Goal: Task Accomplishment & Management: Manage account settings

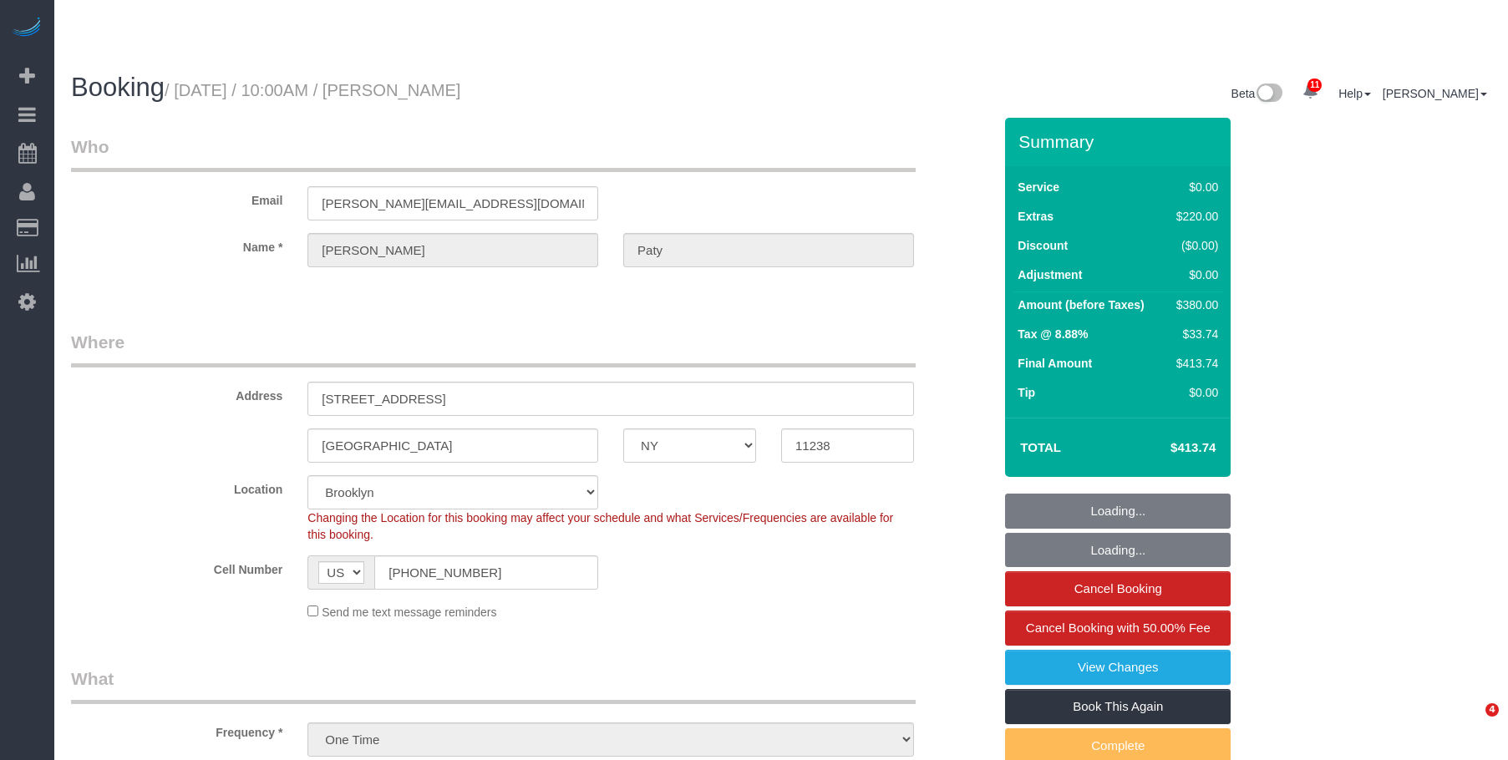
select select "NY"
select select "1"
select select "spot1"
select select "number:89"
select select "number:90"
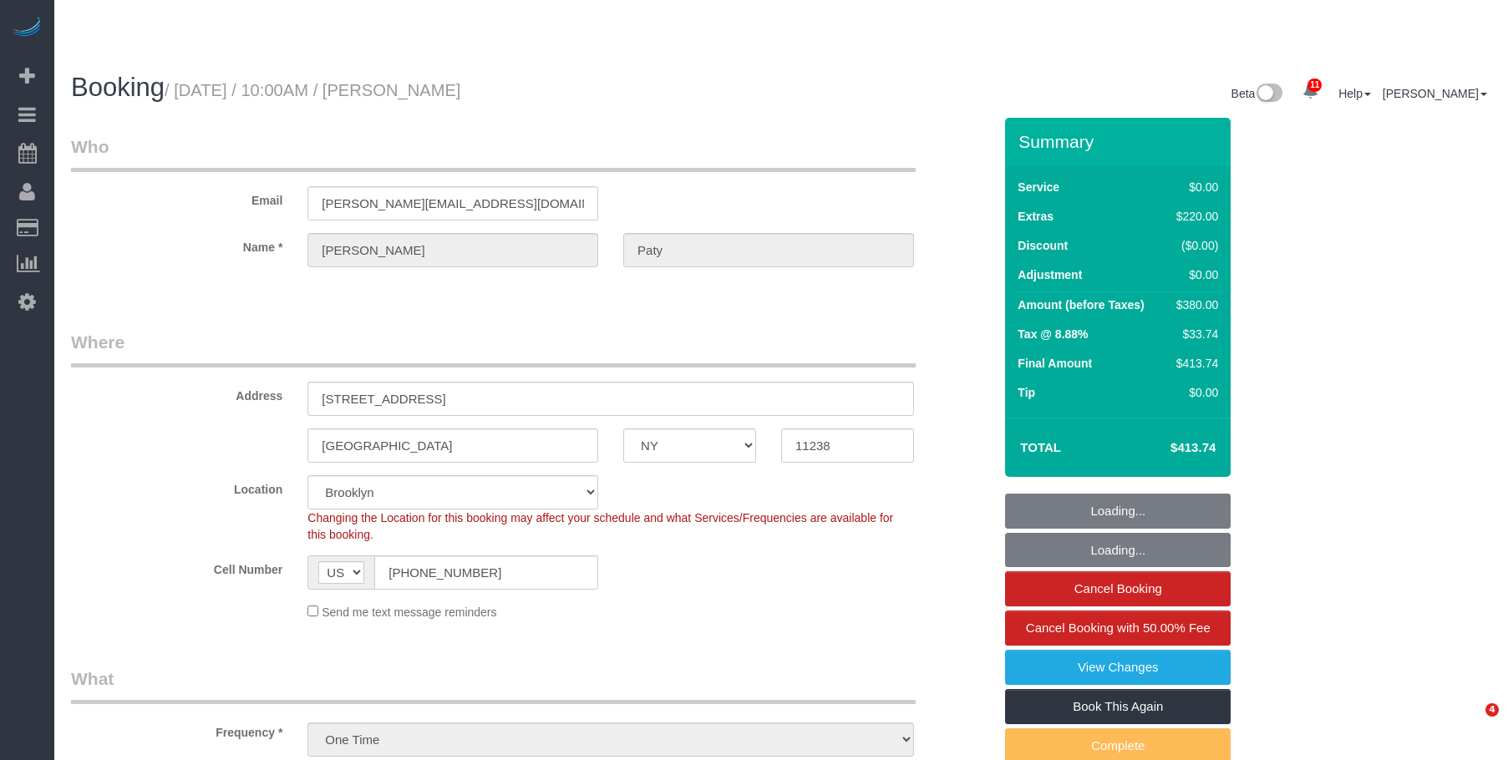
select select "number:15"
select select "number:5"
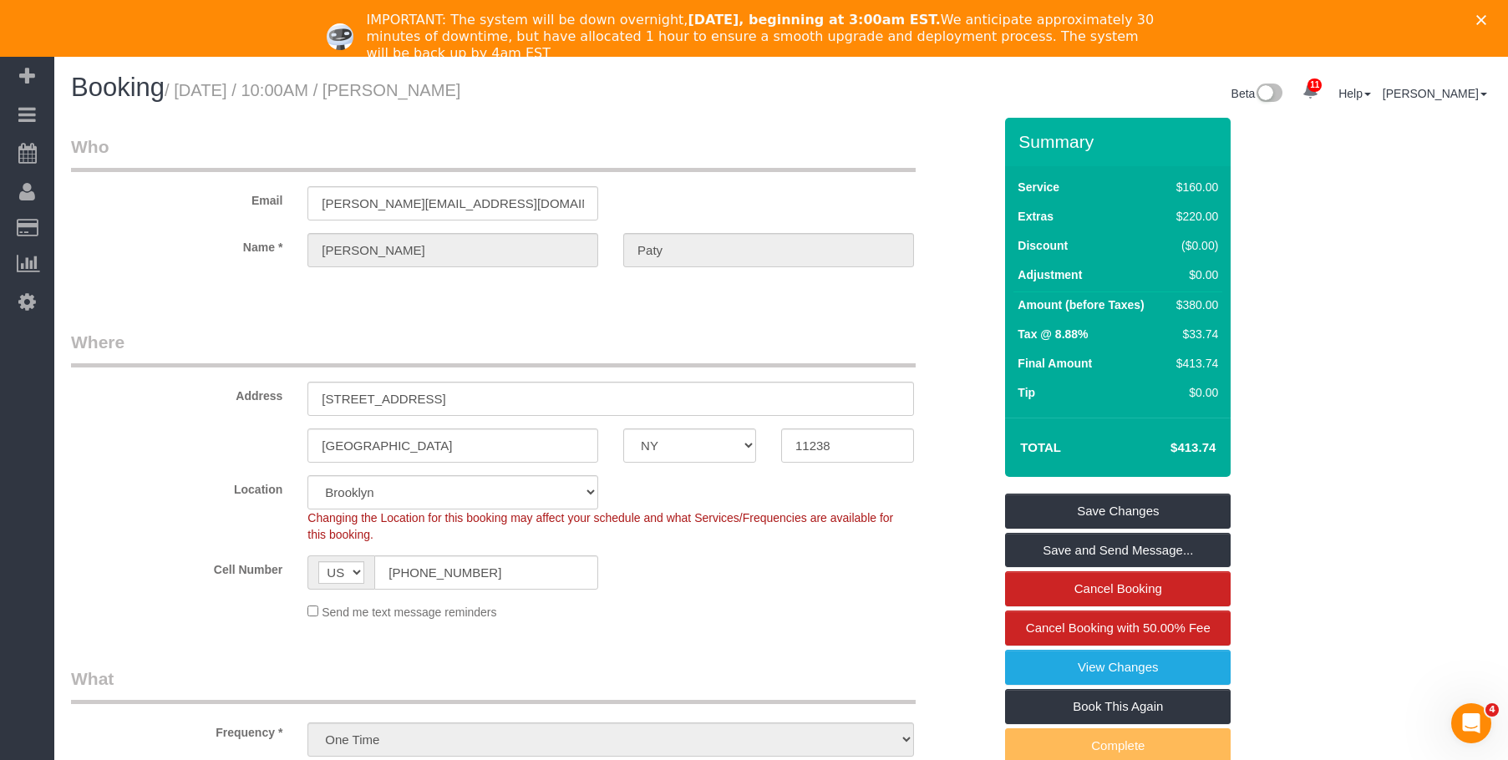
click at [1486, 20] on polygon "Close" at bounding box center [1481, 20] width 10 height 10
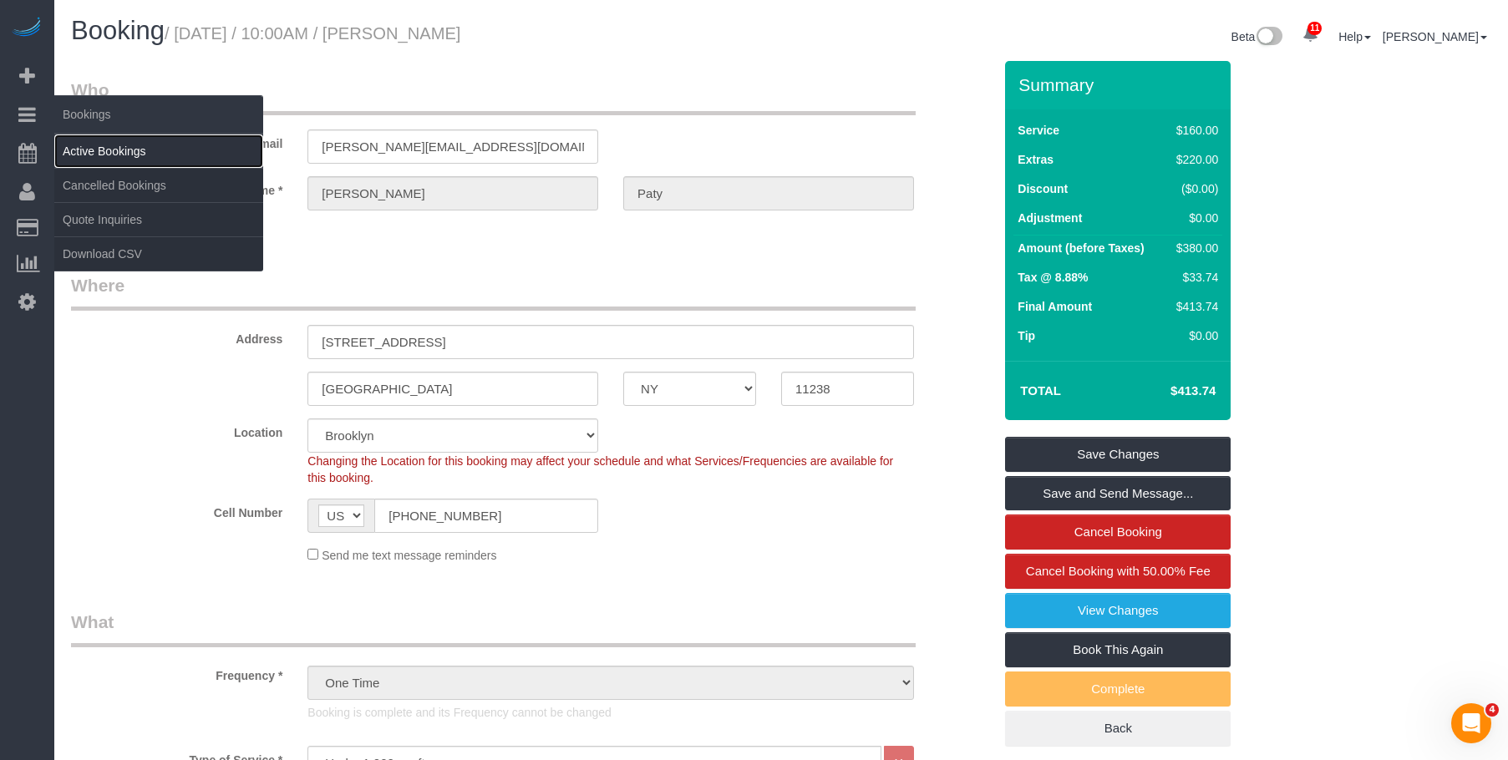
click at [139, 152] on link "Active Bookings" at bounding box center [158, 151] width 209 height 33
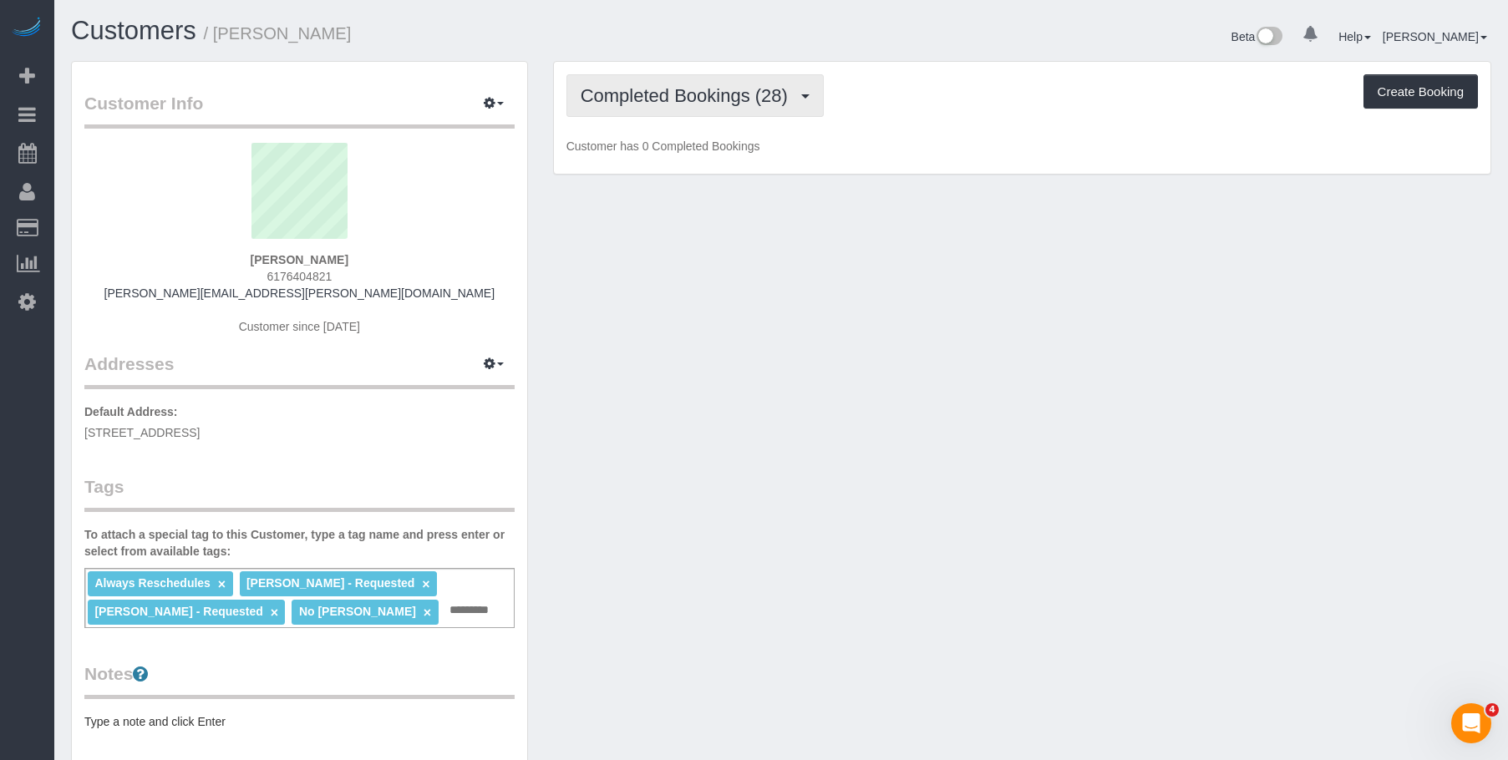
click at [618, 84] on button "Completed Bookings (28)" at bounding box center [694, 95] width 257 height 43
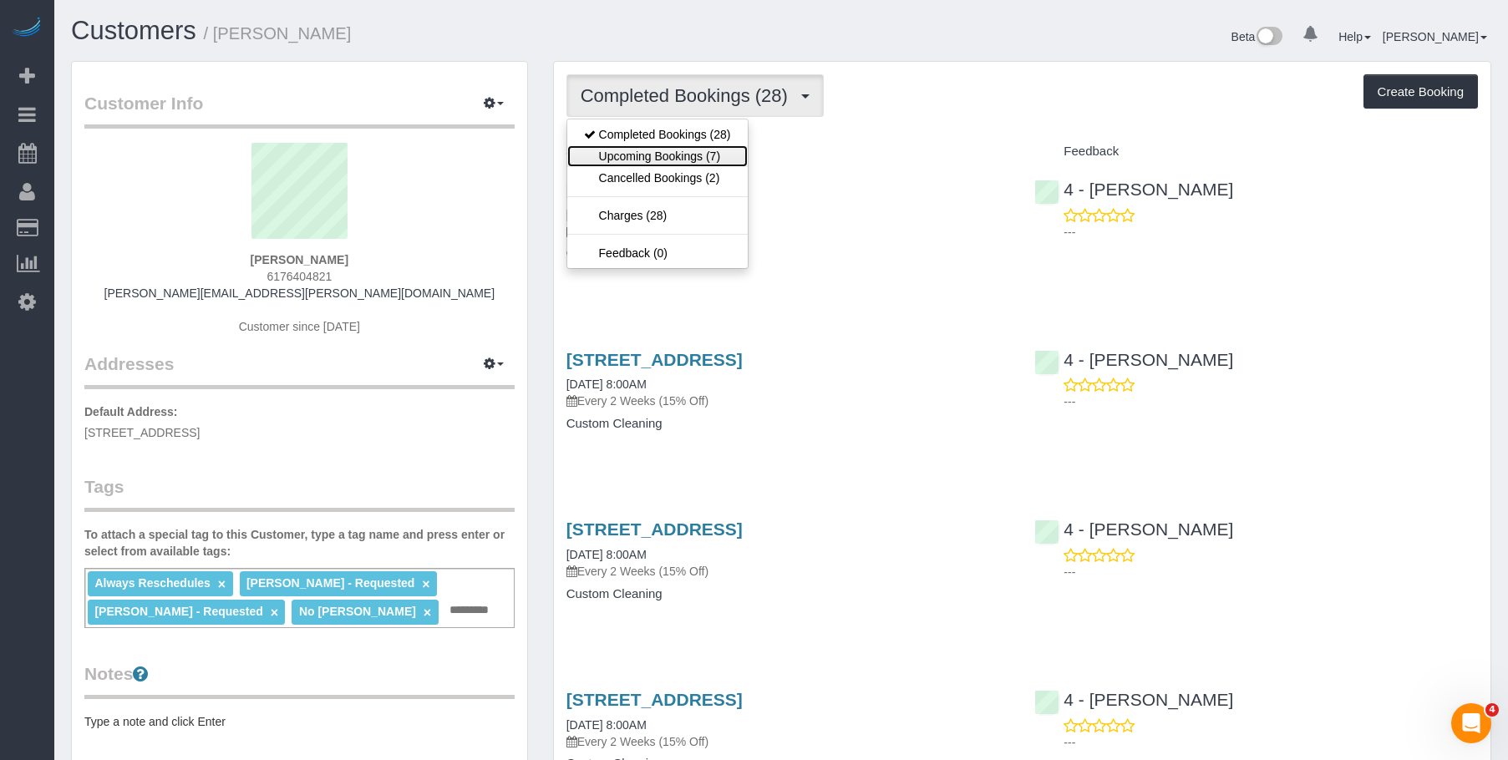
click at [650, 150] on link "Upcoming Bookings (7)" at bounding box center [657, 156] width 180 height 22
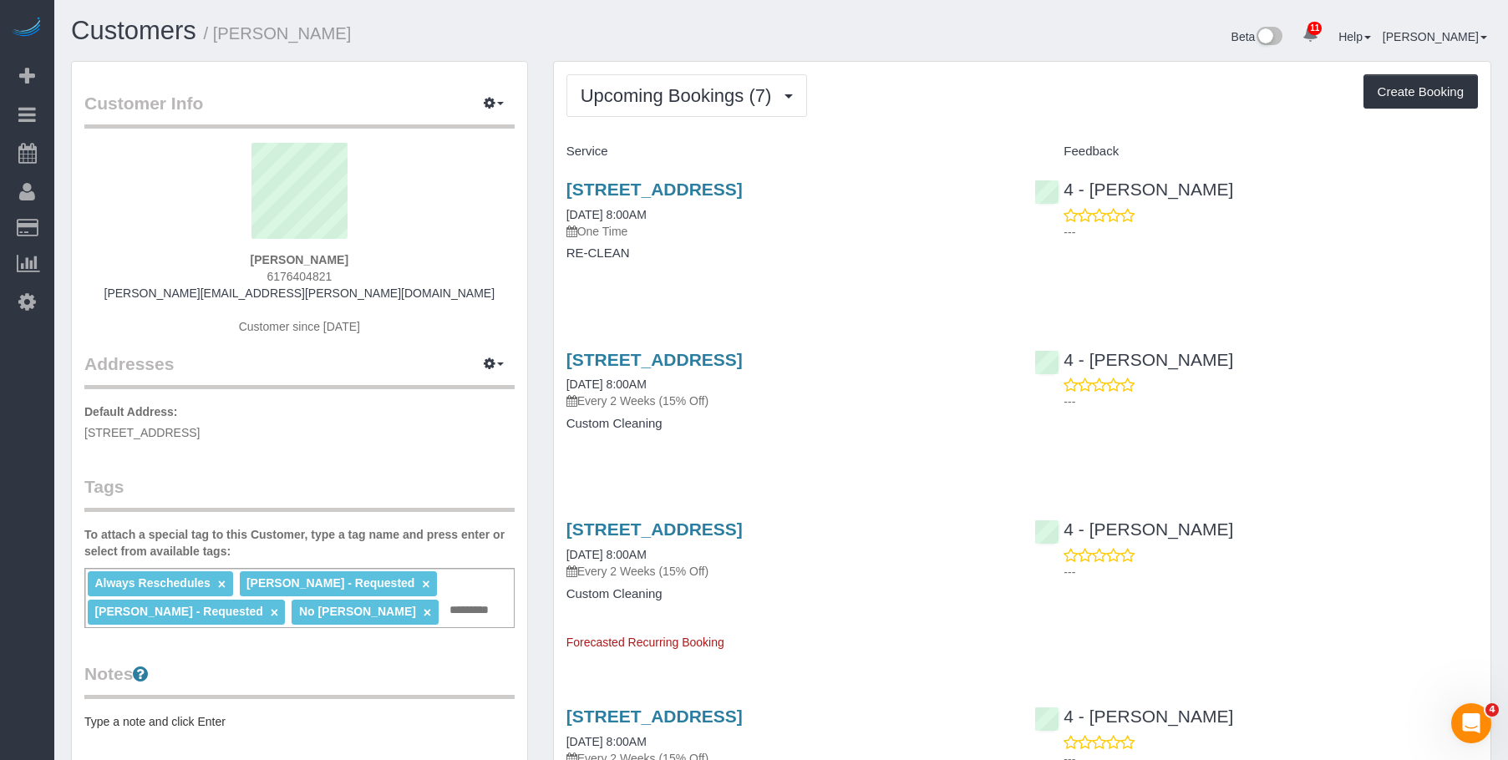
drag, startPoint x: 727, startPoint y: 258, endPoint x: 739, endPoint y: 241, distance: 20.4
click at [728, 256] on h4 "RE-CLEAN" at bounding box center [788, 253] width 444 height 14
click at [743, 190] on link "85 East India Row, 24c, Boston, MA 02110" at bounding box center [654, 189] width 176 height 19
click at [743, 182] on link "85 East India Row, 24c, Boston, MA 02110" at bounding box center [654, 189] width 176 height 19
drag, startPoint x: 1303, startPoint y: 181, endPoint x: 1111, endPoint y: 182, distance: 192.1
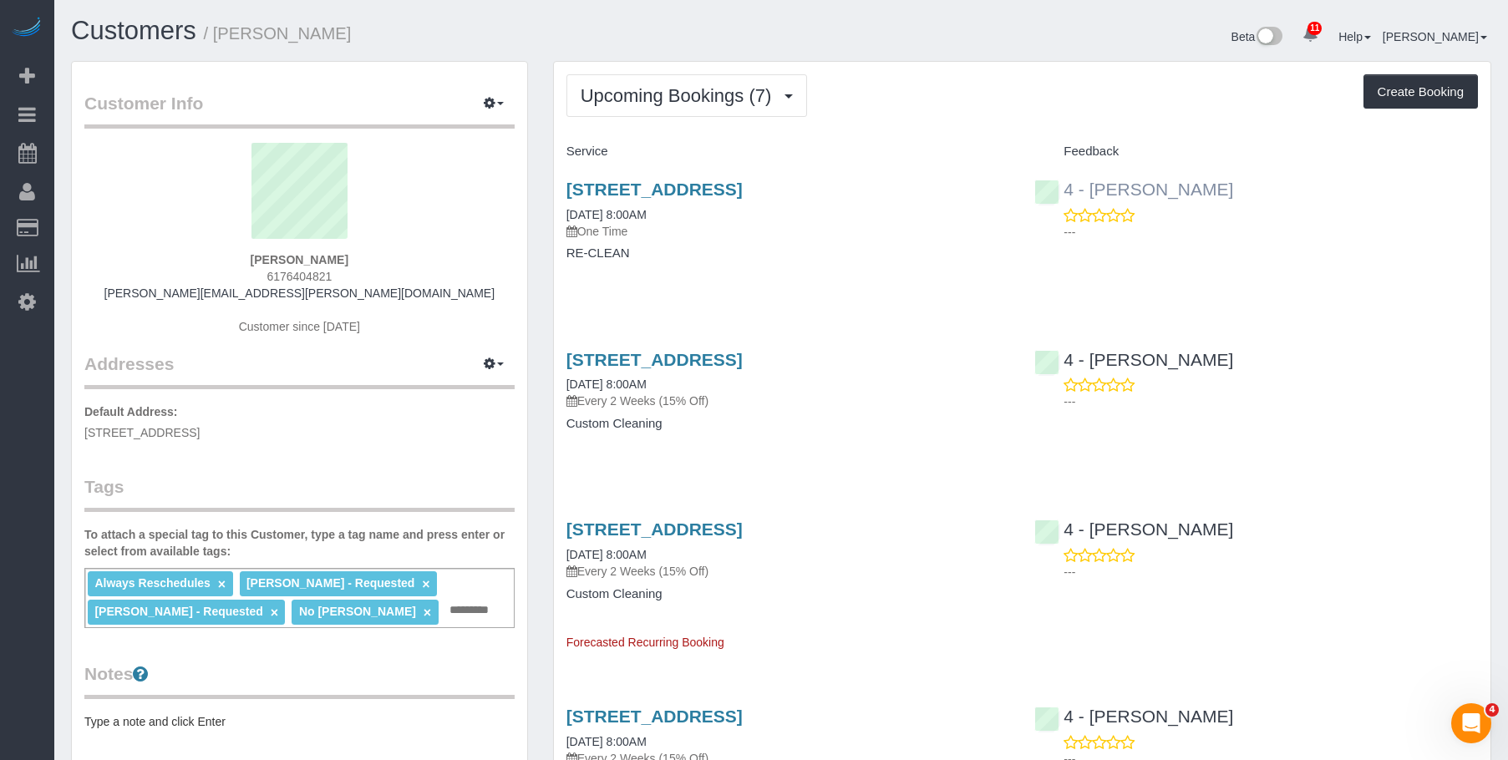
click at [1093, 185] on div "4 - Daniela Ferreira Alves ---" at bounding box center [1256, 206] width 469 height 82
copy link "Daniela Ferreira Alves"
drag, startPoint x: 219, startPoint y: 32, endPoint x: 518, endPoint y: 4, distance: 300.3
click at [403, 34] on h1 "Customers / Nicole Pasquale" at bounding box center [420, 31] width 698 height 28
copy small "Nicole Pasquale"
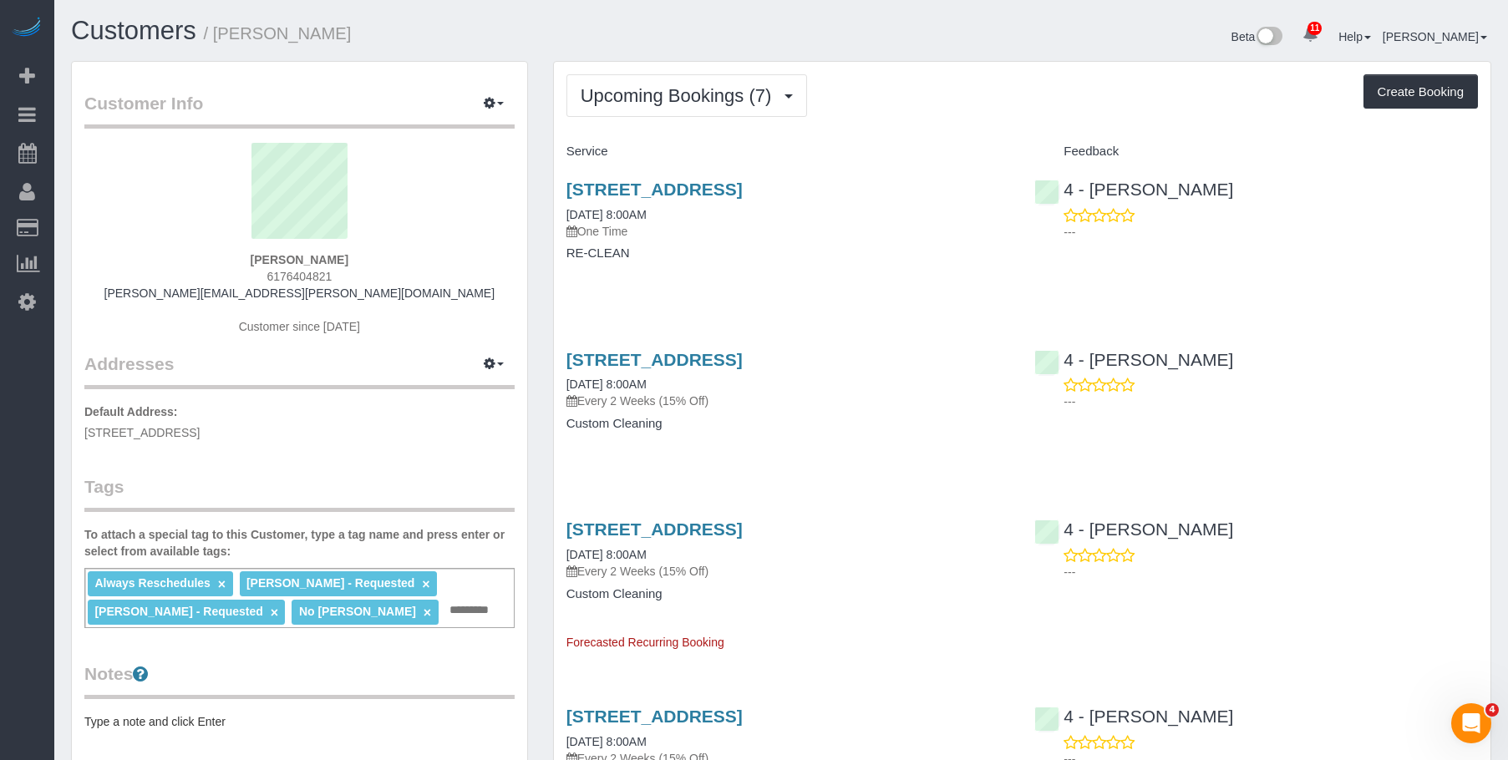
drag, startPoint x: 576, startPoint y: 181, endPoint x: 955, endPoint y: 185, distance: 378.5
click at [955, 185] on div "Upcoming Bookings (7) Completed Bookings (28) Upcoming Bookings (7) Cancelled B…" at bounding box center [1022, 765] width 963 height 1409
copy link "85 East India Row, 24c, Boston, MA 02110"
click at [627, 94] on span "Upcoming Bookings (7)" at bounding box center [681, 95] width 200 height 21
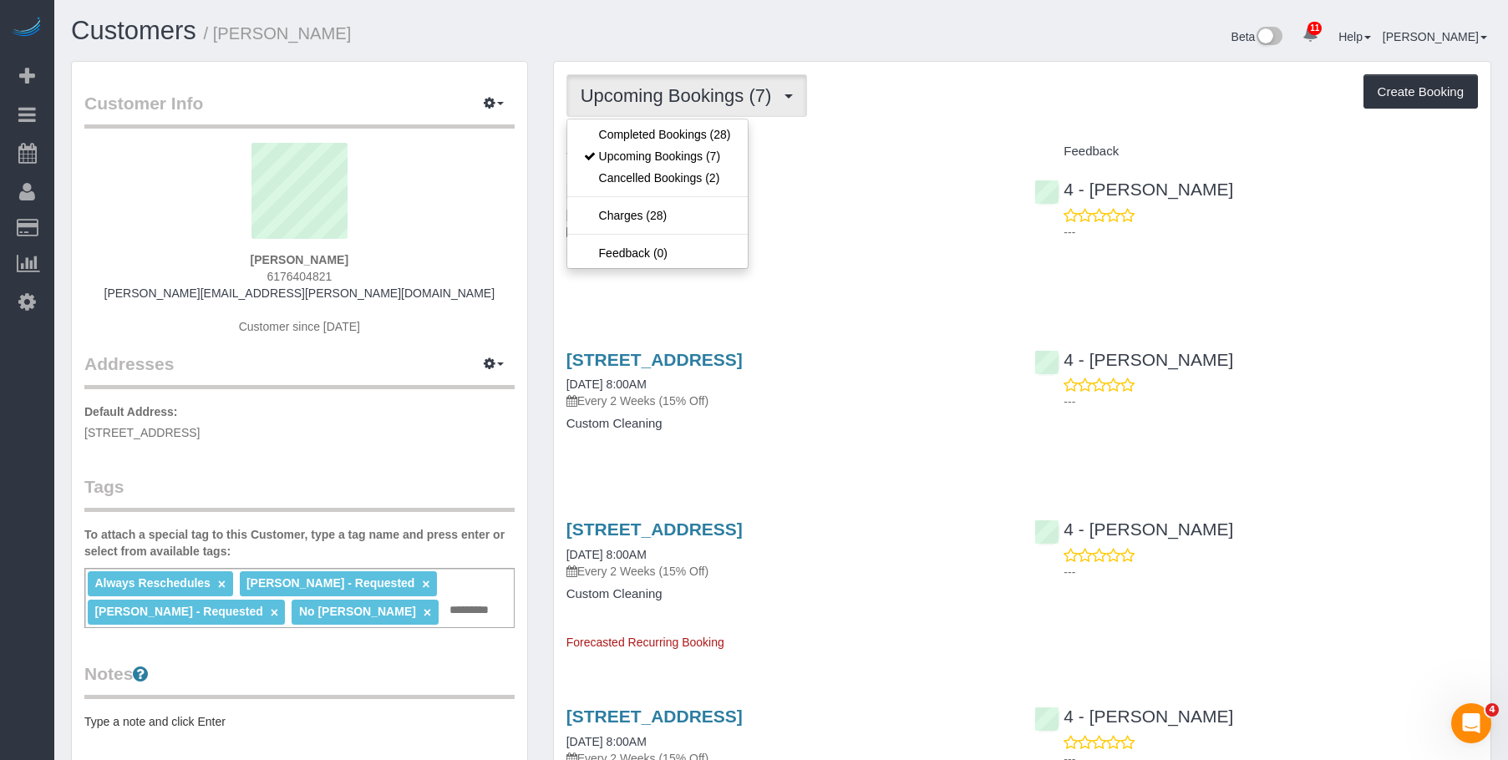
click at [802, 248] on h4 "RE-CLEAN" at bounding box center [788, 253] width 444 height 14
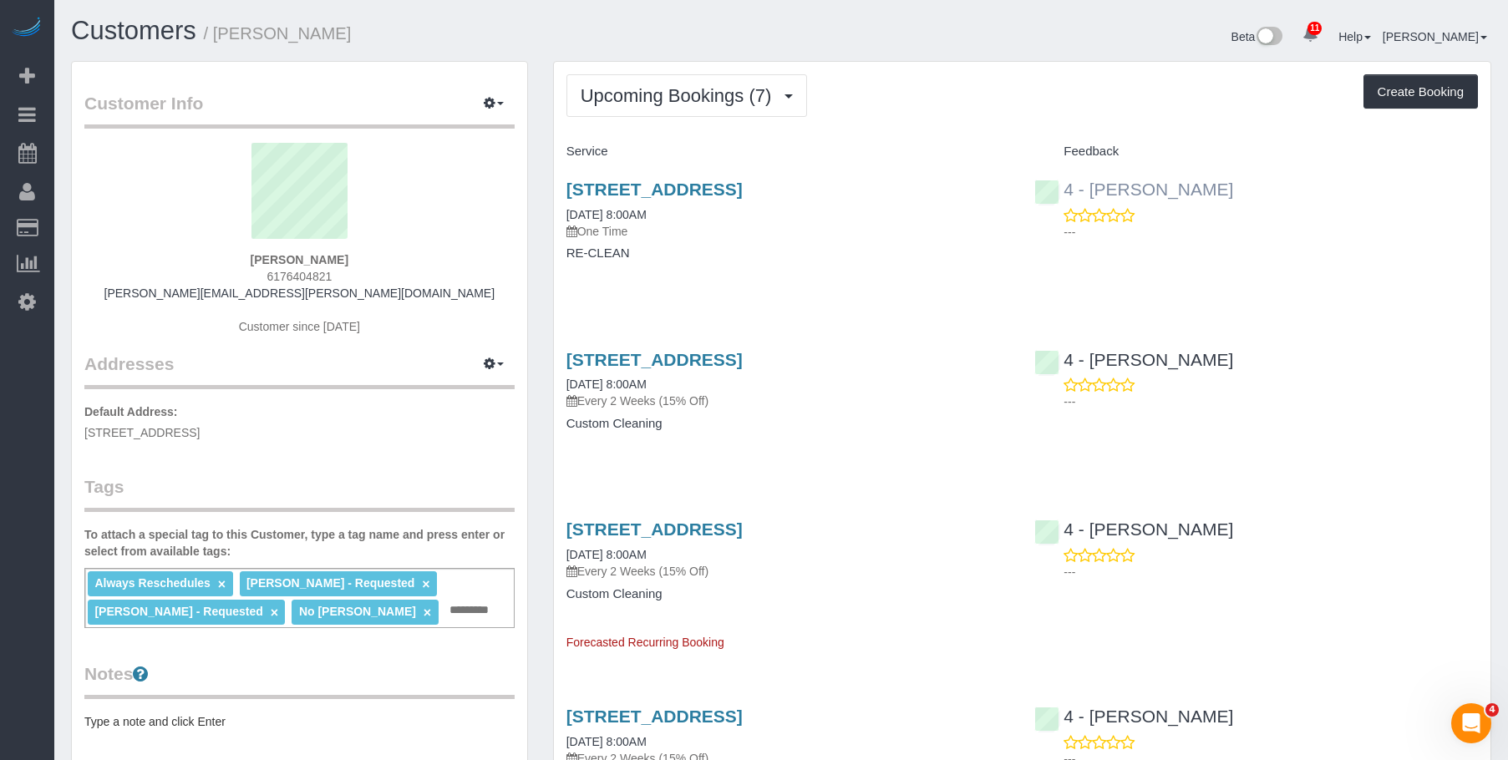
drag, startPoint x: 1308, startPoint y: 193, endPoint x: 1093, endPoint y: 190, distance: 215.6
click at [1093, 190] on div "4 - Daniela Ferreira Alves ---" at bounding box center [1256, 206] width 469 height 82
copy link "Daniela Ferreira Alves"
click at [465, 617] on input "text" at bounding box center [473, 611] width 57 height 22
paste input "**********"
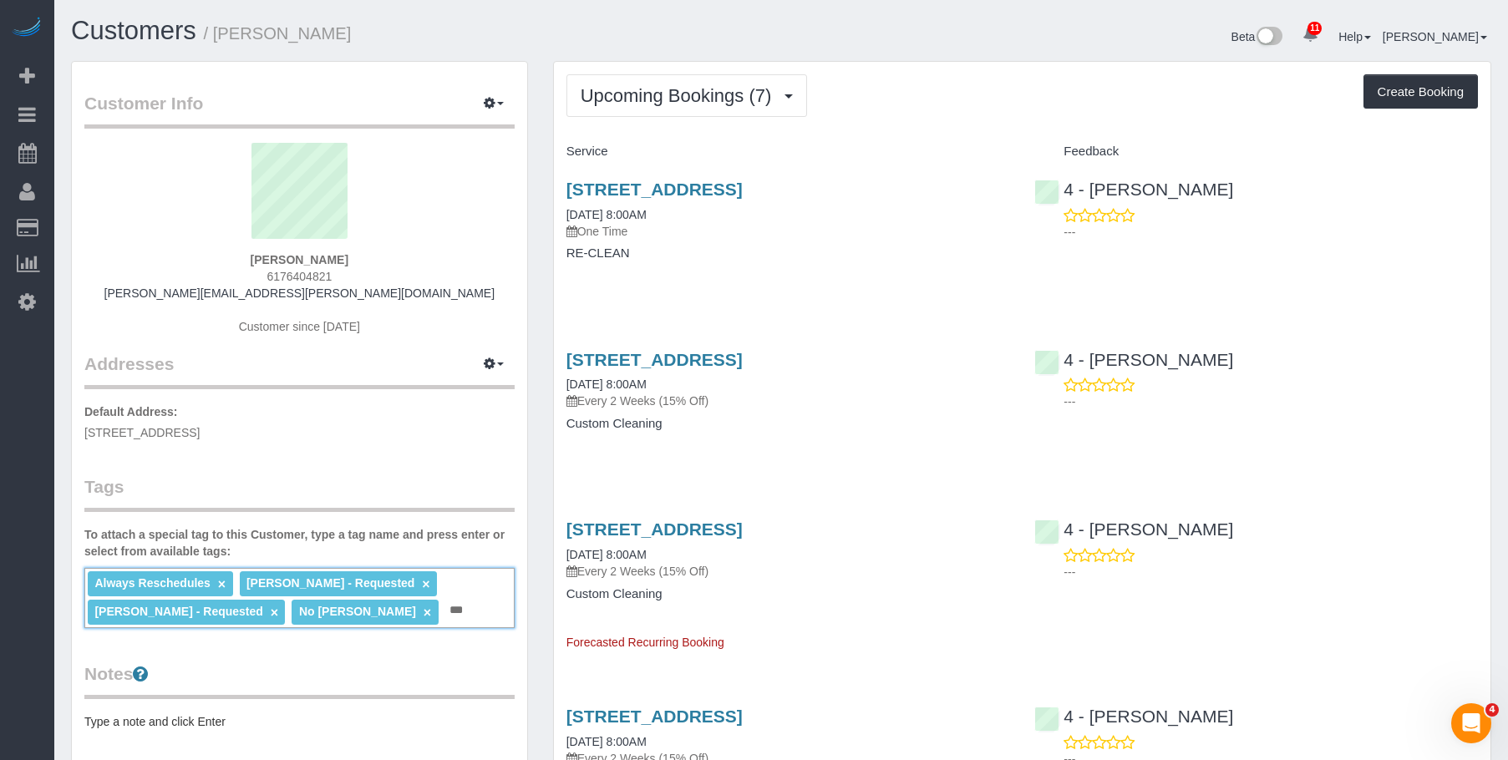
type input "**********"
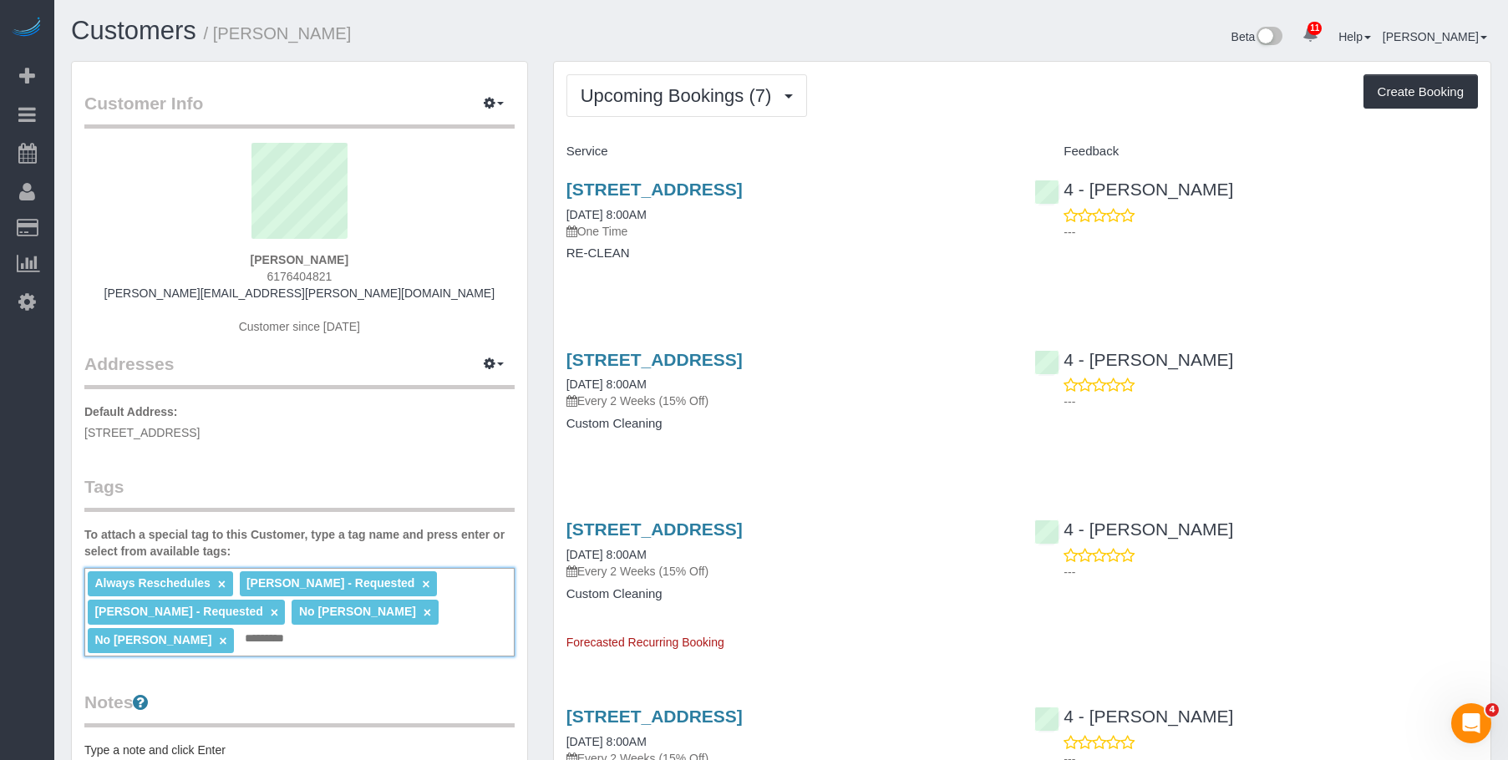
click at [422, 584] on link "×" at bounding box center [426, 584] width 8 height 14
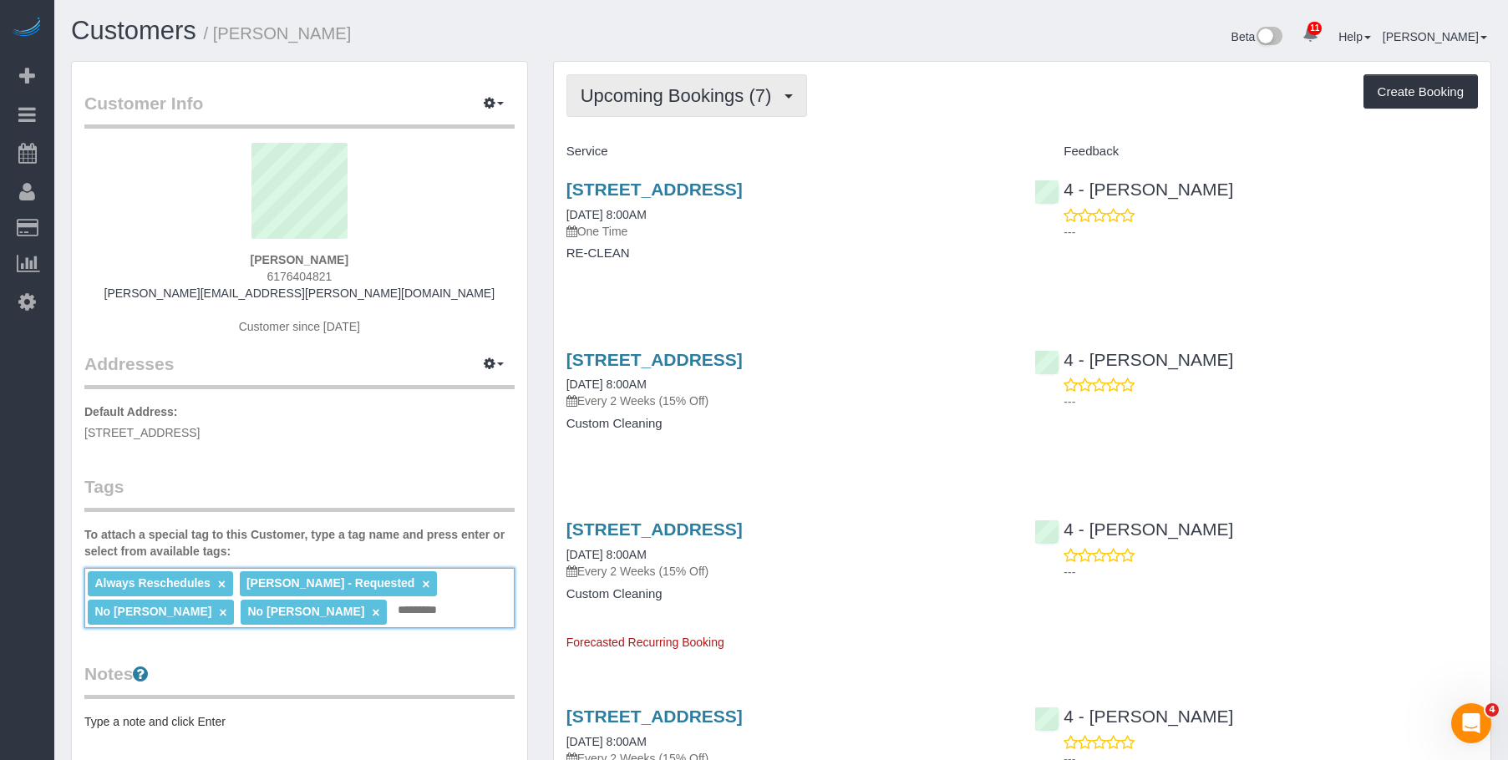
click at [677, 89] on span "Upcoming Bookings (7)" at bounding box center [681, 95] width 200 height 21
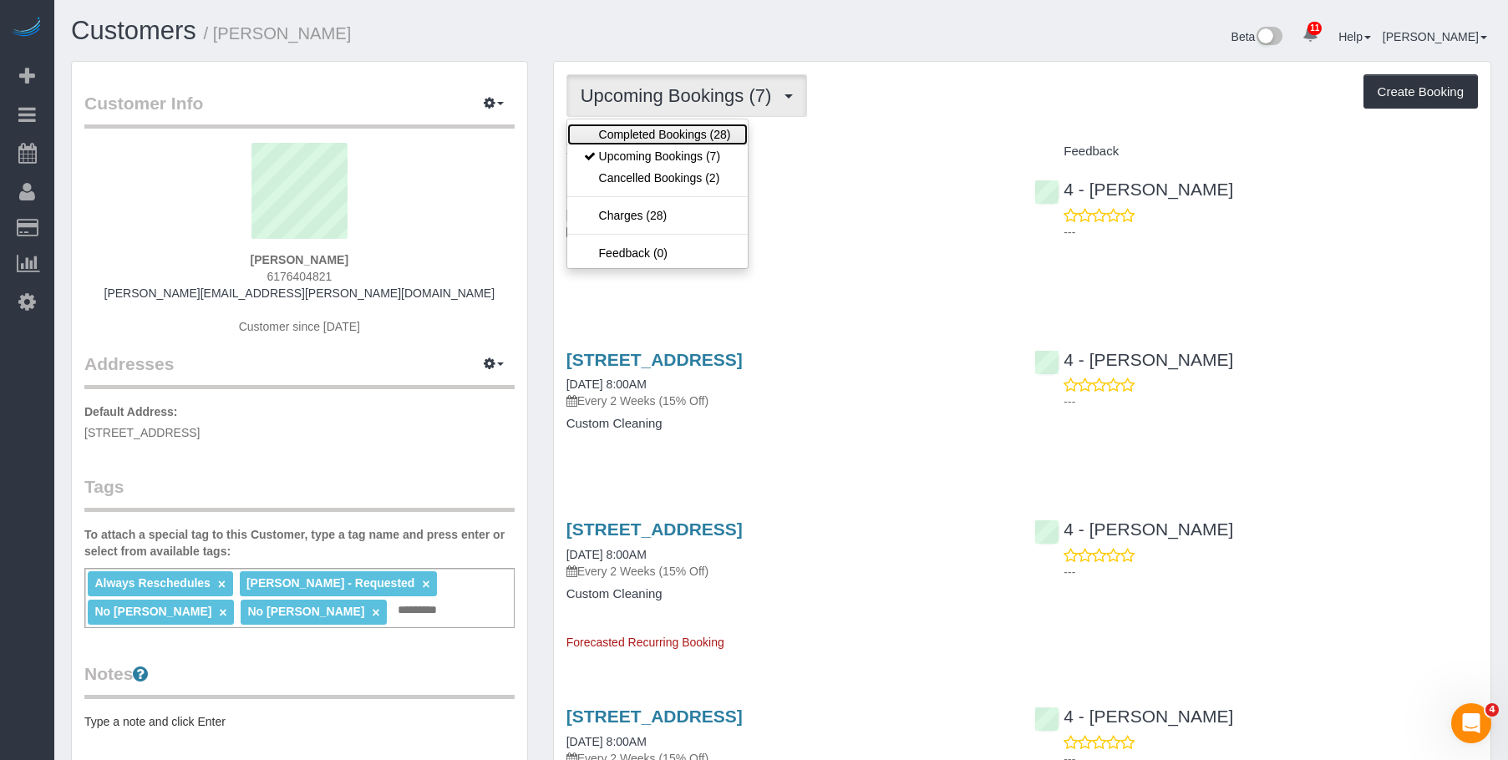
click at [643, 135] on link "Completed Bookings (28)" at bounding box center [657, 135] width 180 height 22
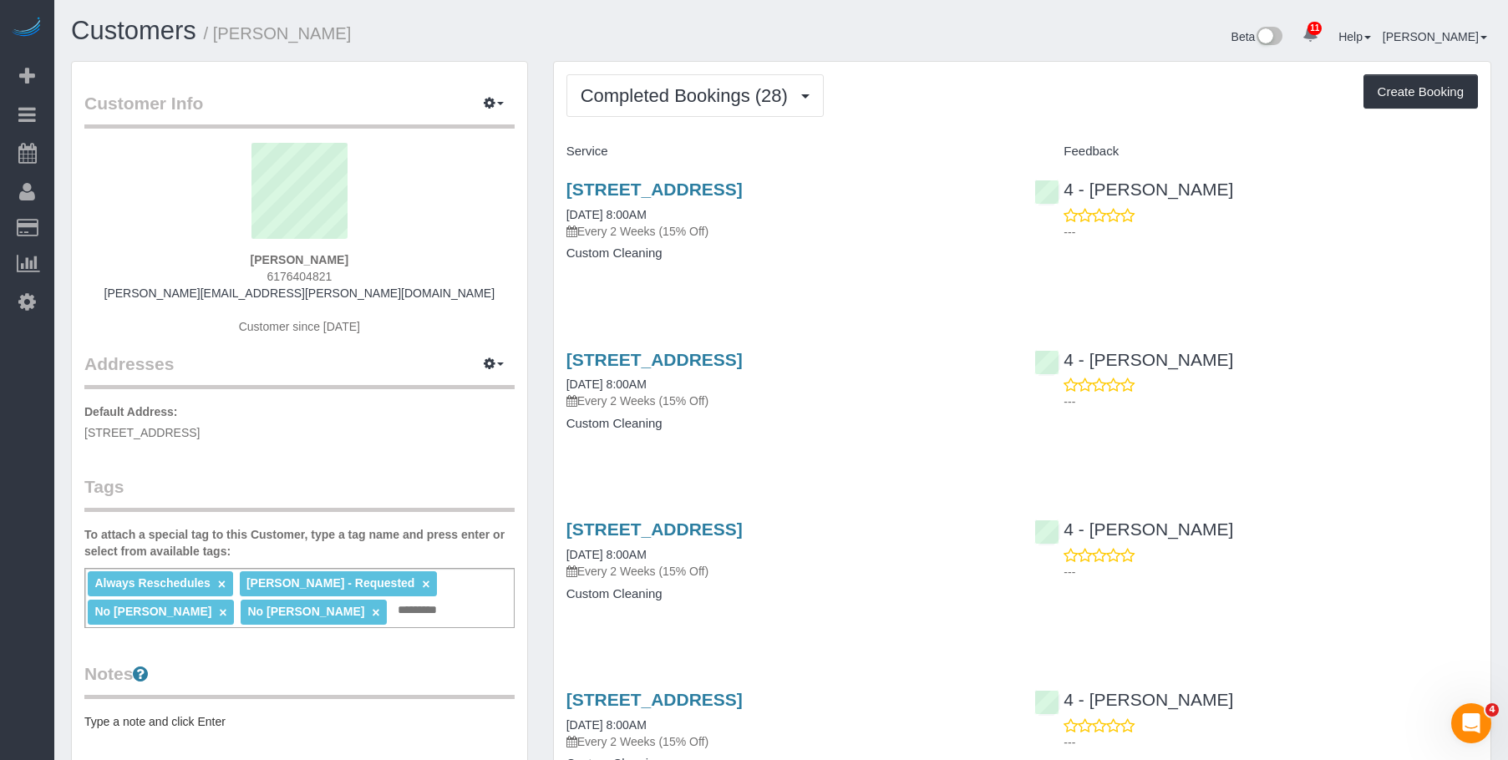
drag, startPoint x: 801, startPoint y: 244, endPoint x: 812, endPoint y: 233, distance: 15.4
click at [801, 243] on div "85 East India Row, 24c, Boston, MA 02110 08/28/2025 8:00AM Every 2 Weeks (15% O…" at bounding box center [788, 229] width 469 height 129
click at [743, 186] on link "85 East India Row, 24c, Boston, MA 02110" at bounding box center [654, 189] width 176 height 19
click at [632, 85] on span "Completed Bookings (28)" at bounding box center [689, 95] width 216 height 21
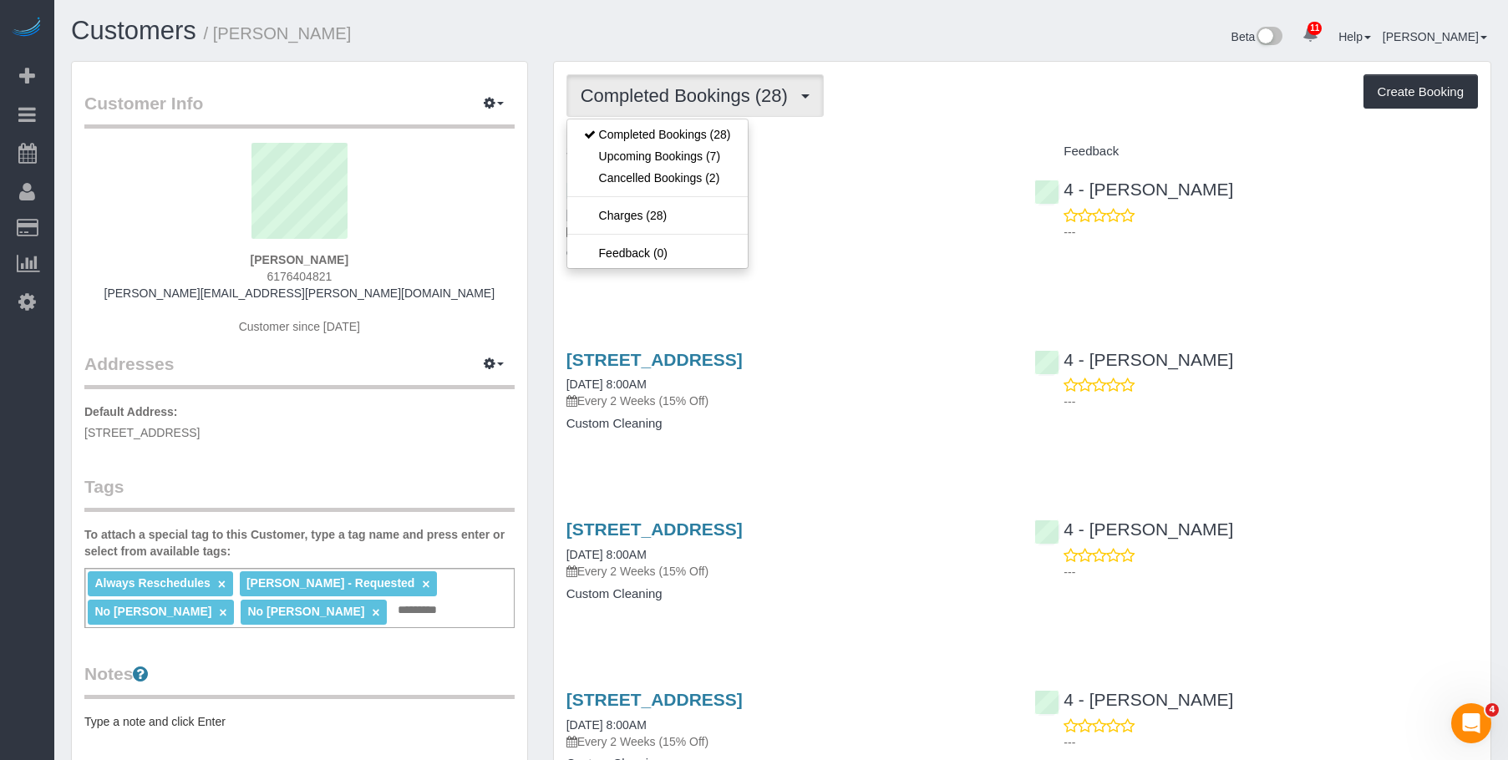
drag, startPoint x: 1013, startPoint y: 93, endPoint x: 986, endPoint y: 110, distance: 32.0
click at [1013, 93] on div "Completed Bookings (28) Completed Bookings (28) Upcoming Bookings (7) Cancelled…" at bounding box center [1021, 95] width 911 height 43
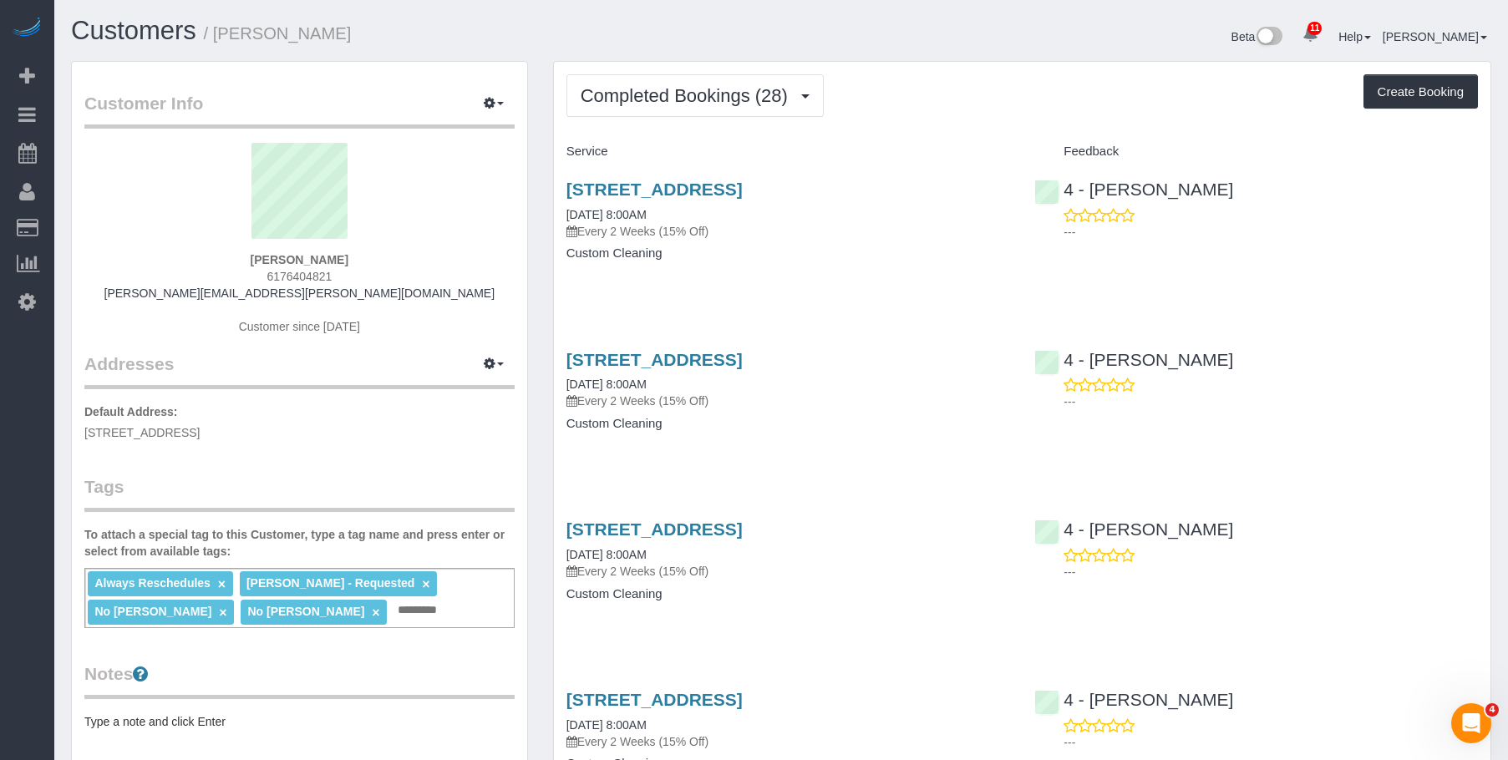
drag, startPoint x: 760, startPoint y: 302, endPoint x: 756, endPoint y: 288, distance: 14.8
click at [734, 98] on span "Completed Bookings (28)" at bounding box center [689, 95] width 216 height 21
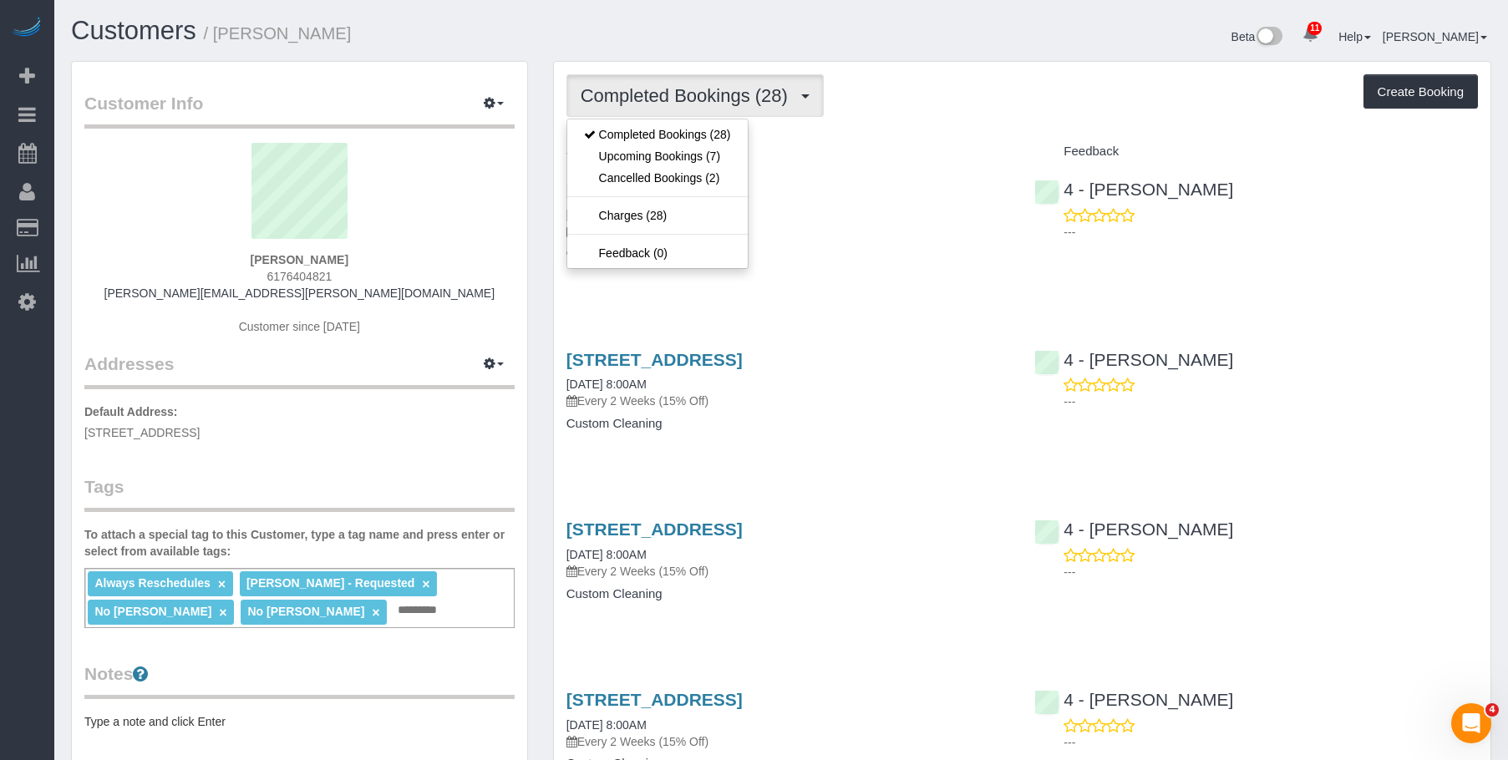
click at [945, 86] on div "Completed Bookings (28) Completed Bookings (28) Upcoming Bookings (7) Cancelled…" at bounding box center [1021, 95] width 911 height 43
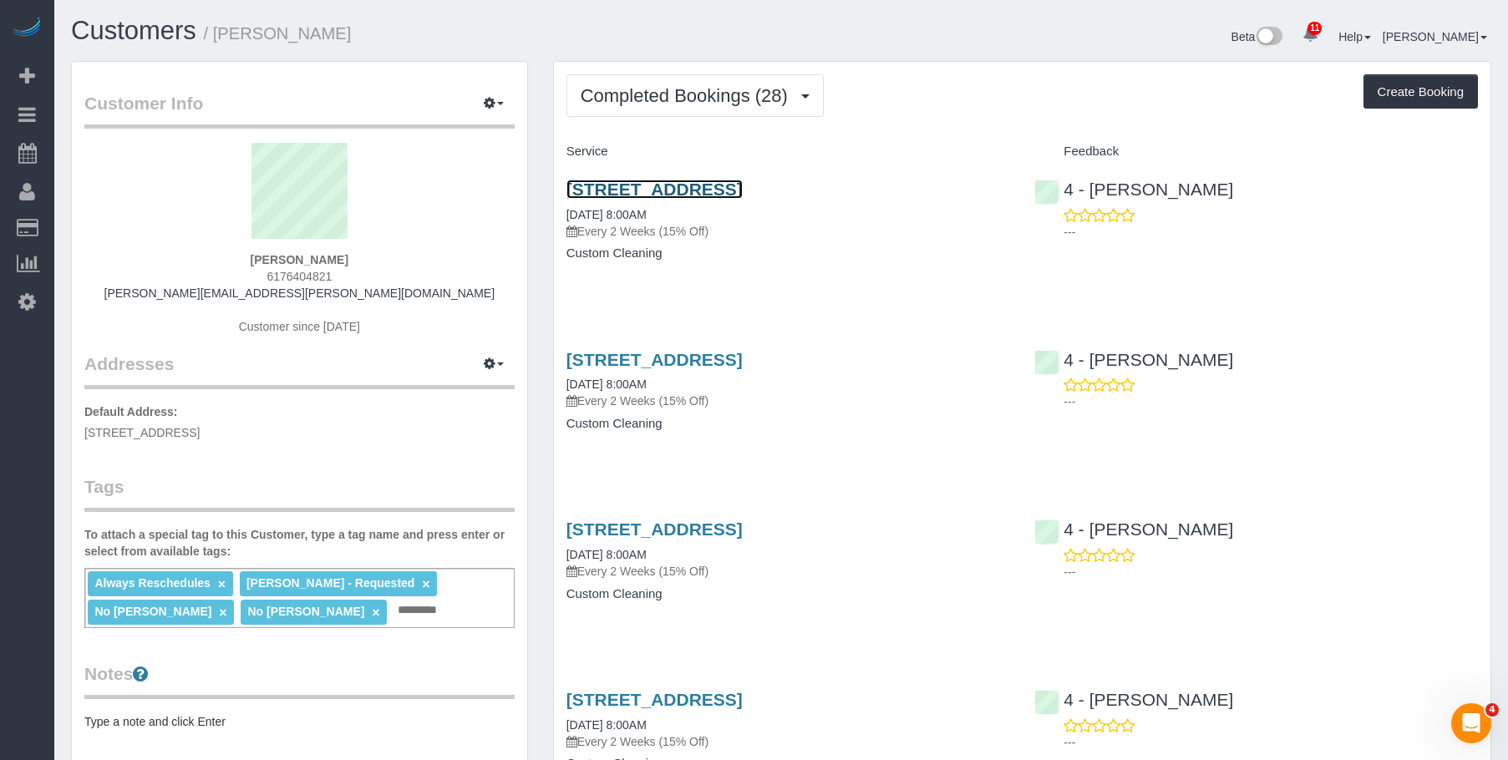
click at [743, 189] on link "[STREET_ADDRESS]" at bounding box center [654, 189] width 176 height 19
click at [659, 86] on span "Completed Bookings (28)" at bounding box center [689, 95] width 216 height 21
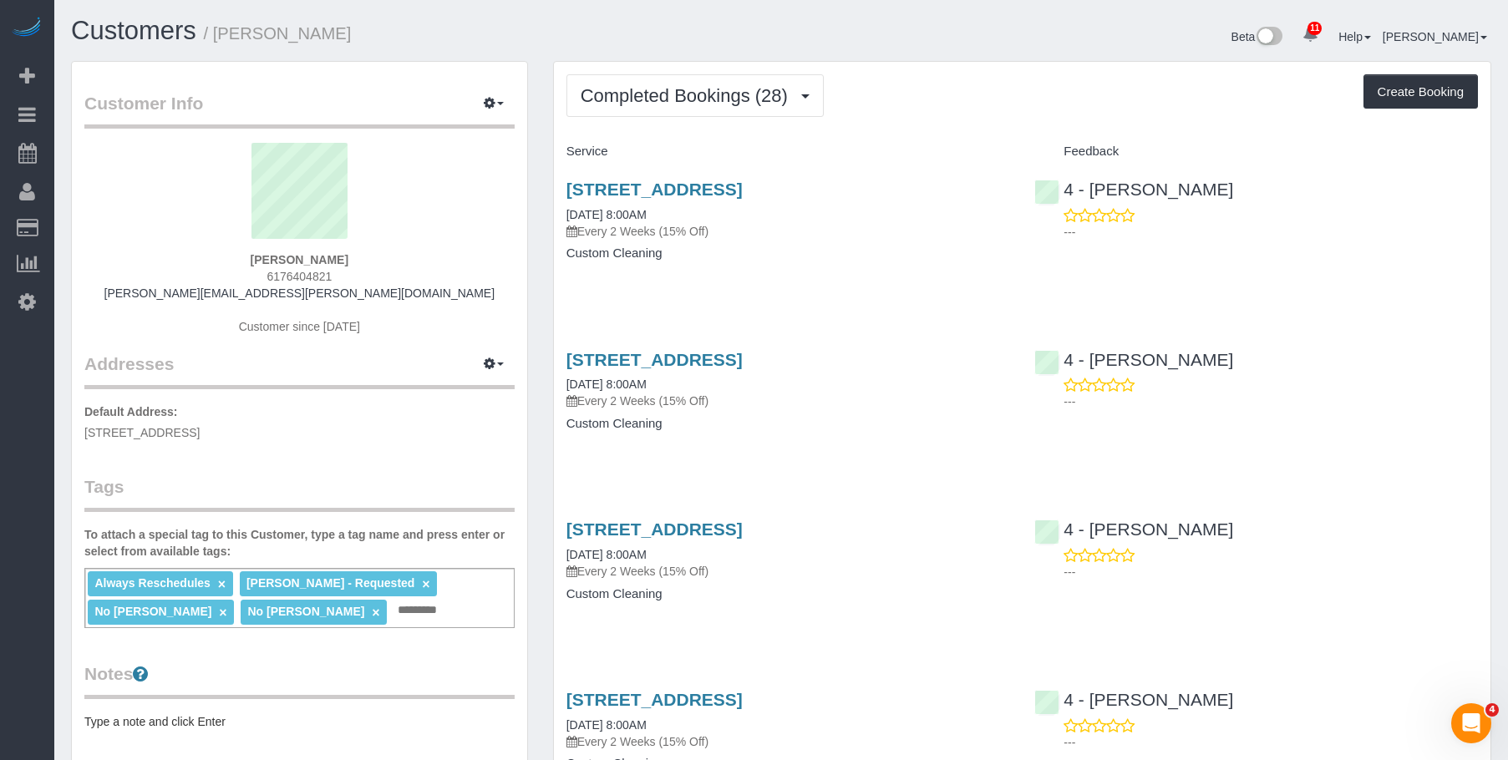
click at [756, 159] on div "Service" at bounding box center [788, 152] width 469 height 28
click at [728, 236] on p "Every 2 Weeks (15% Off)" at bounding box center [788, 231] width 444 height 17
click at [743, 192] on link "85 East India Row, 24c, Boston, MA 02110" at bounding box center [654, 189] width 176 height 19
click at [627, 96] on span "Completed Bookings (28)" at bounding box center [689, 95] width 216 height 21
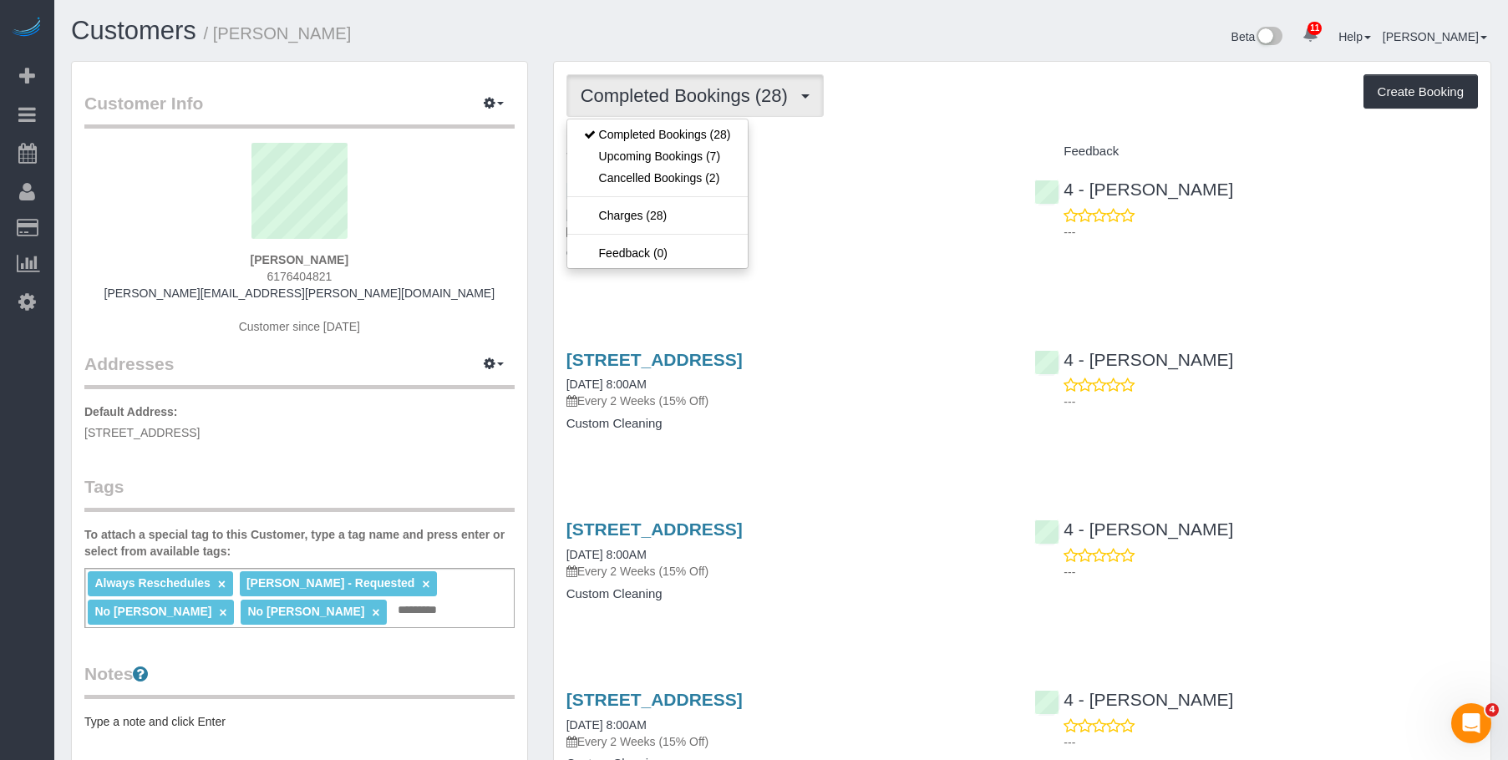
drag, startPoint x: 966, startPoint y: 95, endPoint x: 734, endPoint y: 46, distance: 236.6
click at [966, 95] on div "Completed Bookings (28) Completed Bookings (28) Upcoming Bookings (7) Cancelled…" at bounding box center [1021, 95] width 911 height 43
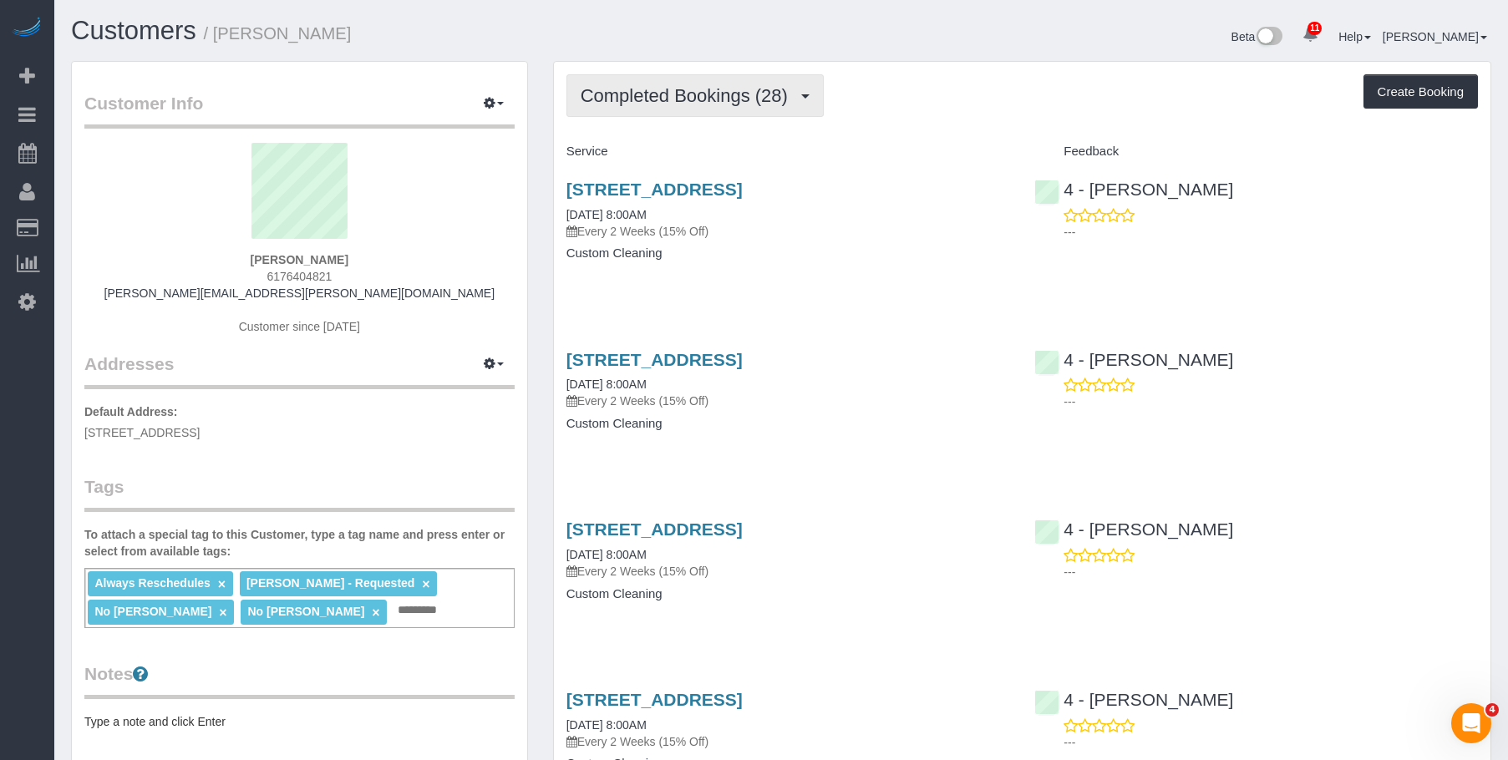
click at [704, 98] on span "Completed Bookings (28)" at bounding box center [689, 95] width 216 height 21
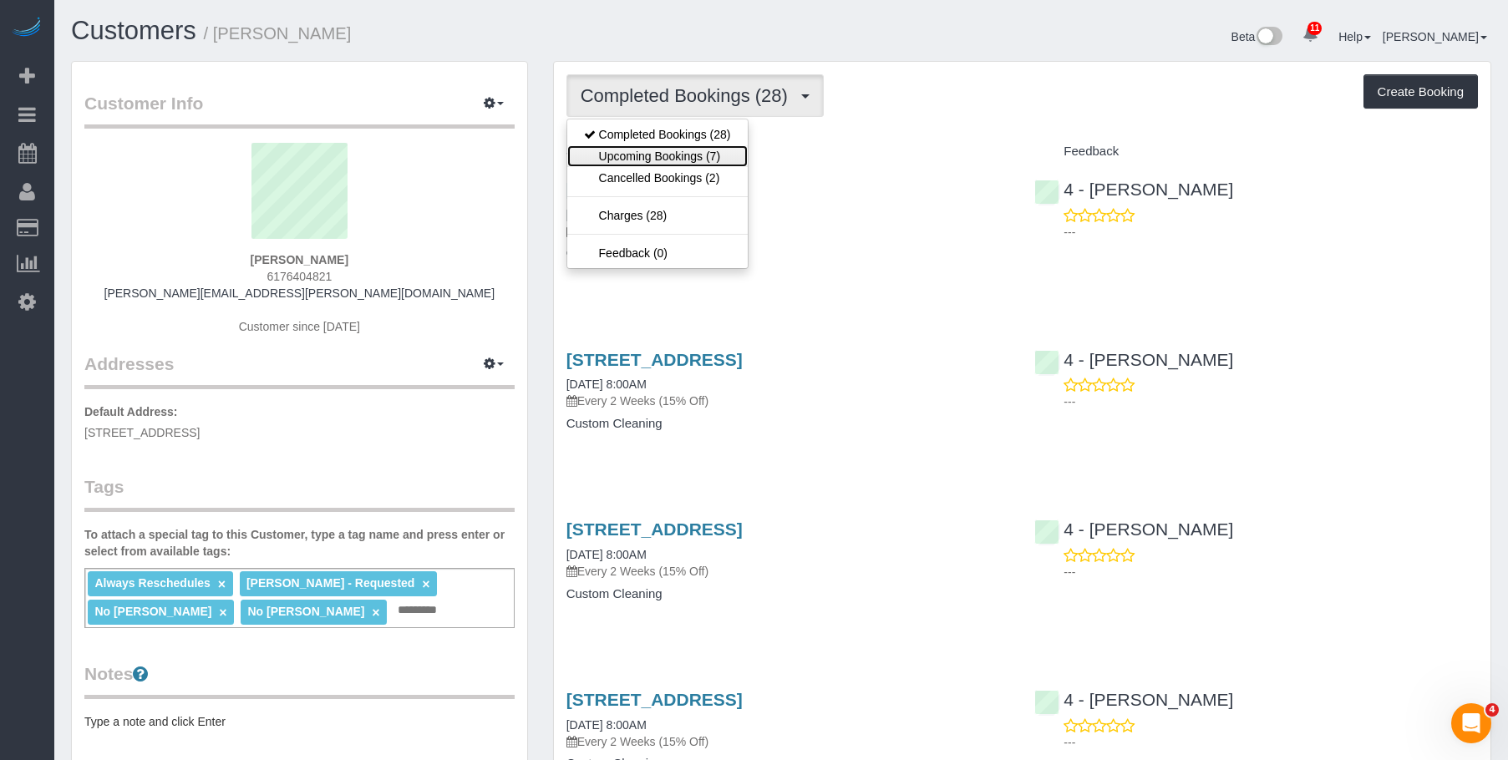
click at [675, 149] on link "Upcoming Bookings (7)" at bounding box center [657, 156] width 180 height 22
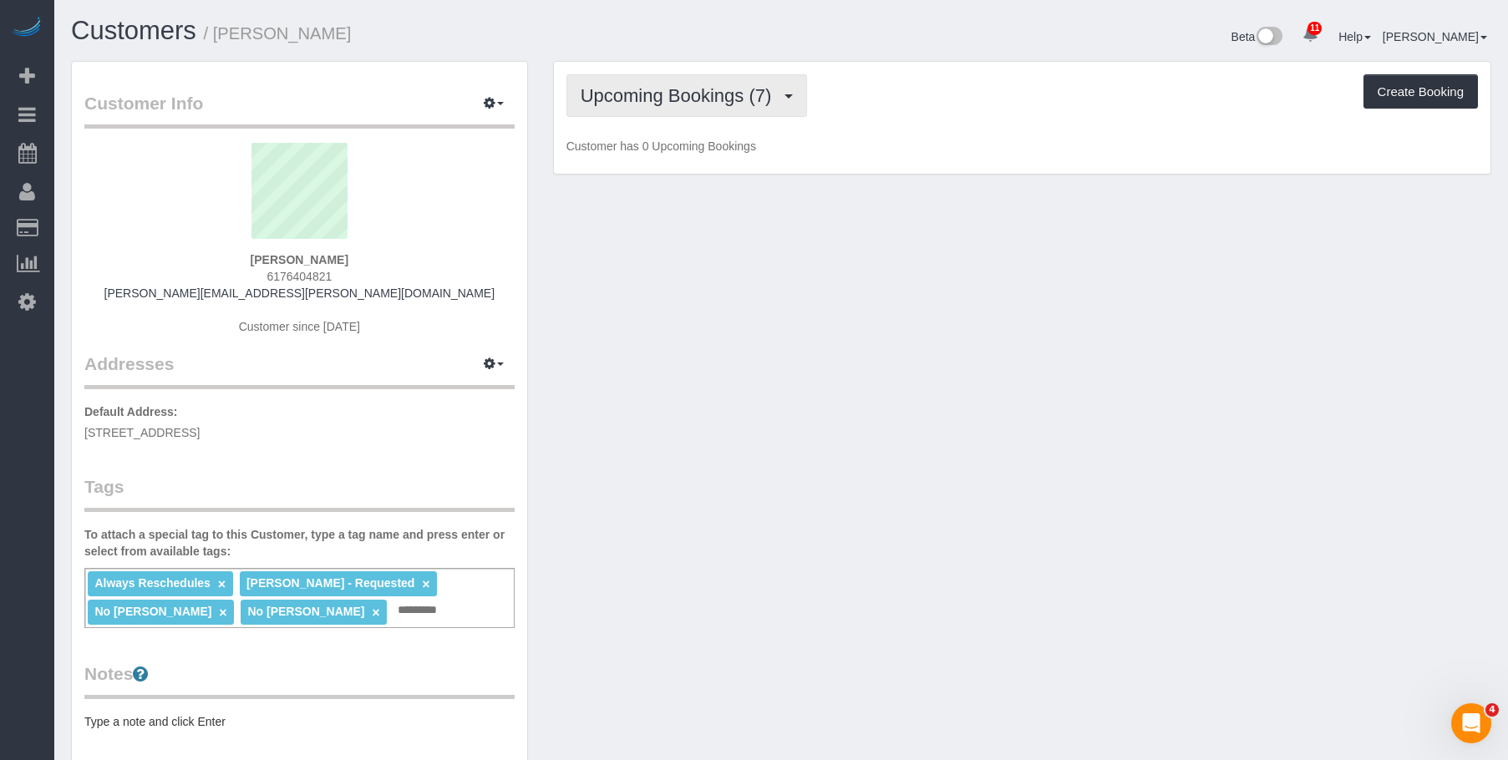
click at [686, 104] on span "Upcoming Bookings (7)" at bounding box center [681, 95] width 200 height 21
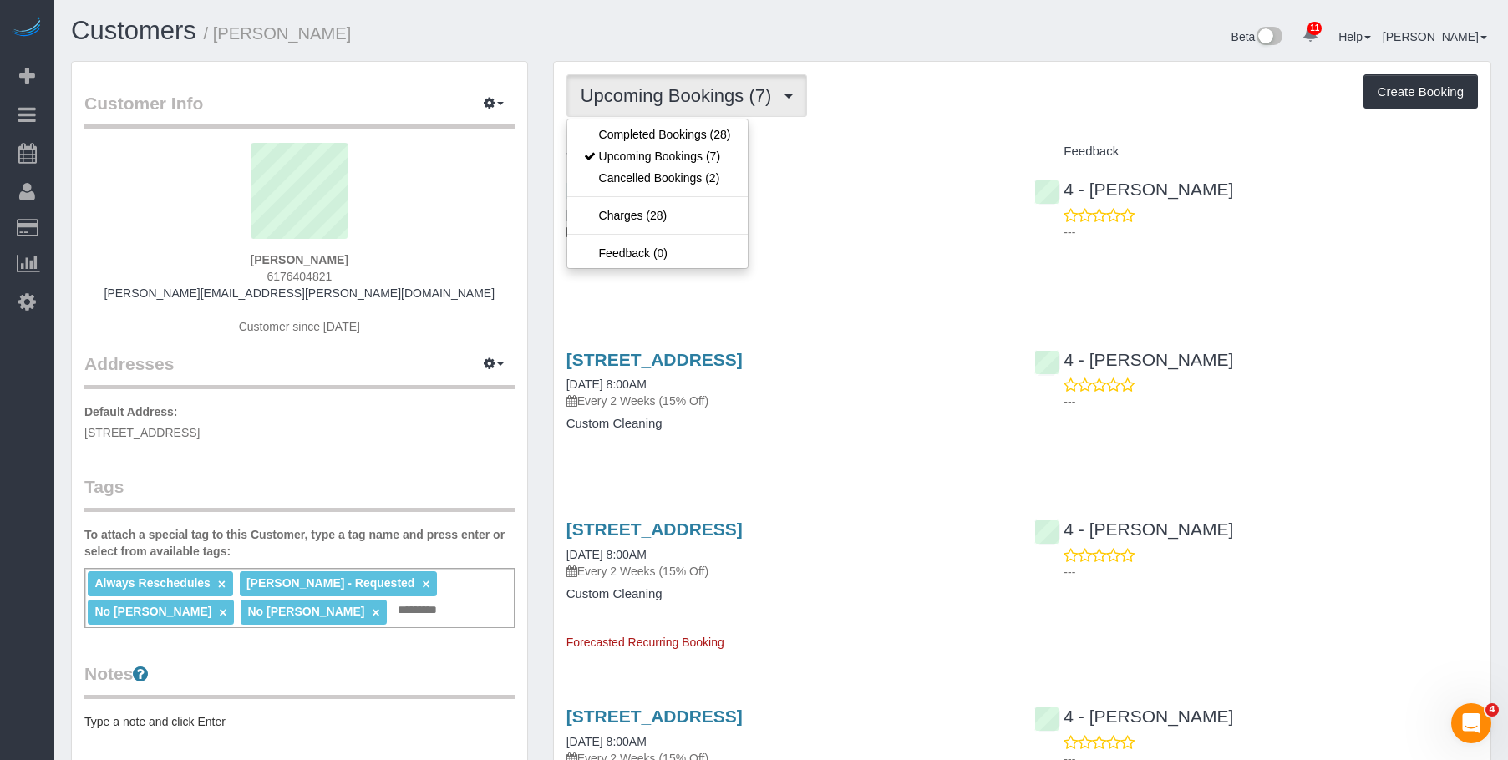
click at [931, 82] on div "Upcoming Bookings (7) Completed Bookings (28) Upcoming Bookings (7) Cancelled B…" at bounding box center [1021, 95] width 911 height 43
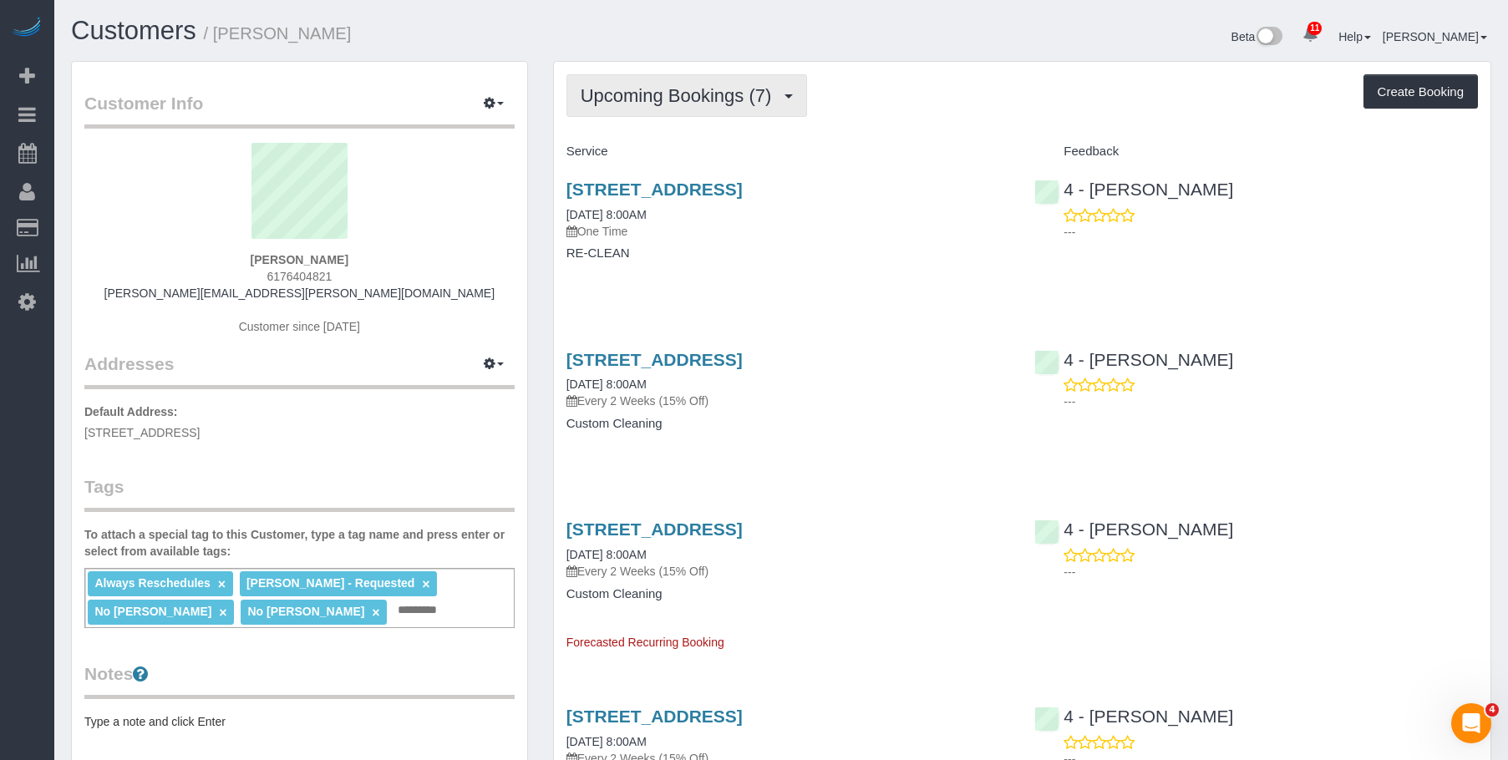
drag, startPoint x: 714, startPoint y: 96, endPoint x: 680, endPoint y: 119, distance: 41.5
click at [713, 96] on span "Upcoming Bookings (7)" at bounding box center [681, 95] width 200 height 21
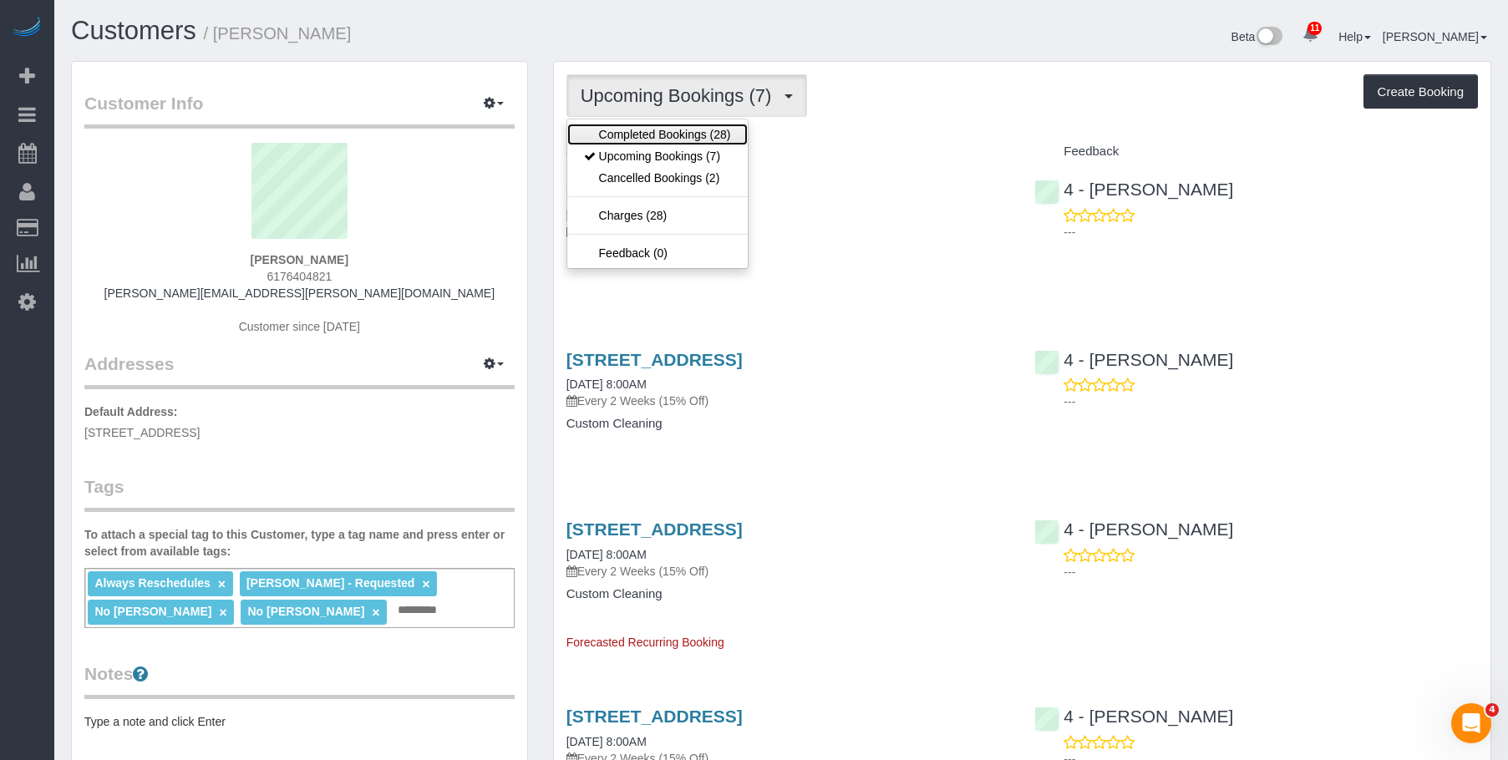
click at [653, 130] on link "Completed Bookings (28)" at bounding box center [657, 135] width 180 height 22
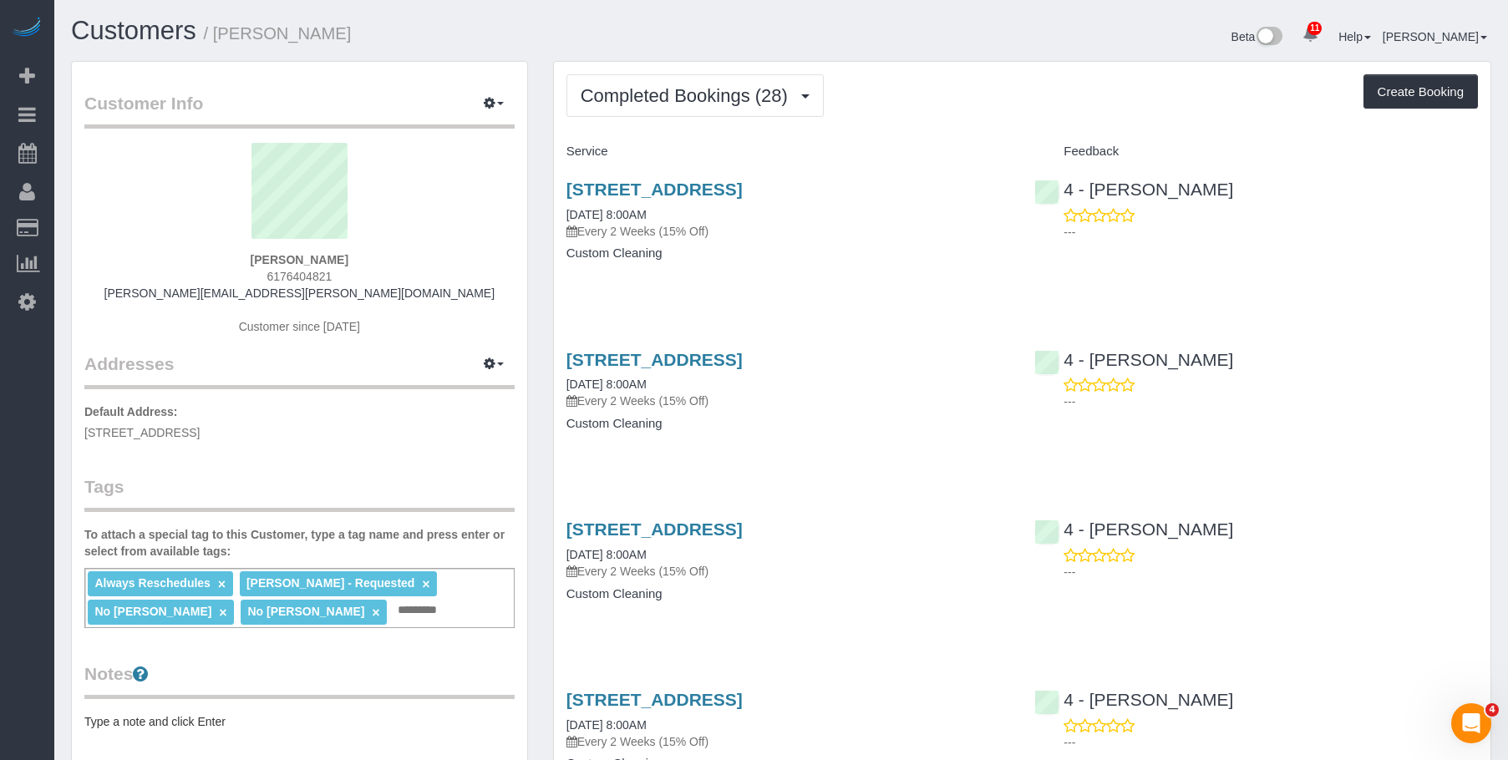
click at [784, 233] on p "Every 2 Weeks (15% Off)" at bounding box center [788, 231] width 444 height 17
click at [743, 191] on link "85 East India Row, 24c, Boston, MA 02110" at bounding box center [654, 189] width 176 height 19
drag, startPoint x: 220, startPoint y: 33, endPoint x: 354, endPoint y: 33, distance: 134.5
click at [354, 33] on h1 "Customers / Nicole Pasquale" at bounding box center [420, 31] width 698 height 28
copy small "Nicole Pasquale"
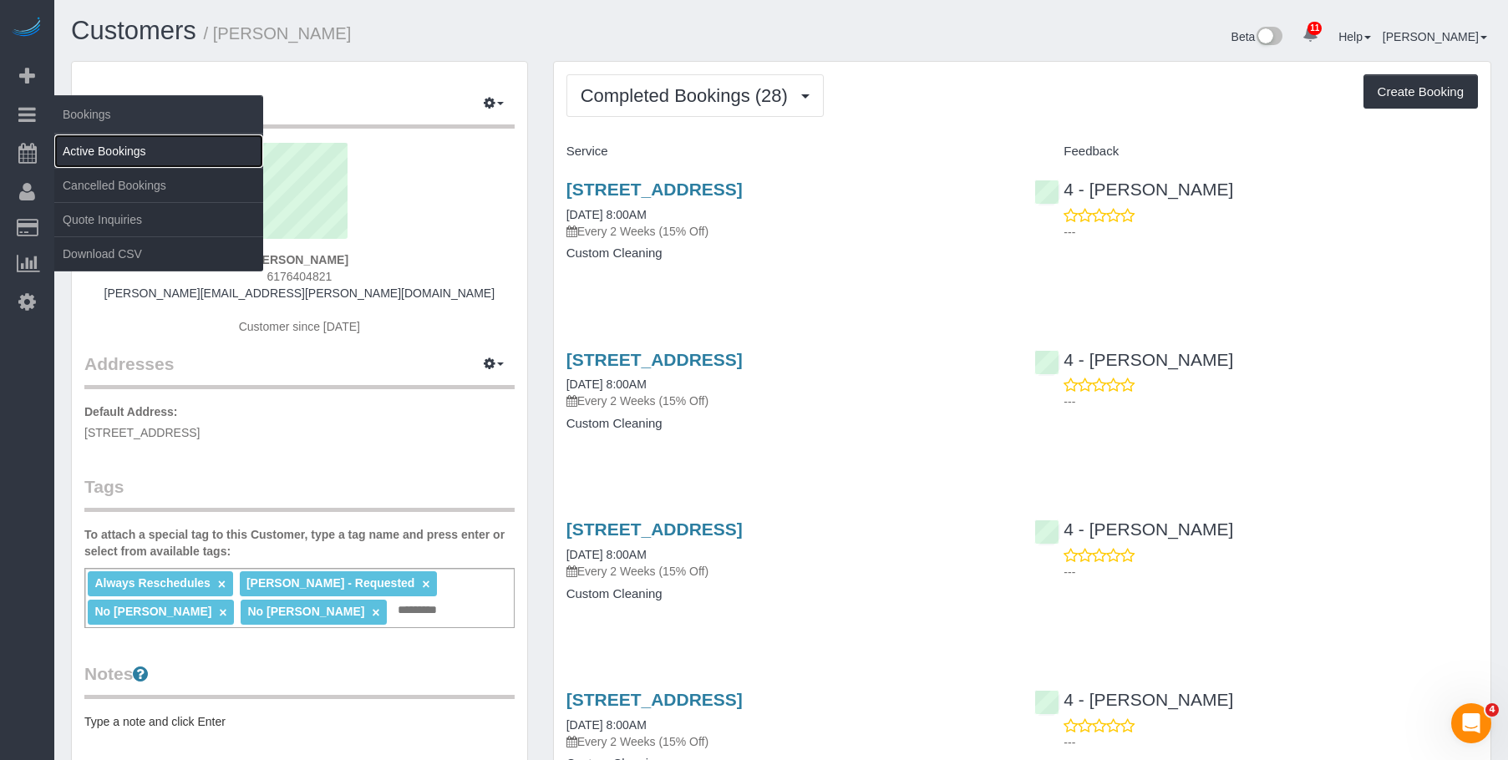
drag, startPoint x: 110, startPoint y: 153, endPoint x: 248, endPoint y: 72, distance: 159.9
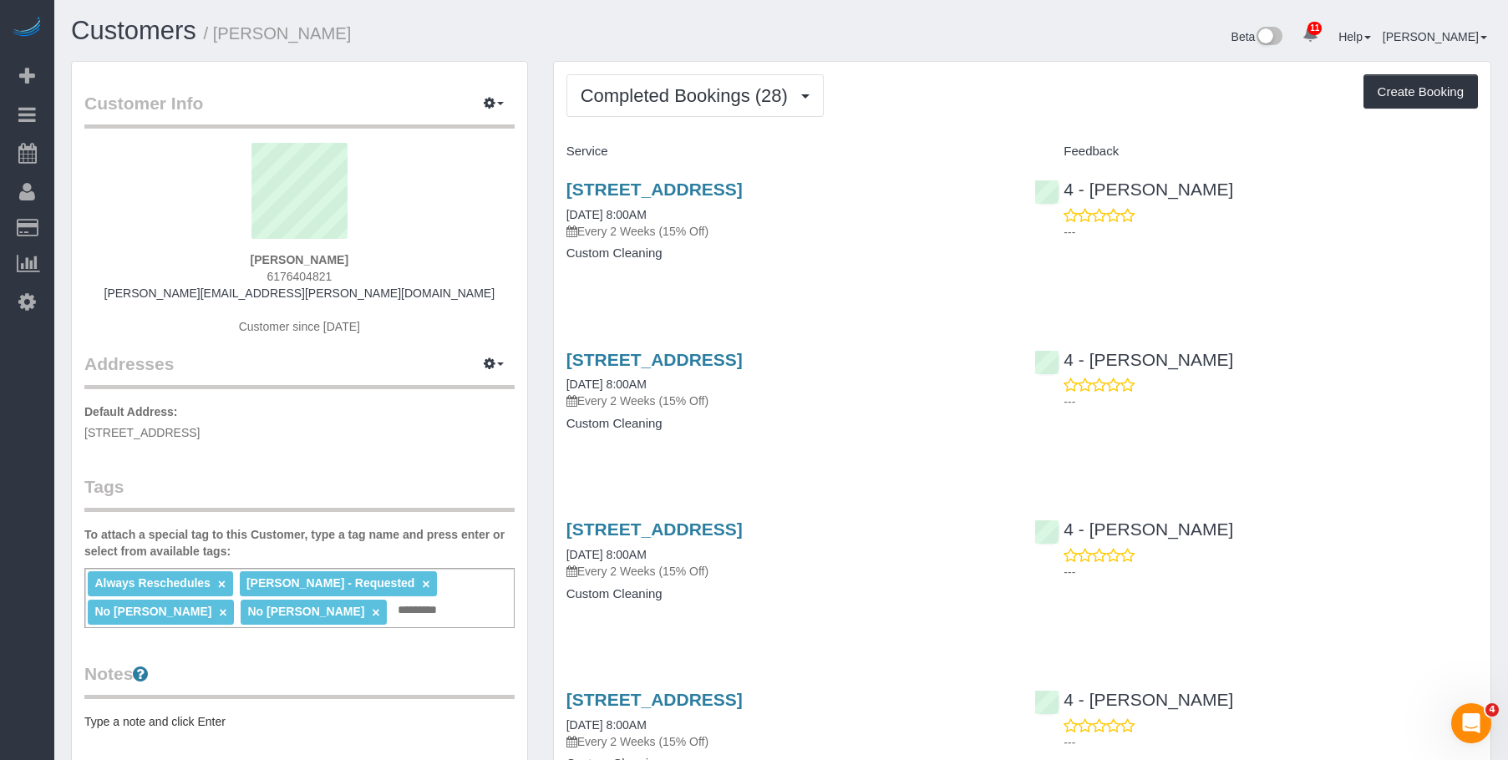
click at [112, 153] on link "Active Bookings" at bounding box center [158, 151] width 209 height 33
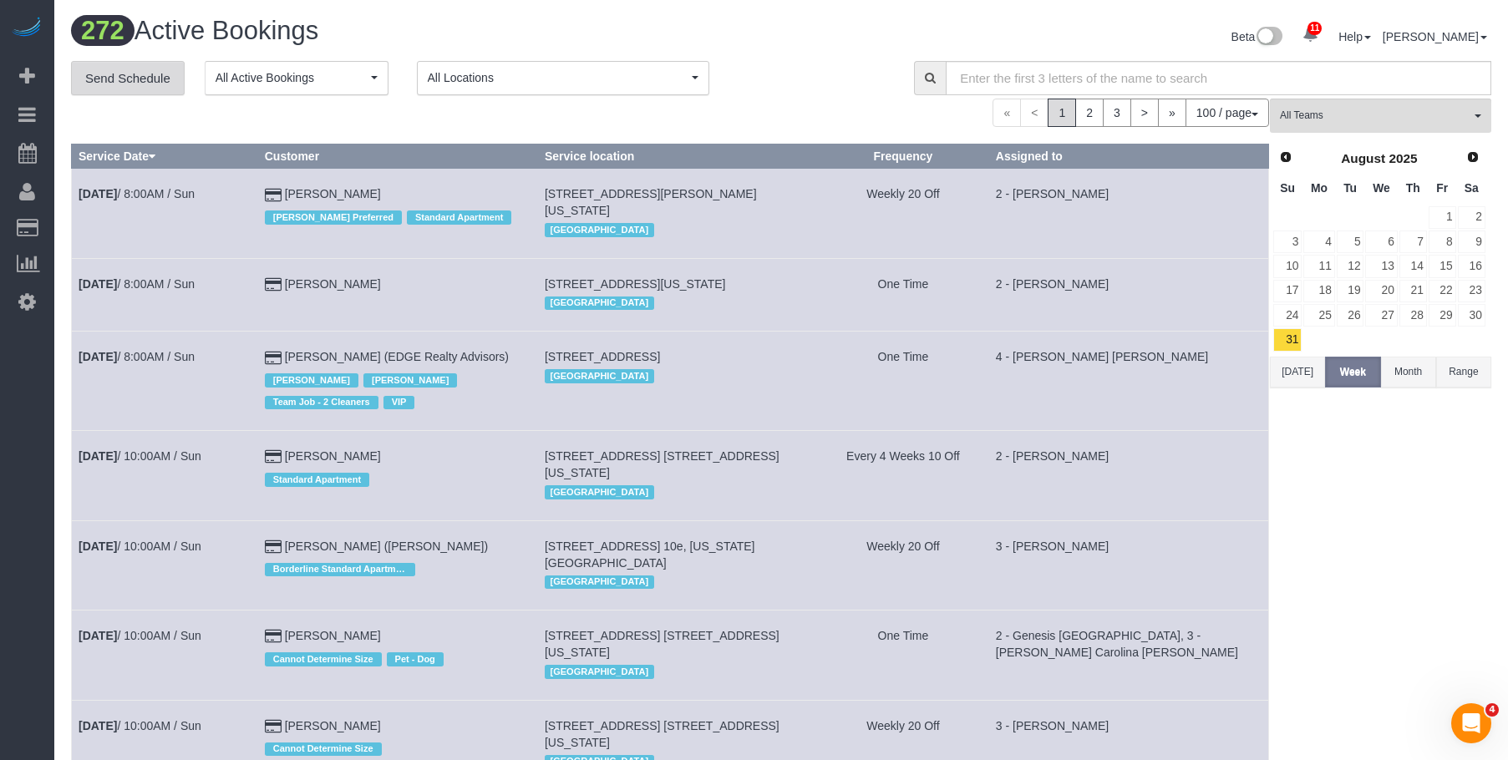
click at [153, 78] on link "Send Schedule" at bounding box center [128, 78] width 114 height 35
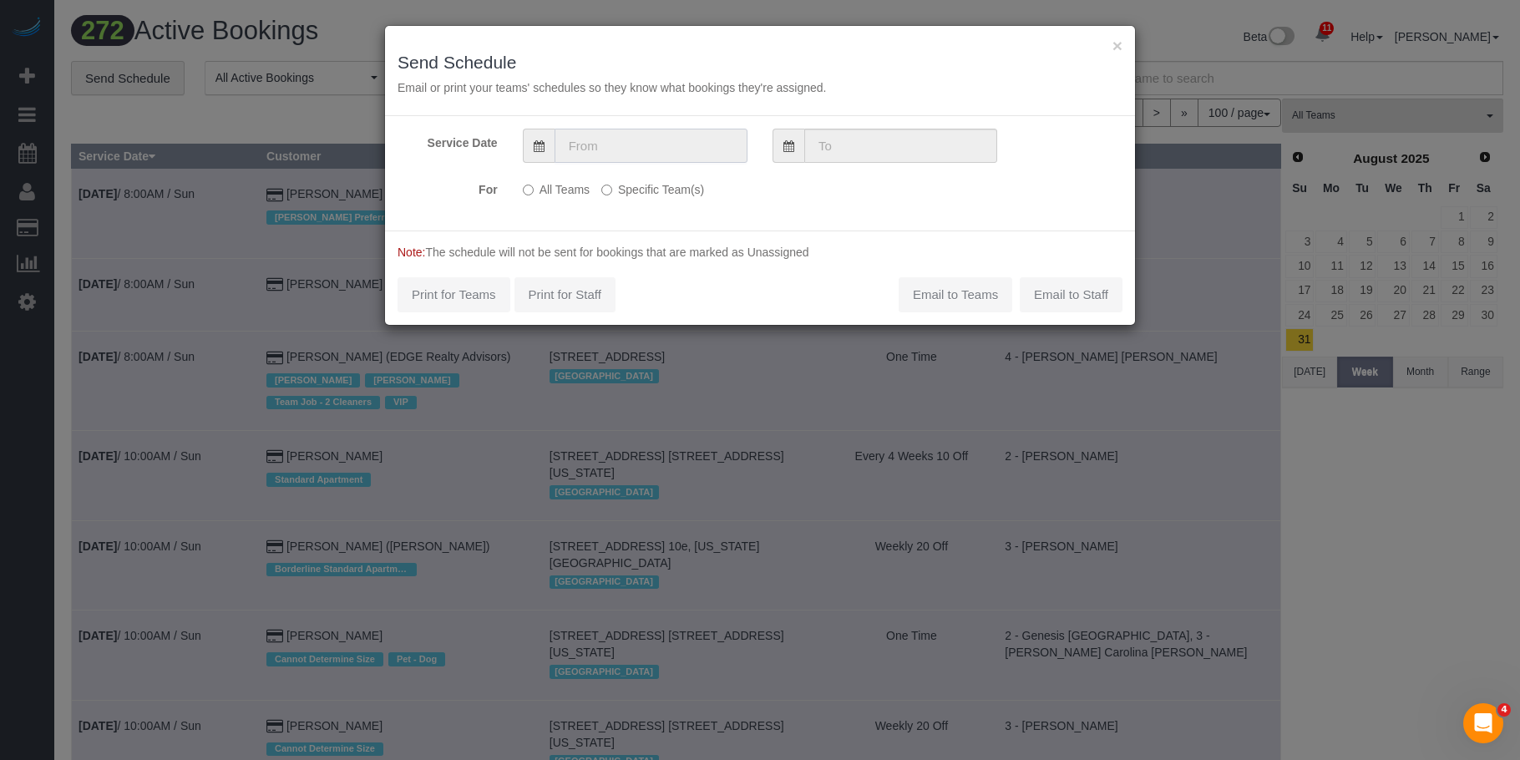
click at [656, 145] on input "text" at bounding box center [651, 146] width 193 height 34
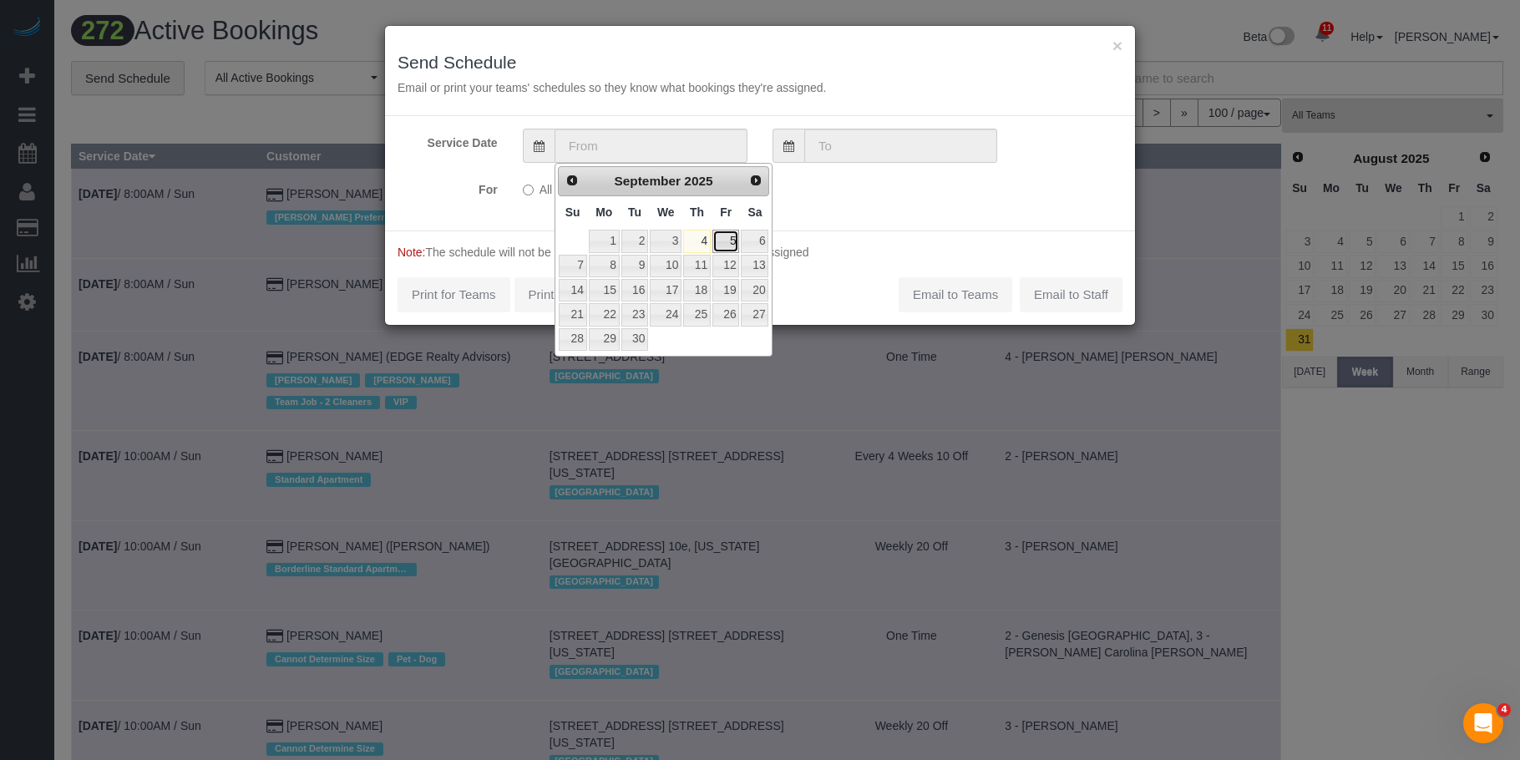
click at [733, 239] on link "5" at bounding box center [726, 241] width 27 height 23
type input "09/05/2025"
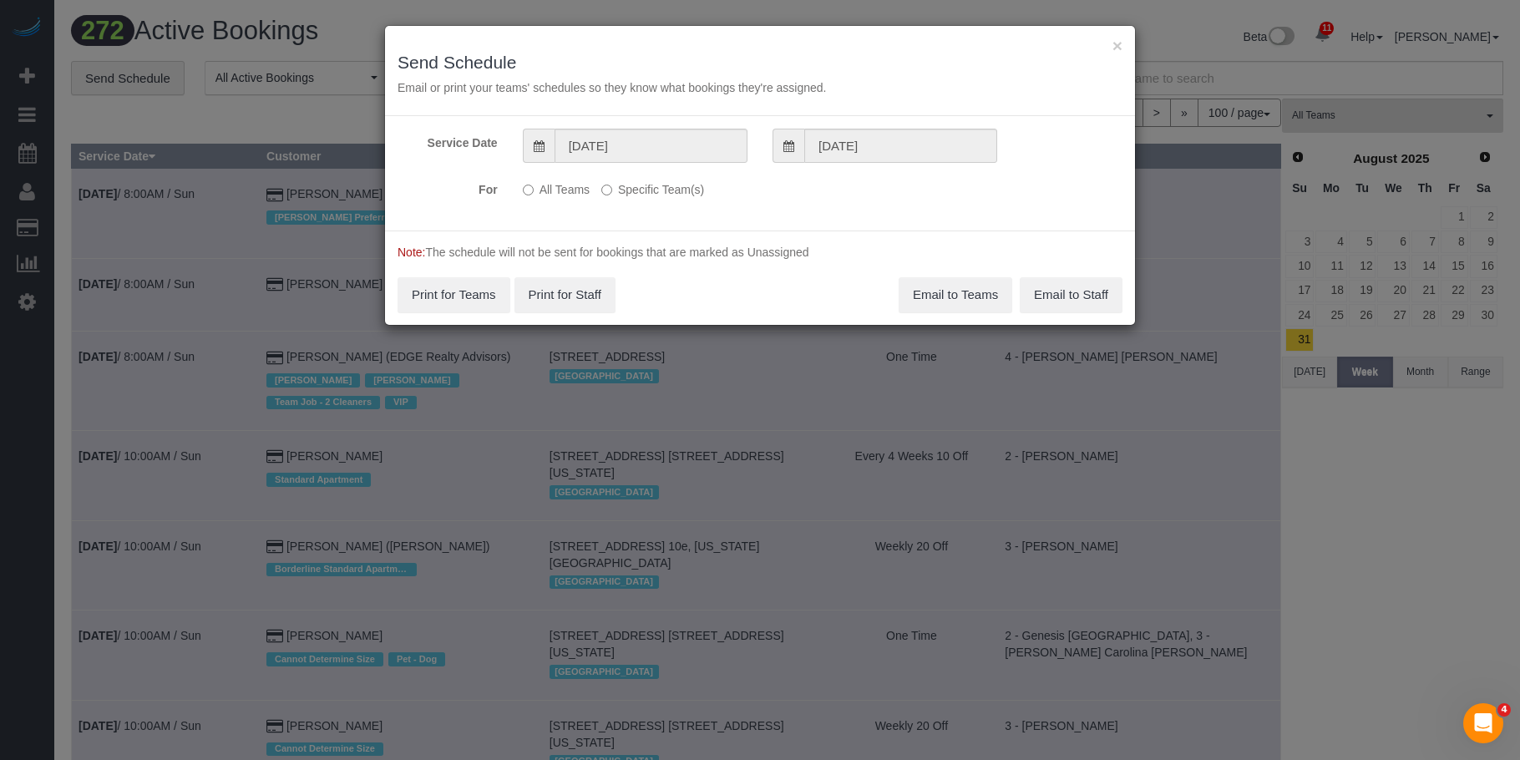
click at [682, 183] on label "Specific Team(s)" at bounding box center [652, 186] width 103 height 23
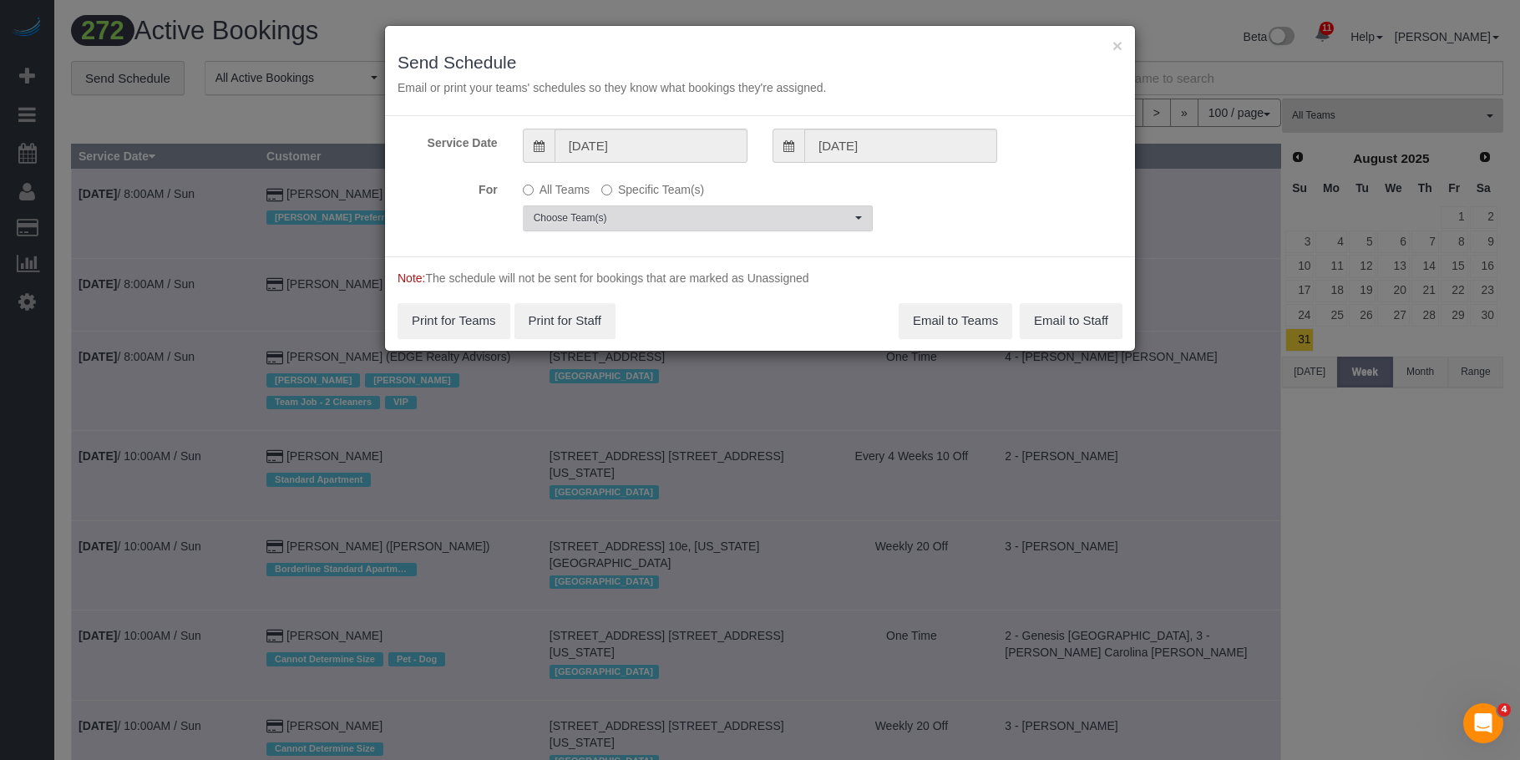
click at [780, 221] on span "Choose Team(s)" at bounding box center [692, 218] width 317 height 14
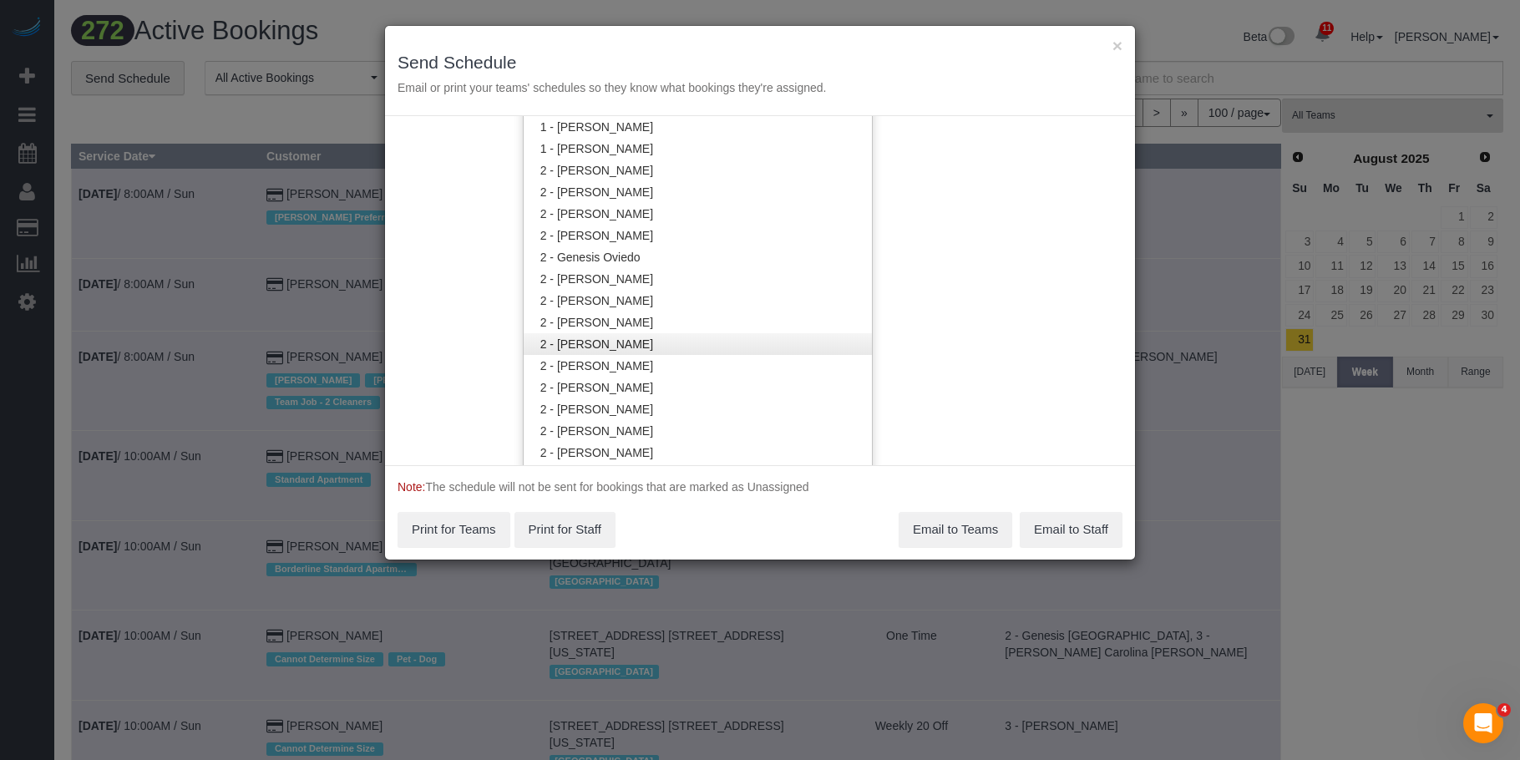
scroll to position [1006, 0]
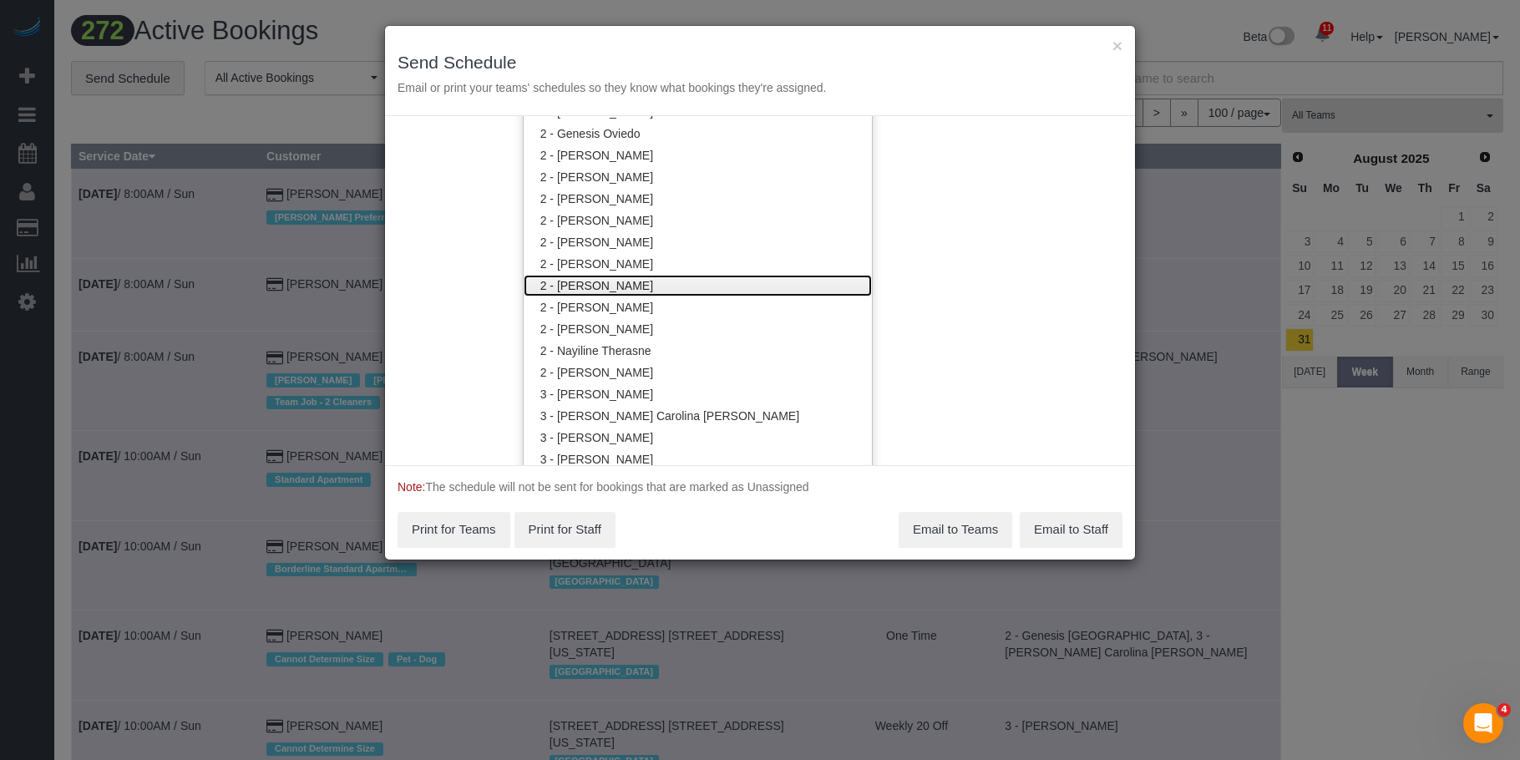
click at [685, 279] on link "2 - [PERSON_NAME]" at bounding box center [698, 286] width 348 height 22
click at [789, 59] on h3 "Send Schedule" at bounding box center [760, 62] width 725 height 19
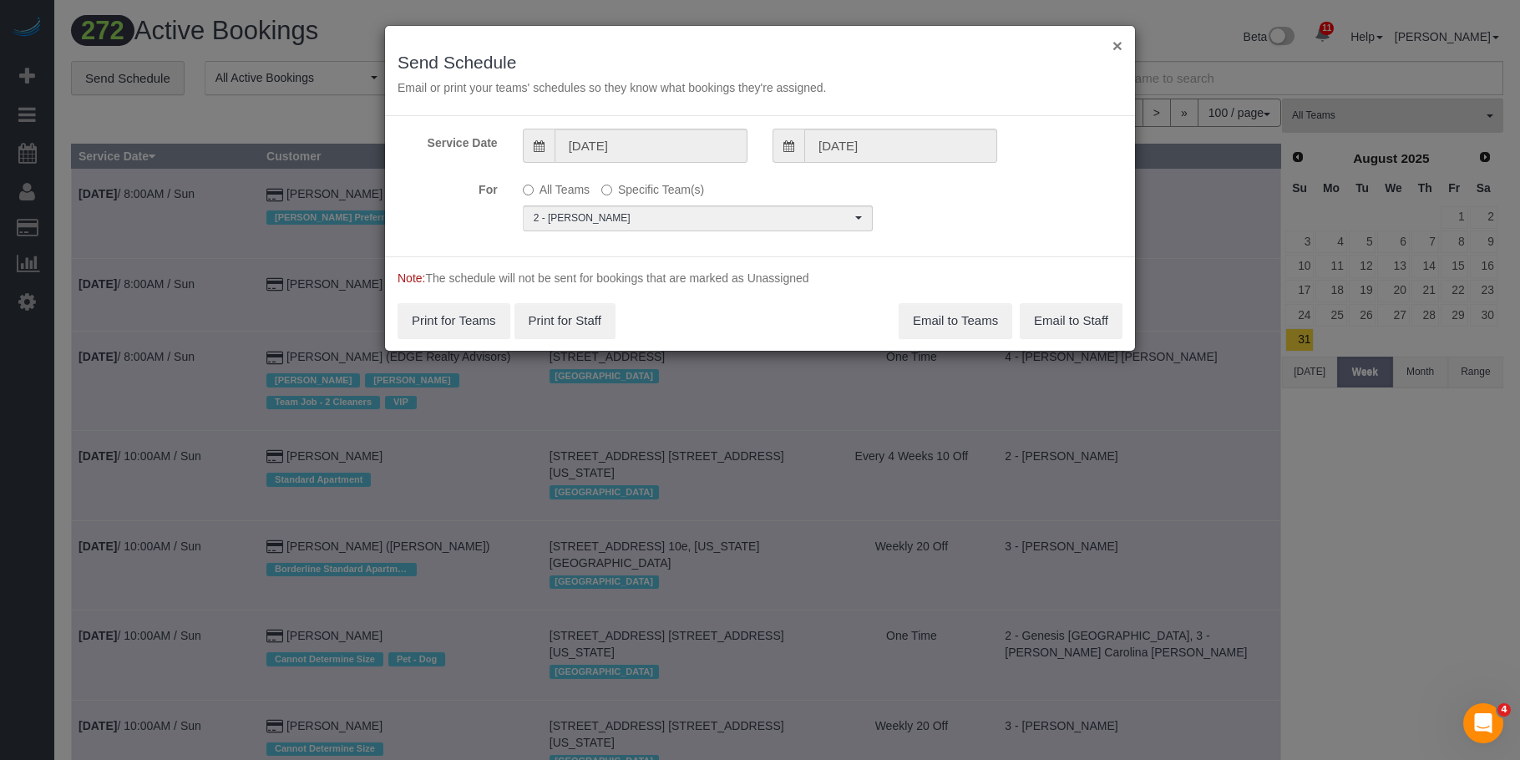
click at [1121, 50] on button "×" at bounding box center [1118, 46] width 10 height 18
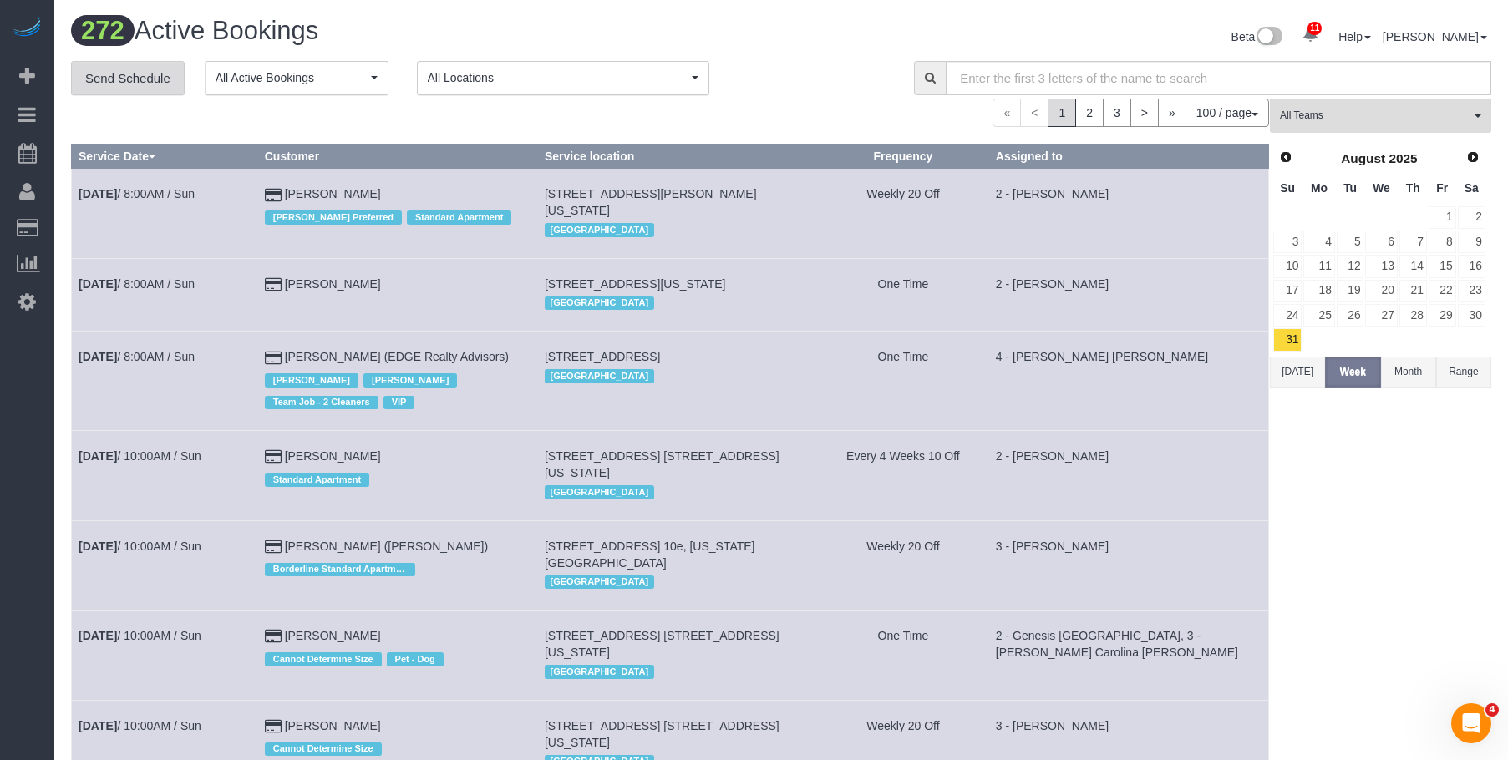
click at [137, 73] on link "Send Schedule" at bounding box center [128, 78] width 114 height 35
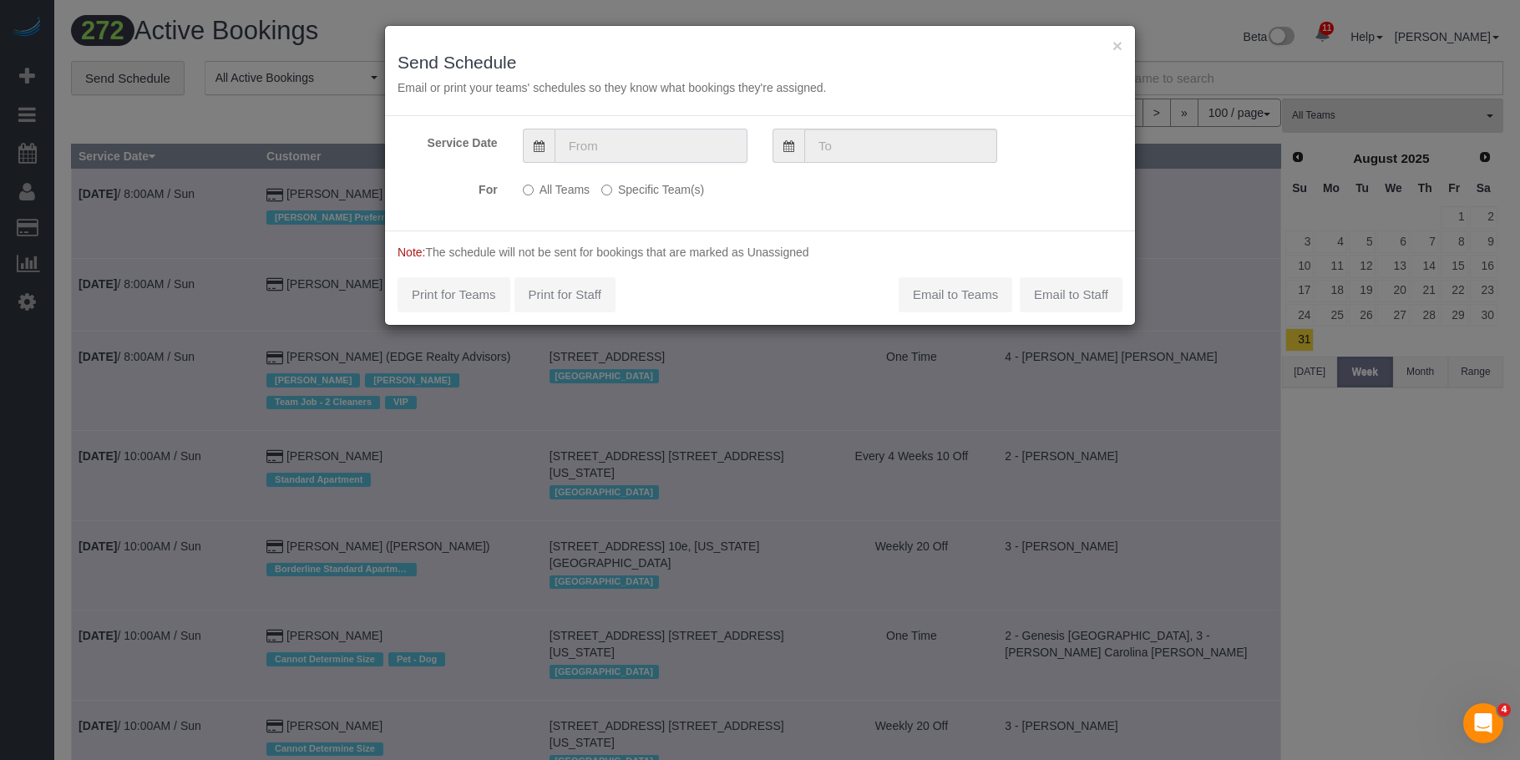
click at [693, 153] on input "text" at bounding box center [651, 146] width 193 height 34
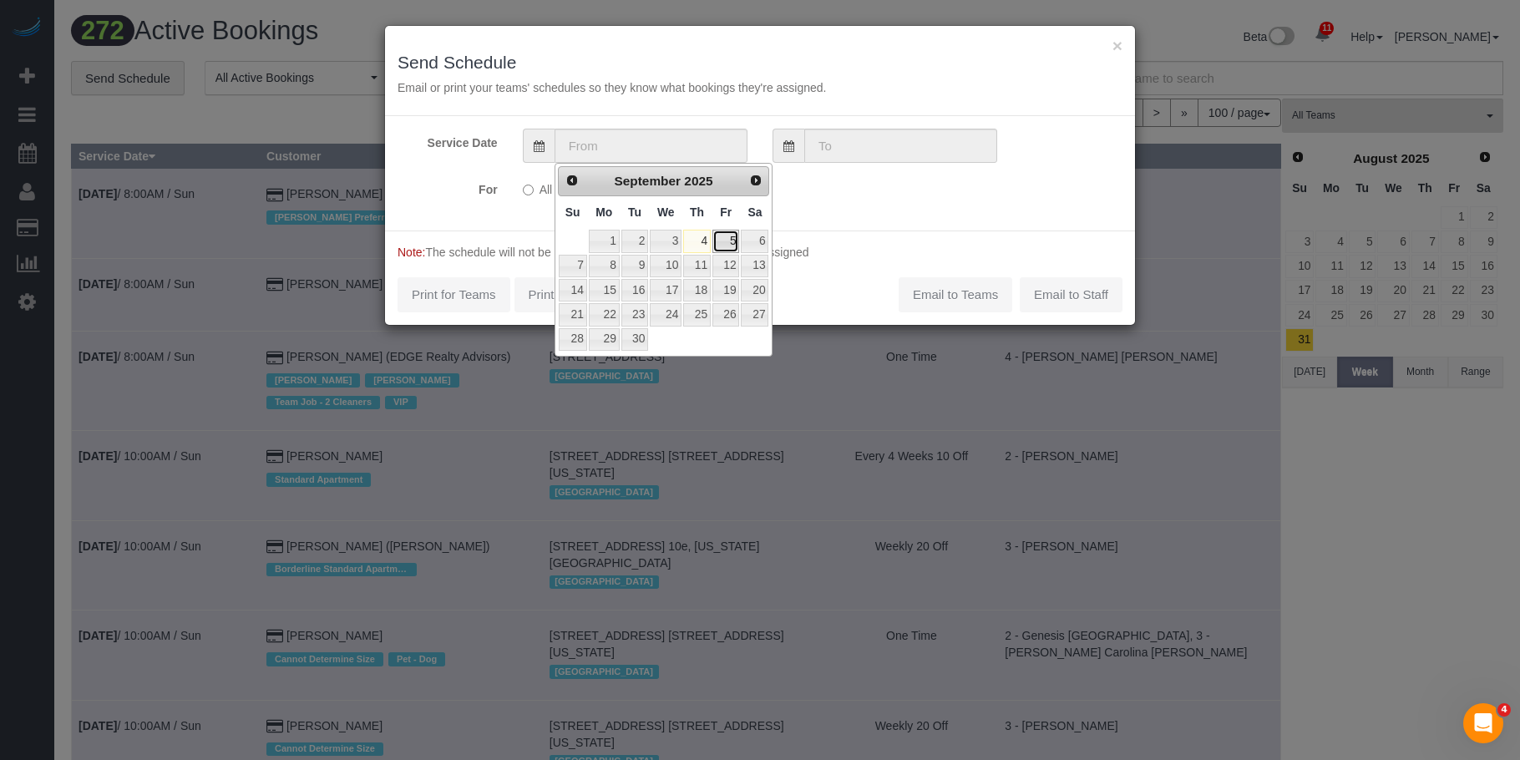
click at [728, 238] on link "5" at bounding box center [726, 241] width 27 height 23
type input "09/05/2025"
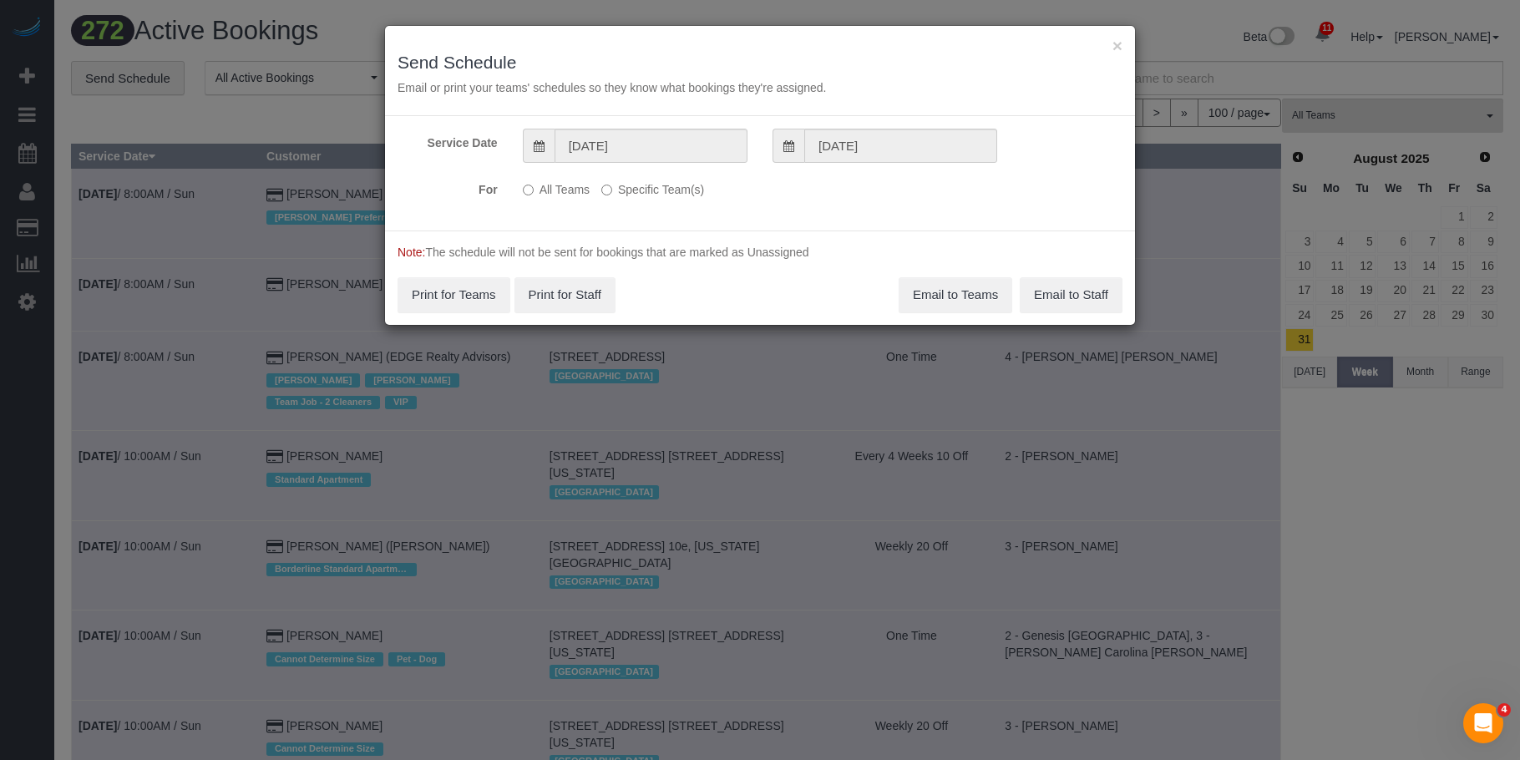
click at [688, 193] on label "Specific Team(s)" at bounding box center [652, 186] width 103 height 23
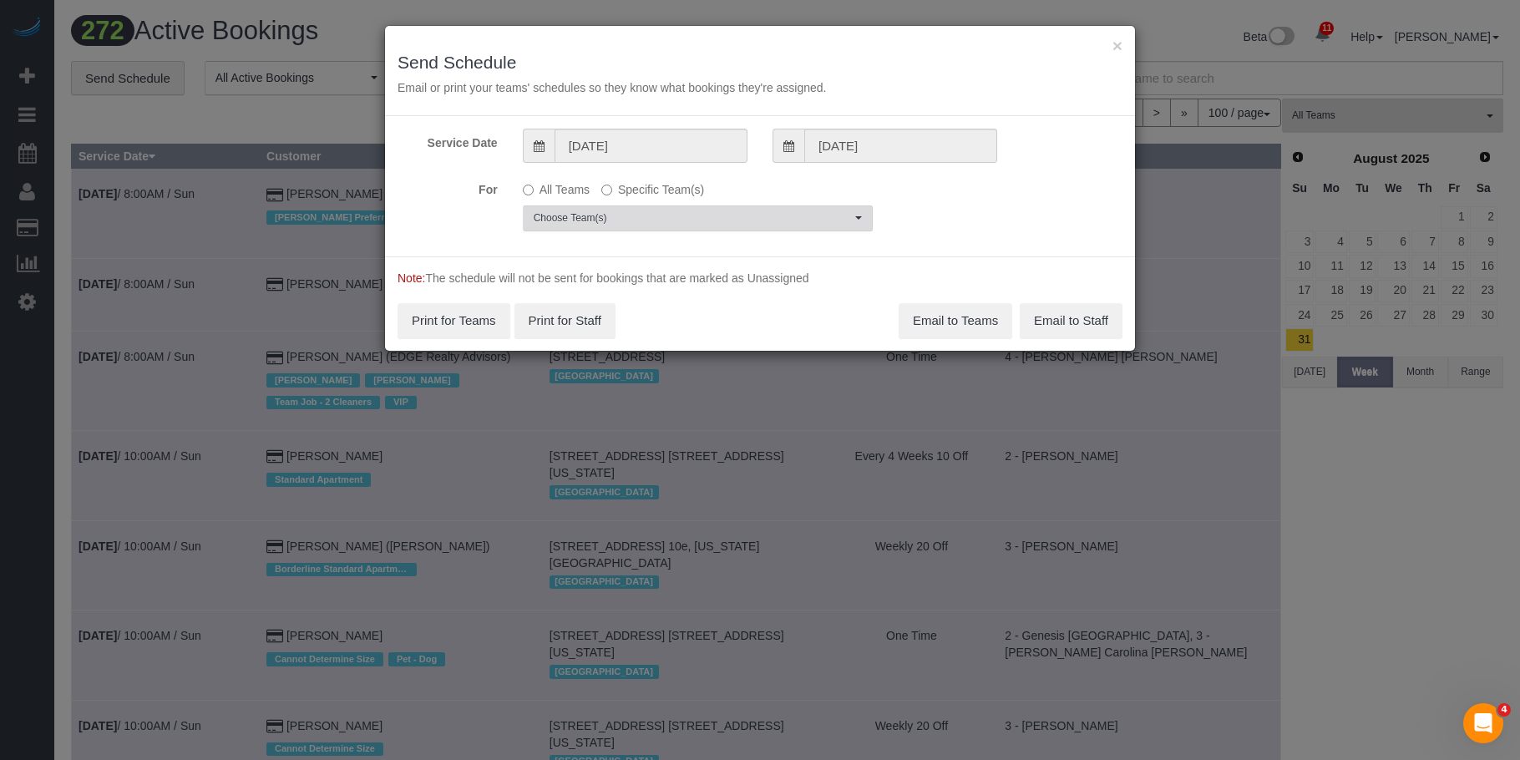
click at [764, 224] on span "Choose Team(s)" at bounding box center [692, 218] width 317 height 14
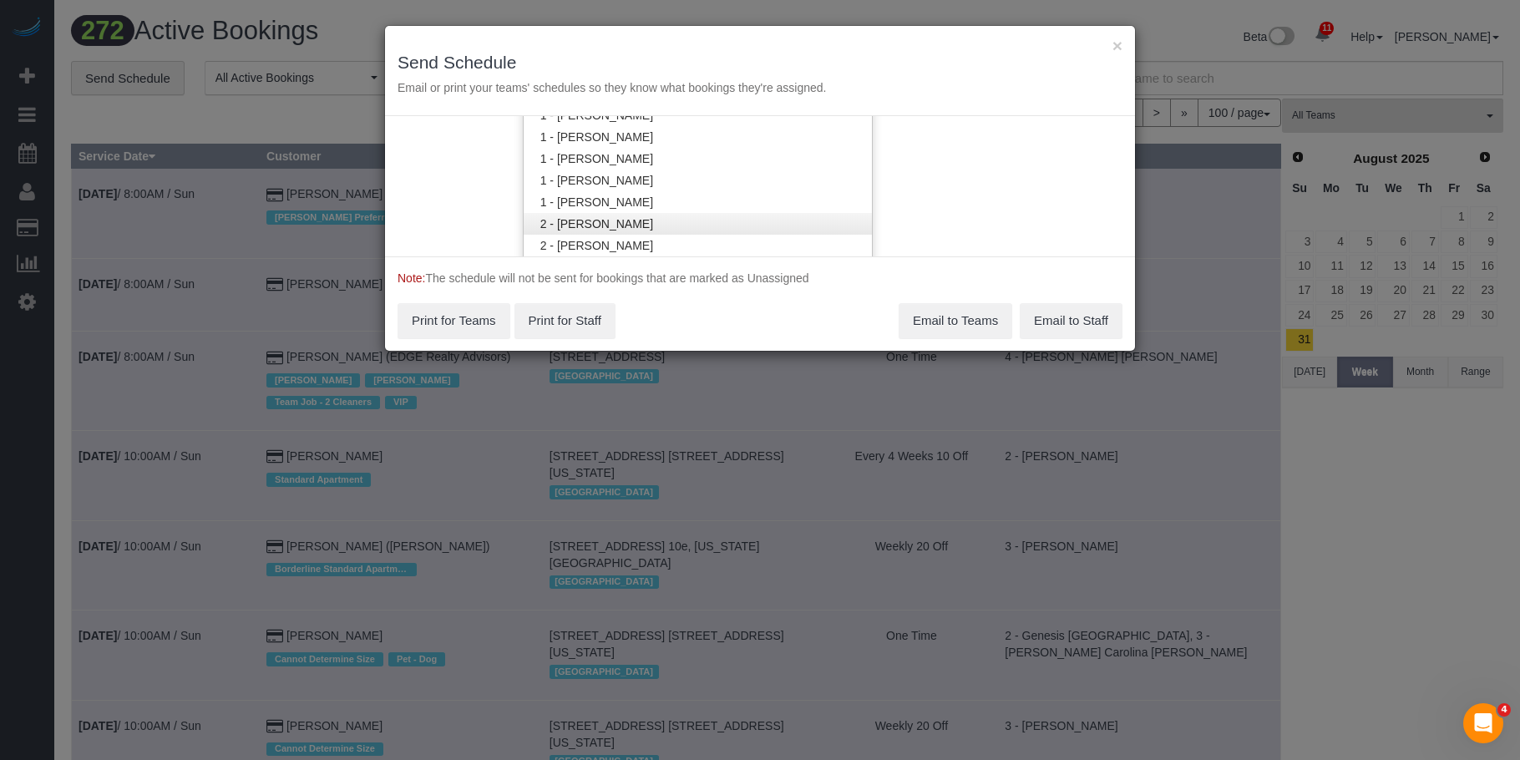
scroll to position [1089, 0]
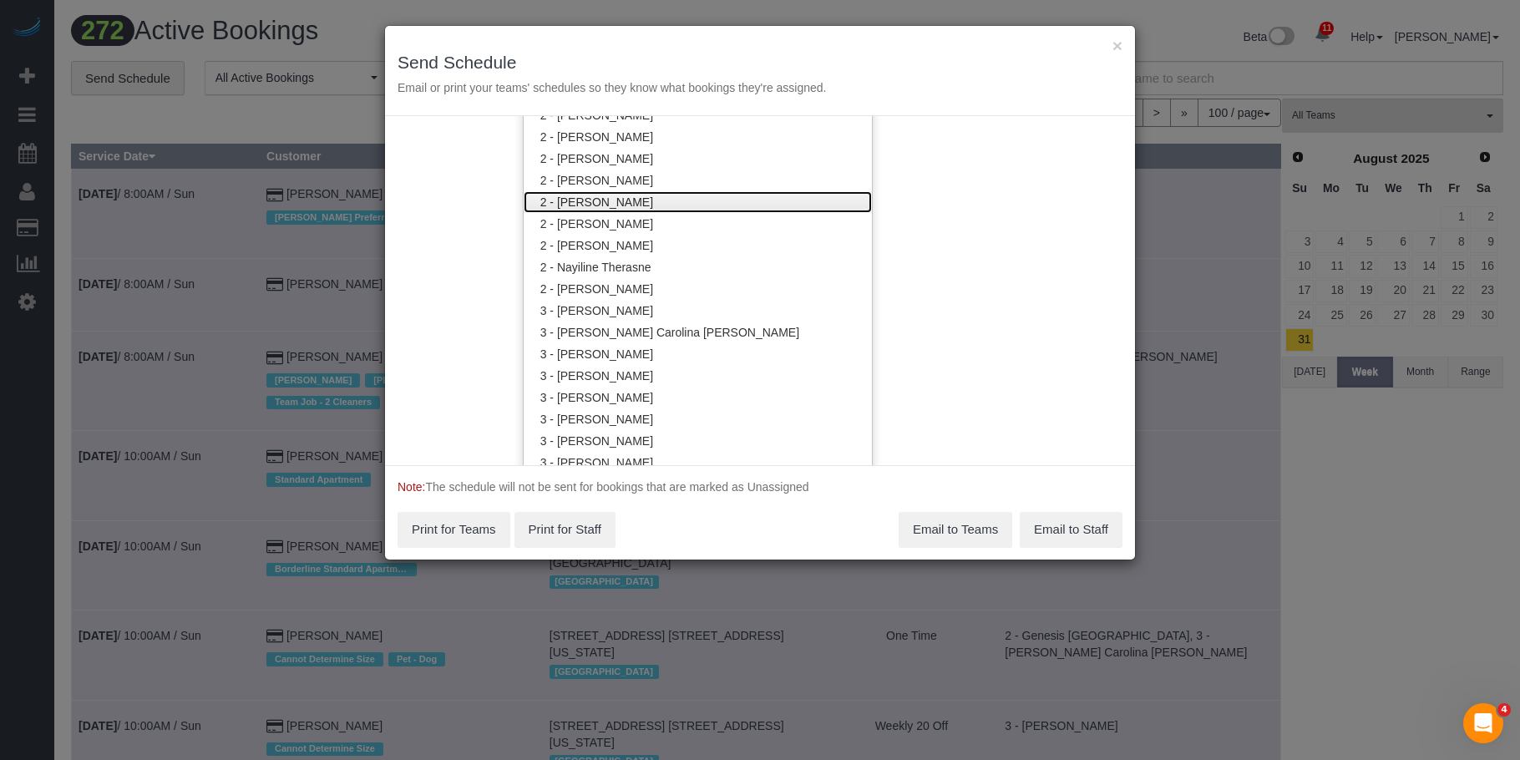
click at [632, 195] on link "2 - [PERSON_NAME]" at bounding box center [698, 202] width 348 height 22
click at [779, 72] on h3 "Send Schedule" at bounding box center [760, 62] width 725 height 19
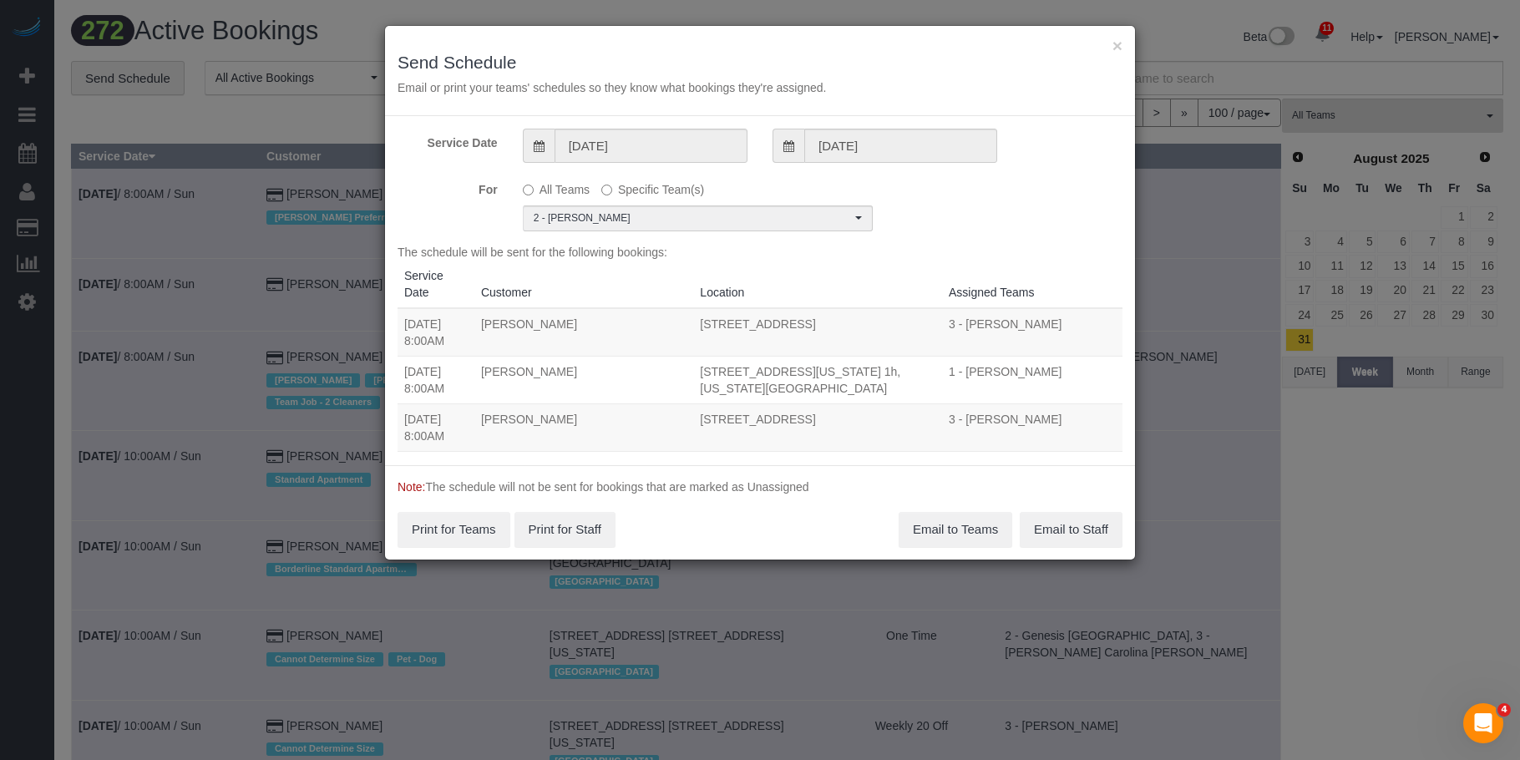
scroll to position [0, 0]
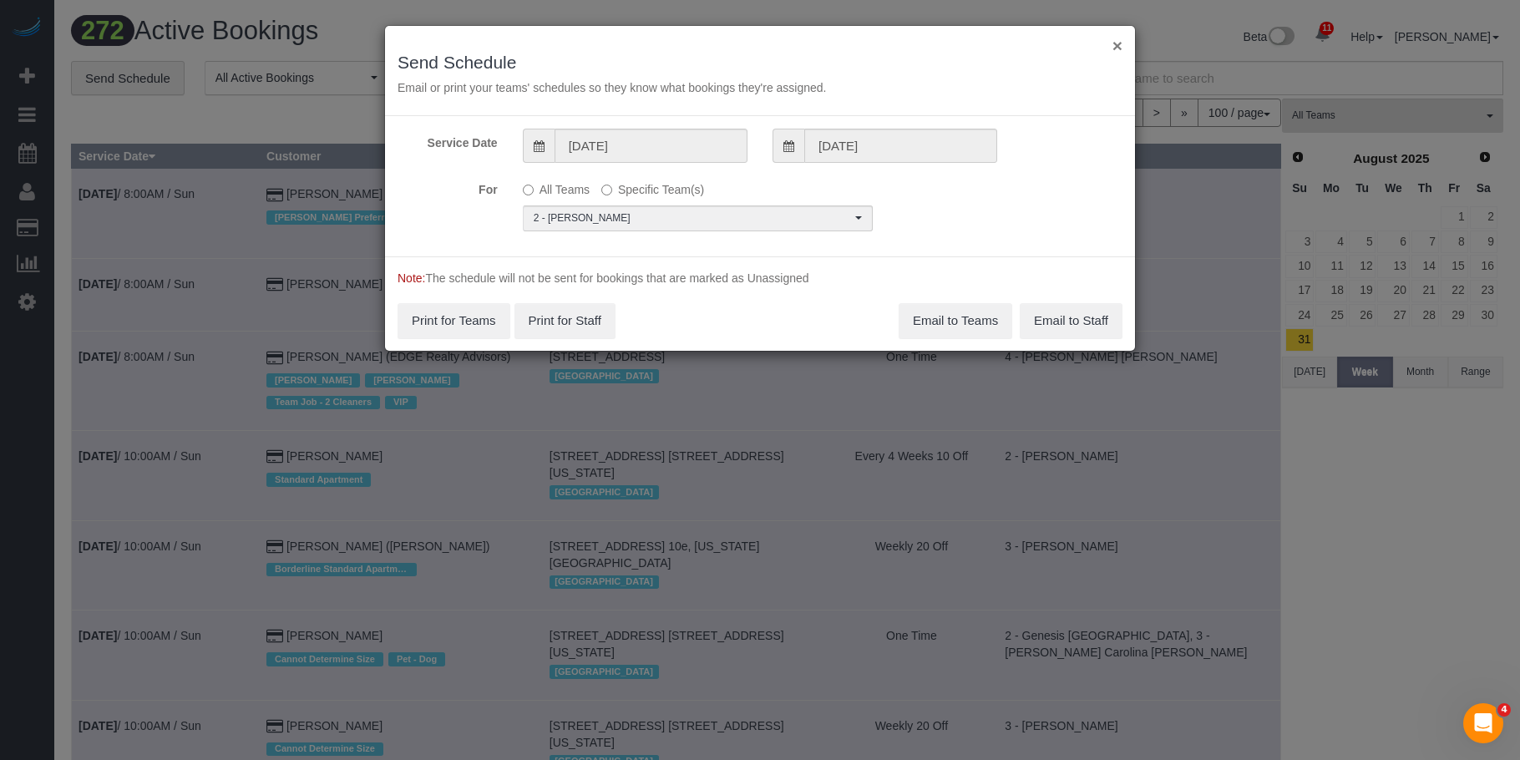
click at [1116, 44] on button "×" at bounding box center [1118, 46] width 10 height 18
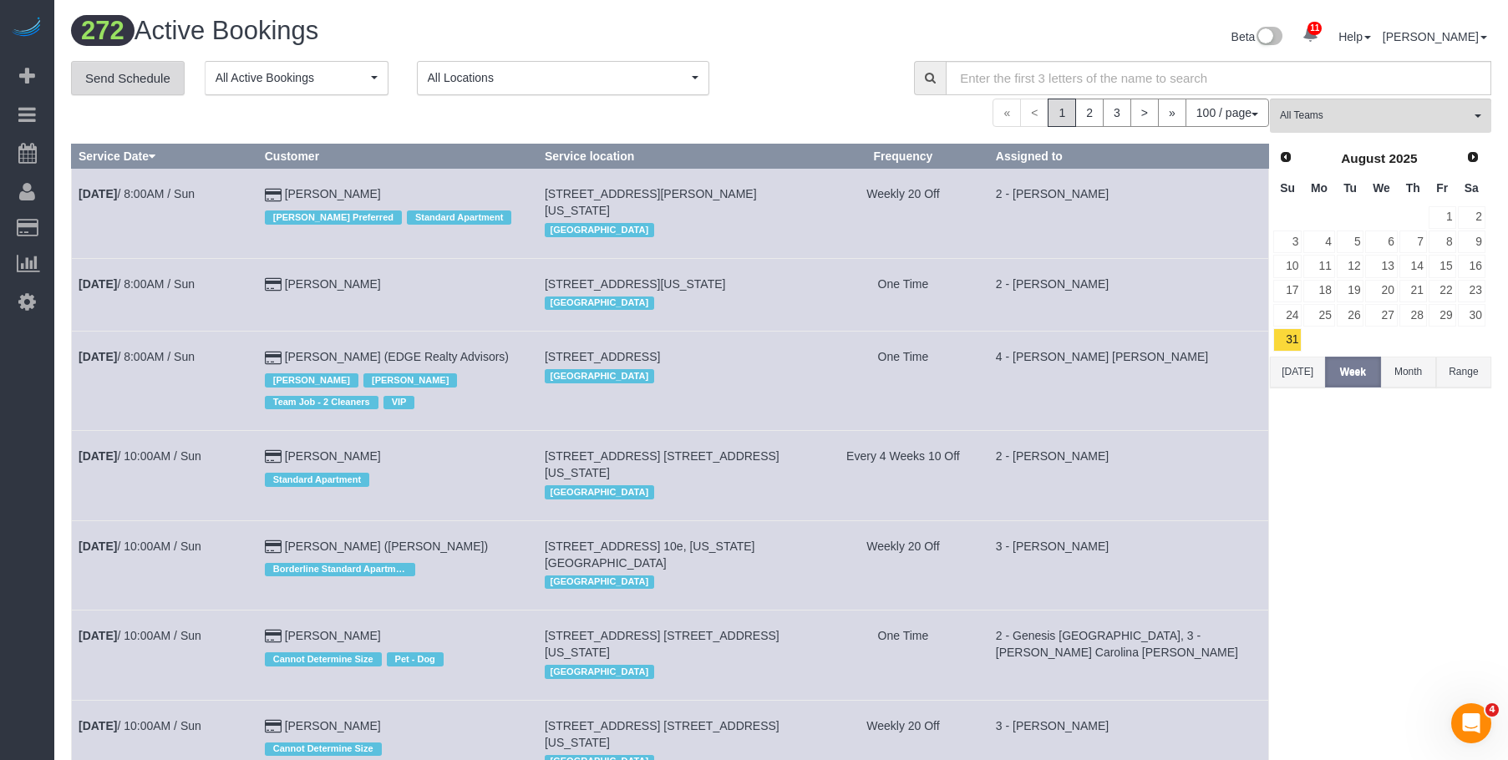
click at [155, 84] on link "Send Schedule" at bounding box center [128, 78] width 114 height 35
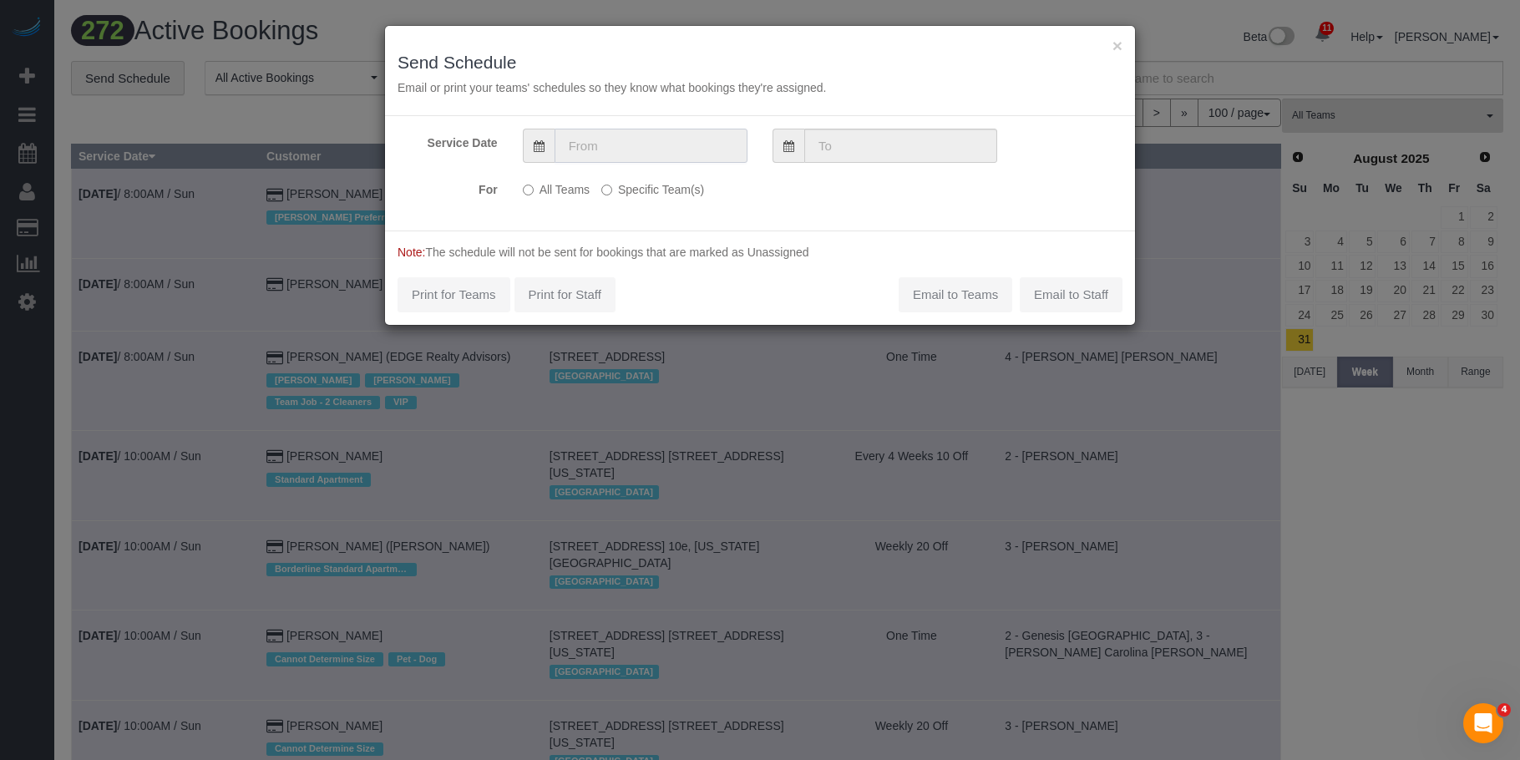
click at [635, 150] on input "text" at bounding box center [651, 146] width 193 height 34
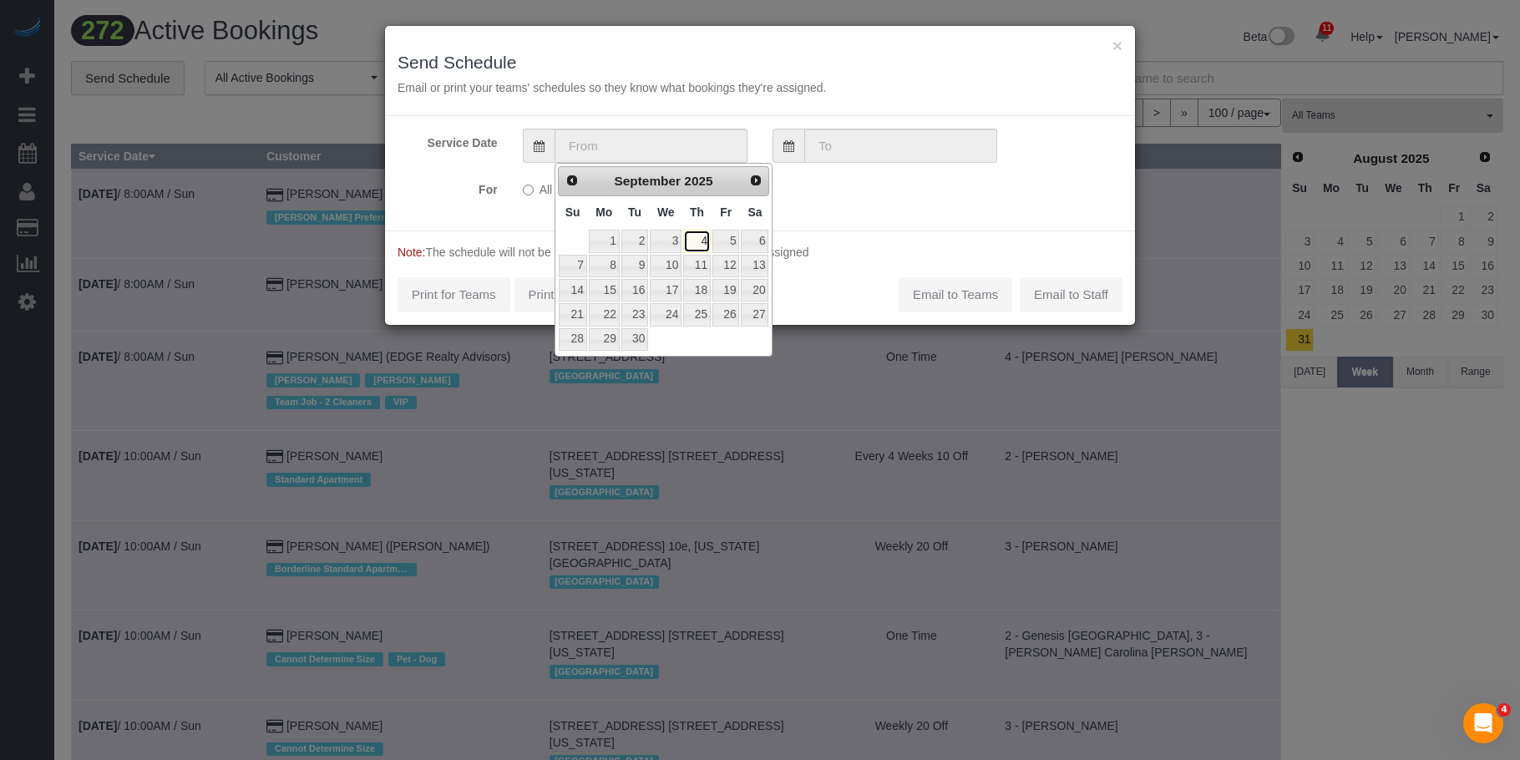
click at [703, 242] on link "4" at bounding box center [697, 241] width 28 height 23
type input "09/04/2025"
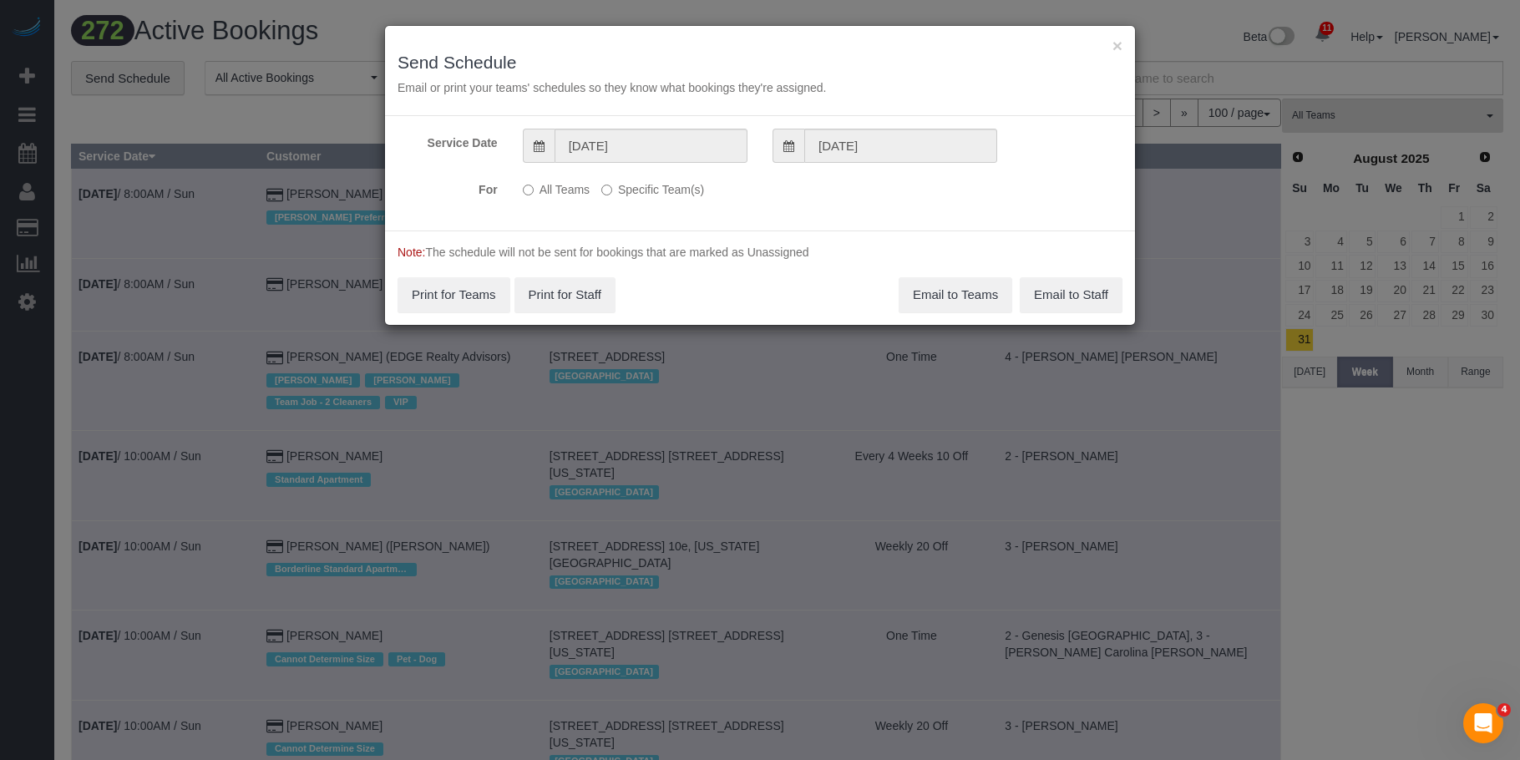
click at [678, 185] on label "Specific Team(s)" at bounding box center [652, 186] width 103 height 23
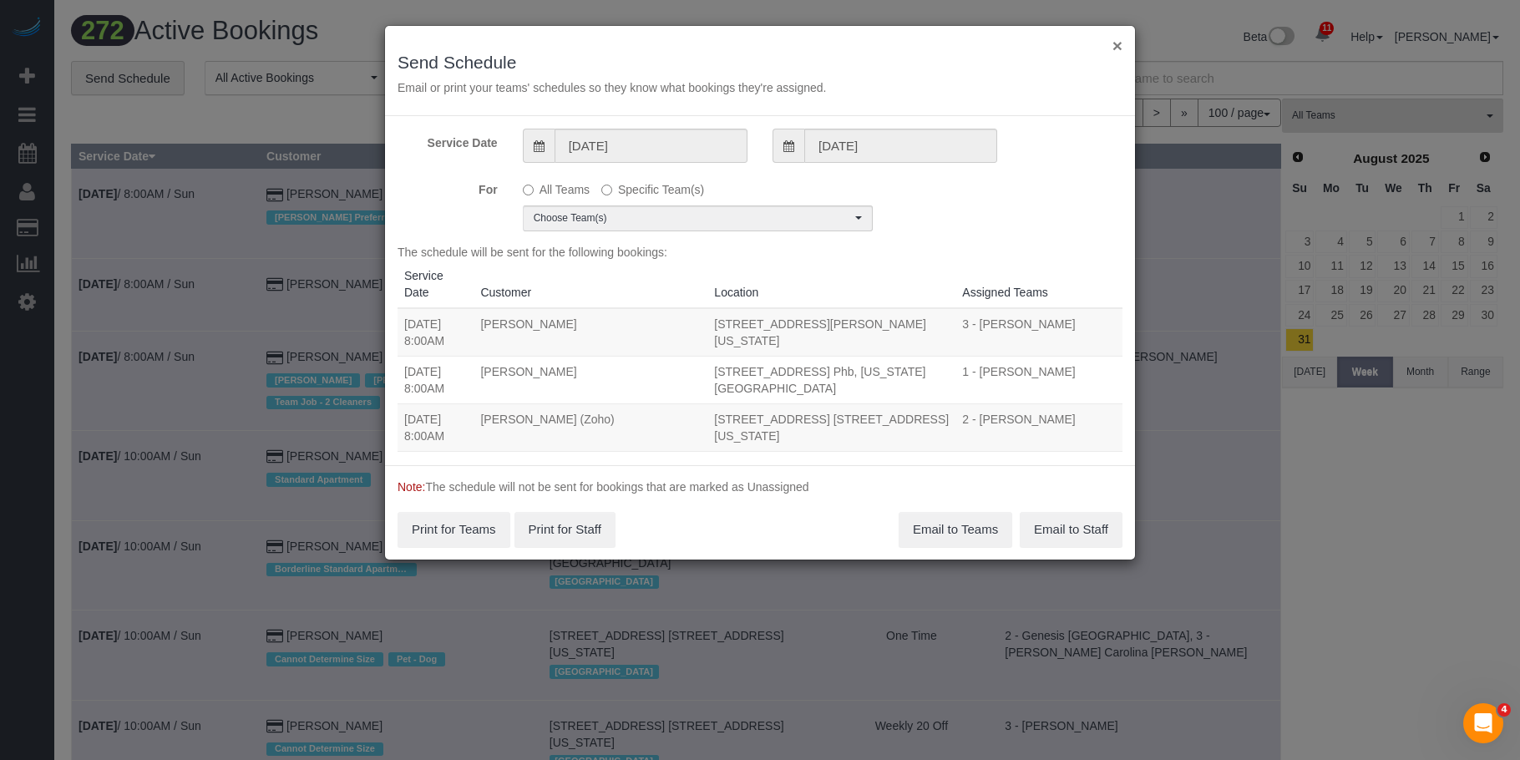
click at [1117, 47] on button "×" at bounding box center [1118, 46] width 10 height 18
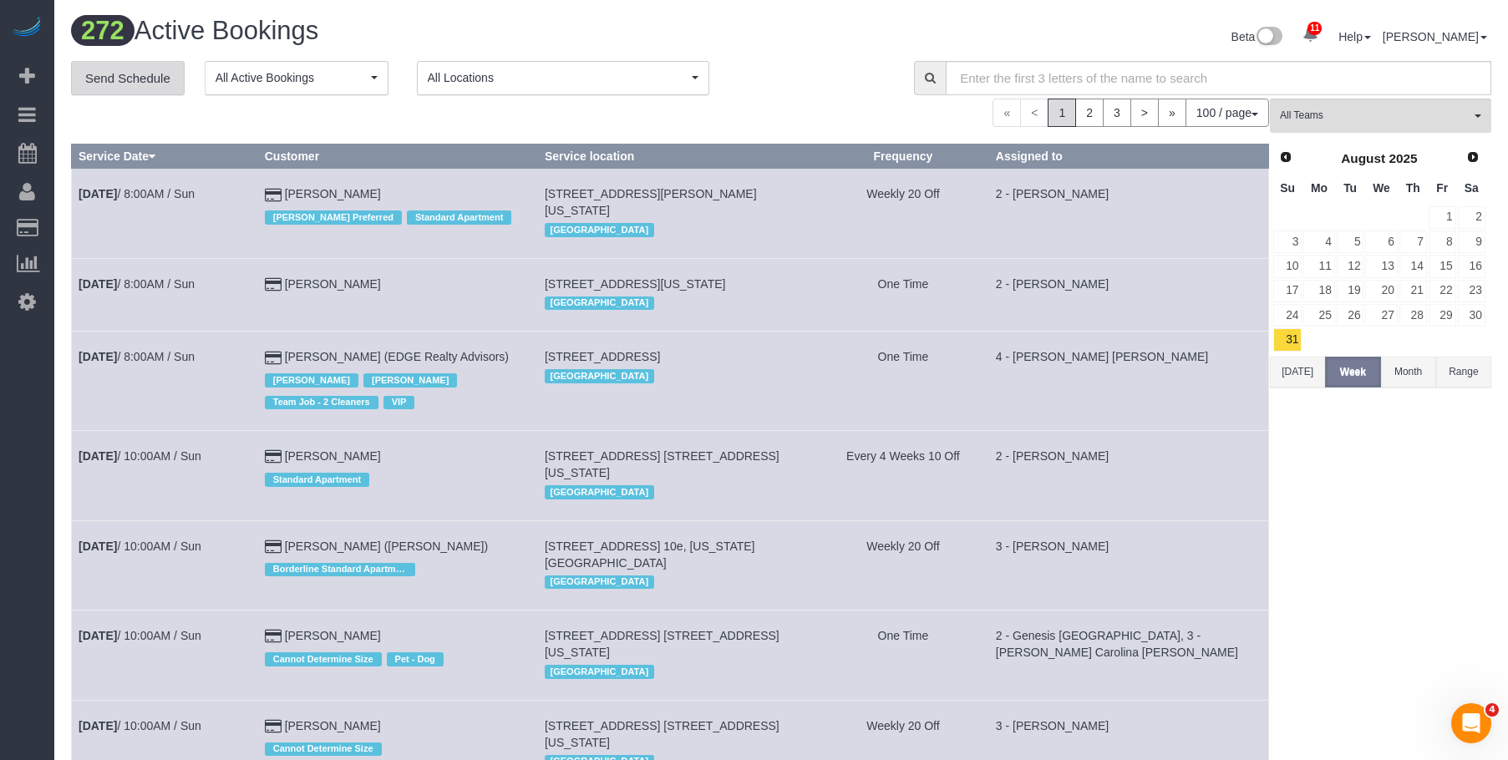
click at [118, 72] on link "Send Schedule" at bounding box center [128, 78] width 114 height 35
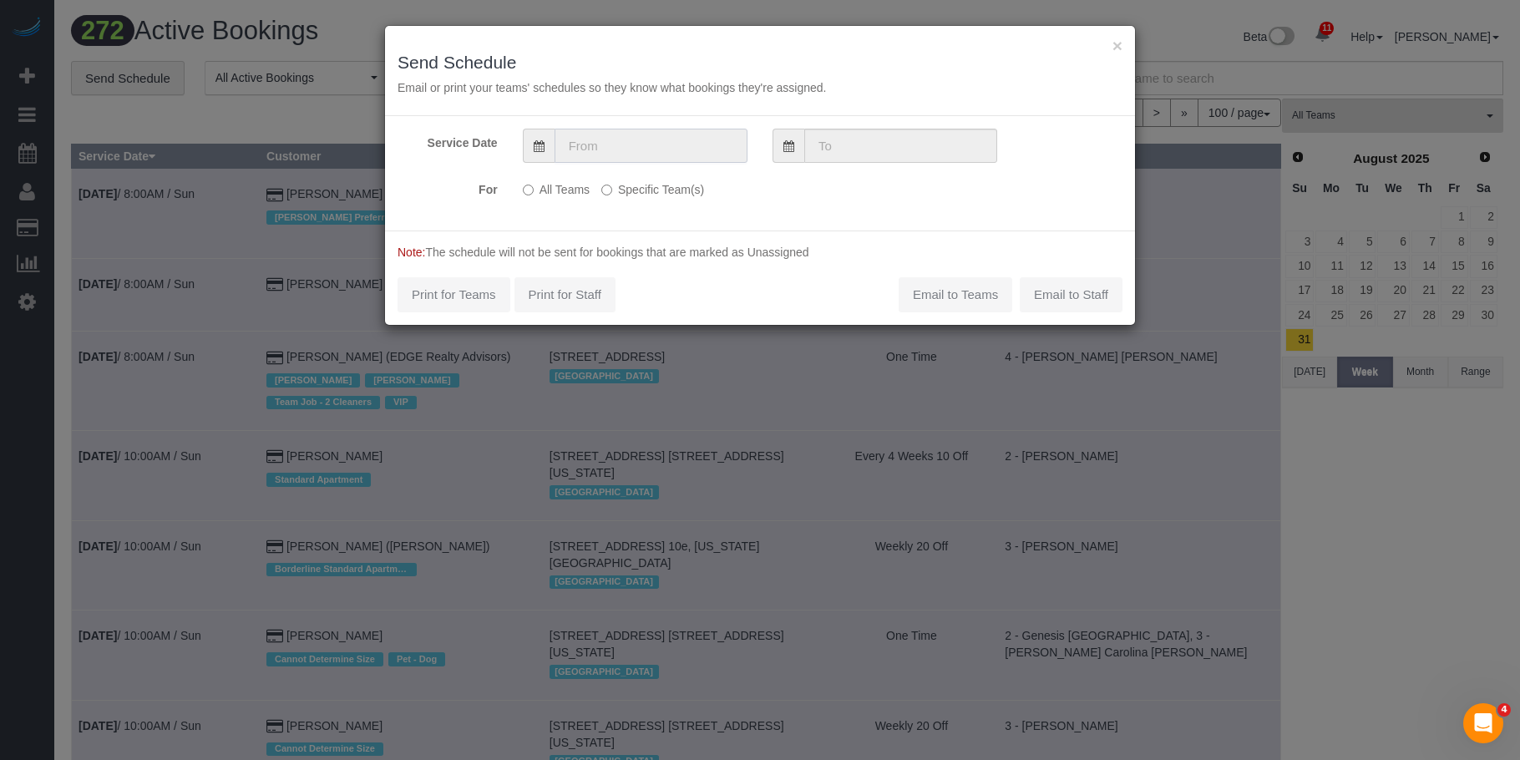
drag, startPoint x: 652, startPoint y: 149, endPoint x: 662, endPoint y: 162, distance: 16.7
click at [652, 149] on input "text" at bounding box center [651, 146] width 193 height 34
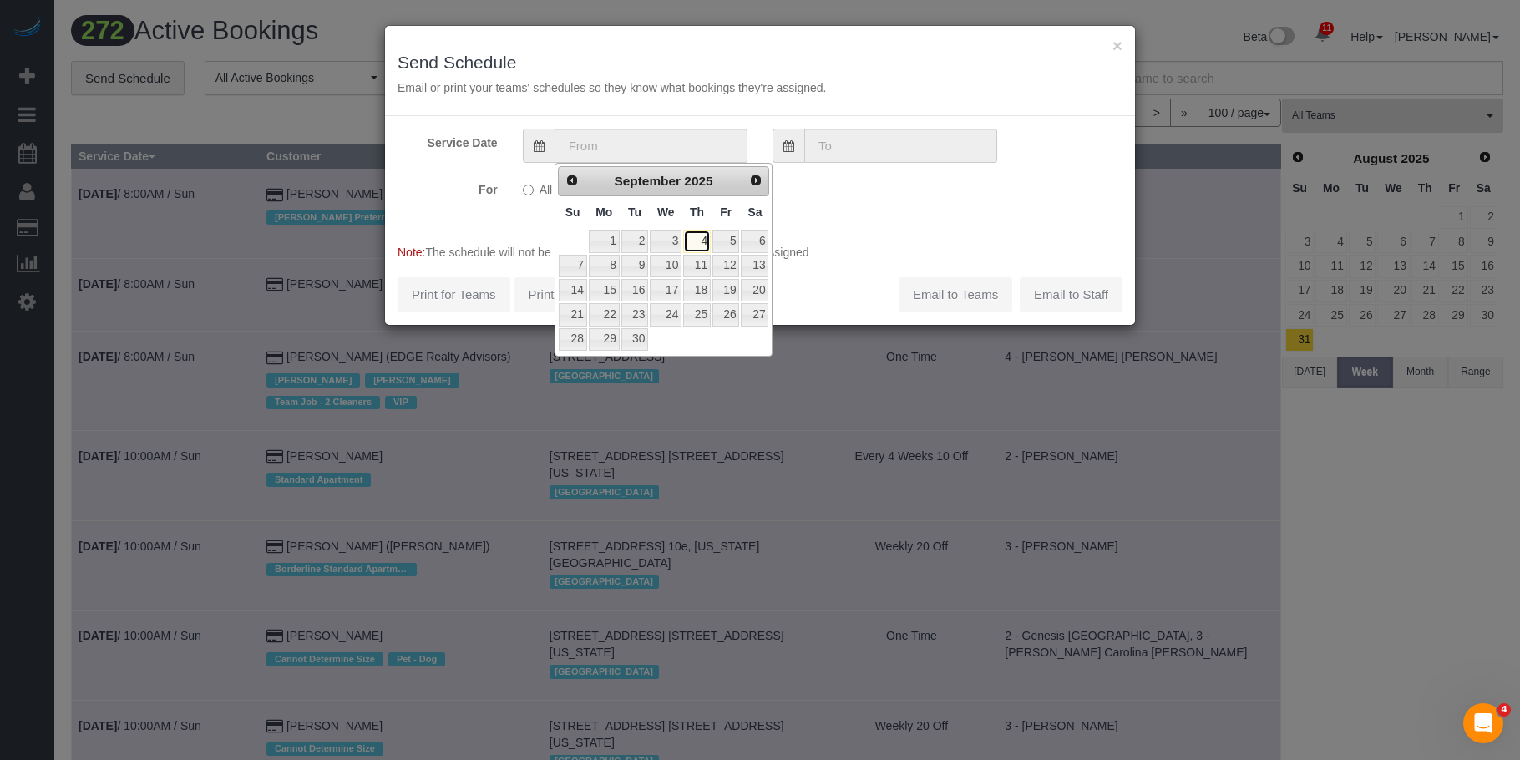
click at [701, 240] on link "4" at bounding box center [697, 241] width 28 height 23
type input "[DATE]"
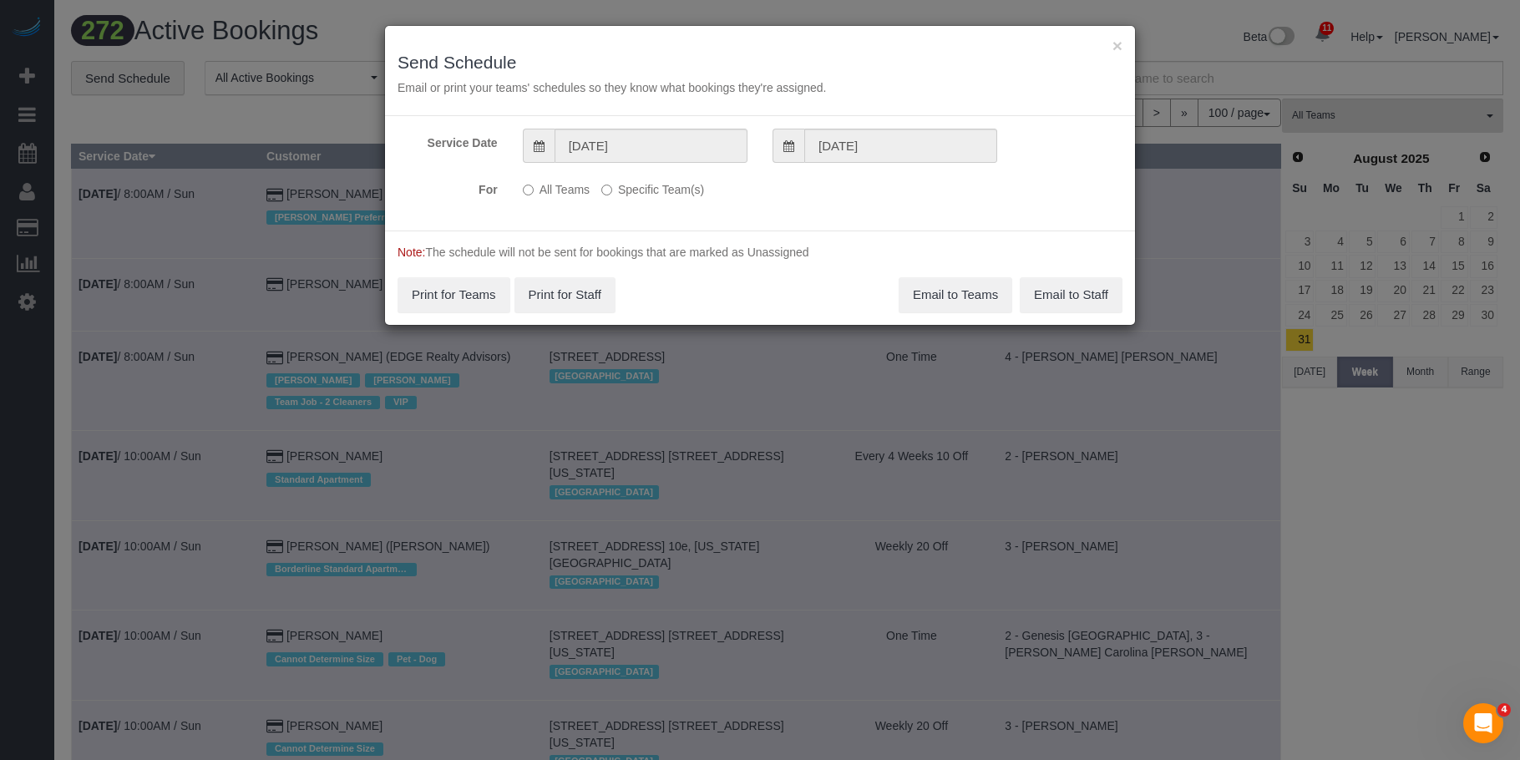
click at [674, 191] on label "Specific Team(s)" at bounding box center [652, 186] width 103 height 23
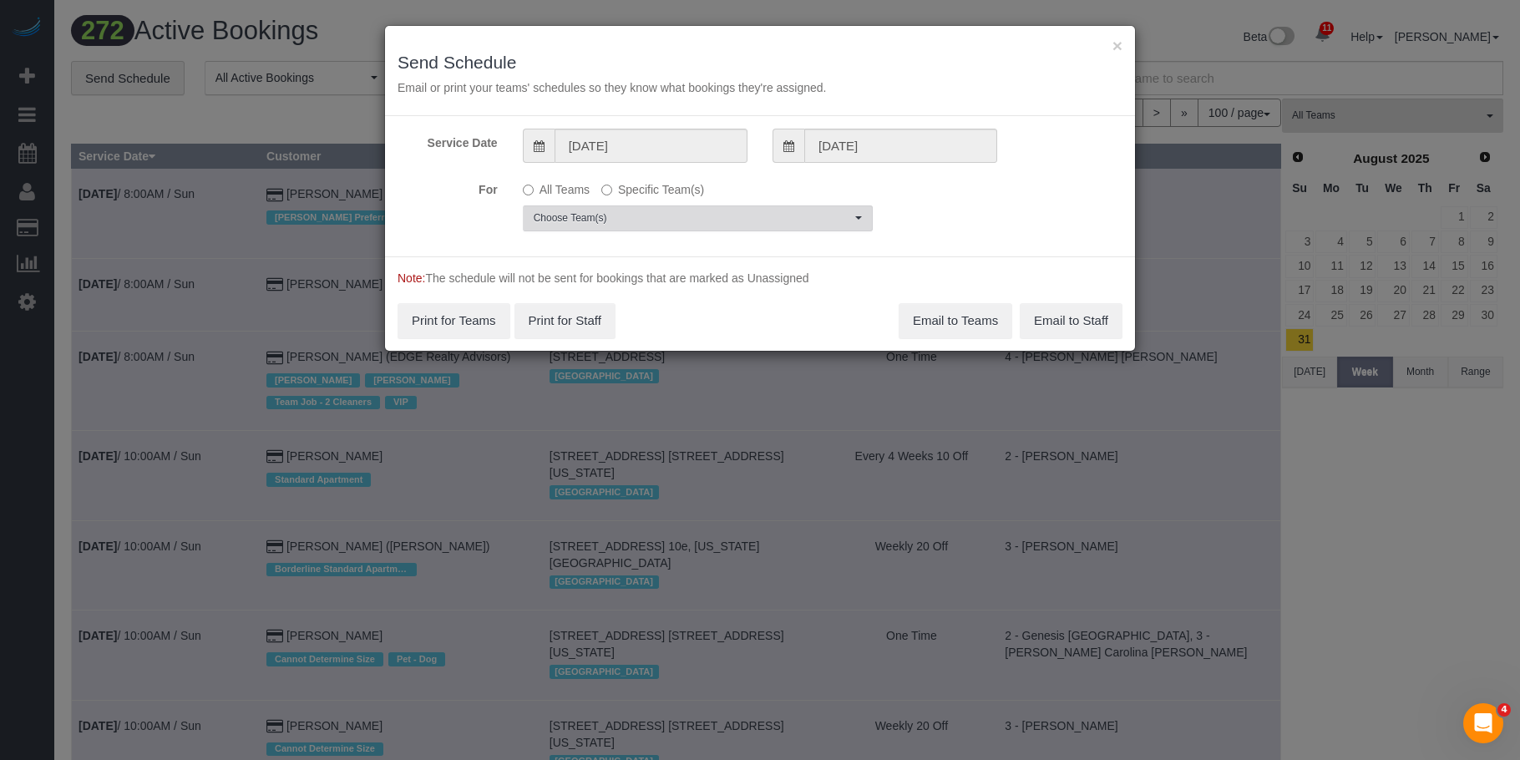
click at [712, 223] on span "Choose Team(s)" at bounding box center [692, 218] width 317 height 14
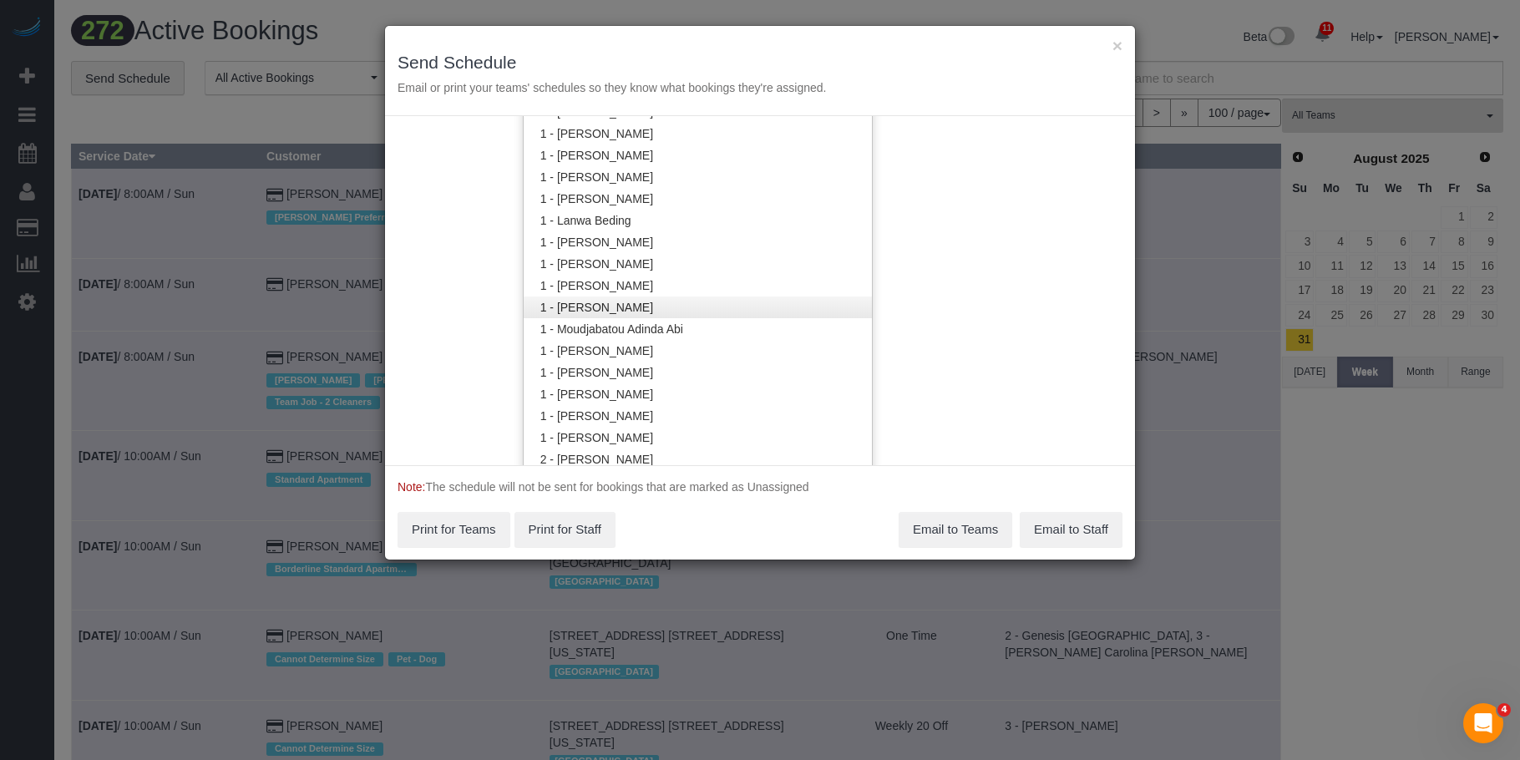
scroll to position [505, 0]
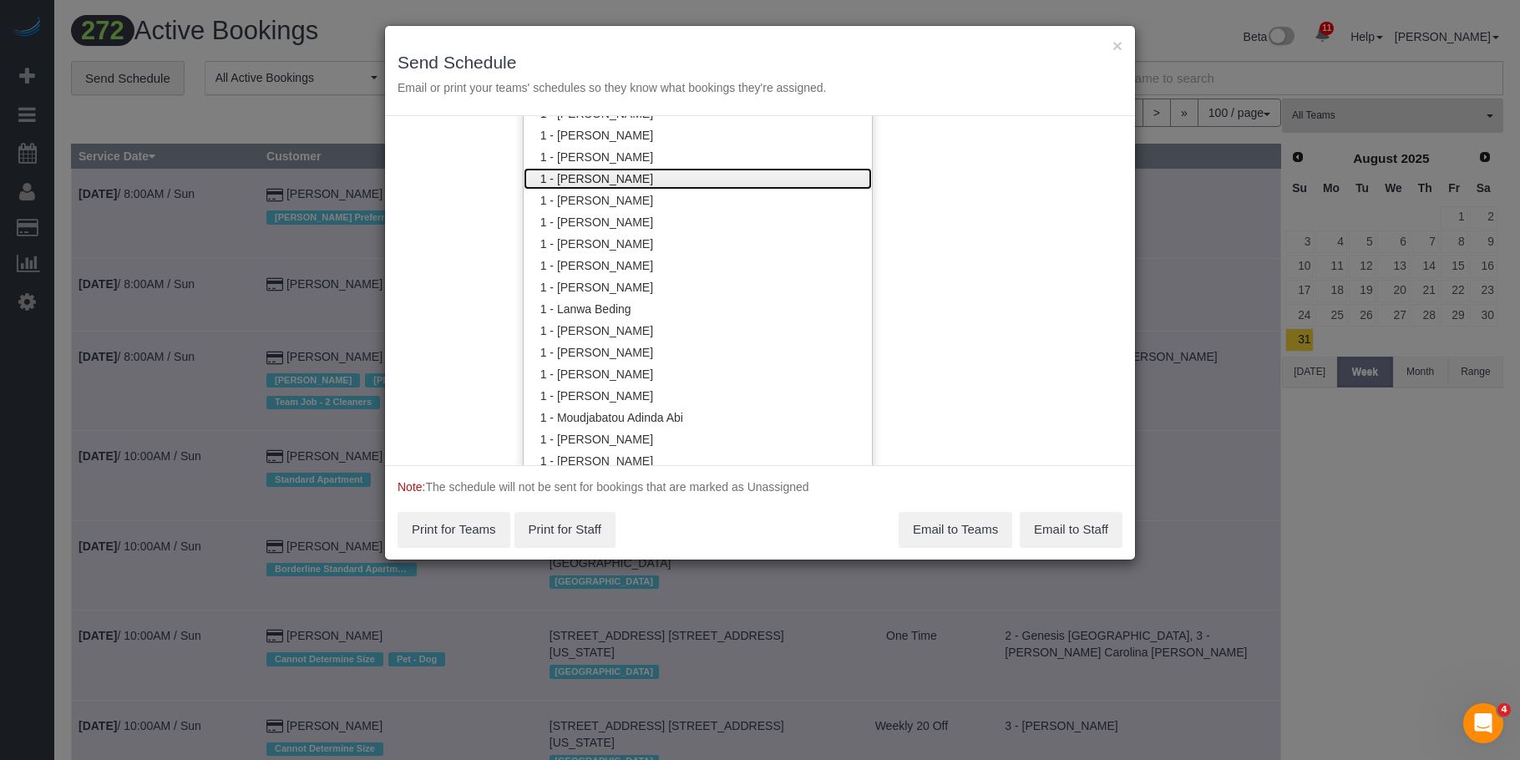
drag, startPoint x: 643, startPoint y: 188, endPoint x: 695, endPoint y: 71, distance: 127.9
click at [643, 187] on link "1 - [PERSON_NAME]" at bounding box center [698, 179] width 348 height 22
click at [713, 50] on div "× Send Schedule Email or print your teams' schedules so they know what bookings…" at bounding box center [760, 71] width 750 height 90
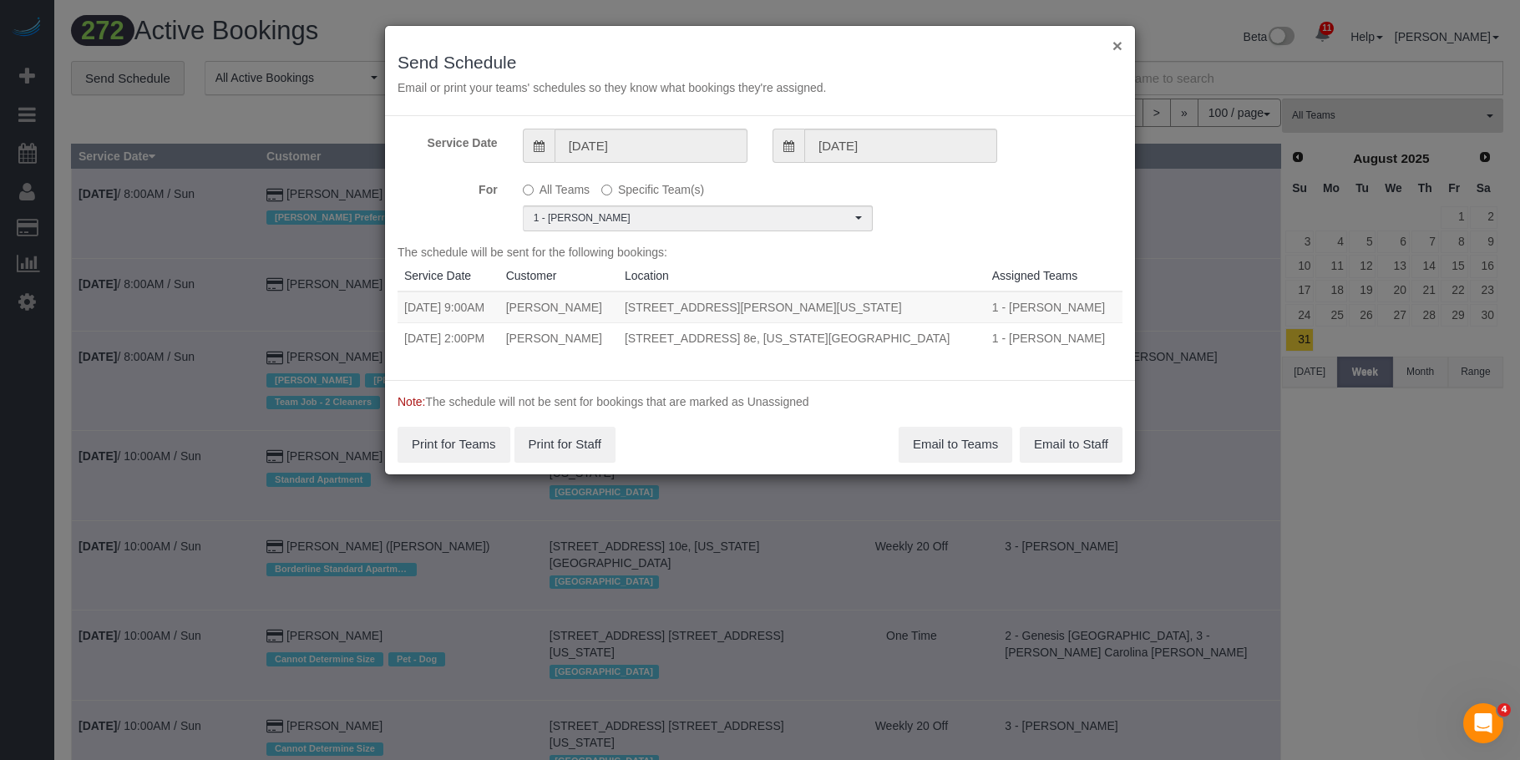
click at [1119, 43] on button "×" at bounding box center [1118, 46] width 10 height 18
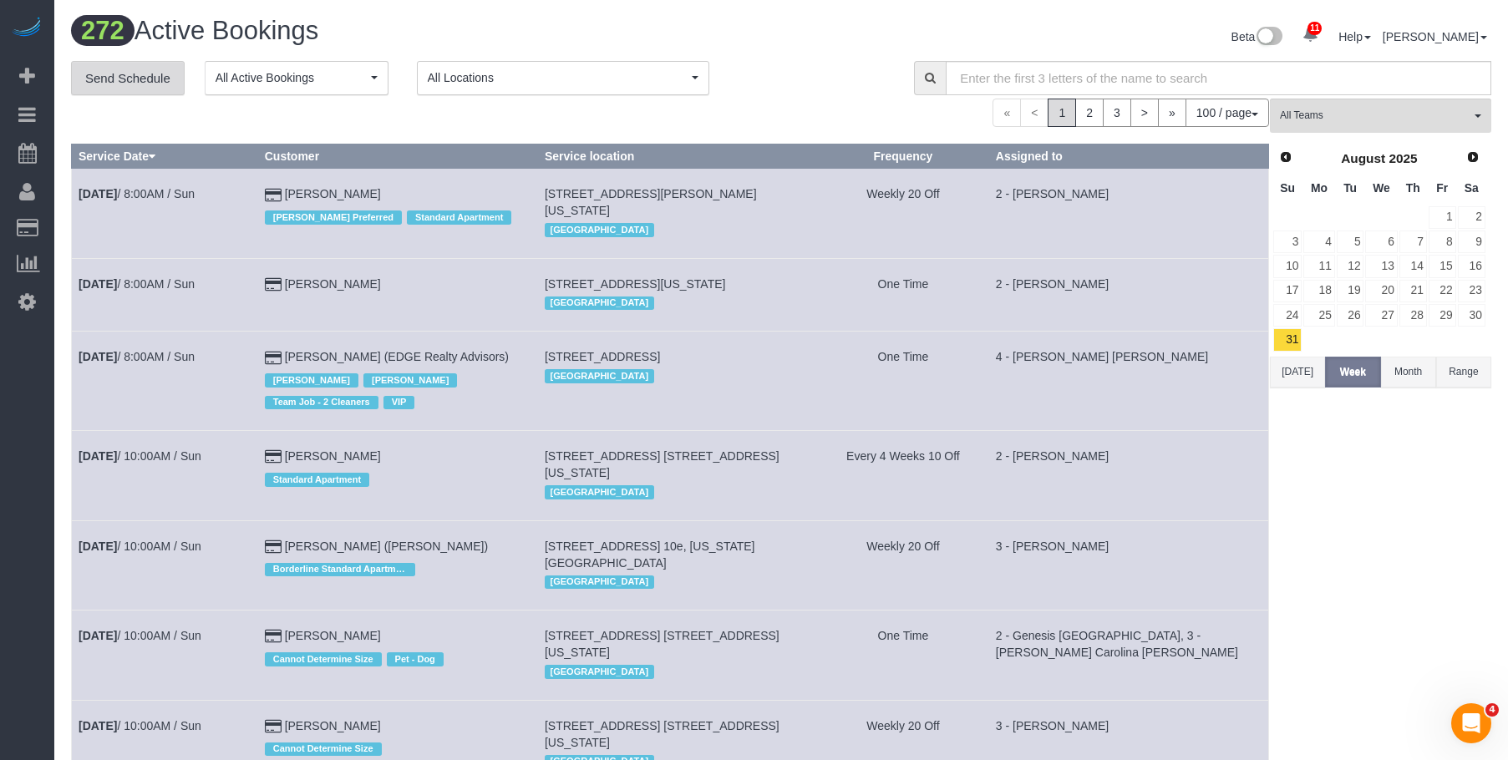
click at [150, 82] on link "Send Schedule" at bounding box center [128, 78] width 114 height 35
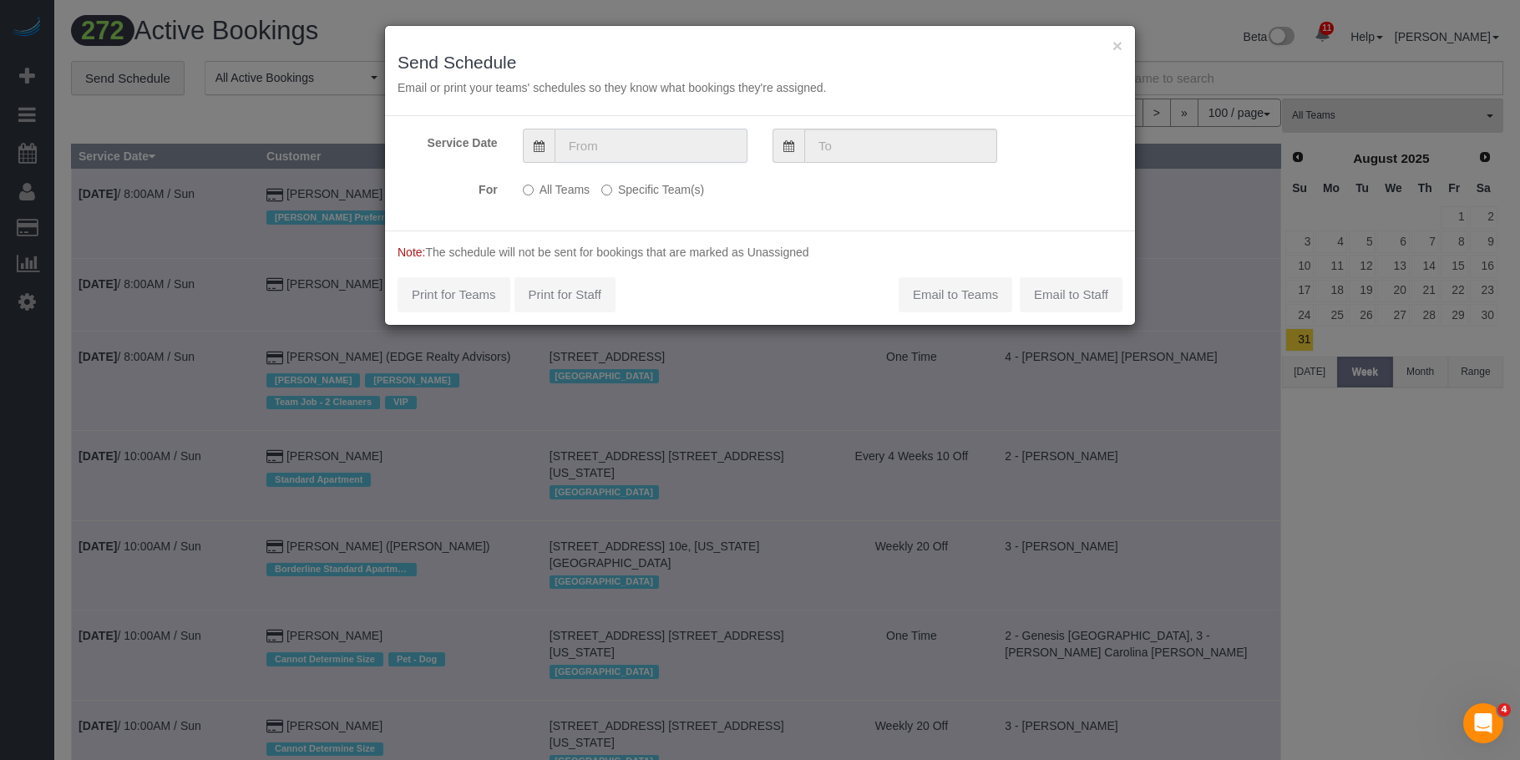
click at [624, 149] on input "text" at bounding box center [651, 146] width 193 height 34
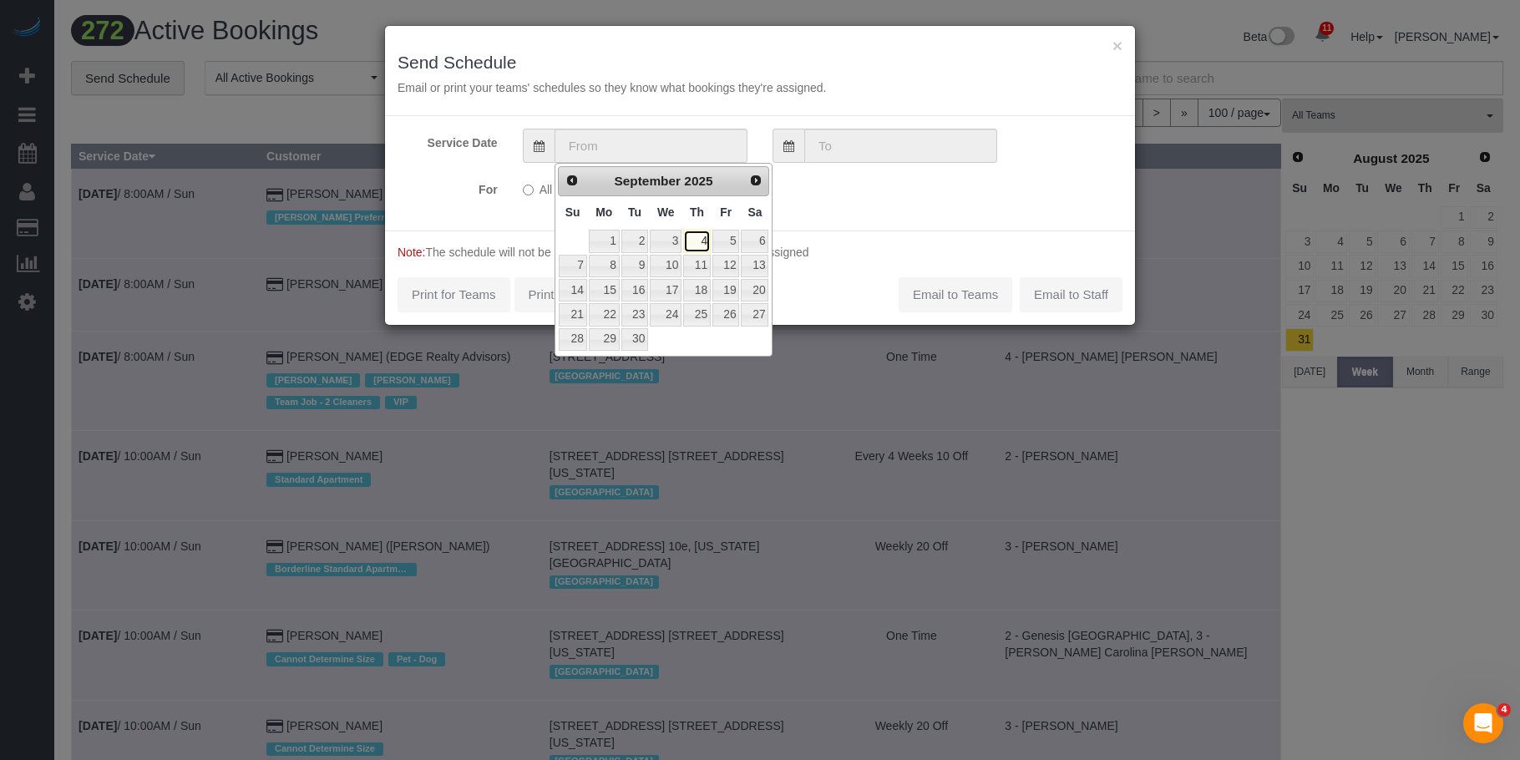
drag, startPoint x: 704, startPoint y: 242, endPoint x: 706, endPoint y: 222, distance: 20.1
click at [704, 243] on link "4" at bounding box center [697, 241] width 28 height 23
type input "09/04/2025"
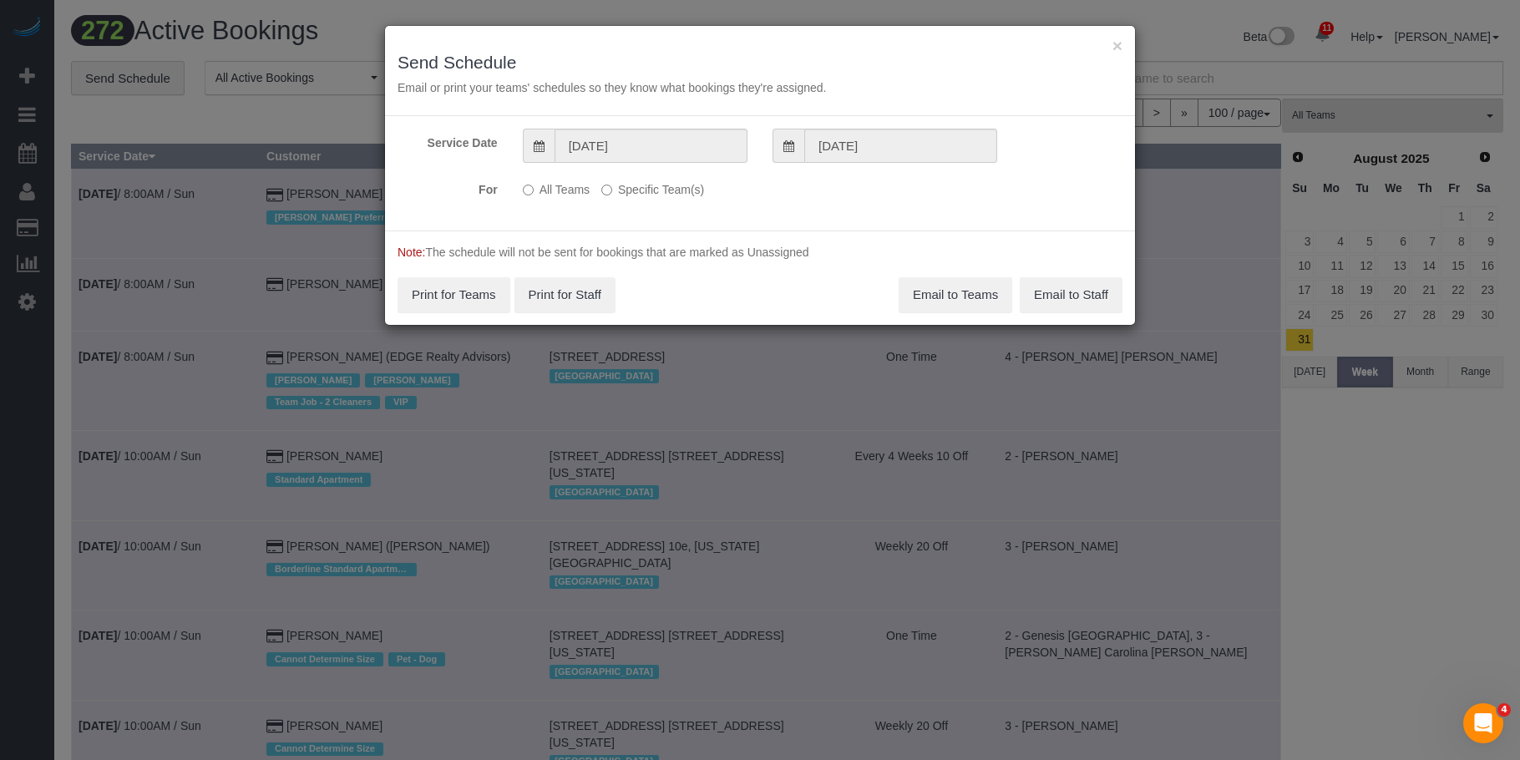
click at [689, 195] on label "Specific Team(s)" at bounding box center [652, 186] width 103 height 23
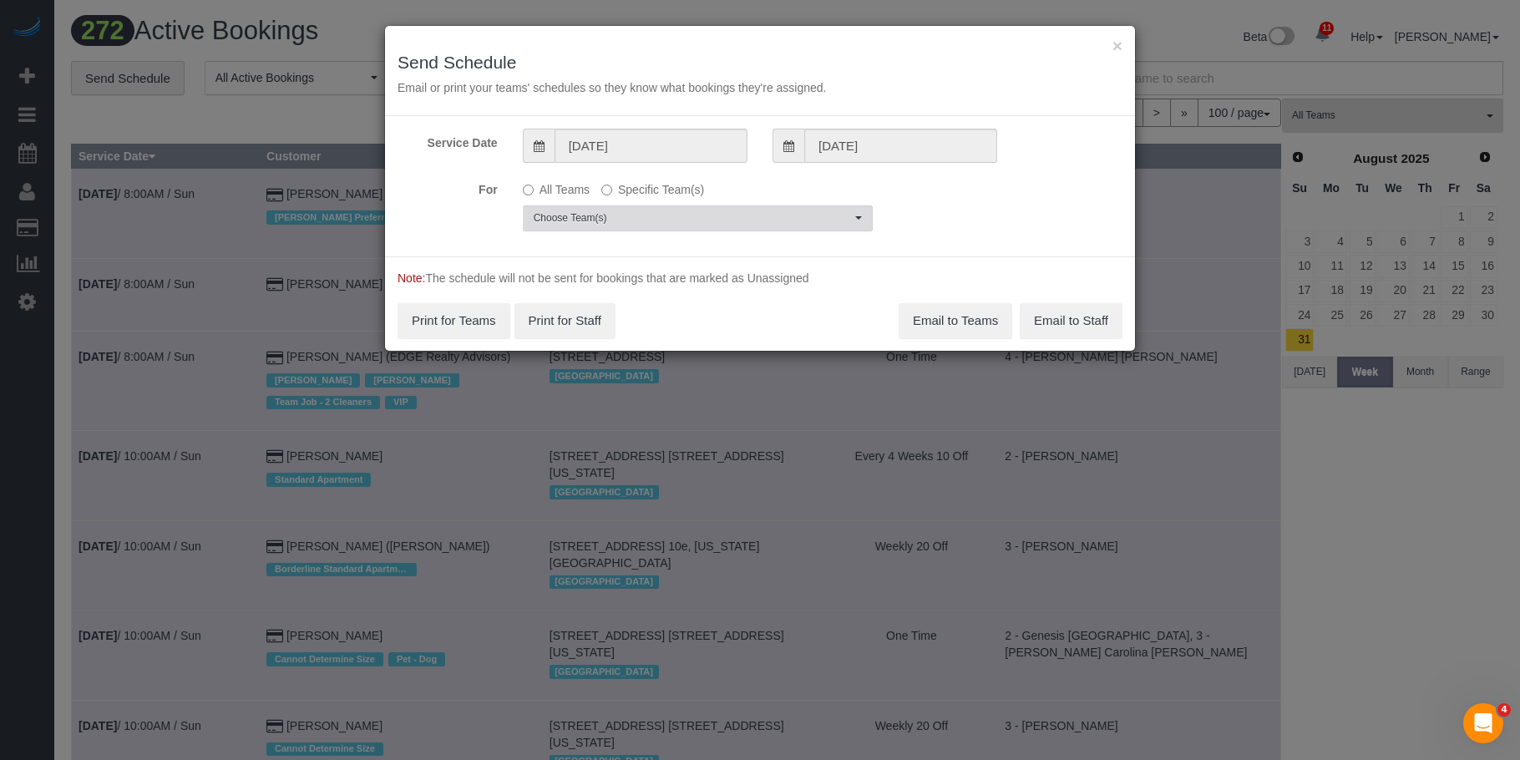
drag, startPoint x: 693, startPoint y: 208, endPoint x: 674, endPoint y: 239, distance: 36.0
click at [691, 211] on button "Choose Team(s)" at bounding box center [698, 219] width 350 height 26
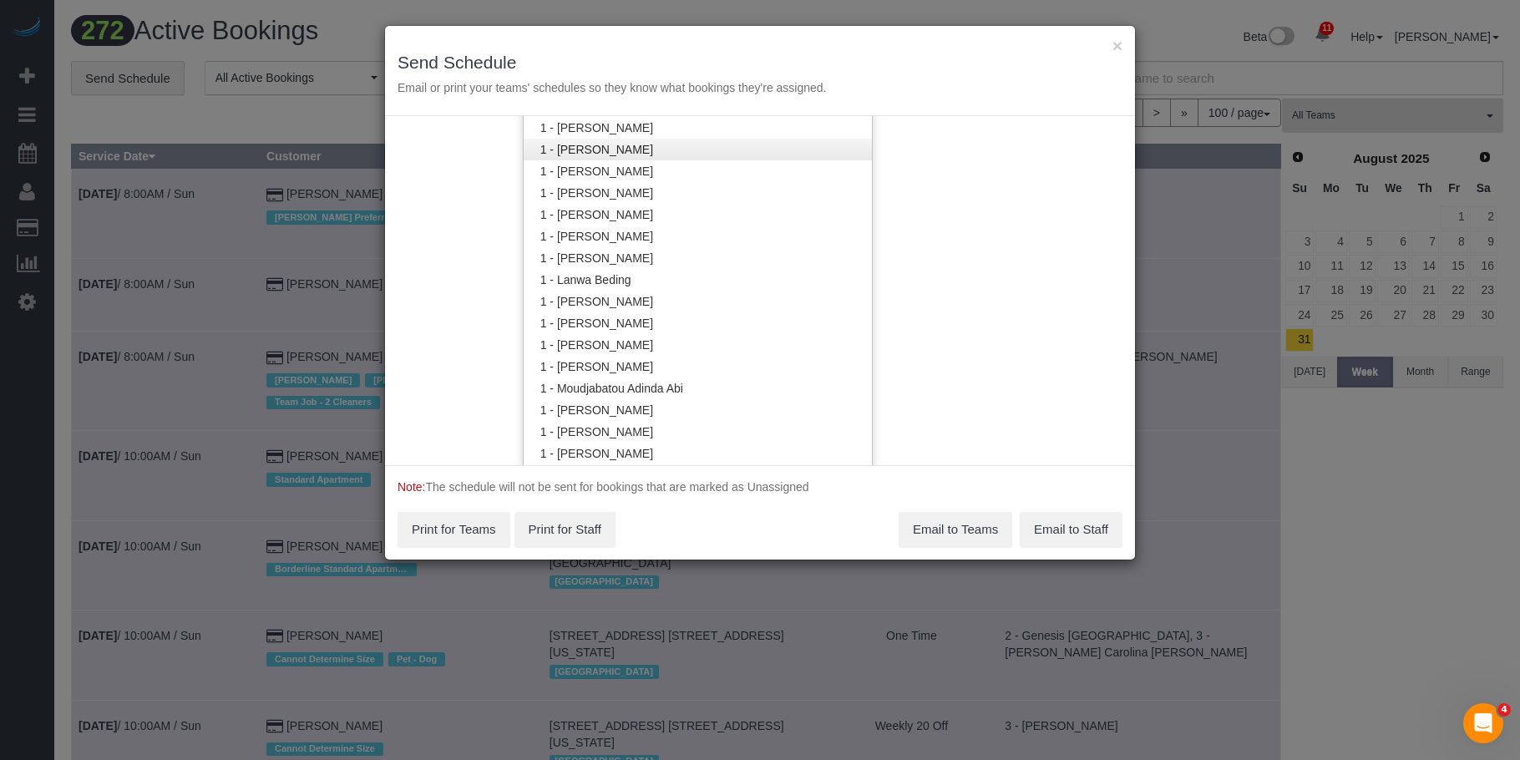
scroll to position [505, 0]
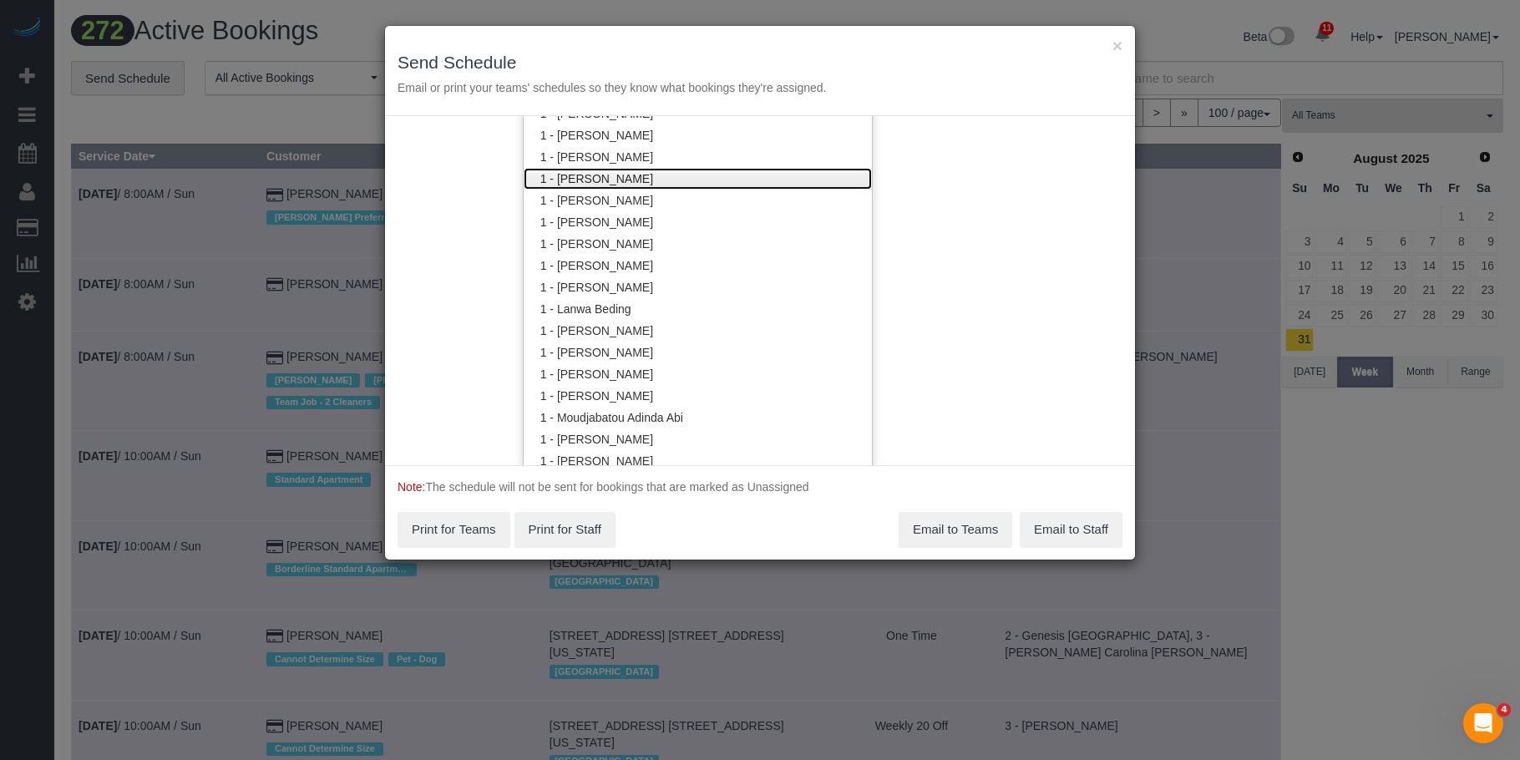
click at [620, 181] on link "1 - [PERSON_NAME]" at bounding box center [698, 179] width 348 height 22
click at [700, 48] on div "× Send Schedule Email or print your teams' schedules so they know what bookings…" at bounding box center [760, 71] width 750 height 90
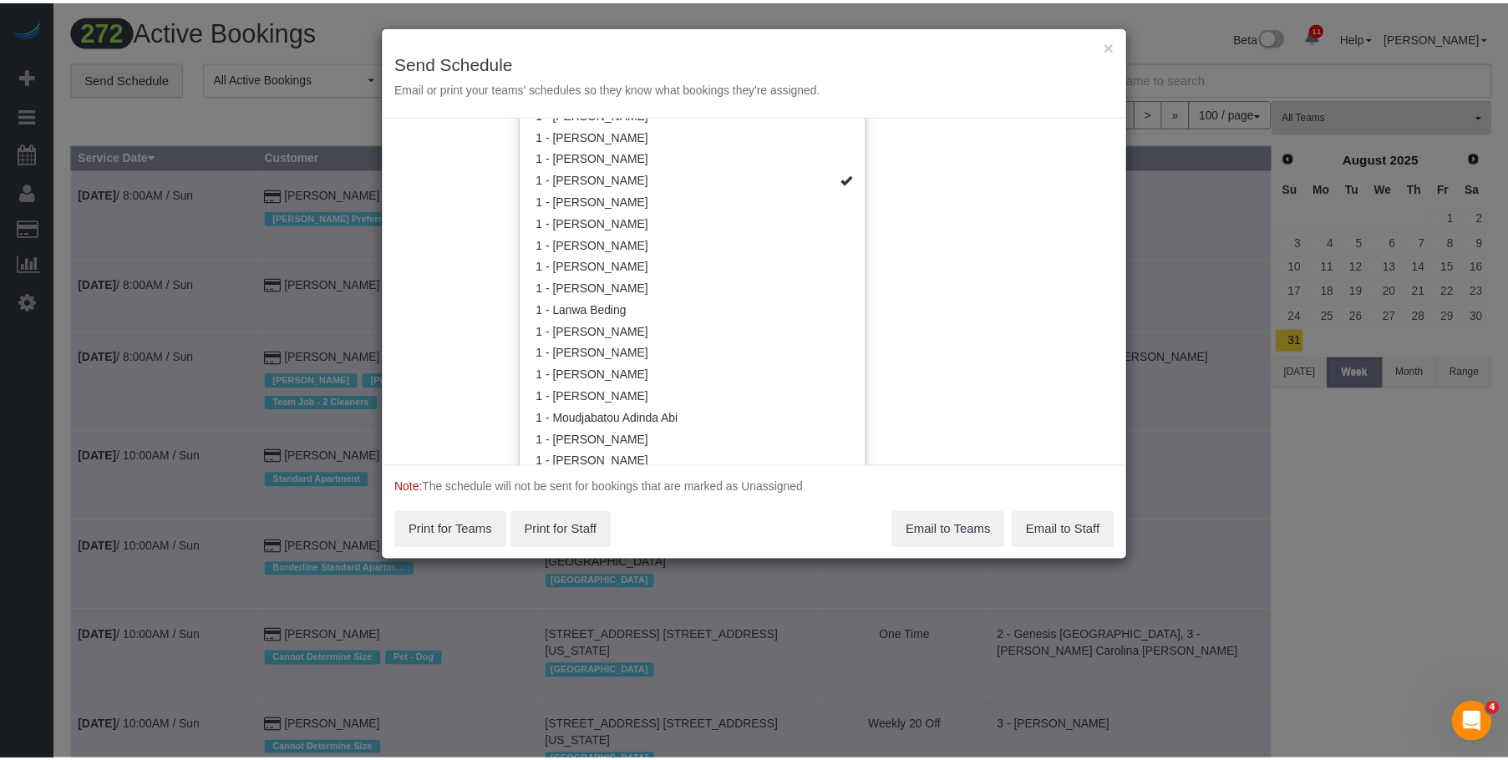
scroll to position [0, 0]
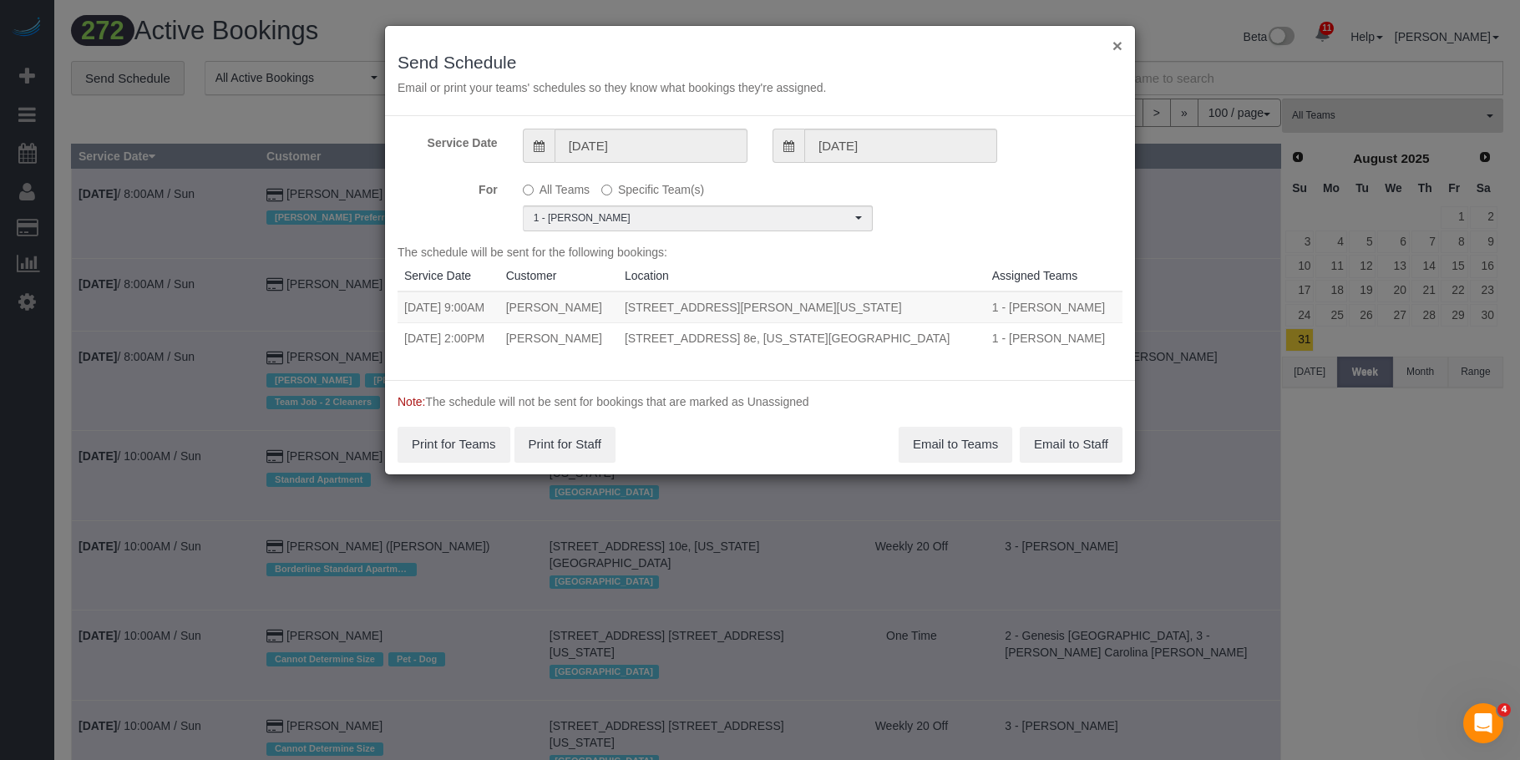
click at [1114, 42] on button "×" at bounding box center [1118, 46] width 10 height 18
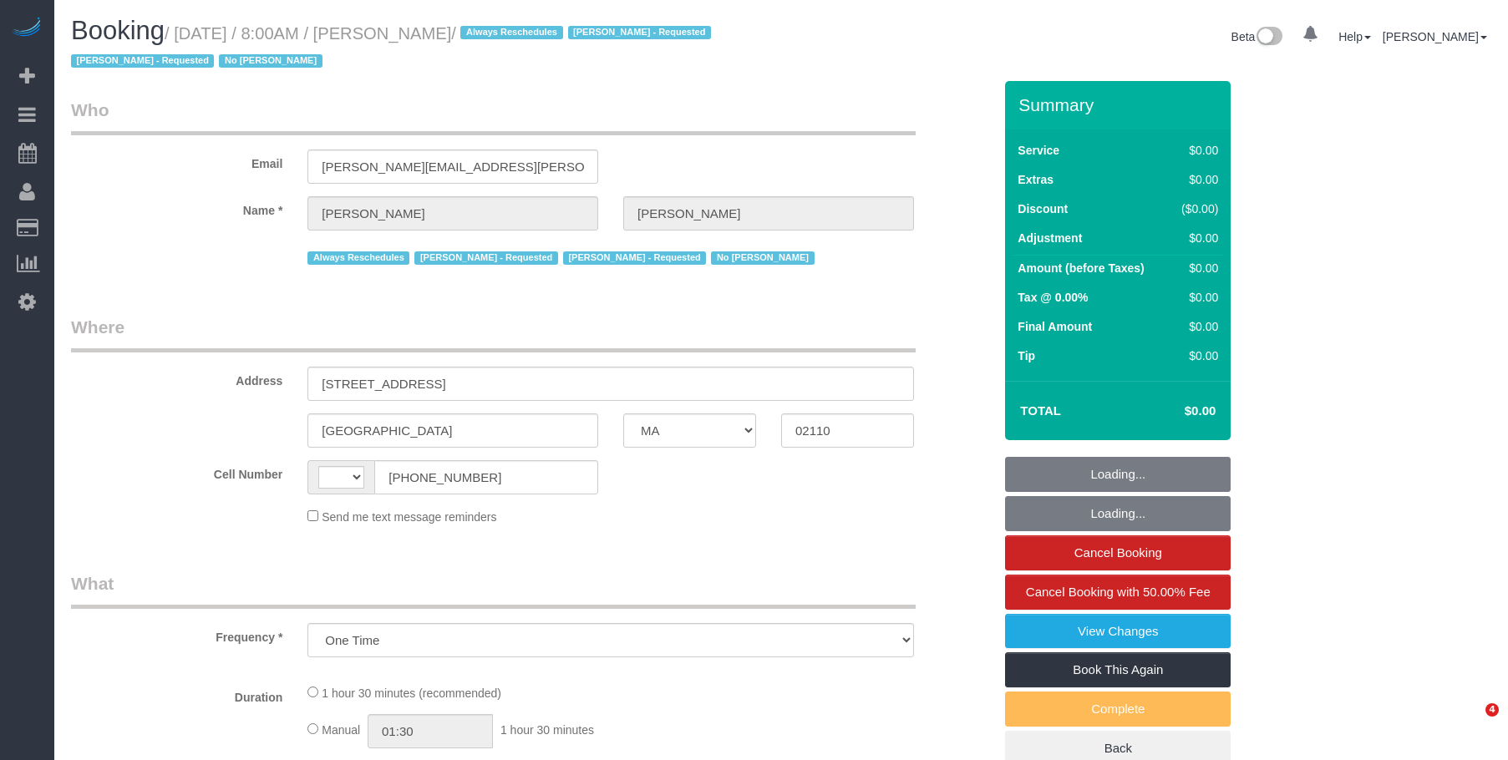
select select "MA"
select select "number:89"
select select "number:90"
select select "number:15"
select select "number:6"
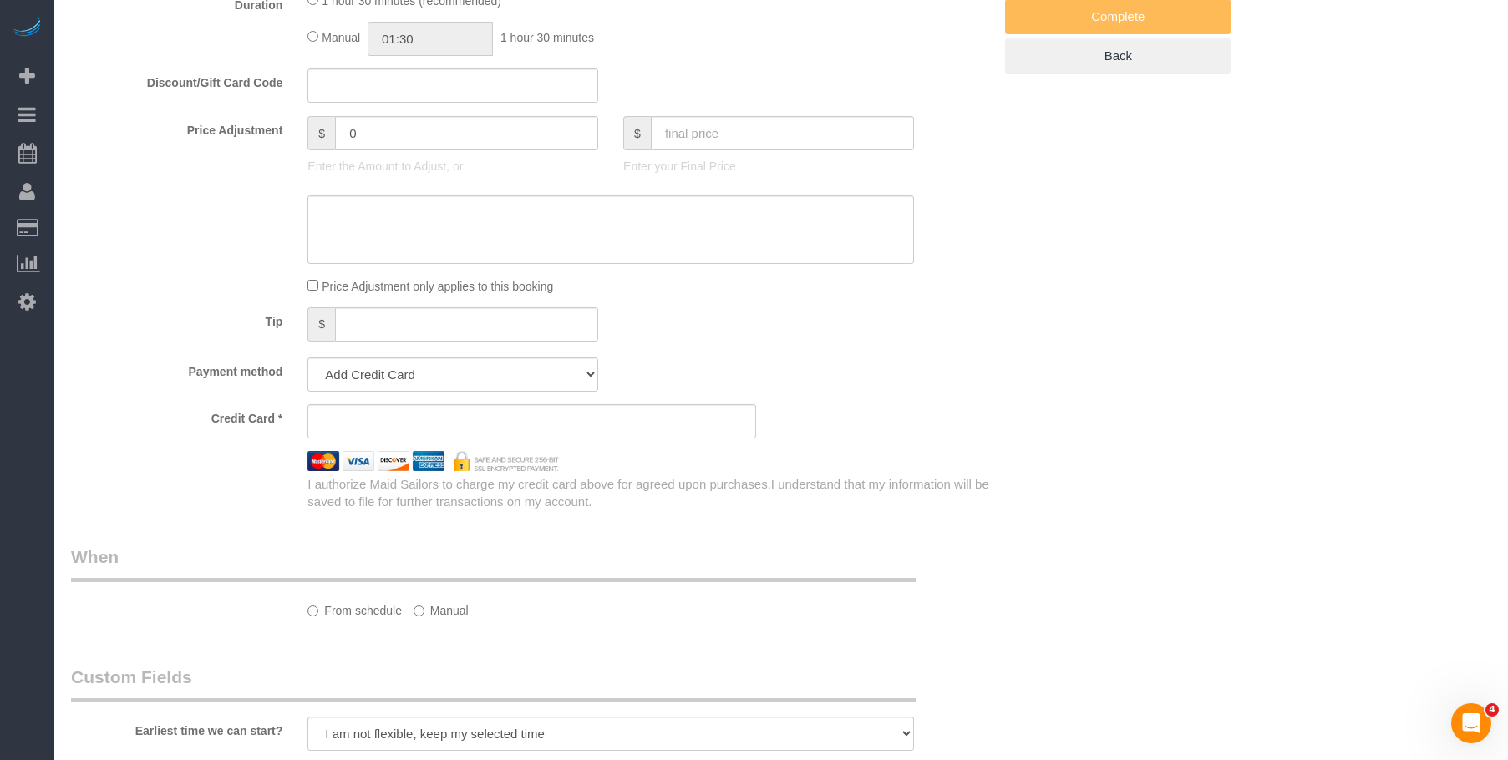
select select "string:US"
select select "string:stripe-pm_1OP3jM4VGloSiKo7alGGAmXC"
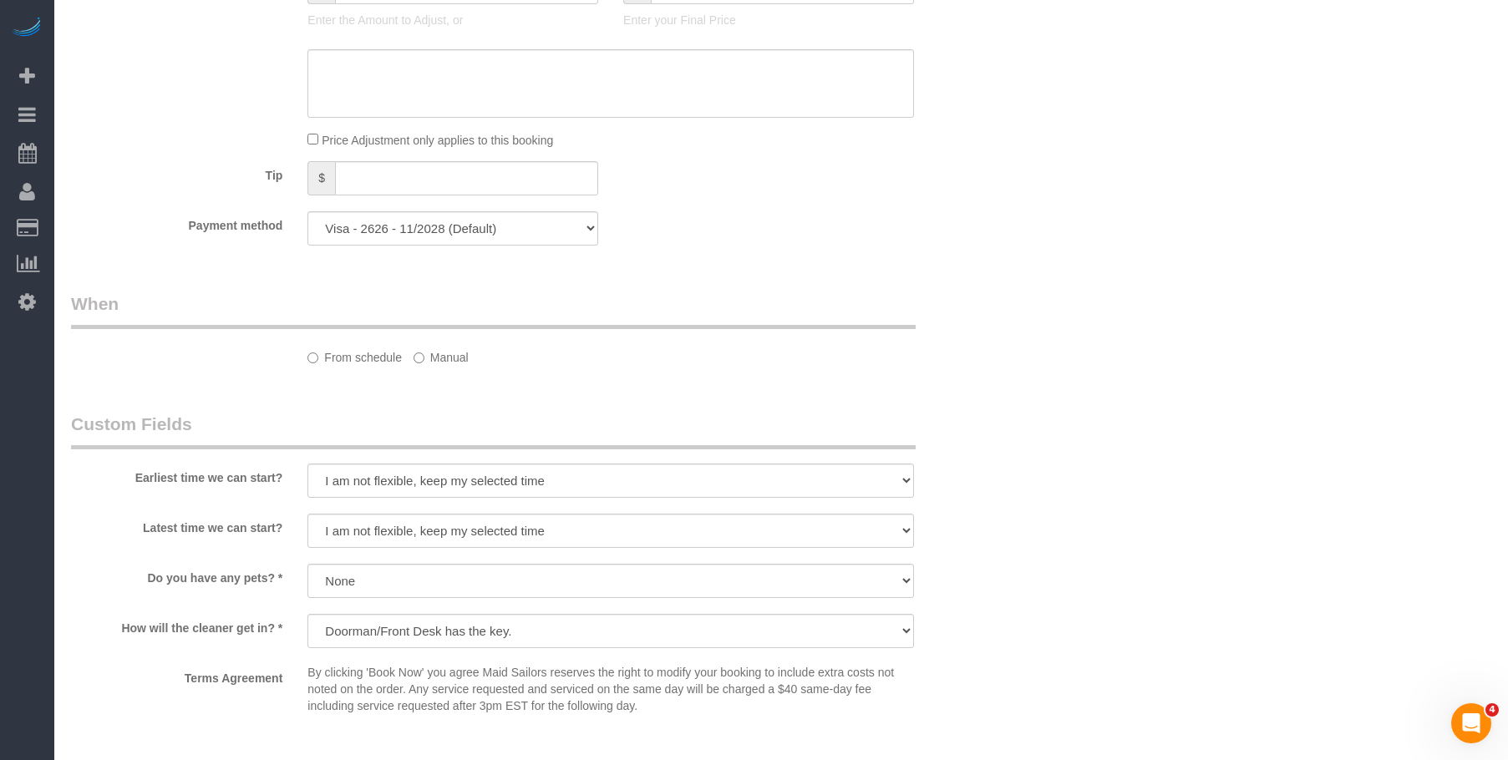
select select "spot1"
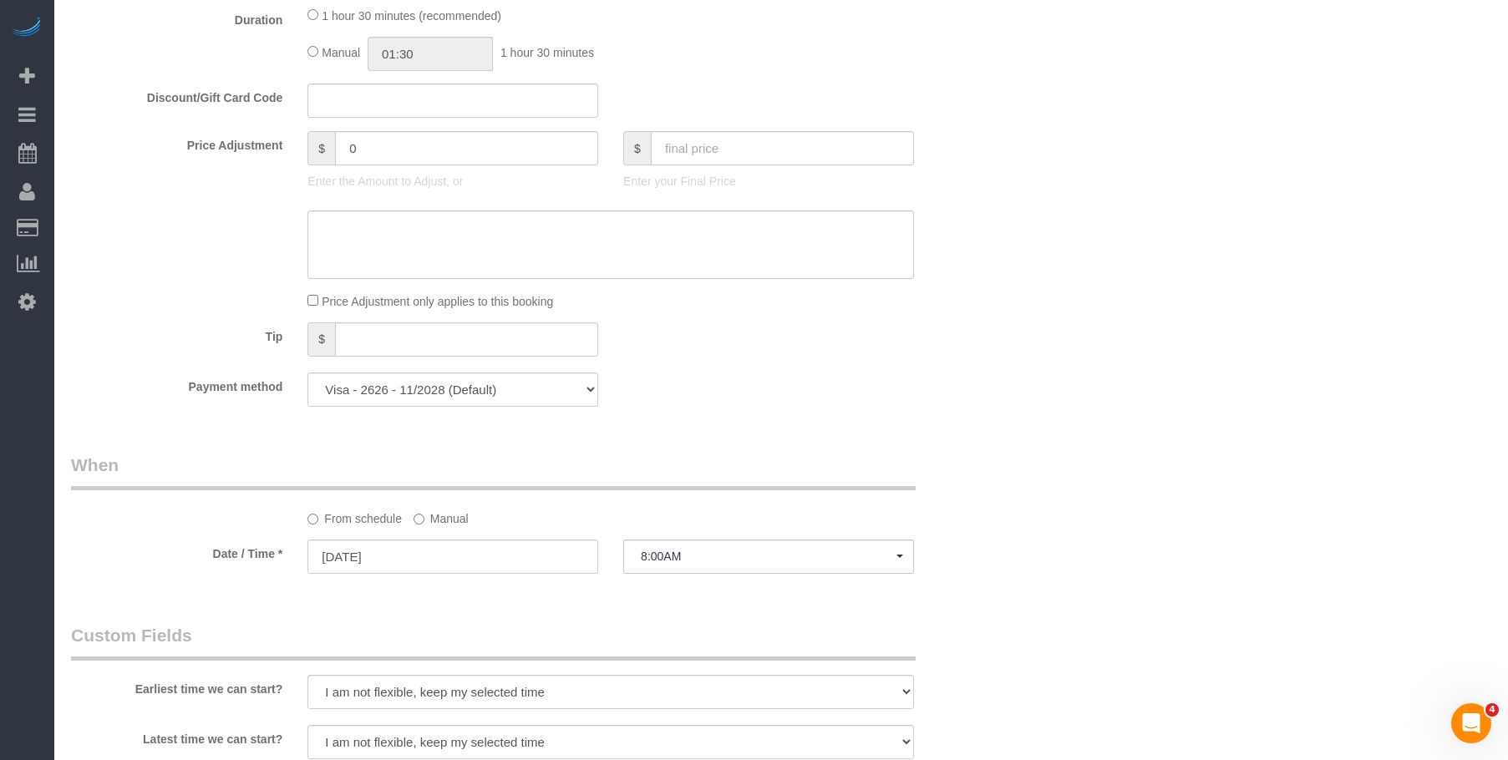
scroll to position [1733, 0]
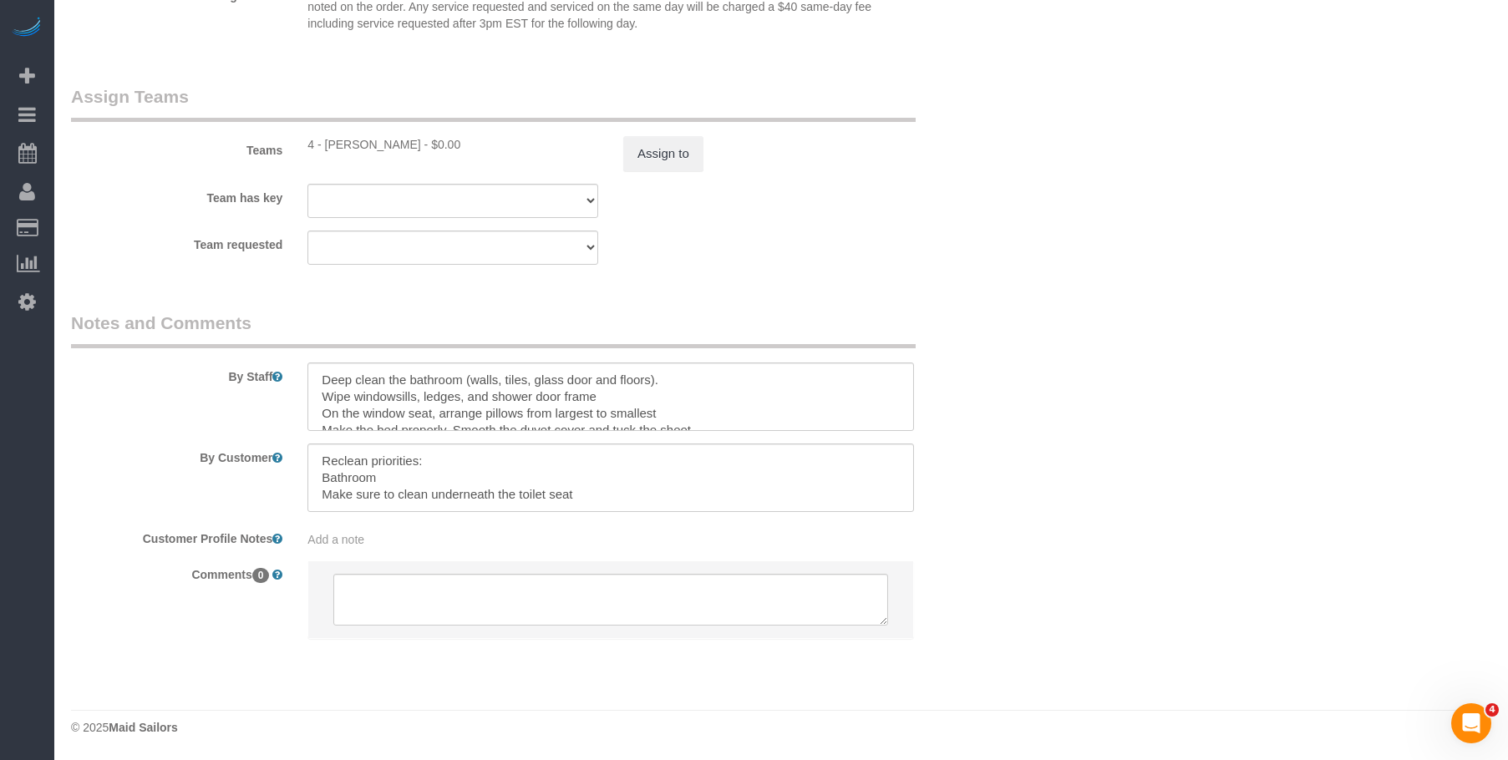
select select "object:960"
select select "spot34"
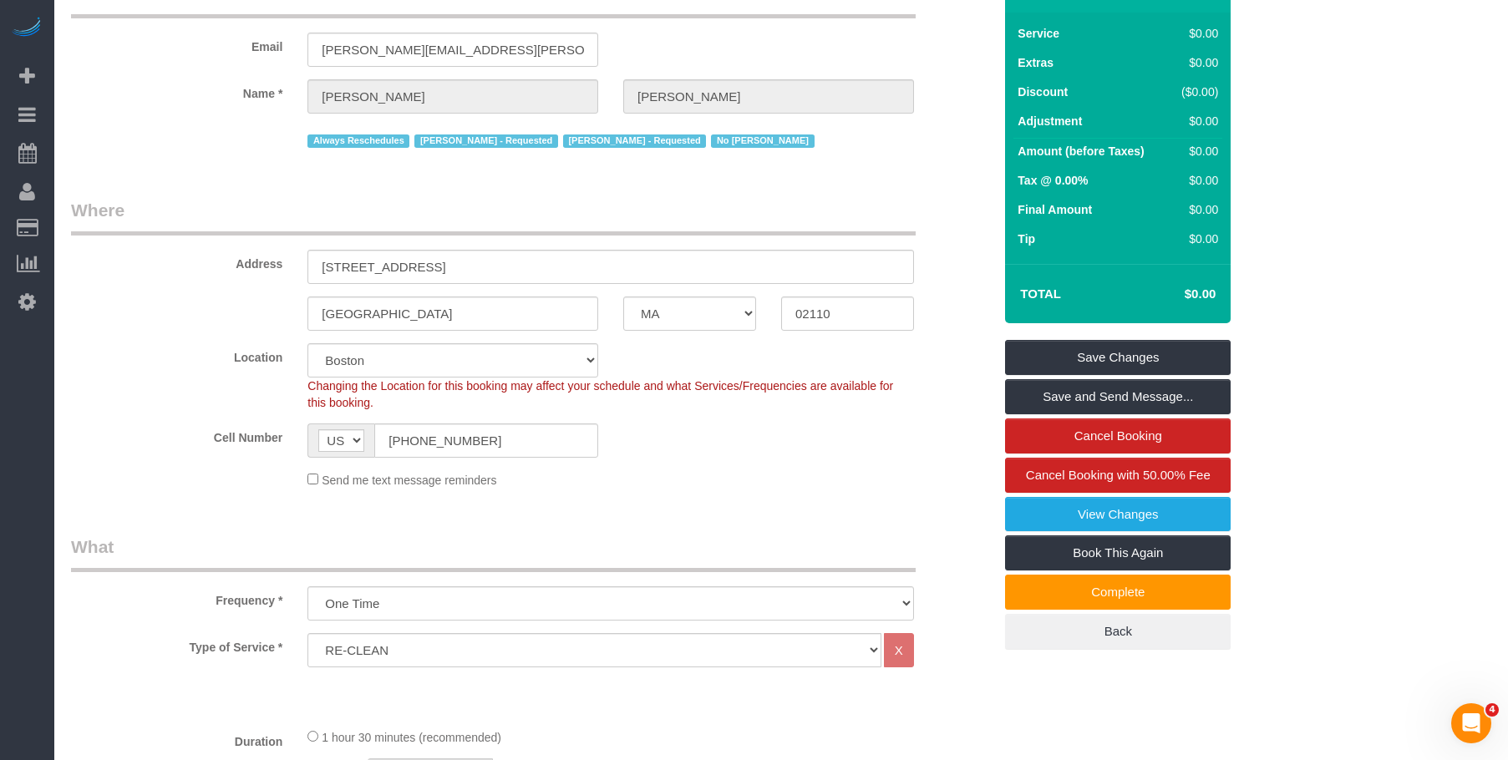
scroll to position [0, 0]
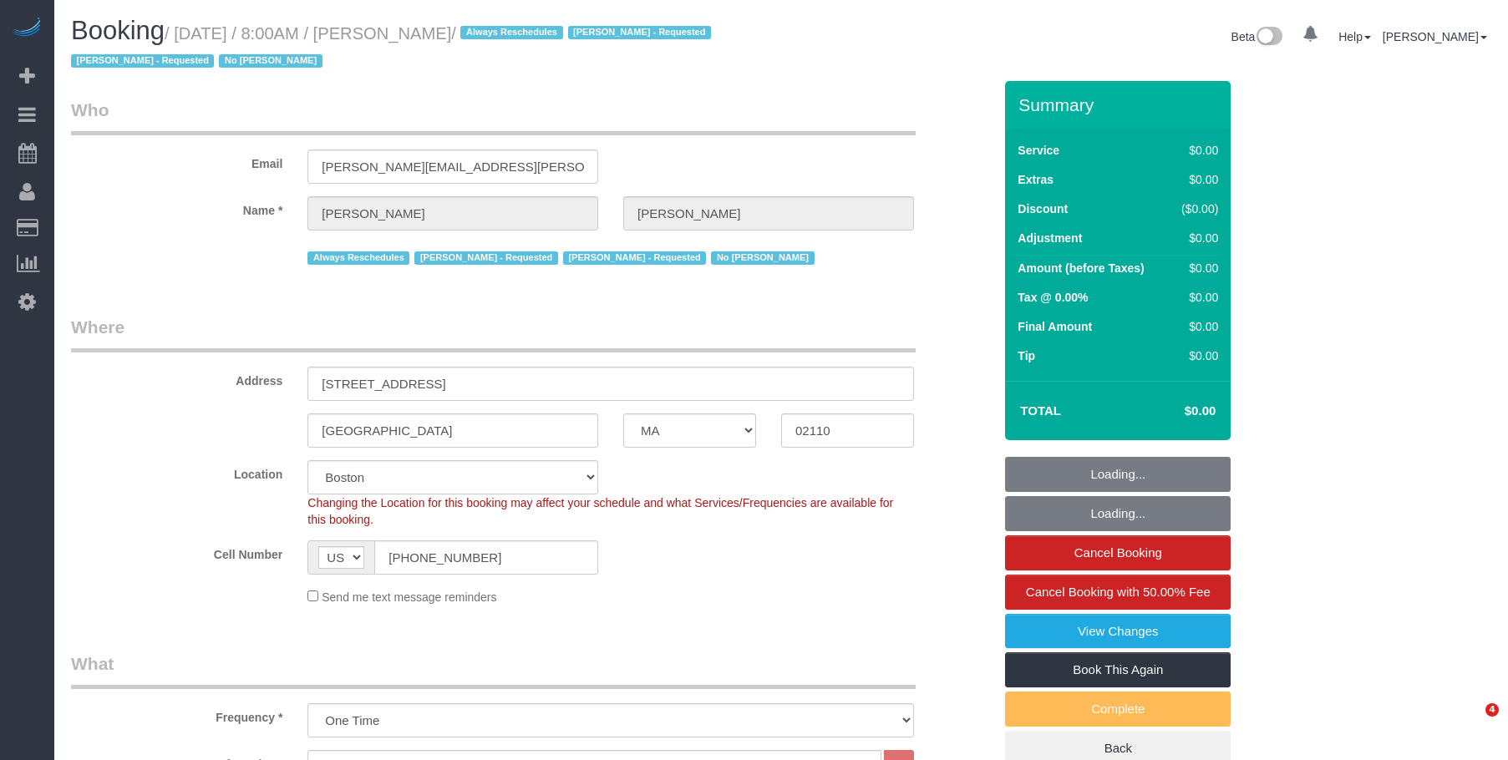
select select "MA"
select select "number:89"
select select "number:90"
select select "number:15"
select select "number:6"
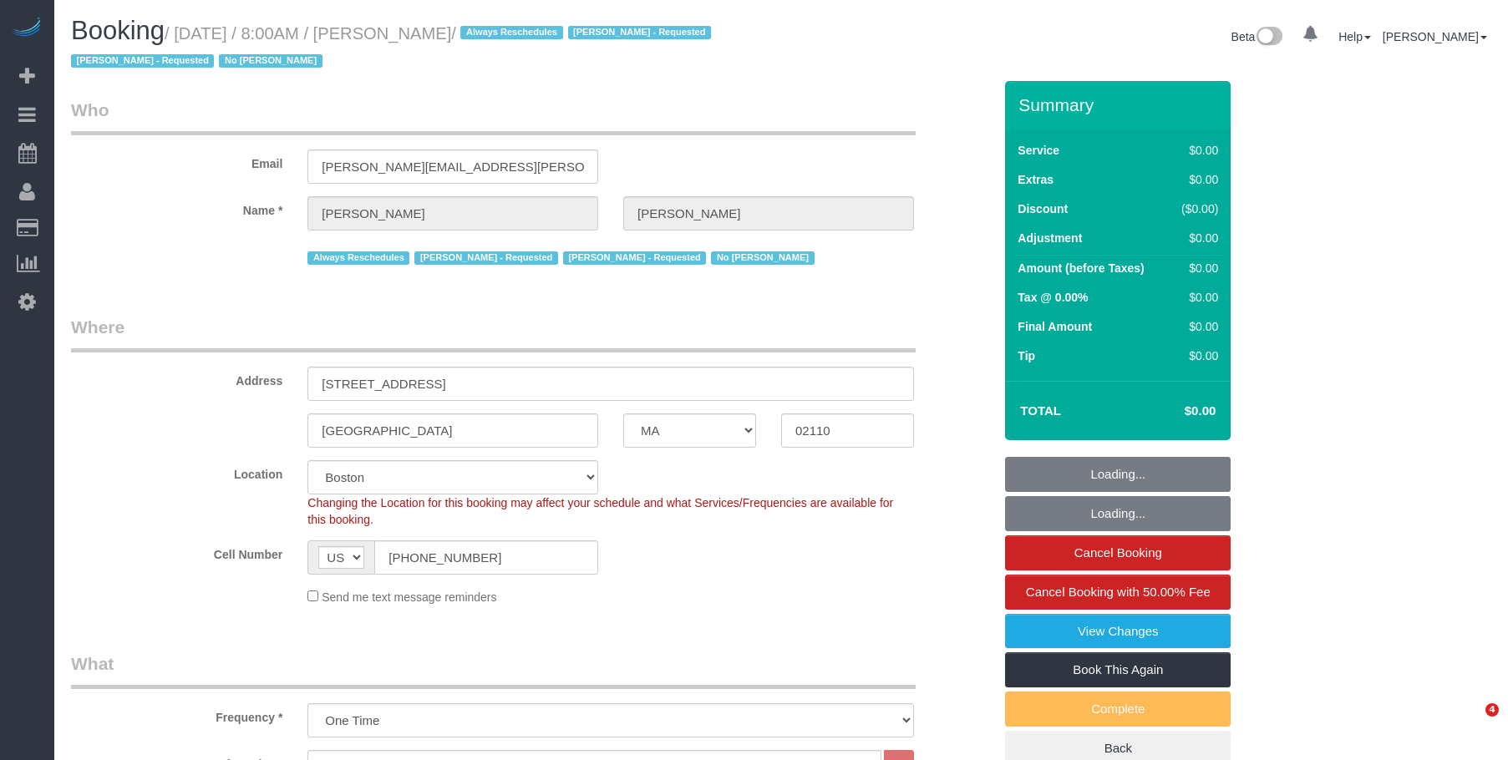
select select "spot1"
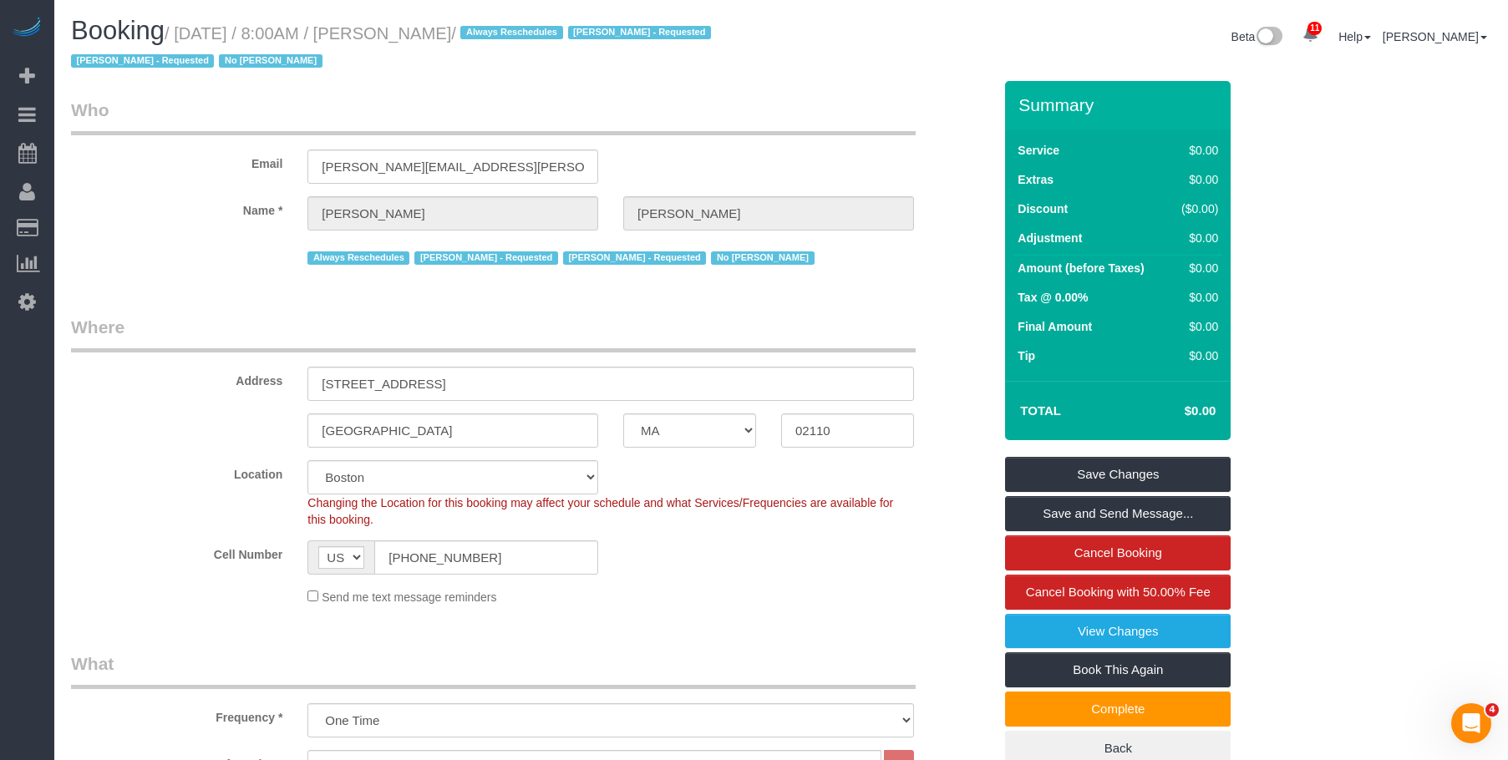
drag, startPoint x: 180, startPoint y: 34, endPoint x: 541, endPoint y: 28, distance: 360.9
click at [541, 28] on small "/ September 04, 2025 / 8:00AM / Nicole Pasquale / Always Reschedules Daniela Fe…" at bounding box center [393, 47] width 645 height 47
copy small "September 04, 2025 / 8:00AM / Nicole Pasquale"
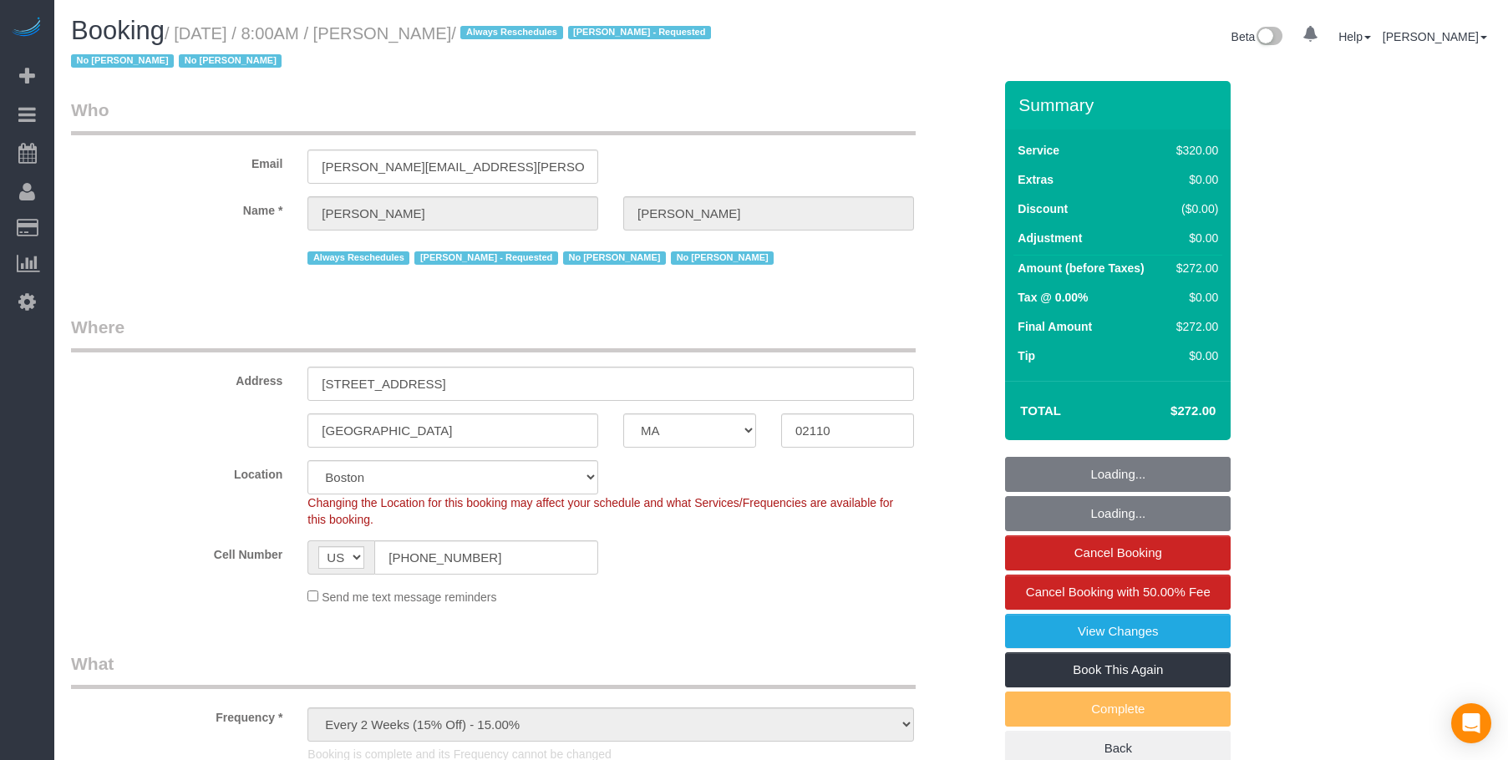
select select "MA"
select select "2"
select select "number:89"
select select "number:90"
select select "number:15"
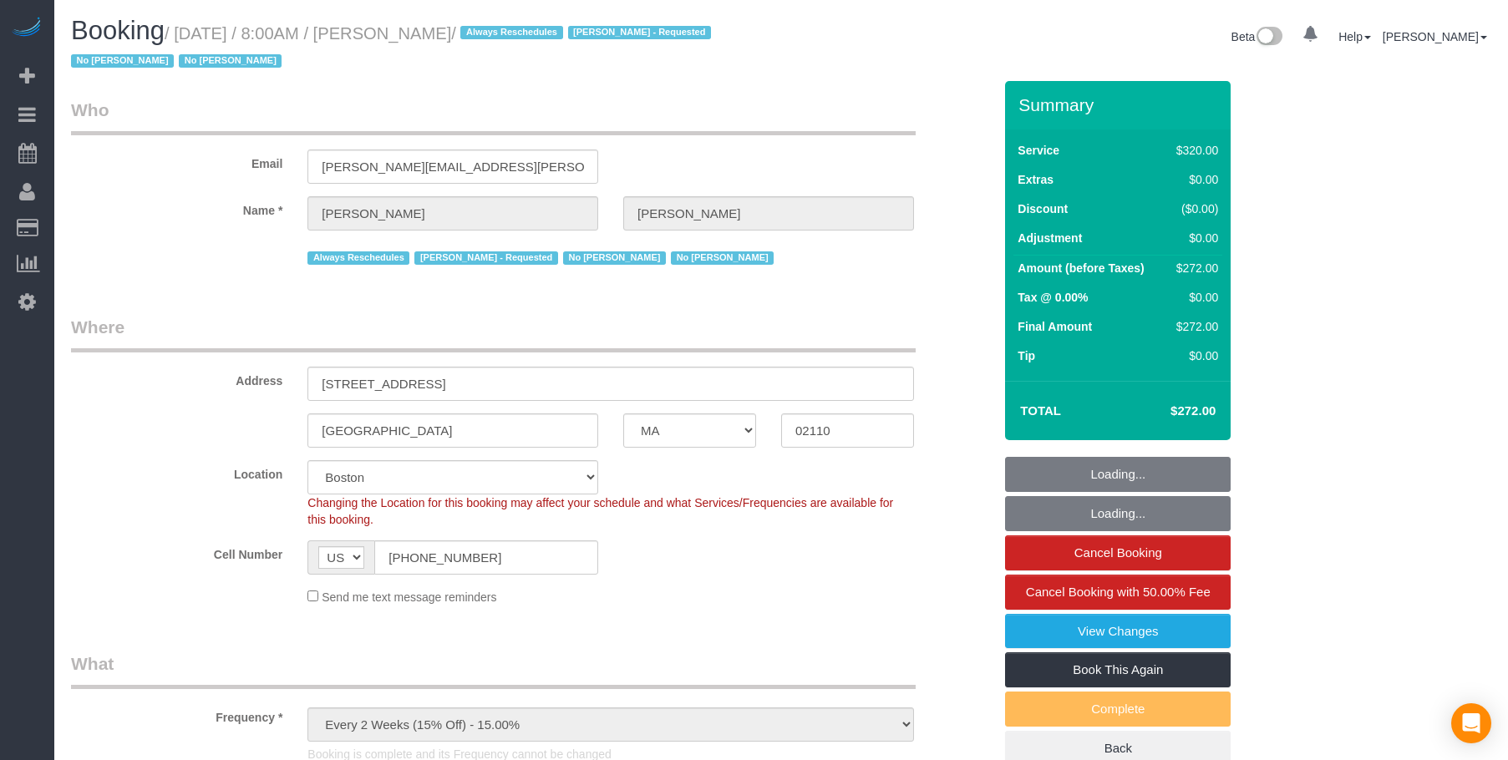
select select "number:6"
select select "spot1"
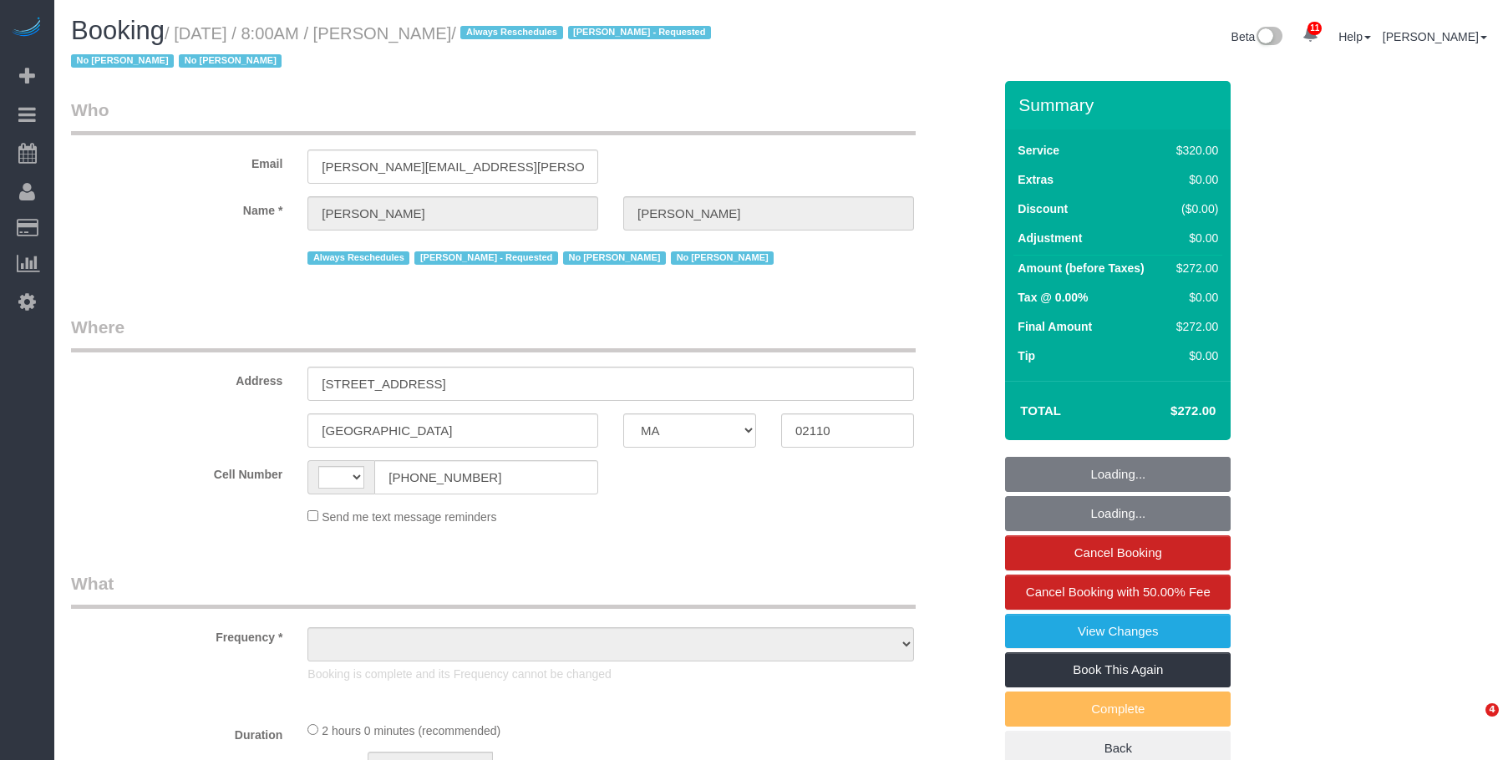
select select "MA"
select select "string:[GEOGRAPHIC_DATA]"
select select "2"
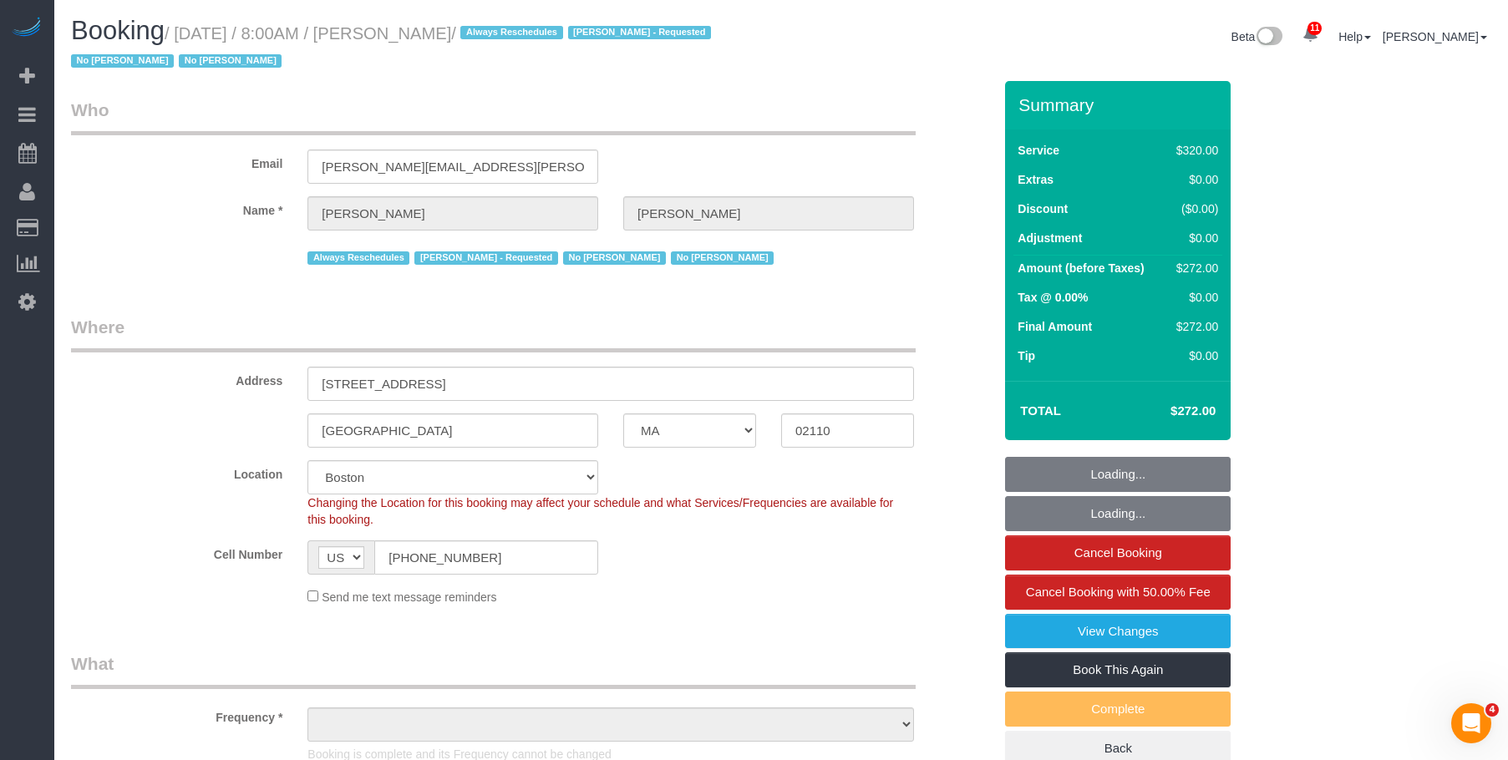
click at [555, 114] on legend "Who" at bounding box center [493, 117] width 845 height 38
select select "string:stripe-pm_1OP3jM4VGloSiKo7alGGAmXC"
select select "spot1"
select select "object:881"
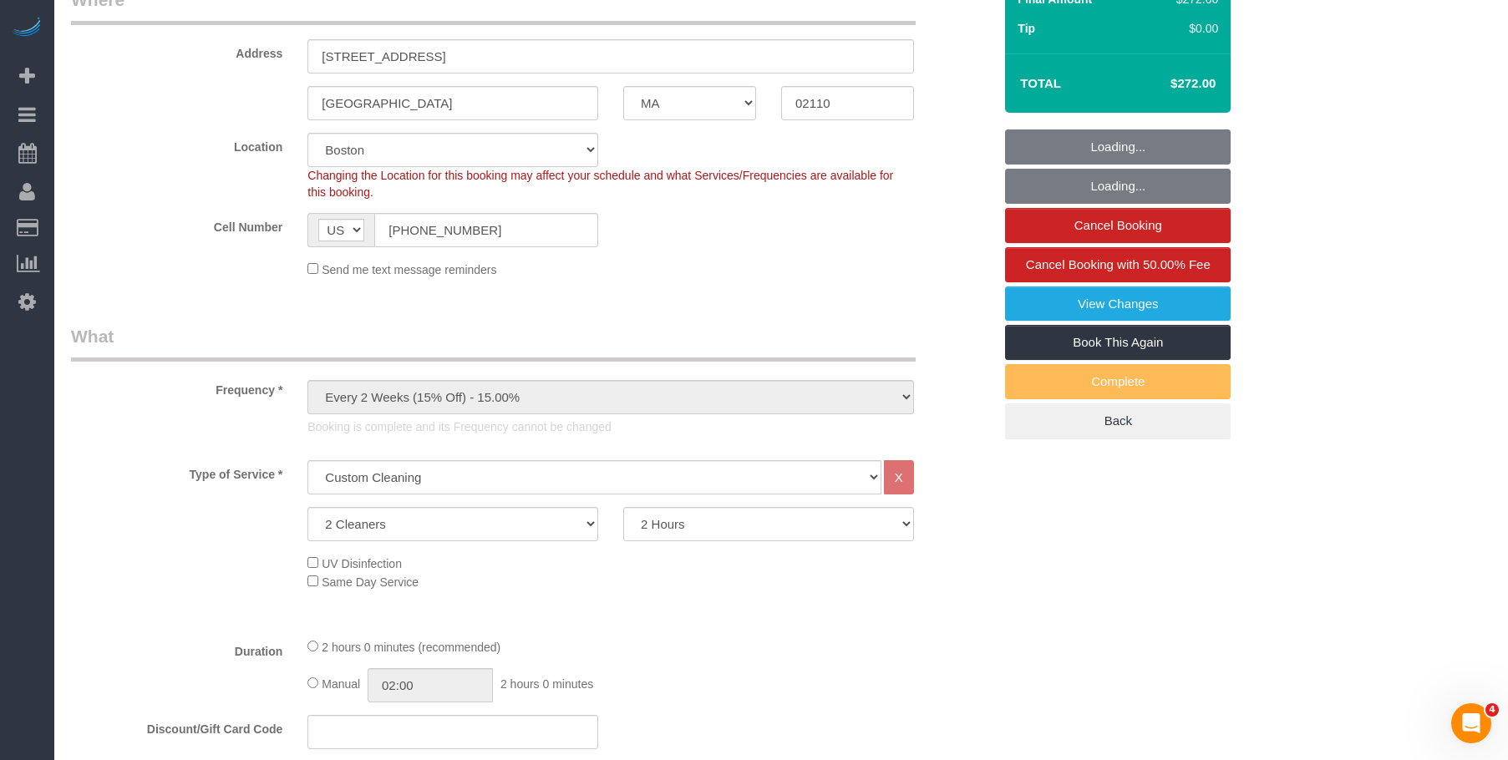
select select "number:89"
select select "number:90"
select select "number:15"
select select "number:6"
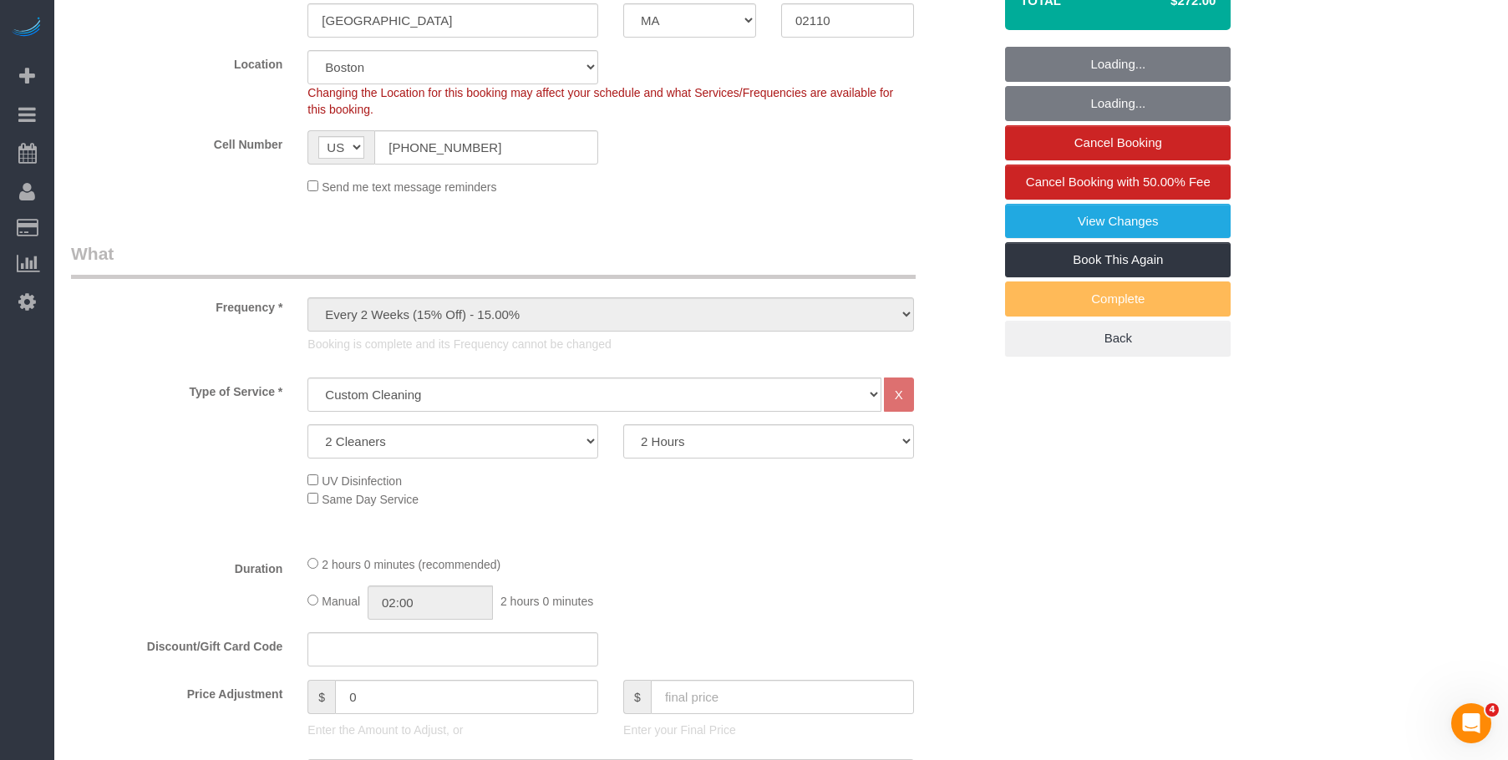
select select "object:1083"
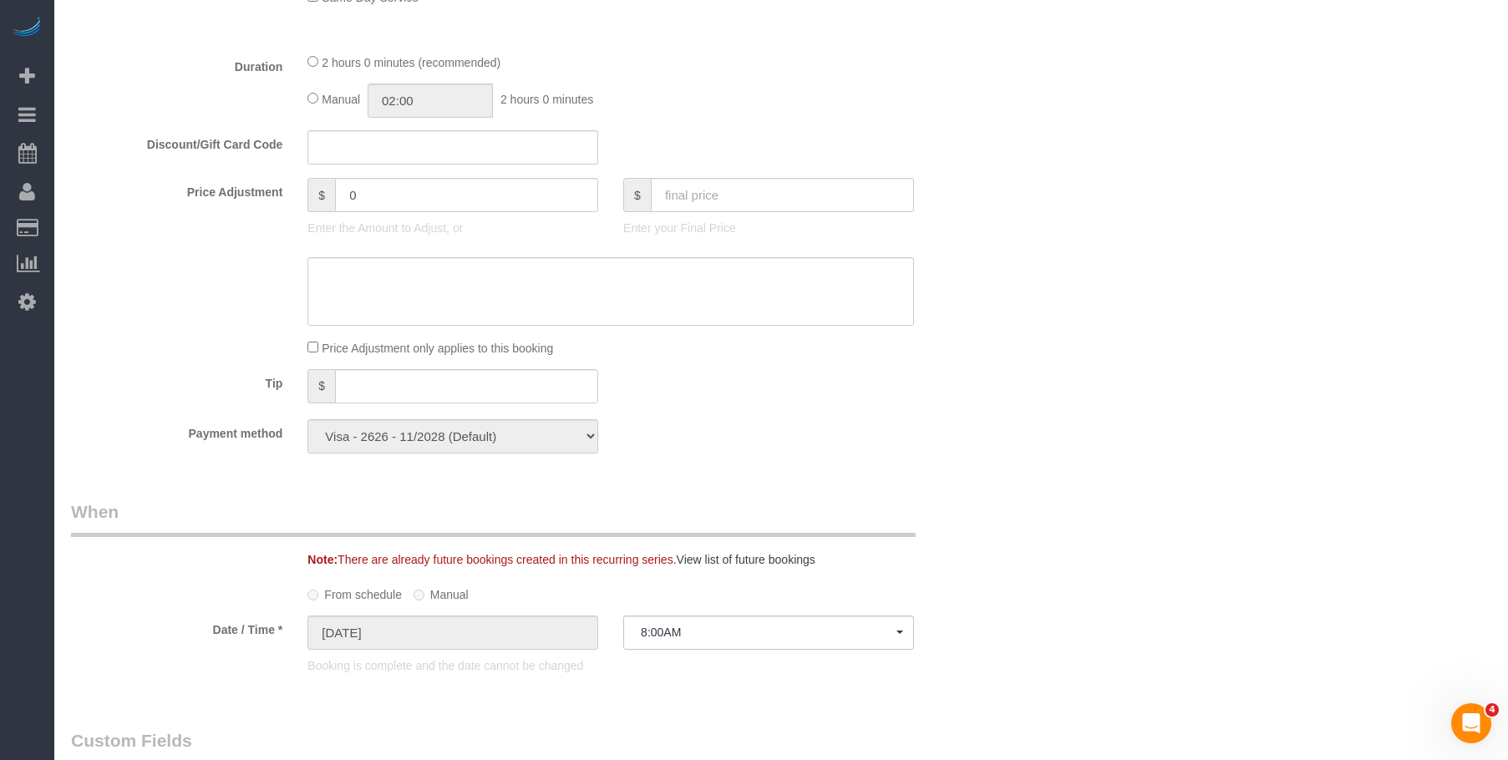
scroll to position [919, 0]
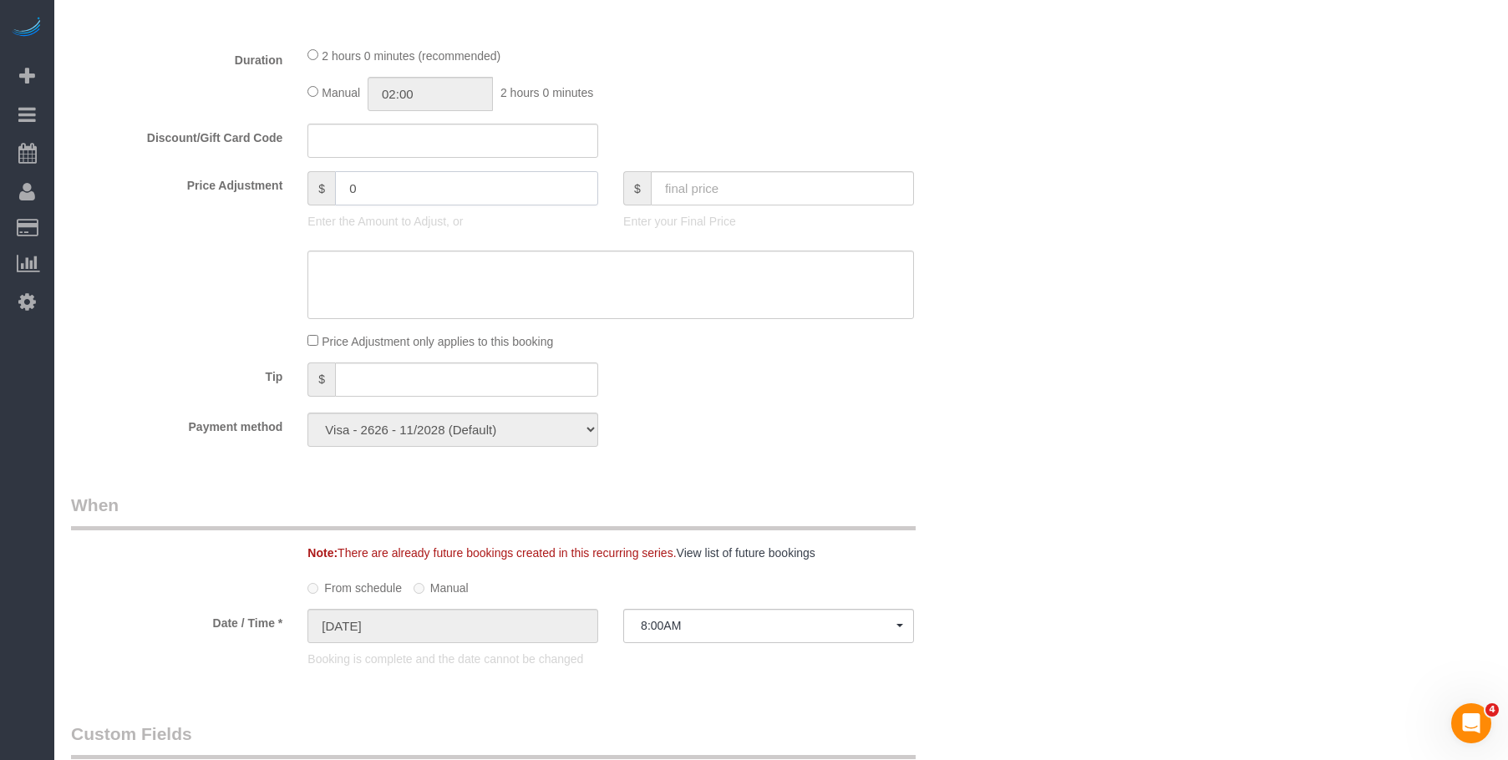
drag, startPoint x: 306, startPoint y: 189, endPoint x: 248, endPoint y: 181, distance: 58.1
click at [245, 185] on div "Price Adjustment $ 0 Enter the Amount to Adjust, or $ Enter your Final Price" at bounding box center [531, 204] width 947 height 67
type input "-50"
click at [359, 282] on textarea at bounding box center [610, 285] width 607 height 69
paste textarea "[URL][DOMAIN_NAME]"
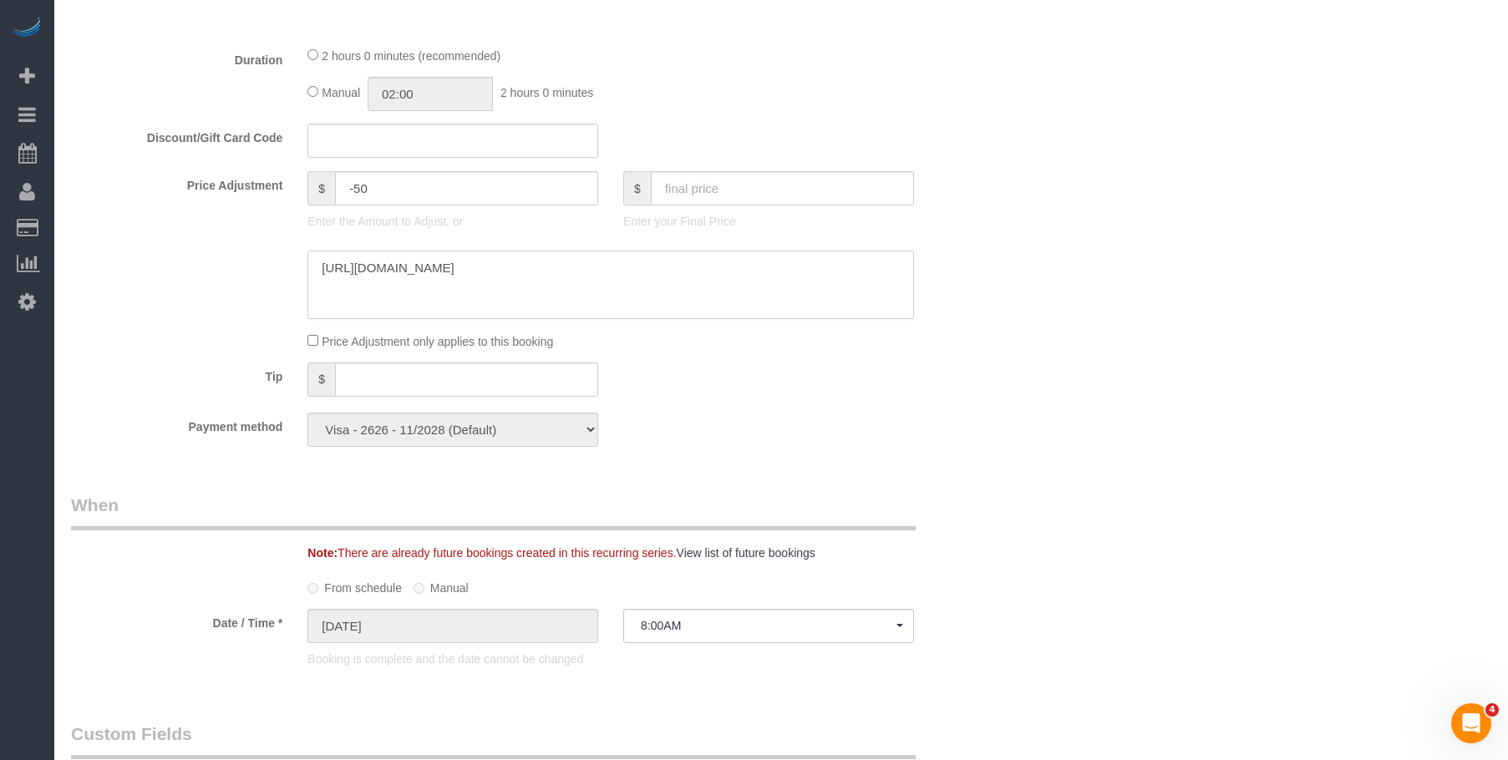
type textarea "[URL][DOMAIN_NAME]"
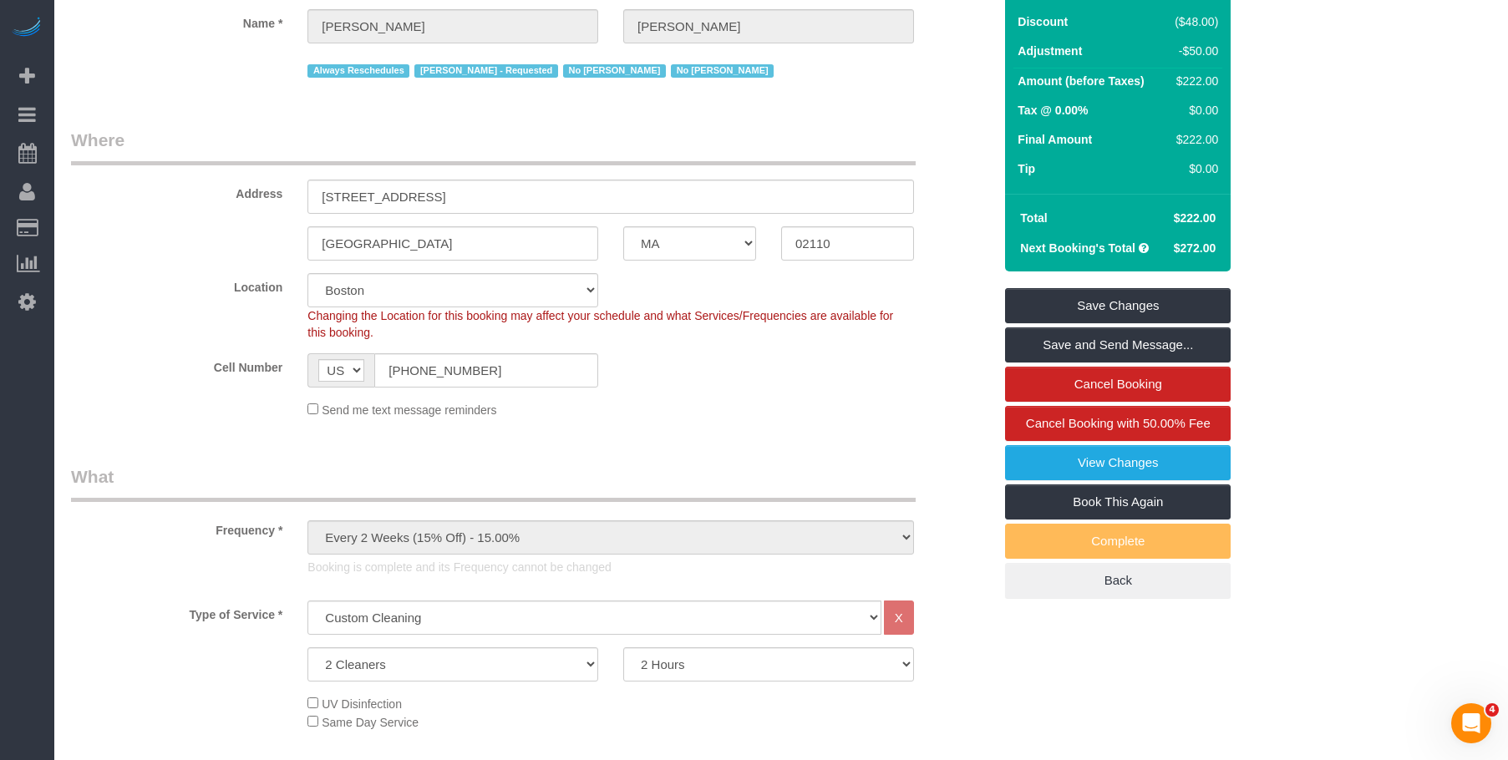
scroll to position [84, 0]
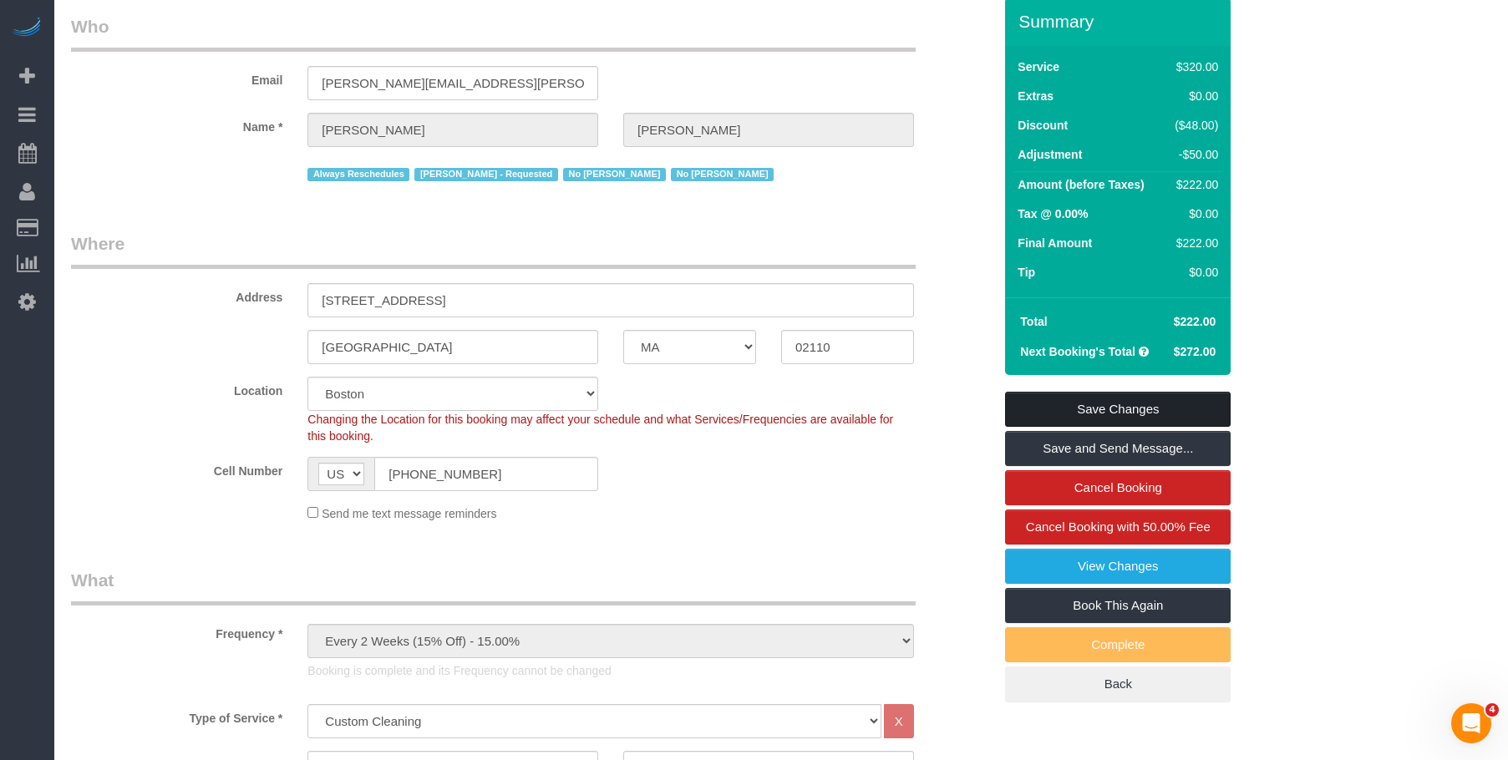
click at [1124, 408] on link "Save Changes" at bounding box center [1118, 409] width 226 height 35
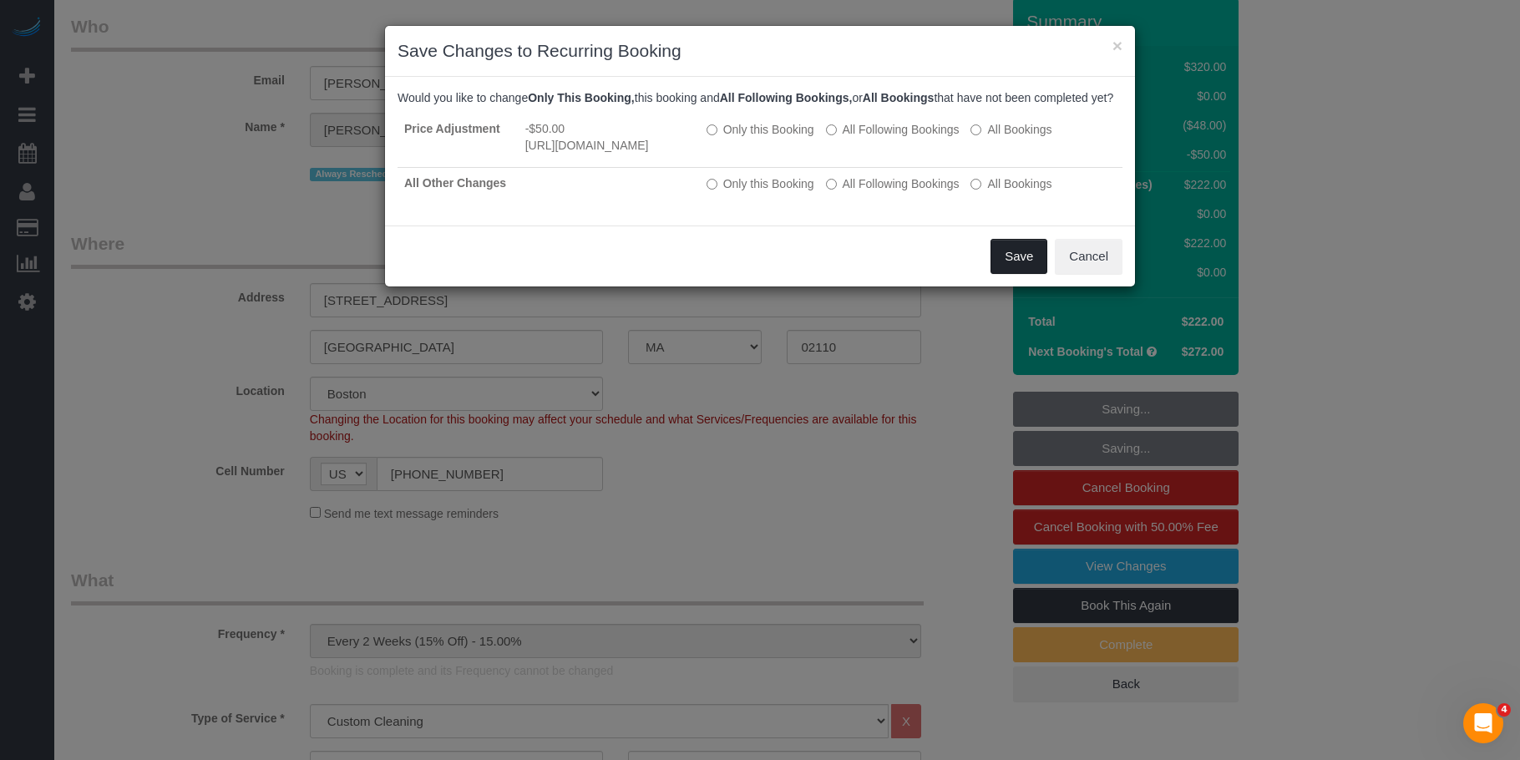
drag, startPoint x: 1011, startPoint y: 322, endPoint x: 931, endPoint y: 316, distance: 80.5
click at [1009, 274] on button "Save" at bounding box center [1019, 256] width 57 height 35
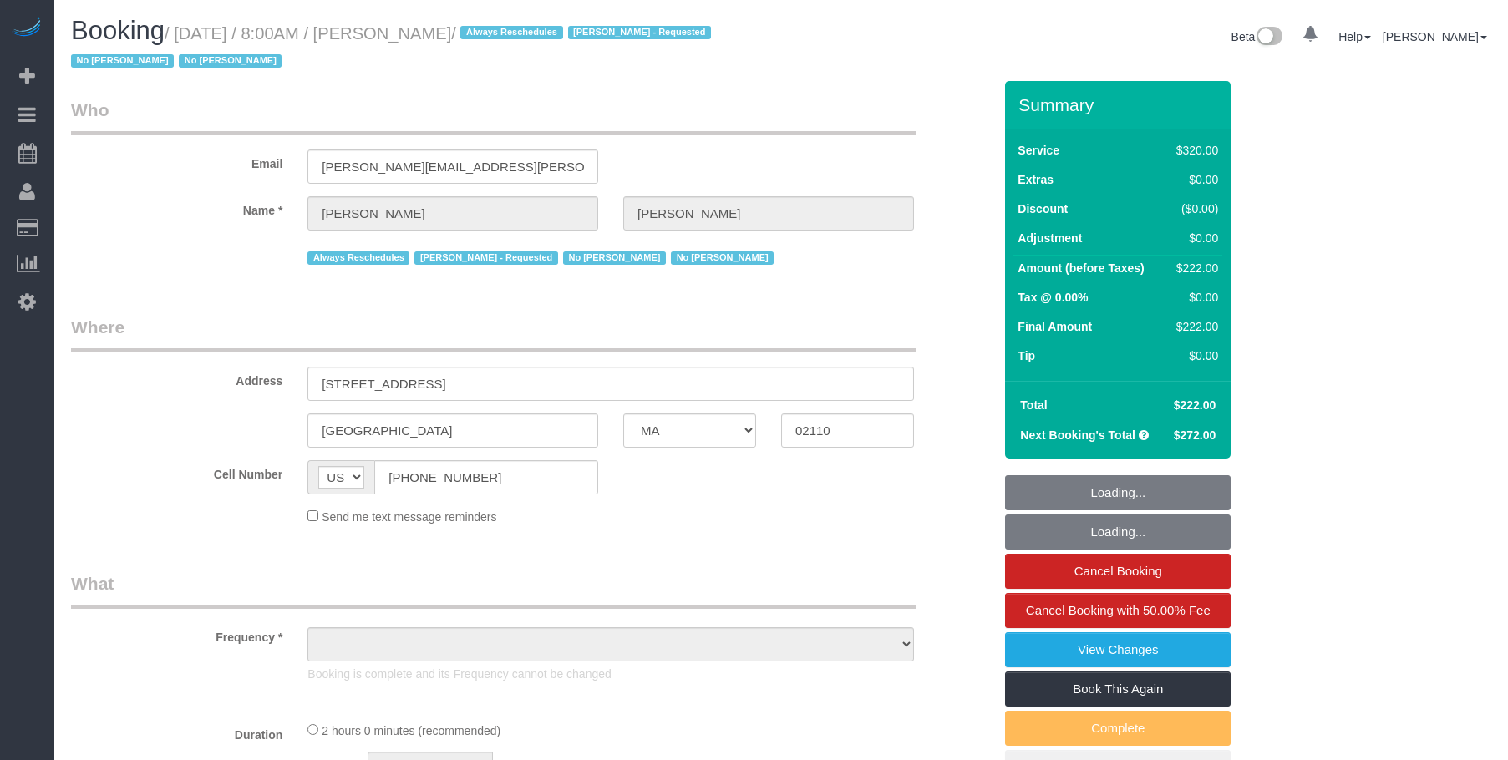
select select "MA"
select select "object:712"
select select "string:stripe-pm_1OP3jM4VGloSiKo7alGGAmXC"
select select "number:89"
select select "number:90"
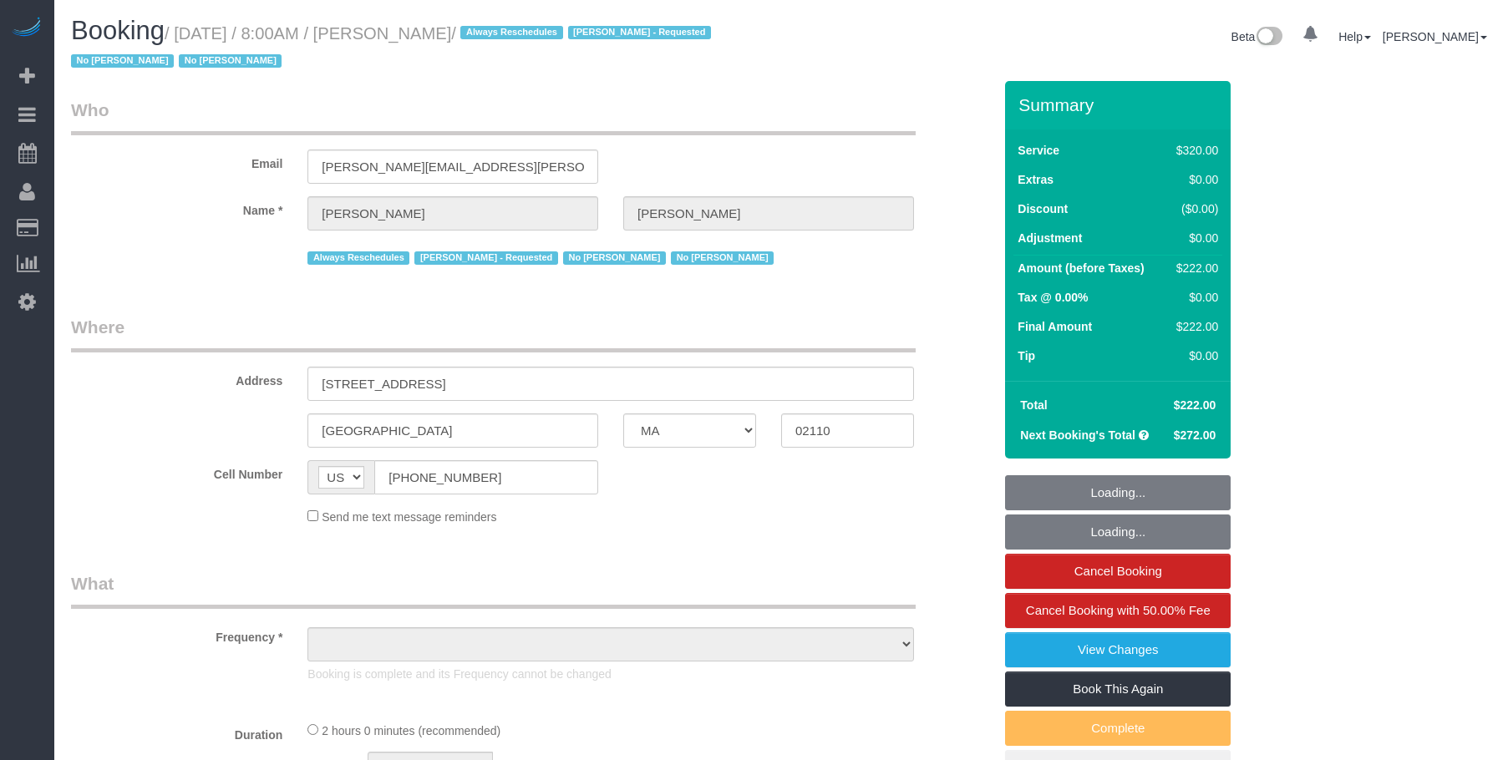
select select "number:15"
select select "number:6"
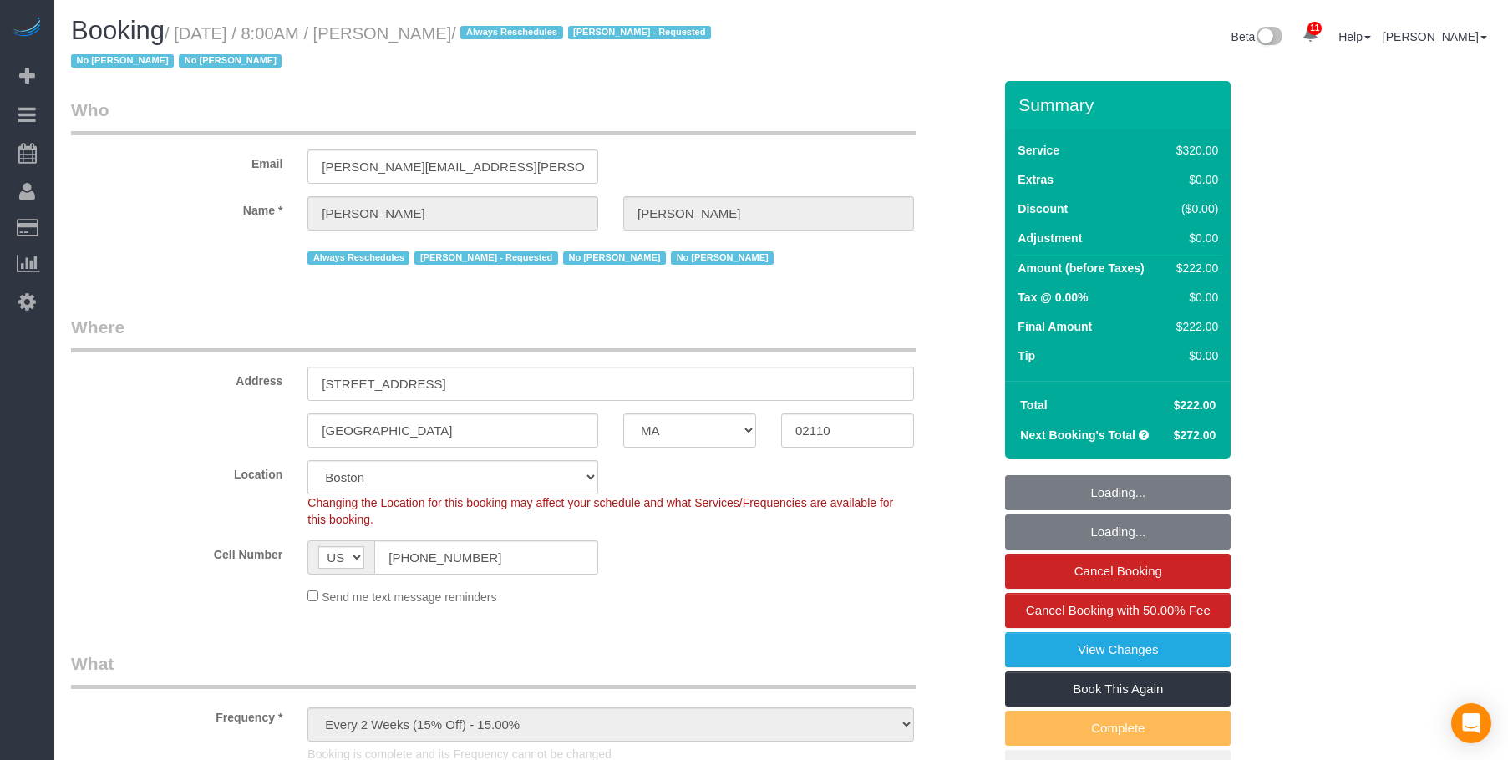
select select "object:865"
select select "spot1"
select select "2"
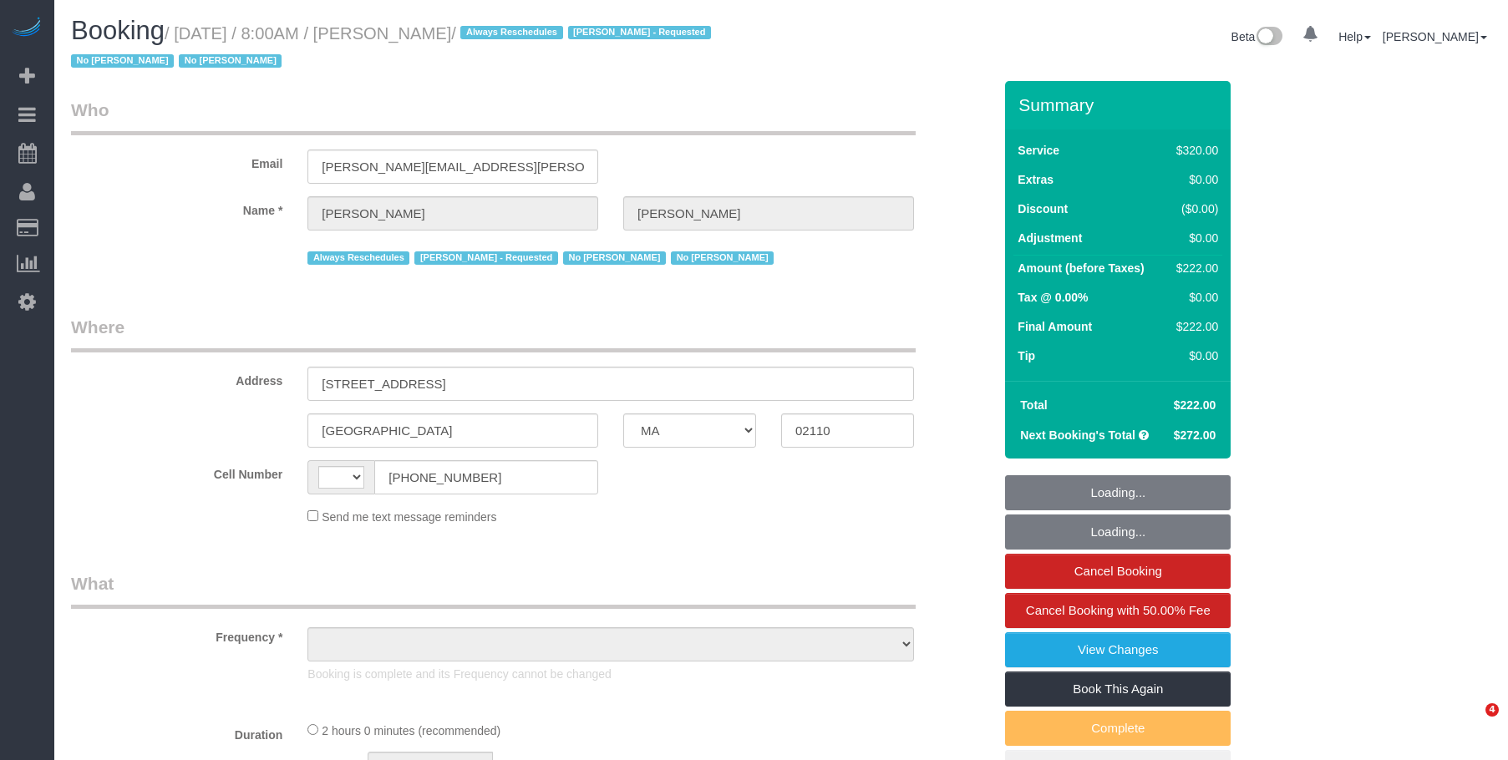
select select "MA"
select select "object:496"
select select "string:US"
select select "spot1"
select select "number:89"
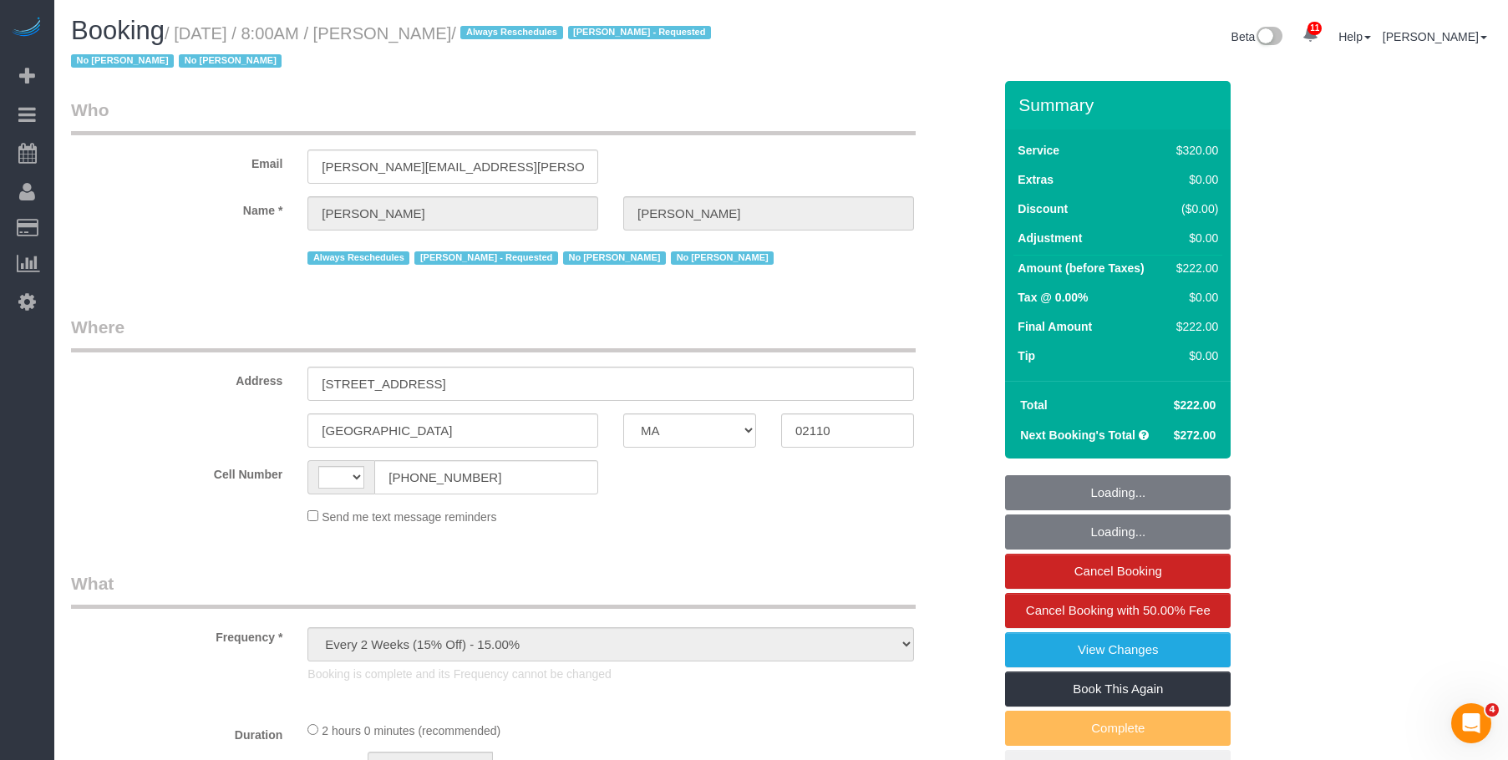
select select "number:90"
select select "number:15"
select select "number:6"
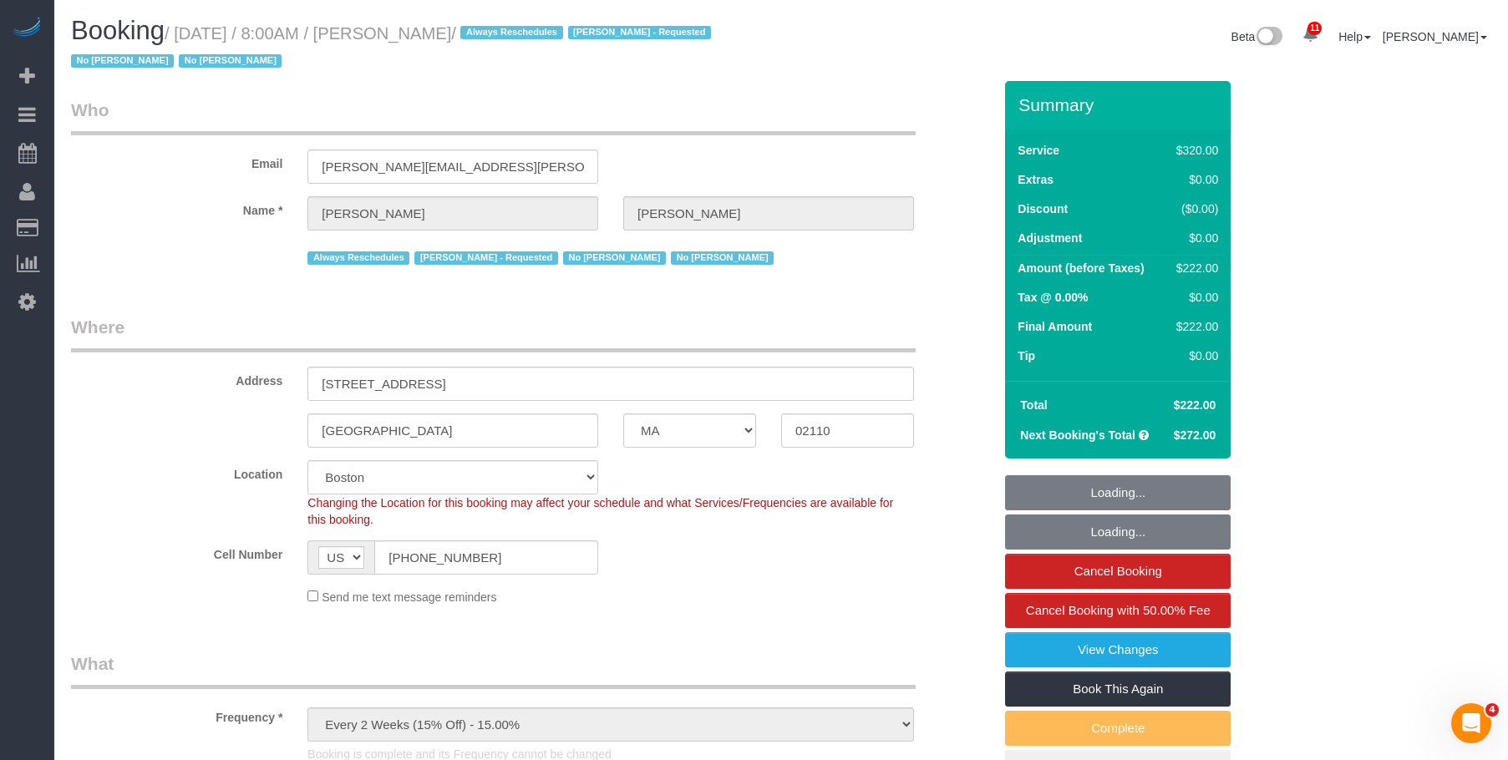
select select "object:1086"
select select "string:stripe-pm_1OP3jM4VGloSiKo7alGGAmXC"
select select "2"
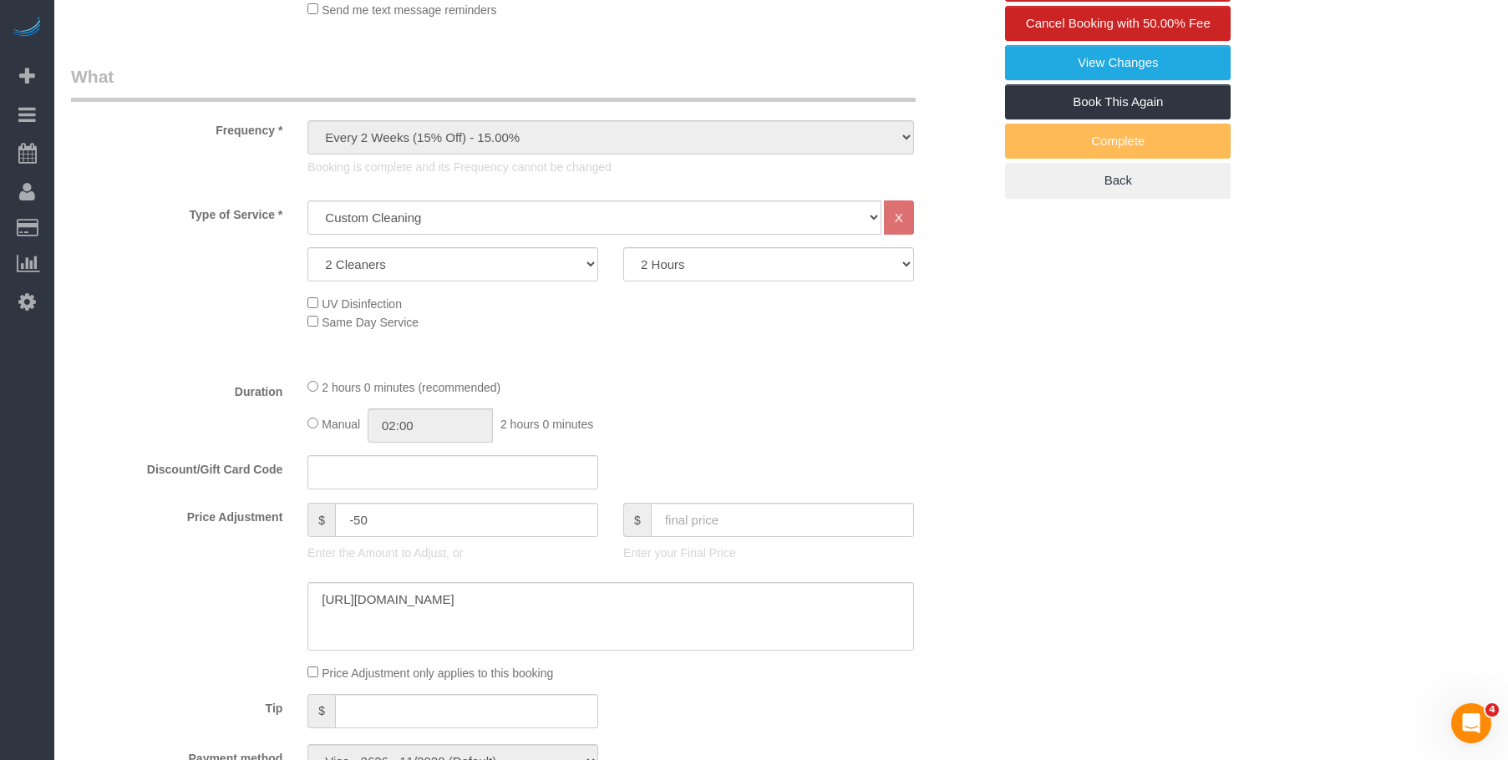
scroll to position [919, 0]
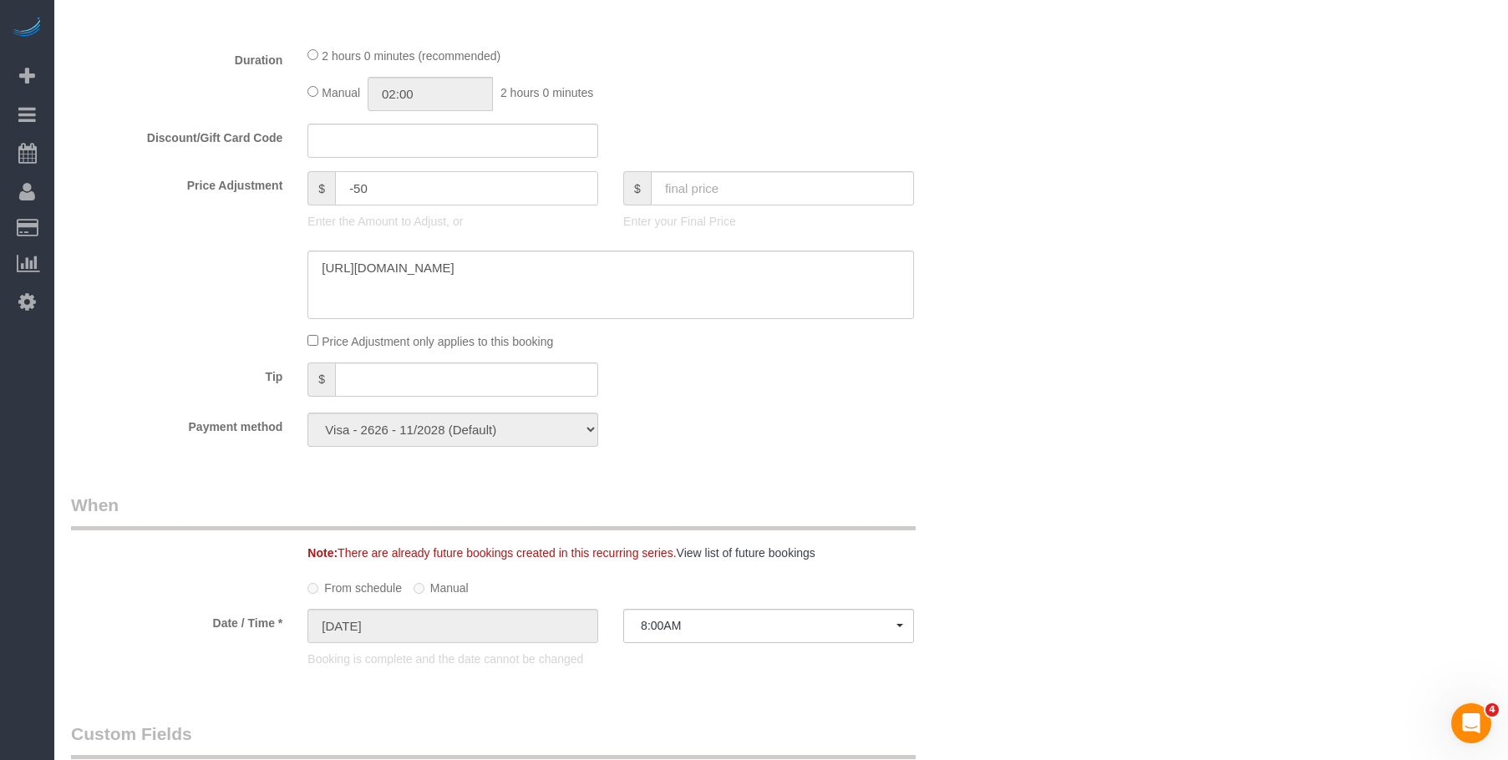
click at [258, 170] on fieldset "What Frequency * One Time Weekly (20% Off) - 20.00% Every 2 Weeks (15% Off) - 1…" at bounding box center [531, 96] width 921 height 727
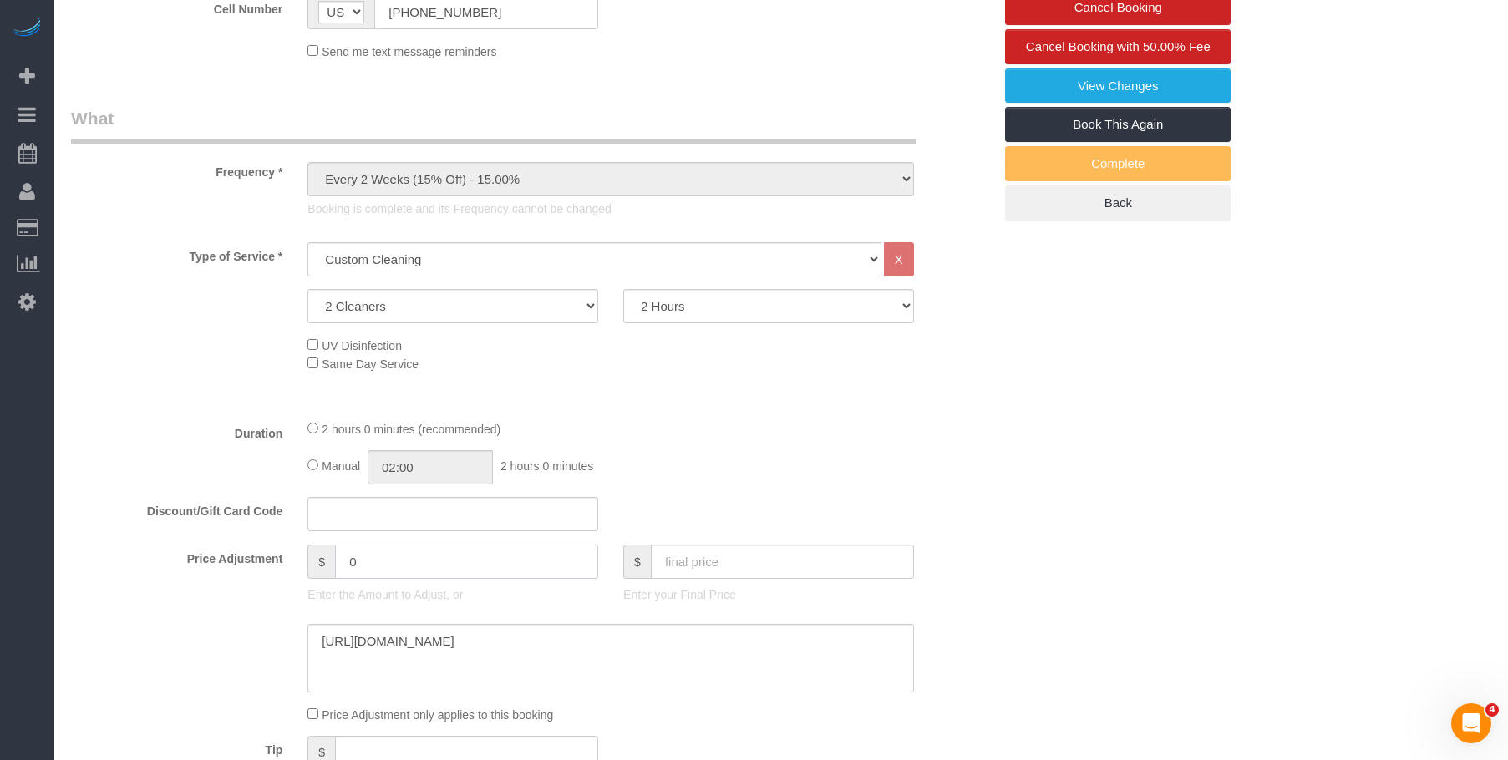
scroll to position [668, 0]
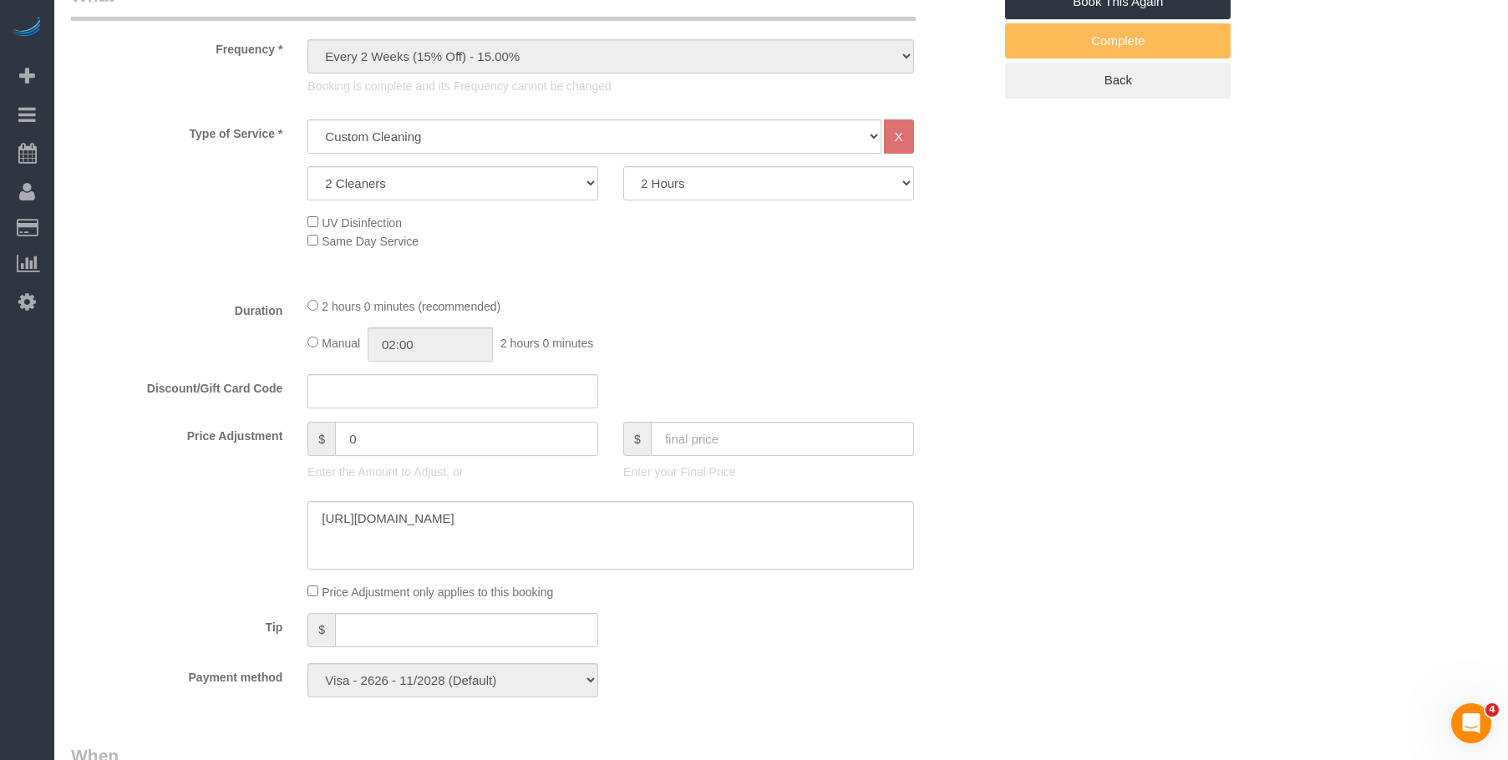
drag, startPoint x: 383, startPoint y: 440, endPoint x: 206, endPoint y: 413, distance: 180.1
click at [181, 431] on div "Price Adjustment $ 0 Enter the Amount to Adjust, or $ Enter your Final Price" at bounding box center [531, 455] width 947 height 67
type input "-272"
click at [1198, 359] on div "Who Email nicole.m.pasquale@gmail.com Name * Nicole Pasquale Always Reschedules…" at bounding box center [781, 679] width 1420 height 2532
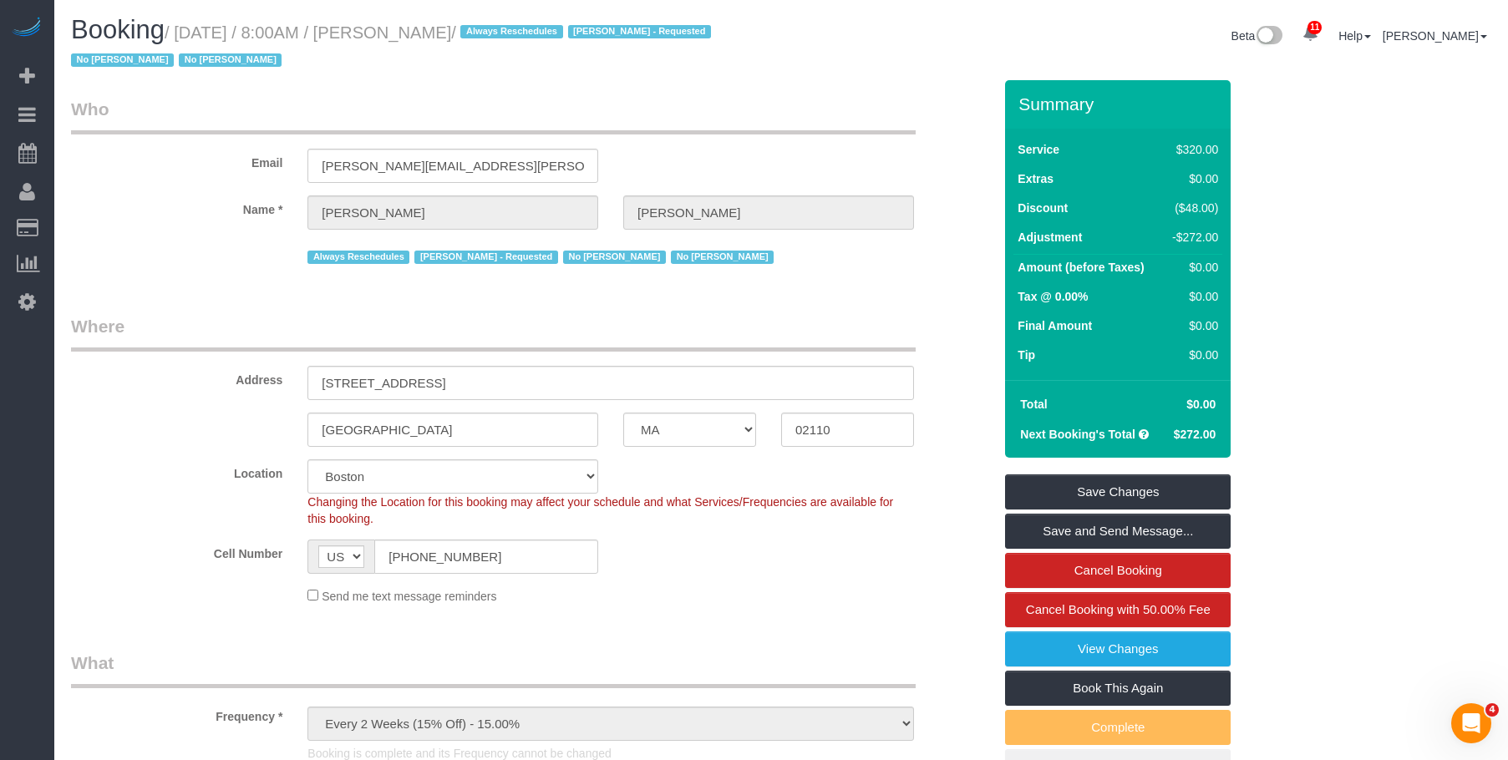
scroll to position [0, 0]
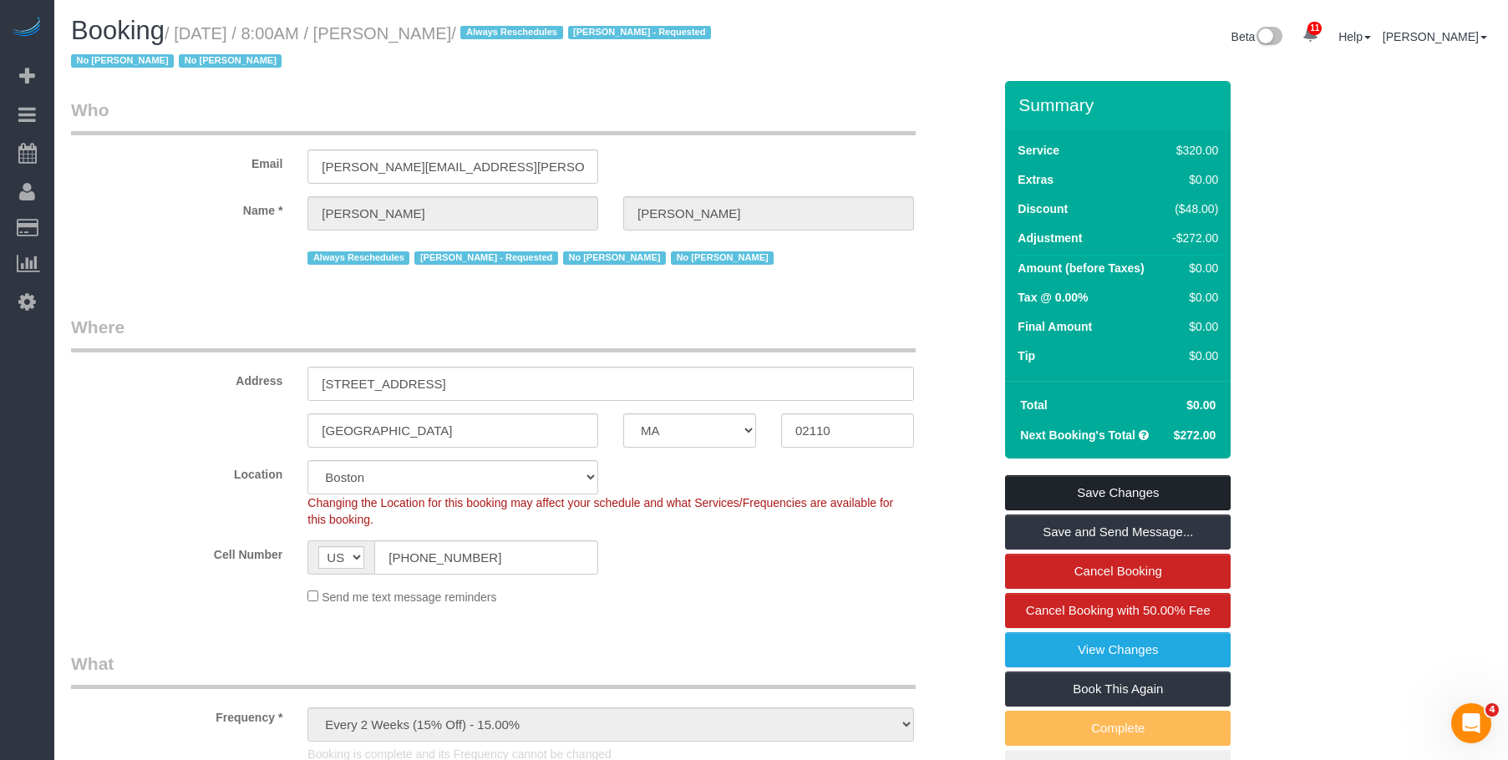
click at [1112, 487] on link "Save Changes" at bounding box center [1118, 492] width 226 height 35
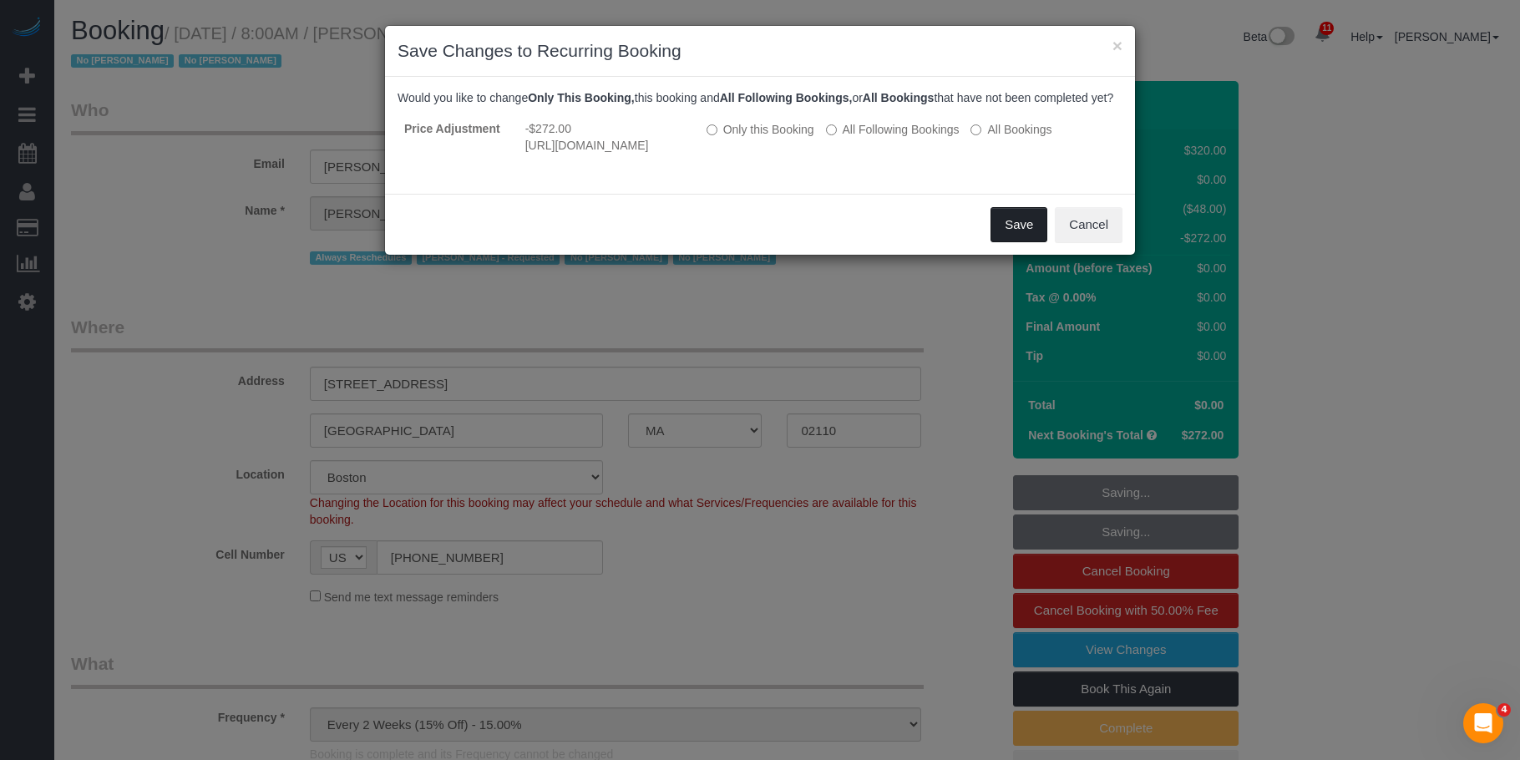
click at [1018, 242] on button "Save" at bounding box center [1019, 224] width 57 height 35
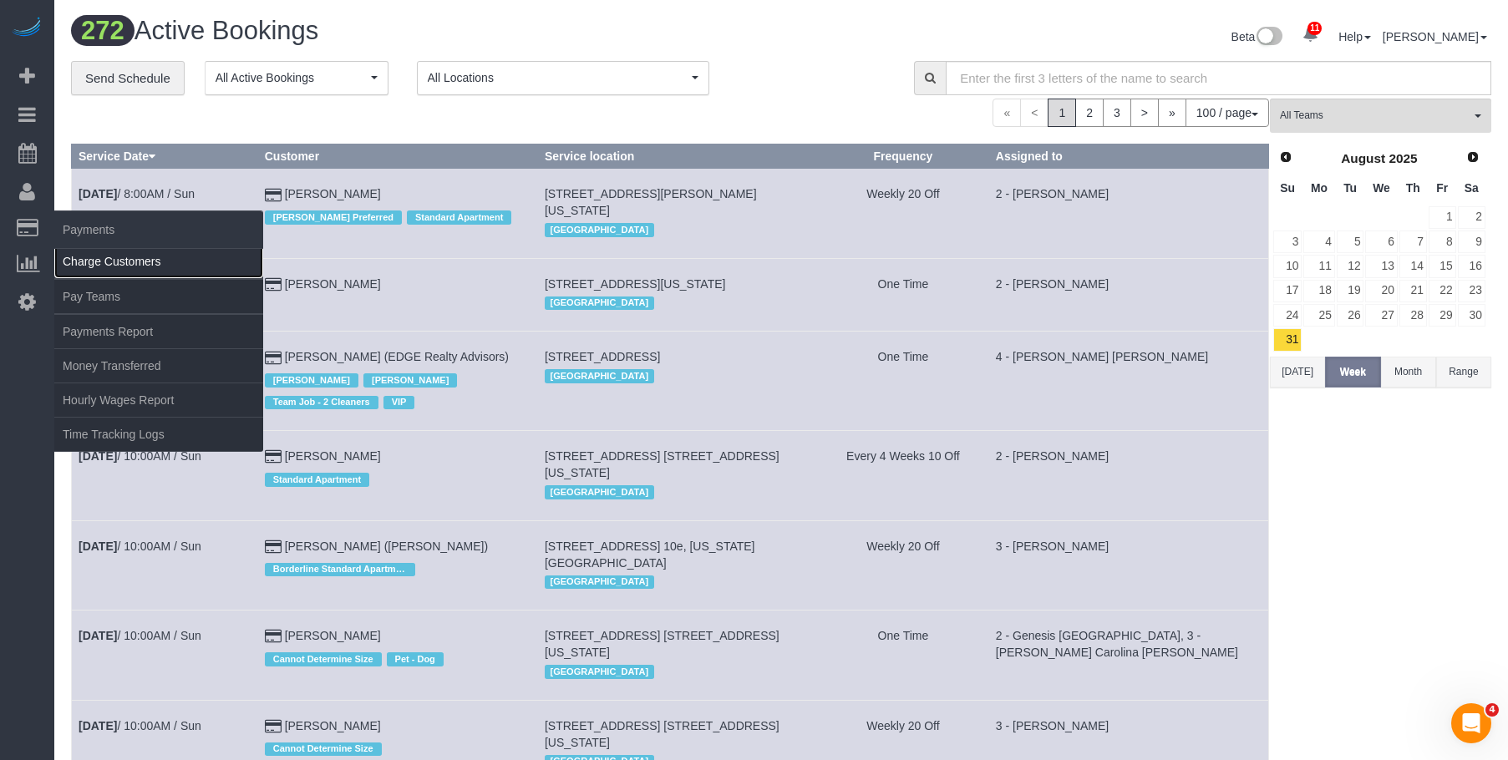
click at [91, 253] on link "Charge Customers" at bounding box center [158, 261] width 209 height 33
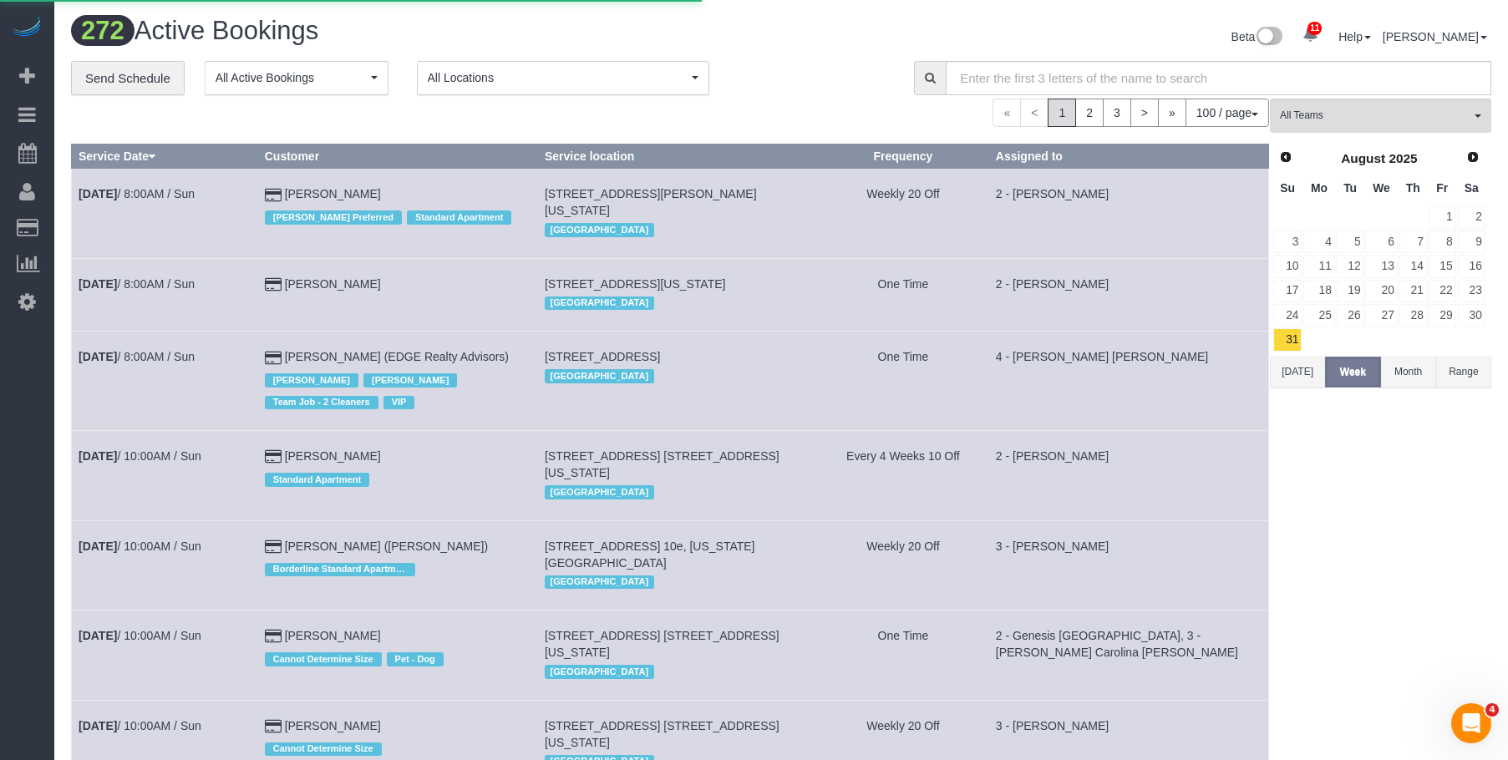
select select
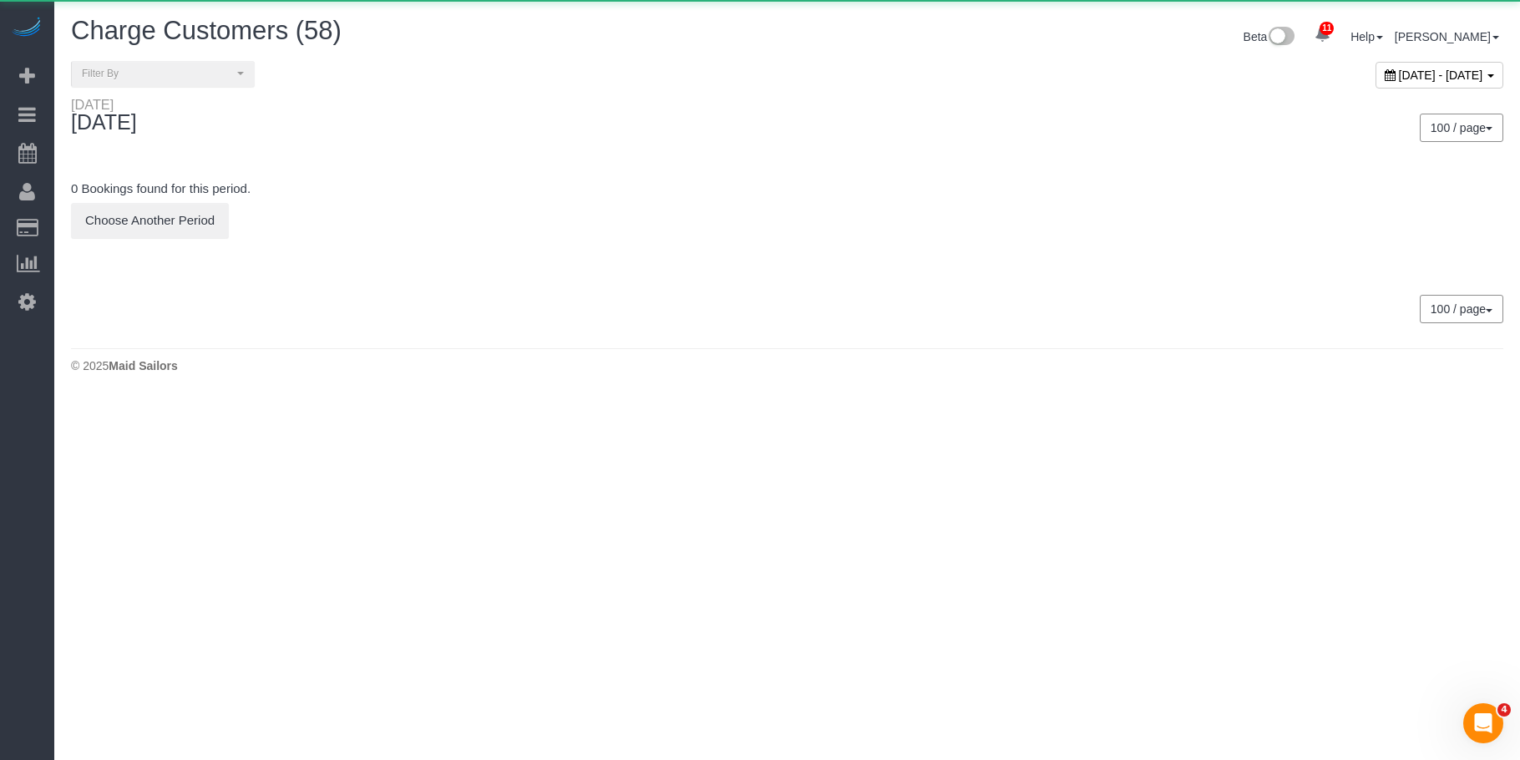
click at [1399, 74] on span "September 04, 2025 - September 04, 2025" at bounding box center [1441, 75] width 84 height 13
type input "**********"
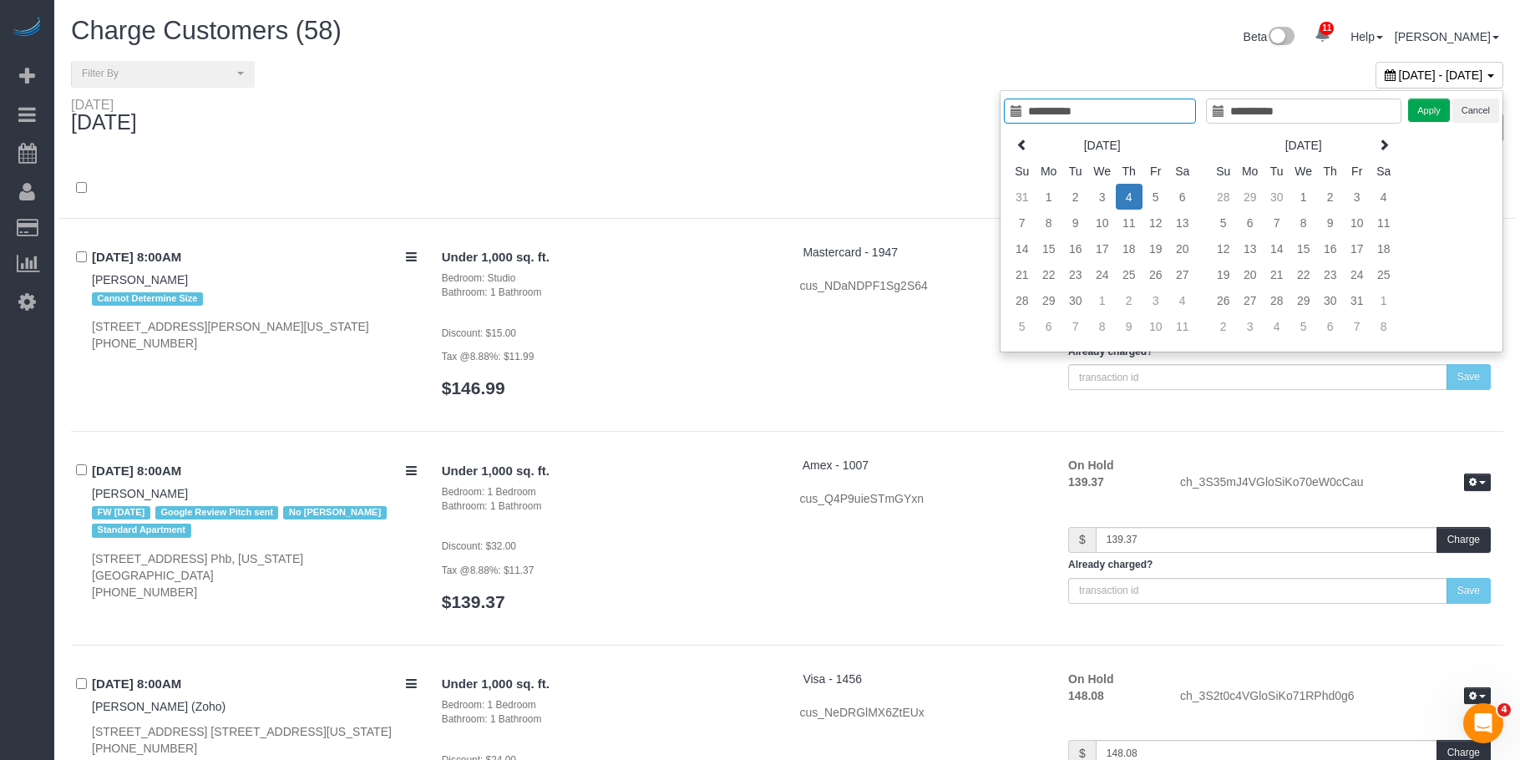
click at [1036, 143] on th "Sep 2025" at bounding box center [1103, 145] width 134 height 26
click at [1008, 142] on icon at bounding box center [1010, 145] width 12 height 12
type input "**********"
click at [1114, 302] on td "28" at bounding box center [1117, 300] width 27 height 26
type input "**********"
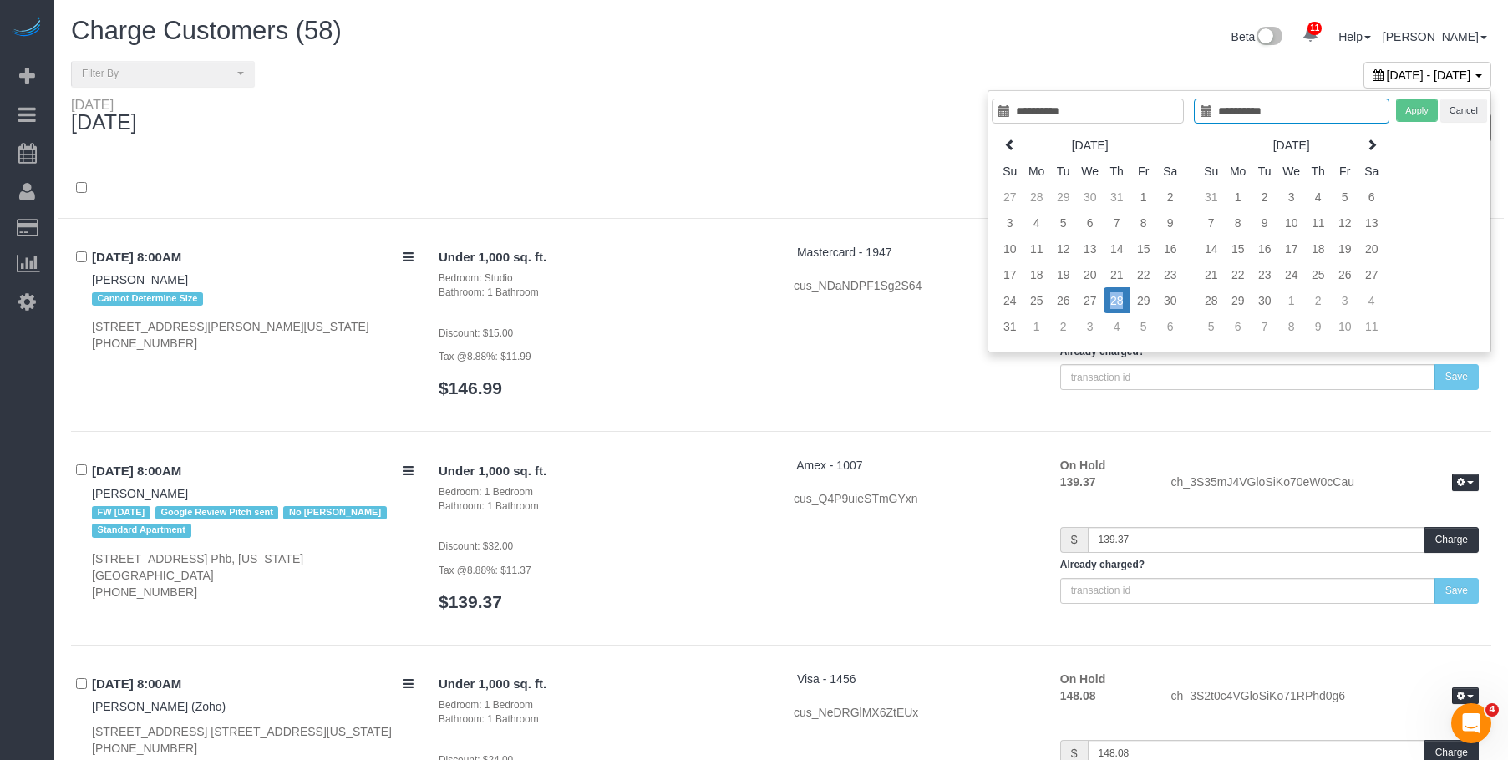
click at [1114, 302] on td "28" at bounding box center [1117, 300] width 27 height 26
type input "**********"
click at [1421, 109] on button "Apply" at bounding box center [1417, 111] width 42 height 24
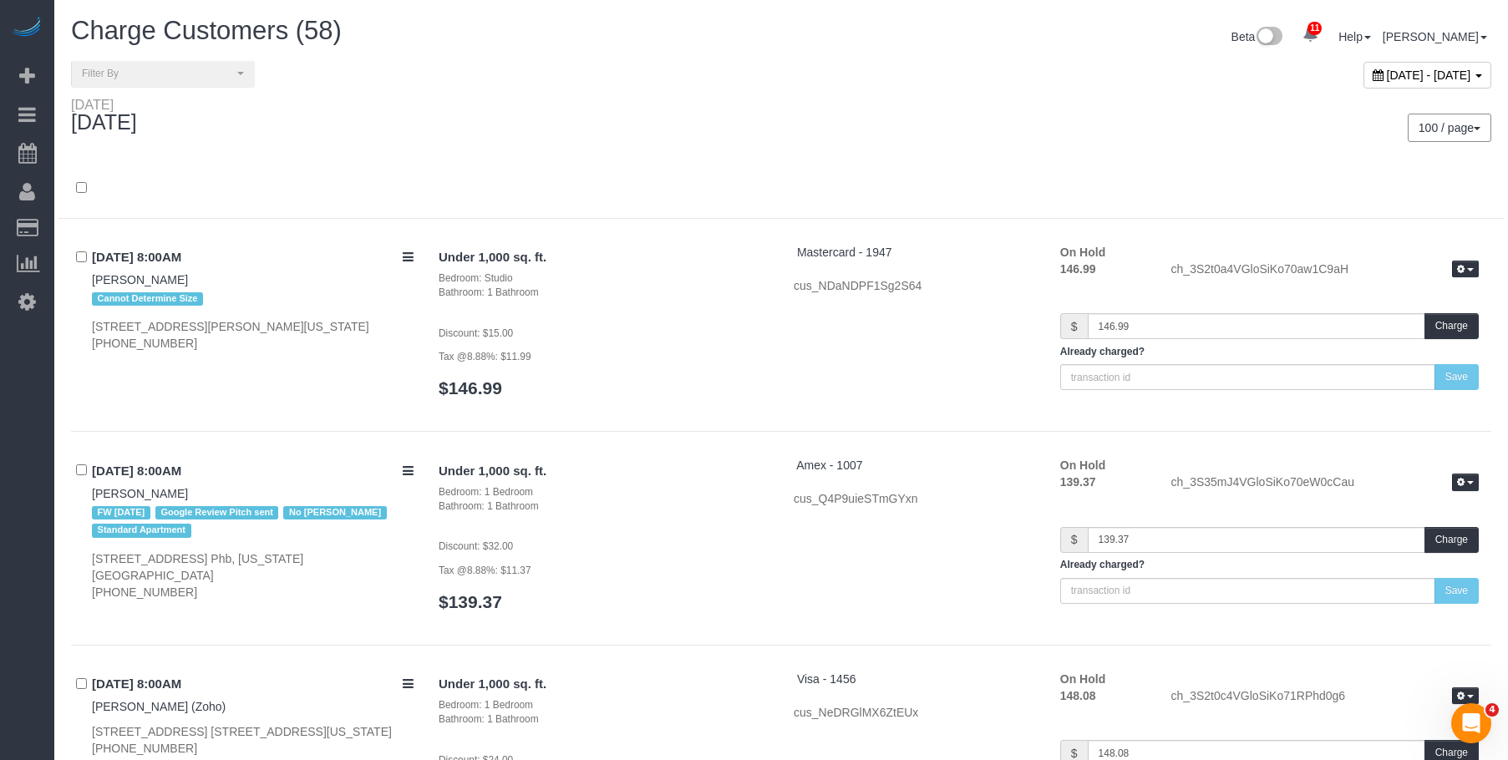
click at [754, 110] on div "Thursday August 28, 2025" at bounding box center [419, 119] width 723 height 44
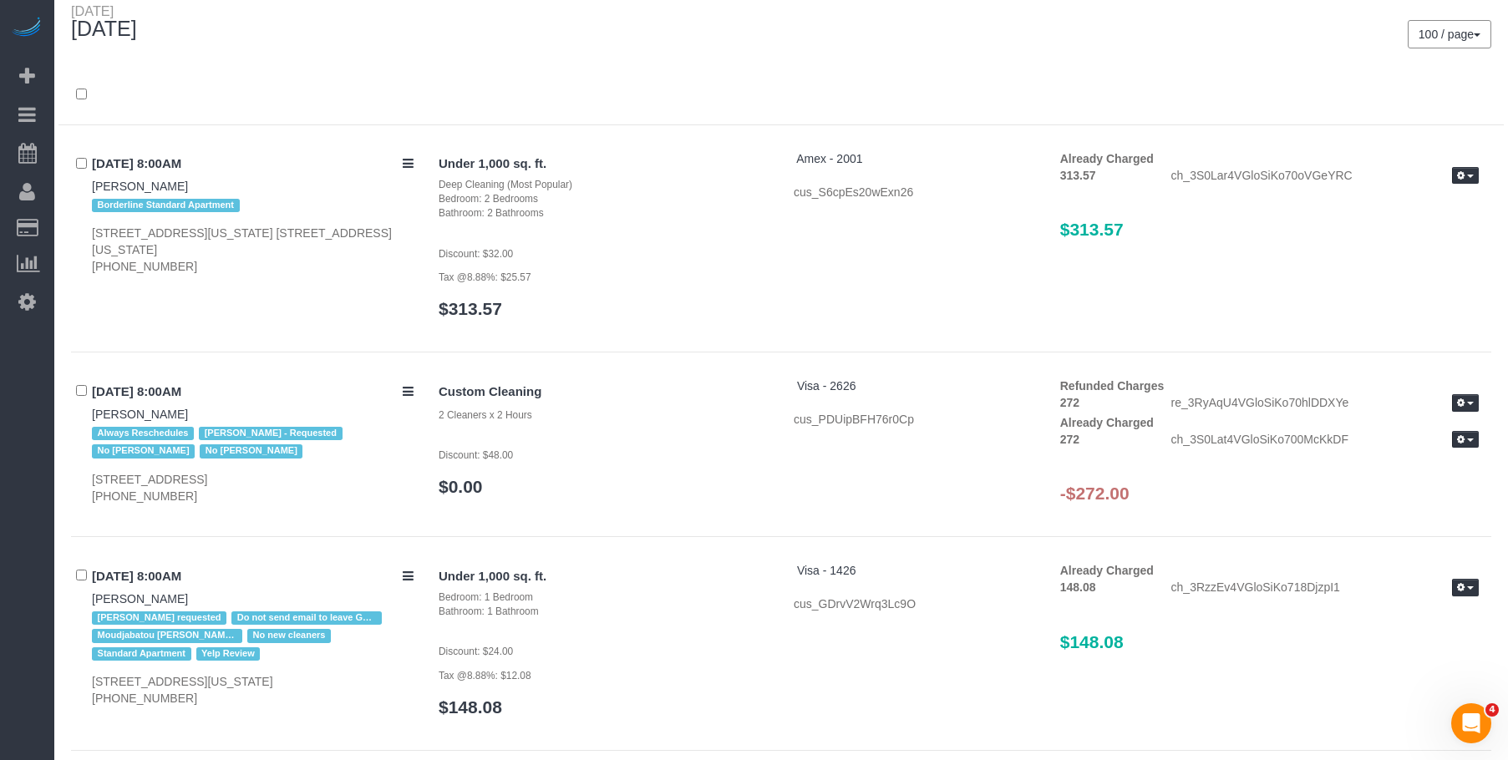
scroll to position [334, 0]
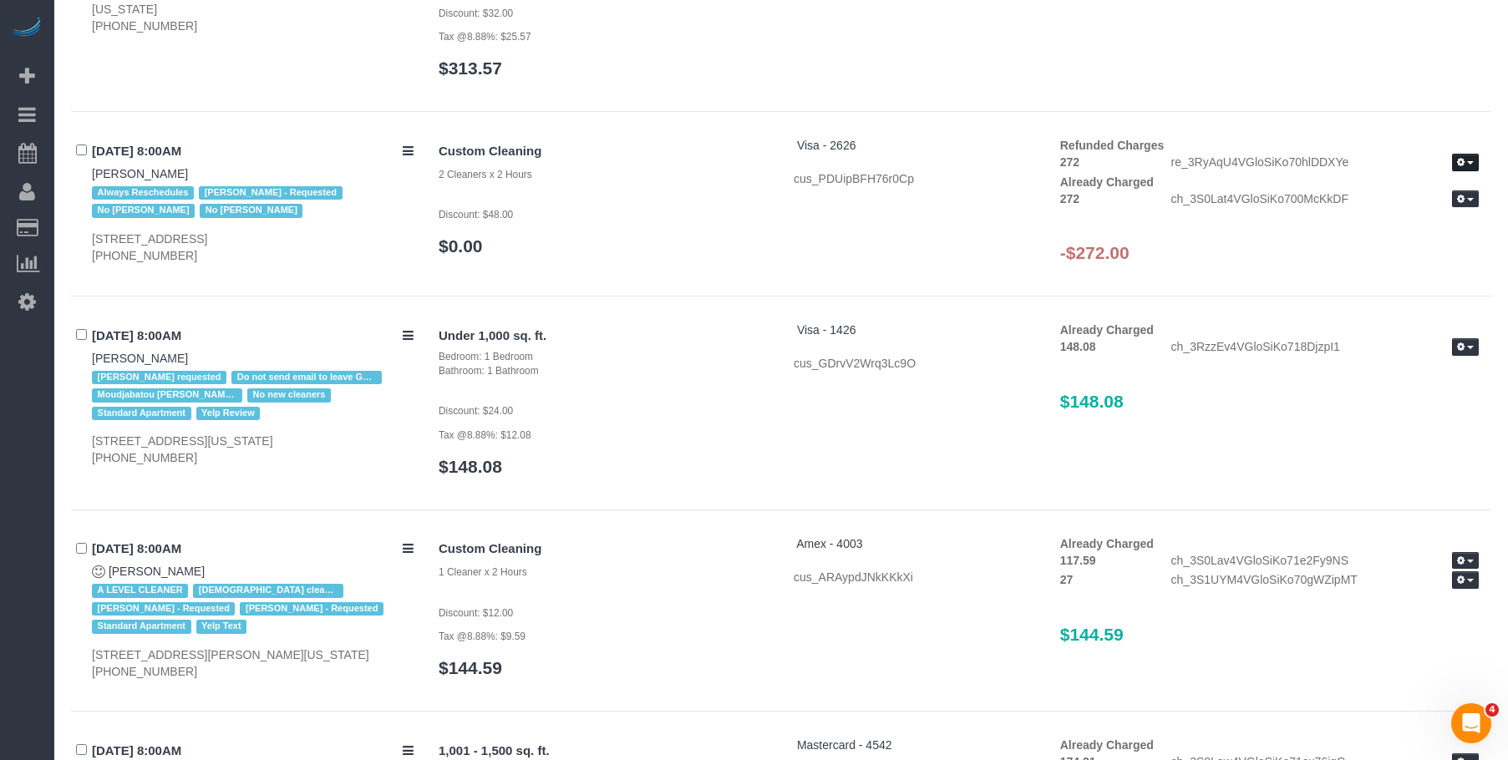
click at [1468, 156] on button "button" at bounding box center [1465, 163] width 27 height 18
click at [1386, 193] on link "View Details" at bounding box center [1412, 191] width 132 height 22
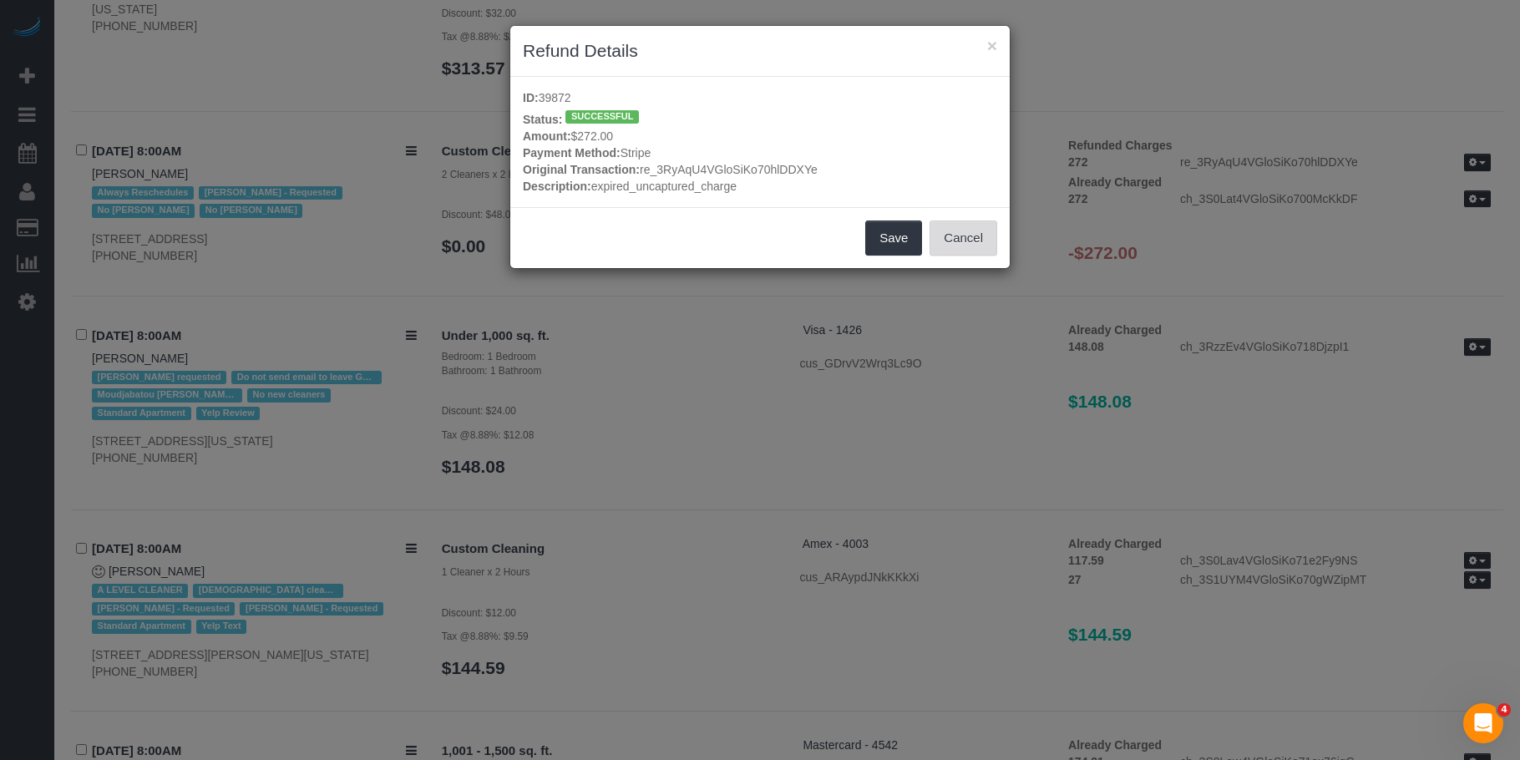
click at [989, 235] on button "Cancel" at bounding box center [964, 238] width 68 height 35
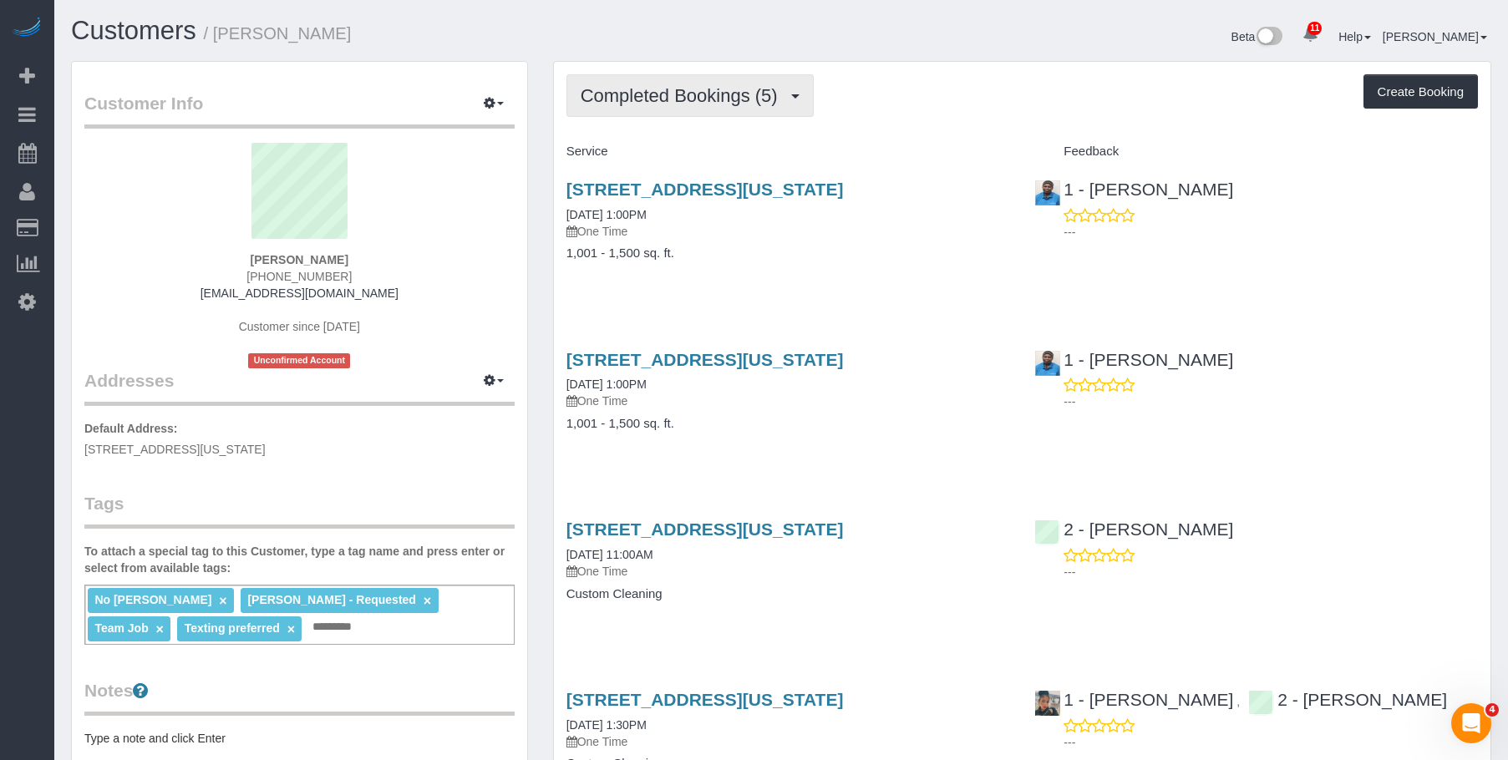
click at [617, 88] on span "Completed Bookings (5)" at bounding box center [684, 95] width 206 height 21
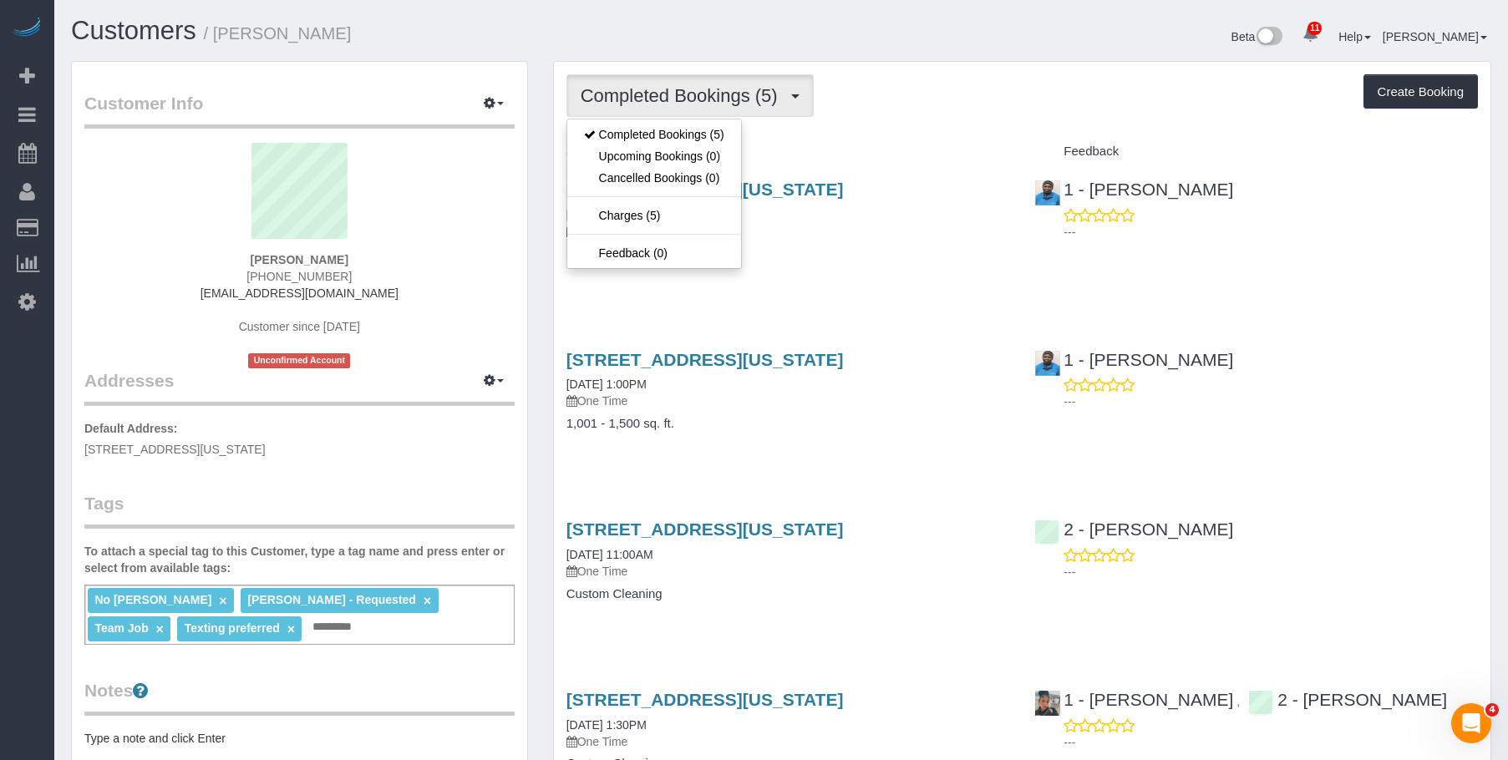
click at [1052, 69] on div "Completed Bookings (5) Completed Bookings (5) Upcoming Bookings (0) Cancelled B…" at bounding box center [1022, 557] width 936 height 991
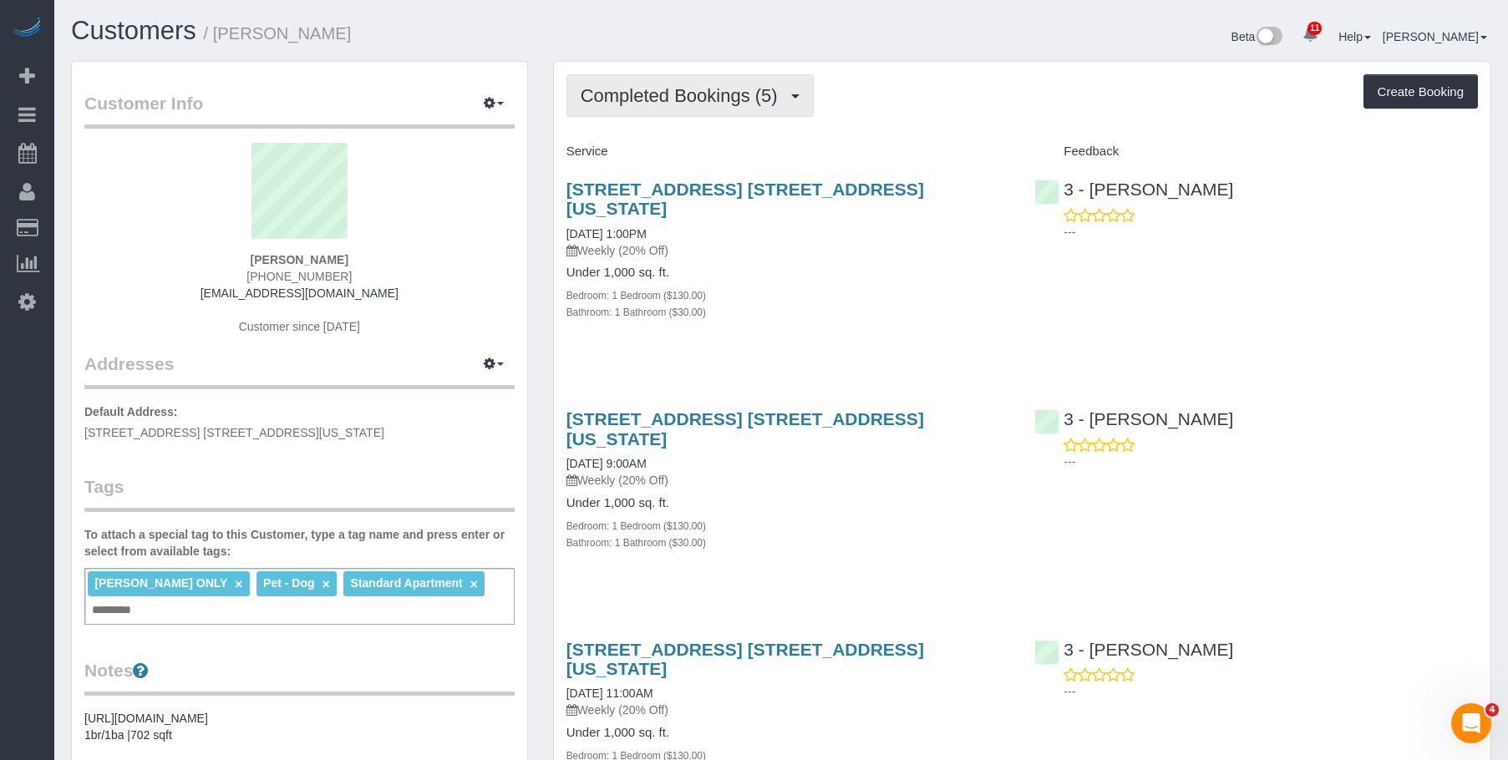
drag, startPoint x: 700, startPoint y: 91, endPoint x: 688, endPoint y: 140, distance: 49.8
click at [700, 94] on span "Completed Bookings (5)" at bounding box center [684, 95] width 206 height 21
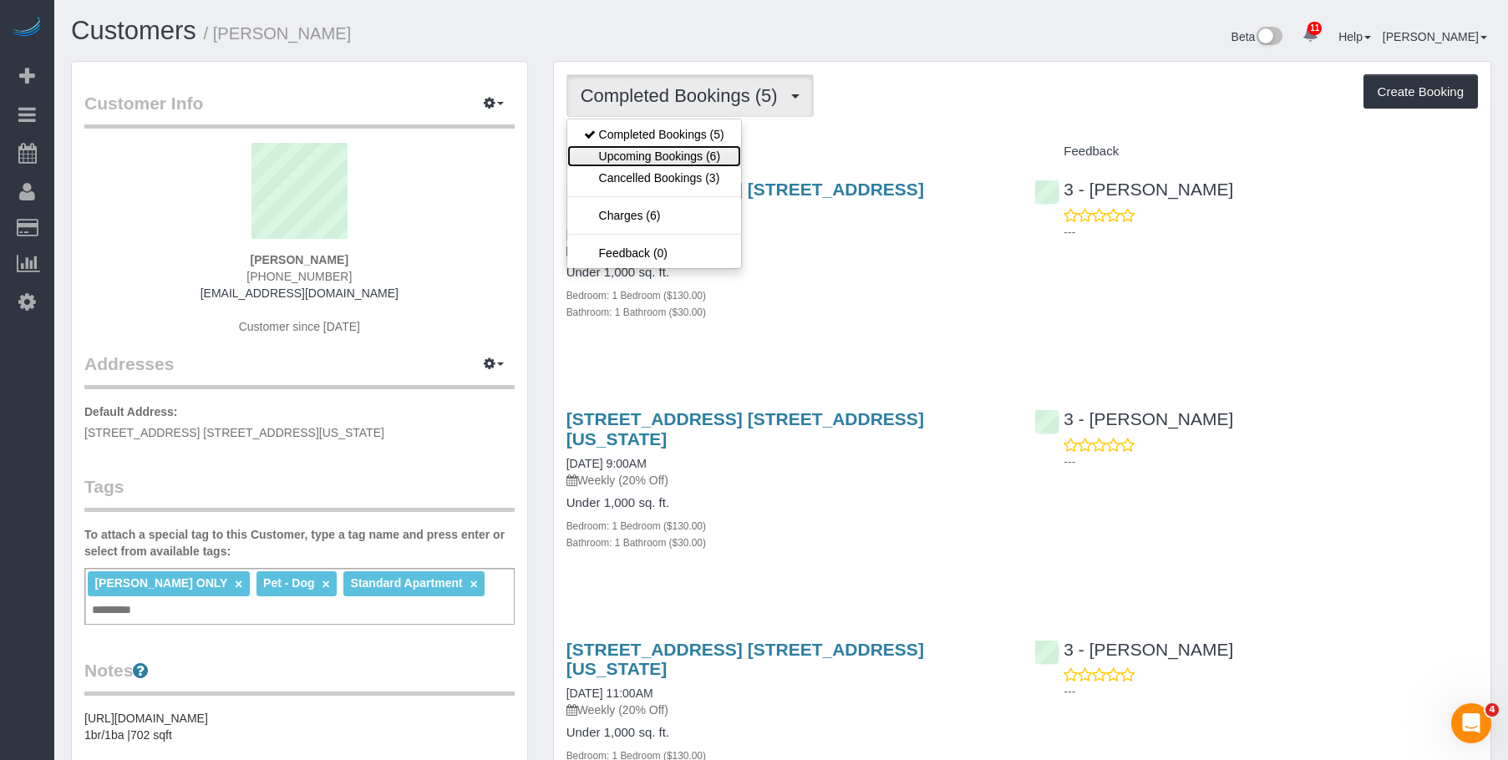
click at [688, 157] on link "Upcoming Bookings (6)" at bounding box center [654, 156] width 174 height 22
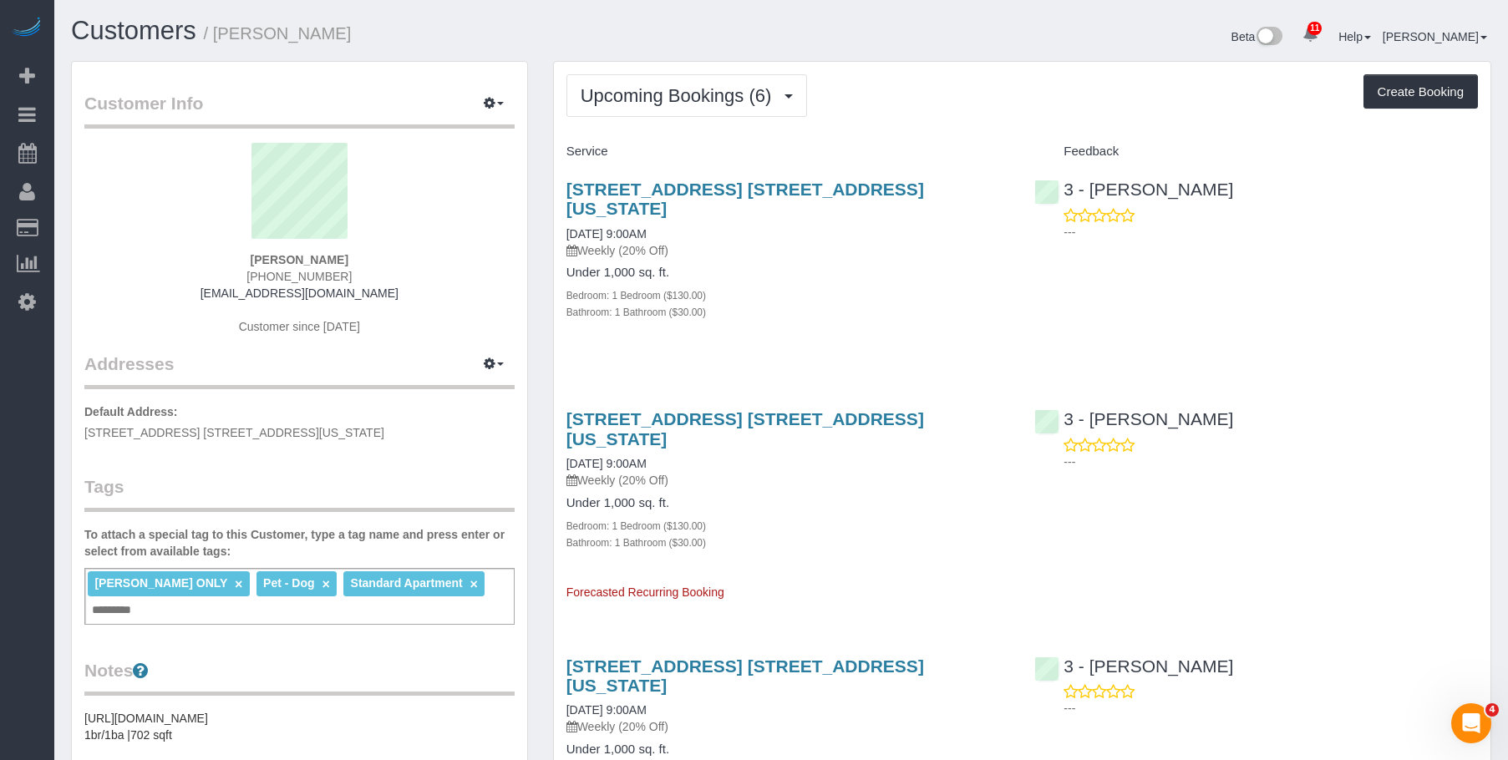
click at [793, 287] on div "Bedroom: 1 Bedroom ($130.00)" at bounding box center [788, 295] width 444 height 17
click at [910, 287] on div "Bedroom: 1 Bedroom ($130.00)" at bounding box center [788, 295] width 444 height 17
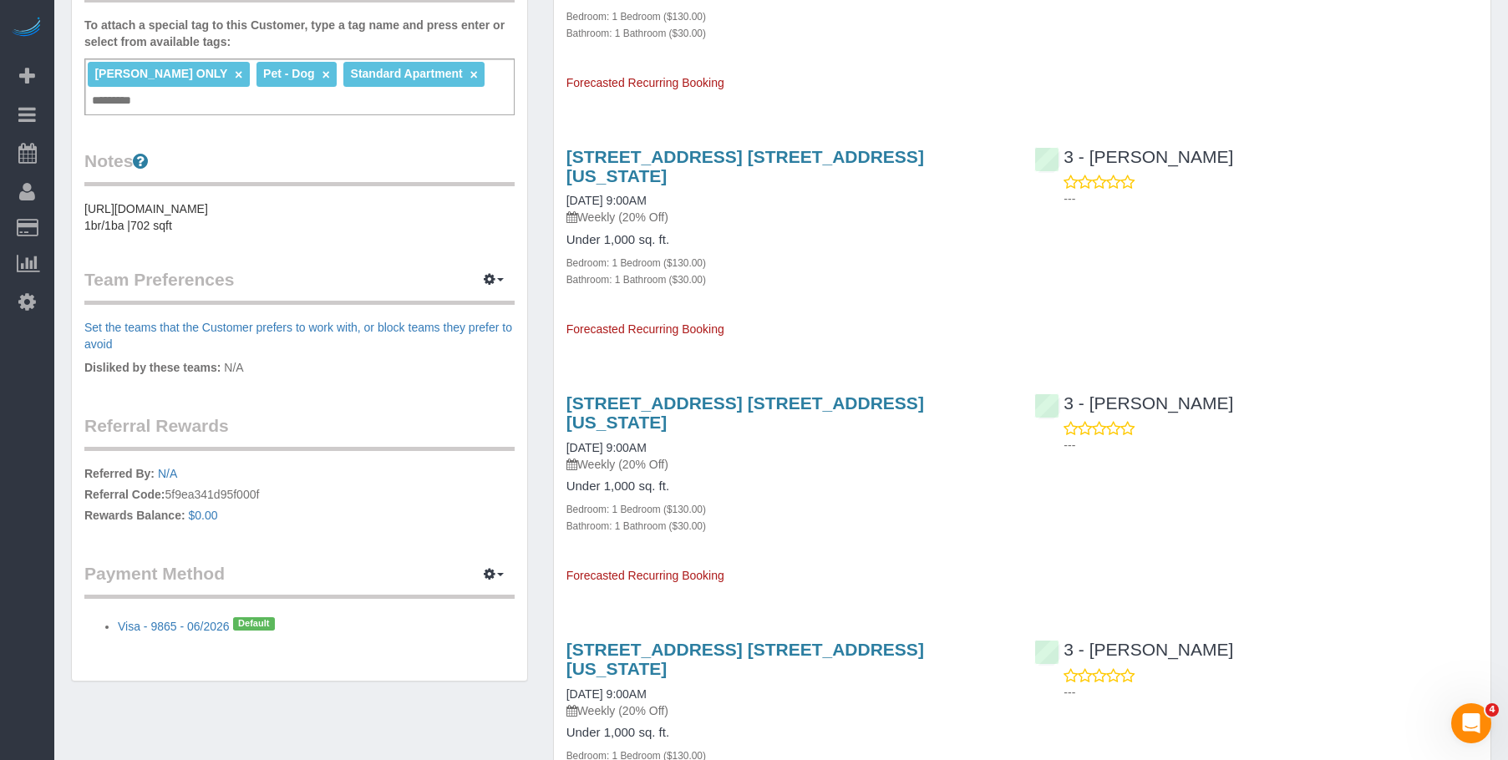
scroll to position [501, 0]
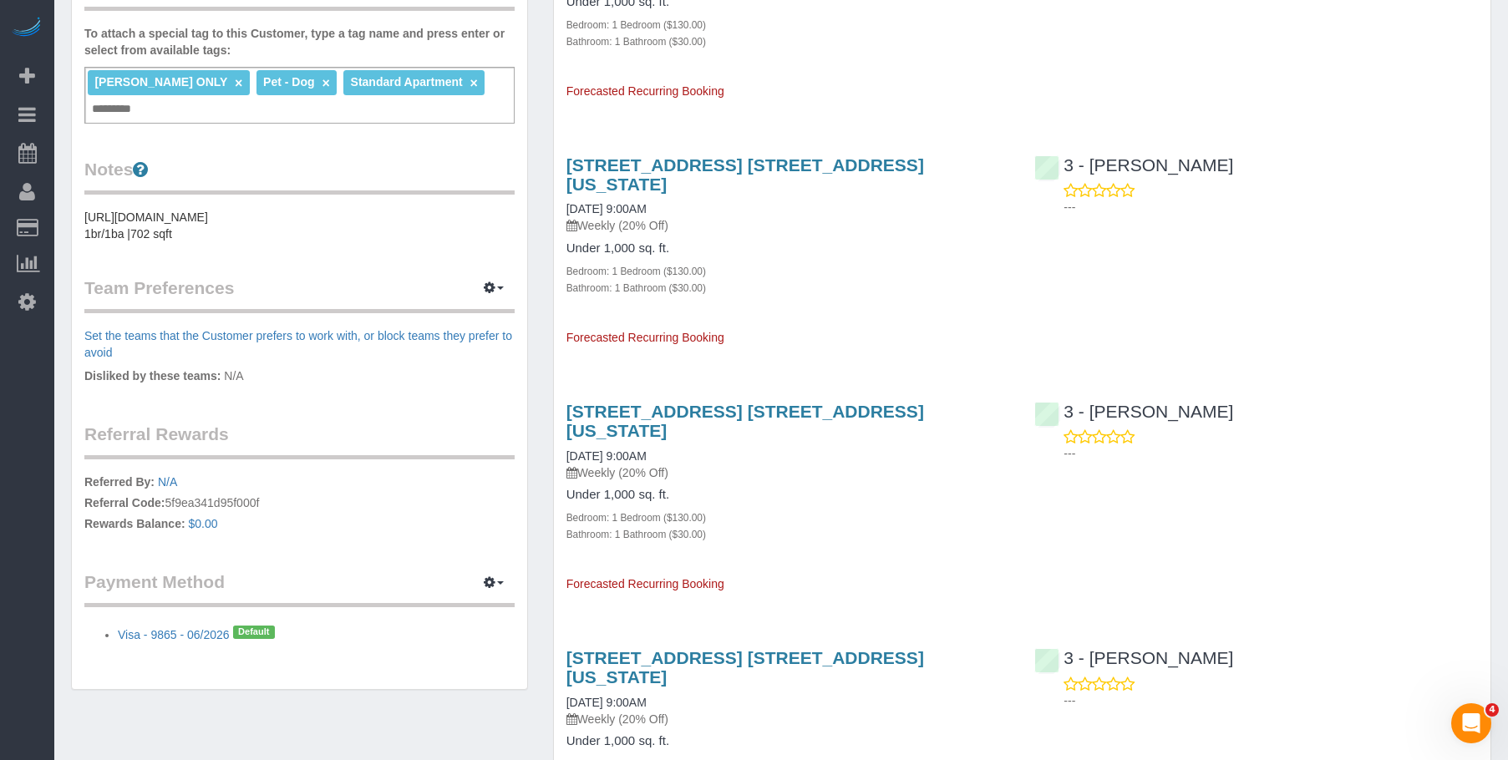
click at [891, 285] on div "165 Lexington Avenue, Apt. 4a, New York, NY 10016 09/25/2025 9:00AM Weekly (20%…" at bounding box center [788, 243] width 469 height 205
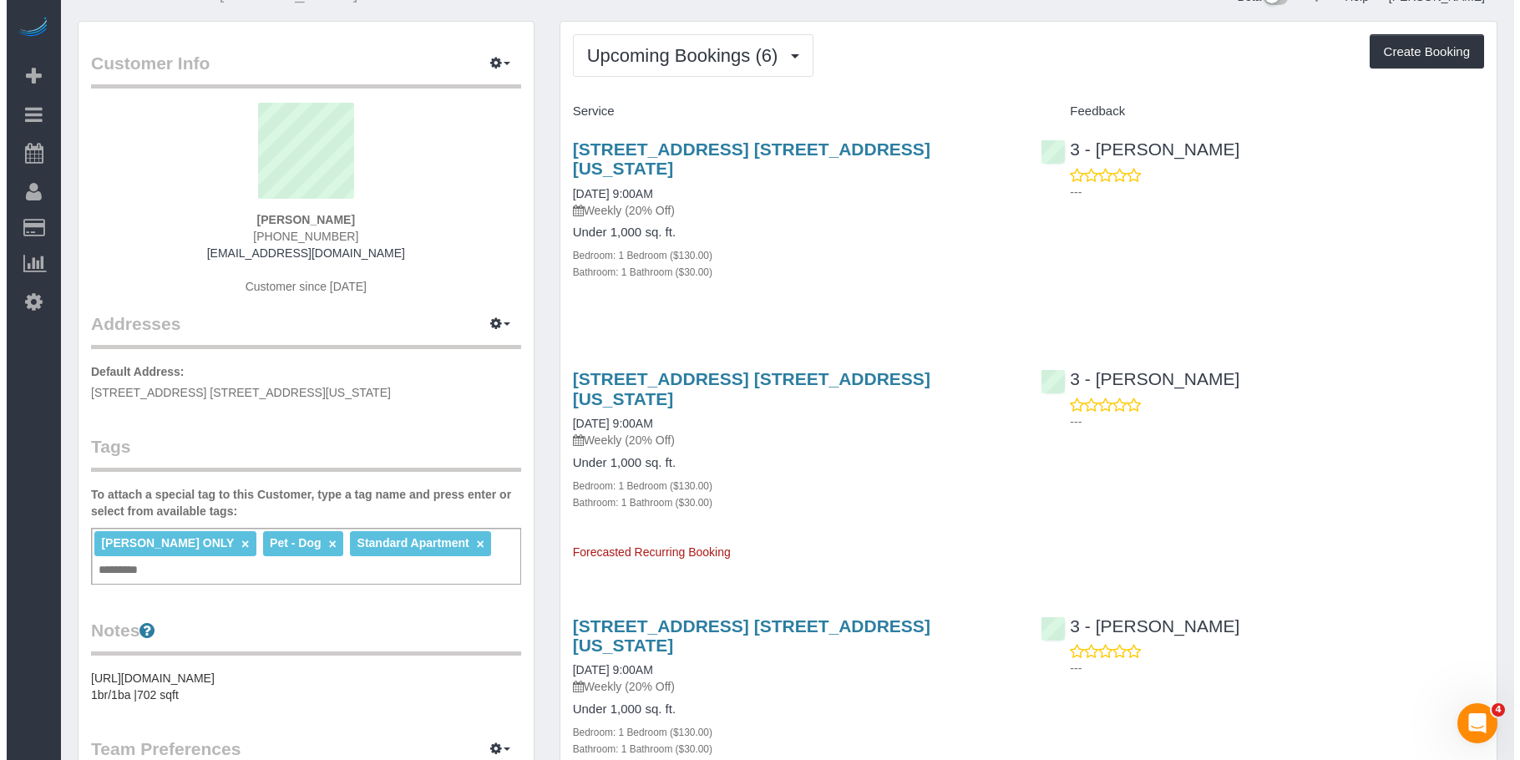
scroll to position [0, 0]
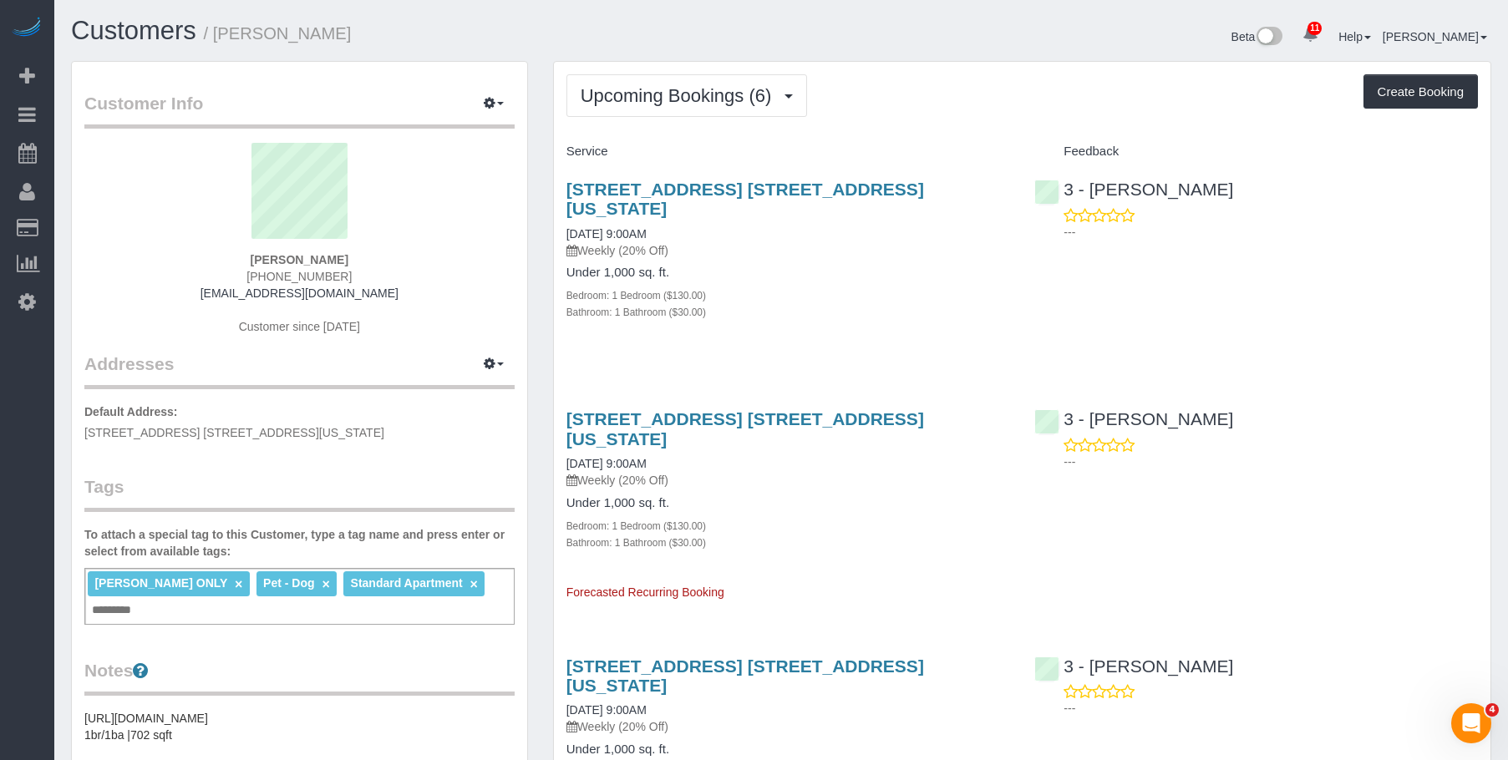
click at [107, 143] on link "Active Bookings" at bounding box center [158, 151] width 209 height 33
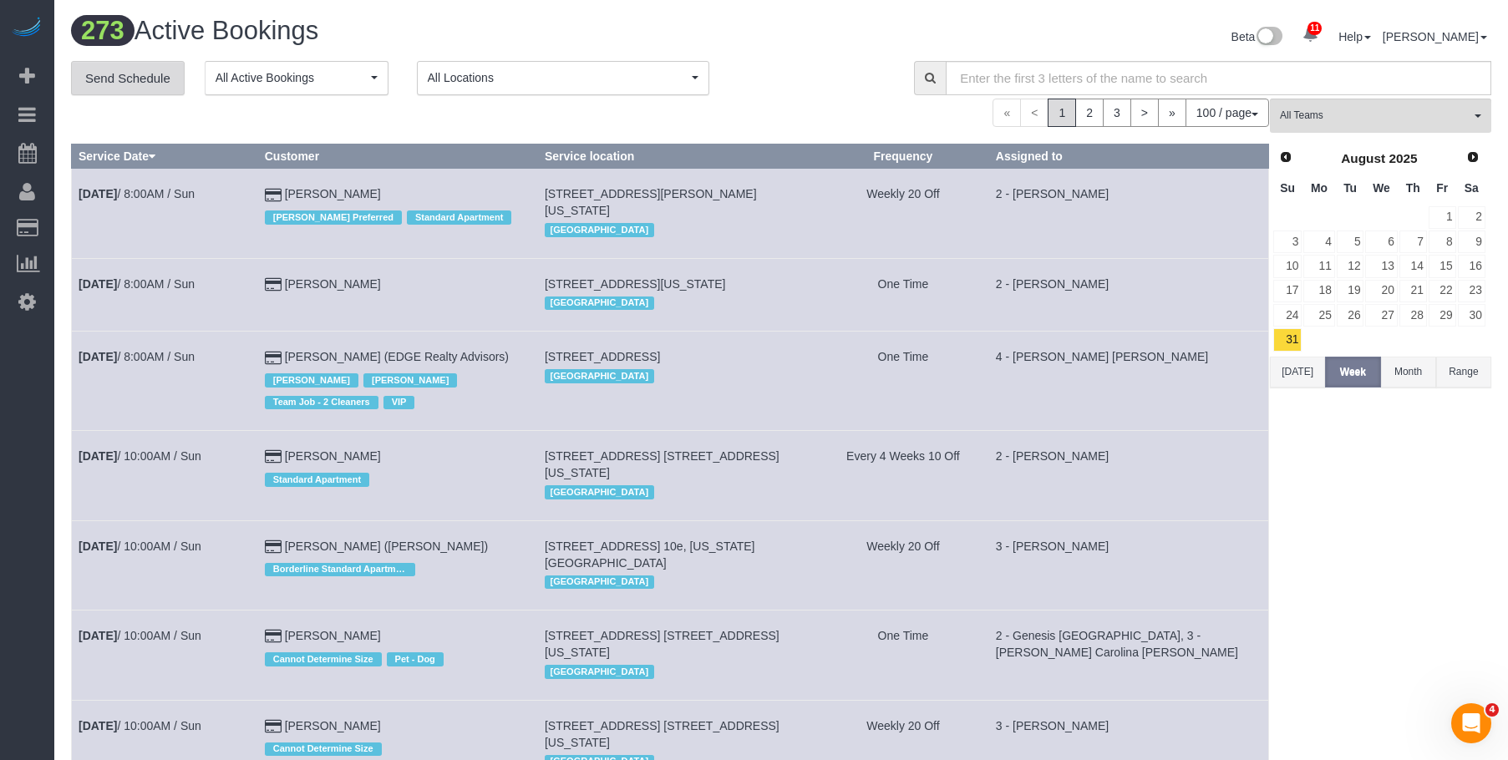
click at [132, 72] on link "Send Schedule" at bounding box center [128, 78] width 114 height 35
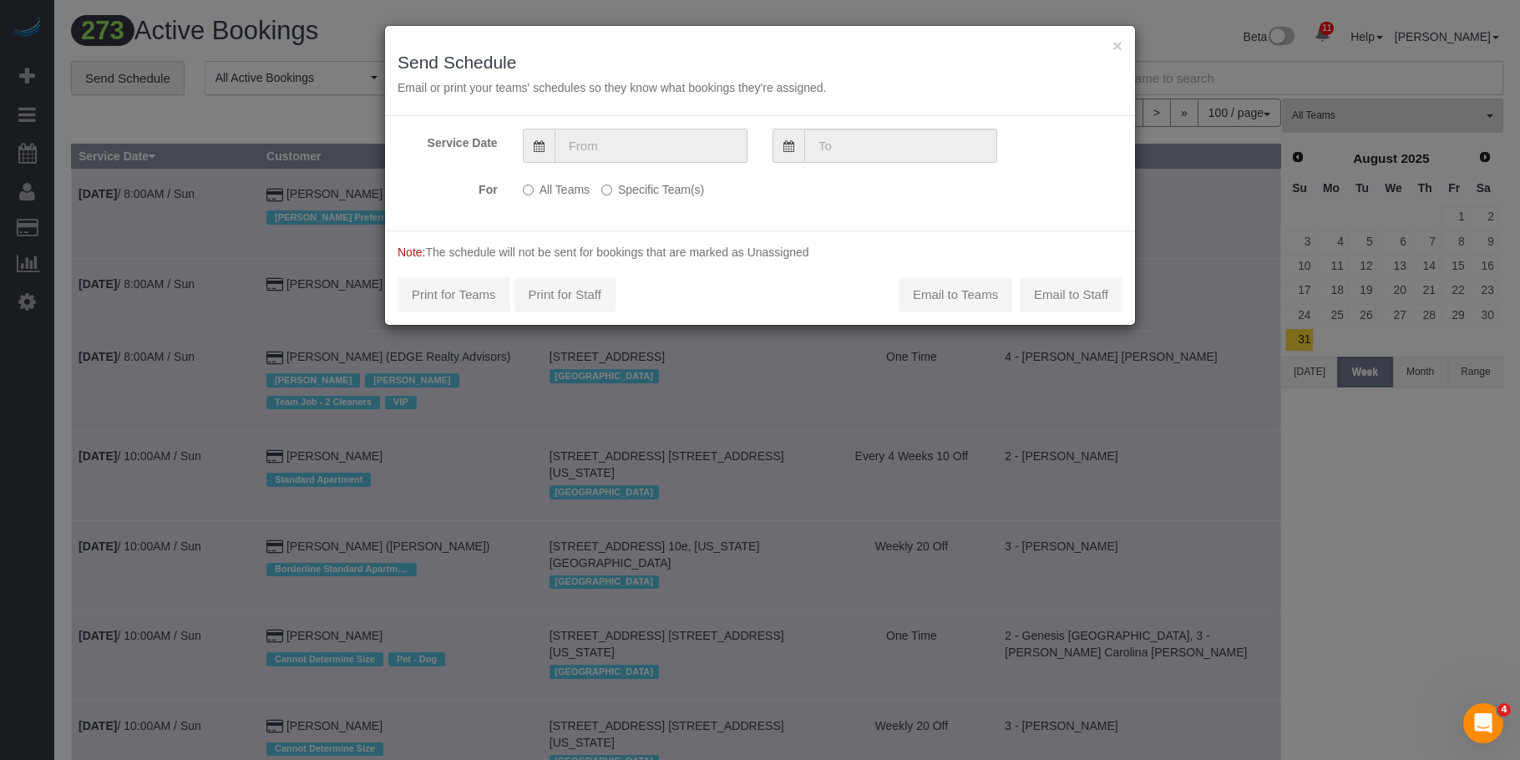
click at [648, 138] on input "text" at bounding box center [651, 146] width 193 height 34
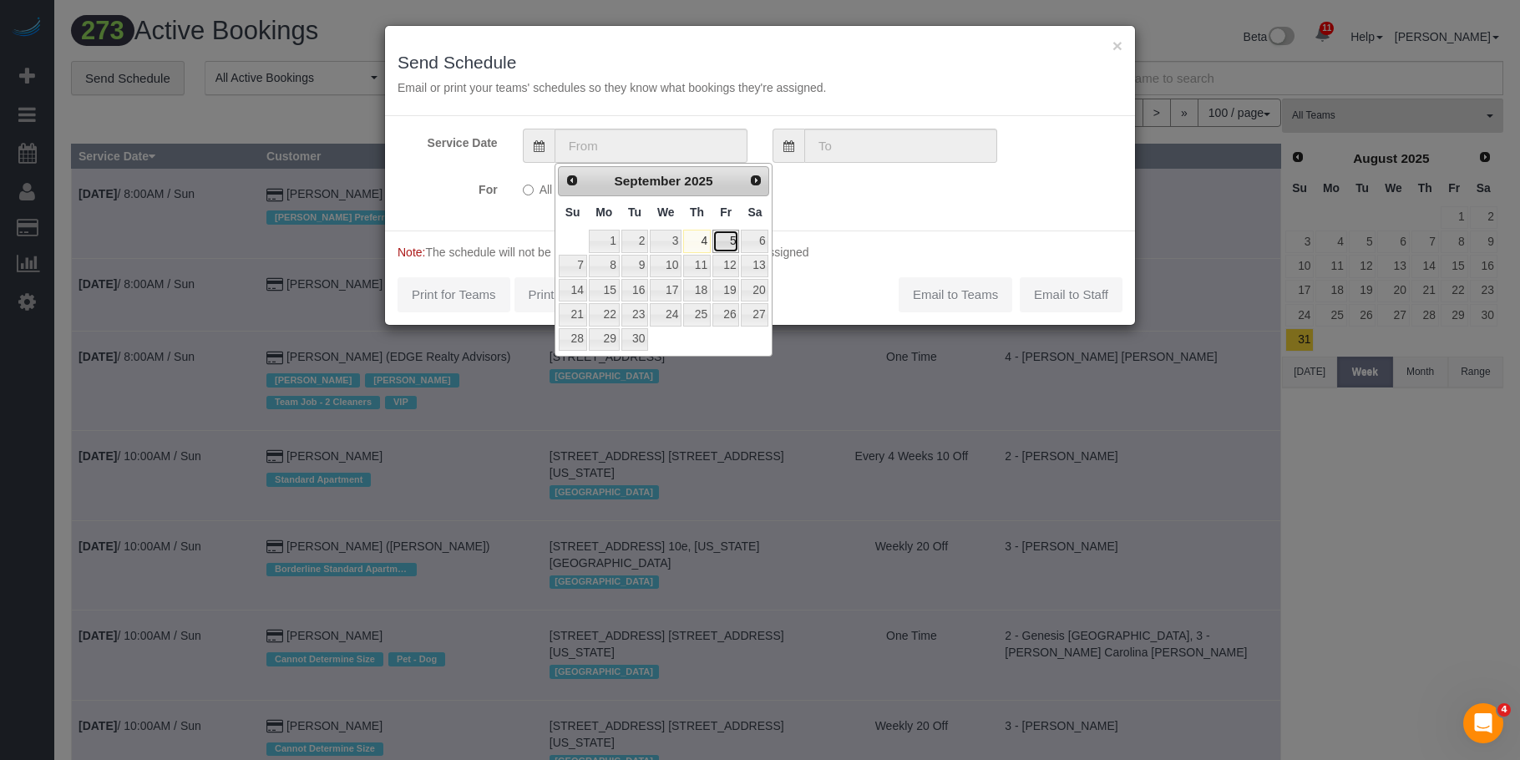
click at [730, 236] on link "5" at bounding box center [726, 241] width 27 height 23
type input "09/05/2025"
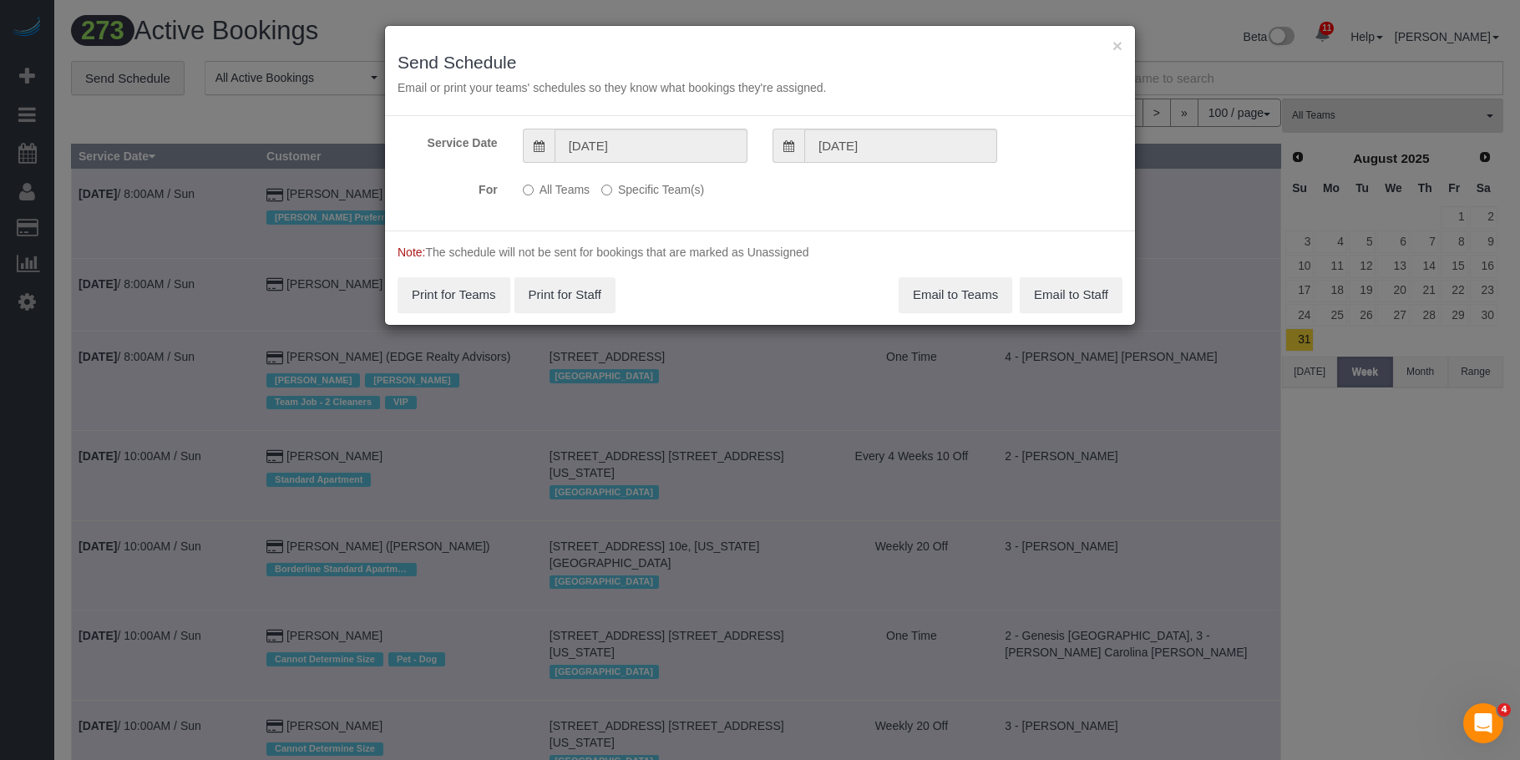
click at [661, 188] on label "Specific Team(s)" at bounding box center [652, 186] width 103 height 23
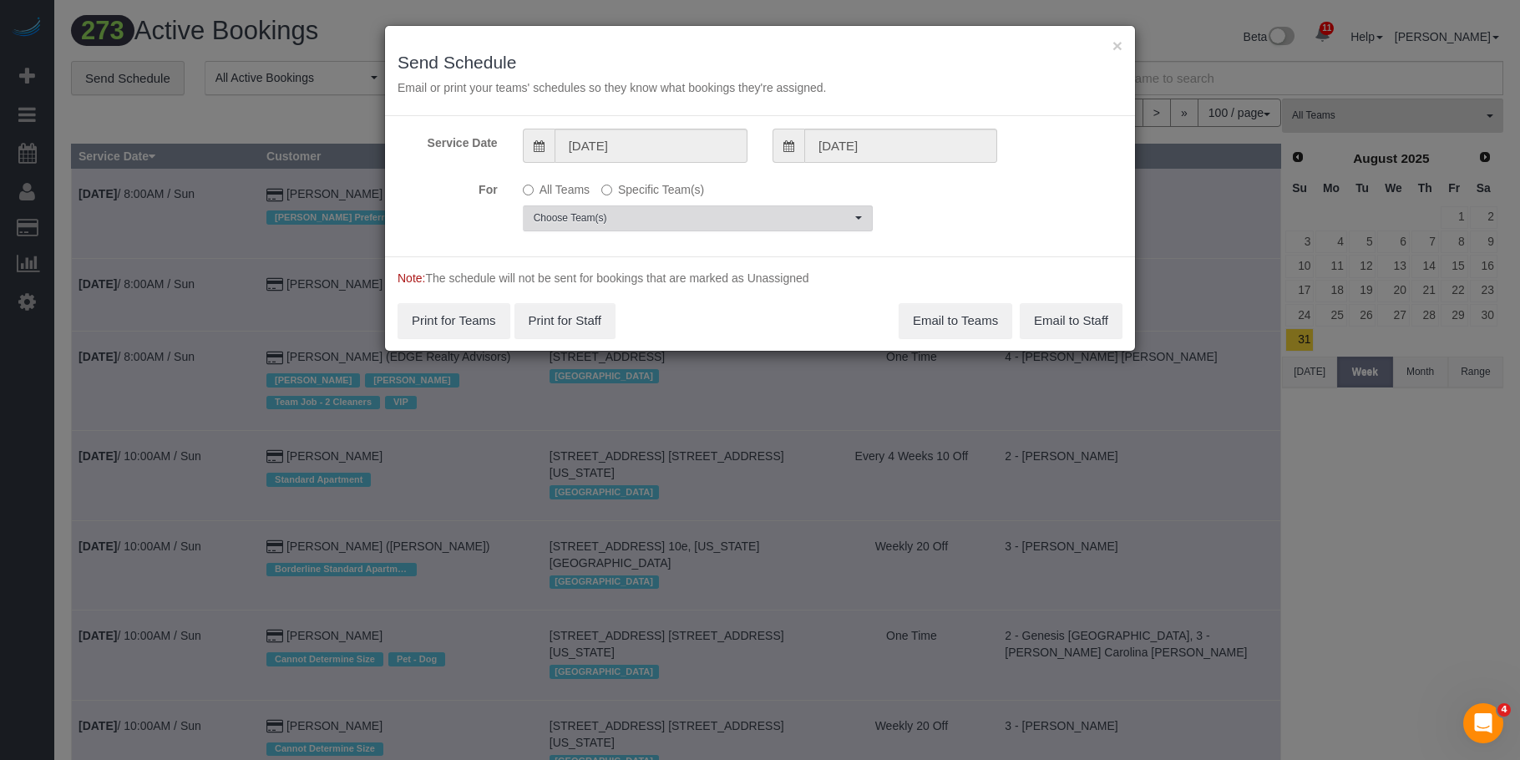
click at [741, 218] on span "Choose Team(s)" at bounding box center [692, 218] width 317 height 14
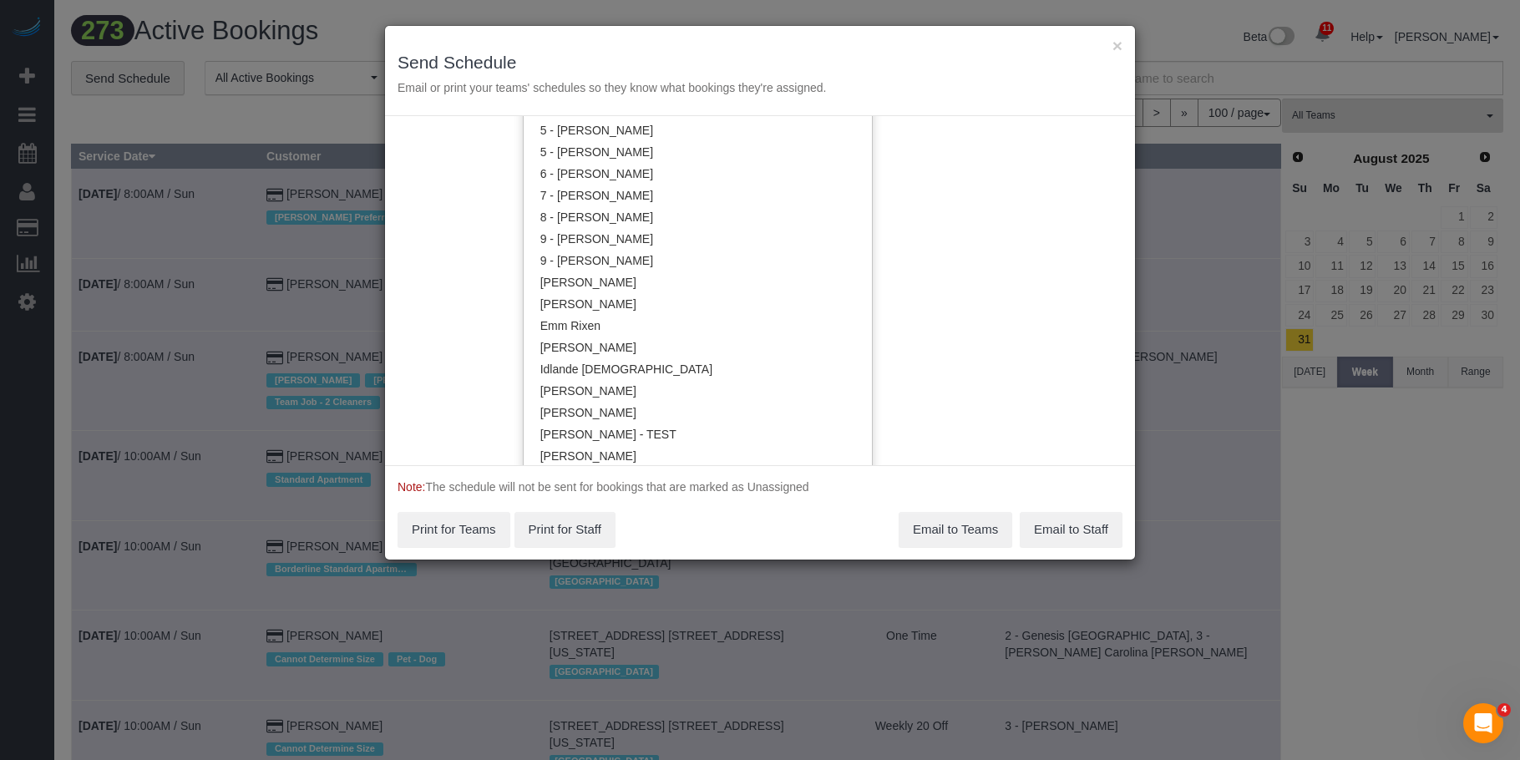
scroll to position [1754, 0]
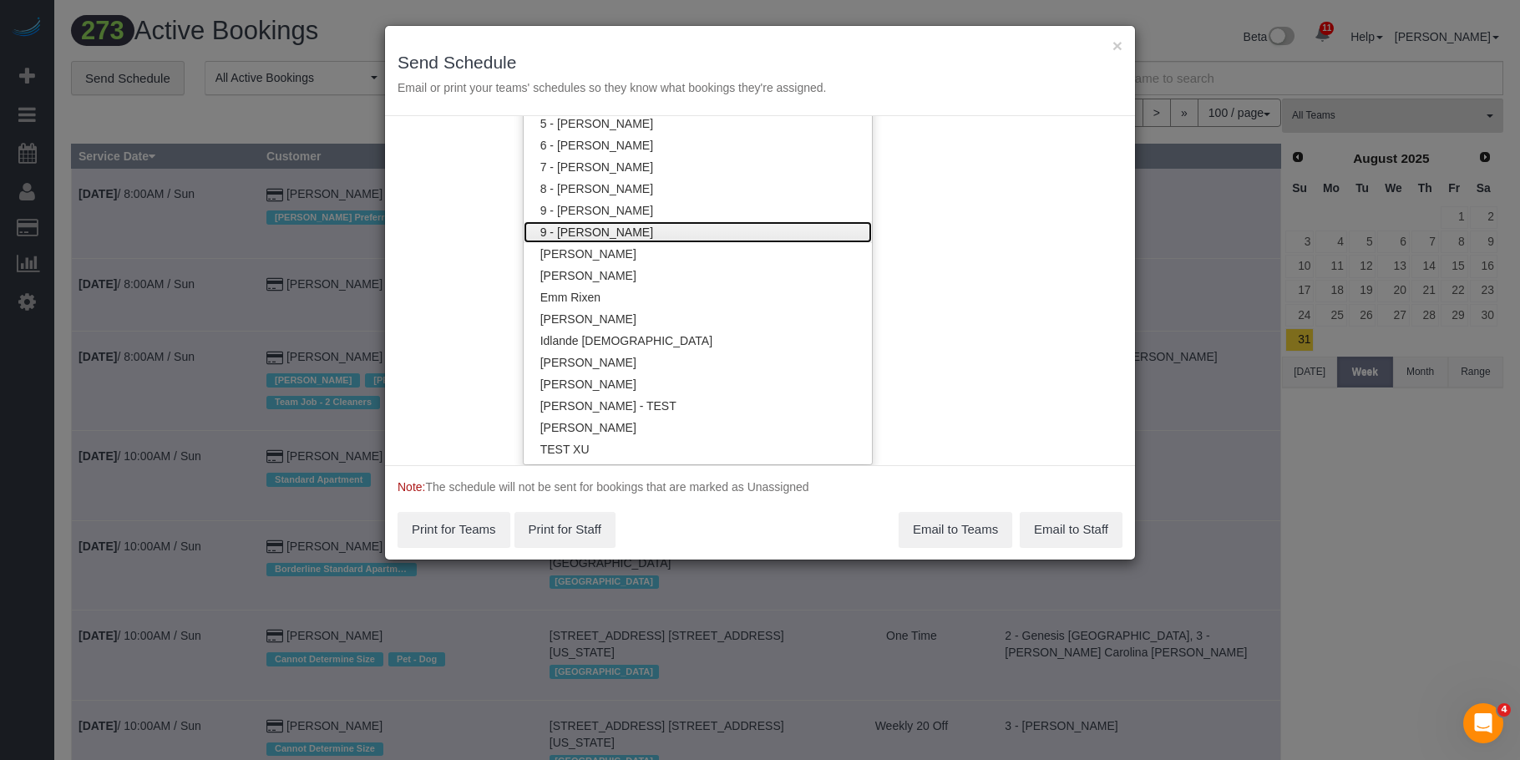
click at [707, 236] on link "9 - [PERSON_NAME]" at bounding box center [698, 232] width 348 height 22
click at [780, 59] on h3 "Send Schedule" at bounding box center [760, 62] width 725 height 19
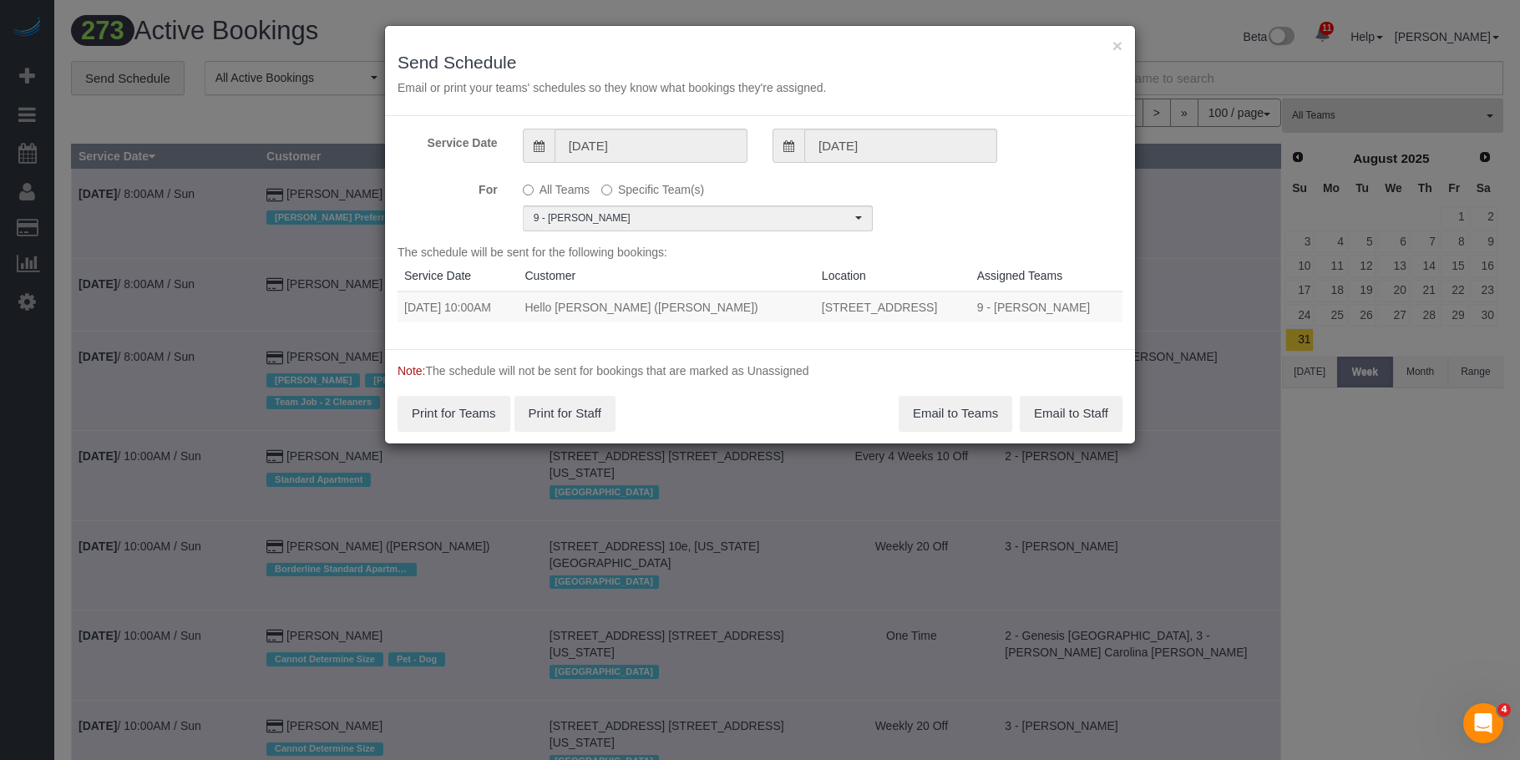
scroll to position [0, 0]
drag, startPoint x: 402, startPoint y: 310, endPoint x: 955, endPoint y: 302, distance: 553.1
click at [955, 302] on tr "09/05/2025 10:00AM Hello Alfred (Charlotte) 9009 Midland Track Way, Charlotte, …" at bounding box center [760, 307] width 725 height 31
copy tr "09/05/2025 10:00AM Hello Alfred (Charlotte) 9009 Midland Track Way, Charlotte, …"
click at [923, 404] on button "Email to Teams" at bounding box center [956, 413] width 114 height 35
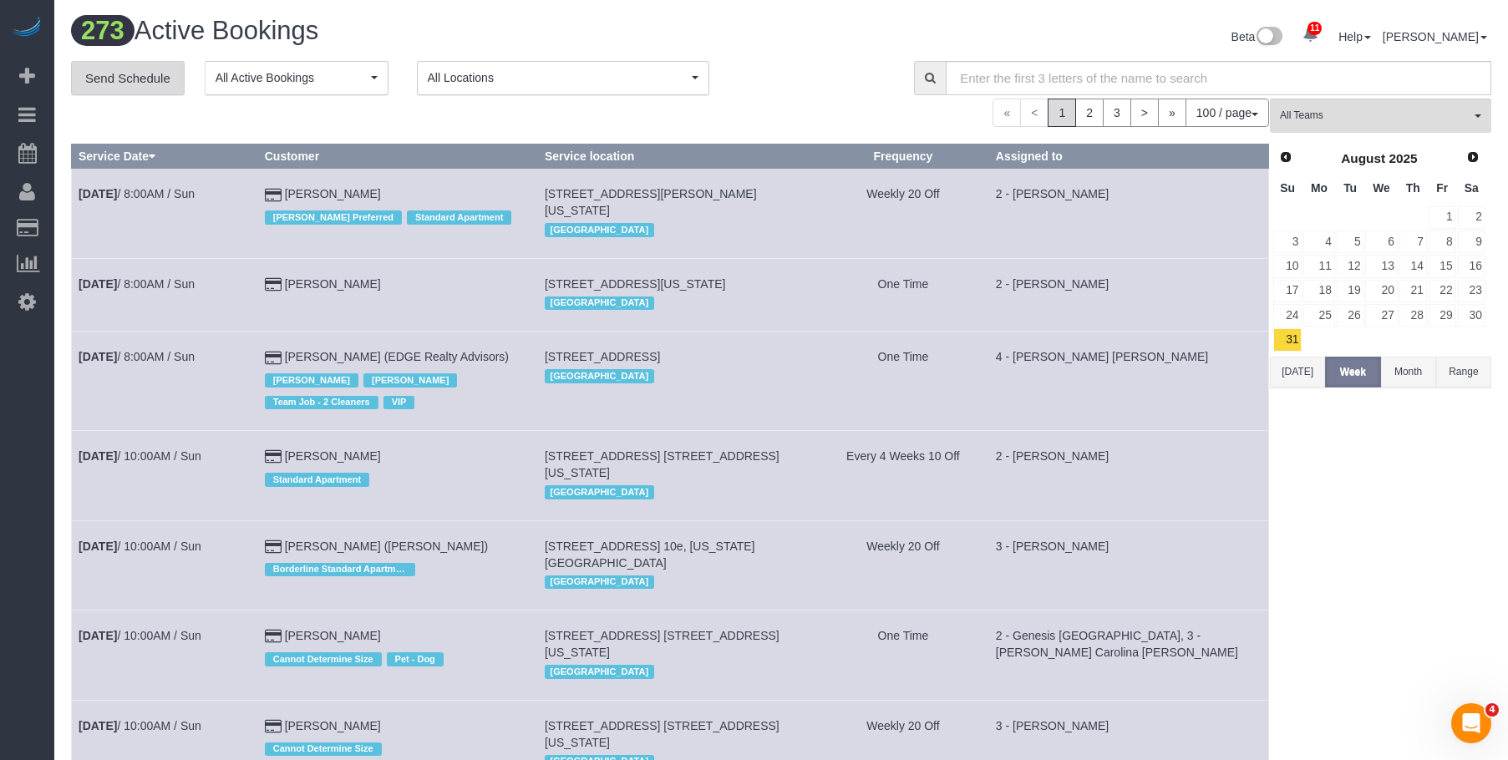
click at [126, 76] on link "Send Schedule" at bounding box center [128, 78] width 114 height 35
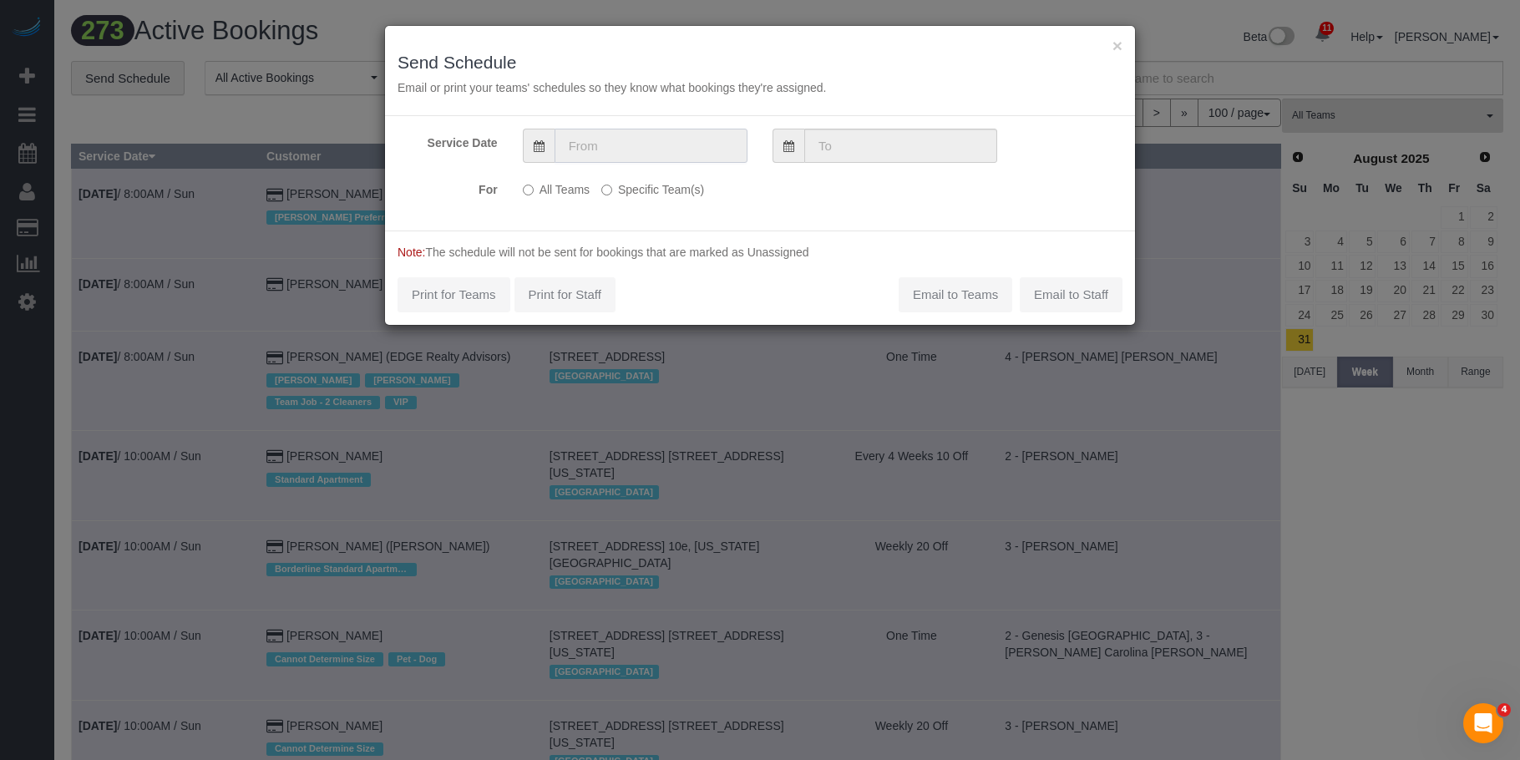
click at [720, 143] on input "text" at bounding box center [651, 146] width 193 height 34
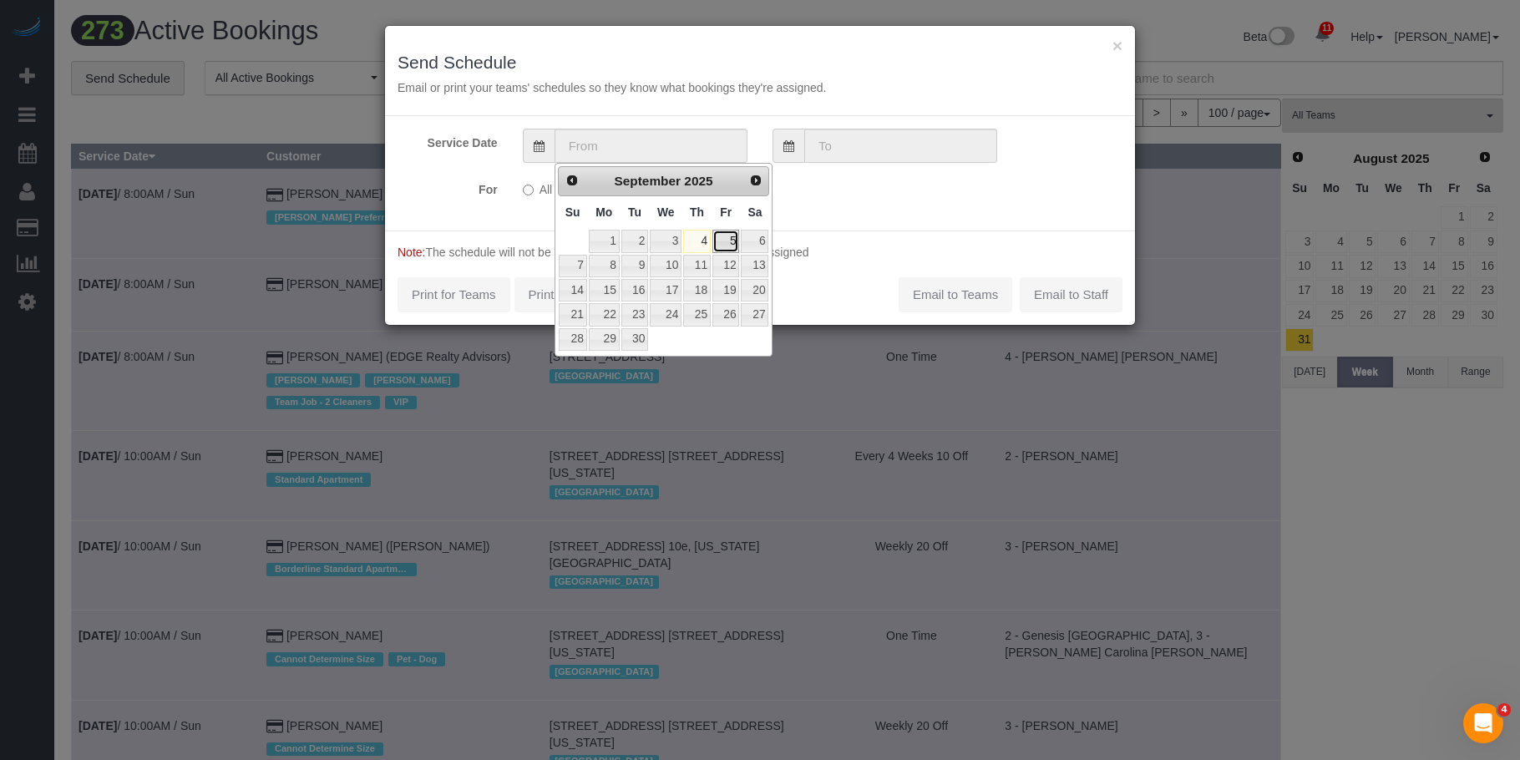
click at [736, 244] on link "5" at bounding box center [726, 241] width 27 height 23
type input "09/05/2025"
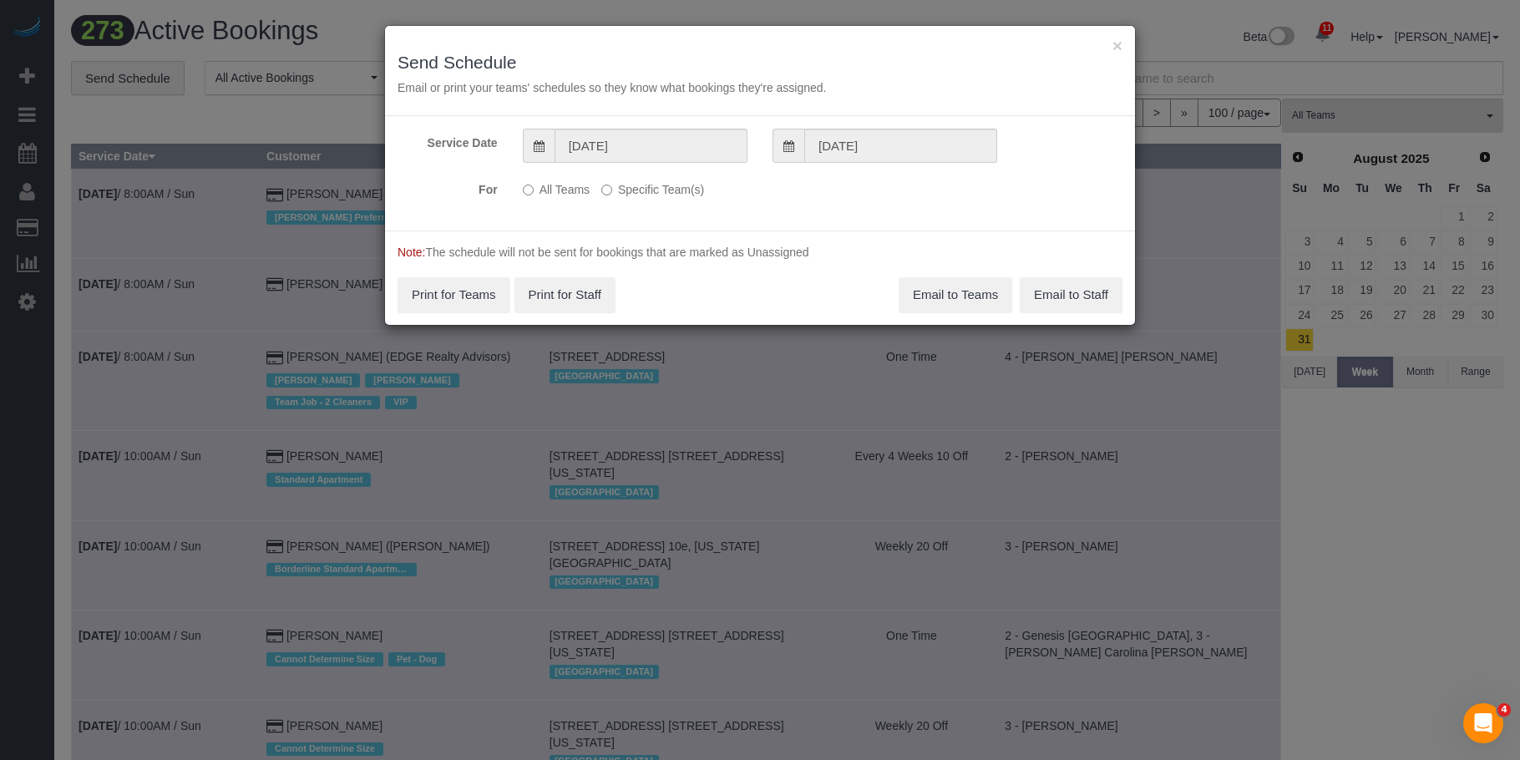
click at [678, 189] on label "Specific Team(s)" at bounding box center [652, 186] width 103 height 23
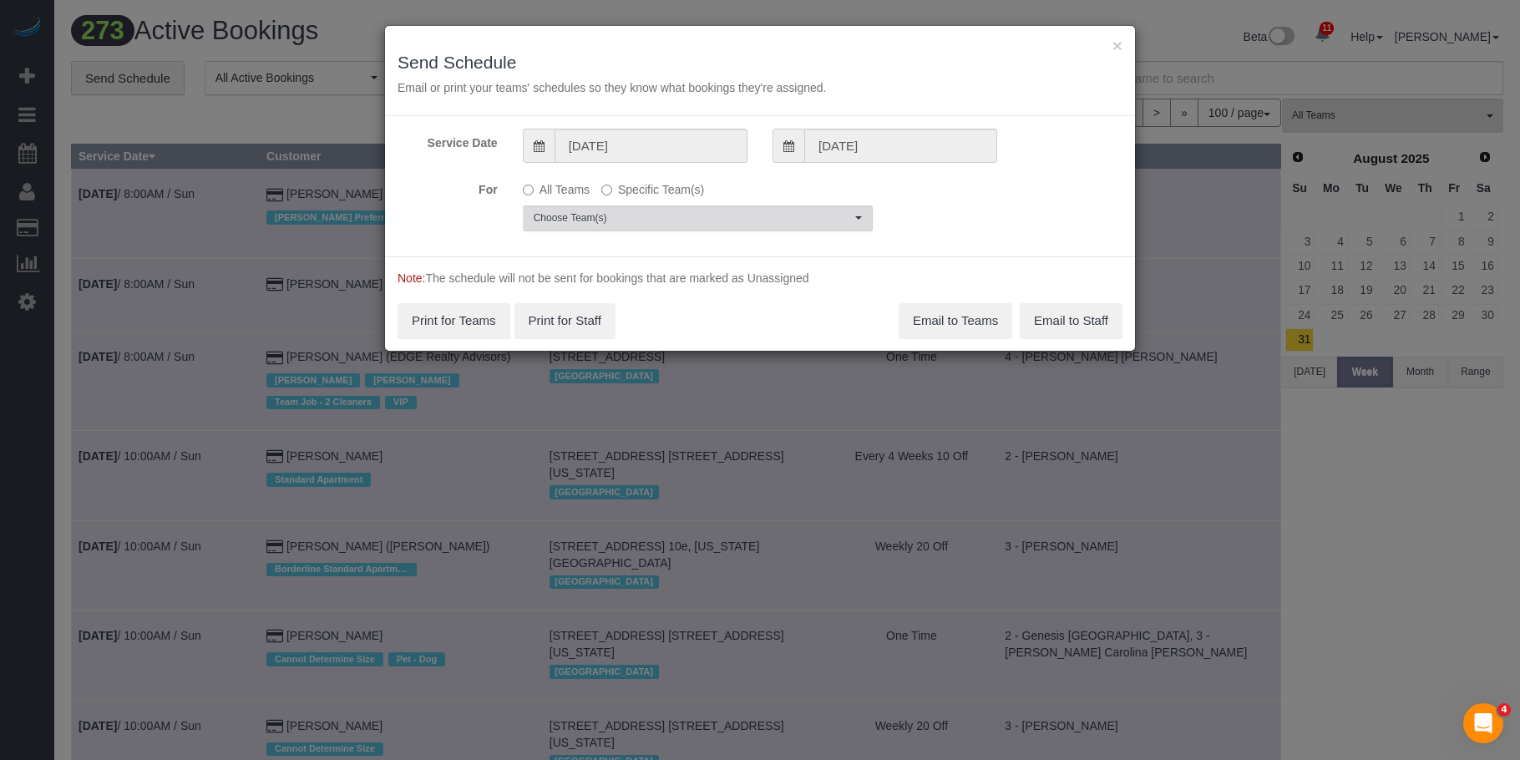
click at [754, 219] on span "Choose Team(s)" at bounding box center [692, 218] width 317 height 14
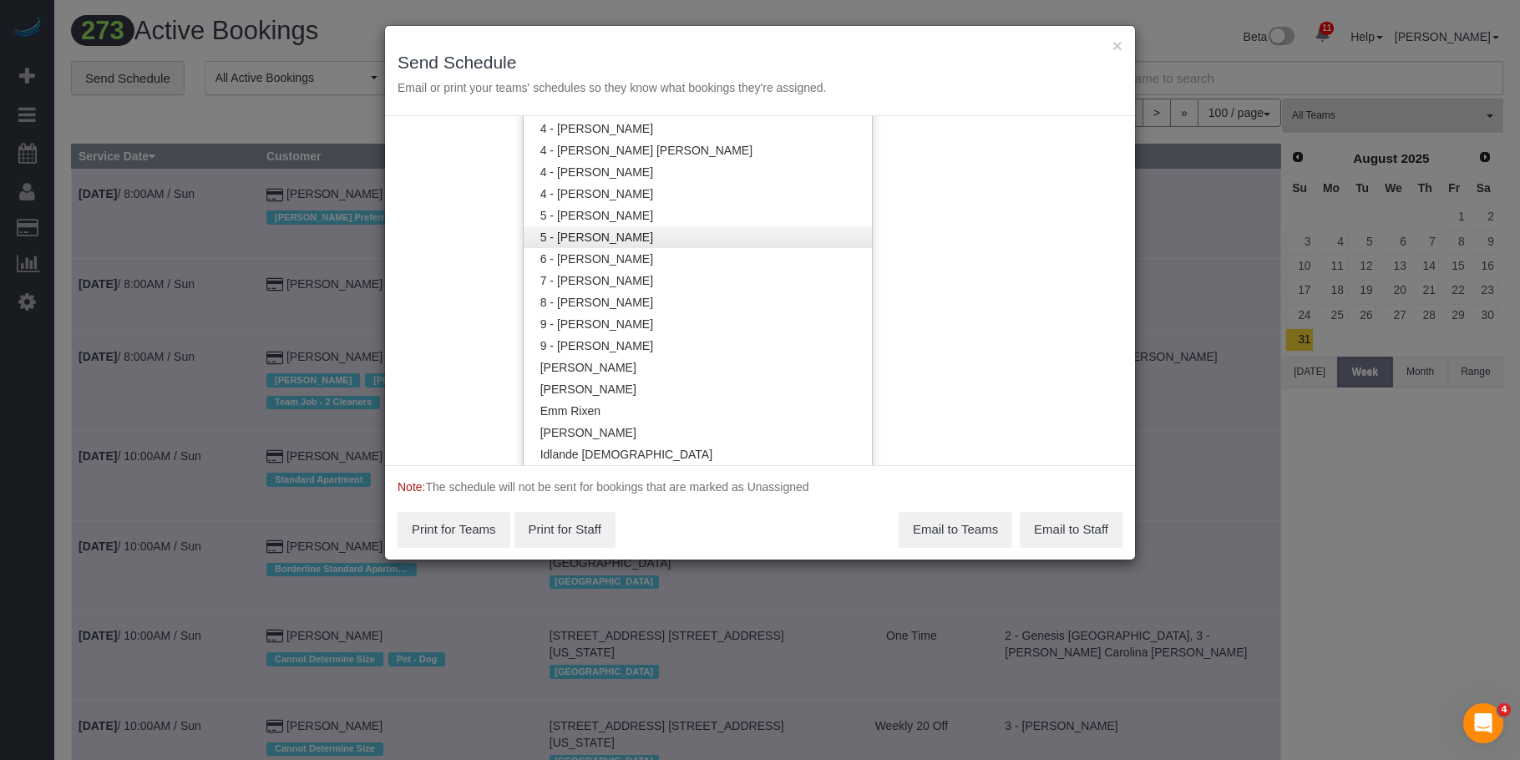
scroll to position [1671, 0]
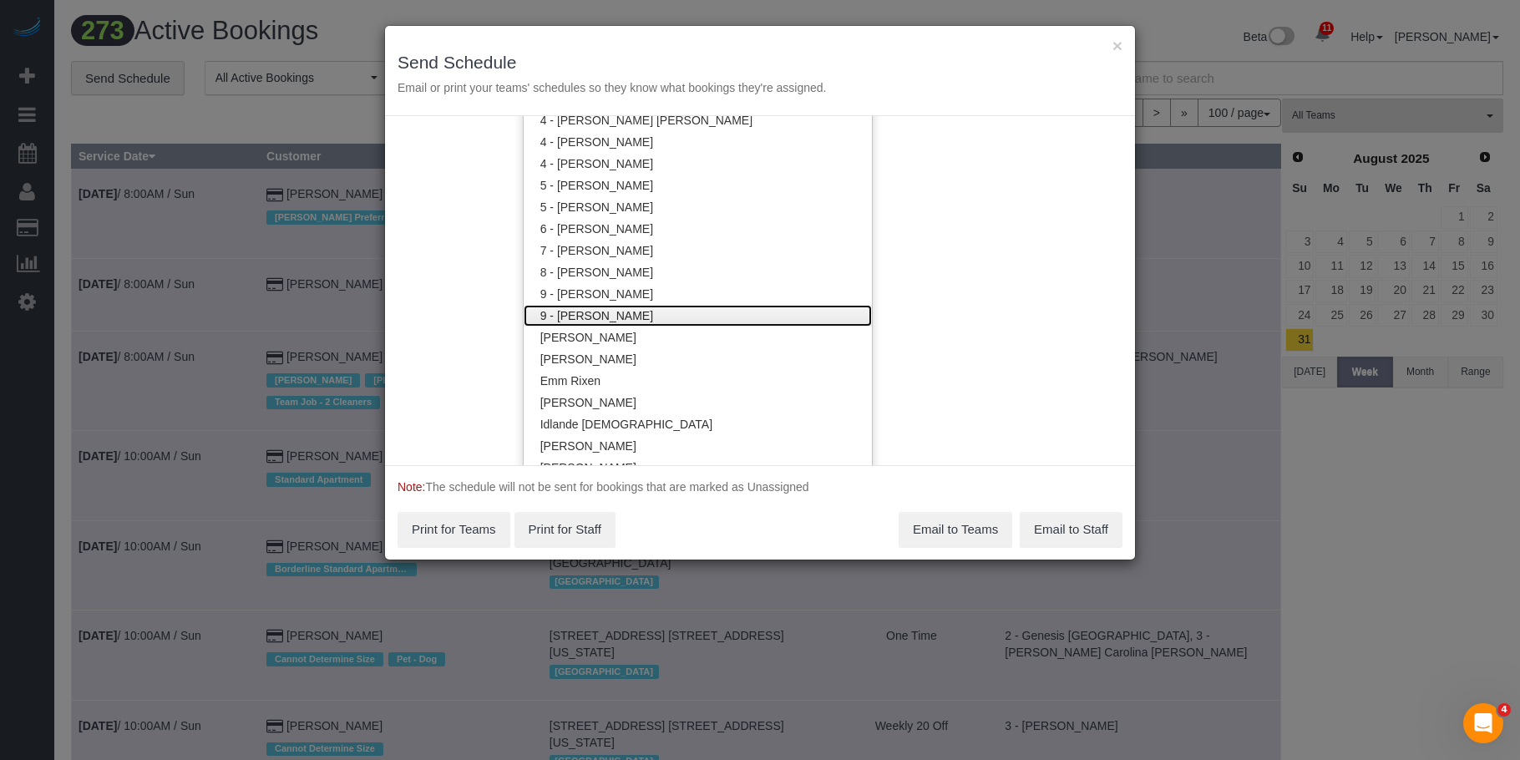
click at [638, 308] on link "9 - Marlene Anderson" at bounding box center [698, 316] width 348 height 22
drag, startPoint x: 764, startPoint y: 43, endPoint x: 746, endPoint y: 79, distance: 39.6
click at [764, 43] on div "× Send Schedule Email or print your teams' schedules so they know what bookings…" at bounding box center [760, 71] width 750 height 90
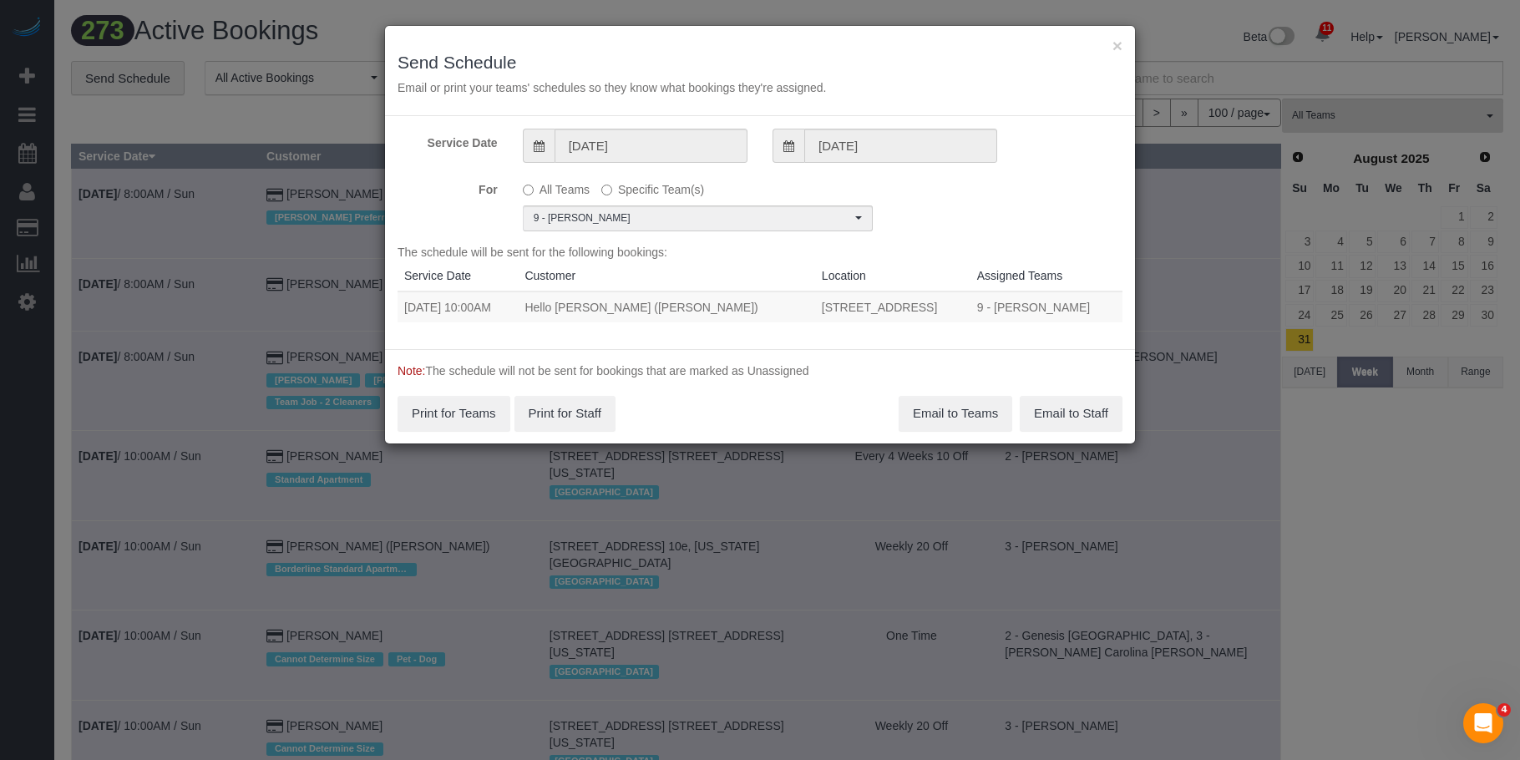
drag, startPoint x: 403, startPoint y: 308, endPoint x: 977, endPoint y: 311, distance: 573.9
click at [977, 311] on tr "09/05/2025 10:00AM Hello Alfred (Charlotte) 9009 Midland Track Way, Charlotte, …" at bounding box center [760, 307] width 725 height 31
copy tr "09/05/2025 10:00AM Hello Alfred (Charlotte) 9009 Midland Track Way, Charlotte, …"
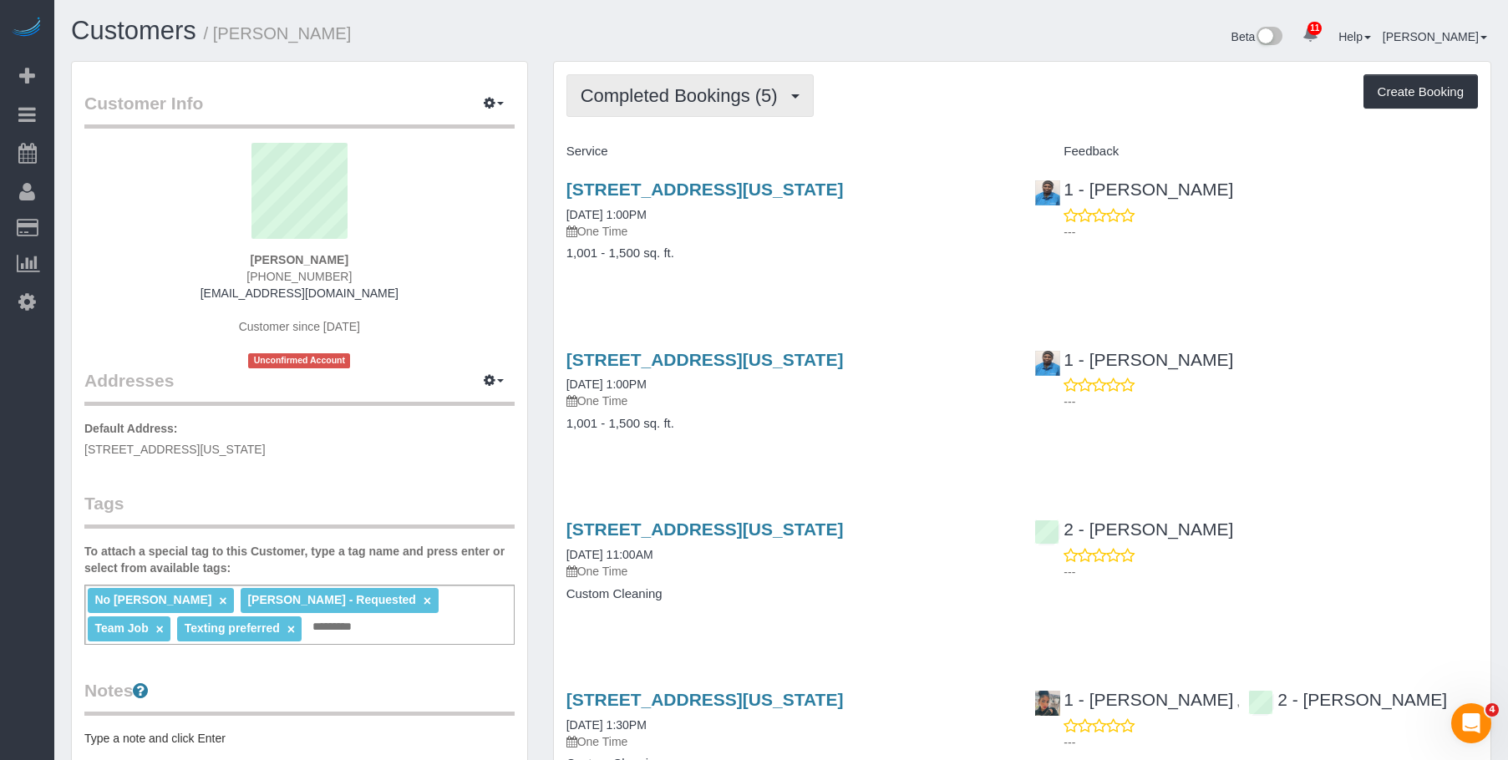
click at [690, 77] on button "Completed Bookings (5)" at bounding box center [689, 95] width 247 height 43
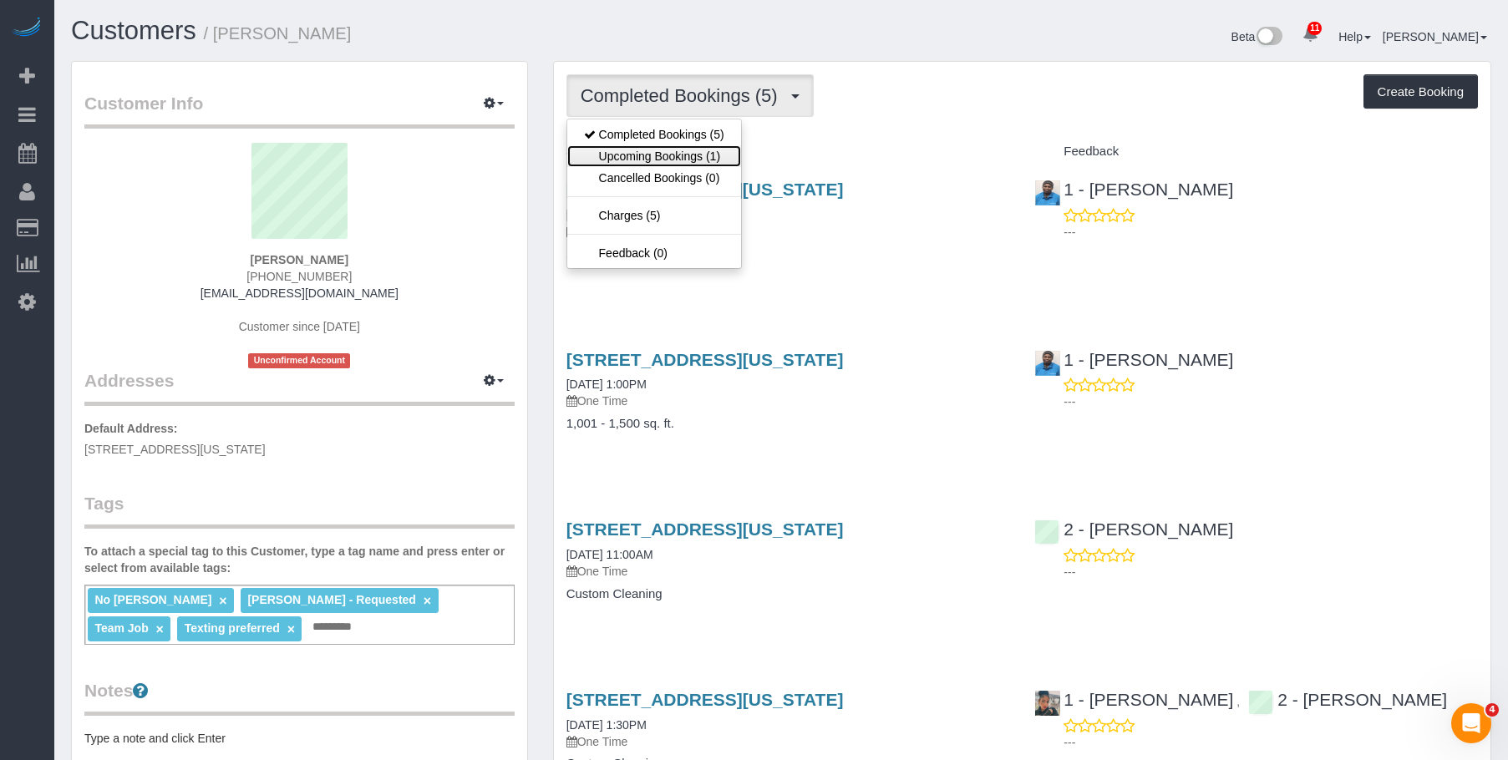
drag, startPoint x: 652, startPoint y: 151, endPoint x: 652, endPoint y: 168, distance: 16.7
click at [652, 151] on link "Upcoming Bookings (1)" at bounding box center [654, 156] width 174 height 22
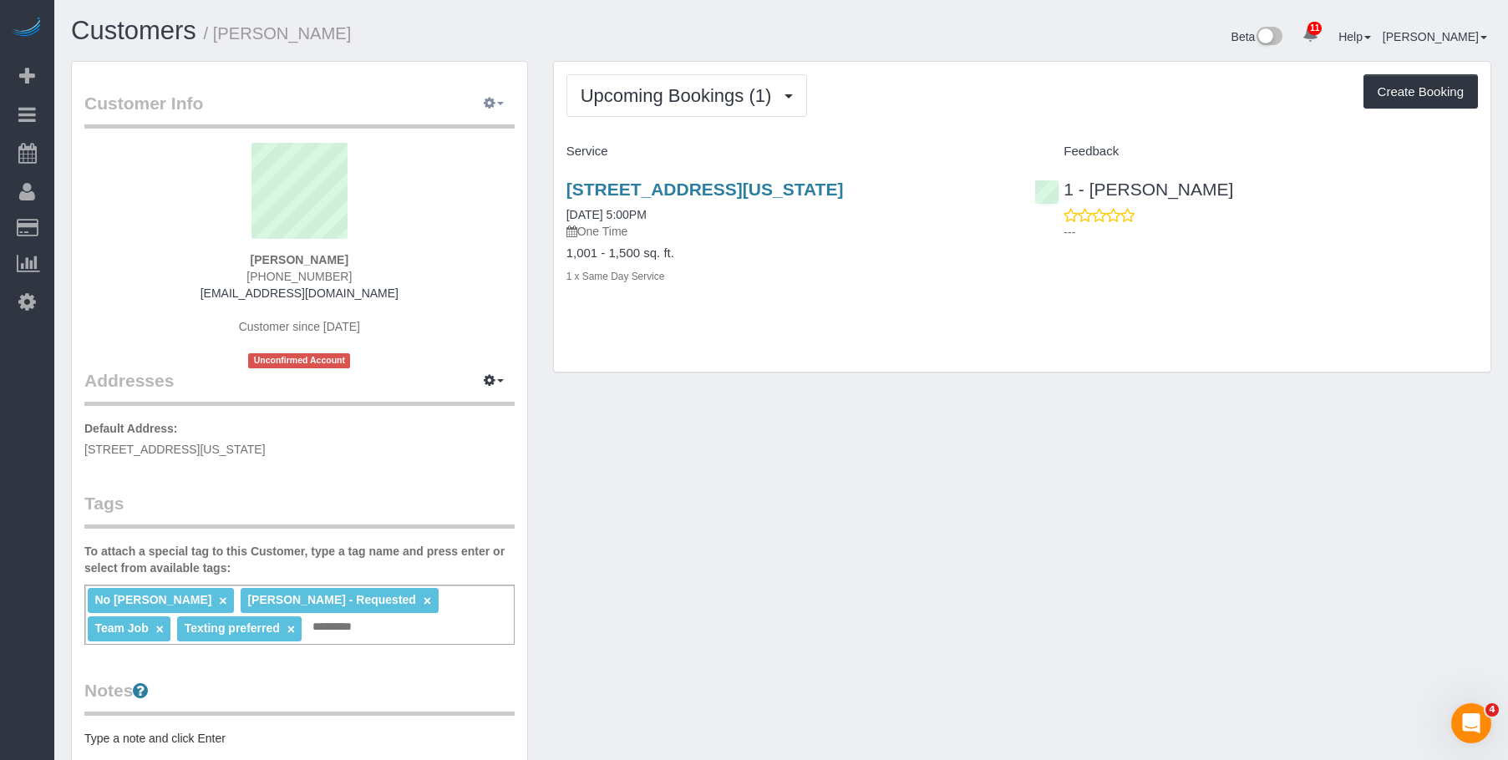
click at [487, 101] on icon "button" at bounding box center [490, 103] width 12 height 10
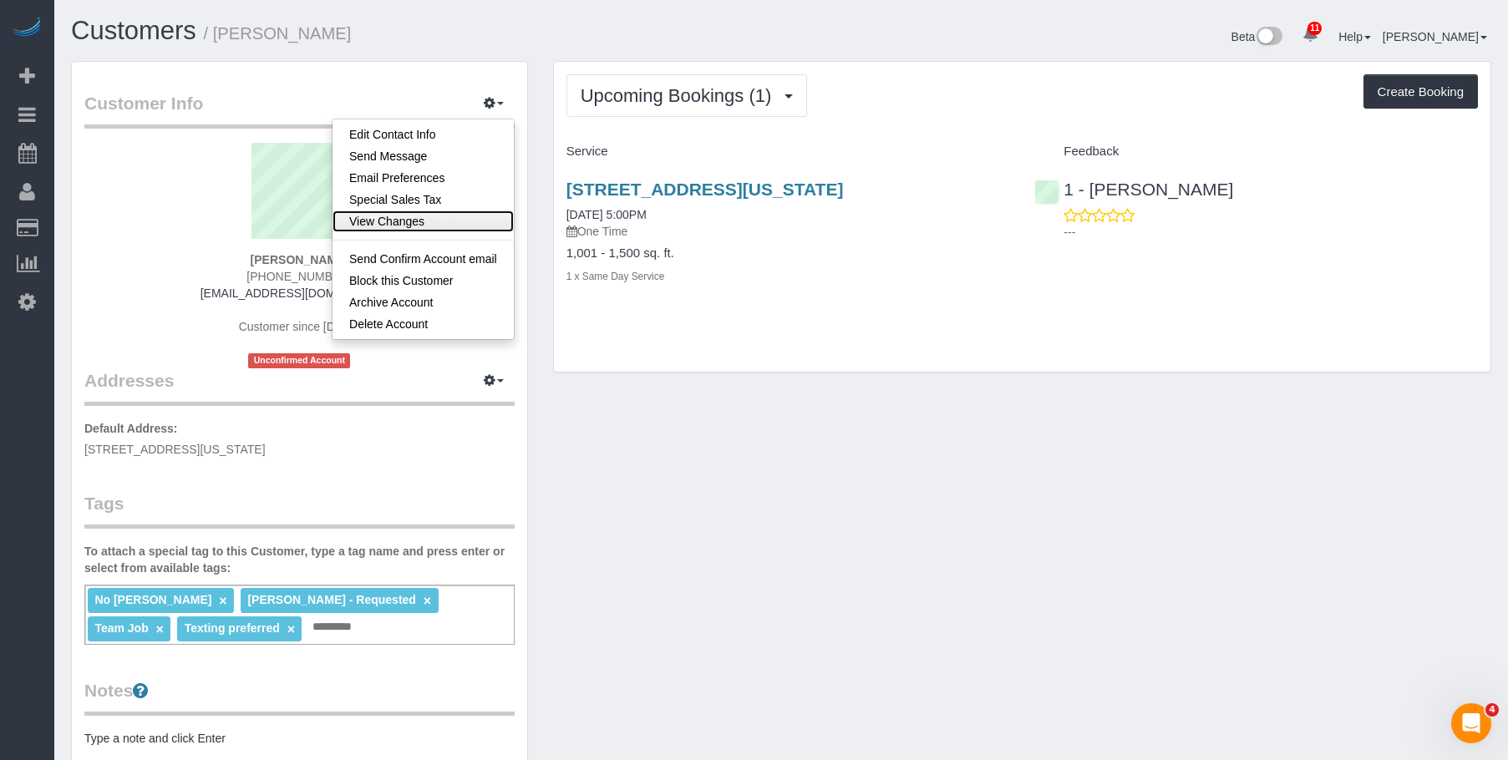
click at [401, 220] on link "View Changes" at bounding box center [422, 222] width 181 height 22
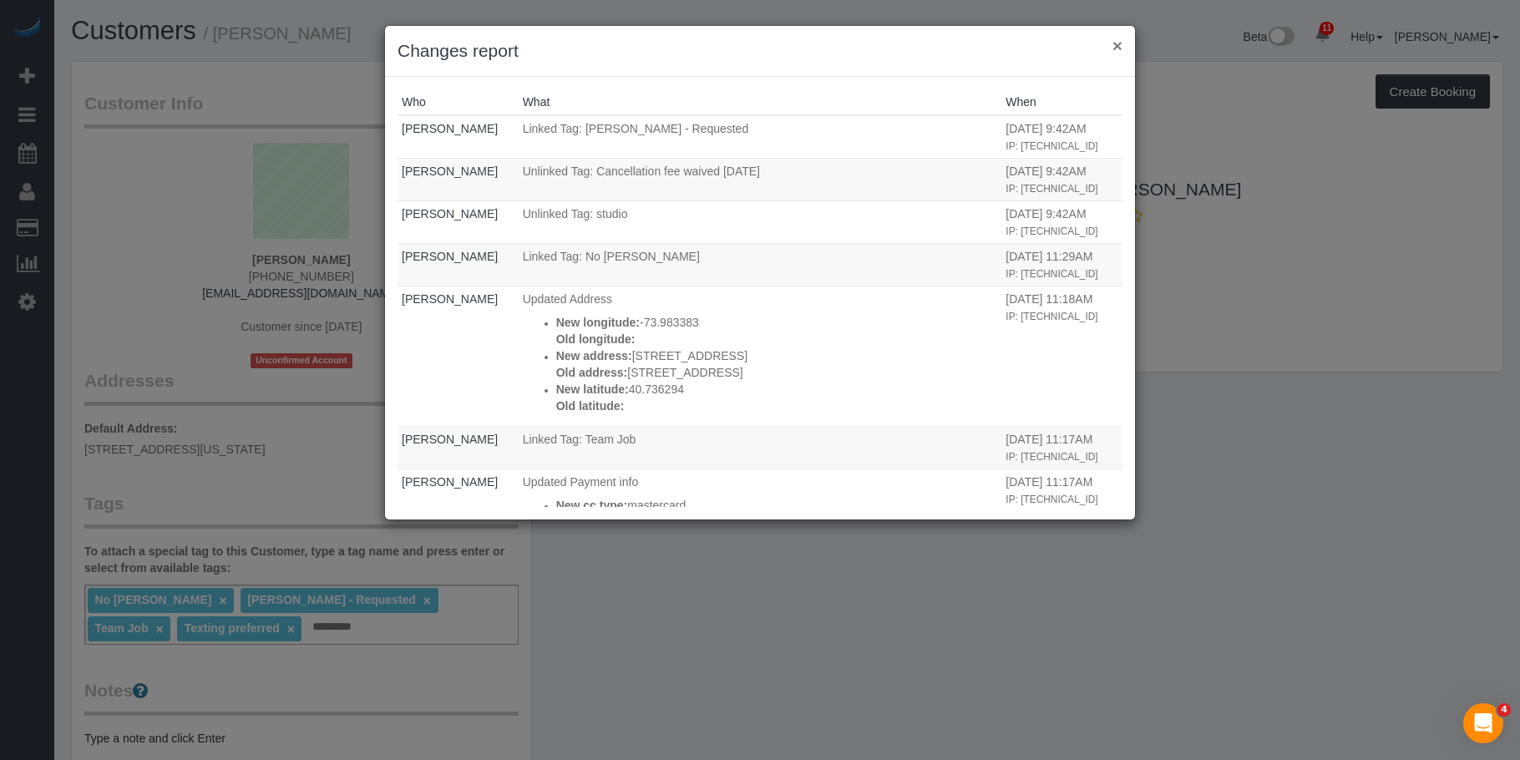
click at [1116, 48] on button "×" at bounding box center [1118, 46] width 10 height 18
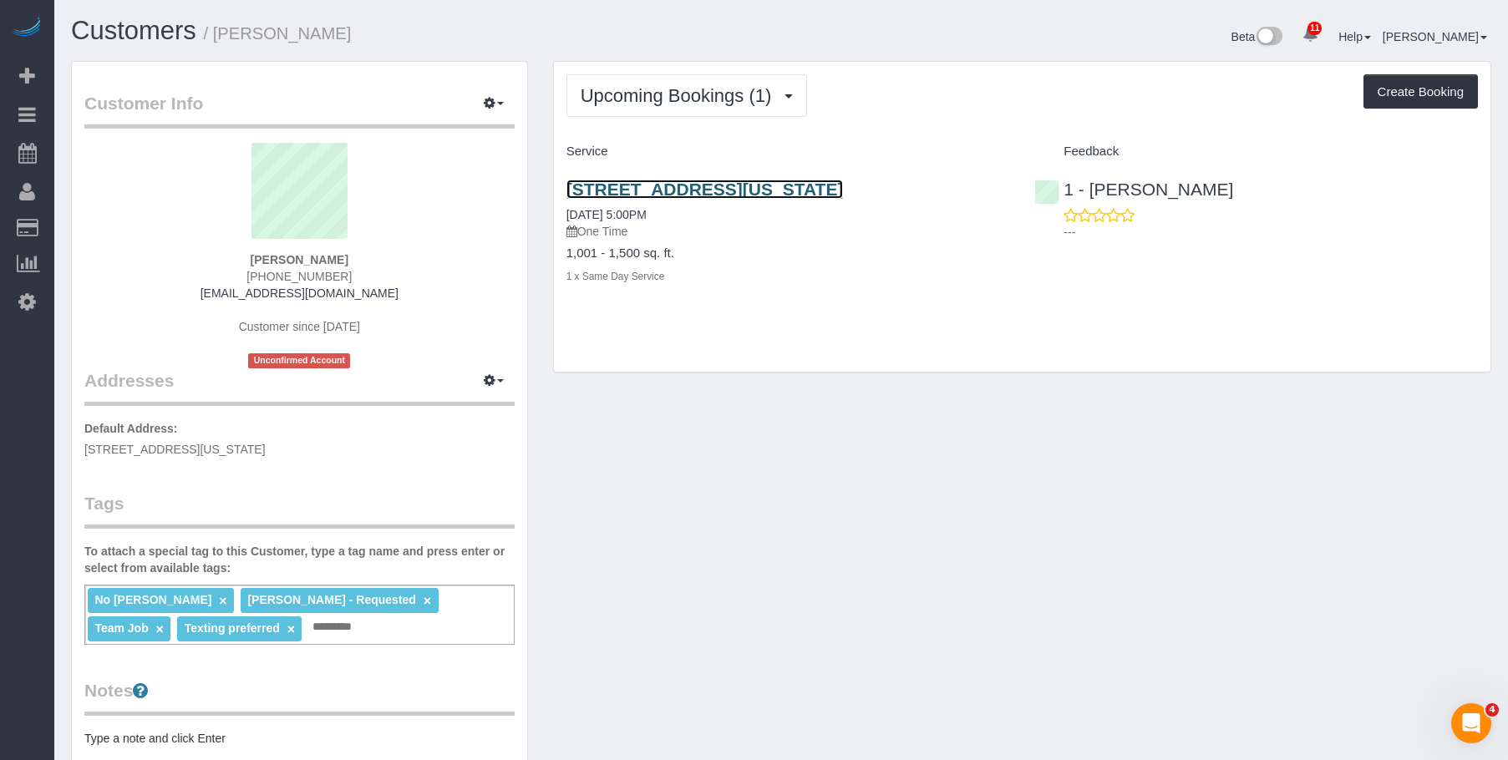
click at [623, 190] on link "[STREET_ADDRESS][US_STATE]" at bounding box center [704, 189] width 277 height 19
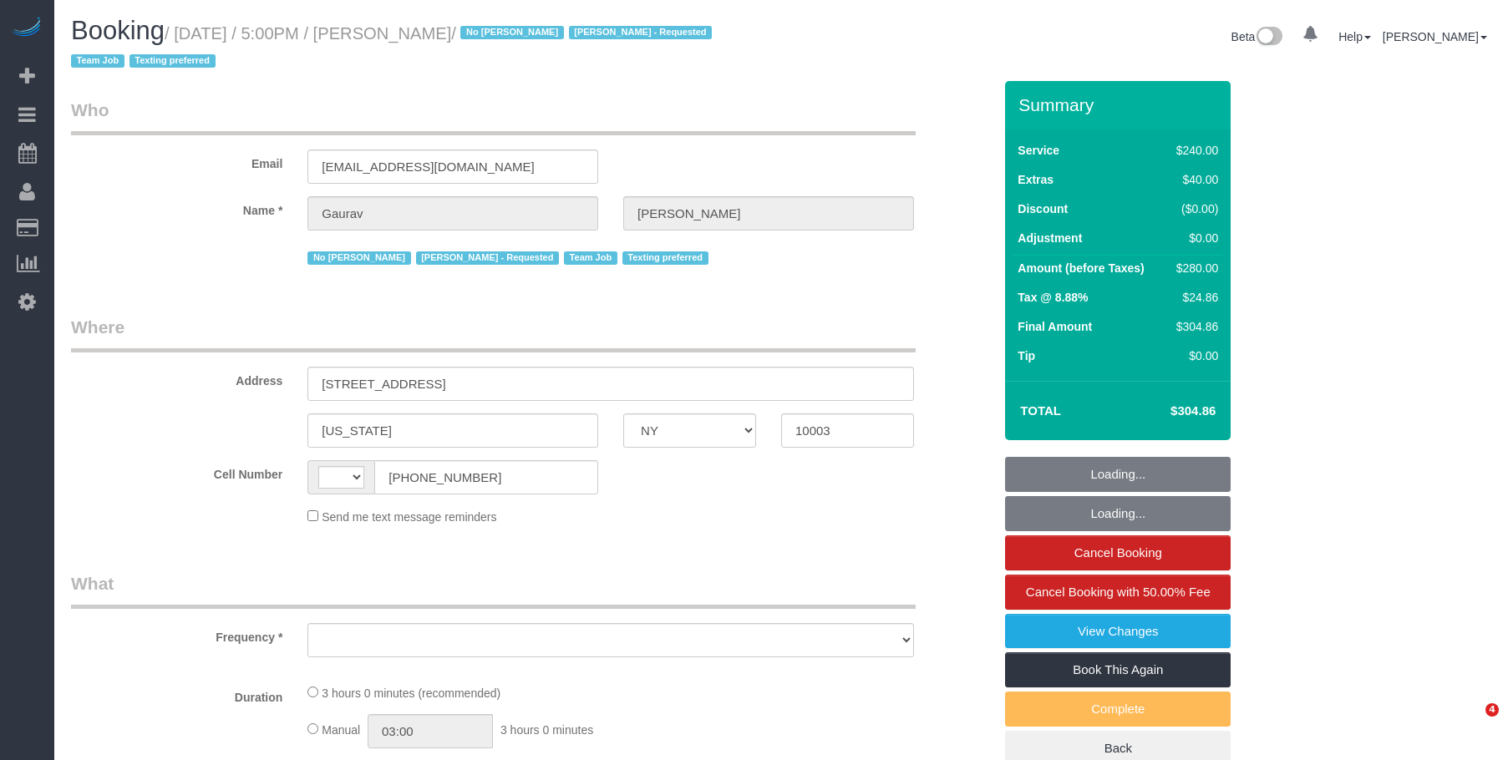
select select "NY"
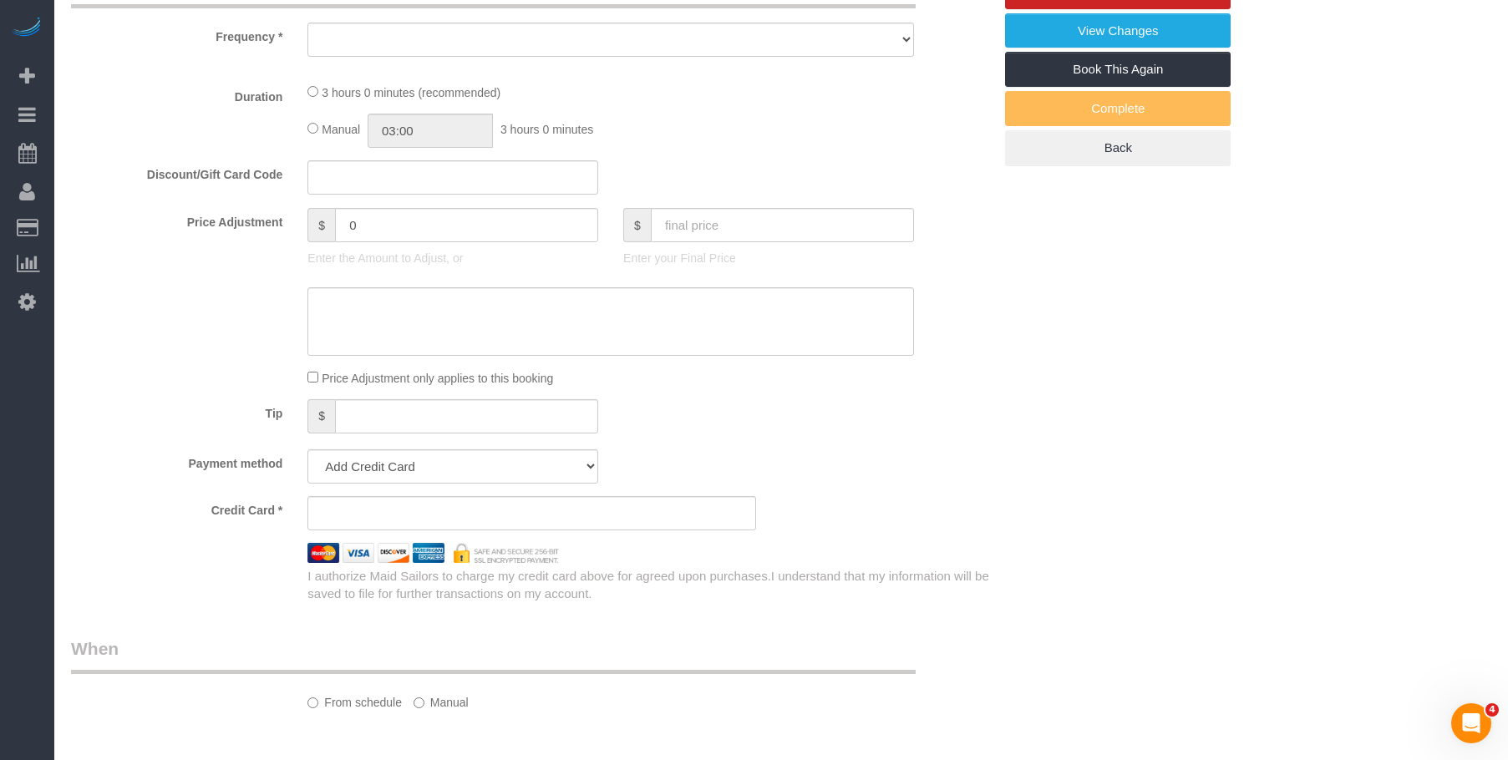
select select "string:[GEOGRAPHIC_DATA]"
select select "object:422"
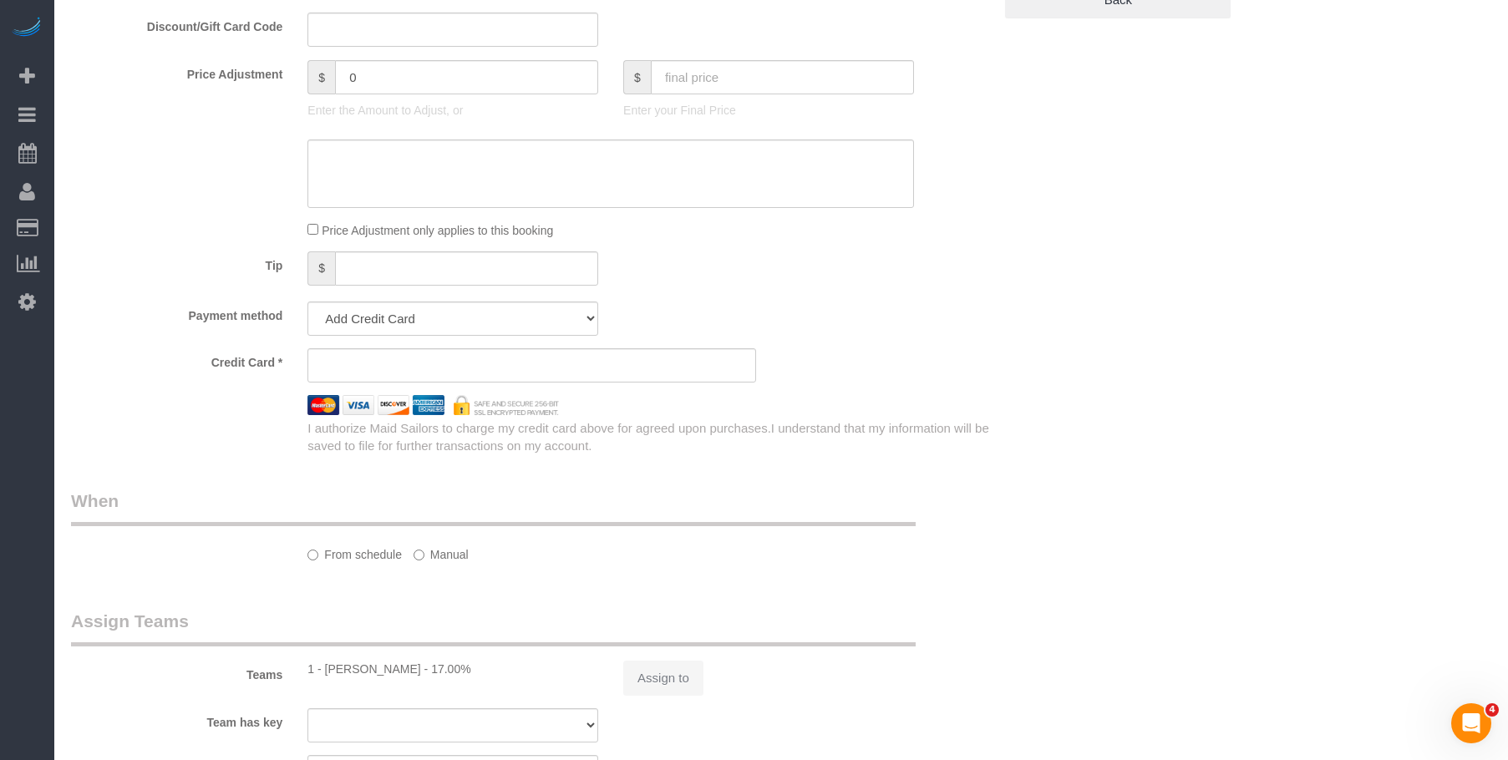
select select "180"
select select "spot1"
select select "number:89"
select select "number:90"
select select "number:15"
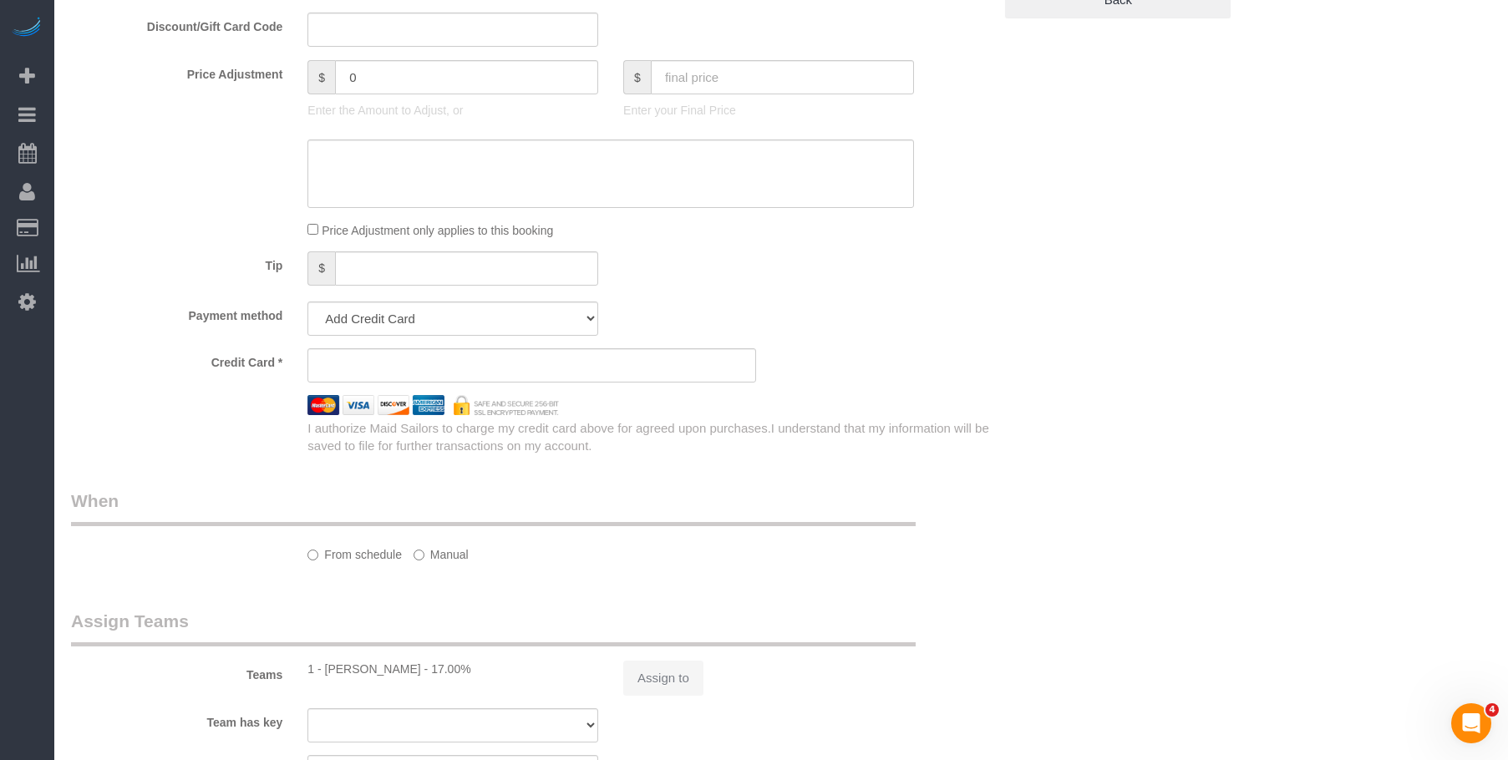
select select "number:6"
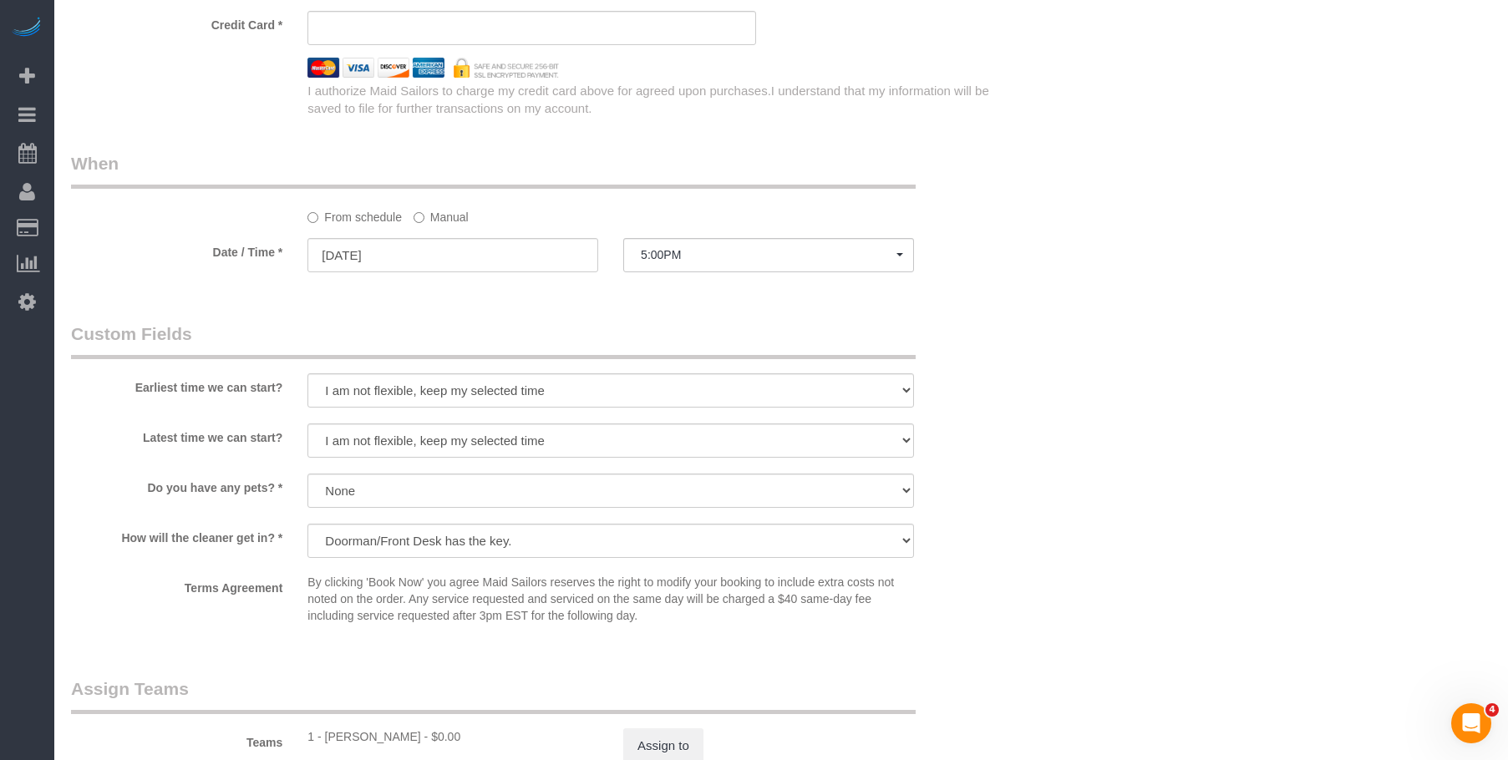
select select "object:1360"
select select "string:stripe-pm_1LpZLG4VGloSiKo7dUg5wEIG"
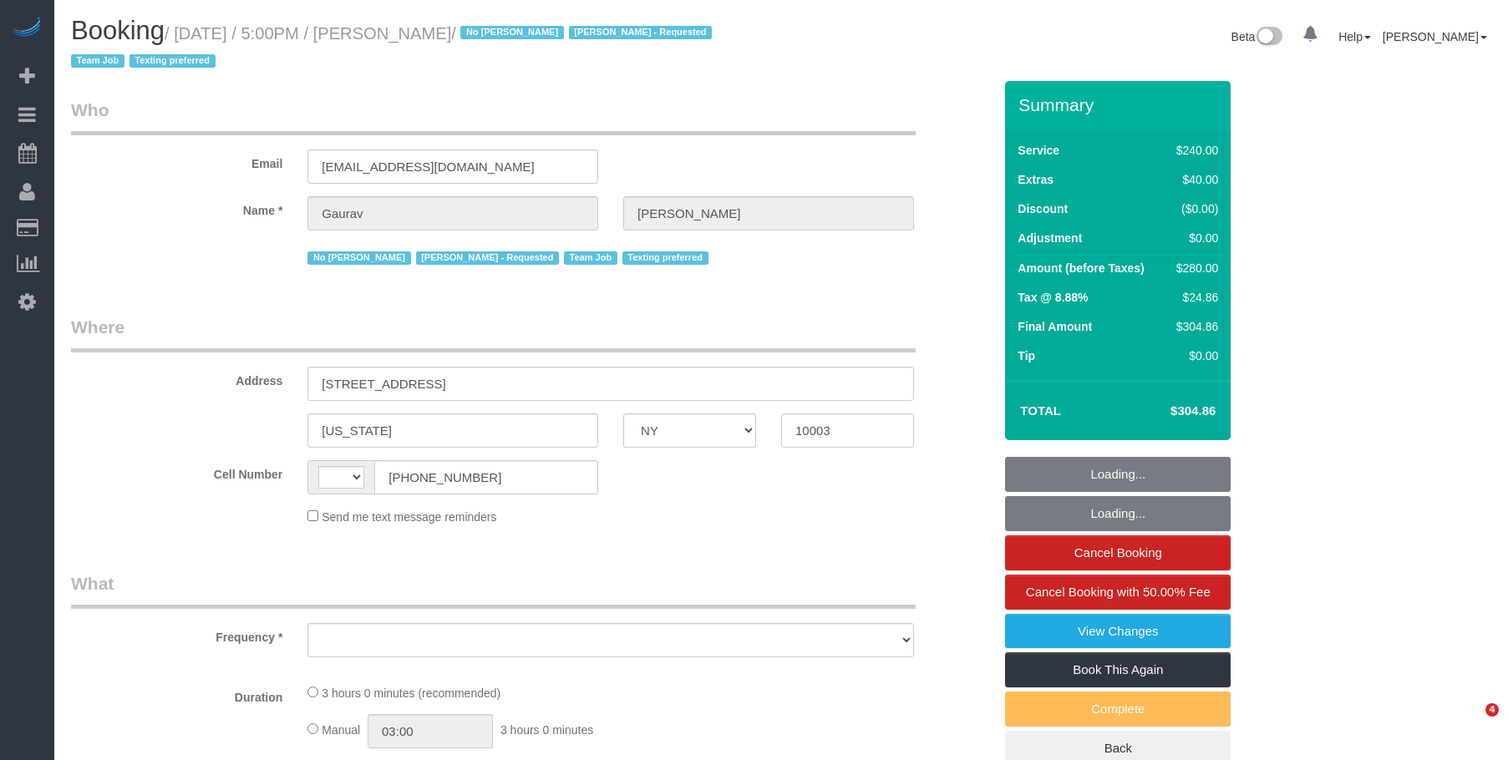
select select "NY"
select select "string:[GEOGRAPHIC_DATA]"
select select "object:488"
select select "string:stripe-pm_1S3jjm4VGloSiKo7cAjHqeXz"
select select "180"
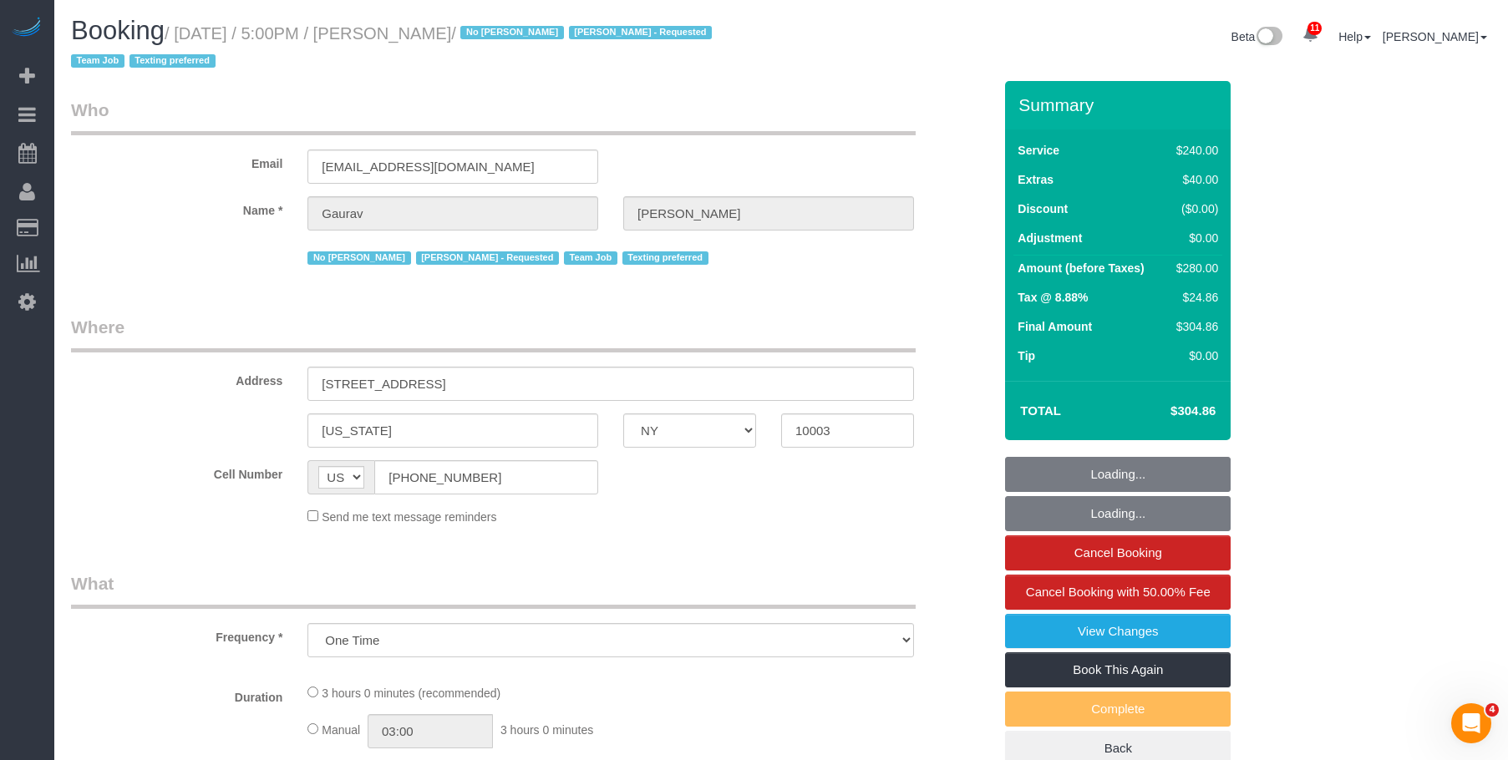
select select "spot1"
select select "number:89"
select select "number:90"
select select "number:15"
select select "number:6"
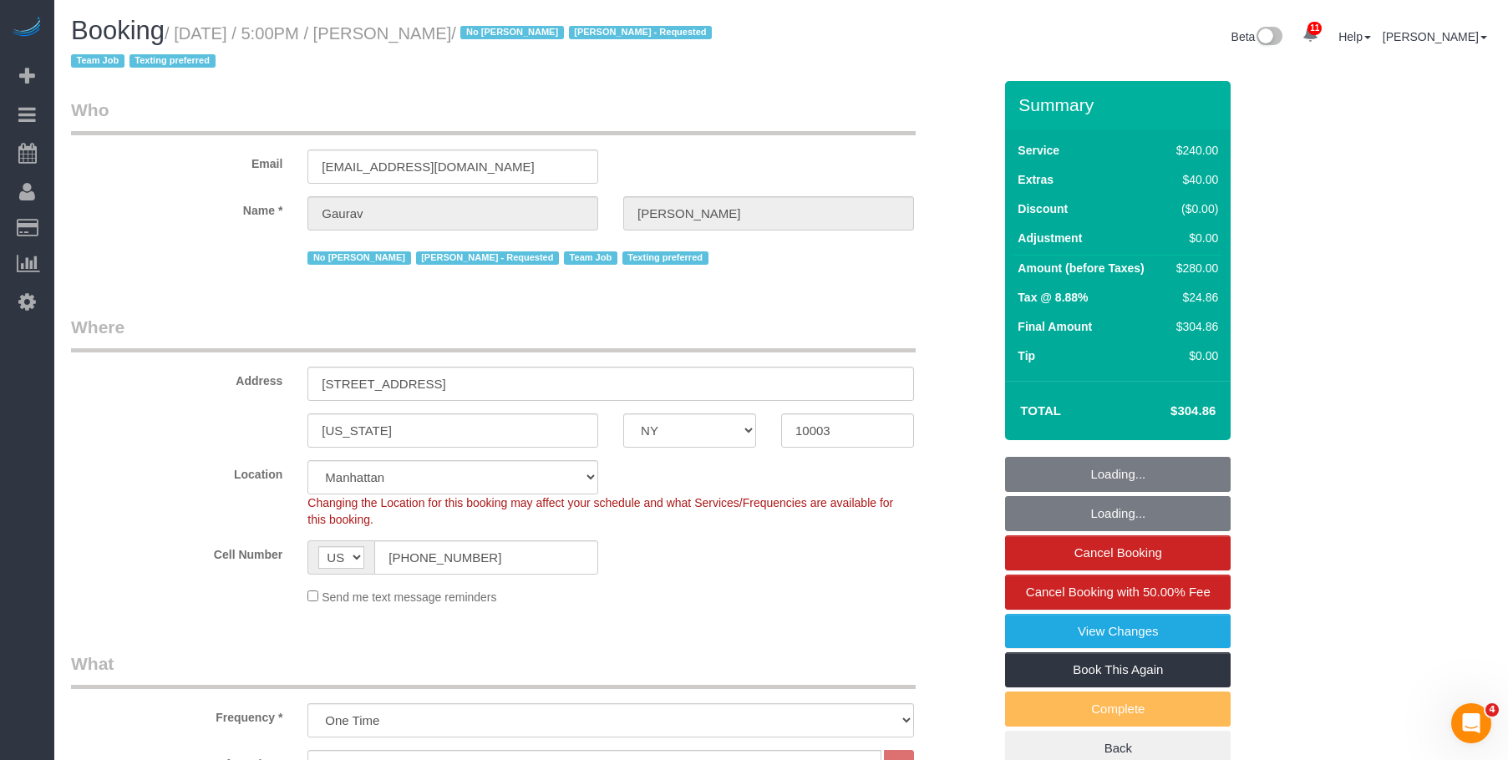
drag, startPoint x: 0, startPoint y: 0, endPoint x: 570, endPoint y: 38, distance: 571.0
click at [570, 38] on small "/ [DATE] / 5:00PM / [PERSON_NAME] / No [PERSON_NAME] [PERSON_NAME] - Requested …" at bounding box center [394, 47] width 646 height 47
copy small "[PERSON_NAME]"
select select "object:1360"
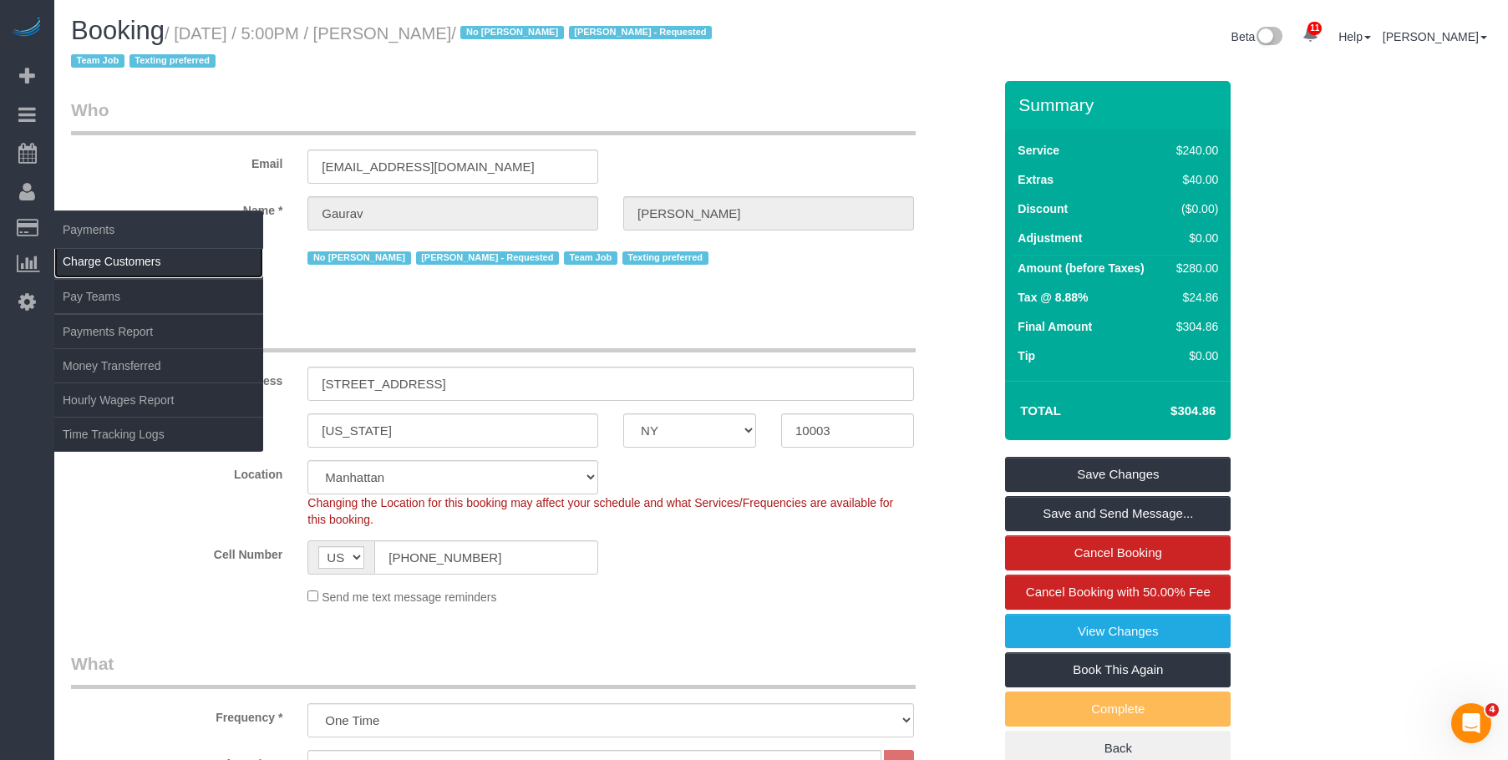
click at [131, 256] on link "Charge Customers" at bounding box center [158, 261] width 209 height 33
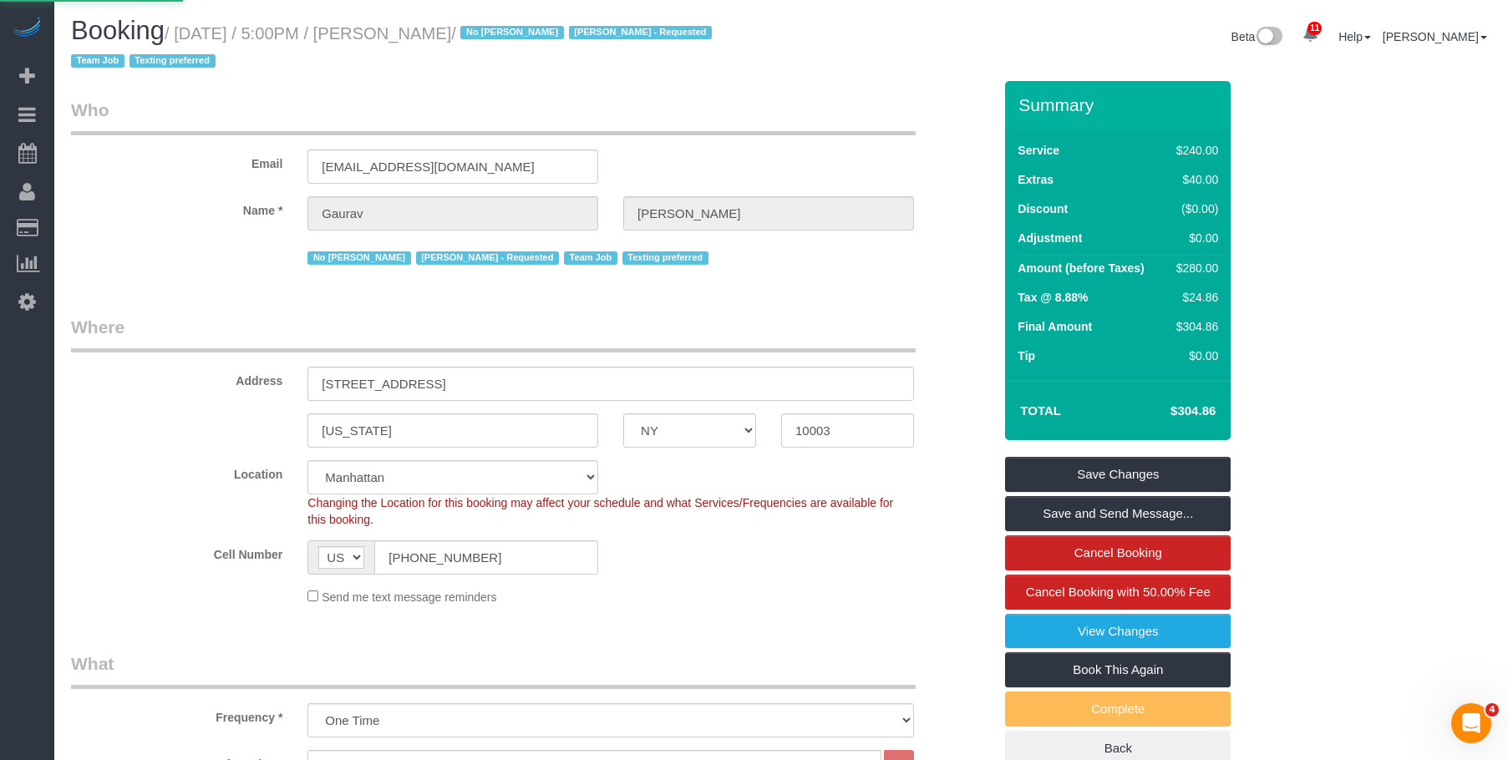
select select
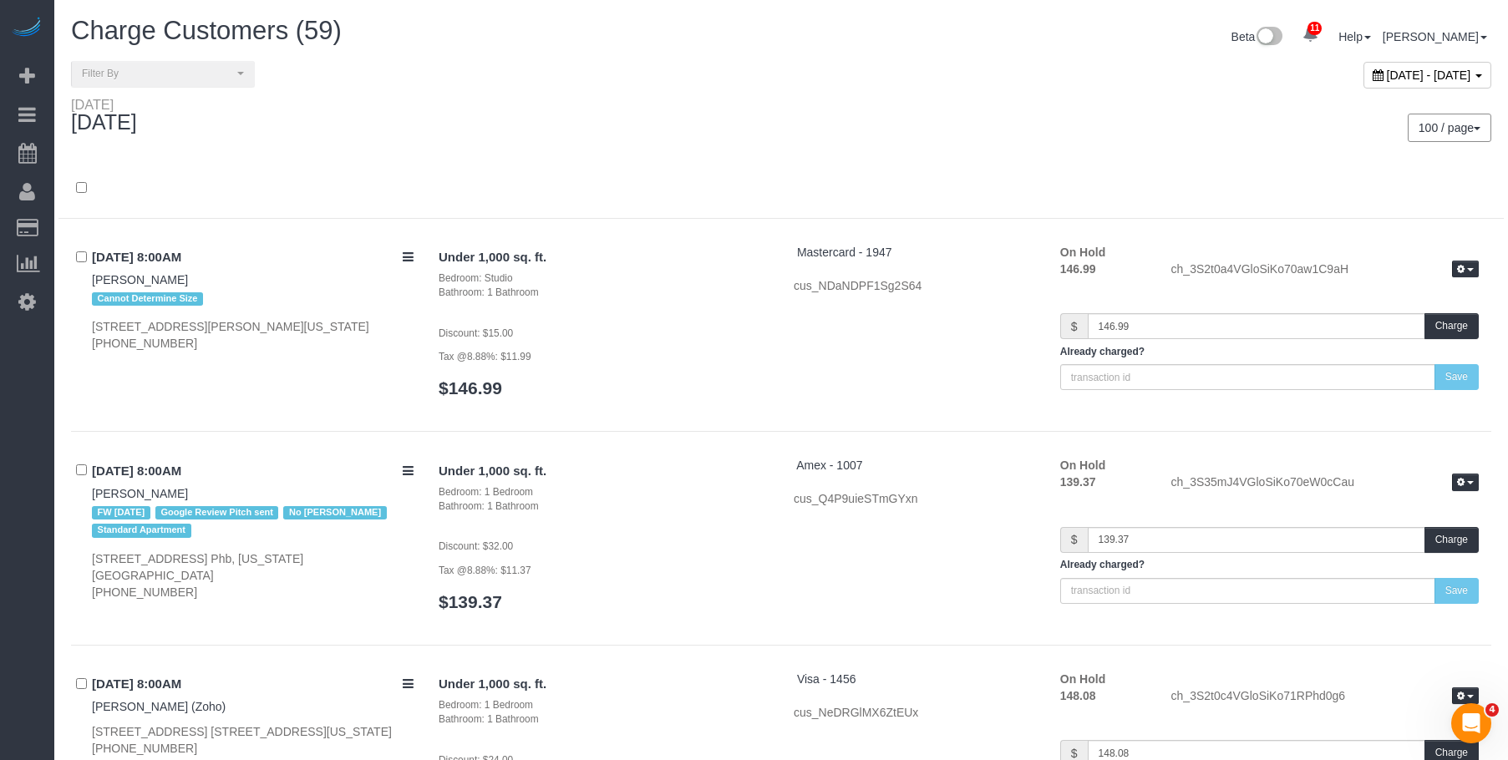
scroll to position [11241, 0]
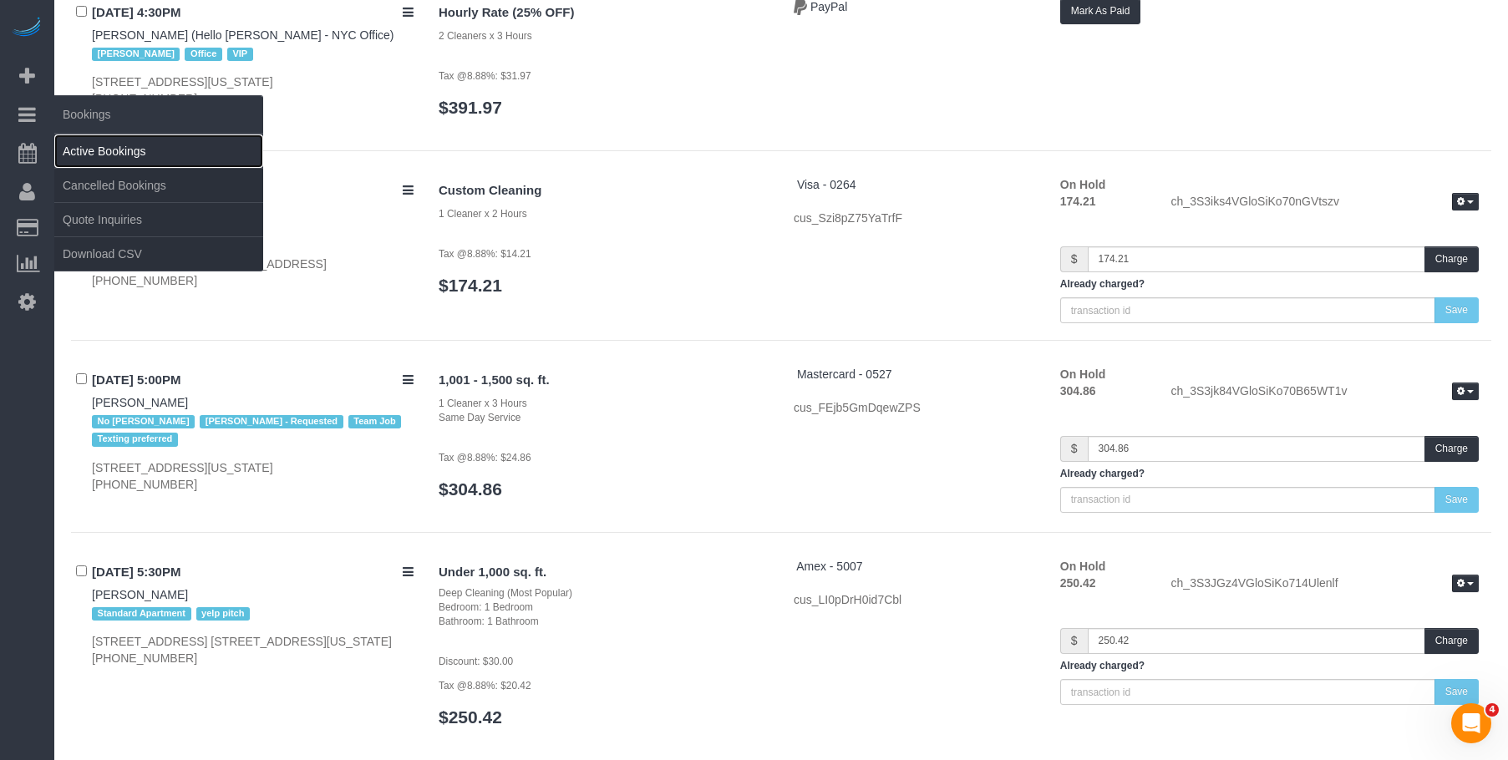
click at [91, 148] on link "Active Bookings" at bounding box center [158, 151] width 209 height 33
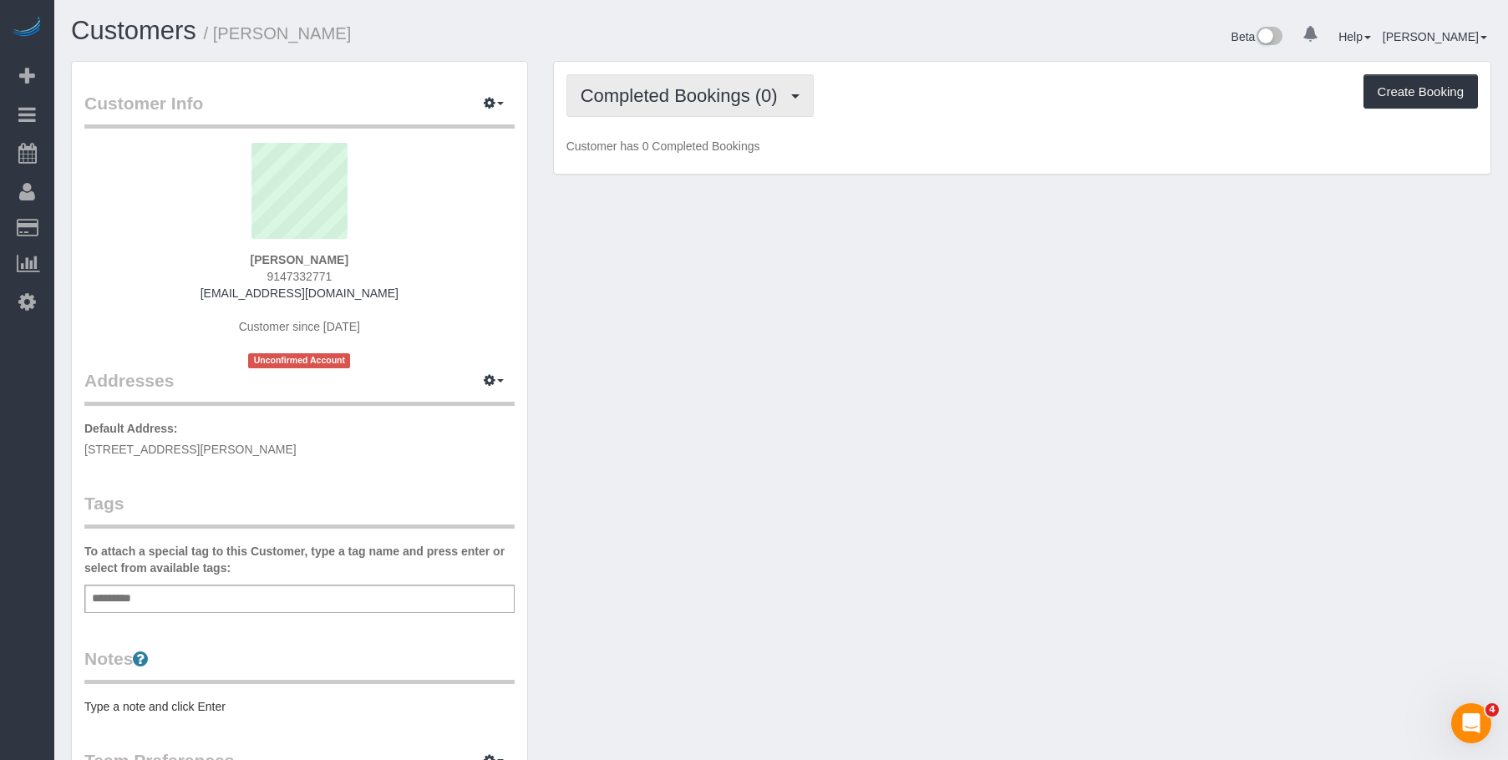
click at [683, 87] on span "Completed Bookings (0)" at bounding box center [684, 95] width 206 height 21
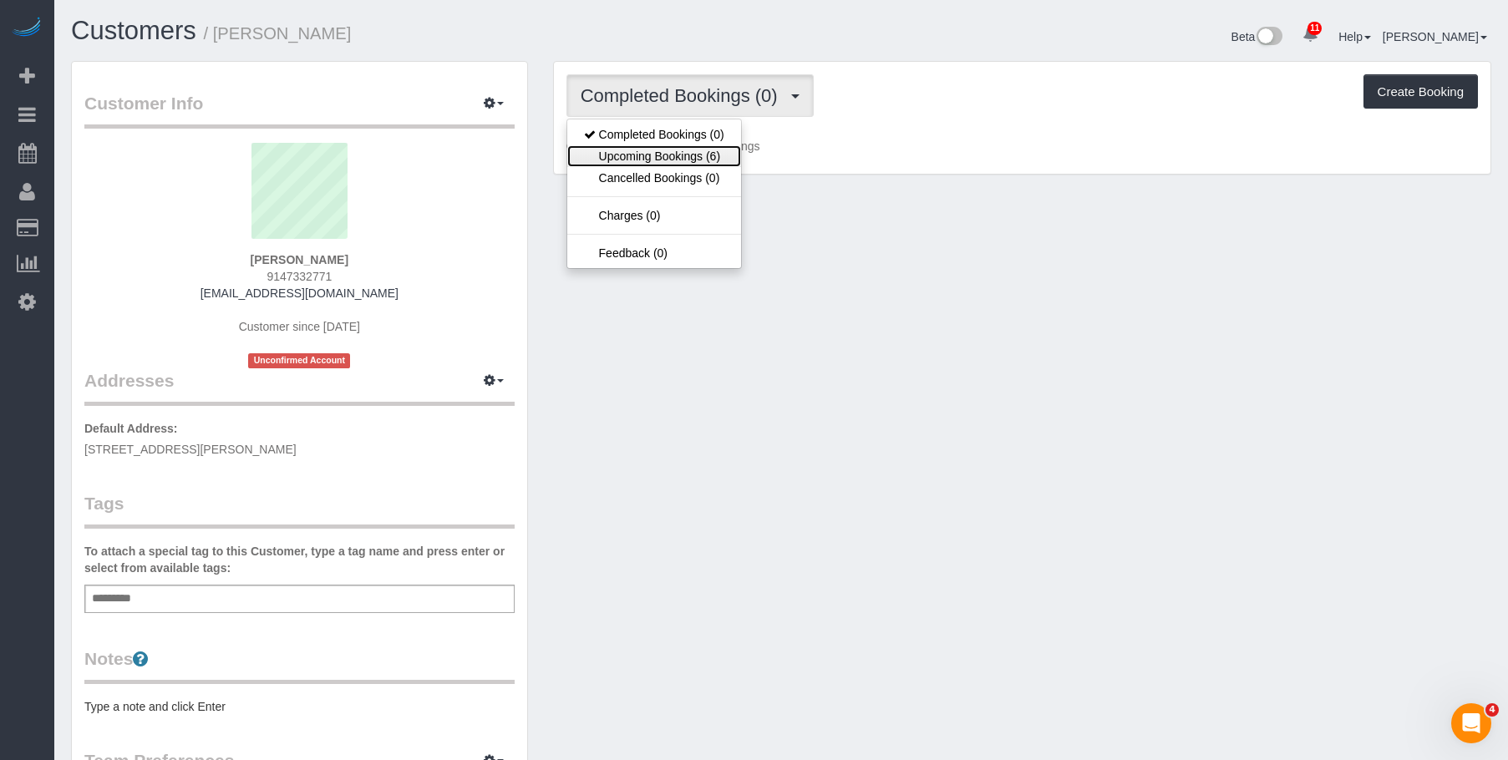
click at [666, 155] on link "Upcoming Bookings (6)" at bounding box center [654, 156] width 174 height 22
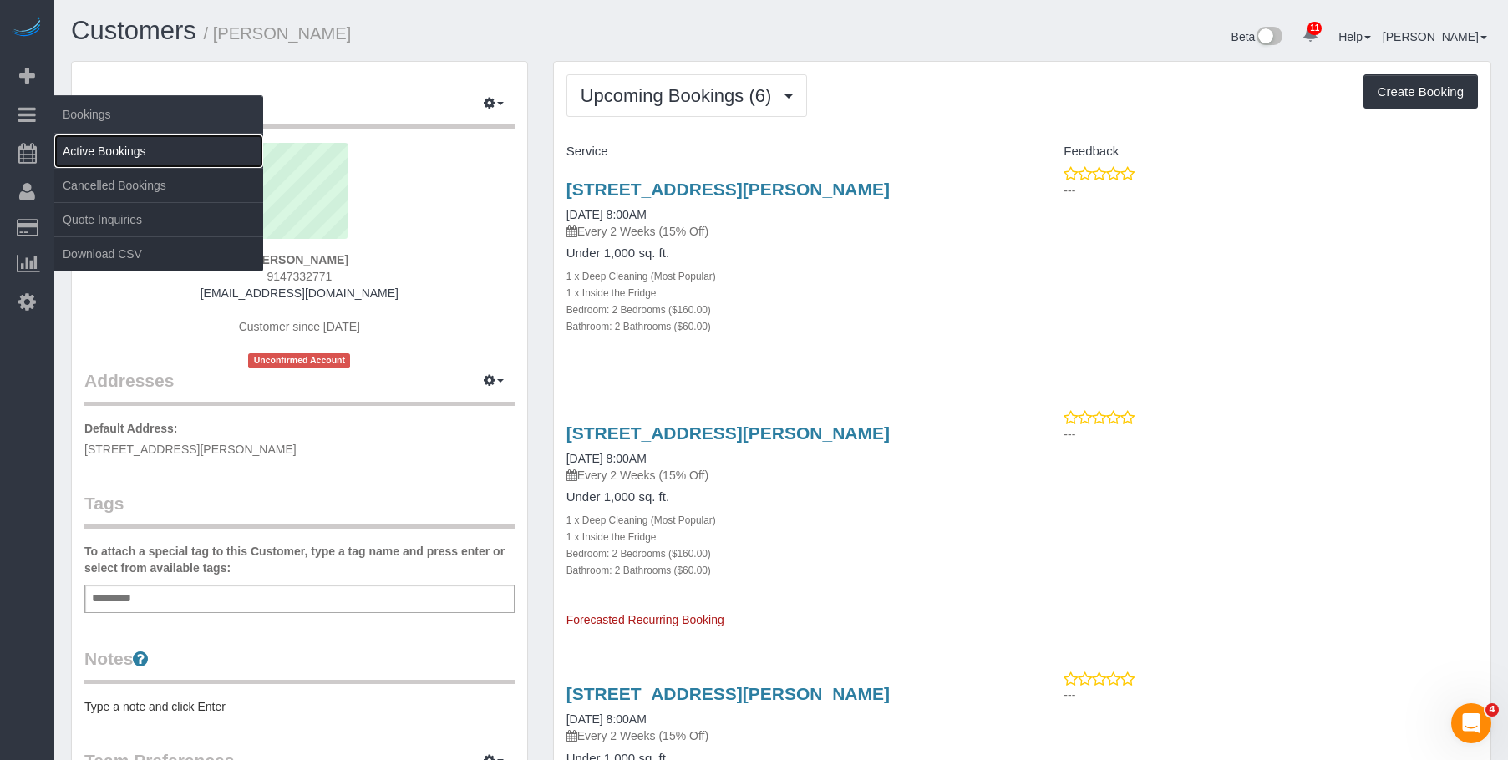
click at [124, 146] on link "Active Bookings" at bounding box center [158, 151] width 209 height 33
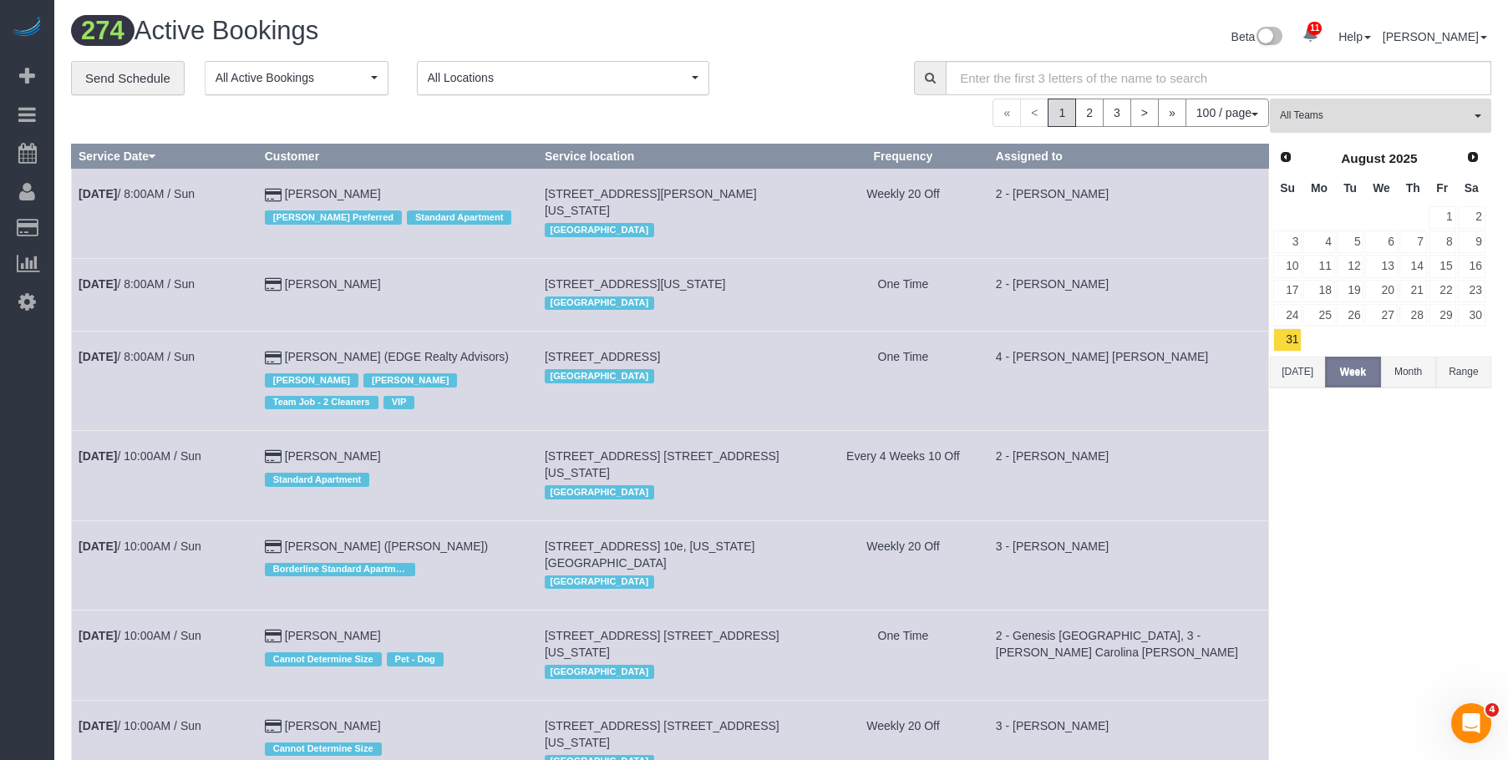
click at [1412, 110] on span "All Teams" at bounding box center [1375, 116] width 190 height 14
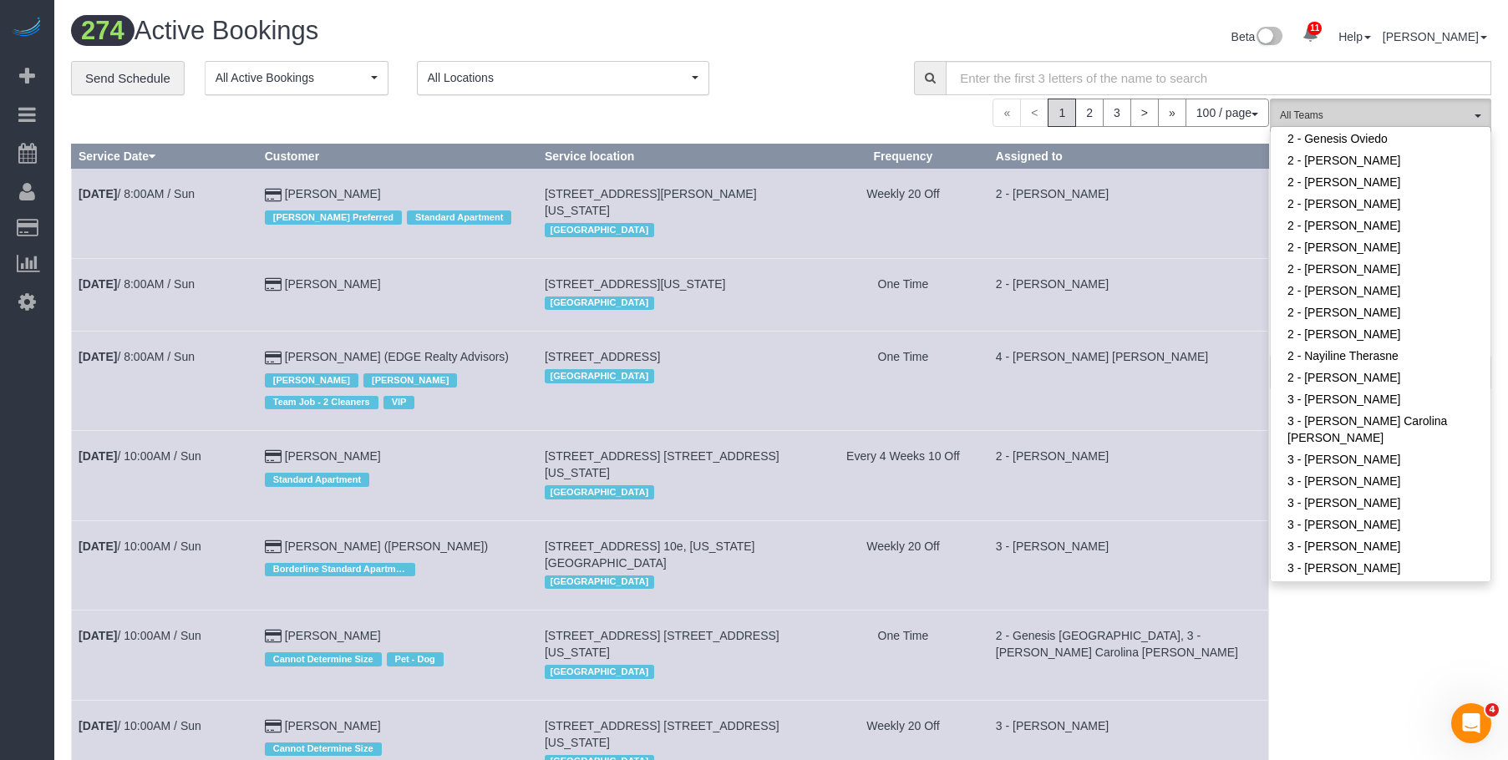
scroll to position [919, 0]
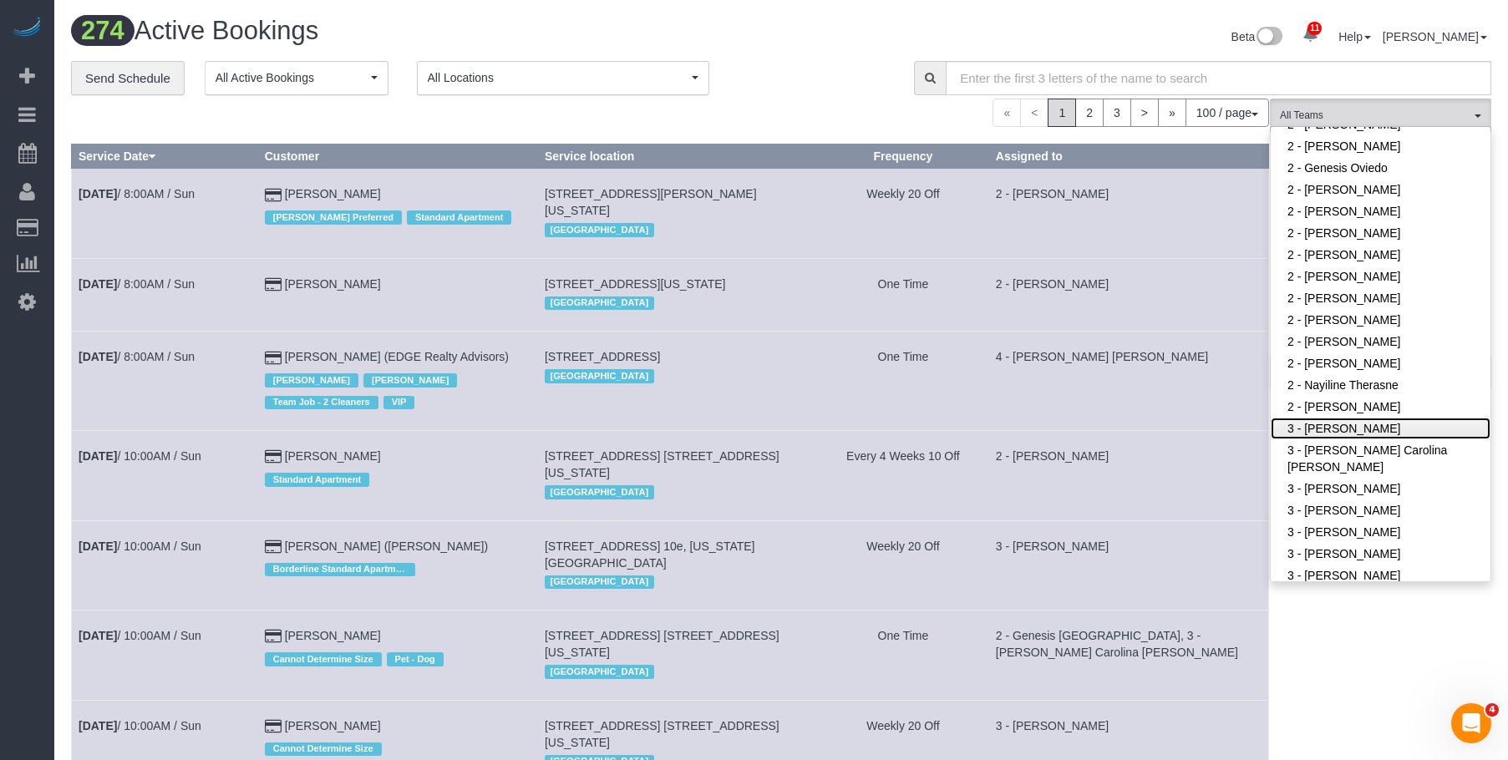
click at [1345, 427] on link "3 - [PERSON_NAME]" at bounding box center [1381, 429] width 220 height 22
click at [813, 65] on div "**********" at bounding box center [480, 78] width 818 height 35
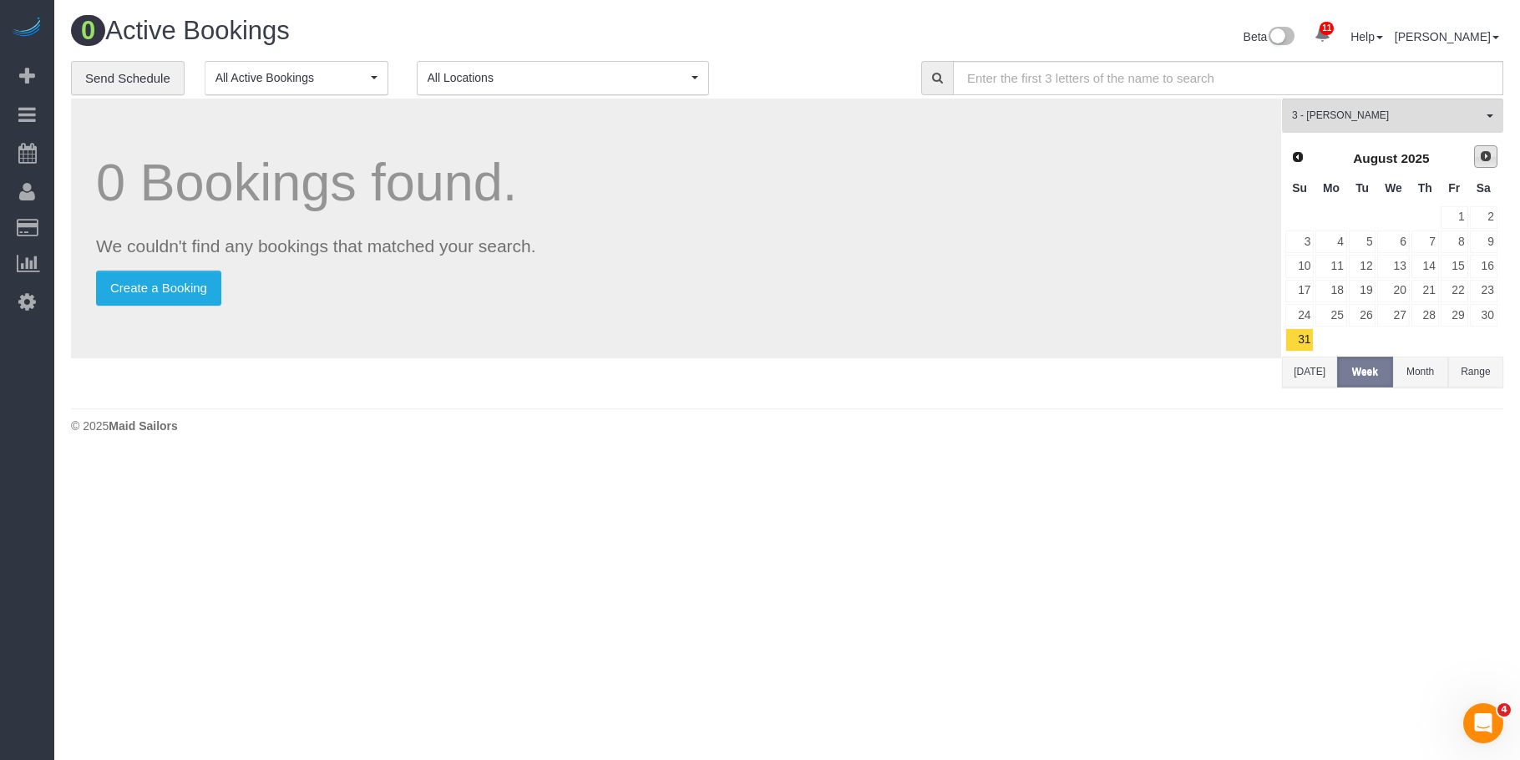
click at [1490, 155] on span "Next" at bounding box center [1486, 156] width 13 height 13
click at [1482, 160] on span "Next" at bounding box center [1486, 156] width 13 height 13
click at [1459, 216] on link "3" at bounding box center [1455, 217] width 28 height 23
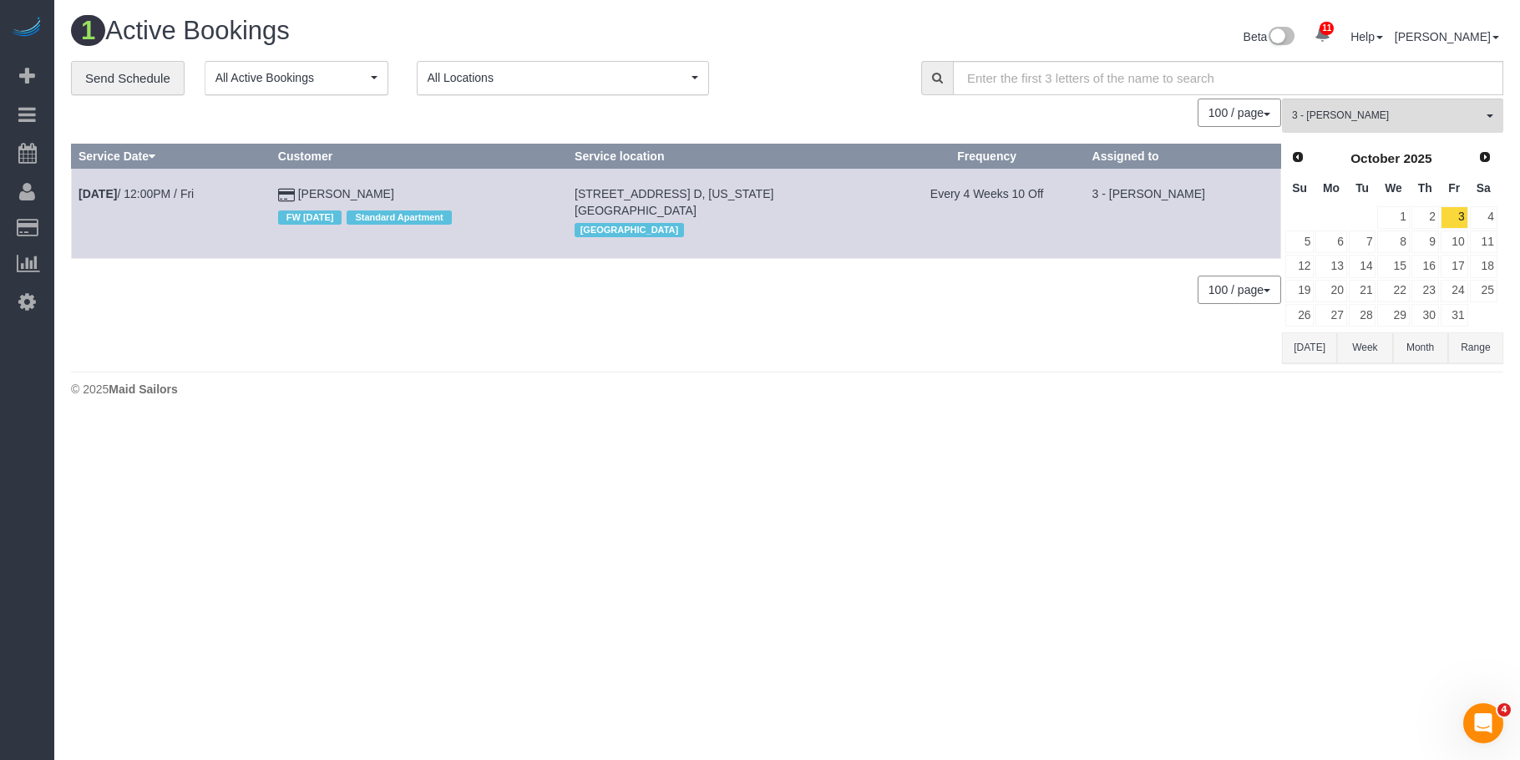
click at [372, 327] on div "0 Bookings found. We couldn't find any bookings that matched your search. Creat…" at bounding box center [676, 231] width 1211 height 264
drag, startPoint x: 116, startPoint y: 194, endPoint x: 622, endPoint y: 358, distance: 531.3
click at [622, 358] on div "0 Bookings found. We couldn't find any bookings that matched your search. Creat…" at bounding box center [676, 231] width 1211 height 264
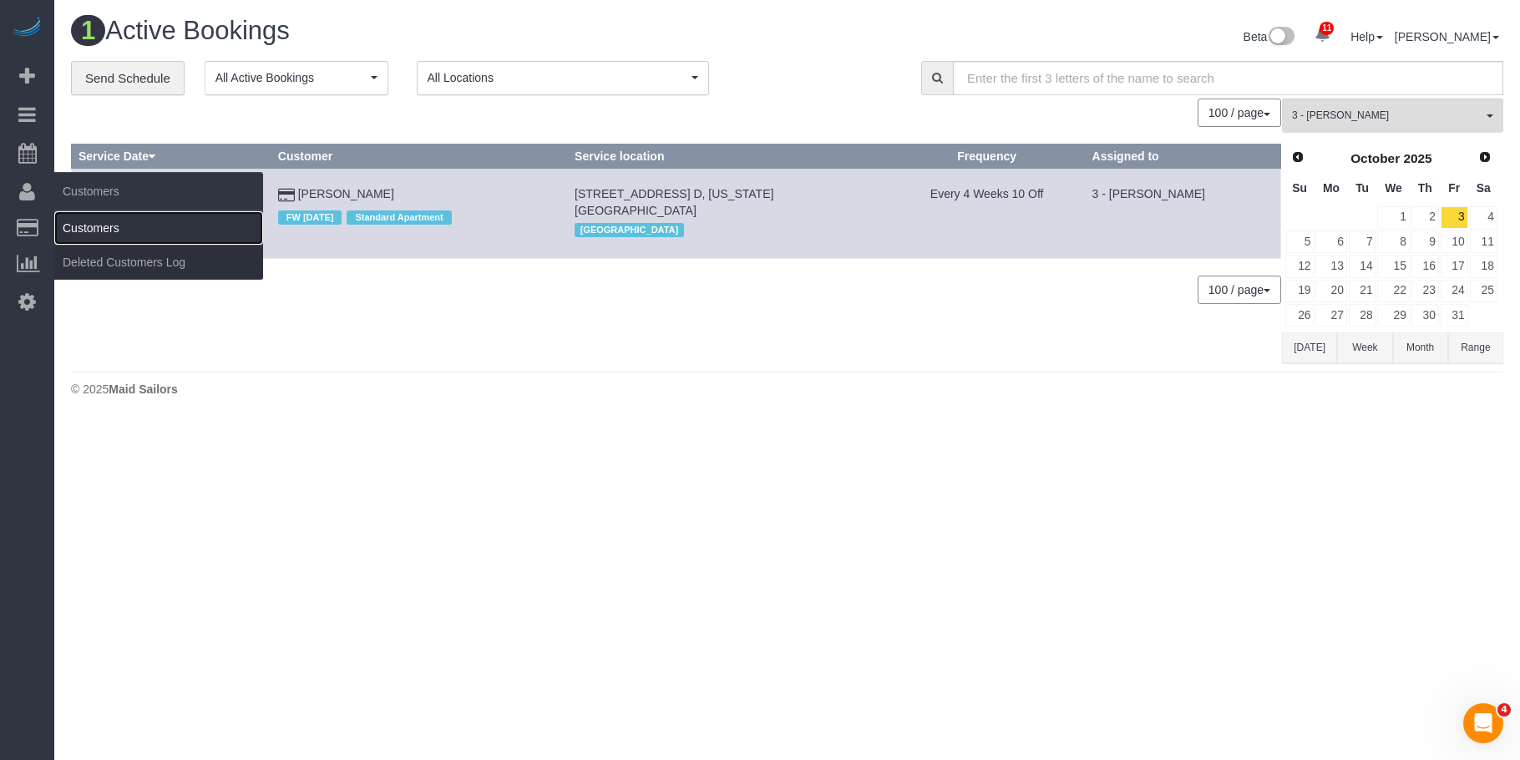
drag, startPoint x: 114, startPoint y: 229, endPoint x: 154, endPoint y: 229, distance: 39.3
click at [115, 228] on link "Customers" at bounding box center [158, 227] width 209 height 33
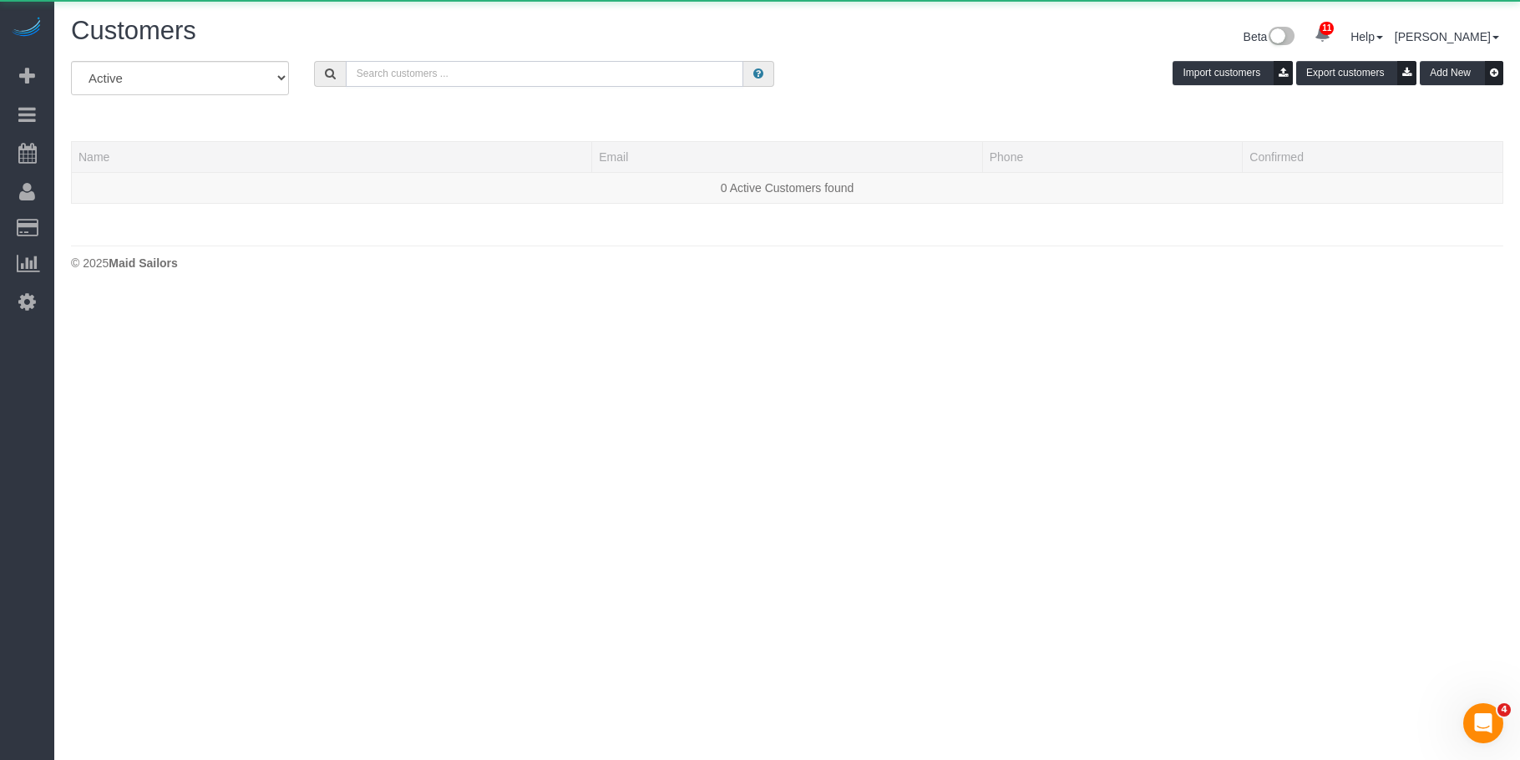
click at [469, 76] on input "text" at bounding box center [545, 74] width 398 height 26
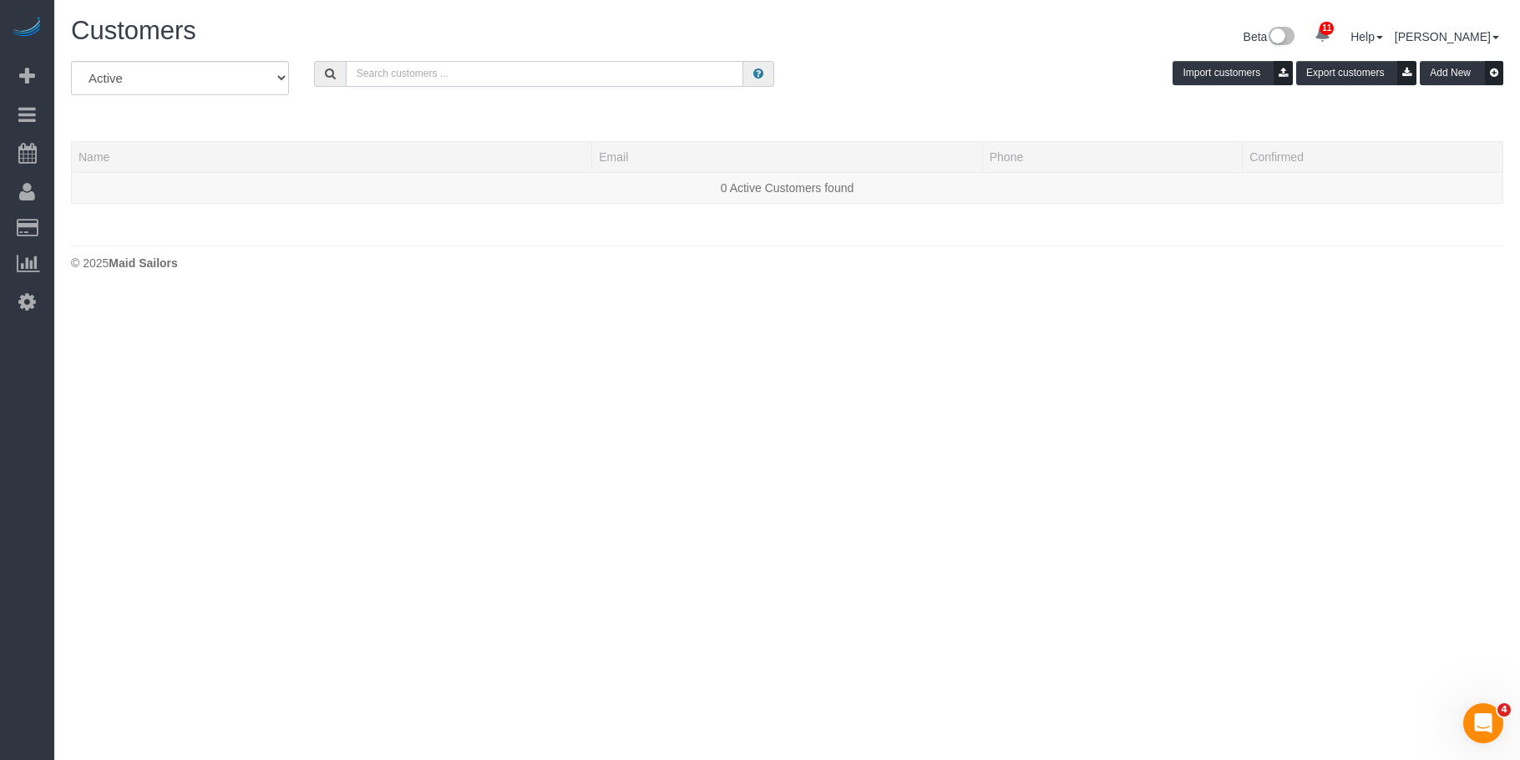
paste input "[PERSON_NAME]"
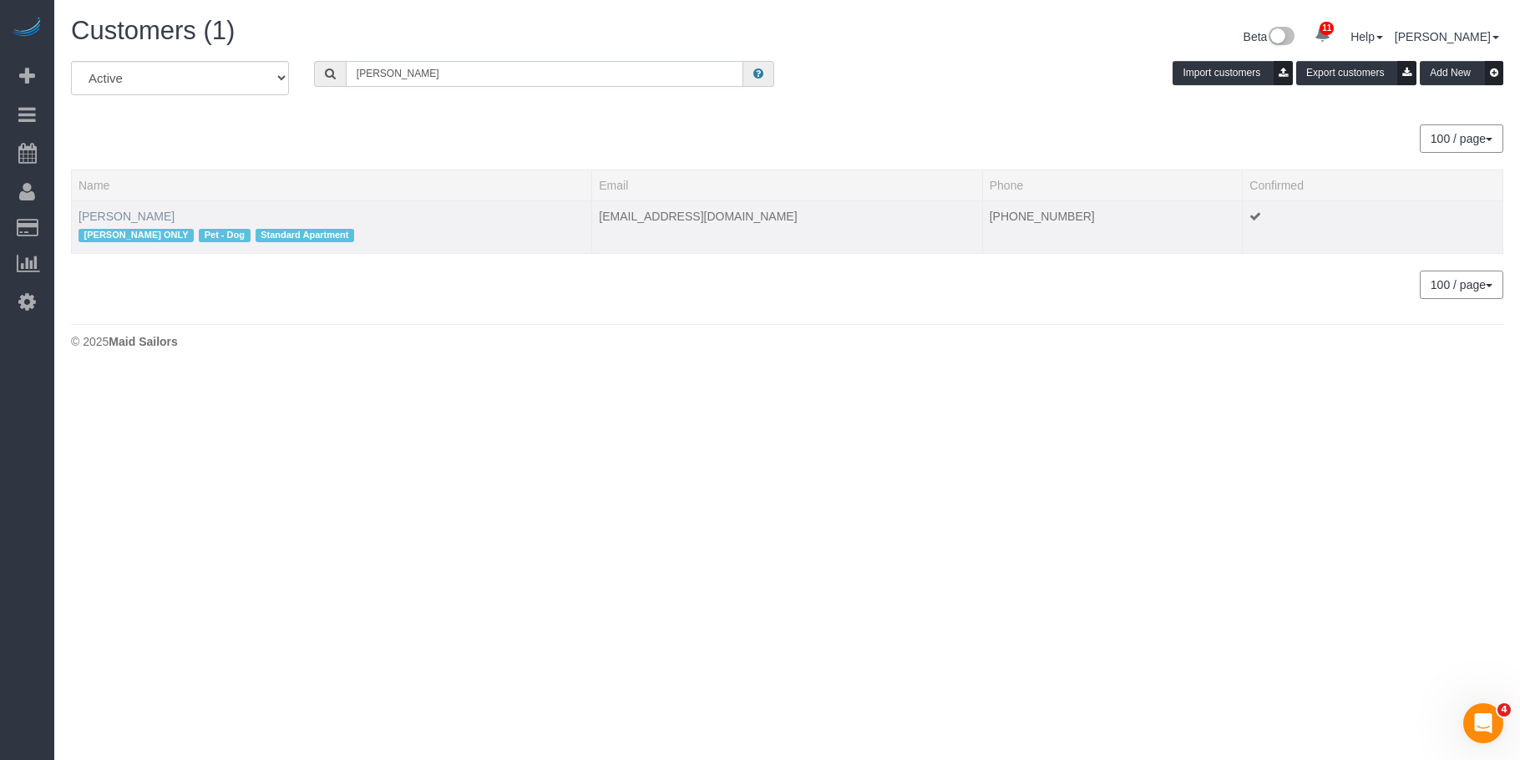
type input "[PERSON_NAME]"
click at [118, 215] on link "[PERSON_NAME]" at bounding box center [127, 216] width 96 height 13
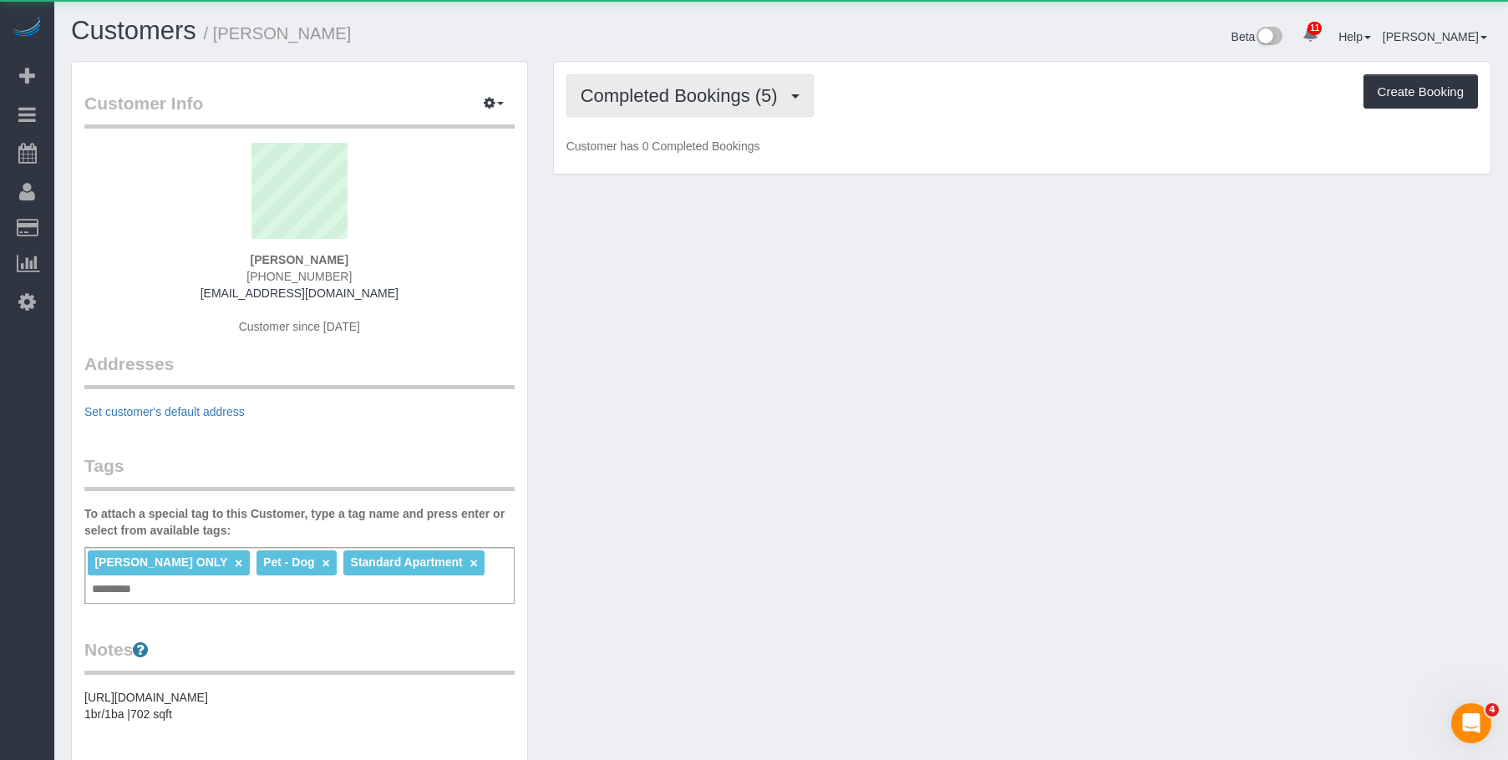
click at [656, 84] on button "Completed Bookings (5)" at bounding box center [689, 95] width 247 height 43
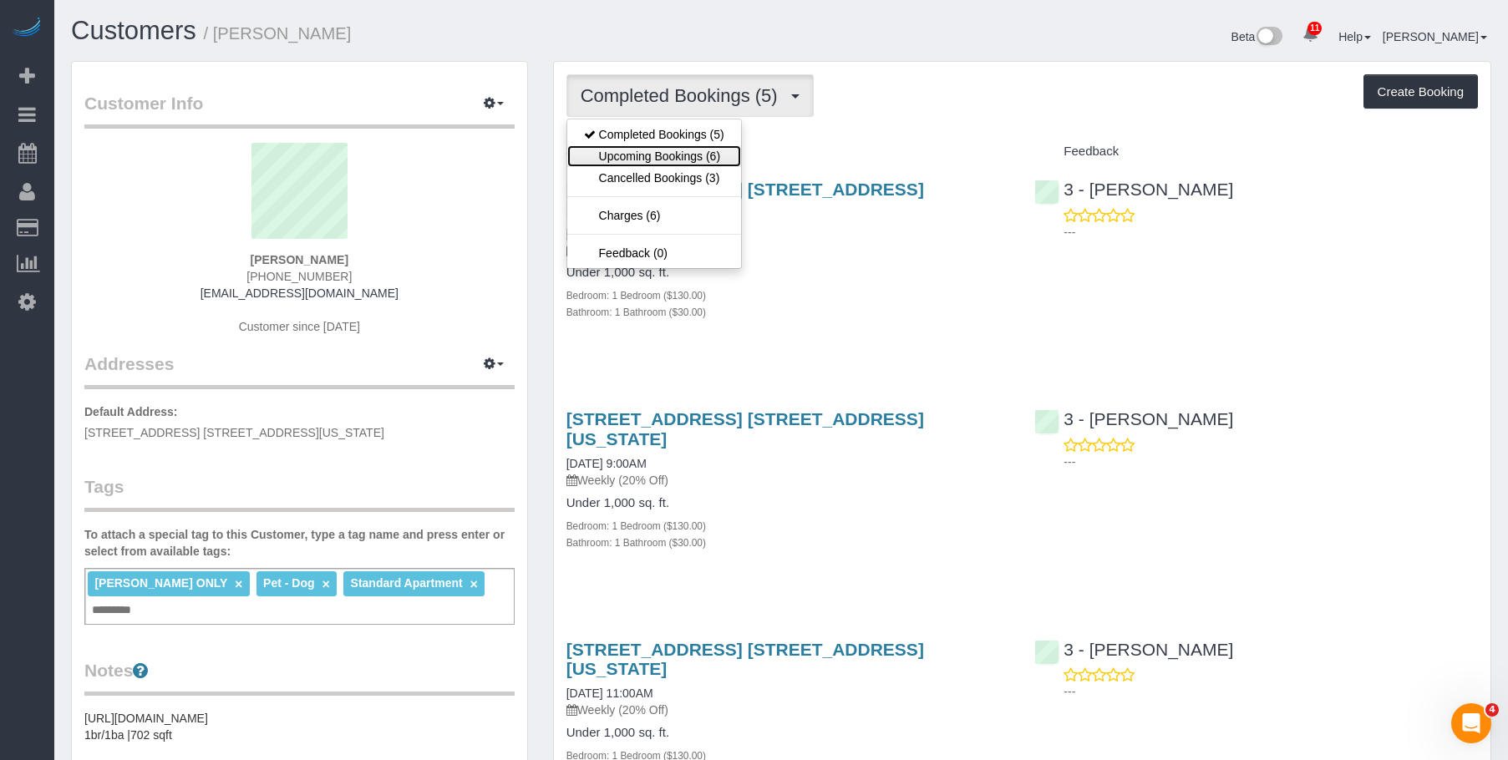
click at [635, 150] on link "Upcoming Bookings (6)" at bounding box center [654, 156] width 174 height 22
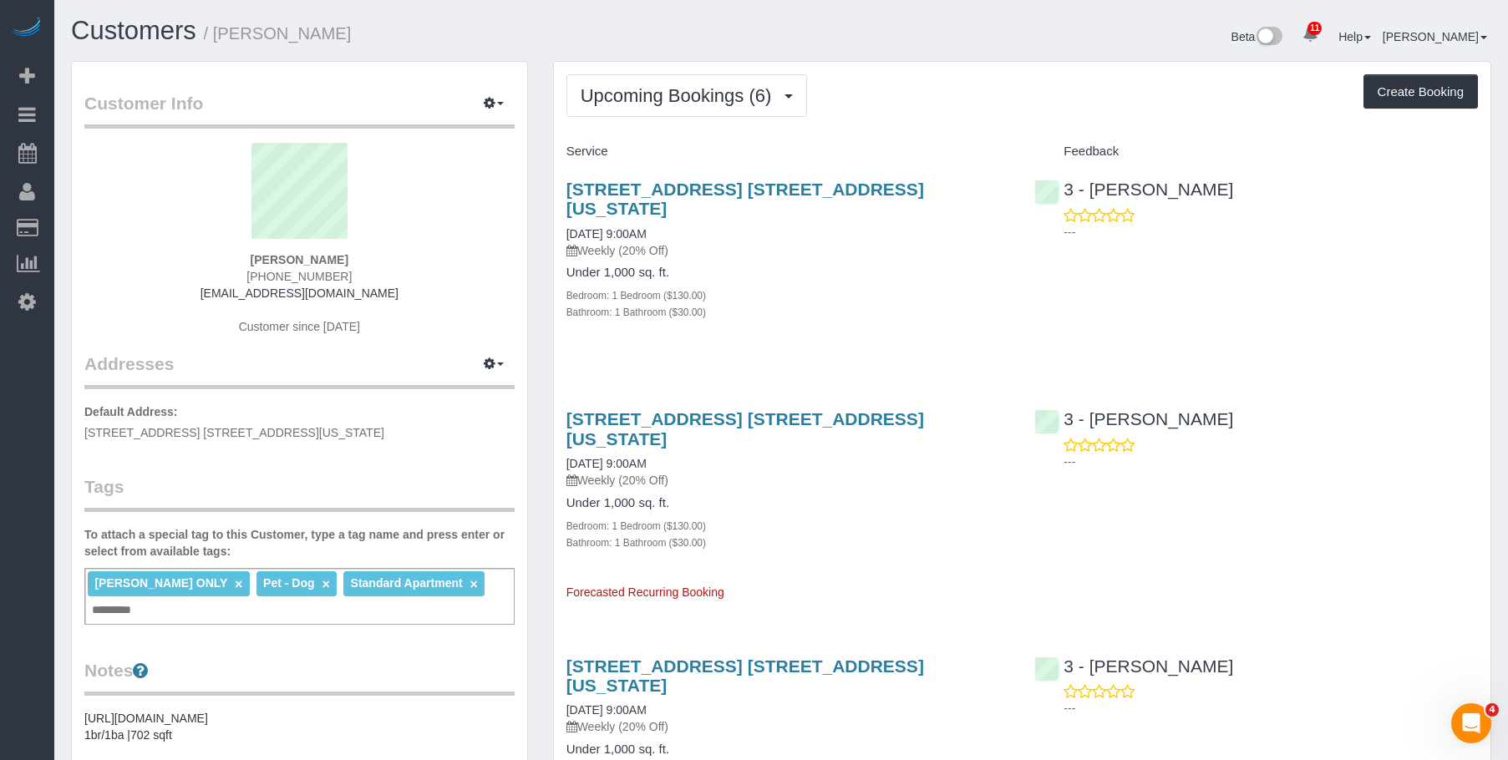
click at [886, 303] on div "Bathroom: 1 Bathroom ($30.00)" at bounding box center [788, 311] width 444 height 17
click at [918, 86] on div "Upcoming Bookings (6) Completed Bookings (5) Upcoming Bookings (6) Cancelled Bo…" at bounding box center [1021, 95] width 911 height 43
drag, startPoint x: 717, startPoint y: 146, endPoint x: 724, endPoint y: 170, distance: 24.6
click at [717, 146] on h4 "Service" at bounding box center [788, 152] width 444 height 14
click at [119, 72] on span "Add Booking" at bounding box center [158, 76] width 209 height 38
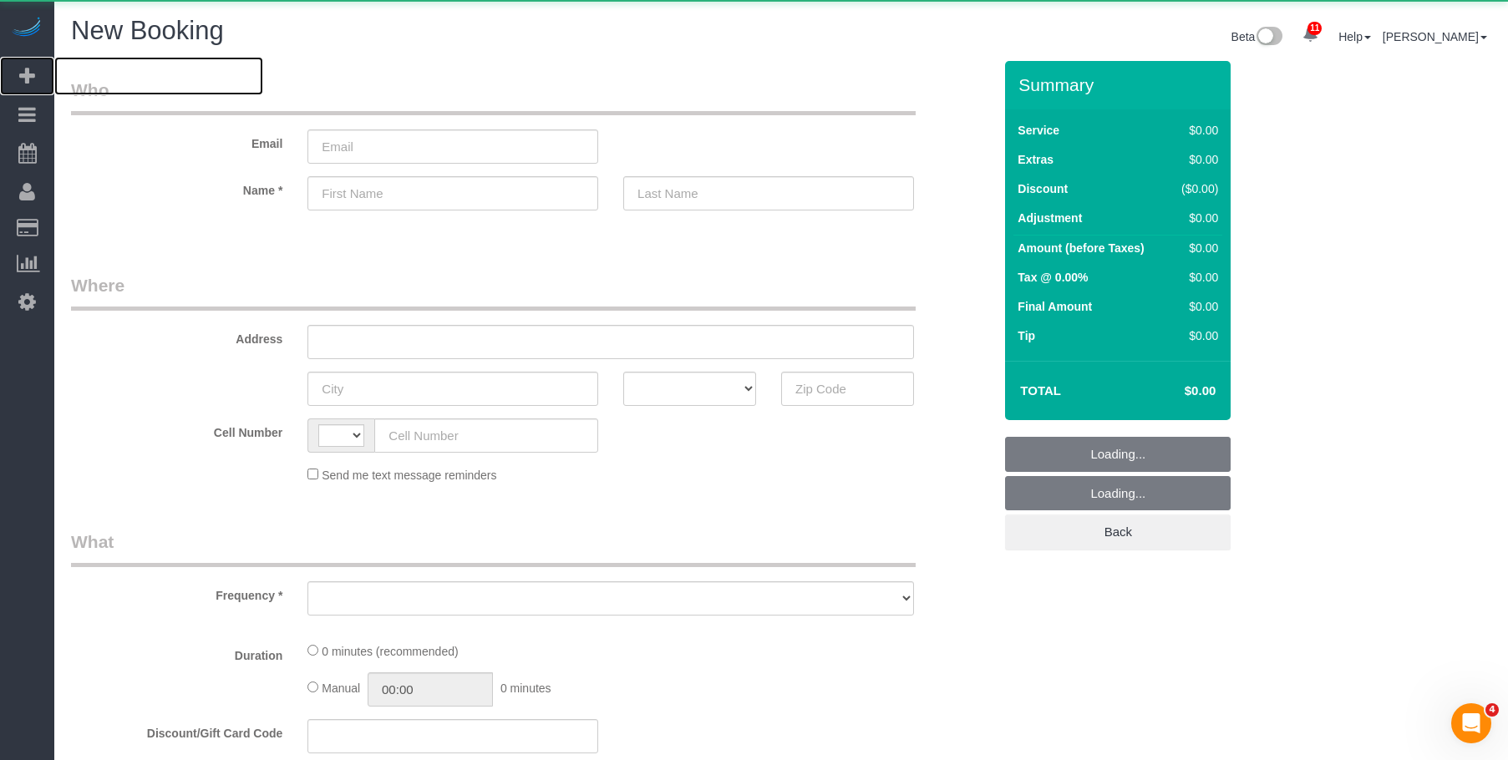
select select "string:[GEOGRAPHIC_DATA]"
select select "number:89"
select select "number:90"
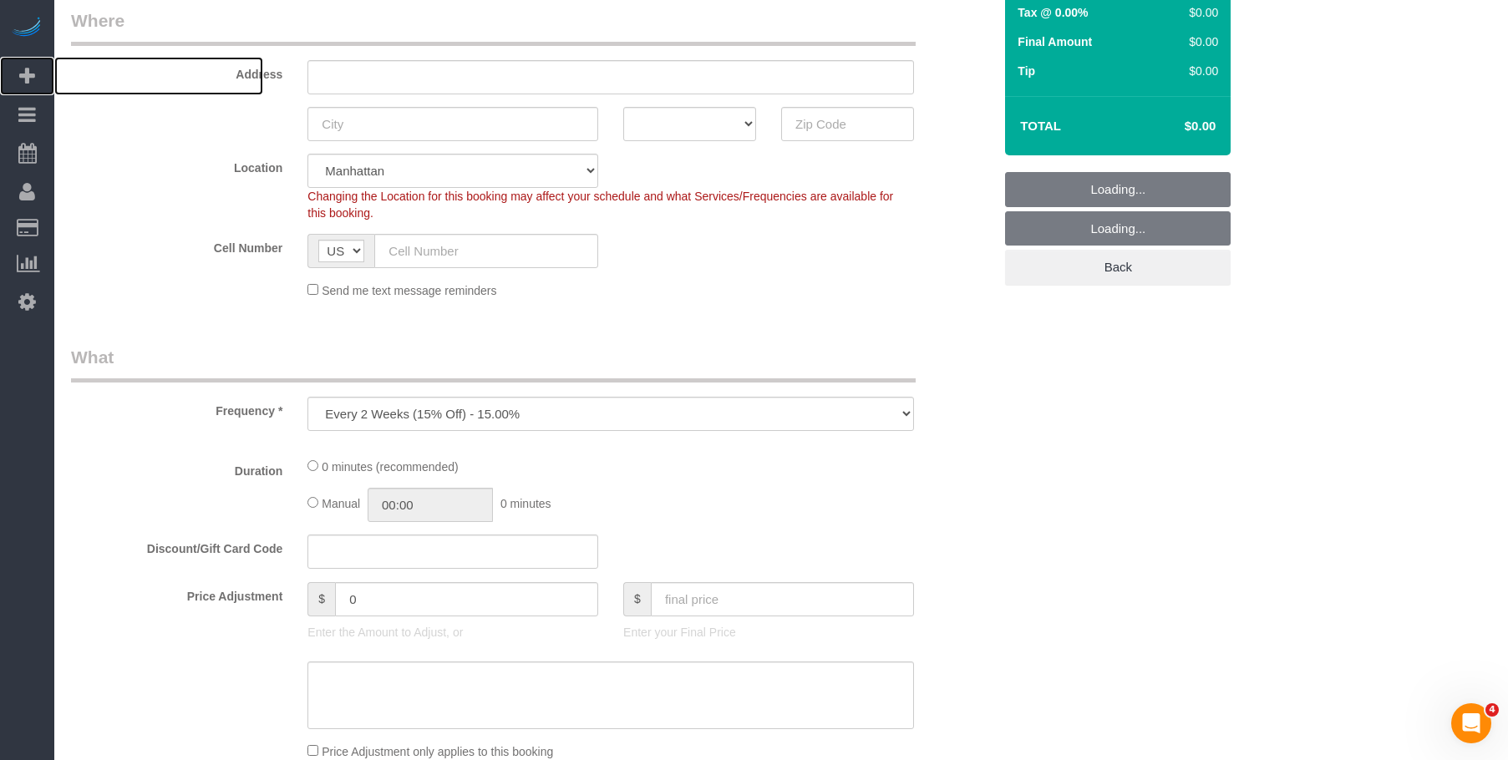
scroll to position [334, 0]
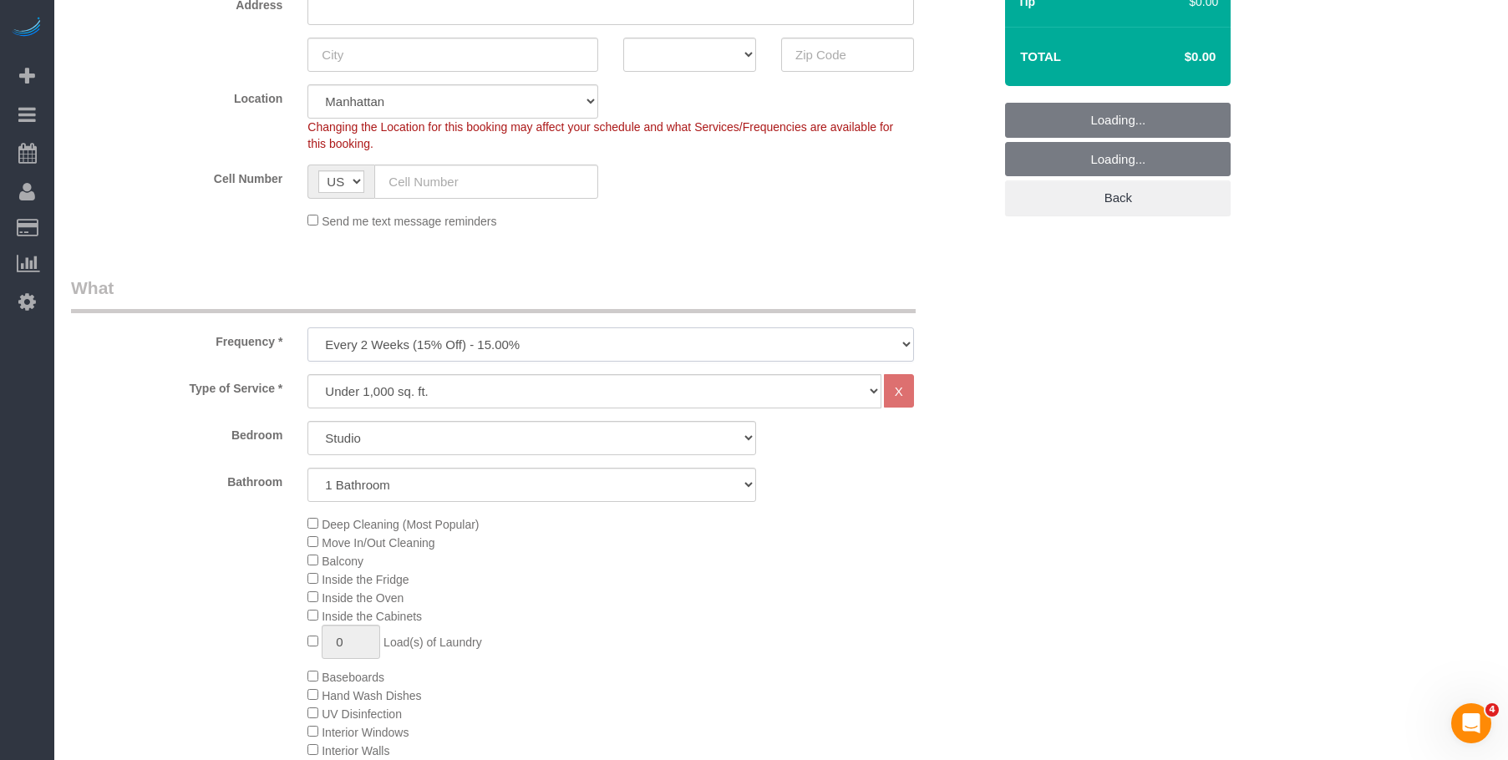
click at [400, 342] on select "One Time Weekly (20% Off) - 20.00% Every 2 Weeks (15% Off) - 15.00% Every 4 Wee…" at bounding box center [610, 344] width 607 height 34
select select "object:4899"
click at [307, 327] on select "One Time Weekly (20% Off) - 20.00% Every 2 Weeks (15% Off) - 15.00% Every 4 Wee…" at bounding box center [610, 344] width 607 height 34
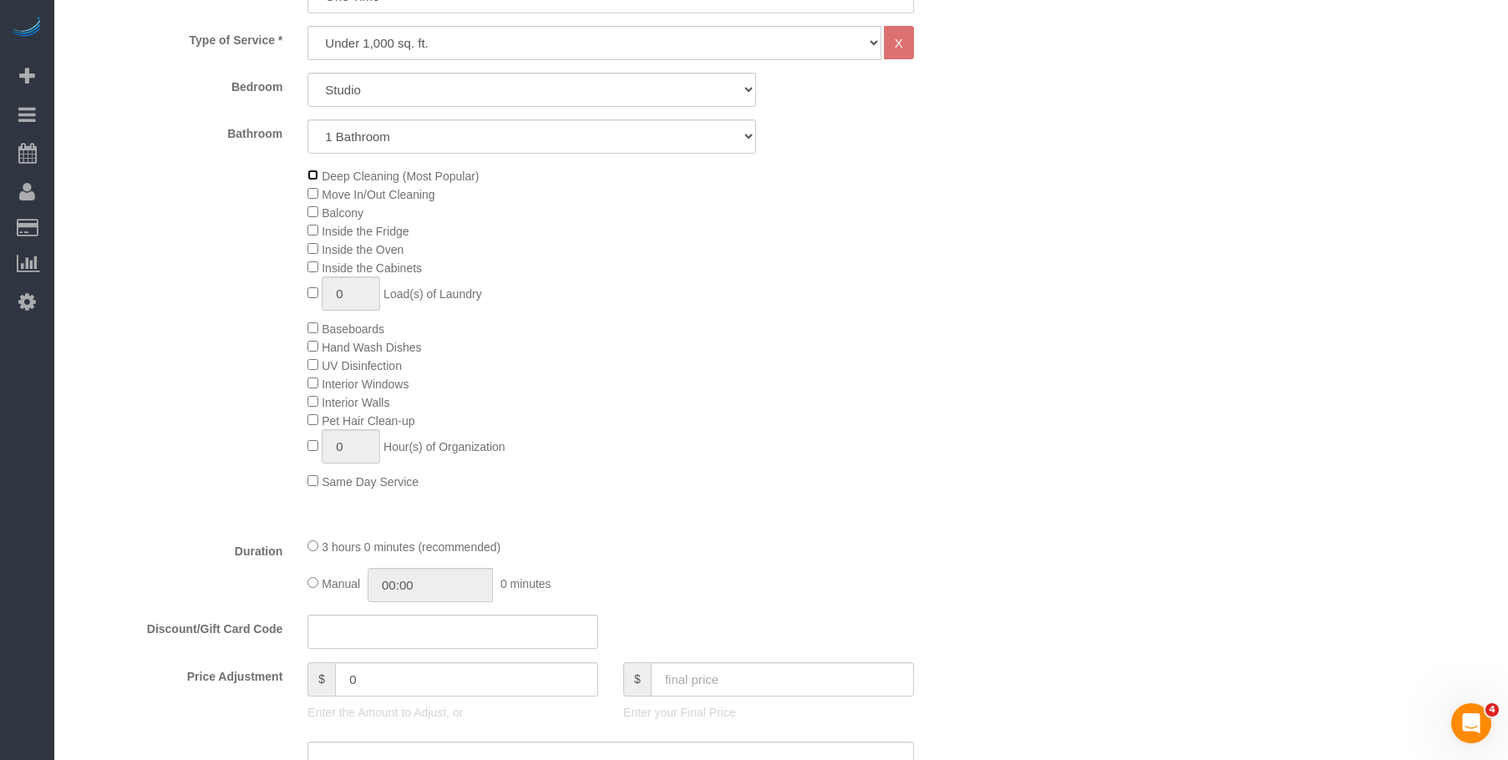
scroll to position [668, 0]
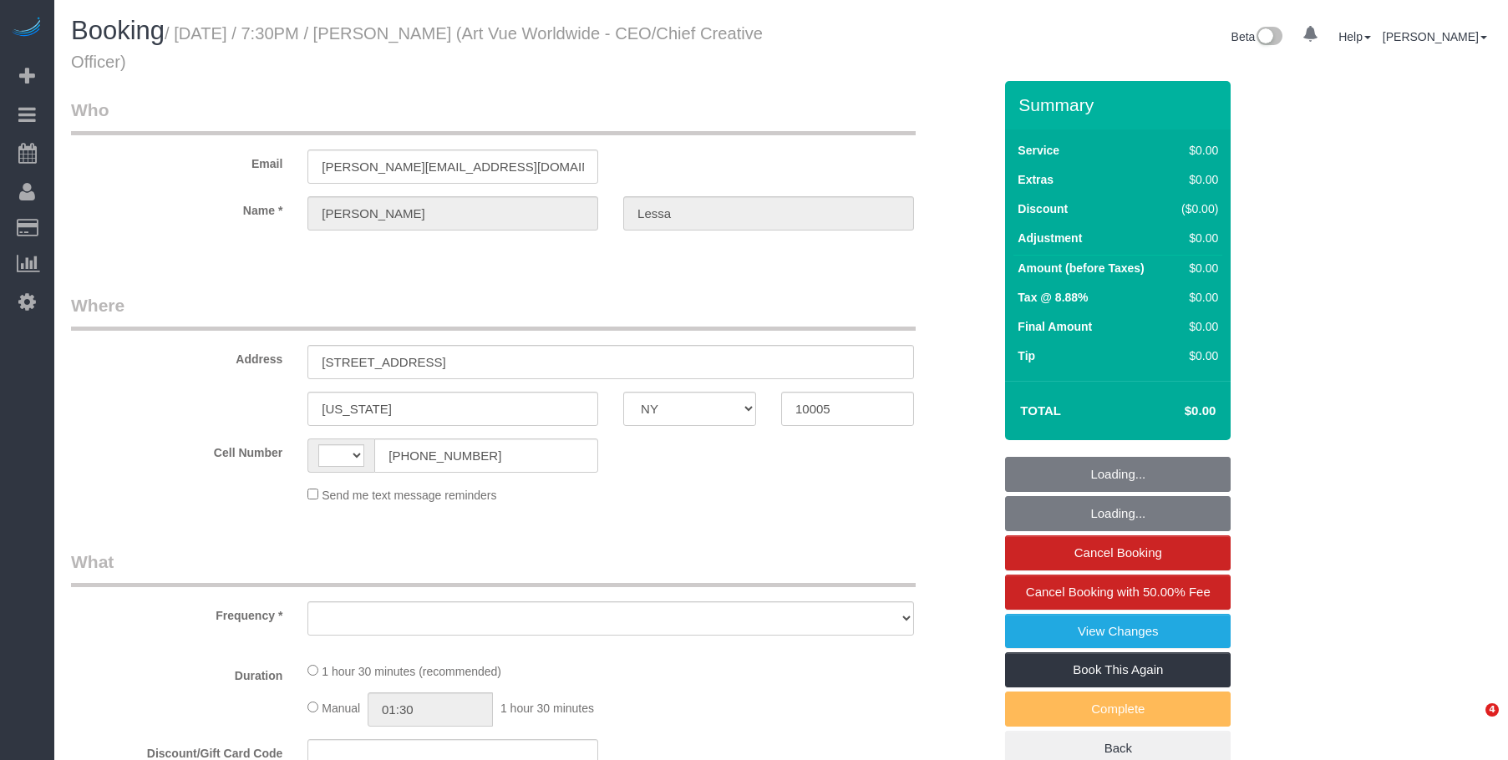
select select "NY"
select select "number:89"
select select "number:90"
select select "number:15"
select select "number:5"
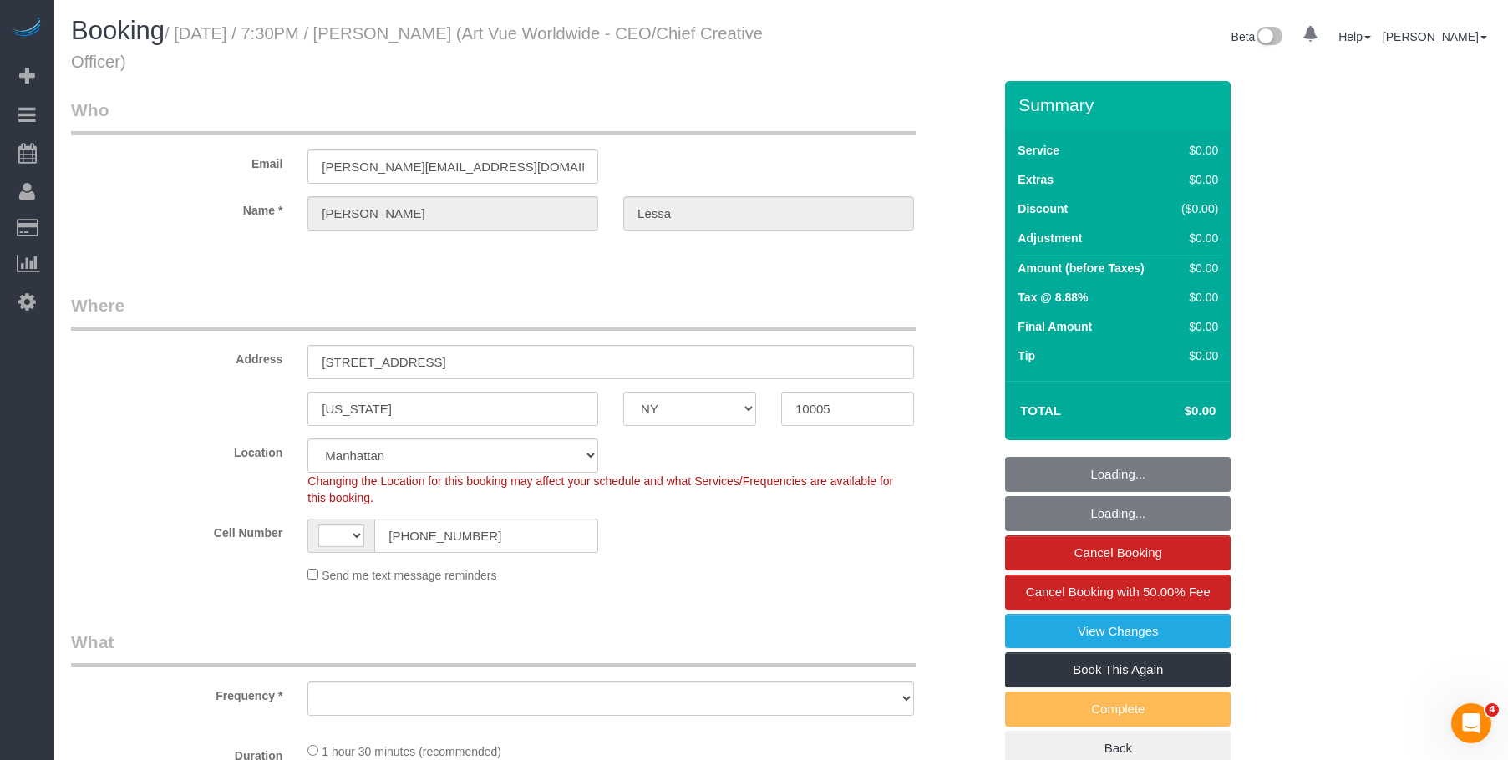
select select "string:stripe-pm_1S365Z4VGloSiKo7FAUy2Rp7"
select select "string:[GEOGRAPHIC_DATA]"
select select "object:1275"
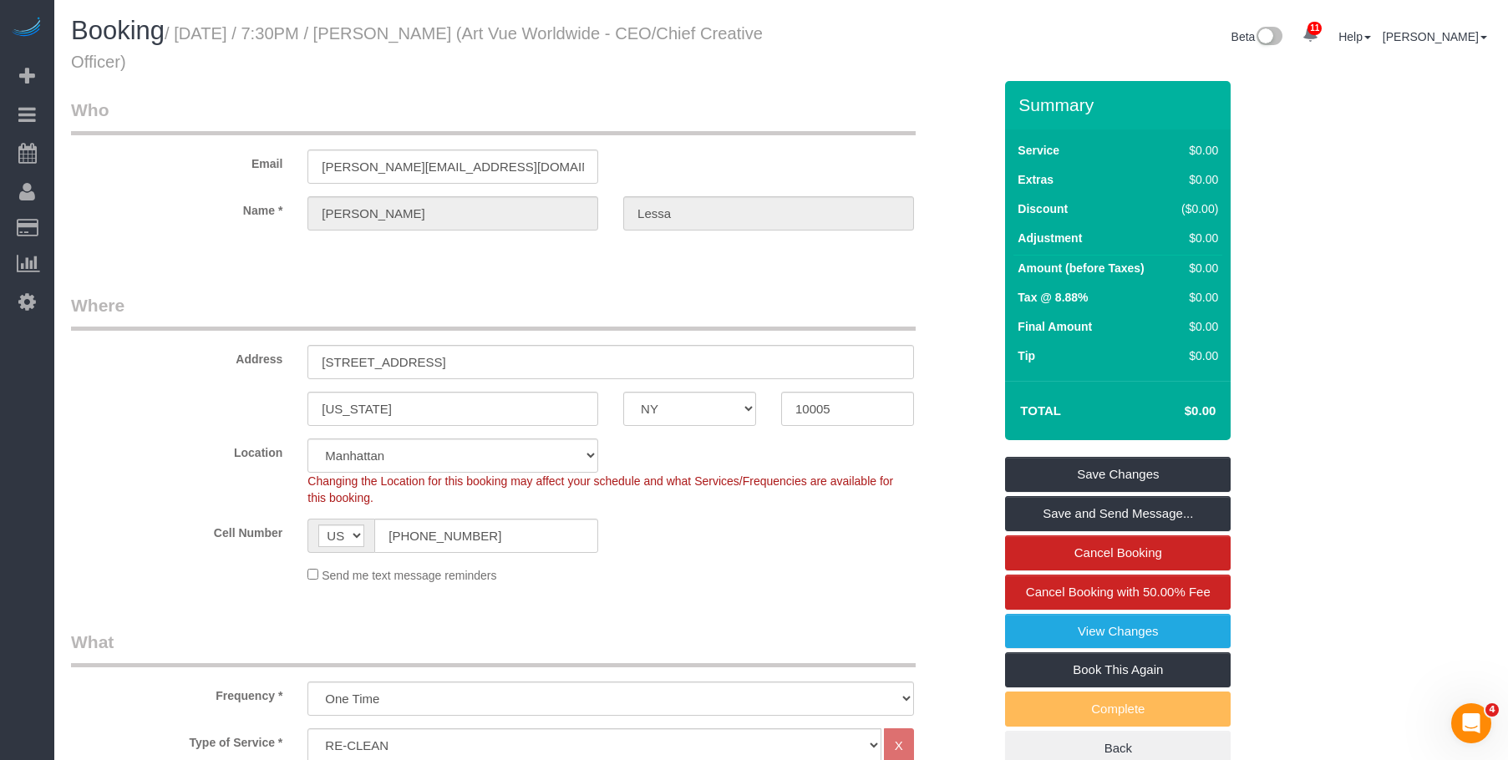
click at [588, 294] on legend "Where" at bounding box center [493, 312] width 845 height 38
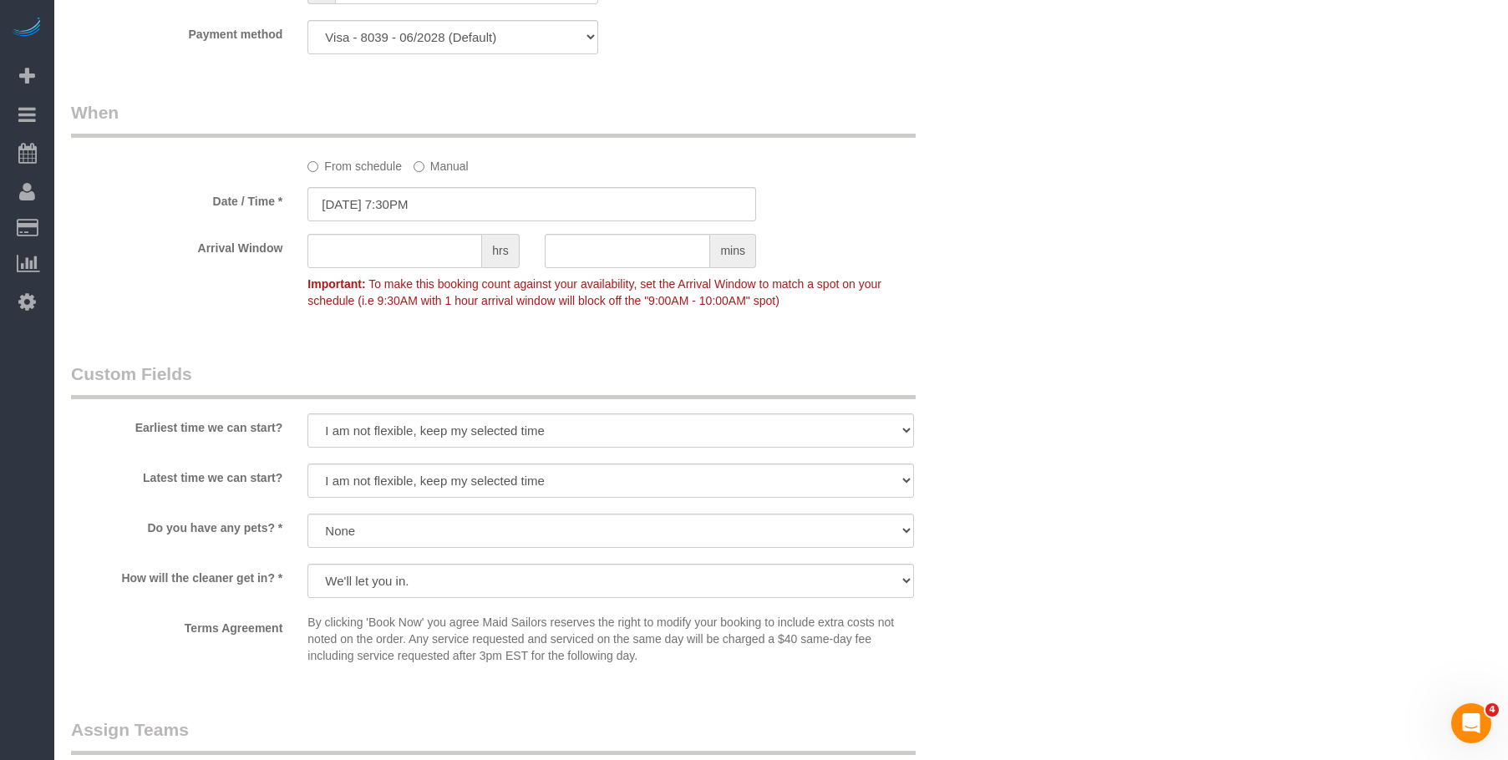
scroll to position [1002, 0]
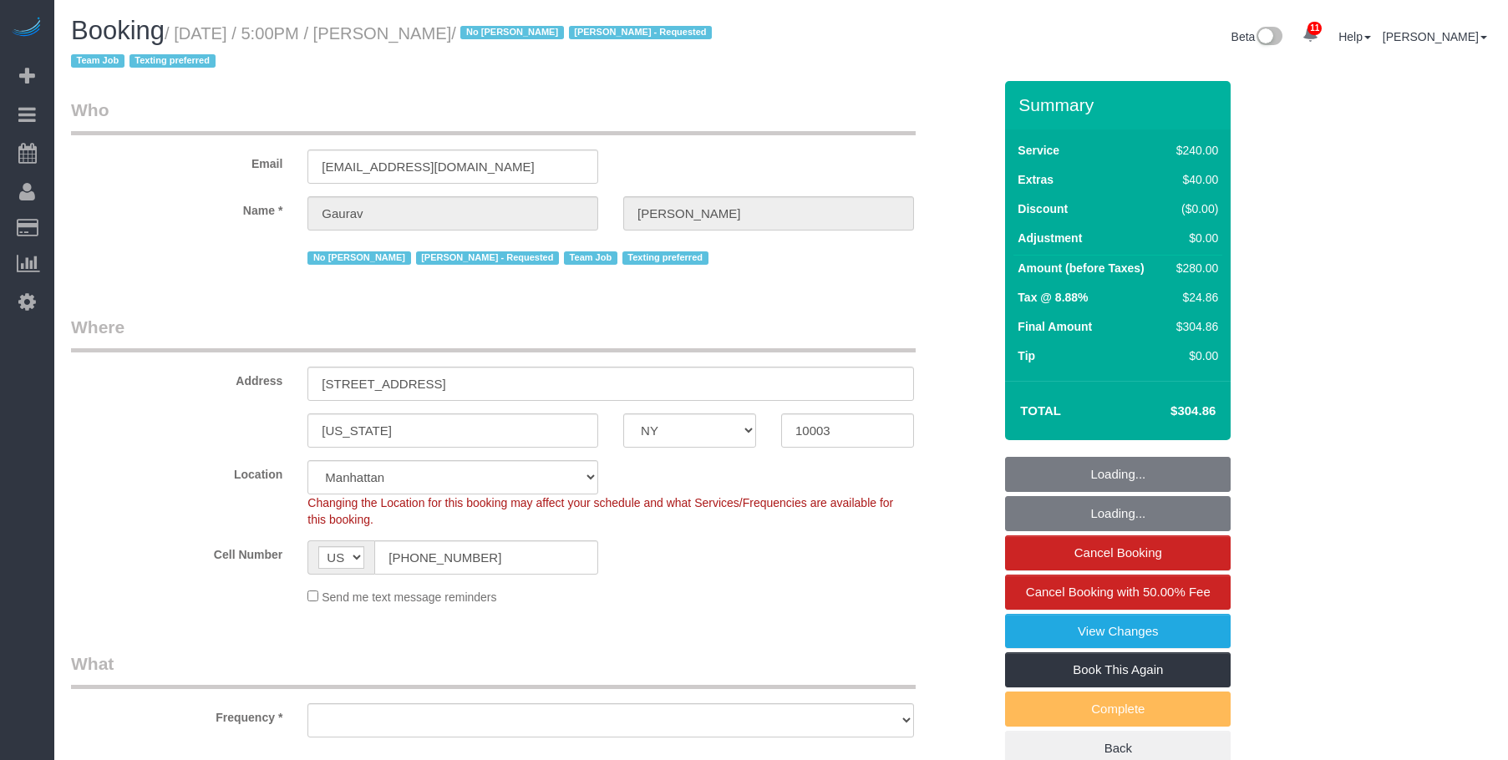
select select "NY"
select select "string:stripe-pm_1S3jjm4VGloSiKo7cAjHqeXz"
select select "object:737"
select select "180"
select select "number:89"
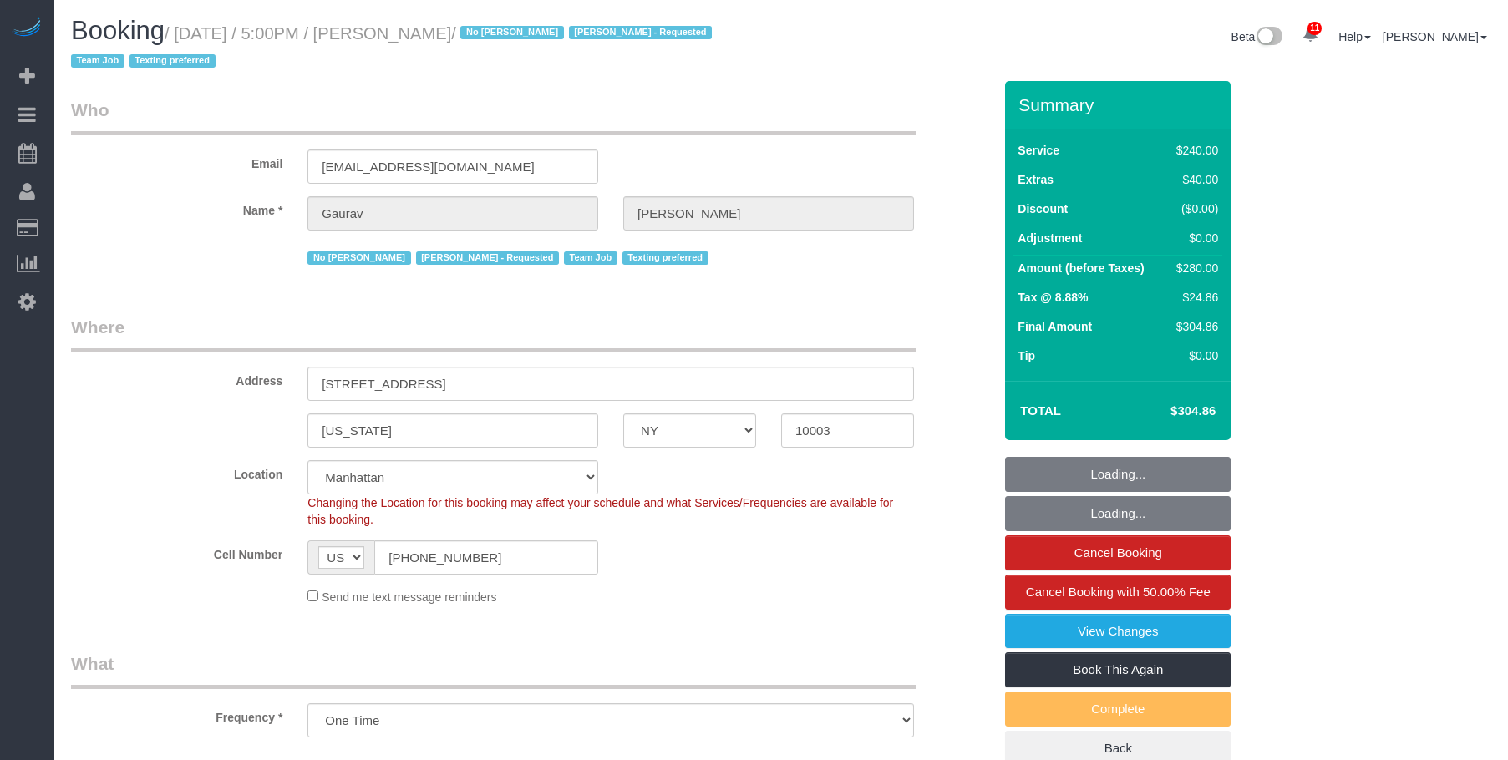
select select "number:90"
select select "number:15"
select select "number:6"
click at [570, 34] on small "/ [DATE] / 5:00PM / [PERSON_NAME] / No [PERSON_NAME] [PERSON_NAME] - Requested …" at bounding box center [394, 47] width 646 height 47
select select "object:972"
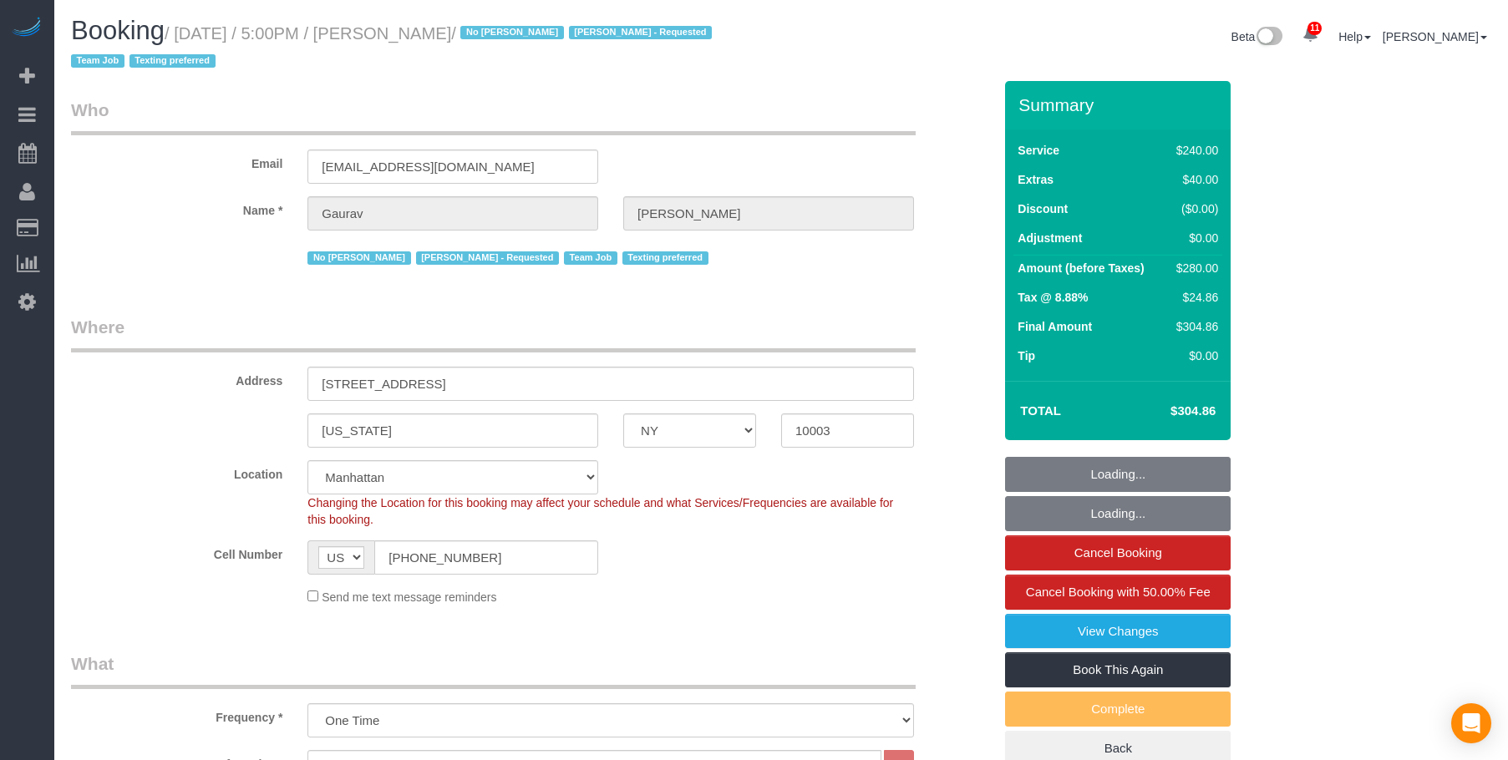
select select "spot1"
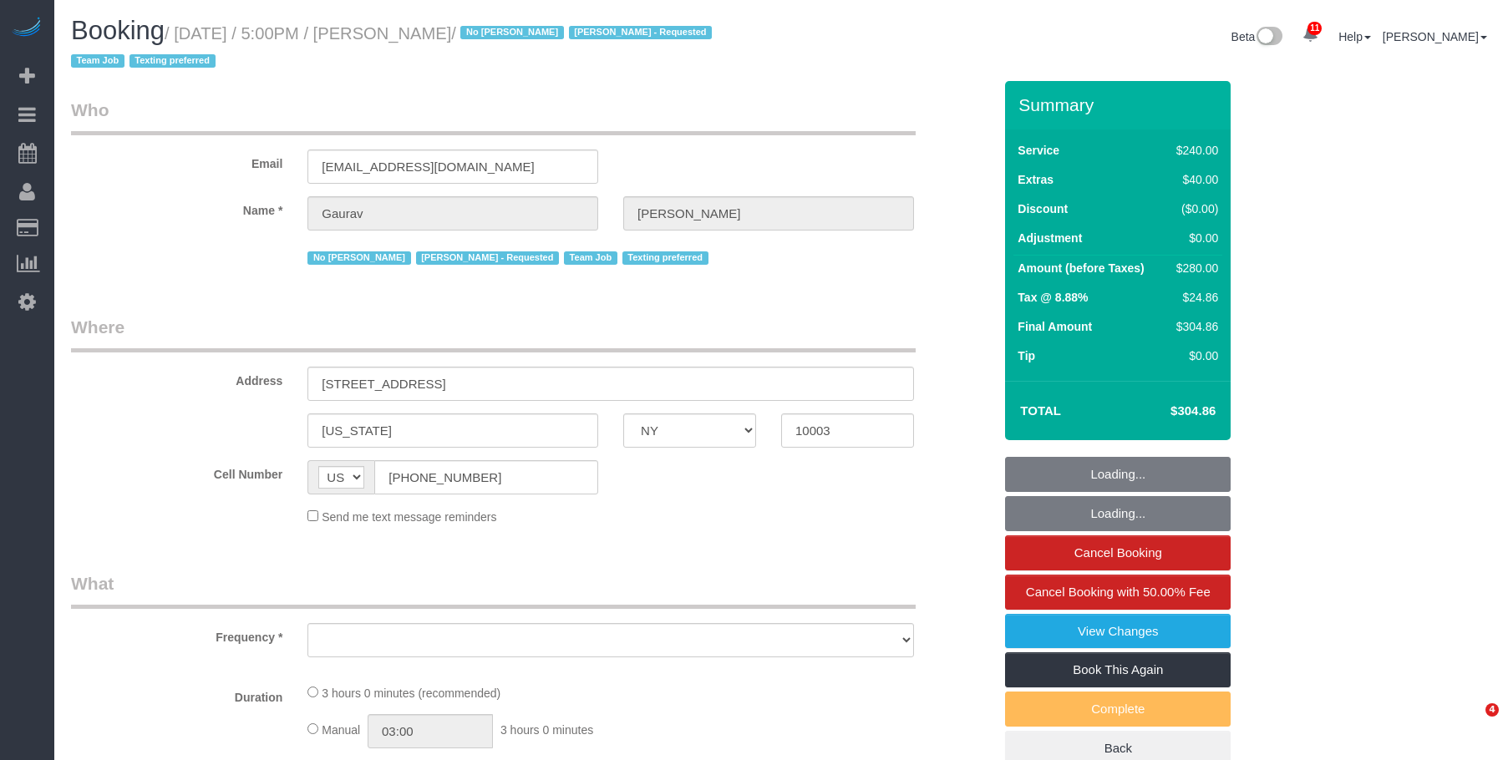
select select "NY"
select select "object:735"
select select "string:stripe-pm_1S3jjm4VGloSiKo7cAjHqeXz"
select select "number:89"
select select "number:90"
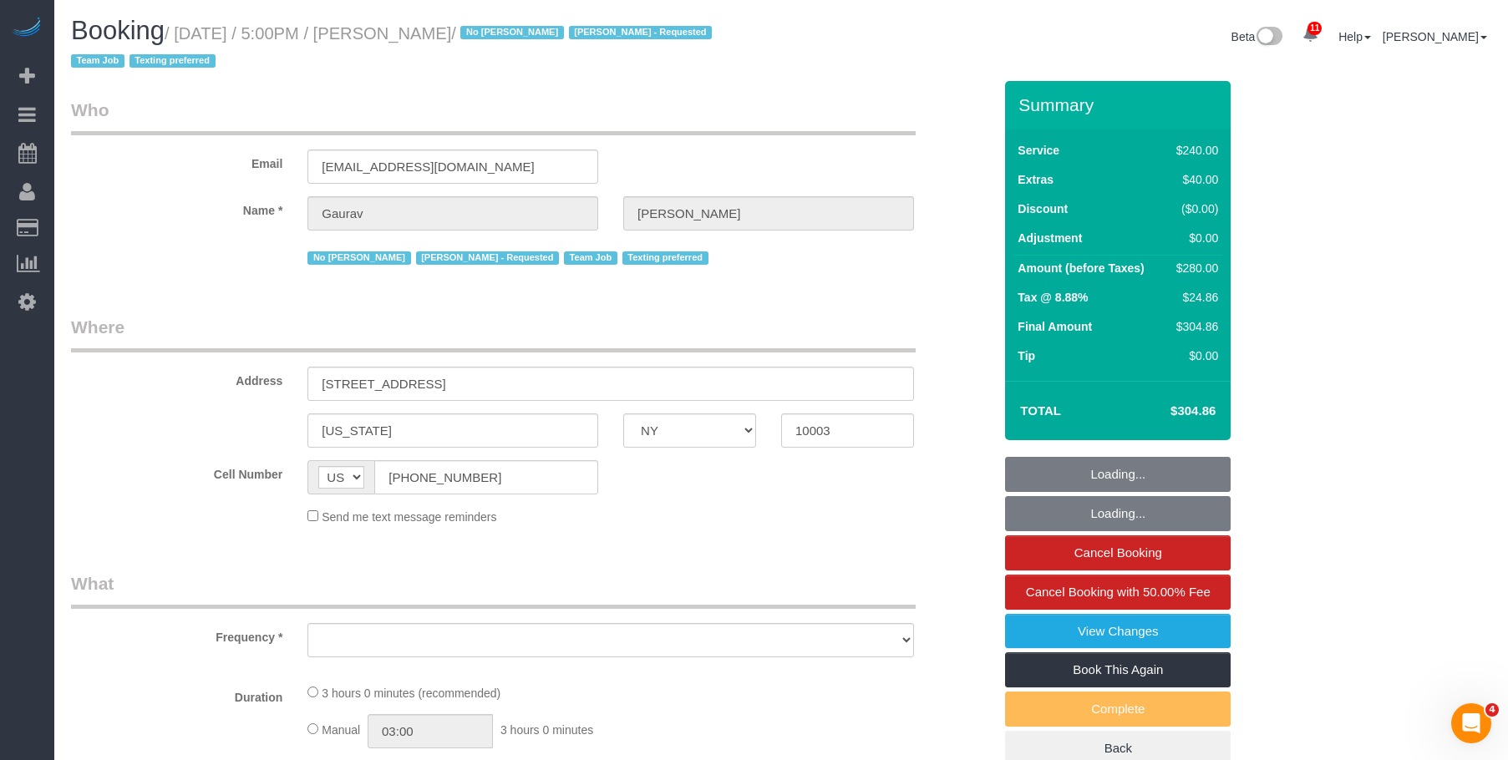
select select "number:15"
select select "number:6"
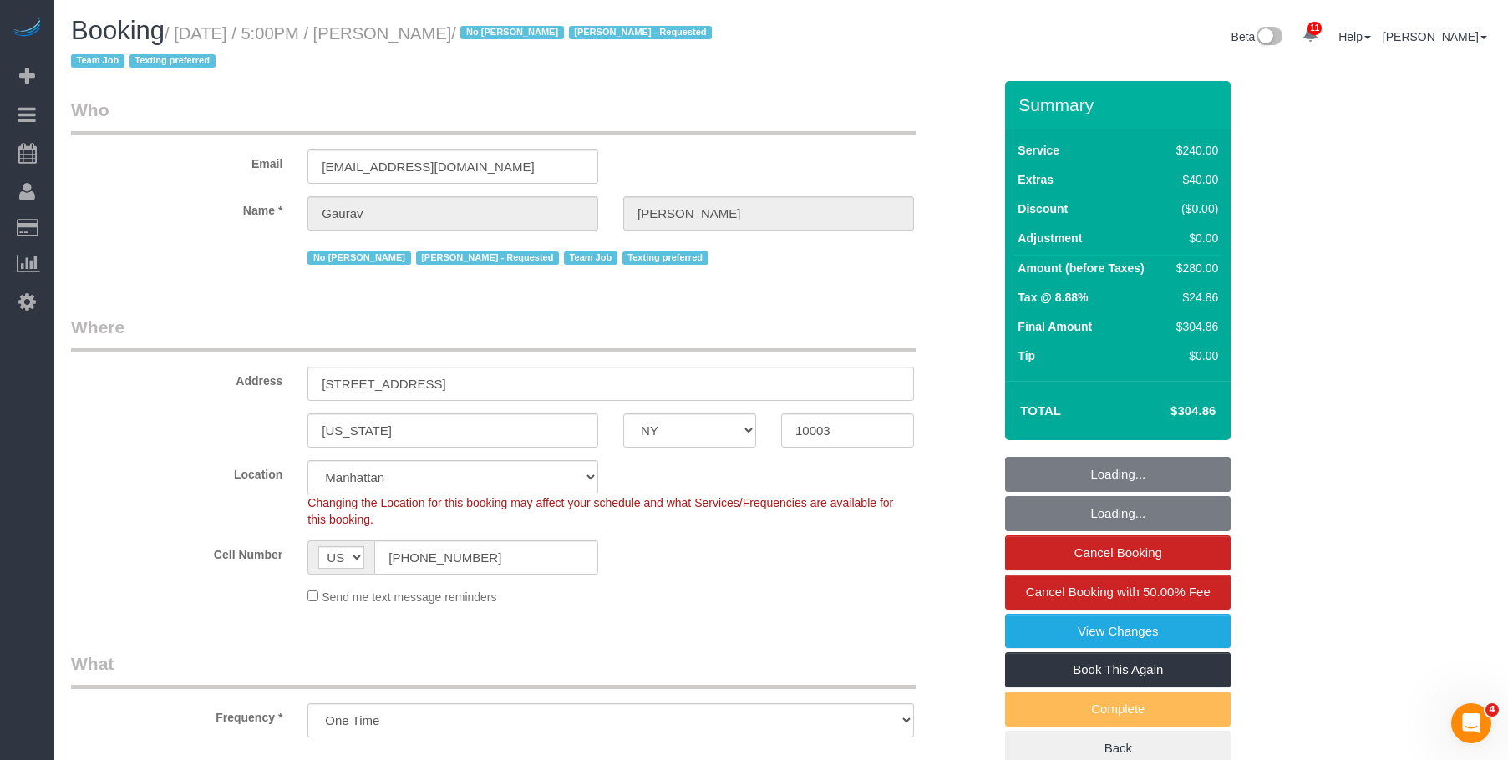
select select "object:886"
select select "180"
select select "spot1"
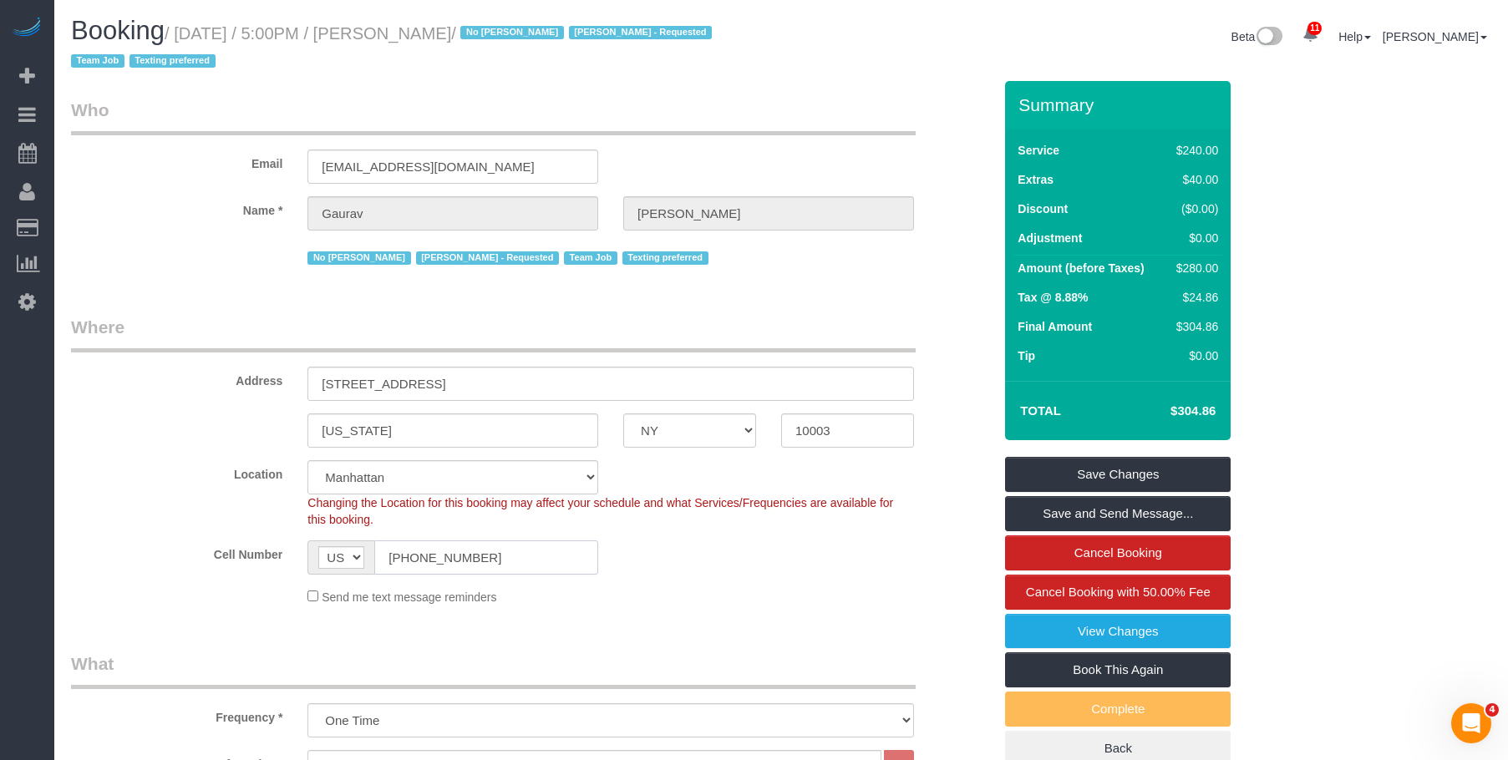
drag, startPoint x: 437, startPoint y: 565, endPoint x: 272, endPoint y: 554, distance: 164.9
click at [272, 554] on div "Cell Number AF AL DZ AD AO AI AQ AG AR AM AW AU AT AZ BS BH BD BB BY BE BZ BJ B…" at bounding box center [531, 558] width 947 height 34
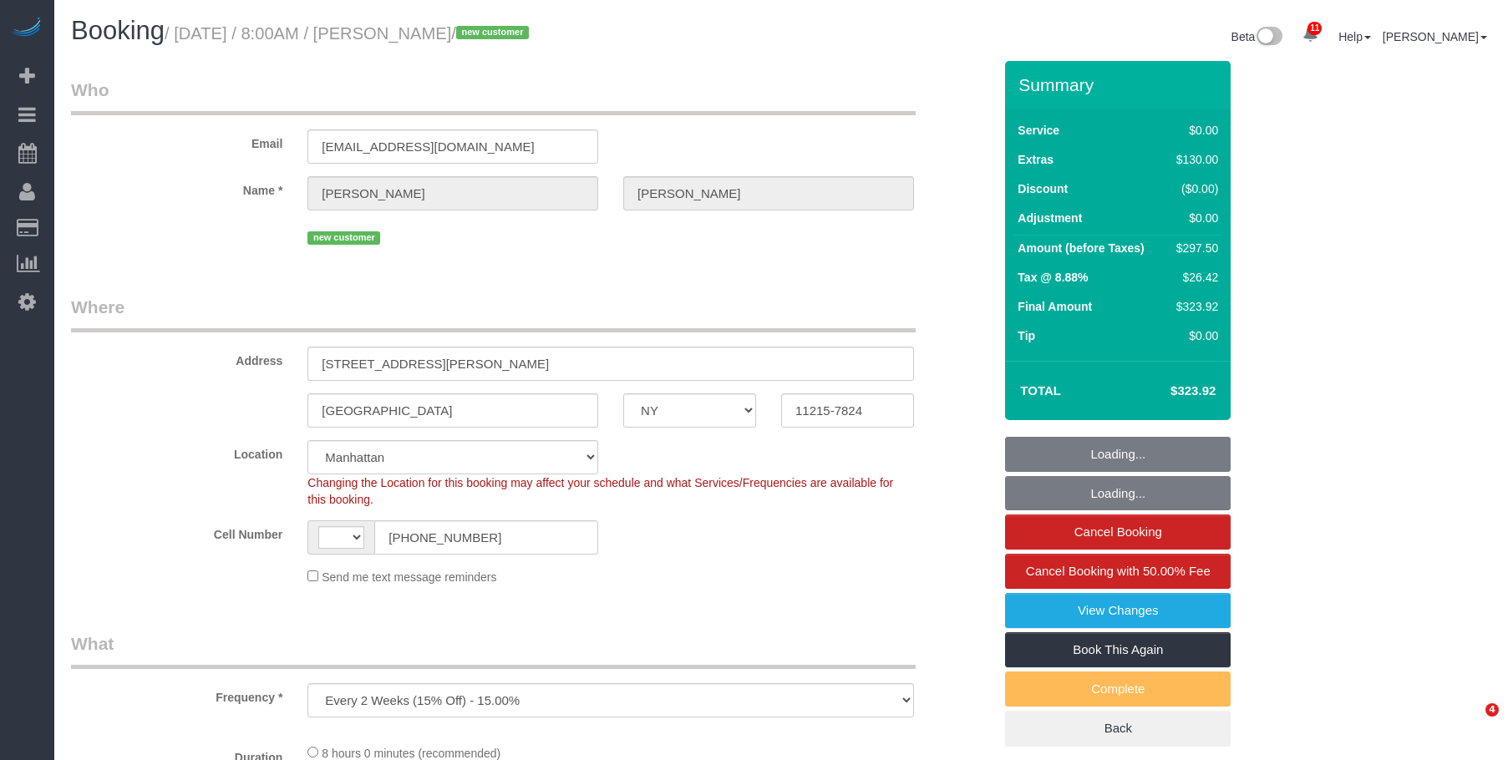
select select "NY"
select select "number:89"
select select "number:90"
select select "number:13"
select select "number:7"
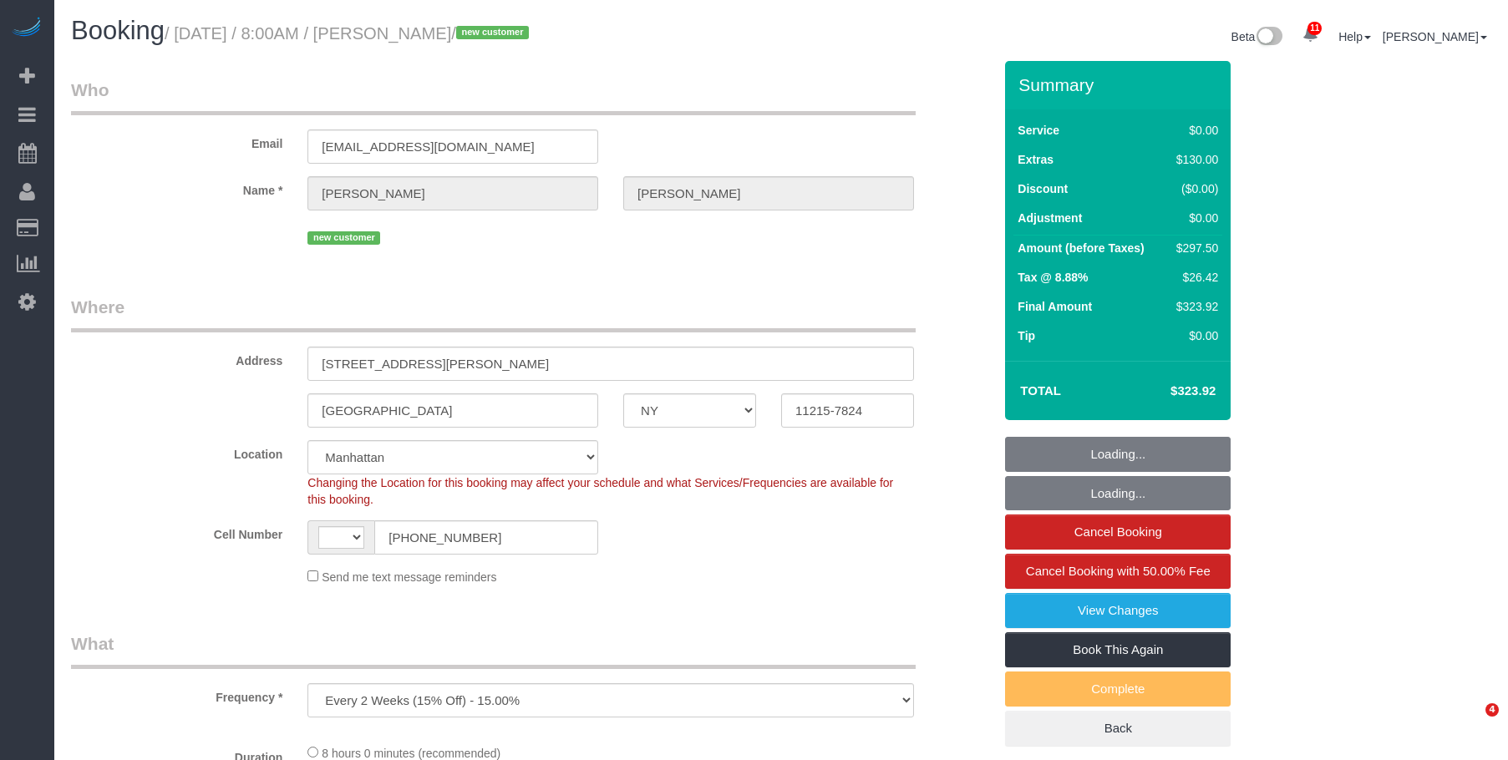
click at [534, 25] on small "/ [DATE] / 8:00AM / [PERSON_NAME] / new customer" at bounding box center [349, 33] width 369 height 18
select select "object:868"
select select "string:[GEOGRAPHIC_DATA]"
select select "2"
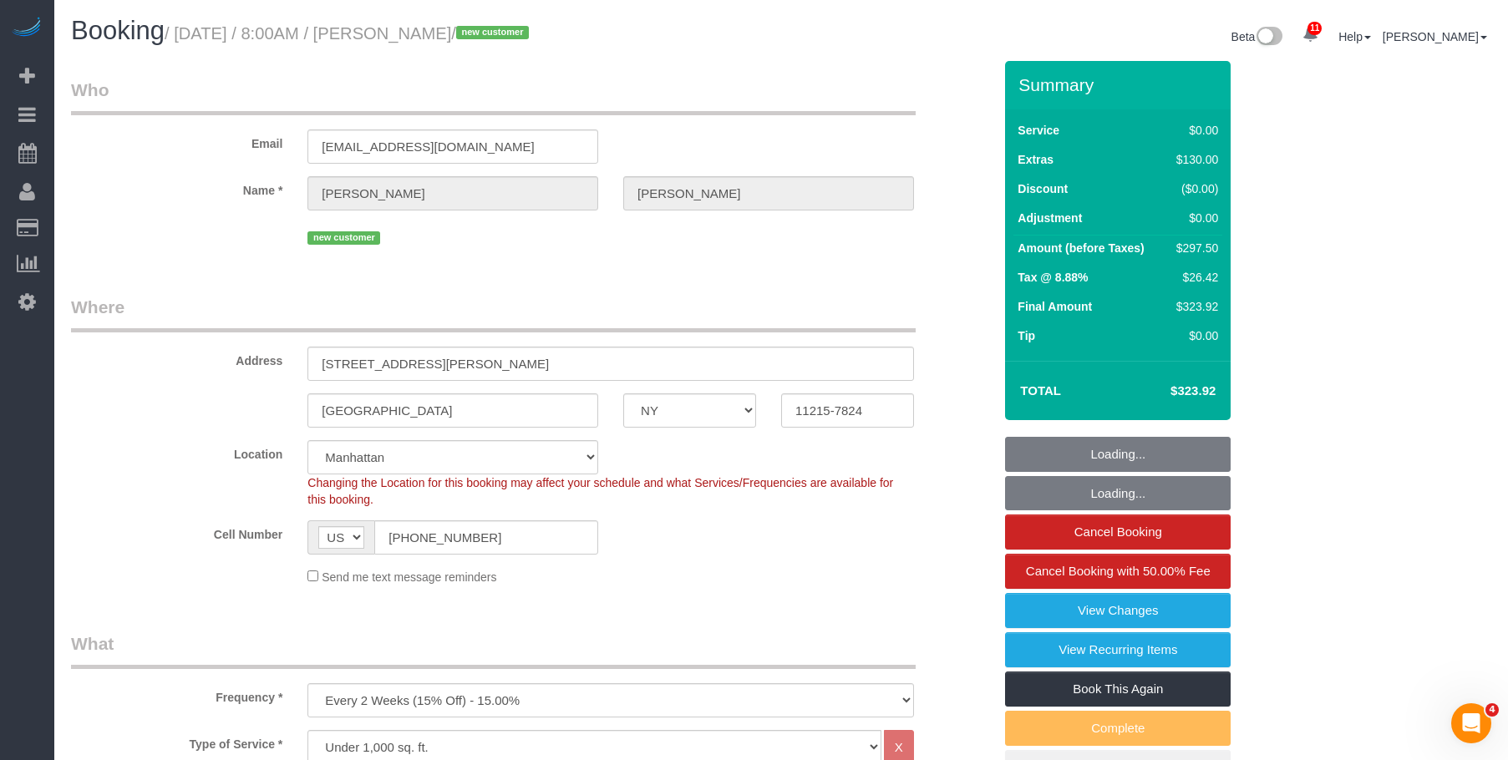
select select "string:stripe-pm_1S3igF4VGloSiKo7ii8H05kM"
select select "spot1"
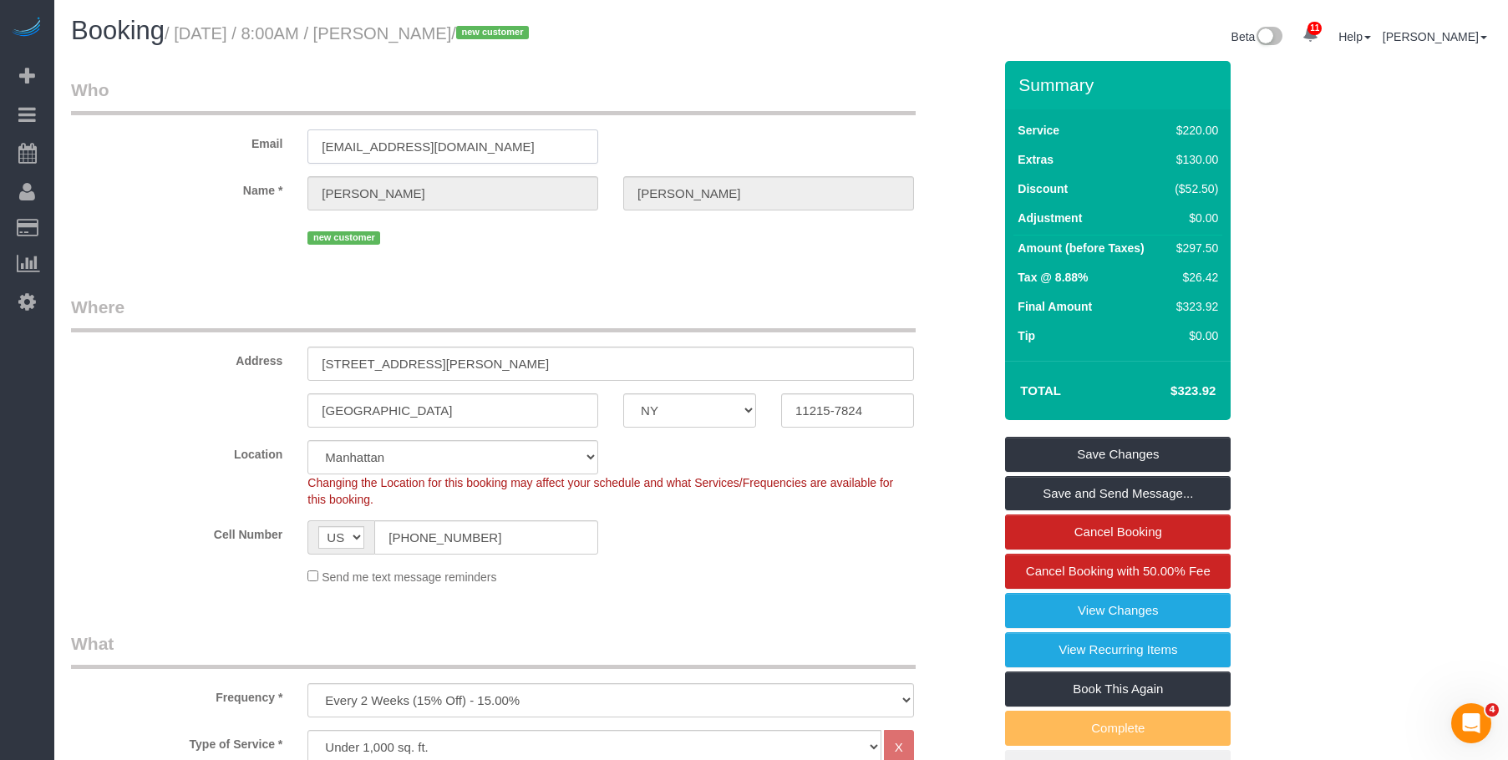
drag, startPoint x: 453, startPoint y: 148, endPoint x: 200, endPoint y: 138, distance: 252.5
click at [177, 145] on div "Email [EMAIL_ADDRESS][DOMAIN_NAME]" at bounding box center [531, 121] width 947 height 86
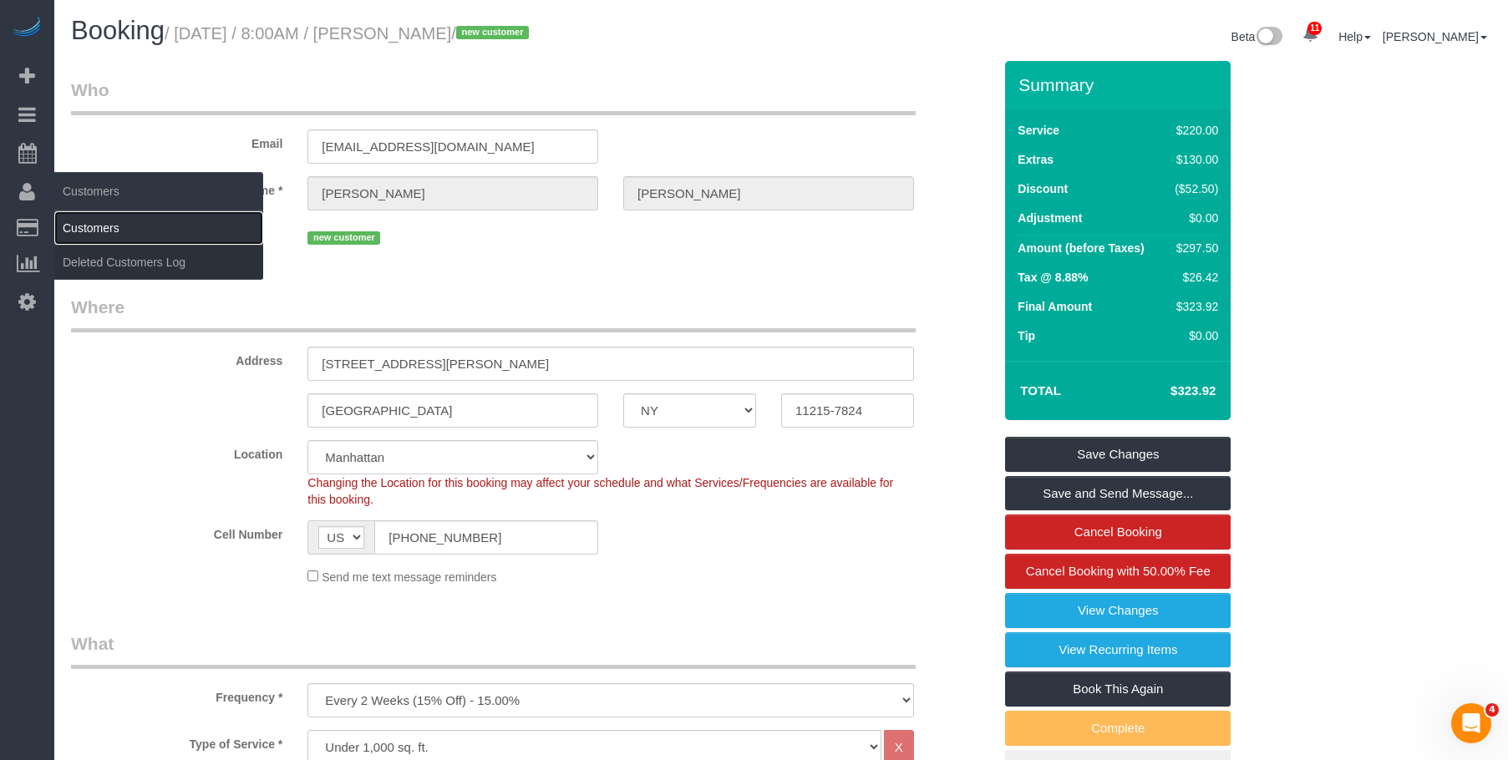
click at [127, 231] on link "Customers" at bounding box center [158, 227] width 209 height 33
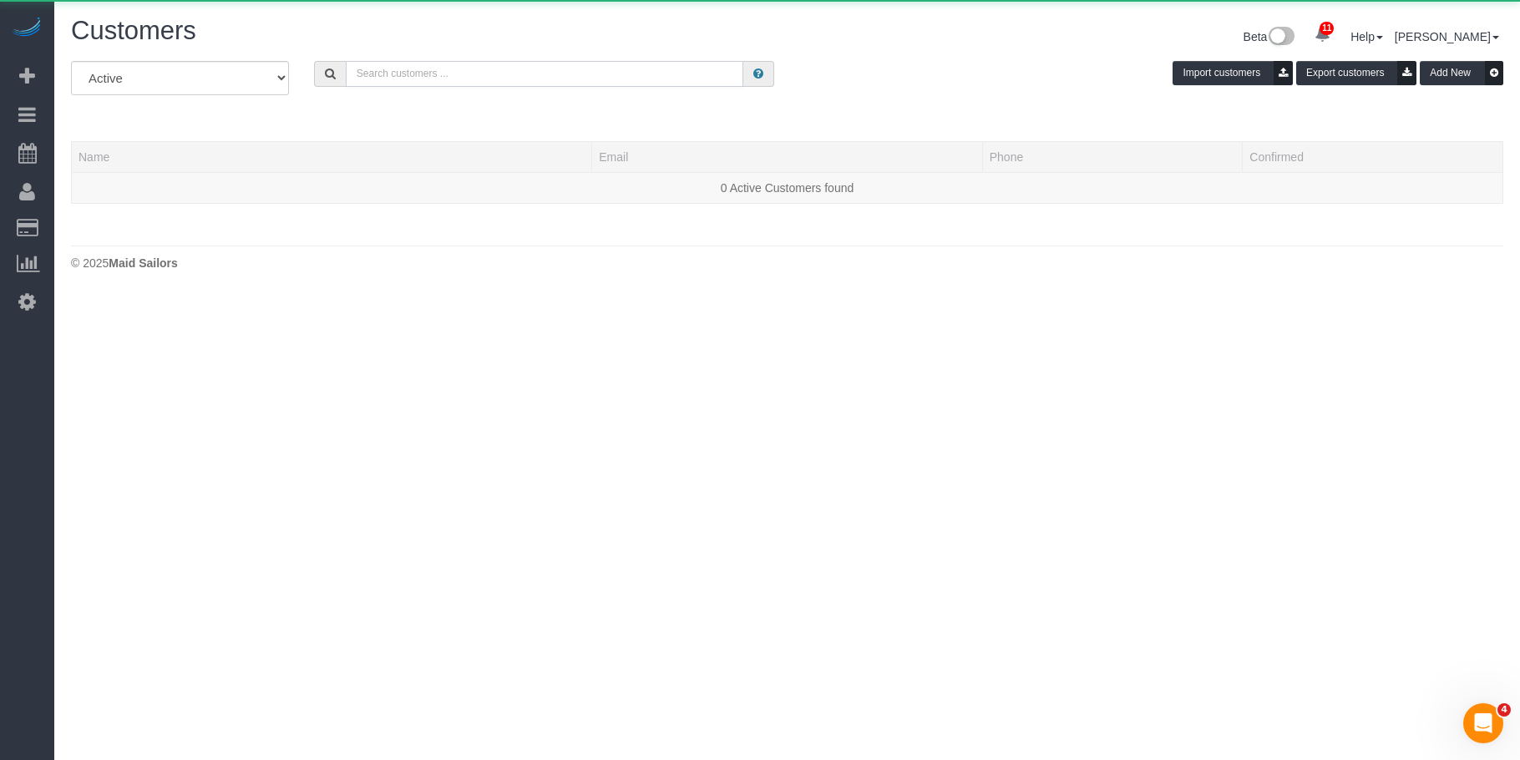
click at [705, 72] on input "text" at bounding box center [545, 74] width 398 height 26
paste input "[EMAIL_ADDRESS][DOMAIN_NAME]"
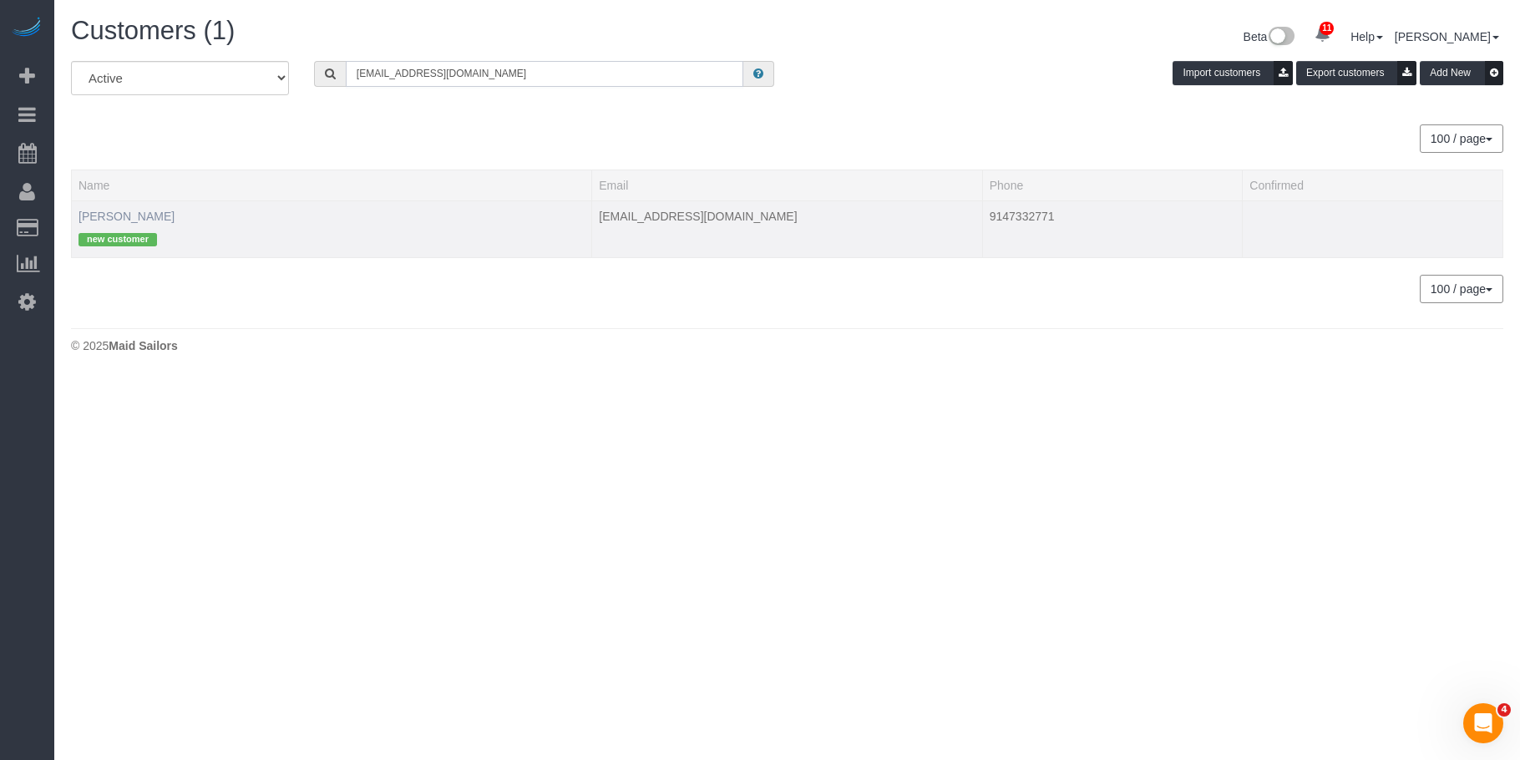
type input "[EMAIL_ADDRESS][DOMAIN_NAME]"
click at [133, 216] on link "[PERSON_NAME]" at bounding box center [127, 216] width 96 height 13
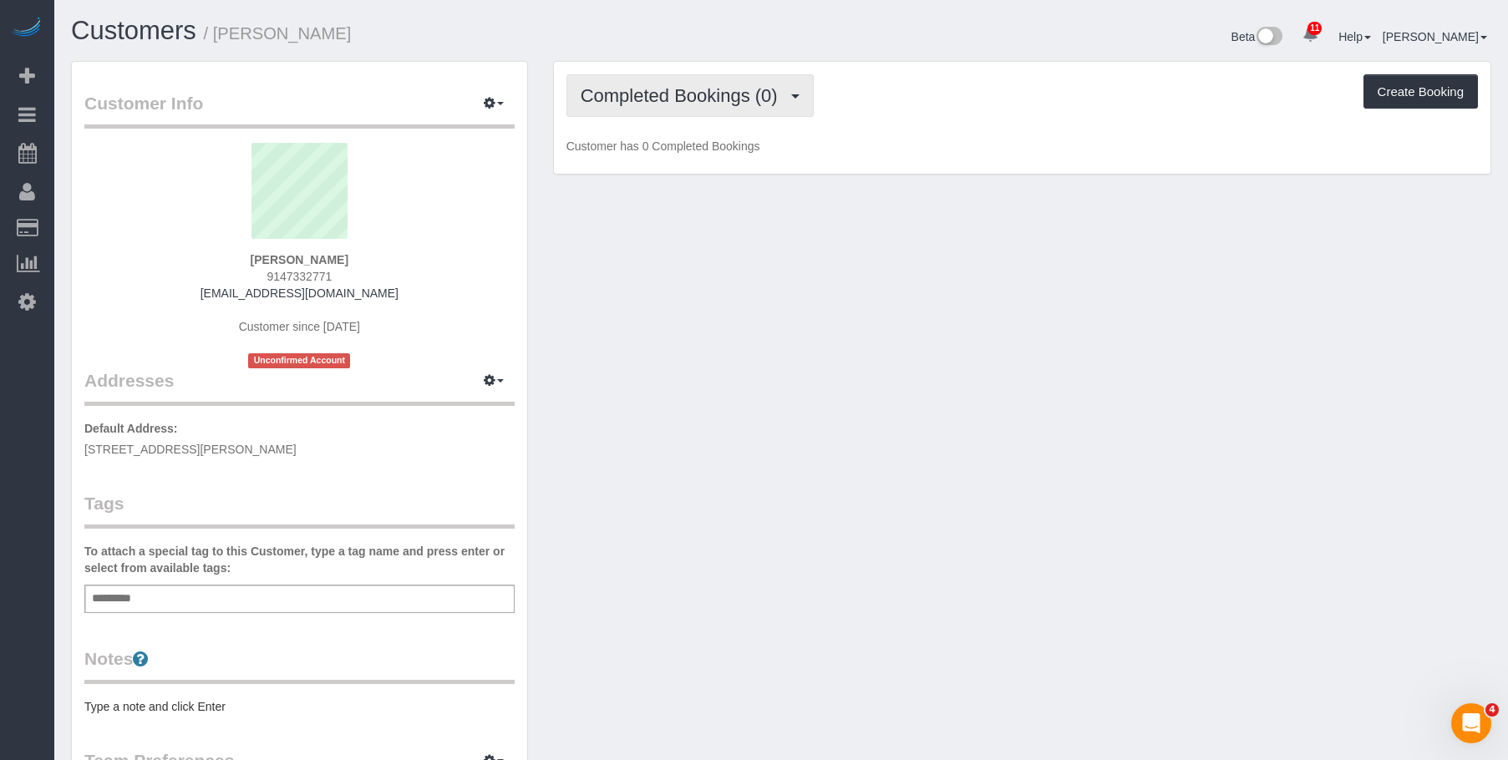
click at [698, 88] on span "Completed Bookings (0)" at bounding box center [684, 95] width 206 height 21
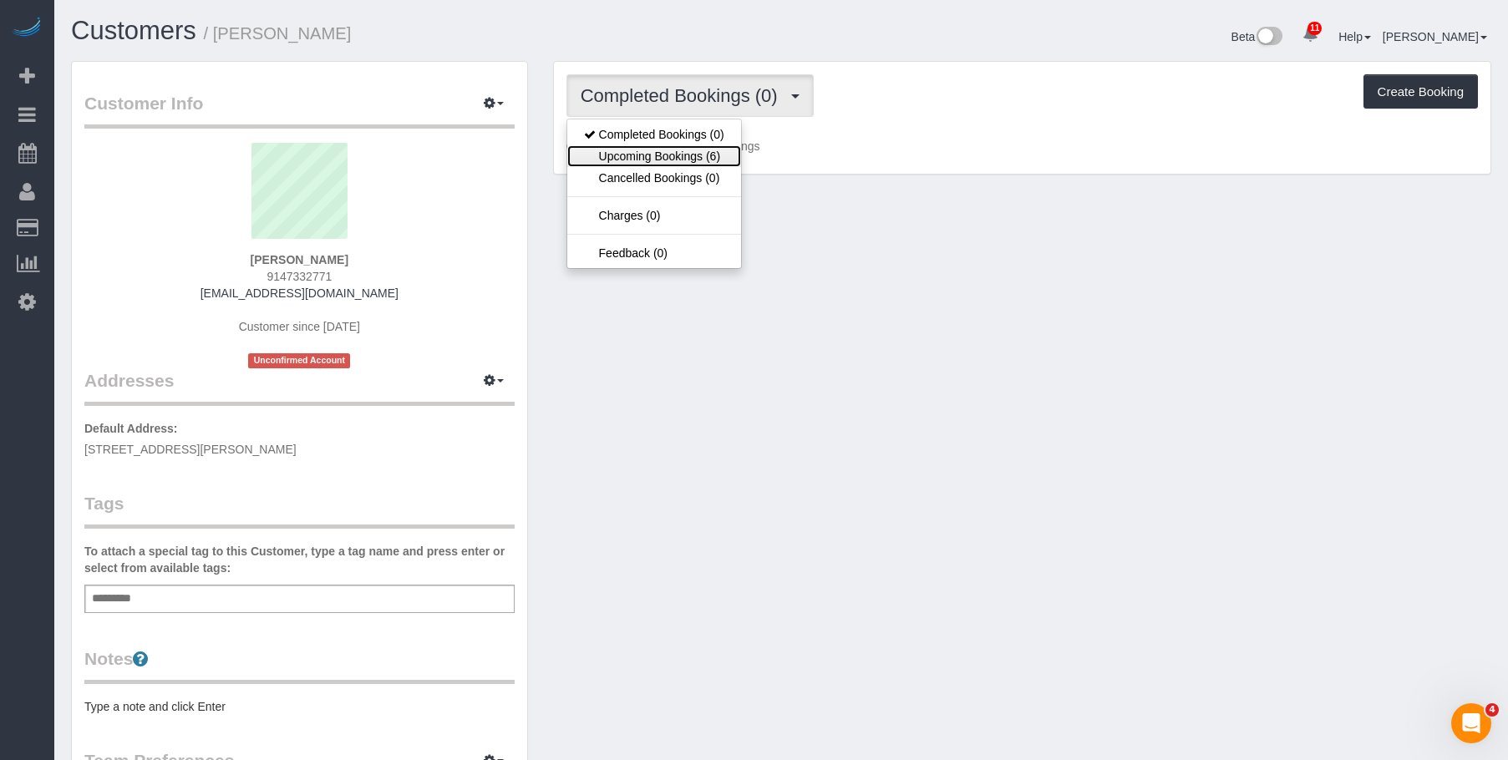
click at [688, 156] on link "Upcoming Bookings (6)" at bounding box center [654, 156] width 174 height 22
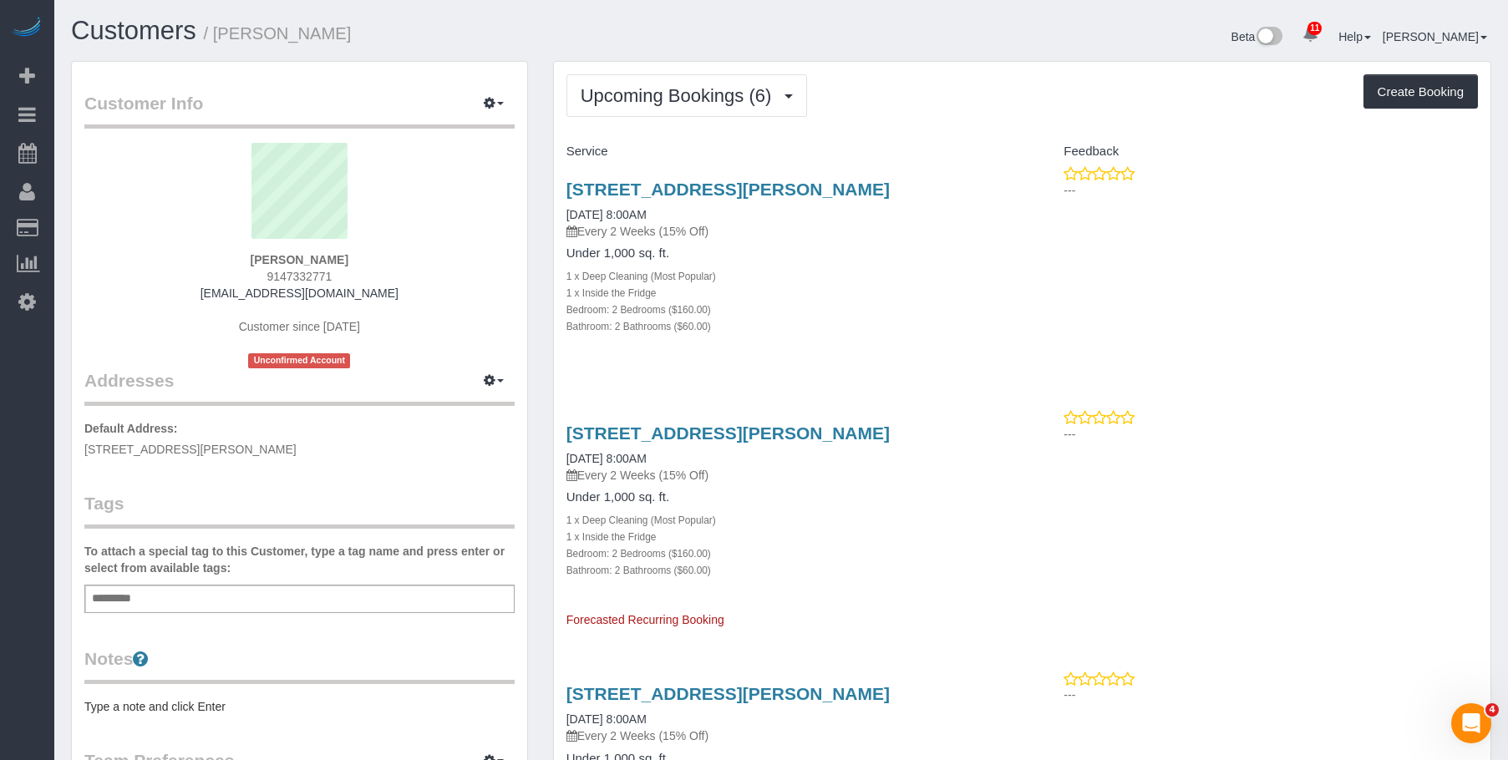
click at [886, 279] on div "1 x Deep Cleaning (Most Popular)" at bounding box center [788, 275] width 444 height 17
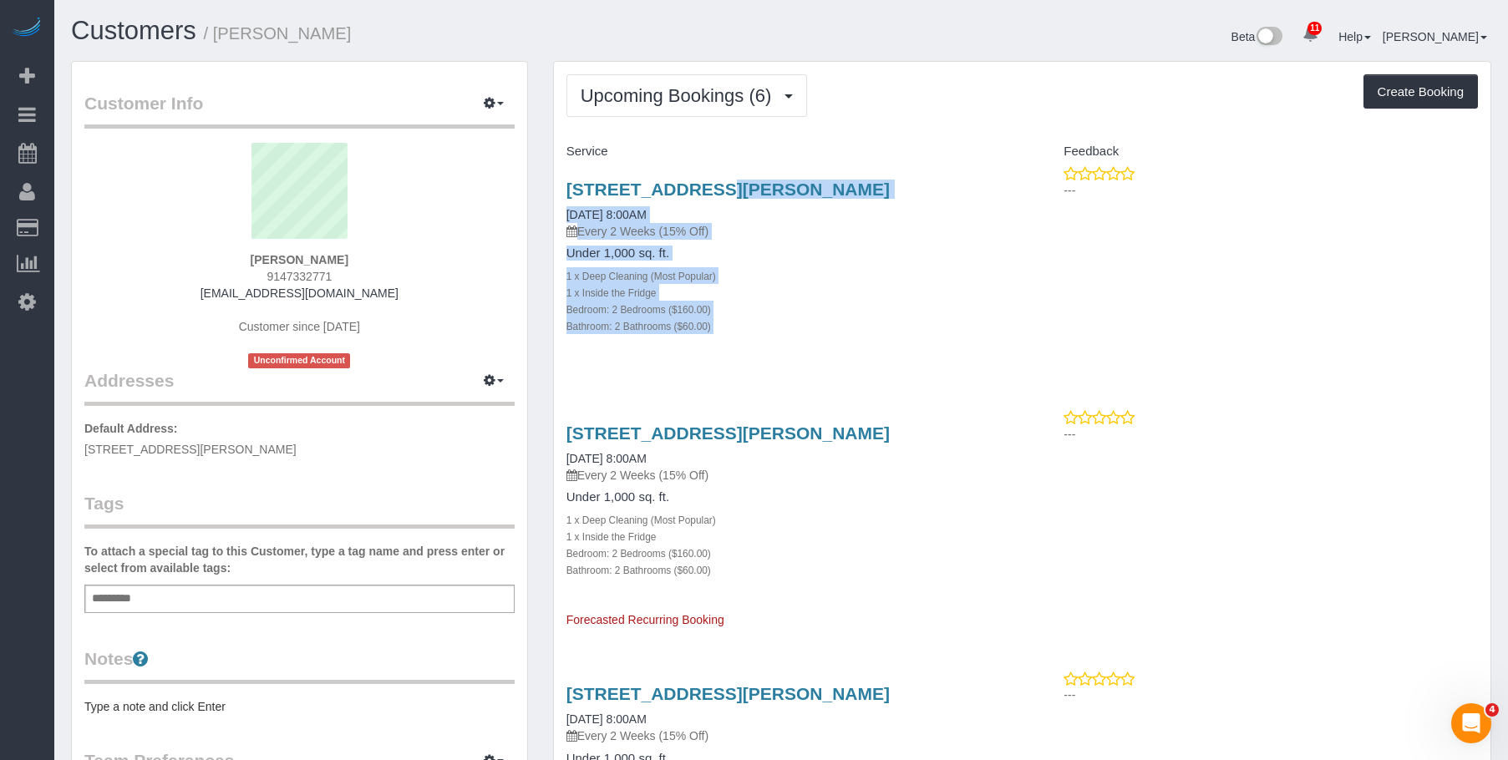
drag, startPoint x: 559, startPoint y: 187, endPoint x: 1023, endPoint y: 190, distance: 464.5
click at [1023, 190] on div "436 Carroll St Apt 604, 604, Brooklyn, NY 11215-7824 09/05/2025 8:00AM Every 2 …" at bounding box center [1022, 266] width 936 height 202
drag, startPoint x: 781, startPoint y: 227, endPoint x: 713, endPoint y: 216, distance: 69.4
click at [782, 227] on p "Every 2 Weeks (15% Off)" at bounding box center [788, 231] width 444 height 17
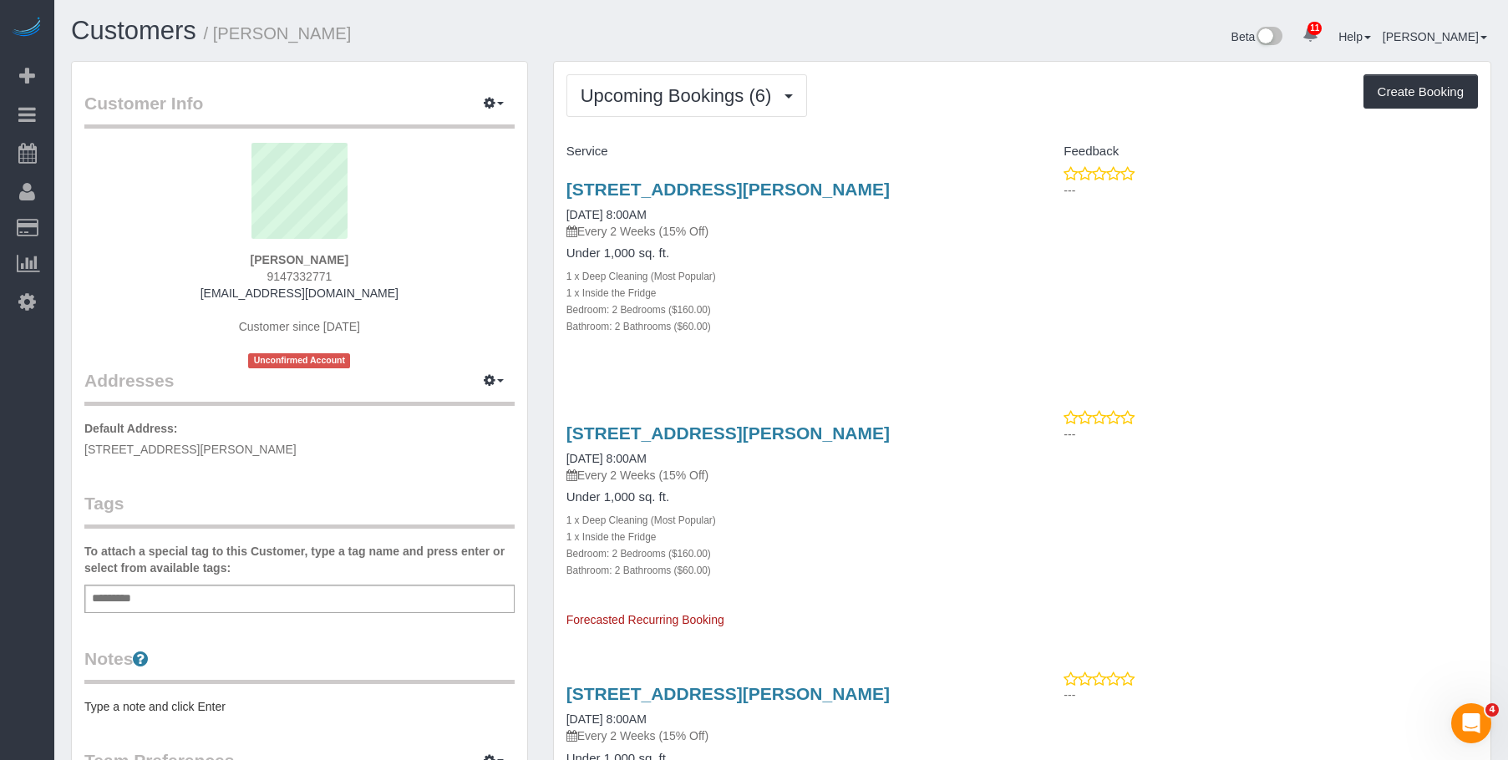
drag, startPoint x: 561, startPoint y: 192, endPoint x: 1008, endPoint y: 183, distance: 447.9
click at [1008, 183] on div "436 Carroll St Apt 604, 604, Brooklyn, NY 11215-7824 09/05/2025 8:00AM Every 2 …" at bounding box center [788, 266] width 469 height 202
copy link "436 Carroll St Apt 604, 604, Brooklyn, NY 11215-7824"
drag, startPoint x: 925, startPoint y: 256, endPoint x: 1123, endPoint y: 51, distance: 285.4
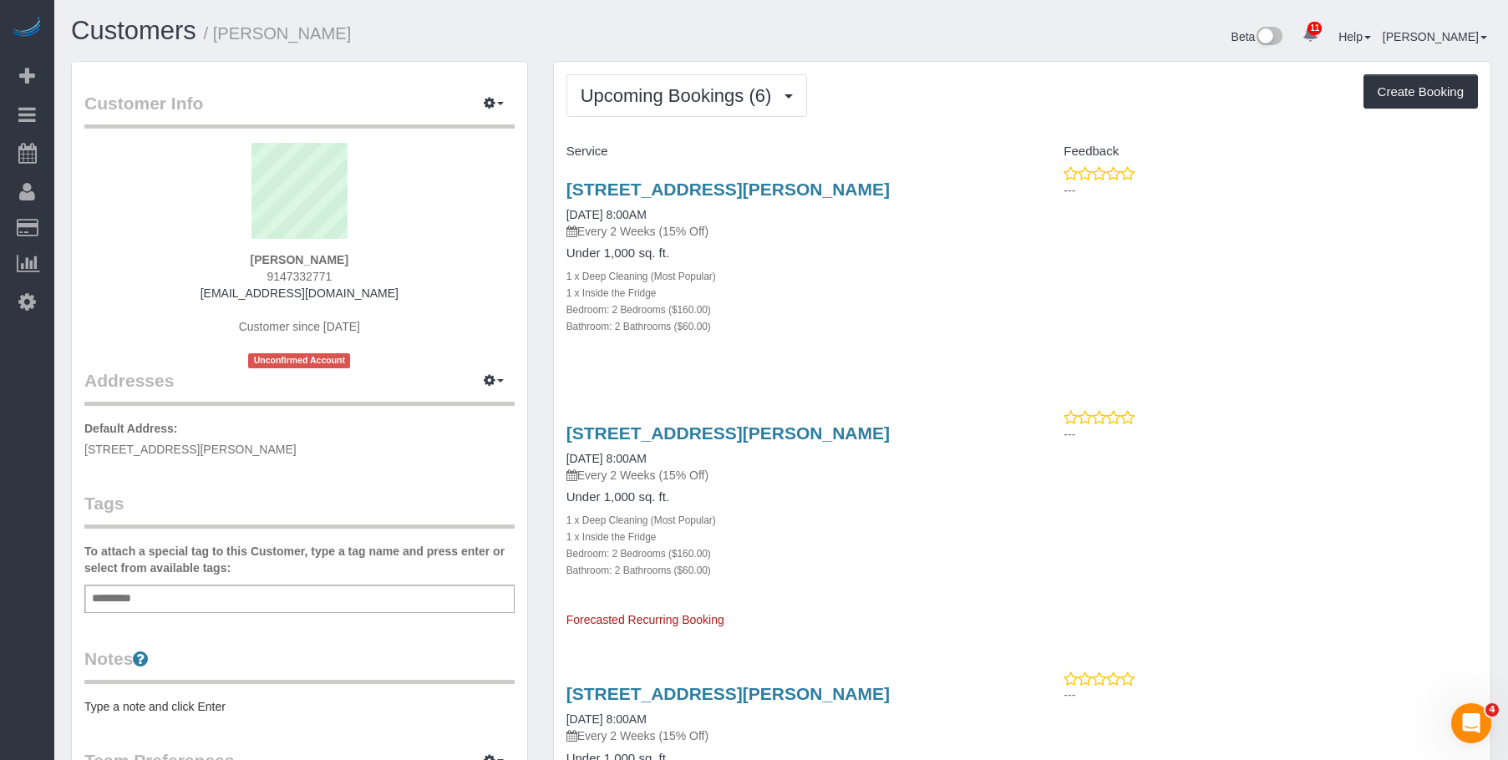
click at [926, 254] on h4 "Under 1,000 sq. ft." at bounding box center [788, 253] width 444 height 14
click at [737, 187] on link "436 Carroll St Apt 604, 604, Brooklyn, NY 11215-7824" at bounding box center [727, 189] width 323 height 19
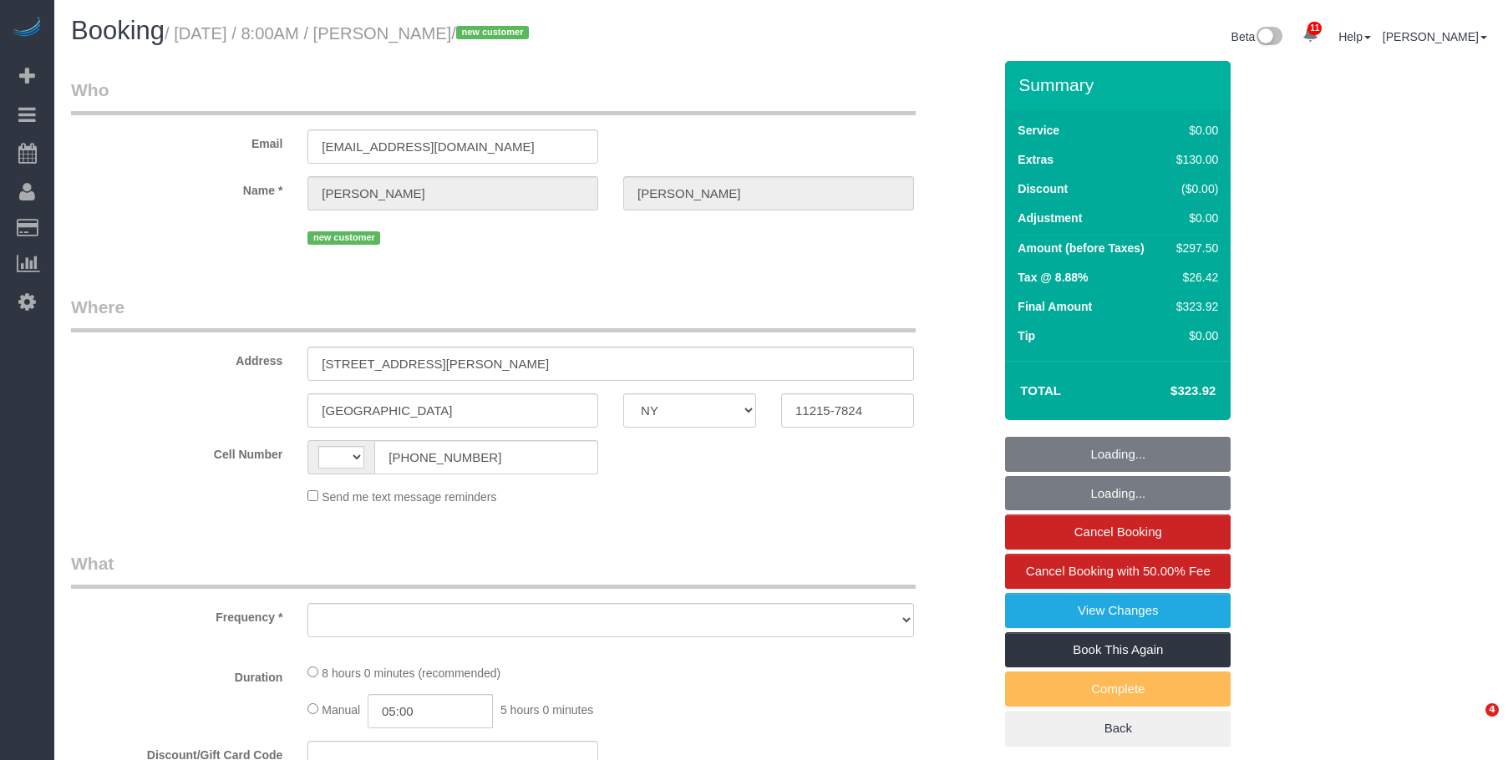
select select "NY"
select select "object:470"
select select "number:89"
select select "number:90"
select select "number:13"
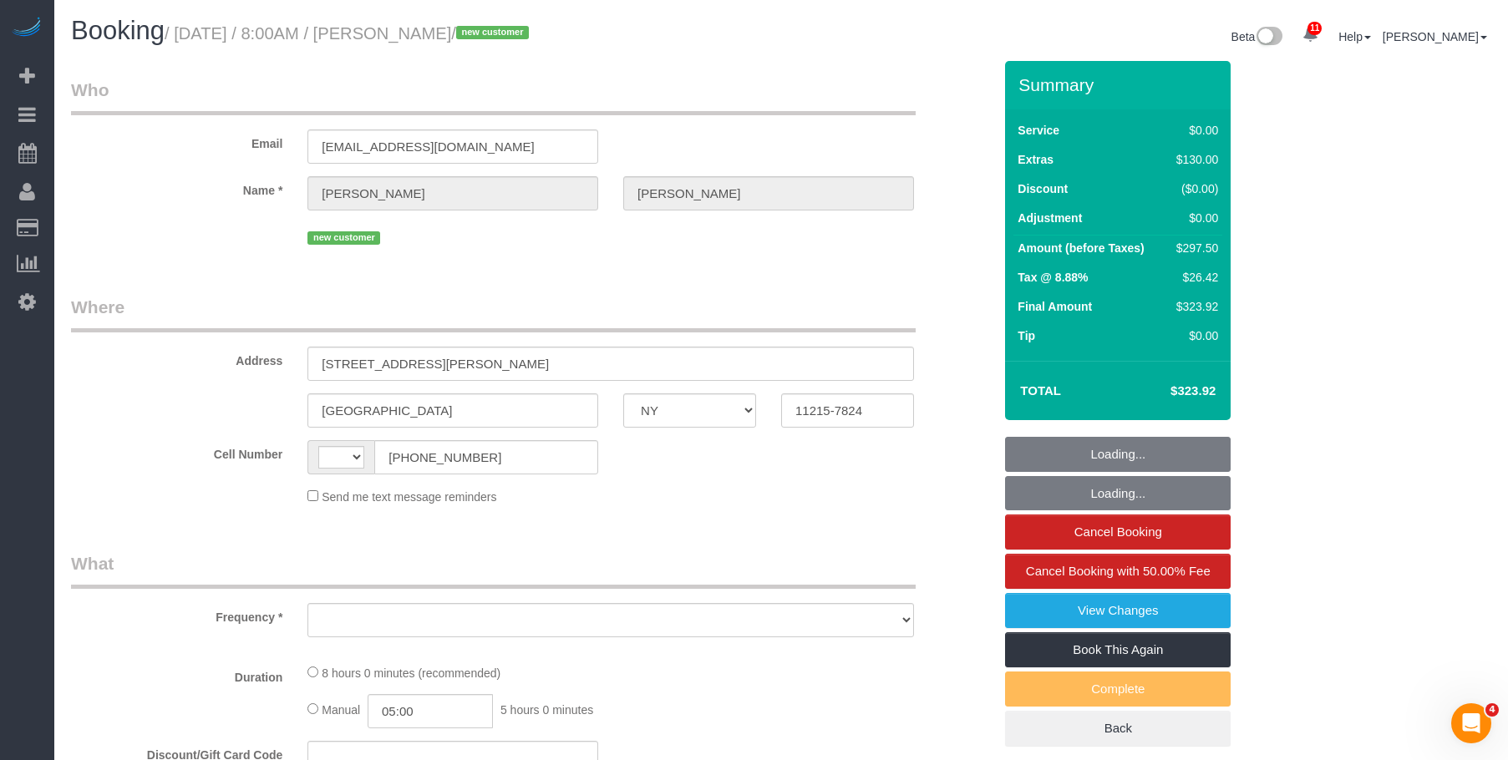
select select "number:7"
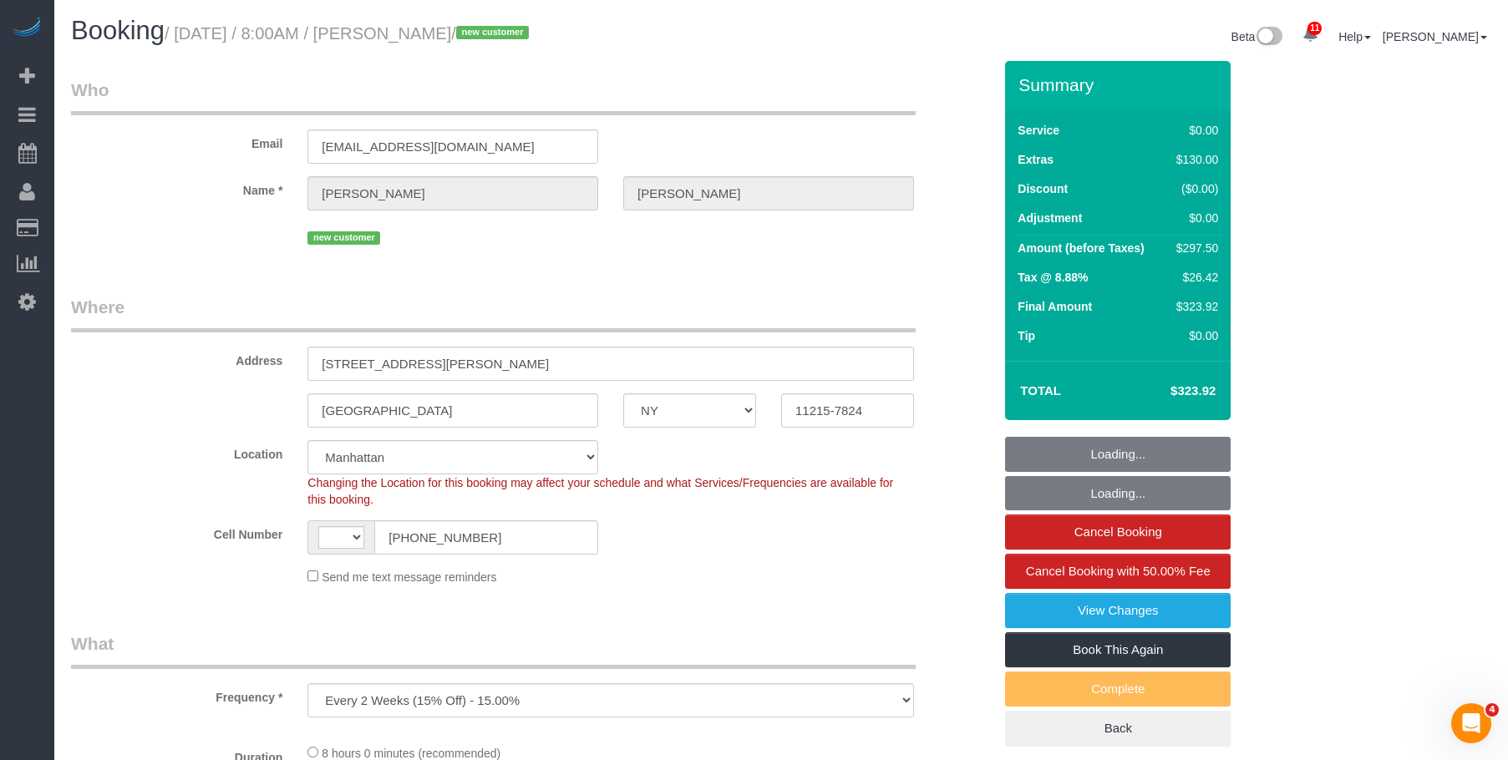
select select "object:726"
select select "string:[GEOGRAPHIC_DATA]"
select select "string:stripe-pm_1S3igF4VGloSiKo7ii8H05kM"
select select "2"
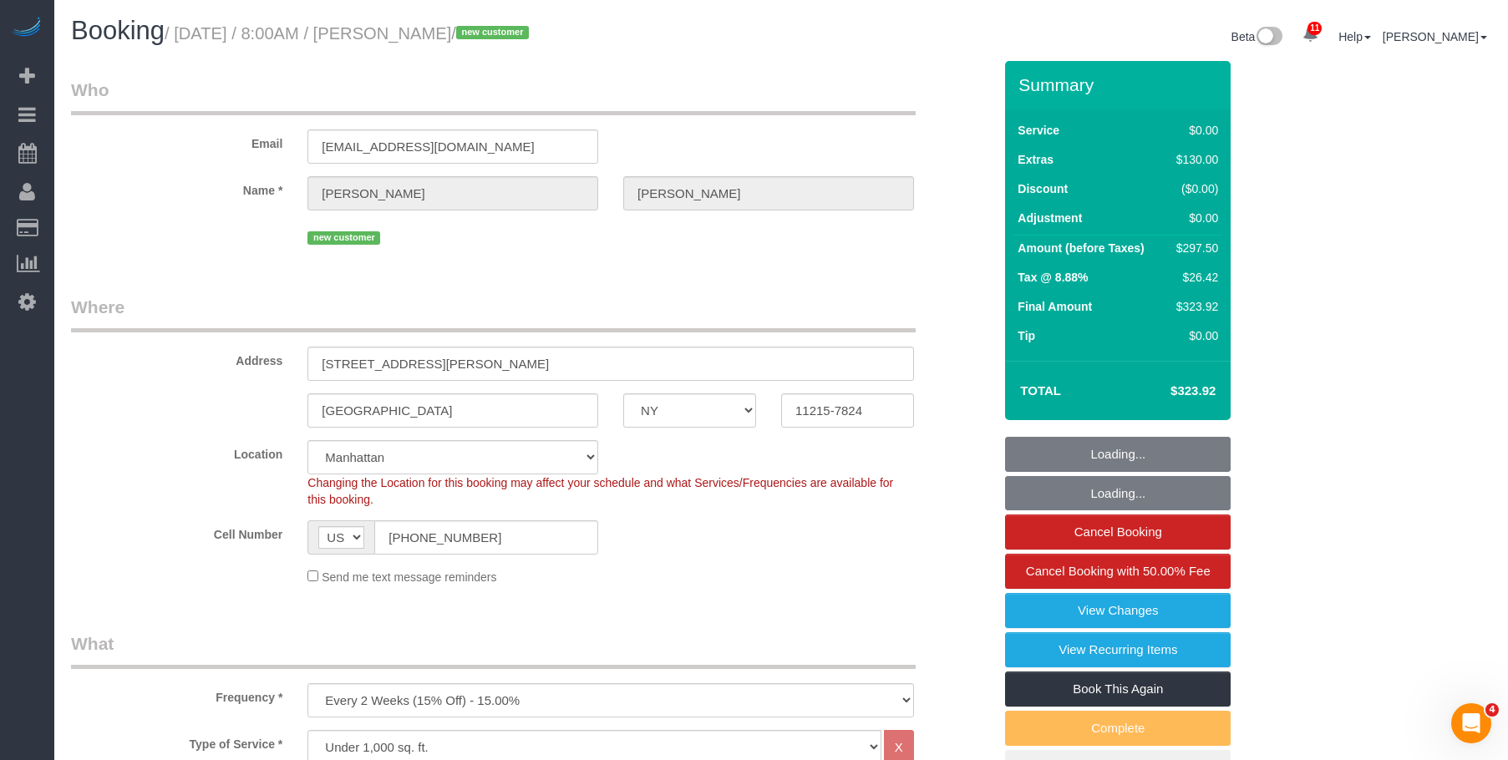
select select "spot1"
select select "2"
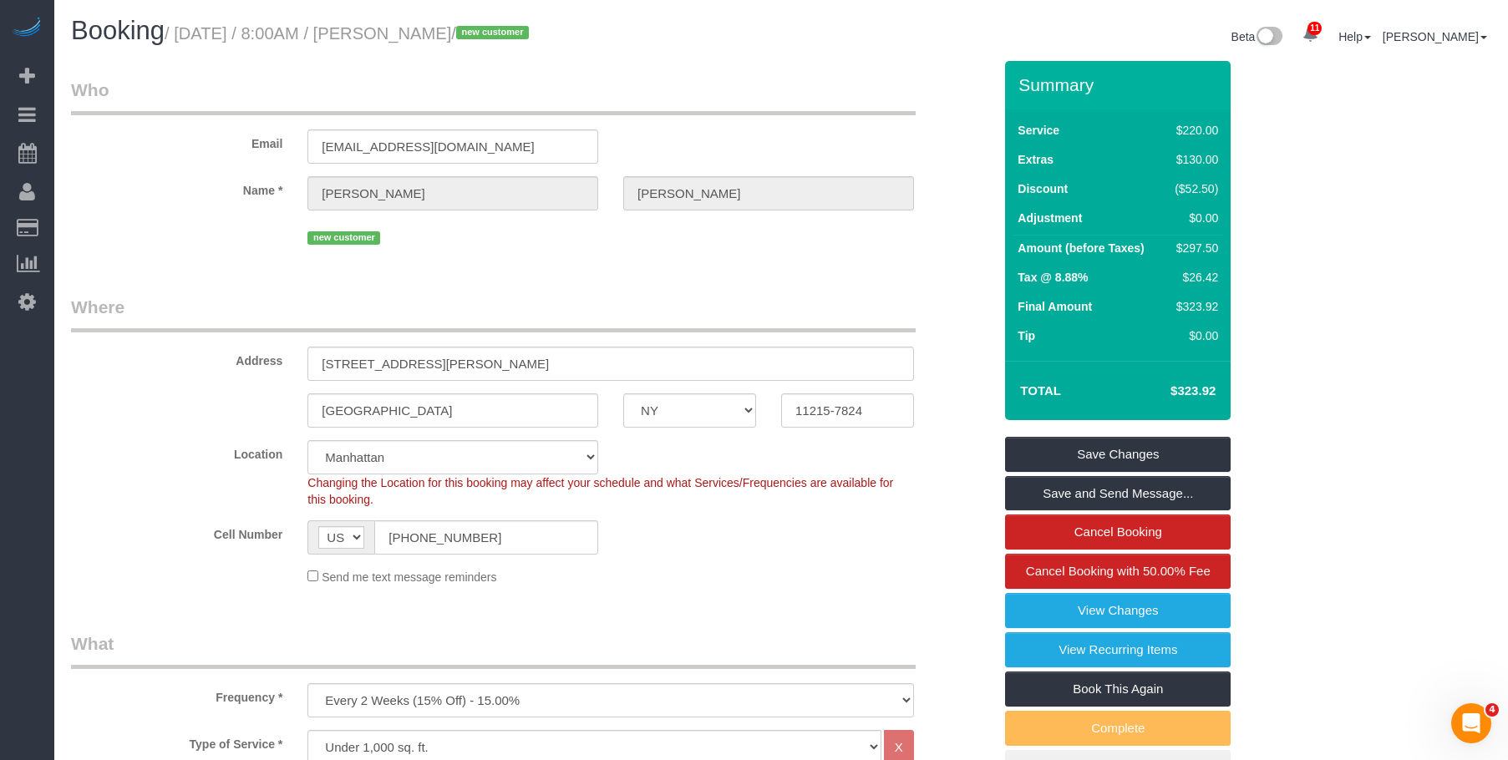
click at [585, 302] on legend "Where" at bounding box center [493, 314] width 845 height 38
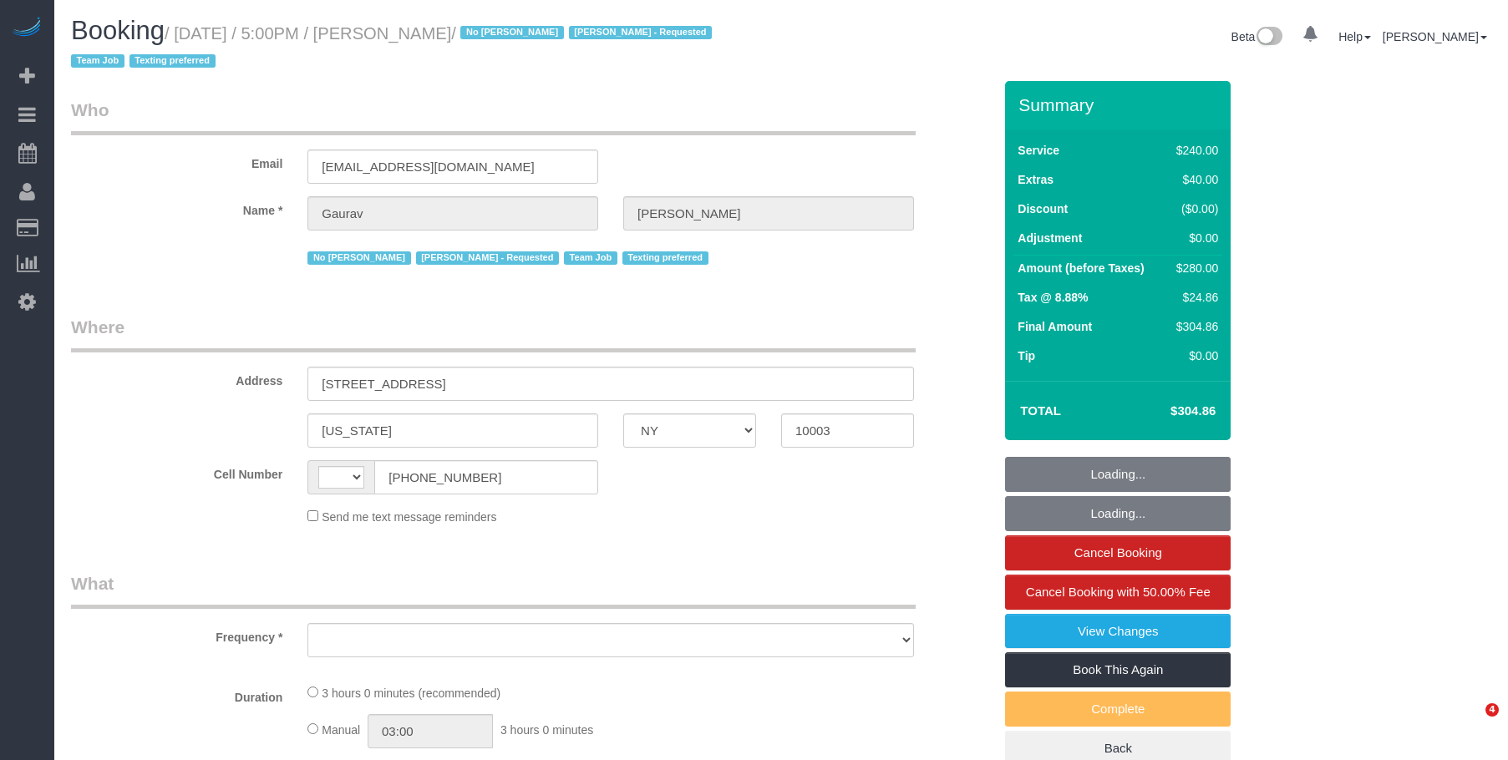
select select "NY"
select select "string:[GEOGRAPHIC_DATA]"
select select "object:488"
select select "number:89"
select select "number:90"
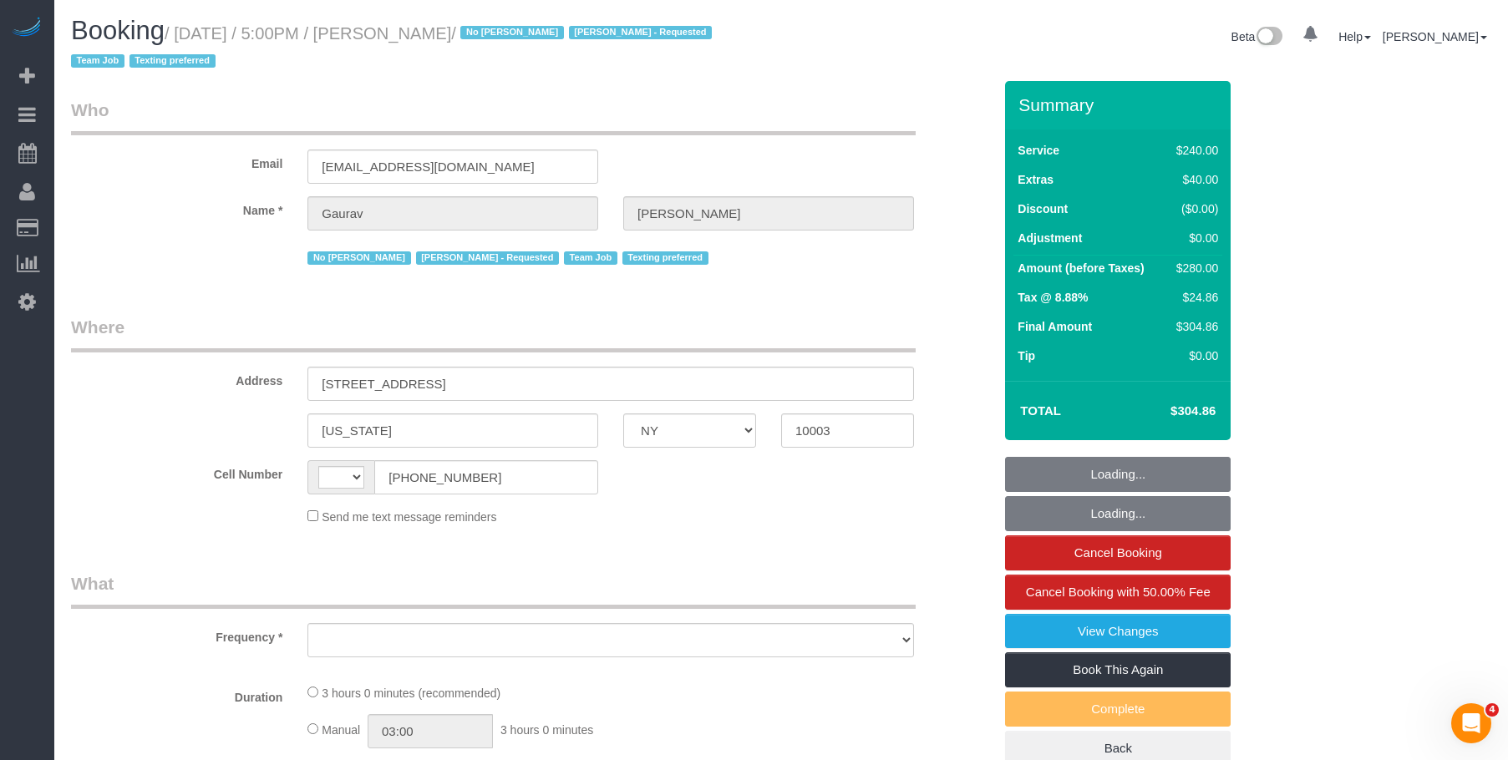
select select "number:15"
select select "number:6"
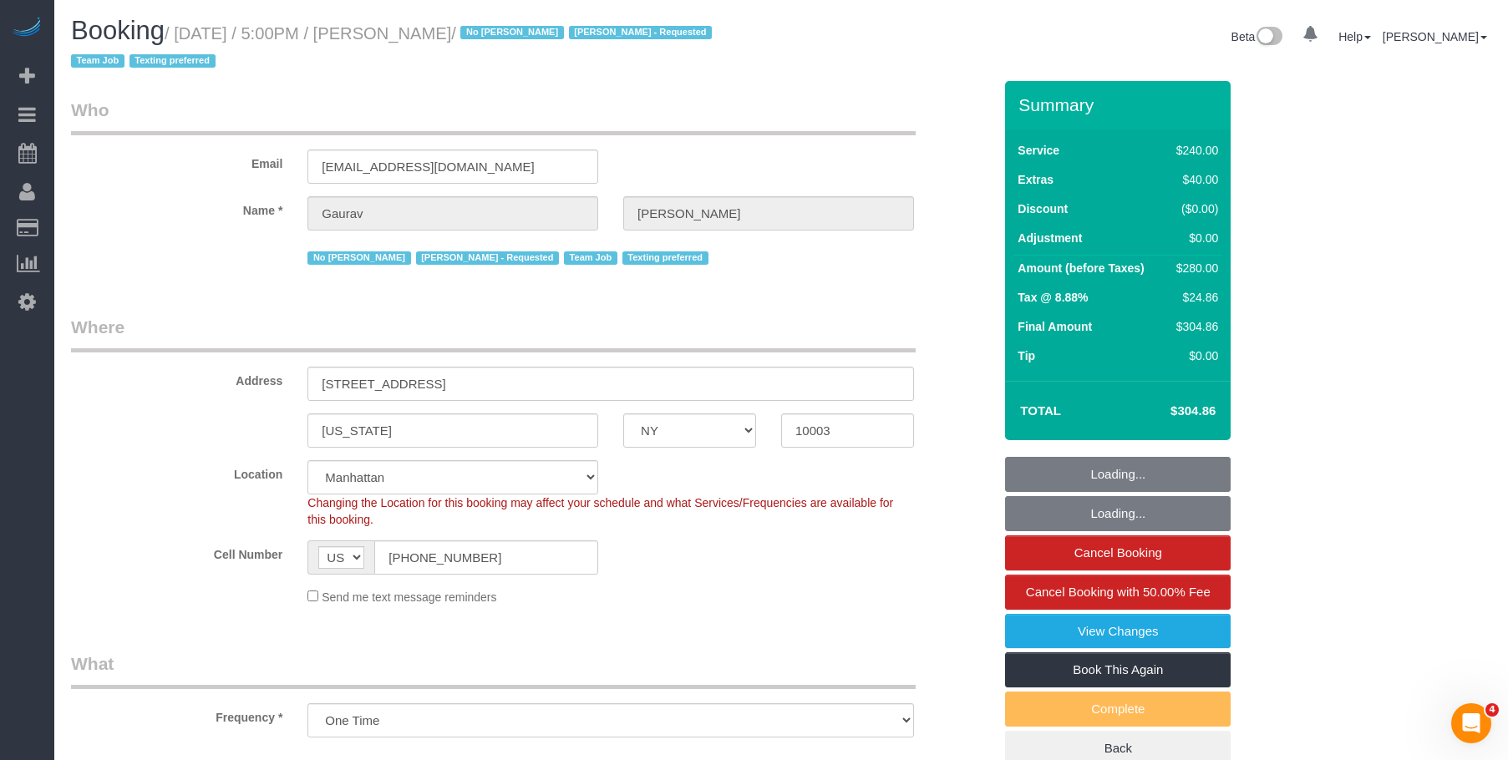
select select "object:891"
select select "string:stripe-pm_1S3jjm4VGloSiKo7cAjHqeXz"
select select "spot1"
select select "180"
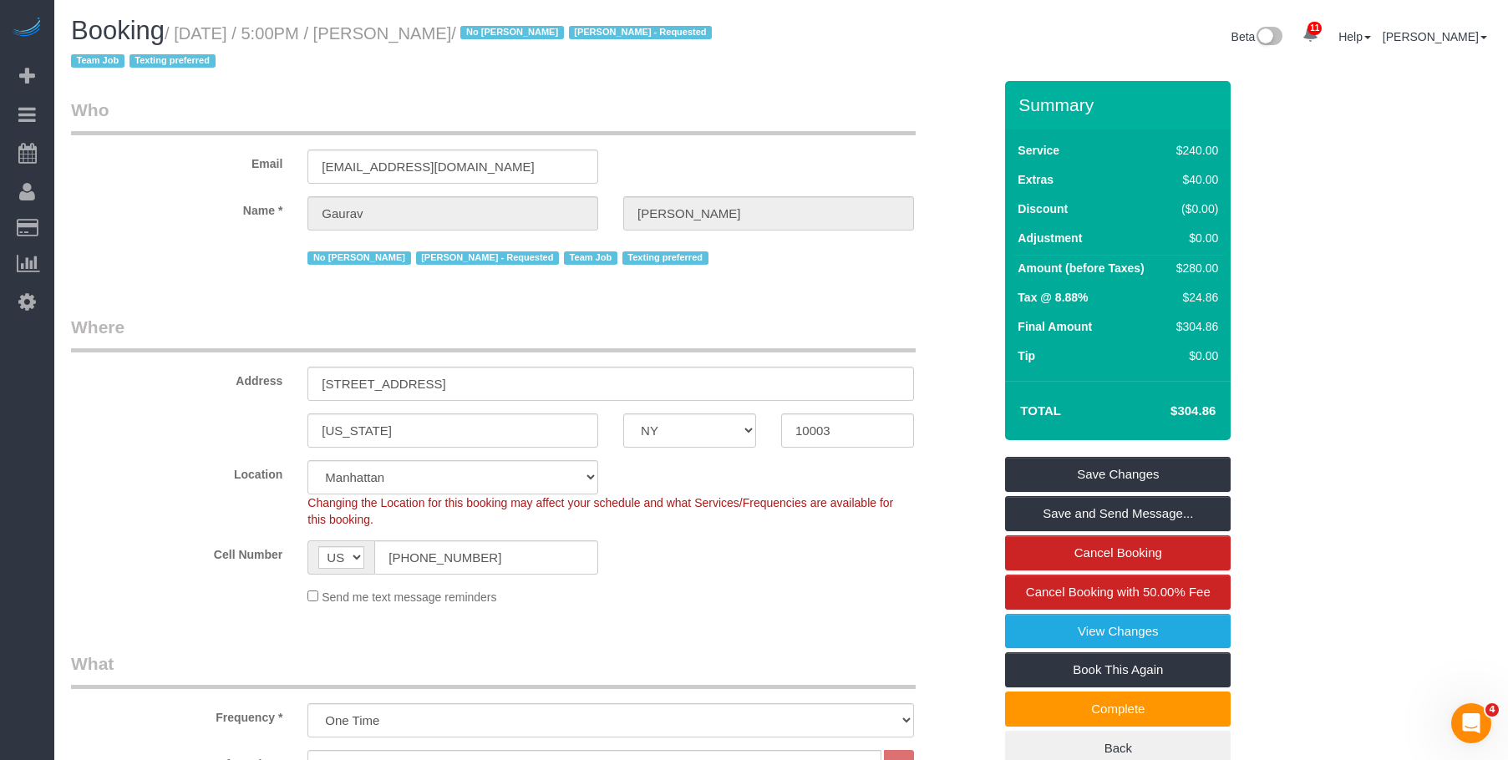
drag, startPoint x: 821, startPoint y: 149, endPoint x: 815, endPoint y: 168, distance: 20.1
click at [821, 149] on div "Email [EMAIL_ADDRESS][DOMAIN_NAME]" at bounding box center [531, 141] width 947 height 86
drag, startPoint x: 422, startPoint y: 37, endPoint x: 572, endPoint y: 30, distance: 150.5
click at [572, 30] on small "/ [DATE] / 5:00PM / [PERSON_NAME] / No [PERSON_NAME] [PERSON_NAME] - Requested …" at bounding box center [394, 47] width 646 height 47
copy small "[PERSON_NAME]"
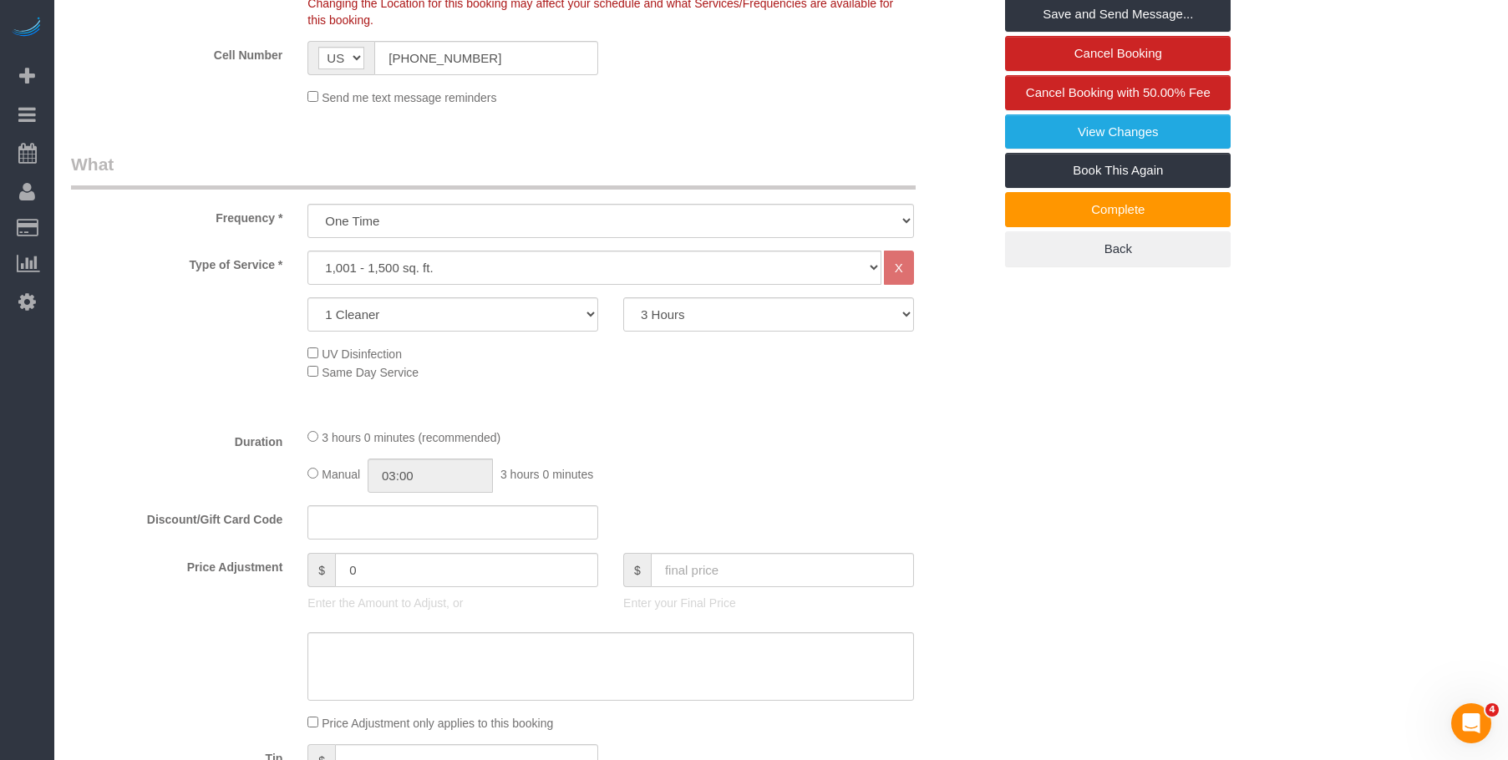
scroll to position [668, 0]
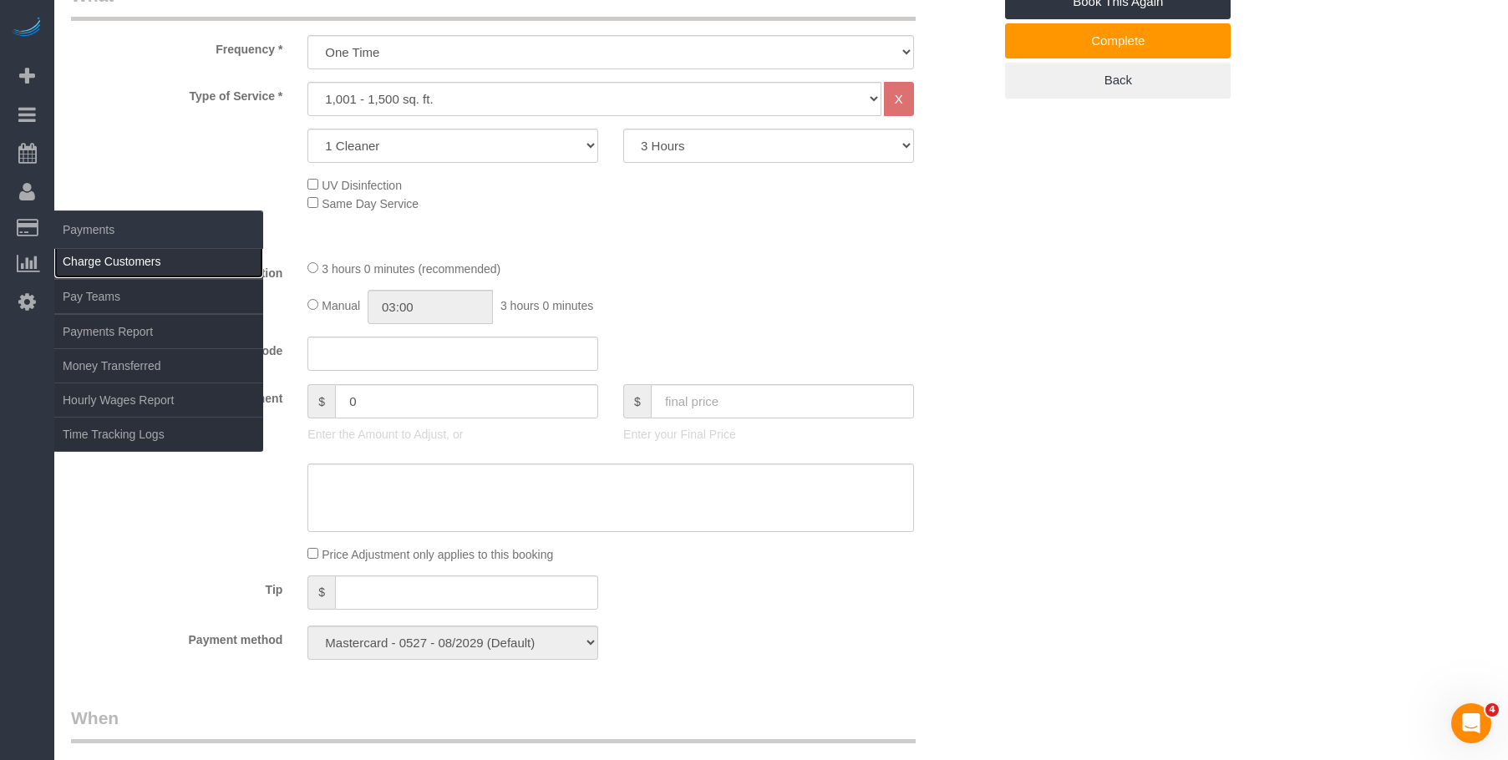
click at [99, 253] on link "Charge Customers" at bounding box center [158, 261] width 209 height 33
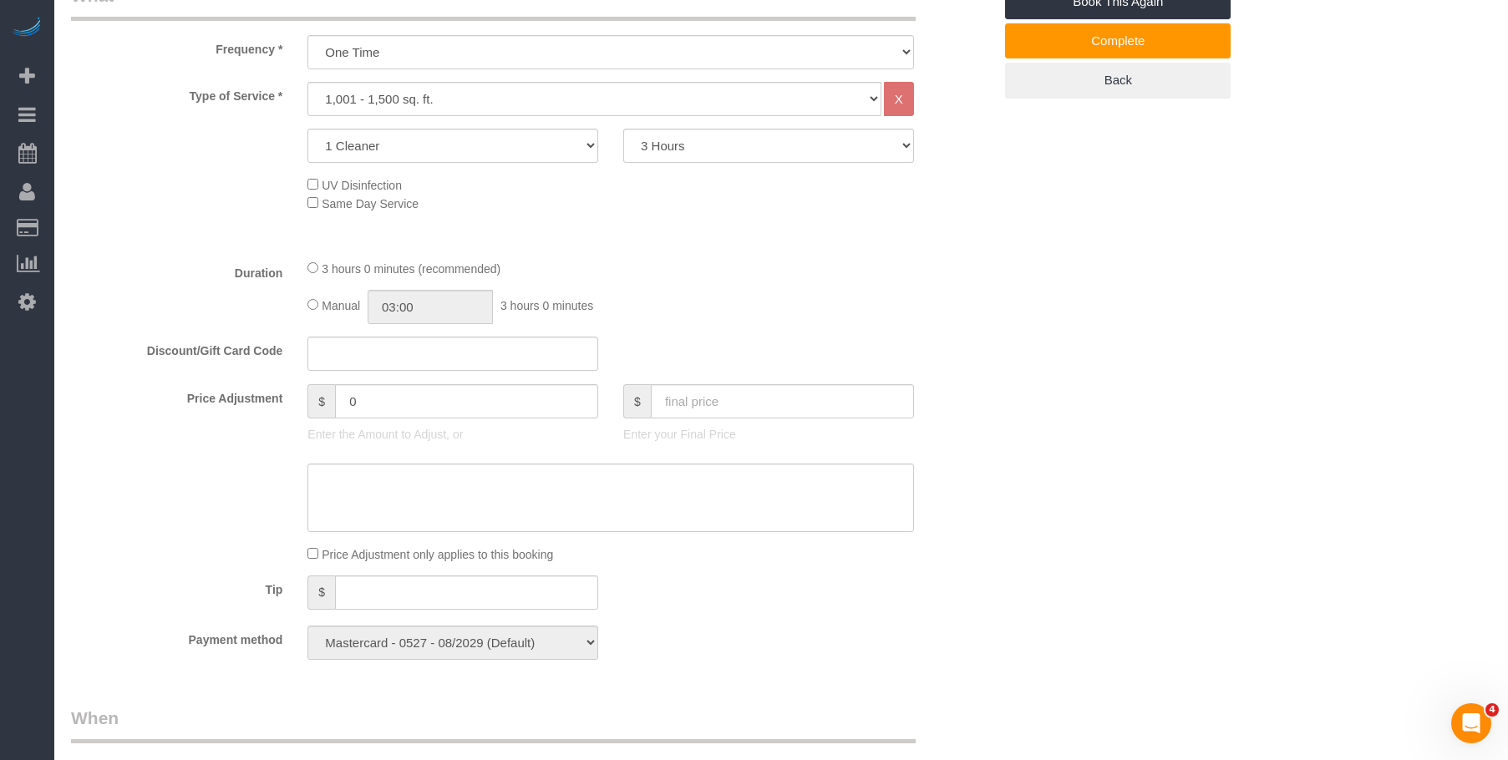
select select
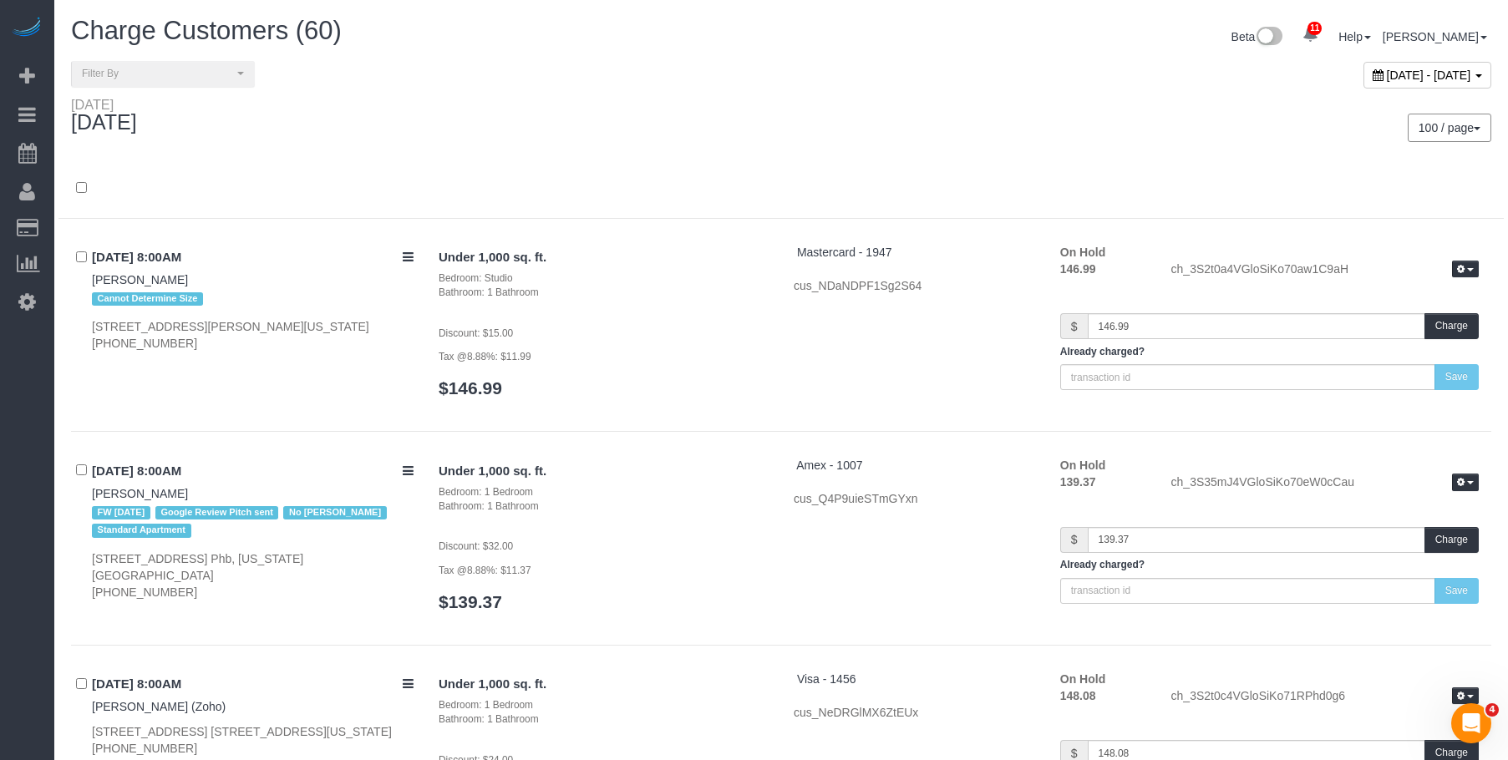
scroll to position [11241, 0]
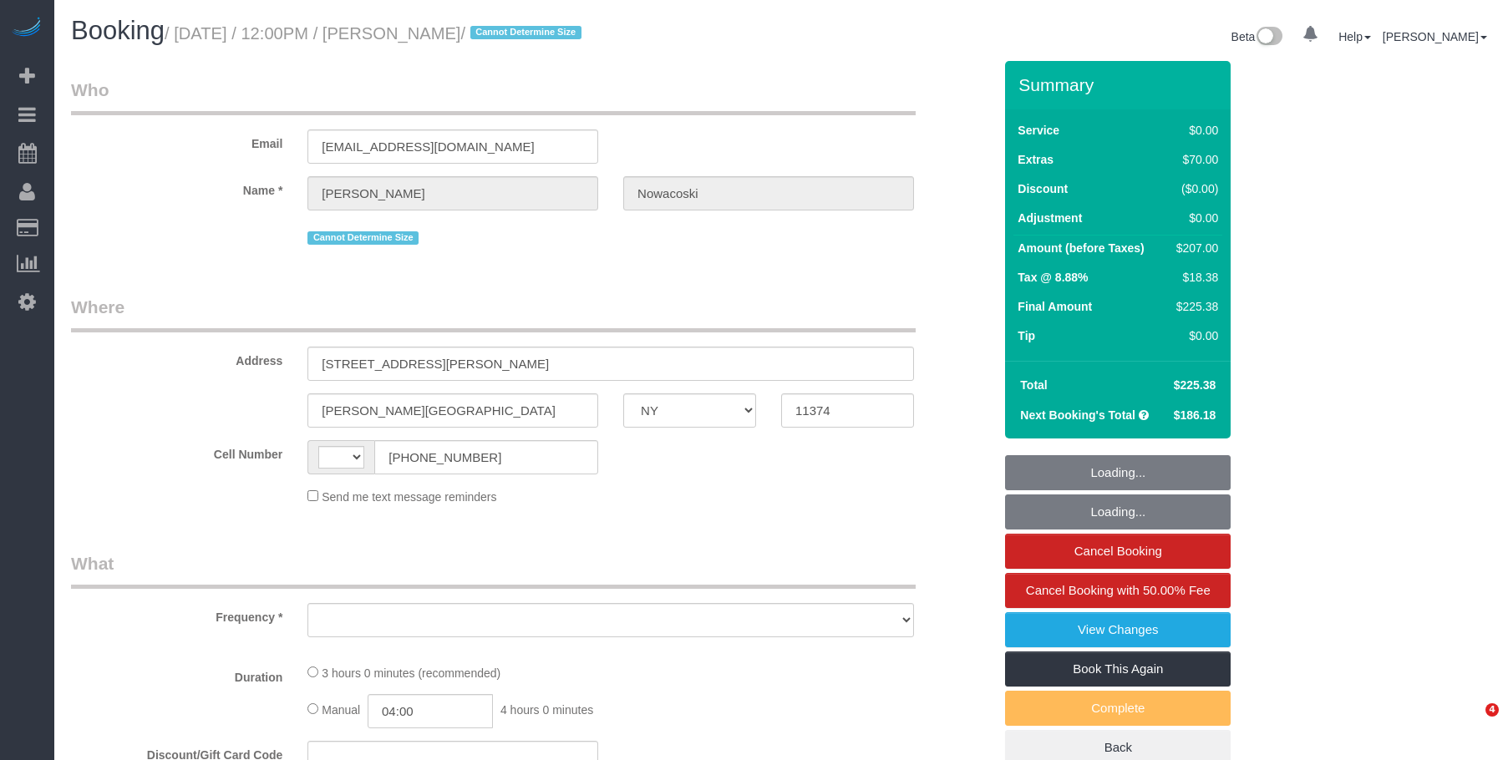
select select "NY"
drag, startPoint x: 0, startPoint y: 0, endPoint x: 778, endPoint y: 58, distance: 780.0
click at [778, 58] on div "Booking / September 04, 2025 / 12:00PM / Claire Nowacoski / Cannot Determine Si…" at bounding box center [780, 39] width 1445 height 44
select select "string:[GEOGRAPHIC_DATA]"
select select "object:726"
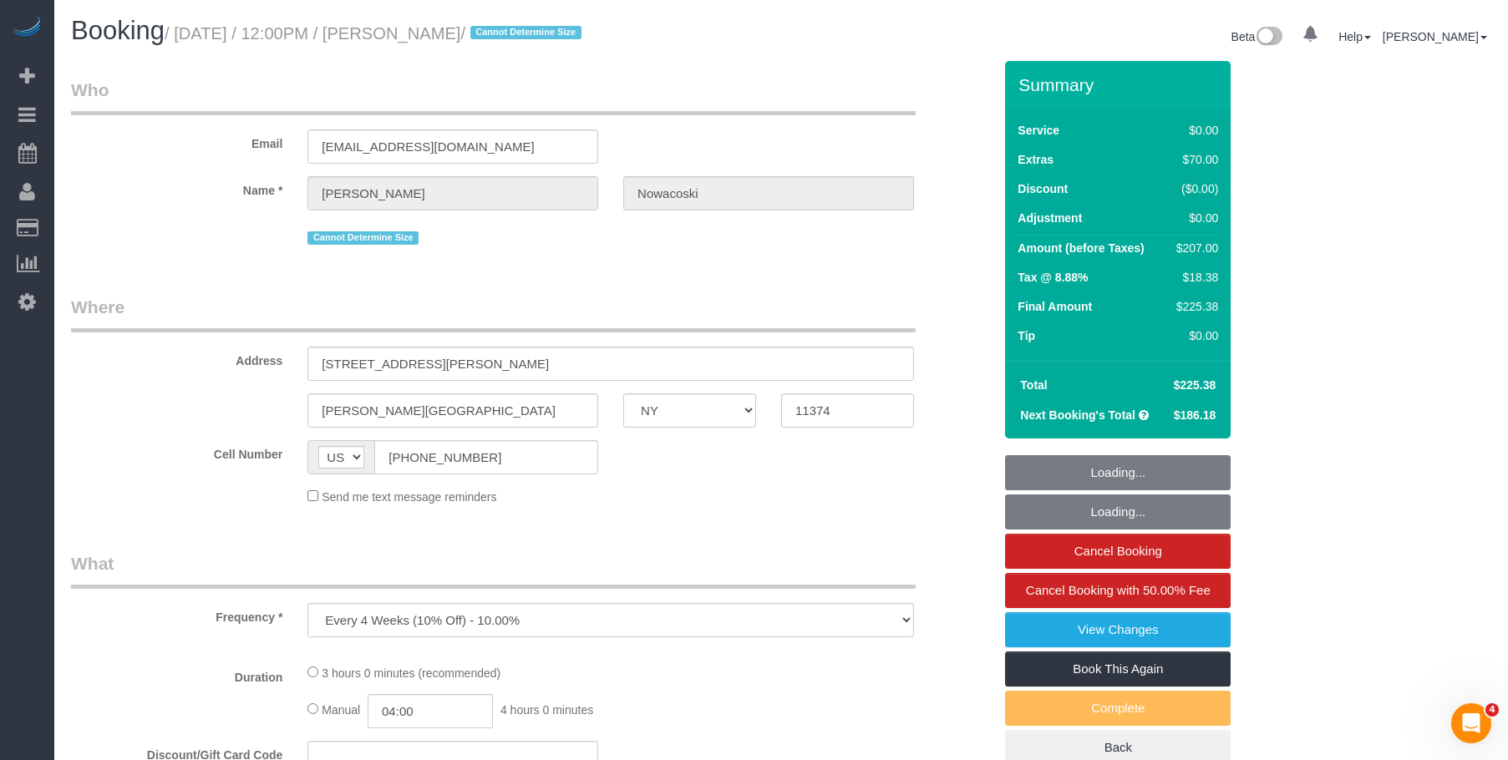
select select "number:58"
select select "number:73"
select select "number:14"
select select "number:5"
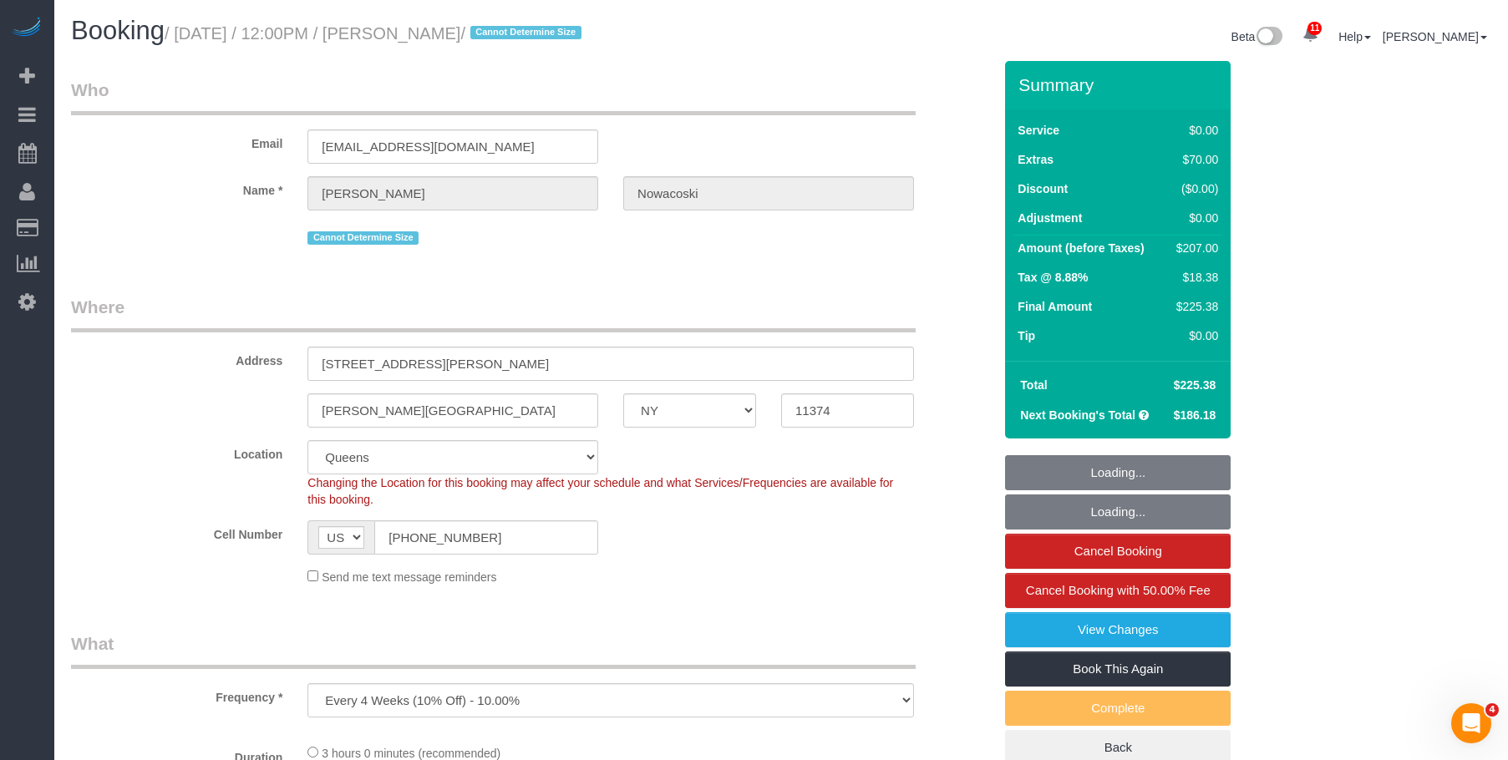
select select "string:stripe-pm_1RfAQq4VGloSiKo7ZanEvOFy"
select select "spot1"
select select "1"
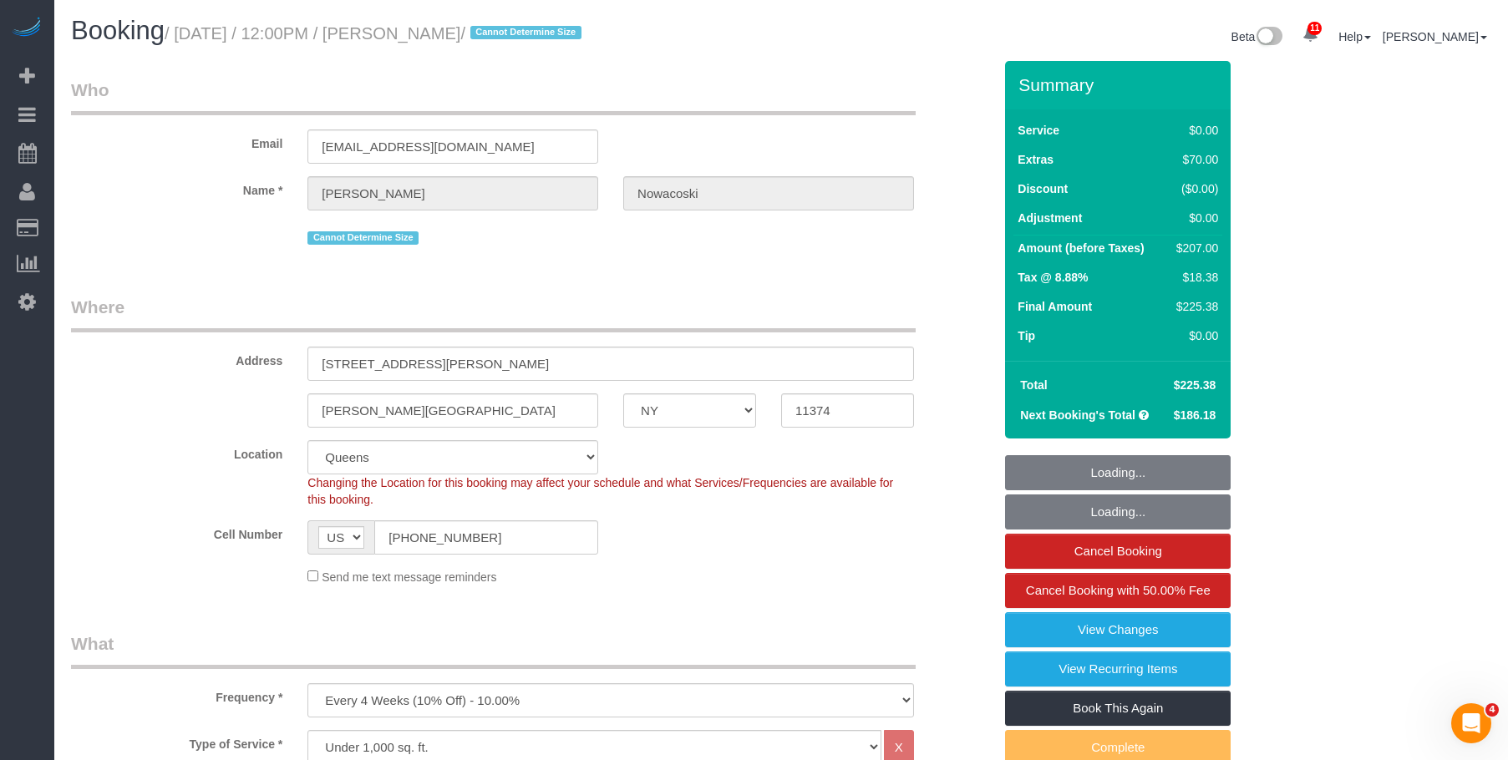
select select "object:1353"
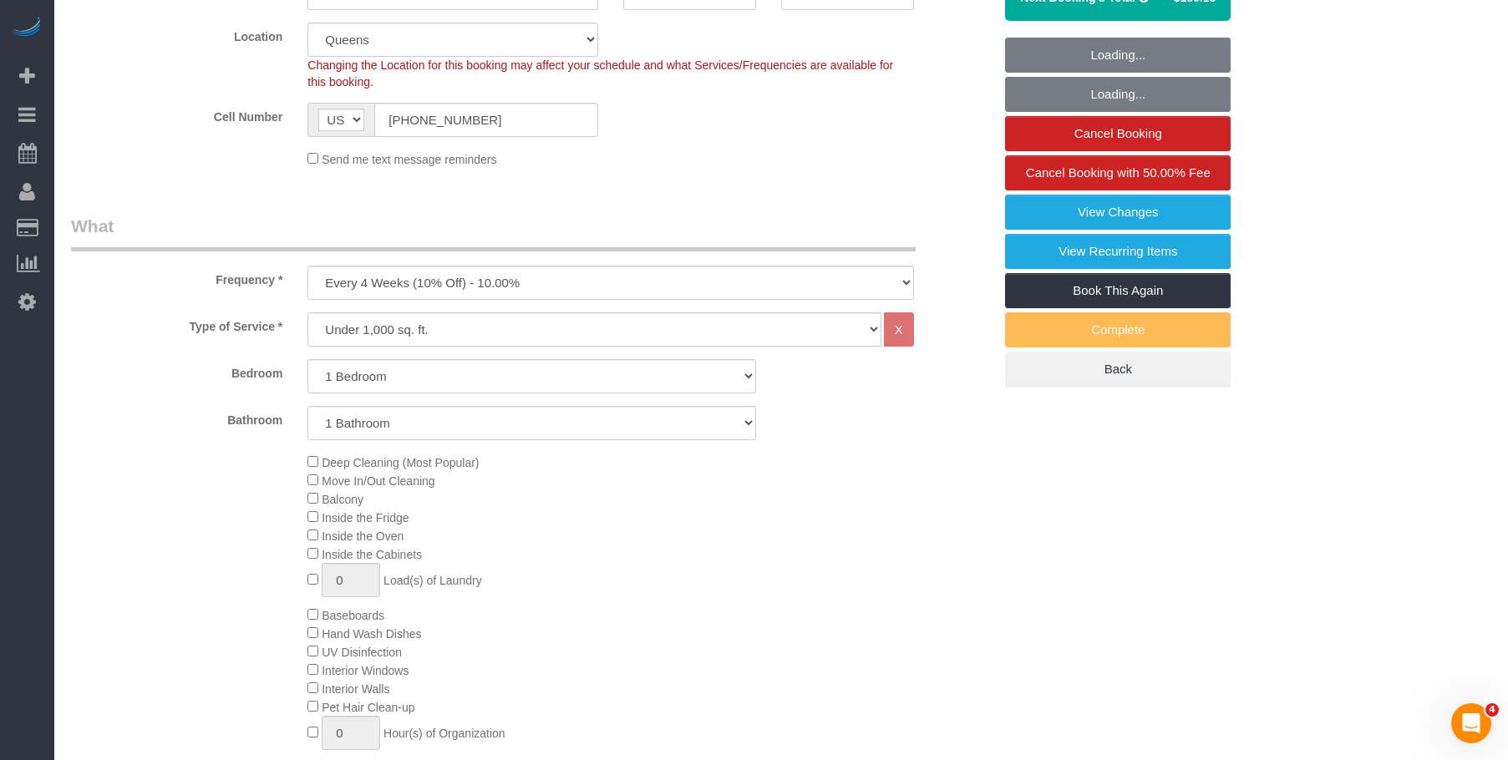
select select "1"
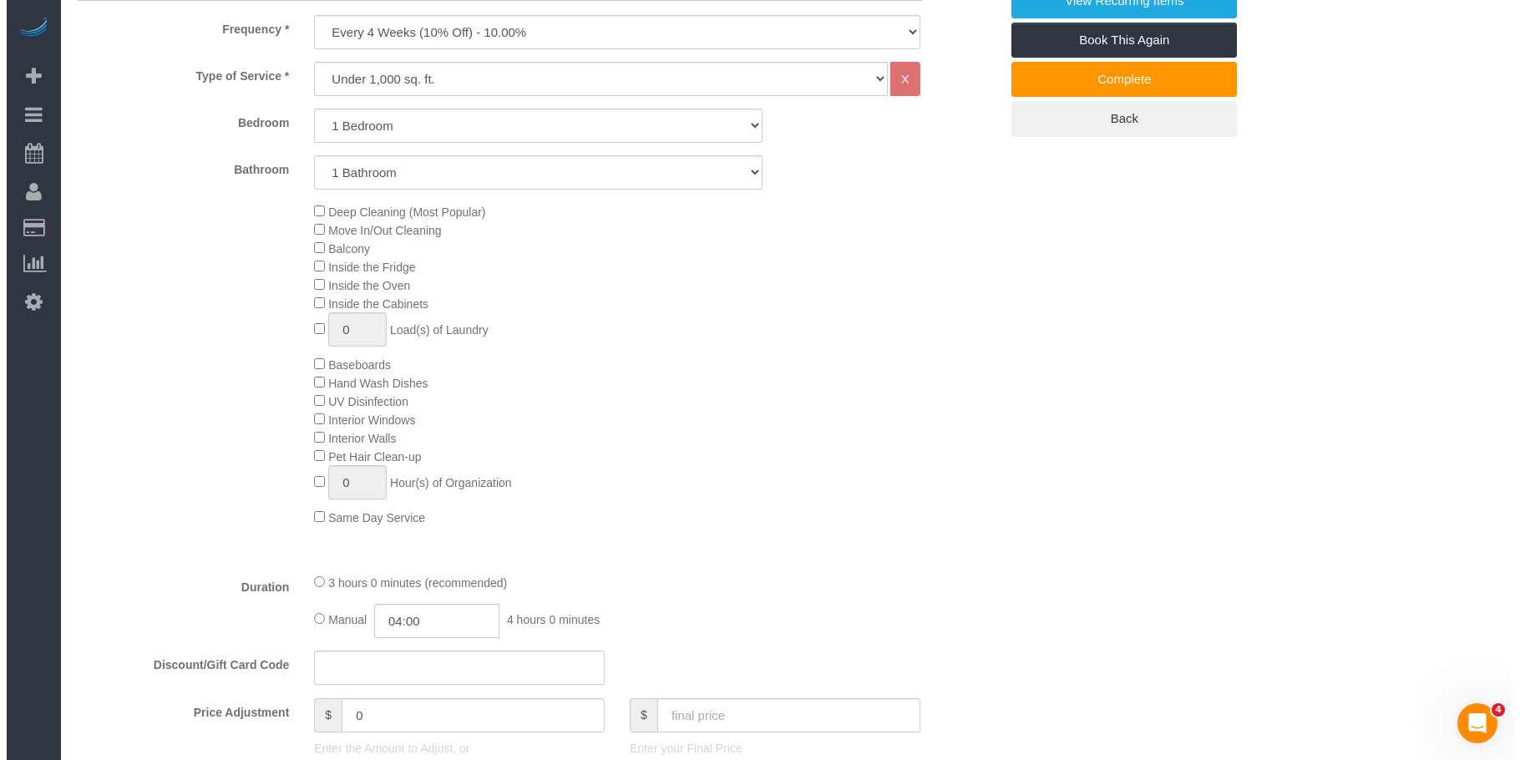
scroll to position [251, 0]
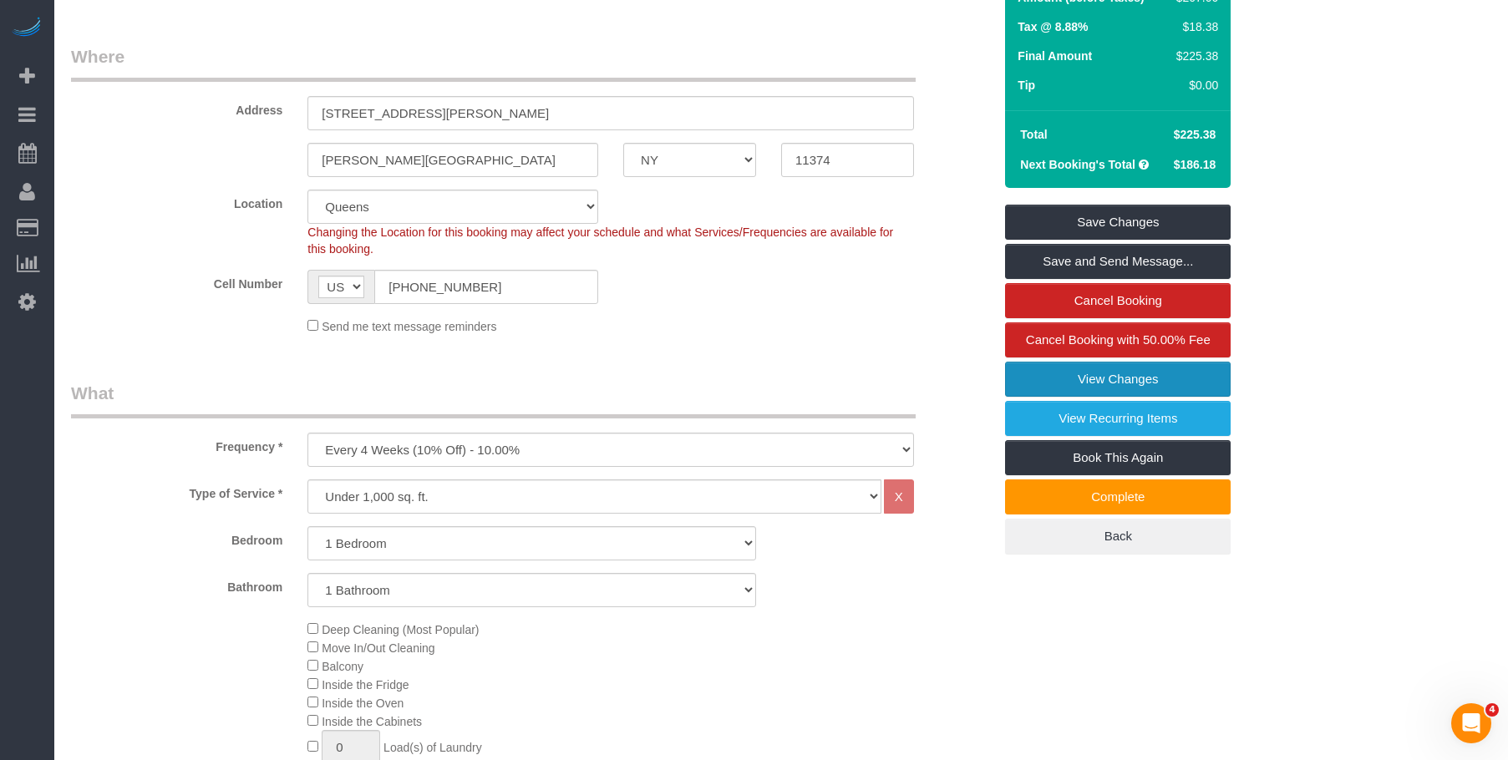
click at [1079, 369] on link "View Changes" at bounding box center [1118, 379] width 226 height 35
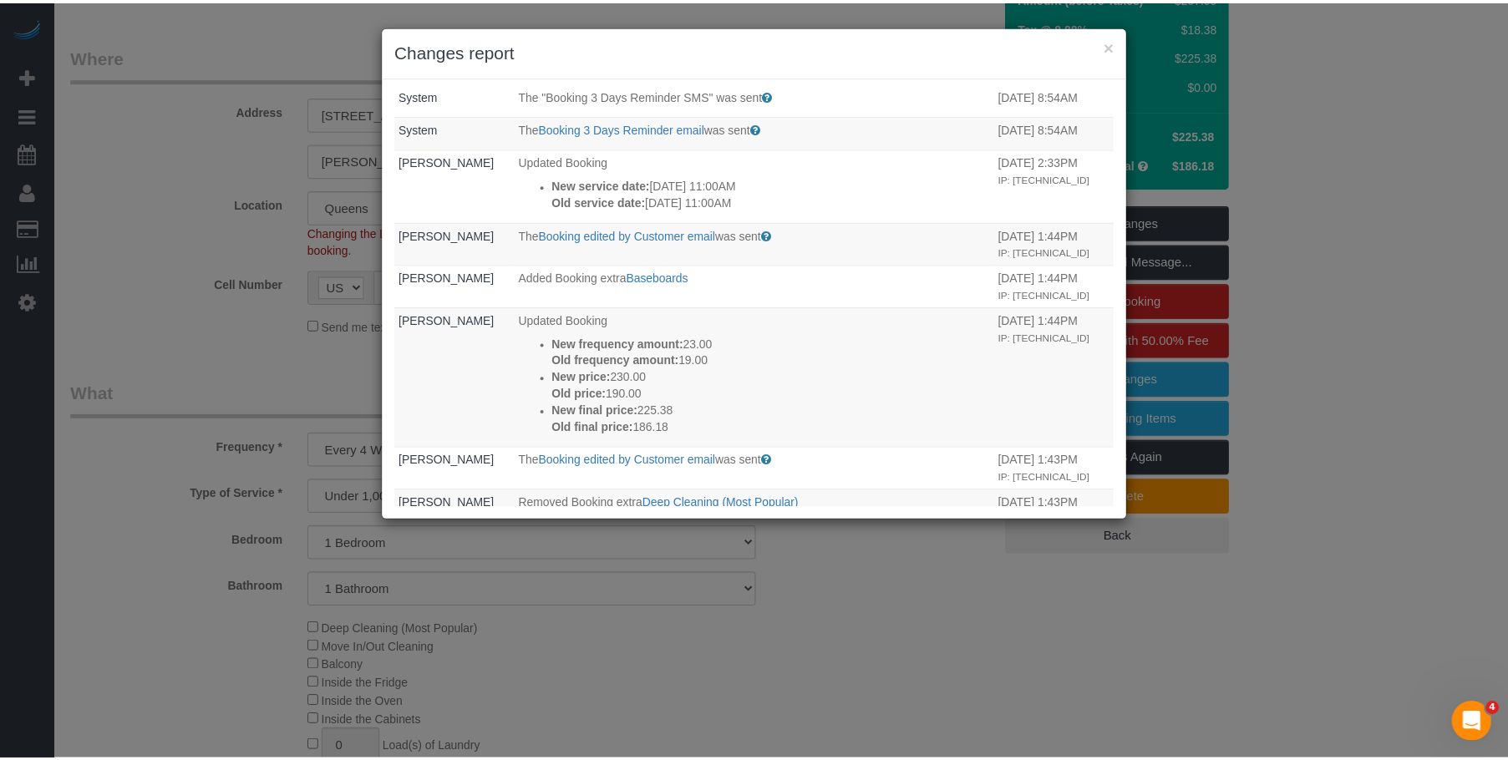
scroll to position [418, 0]
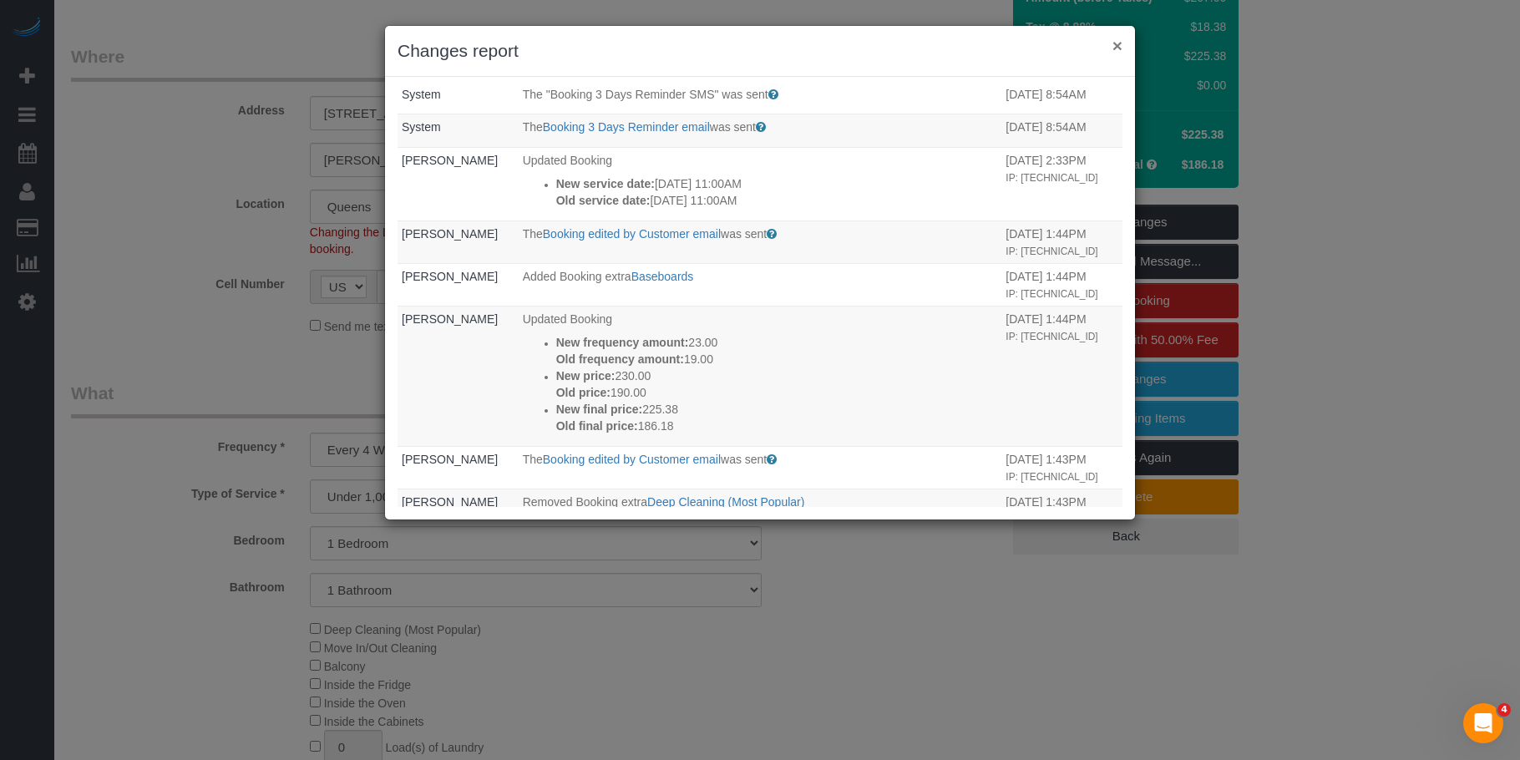
click at [1113, 43] on button "×" at bounding box center [1118, 46] width 10 height 18
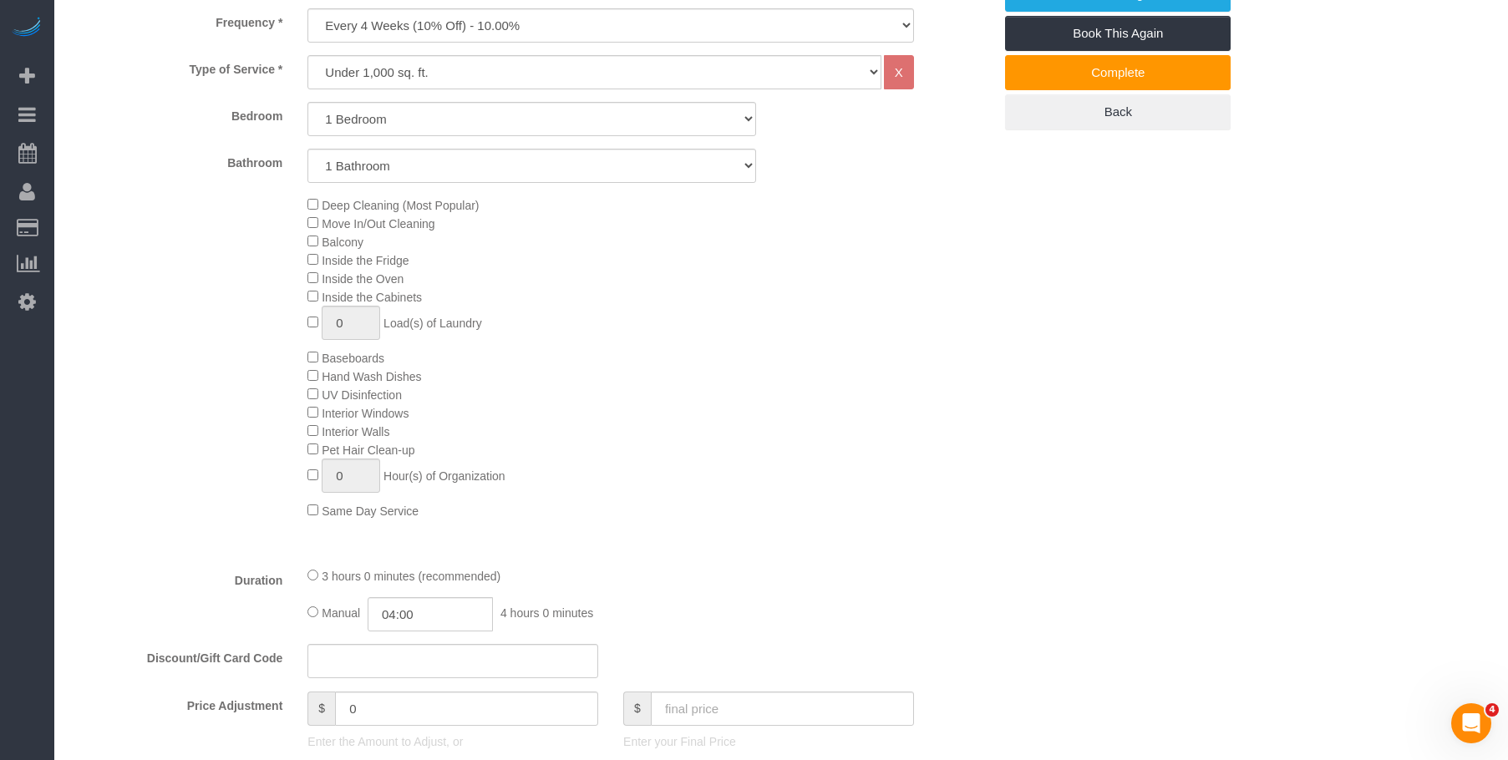
scroll to position [668, 0]
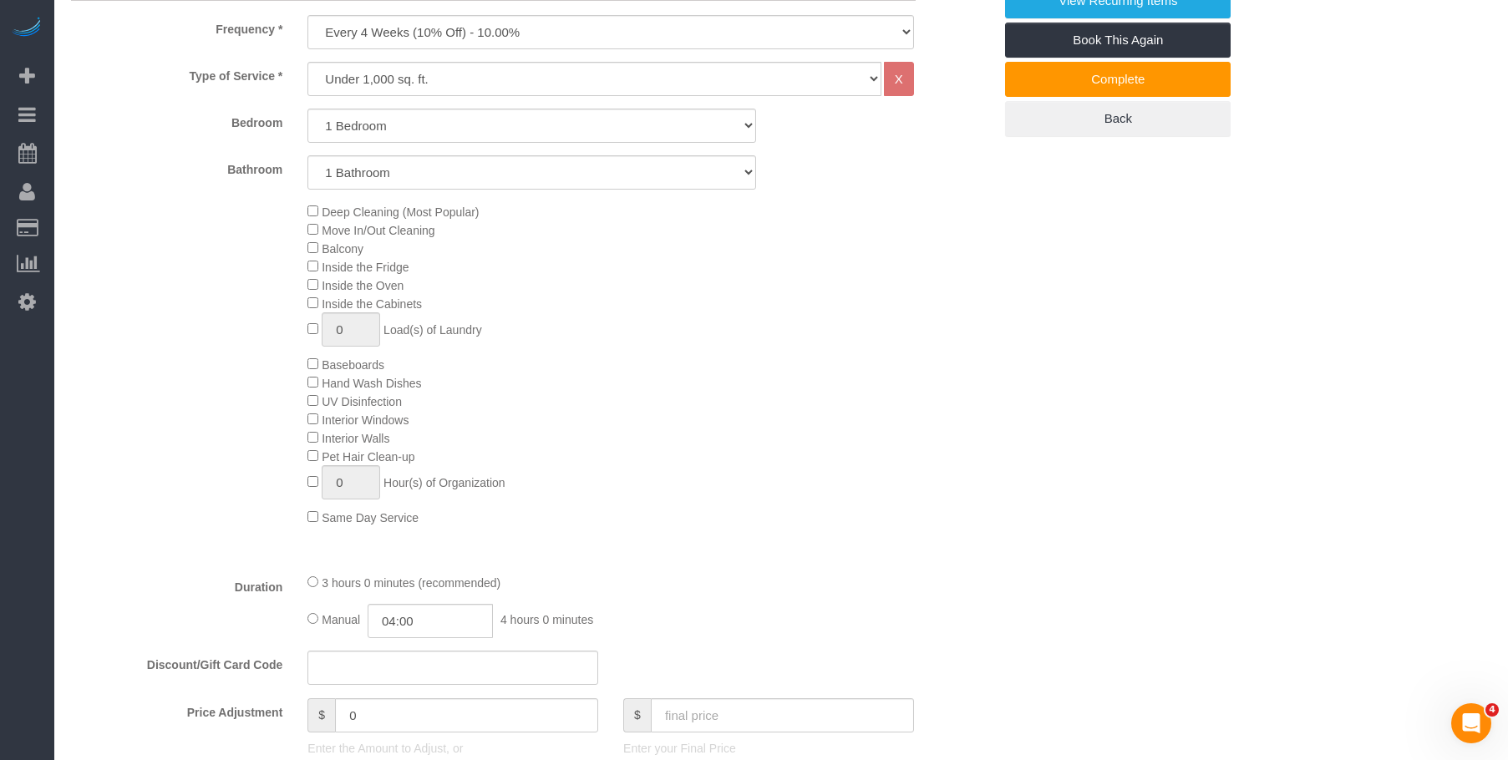
drag, startPoint x: 830, startPoint y: 364, endPoint x: 830, endPoint y: 355, distance: 9.2
click at [830, 363] on div "Deep Cleaning (Most Popular) Move In/Out Cleaning Balcony Inside the Fridge Ins…" at bounding box center [650, 364] width 710 height 324
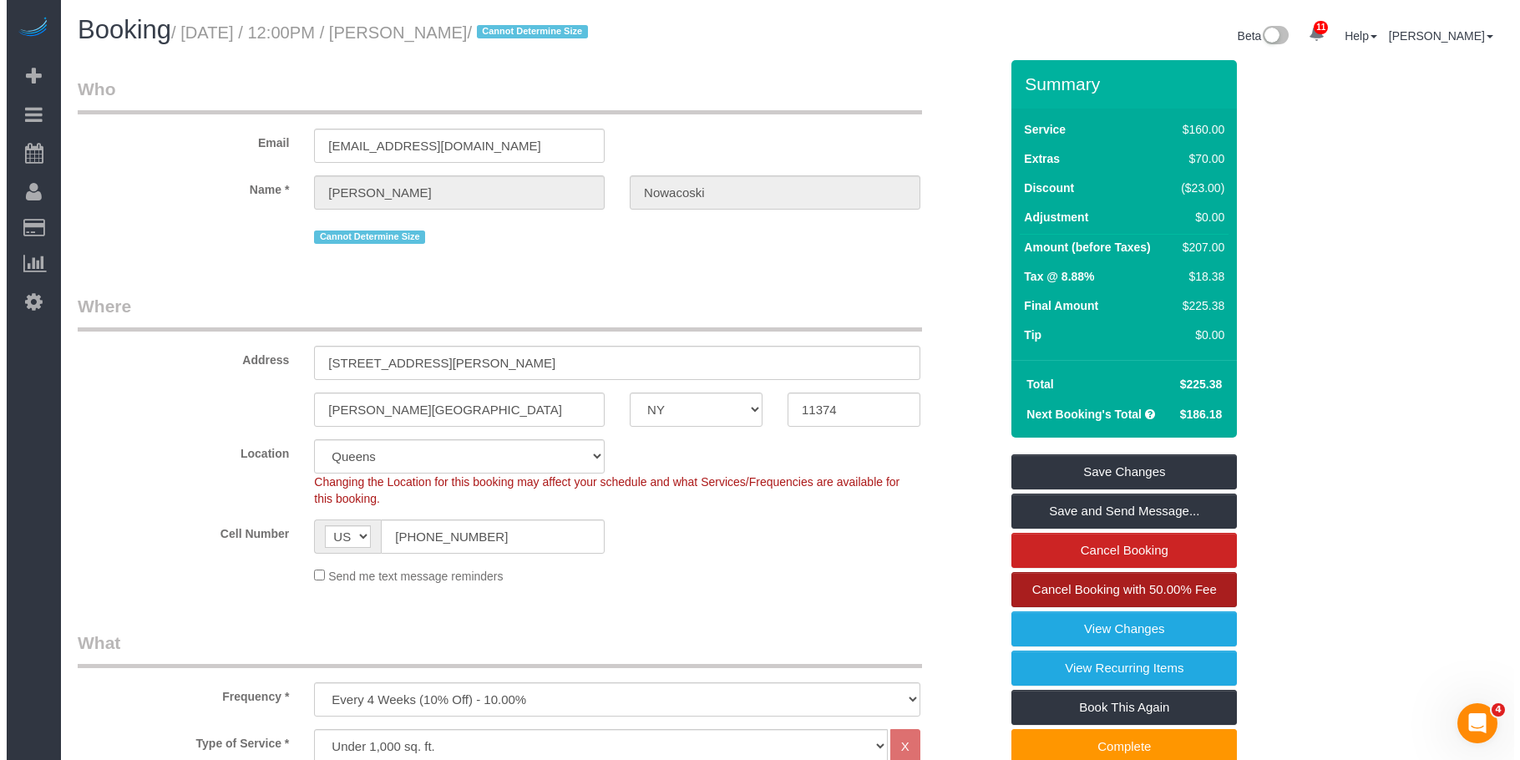
scroll to position [0, 0]
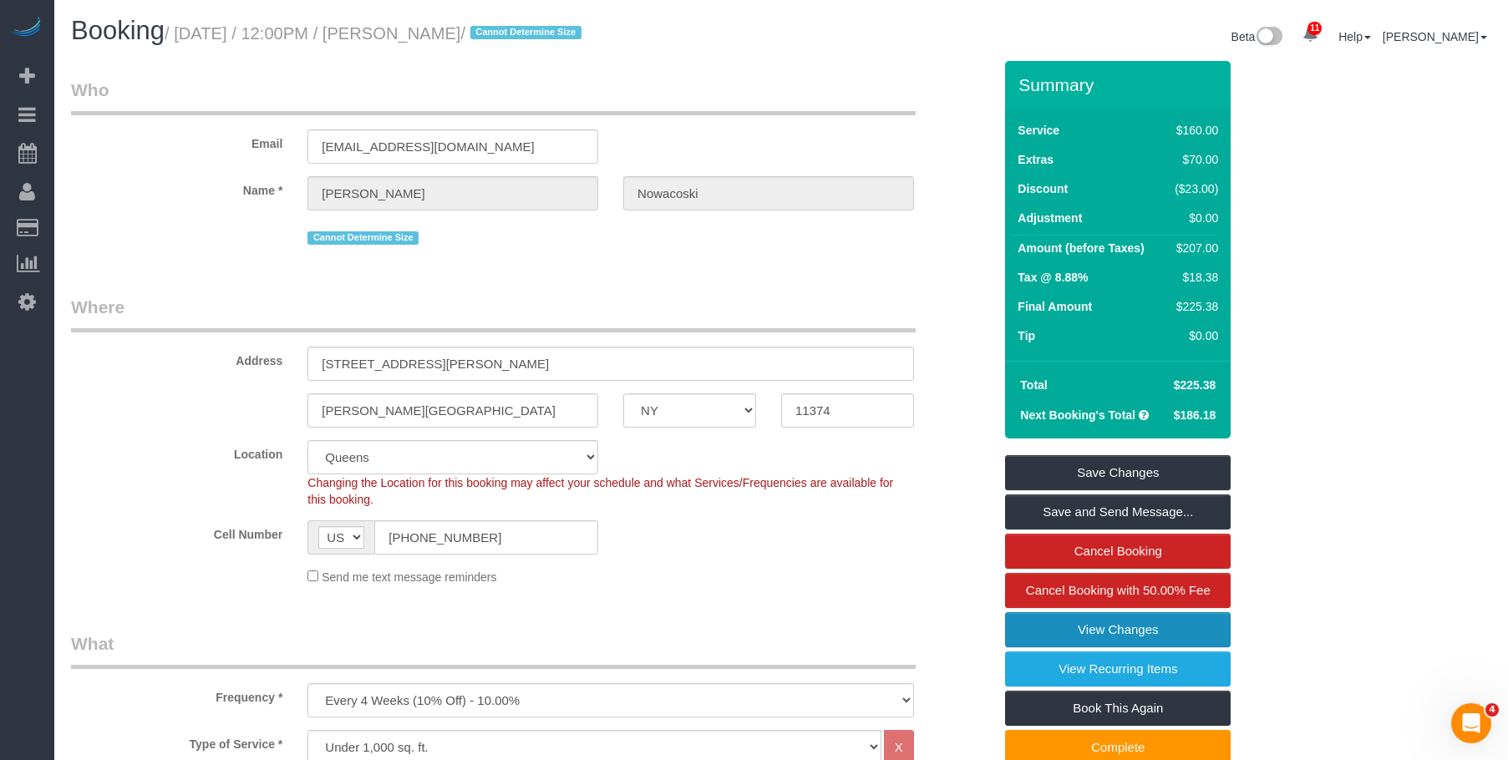
click at [1033, 628] on link "View Changes" at bounding box center [1118, 629] width 226 height 35
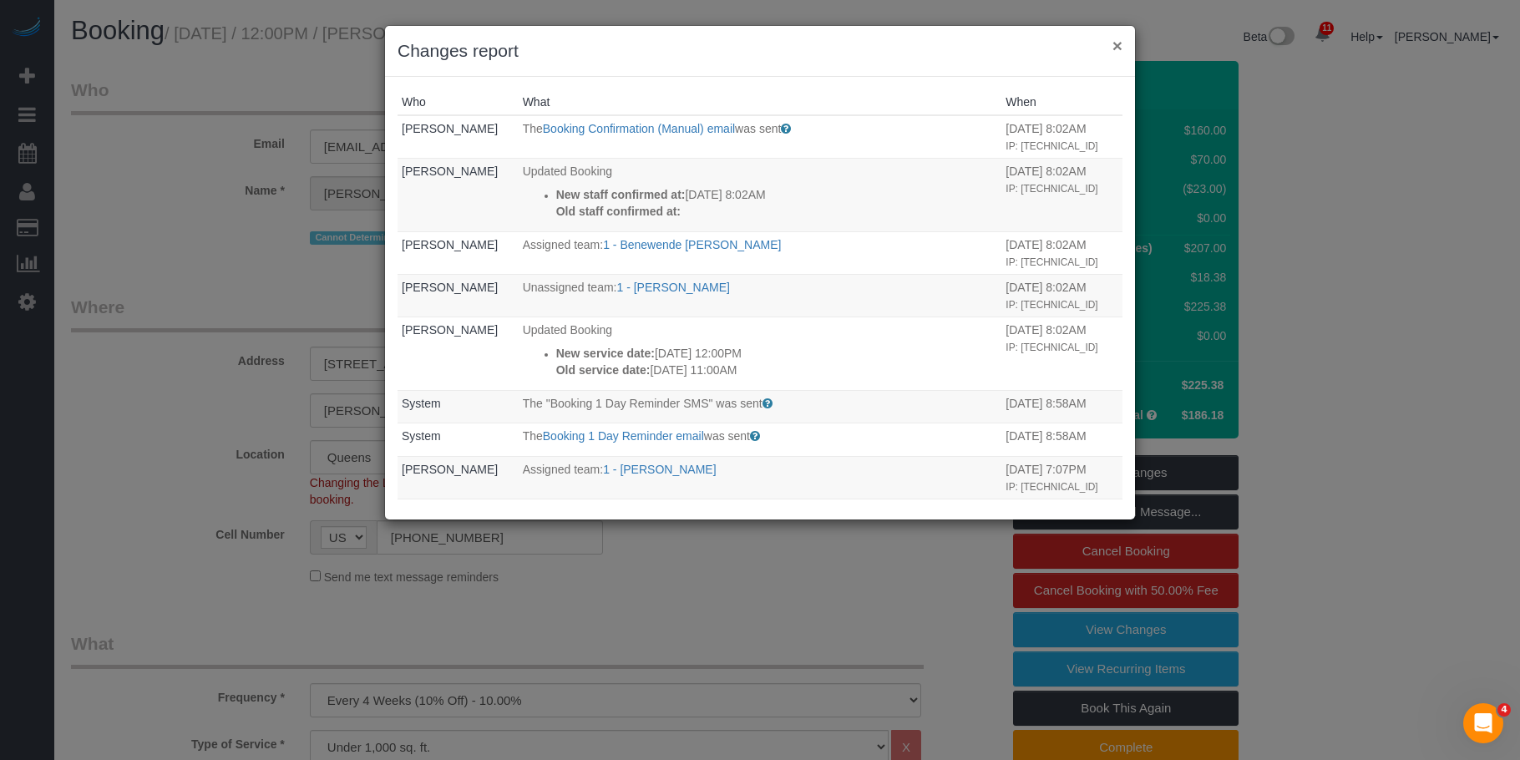
click at [1114, 40] on button "×" at bounding box center [1118, 46] width 10 height 18
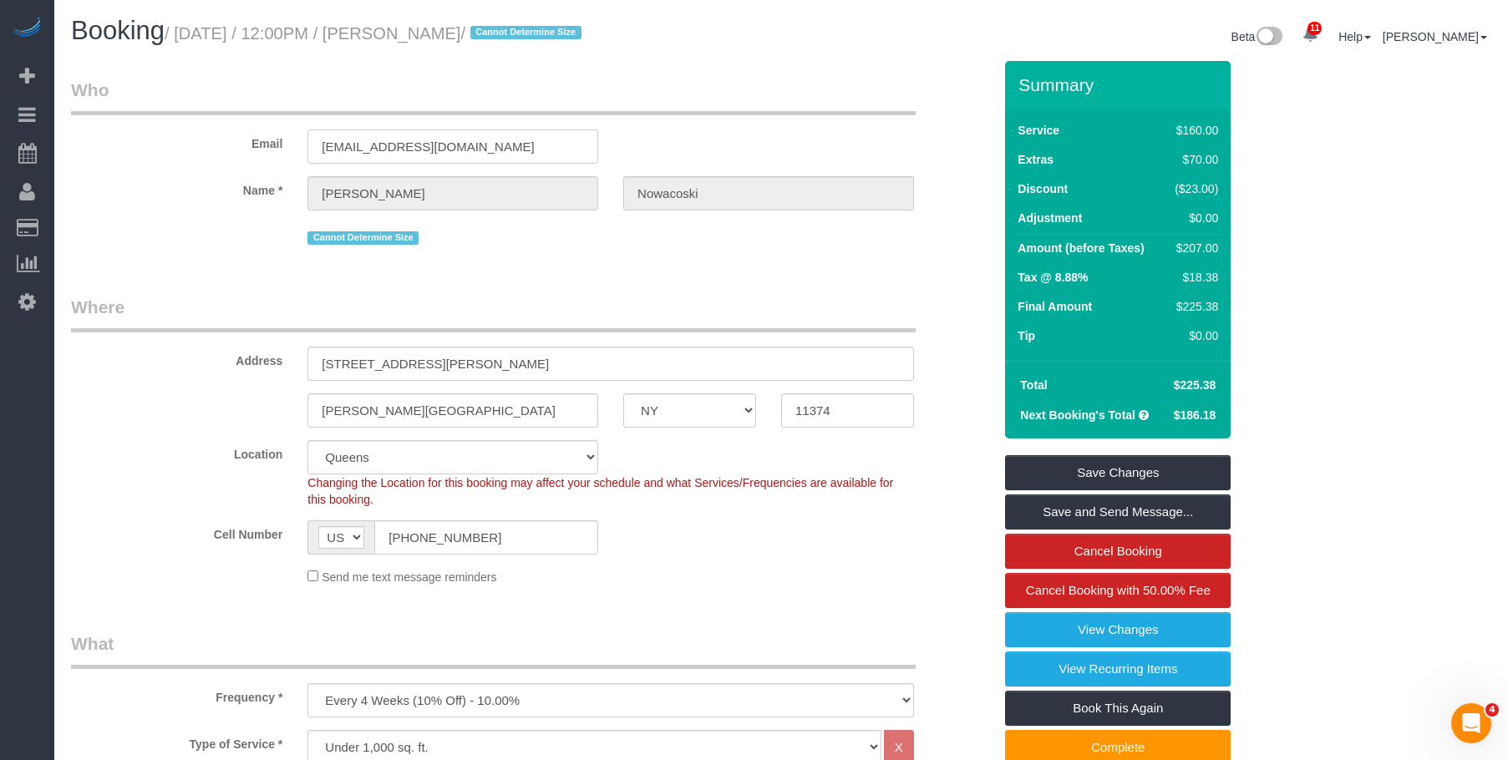
drag, startPoint x: 431, startPoint y: 145, endPoint x: 202, endPoint y: 129, distance: 229.4
click at [202, 129] on div "Email claire.nowacoski@gmail.com" at bounding box center [531, 121] width 947 height 86
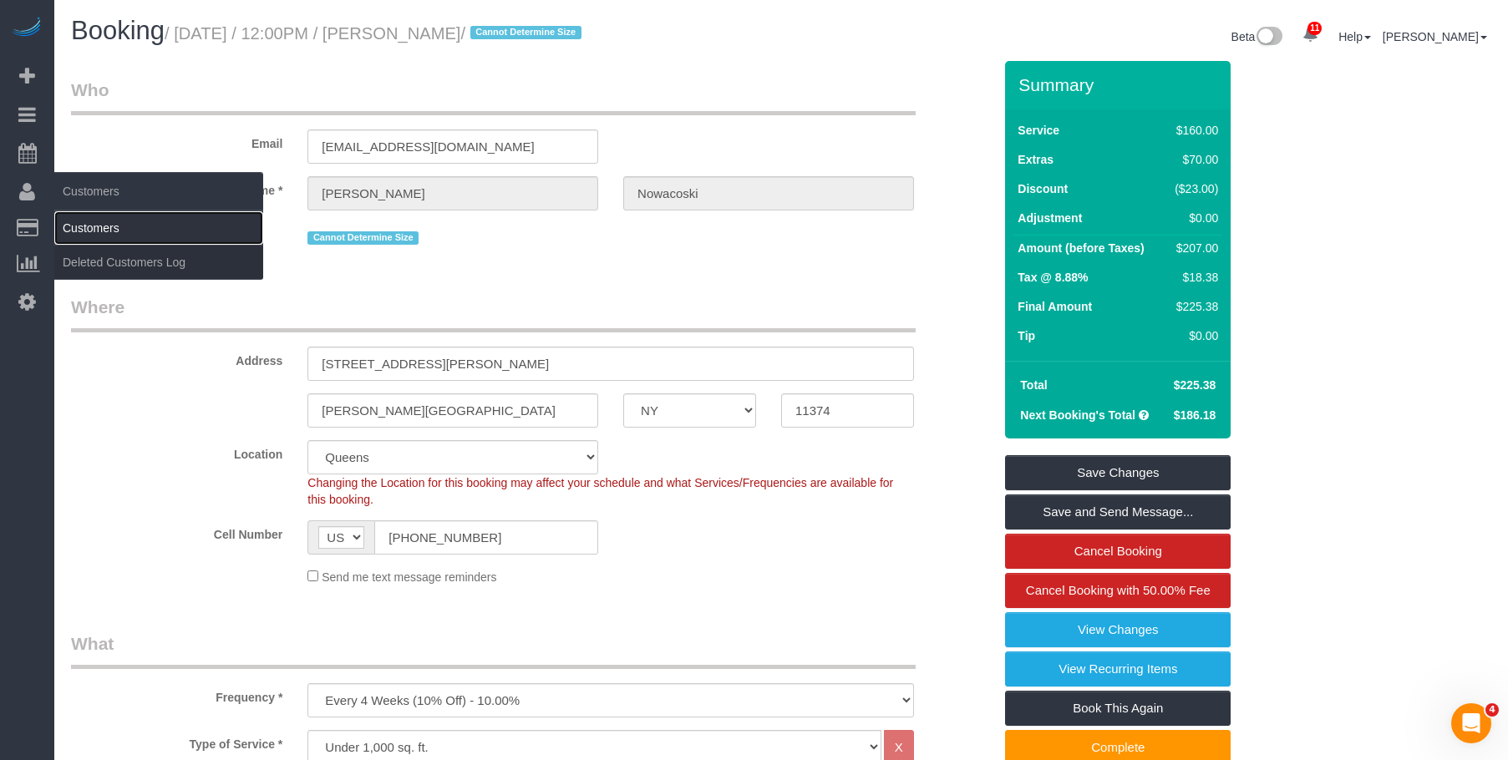
drag, startPoint x: 125, startPoint y: 230, endPoint x: 190, endPoint y: 224, distance: 65.4
click at [125, 230] on link "Customers" at bounding box center [158, 227] width 209 height 33
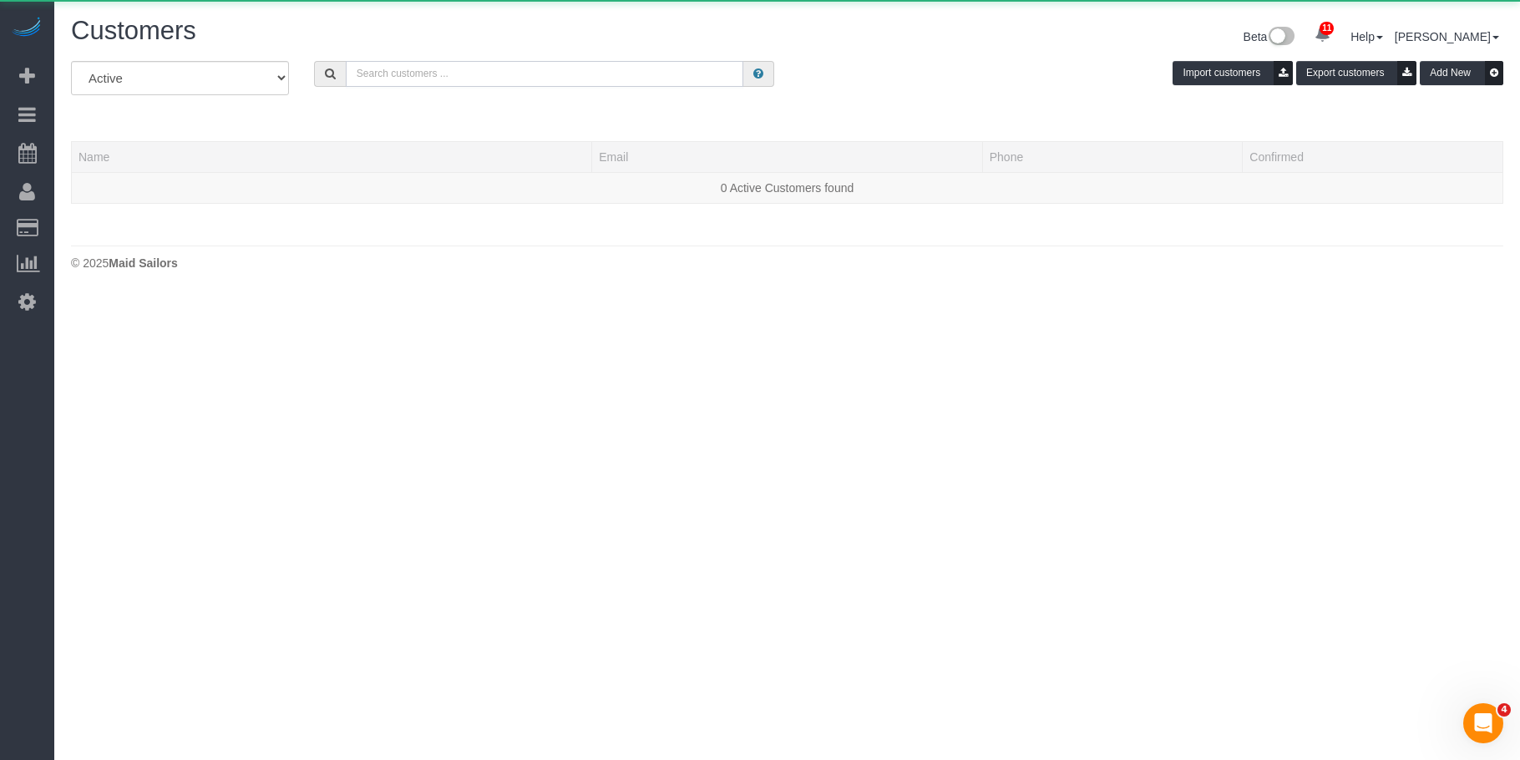
click at [593, 74] on input "text" at bounding box center [545, 74] width 398 height 26
paste input "claire.nowacoski@gmail.com"
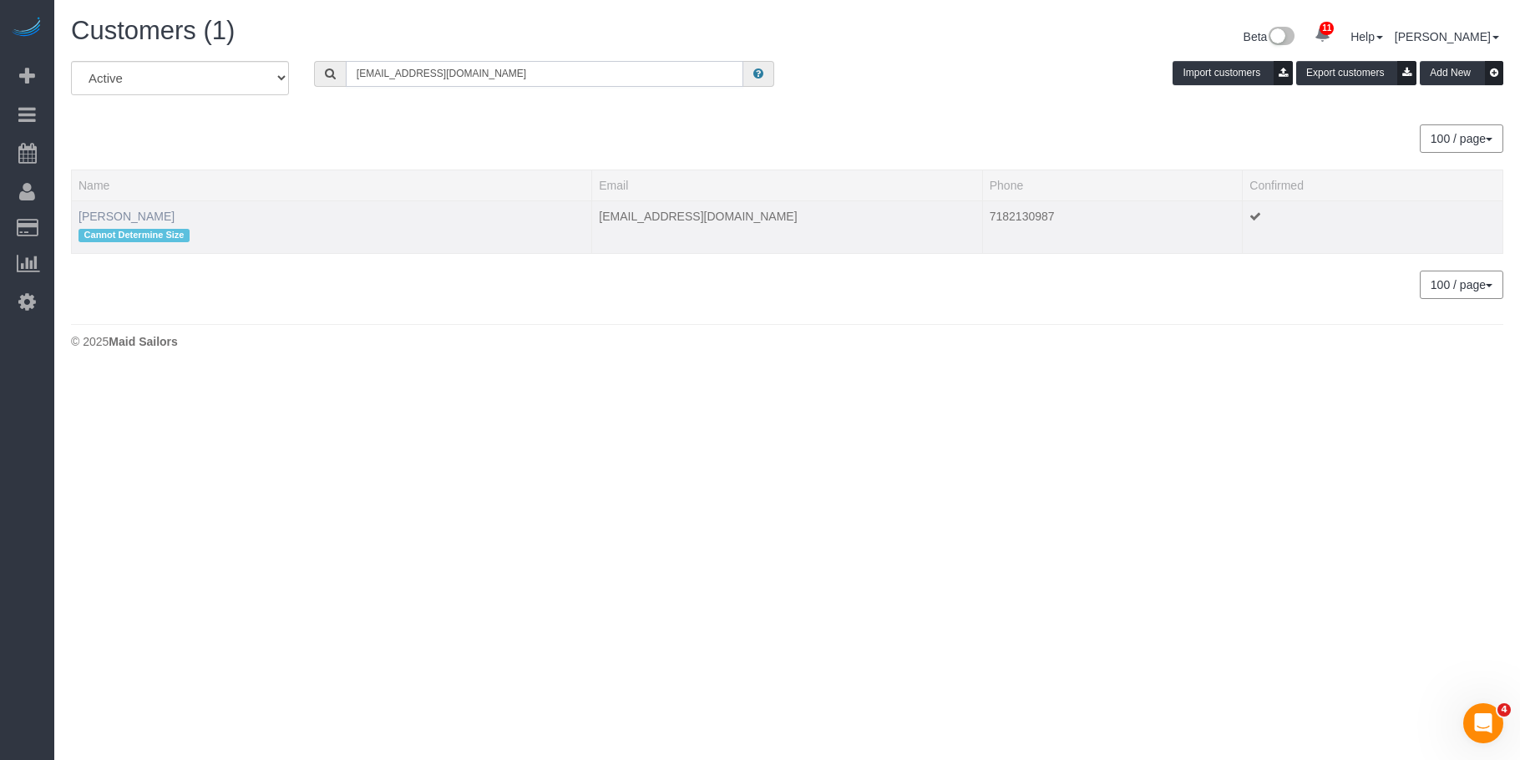
type input "claire.nowacoski@gmail.com"
click at [127, 212] on link "Claire Nowacoski" at bounding box center [127, 216] width 96 height 13
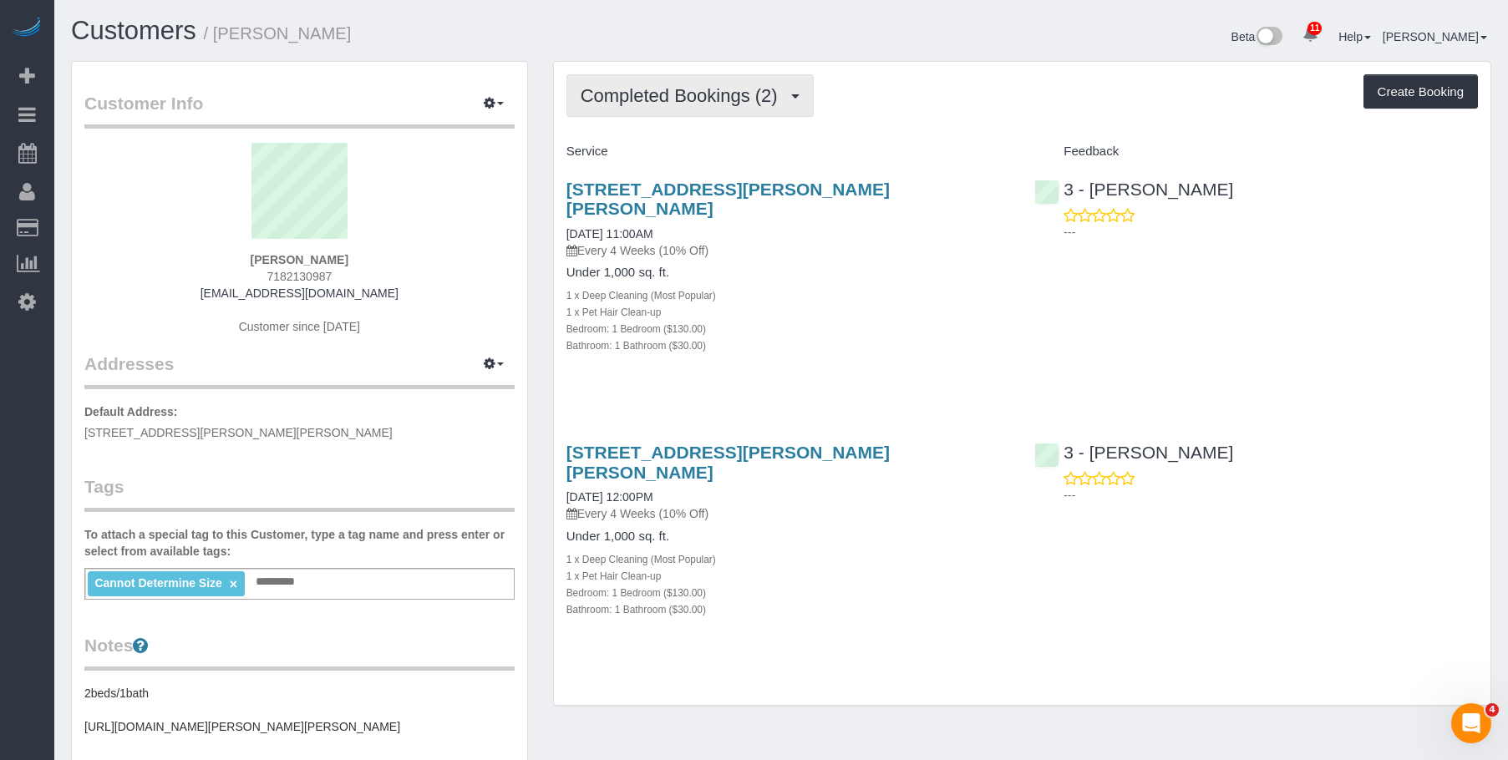
click at [686, 98] on span "Completed Bookings (2)" at bounding box center [684, 95] width 206 height 21
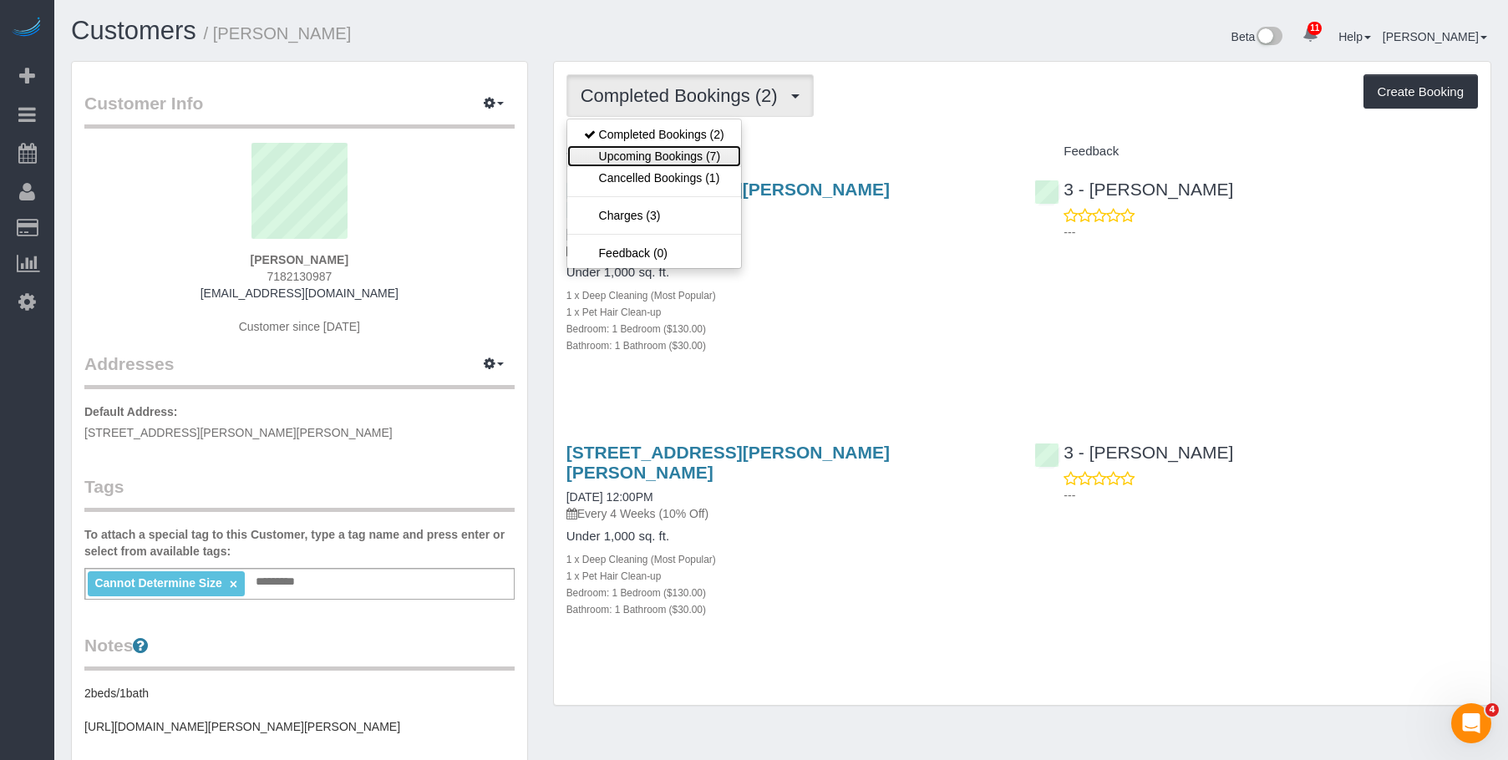
click at [667, 159] on link "Upcoming Bookings (7)" at bounding box center [654, 156] width 174 height 22
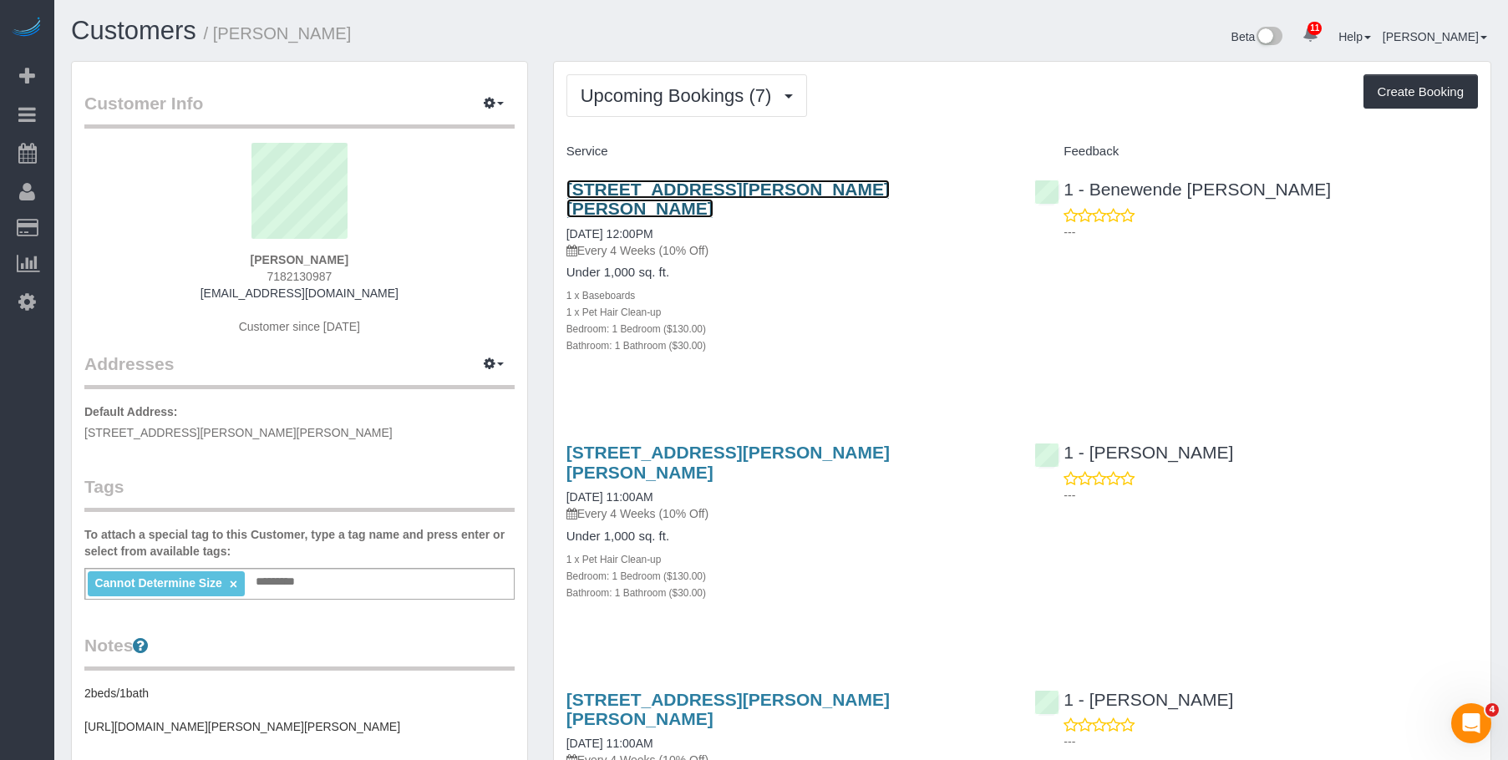
click at [798, 190] on link "6610 Thornton Place, Apt 1b, Rego Park, NY 11374" at bounding box center [727, 199] width 323 height 38
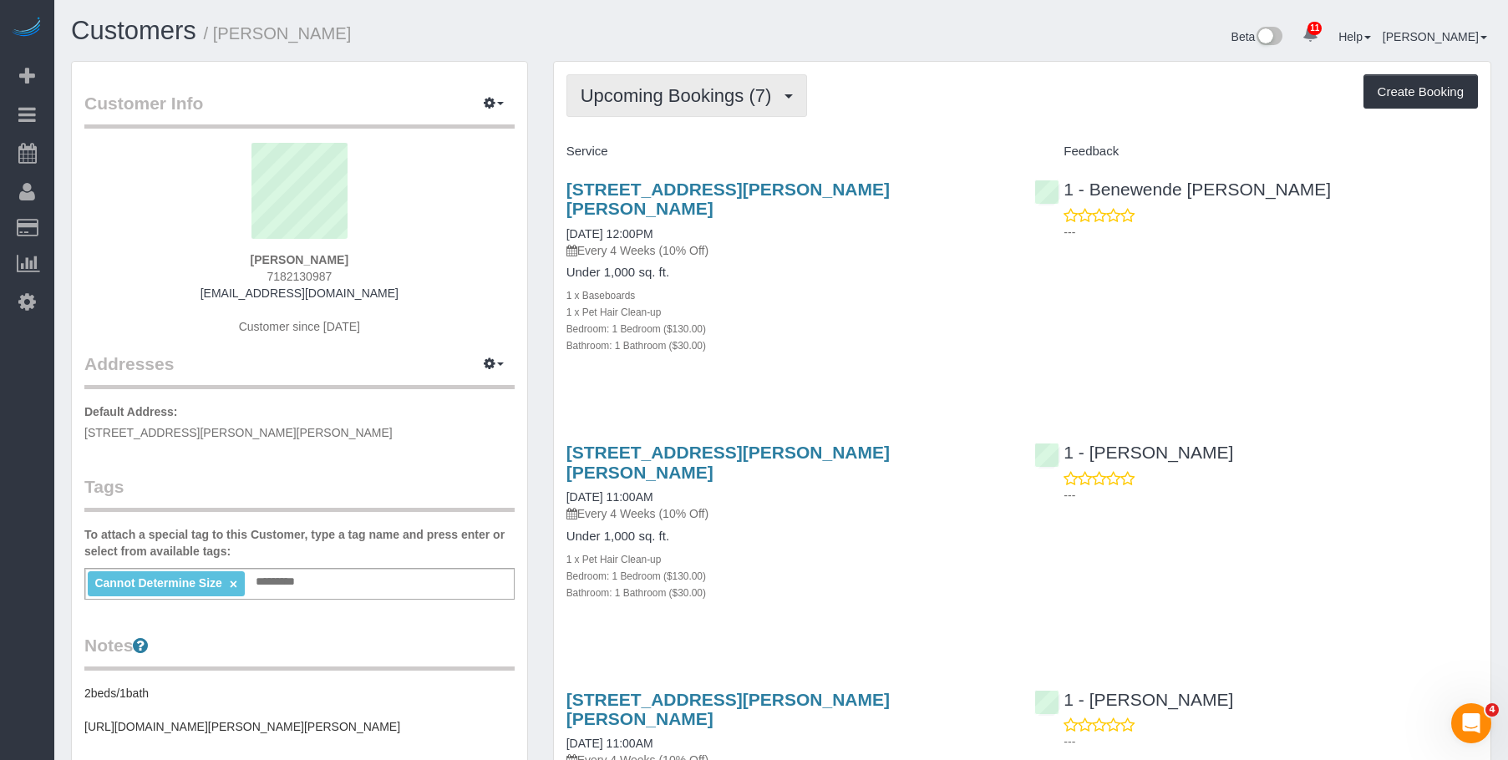
drag, startPoint x: 673, startPoint y: 88, endPoint x: 659, endPoint y: 106, distance: 23.2
click at [673, 89] on span "Upcoming Bookings (7)" at bounding box center [681, 95] width 200 height 21
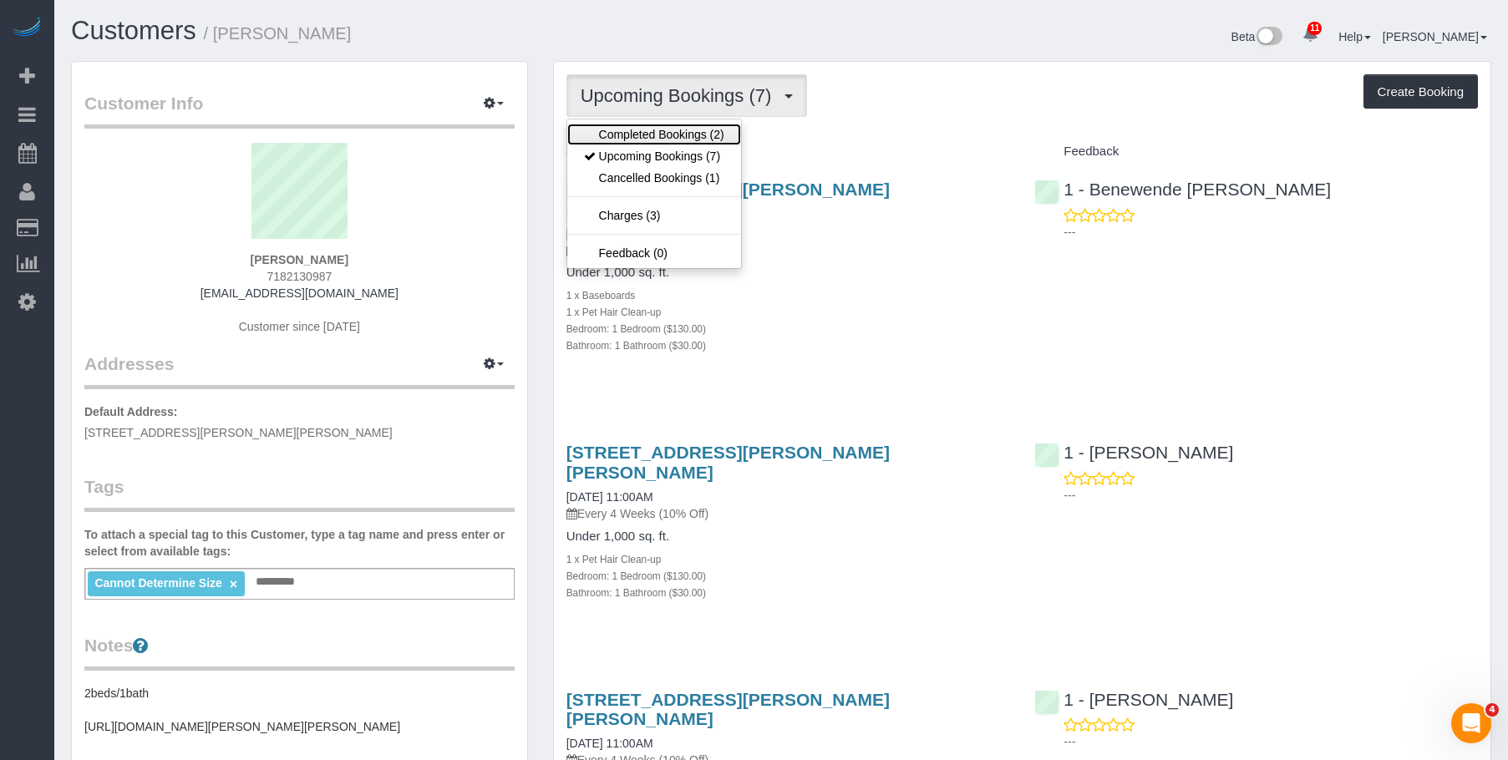
click at [650, 124] on link "Completed Bookings (2)" at bounding box center [654, 135] width 174 height 22
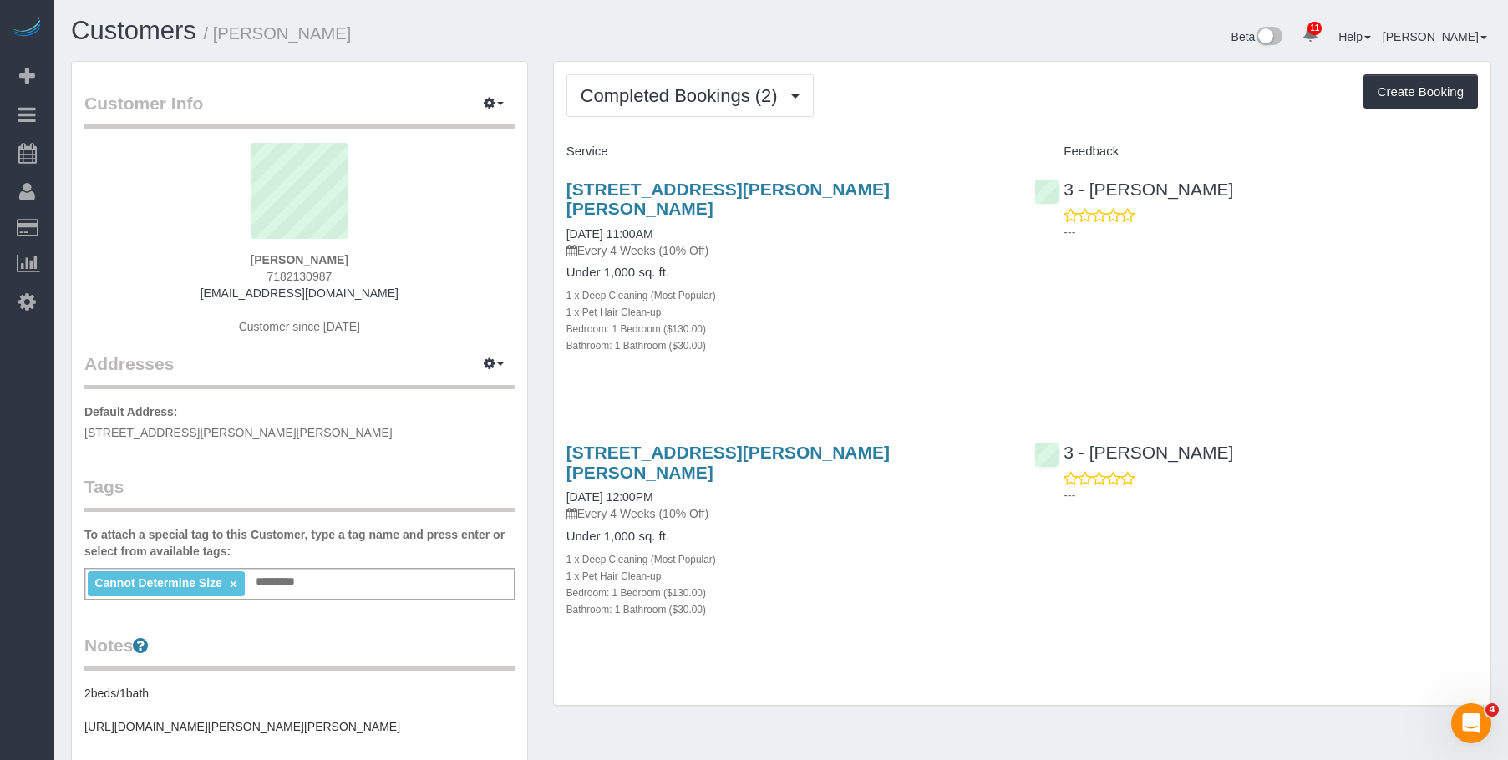
drag, startPoint x: 889, startPoint y: 258, endPoint x: 1023, endPoint y: 101, distance: 206.8
click at [897, 266] on h4 "Under 1,000 sq. ft." at bounding box center [788, 273] width 444 height 14
click at [651, 92] on span "Completed Bookings (2)" at bounding box center [684, 95] width 206 height 21
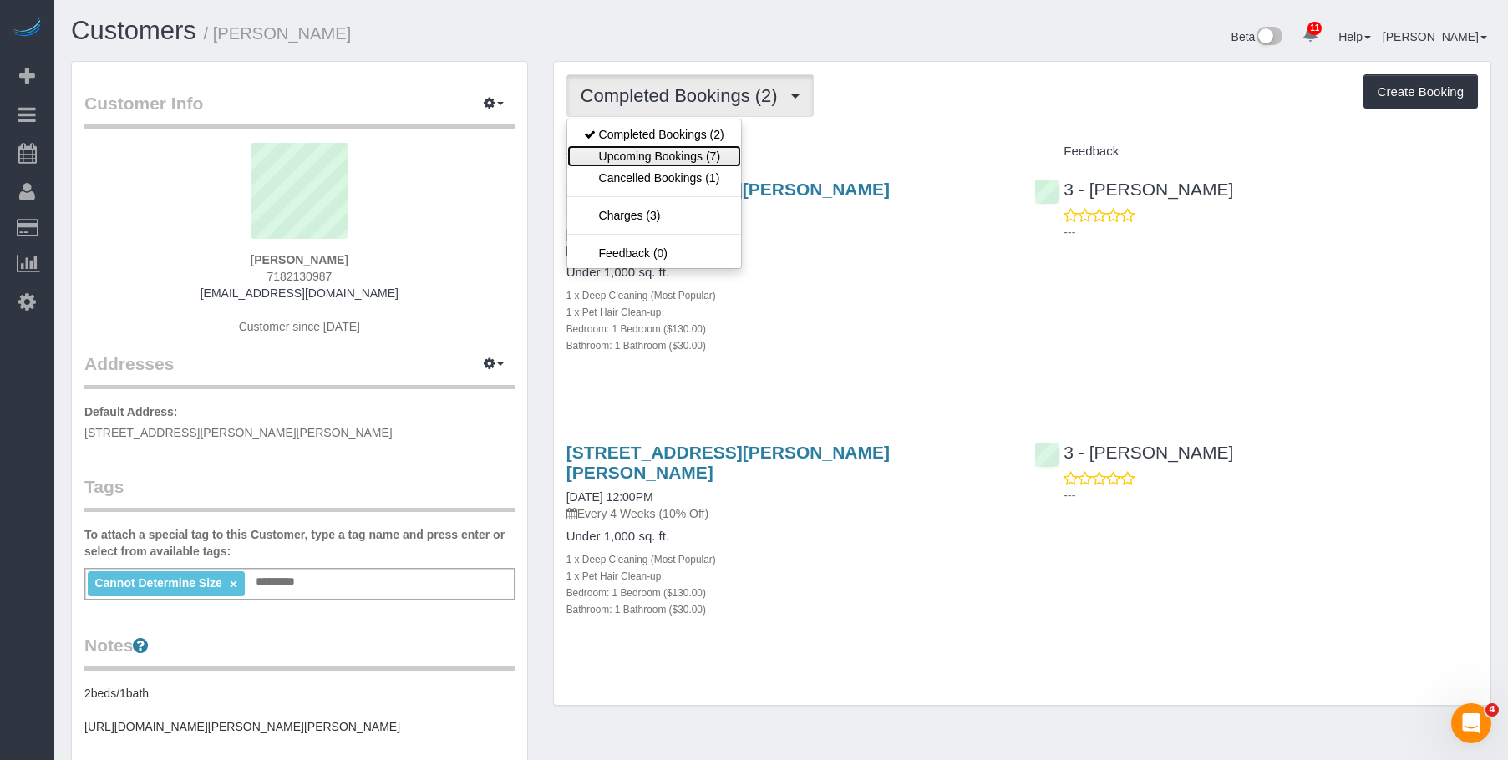
click at [644, 151] on link "Upcoming Bookings (7)" at bounding box center [654, 156] width 174 height 22
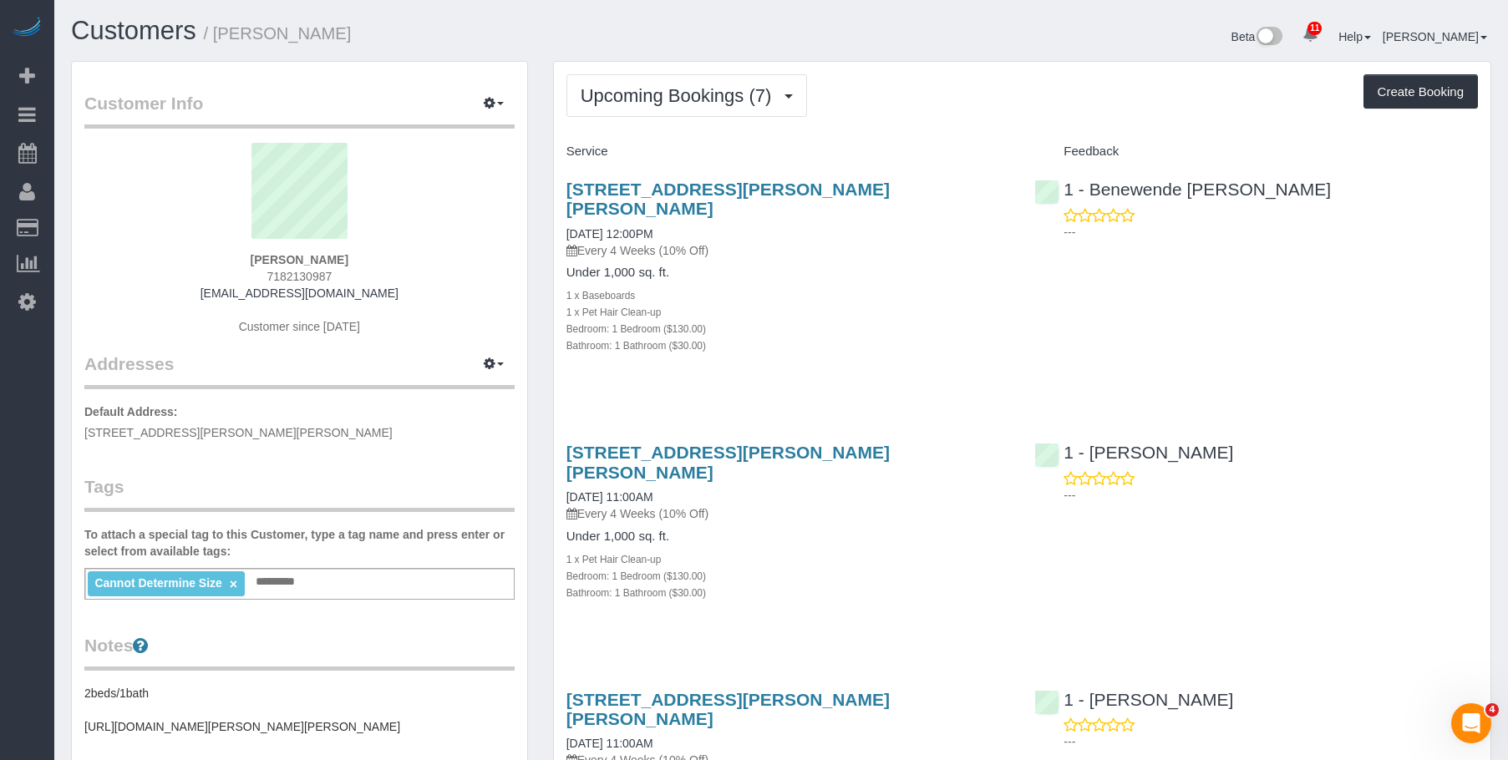
click at [814, 320] on div "Bedroom: 1 Bedroom ($130.00)" at bounding box center [788, 328] width 444 height 17
click at [805, 551] on div "1 x Pet Hair Clean-up" at bounding box center [788, 559] width 444 height 17
click at [790, 443] on link "6610 Thornton Place, Apt 1b, Rego Park, NY 11374" at bounding box center [727, 462] width 323 height 38
drag, startPoint x: 690, startPoint y: 103, endPoint x: 665, endPoint y: 168, distance: 69.8
click at [689, 103] on span "Upcoming Bookings (7)" at bounding box center [681, 95] width 200 height 21
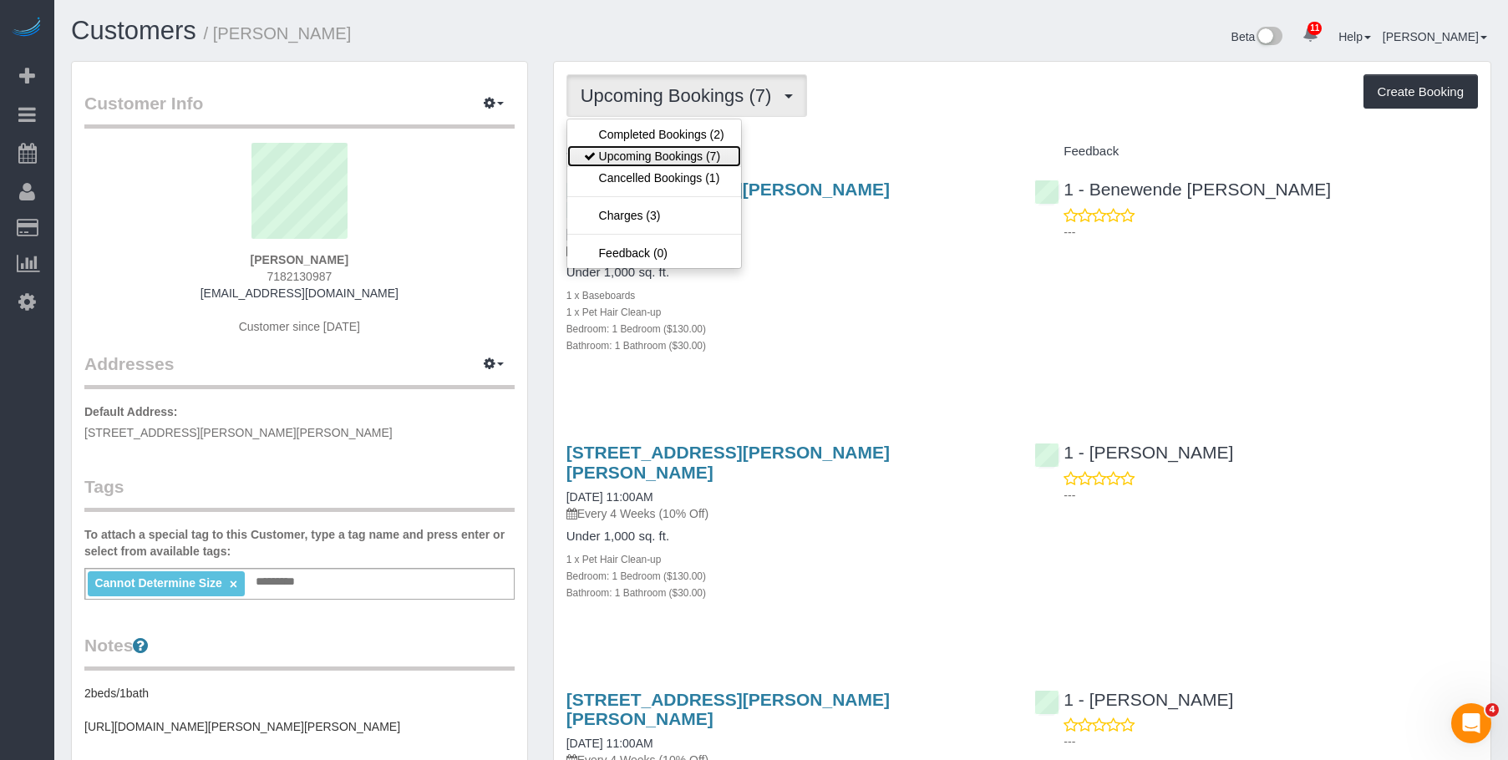
click at [679, 159] on link "Upcoming Bookings (7)" at bounding box center [654, 156] width 174 height 22
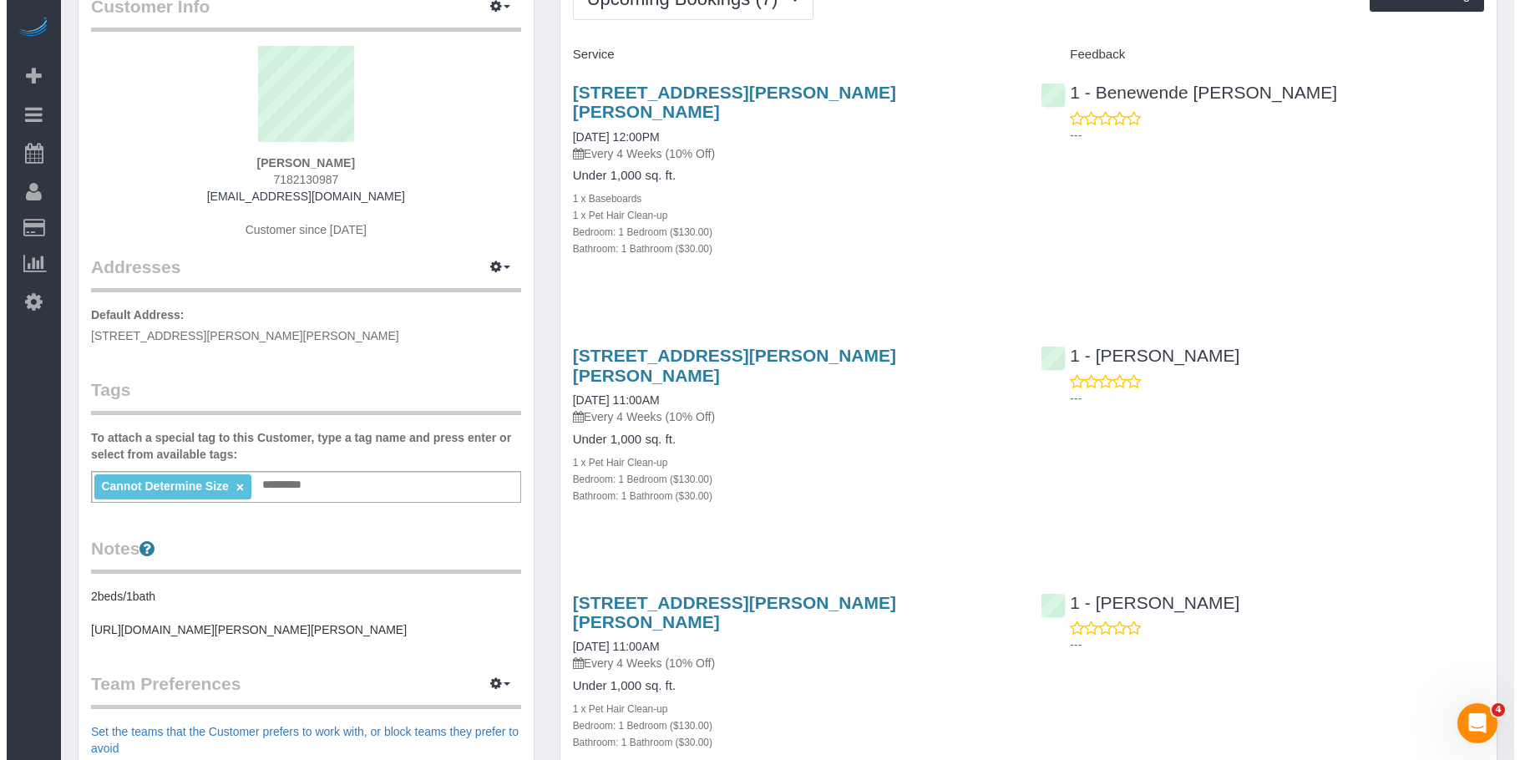
scroll to position [251, 0]
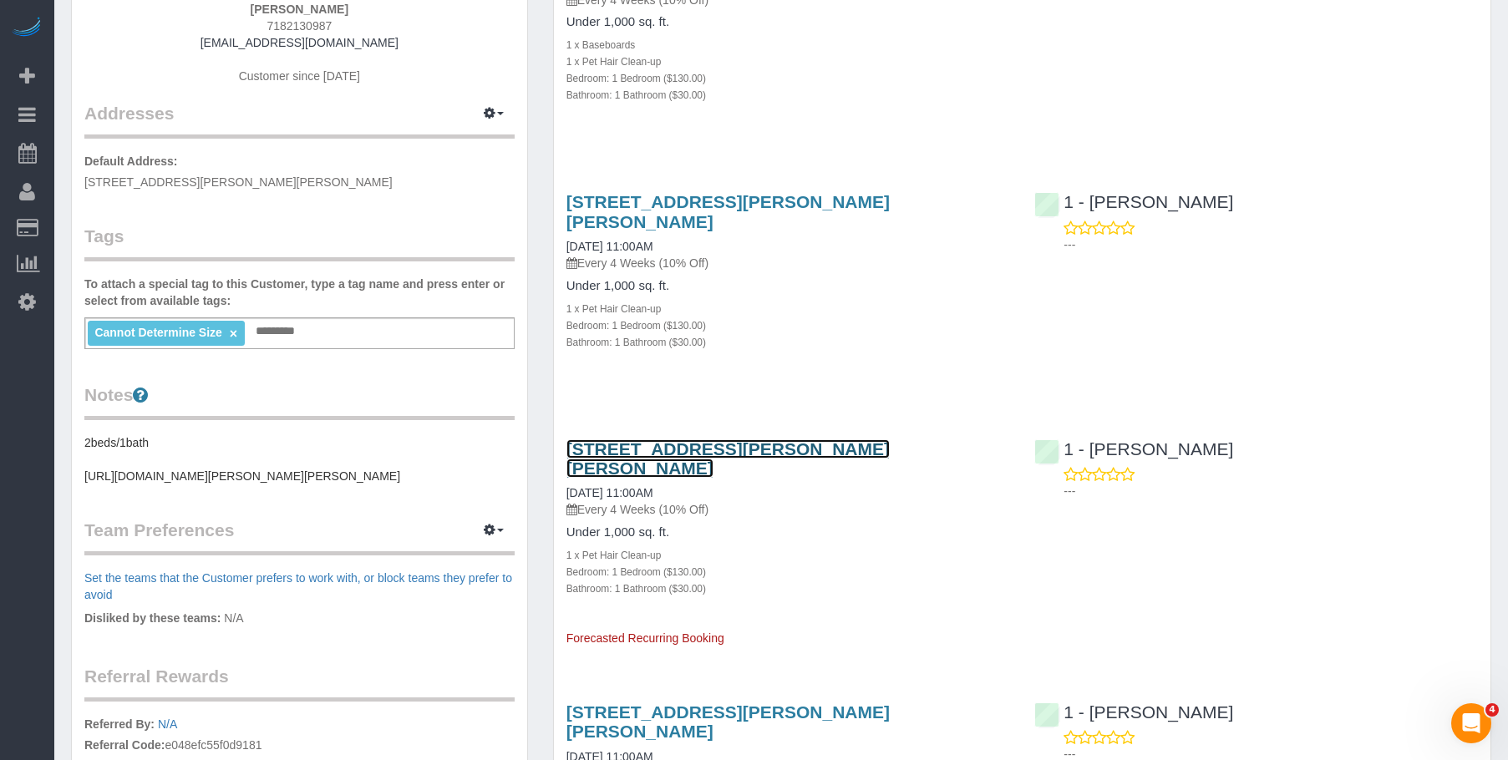
click at [822, 439] on link "6610 Thornton Place, Apt 1b, Rego Park, NY 11374" at bounding box center [727, 458] width 323 height 38
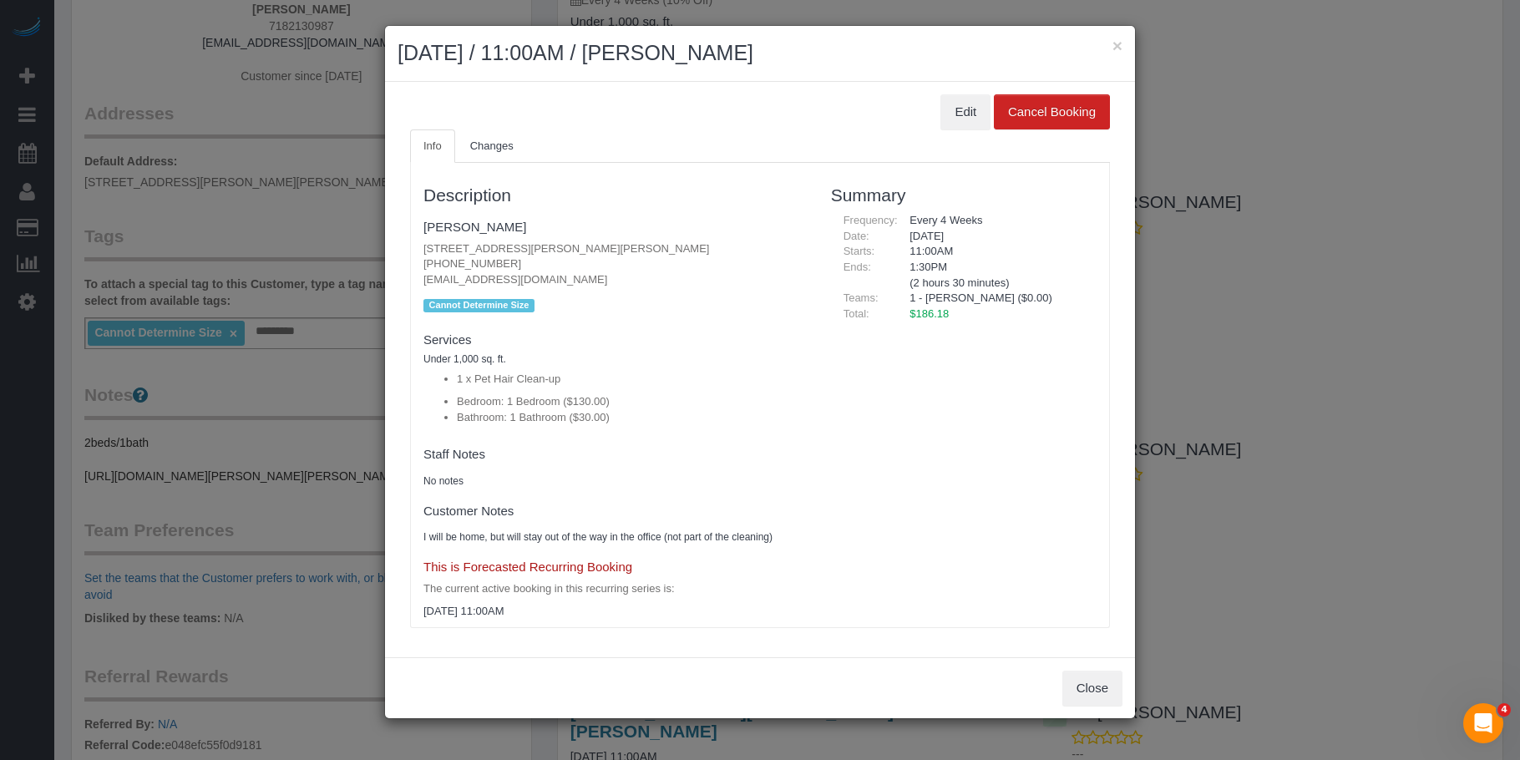
click at [1123, 42] on div "× October 22, 2025 / 11:00AM / Claire Nowacoski" at bounding box center [760, 54] width 750 height 56
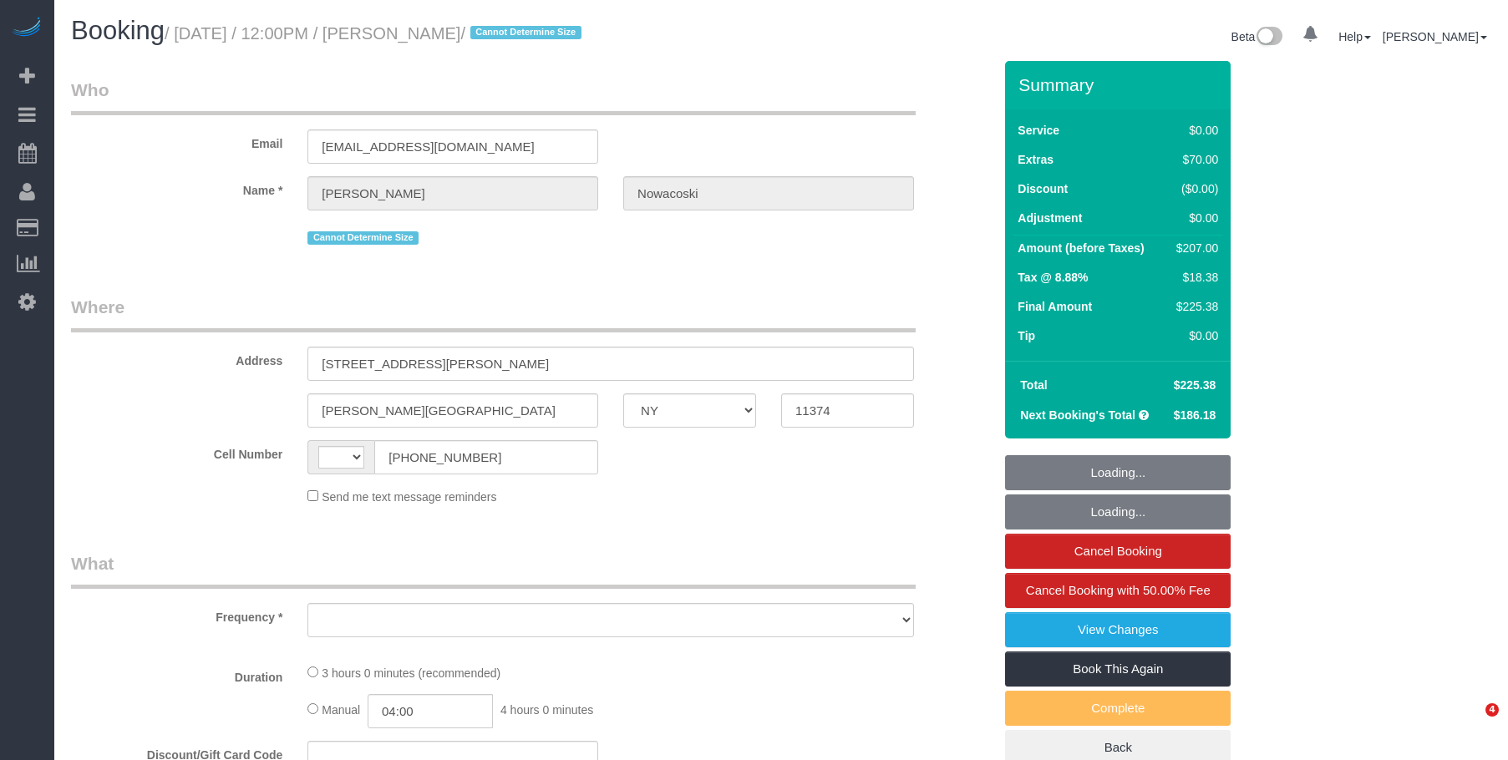
select select "NY"
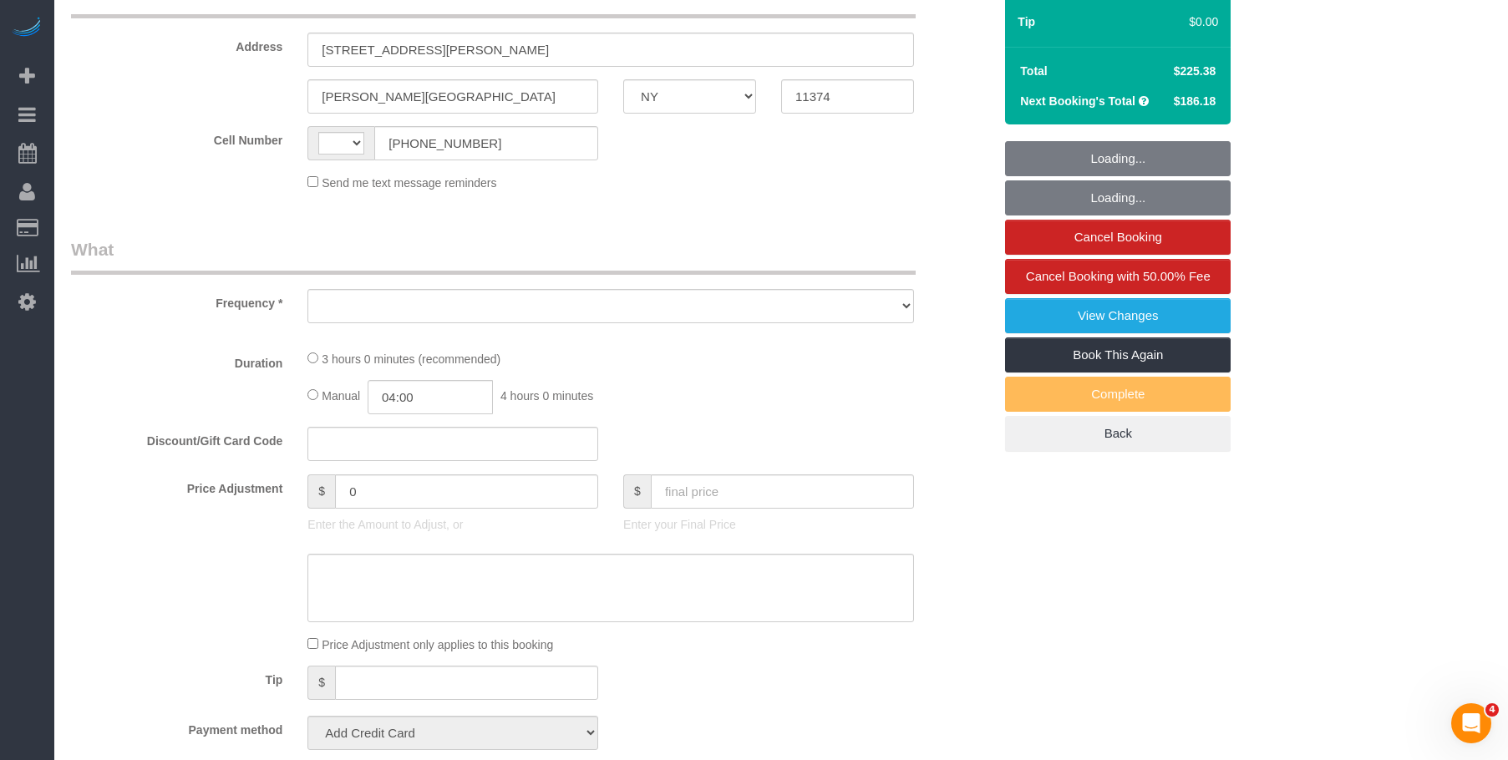
select select "string:[GEOGRAPHIC_DATA]"
select select "1"
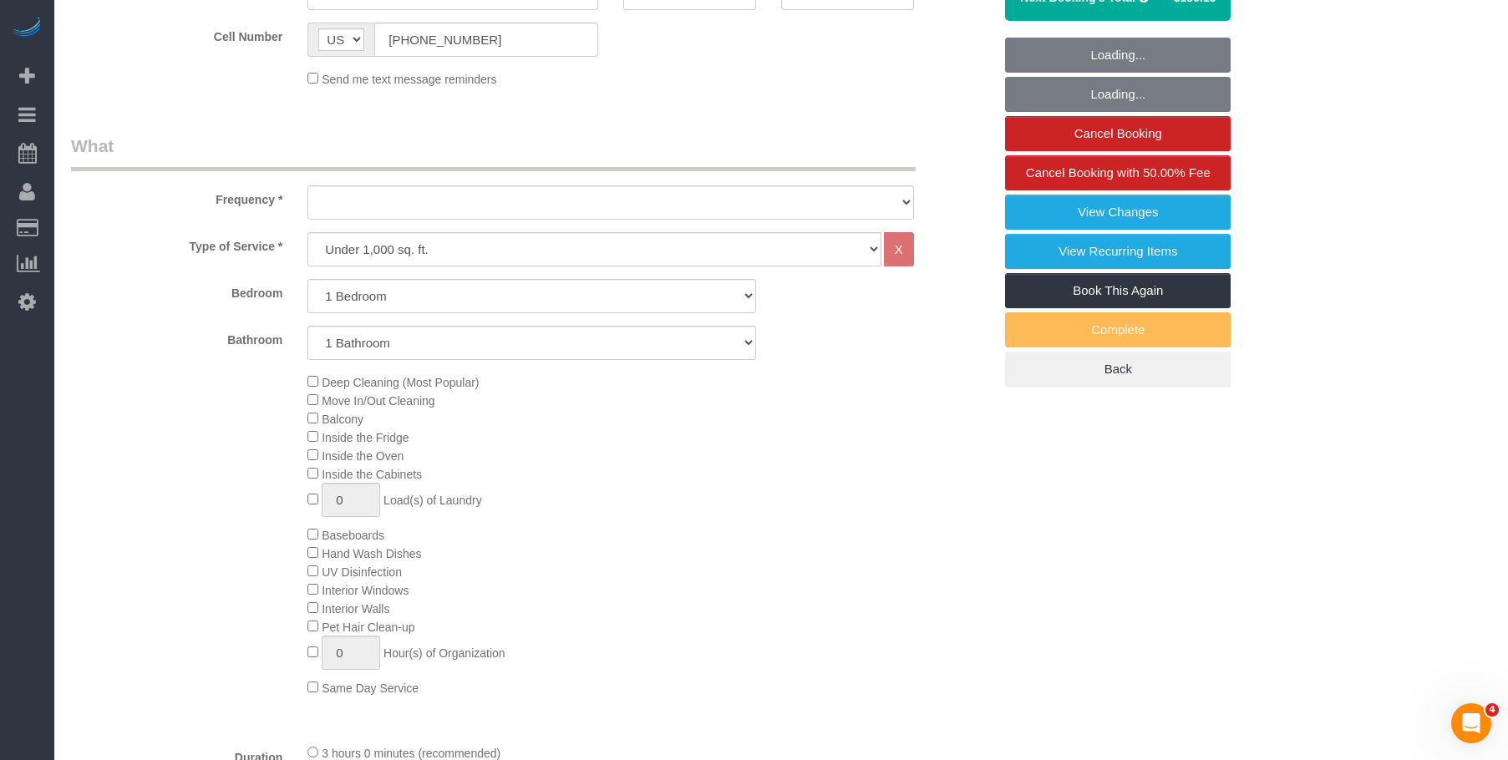
select select "string:stripe-pm_1RfAQq4VGloSiKo7ZanEvOFy"
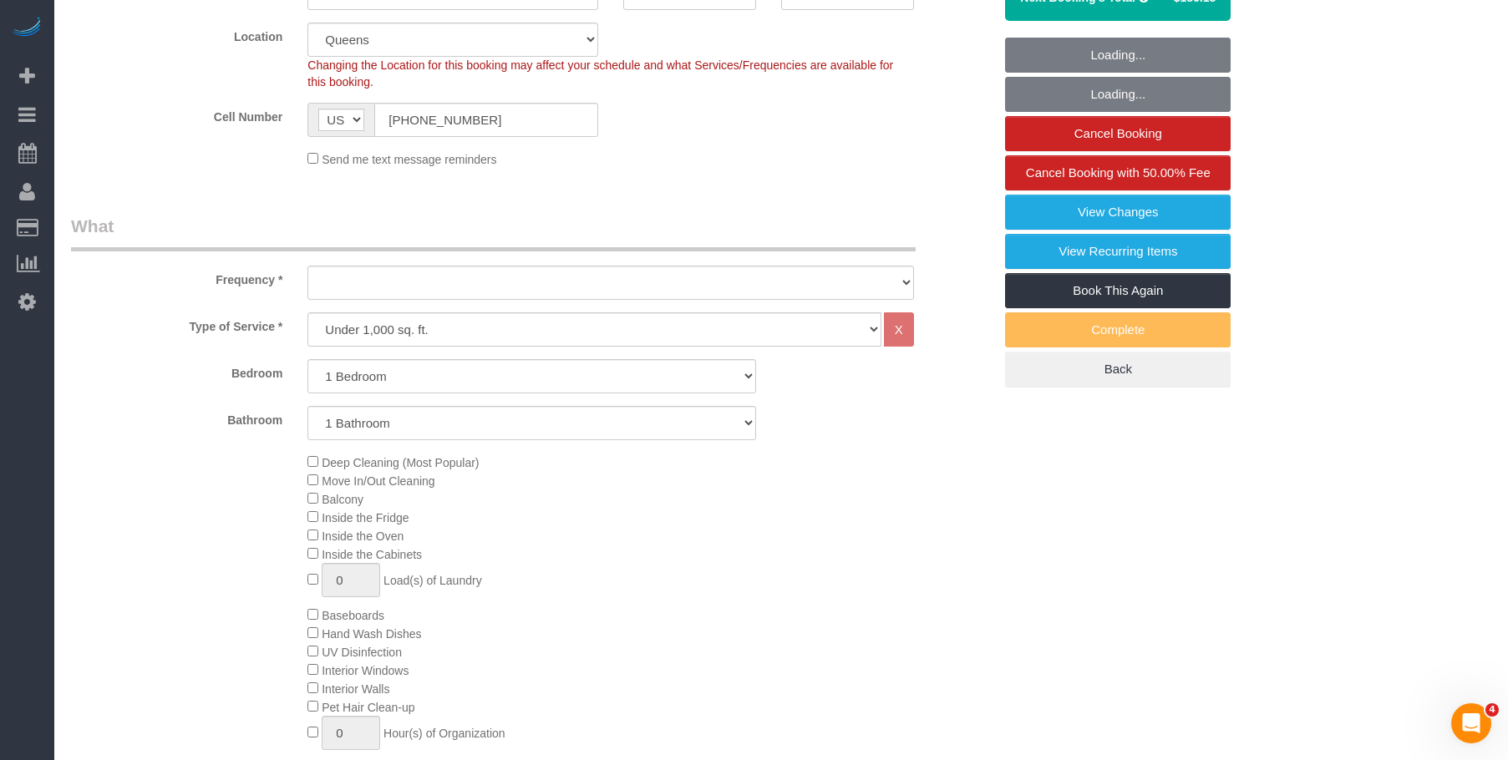
select select "object:1014"
select select "number:58"
select select "number:73"
select select "number:14"
select select "number:5"
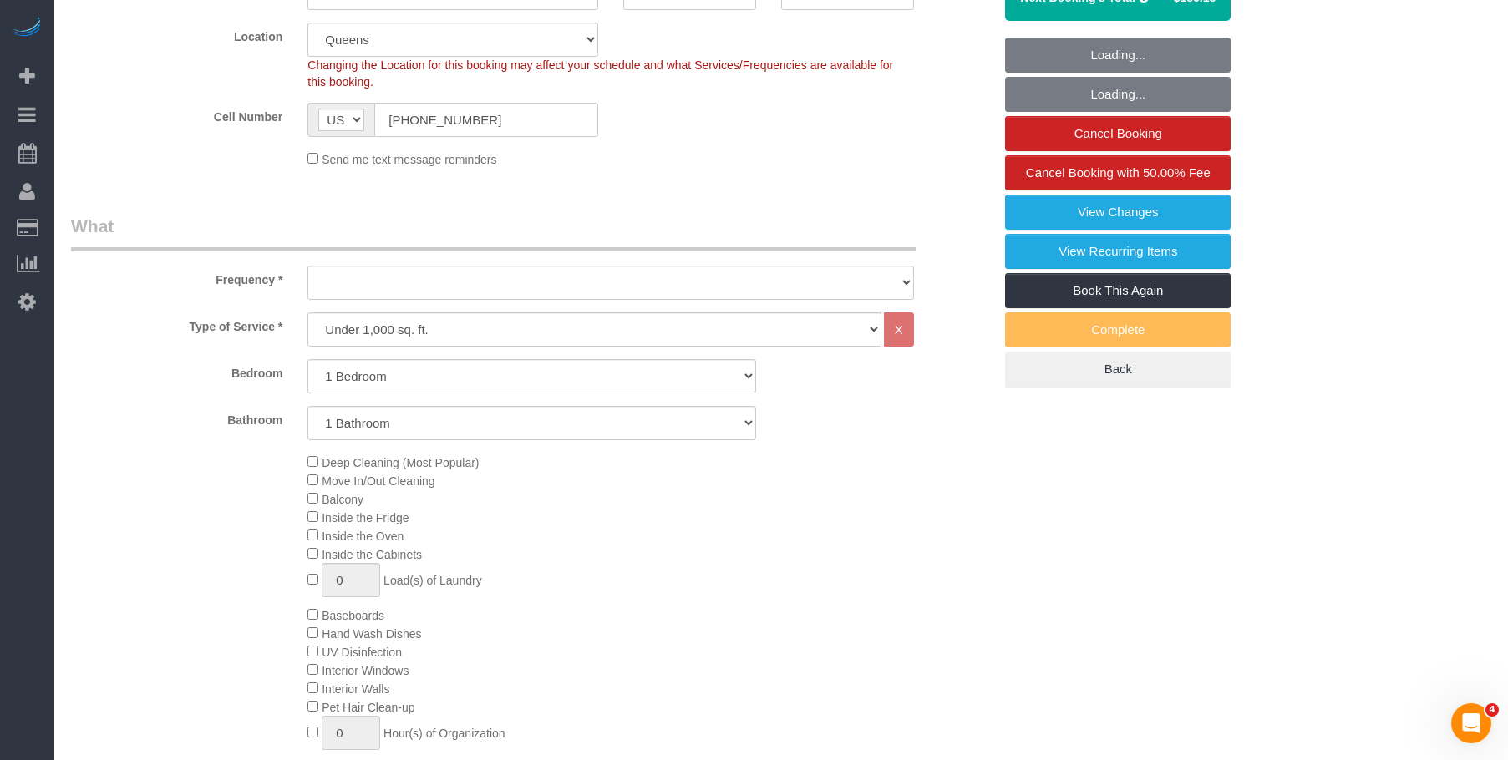
select select "1"
select select "spot1"
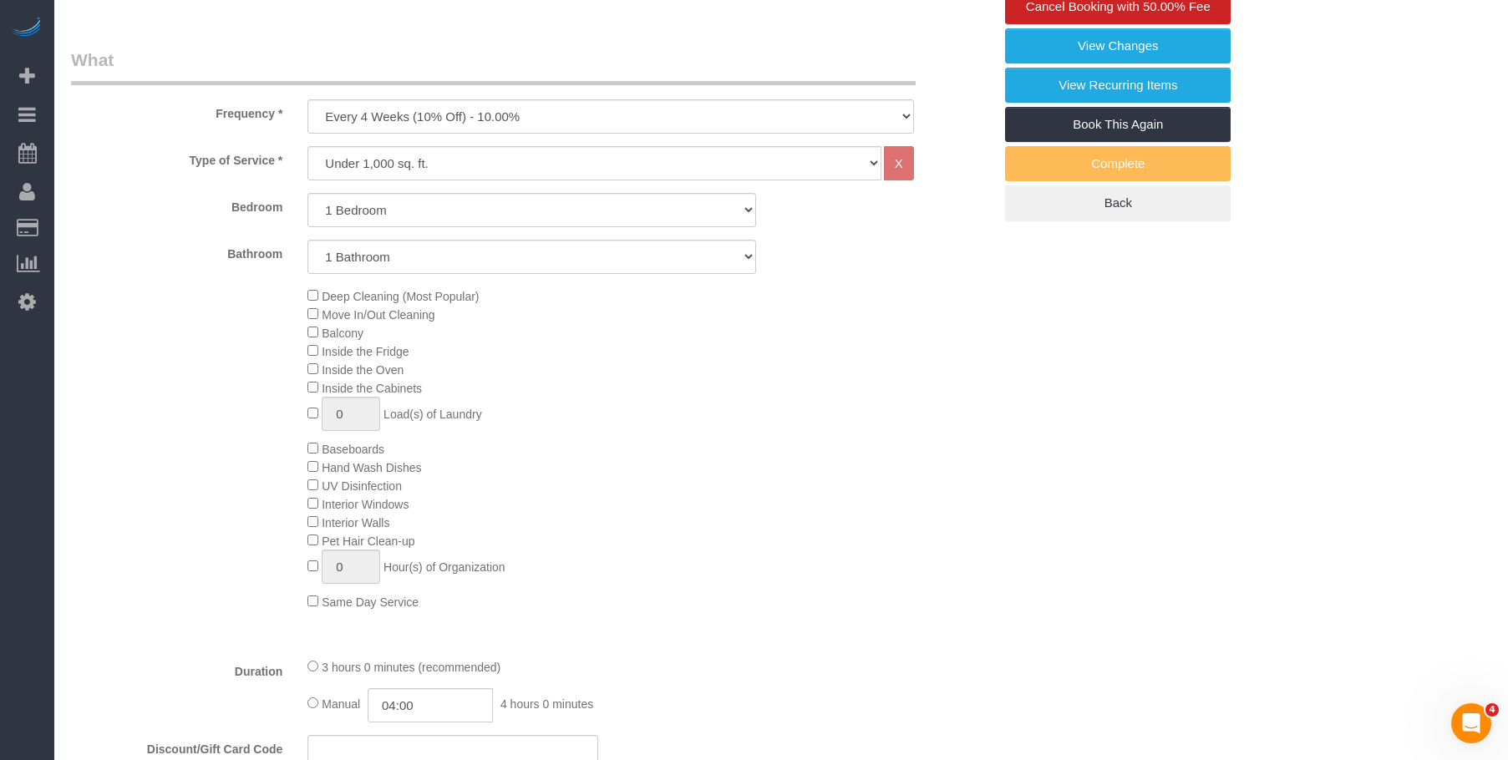
select select "object:1023"
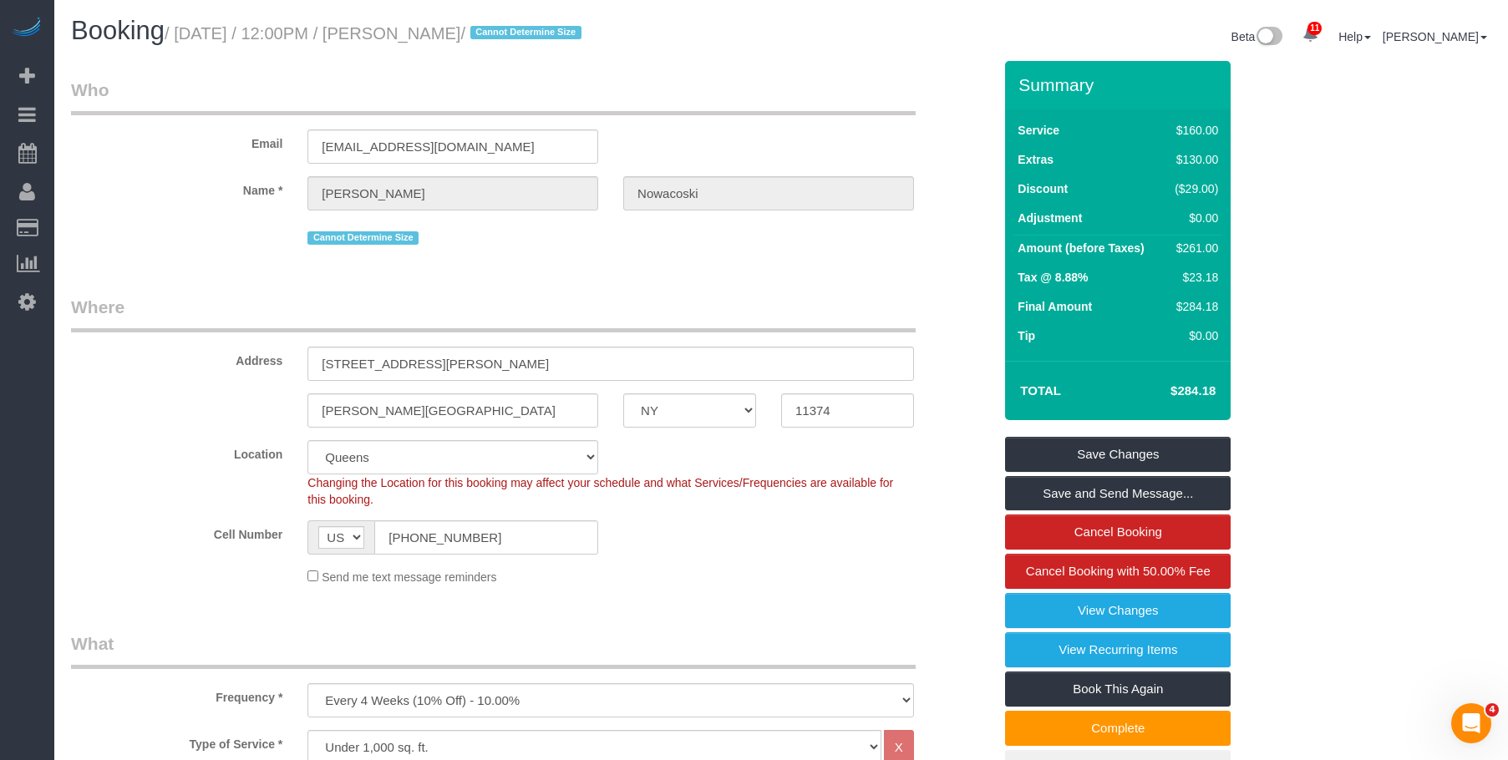
drag, startPoint x: 272, startPoint y: 29, endPoint x: 561, endPoint y: 36, distance: 289.1
click at [561, 36] on small "/ September 04, 2025 / 12:00PM / Claire Nowacoski / Cannot Determine Size" at bounding box center [376, 33] width 422 height 18
copy small "September 04, 2025 / 12:00PM / Claire Nowacoski"
drag, startPoint x: 499, startPoint y: 546, endPoint x: 326, endPoint y: 538, distance: 173.1
click at [326, 538] on div "AF AL DZ AD AO AI AQ AG AR AM AW AU AT AZ BS BH BD BB BY BE BZ BJ BM BT BO BA B…" at bounding box center [452, 537] width 291 height 34
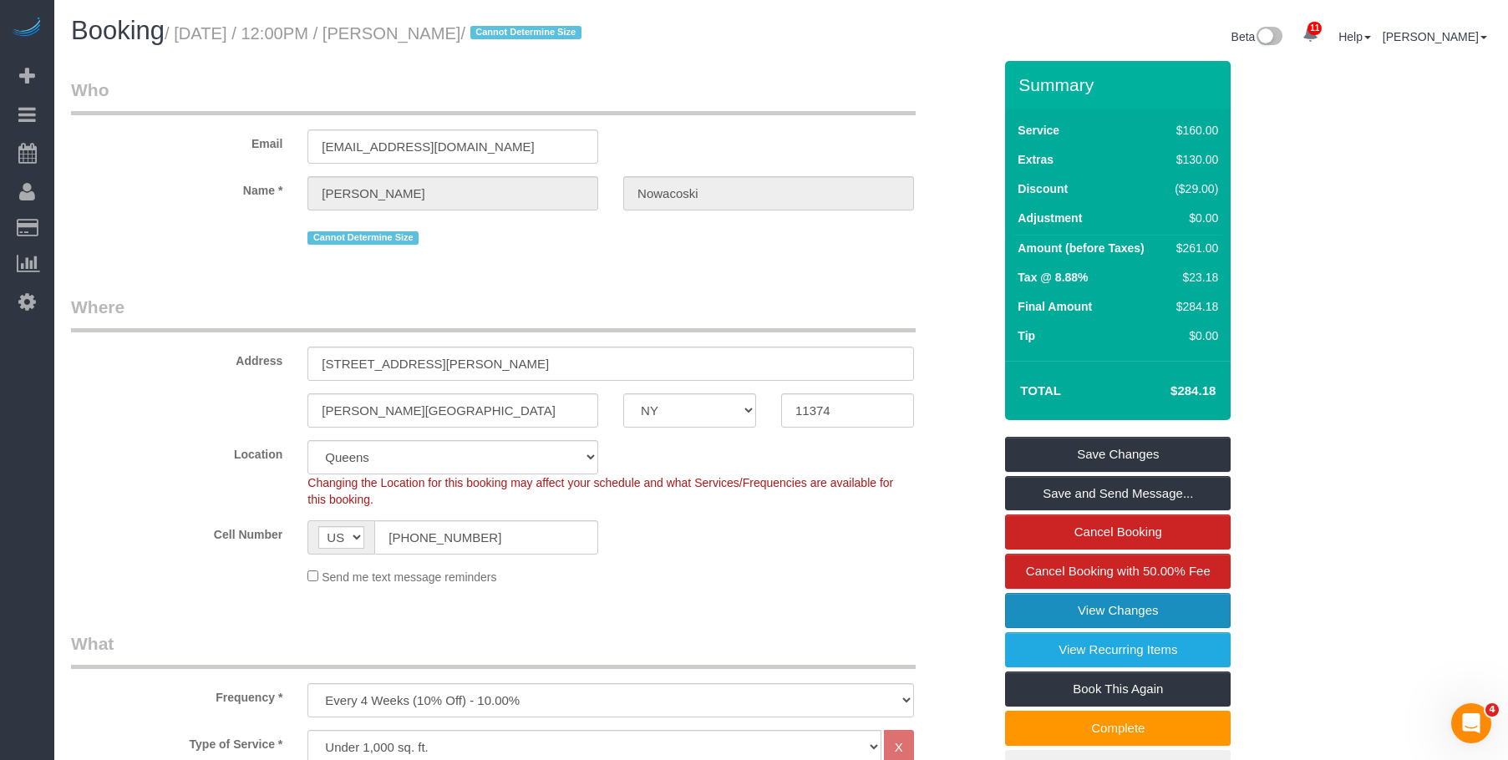
click at [1021, 612] on link "View Changes" at bounding box center [1118, 610] width 226 height 35
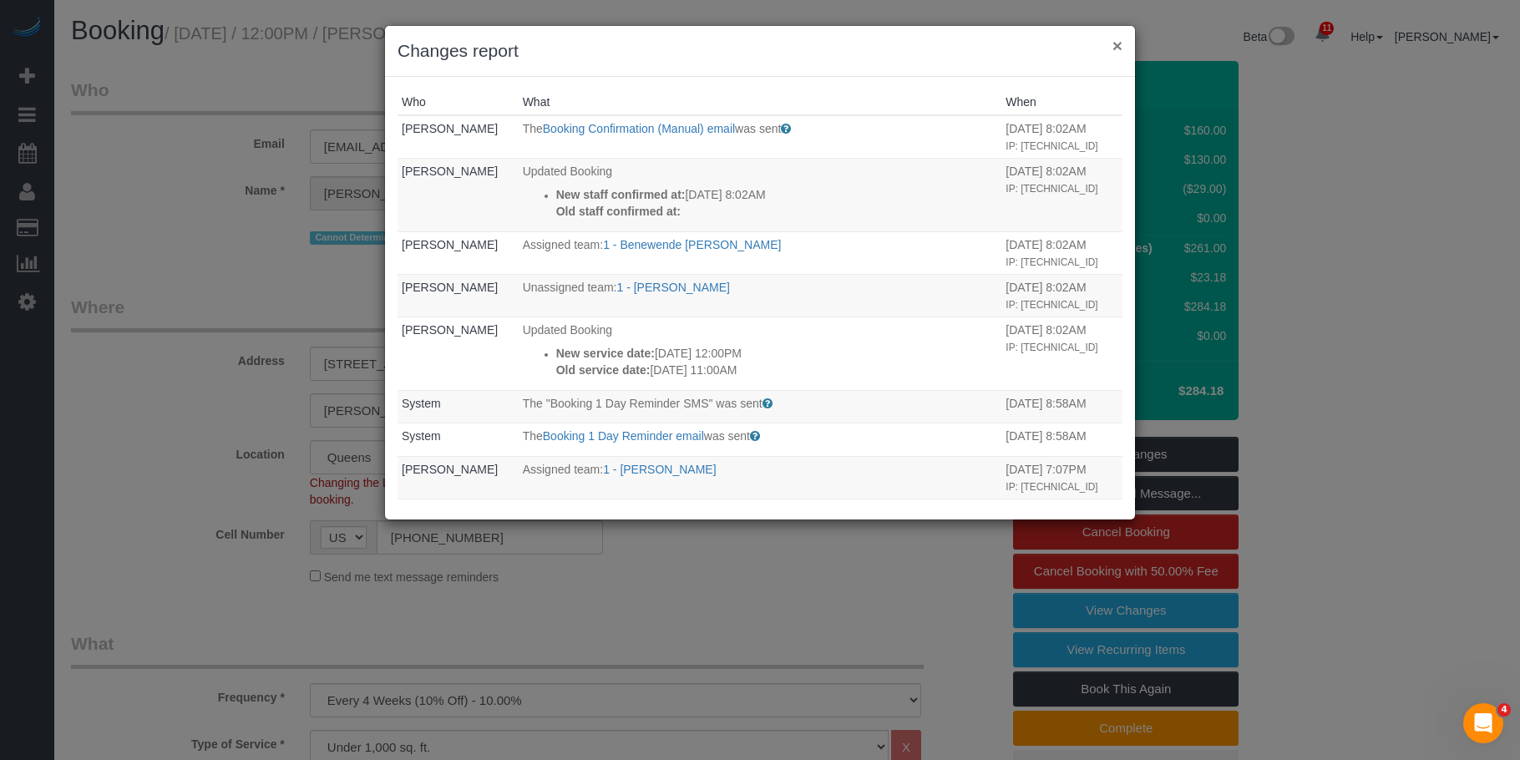
drag, startPoint x: 1119, startPoint y: 43, endPoint x: 1079, endPoint y: 58, distance: 42.5
click at [1120, 43] on button "×" at bounding box center [1118, 46] width 10 height 18
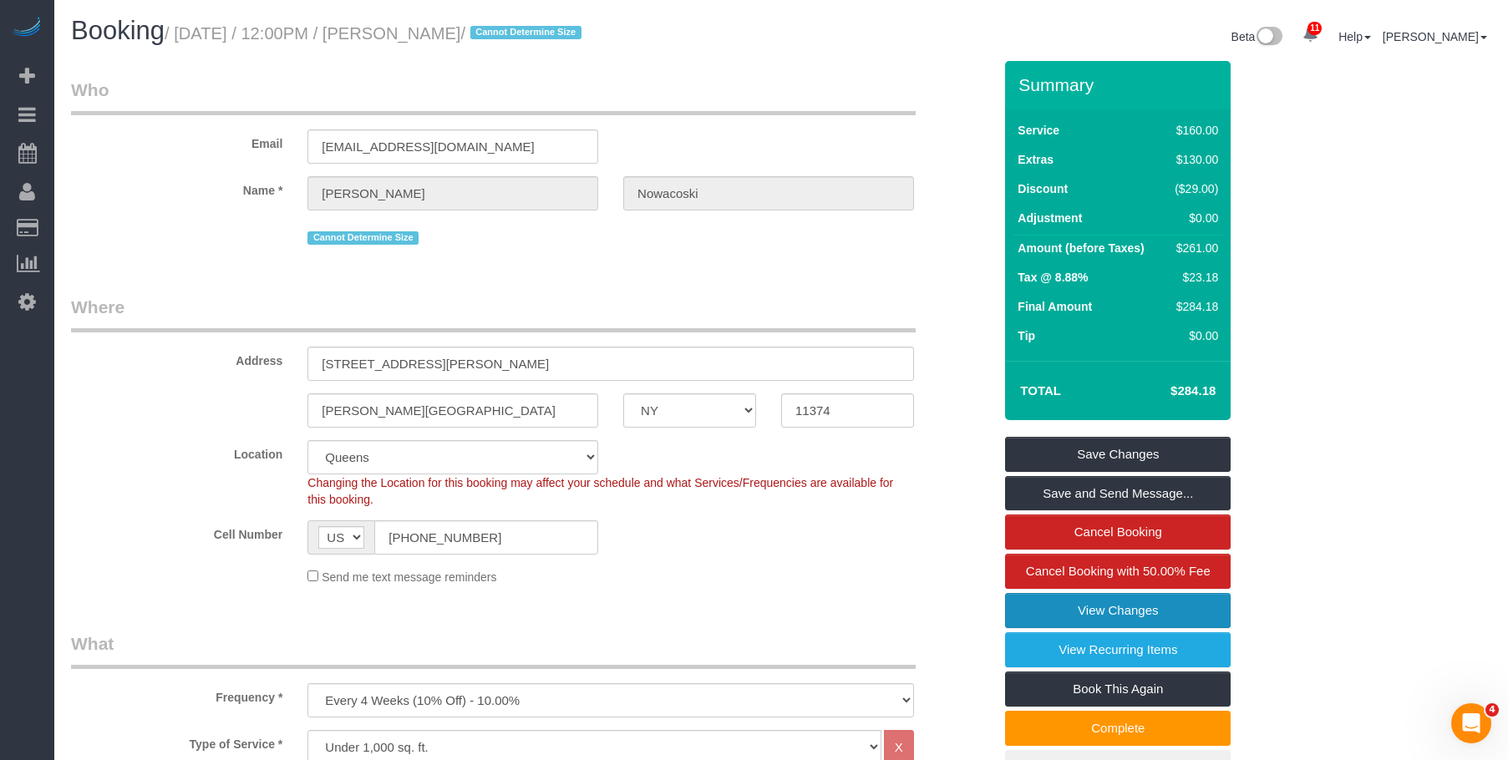
click at [1031, 617] on link "View Changes" at bounding box center [1118, 610] width 226 height 35
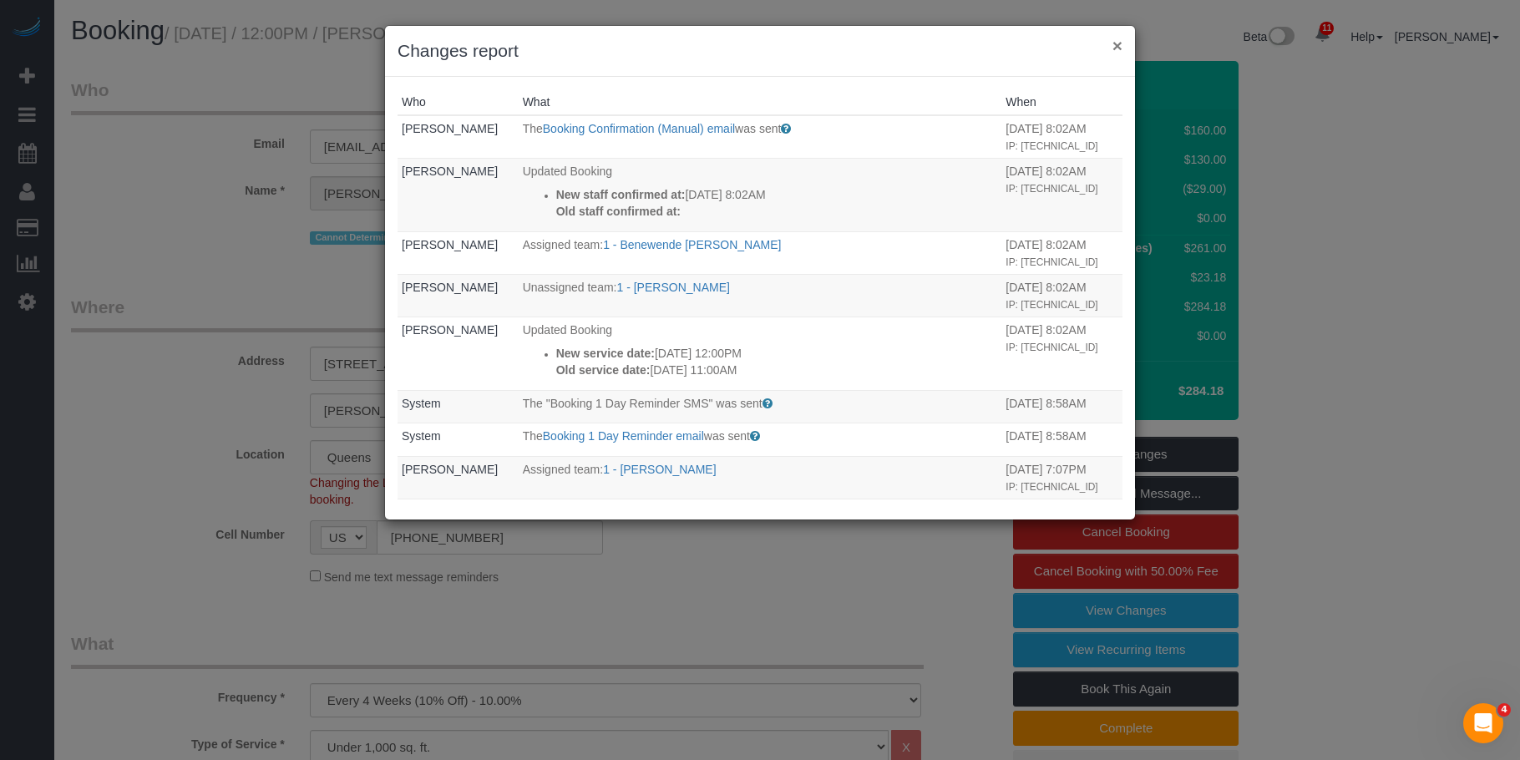
click at [1119, 44] on button "×" at bounding box center [1118, 46] width 10 height 18
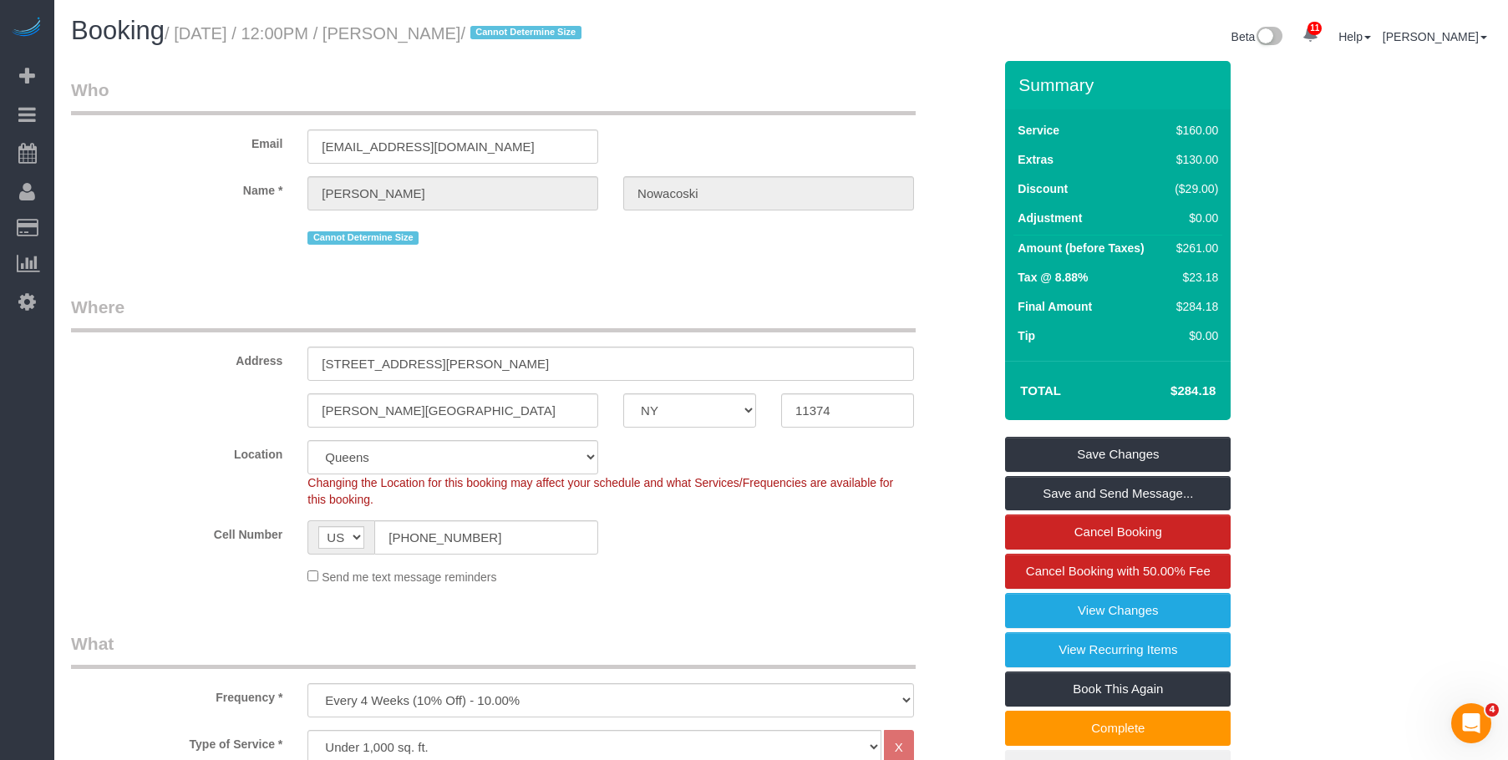
click at [760, 541] on div "Cell Number AF AL DZ AD AO AI AQ AG AR AM AW AU AT AZ BS BH BD BB BY BE BZ BJ B…" at bounding box center [531, 537] width 947 height 34
drag, startPoint x: 530, startPoint y: 532, endPoint x: 281, endPoint y: 517, distance: 250.2
click at [252, 536] on div "Cell Number AF AL DZ AD AO AI AQ AG AR AM AW AU AT AZ BS BH BD BB BY BE BZ BJ B…" at bounding box center [531, 537] width 947 height 34
drag, startPoint x: 1068, startPoint y: 607, endPoint x: 1062, endPoint y: 591, distance: 17.7
click at [1068, 607] on link "View Changes" at bounding box center [1118, 610] width 226 height 35
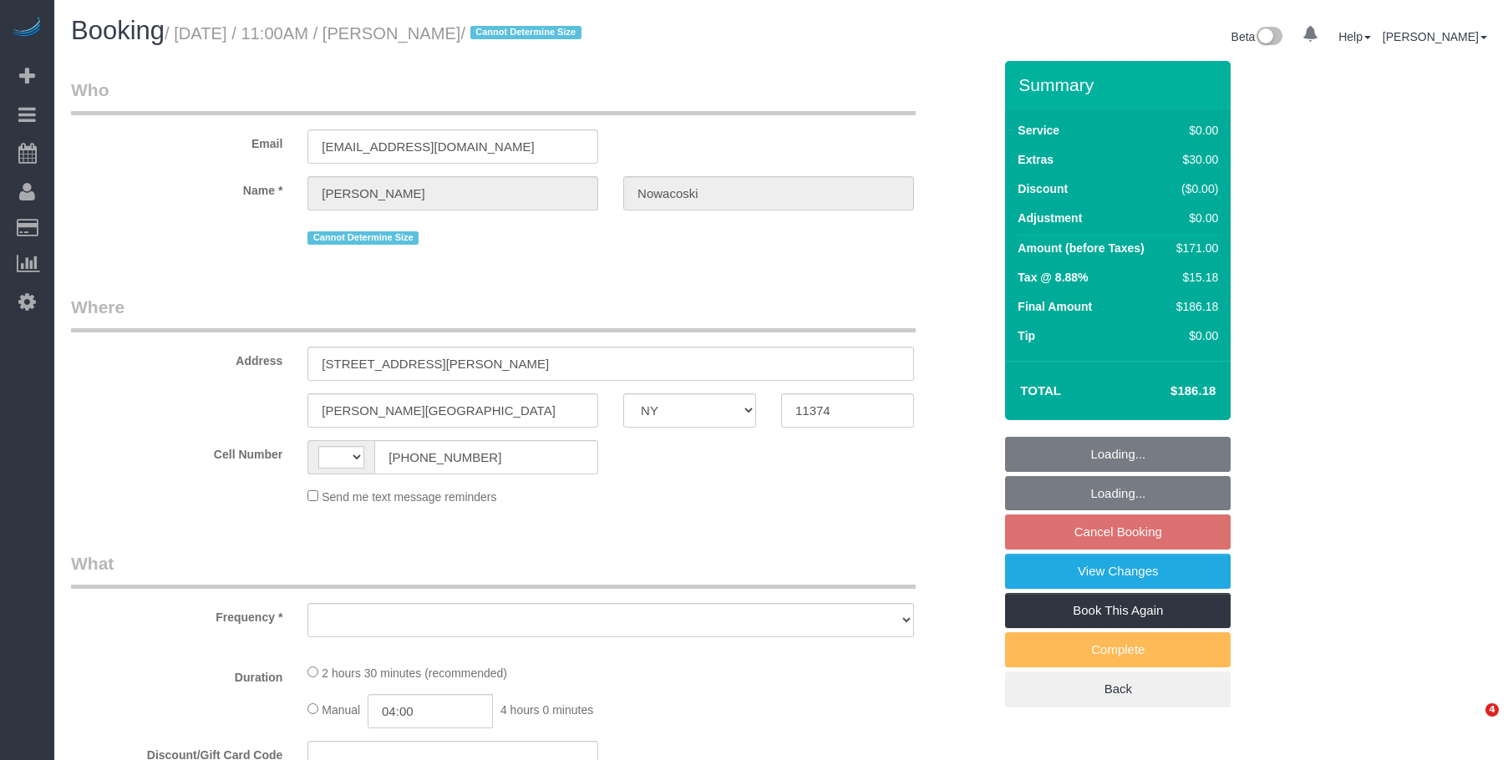
select select "NY"
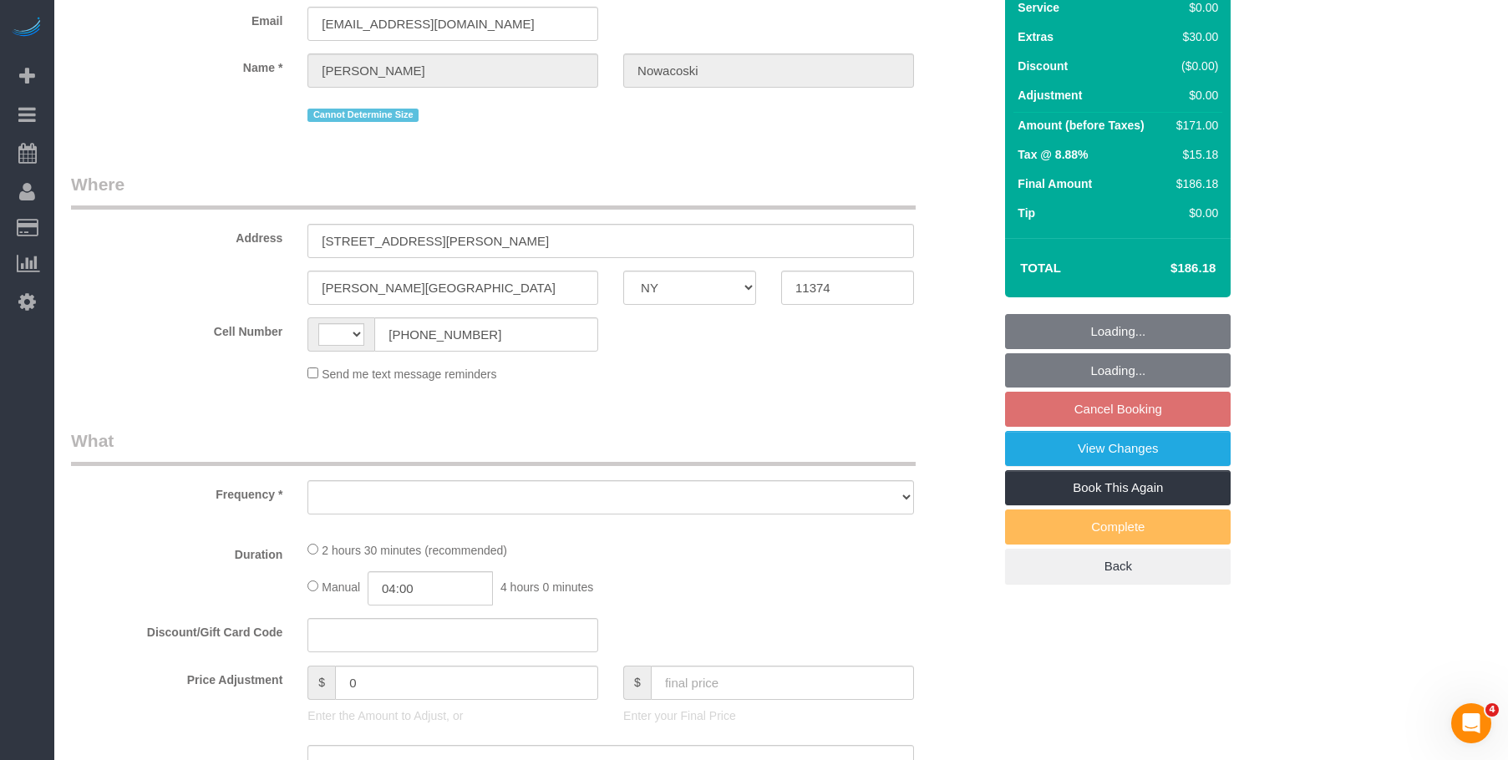
select select "object:472"
select select "1"
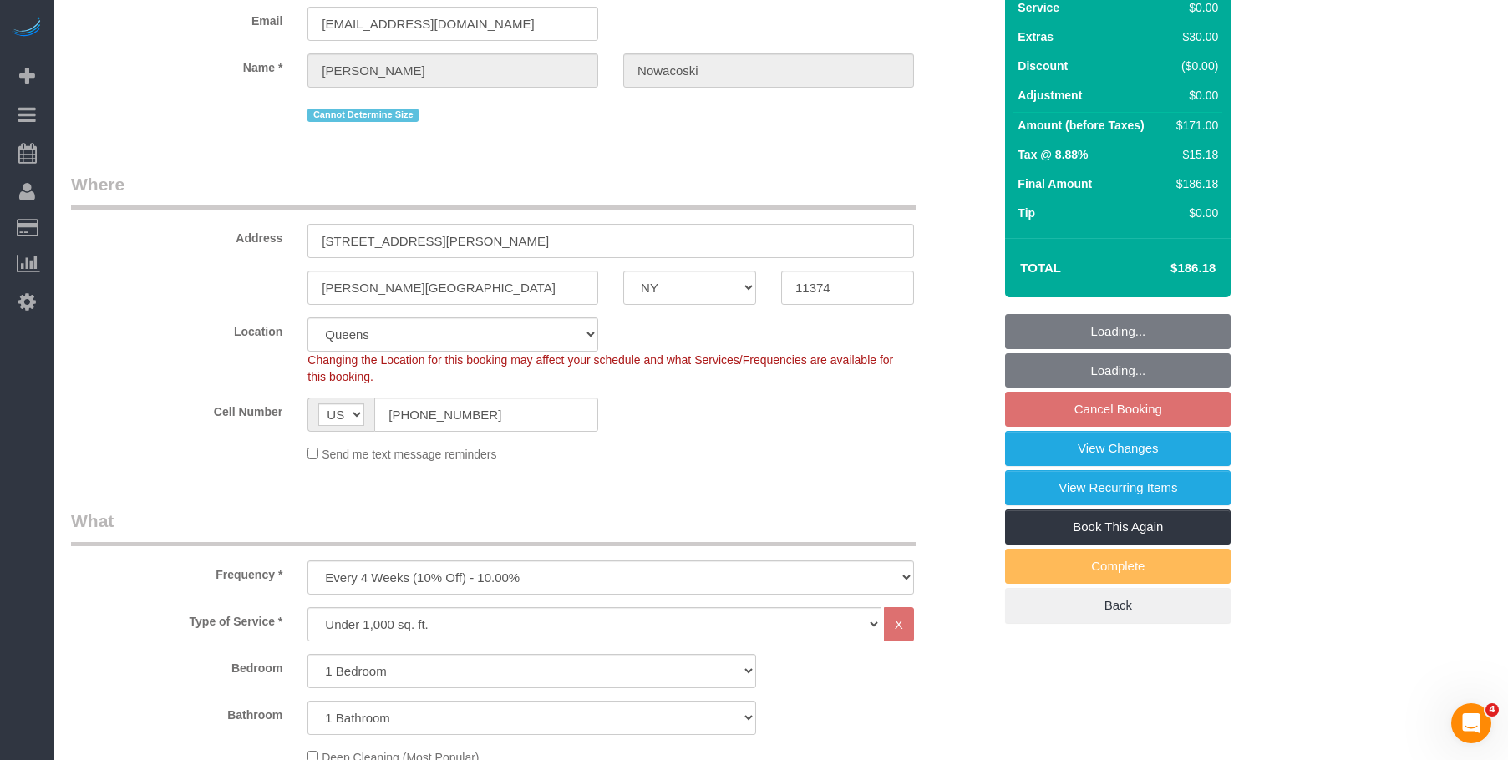
select select "string:[GEOGRAPHIC_DATA]"
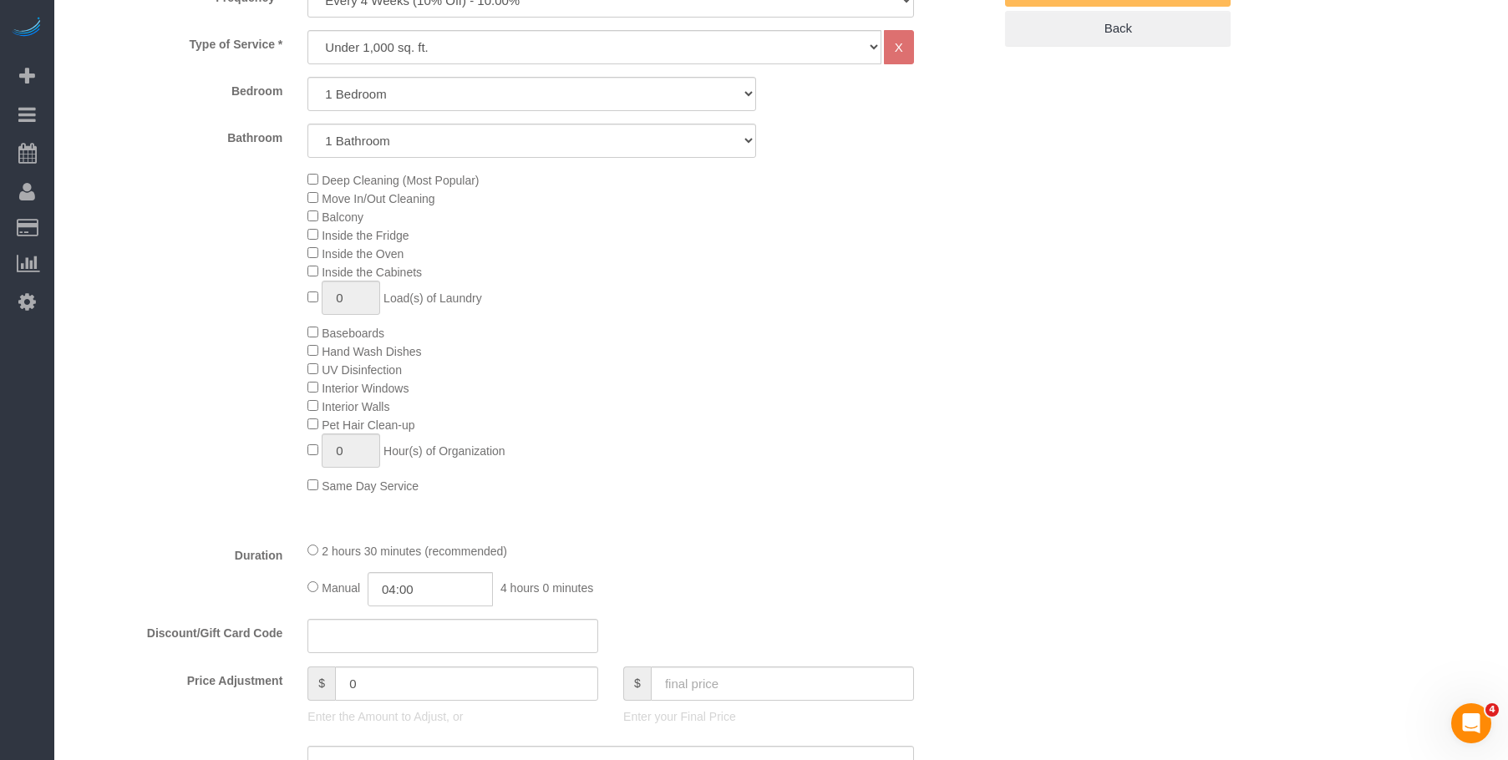
select select "object:830"
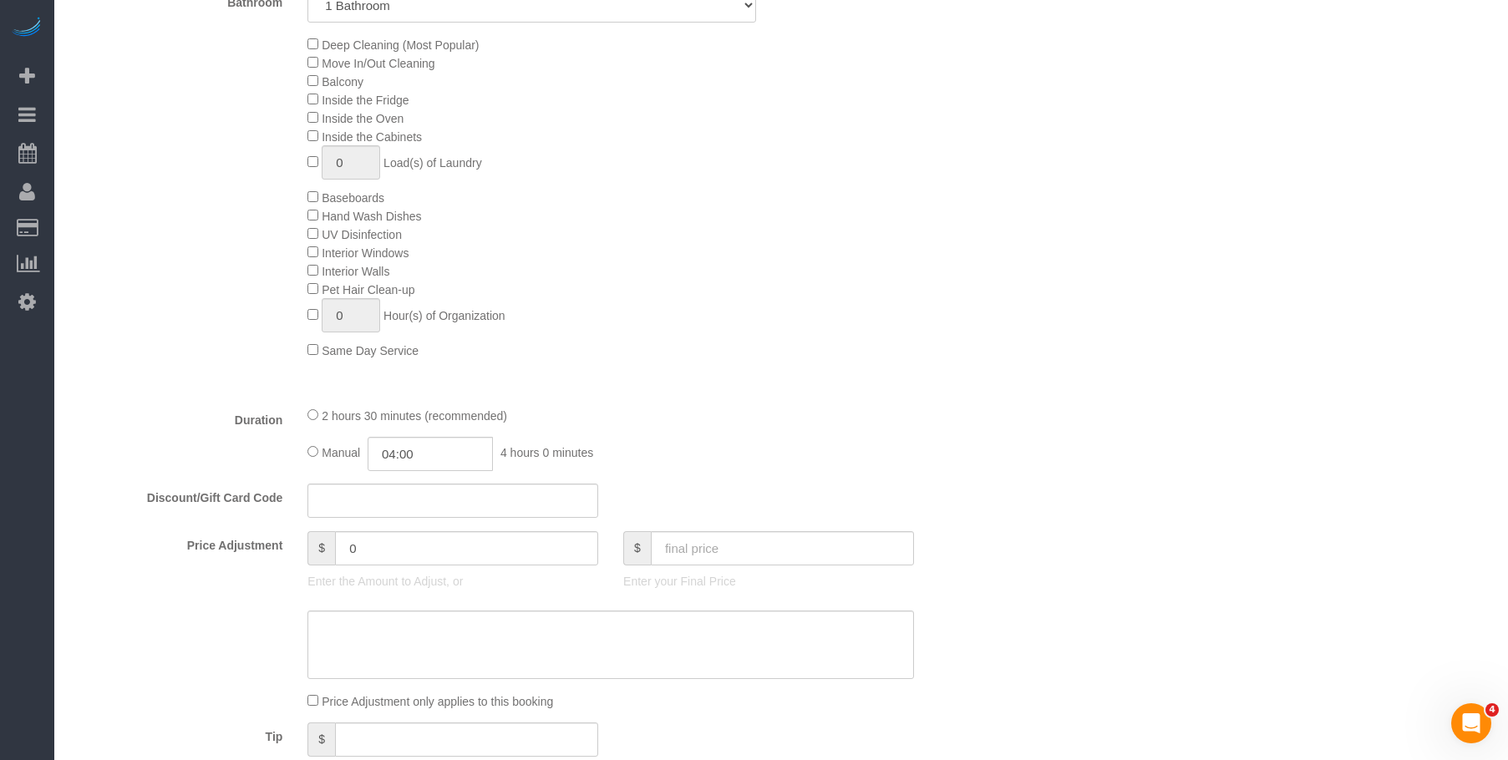
select select "spot4"
select select "number:58"
select select "number:73"
select select "number:14"
select select "number:5"
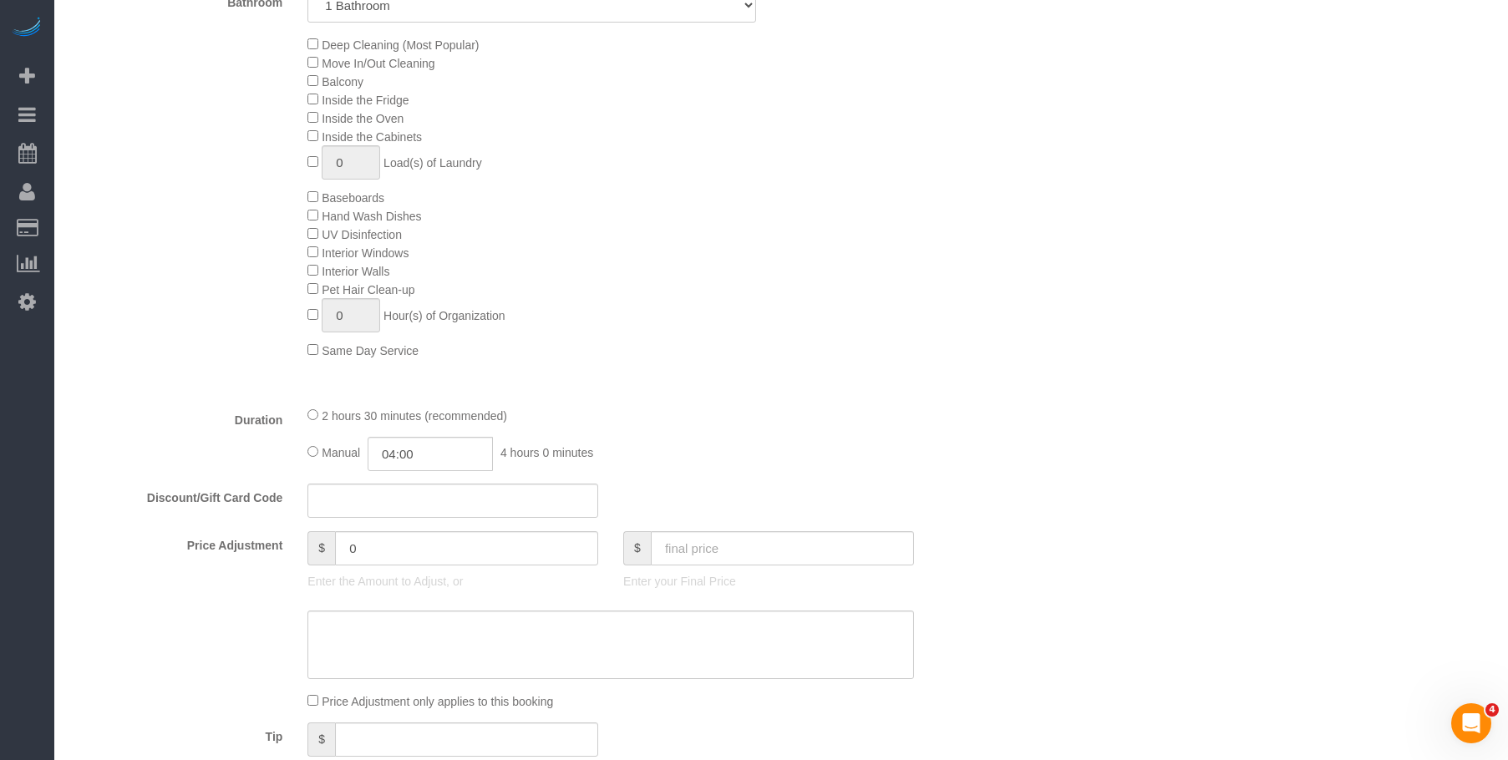
select select "1"
select select "string:stripe-pm_1RfAQq4VGloSiKo7ZanEvOFy"
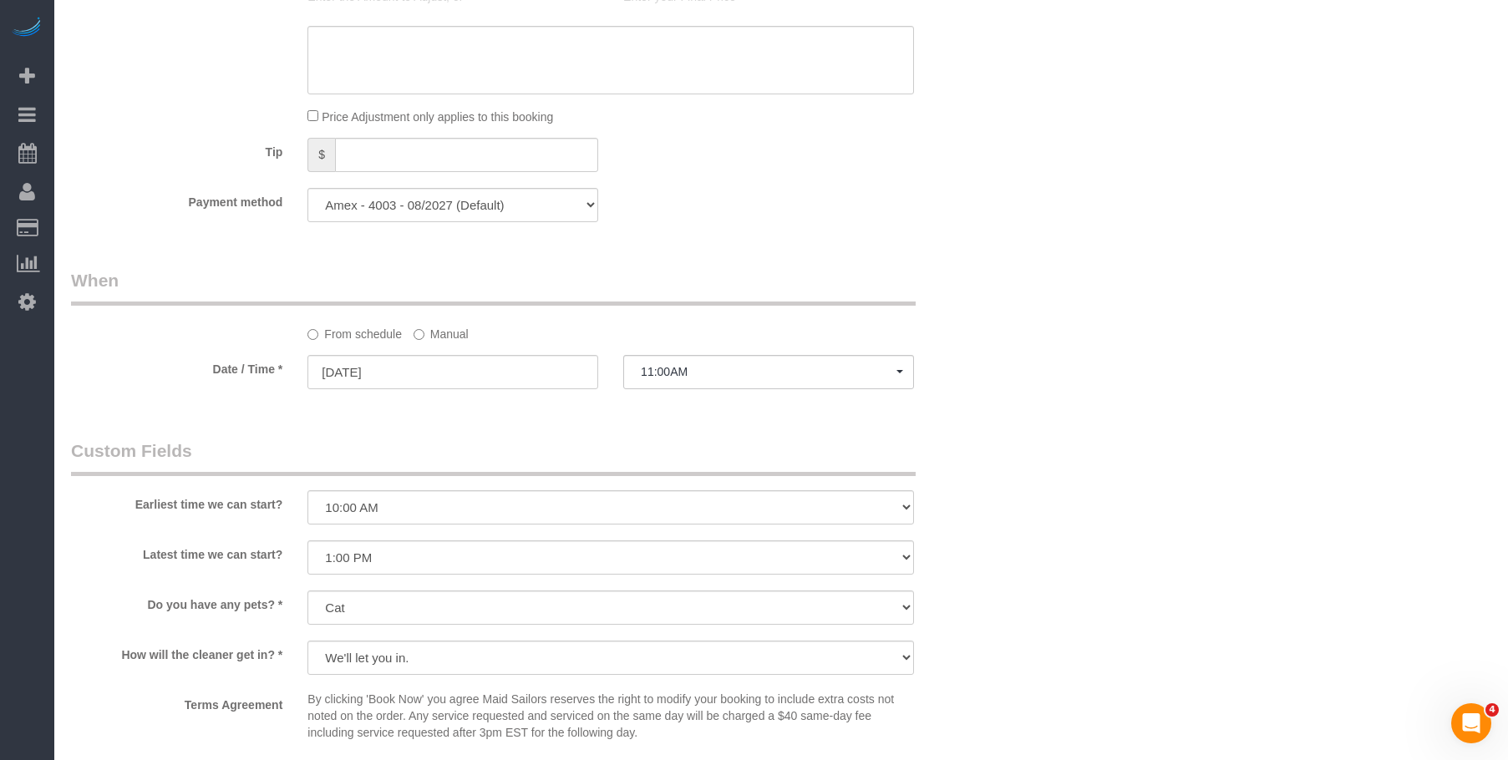
select select "spot59"
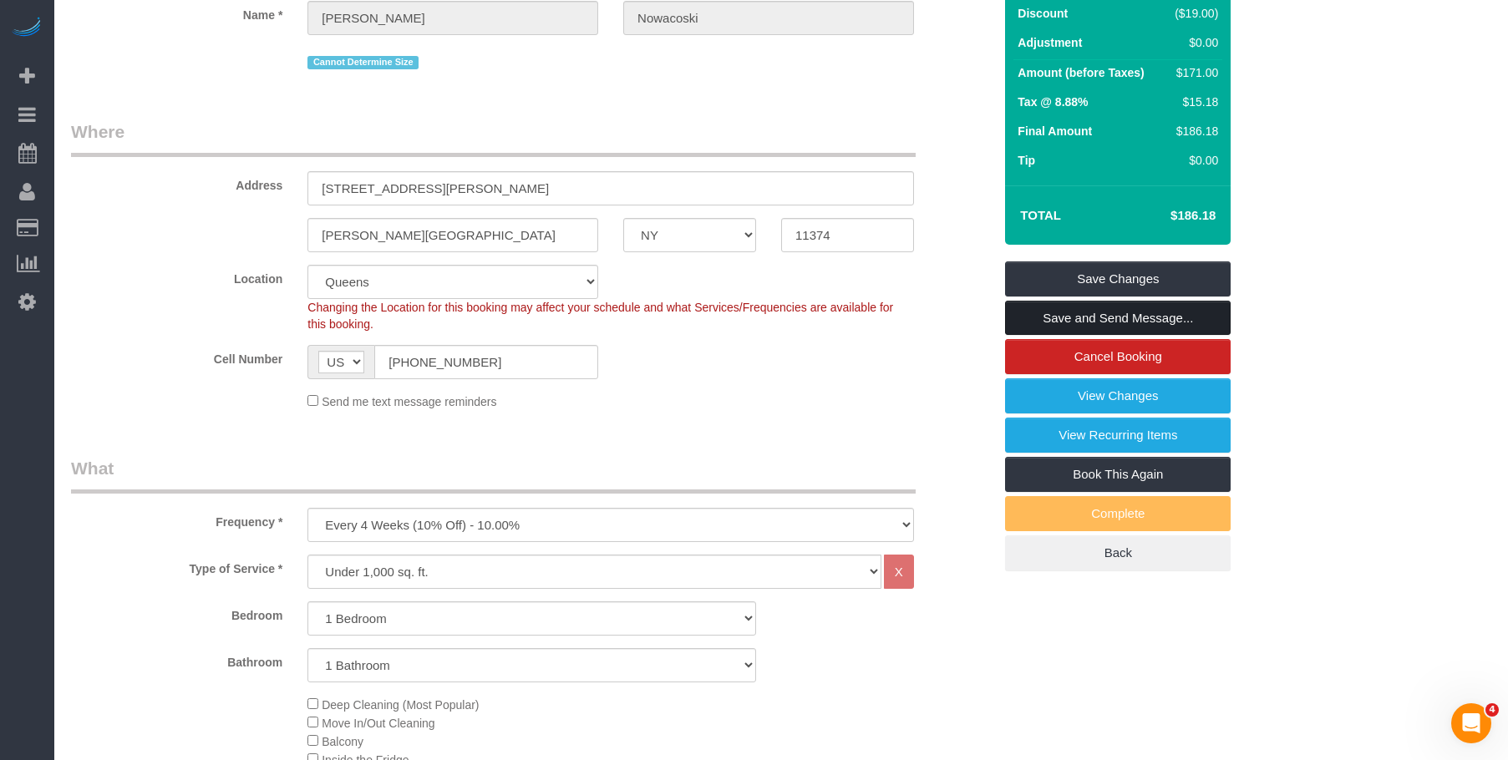
scroll to position [84, 0]
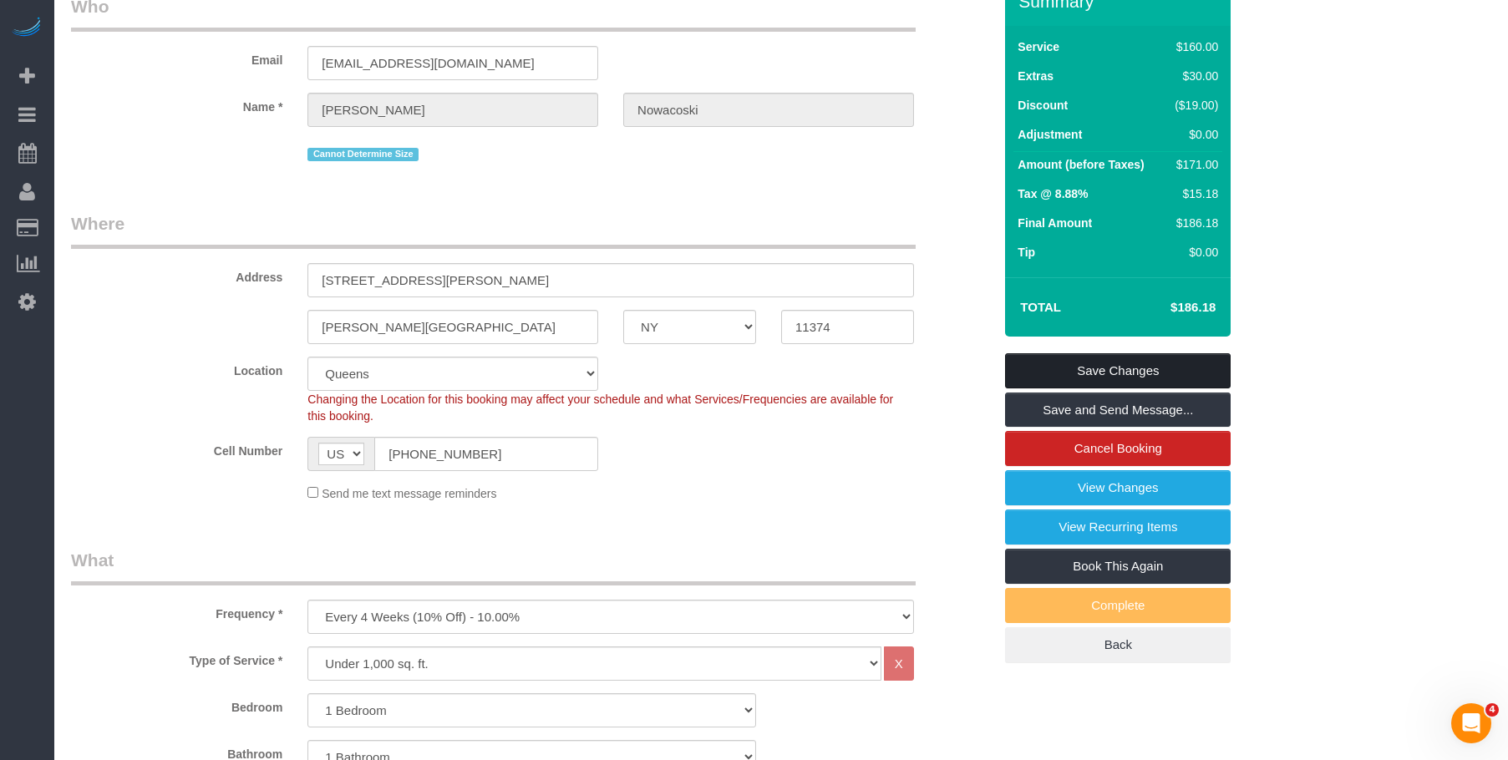
click at [1160, 367] on link "Save Changes" at bounding box center [1118, 370] width 226 height 35
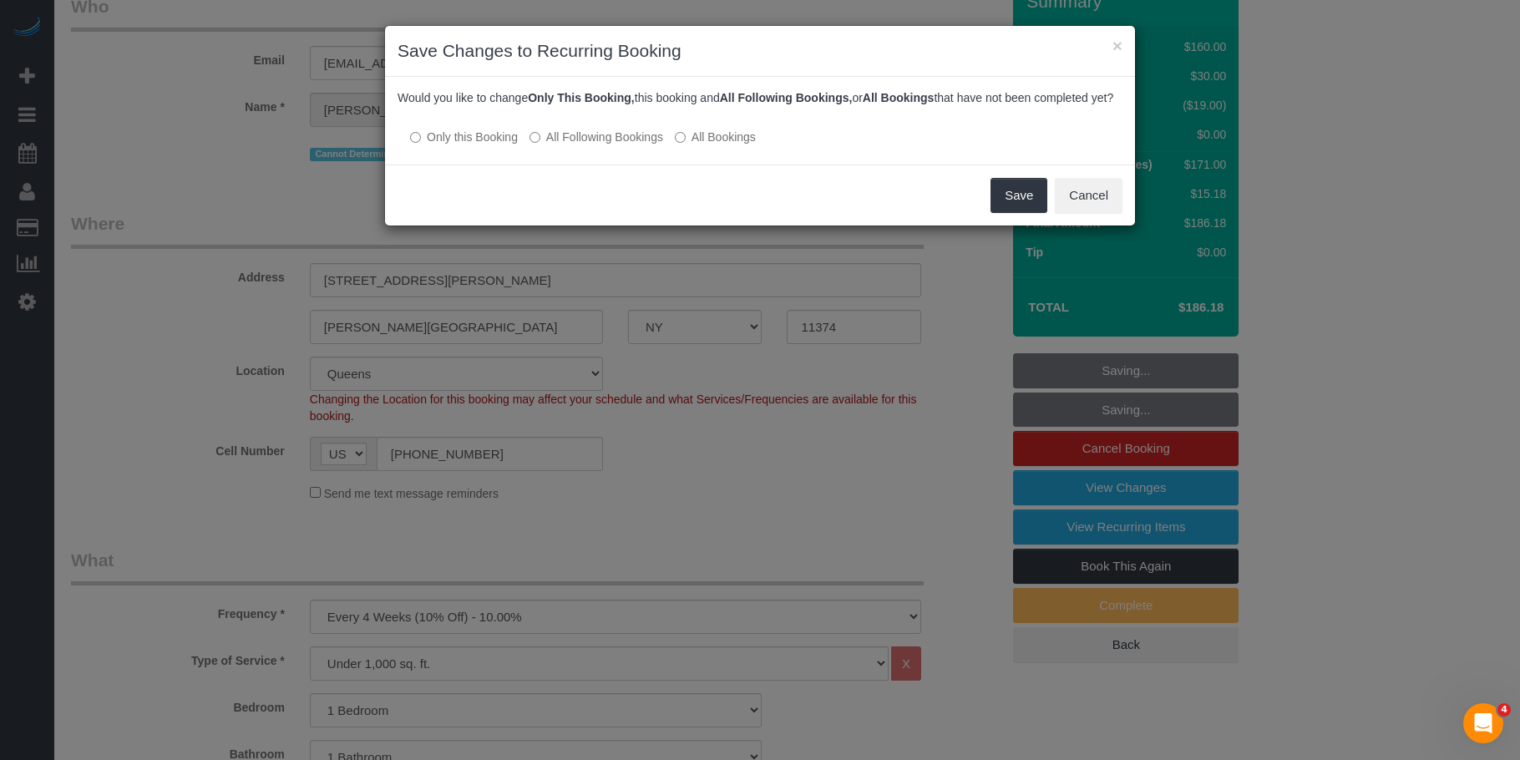
click at [614, 165] on div "Would you like to change Only This Booking, this booking and All Following Book…" at bounding box center [760, 121] width 750 height 88
click at [626, 145] on label "All Following Bookings" at bounding box center [597, 137] width 134 height 17
drag, startPoint x: 1084, startPoint y: 208, endPoint x: 777, endPoint y: 255, distance: 310.1
click at [1083, 208] on button "Cancel" at bounding box center [1089, 195] width 68 height 35
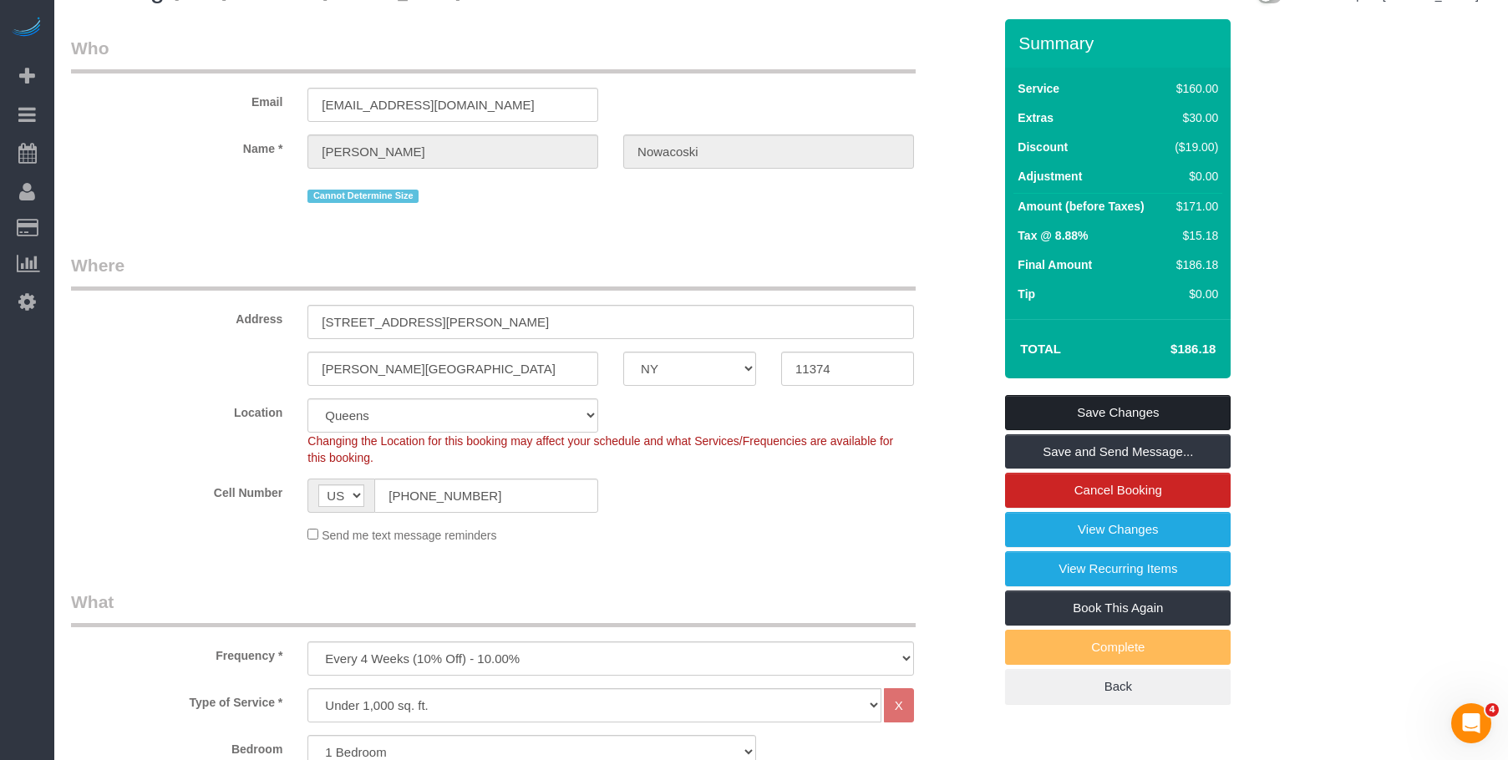
scroll to position [0, 0]
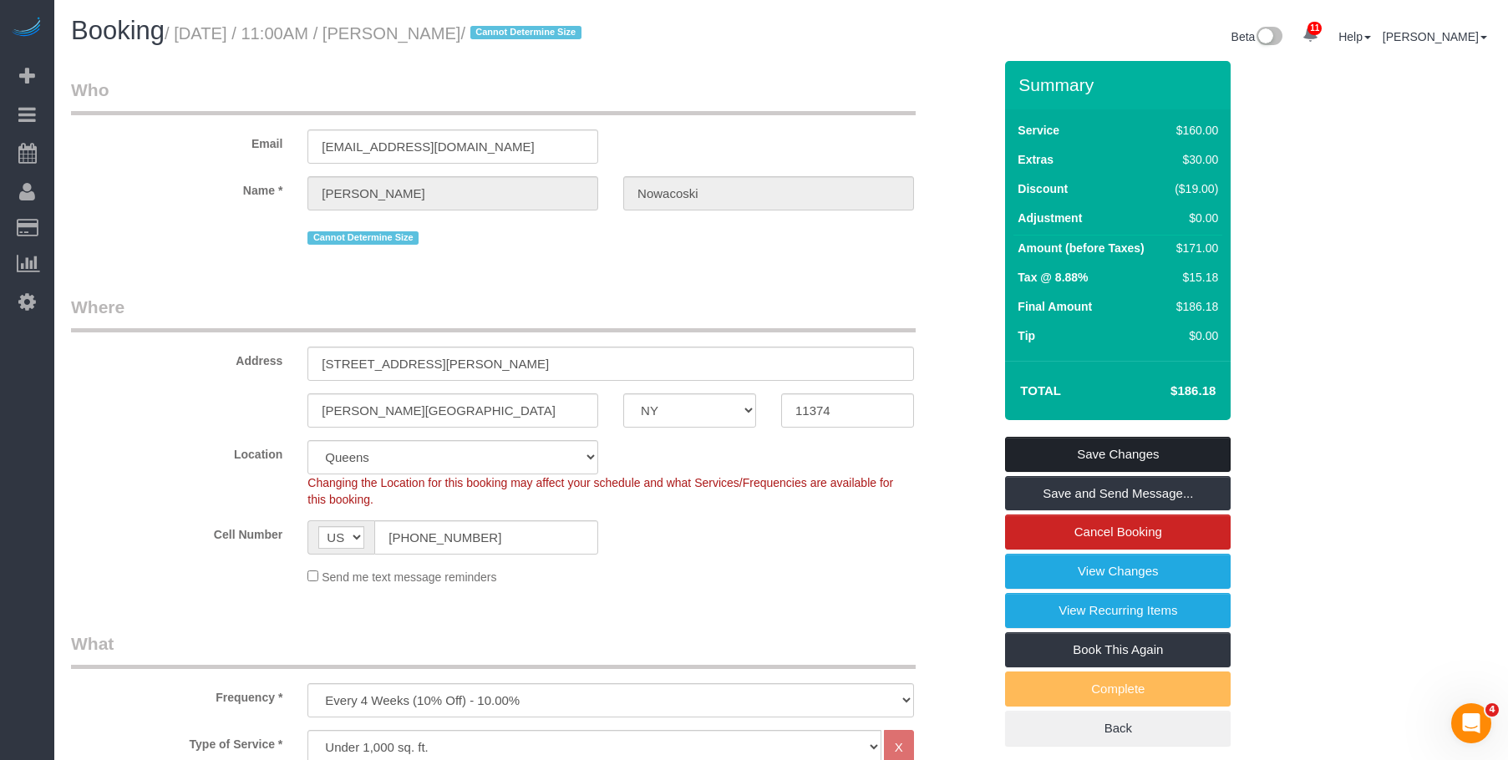
click at [1113, 444] on link "Save Changes" at bounding box center [1118, 454] width 226 height 35
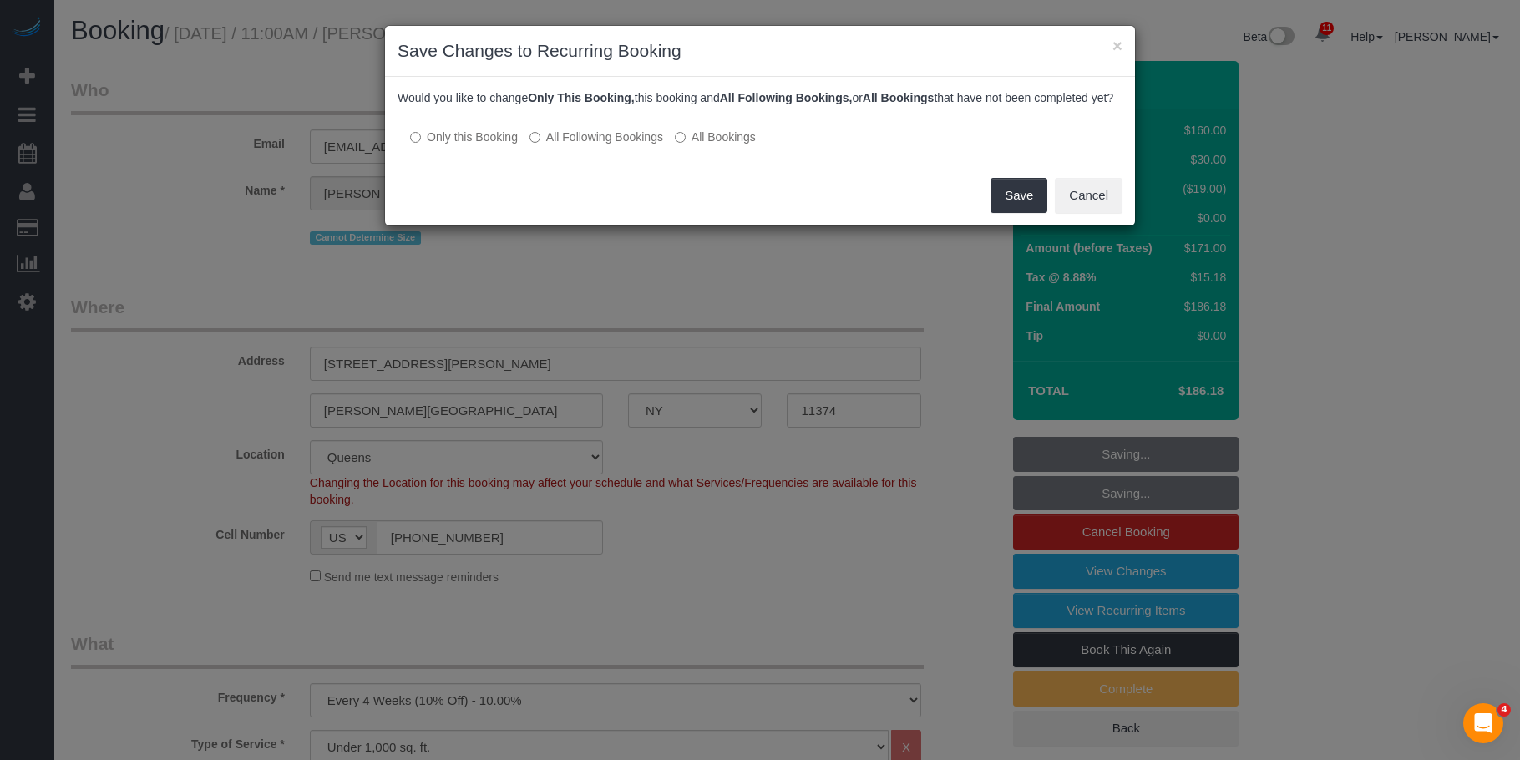
click at [604, 145] on label "All Following Bookings" at bounding box center [597, 137] width 134 height 17
click at [1018, 205] on button "Save" at bounding box center [1019, 195] width 57 height 35
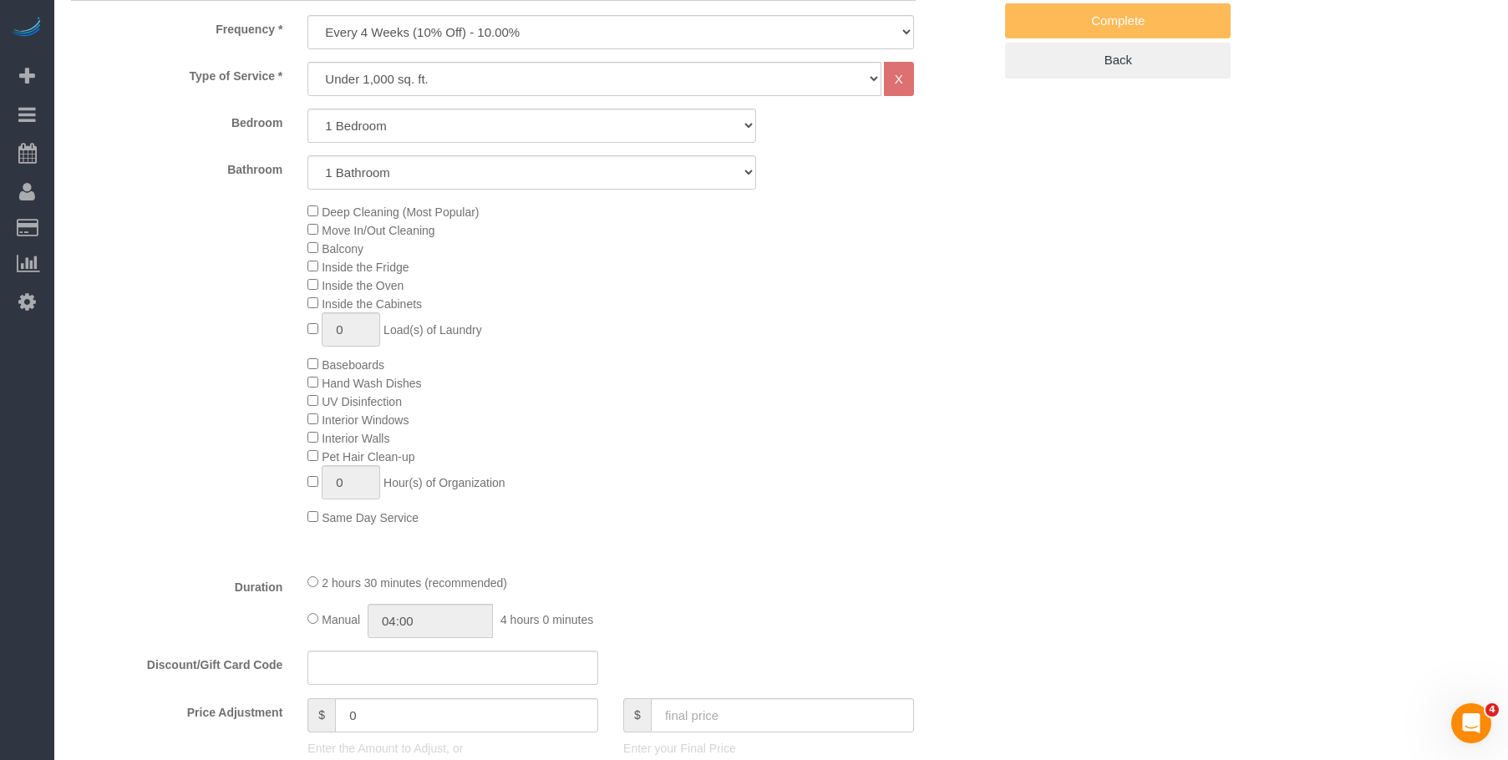
scroll to position [1002, 0]
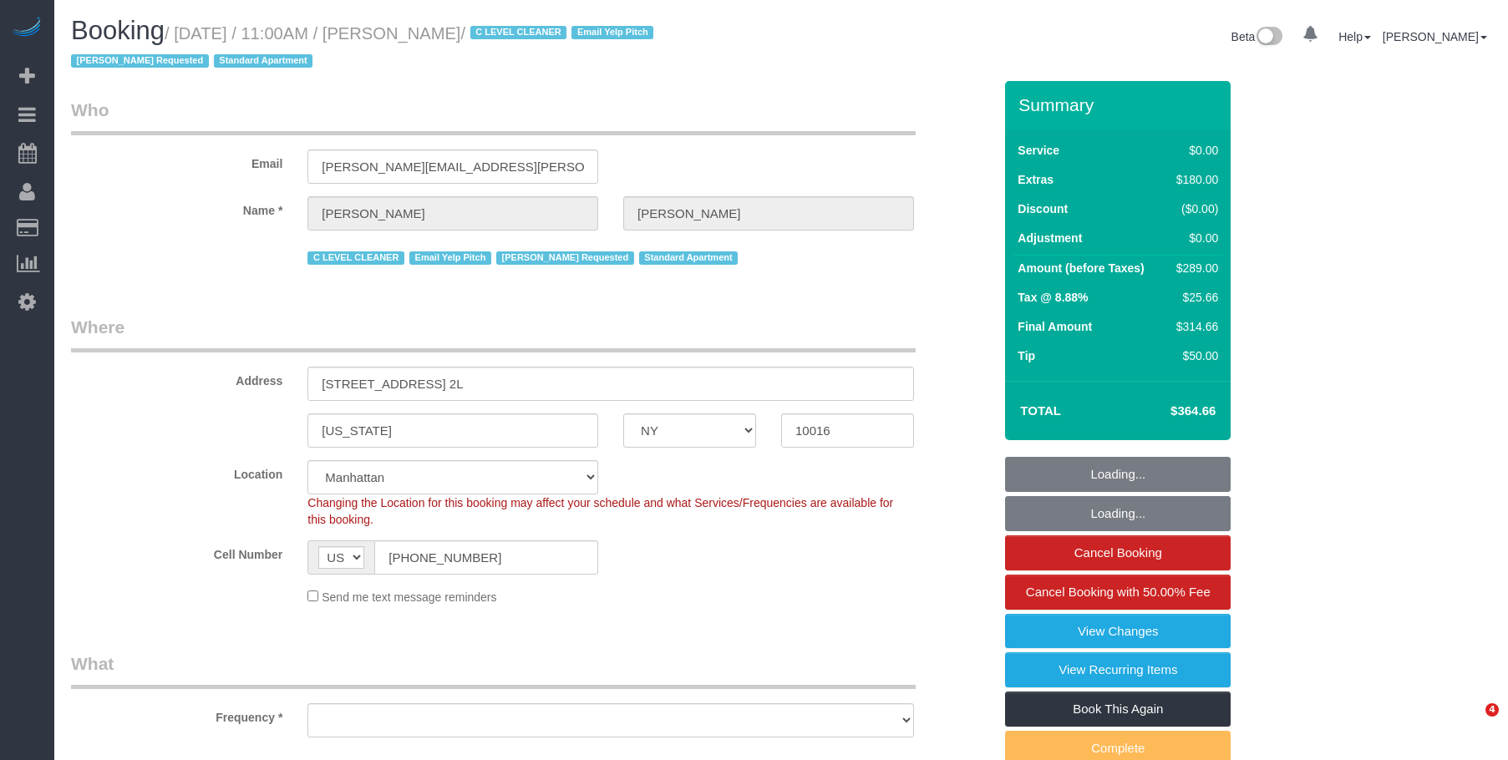
select select "NY"
select select "number:89"
select select "number:90"
select select "number:15"
select select "number:6"
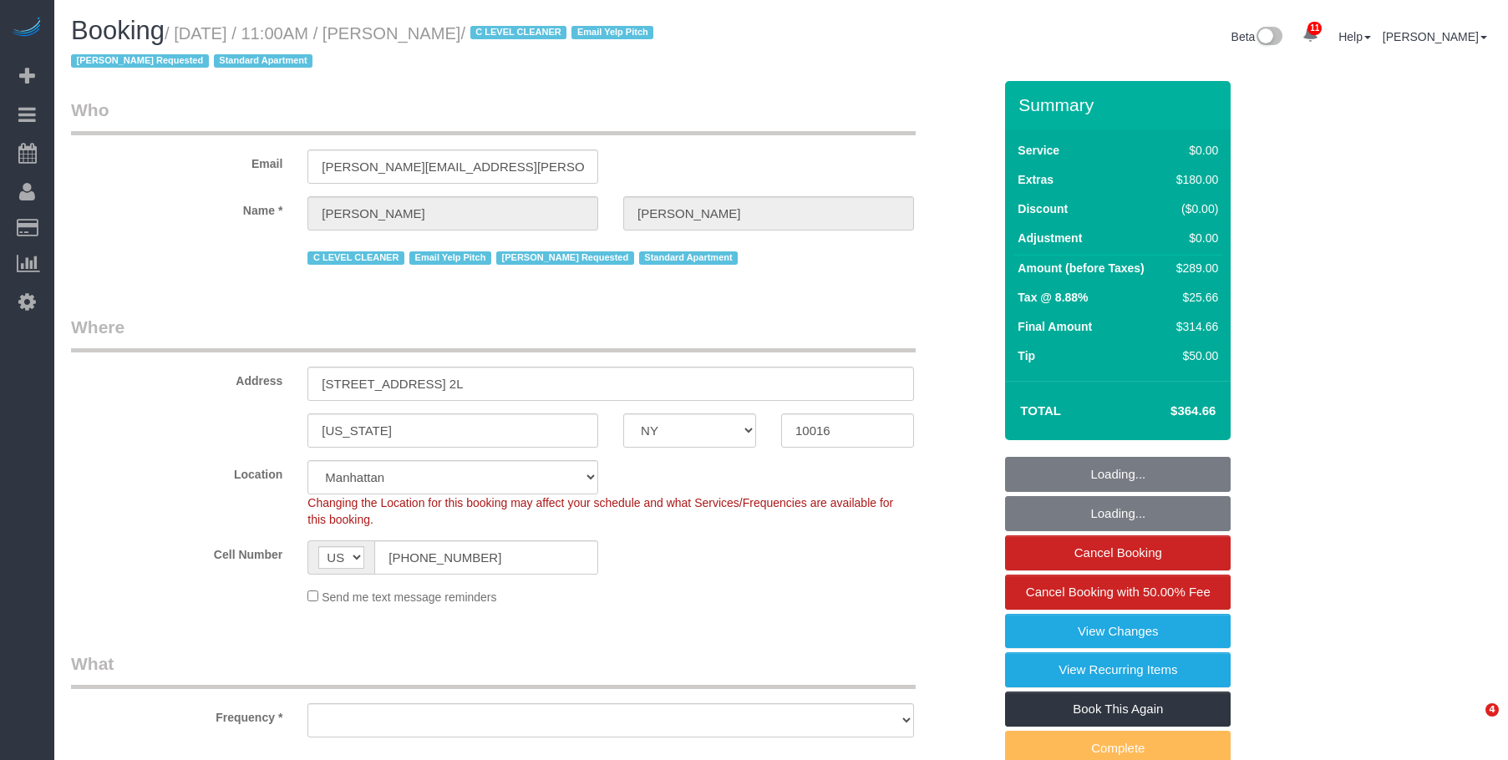
select select "object:1016"
select select "spot1"
select select "1"
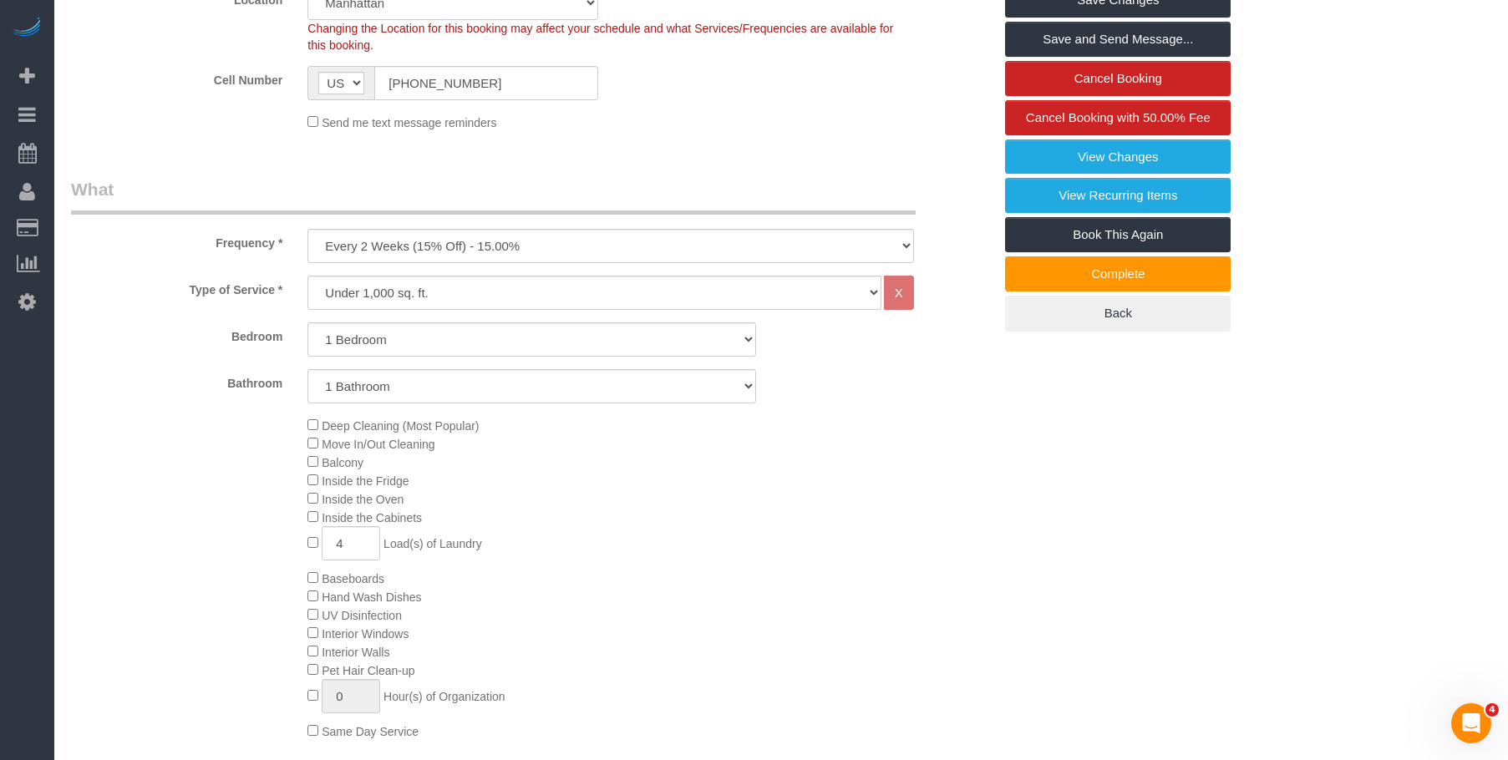
scroll to position [501, 0]
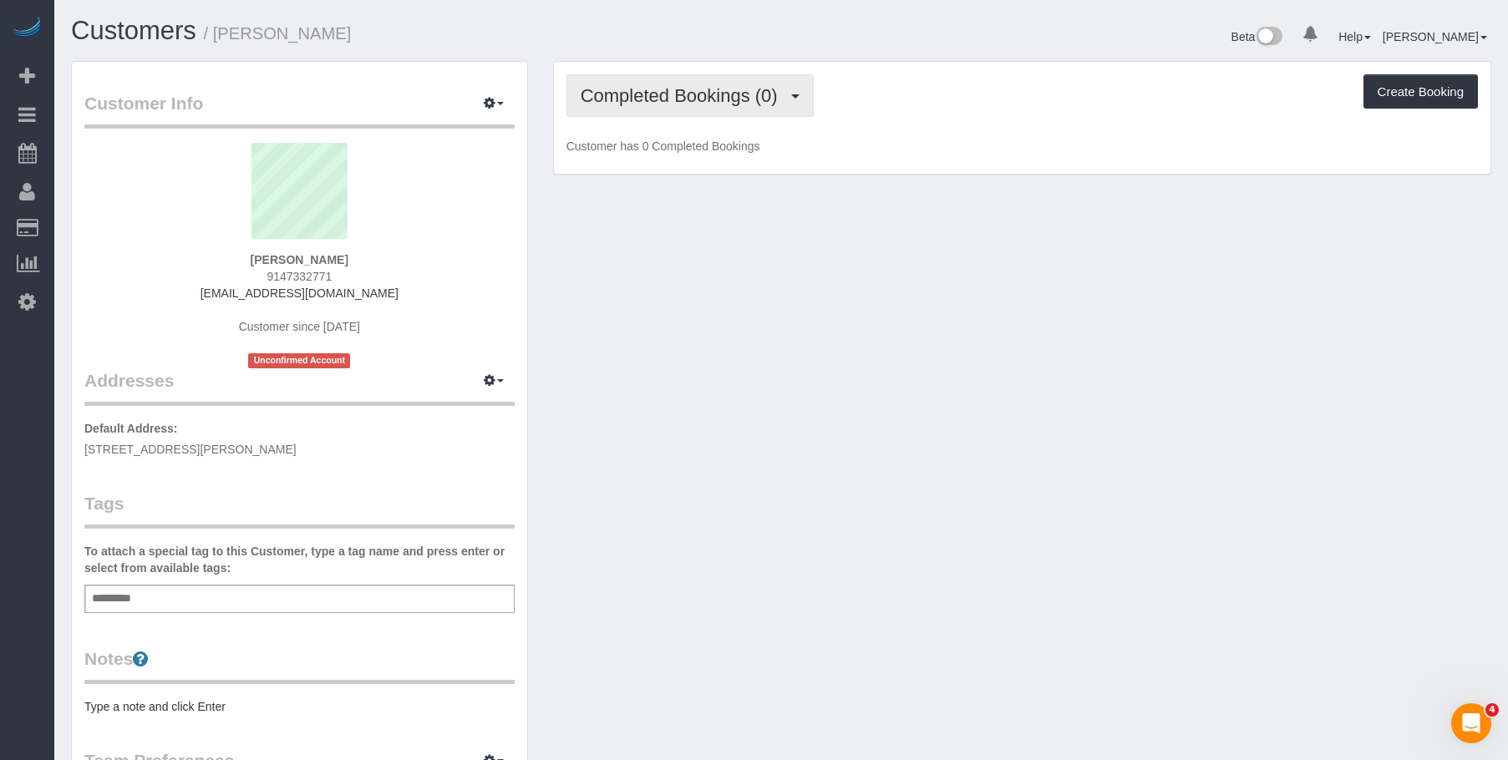
click at [697, 89] on span "Completed Bookings (0)" at bounding box center [684, 95] width 206 height 21
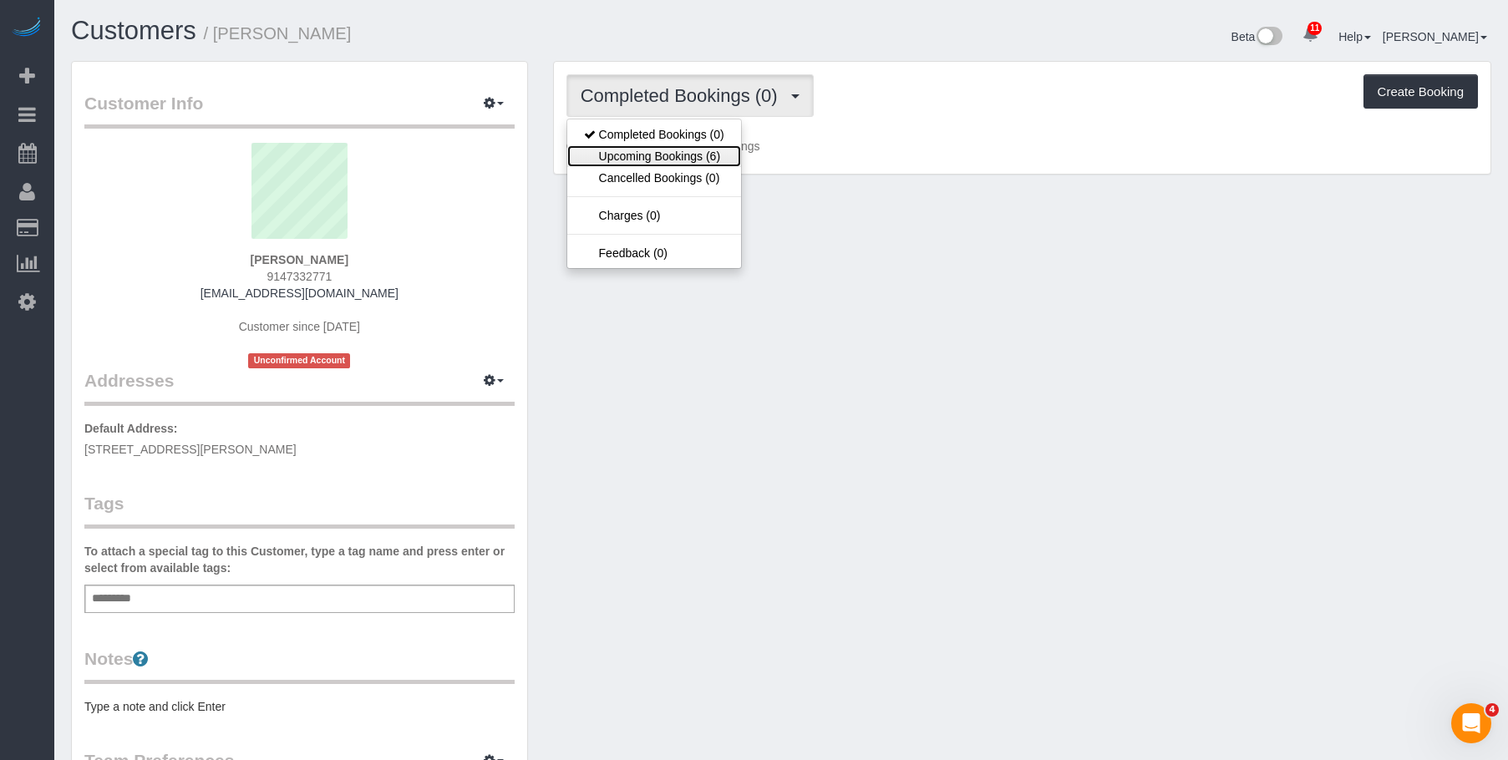
click at [679, 157] on link "Upcoming Bookings (6)" at bounding box center [654, 156] width 174 height 22
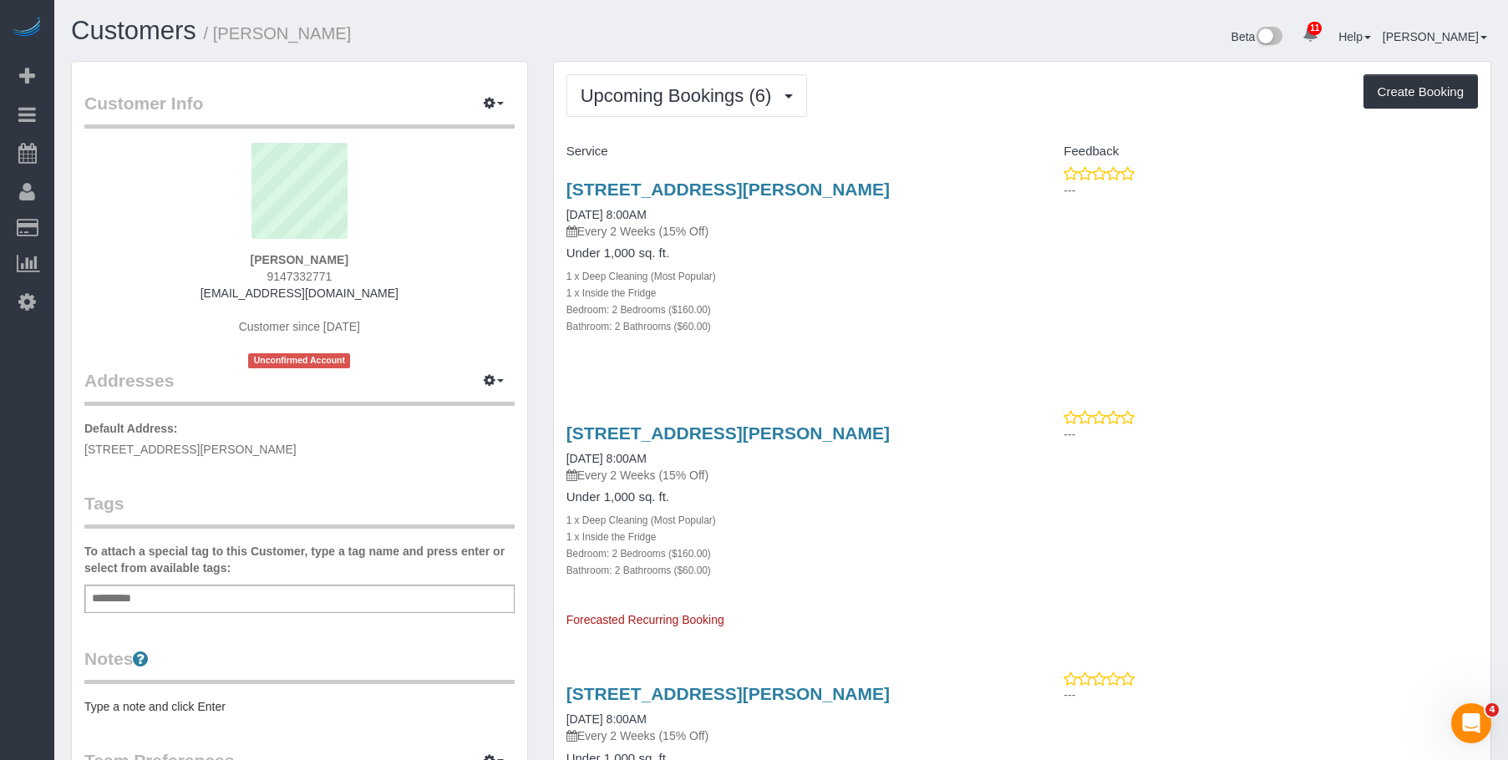
drag, startPoint x: 937, startPoint y: 74, endPoint x: 1015, endPoint y: 9, distance: 100.9
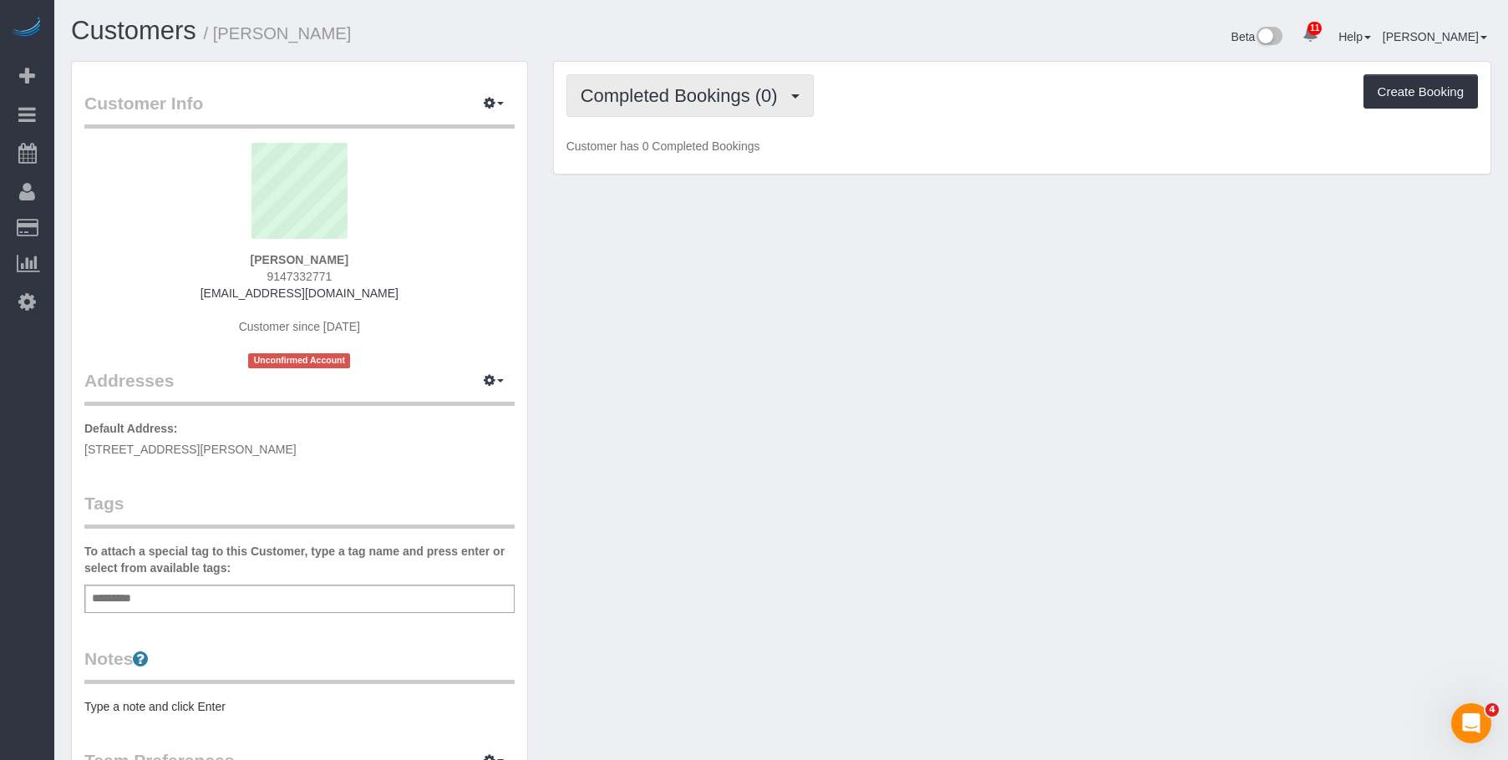
click at [649, 76] on button "Completed Bookings (0)" at bounding box center [689, 95] width 247 height 43
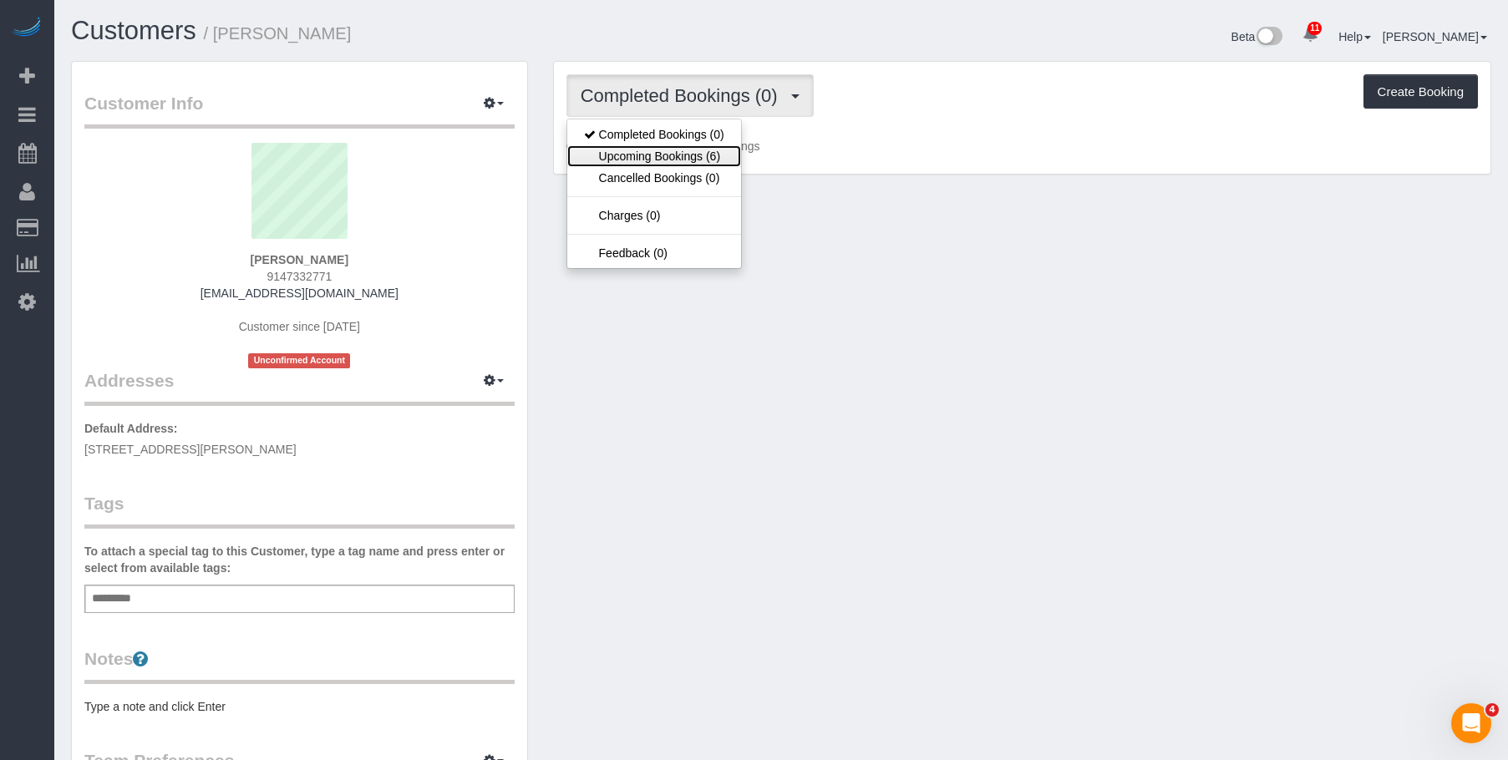
click at [651, 154] on link "Upcoming Bookings (6)" at bounding box center [654, 156] width 174 height 22
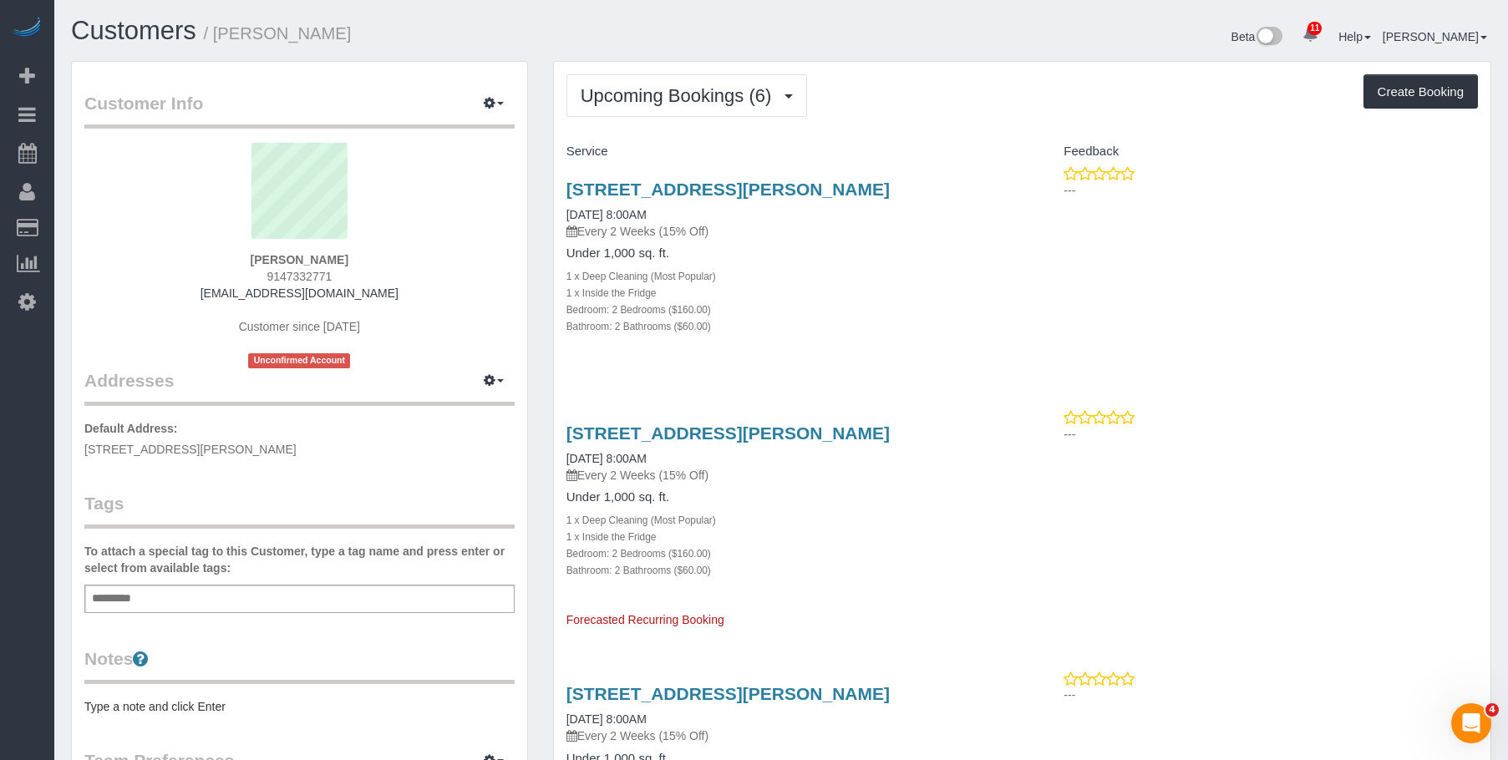
drag, startPoint x: 942, startPoint y: 104, endPoint x: 1043, endPoint y: 48, distance: 115.1
click at [943, 102] on div "Upcoming Bookings (6) Completed Bookings (0) Upcoming Bookings (6) Cancelled Bo…" at bounding box center [1021, 95] width 911 height 43
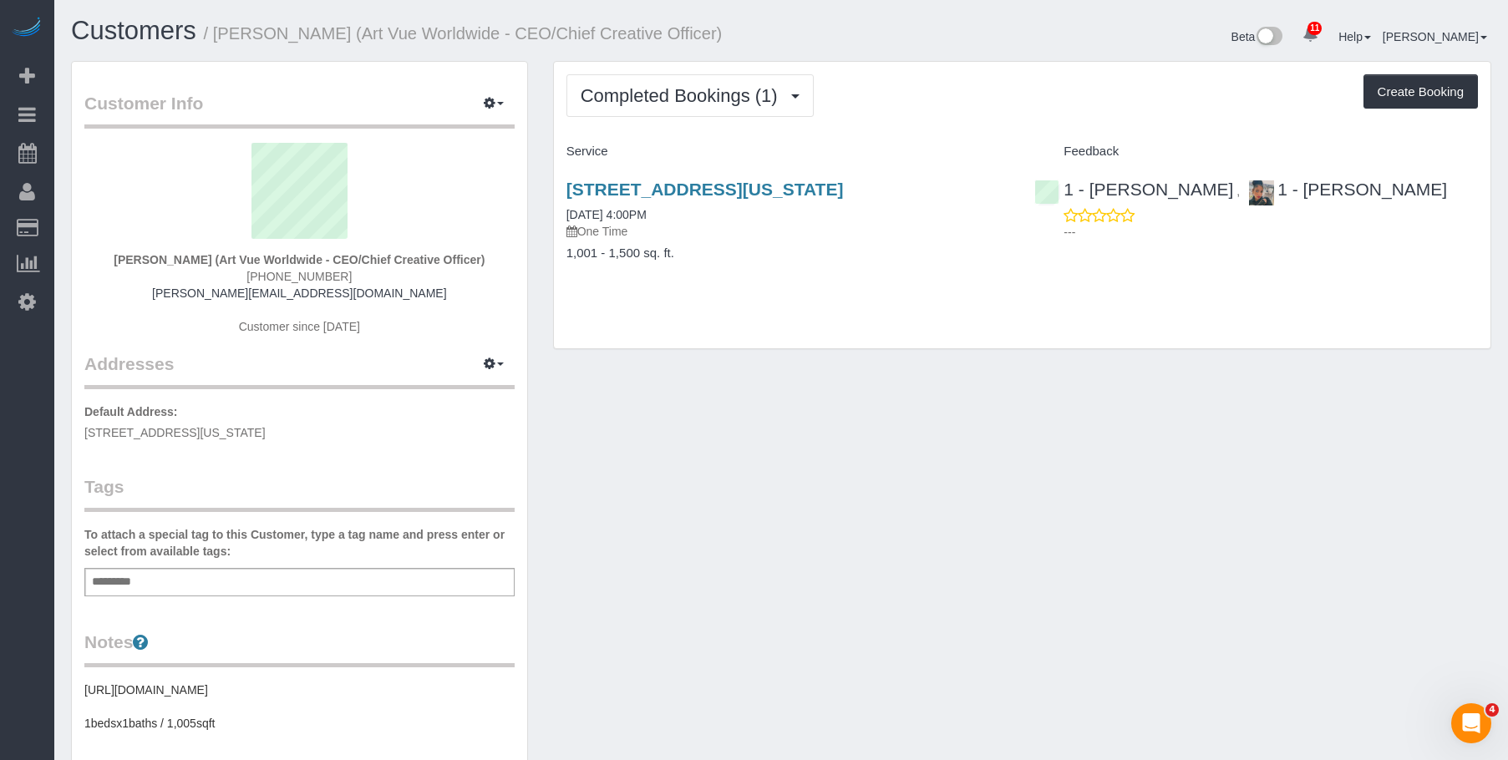
click at [808, 480] on div "Customer Info Edit Contact Info Send Message Email Preferences Special Sales Ta…" at bounding box center [780, 637] width 1445 height 1153
click at [685, 101] on span "Completed Bookings (1)" at bounding box center [684, 95] width 206 height 21
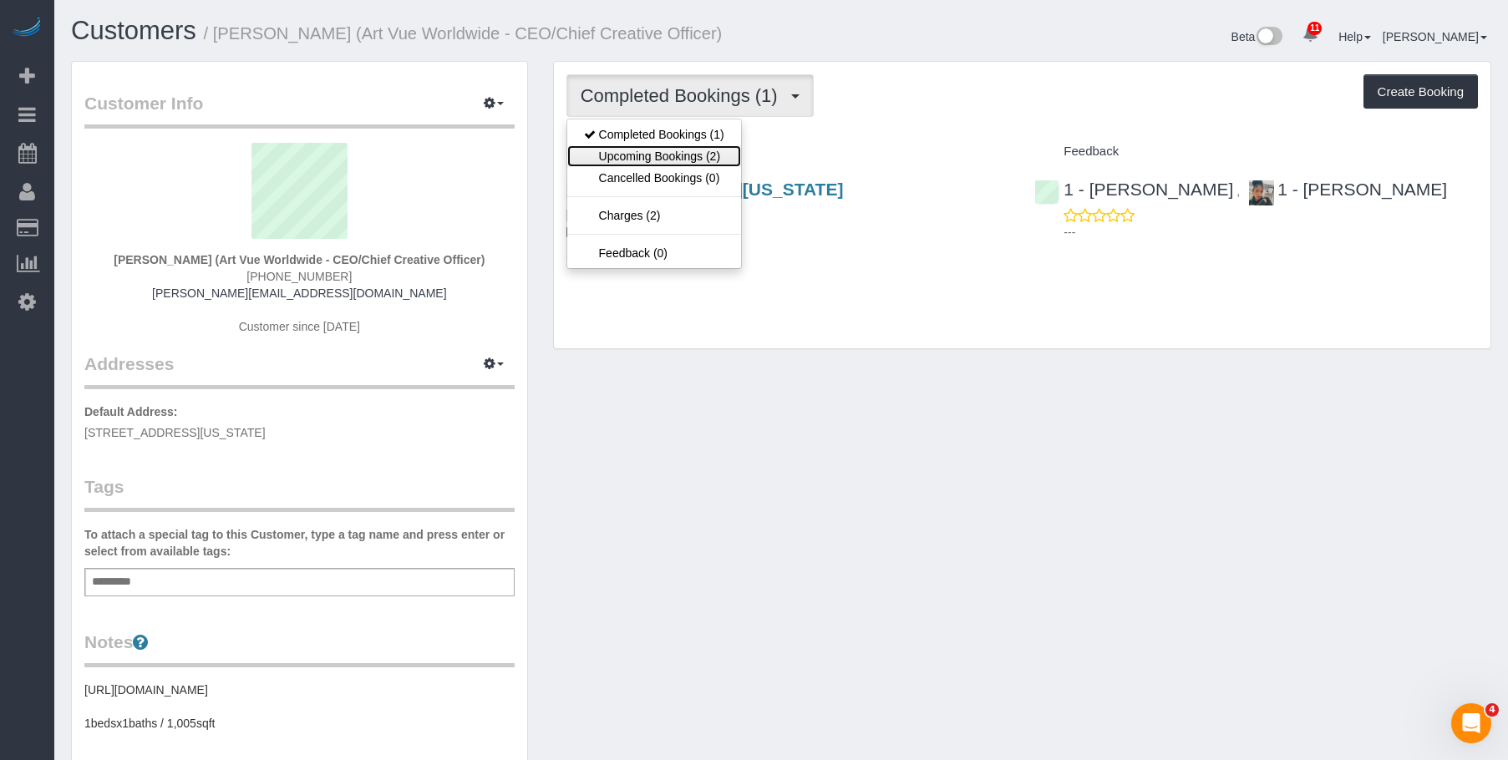
click at [656, 161] on link "Upcoming Bookings (2)" at bounding box center [654, 156] width 174 height 22
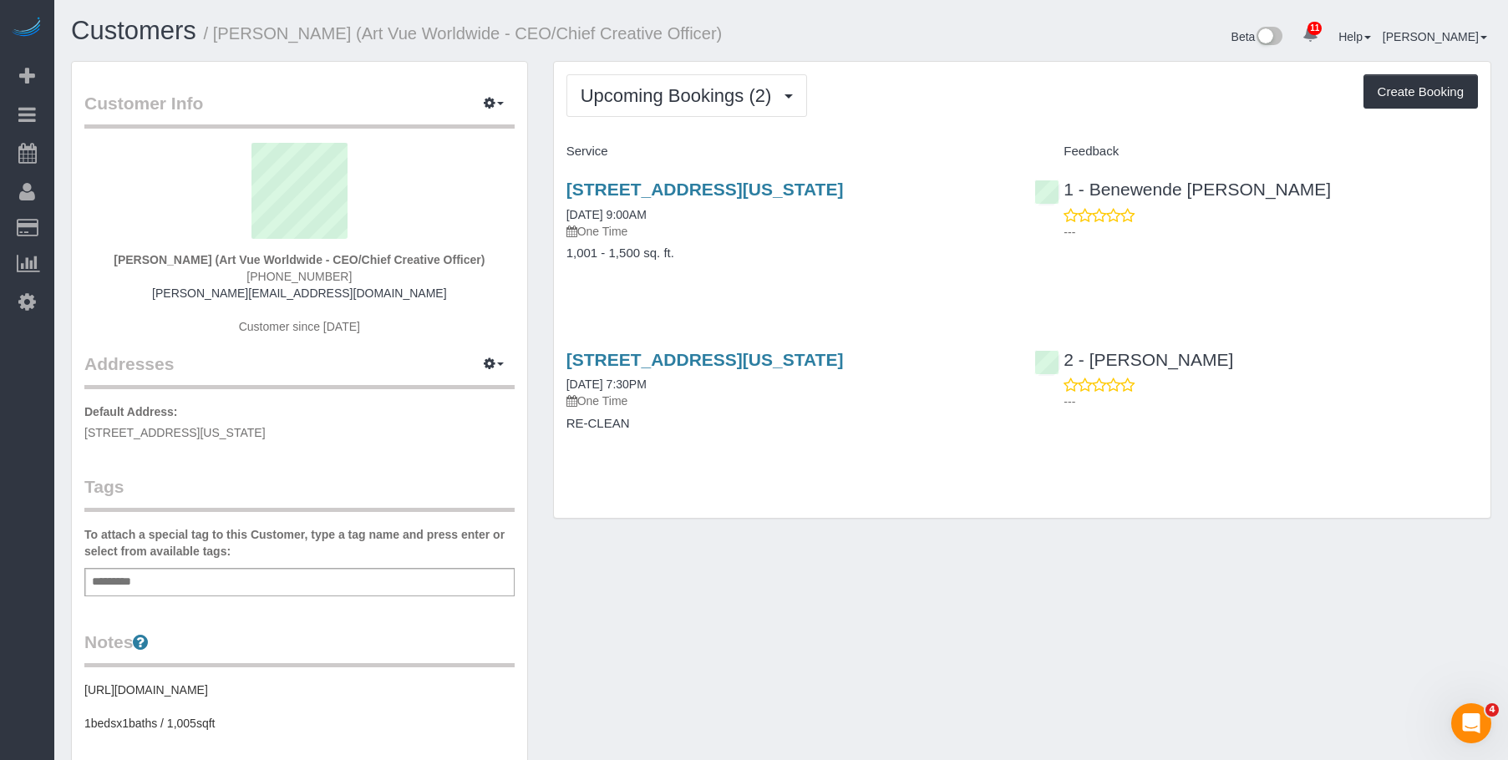
click at [795, 271] on div "20 Pine Street, Apt. 1201, 1201, New York, NY 10005 09/04/2025 9:00AM One Time …" at bounding box center [788, 229] width 469 height 129
click at [746, 424] on h4 "RE-CLEAN" at bounding box center [788, 424] width 444 height 14
click at [782, 362] on link "20 Pine Street, Apt. 1201, New York, NY 10005" at bounding box center [704, 359] width 277 height 19
drag, startPoint x: 1167, startPoint y: 354, endPoint x: 1027, endPoint y: 361, distance: 140.5
click at [1093, 359] on div "2 - Katherine Poveda ---" at bounding box center [1256, 377] width 469 height 82
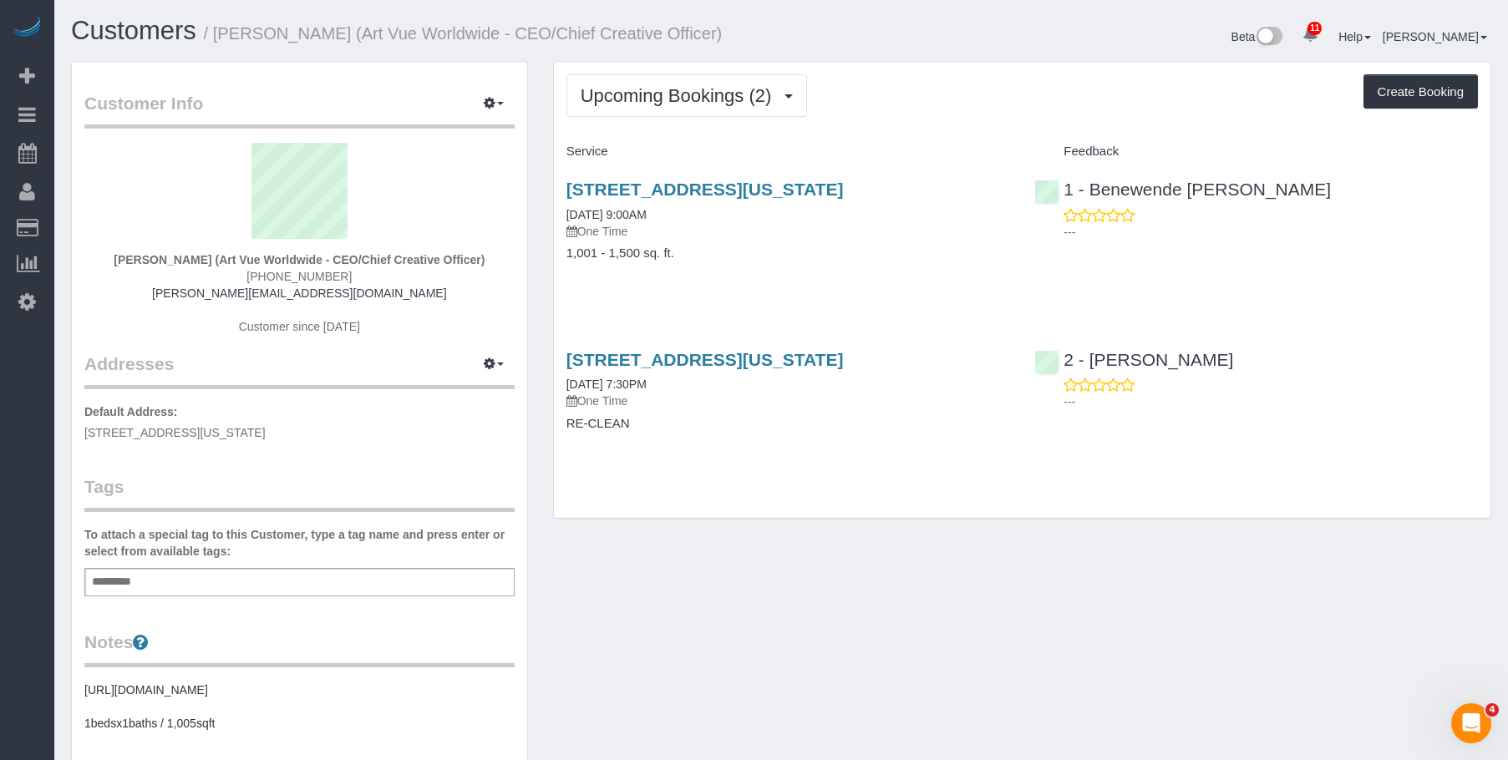
drag, startPoint x: 588, startPoint y: 412, endPoint x: 746, endPoint y: 420, distance: 158.1
click at [548, 413] on div "Upcoming Bookings (2) Completed Bookings (1) Upcoming Bookings (2) Cancelled Bo…" at bounding box center [1022, 298] width 963 height 475
copy h4 "RE-CLEAN"
click at [972, 522] on div "Upcoming Bookings (2) Completed Bookings (1) Upcoming Bookings (2) Cancelled Bo…" at bounding box center [1022, 298] width 963 height 475
drag, startPoint x: 1248, startPoint y: 358, endPoint x: 1089, endPoint y: 357, distance: 158.7
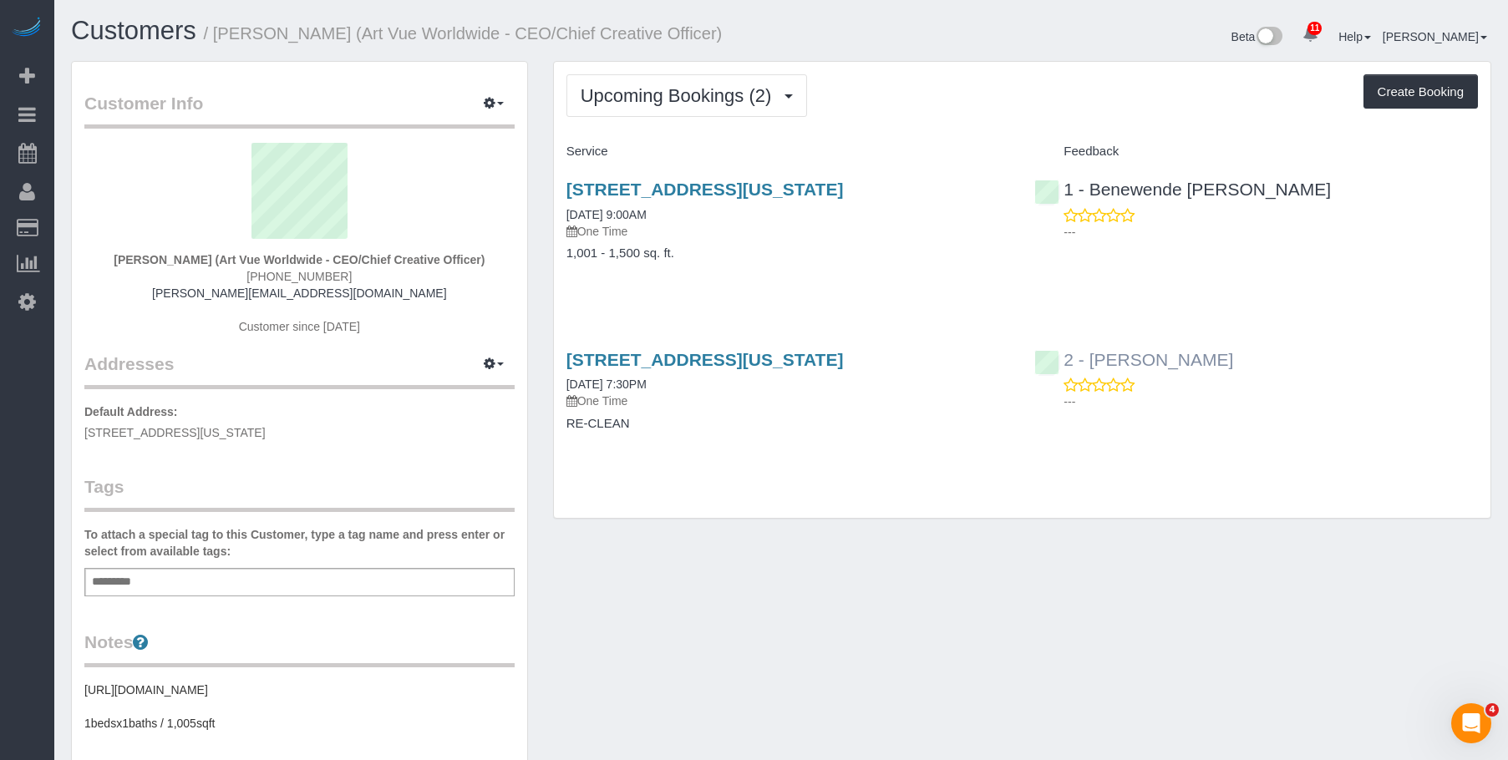
click at [1089, 357] on div "2 - Katherine Poveda ---" at bounding box center [1256, 377] width 469 height 82
copy link "Katherine Poveda"
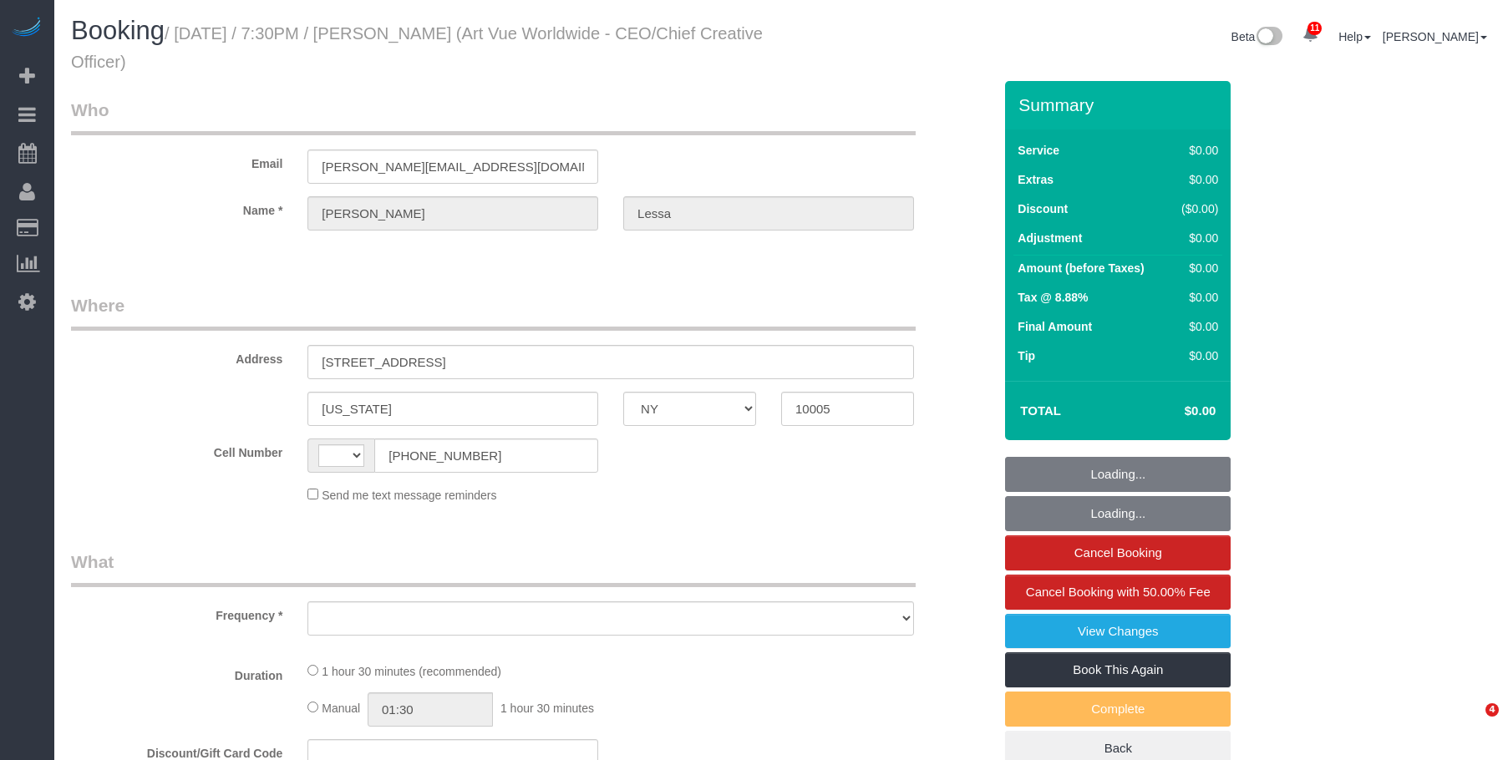
select select "NY"
select select "number:89"
select select "number:90"
select select "number:15"
select select "number:5"
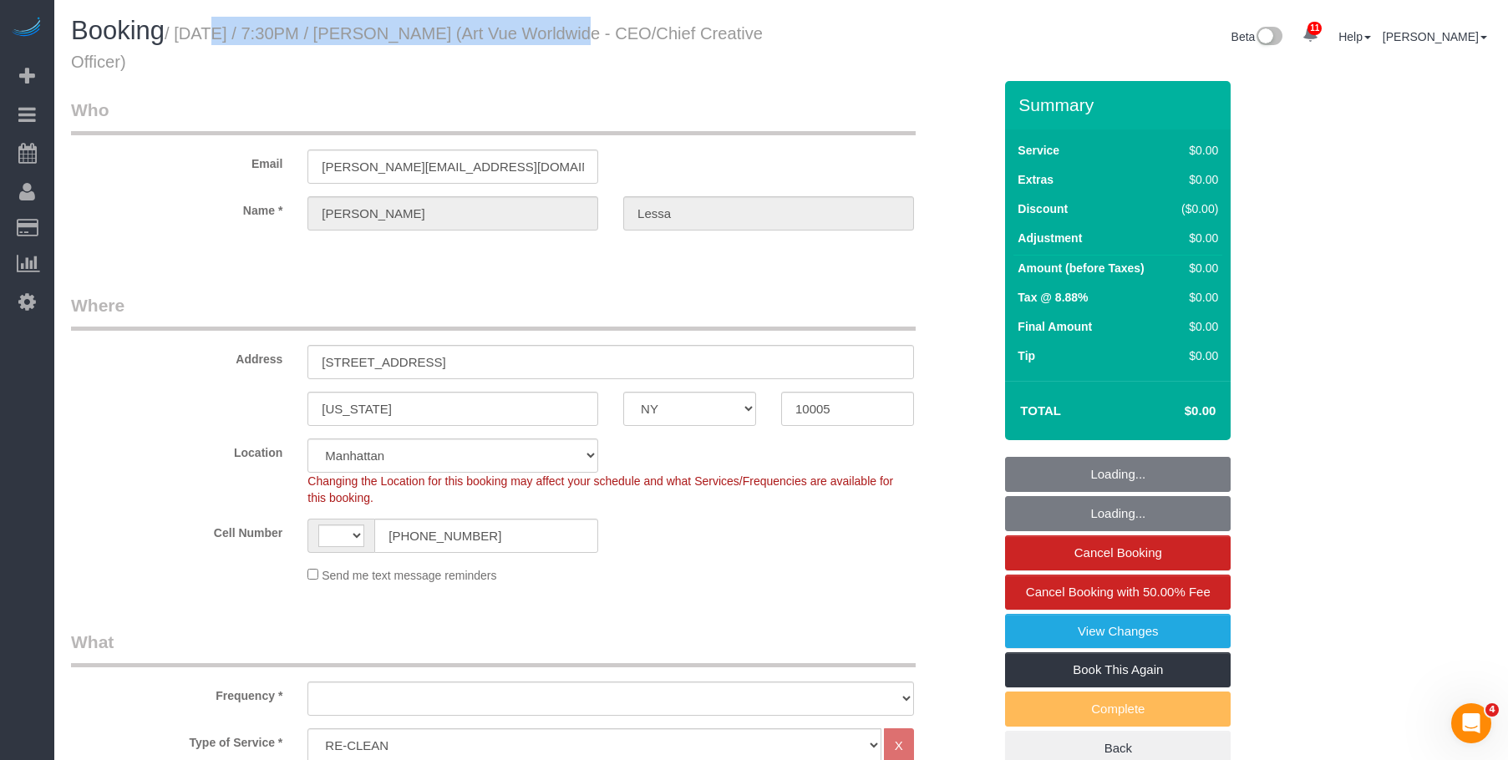
select select "string:stripe-pm_1S365Z4VGloSiKo7FAUy2Rp7"
click at [537, 32] on small "/ September 04, 2025 / 7:30PM / Christina Lessa (Art Vue Worldwide - CEO/Chief …" at bounding box center [417, 47] width 692 height 47
select select "string:US"
select select "object:895"
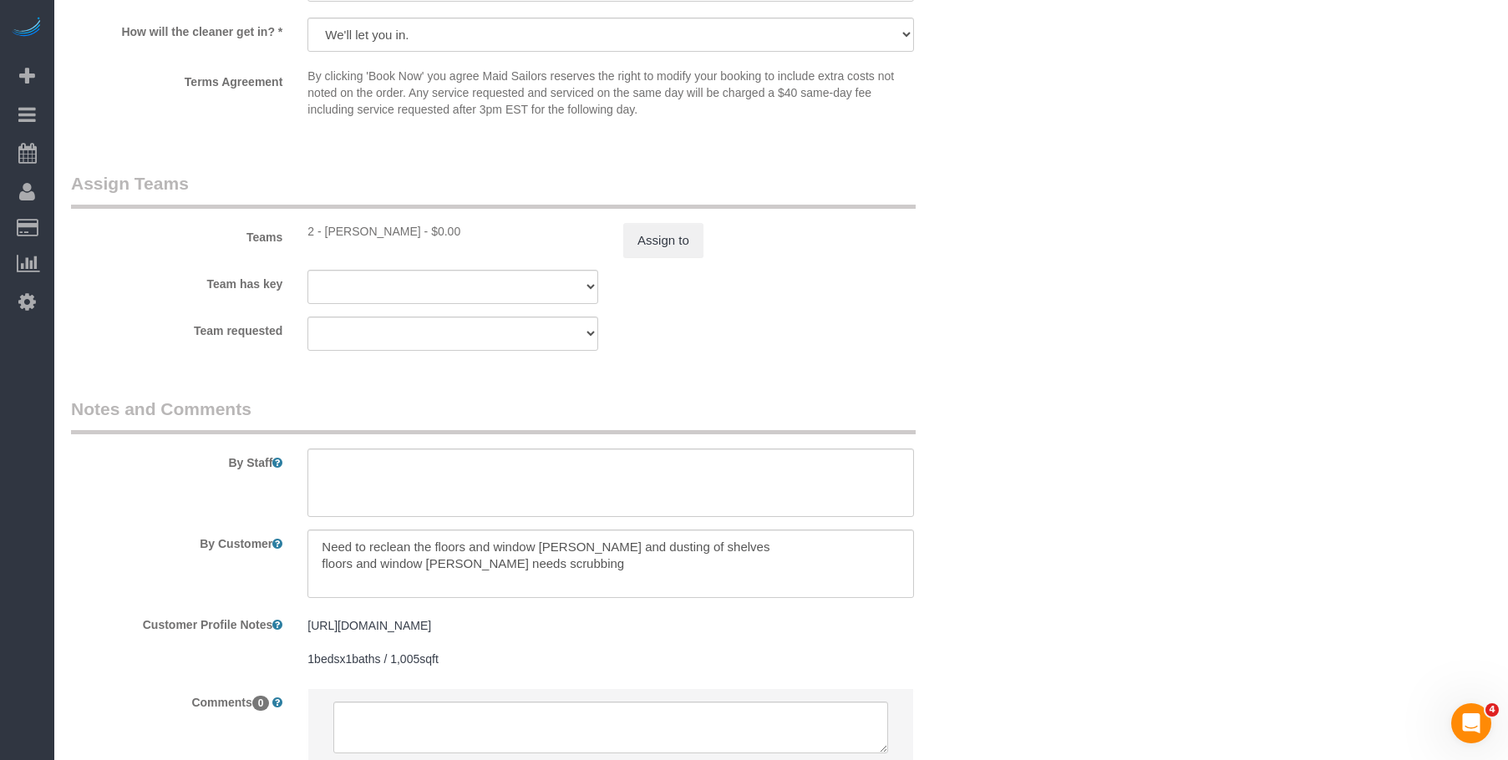
scroll to position [1844, 0]
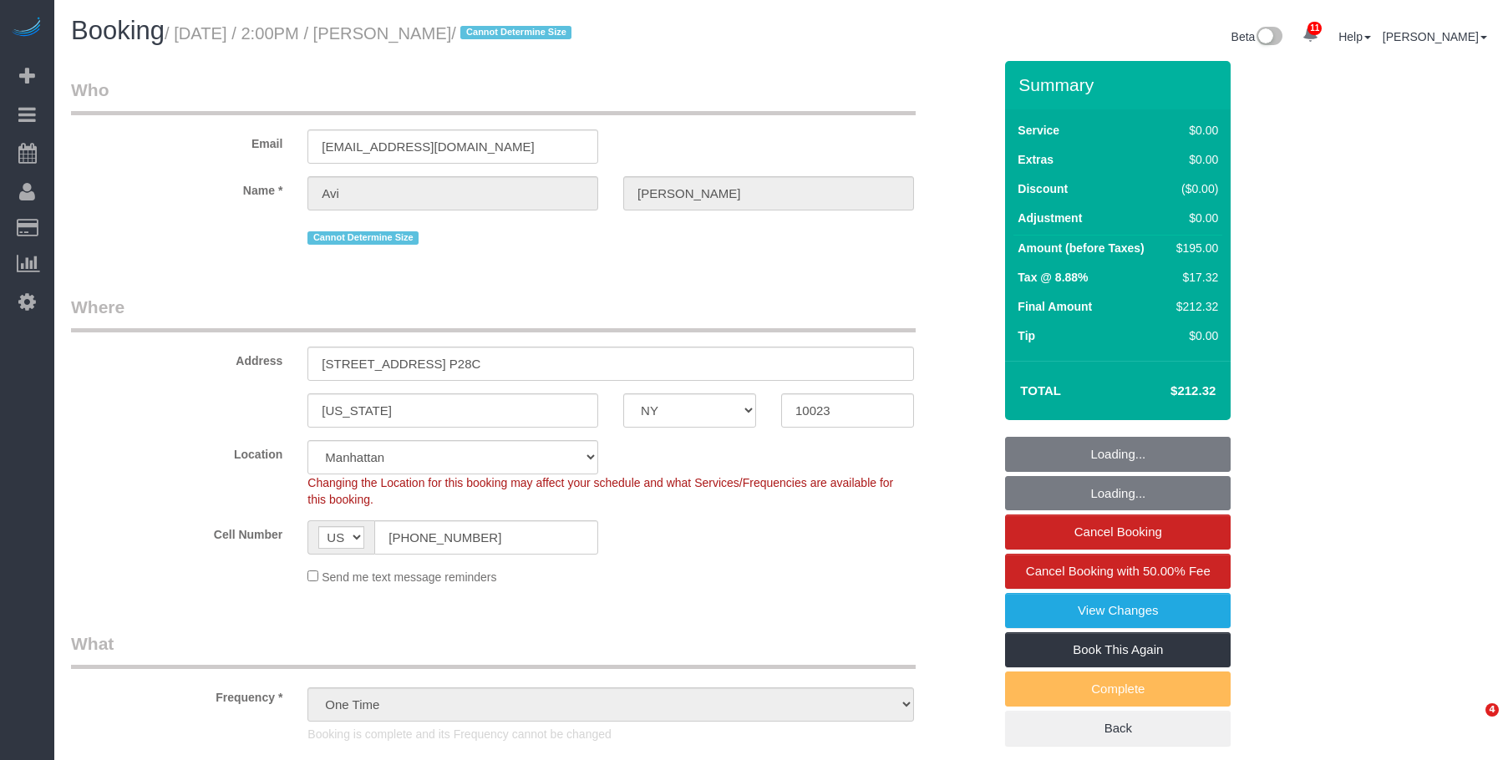
select select "NY"
select select "number:61"
select select "number:77"
select select "number:15"
select select "number:5"
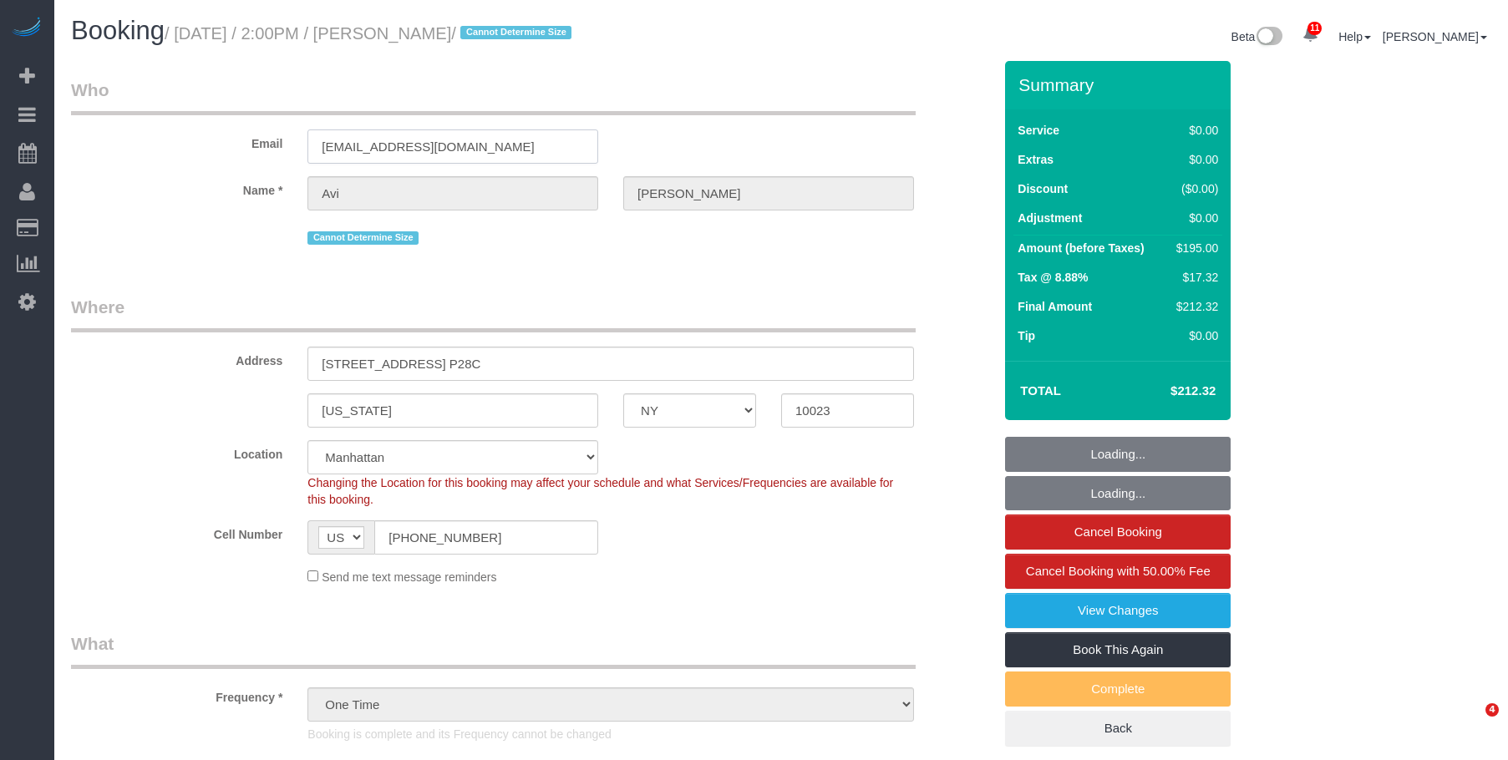
click at [133, 139] on div "Email avifernandes222@gmail.com" at bounding box center [531, 121] width 947 height 86
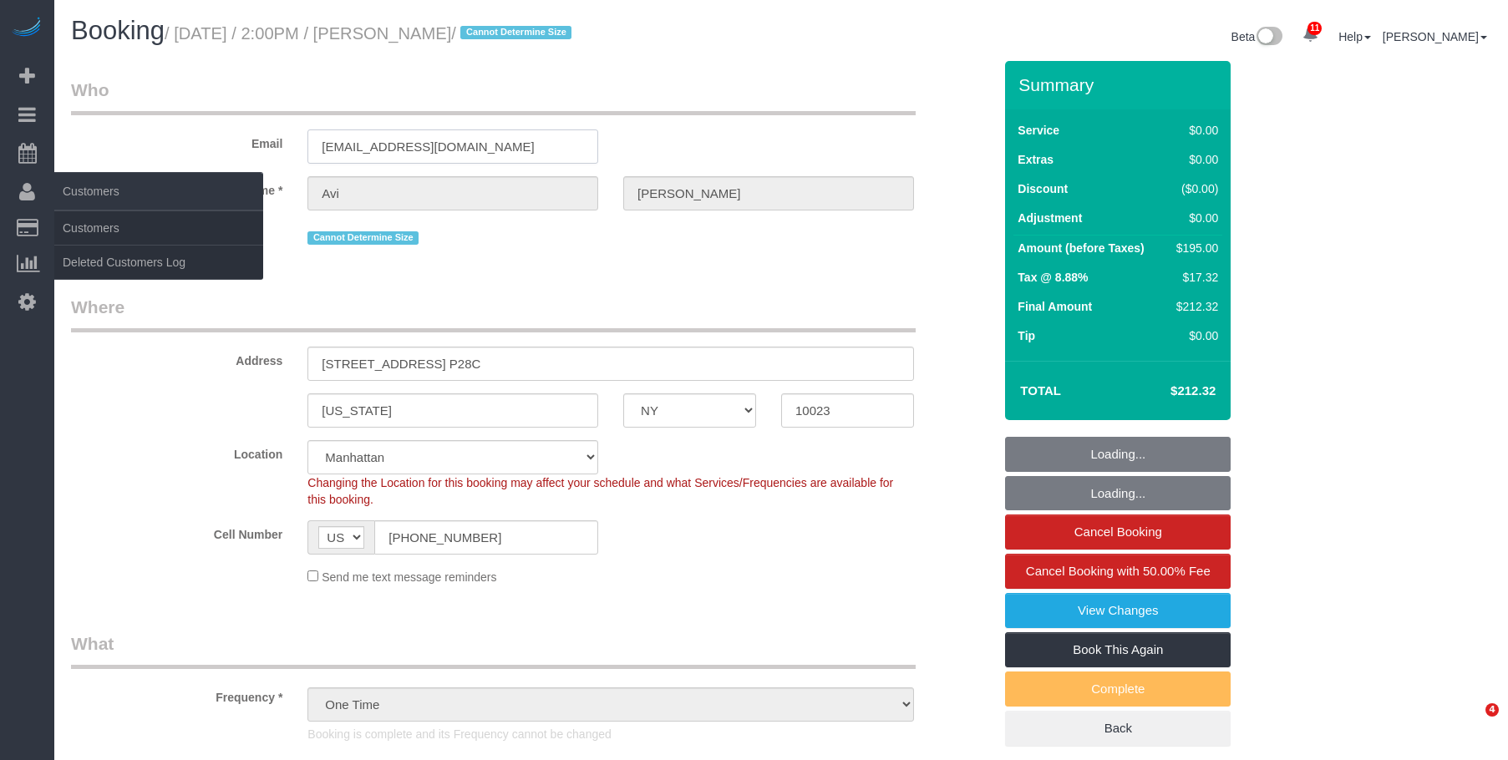
select select "string:stripe-pm_1R1tF14VGloSiKo7U8tSIWlt"
select select "2"
select select "spot1"
click at [96, 226] on link "Customers" at bounding box center [158, 227] width 209 height 33
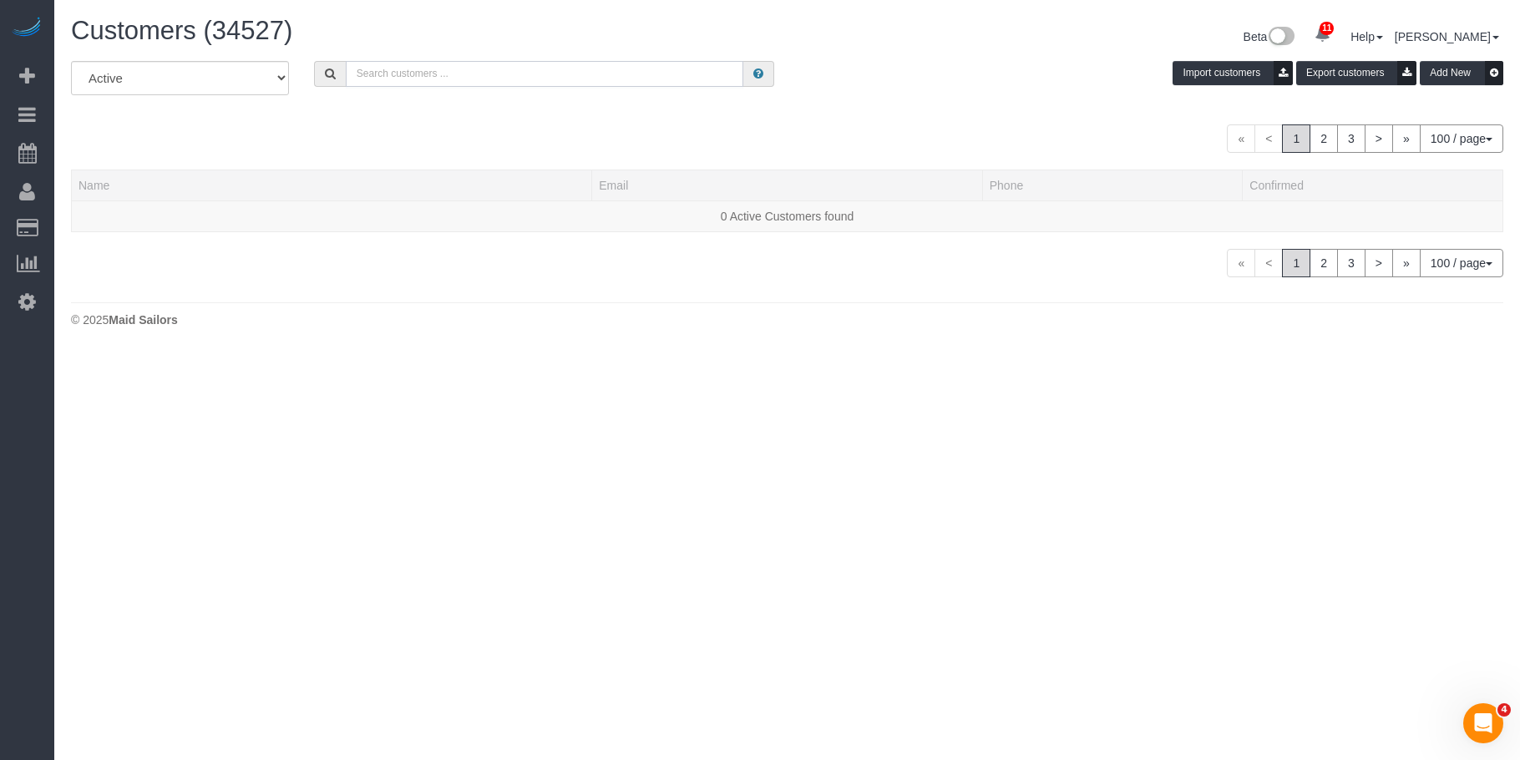
click at [433, 67] on input "text" at bounding box center [545, 74] width 398 height 26
paste input "avifernandes222@gmail.com"
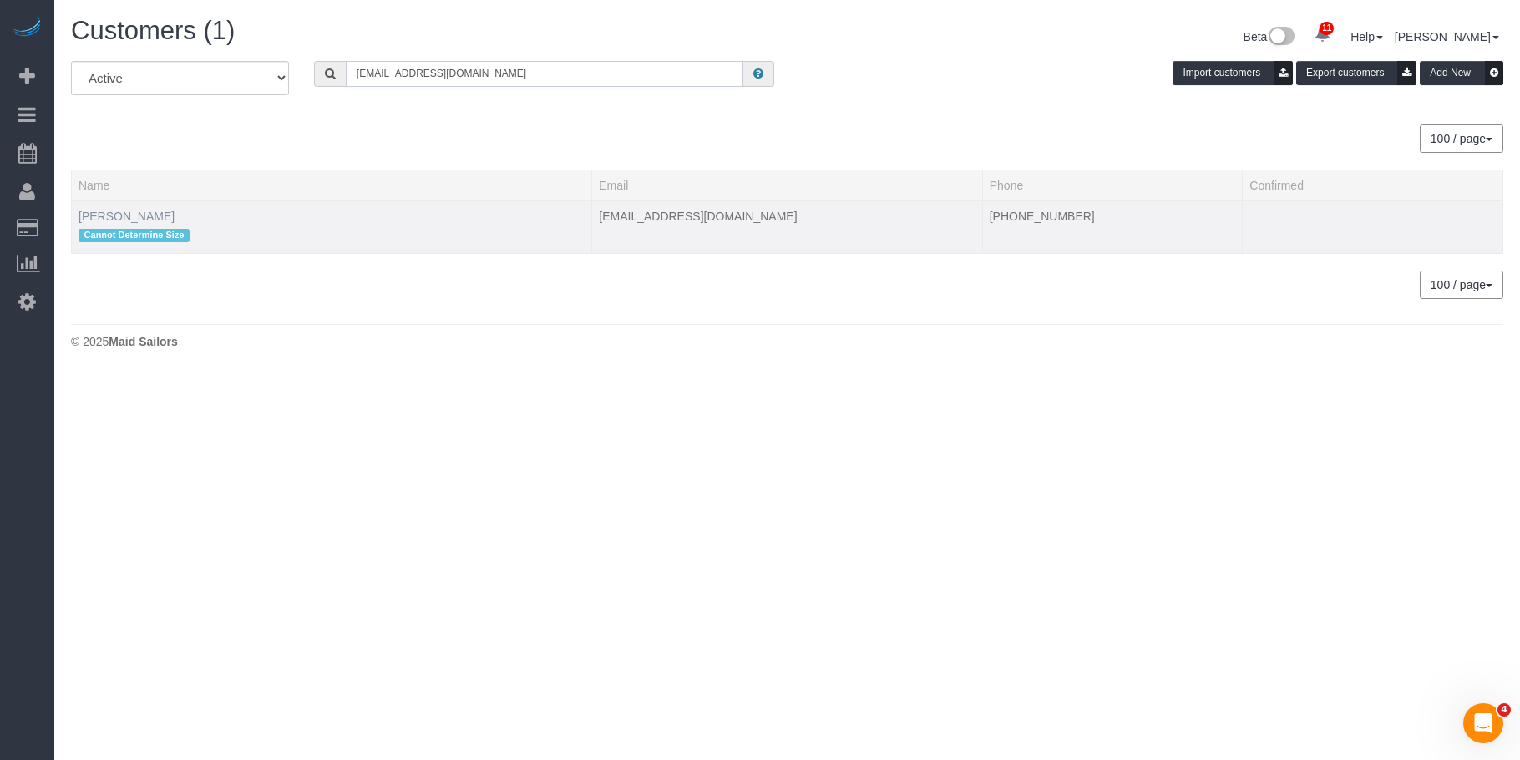
type input "avifernandes222@gmail.com"
click at [145, 213] on link "Avi Fernandes" at bounding box center [127, 216] width 96 height 13
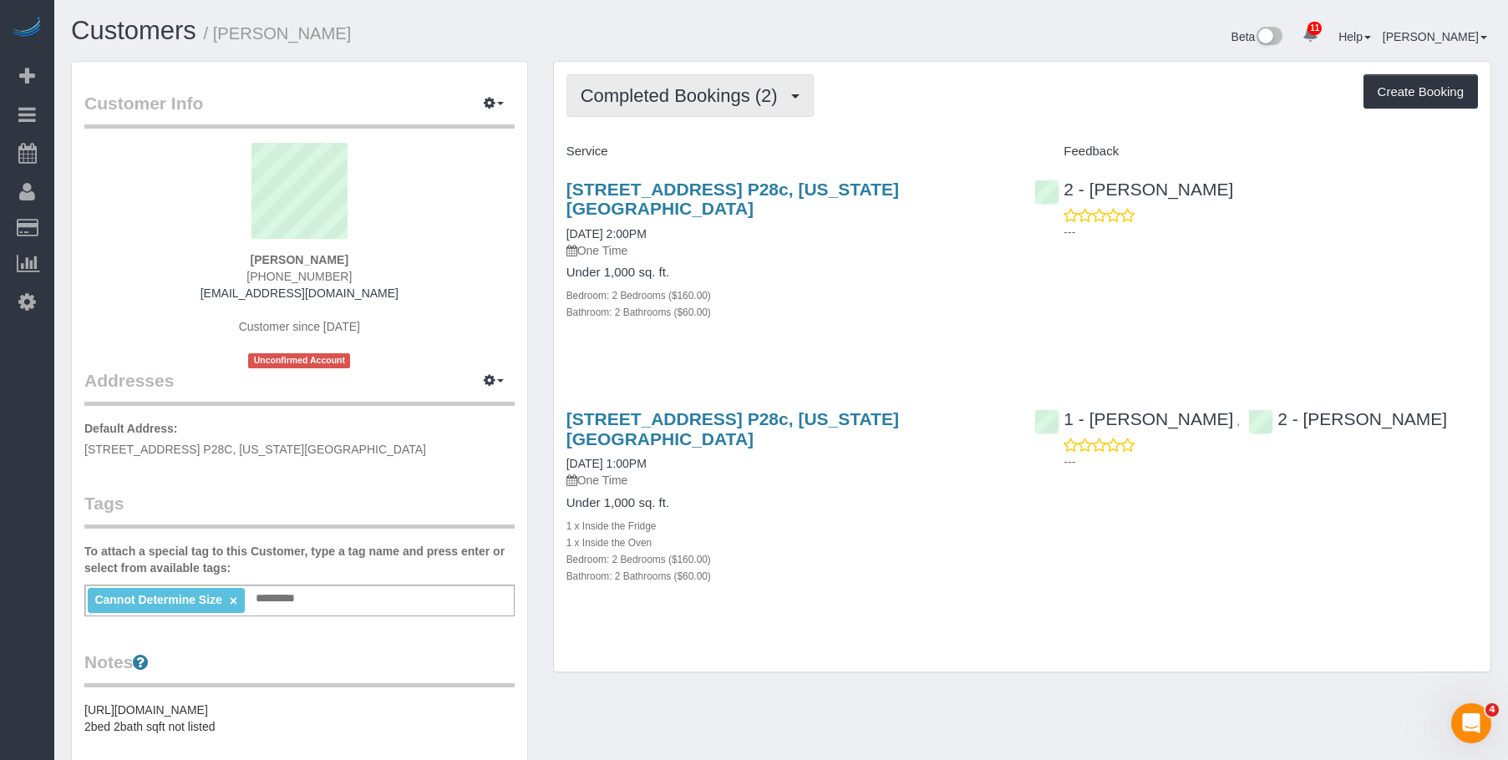
click at [692, 101] on span "Completed Bookings (2)" at bounding box center [684, 95] width 206 height 21
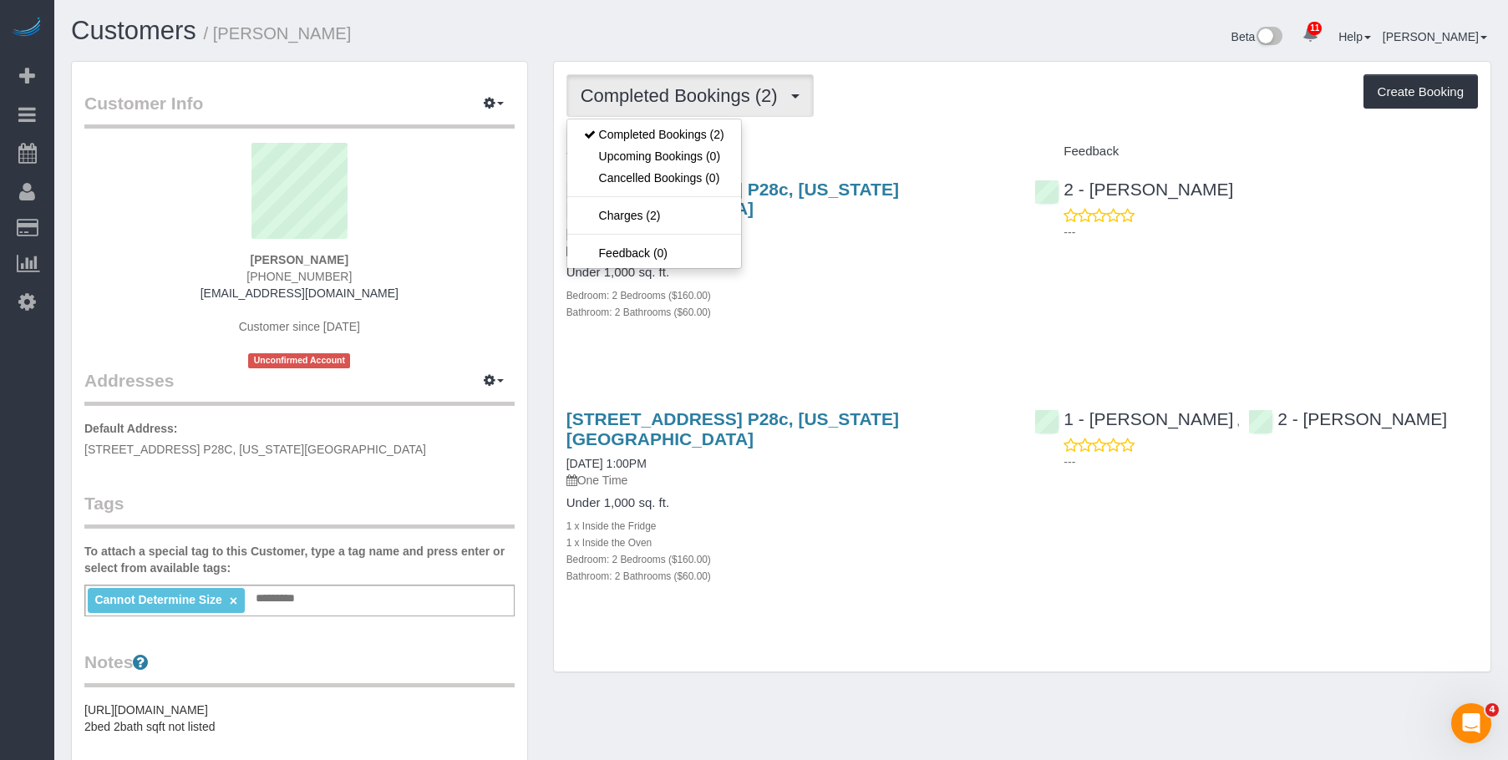
click at [883, 287] on div "Bedroom: 2 Bedrooms ($160.00)" at bounding box center [788, 295] width 444 height 17
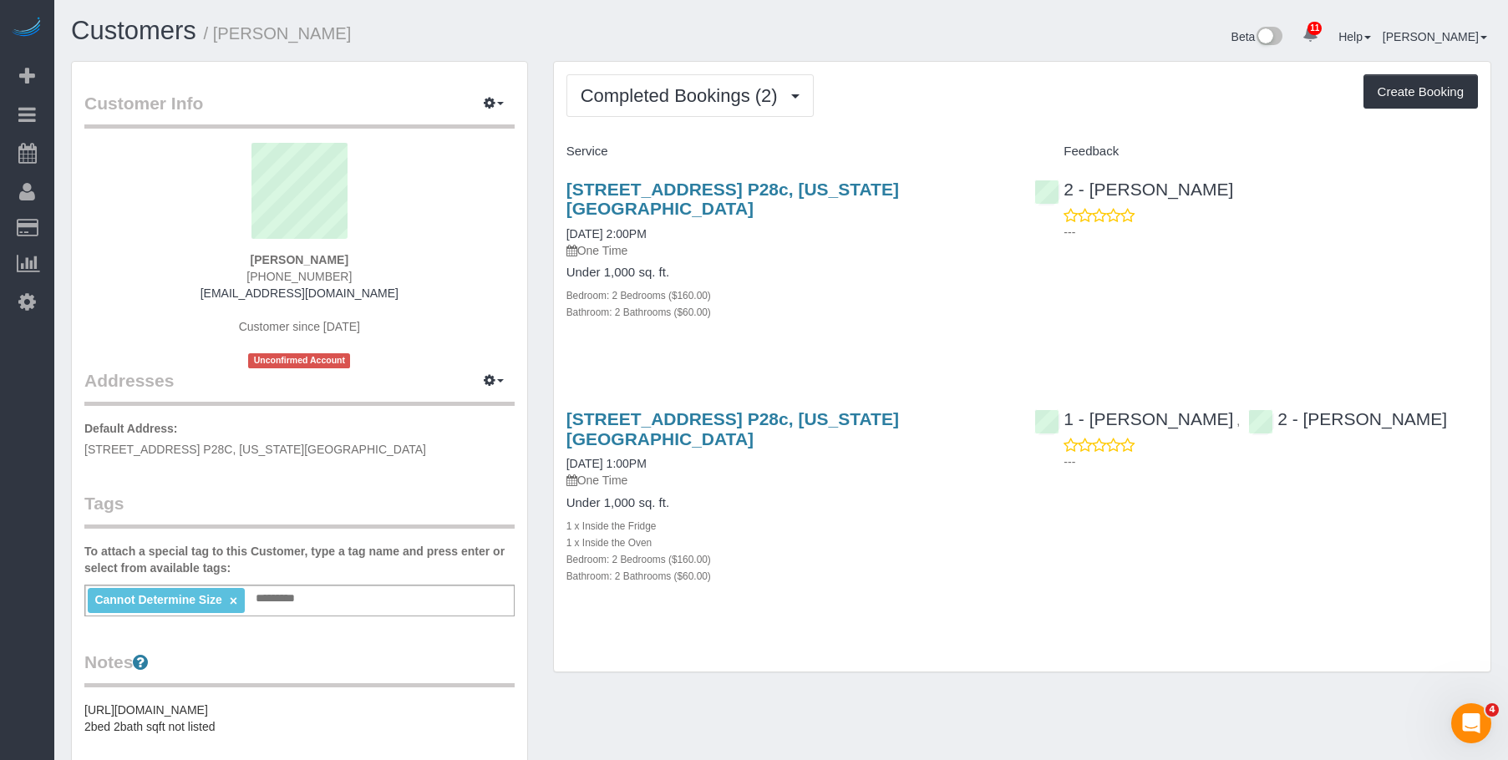
drag, startPoint x: 558, startPoint y: 179, endPoint x: 1008, endPoint y: 192, distance: 450.5
click at [1008, 192] on div "75 West End Avenue, Apt. P28c, New York, NY 10023 08/18/2025 2:00PM One Time Un…" at bounding box center [788, 259] width 469 height 188
copy link "75 West End Avenue, Apt. P28c, New York, NY 10023"
click at [892, 104] on div "Completed Bookings (2) Completed Bookings (2) Upcoming Bookings (0) Cancelled B…" at bounding box center [1021, 95] width 911 height 43
drag, startPoint x: 219, startPoint y: 33, endPoint x: 372, endPoint y: 32, distance: 152.9
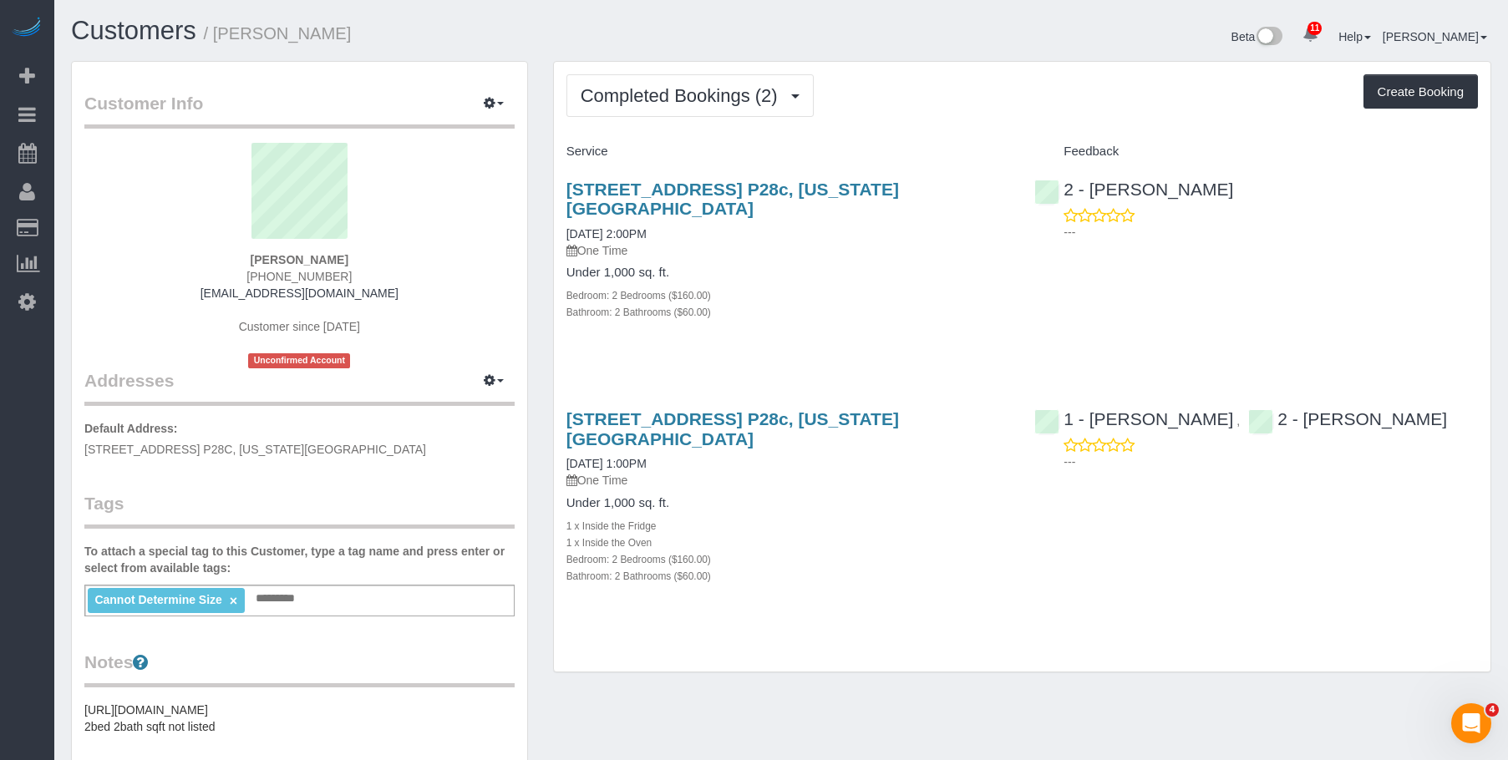
click at [372, 32] on h1 "Customers / Avi Fernandes" at bounding box center [420, 31] width 698 height 28
copy small "Avi Fernandes"
click at [1114, 516] on div "75 West End Avenue, Apt. P28c, New York, NY 10023 03/13/2025 1:00PM One Time Un…" at bounding box center [1022, 505] width 936 height 221
click at [996, 83] on div "Completed Bookings (2) Completed Bookings (2) Upcoming Bookings (0) Cancelled B…" at bounding box center [1021, 95] width 911 height 43
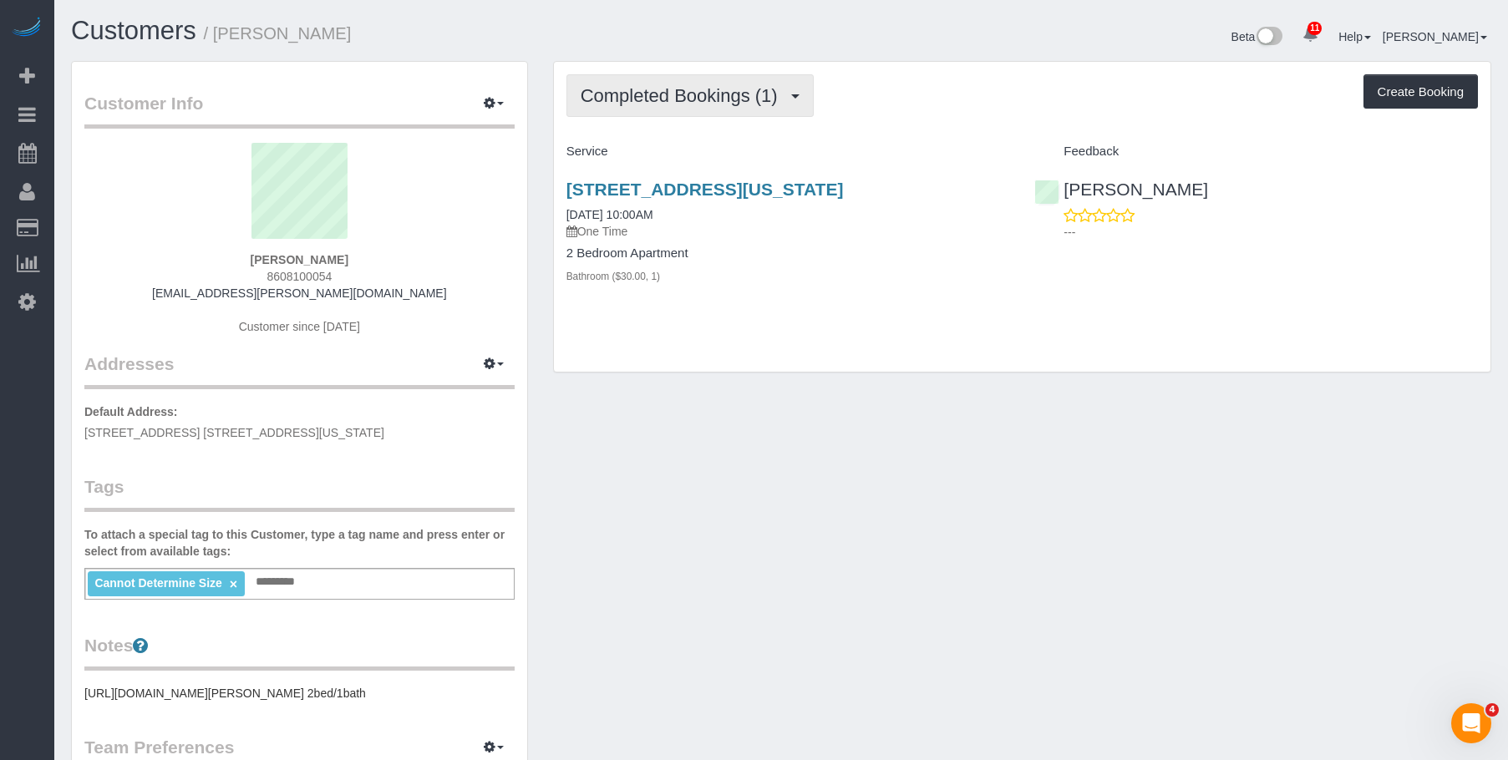
click at [627, 99] on span "Completed Bookings (1)" at bounding box center [684, 95] width 206 height 21
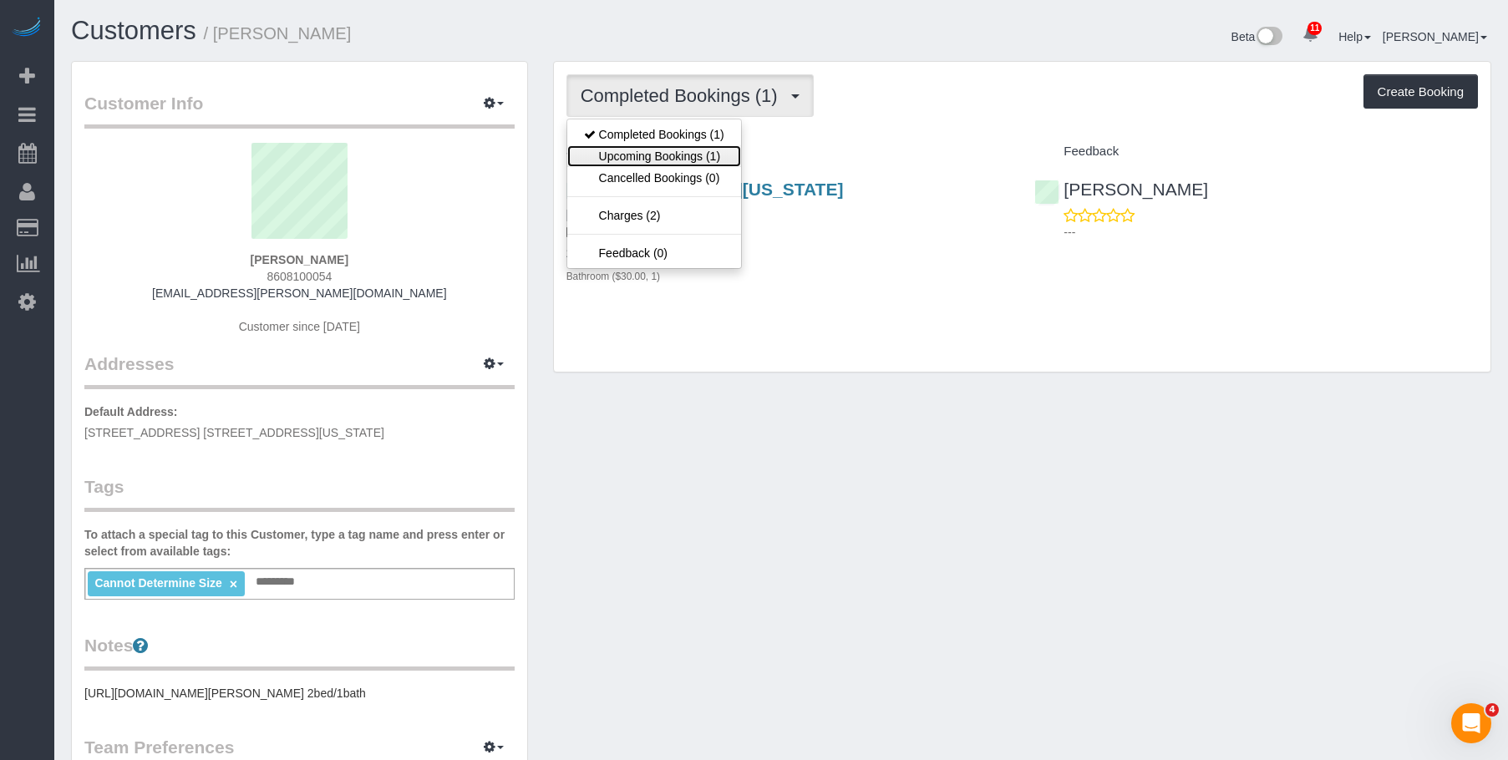
click at [604, 157] on link "Upcoming Bookings (1)" at bounding box center [654, 156] width 174 height 22
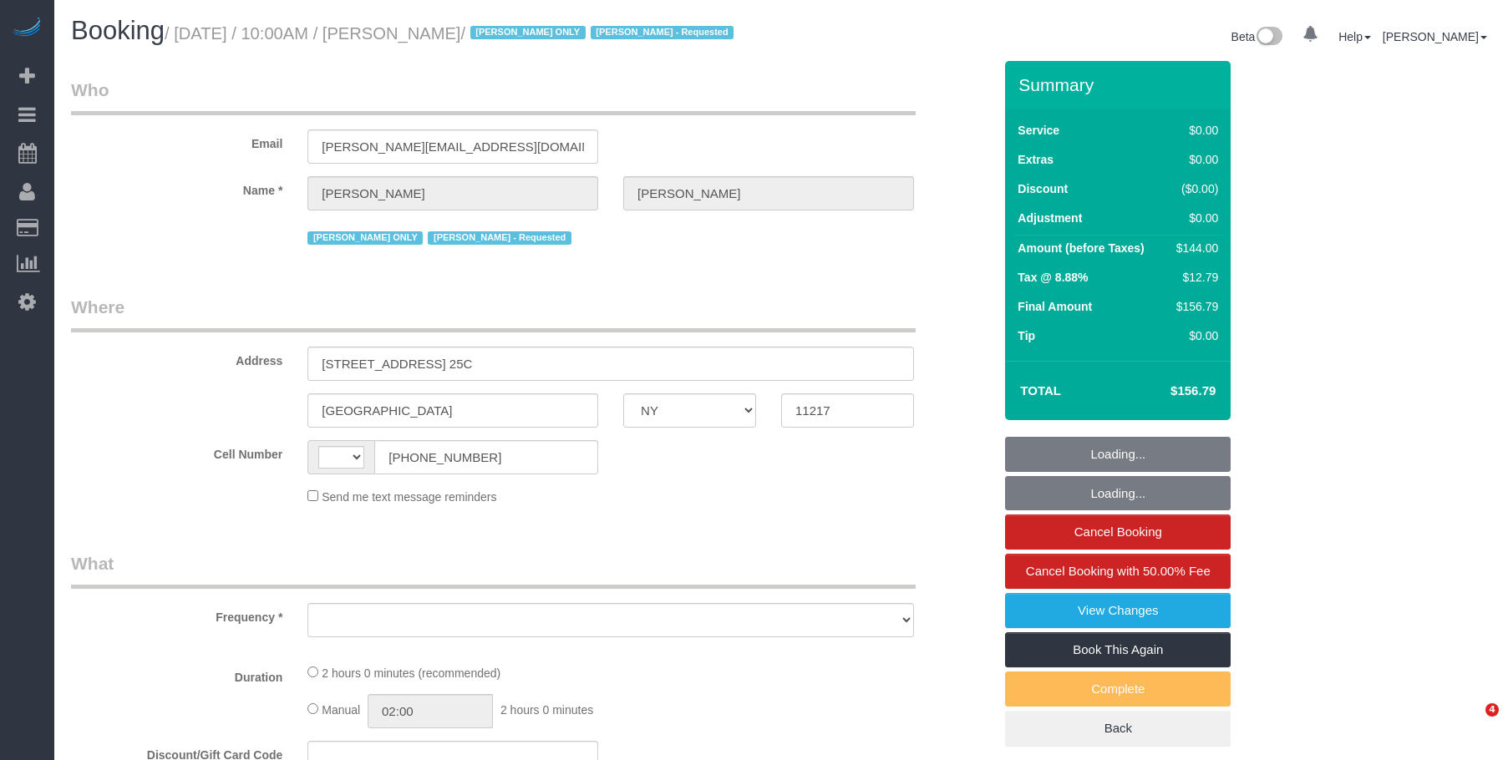
select select "NY"
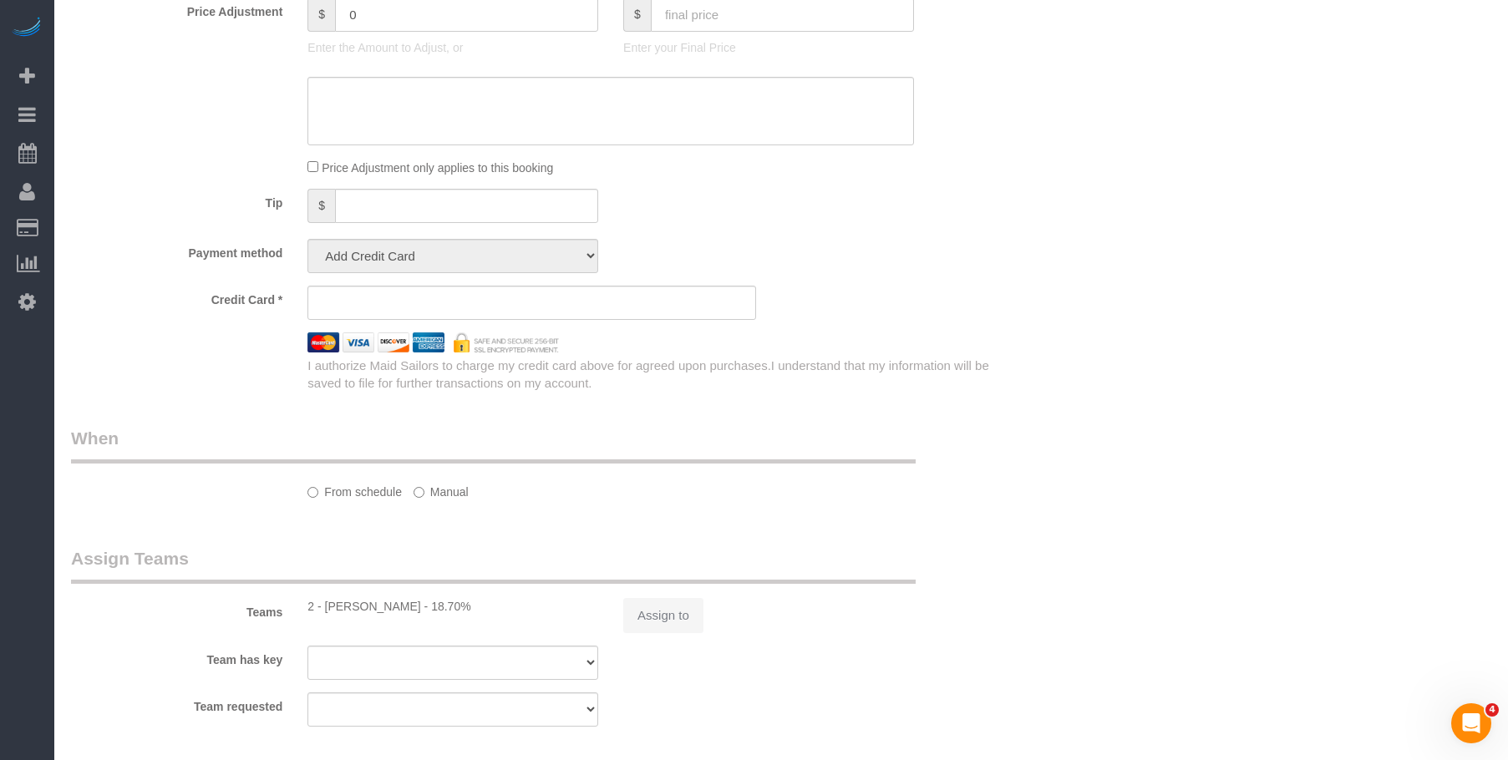
select select "string:[GEOGRAPHIC_DATA]"
select select "object:727"
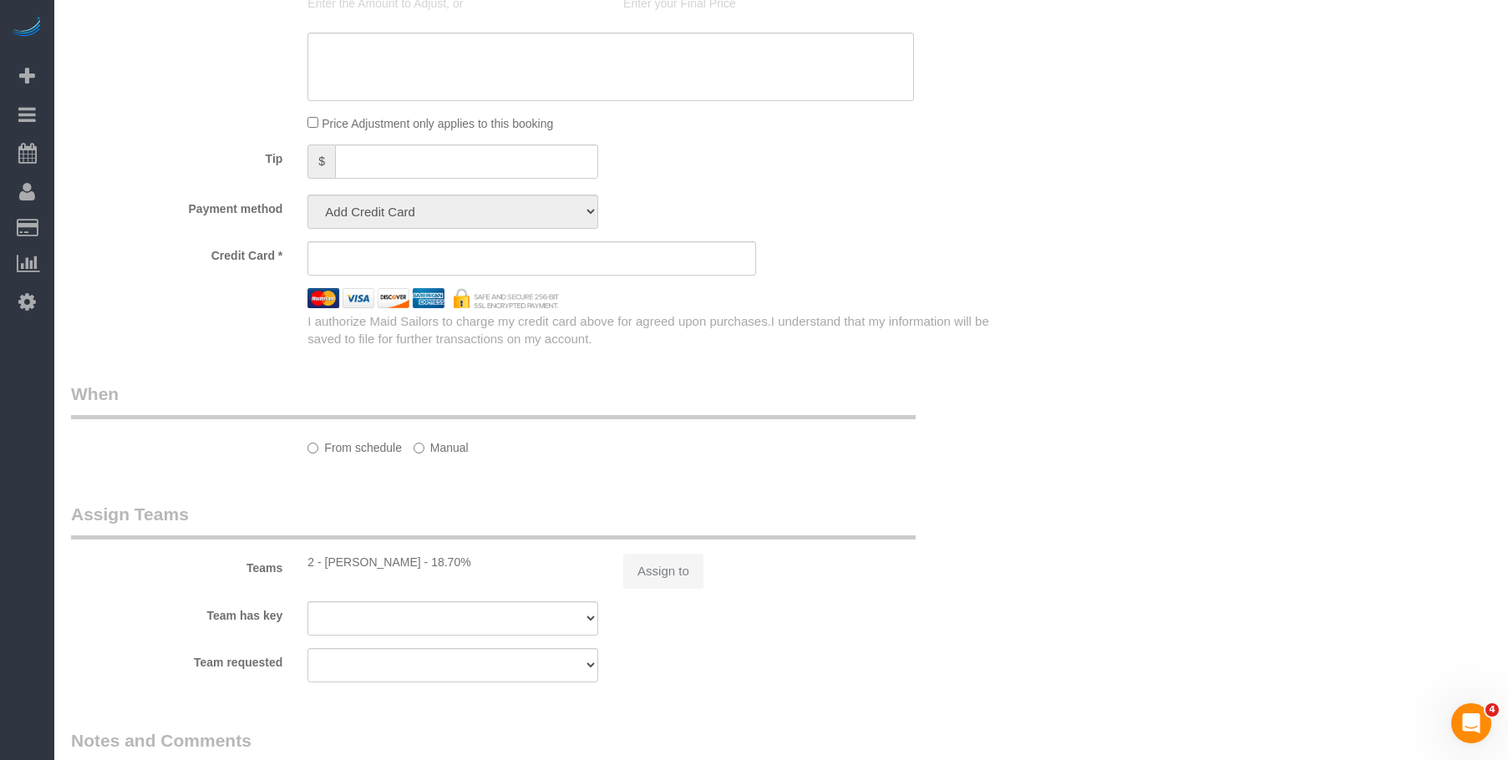
select select "1"
select select "spot1"
select select "number:61"
select select "number:77"
select select "number:15"
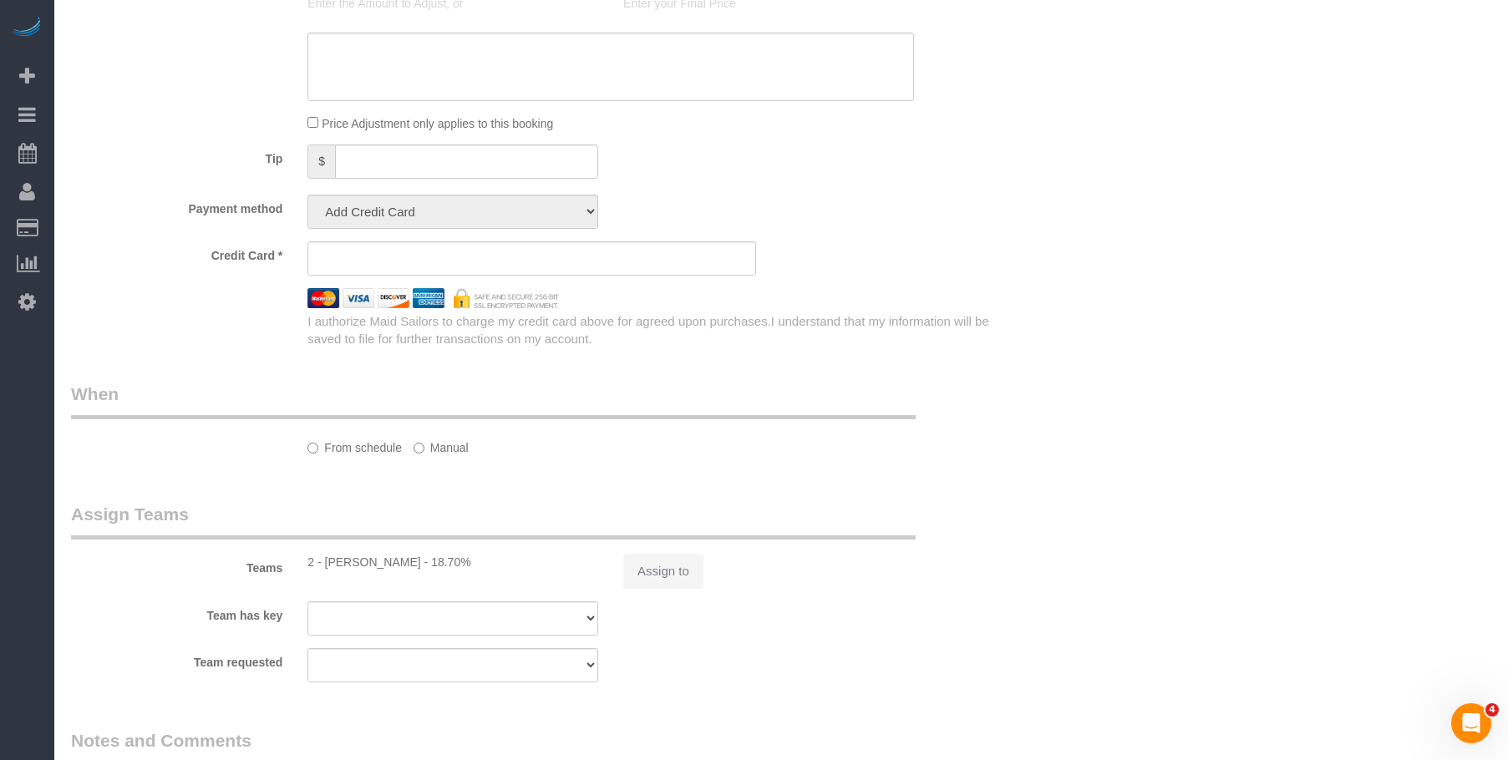
select select "number:5"
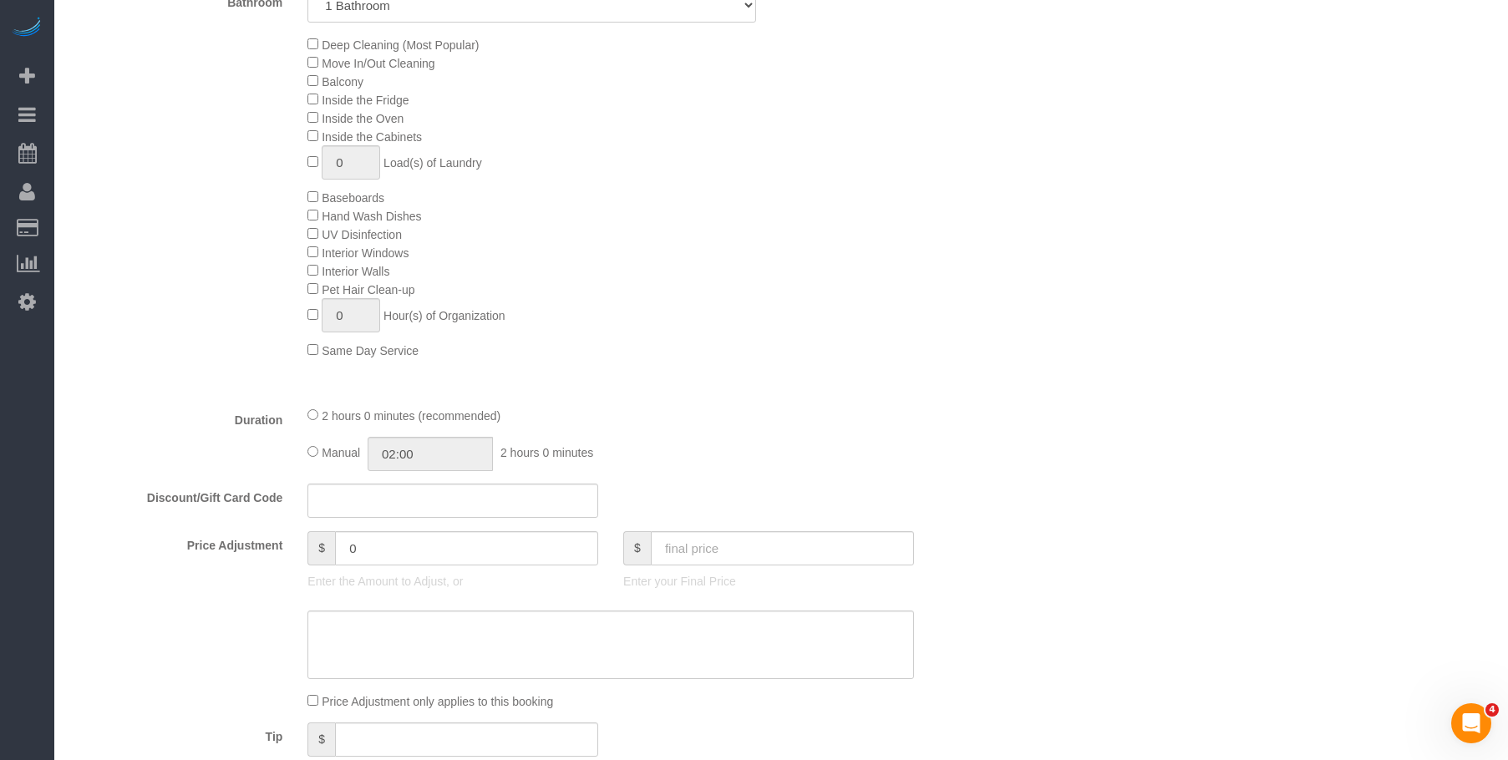
select select "object:1352"
select select "string:stripe-pm_1QfCPv4VGloSiKo7GPSlZj3p"
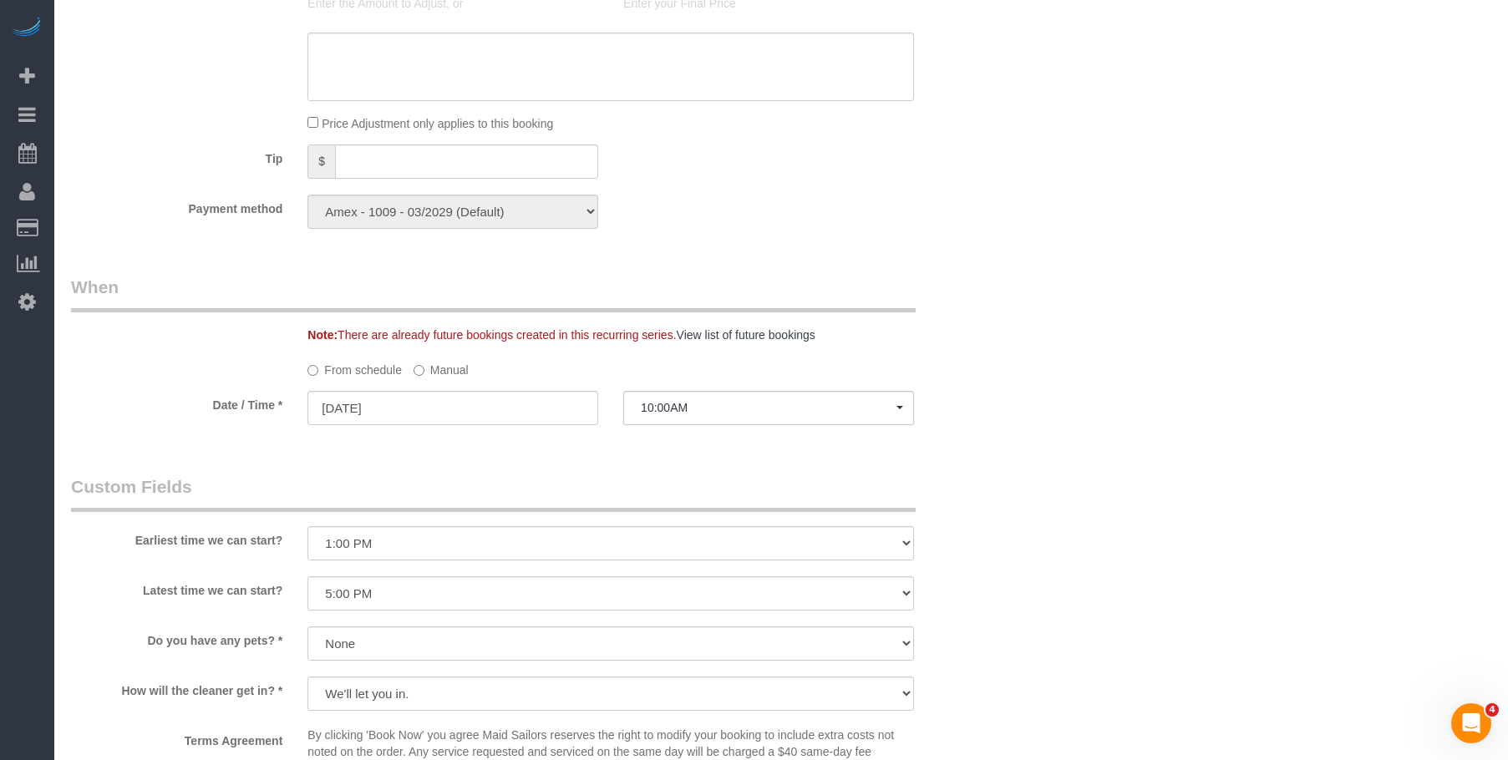
select select "1"
select select "spot51"
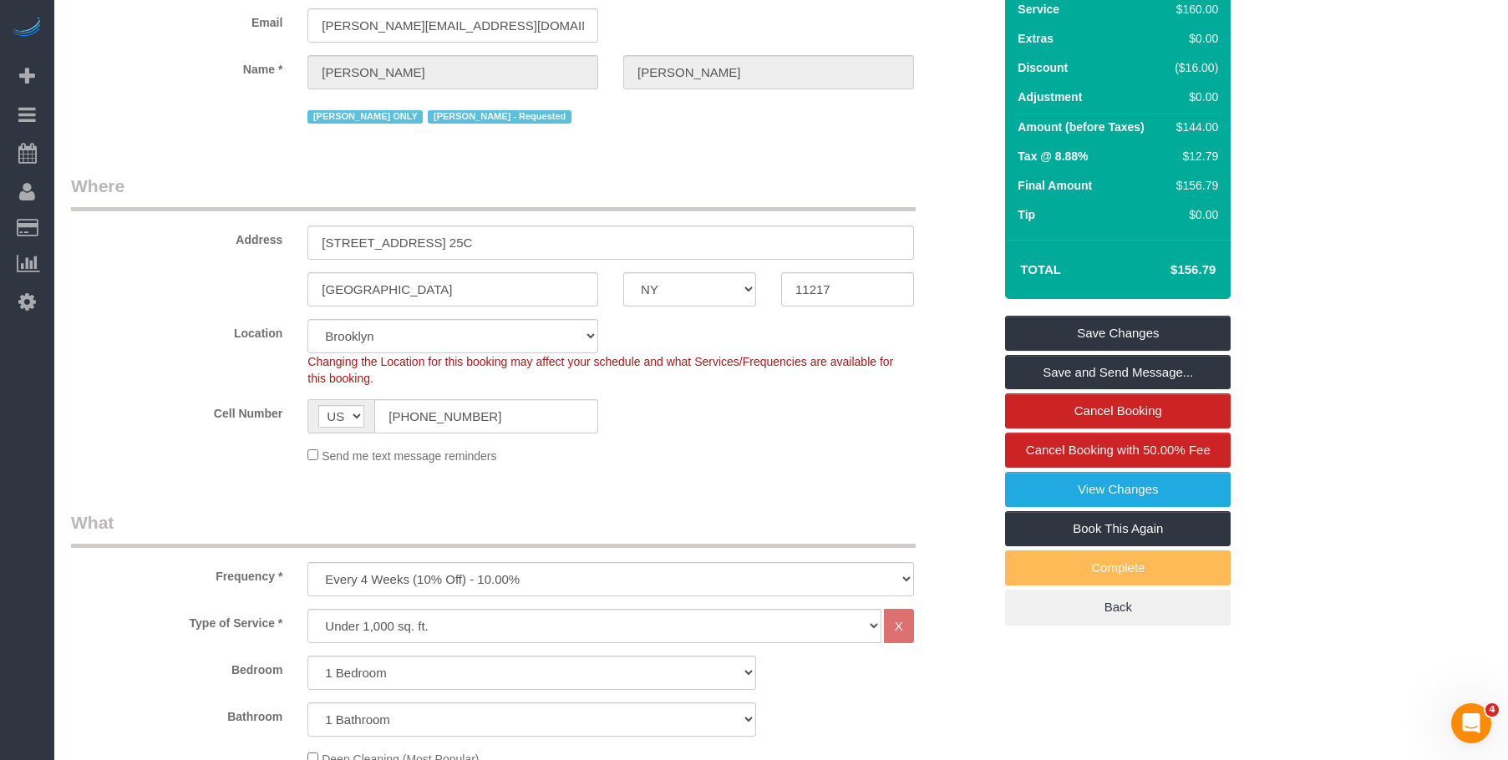
scroll to position [115, 0]
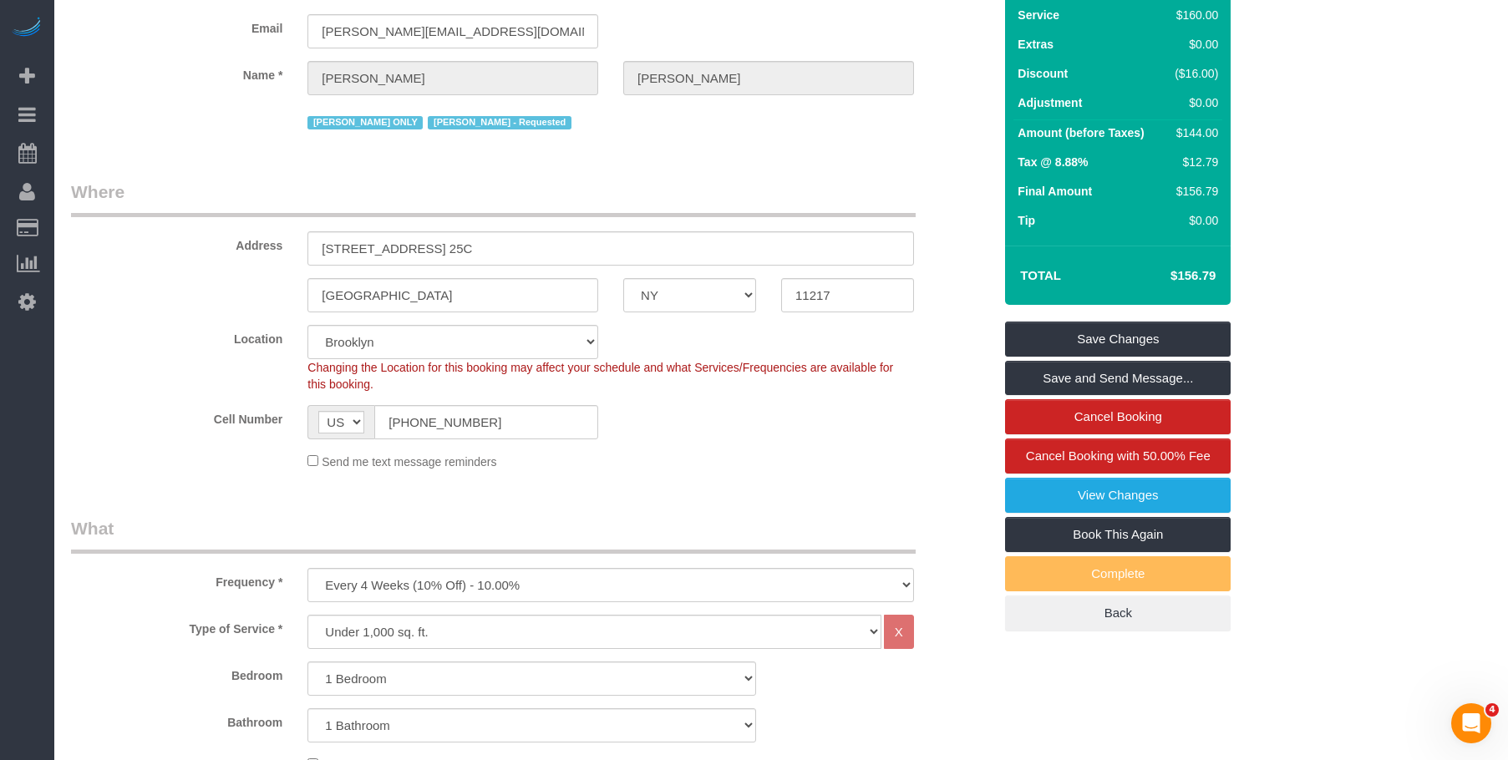
click at [497, 421] on sui-booking-location "Location Manhattan Austin Boston Bronx Brooklyn Charlotte Denver New Jersey Por…" at bounding box center [531, 397] width 921 height 145
drag, startPoint x: 488, startPoint y: 445, endPoint x: 400, endPoint y: 317, distance: 155.7
click at [261, 436] on div "Cell Number AF AL DZ AD AO AI AQ AG AR AM AW AU AT AZ BS BH BD BB BY BE BZ BJ B…" at bounding box center [531, 422] width 947 height 34
click at [1049, 513] on link "View Changes" at bounding box center [1118, 495] width 226 height 35
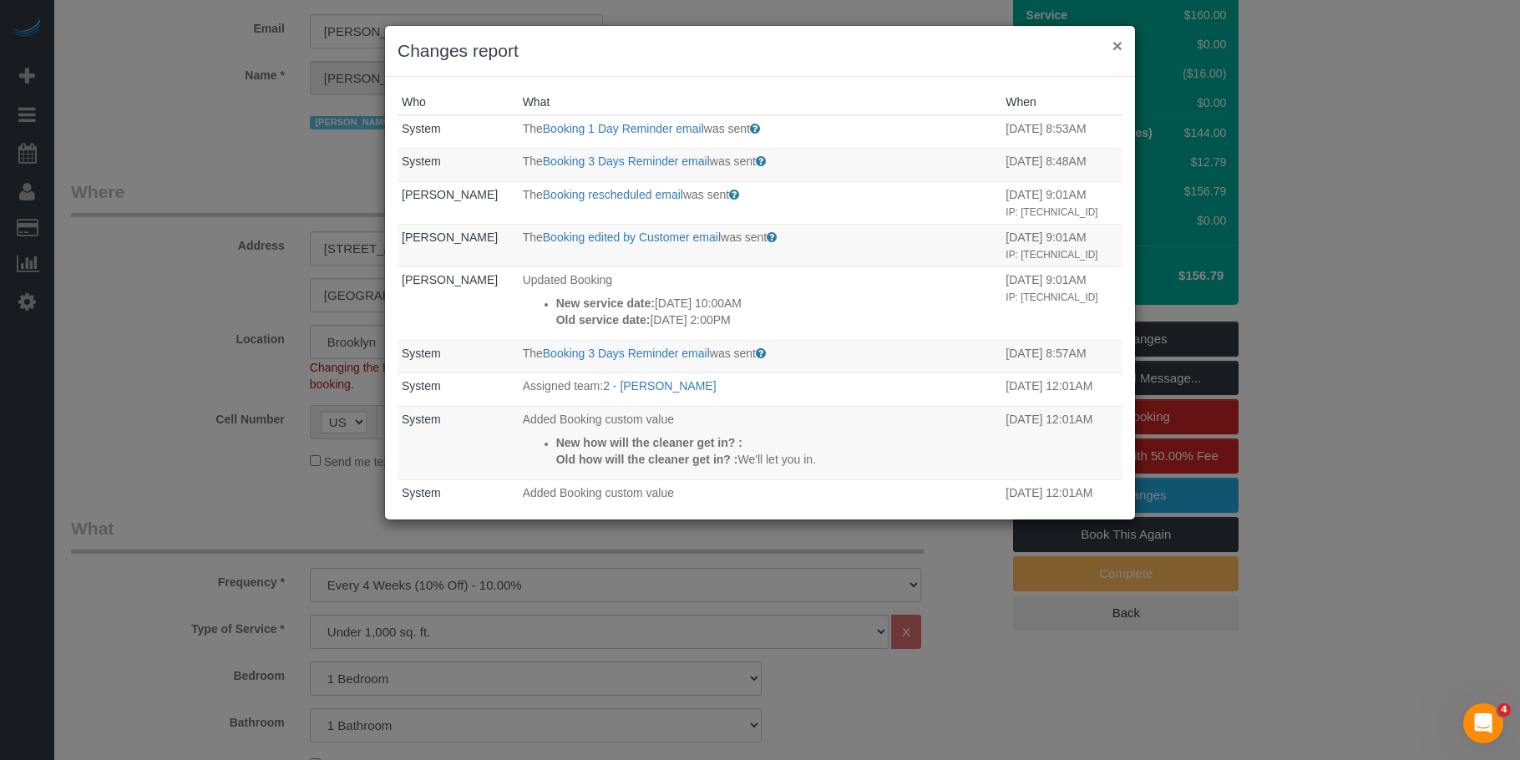
click at [1119, 43] on button "×" at bounding box center [1118, 46] width 10 height 18
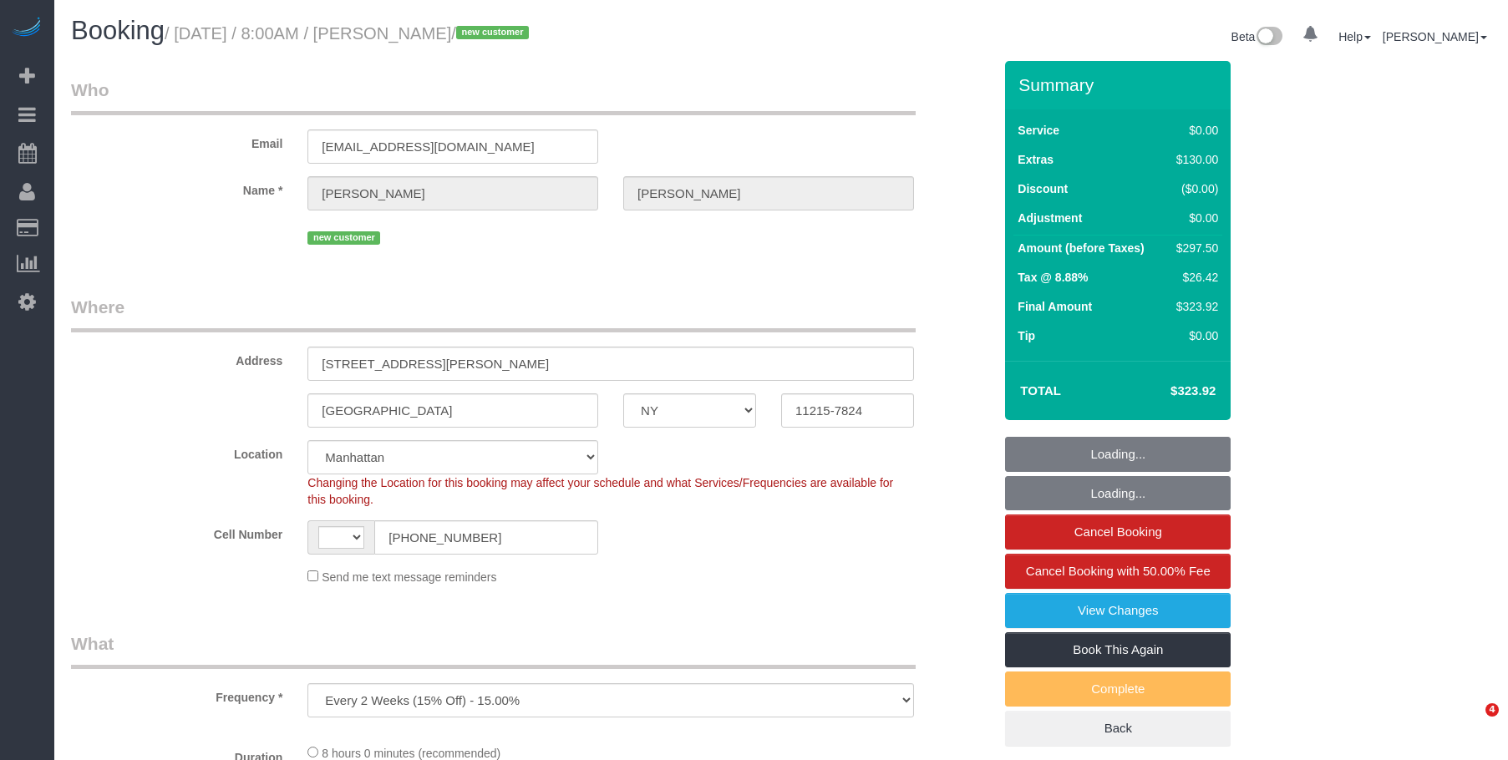
select select "NY"
select select "number:89"
select select "number:90"
select select "number:13"
select select "number:7"
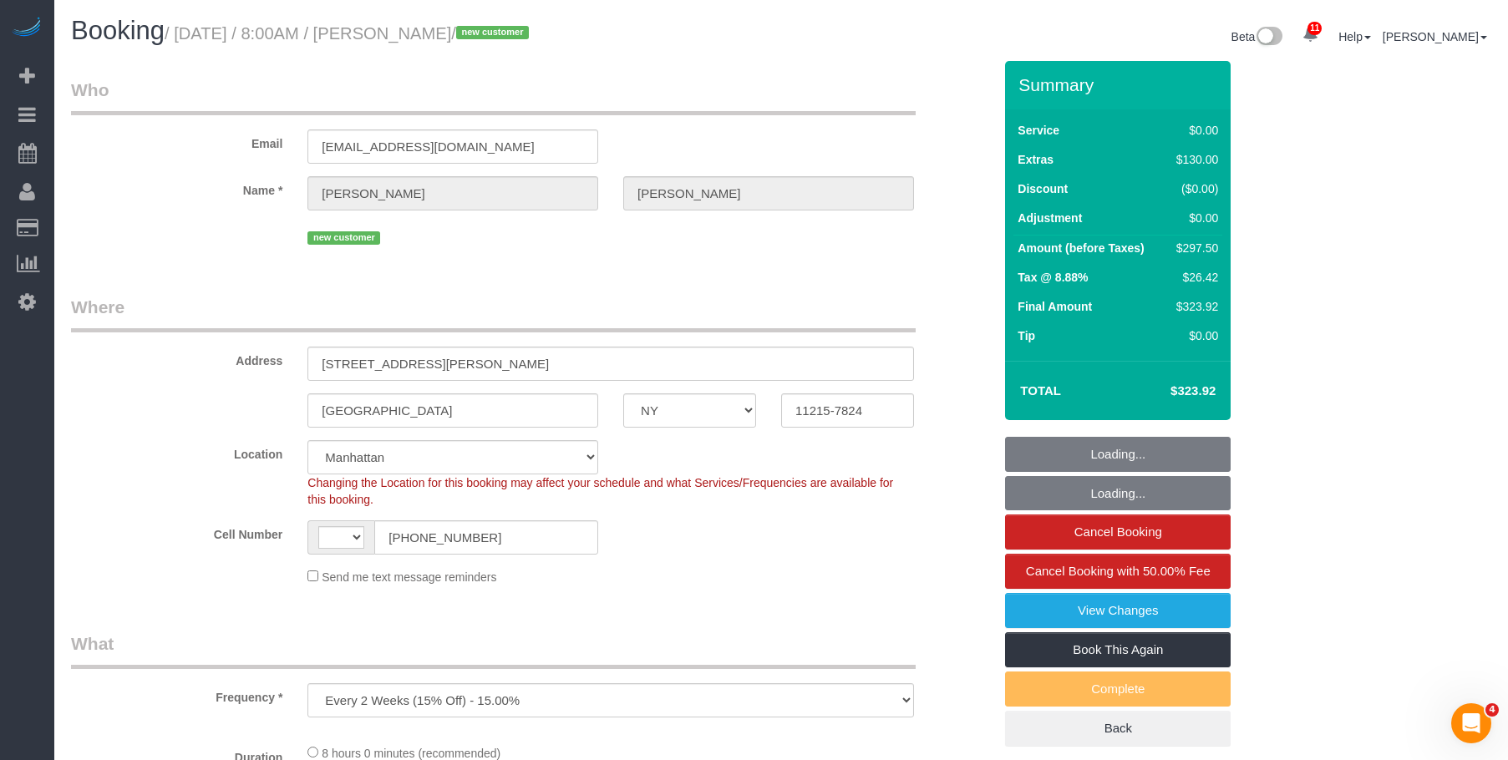
select select "object:621"
select select "string:[GEOGRAPHIC_DATA]"
select select "string:stripe-pm_1S3igF4VGloSiKo7ii8H05kM"
select select "2"
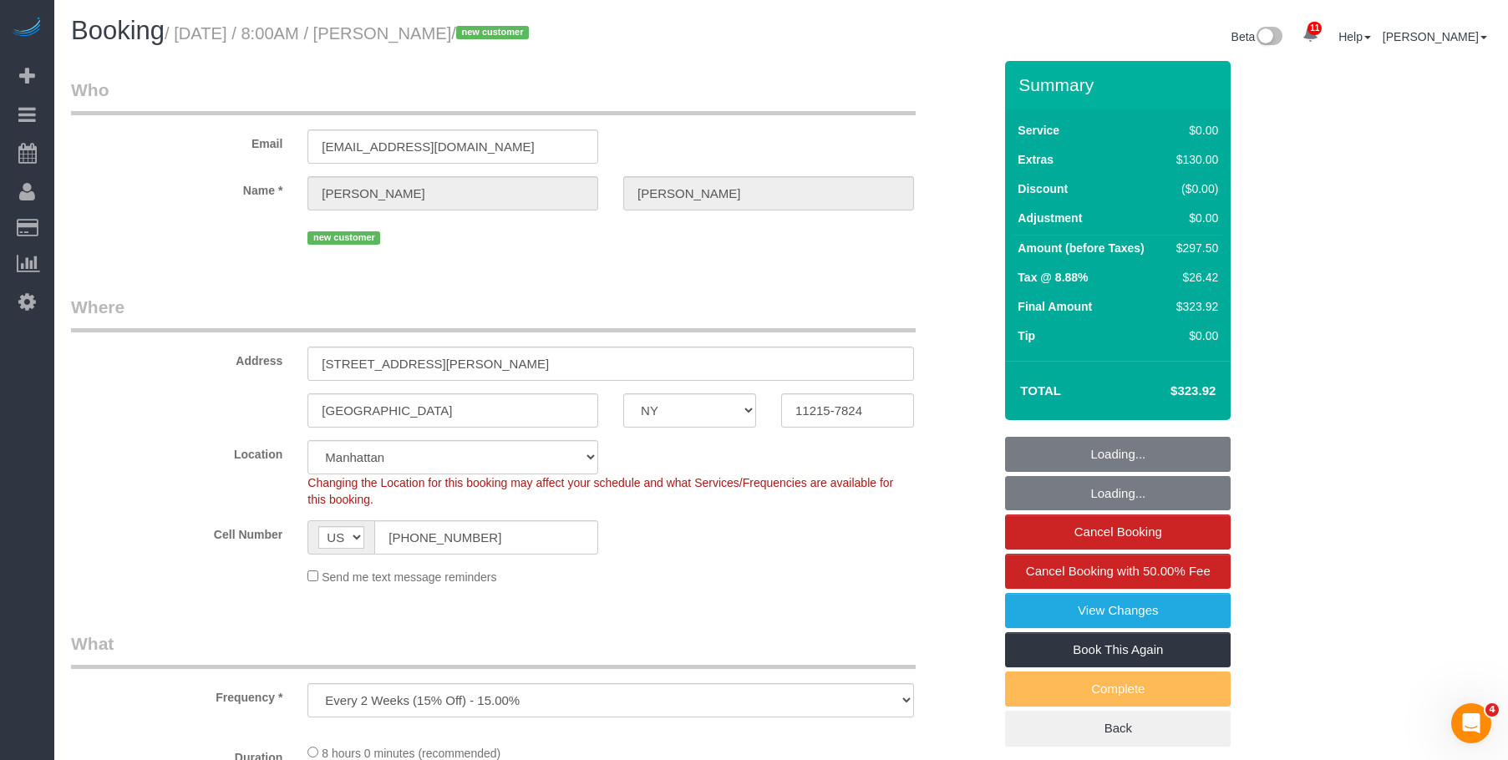
select select "spot1"
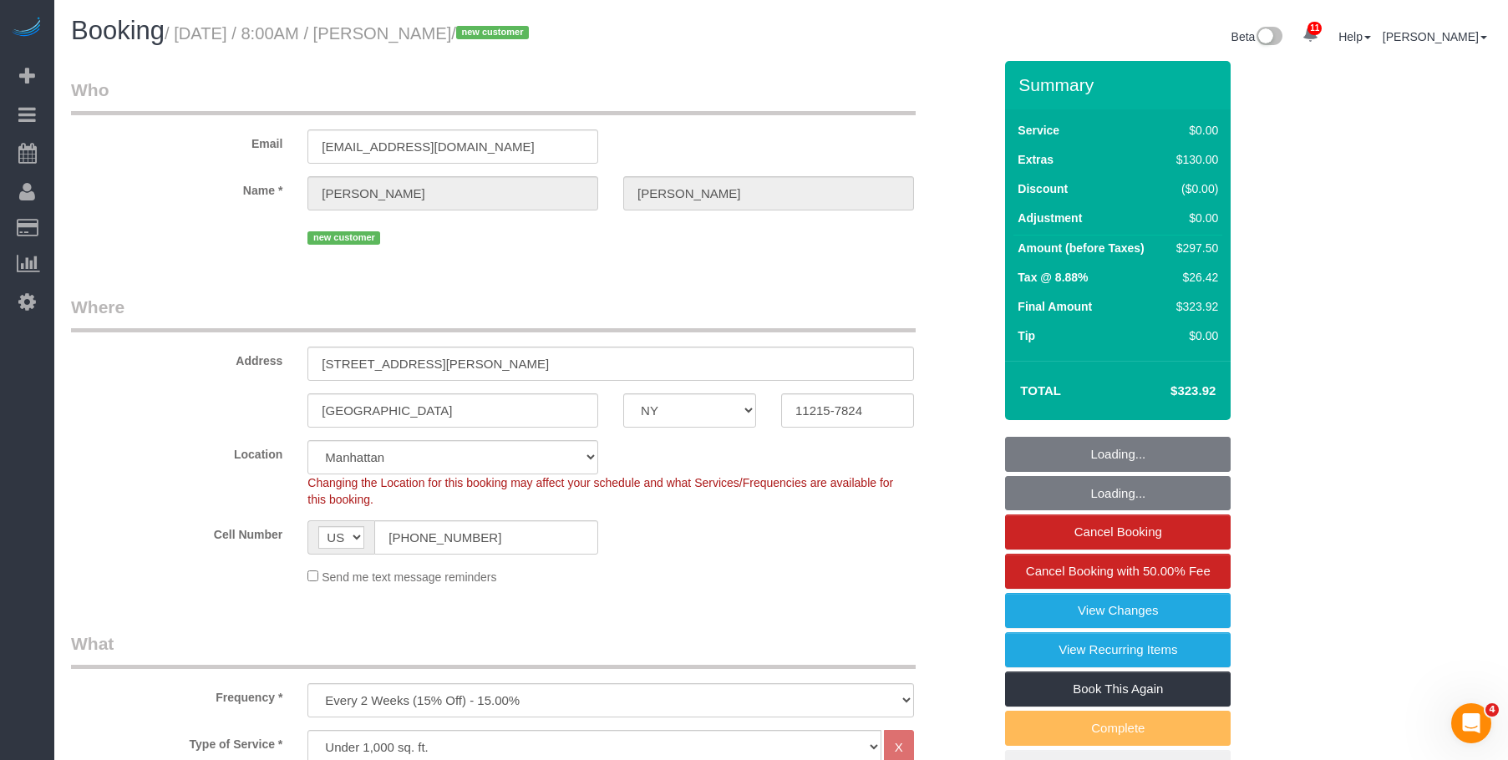
select select "2"
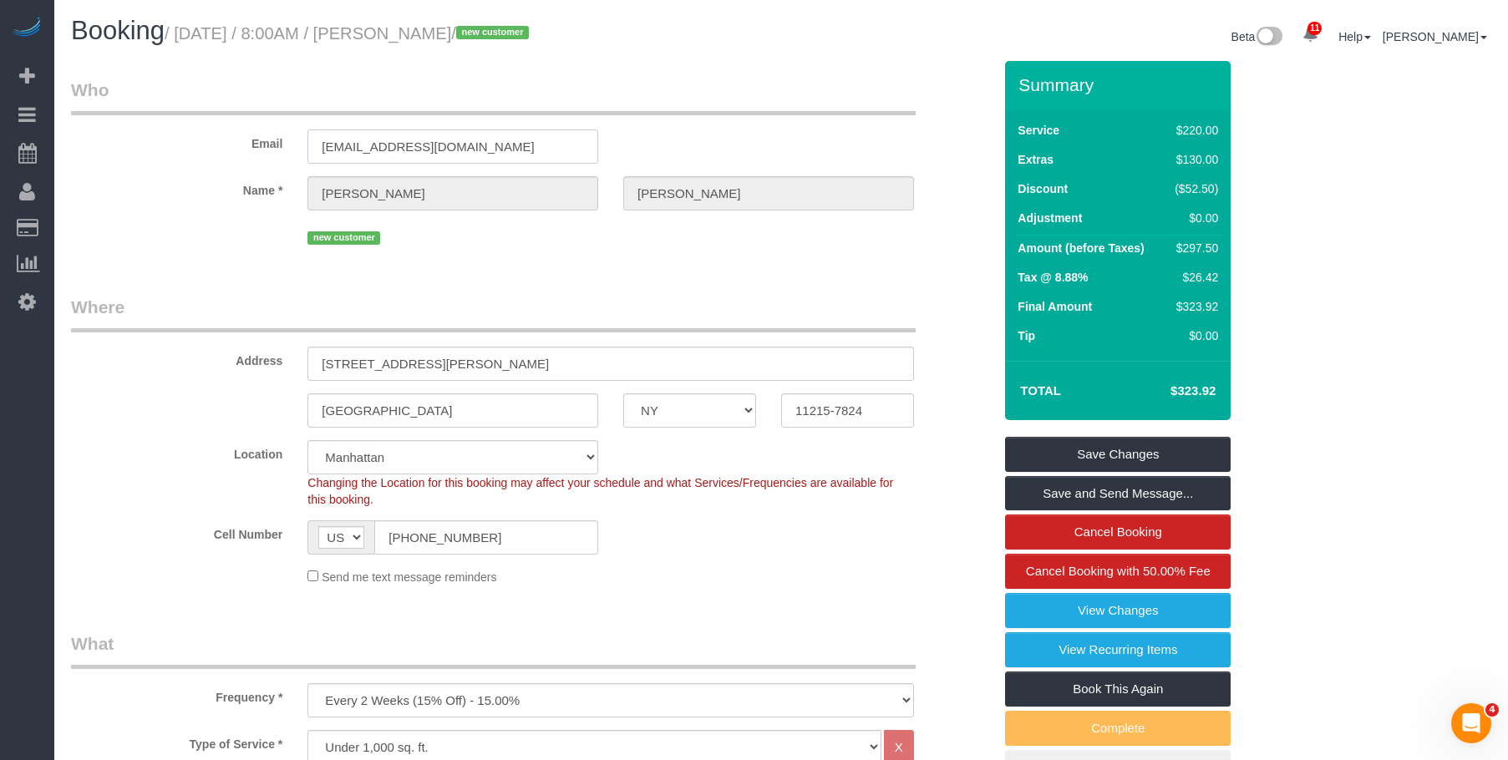
drag, startPoint x: 420, startPoint y: 148, endPoint x: 257, endPoint y: 149, distance: 162.9
click at [257, 149] on div "Email mcardlampke@gmail.com" at bounding box center [531, 121] width 947 height 86
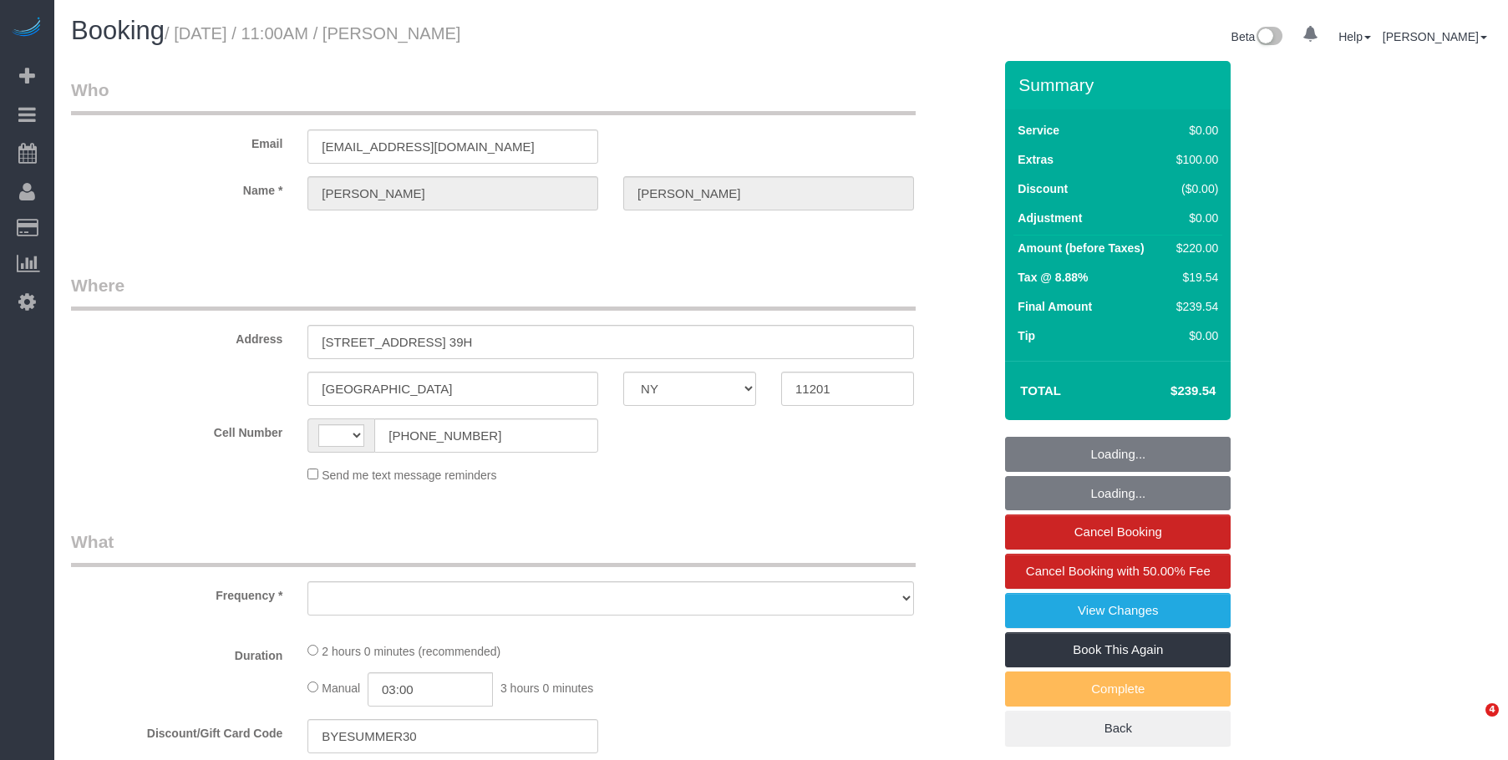
select select "NY"
select select "number:89"
select select "number:74"
select select "number:14"
select select "number:6"
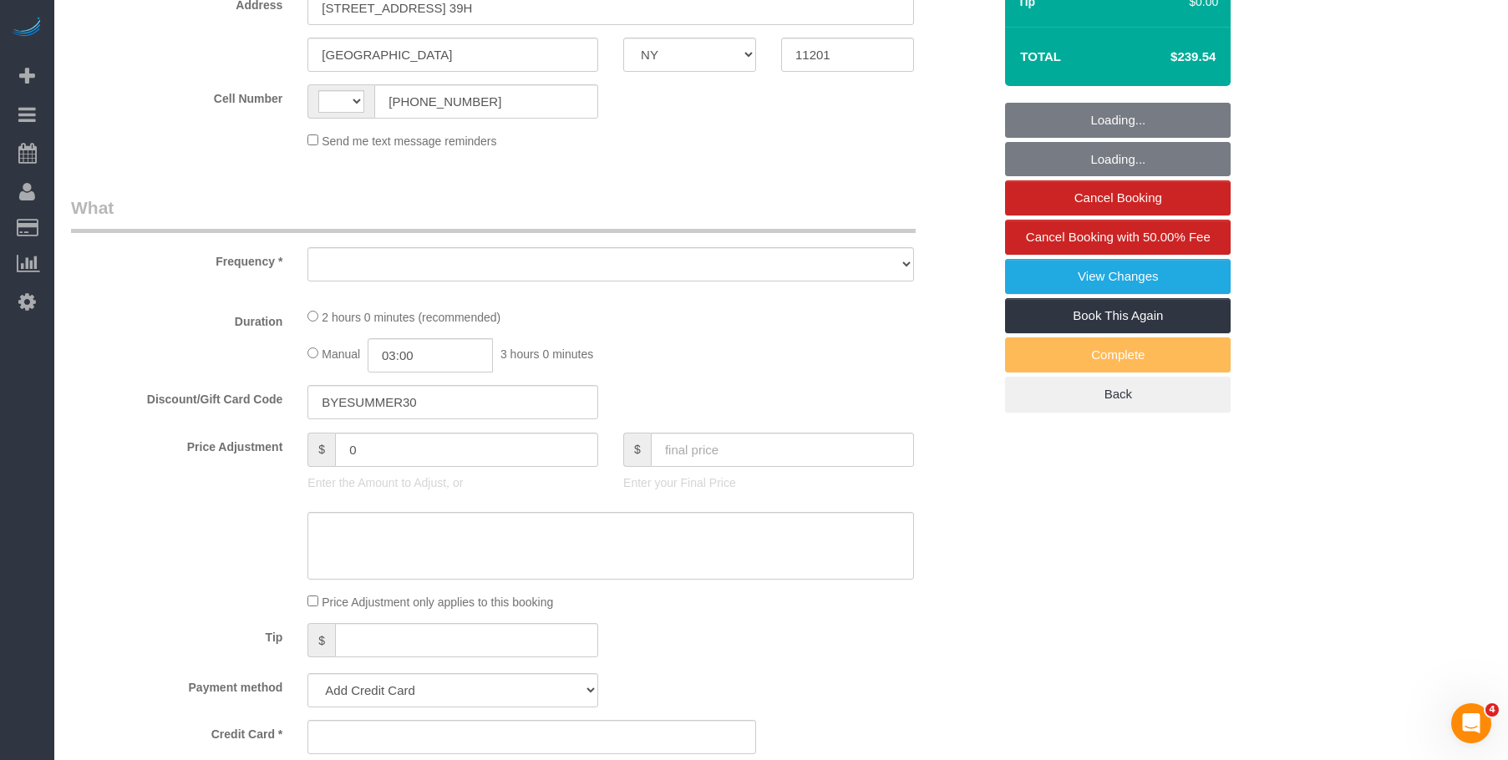
select select "string:[GEOGRAPHIC_DATA]"
select select "object:853"
select select "string:stripe-pm_1RRJXB4VGloSiKo7ygoYfvdN"
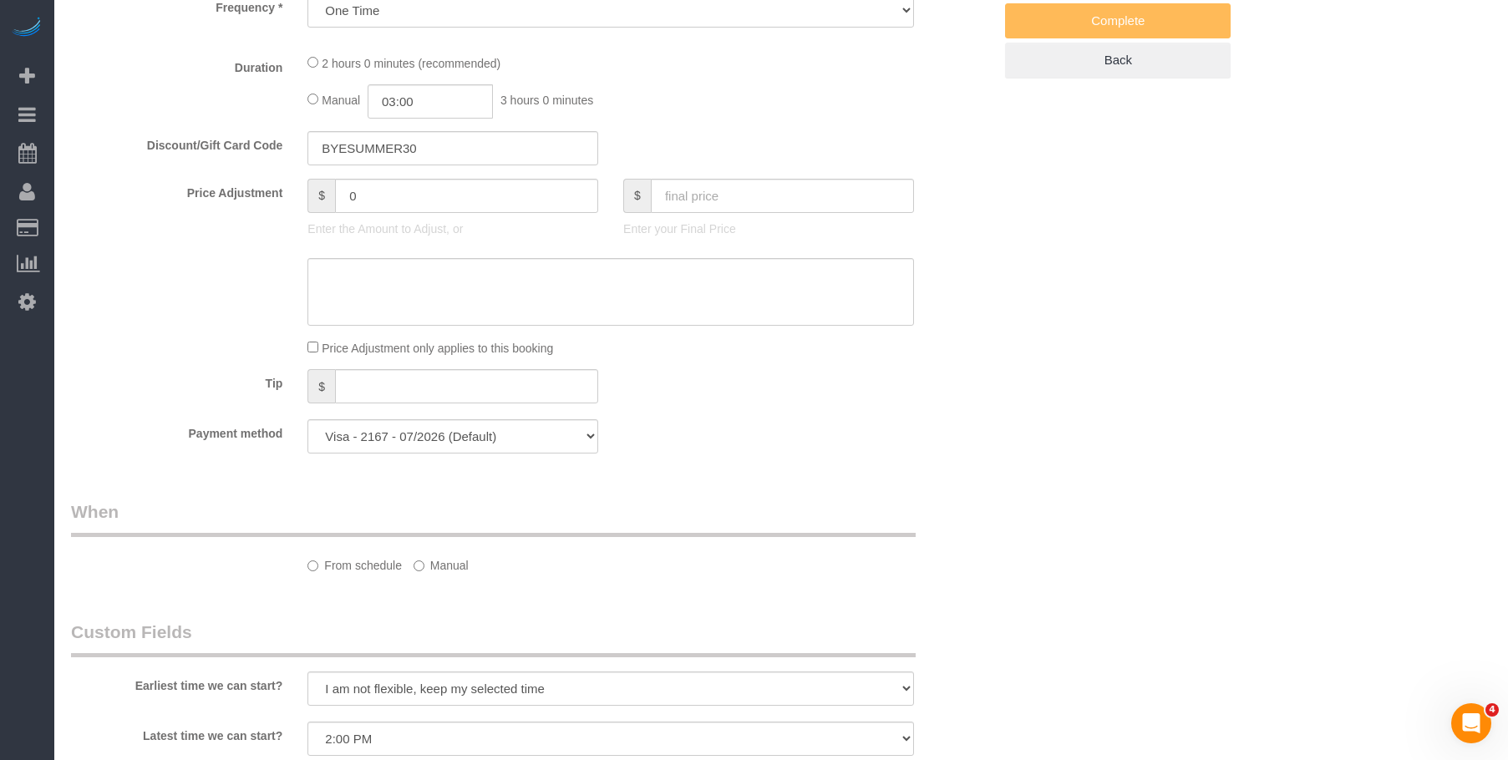
select select "spot1"
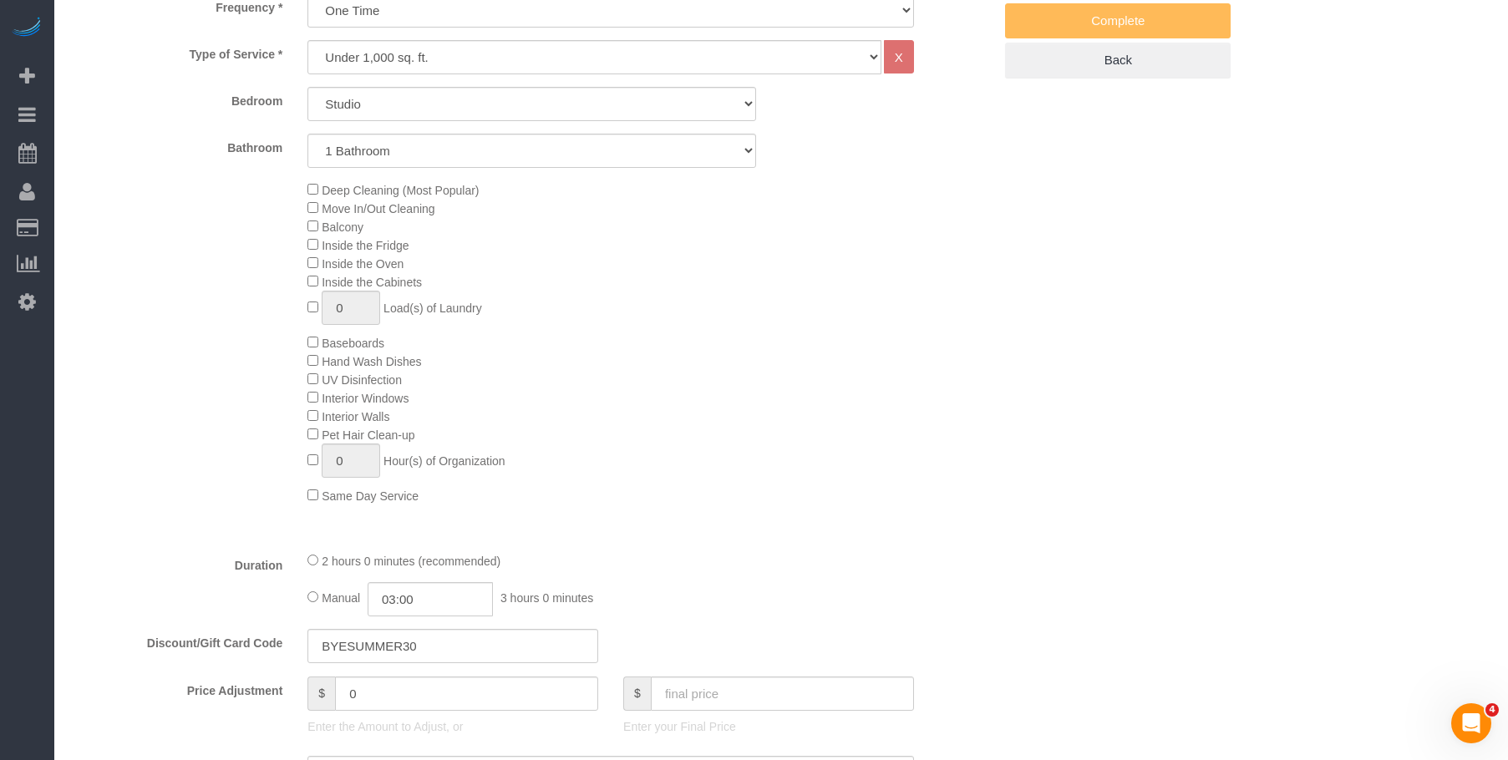
select select "object:967"
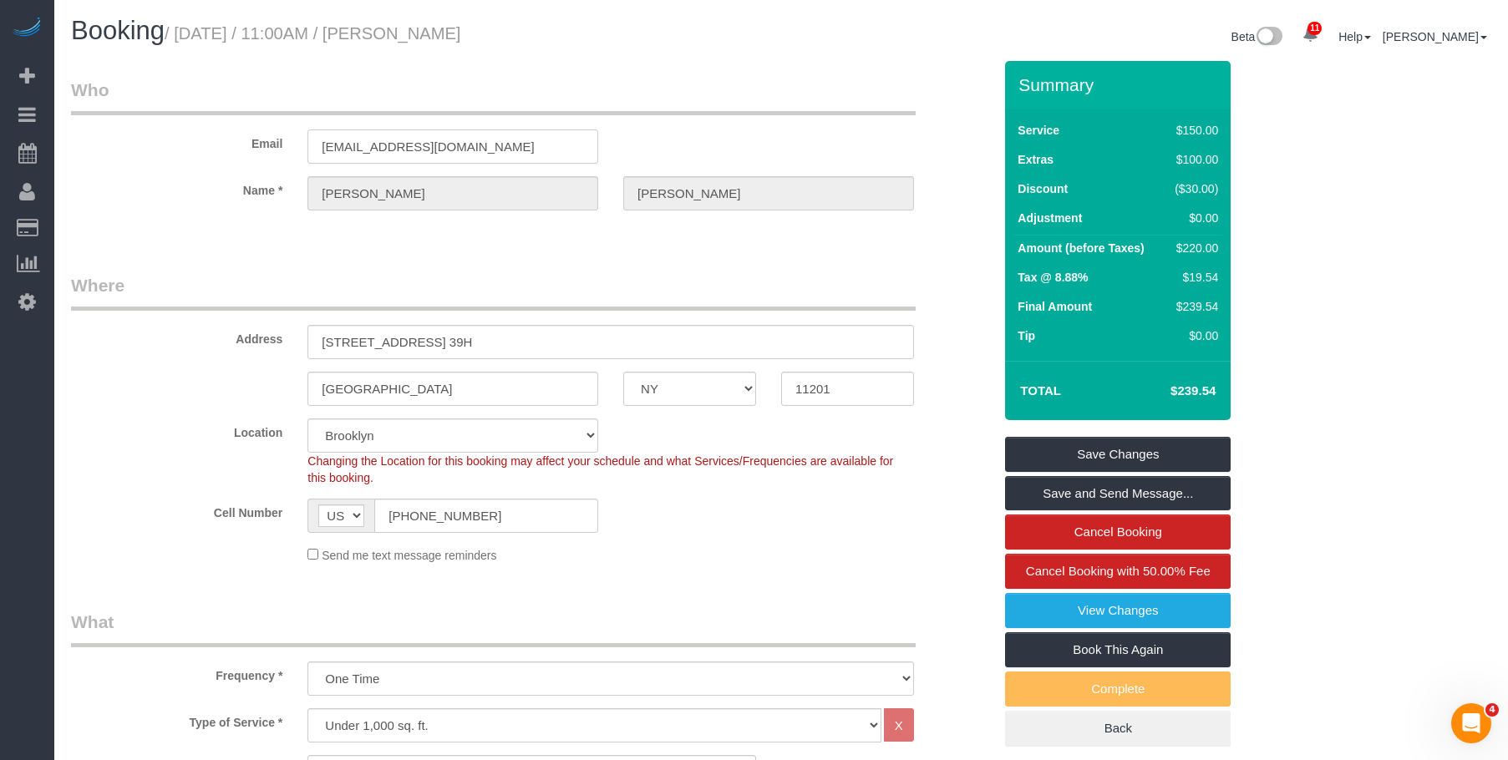
drag, startPoint x: 474, startPoint y: 159, endPoint x: 218, endPoint y: 145, distance: 256.0
click at [220, 145] on div "Email [EMAIL_ADDRESS][DOMAIN_NAME]" at bounding box center [531, 121] width 947 height 86
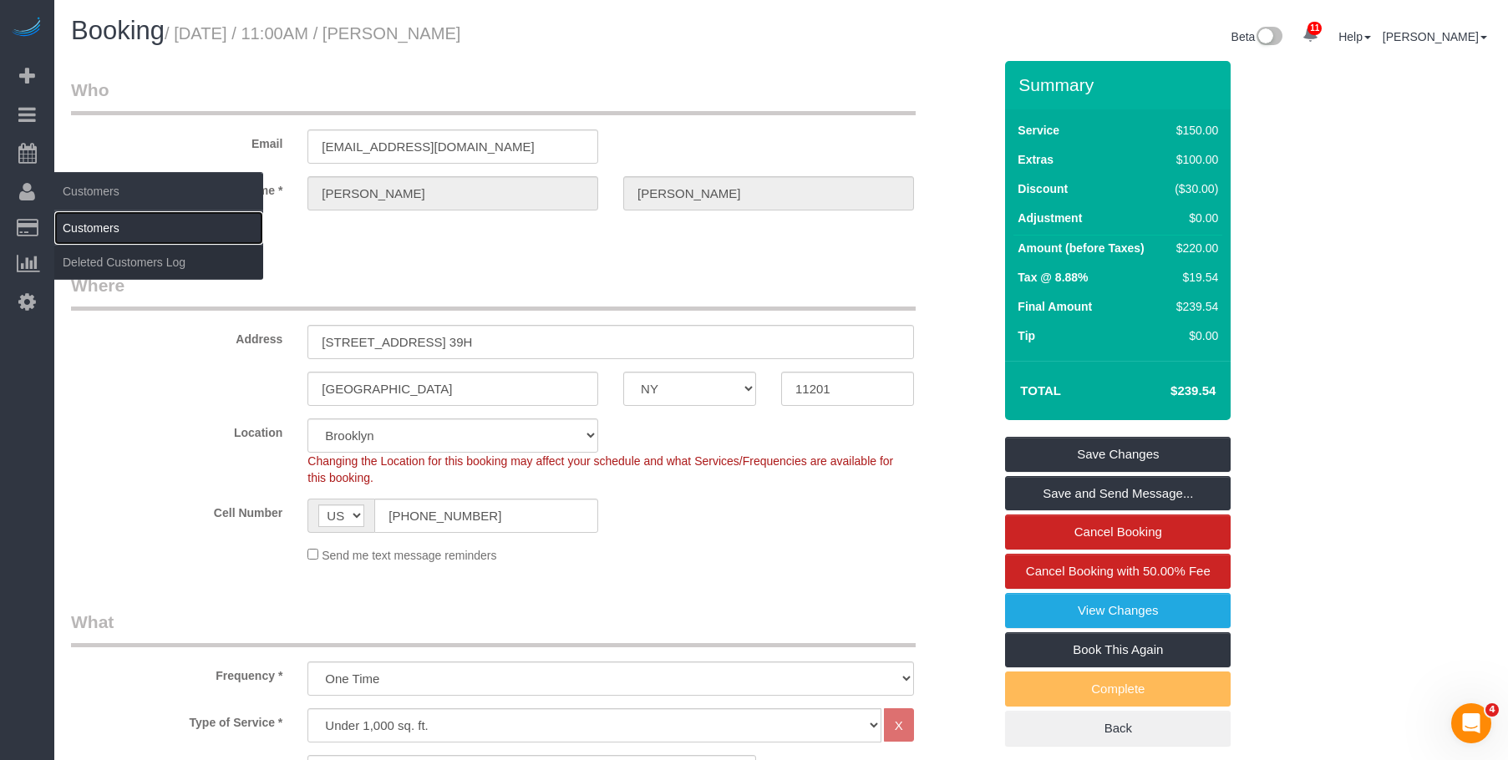
drag, startPoint x: 87, startPoint y: 217, endPoint x: 113, endPoint y: 216, distance: 26.0
click at [87, 217] on link "Customers" at bounding box center [158, 227] width 209 height 33
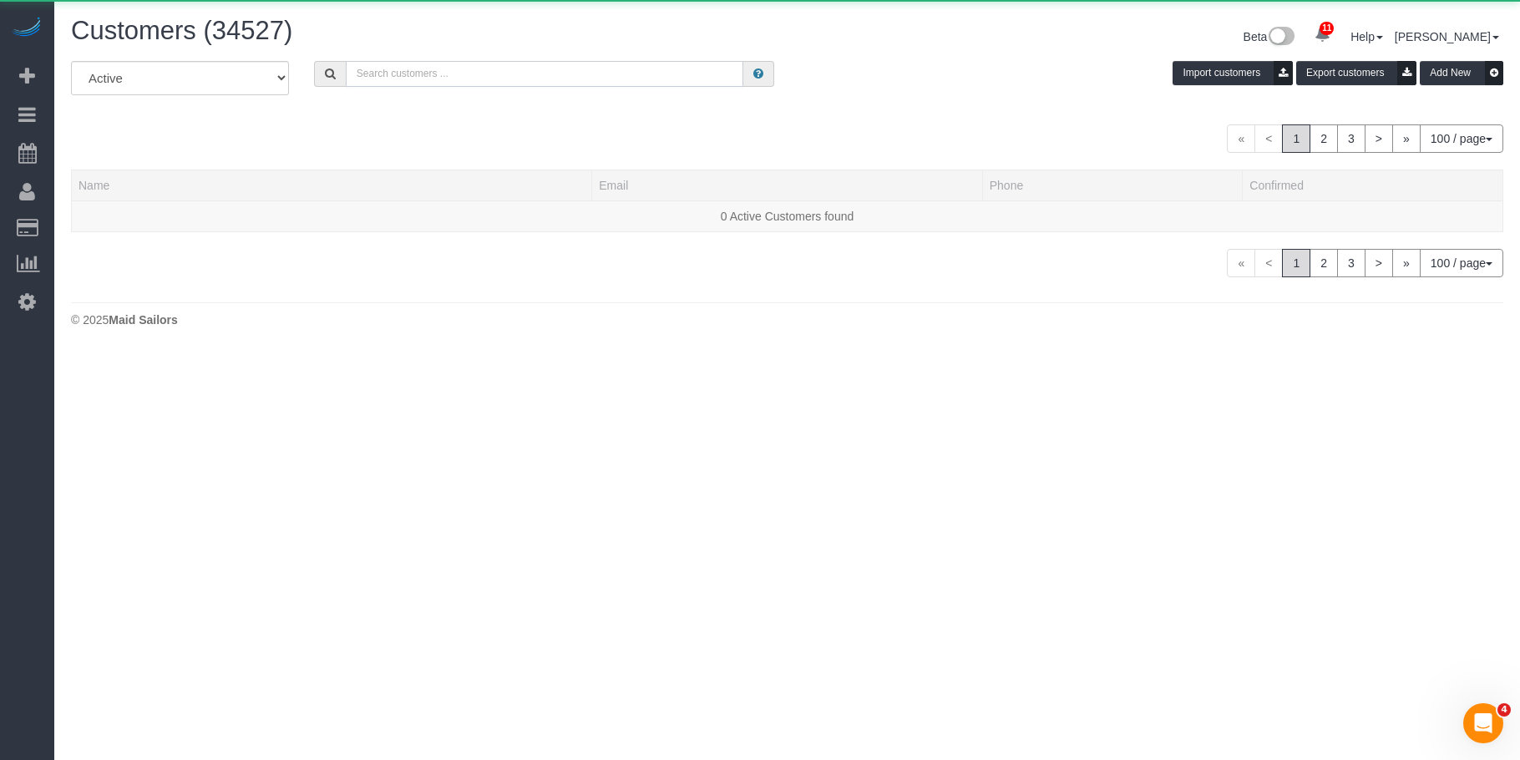
click at [500, 68] on input "text" at bounding box center [545, 74] width 398 height 26
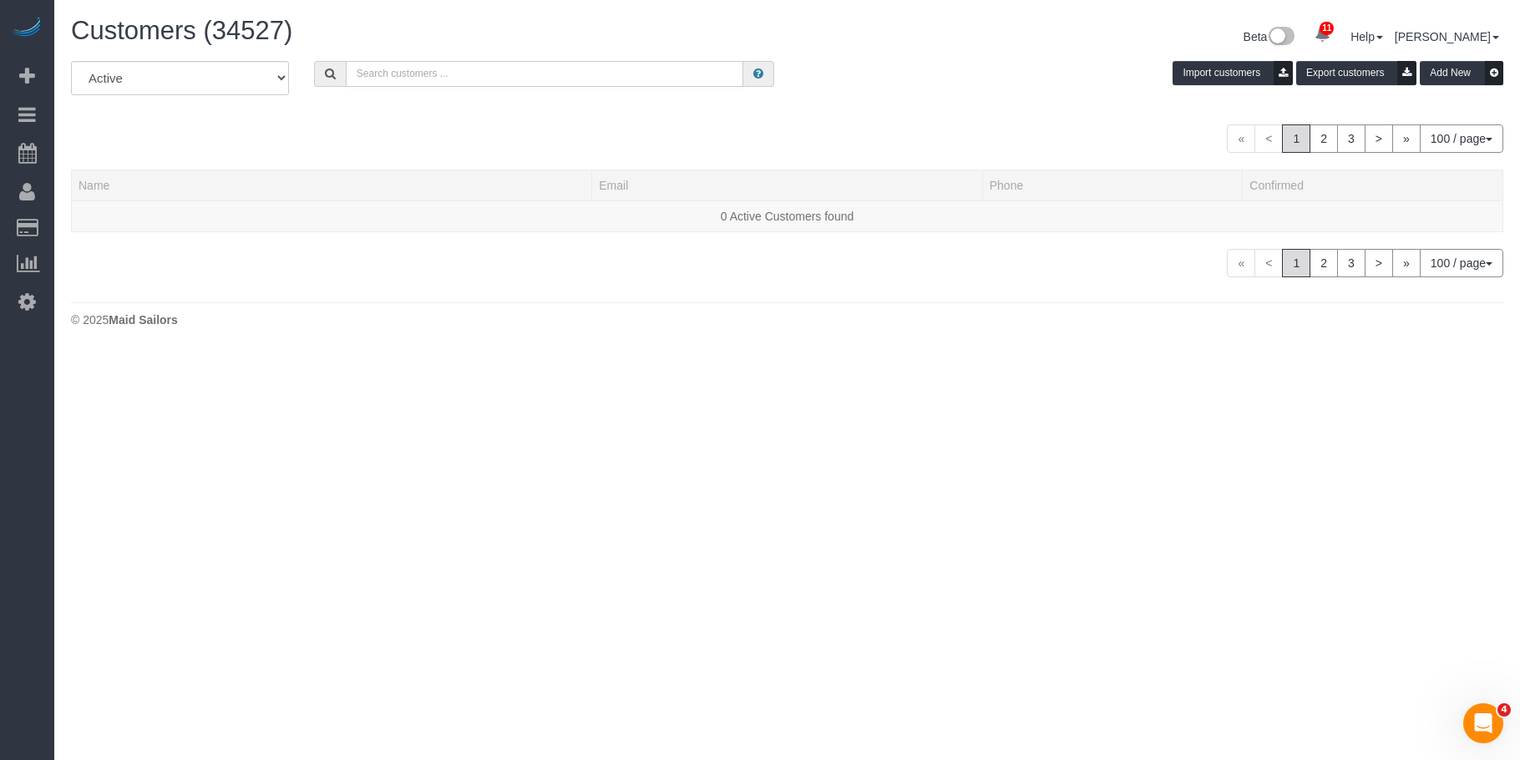
paste input "dannyhc3@gmail.com"
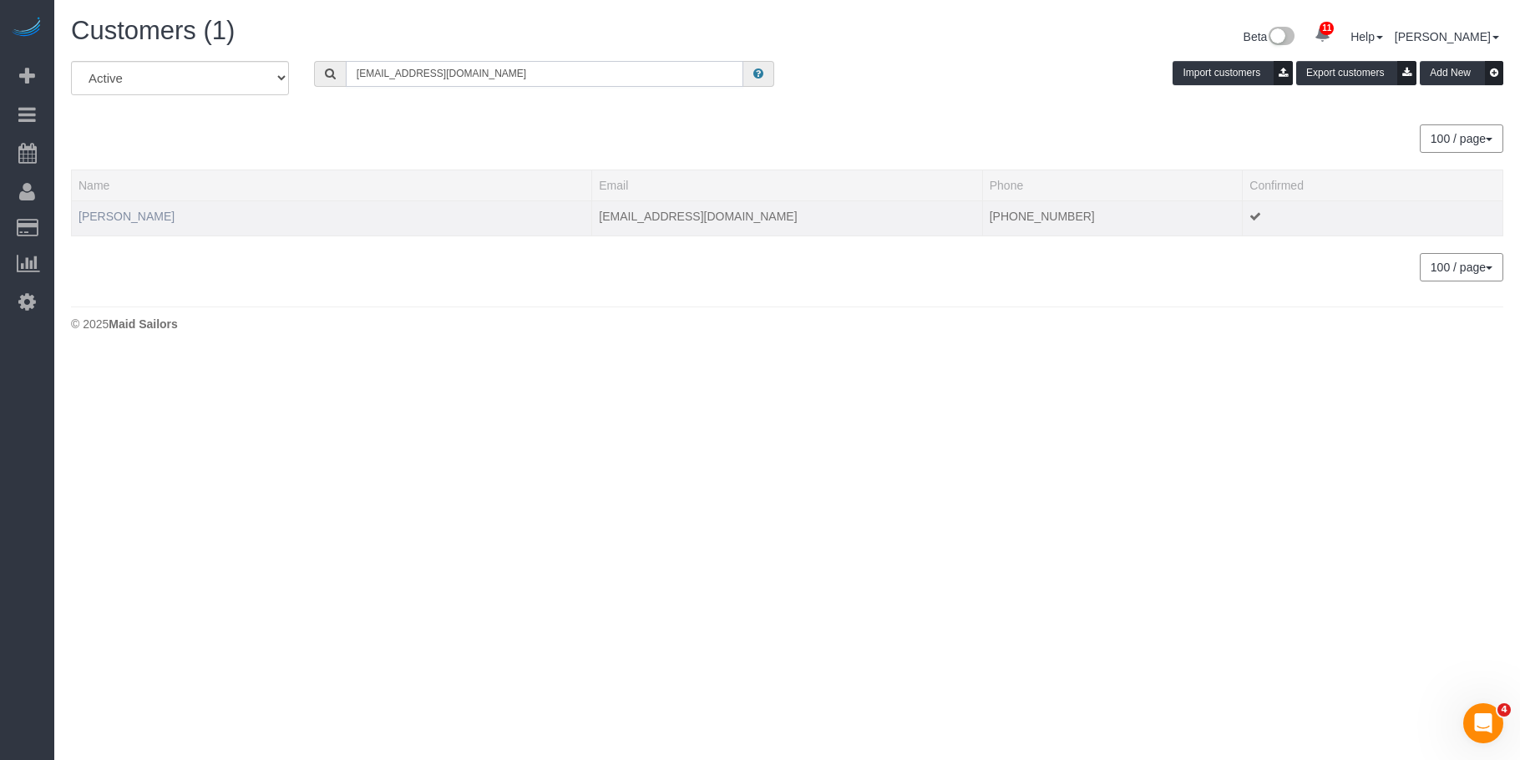
type input "dannyhc3@gmail.com"
click at [123, 212] on link "Daniel Rivera" at bounding box center [127, 216] width 96 height 13
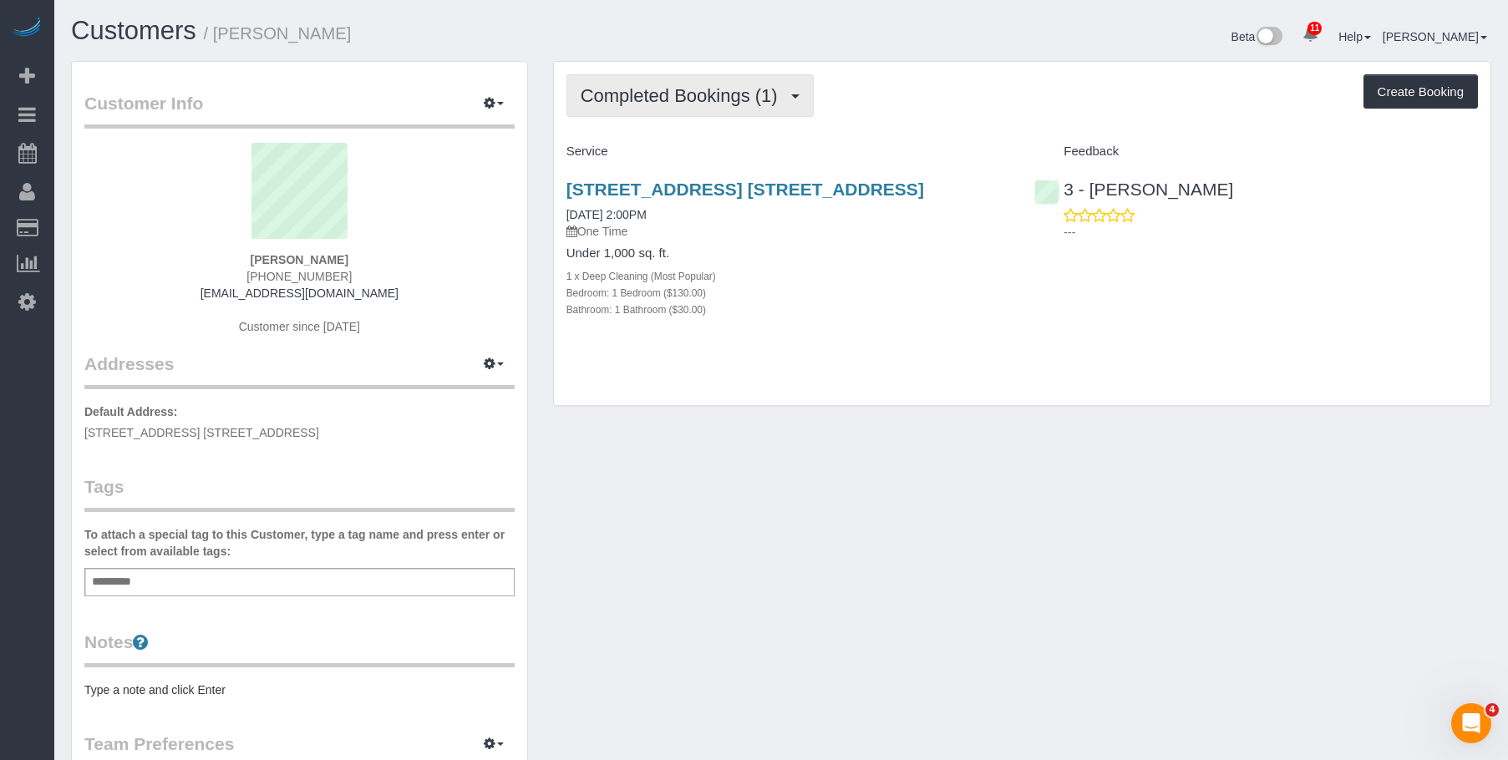
click at [635, 94] on span "Completed Bookings (1)" at bounding box center [684, 95] width 206 height 21
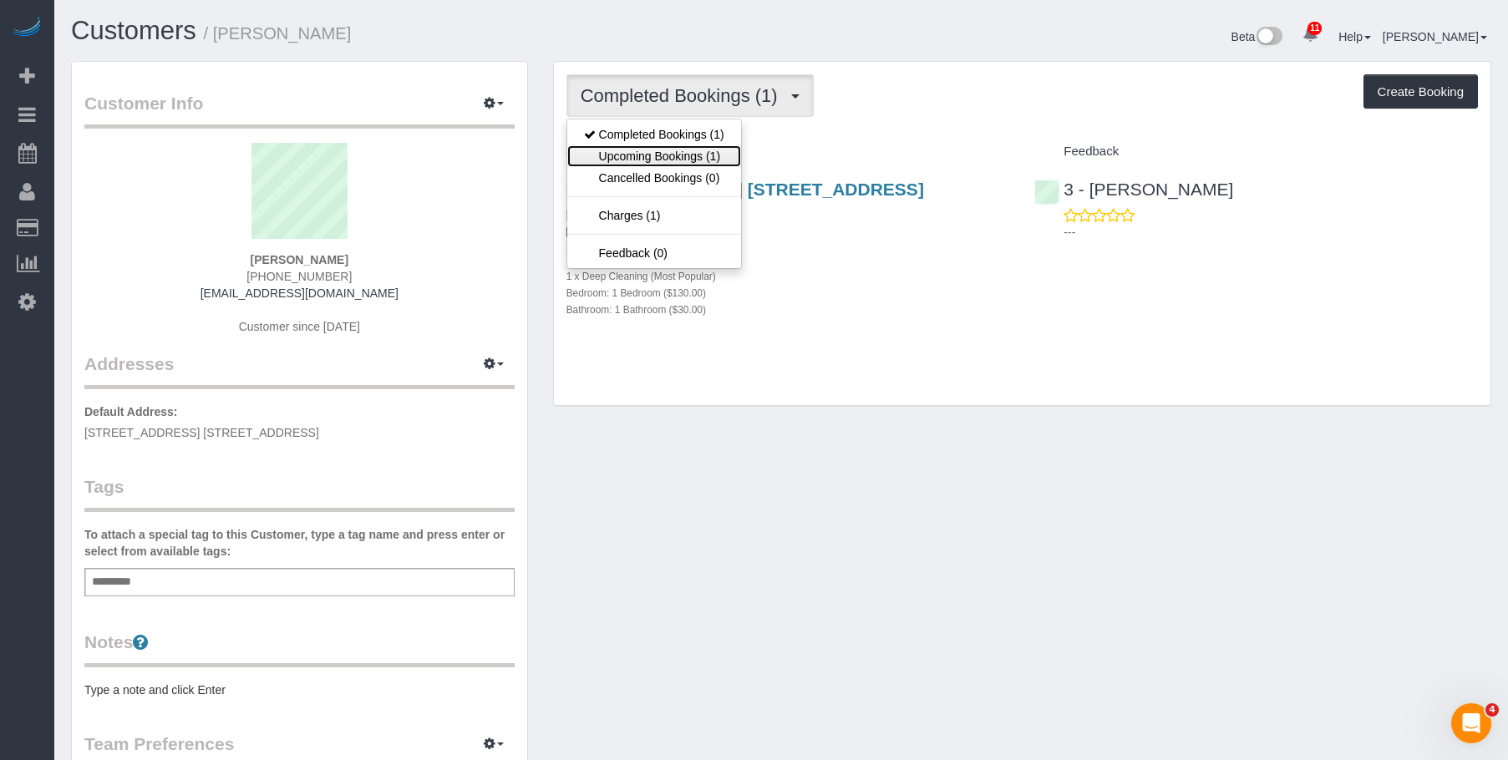
click at [617, 148] on link "Upcoming Bookings (1)" at bounding box center [654, 156] width 174 height 22
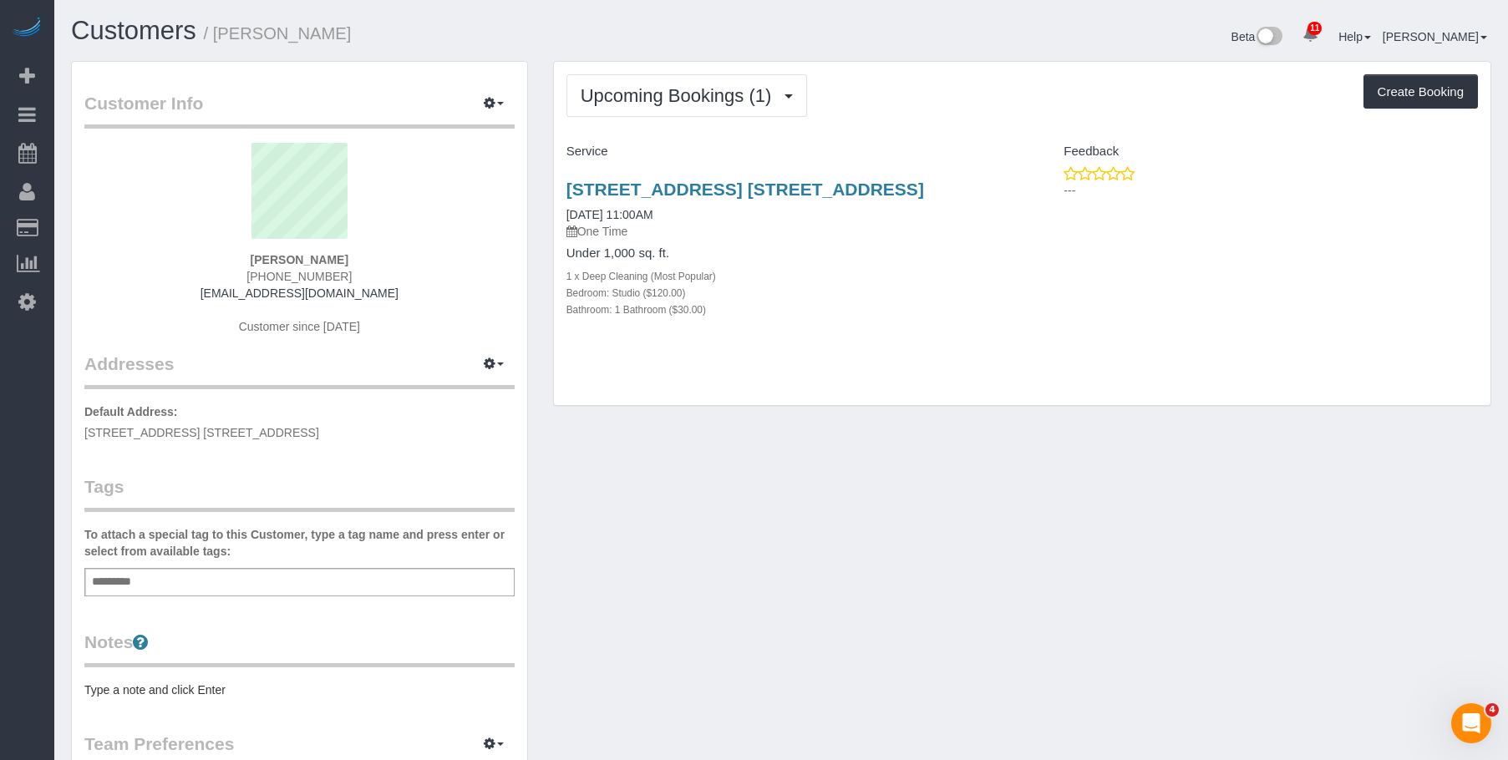
click at [757, 237] on p "One Time" at bounding box center [788, 231] width 444 height 17
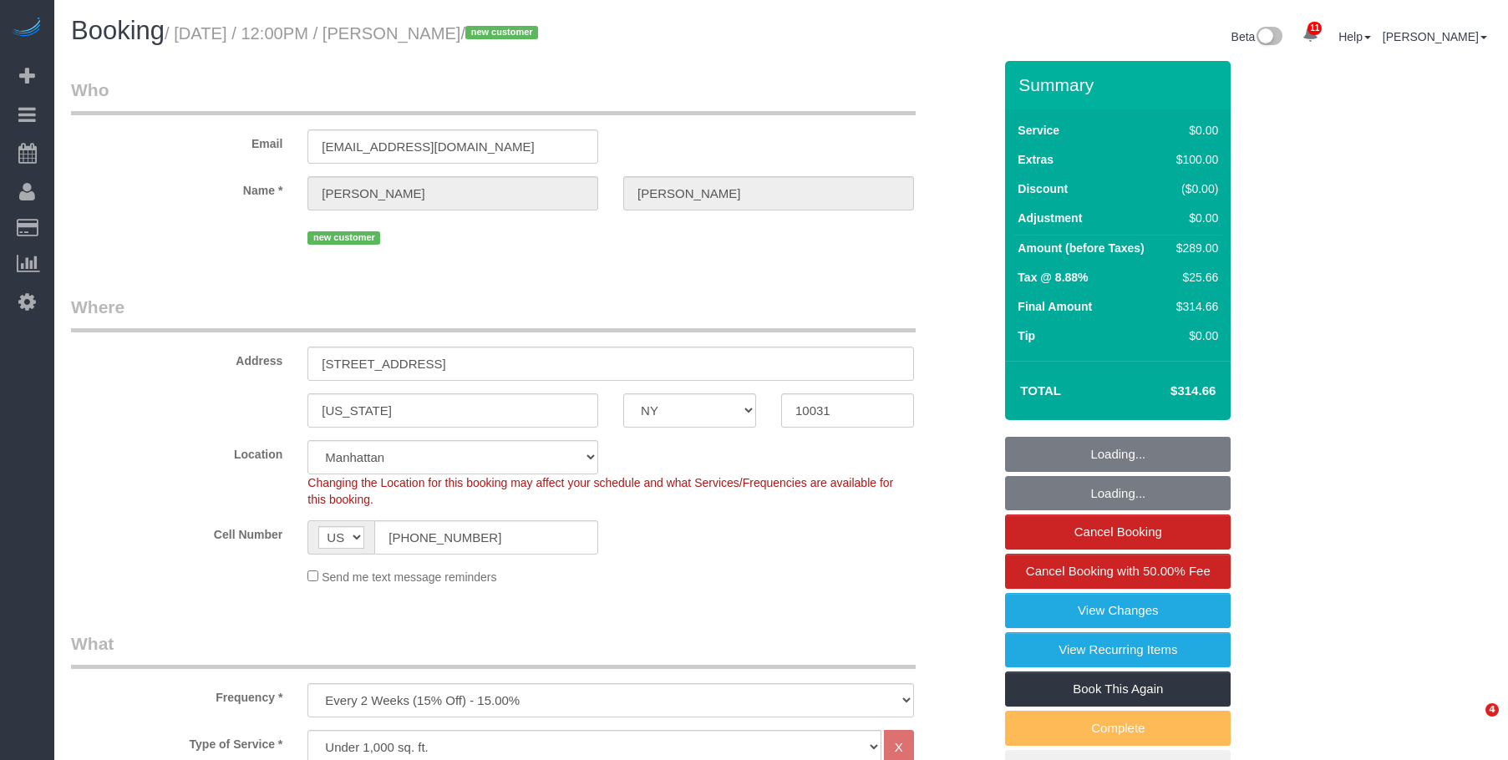
select select "NY"
select select "number:89"
select select "number:90"
select select "number:14"
select select "number:5"
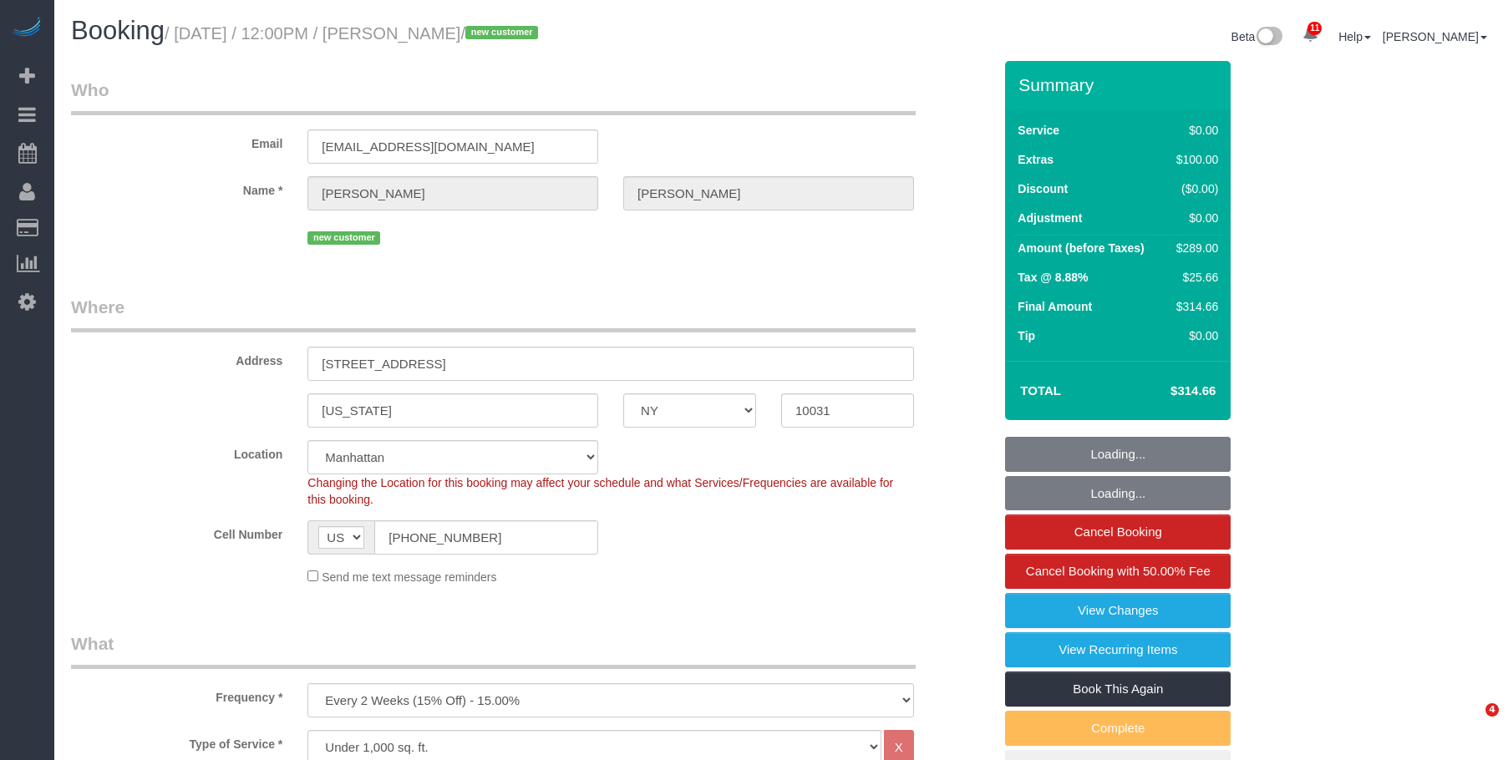
select select "spot1"
select select "3"
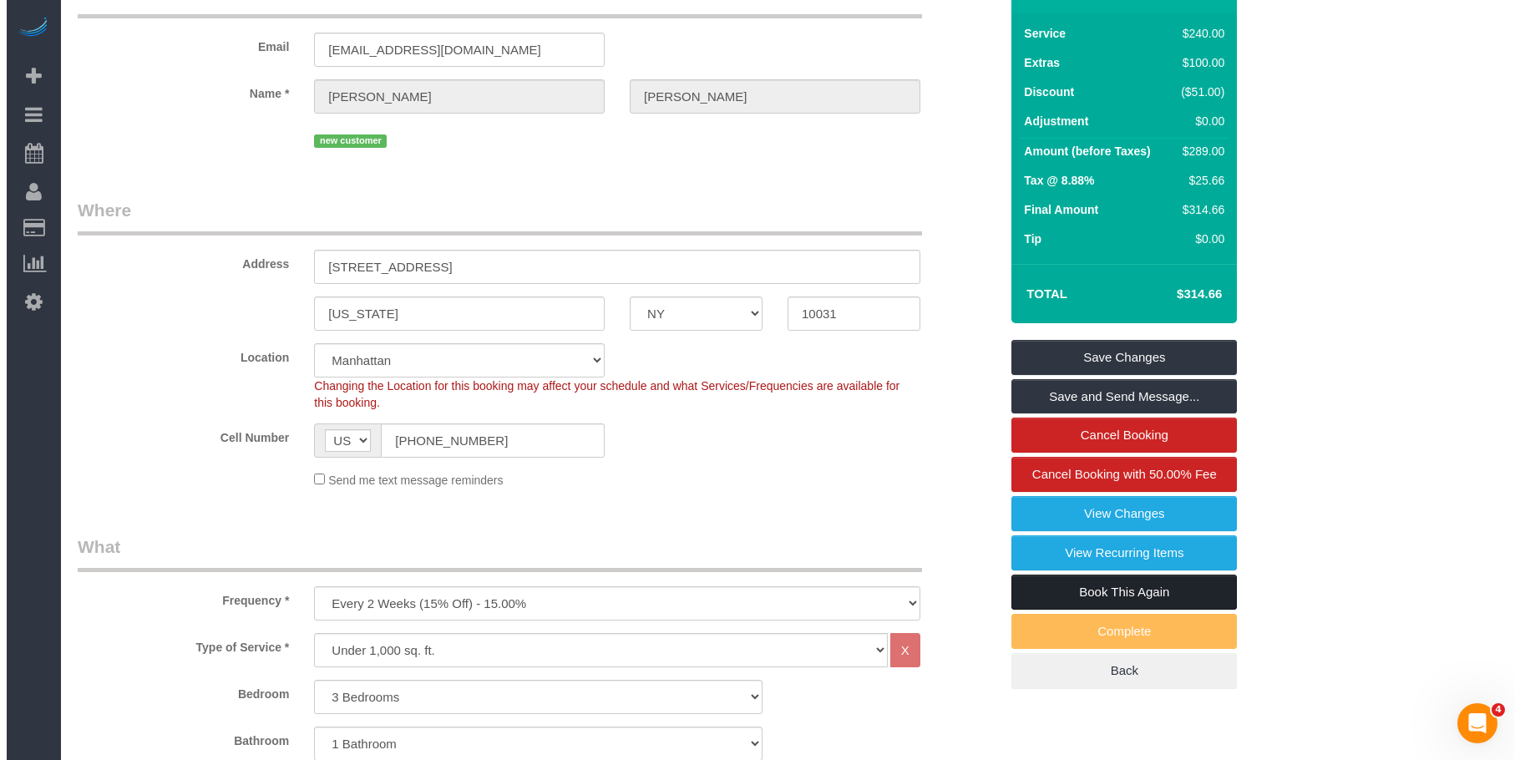
scroll to position [95, 0]
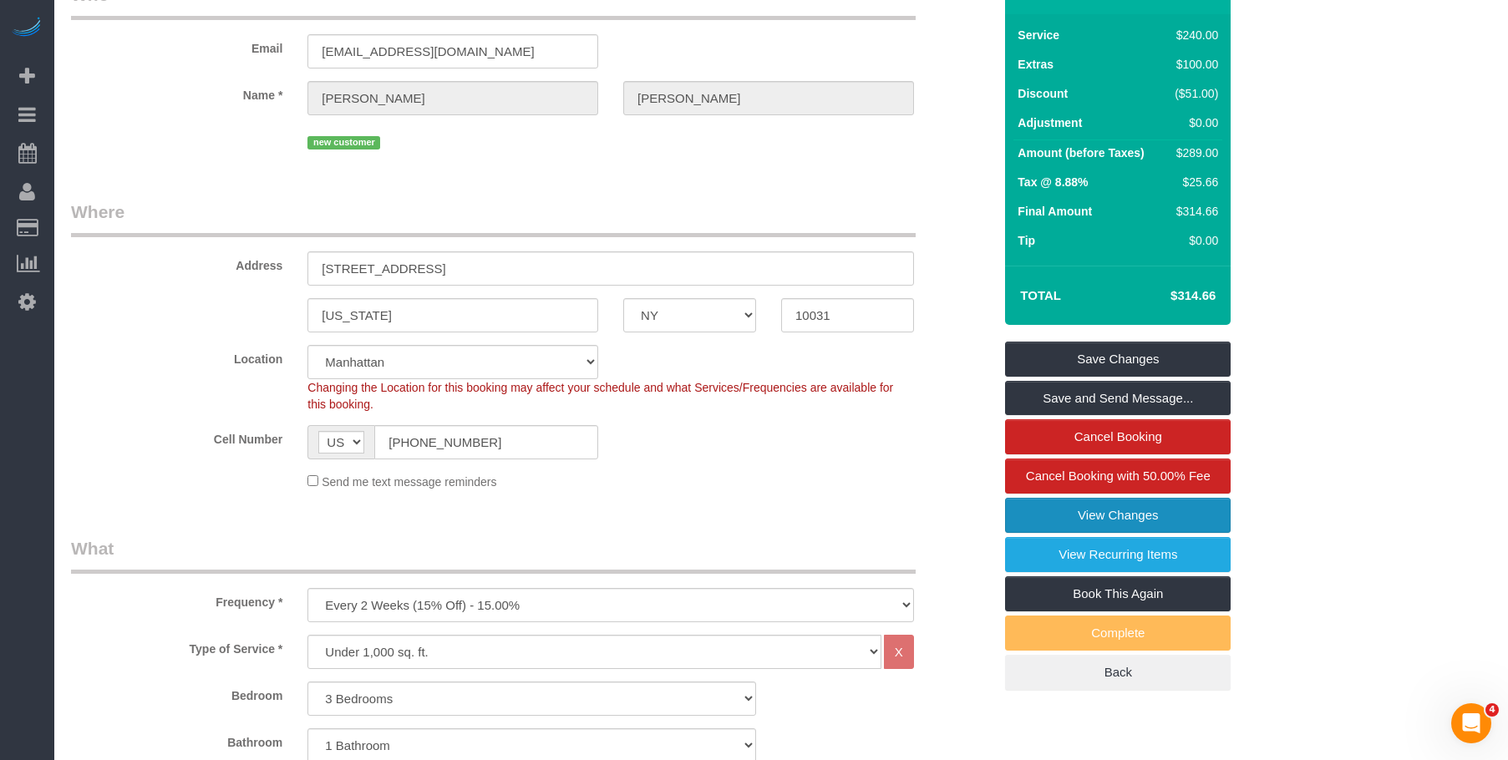
click at [1059, 507] on link "View Changes" at bounding box center [1118, 515] width 226 height 35
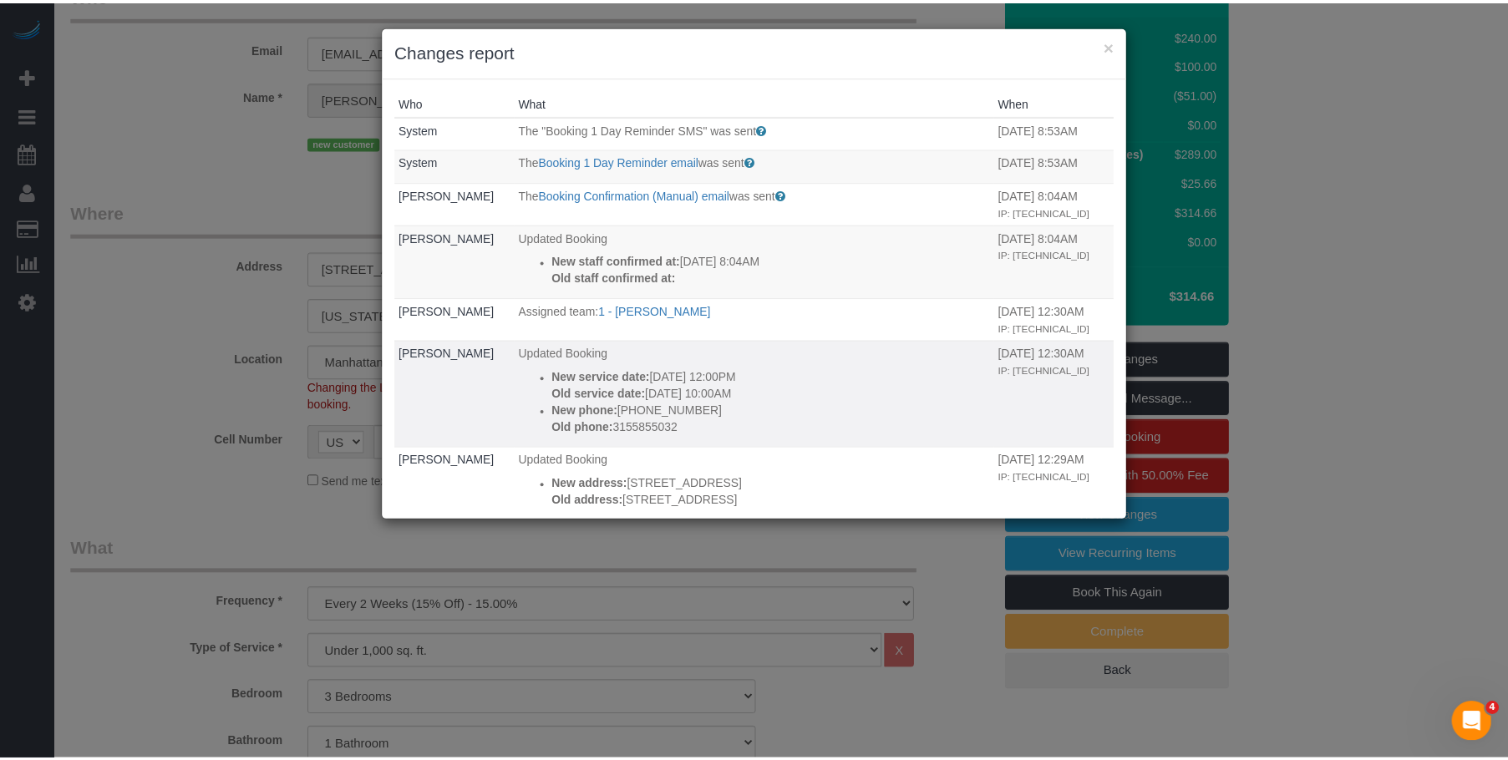
scroll to position [84, 0]
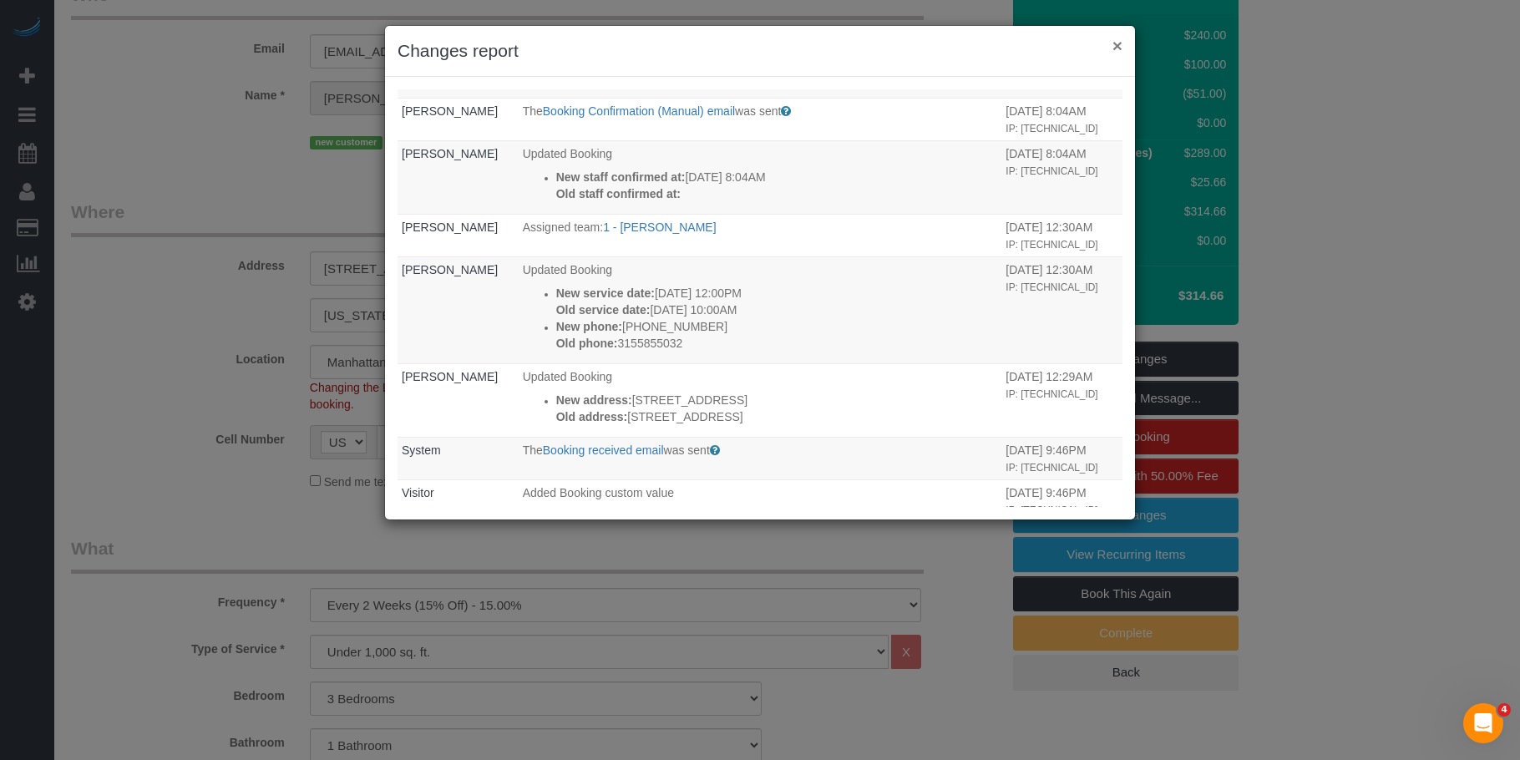
click at [1116, 45] on button "×" at bounding box center [1118, 46] width 10 height 18
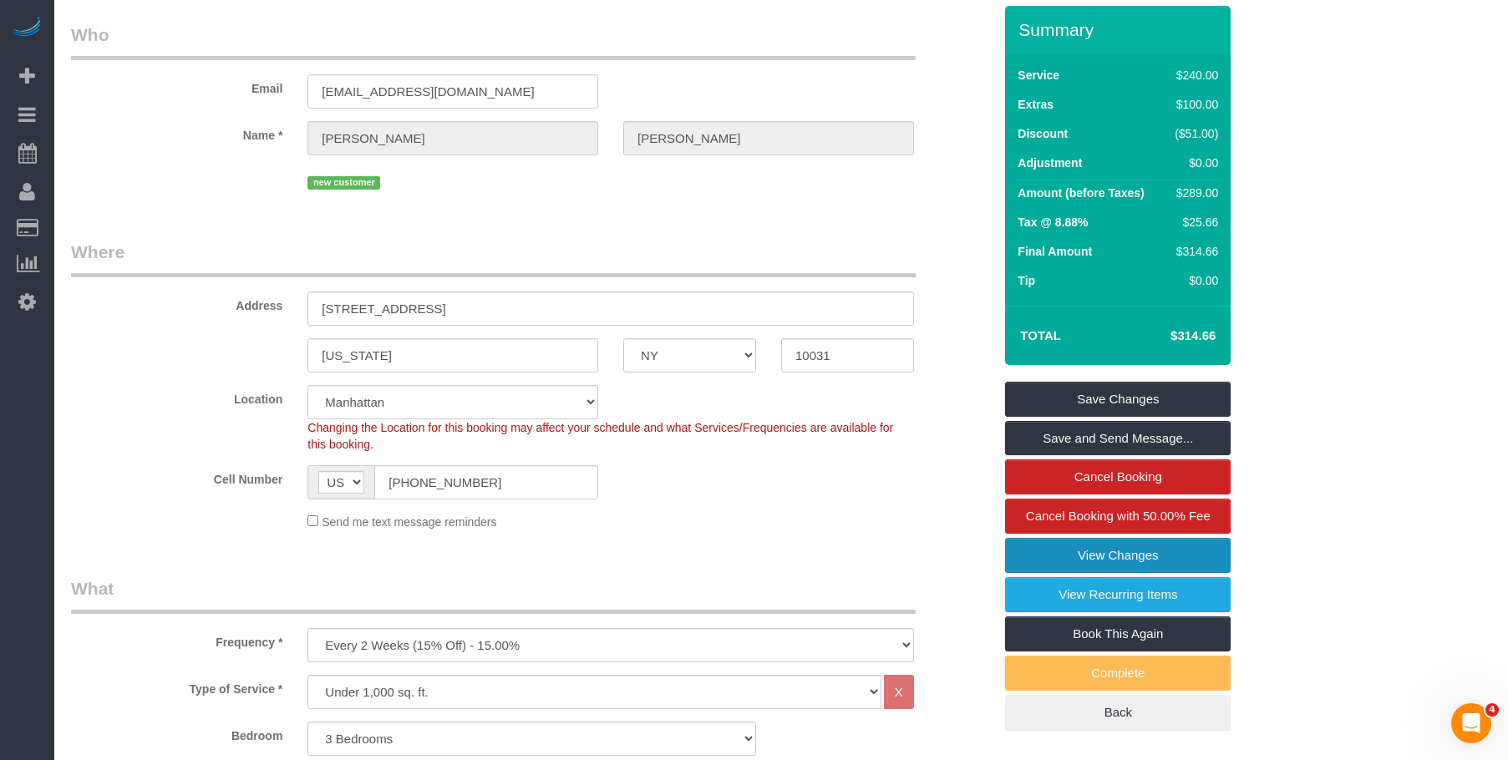
scroll to position [0, 0]
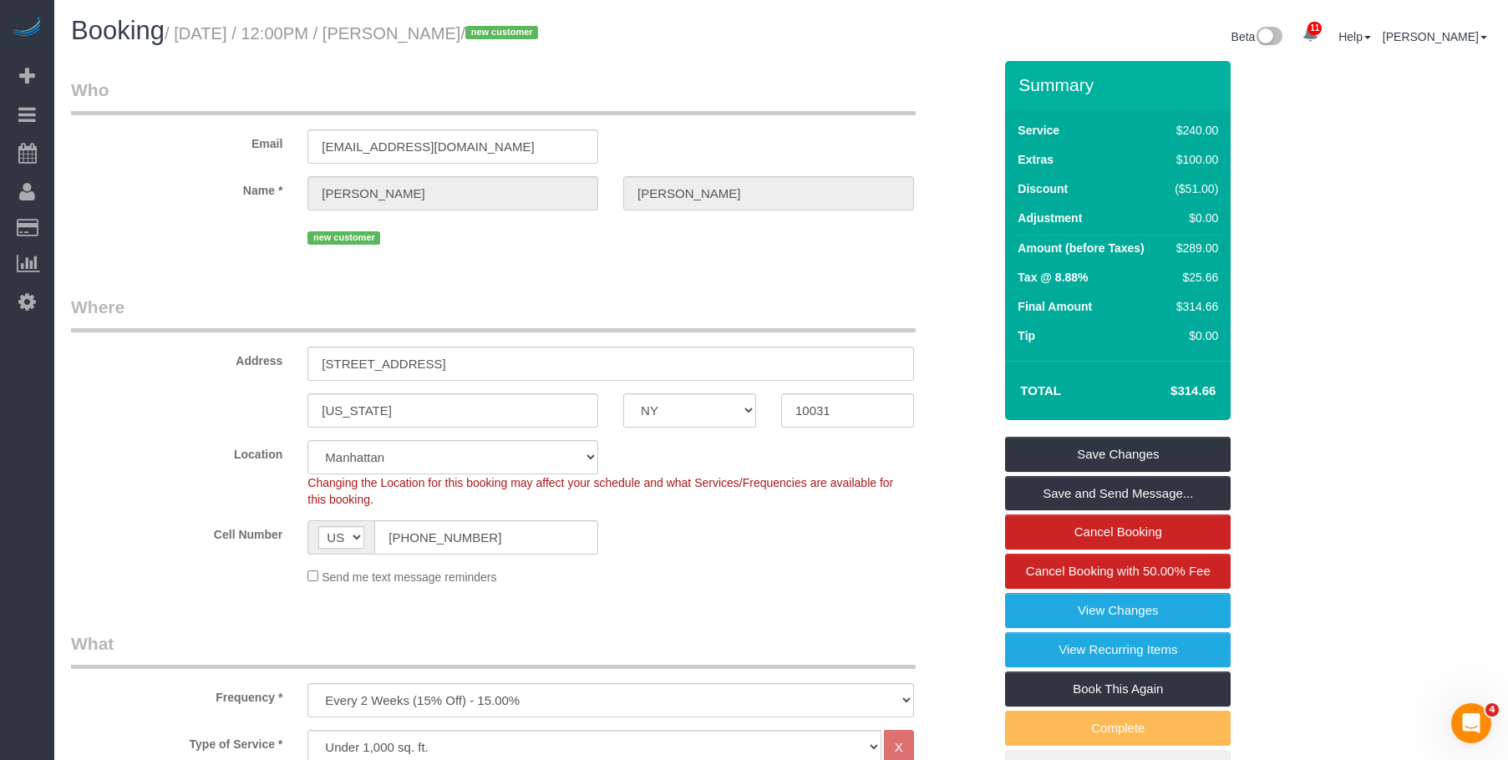
click at [518, 251] on fieldset "Who Email zoomisbeast@gmail.com Name * Brian Willman new customer" at bounding box center [531, 170] width 921 height 184
click at [535, 295] on legend "Where" at bounding box center [493, 314] width 845 height 38
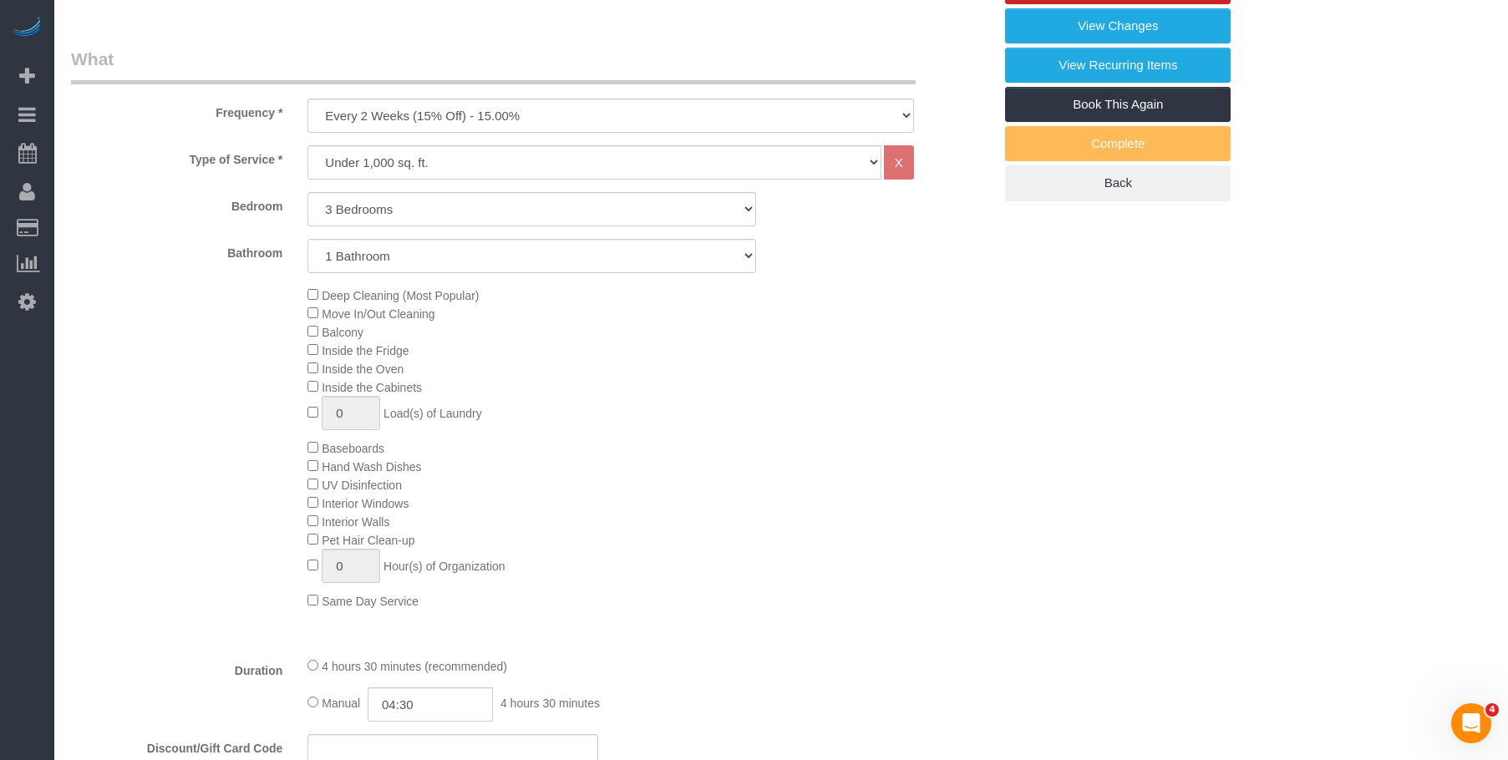
scroll to position [752, 0]
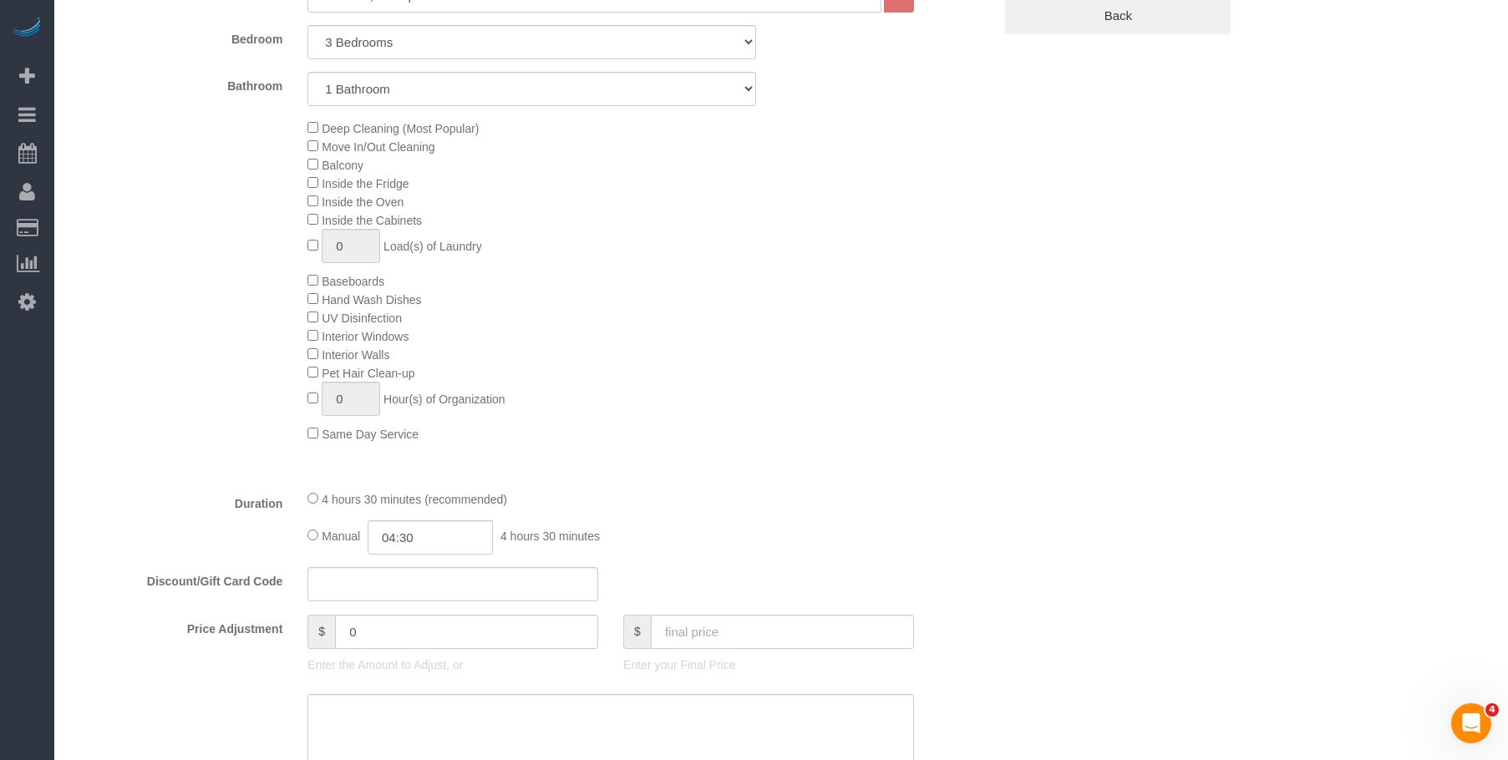
drag, startPoint x: 667, startPoint y: 227, endPoint x: 656, endPoint y: 223, distance: 12.4
click at [667, 226] on div "Deep Cleaning (Most Popular) Move In/Out Cleaning Balcony Inside the Fridge Ins…" at bounding box center [650, 281] width 710 height 324
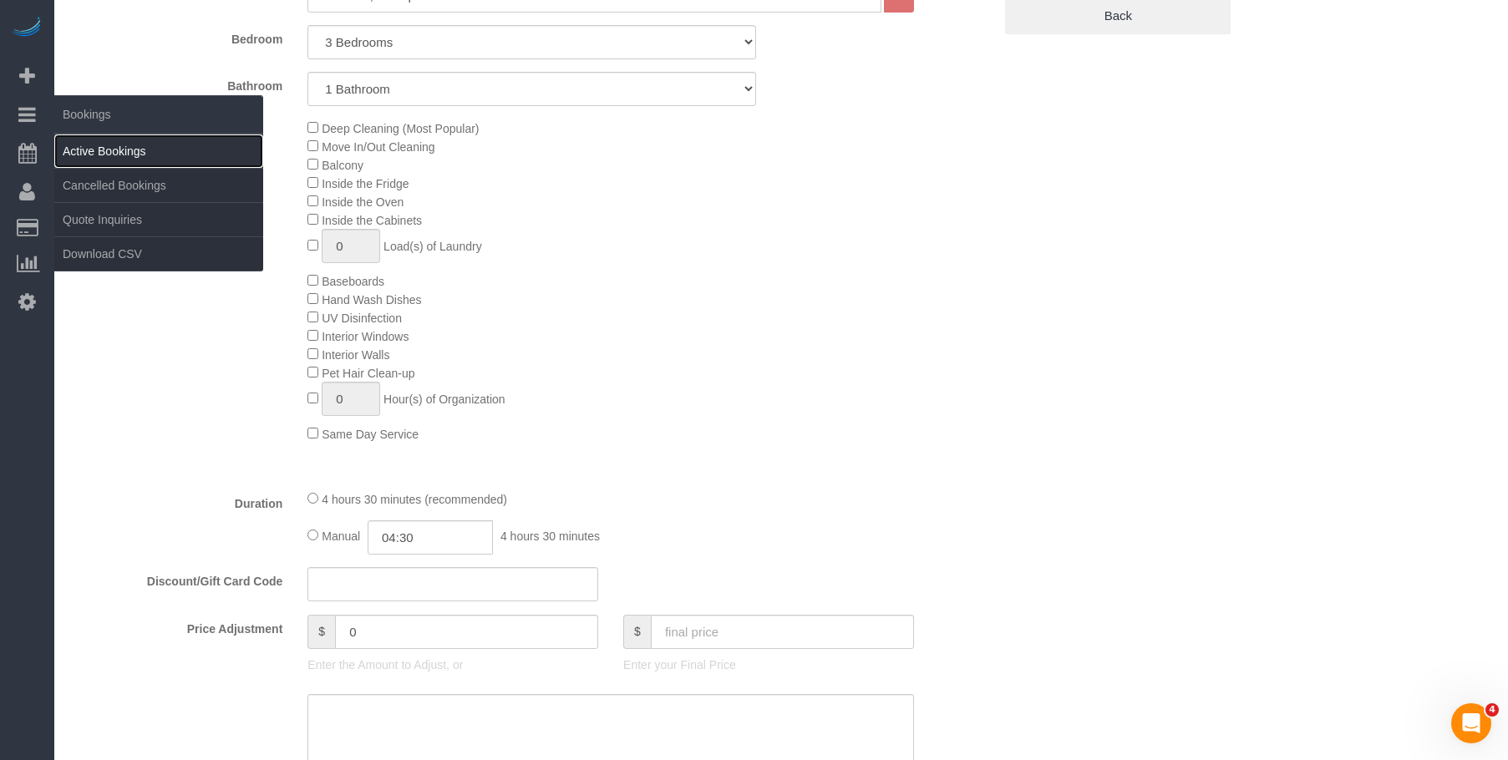
click at [122, 150] on link "Active Bookings" at bounding box center [158, 151] width 209 height 33
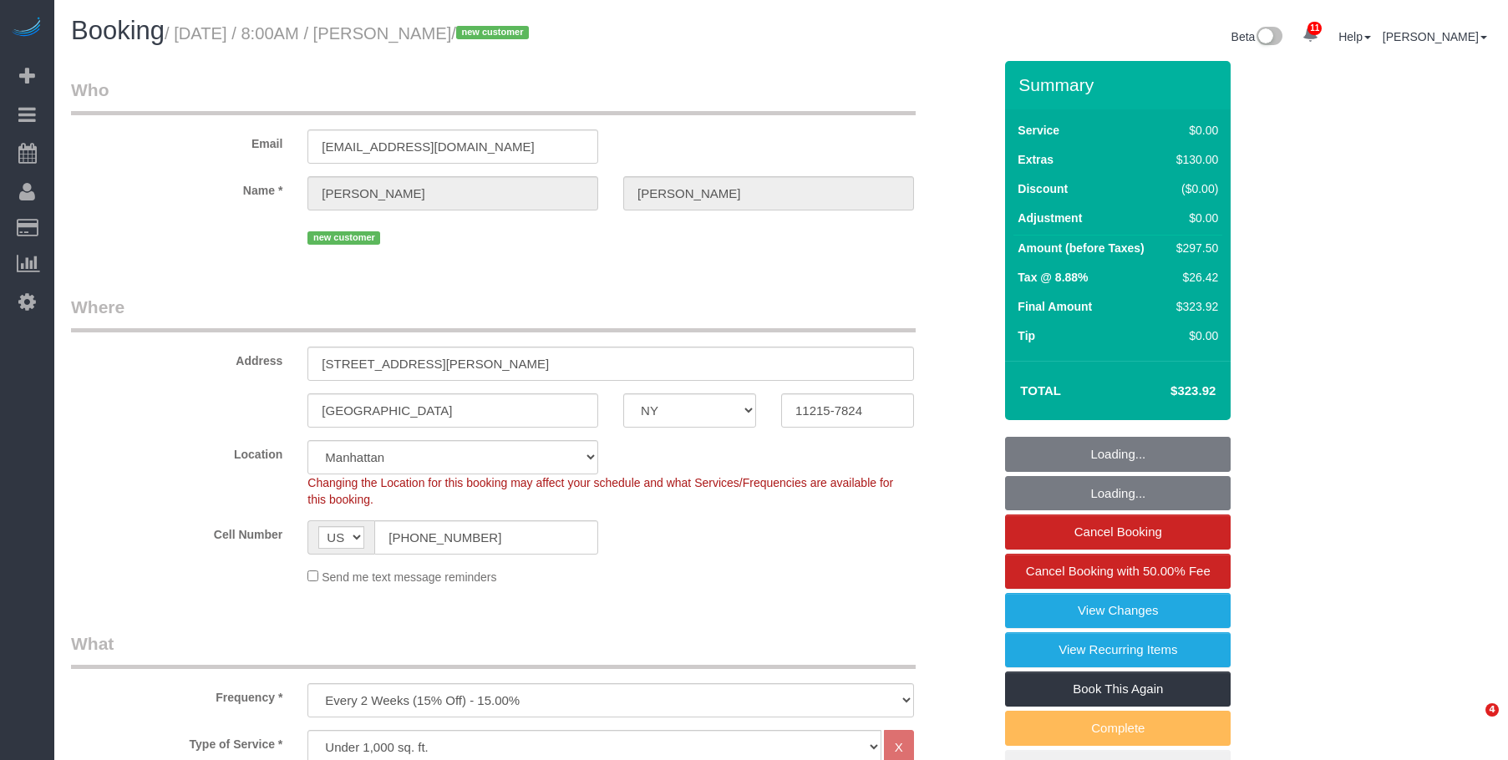
select select "NY"
select select "2"
select select "spot1"
select select "number:89"
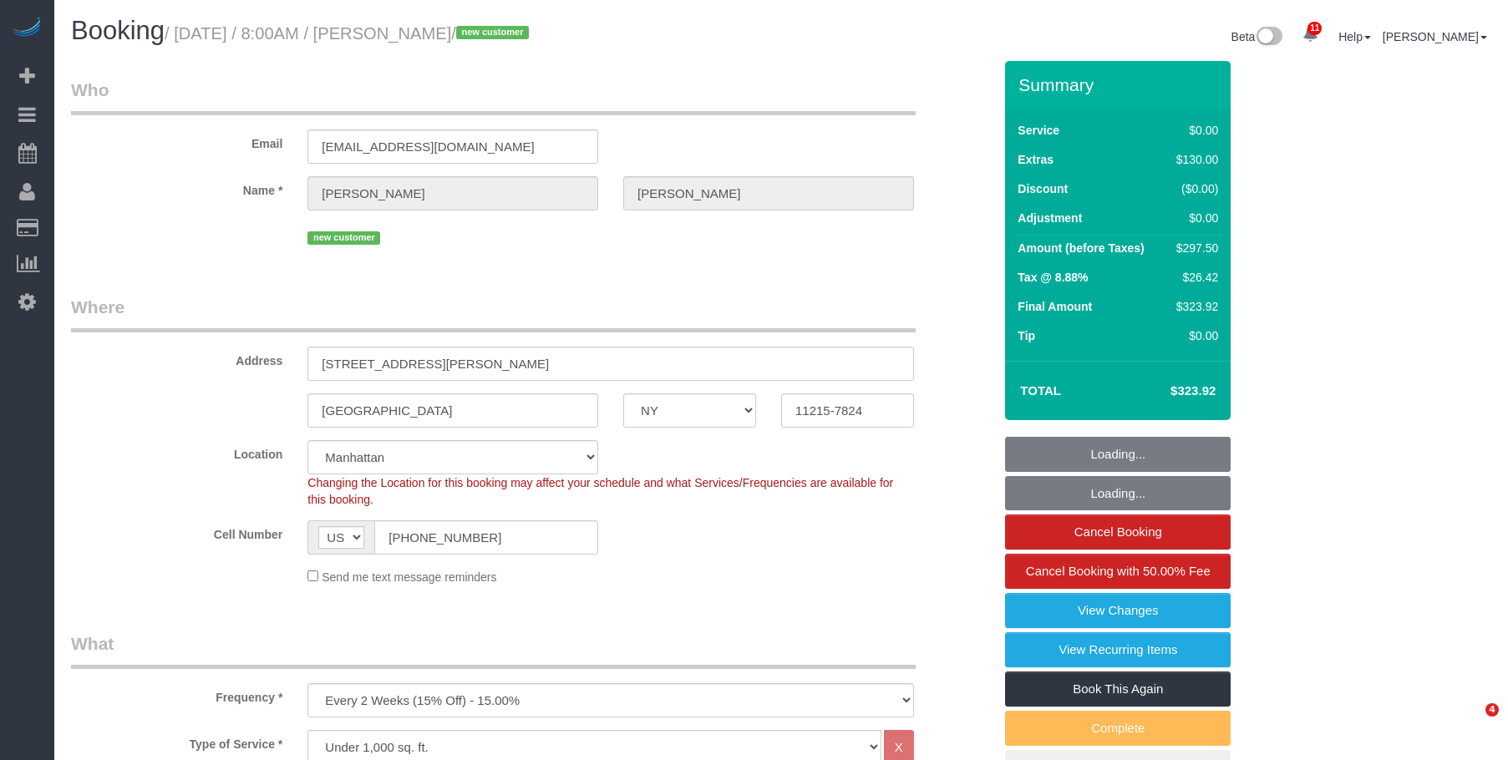
select select "number:90"
select select "number:13"
select select "number:7"
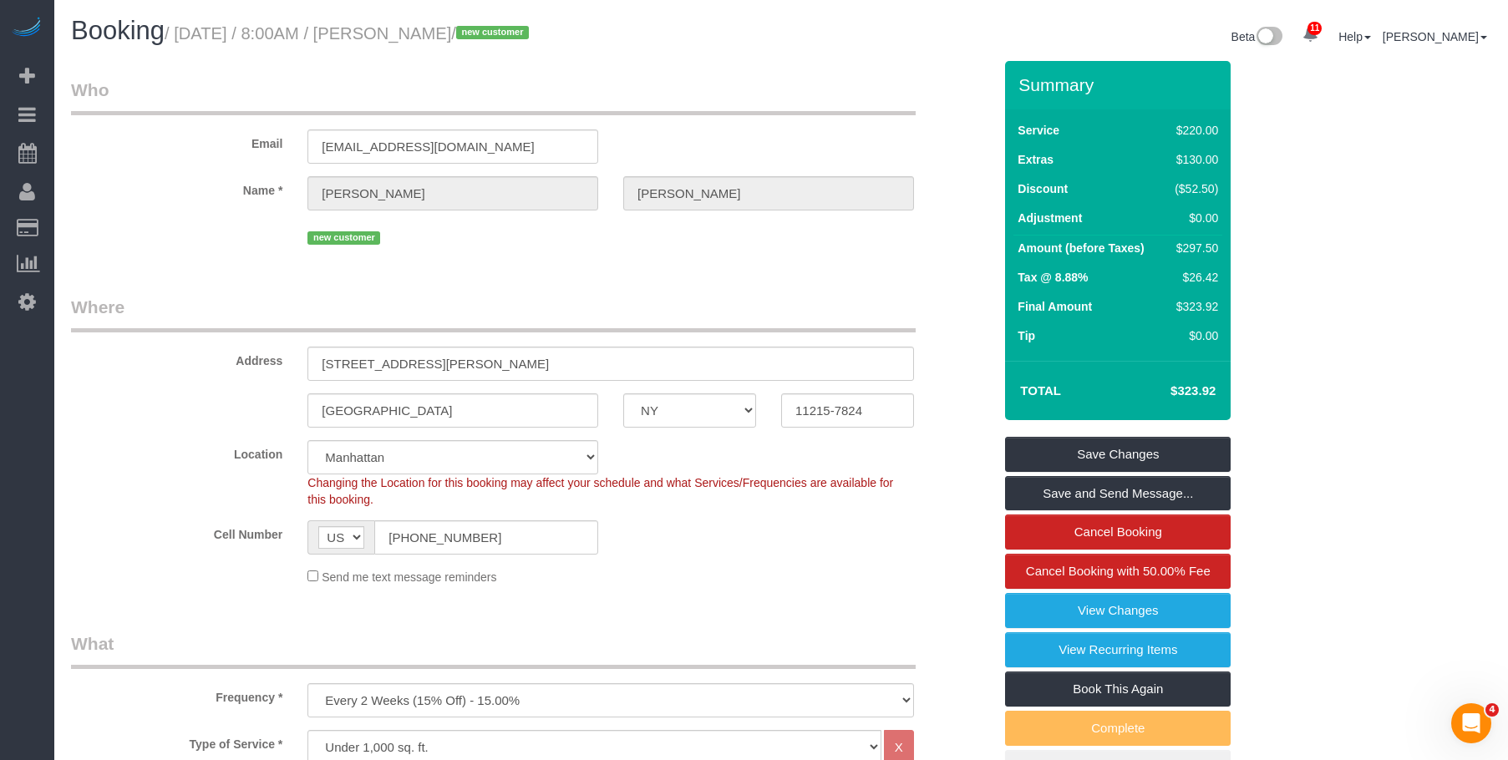
click at [779, 94] on legend "Who" at bounding box center [493, 97] width 845 height 38
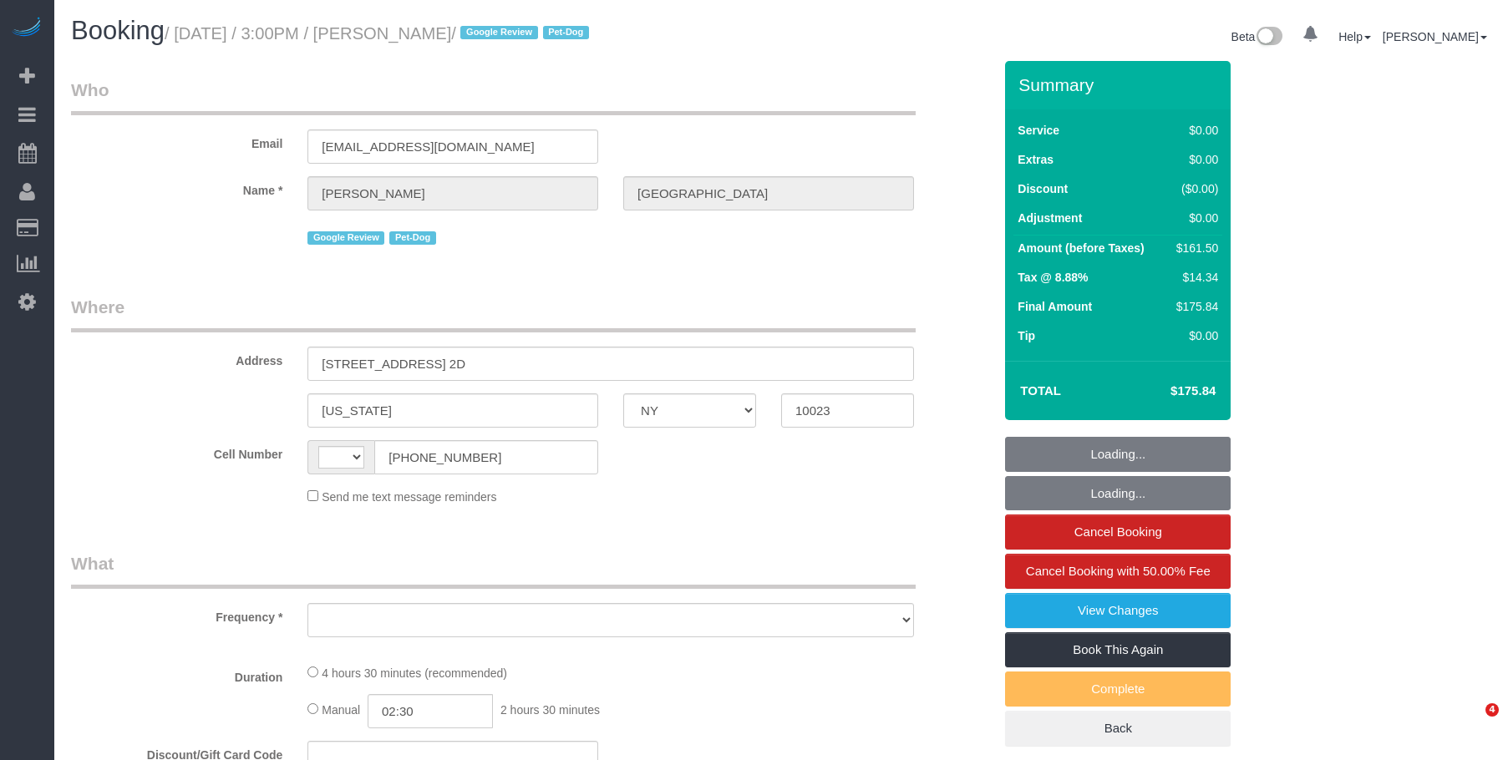
select select "NY"
drag, startPoint x: 0, startPoint y: 0, endPoint x: 802, endPoint y: 160, distance: 817.9
click at [784, 45] on div "Beta 0 Your Notifications You have 0 alerts × You have 2 to charge for [DATE] ×…" at bounding box center [1142, 39] width 723 height 44
select select "string:stripe-pm_1RiLeT4VGloSiKo7HeIsBs5v"
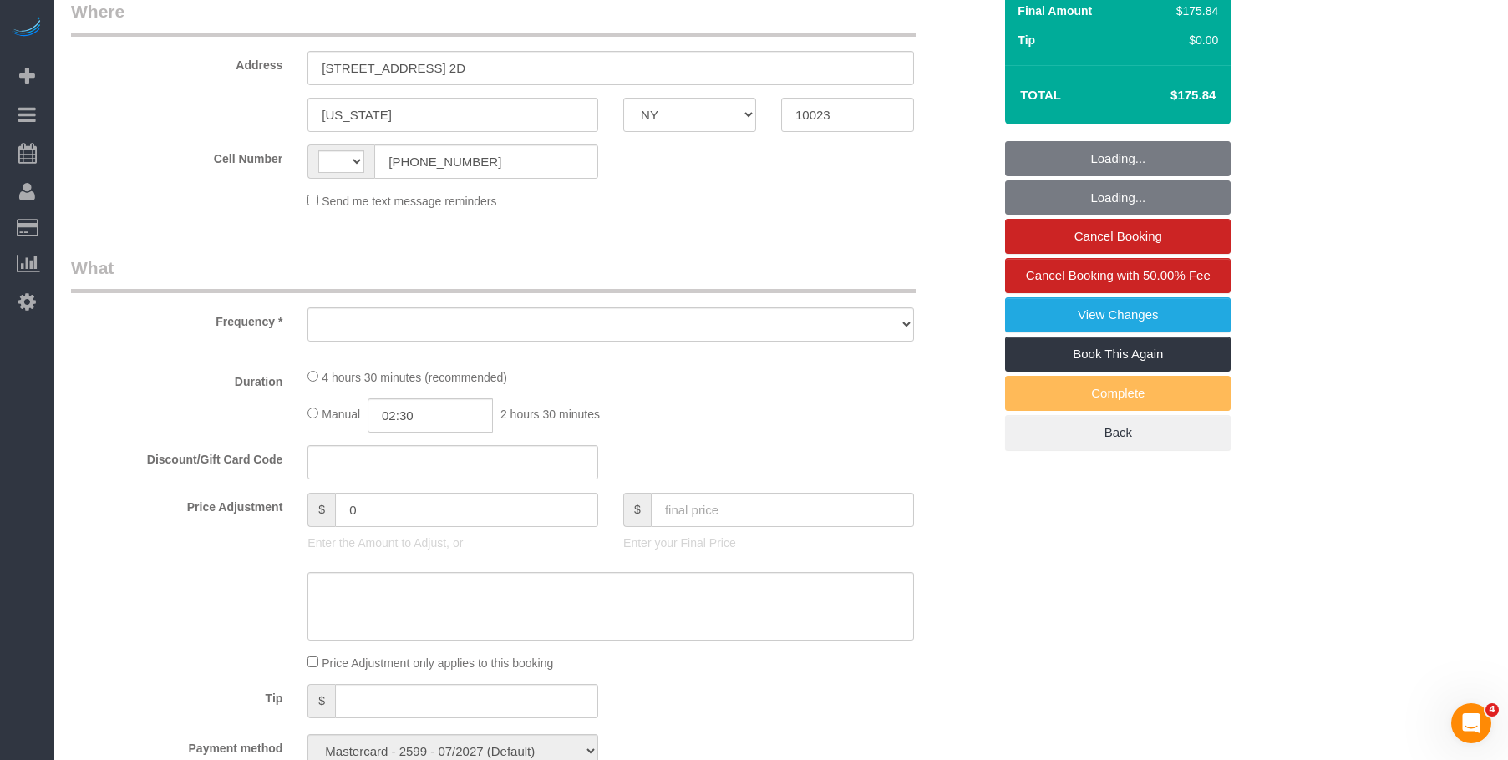
select select "string:[GEOGRAPHIC_DATA]"
select select "object:727"
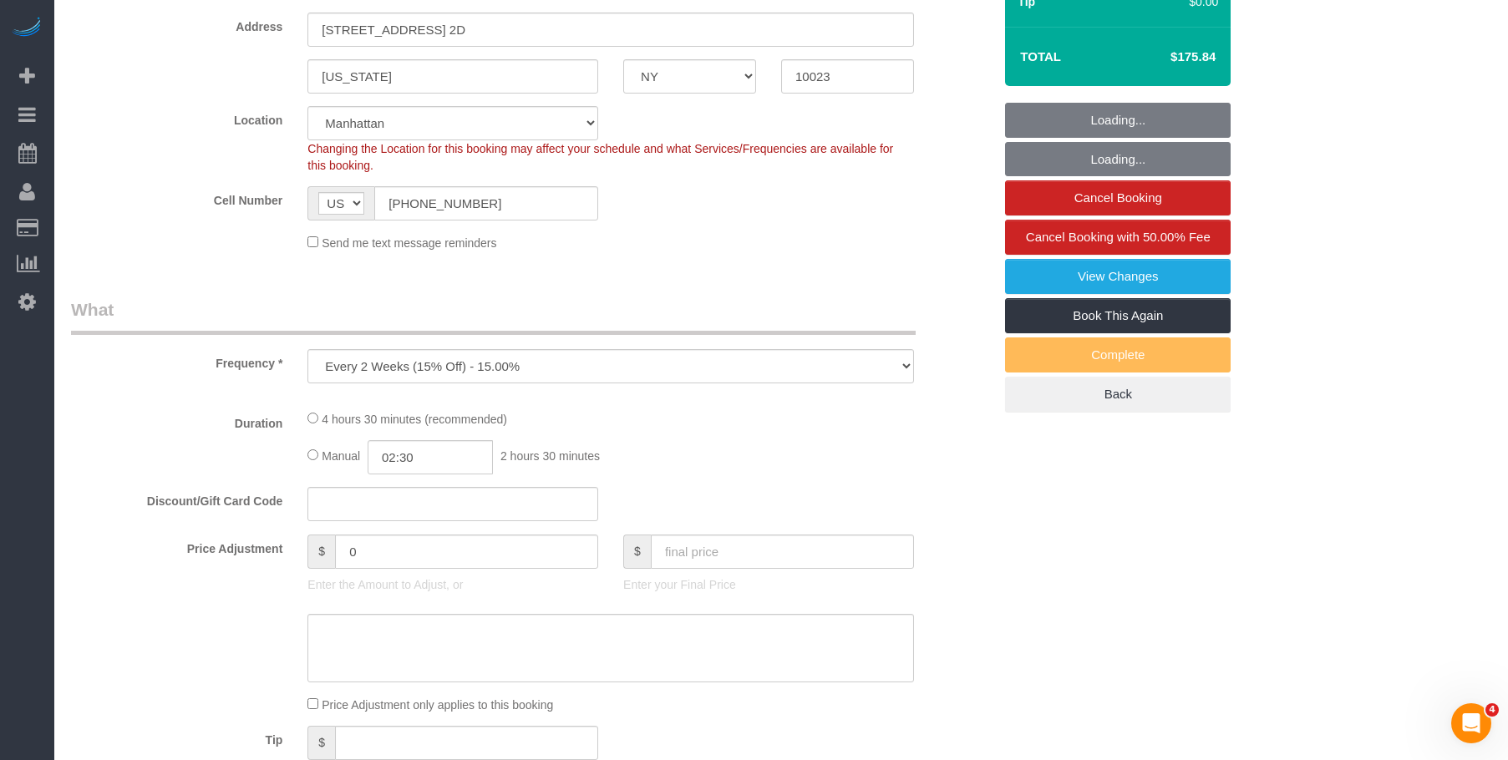
select select "2"
select select "spot1"
select select "number:57"
select select "number:75"
select select "number:13"
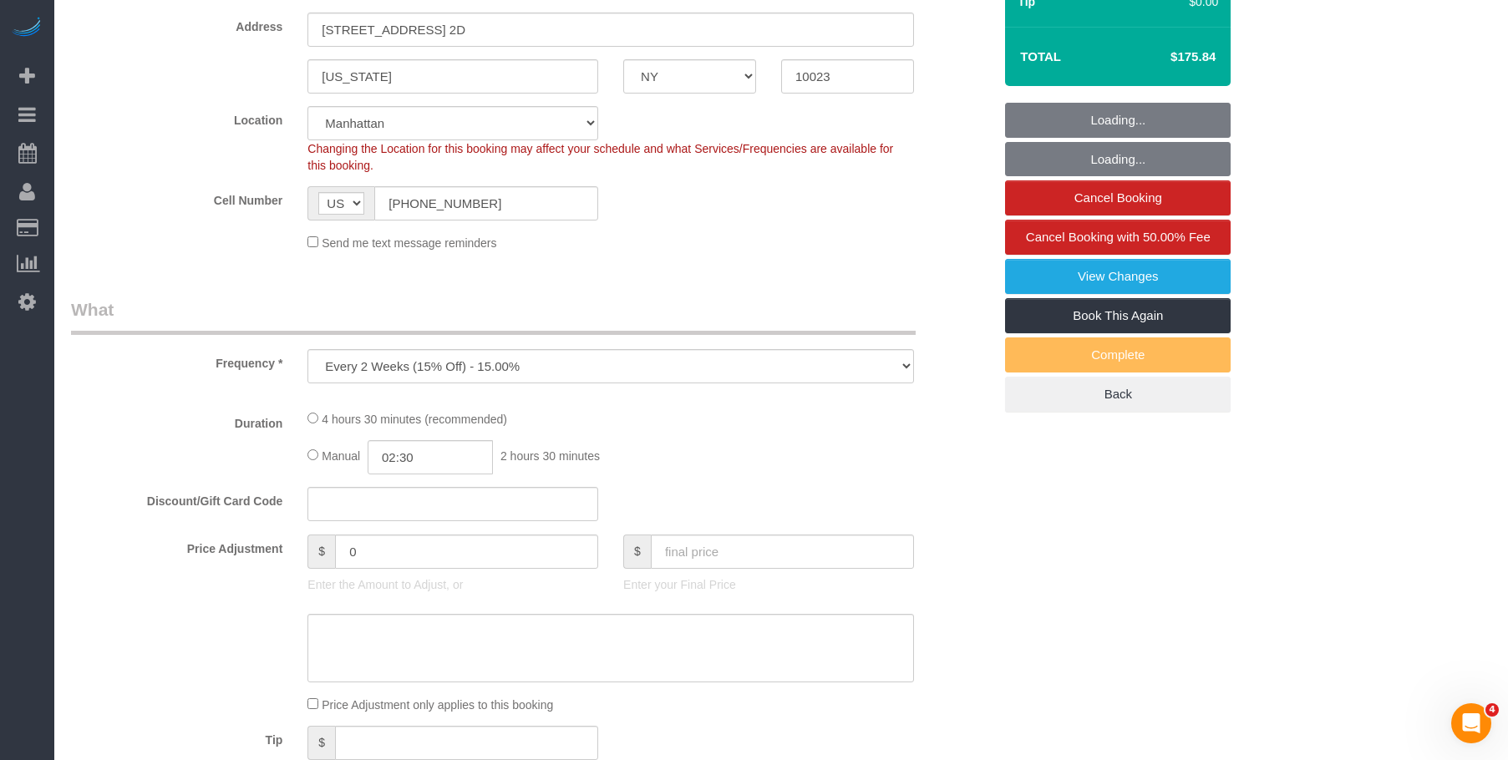
select select "number:5"
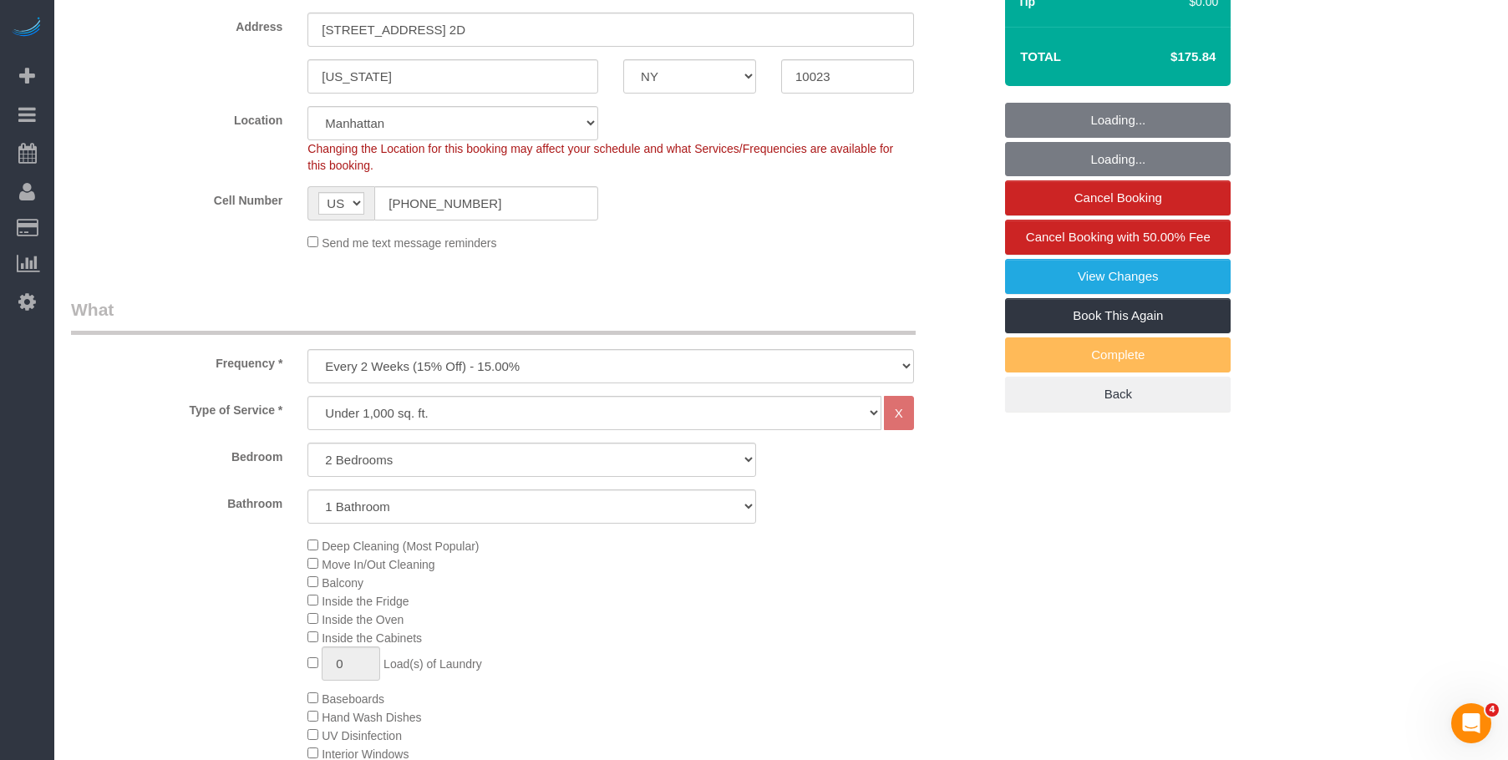
select select "object:1377"
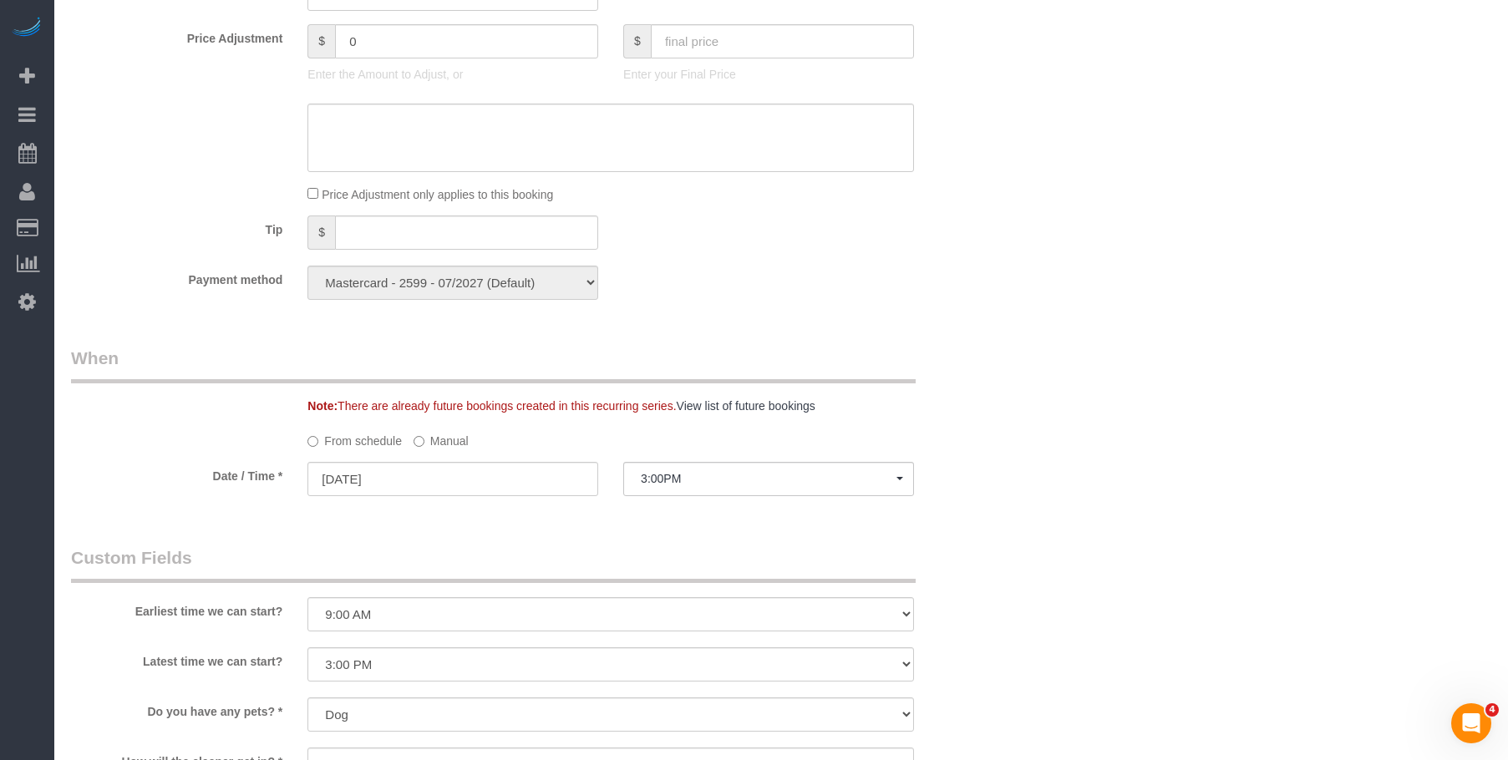
select select "2"
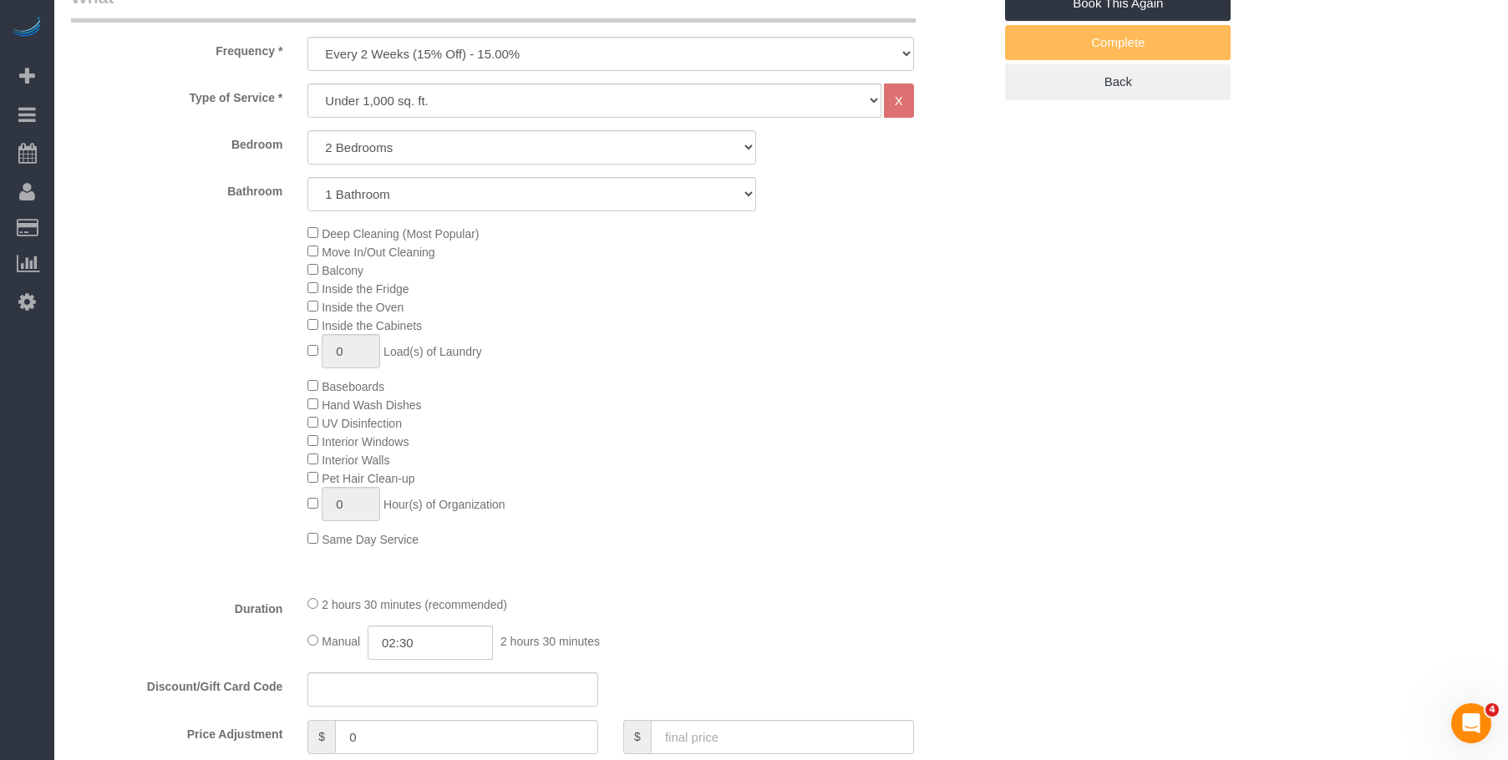
scroll to position [585, 0]
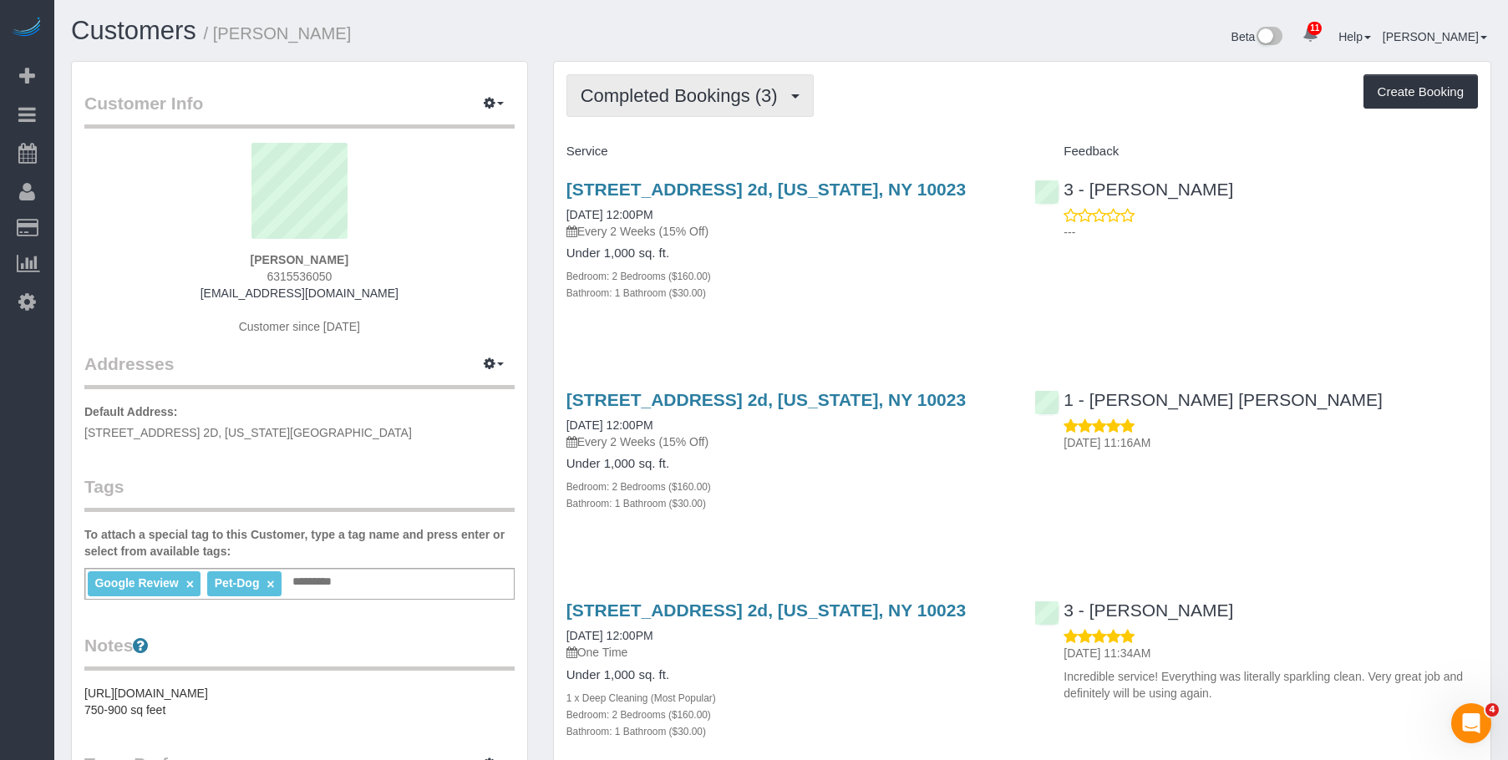
click at [637, 97] on span "Completed Bookings (3)" at bounding box center [684, 95] width 206 height 21
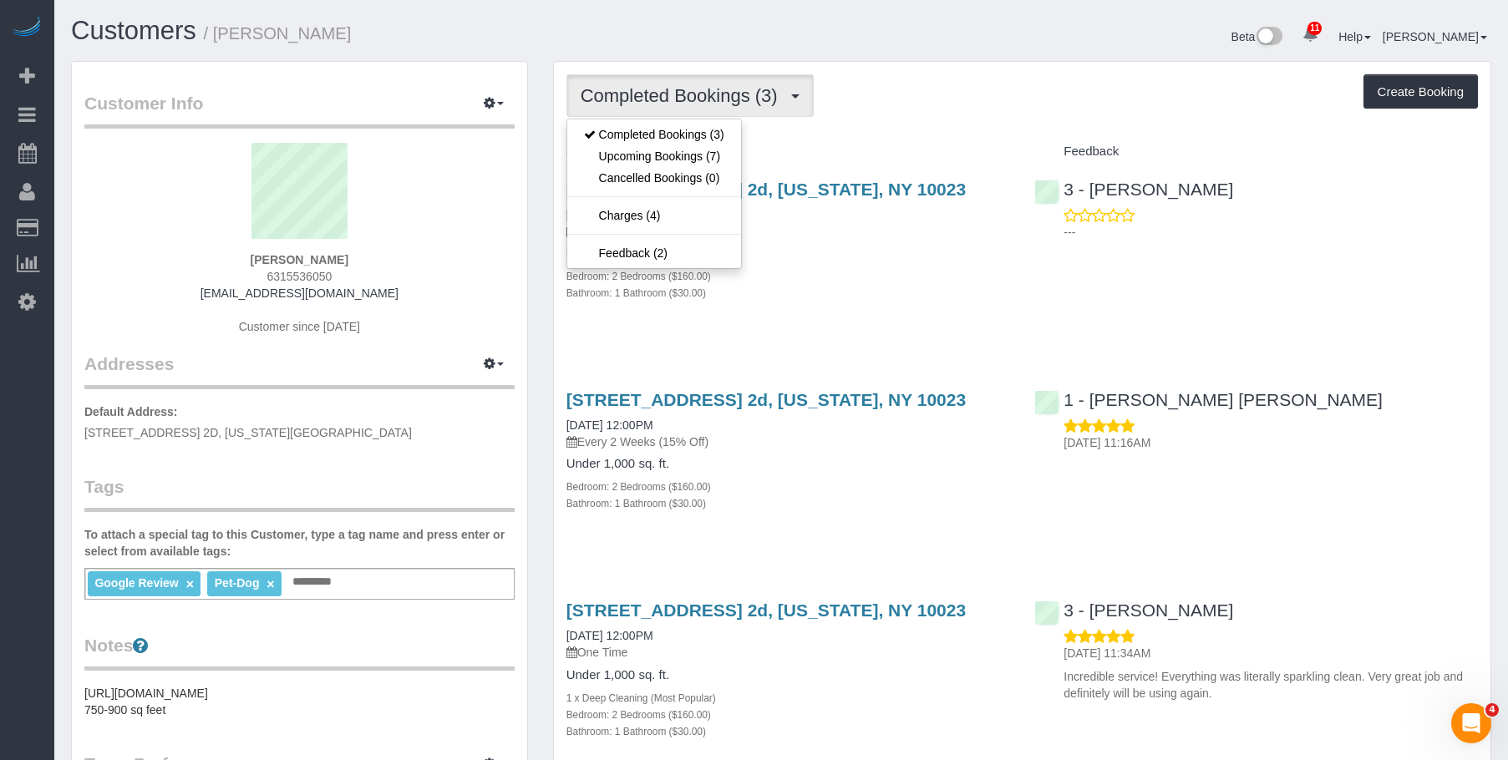
click at [855, 251] on h4 "Under 1,000 sq. ft." at bounding box center [788, 253] width 444 height 14
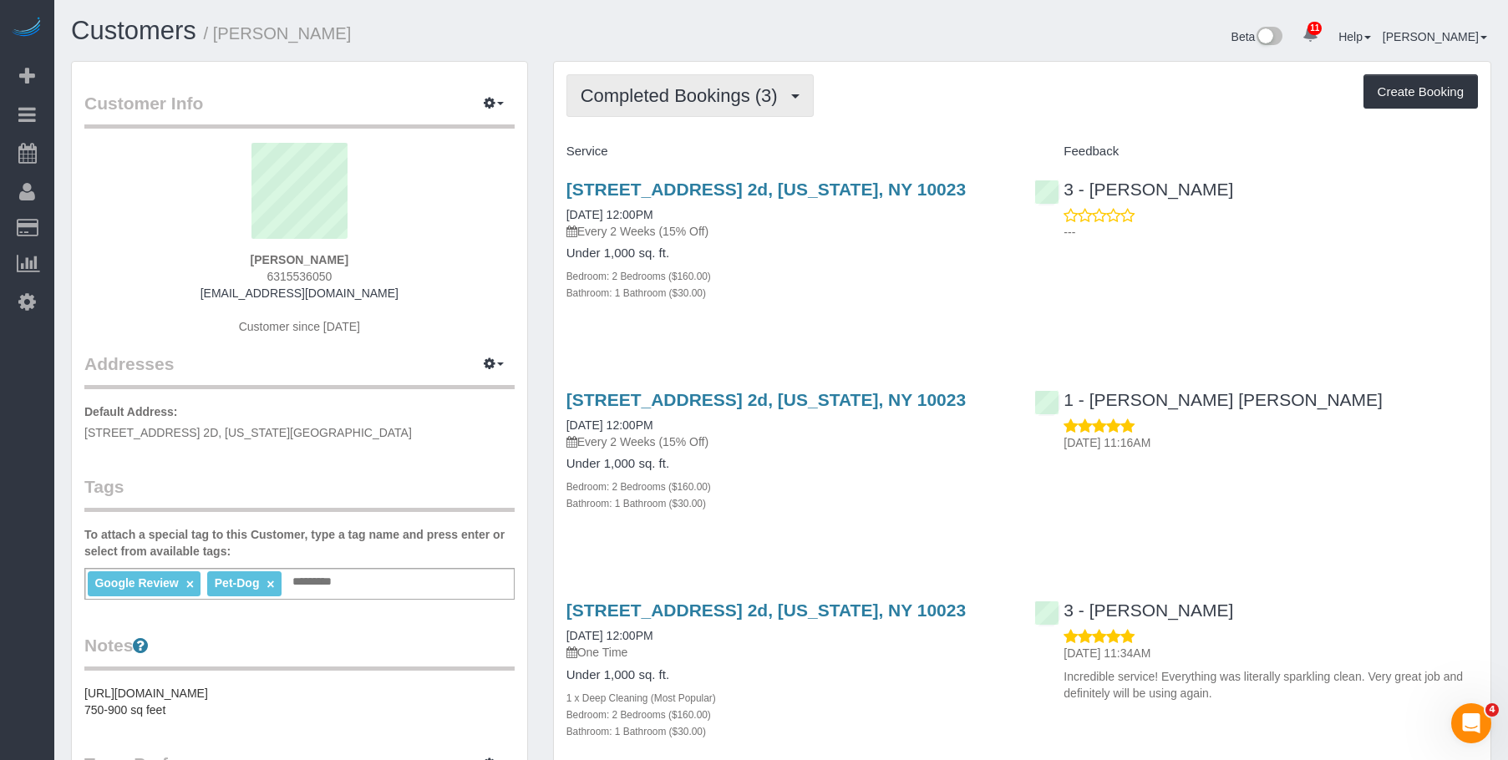
click at [644, 84] on button "Completed Bookings (3)" at bounding box center [689, 95] width 247 height 43
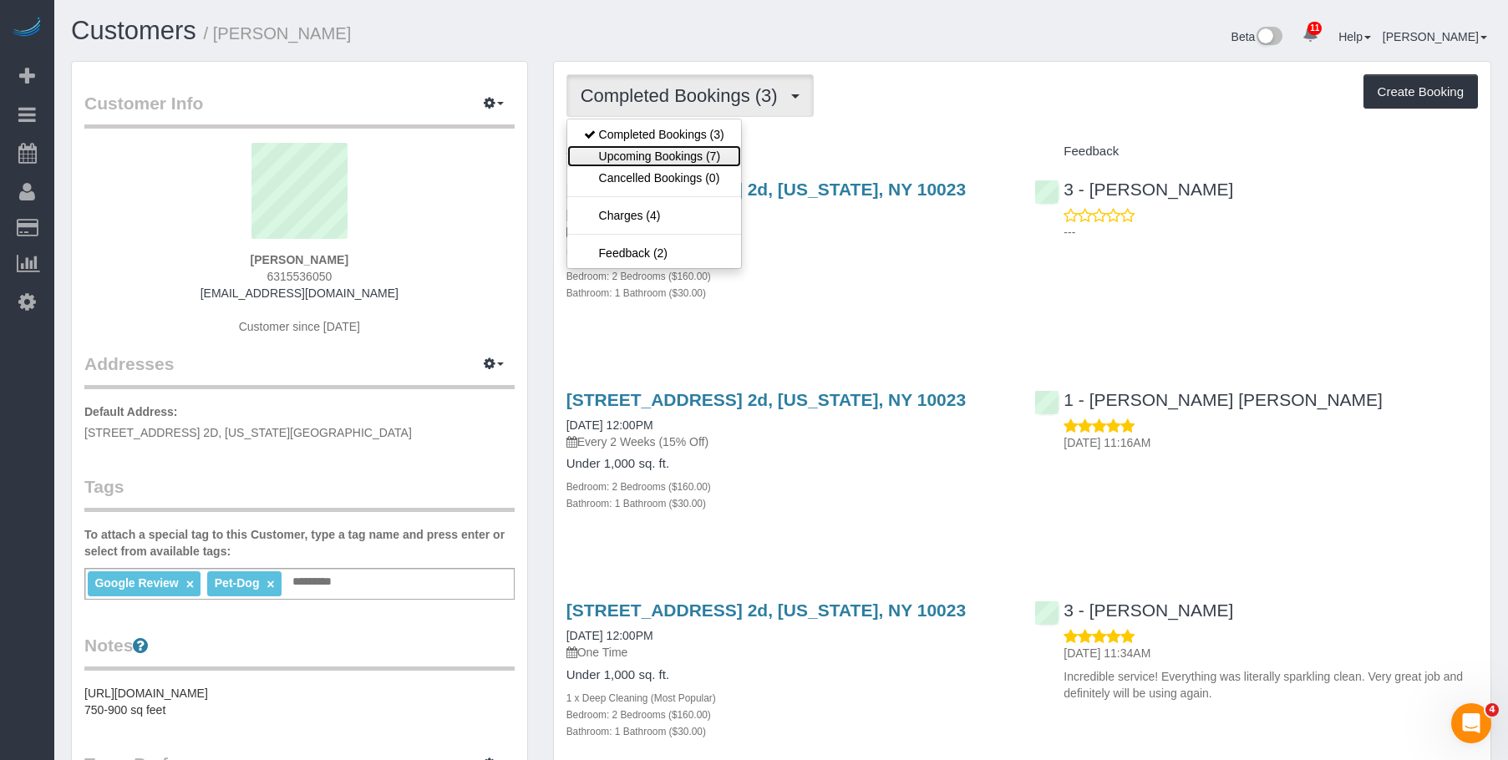
click at [633, 150] on link "Upcoming Bookings (7)" at bounding box center [654, 156] width 174 height 22
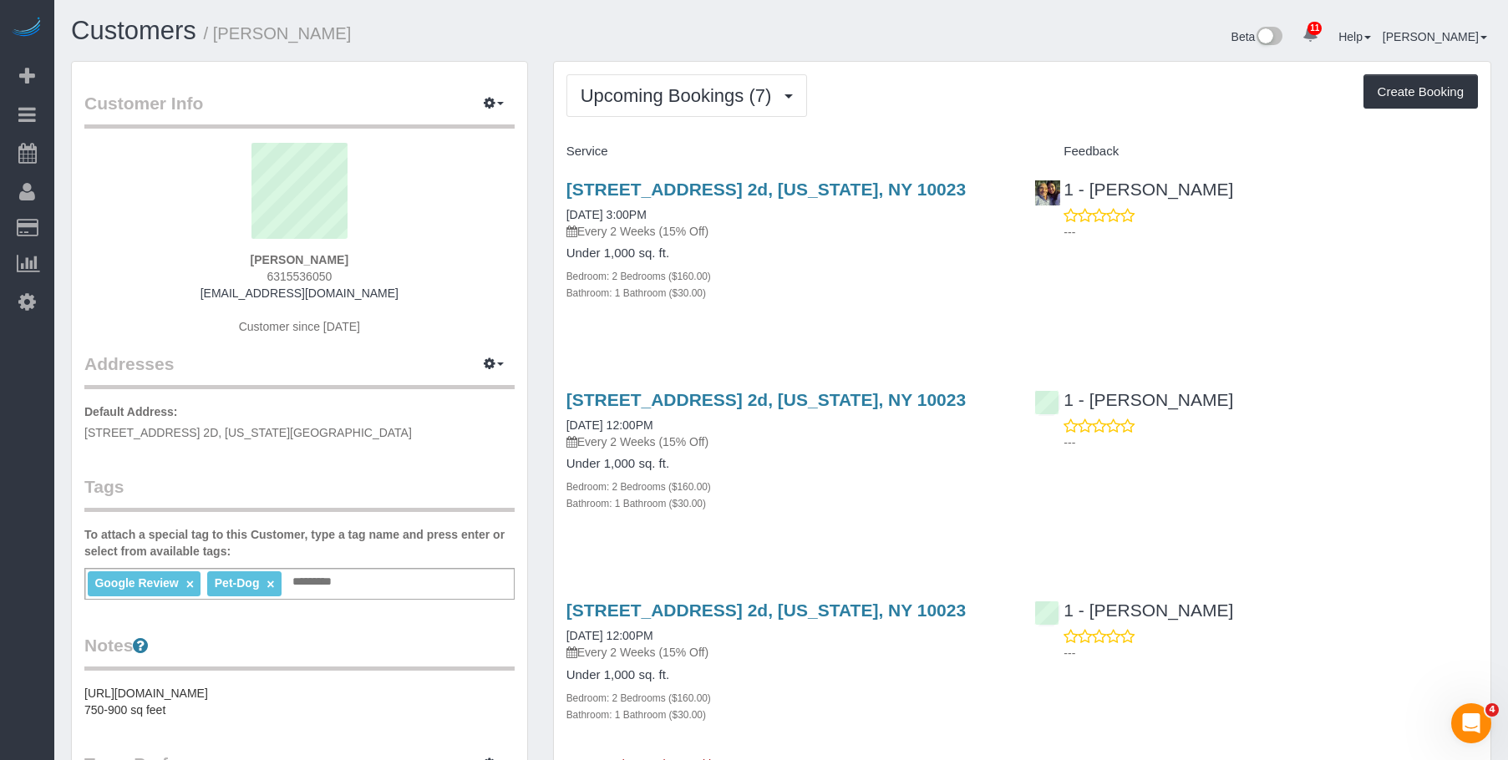
click at [780, 233] on p "Every 2 Weeks (15% Off)" at bounding box center [788, 231] width 444 height 17
click at [805, 188] on link "251 West 71st Street, Apt. 2d, New York, NY 10023" at bounding box center [765, 189] width 399 height 19
click at [645, 102] on span "Upcoming Bookings (7)" at bounding box center [681, 95] width 200 height 21
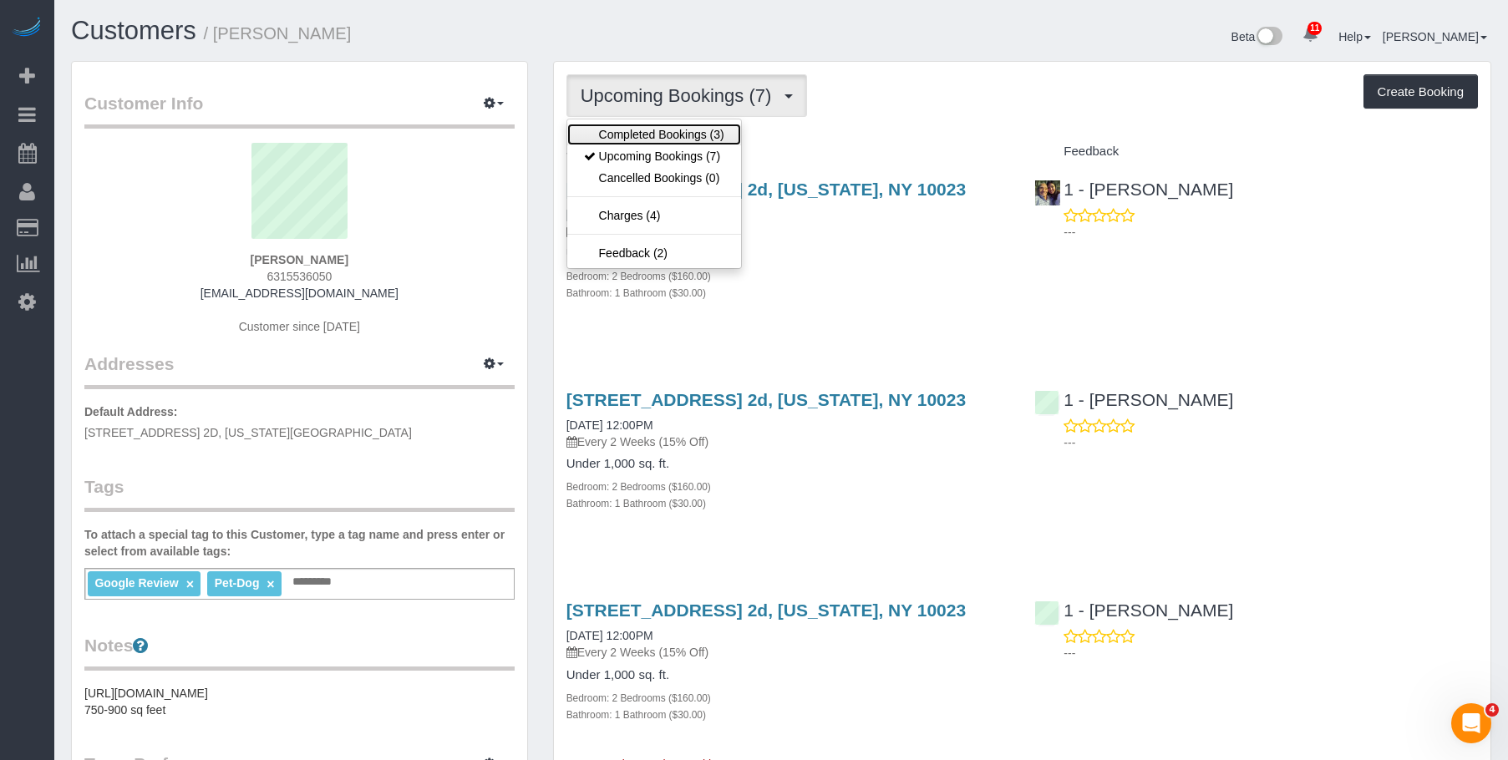
click at [637, 132] on link "Completed Bookings (3)" at bounding box center [654, 135] width 174 height 22
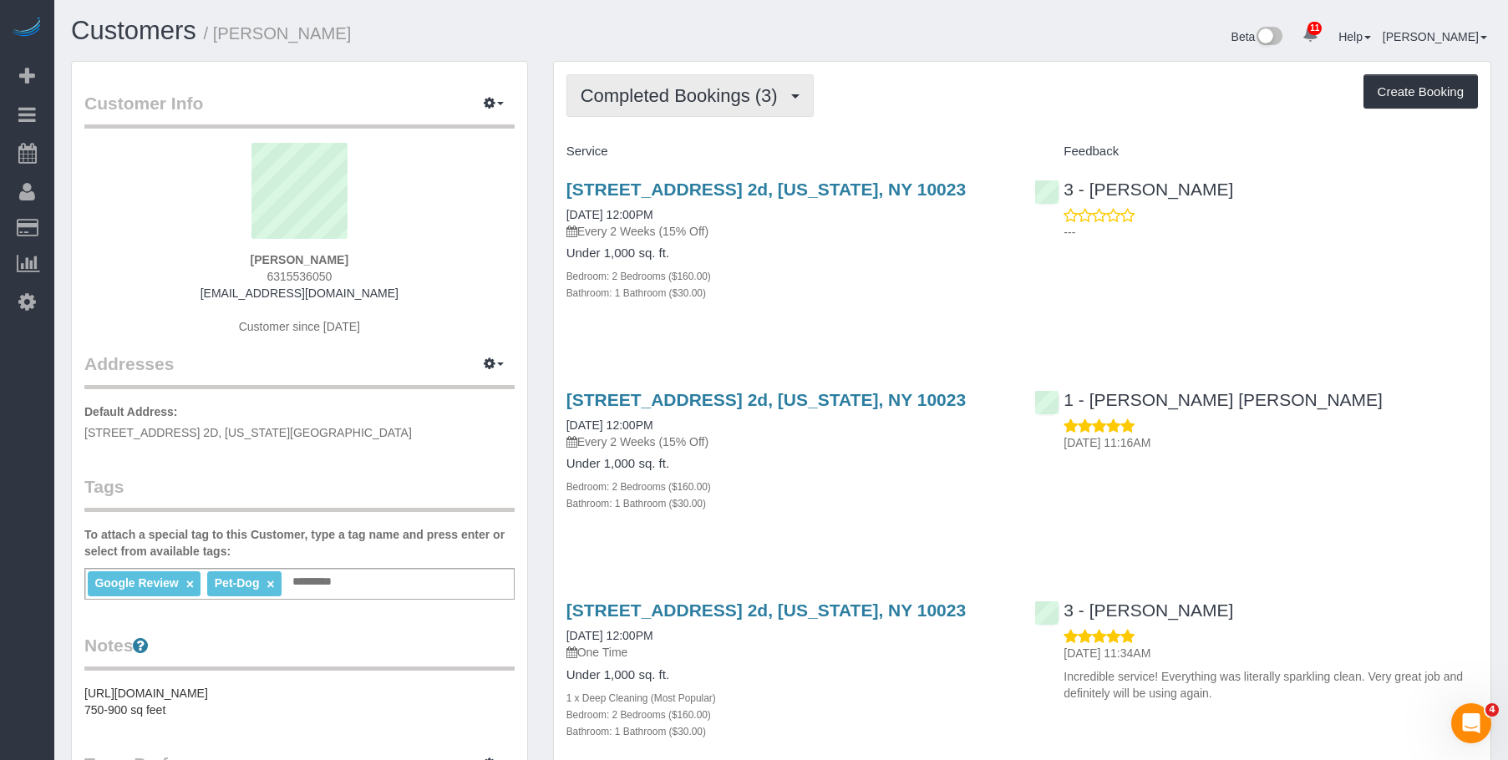
click at [647, 83] on button "Completed Bookings (3)" at bounding box center [689, 95] width 247 height 43
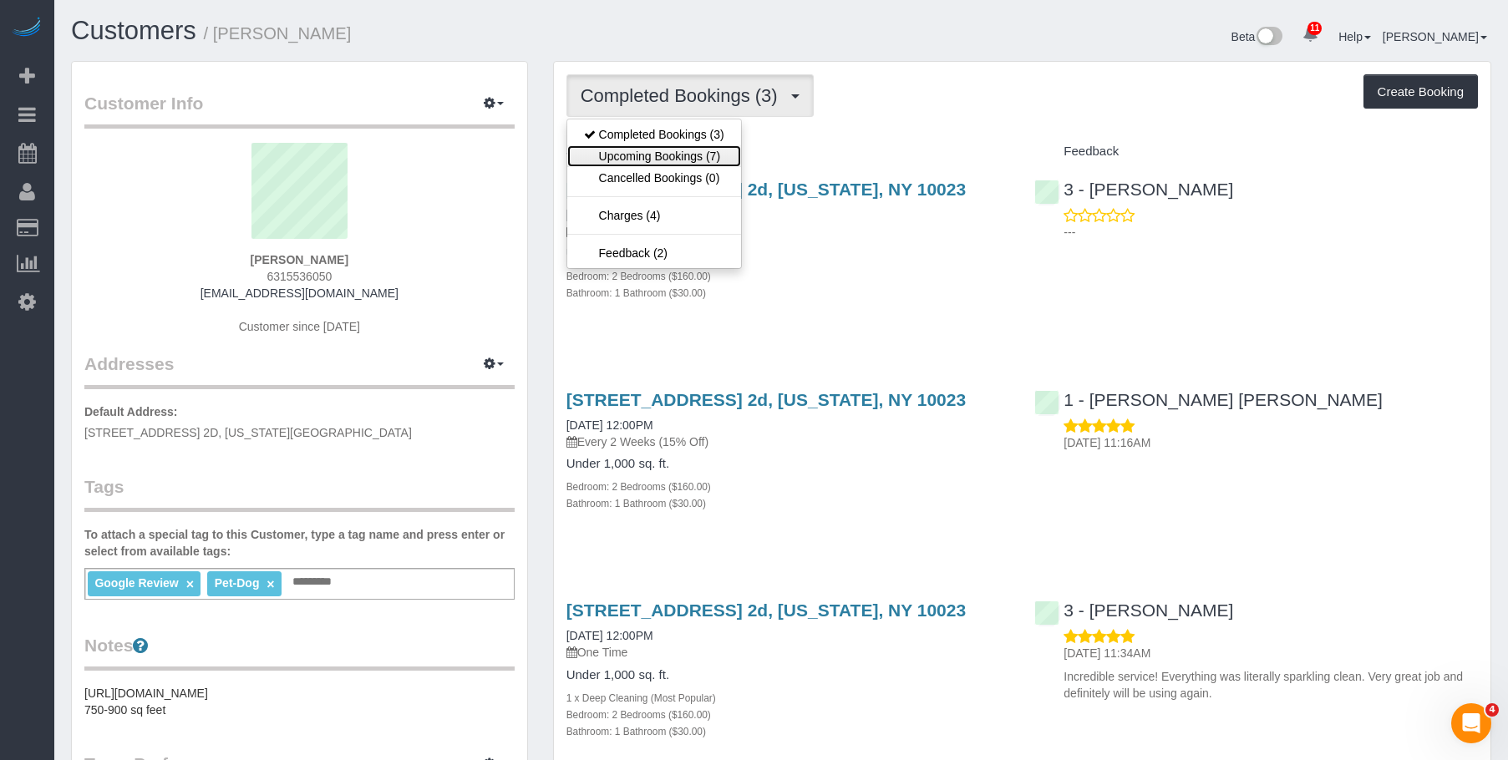
click at [657, 153] on link "Upcoming Bookings (7)" at bounding box center [654, 156] width 174 height 22
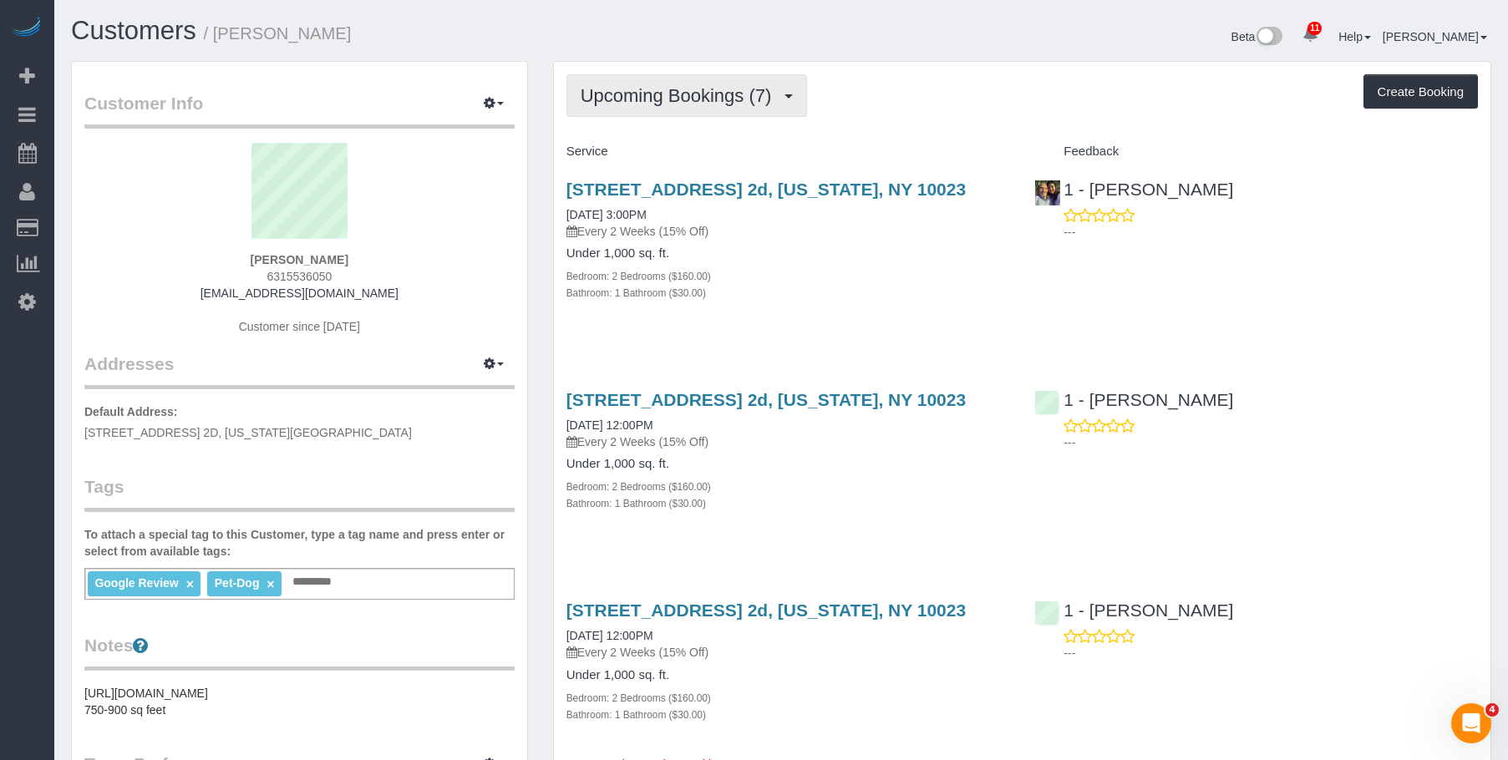
drag, startPoint x: 678, startPoint y: 80, endPoint x: 653, endPoint y: 129, distance: 54.2
click at [677, 80] on button "Upcoming Bookings (7)" at bounding box center [686, 95] width 241 height 43
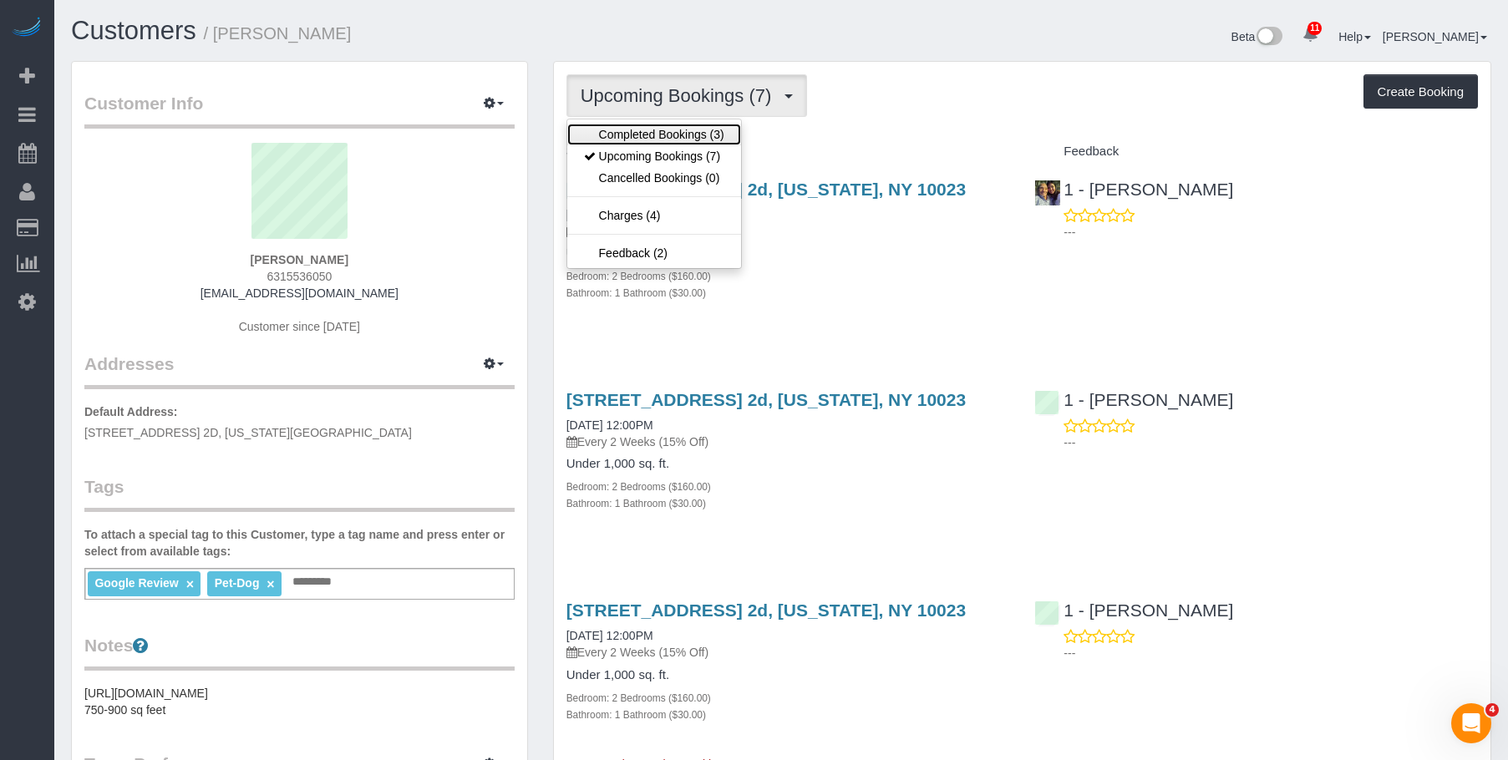
click at [628, 138] on link "Completed Bookings (3)" at bounding box center [654, 135] width 174 height 22
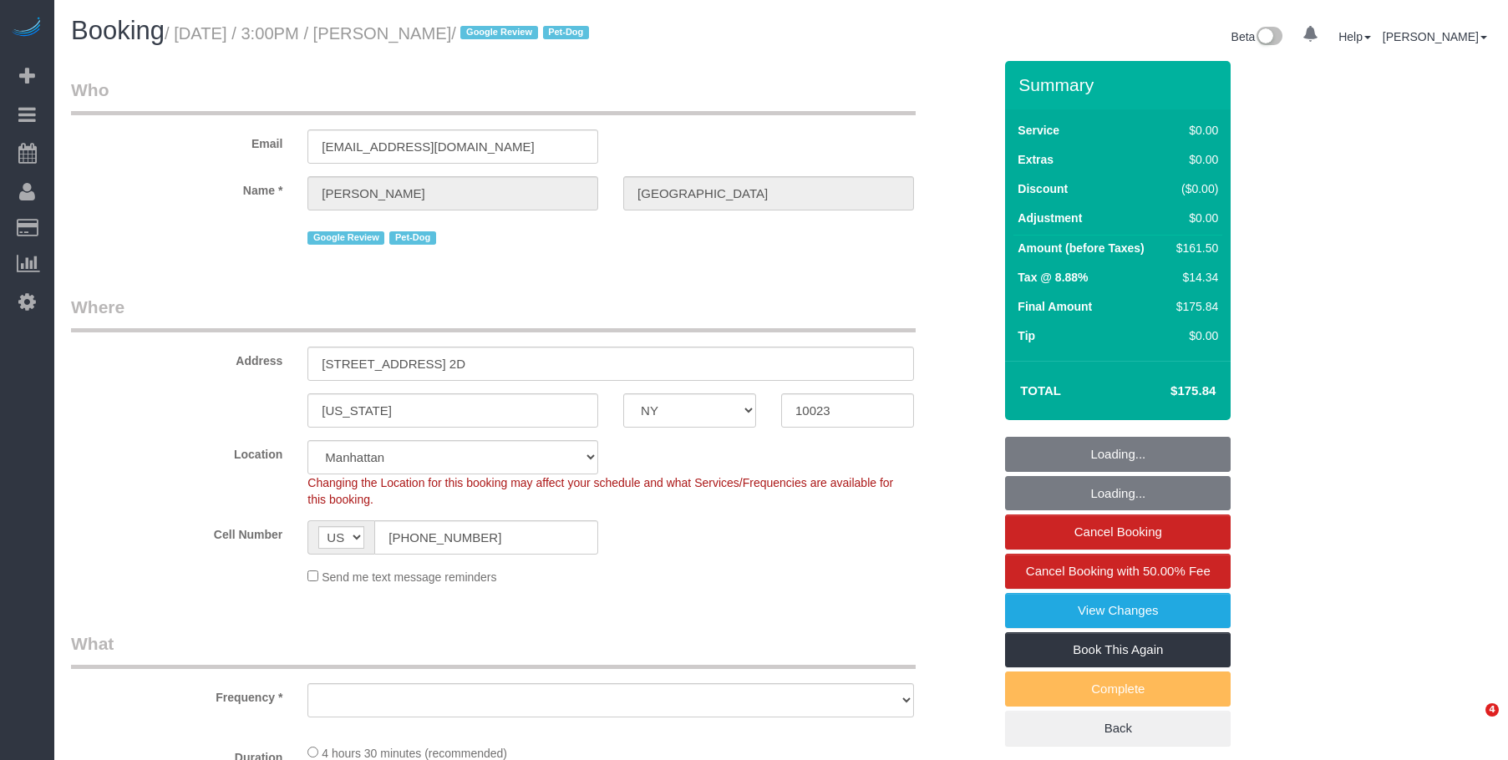
select select "NY"
select select "string:stripe-pm_1RiLeT4VGloSiKo7HeIsBs5v"
click at [353, 550] on div "AF AL DZ AD AO AI AQ AG AR AM AW AU AT AZ BS BH BD BB BY BE BZ BJ BM BT BO BA B…" at bounding box center [452, 537] width 291 height 34
select select "object:733"
select select "spot1"
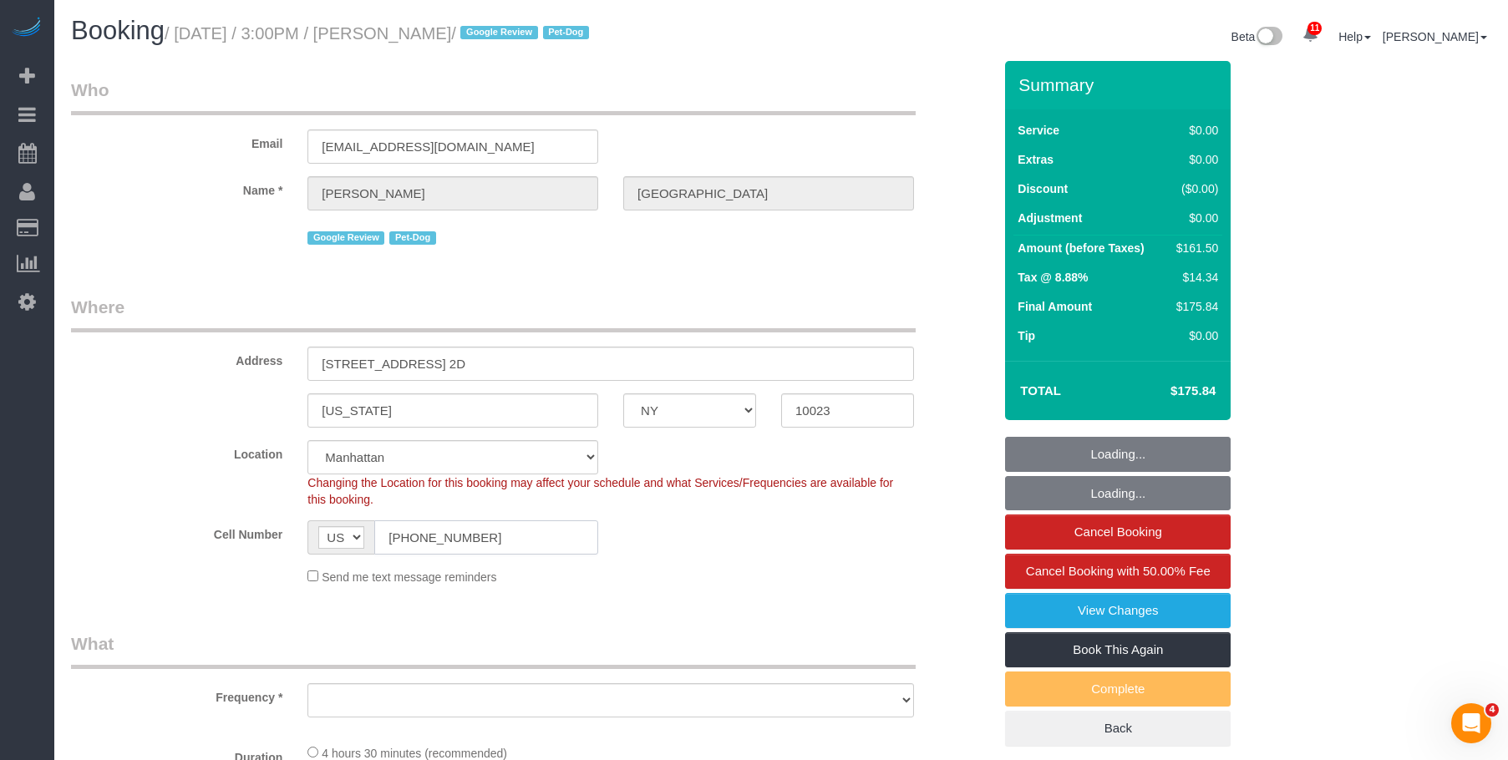
select select "number:57"
select select "number:75"
select select "number:13"
select select "number:5"
select select "object:1274"
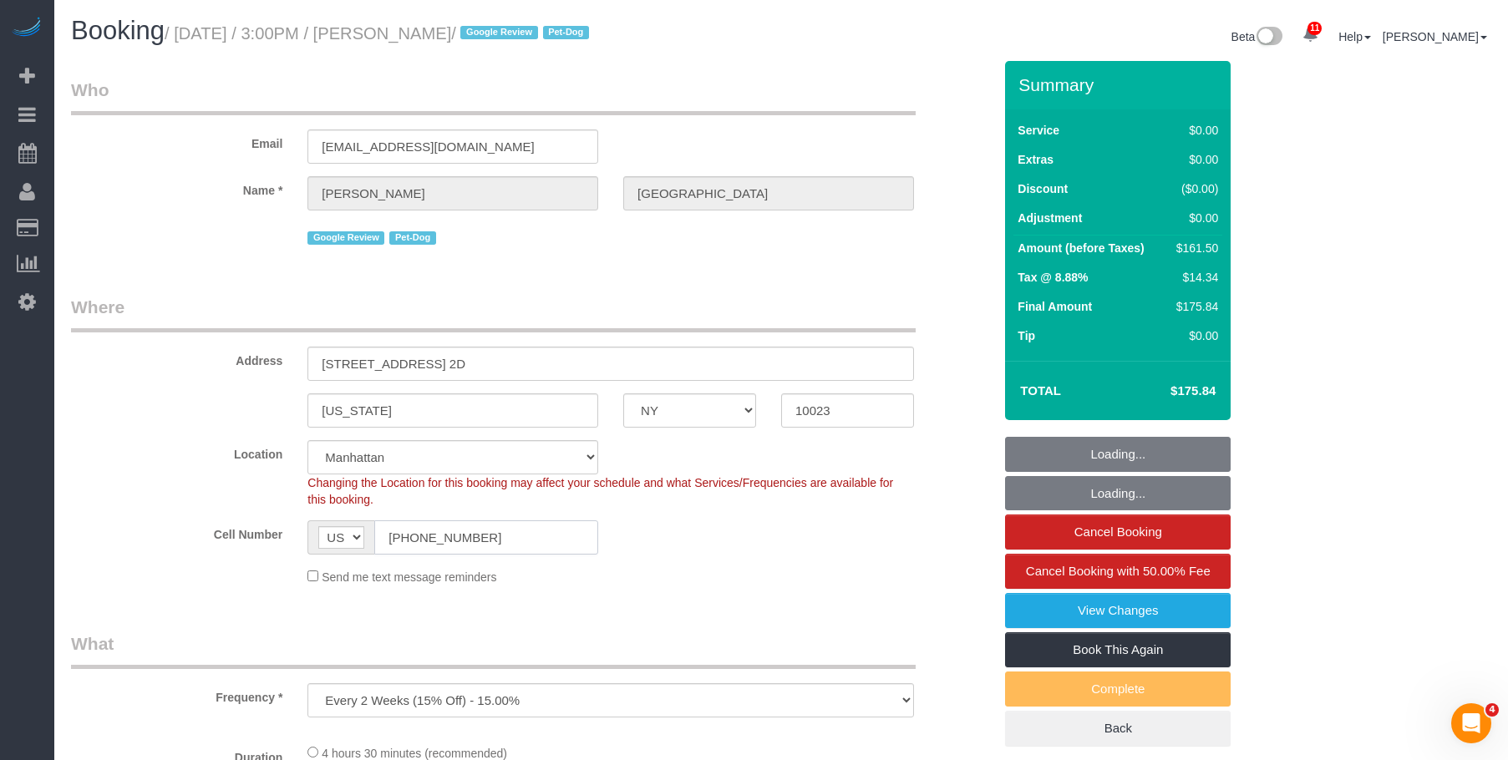
select select "2"
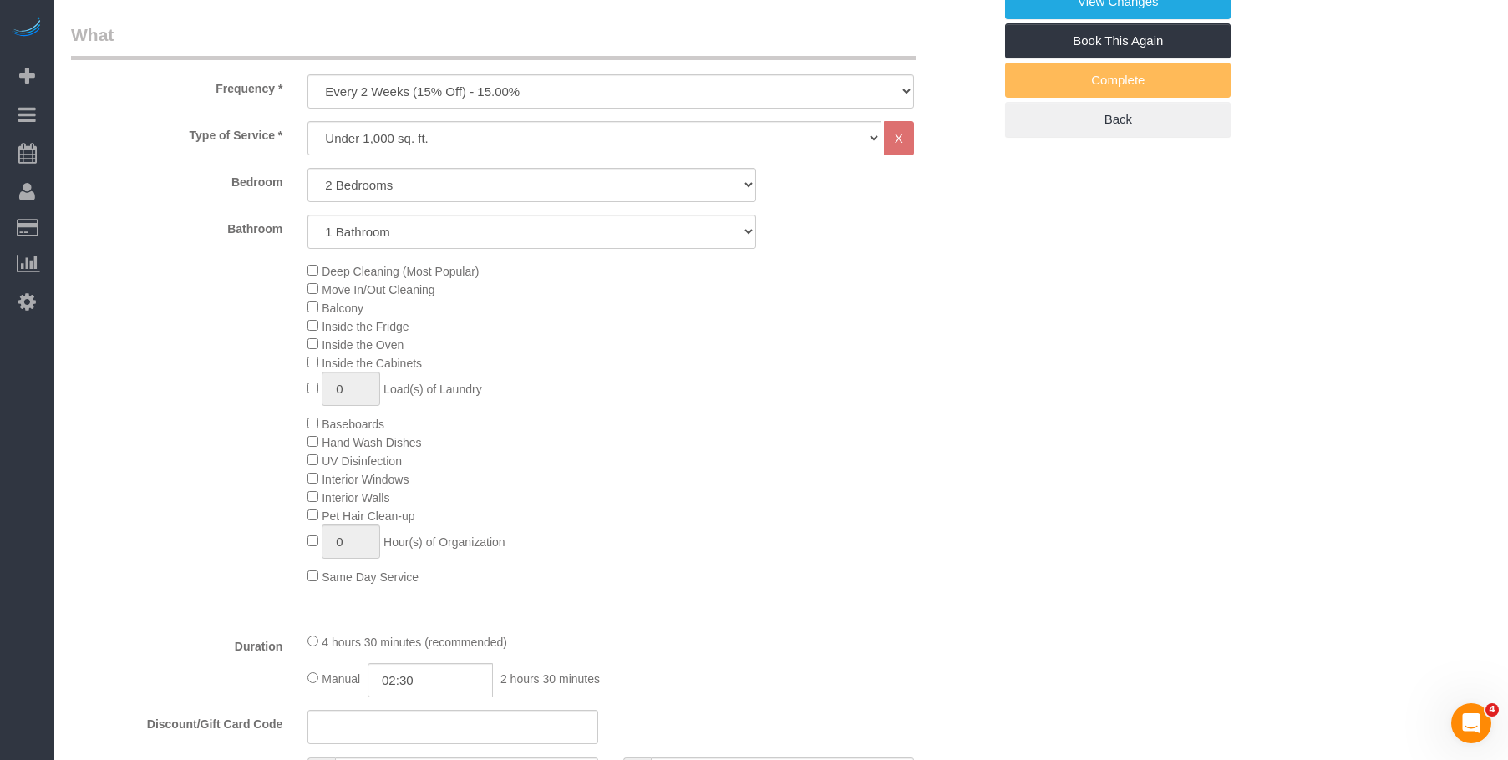
scroll to position [334, 0]
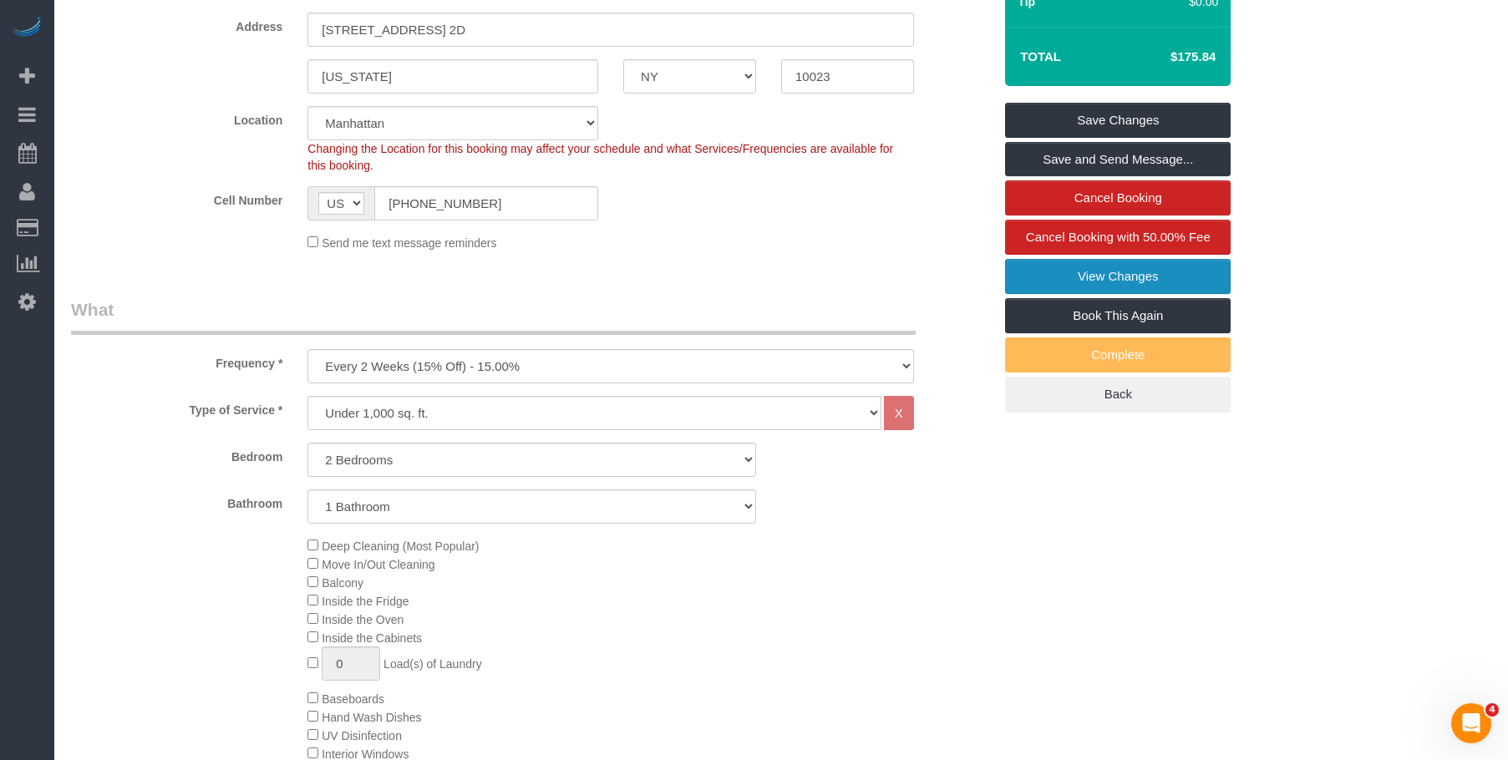
drag, startPoint x: 1037, startPoint y: 281, endPoint x: 1028, endPoint y: 279, distance: 8.5
click at [1037, 281] on link "View Changes" at bounding box center [1118, 276] width 226 height 35
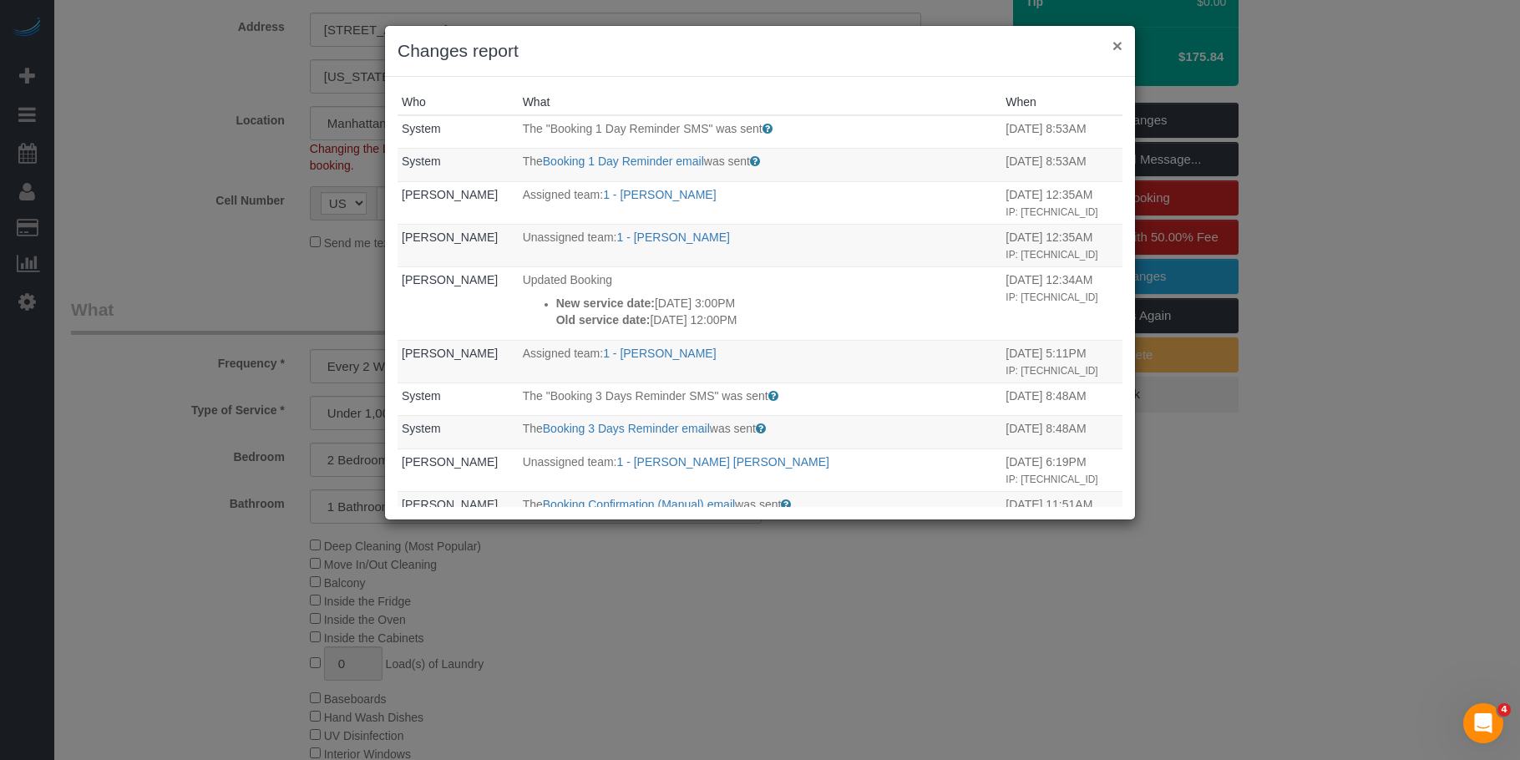
drag, startPoint x: 1113, startPoint y: 39, endPoint x: 1078, endPoint y: 37, distance: 35.2
click at [1114, 39] on button "×" at bounding box center [1118, 46] width 10 height 18
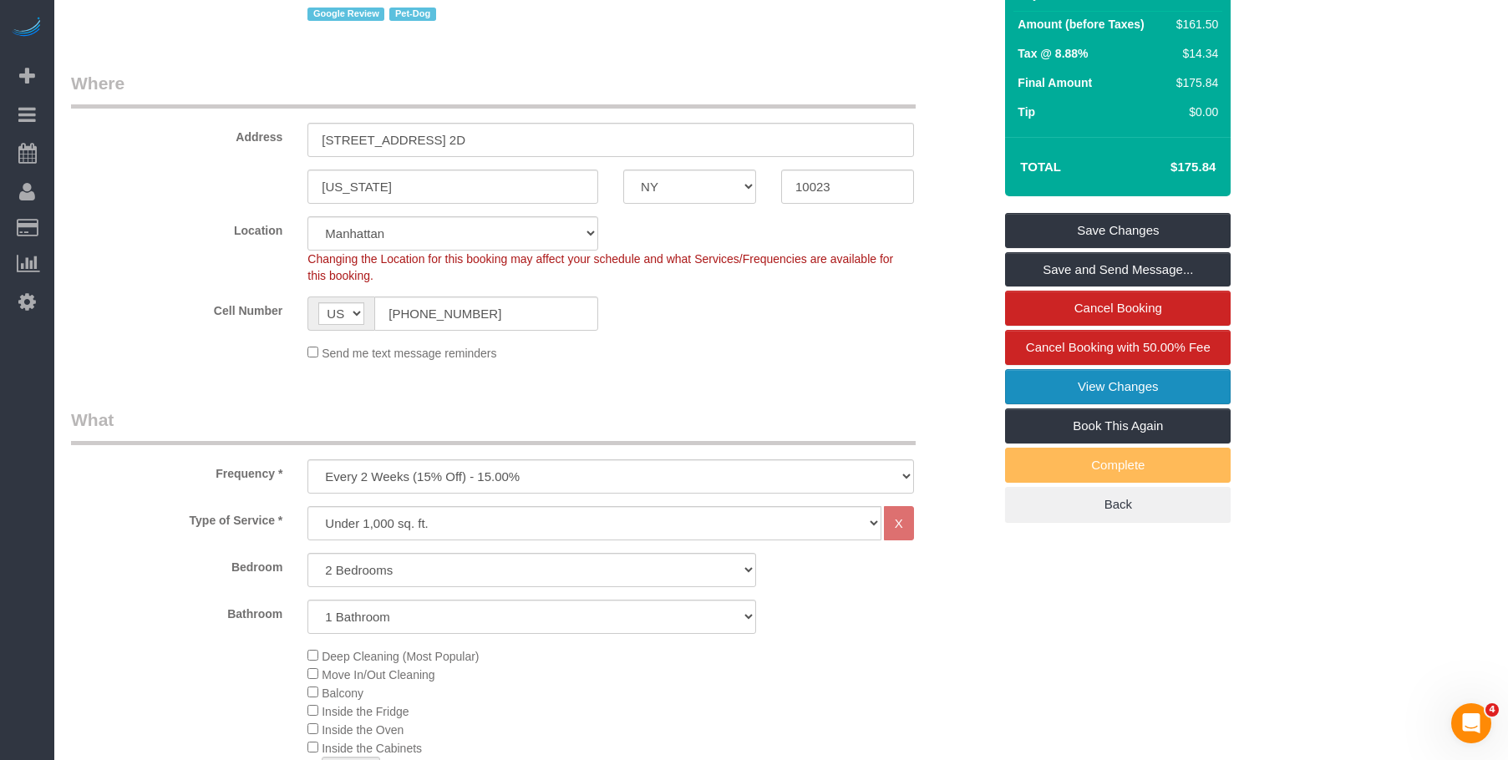
scroll to position [0, 0]
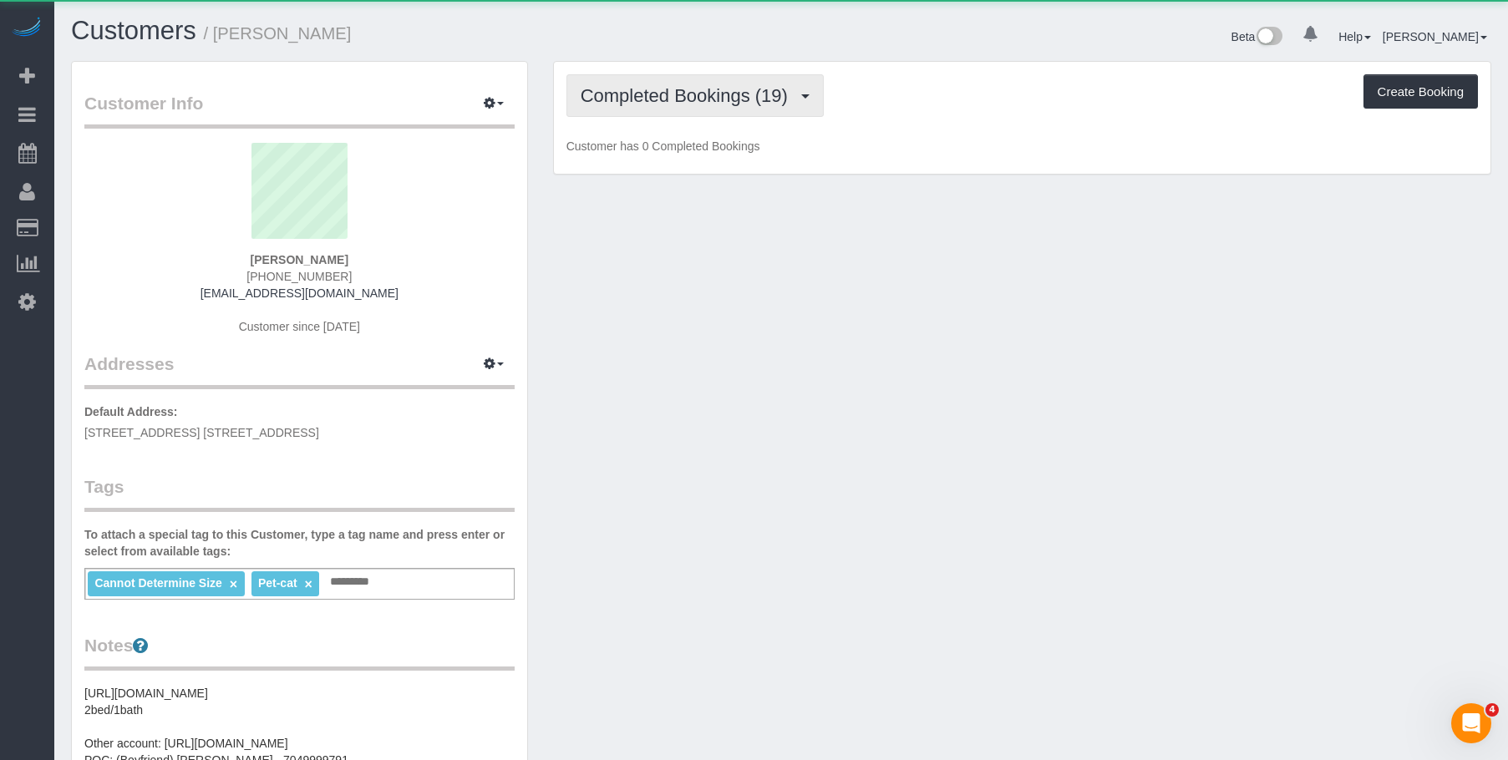
click at [632, 97] on span "Completed Bookings (19)" at bounding box center [689, 95] width 216 height 21
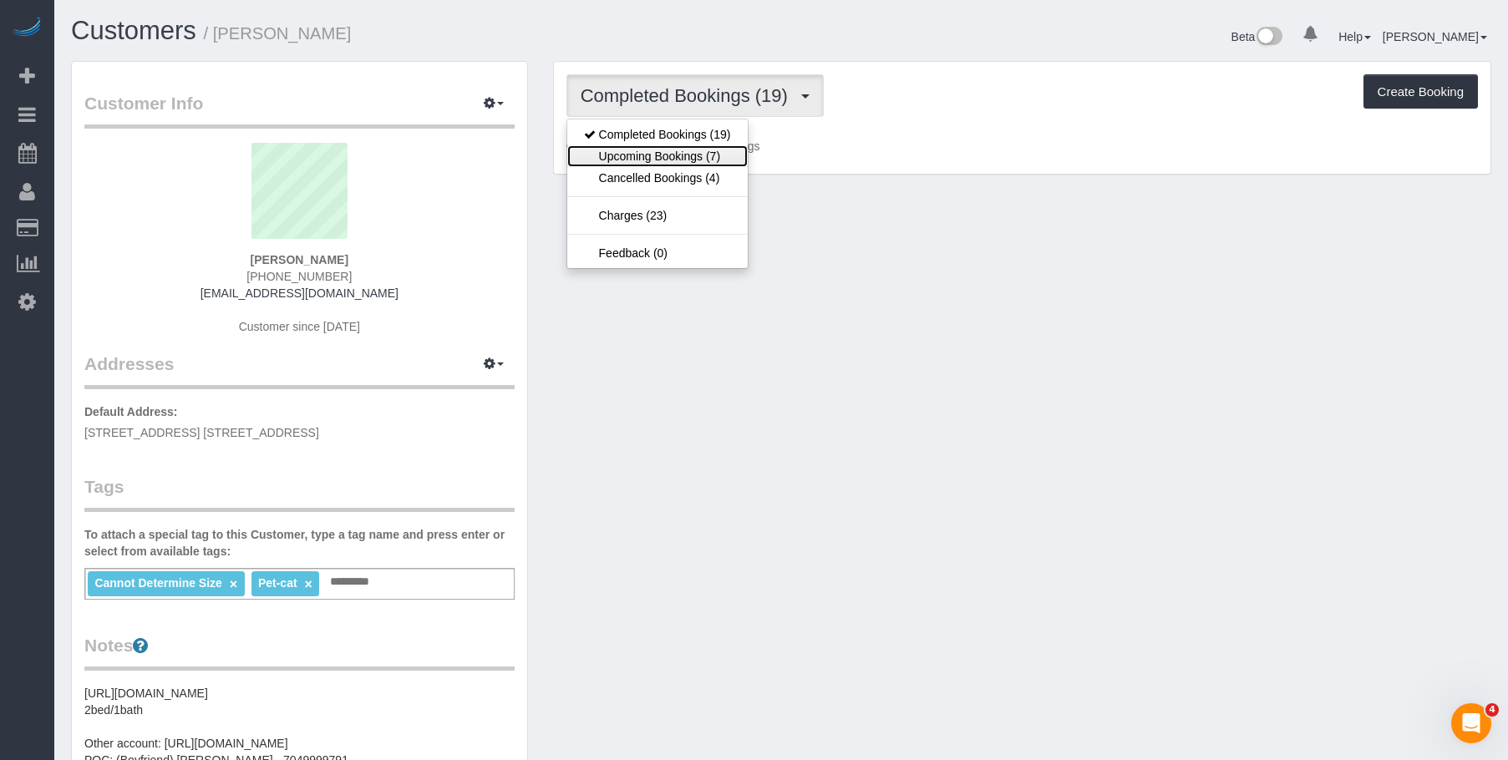
click at [632, 145] on link "Upcoming Bookings (7)" at bounding box center [657, 156] width 180 height 22
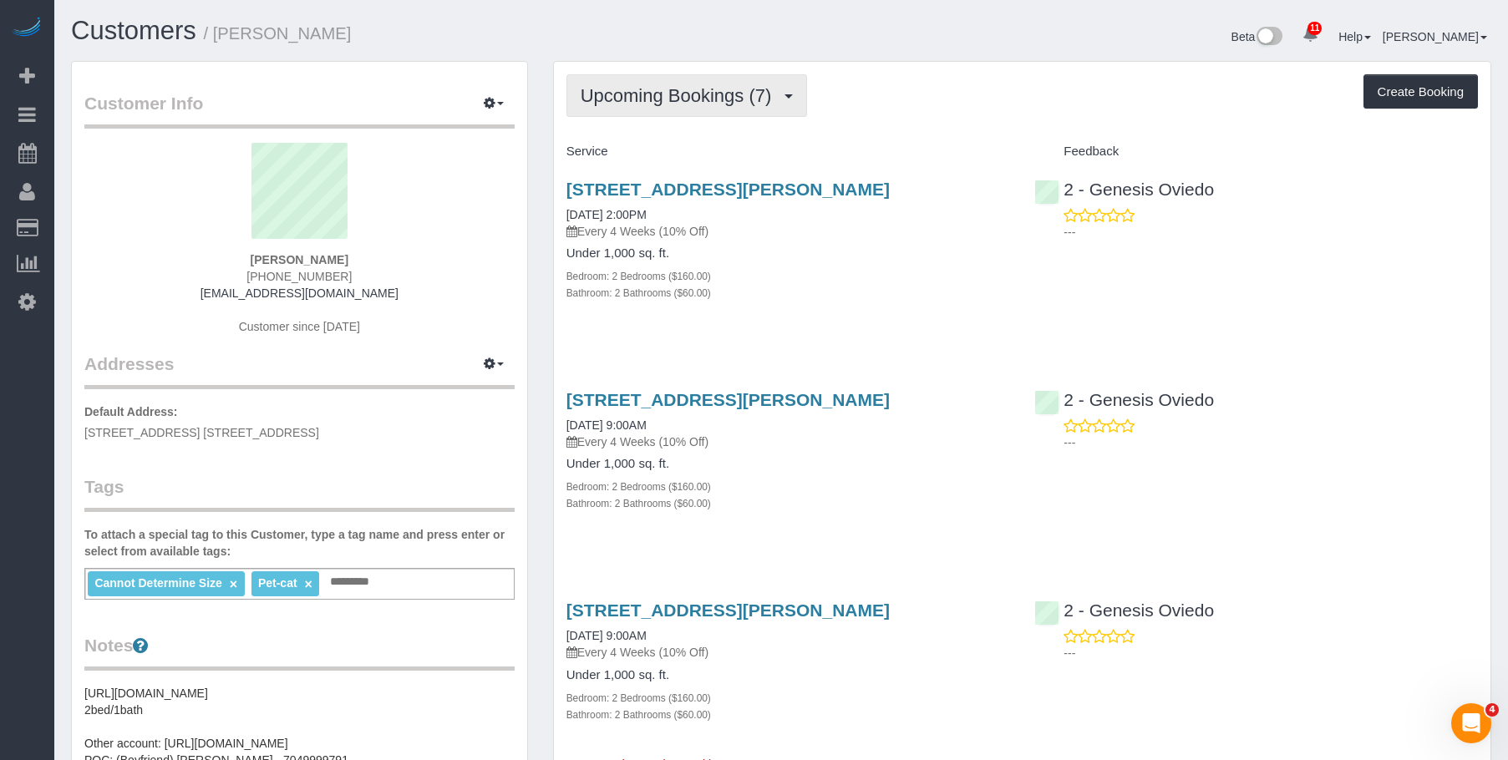
click at [628, 102] on span "Upcoming Bookings (7)" at bounding box center [681, 95] width 200 height 21
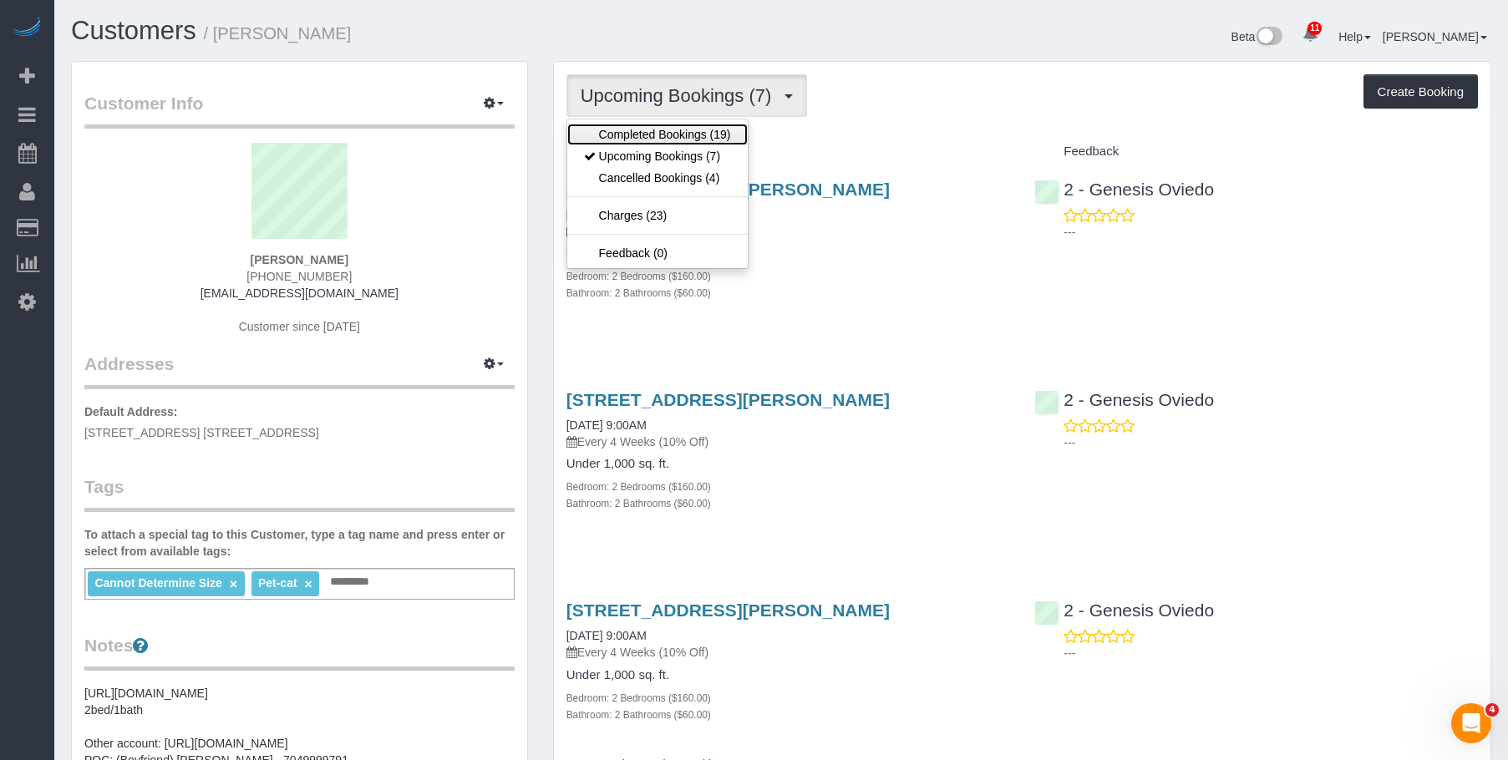
click at [607, 125] on link "Completed Bookings (19)" at bounding box center [657, 135] width 180 height 22
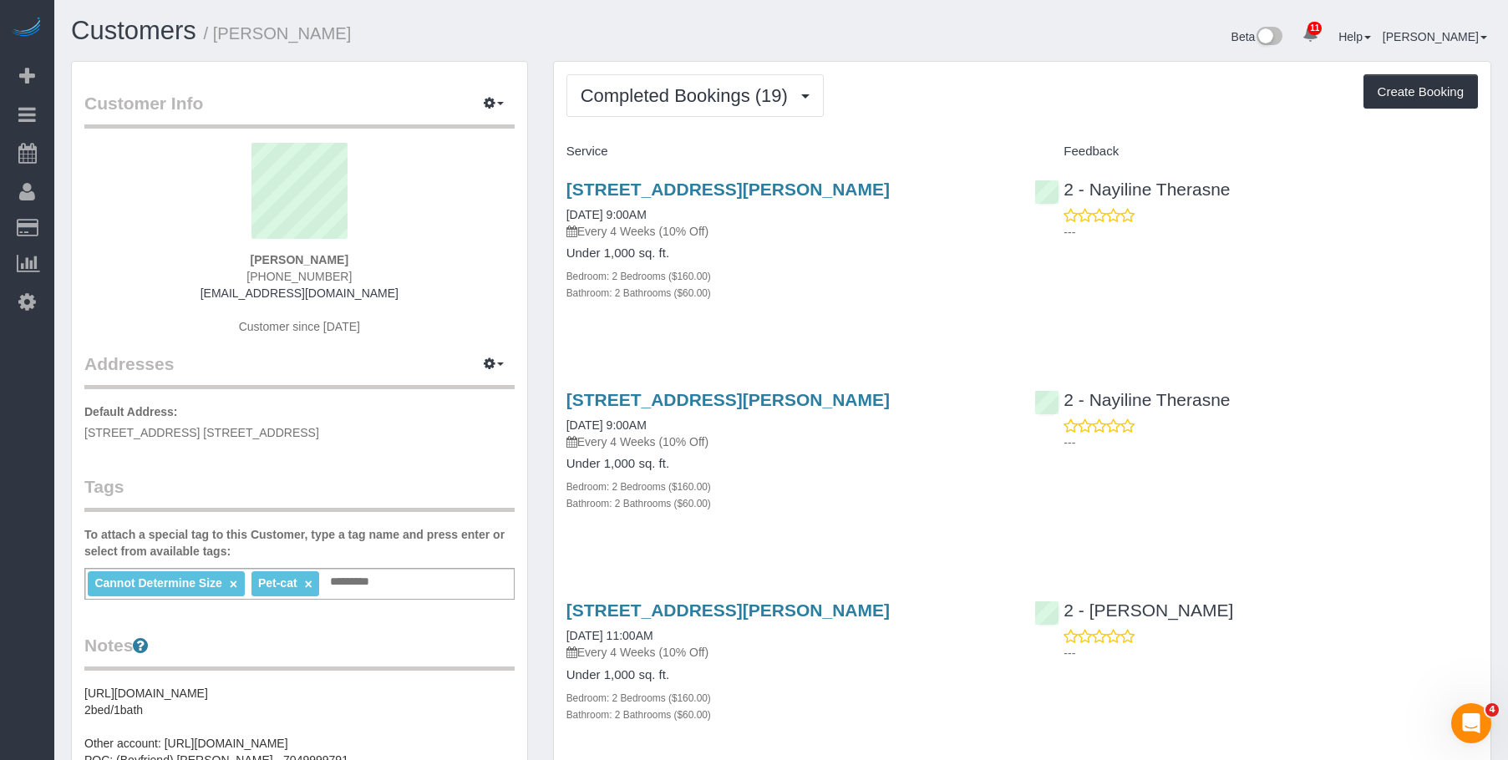
drag, startPoint x: 798, startPoint y: 287, endPoint x: 797, endPoint y: 261, distance: 25.1
click at [799, 287] on div "Bathroom: 2 Bathrooms ($60.00)" at bounding box center [788, 292] width 444 height 17
click at [687, 94] on span "Completed Bookings (19)" at bounding box center [689, 95] width 216 height 21
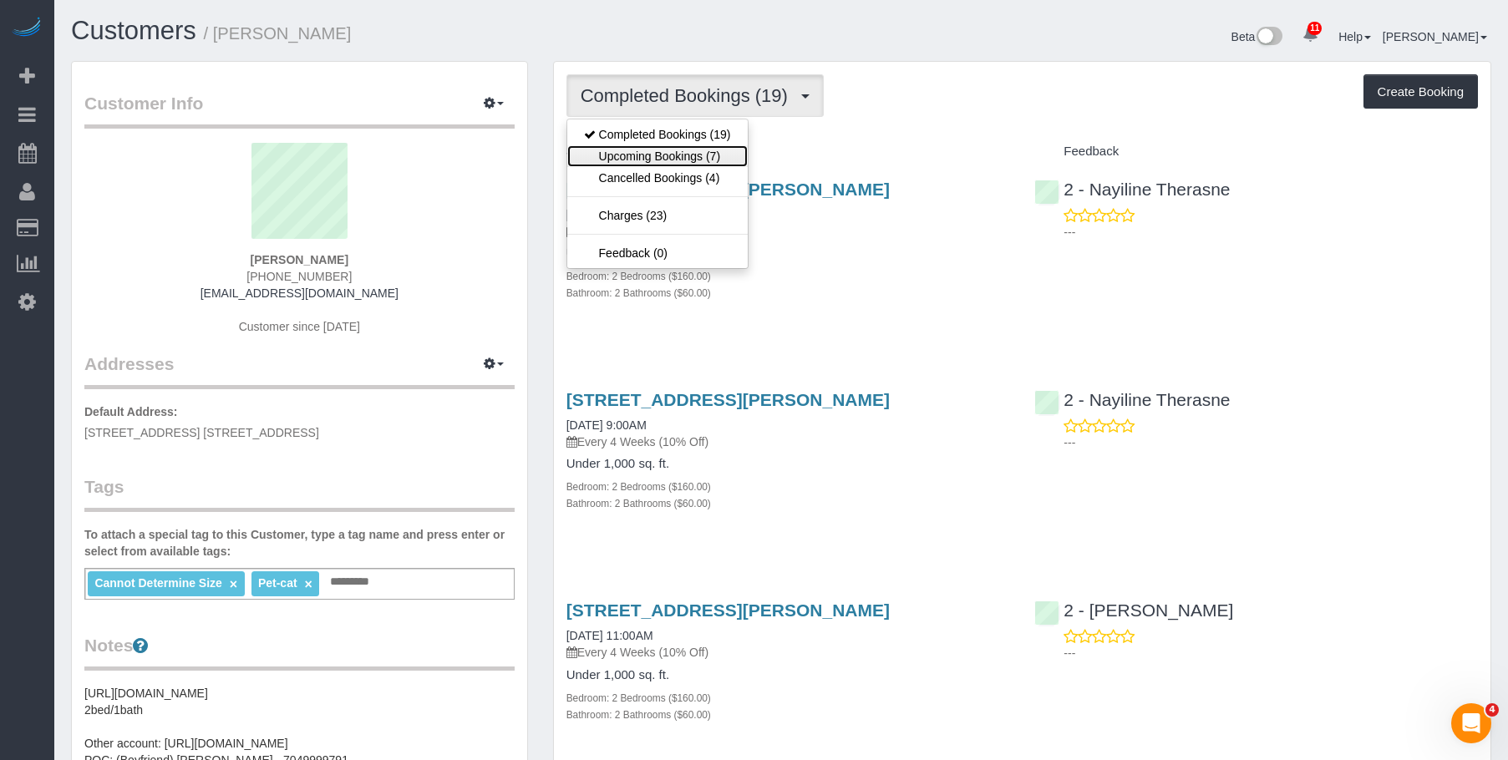
click at [665, 153] on link "Upcoming Bookings (7)" at bounding box center [657, 156] width 180 height 22
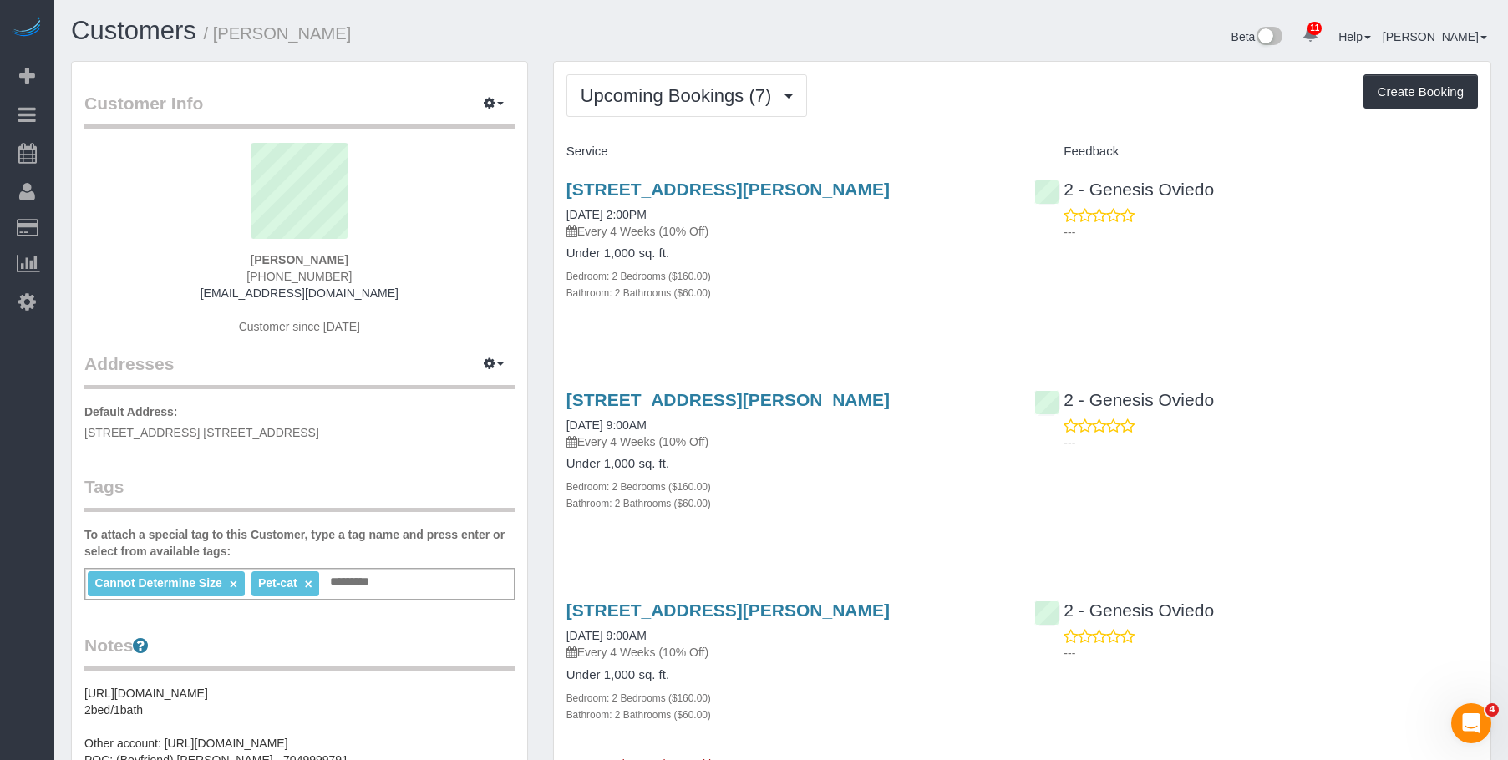
drag, startPoint x: 785, startPoint y: 231, endPoint x: 806, endPoint y: 206, distance: 33.3
click at [787, 232] on p "Every 4 Weeks (10% Off)" at bounding box center [788, 231] width 444 height 17
click at [825, 192] on link "687 Driggs Avenue Apt 4a, Brookyn, NY 11249" at bounding box center [727, 189] width 323 height 19
drag, startPoint x: 547, startPoint y: 180, endPoint x: 955, endPoint y: 180, distance: 407.7
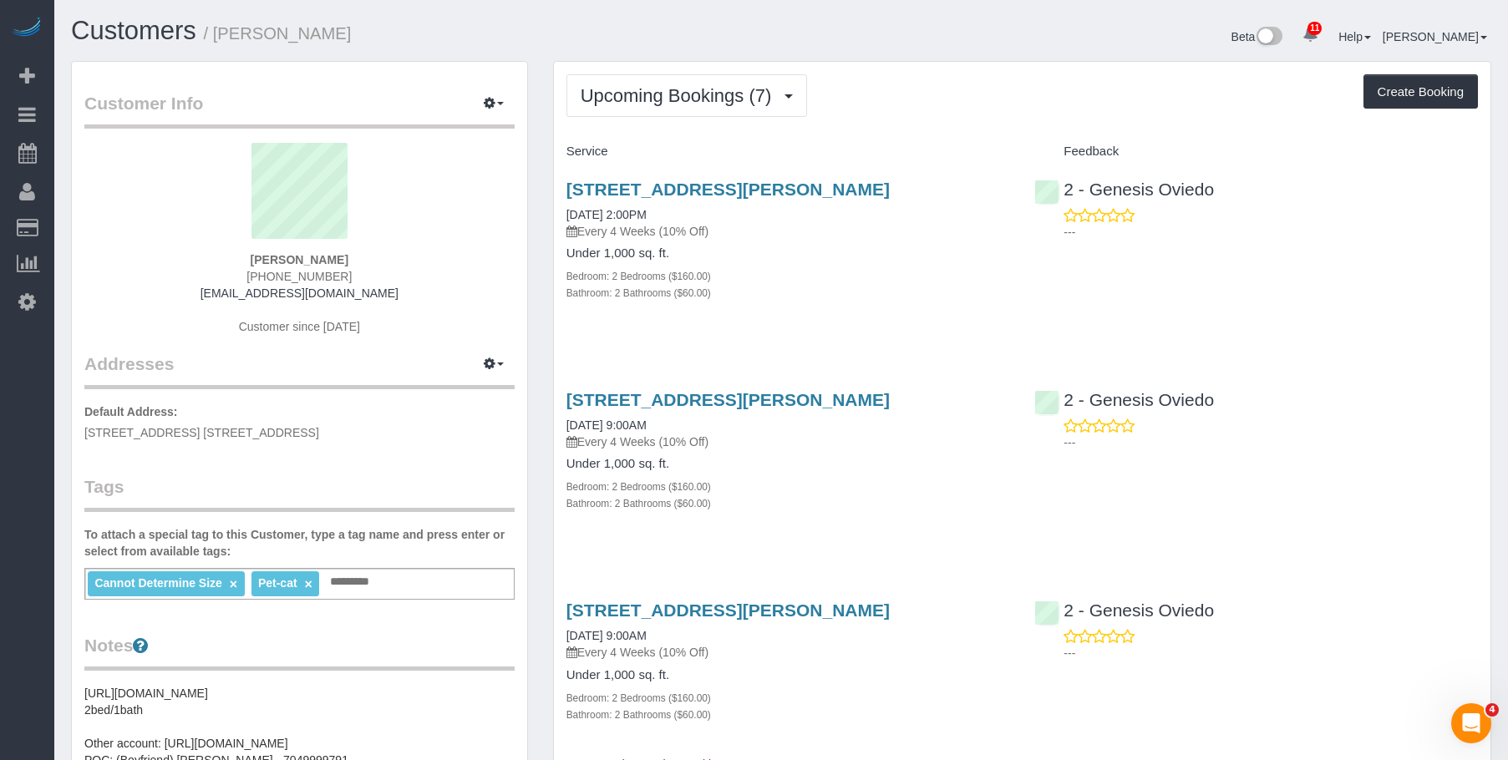
copy link "687 Driggs Avenue Apt 4a, Brookyn, NY 11249"
click at [379, 39] on h1 "Customers / Matt White" at bounding box center [420, 31] width 698 height 28
click at [19, 287] on link "Settings" at bounding box center [27, 301] width 54 height 38
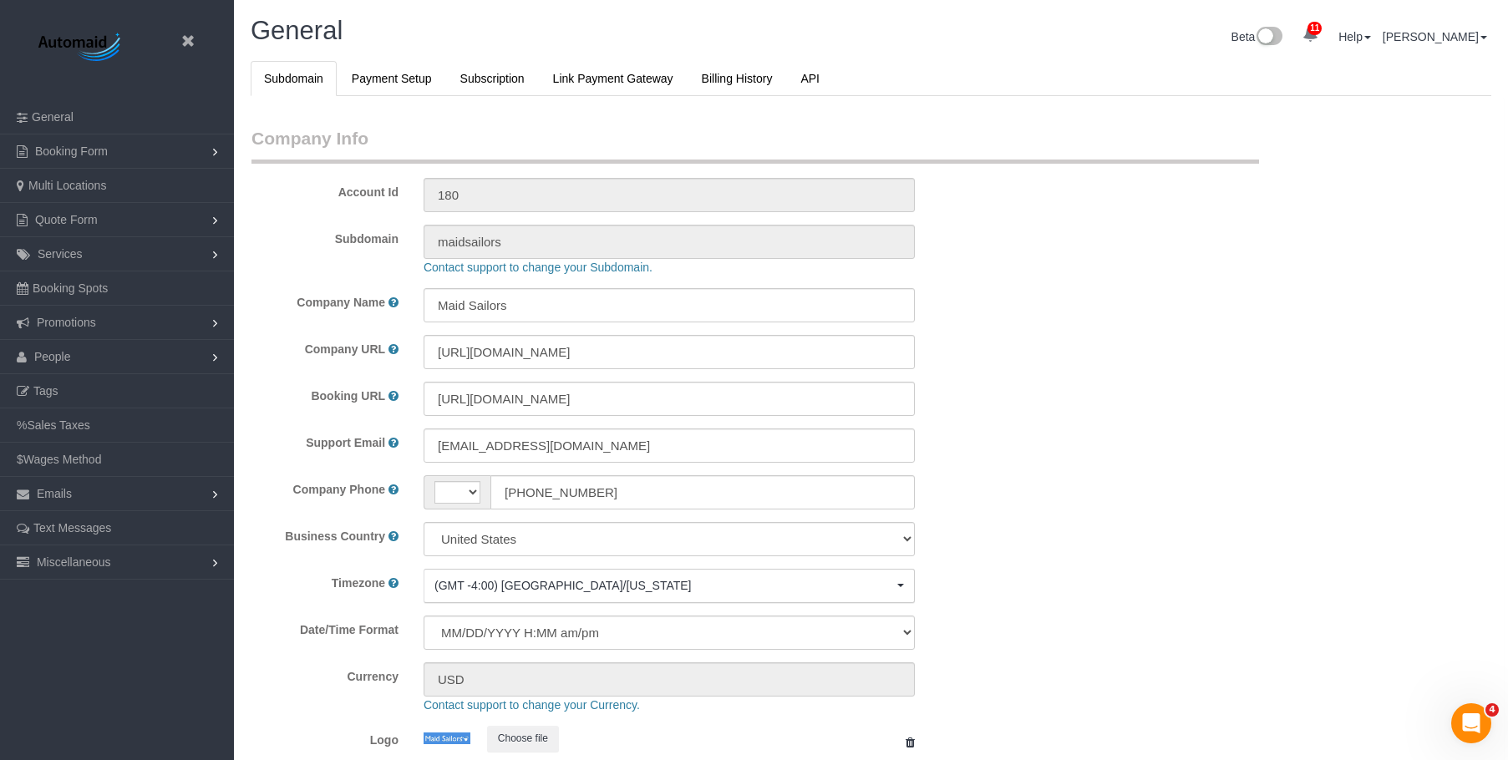
select select "425"
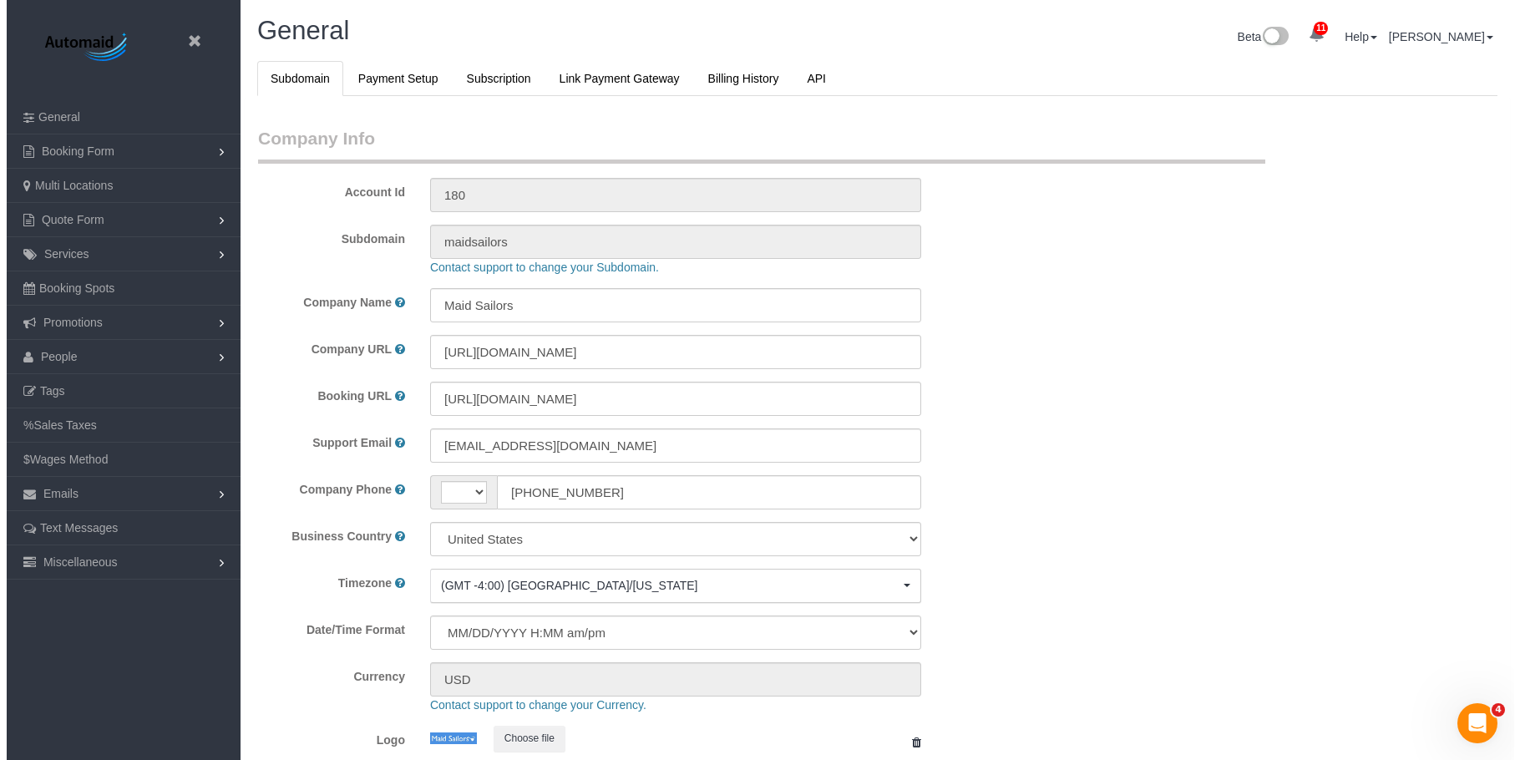
scroll to position [3542, 1508]
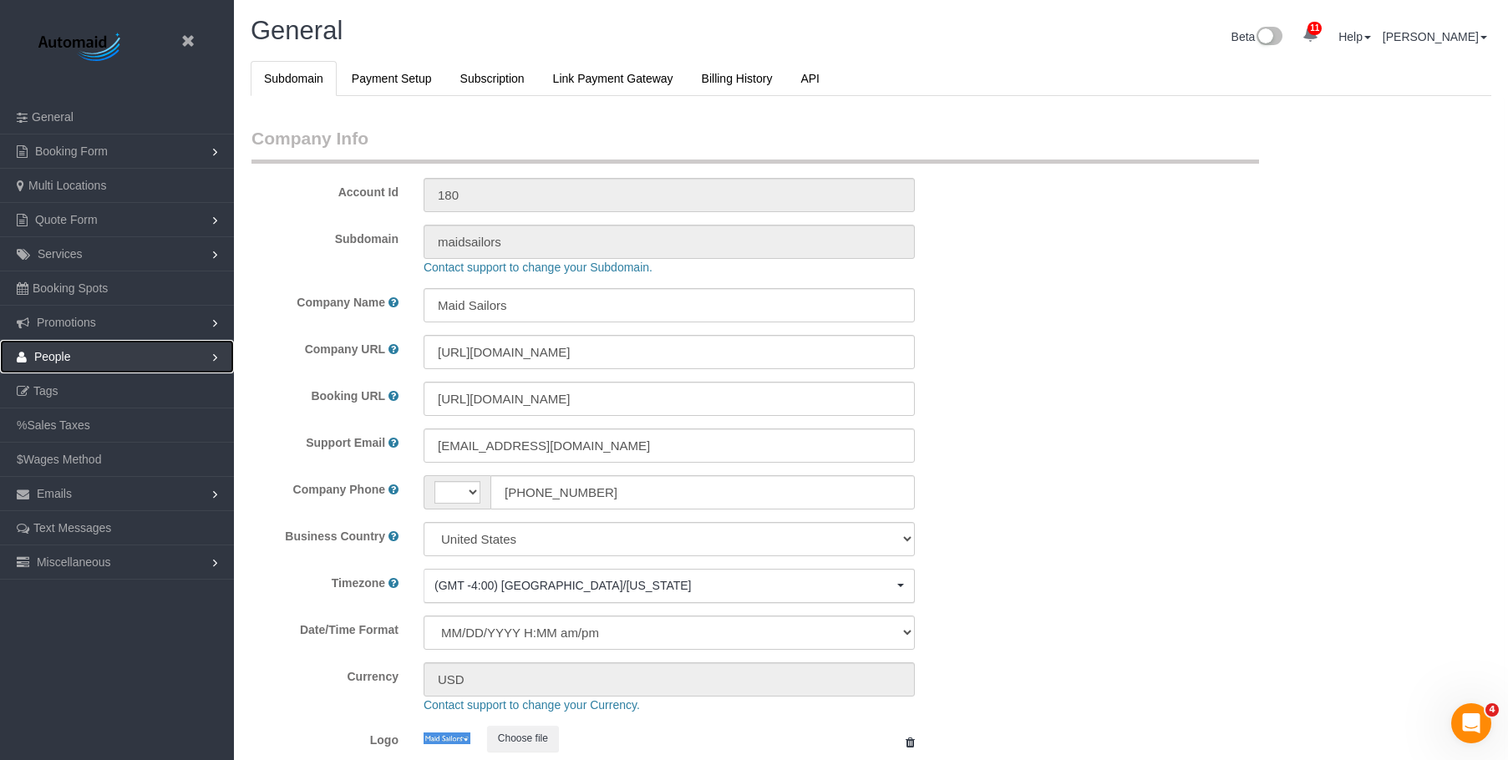
click at [58, 353] on span "People" at bounding box center [52, 356] width 37 height 13
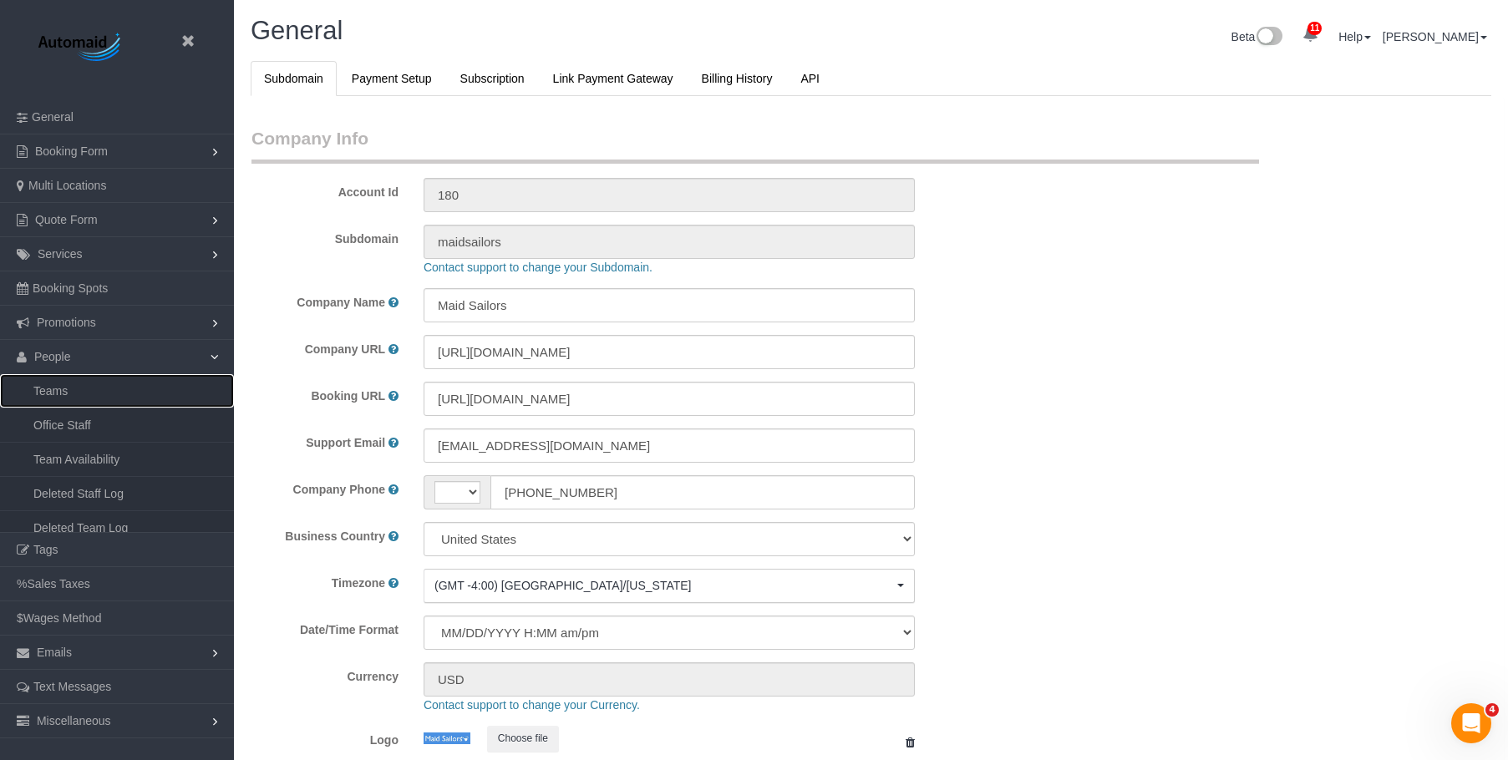
click at [56, 390] on link "Teams" at bounding box center [117, 390] width 234 height 33
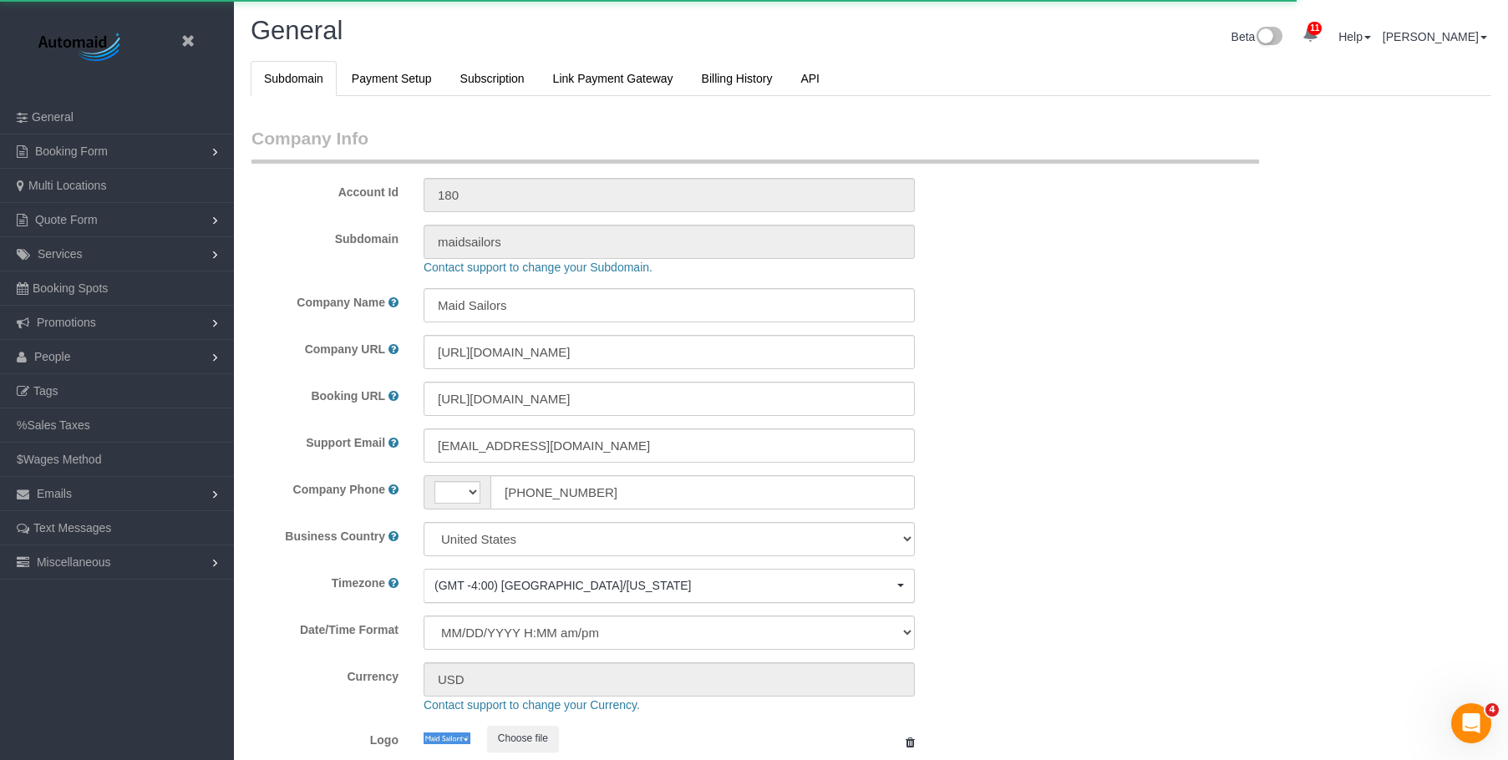
select select "string:[GEOGRAPHIC_DATA]"
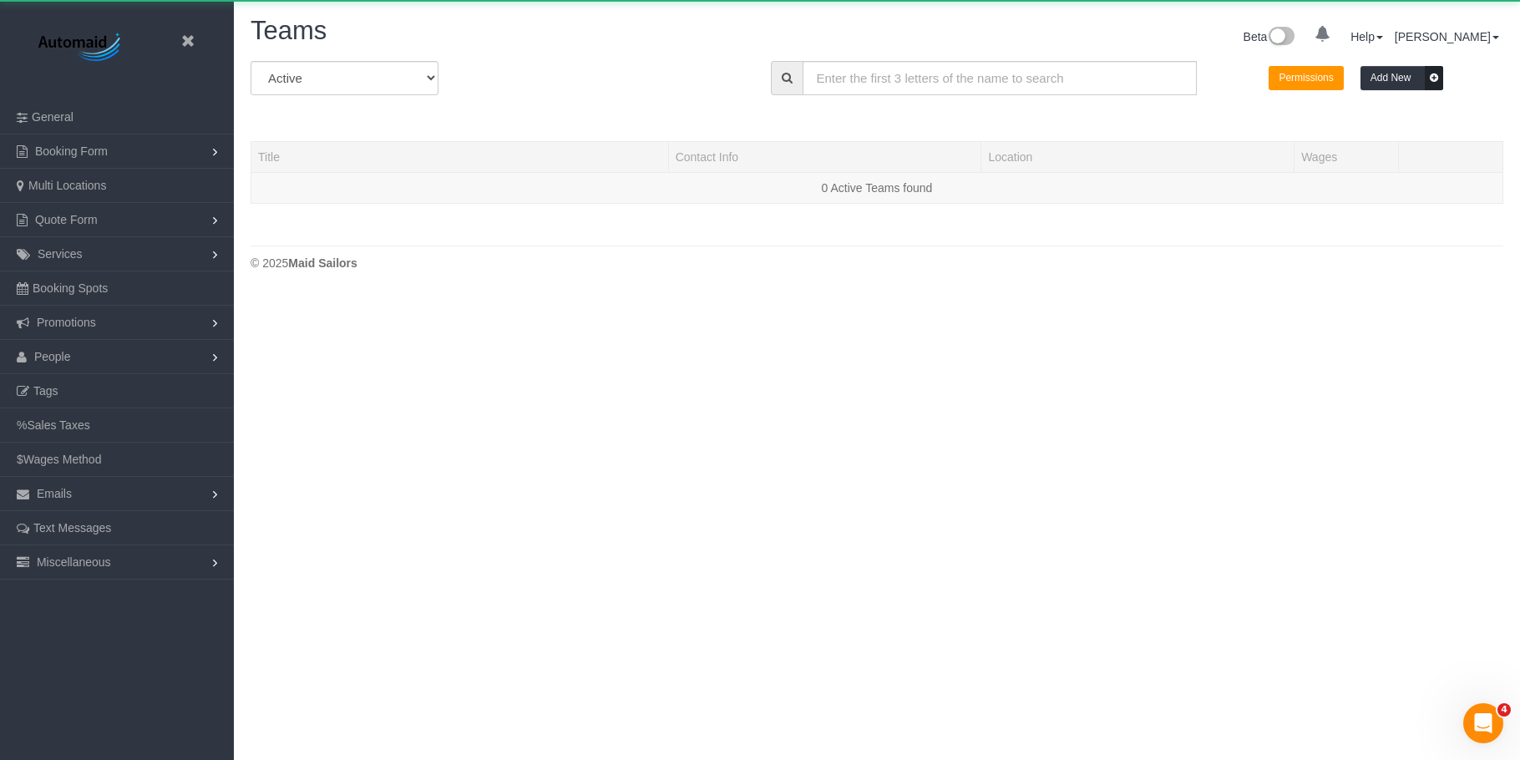
scroll to position [295, 1520]
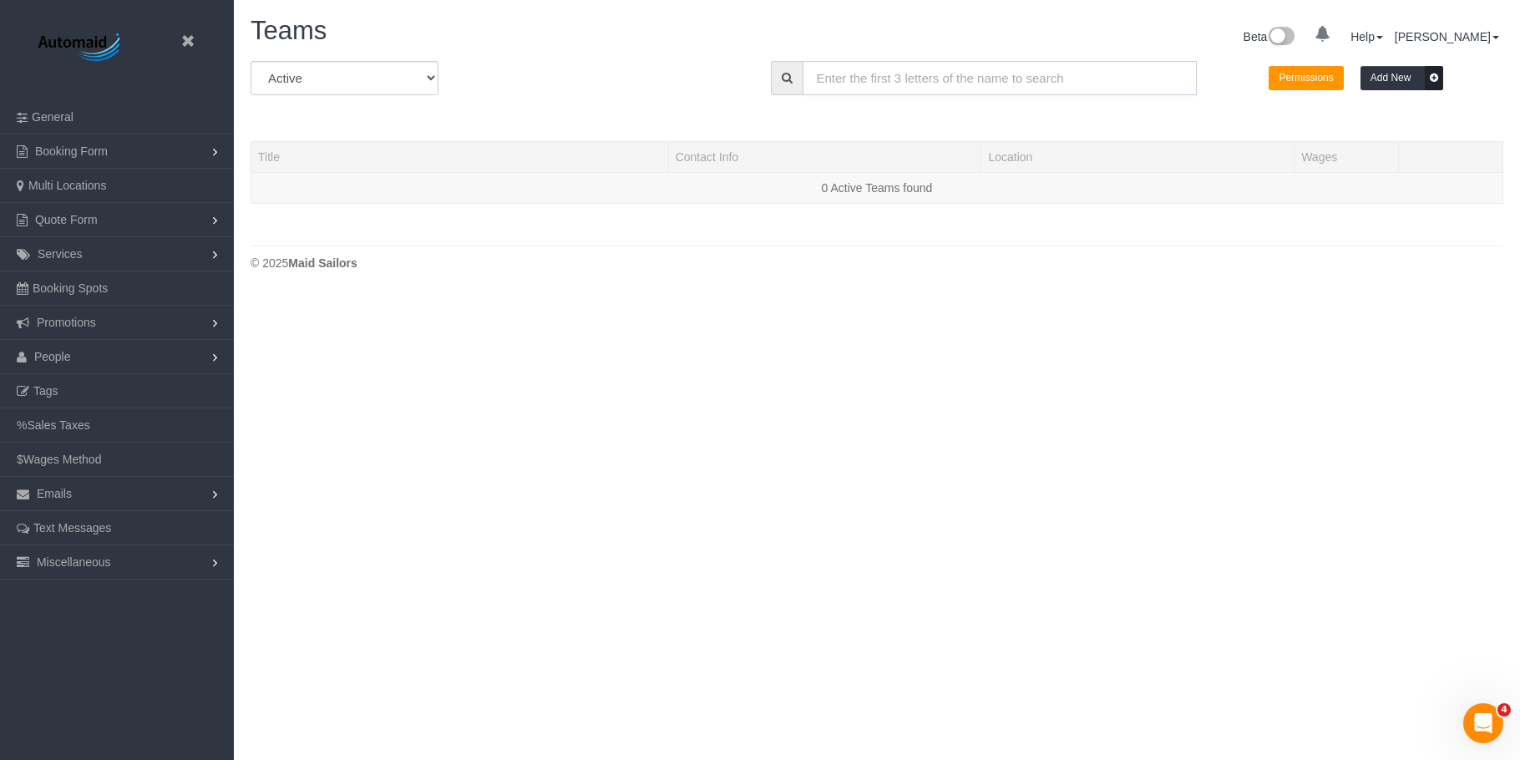
click at [952, 82] on input "text" at bounding box center [1000, 78] width 394 height 34
paste input "Marlene"
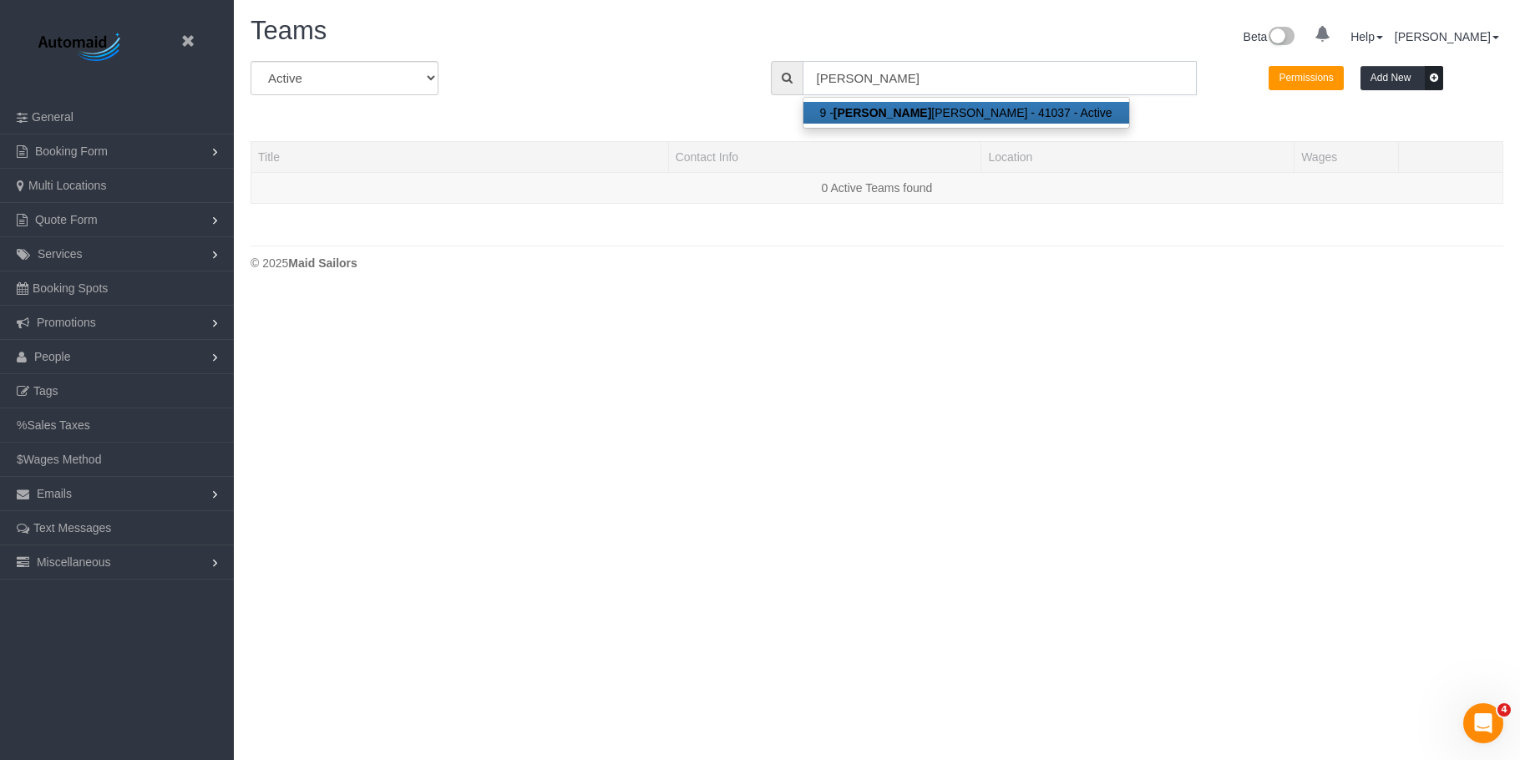
type input "Marlene"
click at [687, 431] on body "Beta Close Settings General Booking Form Install Form Customize Form Fields Def…" at bounding box center [760, 380] width 1520 height 760
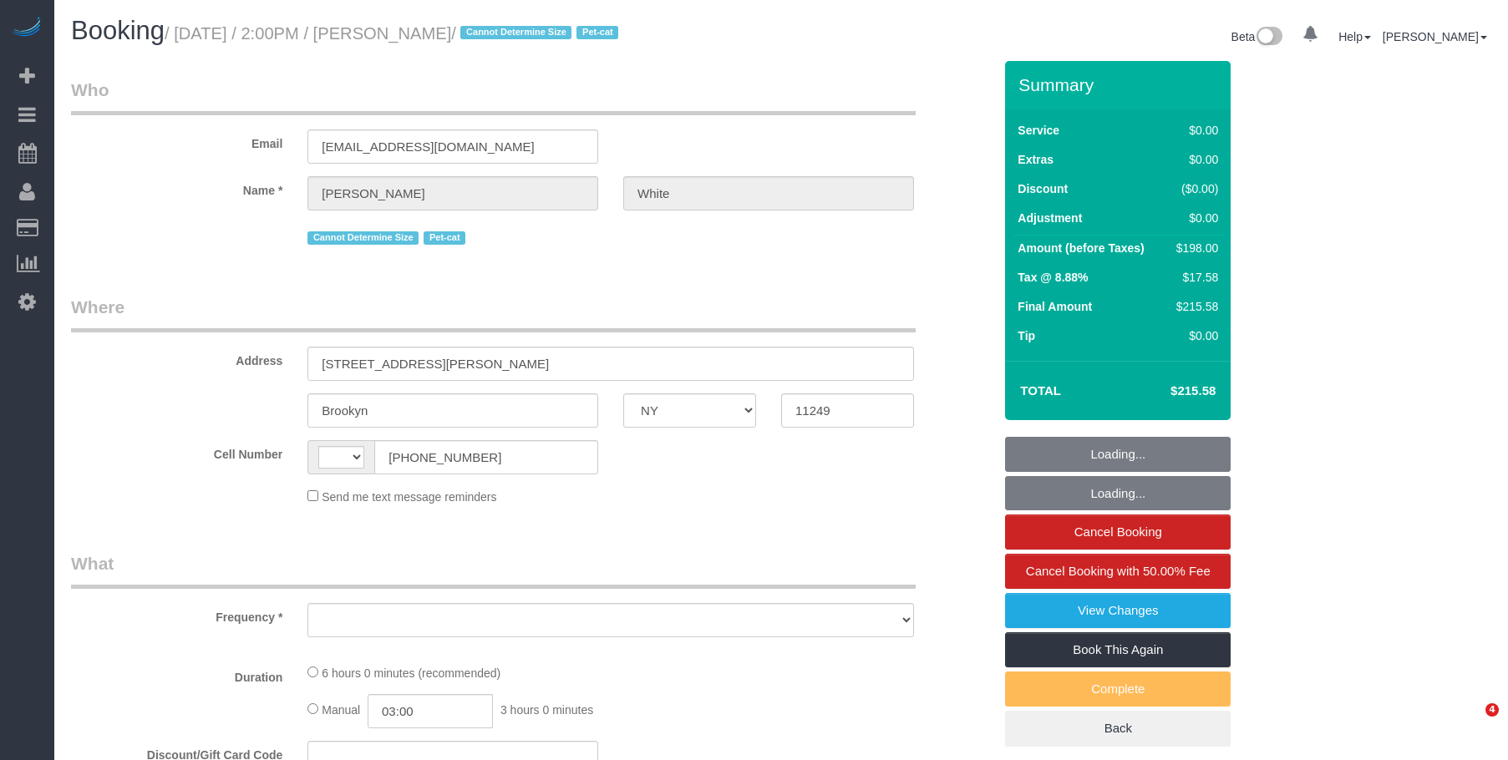
select select "NY"
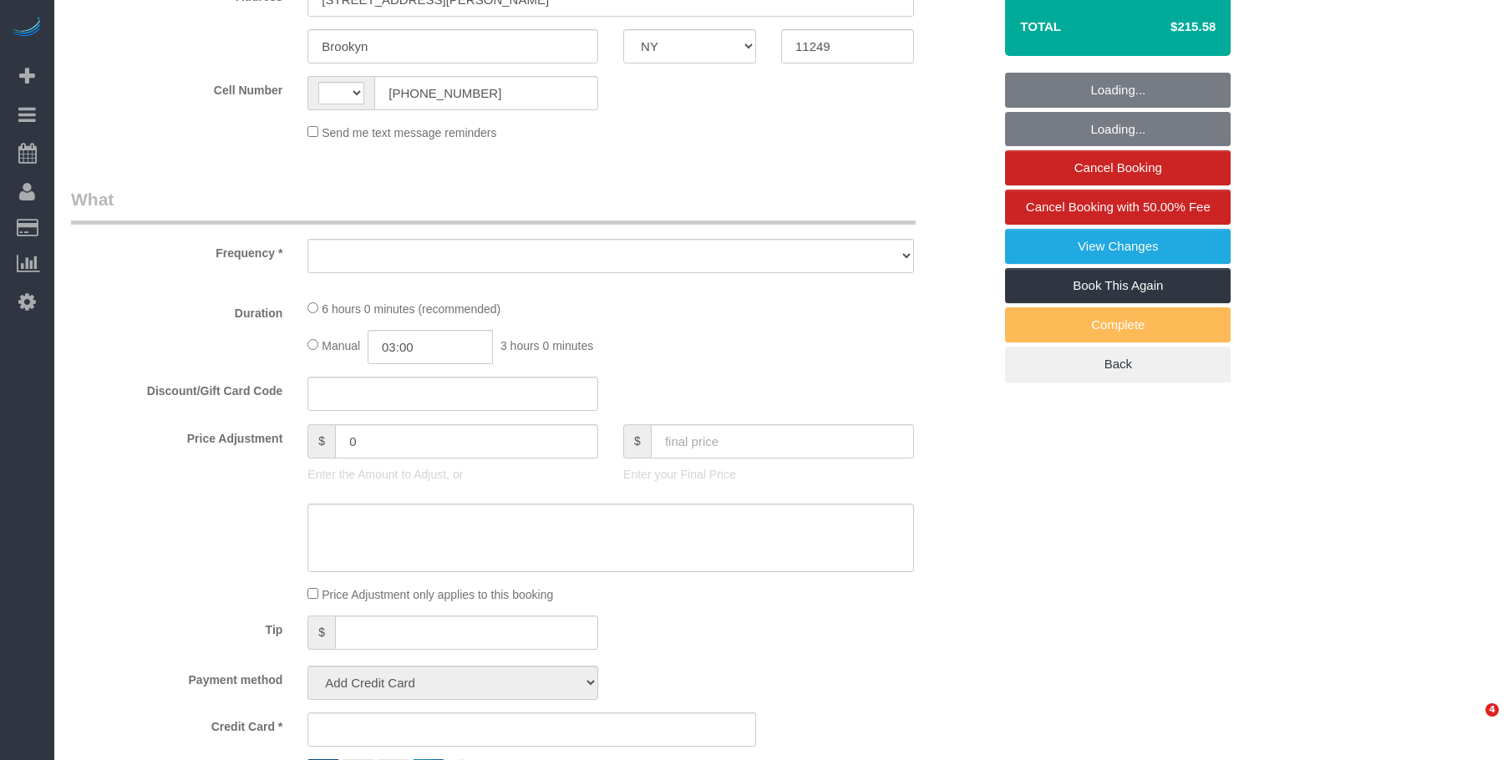
select select "string:stripe-pm_1NX6SW4VGloSiKo7BDWM7Kfv"
select select "2"
select select "number:89"
select select "number:75"
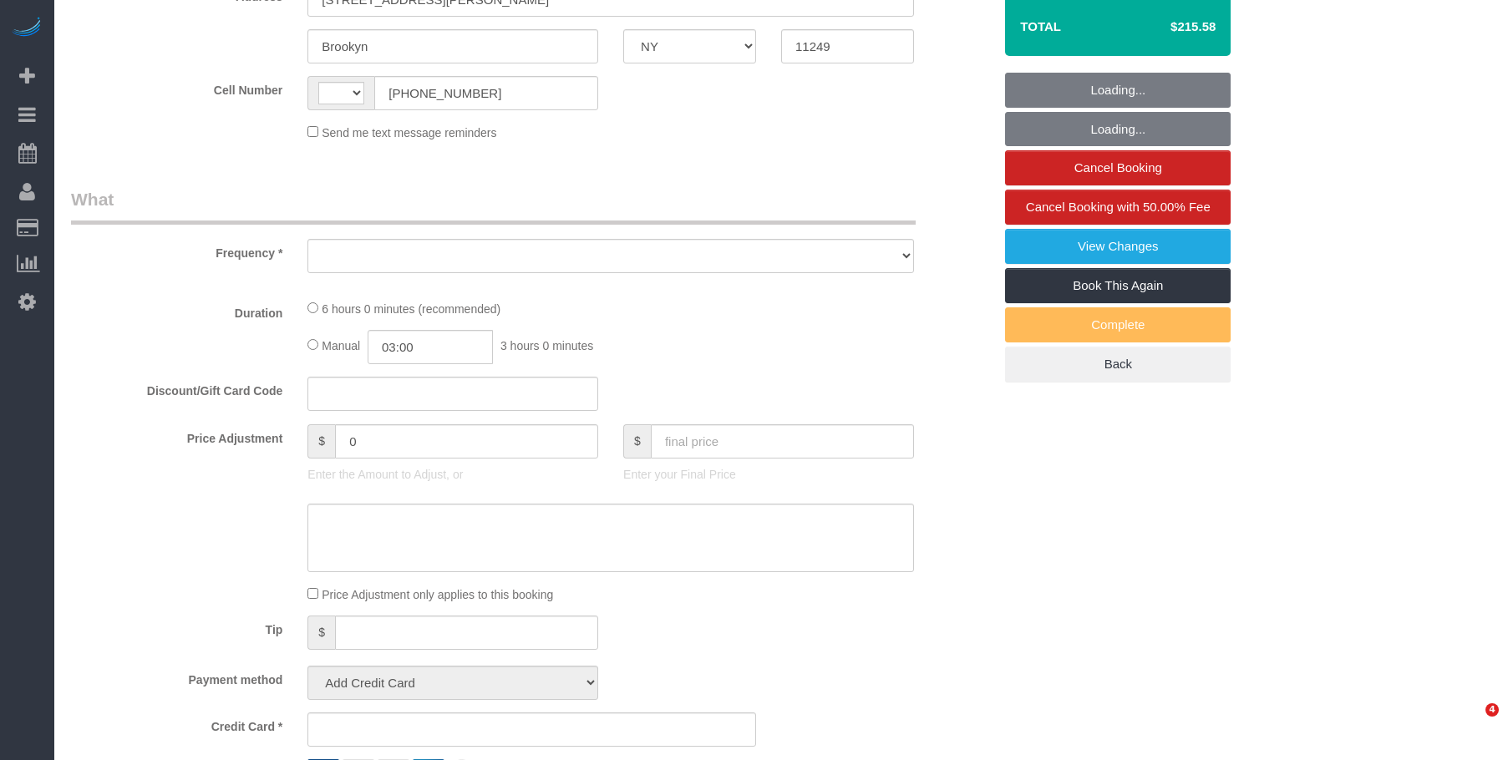
select select "number:14"
select select "number:5"
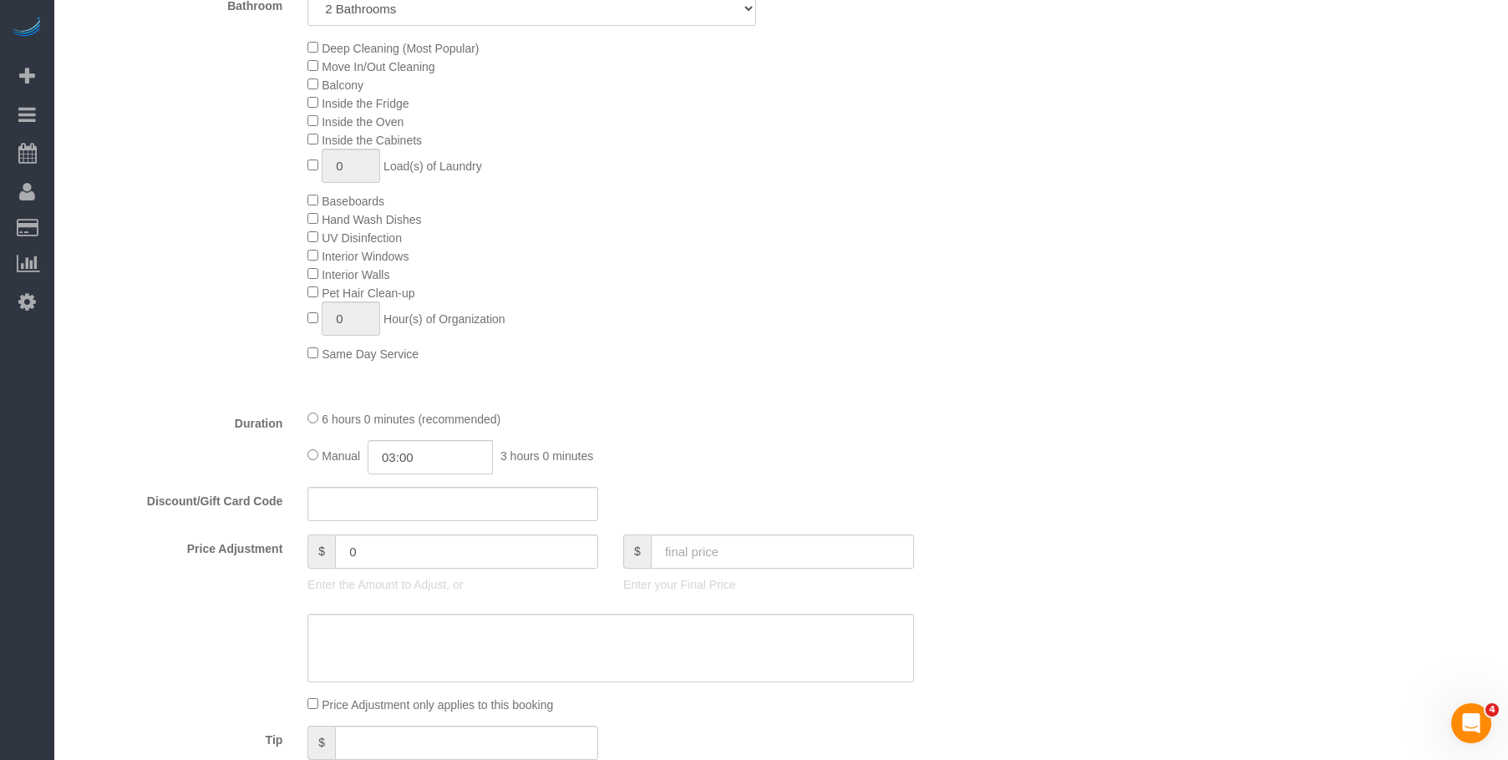
scroll to position [962, 0]
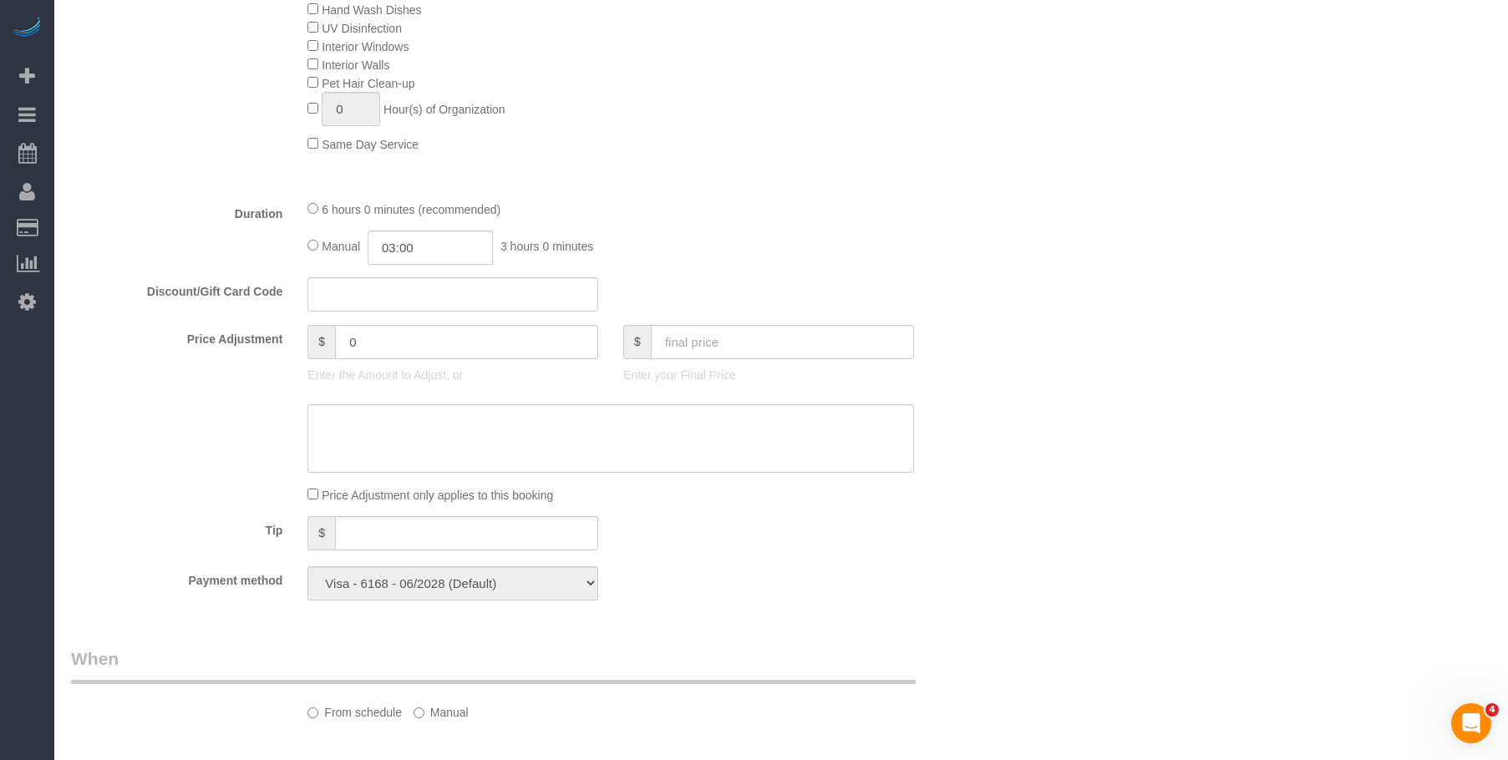
select select "string:[GEOGRAPHIC_DATA]"
select select "object:975"
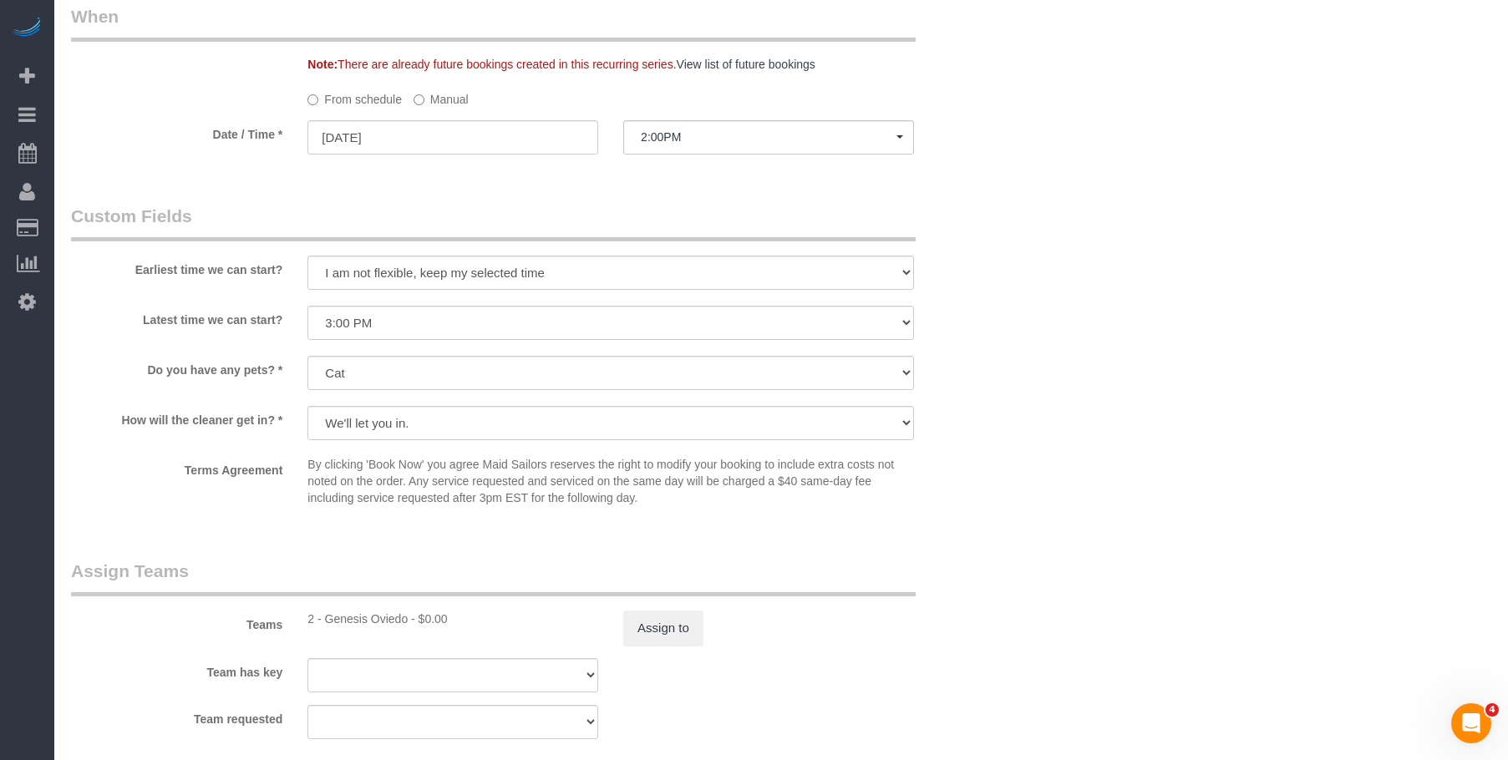
select select "spot1"
select select "object:1352"
select select "spot50"
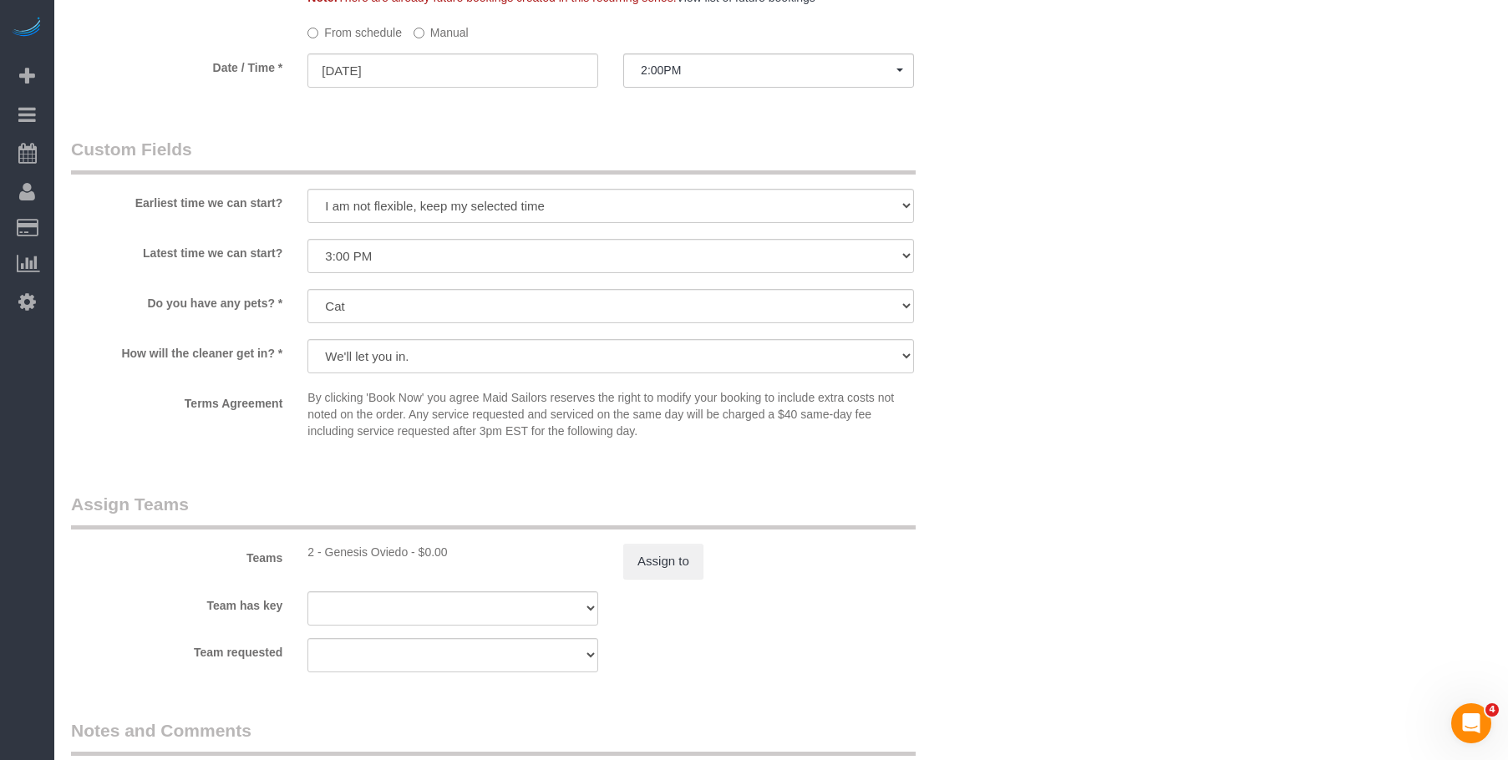
select select "2"
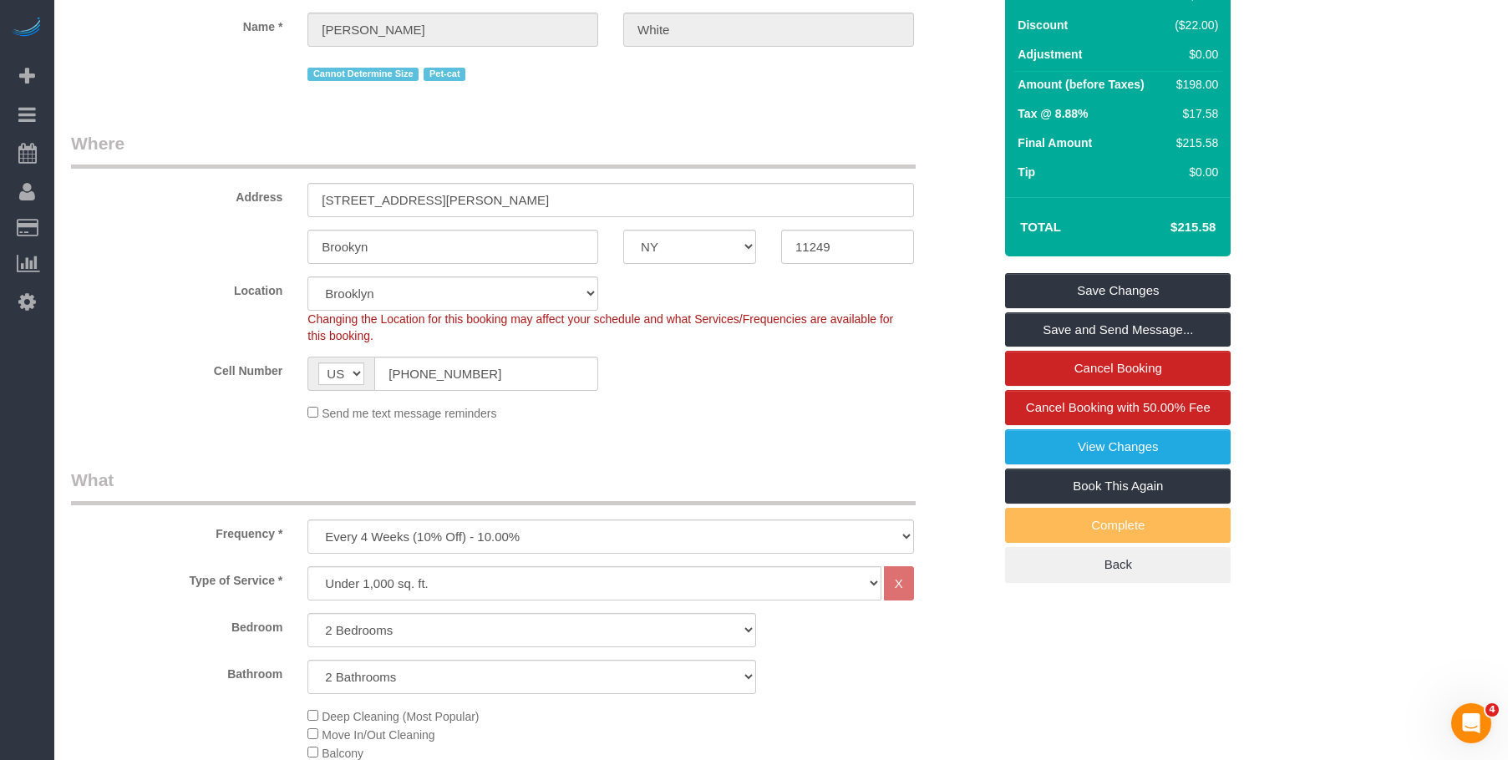
scroll to position [0, 0]
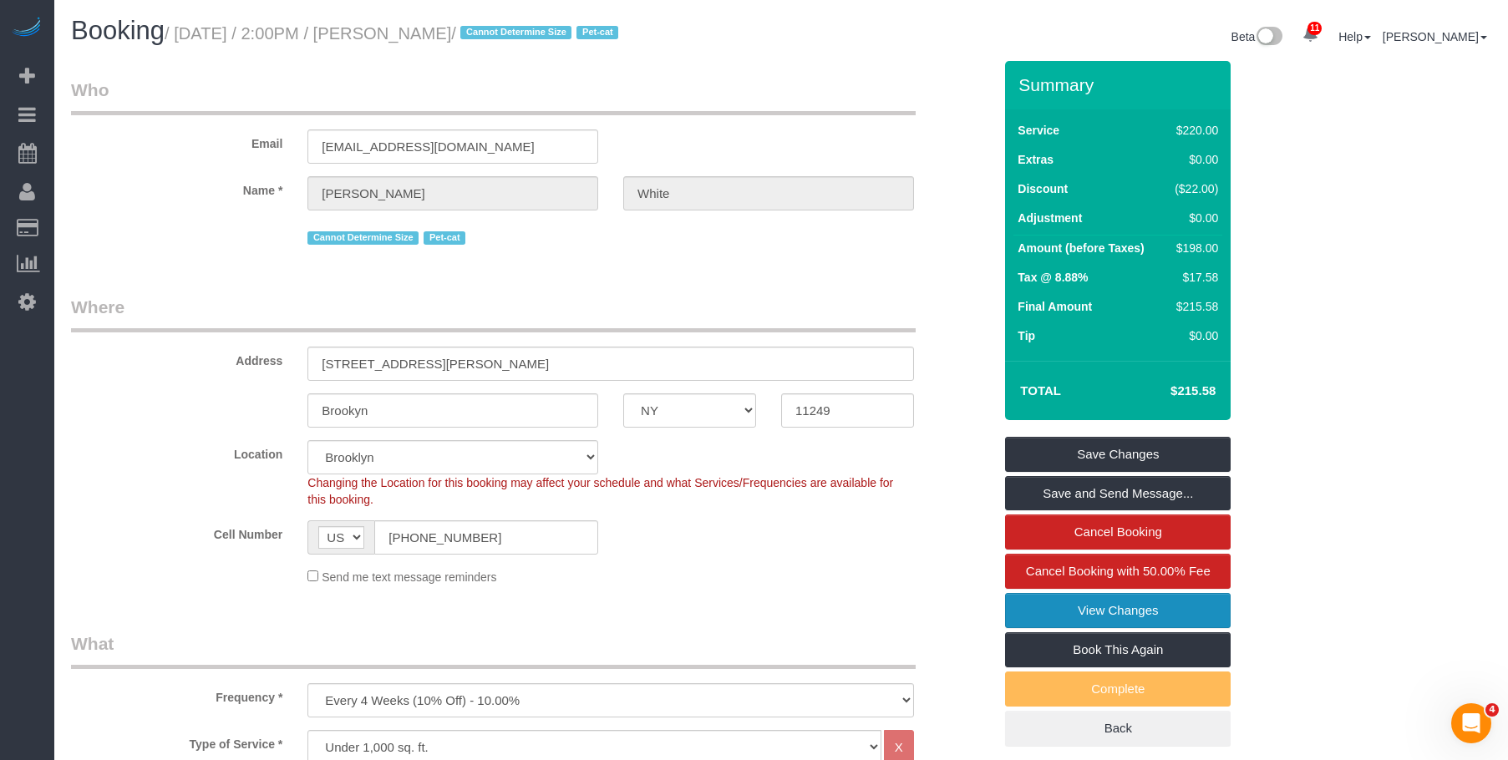
click at [1011, 605] on link "View Changes" at bounding box center [1118, 610] width 226 height 35
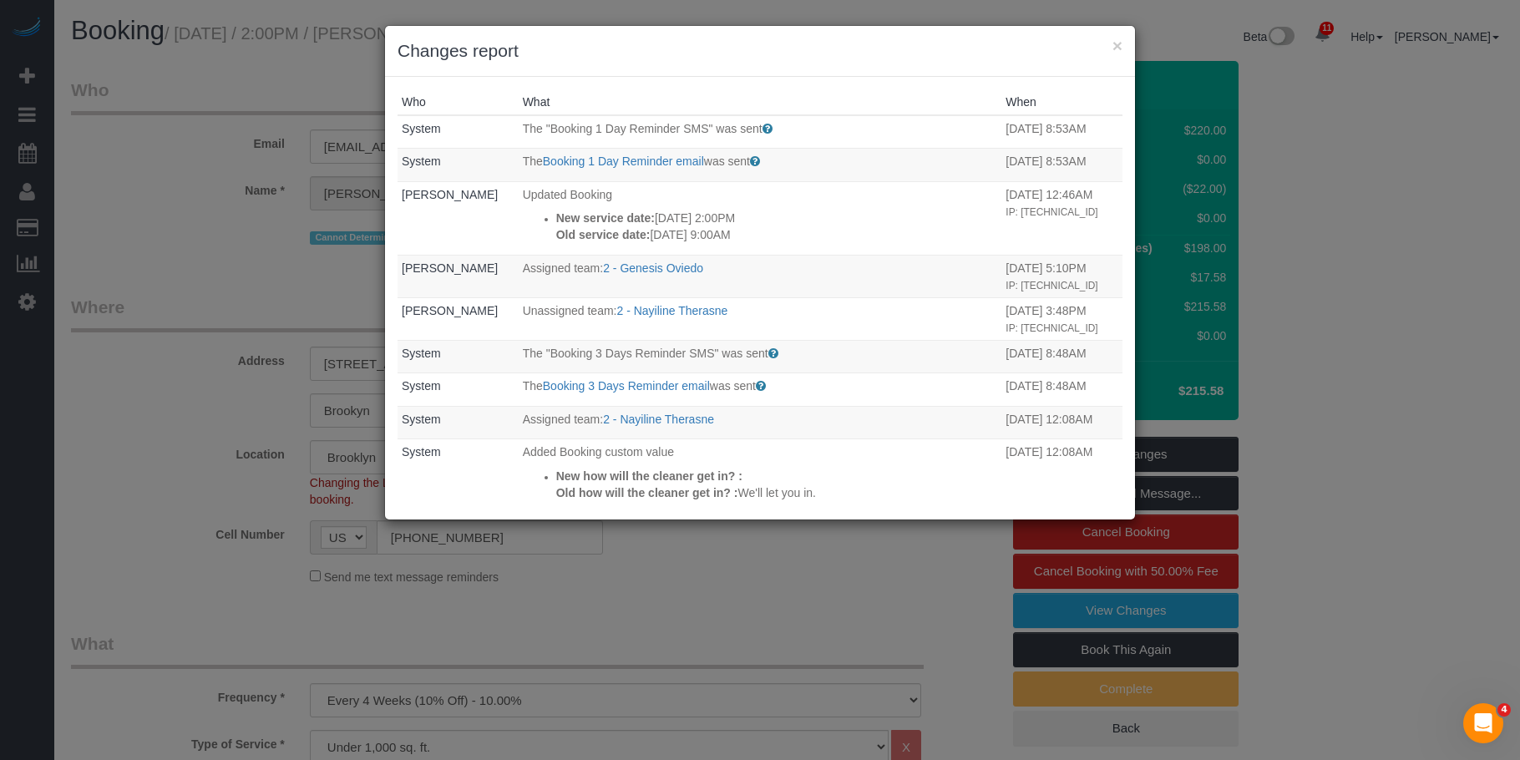
click at [1123, 52] on div "× Changes report" at bounding box center [760, 51] width 750 height 51
click at [1116, 44] on button "×" at bounding box center [1118, 46] width 10 height 18
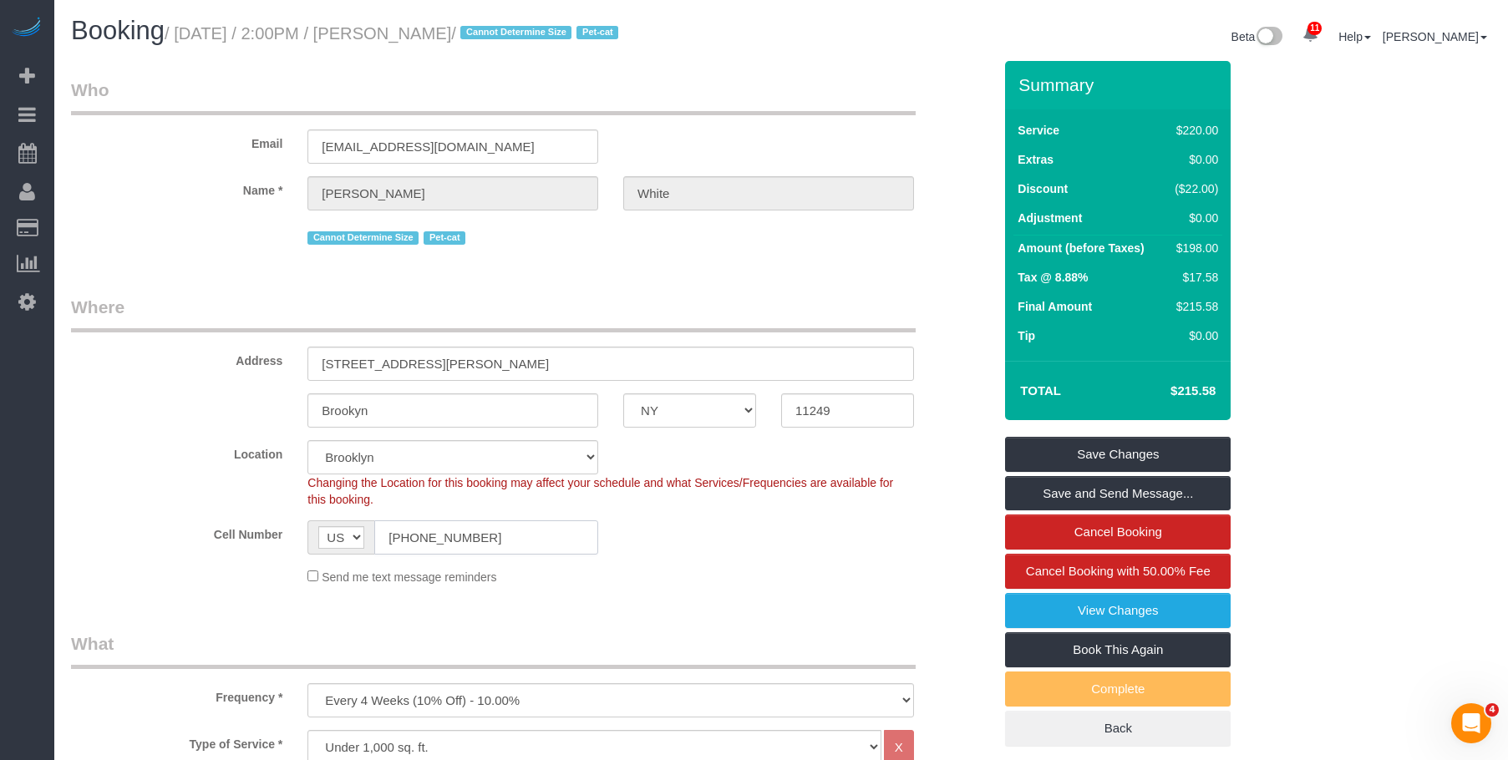
drag, startPoint x: 327, startPoint y: 535, endPoint x: 342, endPoint y: 427, distance: 109.5
click at [246, 527] on div "Cell Number AF AL DZ AD AO AI AQ AG AR AM AW AU AT AZ BS BH BD BB BY BE BZ BJ B…" at bounding box center [531, 537] width 947 height 34
drag, startPoint x: 302, startPoint y: 22, endPoint x: 499, endPoint y: 34, distance: 196.7
click at [499, 34] on small "/ September 05, 2025 / 2:00PM / Matt White / Cannot Determine Size Pet-cat" at bounding box center [394, 33] width 459 height 18
click at [785, 129] on div "Email seolijar@gmail.com" at bounding box center [531, 121] width 947 height 86
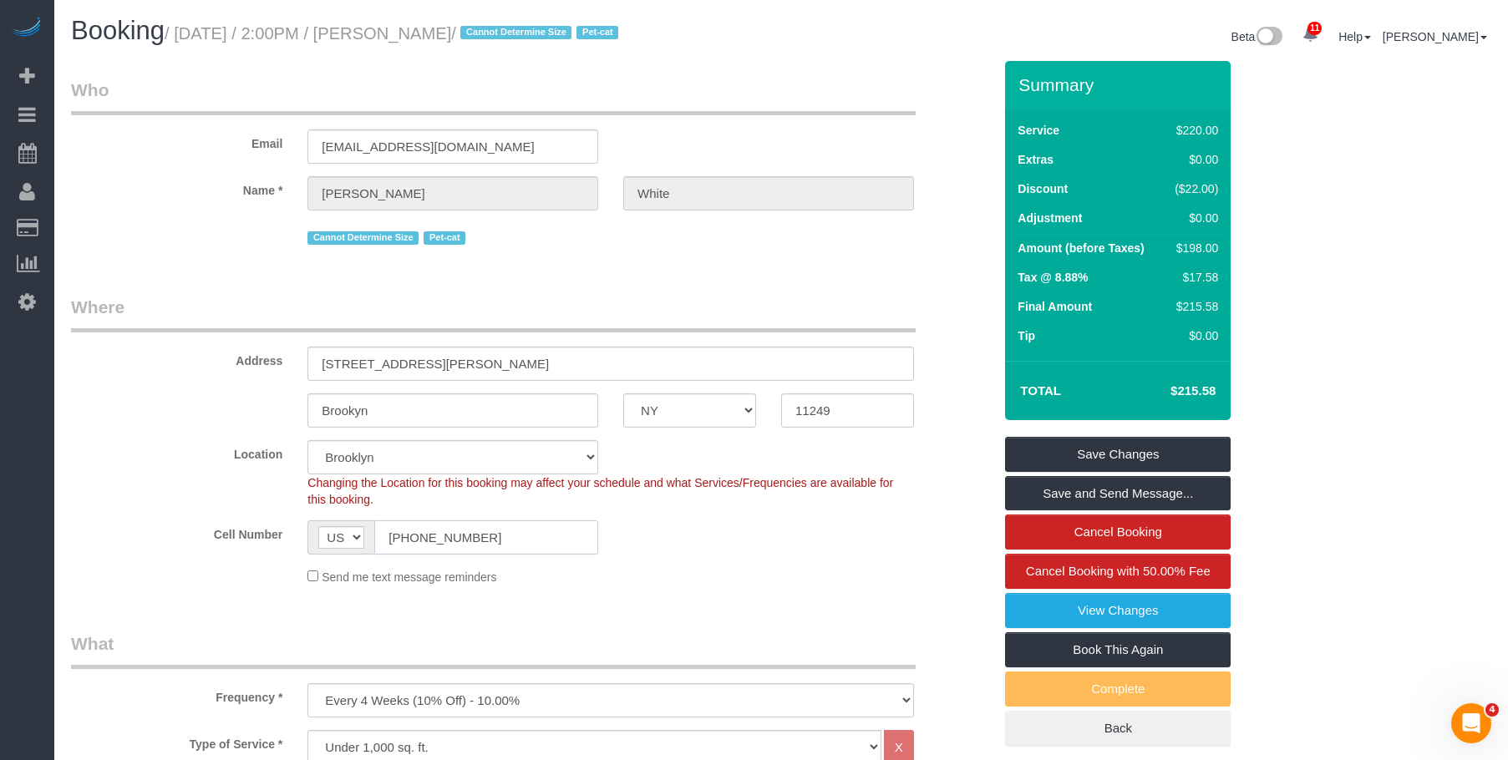
drag, startPoint x: 500, startPoint y: 545, endPoint x: 328, endPoint y: 526, distance: 173.1
click at [329, 526] on div "AF AL DZ AD AO AI AQ AG AR AM AW AU AT AZ BS BH BD BB BY BE BZ BJ BM BT BO BA B…" at bounding box center [452, 537] width 291 height 34
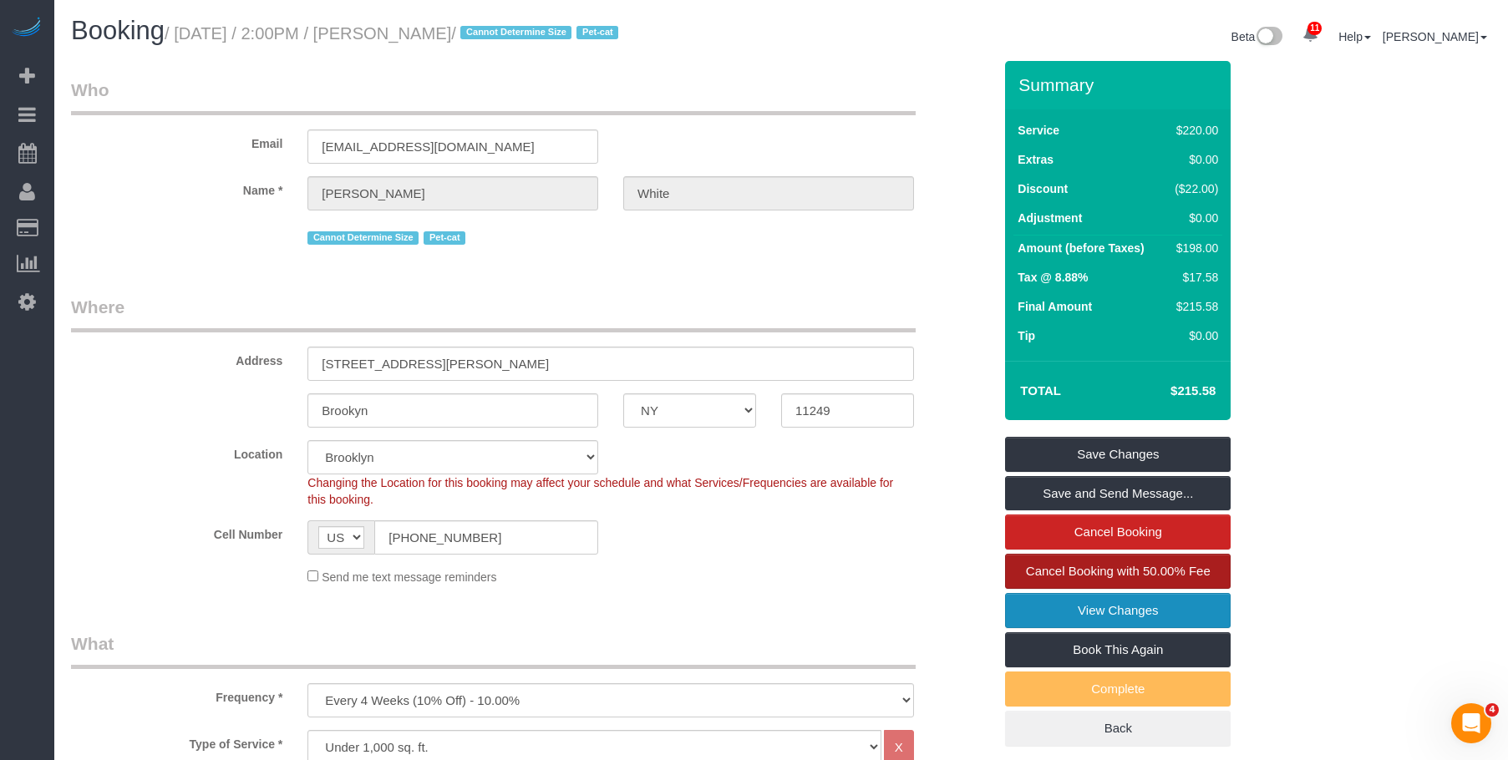
drag, startPoint x: 1040, startPoint y: 616, endPoint x: 1030, endPoint y: 579, distance: 38.1
click at [1042, 615] on link "View Changes" at bounding box center [1118, 610] width 226 height 35
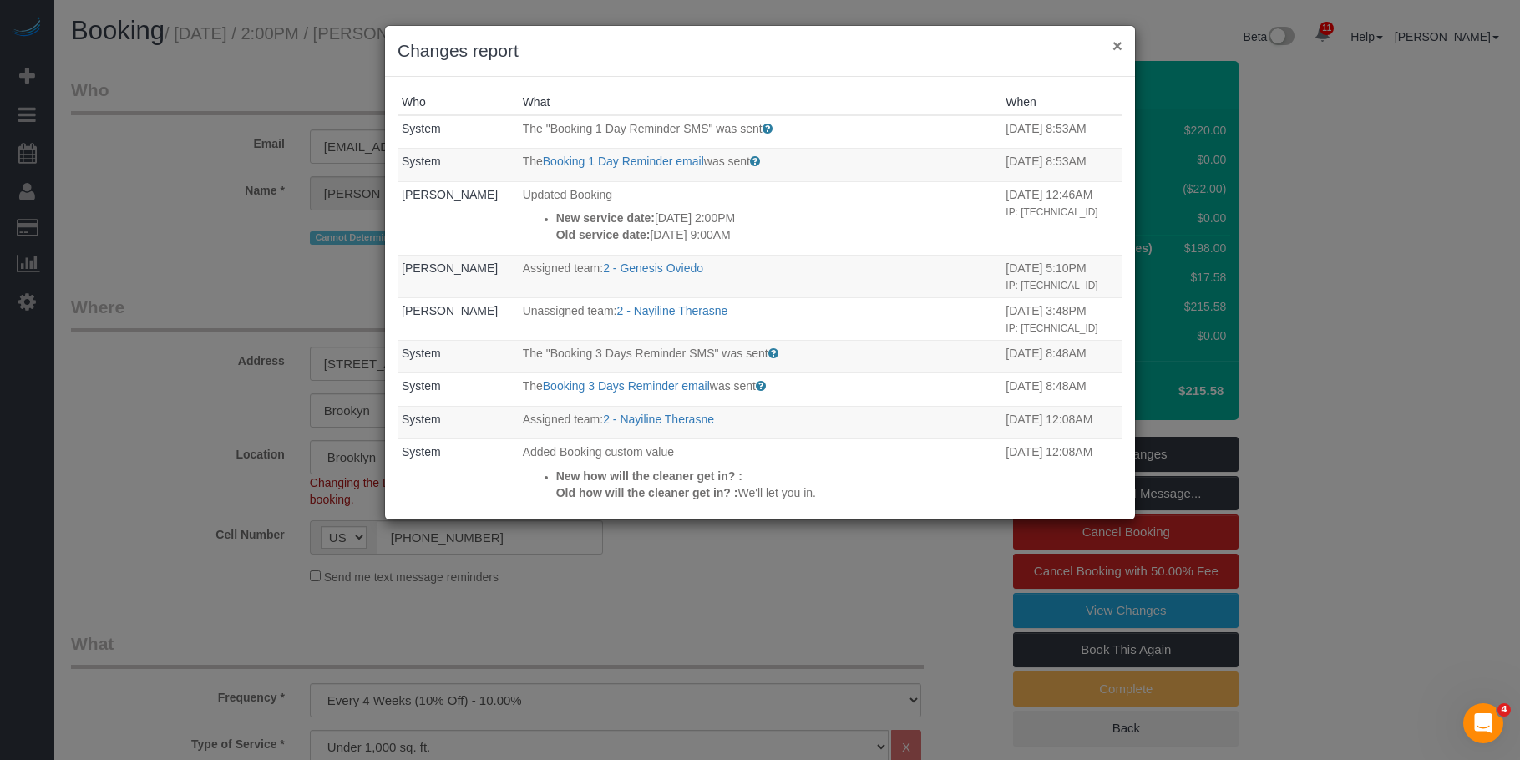
click at [1114, 41] on button "×" at bounding box center [1118, 46] width 10 height 18
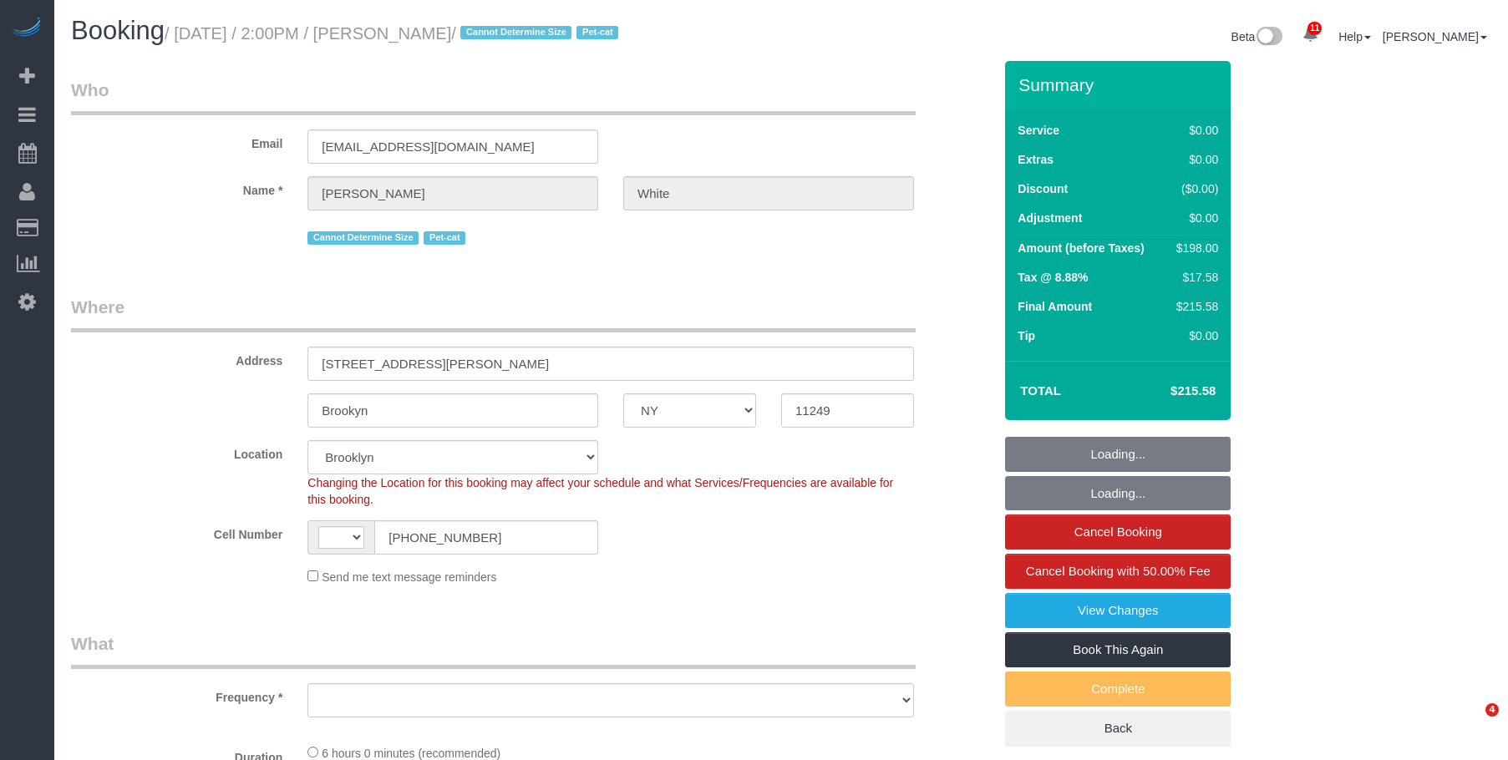
select select "NY"
click at [798, 95] on legend "Who" at bounding box center [493, 97] width 845 height 38
select select "string:[GEOGRAPHIC_DATA]"
select select "object:733"
select select "number:89"
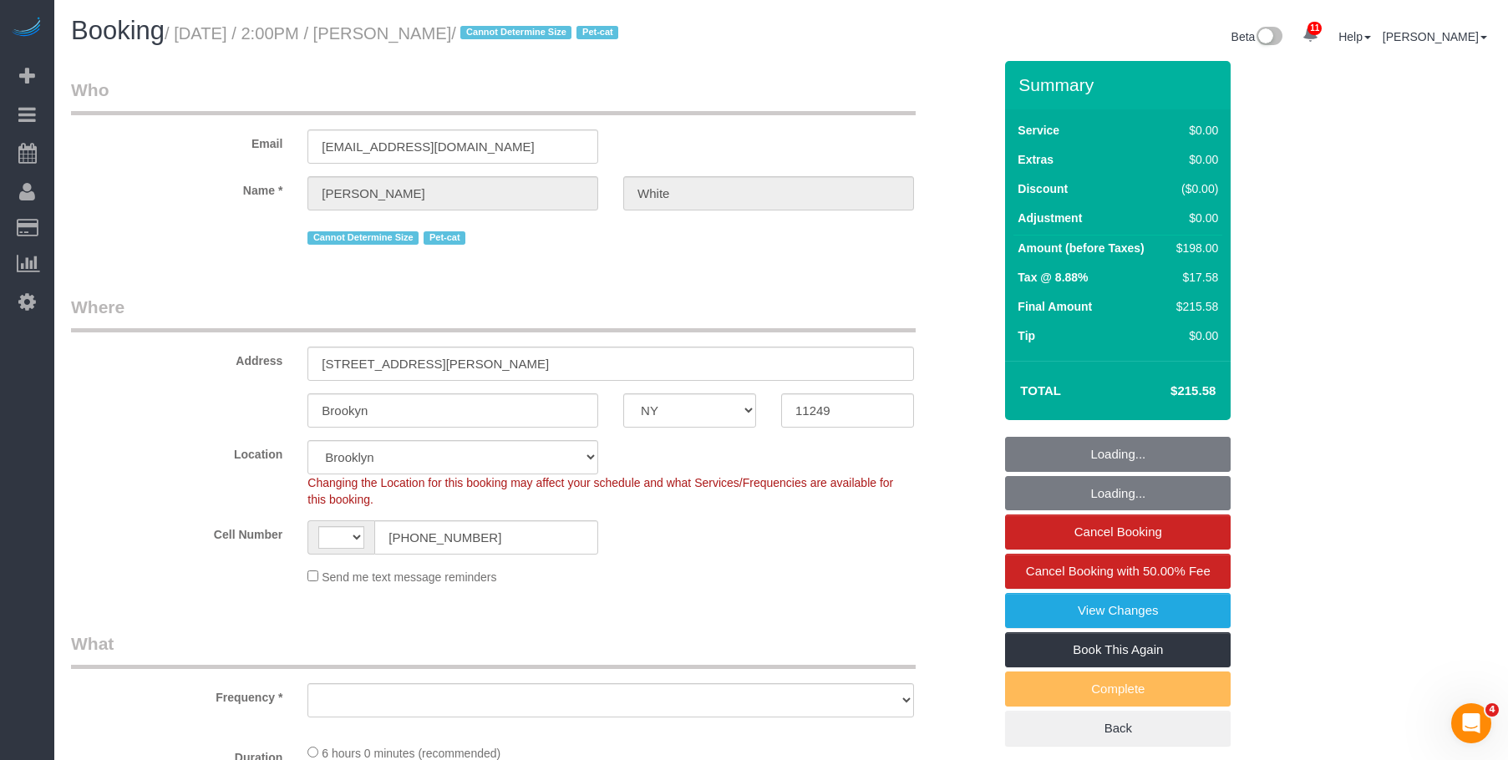
select select "number:75"
select select "number:14"
select select "number:5"
select select "object:1352"
select select "spot1"
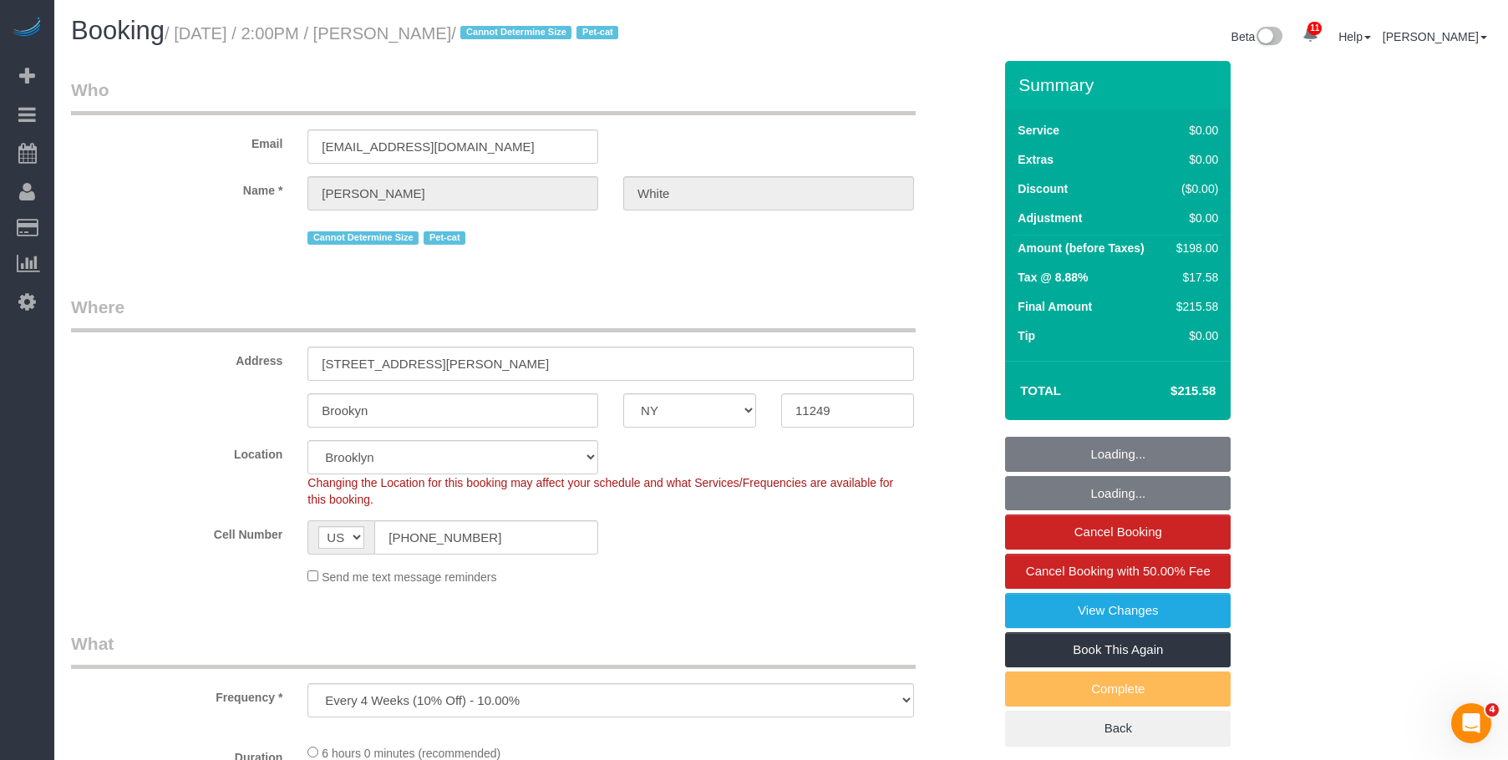
select select "2"
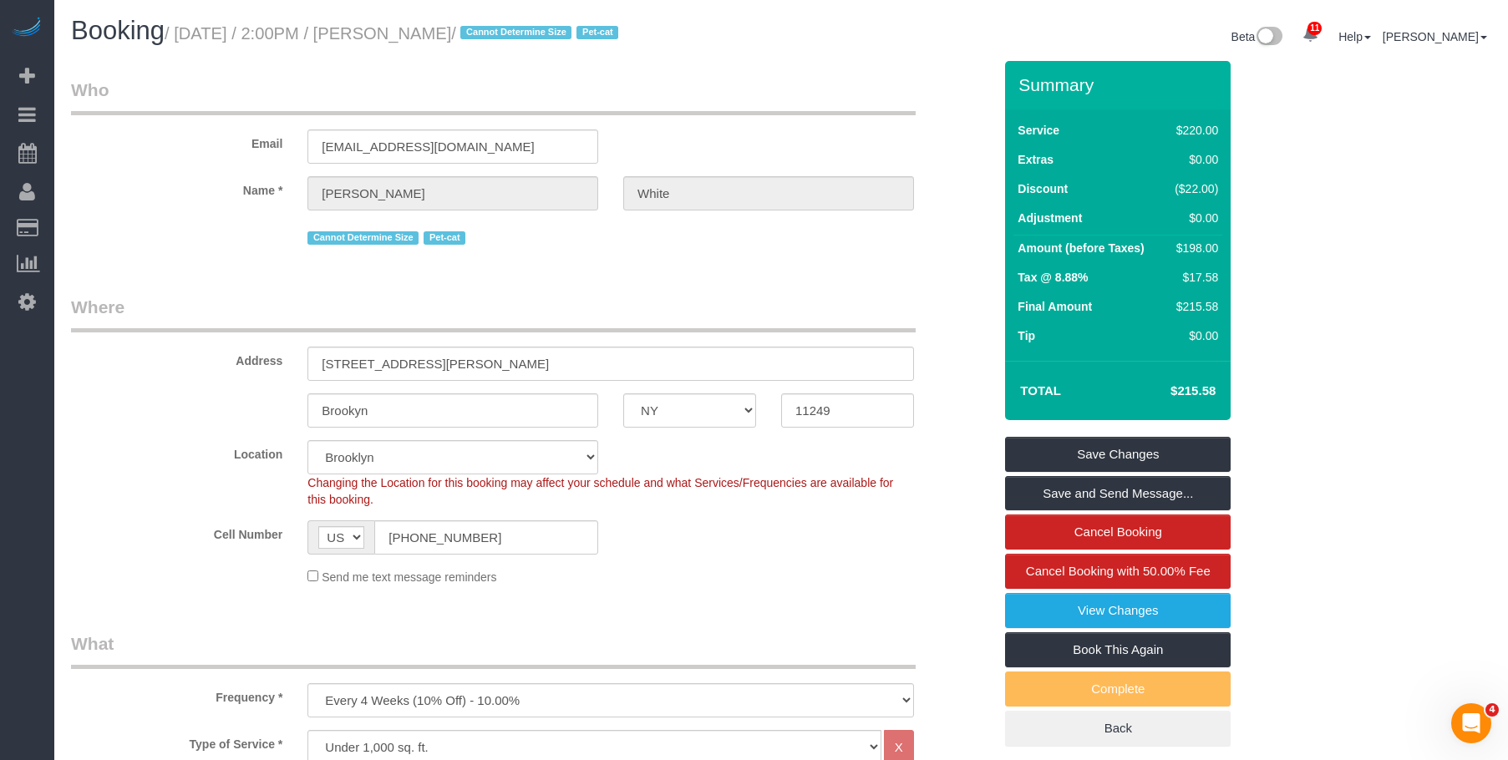
click at [745, 84] on legend "Who" at bounding box center [493, 97] width 845 height 38
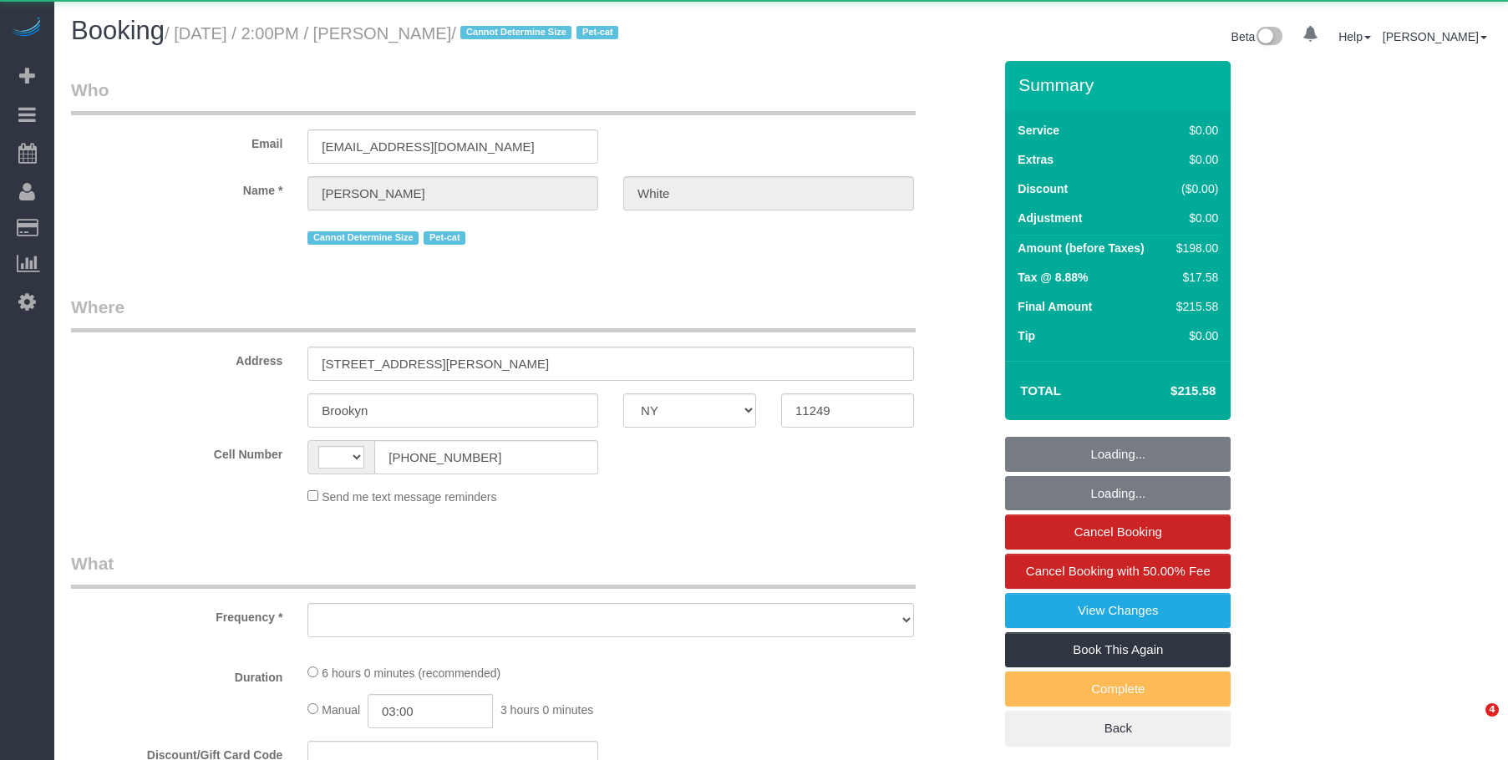
select select "NY"
select select "object:480"
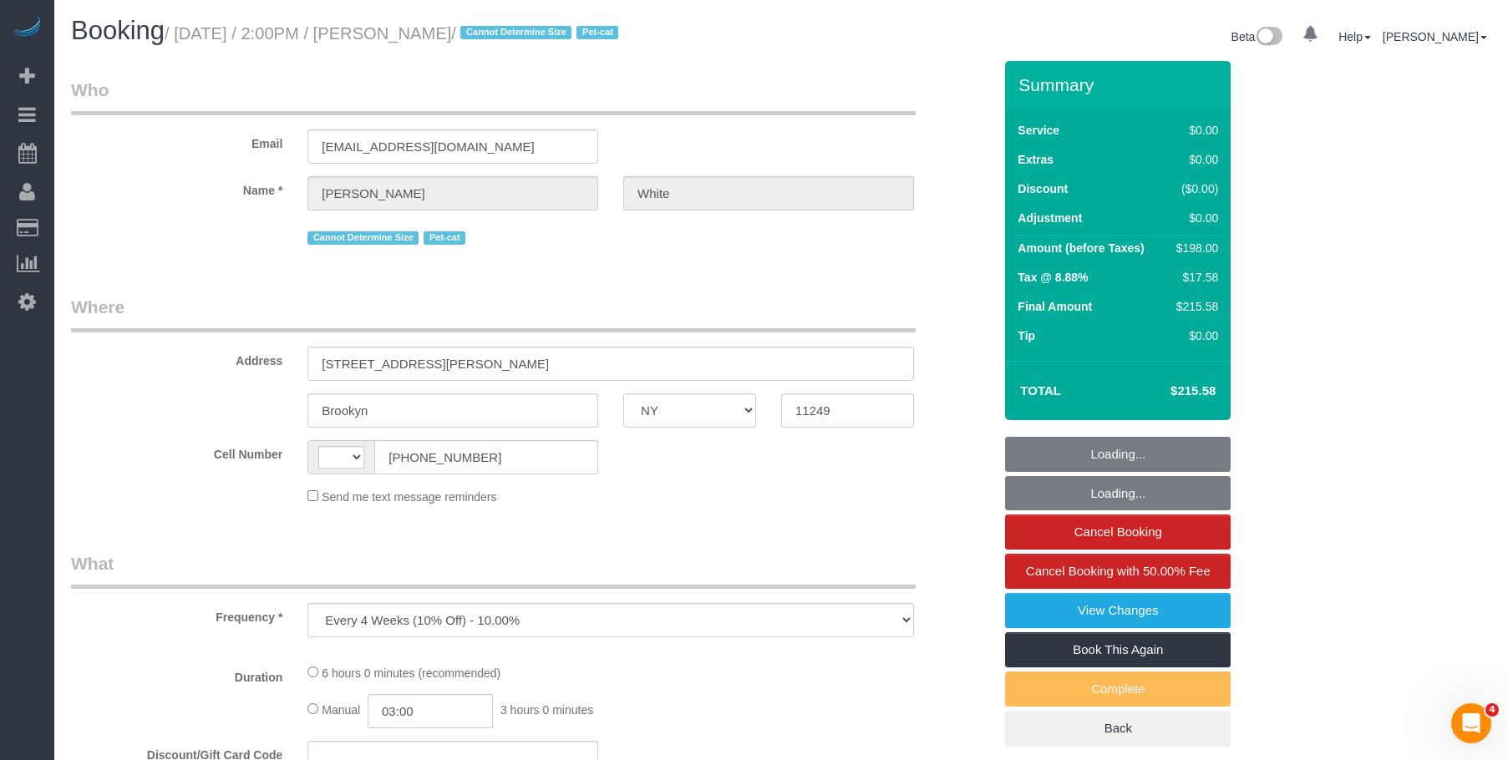
select select "string:stripe-pm_1NX6SW4VGloSiKo7BDWM7Kfv"
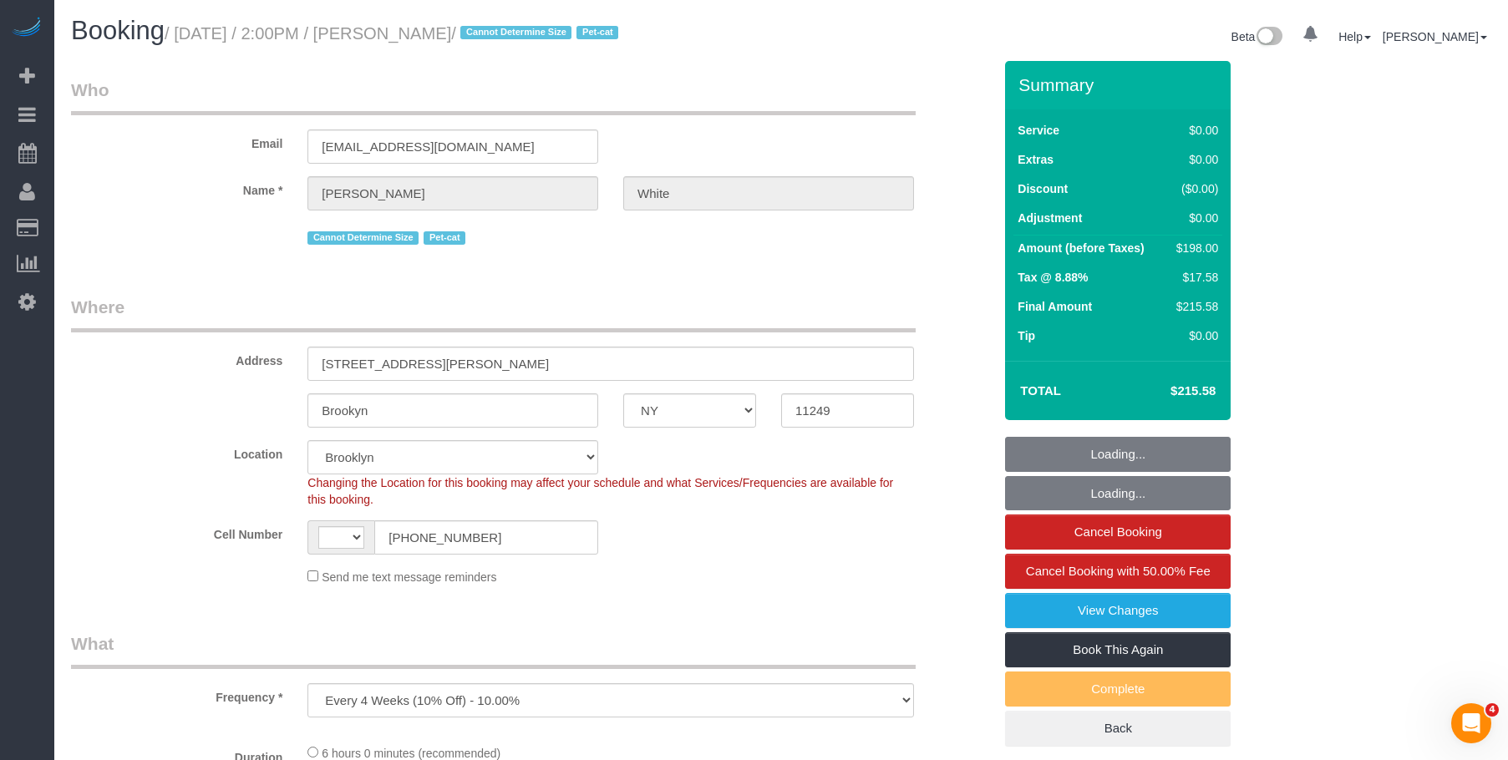
select select "string:[GEOGRAPHIC_DATA]"
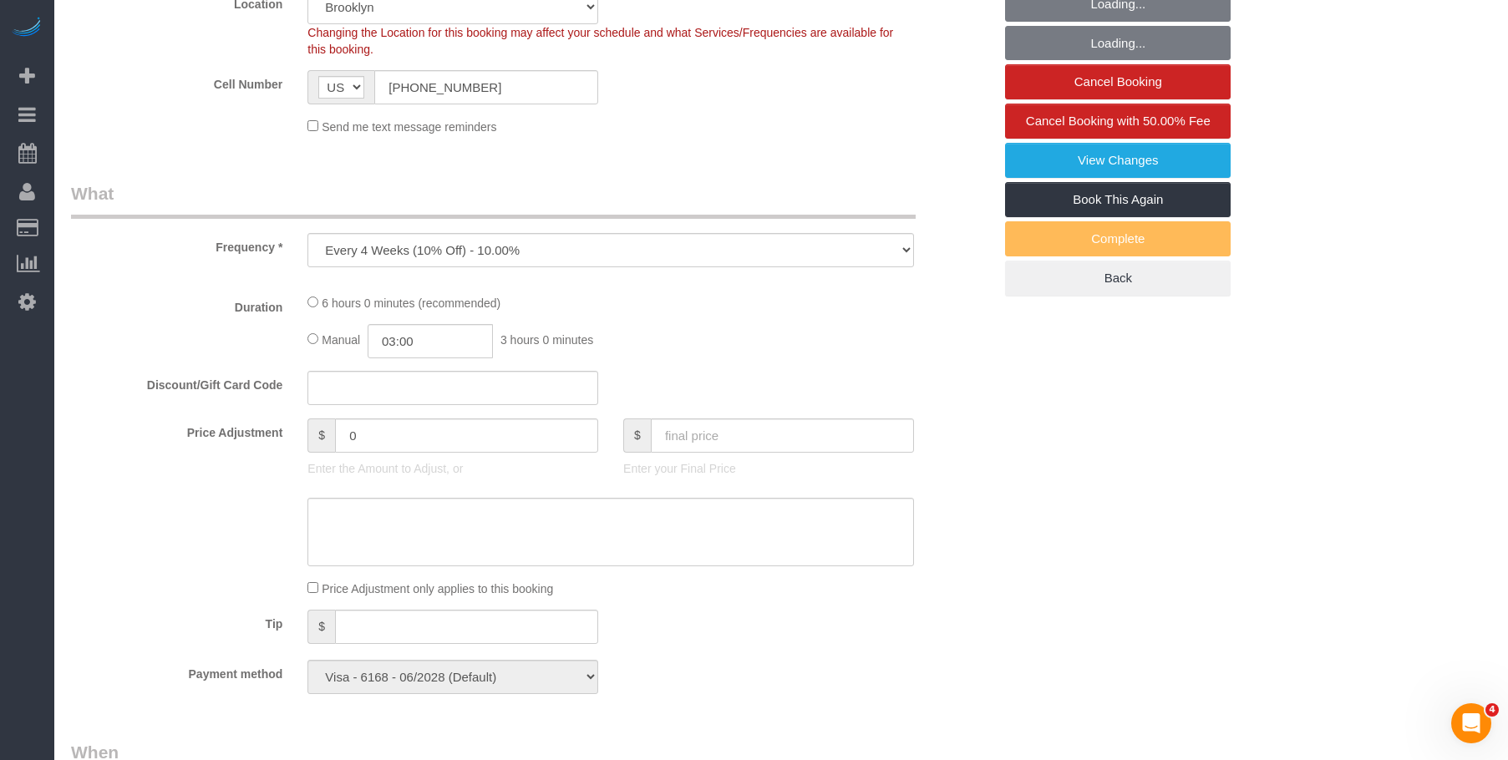
select select "2"
select select "spot1"
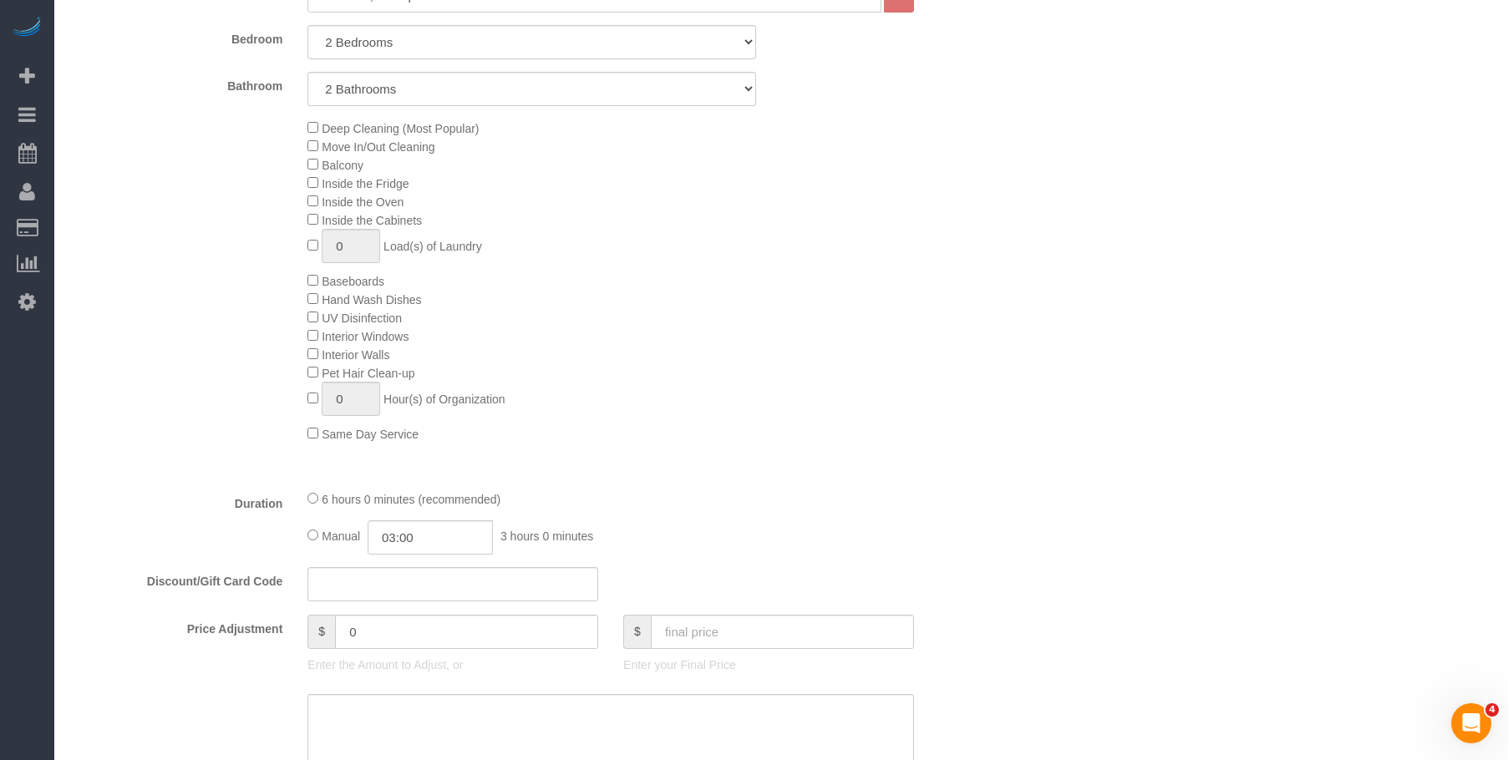
select select "number:89"
select select "number:75"
select select "number:14"
select select "number:5"
select select "2"
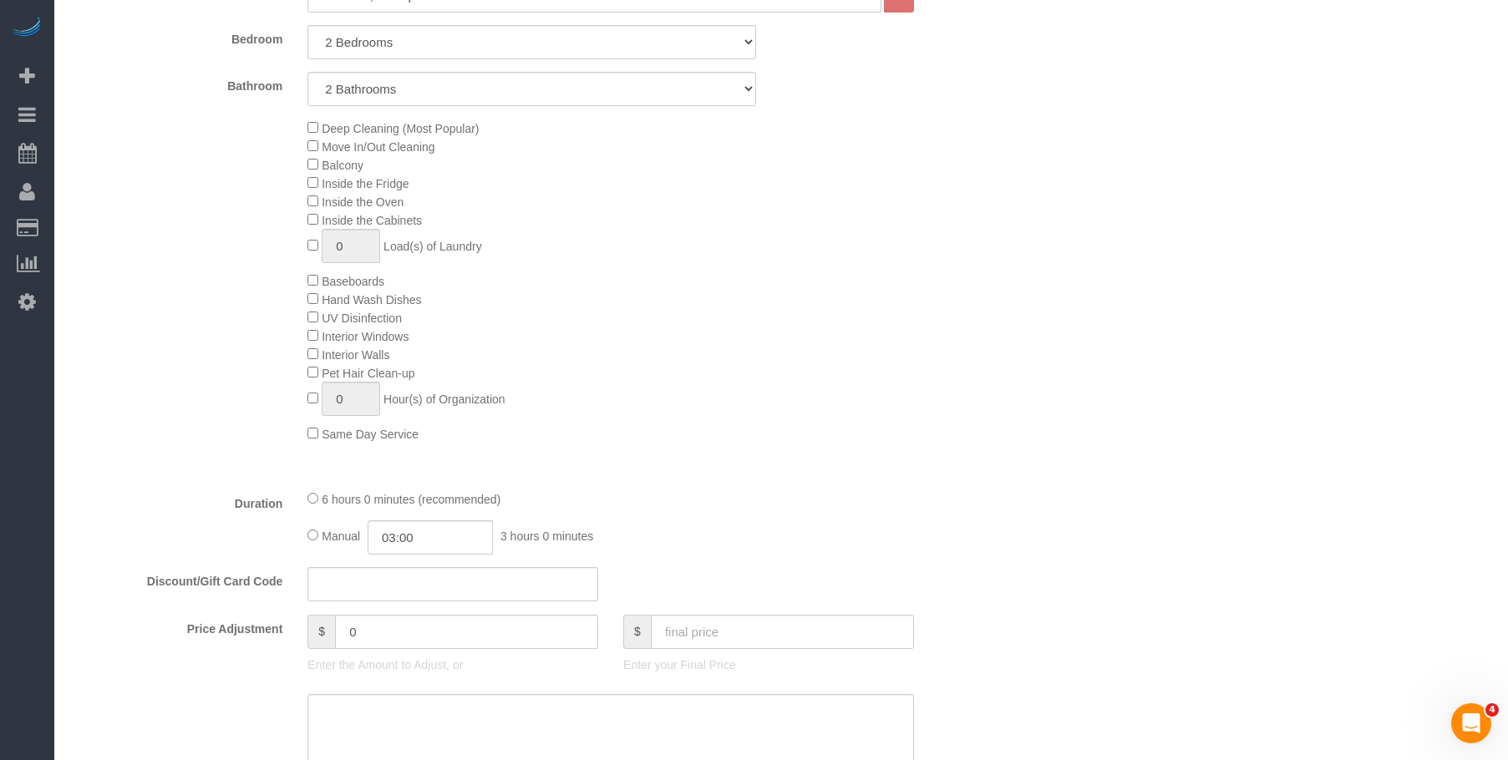
select select "2"
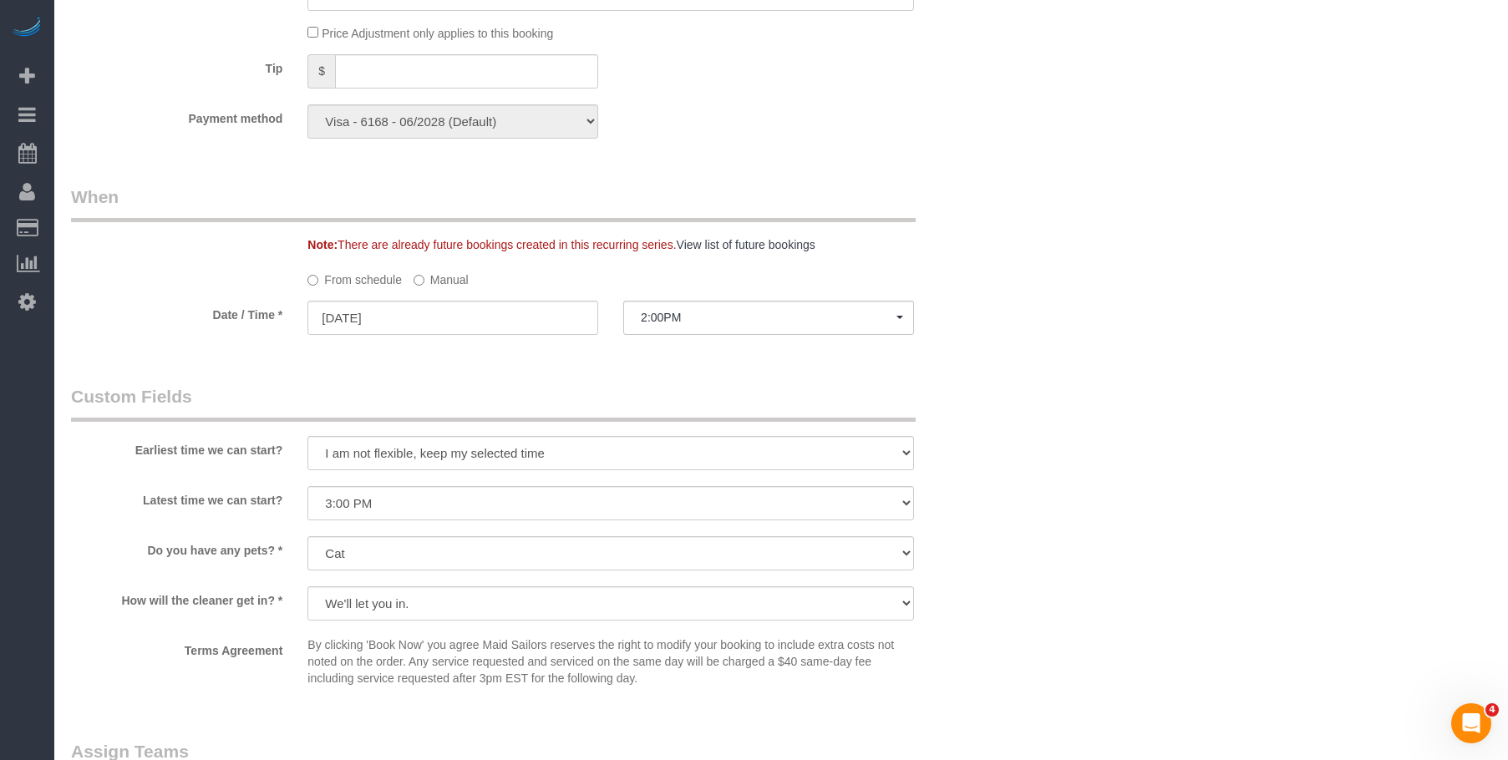
select select "object:1388"
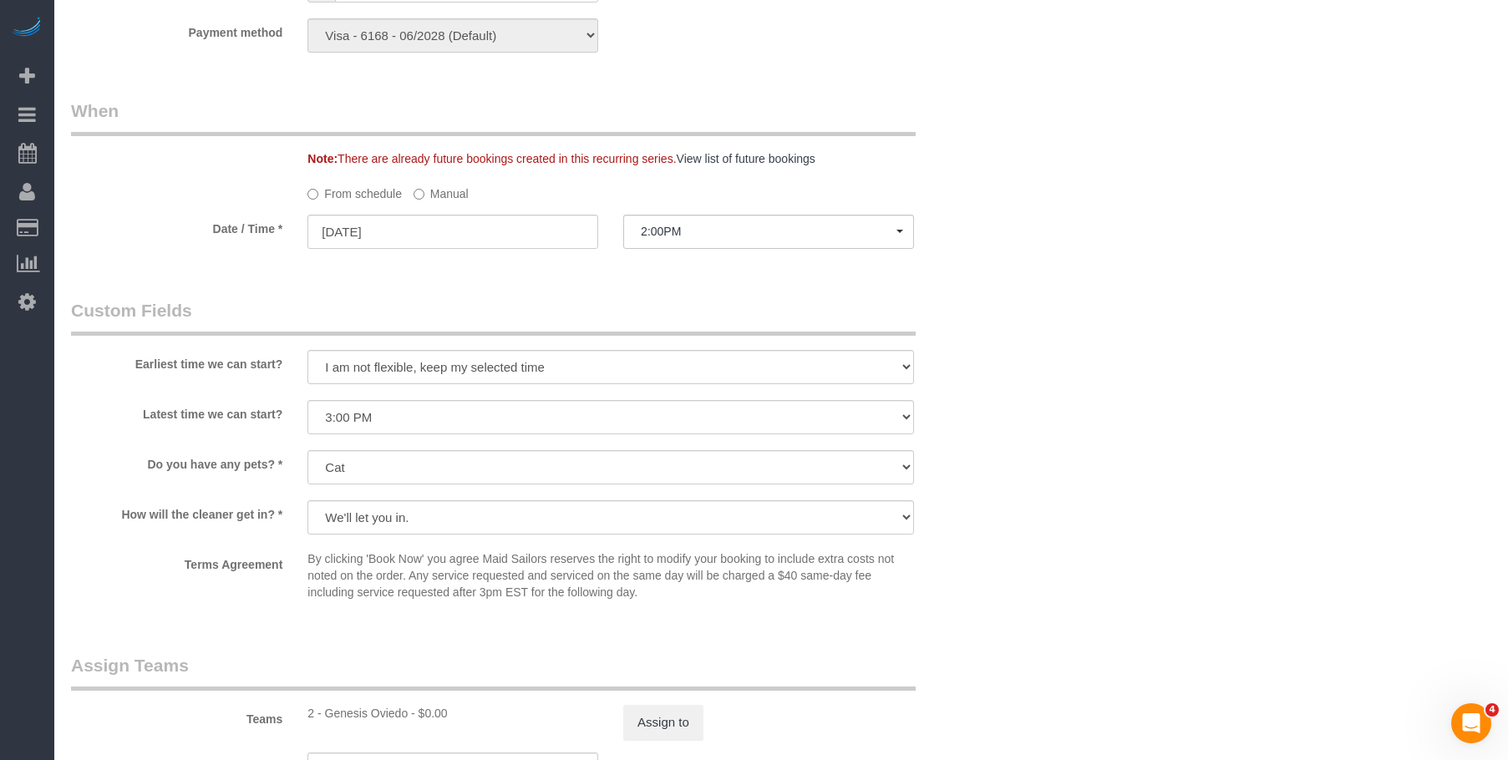
scroll to position [1671, 0]
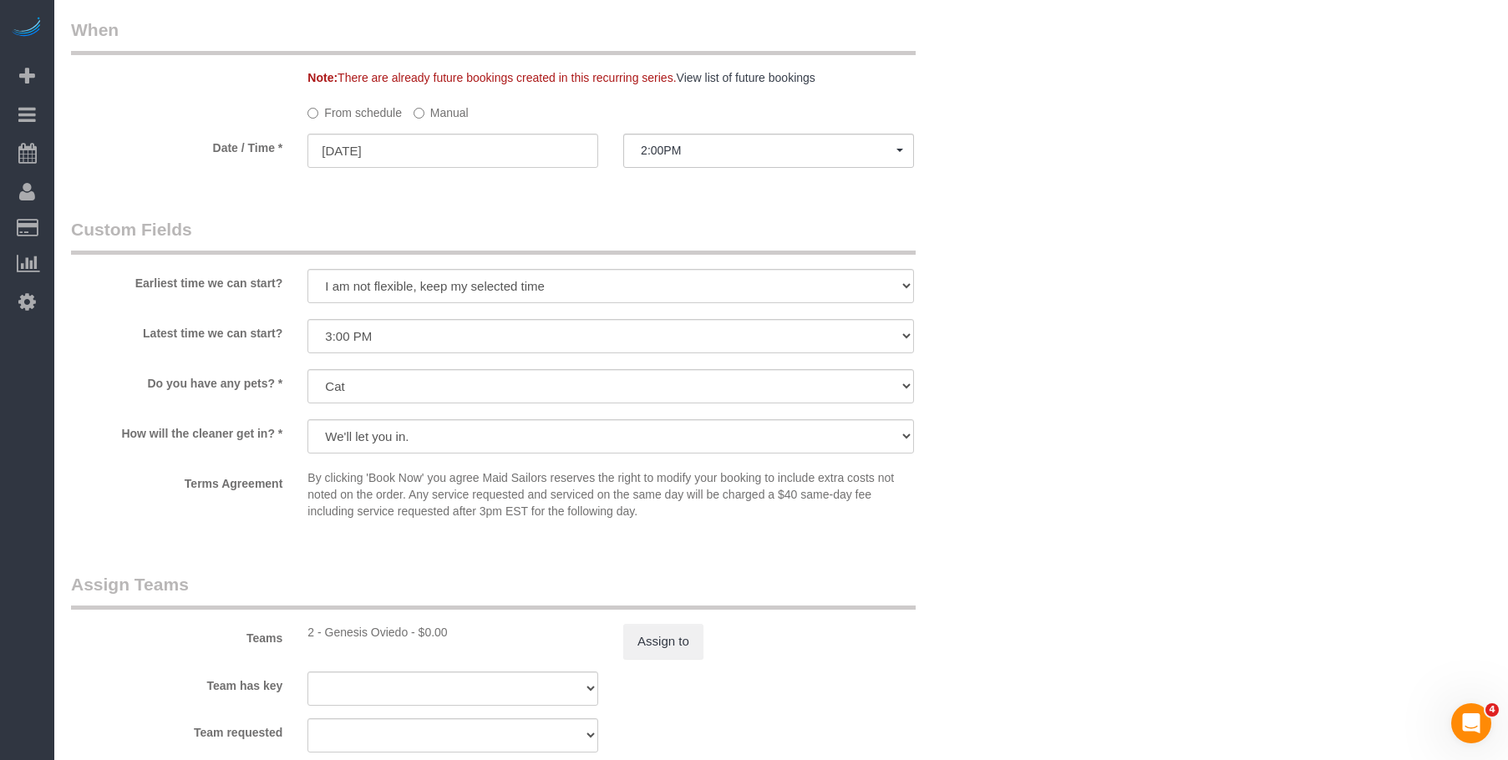
click at [434, 114] on label "Manual" at bounding box center [441, 110] width 55 height 23
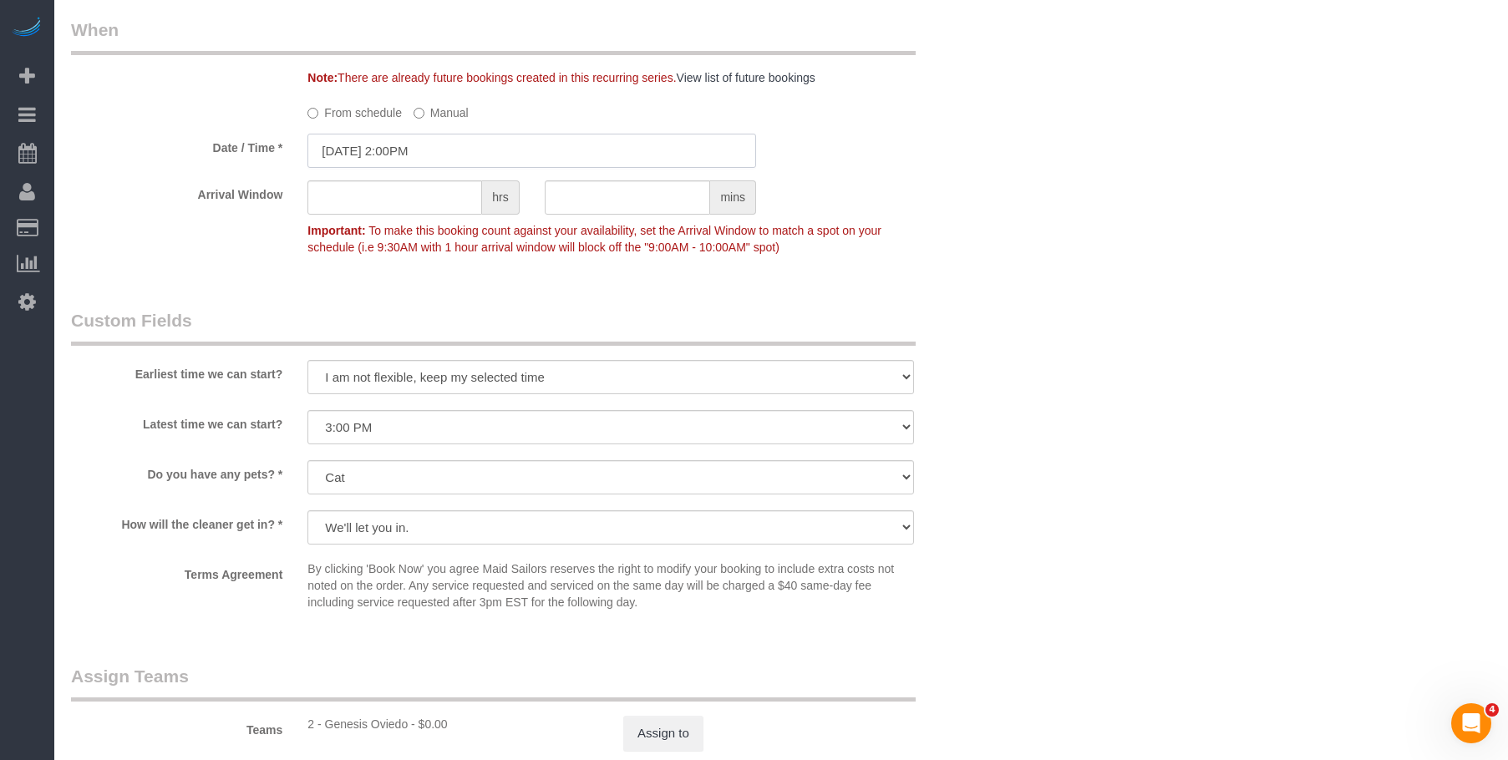
click at [463, 145] on input "09/05/2025 2:00PM" at bounding box center [531, 151] width 449 height 34
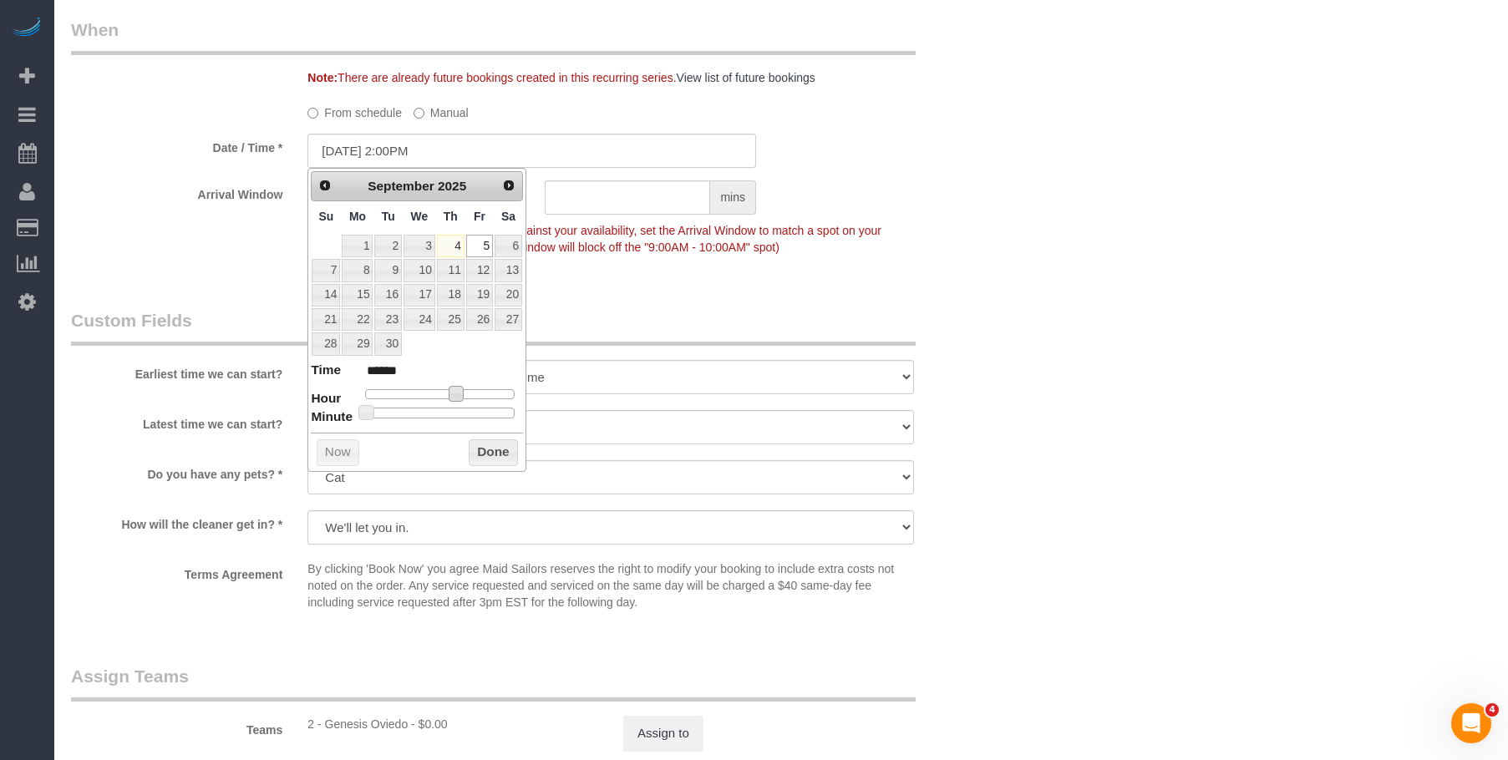
type input "09/05/2025 1:00PM"
type input "******"
type input "09/05/2025 12:00PM"
type input "*******"
type input "09/05/2025 11:00AM"
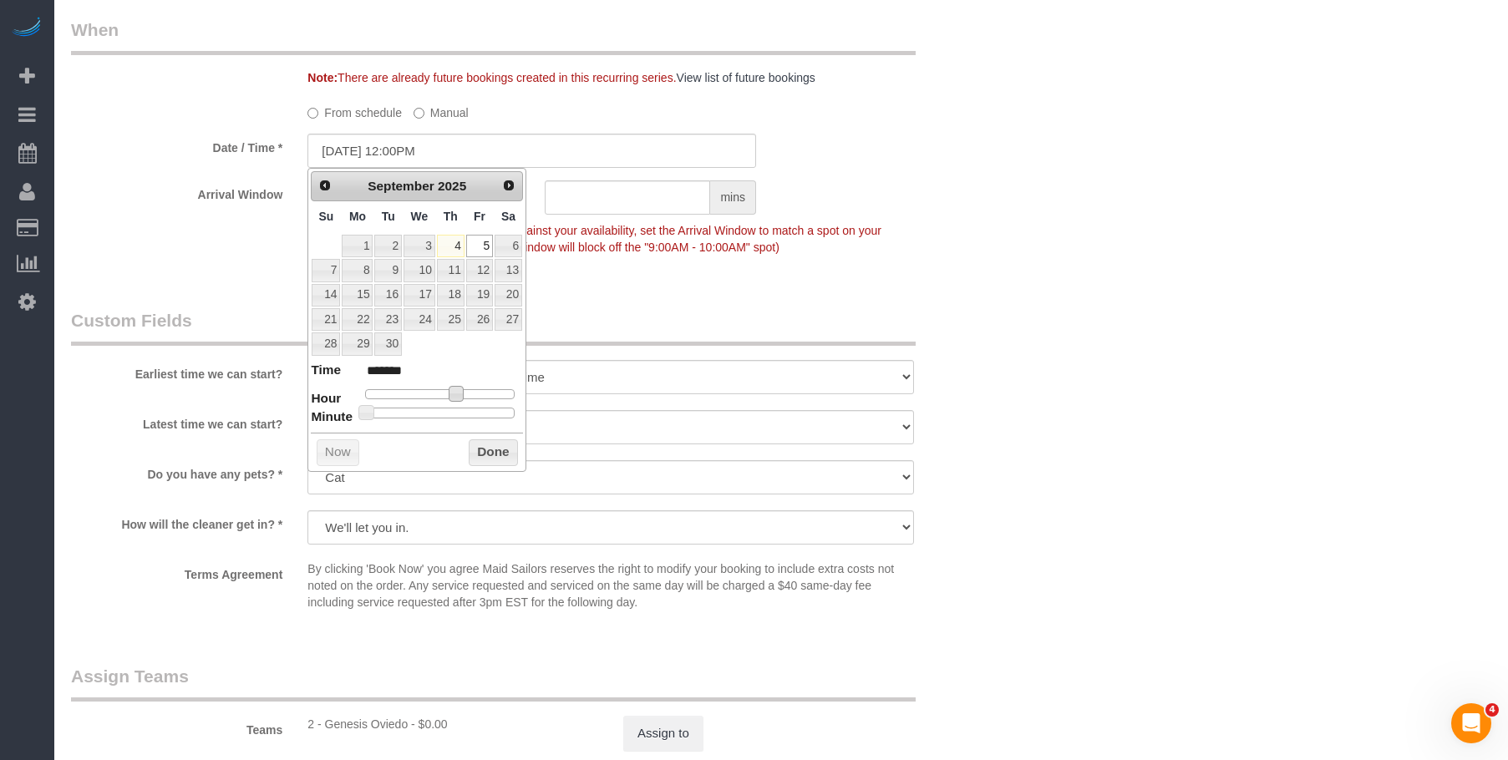
type input "*******"
type input "09/05/2025 10:00AM"
type input "*******"
type input "09/05/2025 9:00AM"
type input "******"
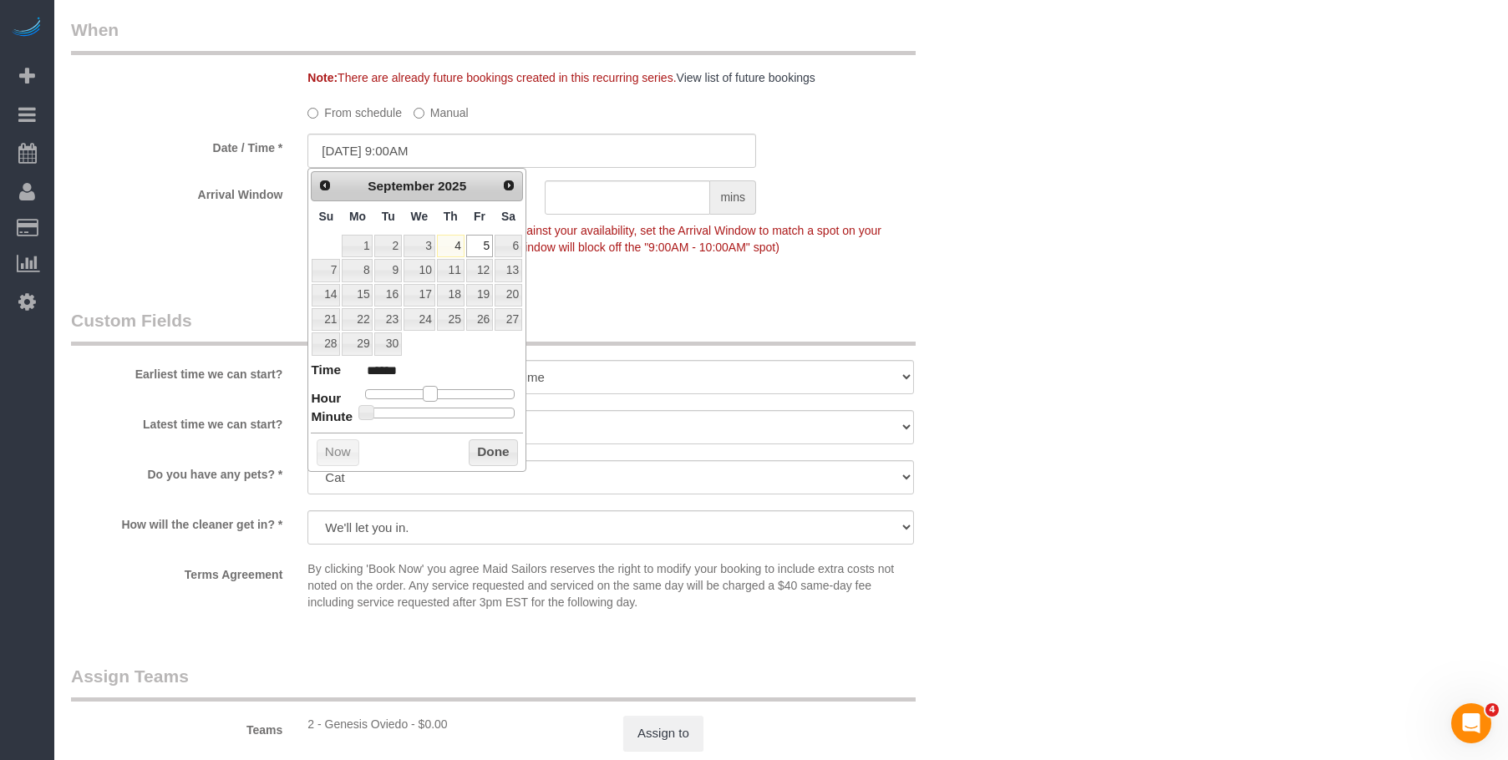
type input "09/05/2025 8:00AM"
type input "******"
type input "09/05/2025 9:00AM"
type input "******"
drag, startPoint x: 456, startPoint y: 393, endPoint x: 427, endPoint y: 401, distance: 30.2
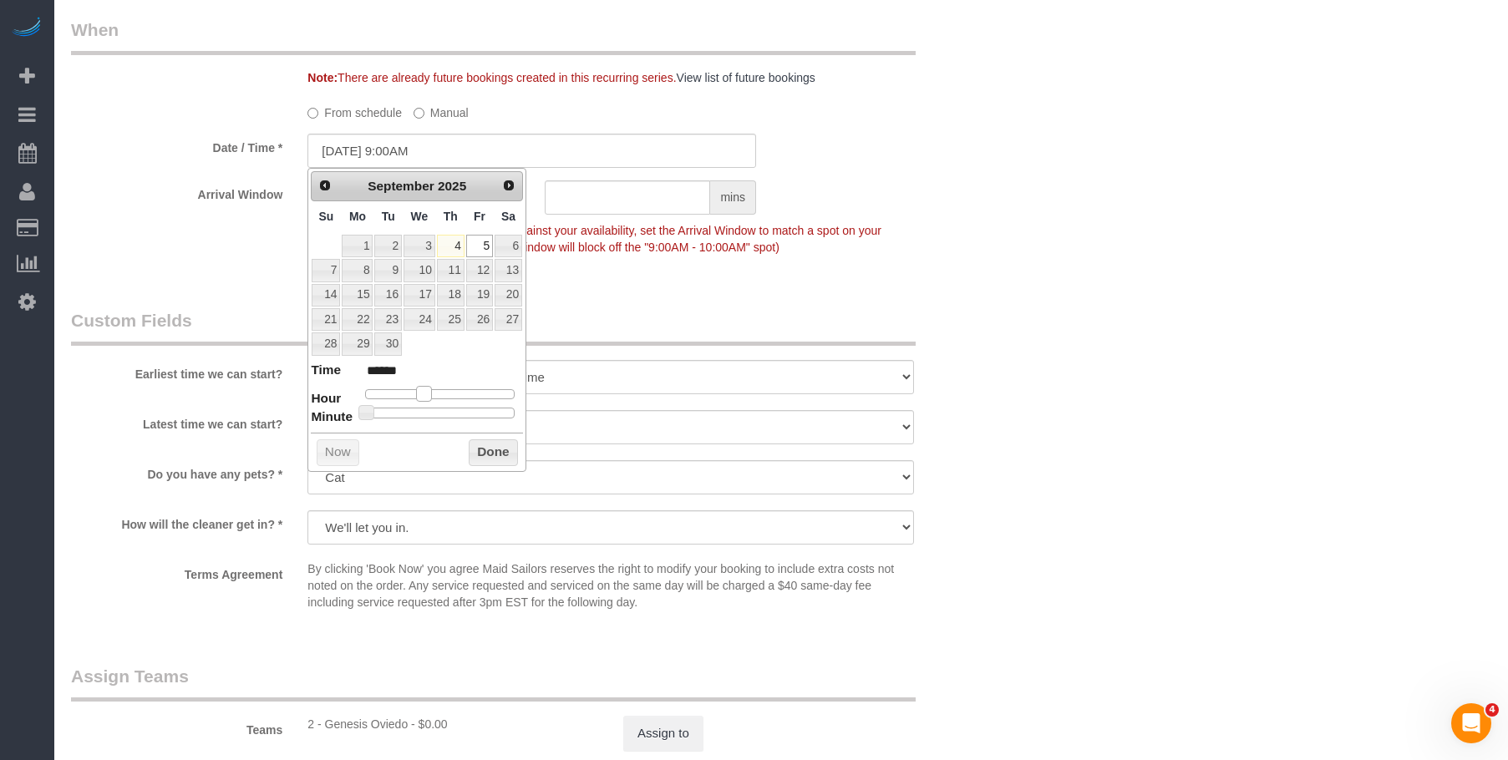
click at [427, 401] on span at bounding box center [423, 393] width 15 height 15
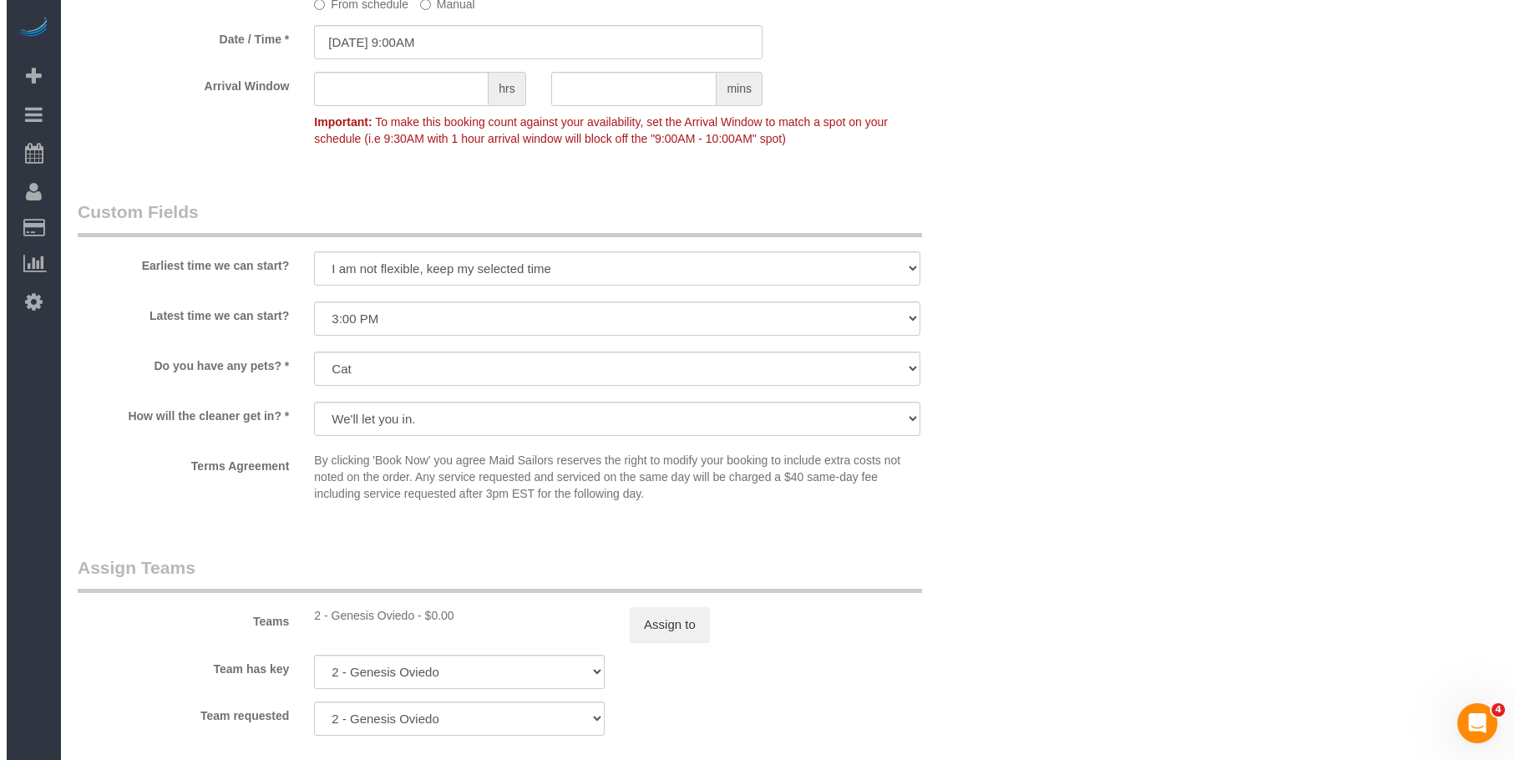
scroll to position [1838, 0]
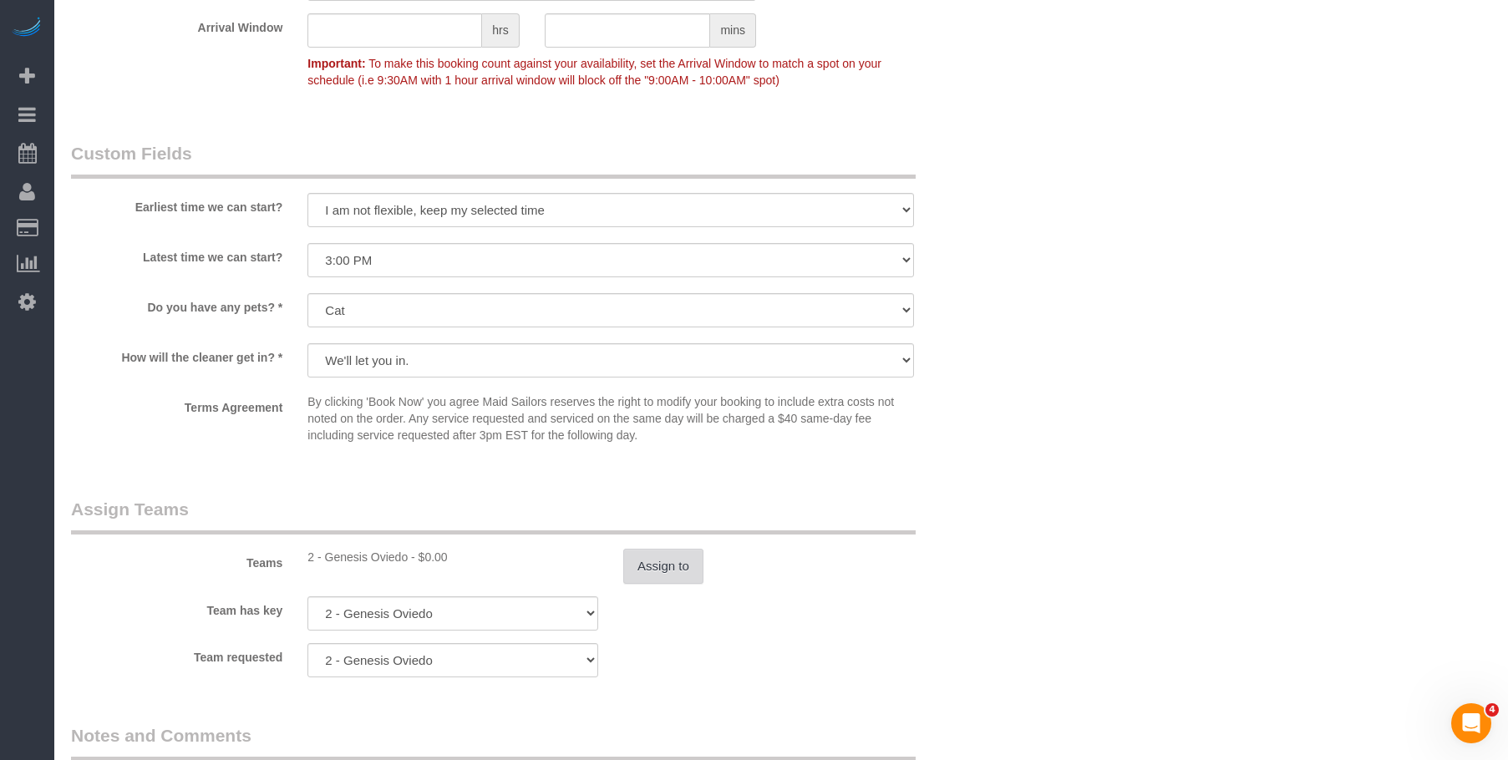
click at [669, 561] on button "Assign to" at bounding box center [663, 566] width 80 height 35
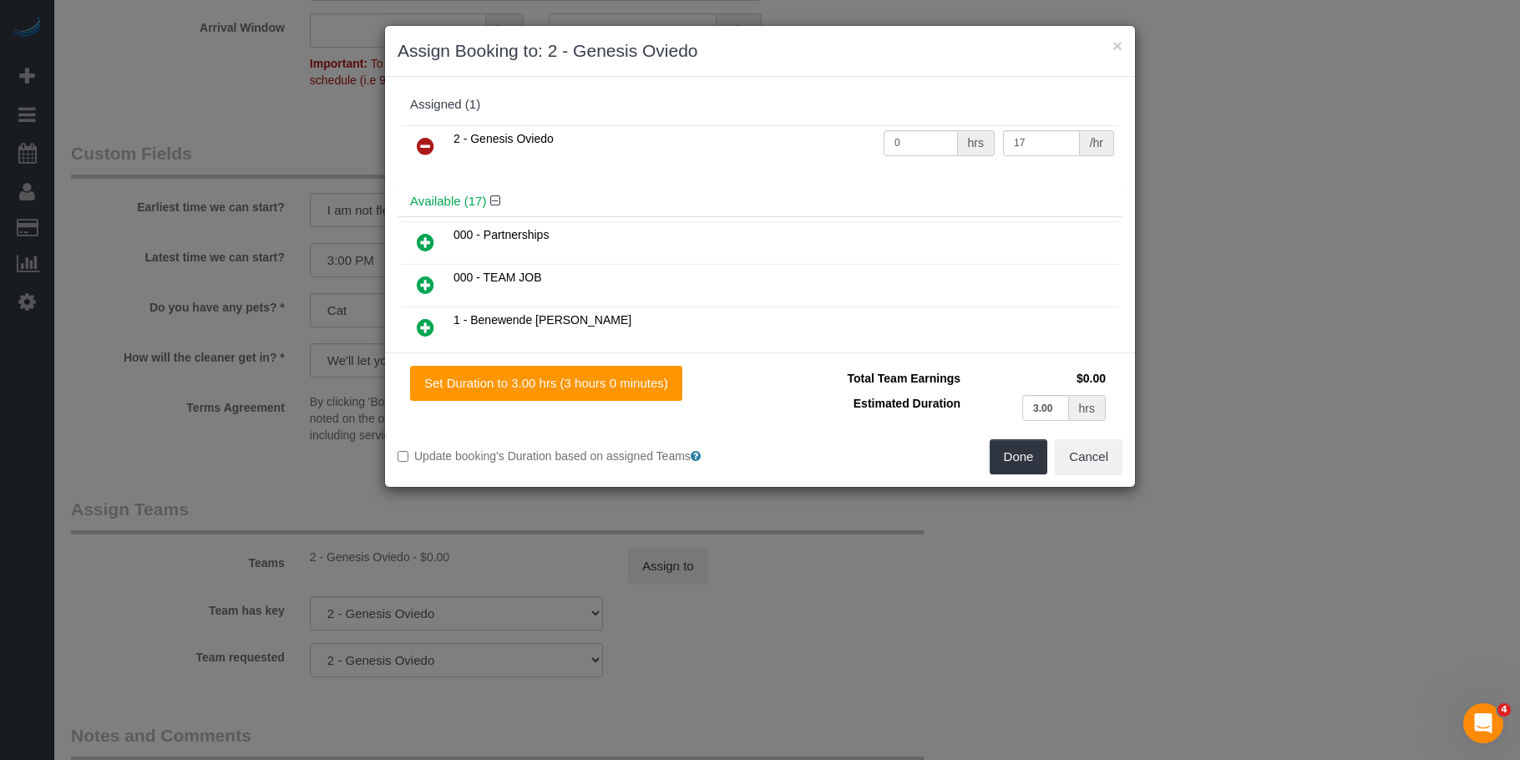
click at [433, 136] on icon at bounding box center [426, 146] width 18 height 20
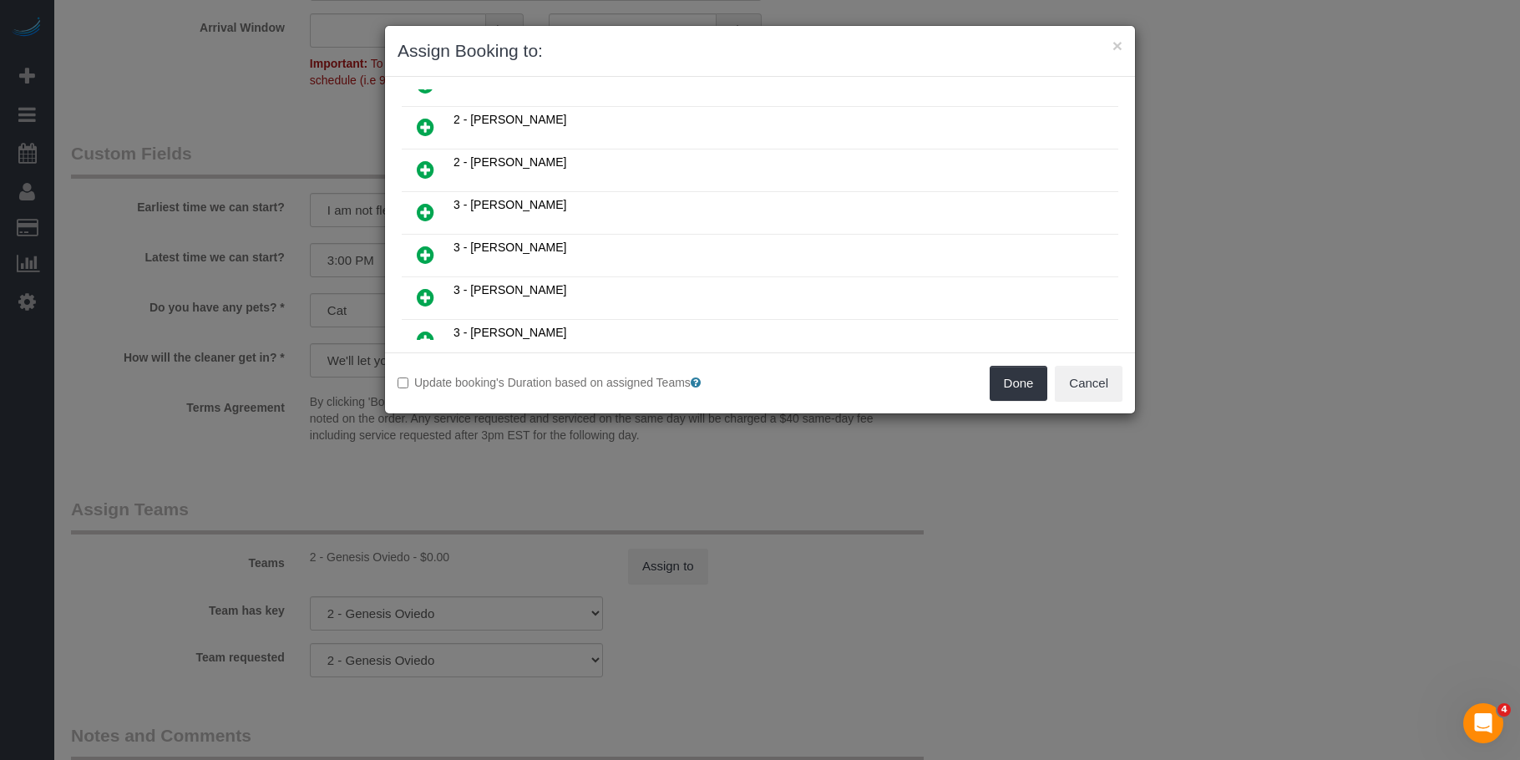
scroll to position [683, 0]
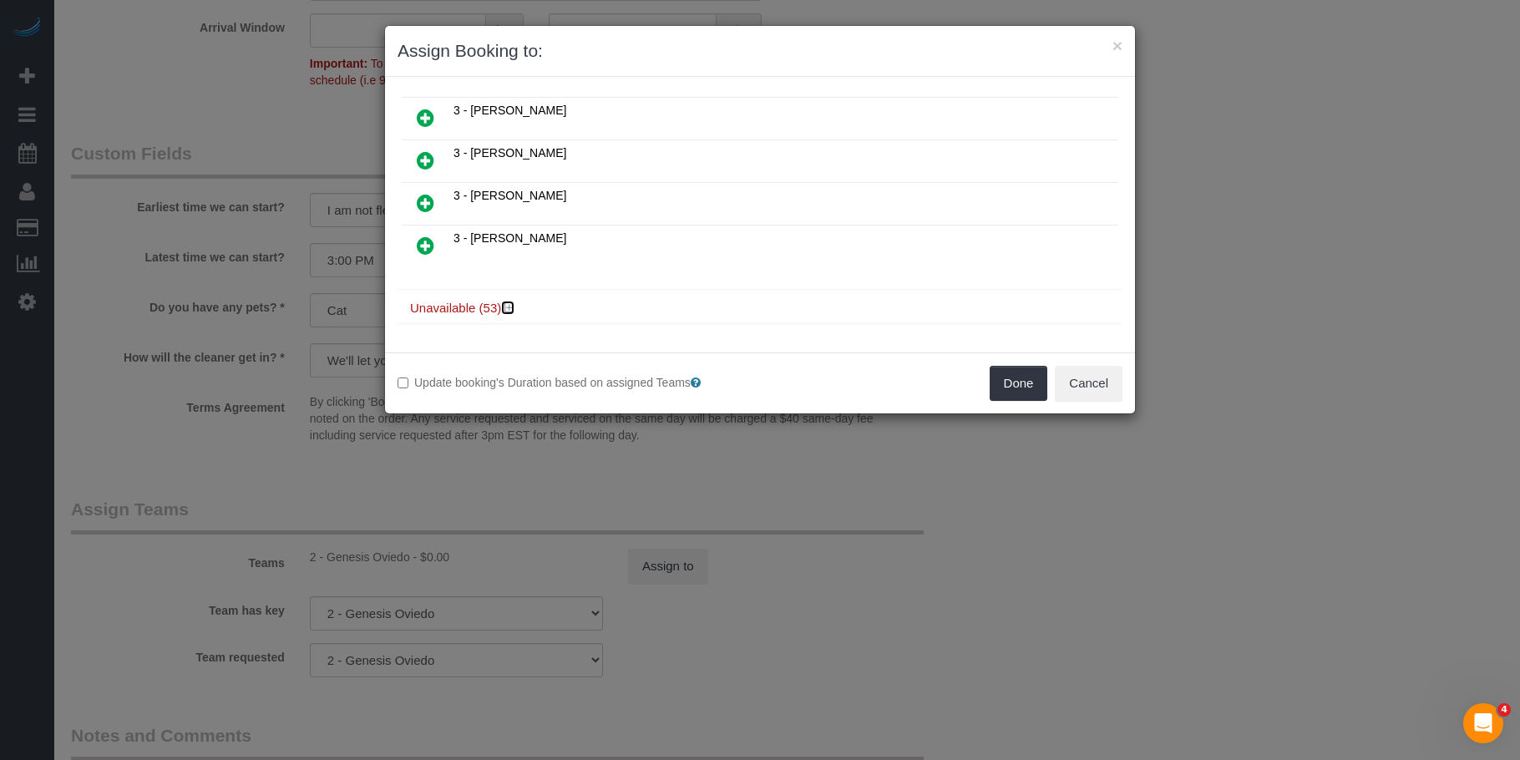
click at [510, 307] on icon at bounding box center [510, 308] width 10 height 13
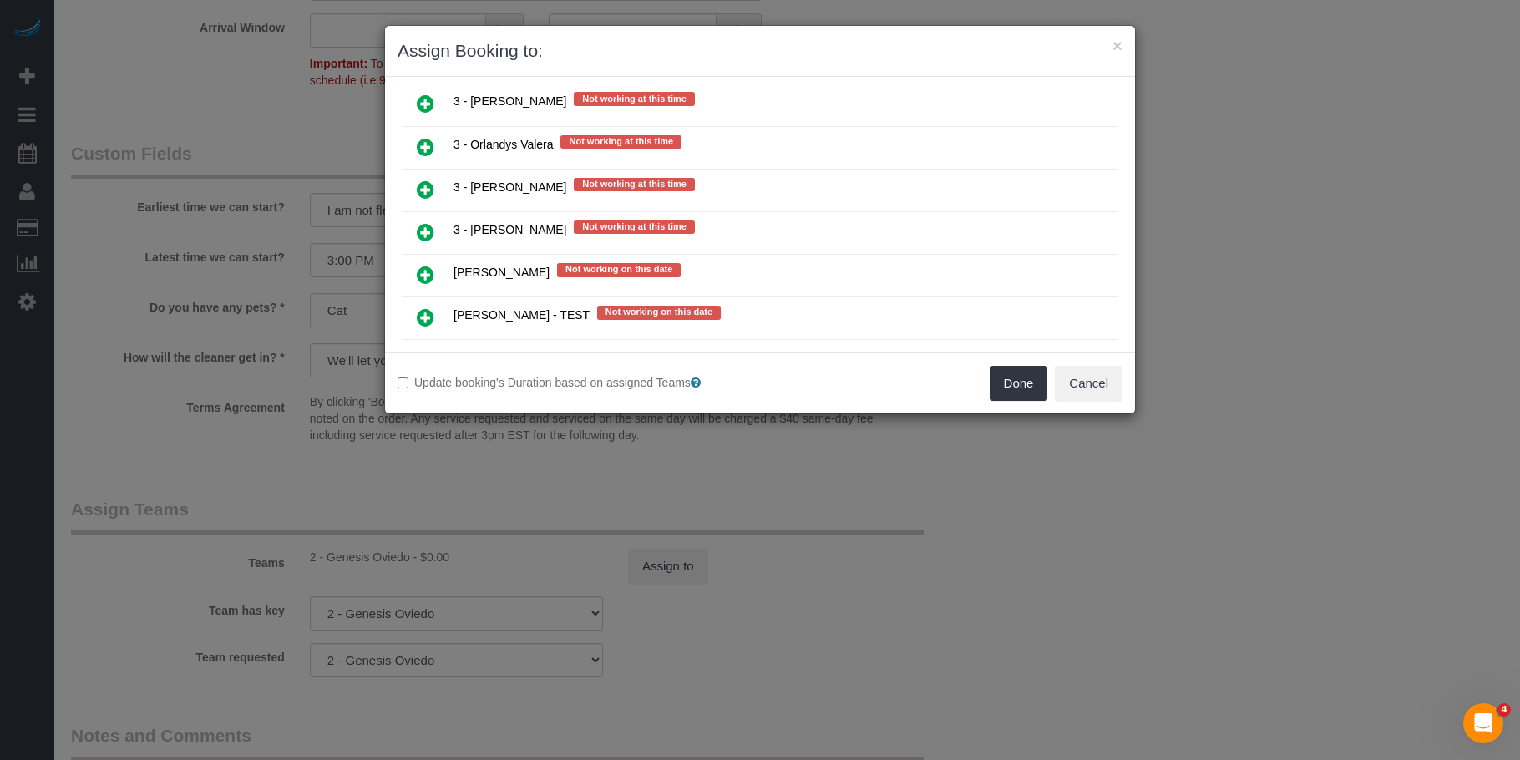
click at [419, 230] on icon at bounding box center [426, 232] width 18 height 20
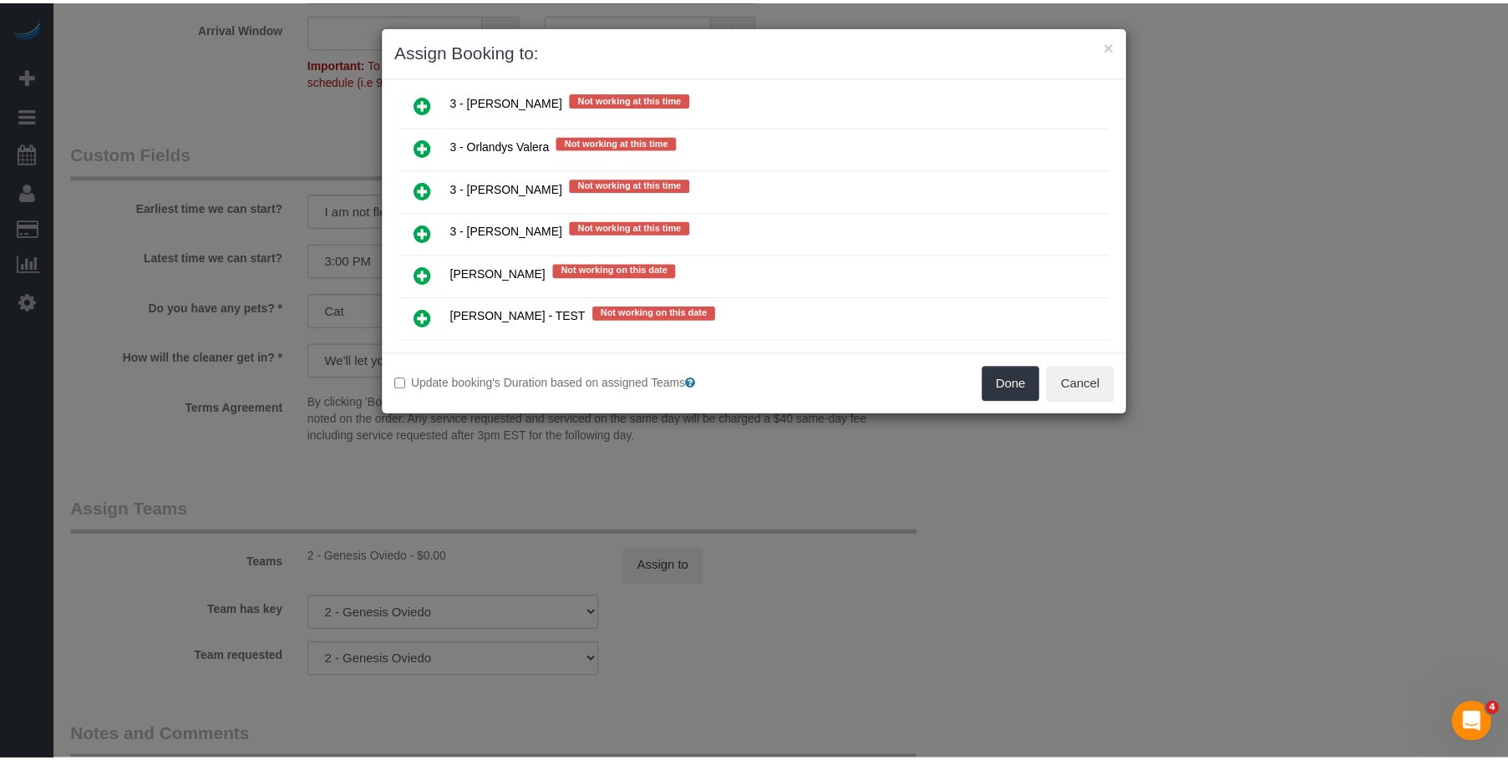
scroll to position [2478, 0]
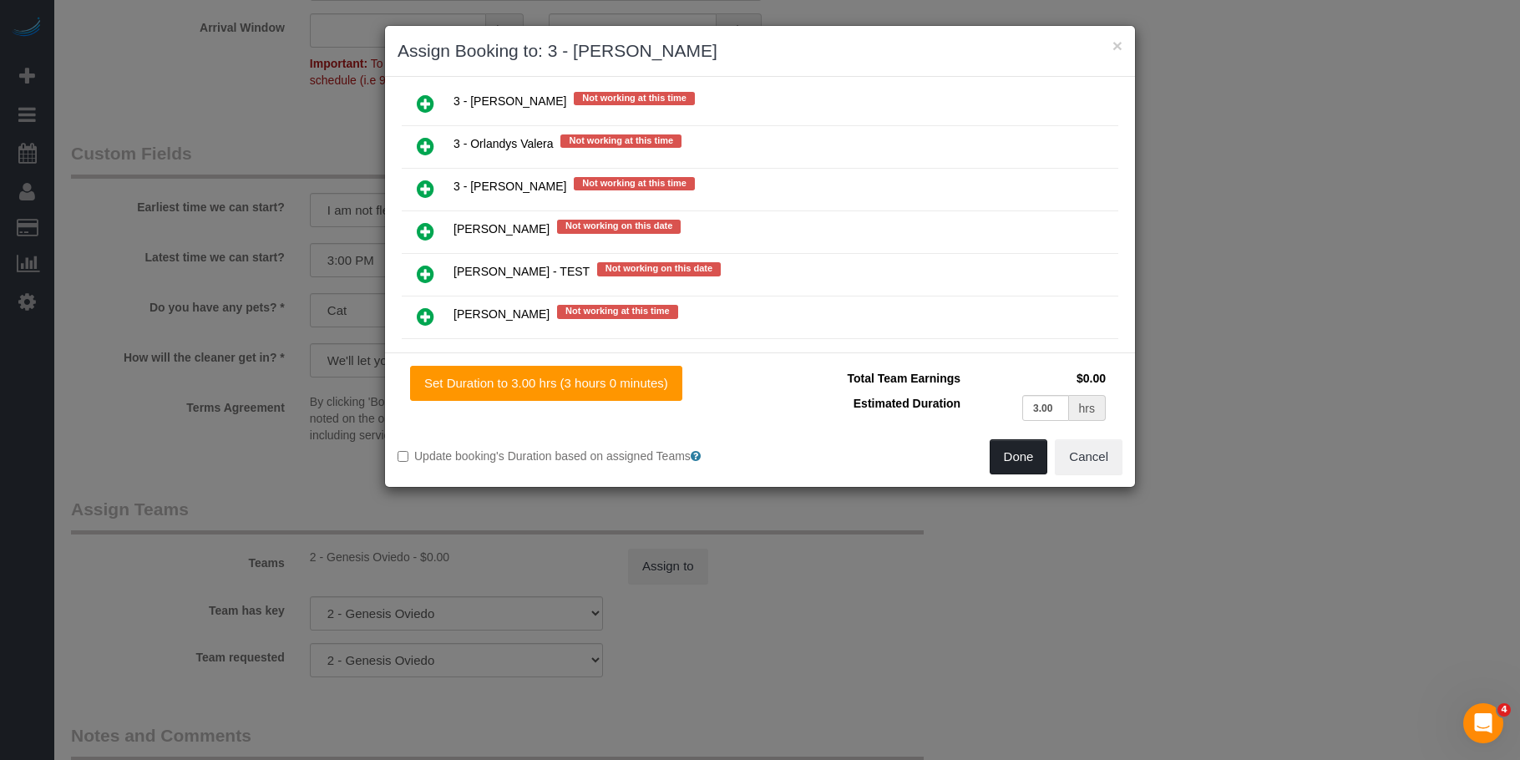
click at [1014, 461] on button "Done" at bounding box center [1019, 456] width 58 height 35
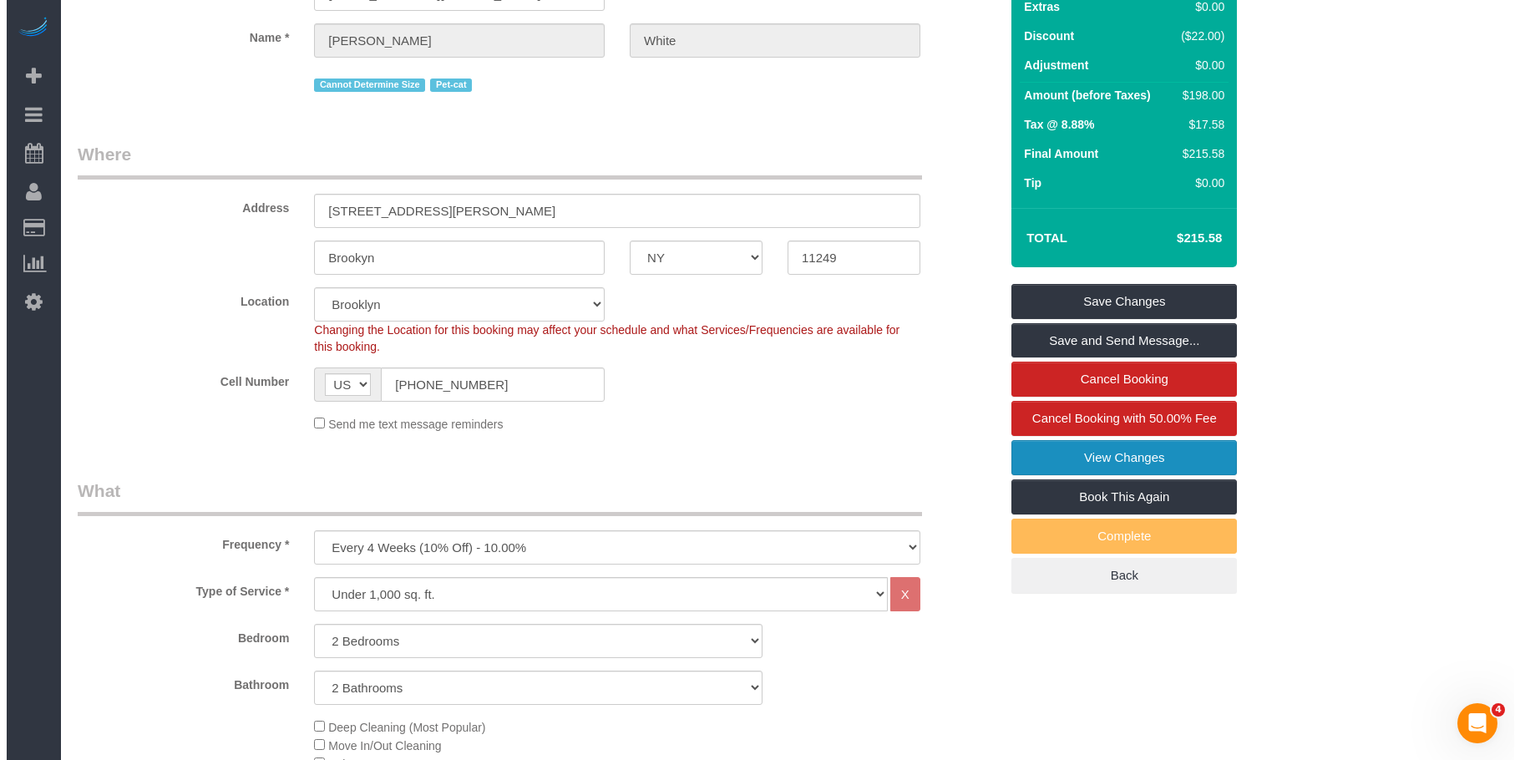
scroll to position [0, 0]
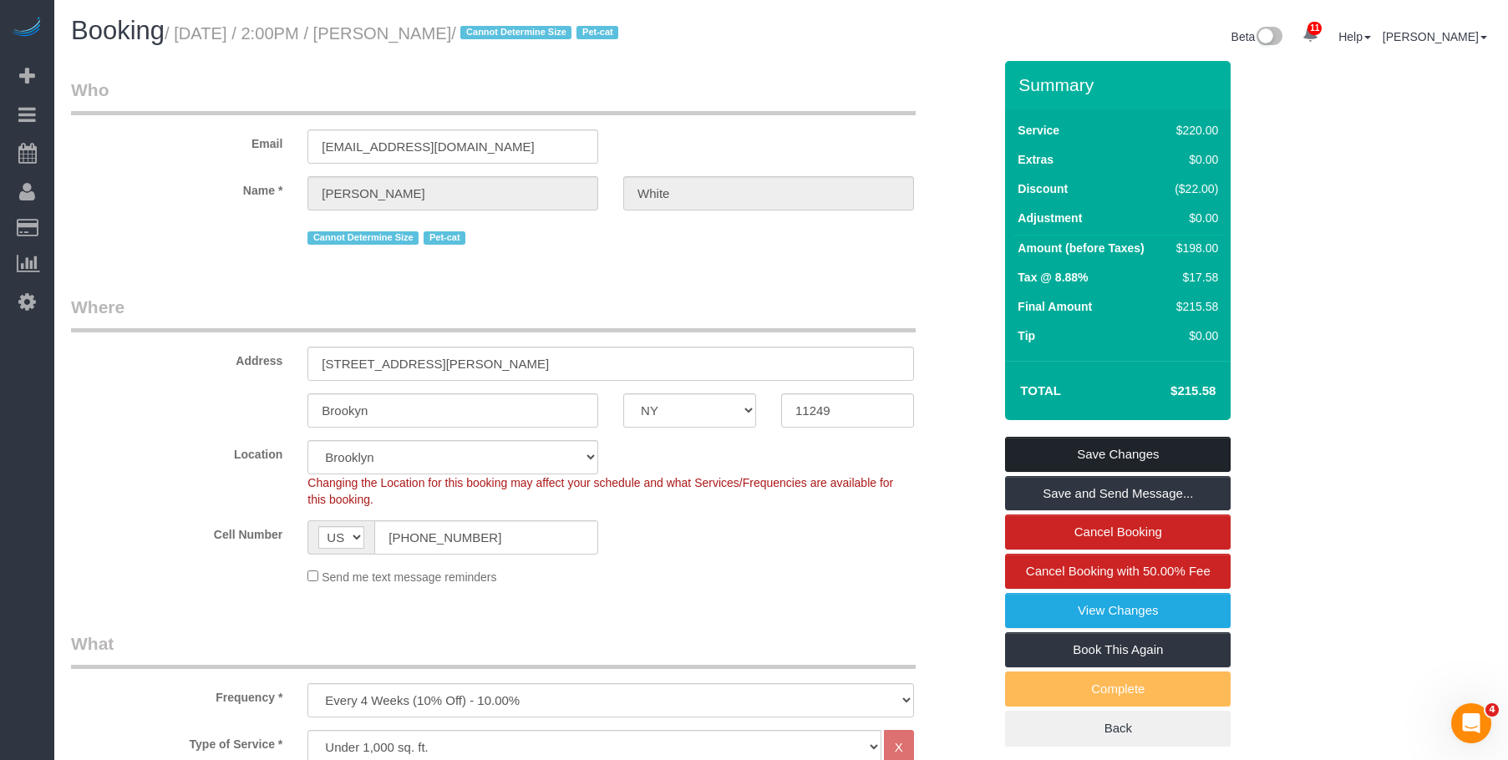
click at [1202, 443] on link "Save Changes" at bounding box center [1118, 454] width 226 height 35
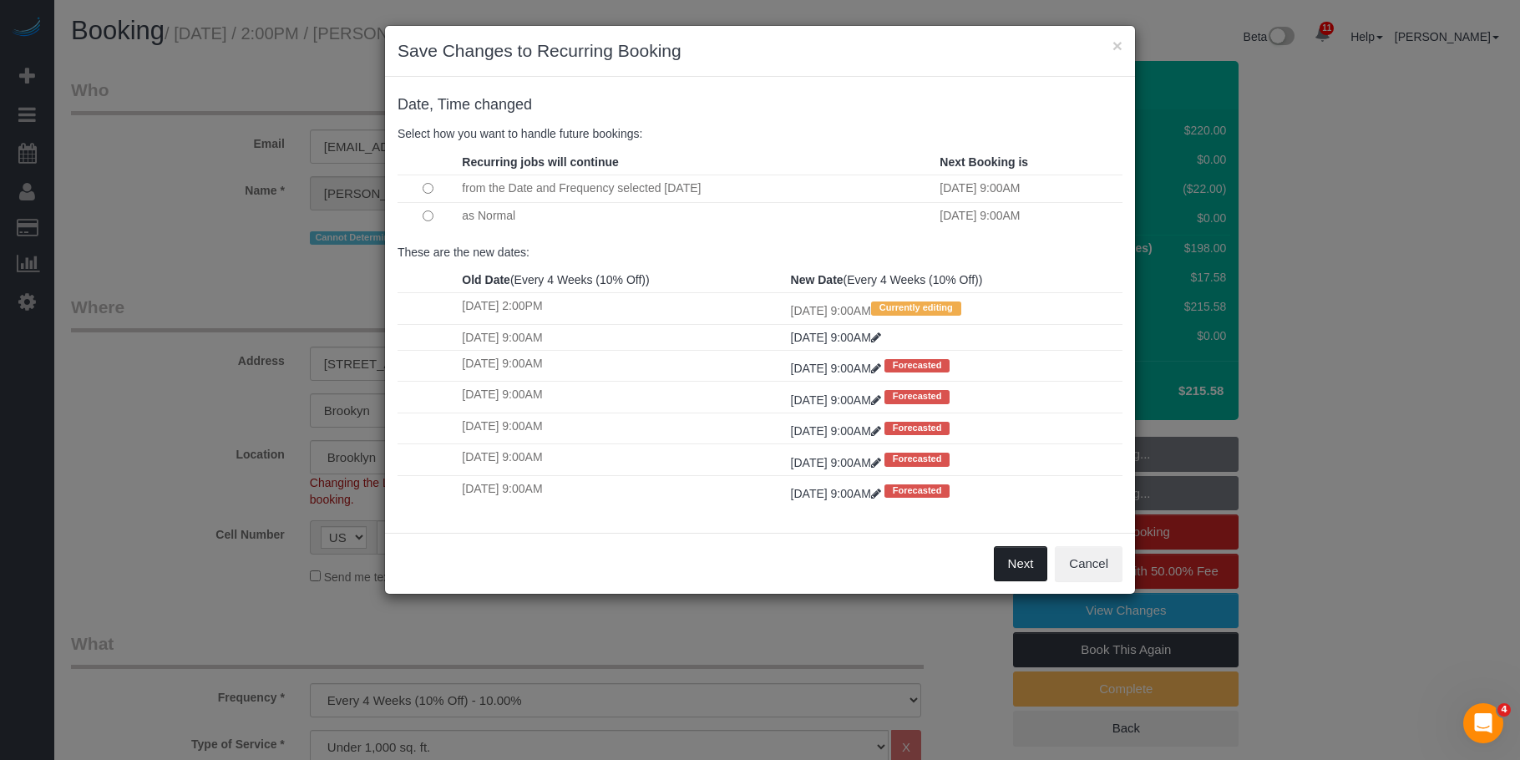
click at [1022, 561] on button "Next" at bounding box center [1021, 563] width 54 height 35
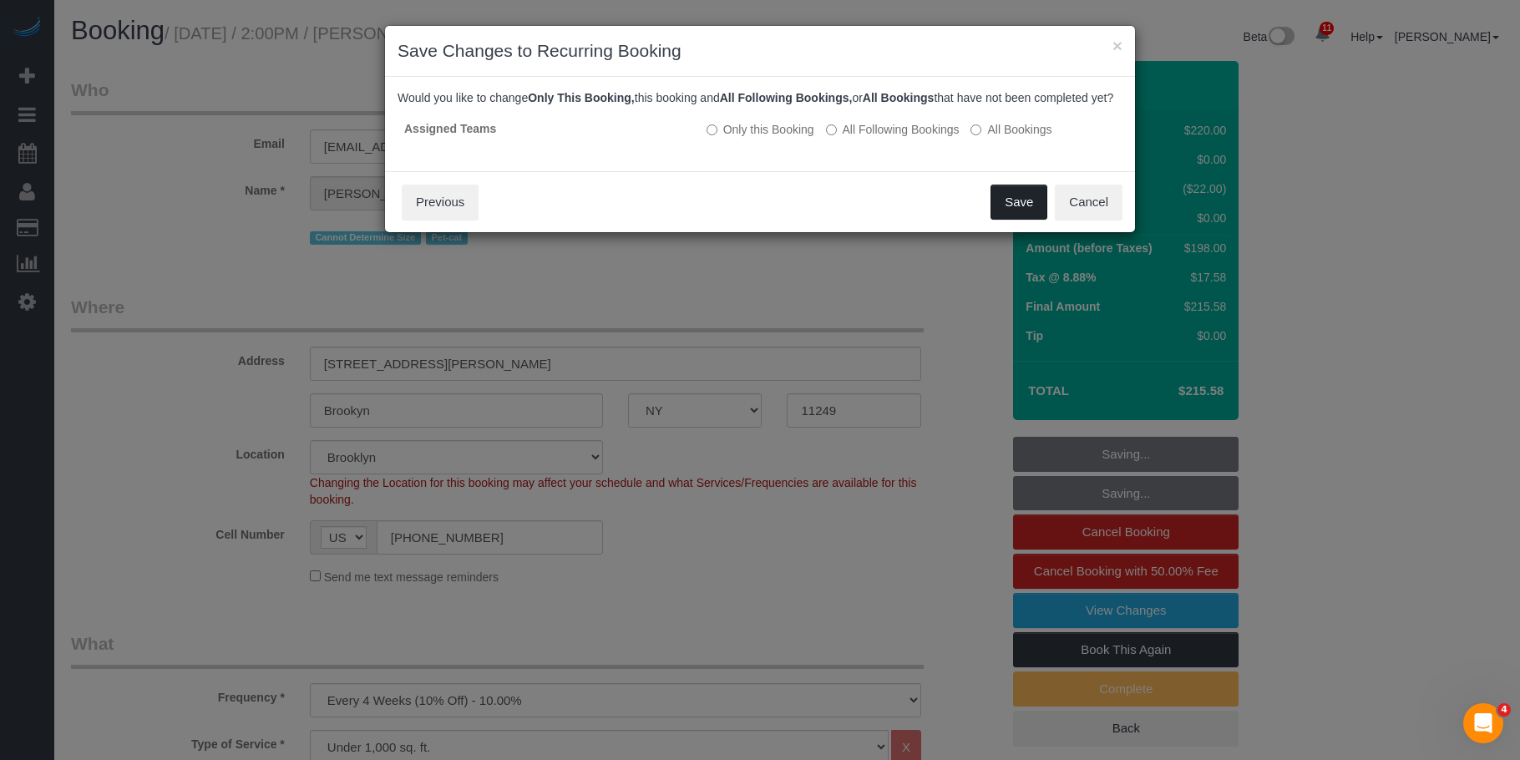
click at [1017, 220] on button "Save" at bounding box center [1019, 202] width 57 height 35
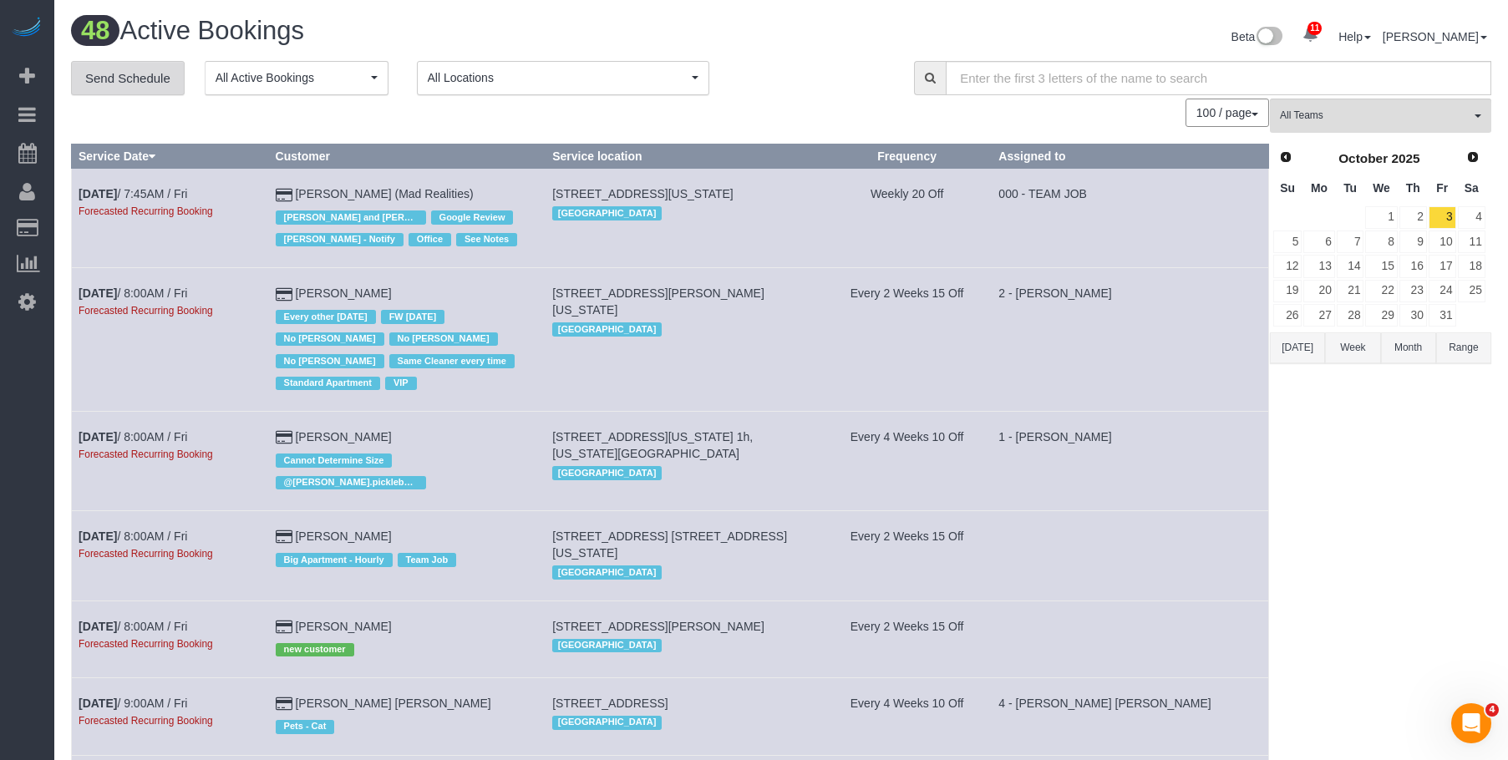
click at [129, 85] on link "Send Schedule" at bounding box center [128, 78] width 114 height 35
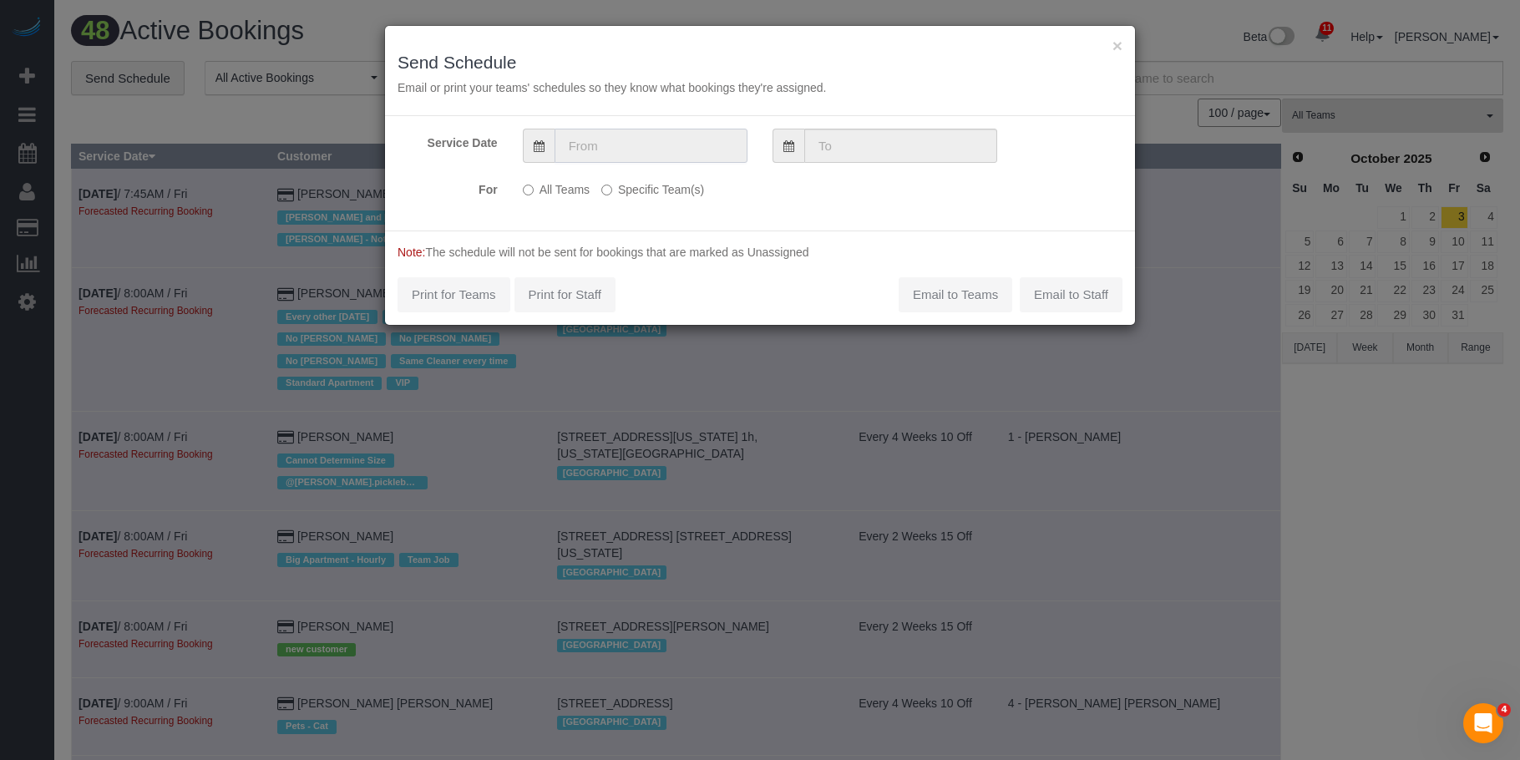
click at [617, 140] on input "text" at bounding box center [651, 146] width 193 height 34
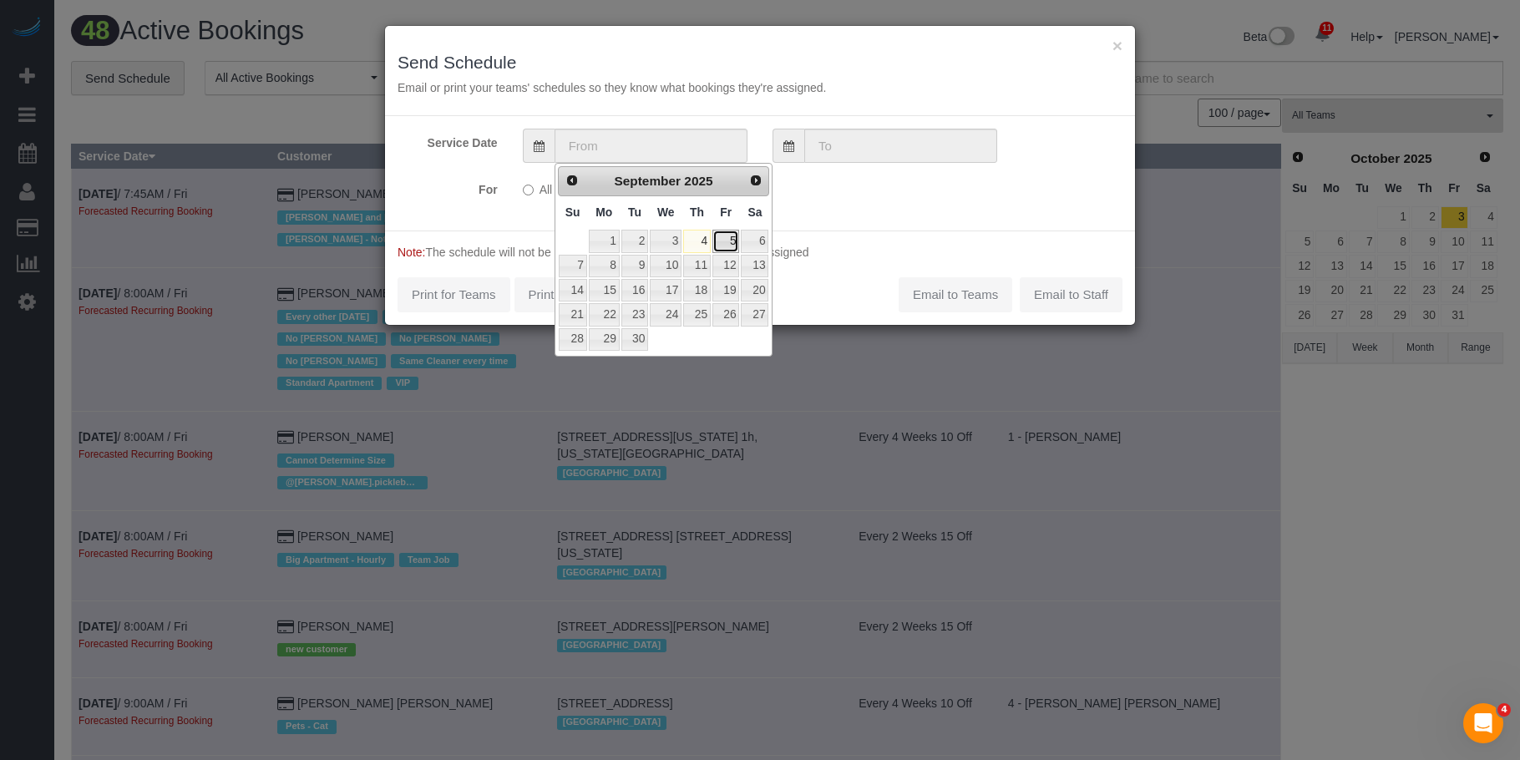
click at [731, 238] on link "5" at bounding box center [726, 241] width 27 height 23
type input "09/05/2025"
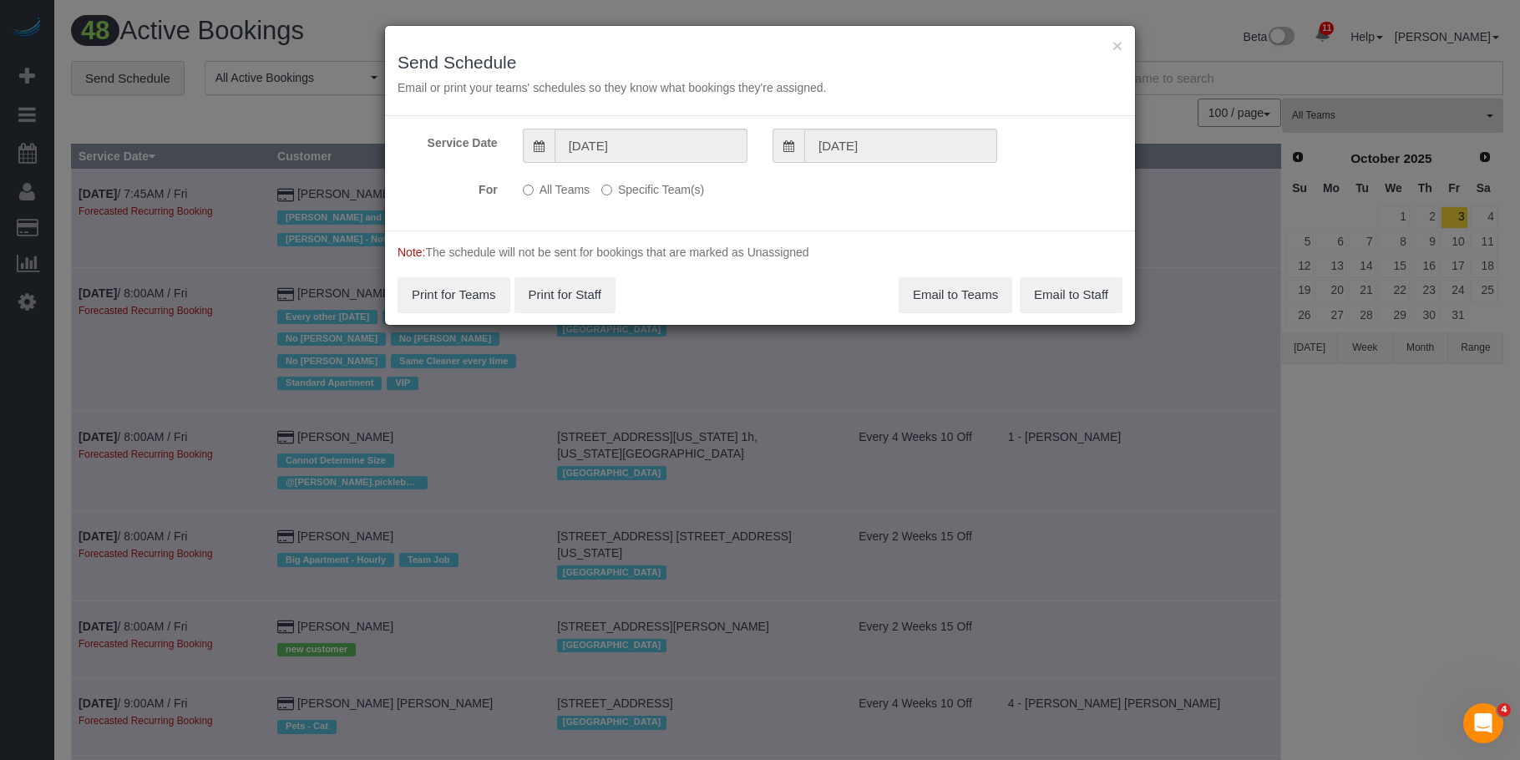
click at [684, 190] on label "Specific Team(s)" at bounding box center [652, 186] width 103 height 23
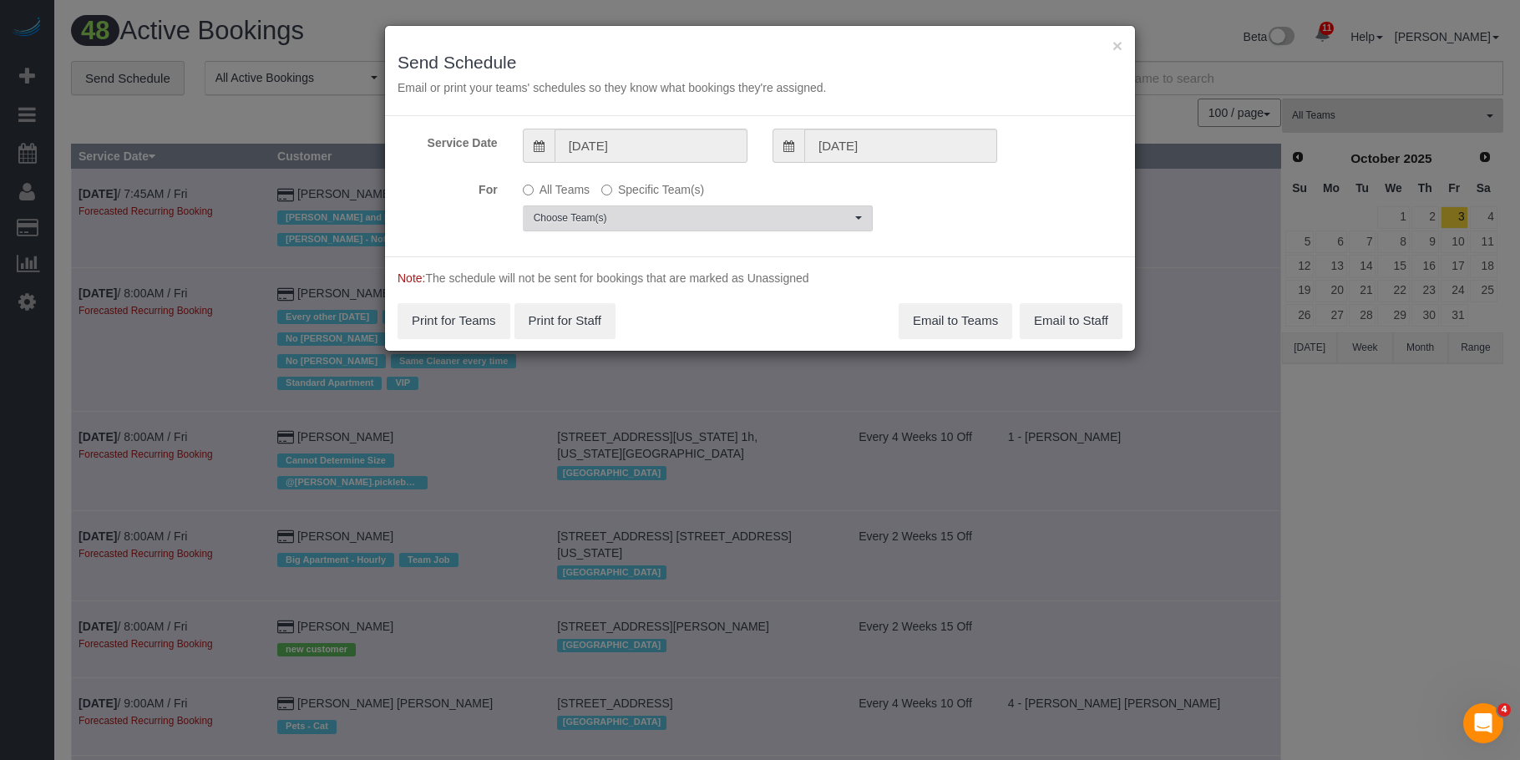
click at [762, 219] on span "Choose Team(s)" at bounding box center [692, 218] width 317 height 14
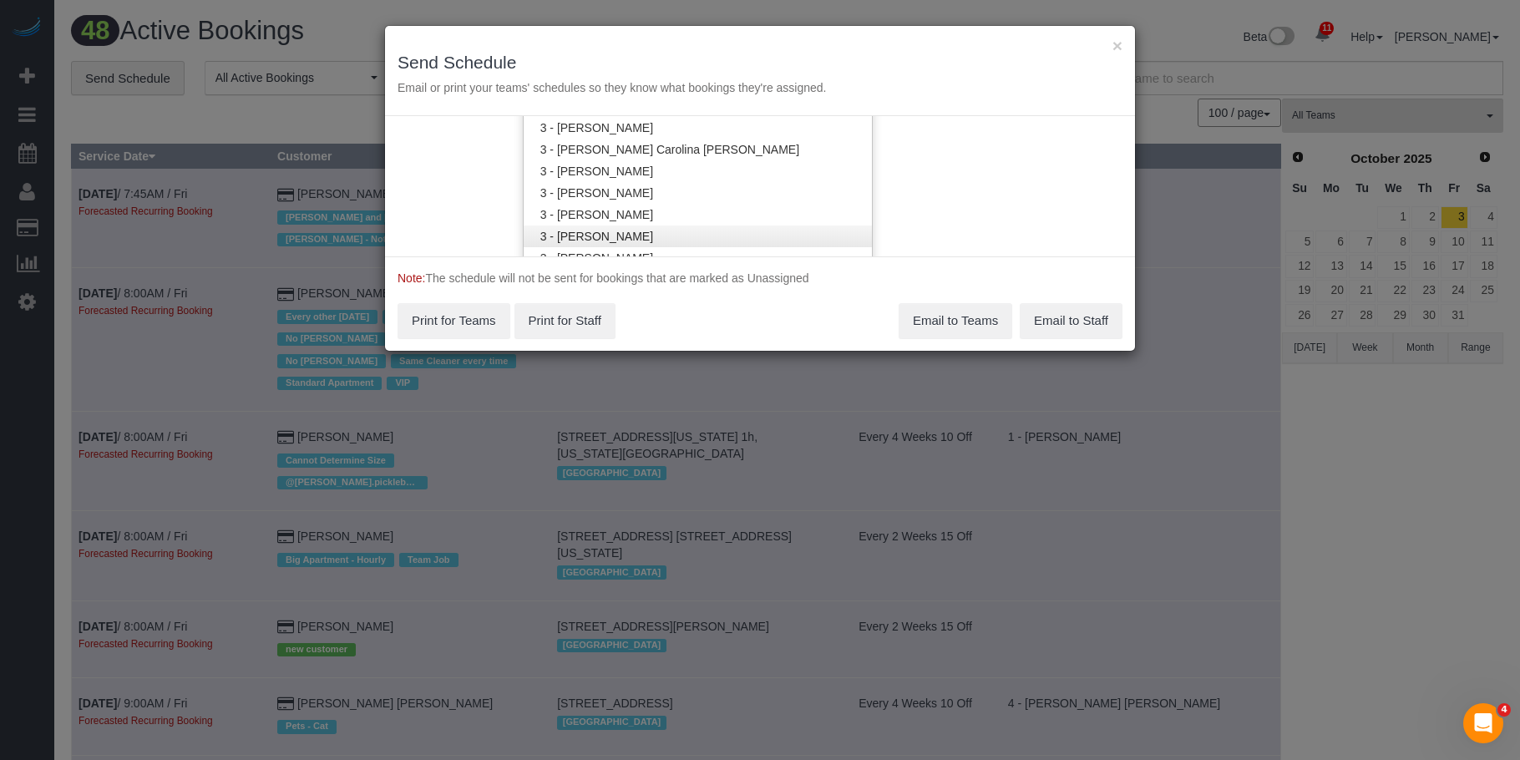
scroll to position [1340, 0]
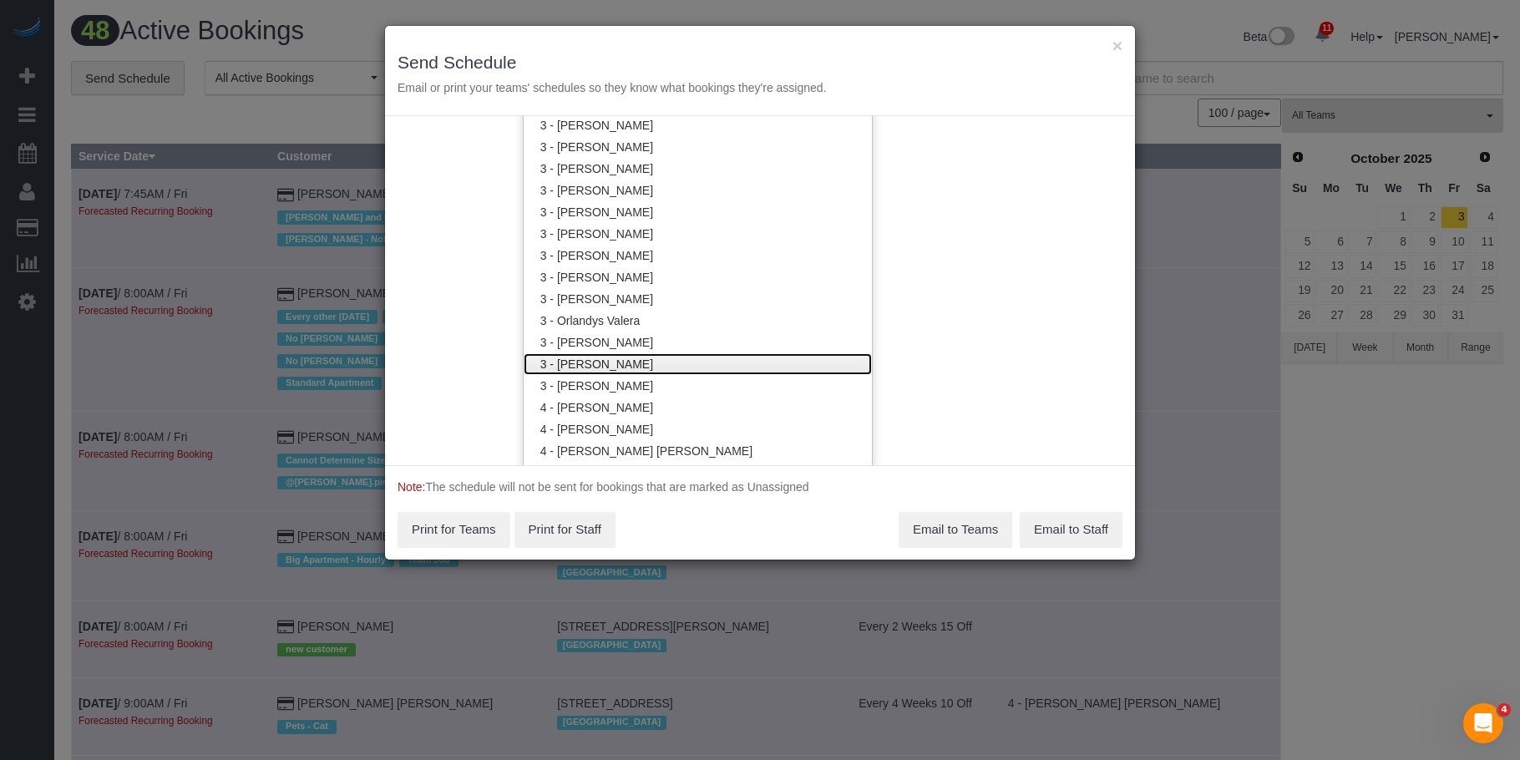
click at [642, 360] on link "3 - [PERSON_NAME]" at bounding box center [698, 364] width 348 height 22
click at [761, 35] on div "× Send Schedule Email or print your teams' schedules so they know what bookings…" at bounding box center [760, 71] width 750 height 90
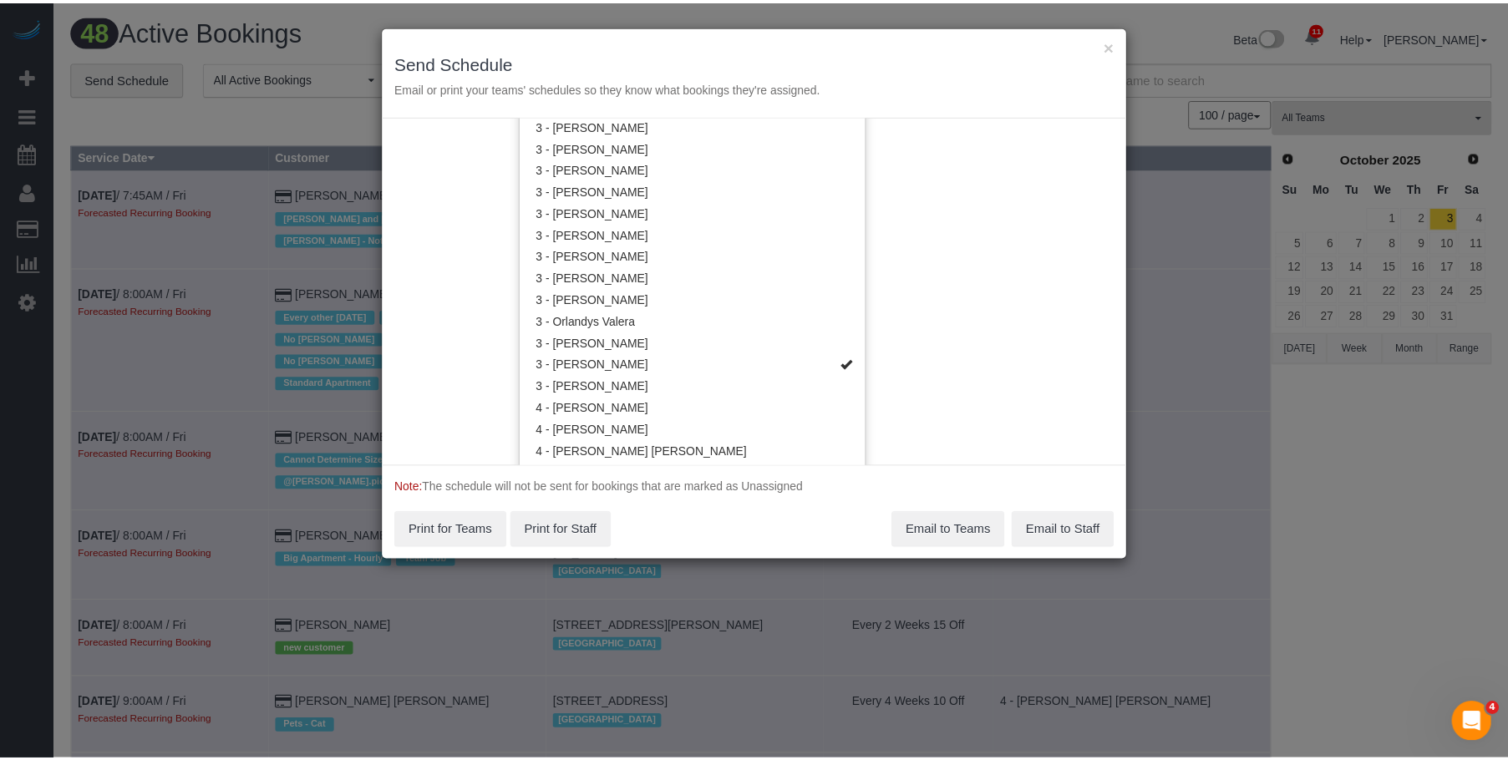
scroll to position [0, 0]
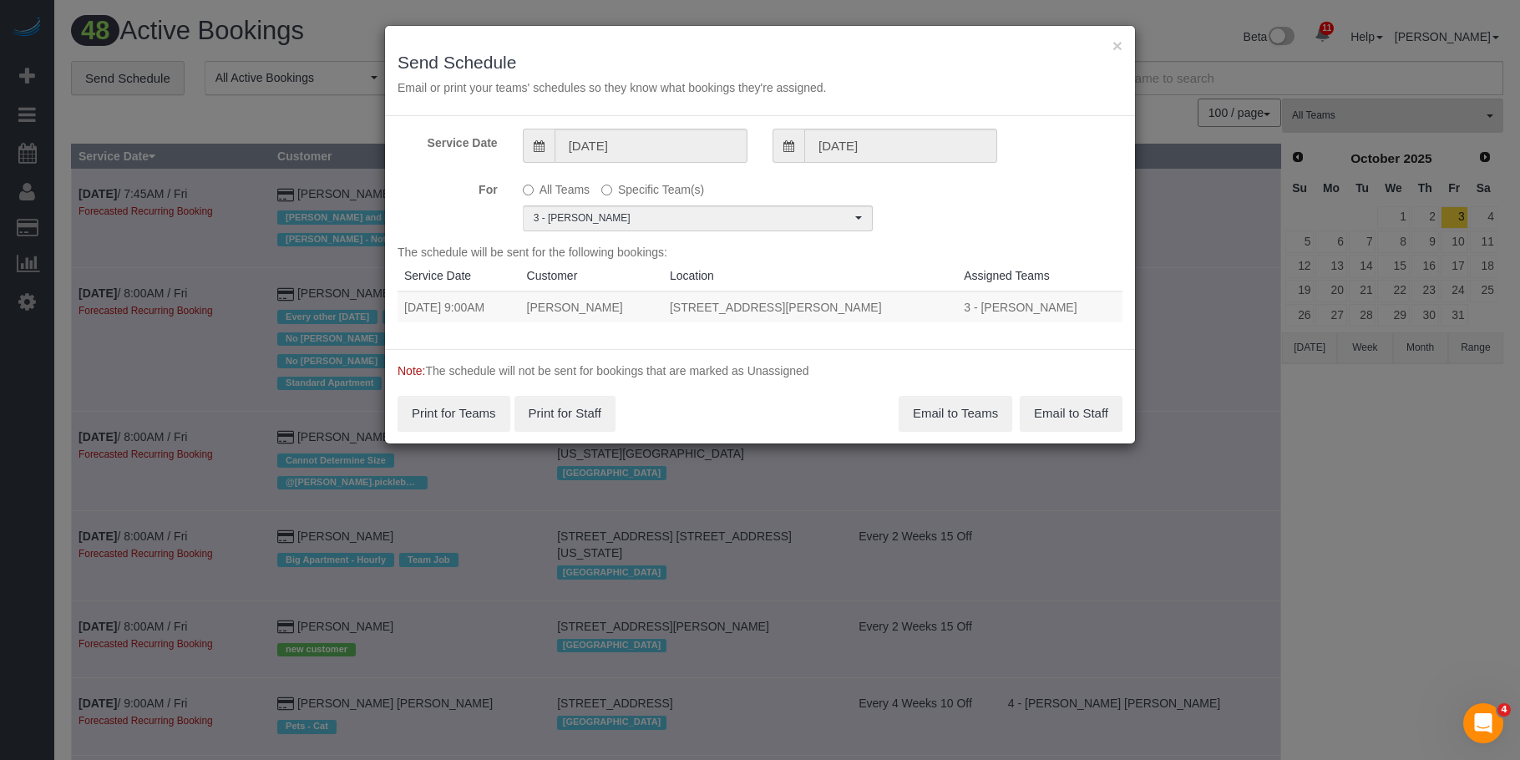
drag, startPoint x: 405, startPoint y: 311, endPoint x: 906, endPoint y: 307, distance: 501.3
click at [906, 307] on tr "09/05/2025 9:00AM Matt White 687 Driggs Avenue Apt 4a, Brookyn, NY 11249 3 - Re…" at bounding box center [760, 307] width 725 height 31
copy tr "09/05/2025 9:00AM Matt White 687 Driggs Avenue Apt 4a, Brookyn, NY 11249"
click at [940, 414] on button "Email to Teams" at bounding box center [956, 413] width 114 height 35
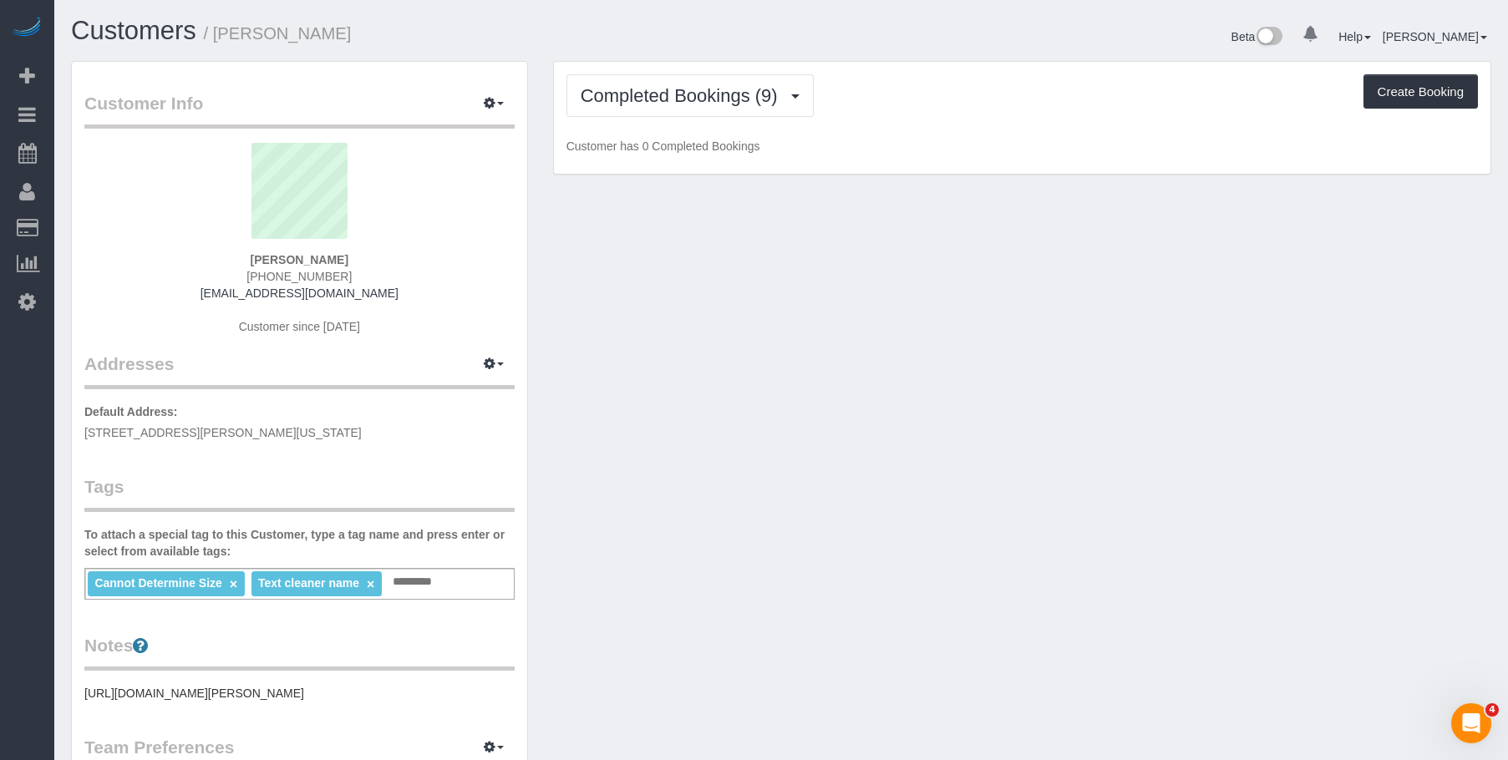
click at [738, 28] on h1 "Customers / [PERSON_NAME]" at bounding box center [420, 31] width 698 height 28
click at [724, 95] on span "Completed Bookings (9)" at bounding box center [684, 95] width 206 height 21
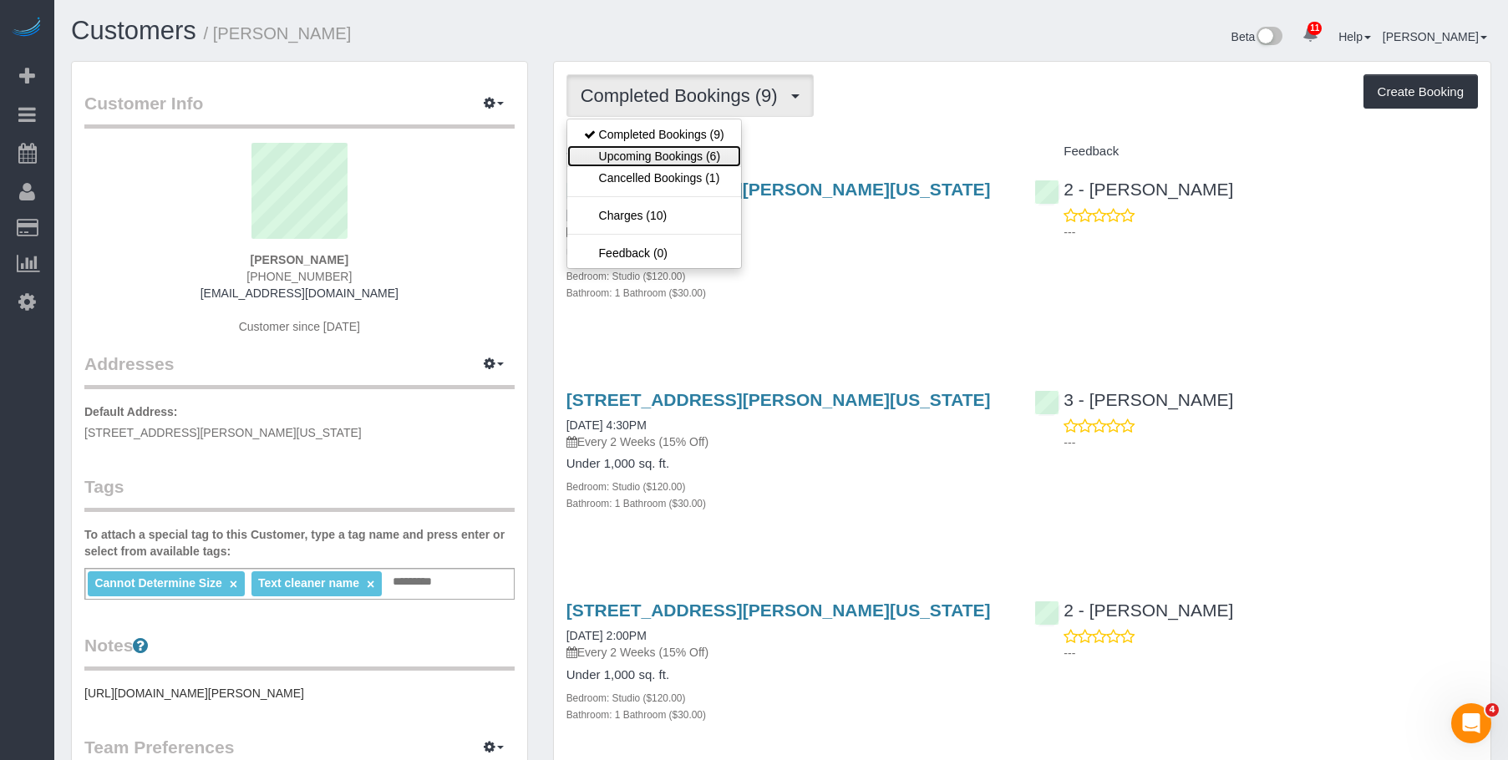
click at [683, 150] on link "Upcoming Bookings (6)" at bounding box center [654, 156] width 174 height 22
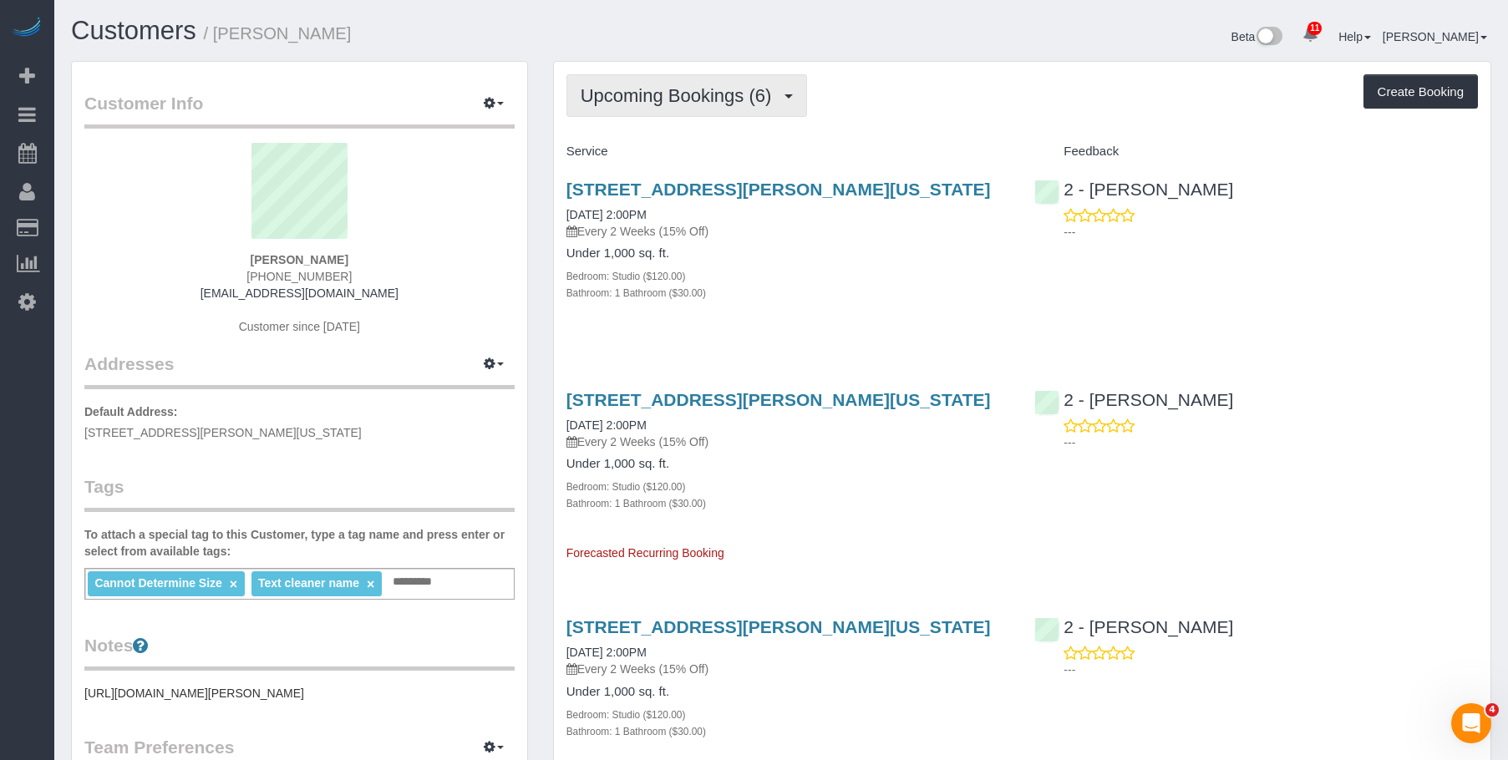
drag, startPoint x: 704, startPoint y: 94, endPoint x: 672, endPoint y: 160, distance: 74.4
click at [703, 94] on span "Upcoming Bookings (6)" at bounding box center [681, 95] width 200 height 21
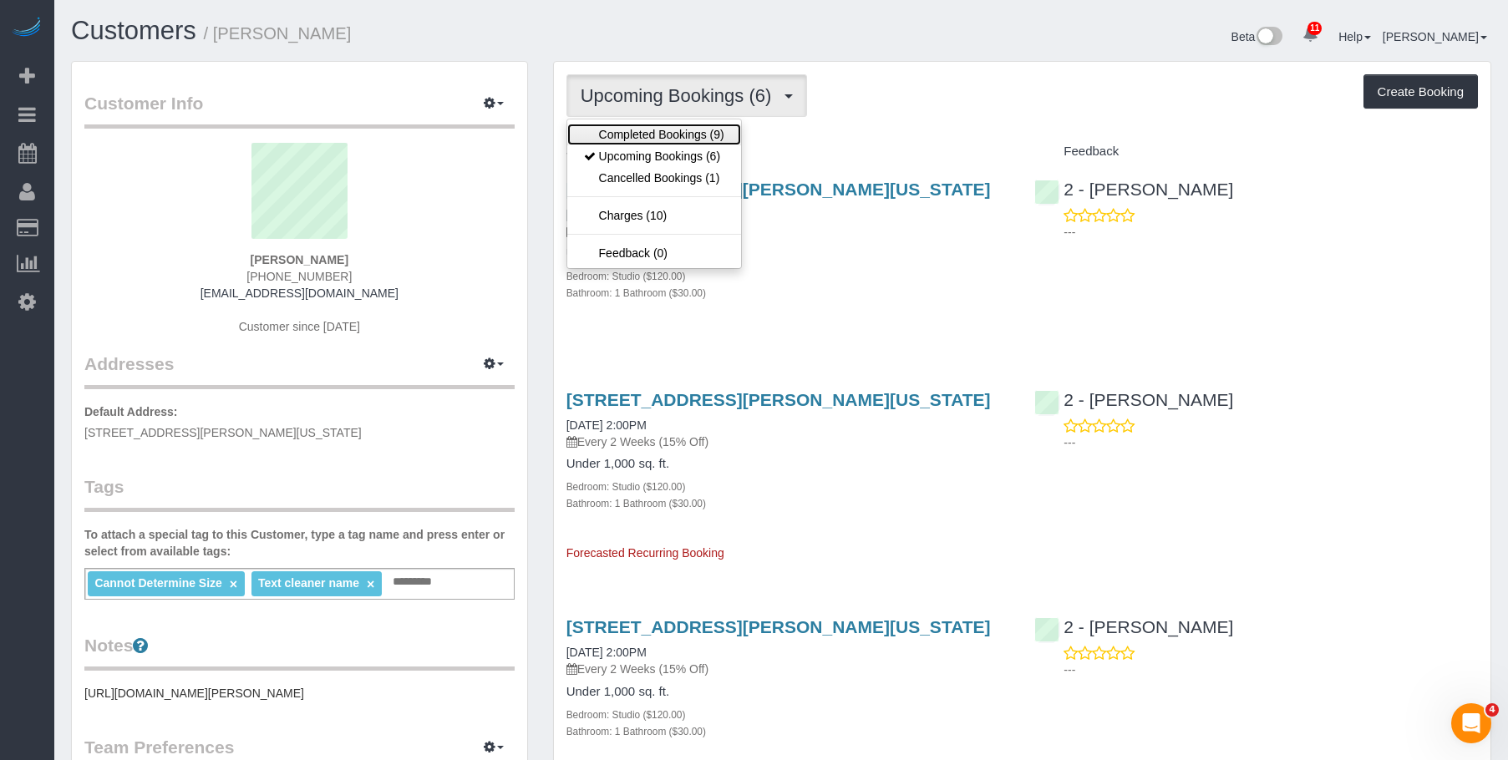
click at [673, 141] on link "Completed Bookings (9)" at bounding box center [654, 135] width 174 height 22
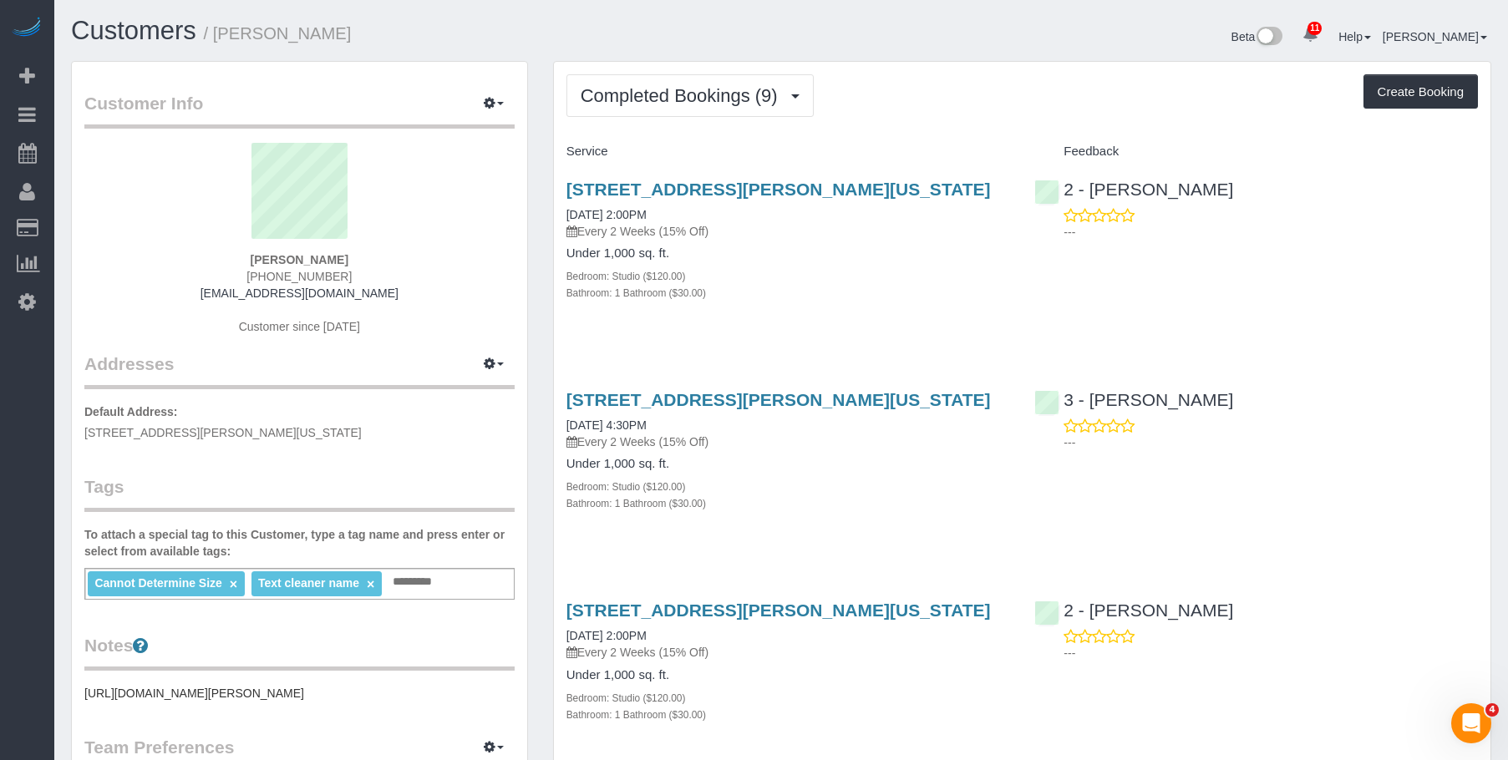
drag, startPoint x: 834, startPoint y: 255, endPoint x: 1221, endPoint y: 240, distance: 387.1
click at [835, 254] on h4 "Under 1,000 sq. ft." at bounding box center [788, 253] width 444 height 14
drag, startPoint x: 1241, startPoint y: 192, endPoint x: 1091, endPoint y: 193, distance: 149.5
click at [1091, 193] on div "2 - [PERSON_NAME] ---" at bounding box center [1256, 206] width 469 height 82
copy link "[PERSON_NAME]"
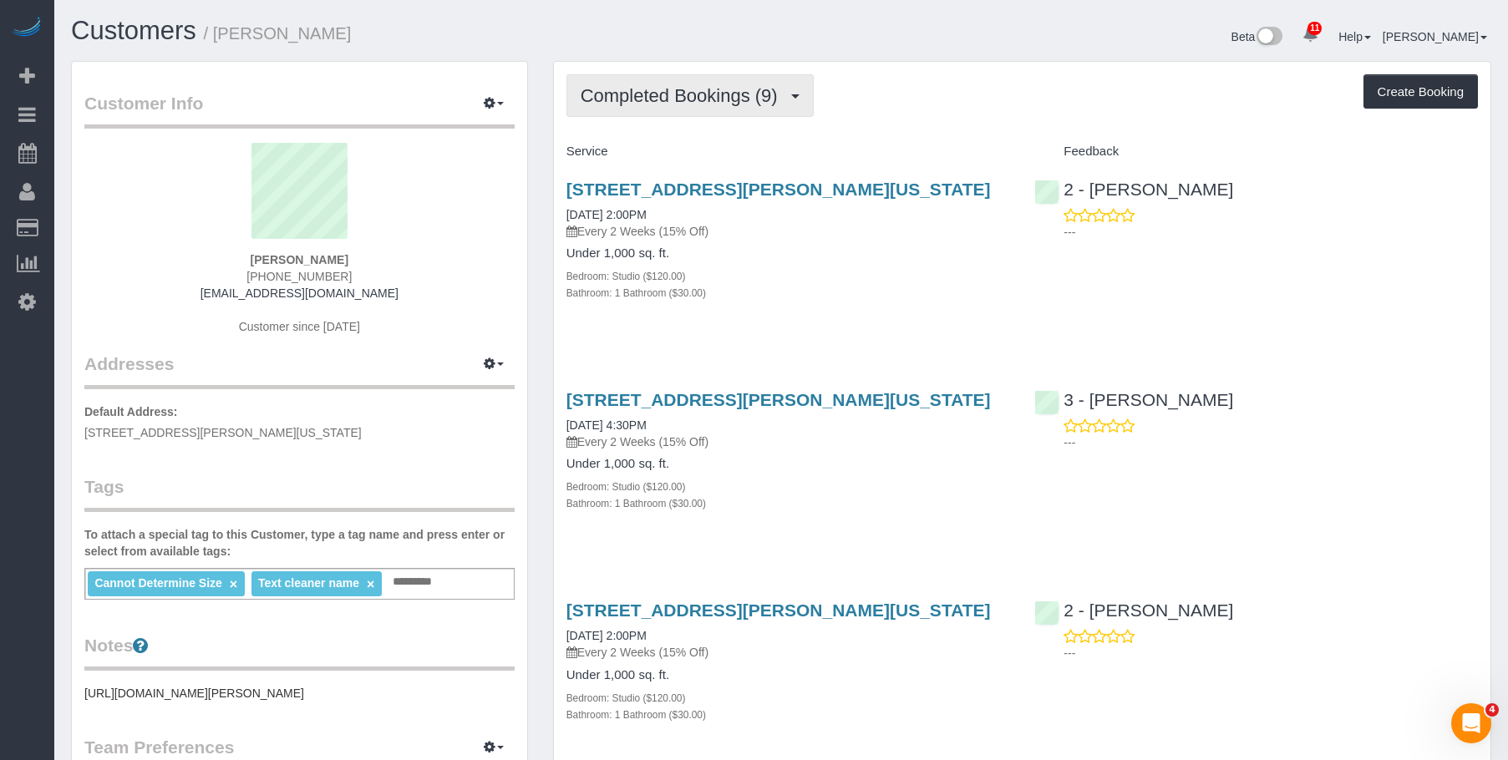
drag, startPoint x: 637, startPoint y: 79, endPoint x: 632, endPoint y: 119, distance: 40.4
click at [637, 83] on button "Completed Bookings (9)" at bounding box center [689, 95] width 247 height 43
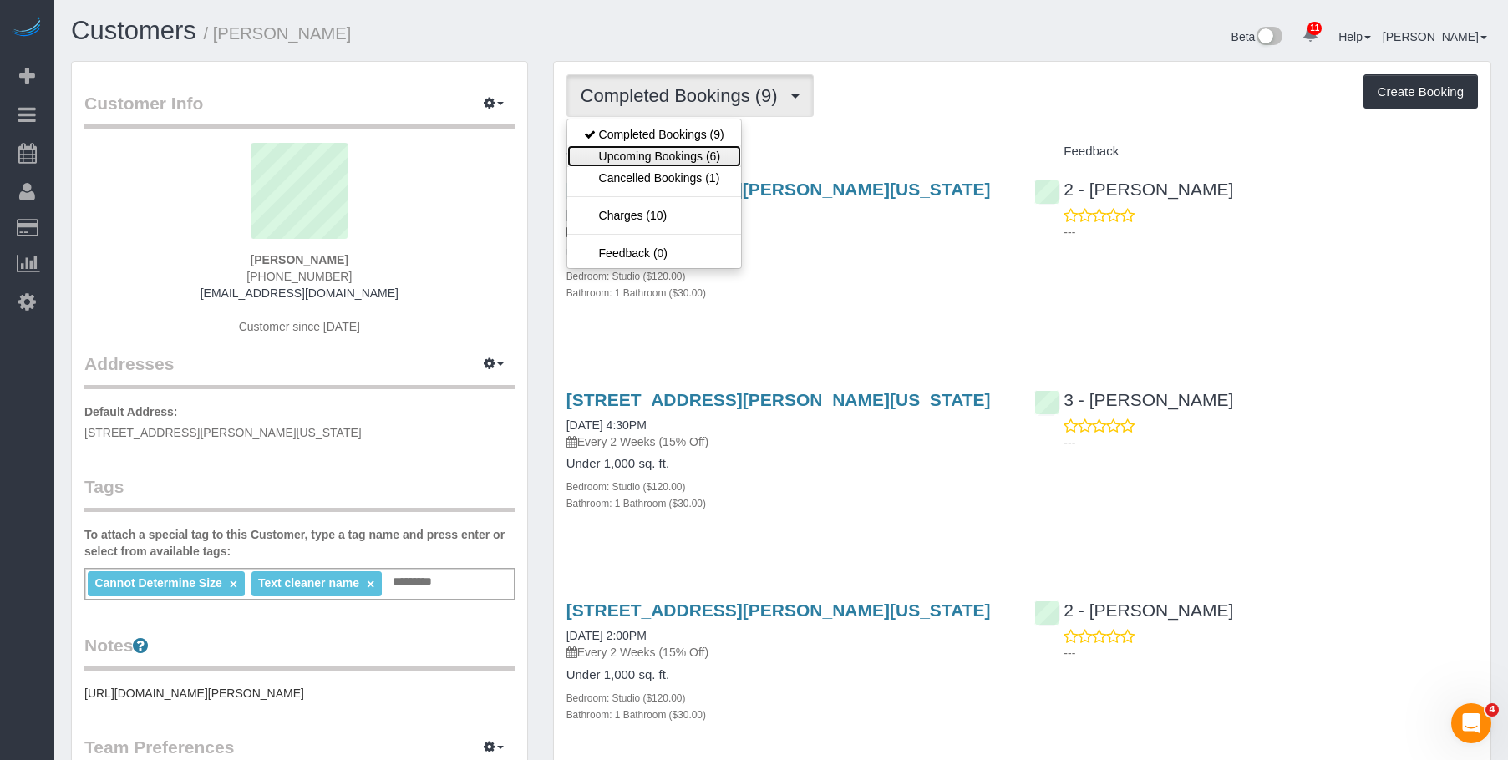
click at [647, 155] on link "Upcoming Bookings (6)" at bounding box center [654, 156] width 174 height 22
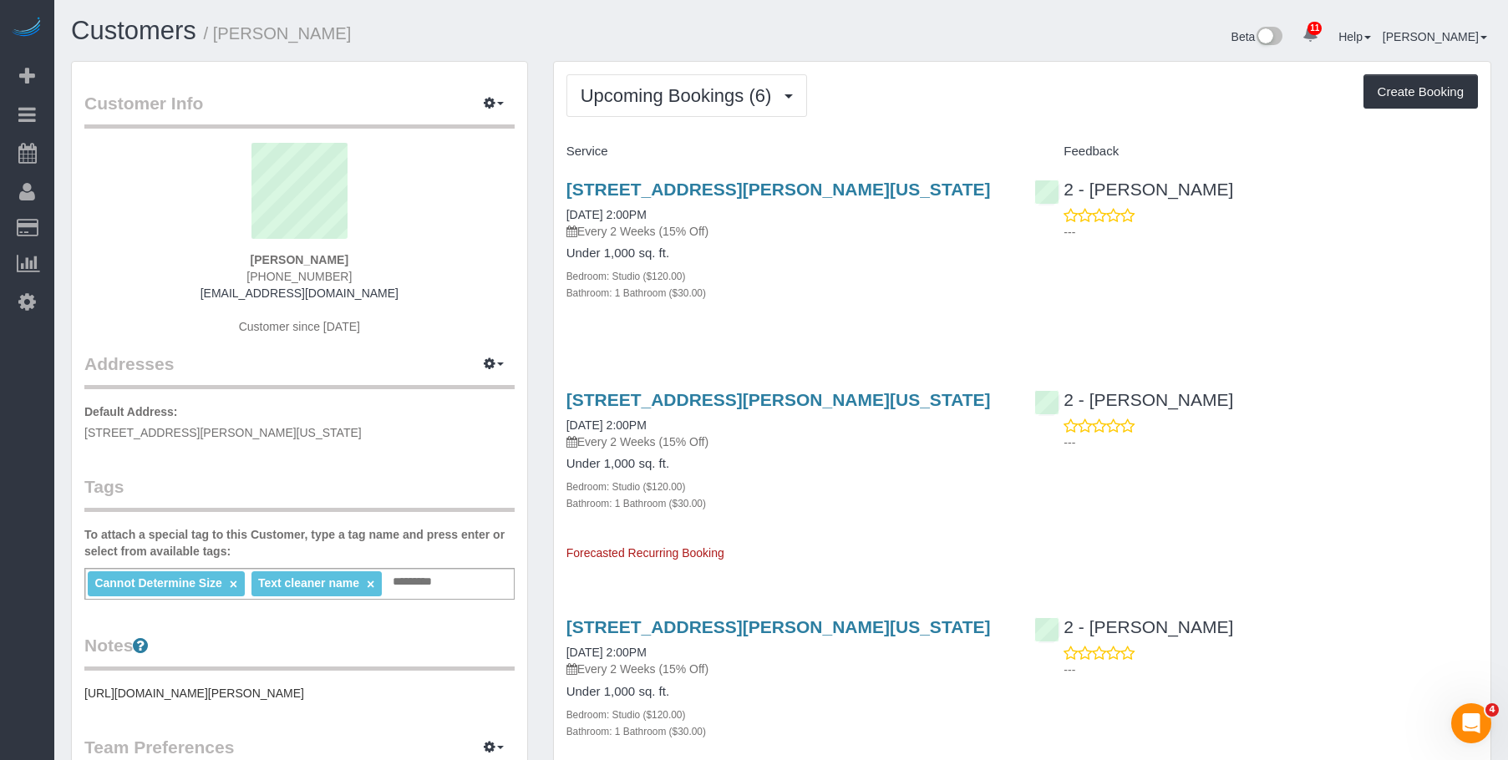
click at [822, 274] on div "Bedroom: Studio ($120.00)" at bounding box center [788, 275] width 444 height 17
click at [662, 99] on span "Upcoming Bookings (6)" at bounding box center [681, 95] width 200 height 21
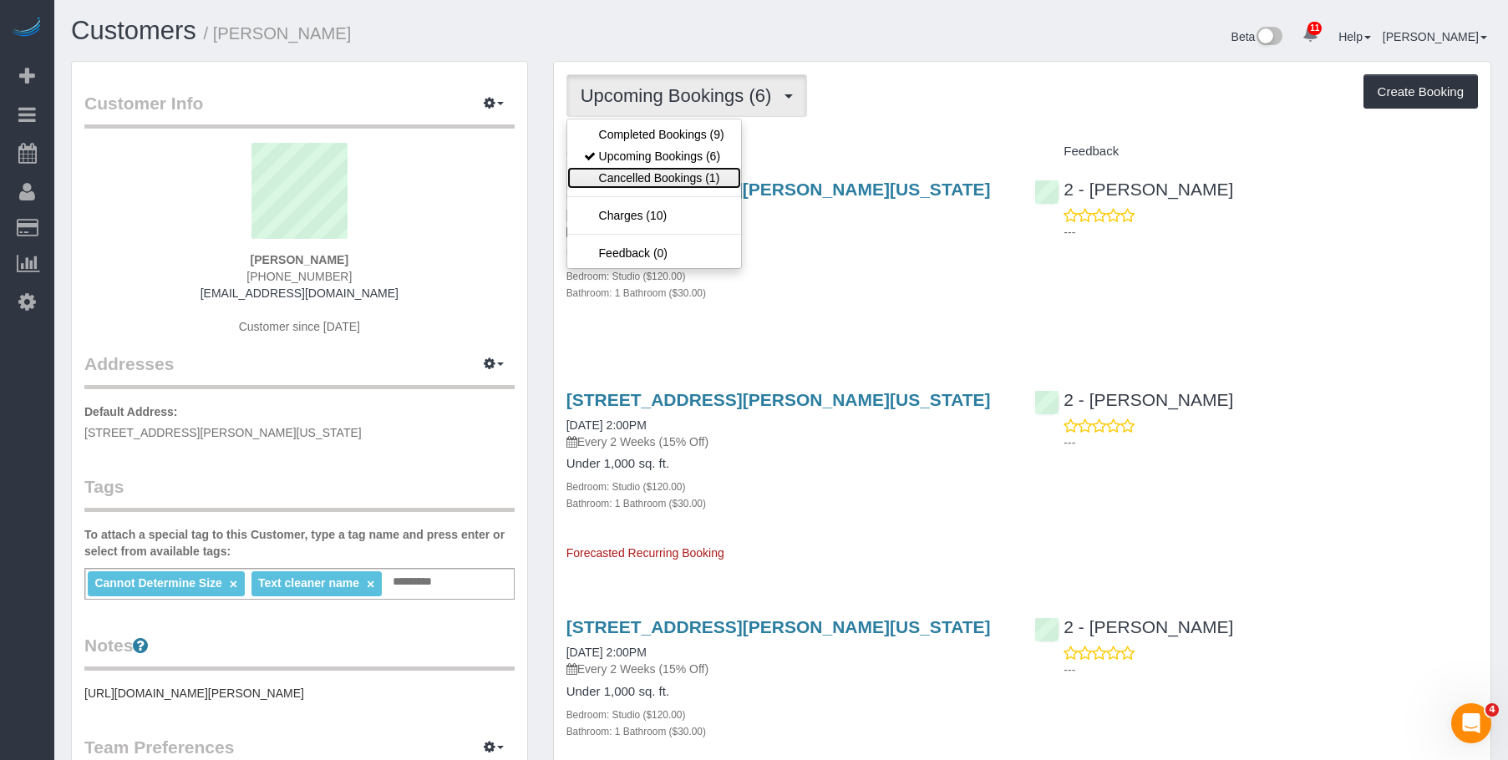
click at [612, 182] on link "Cancelled Bookings (1)" at bounding box center [654, 178] width 174 height 22
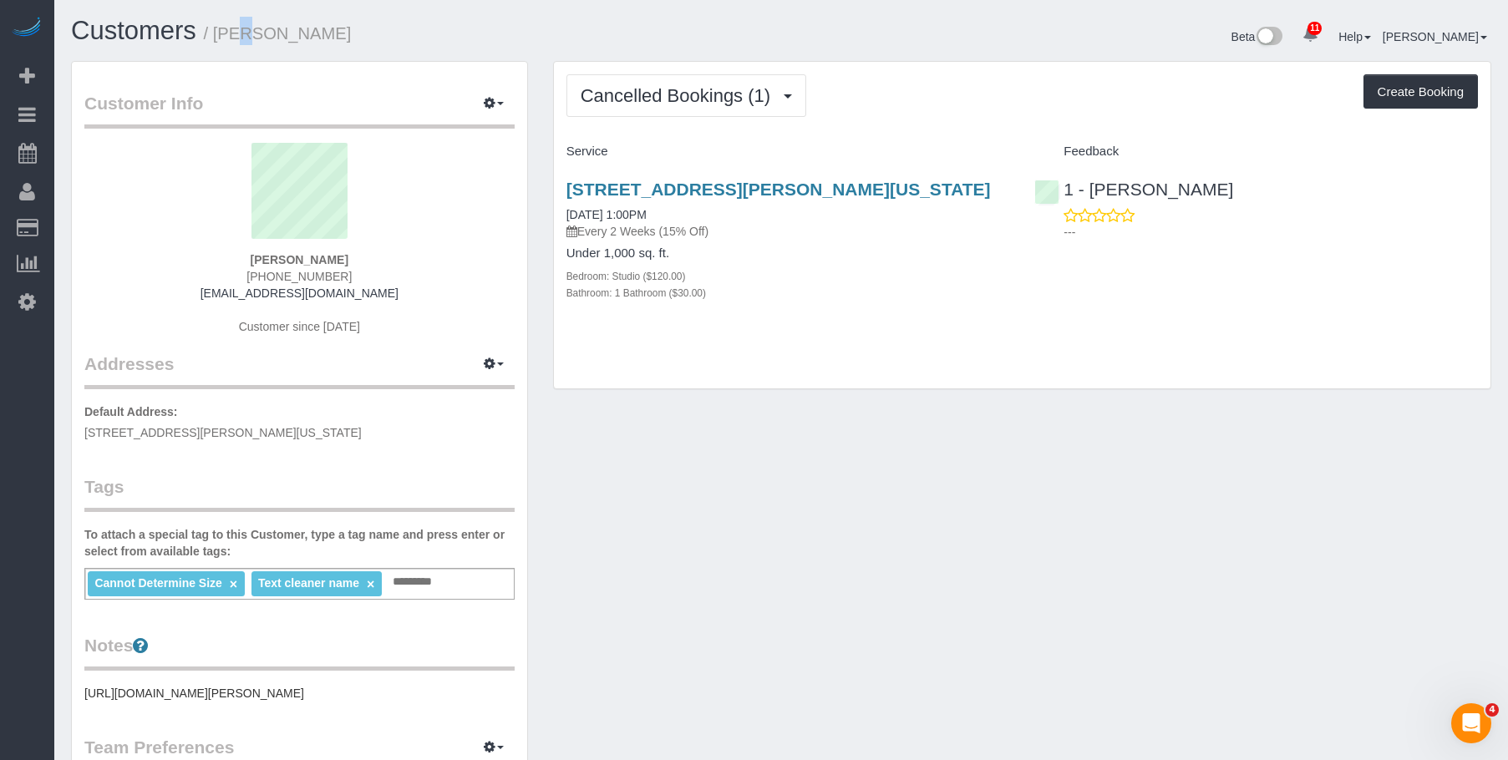
click at [216, 36] on small "/ [PERSON_NAME]" at bounding box center [278, 33] width 148 height 18
click at [393, 36] on h1 "Customers / [PERSON_NAME]" at bounding box center [420, 31] width 698 height 28
drag, startPoint x: 219, startPoint y: 36, endPoint x: 345, endPoint y: 38, distance: 126.2
click at [345, 38] on h1 "Customers / [PERSON_NAME]" at bounding box center [420, 31] width 698 height 28
copy small "[PERSON_NAME]"
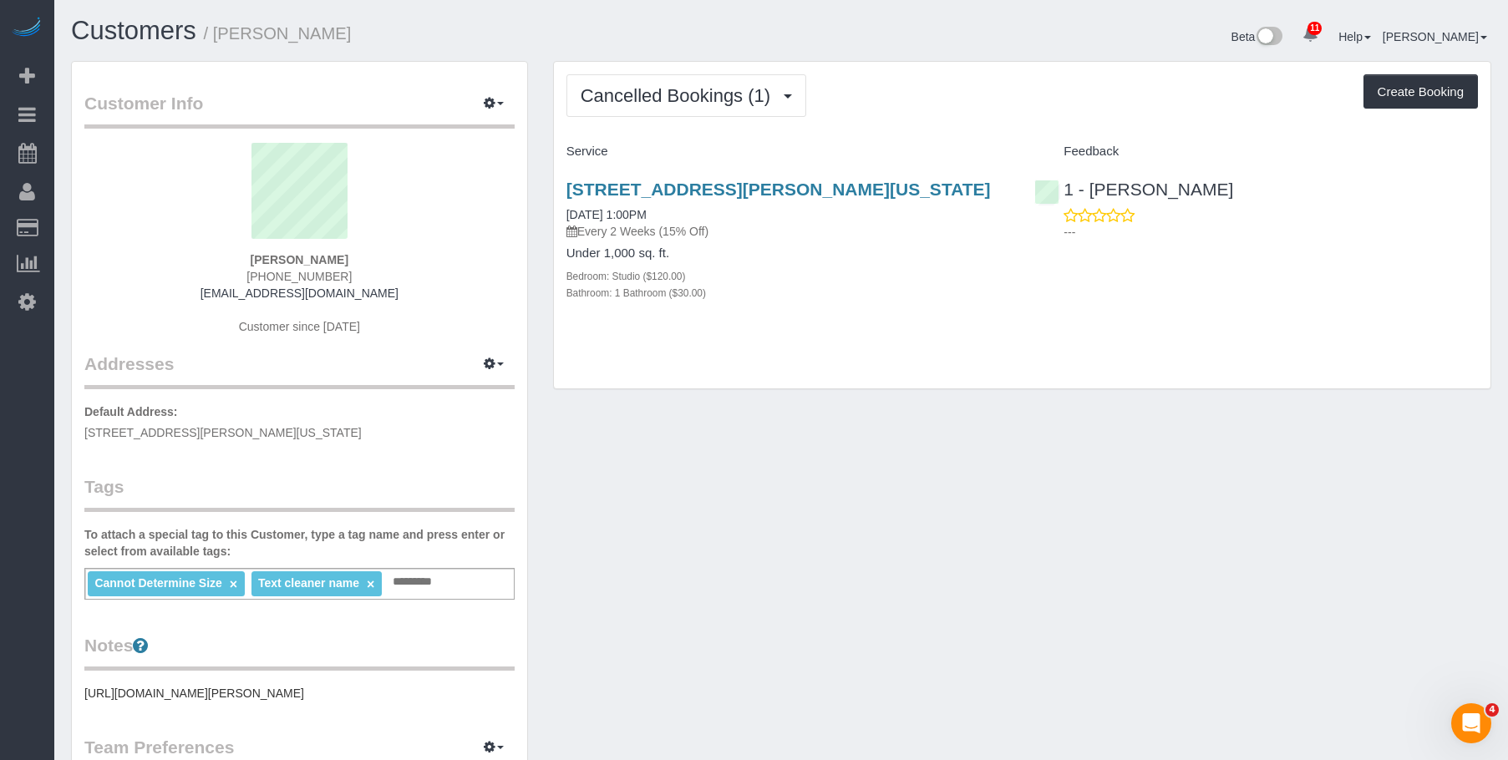
drag, startPoint x: 543, startPoint y: 182, endPoint x: 768, endPoint y: 179, distance: 224.8
click at [768, 179] on div "Cancelled Bookings (1) Completed Bookings (9) Upcoming Bookings (6) Cancelled B…" at bounding box center [1022, 234] width 963 height 346
click at [640, 104] on span "Cancelled Bookings (1)" at bounding box center [680, 95] width 198 height 21
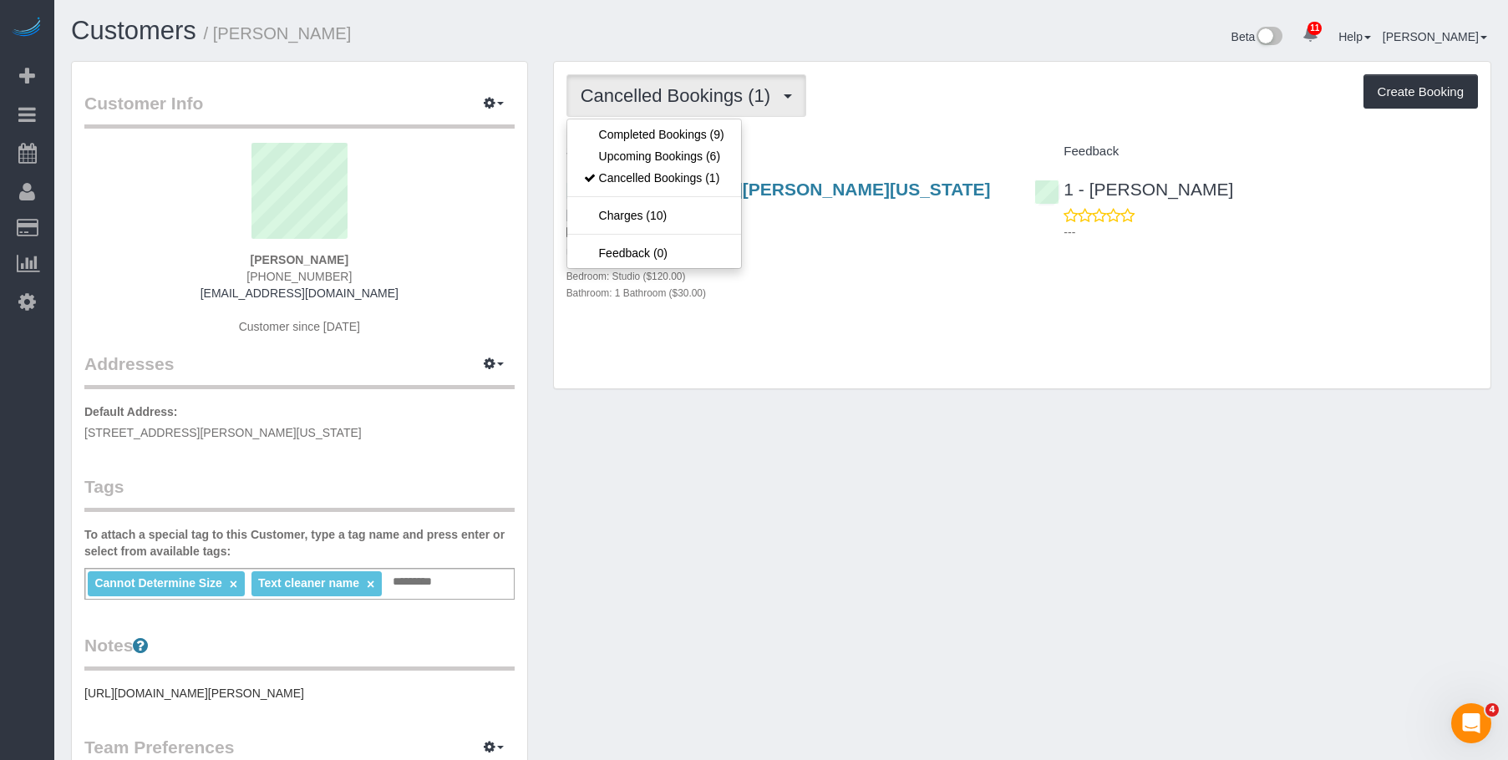
click at [869, 248] on h4 "Under 1,000 sq. ft." at bounding box center [788, 253] width 444 height 14
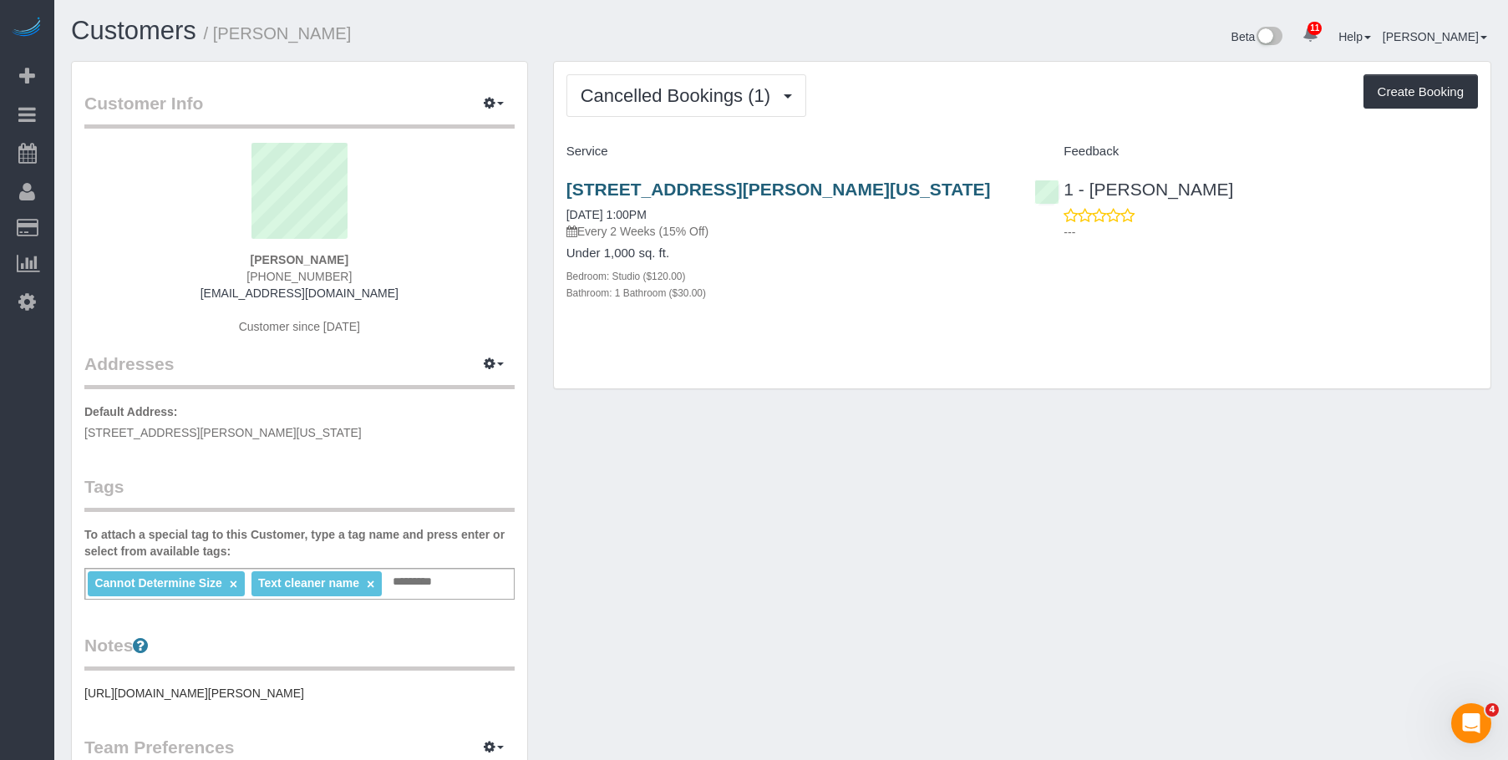
drag, startPoint x: 553, startPoint y: 179, endPoint x: 953, endPoint y: 180, distance: 400.2
click at [953, 180] on div "[STREET_ADDRESS][PERSON_NAME][US_STATE] [DATE] 1:00PM Every 2 Weeks (15% Off) U…" at bounding box center [788, 249] width 469 height 169
copy link "[STREET_ADDRESS][PERSON_NAME][US_STATE]"
click at [865, 328] on div "[STREET_ADDRESS][PERSON_NAME][US_STATE] [DATE] 1:00PM Every 2 Weeks (15% Off) U…" at bounding box center [788, 249] width 469 height 169
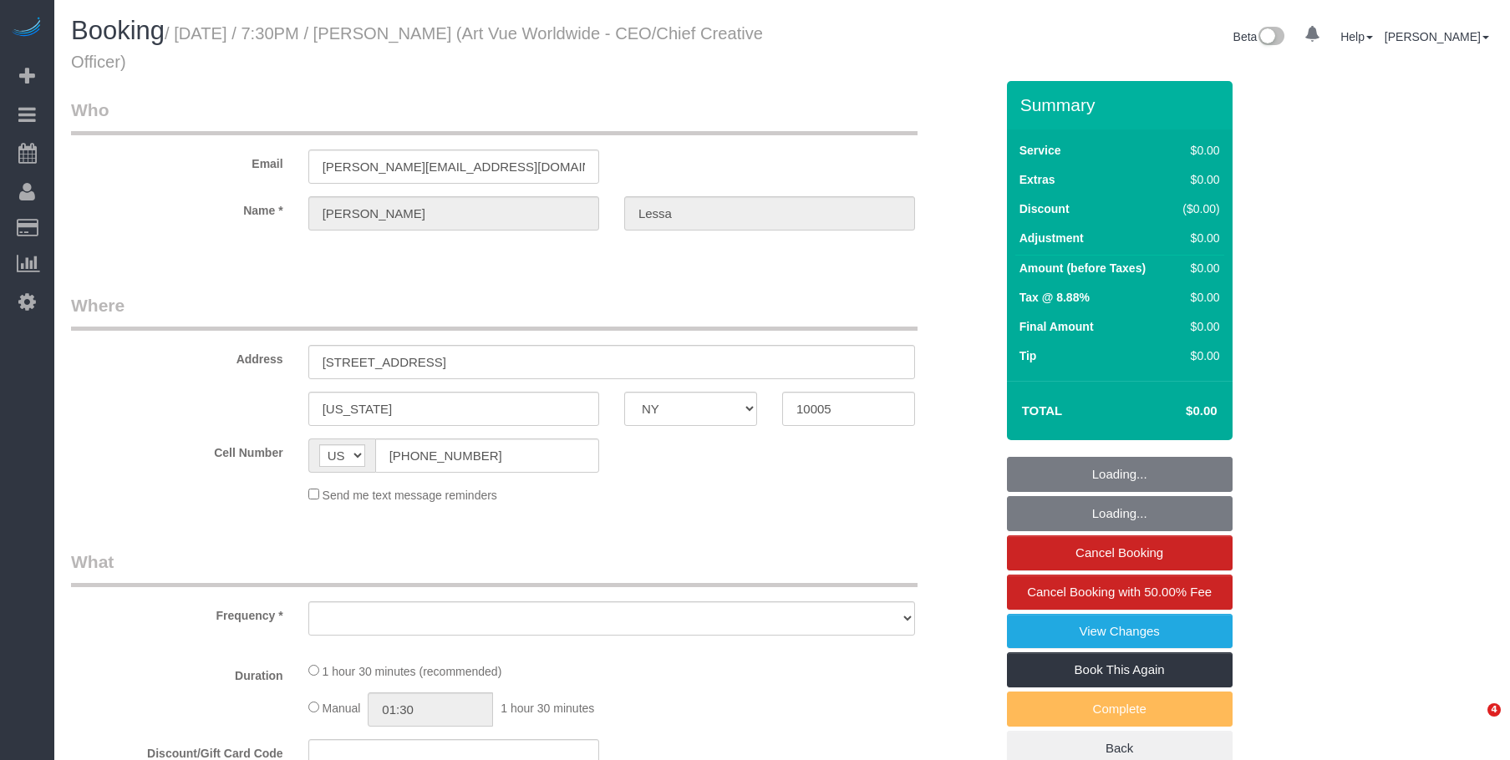
select select "NY"
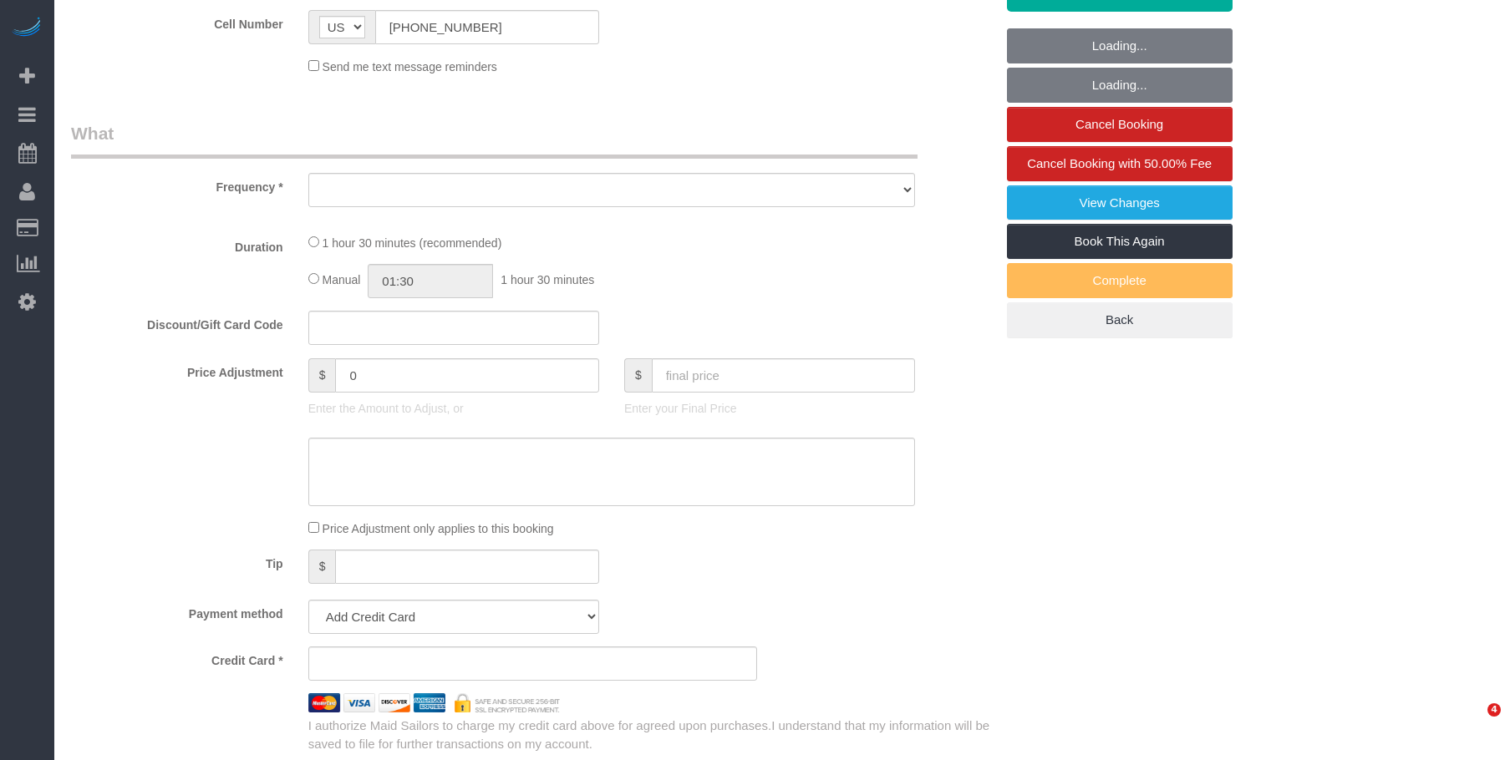
select select "object:714"
select select "string:stripe-pm_1S365Z4VGloSiKo7FAUy2Rp7"
select select "number:89"
select select "number:90"
select select "number:15"
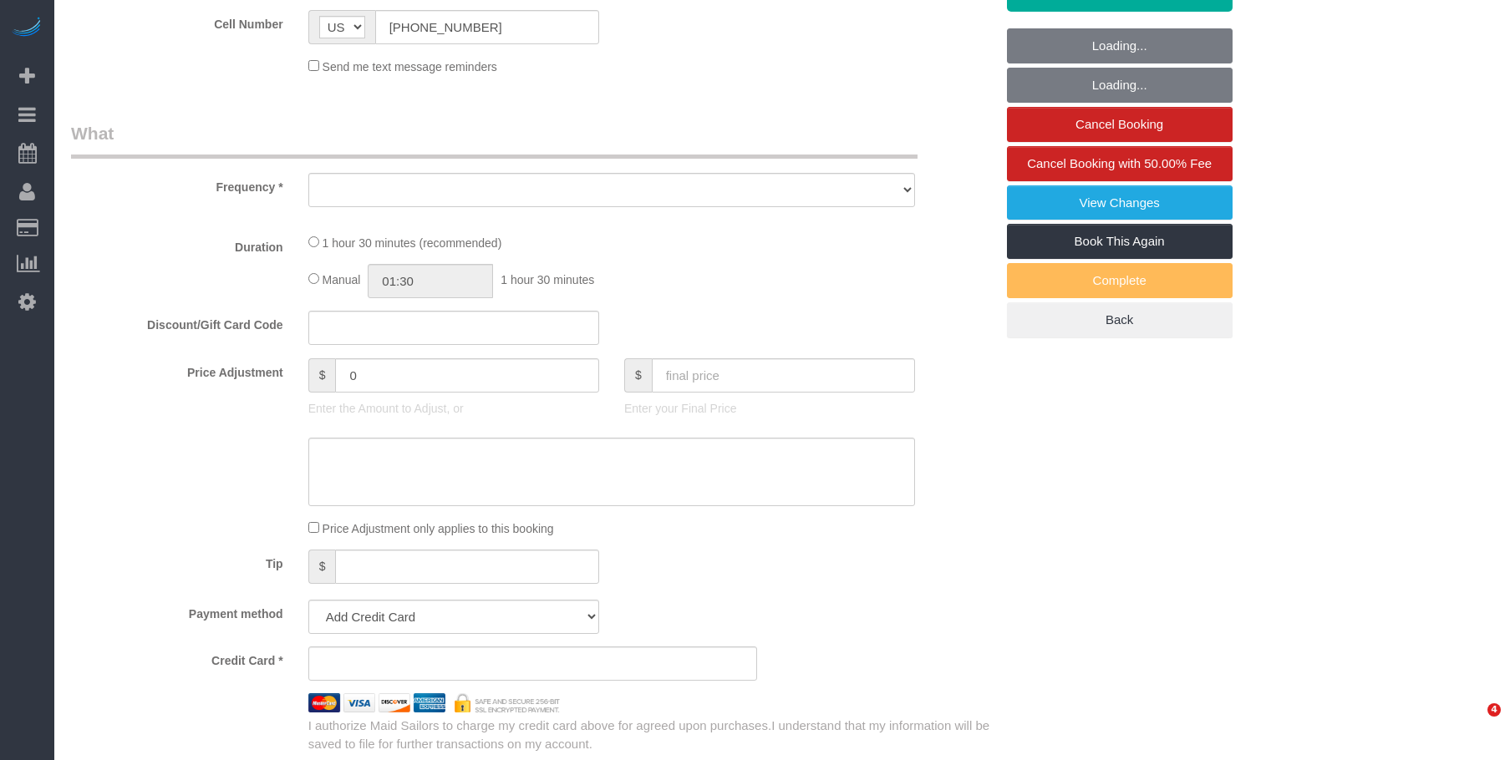
select select "number:5"
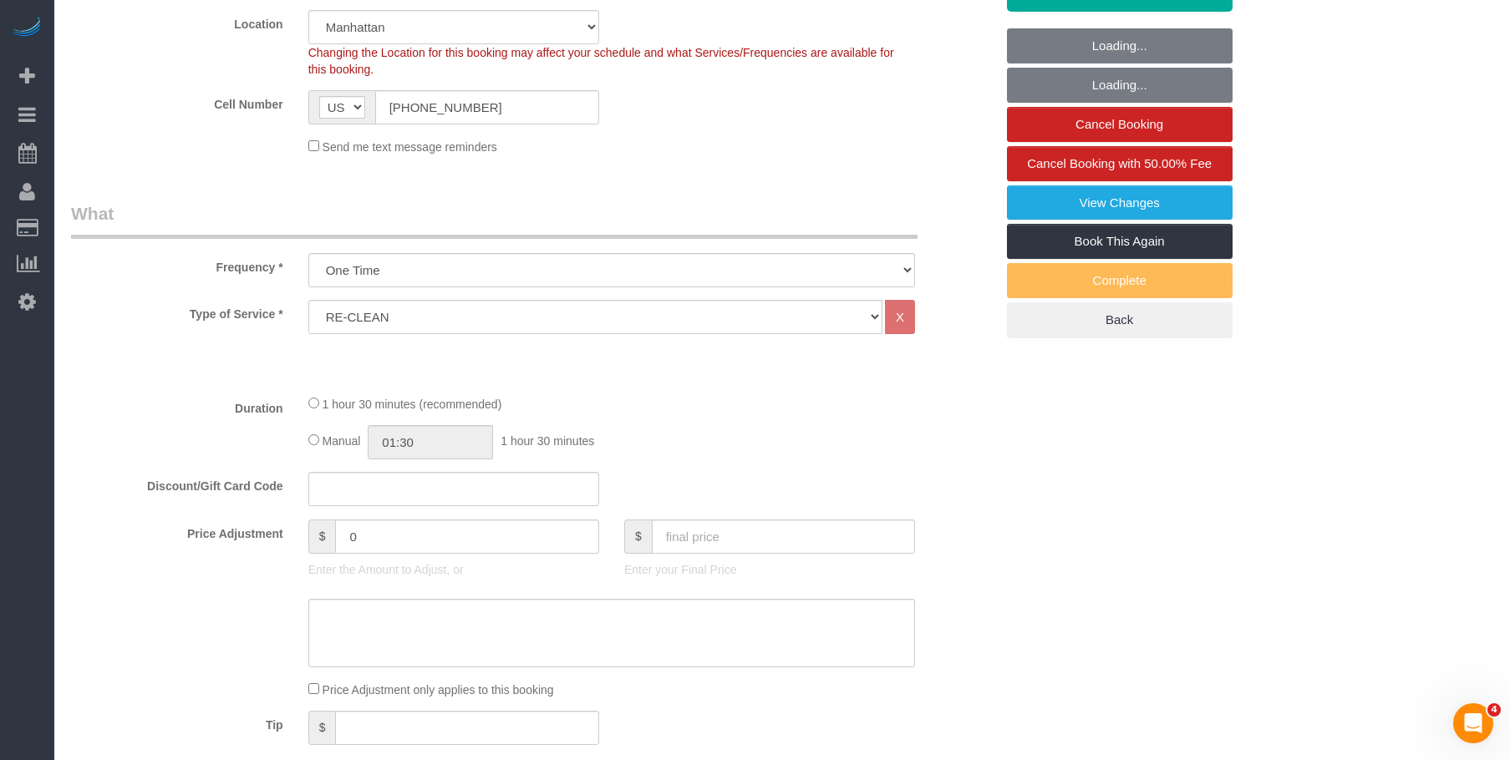
scroll to position [1666, 0]
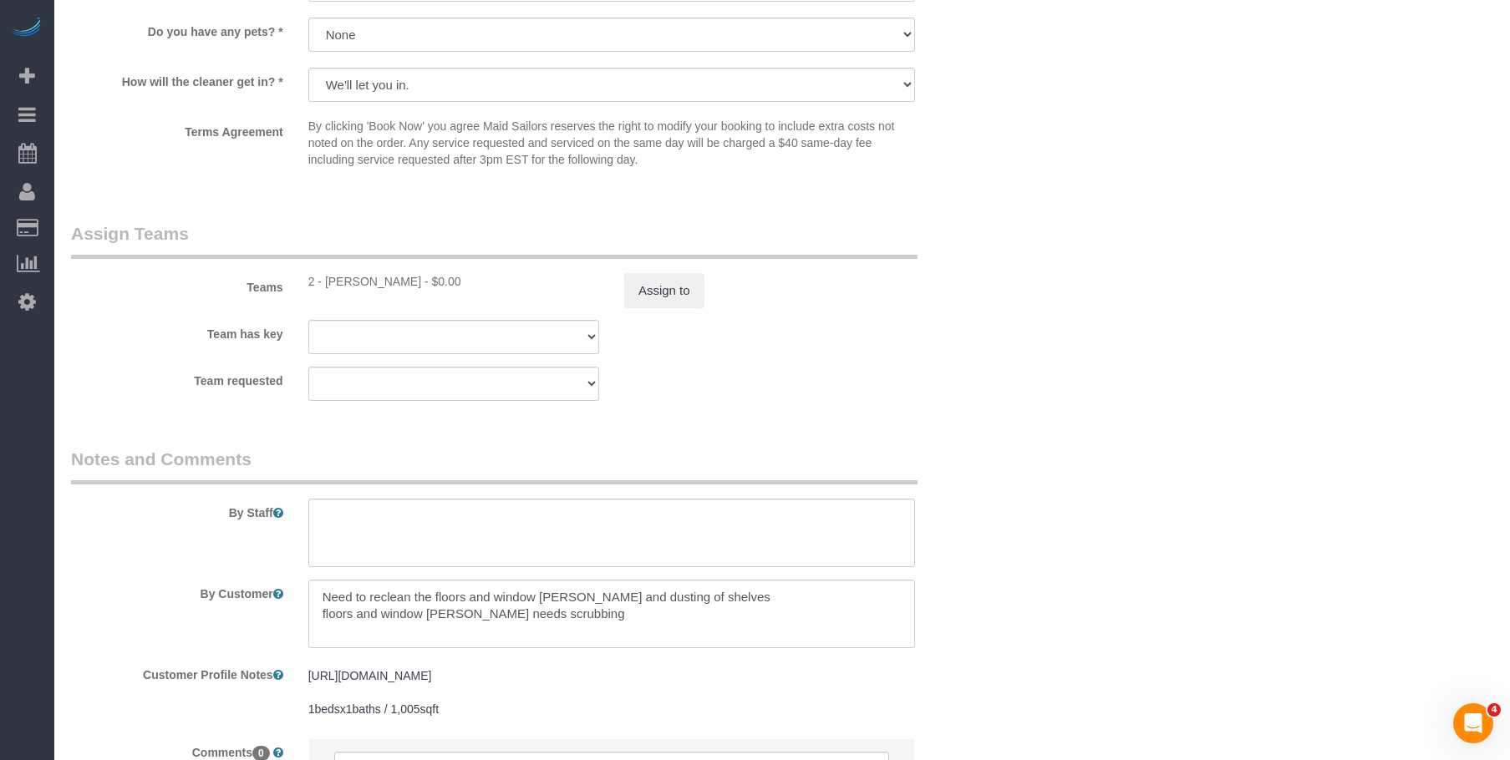
select select "object:1283"
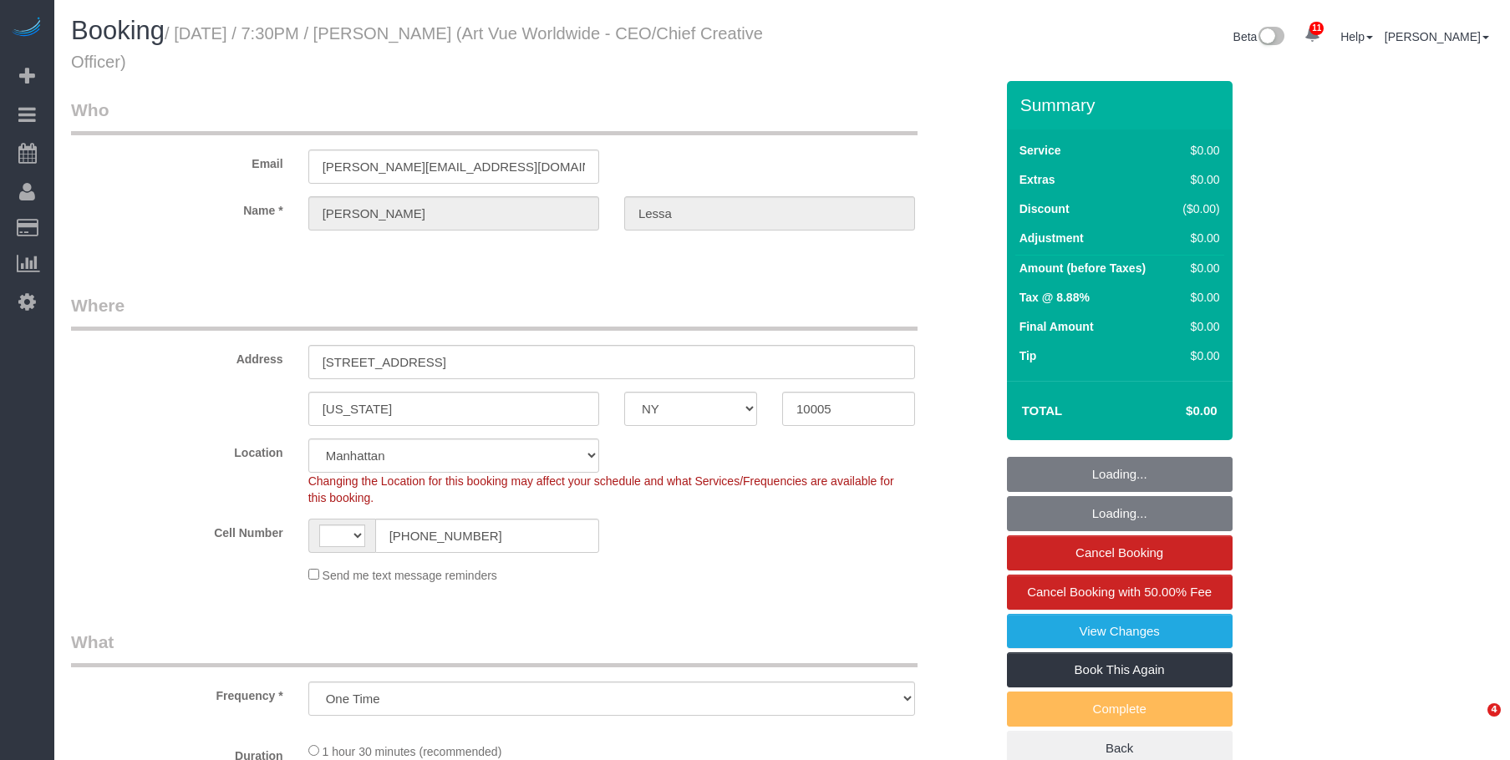
select select "NY"
select select "number:89"
select select "number:90"
select select "number:15"
select select "number:5"
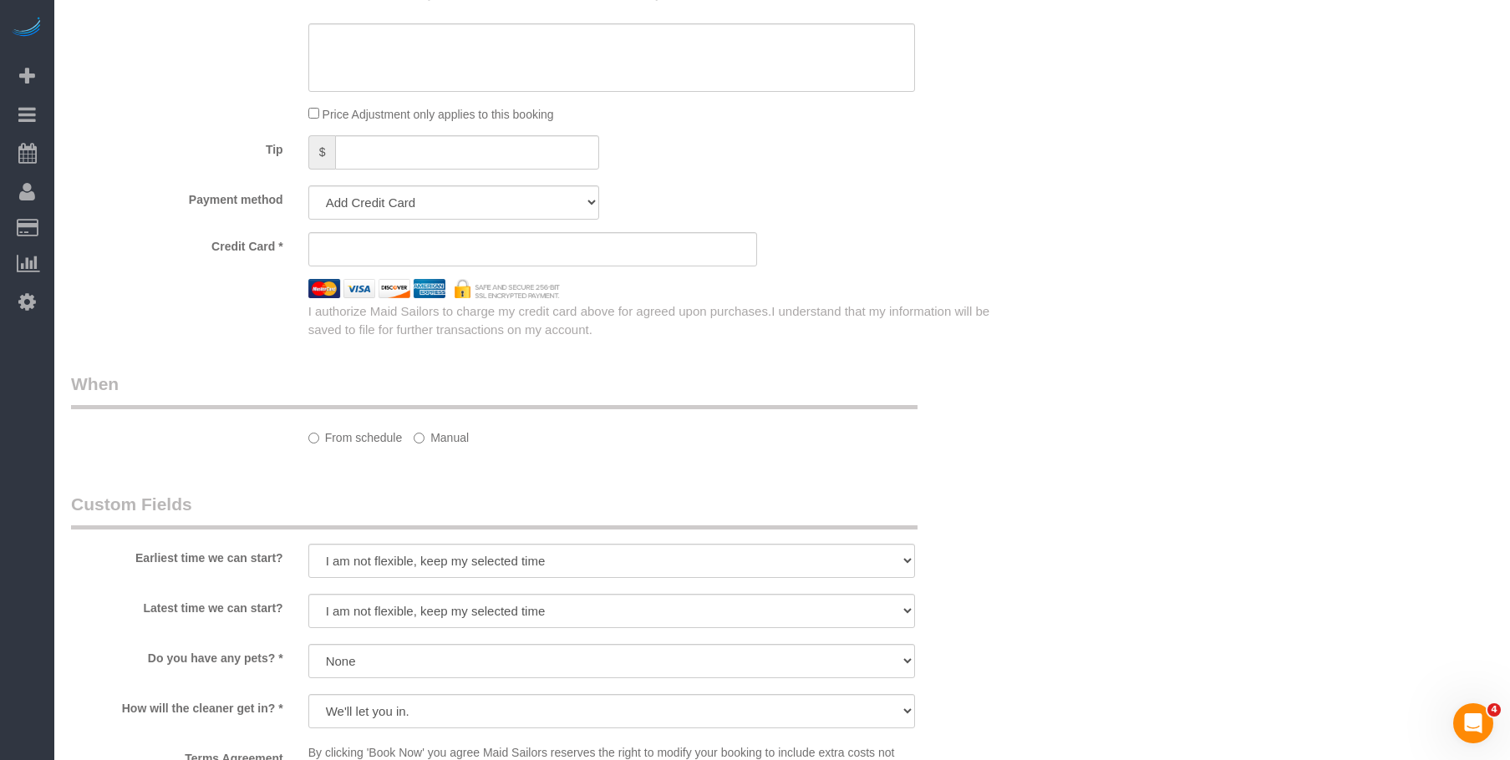
select select "string:stripe-pm_1S365Z4VGloSiKo7FAUy2Rp7"
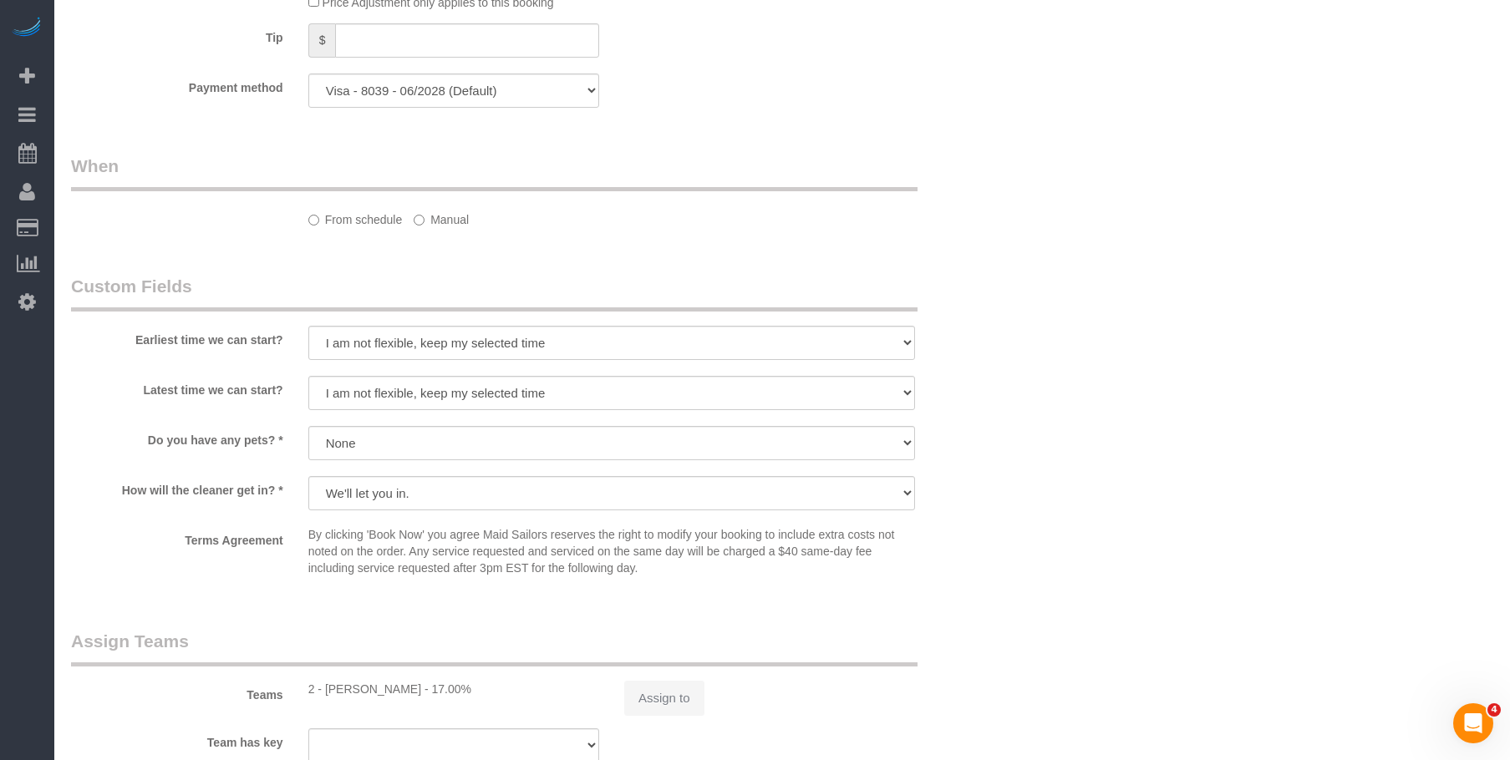
select select "object:881"
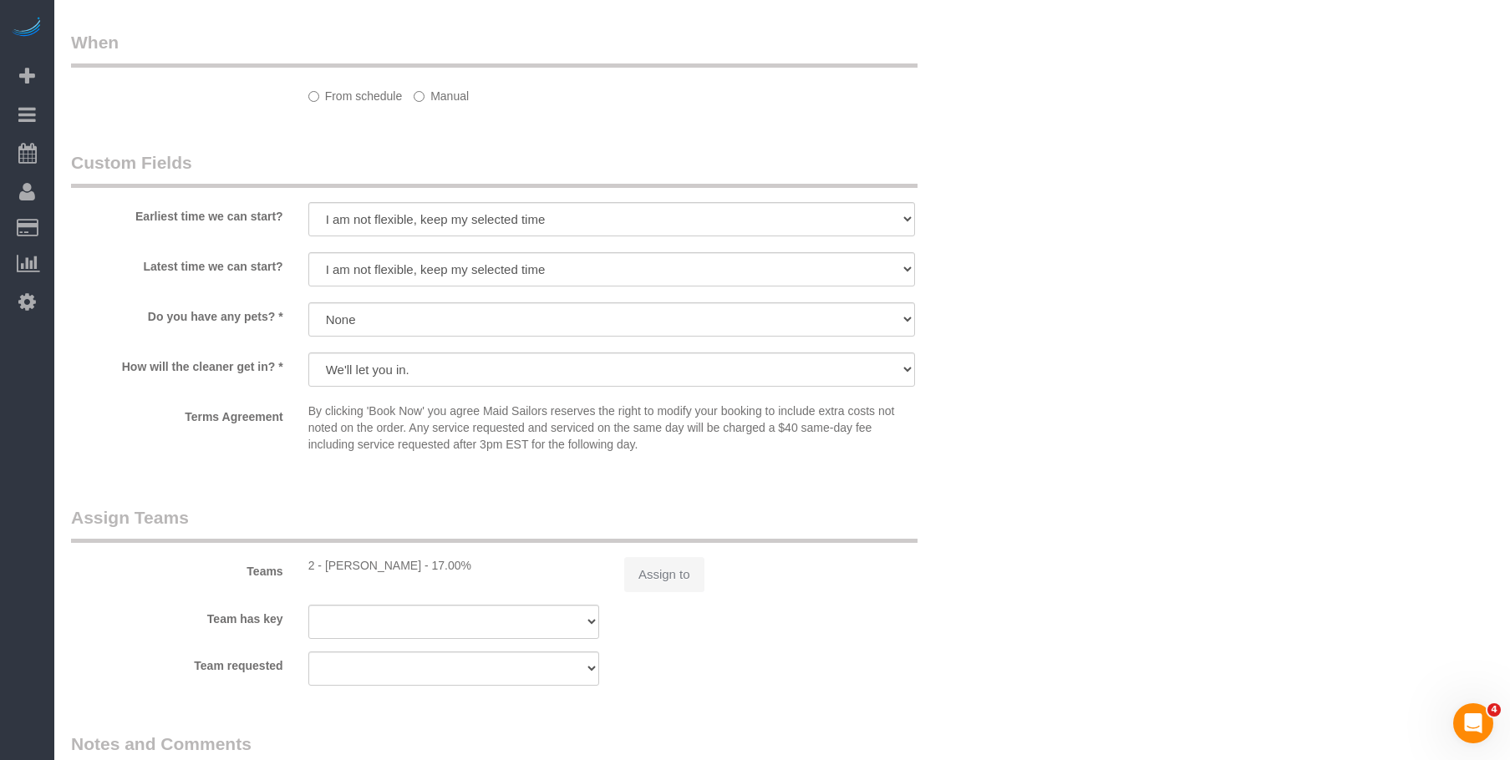
select select "string:US"
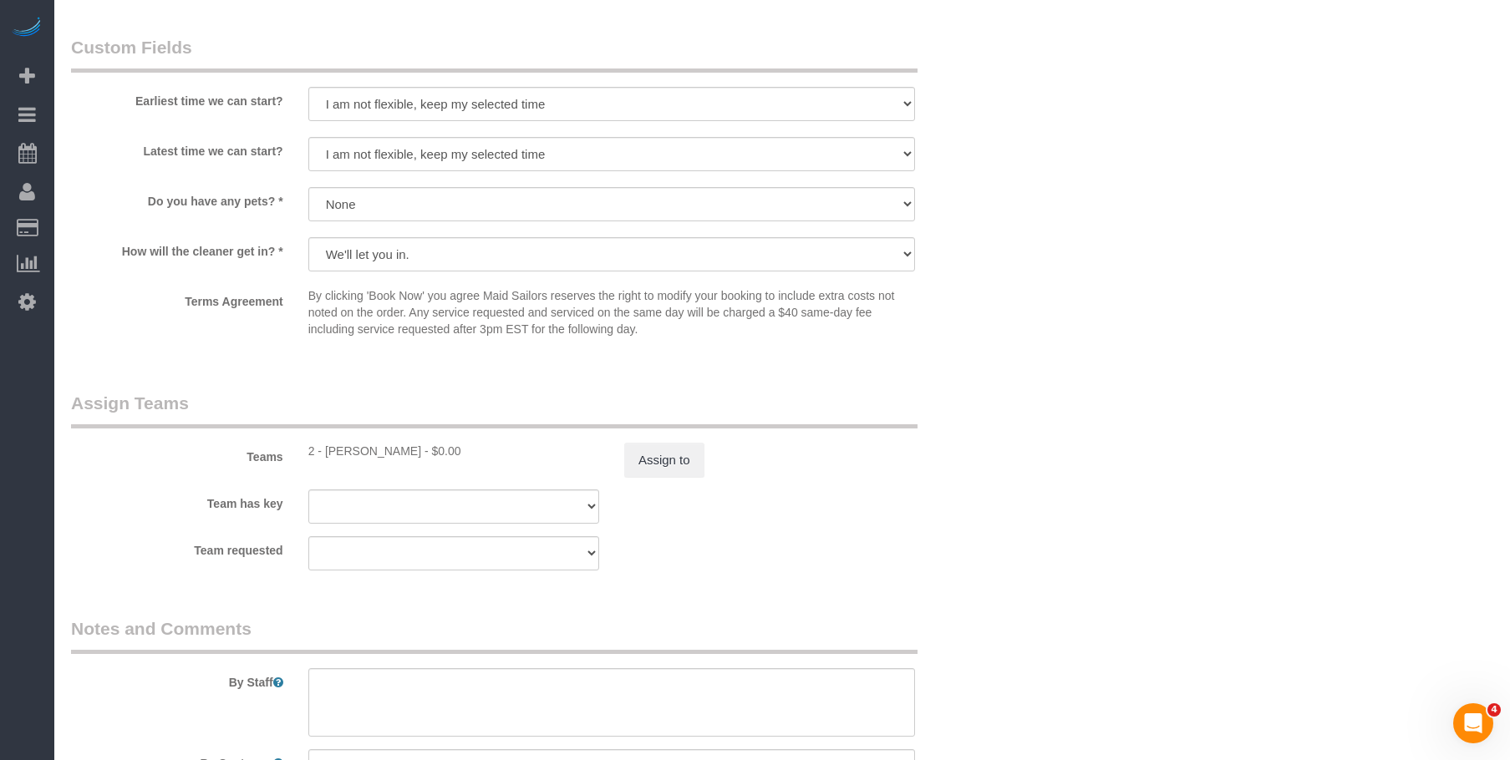
scroll to position [1645, 0]
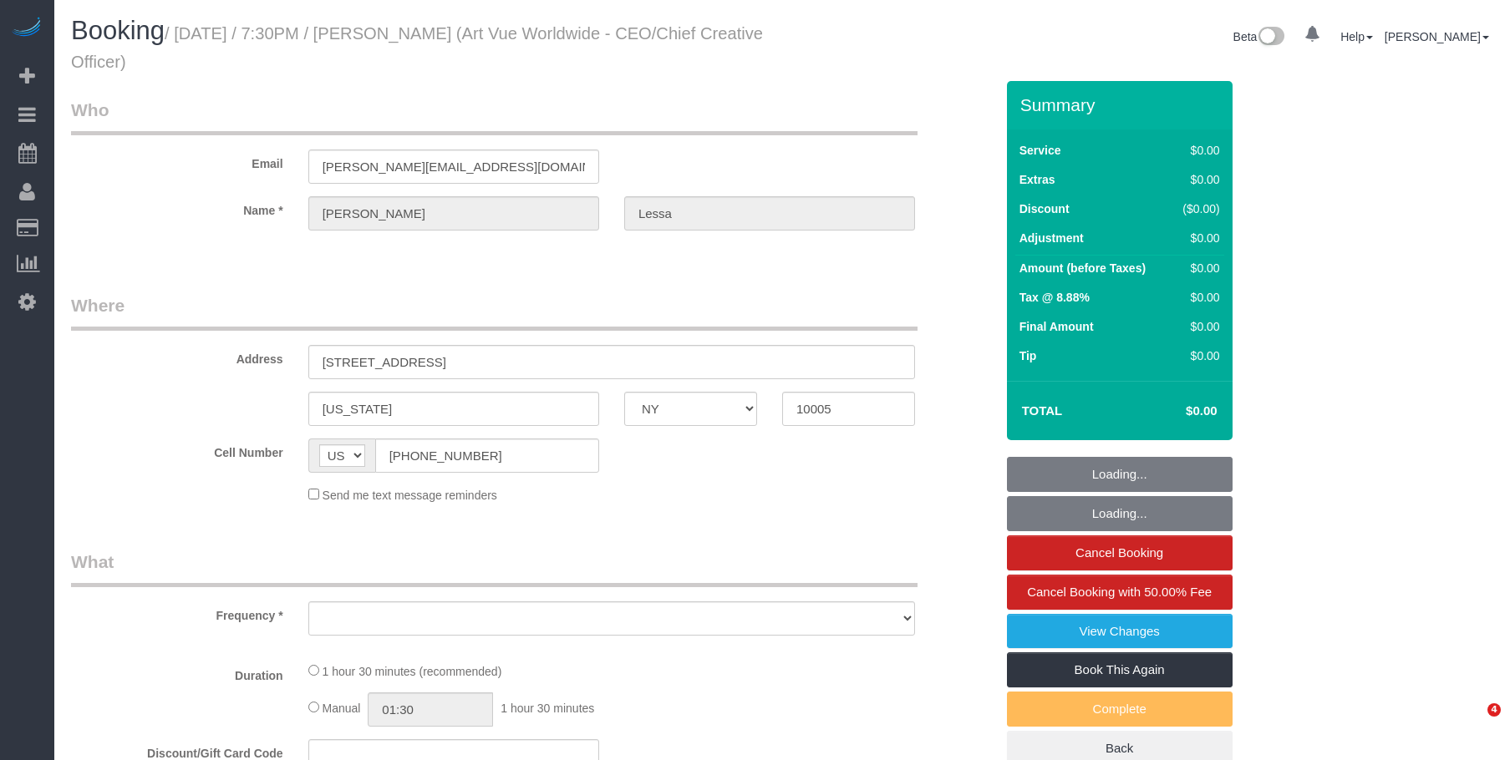
select select "NY"
select select "string:stripe-pm_1S365Z4VGloSiKo7FAUy2Rp7"
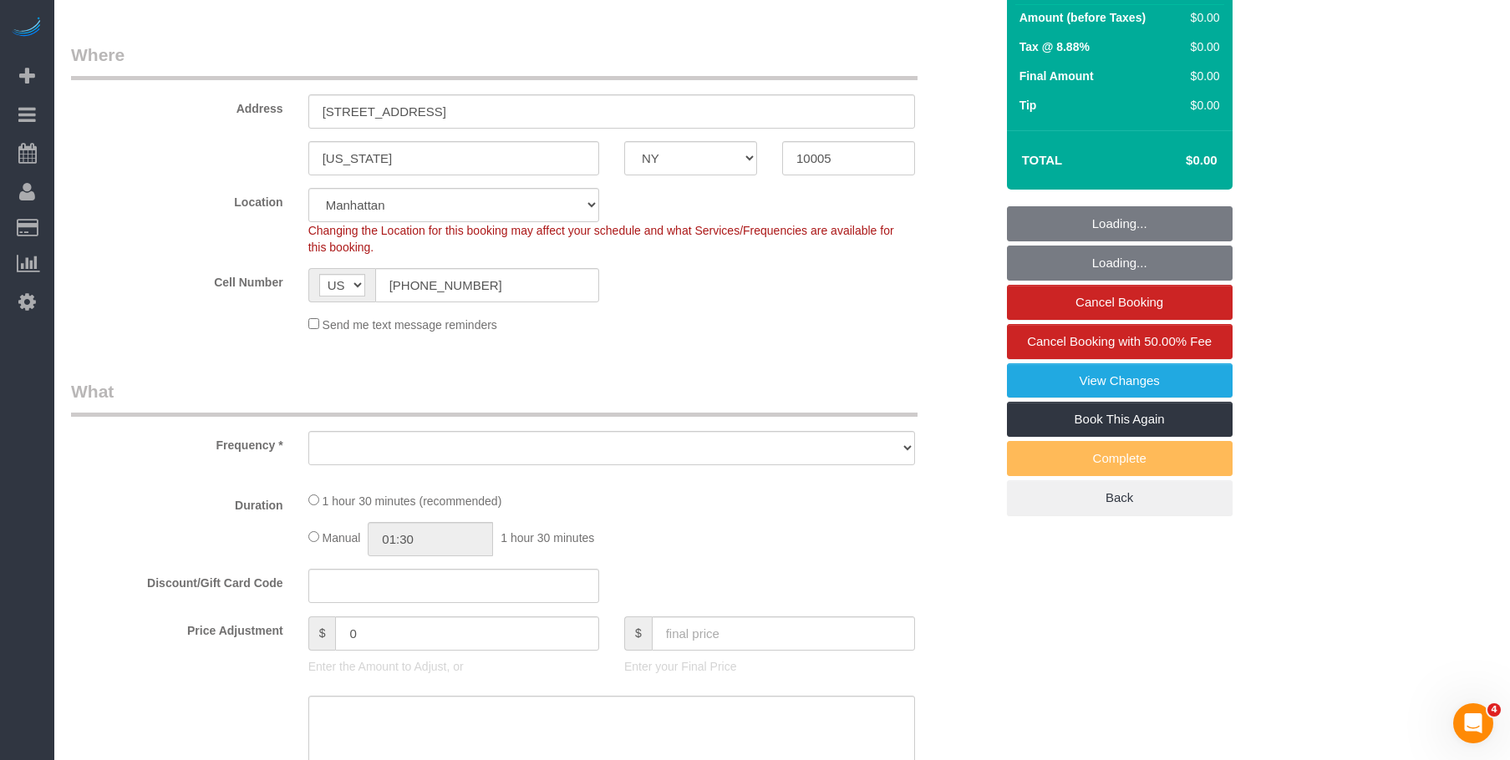
select select "object:716"
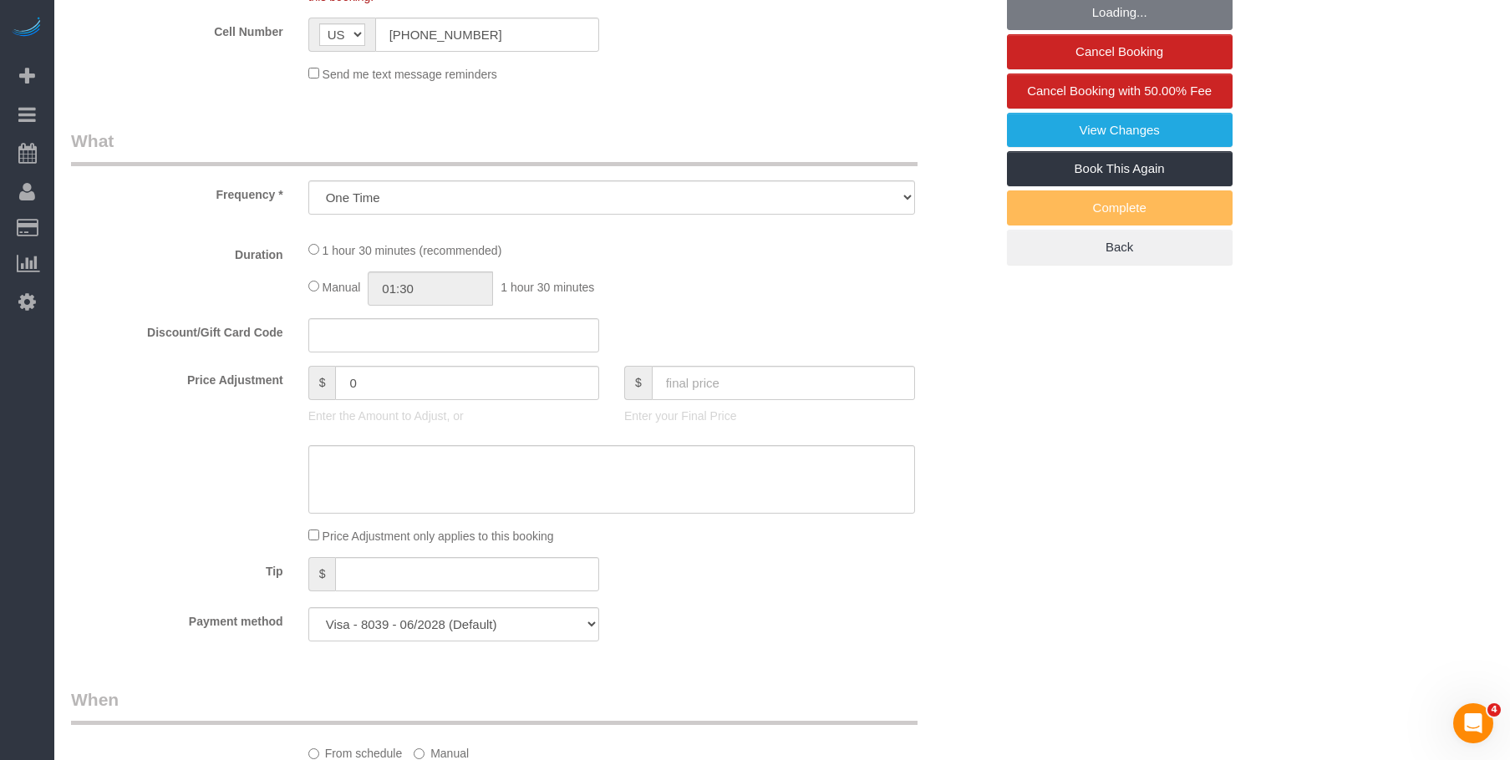
select select "number:89"
select select "number:90"
select select "number:15"
select select "number:5"
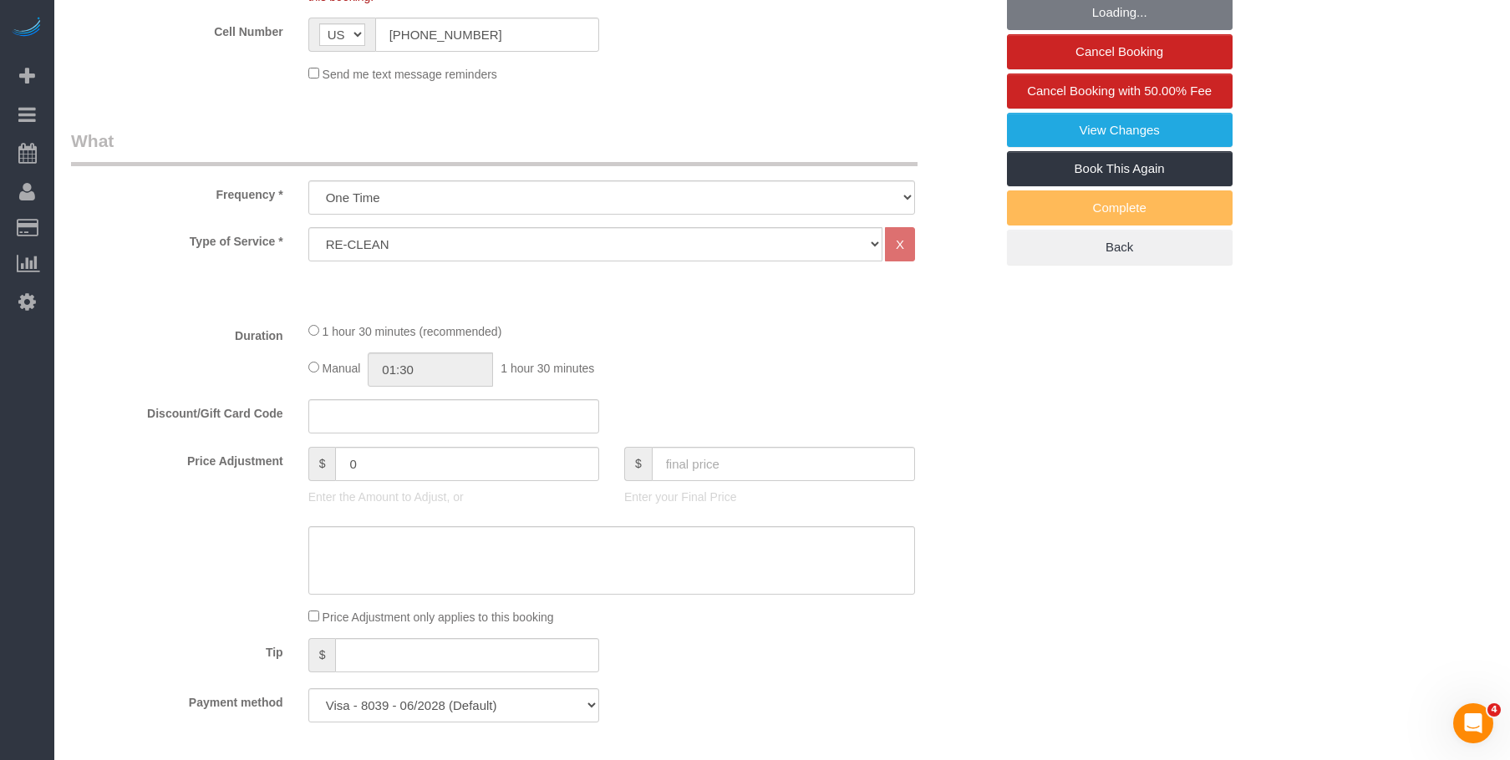
select select "object:1283"
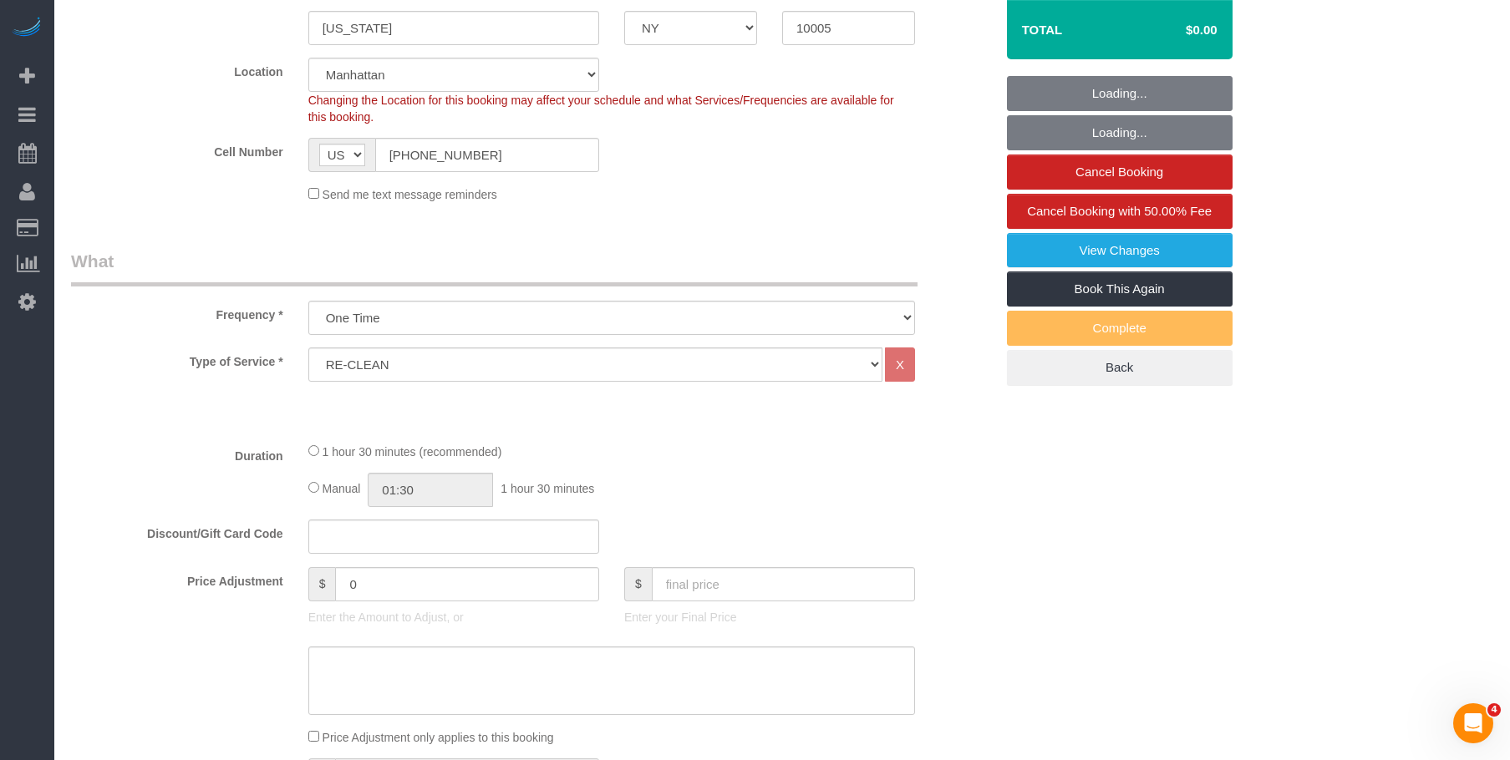
scroll to position [251, 0]
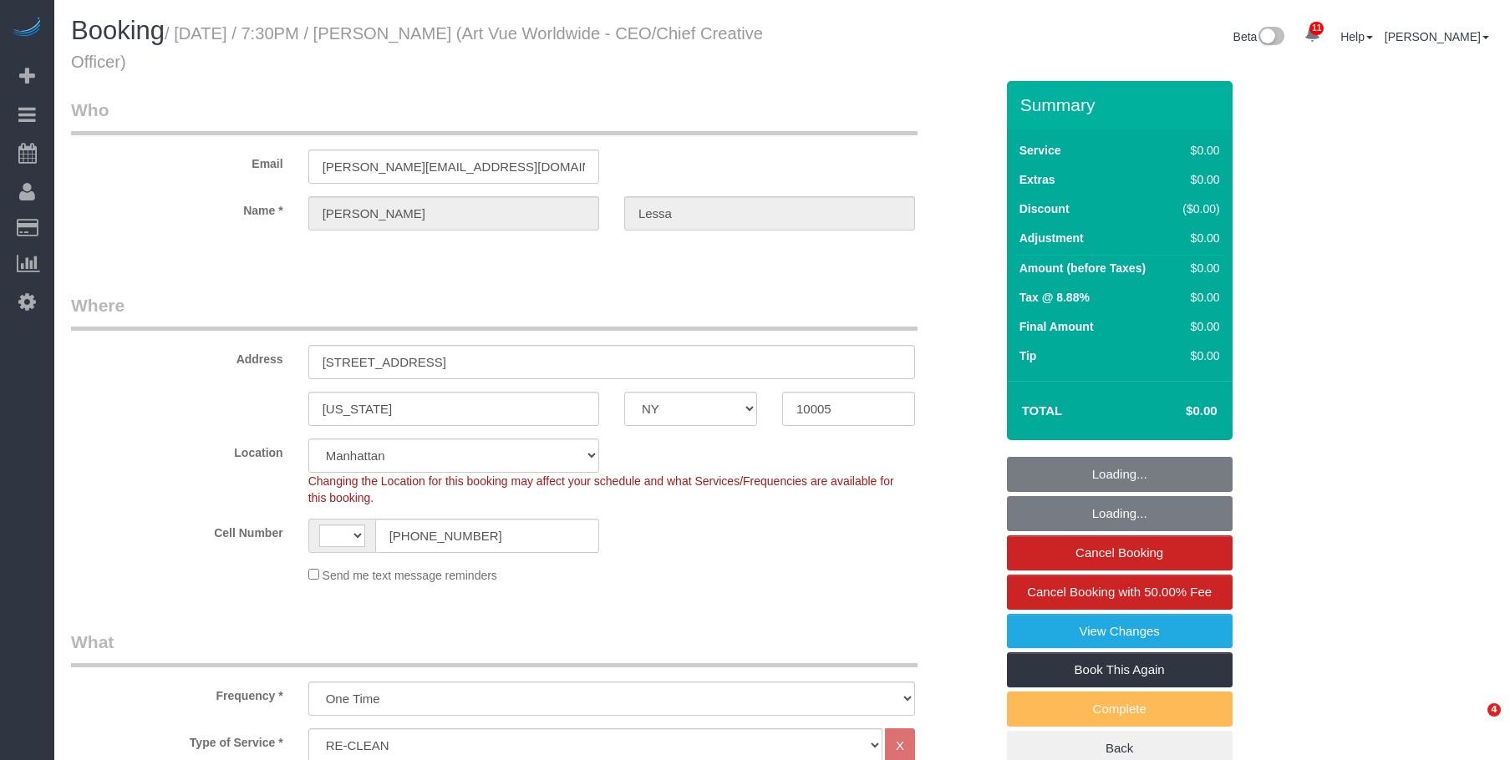
select select "NY"
select select "string:stripe-pm_1S365Z4VGloSiKo7FAUy2Rp7"
select select "number:89"
select select "number:90"
select select "number:15"
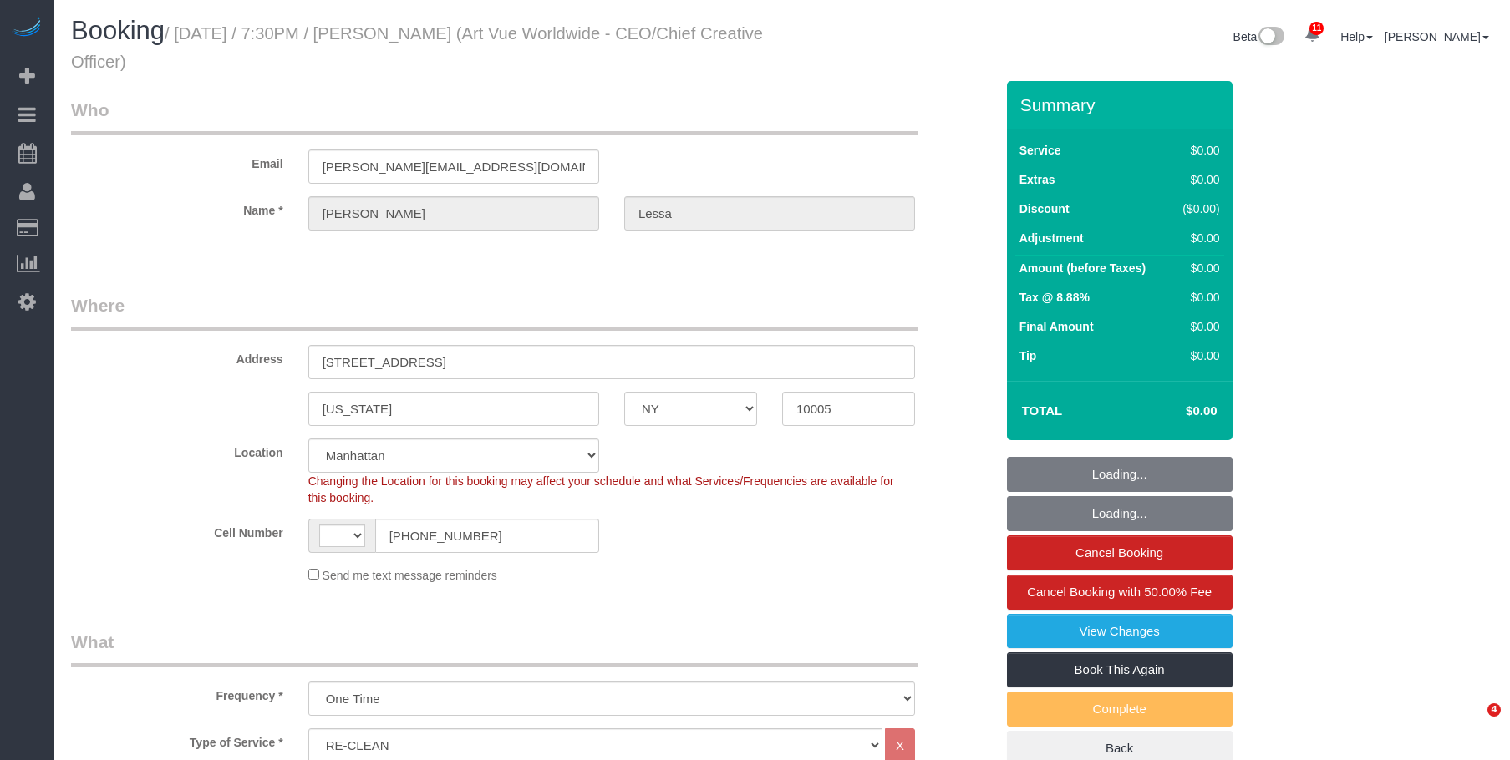
select select "number:5"
select select "object:634"
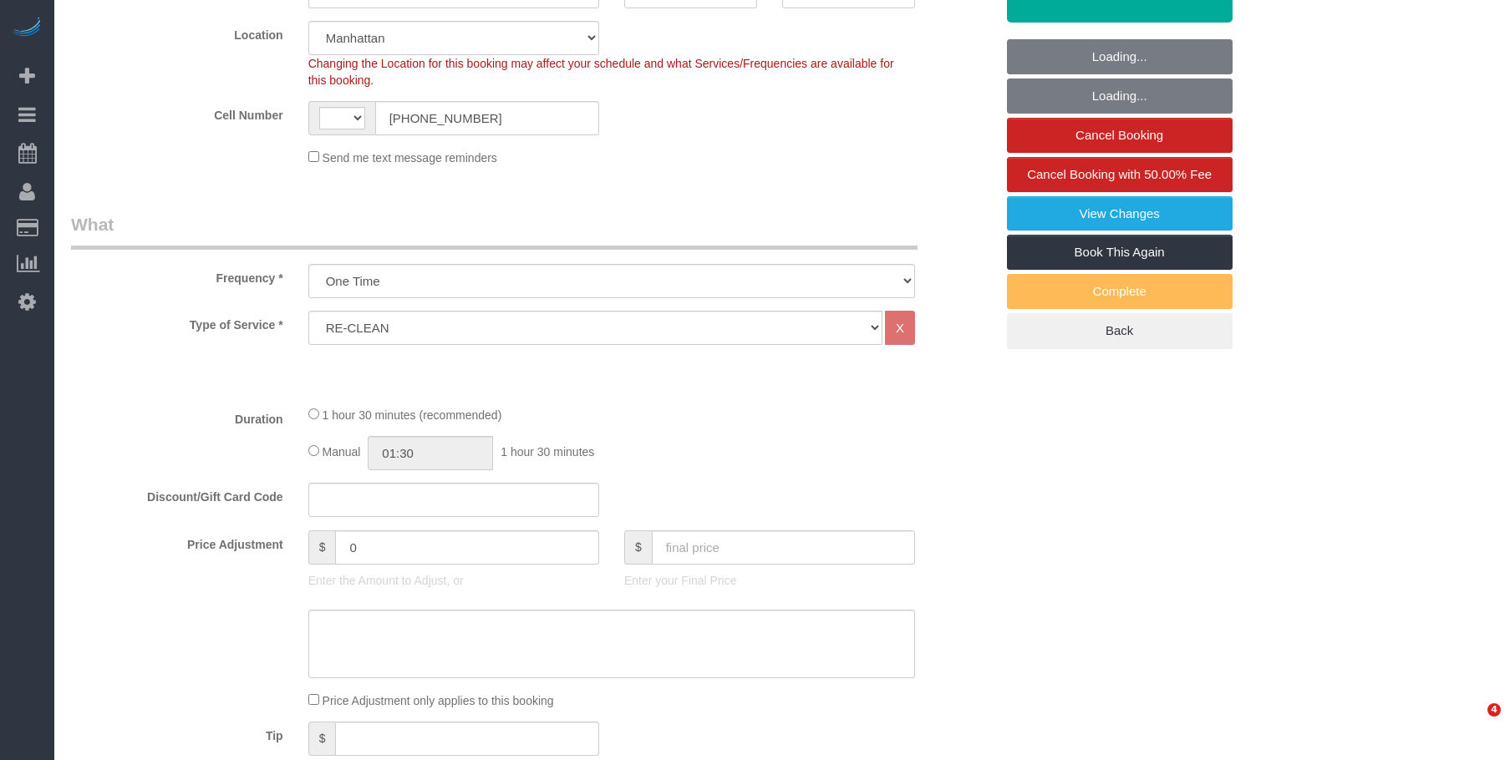
select select "string:[GEOGRAPHIC_DATA]"
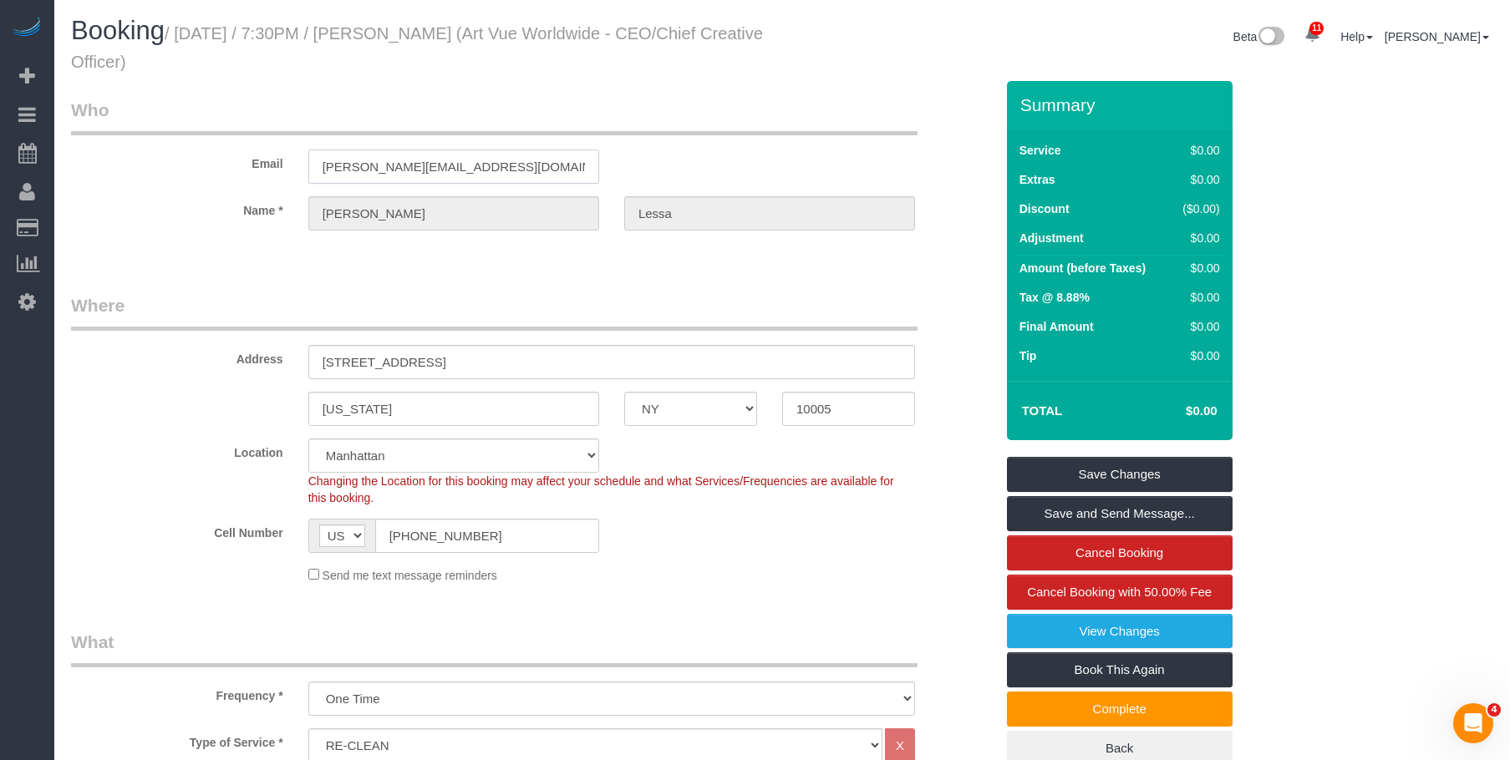
drag, startPoint x: 363, startPoint y: 163, endPoint x: 104, endPoint y: 130, distance: 261.0
click at [104, 130] on fieldset "Who Email christina@artvueworldwide.com Name * Christina Lessa" at bounding box center [532, 179] width 923 height 162
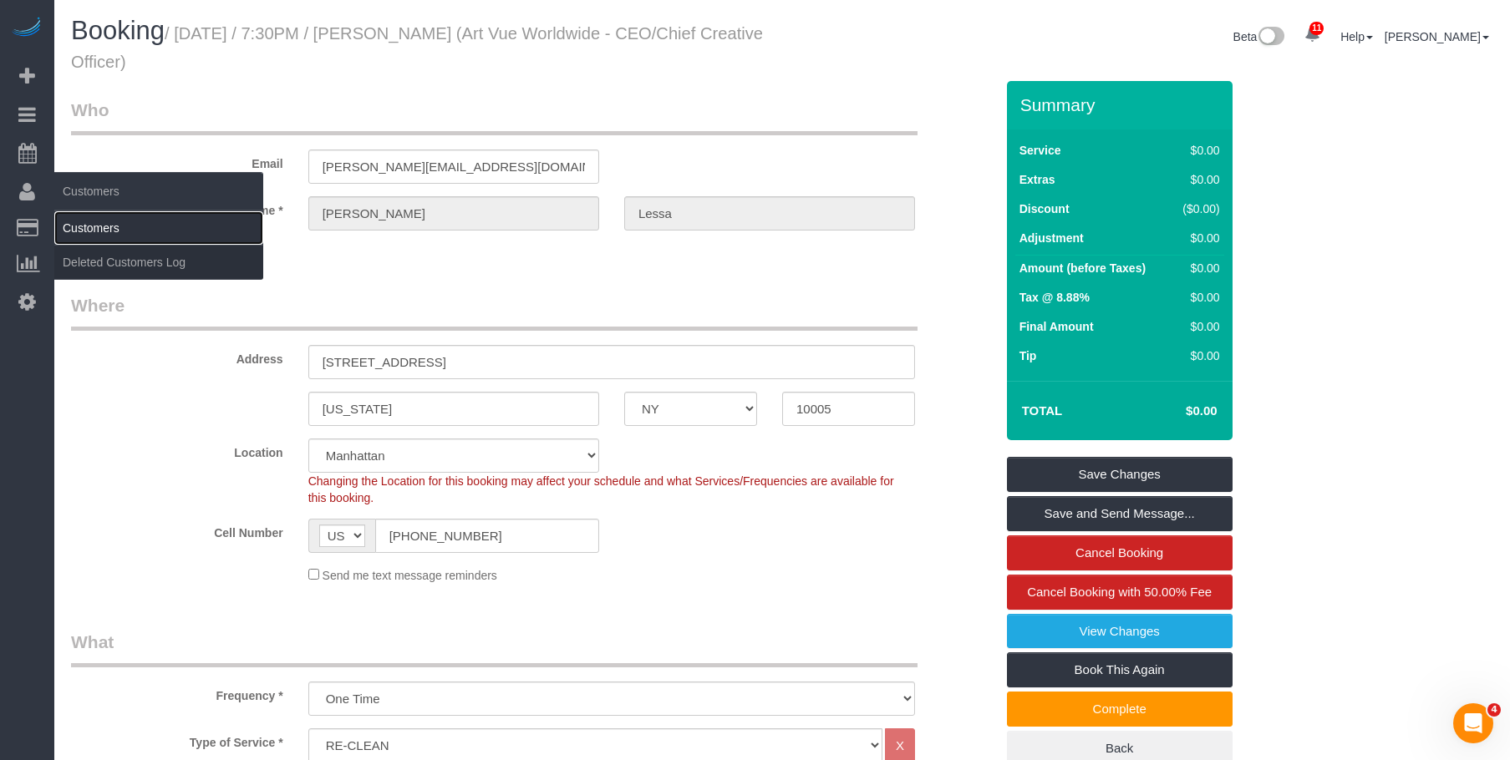
drag, startPoint x: 86, startPoint y: 216, endPoint x: 120, endPoint y: 218, distance: 34.3
click at [86, 216] on link "Customers" at bounding box center [158, 227] width 209 height 33
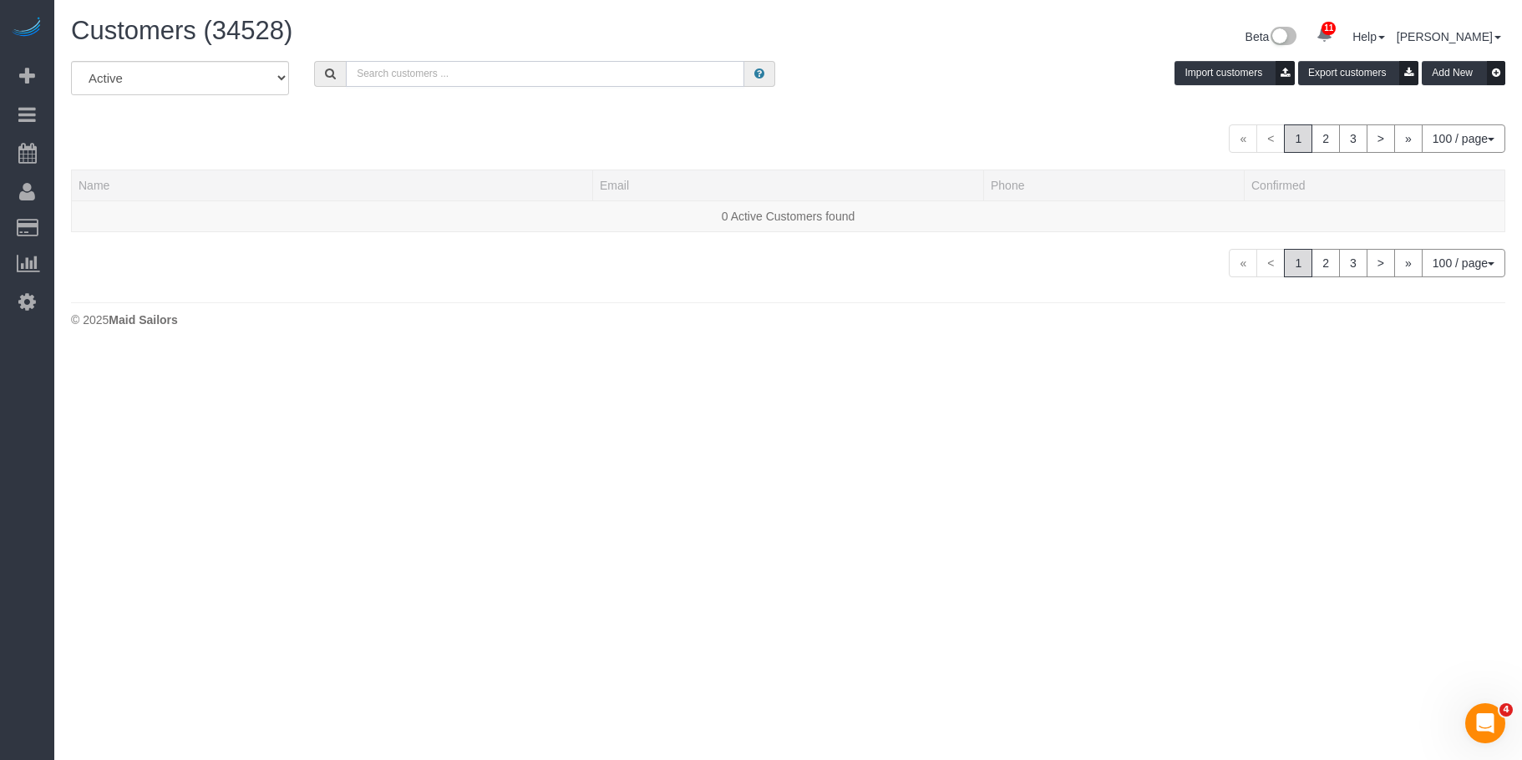
click at [568, 70] on input "text" at bounding box center [545, 74] width 398 height 26
paste input "christina@artvueworldwide.com"
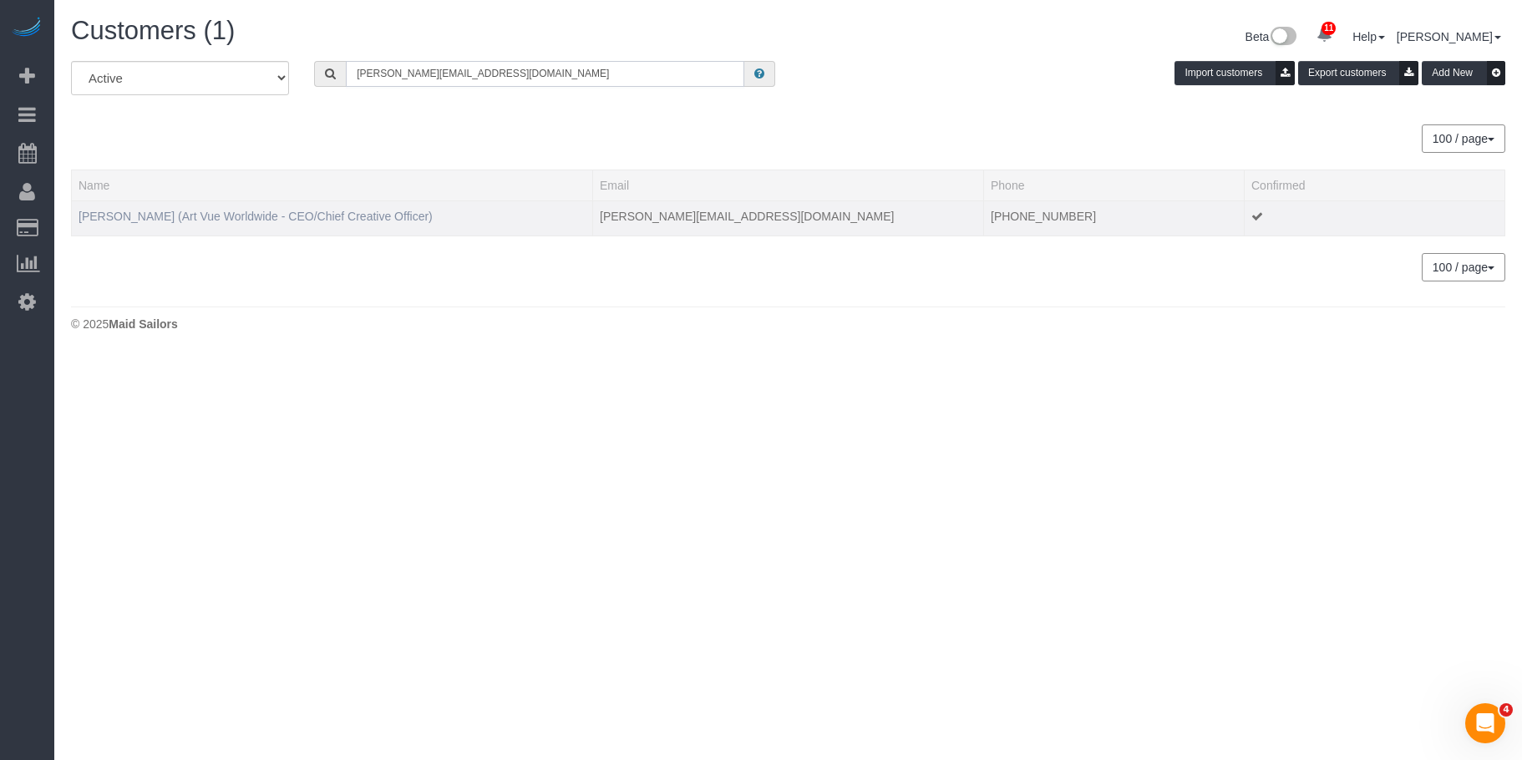
type input "christina@artvueworldwide.com"
click at [116, 214] on link "Christina Lessa (Art Vue Worldwide - CEO/Chief Creative Officer)" at bounding box center [256, 216] width 354 height 13
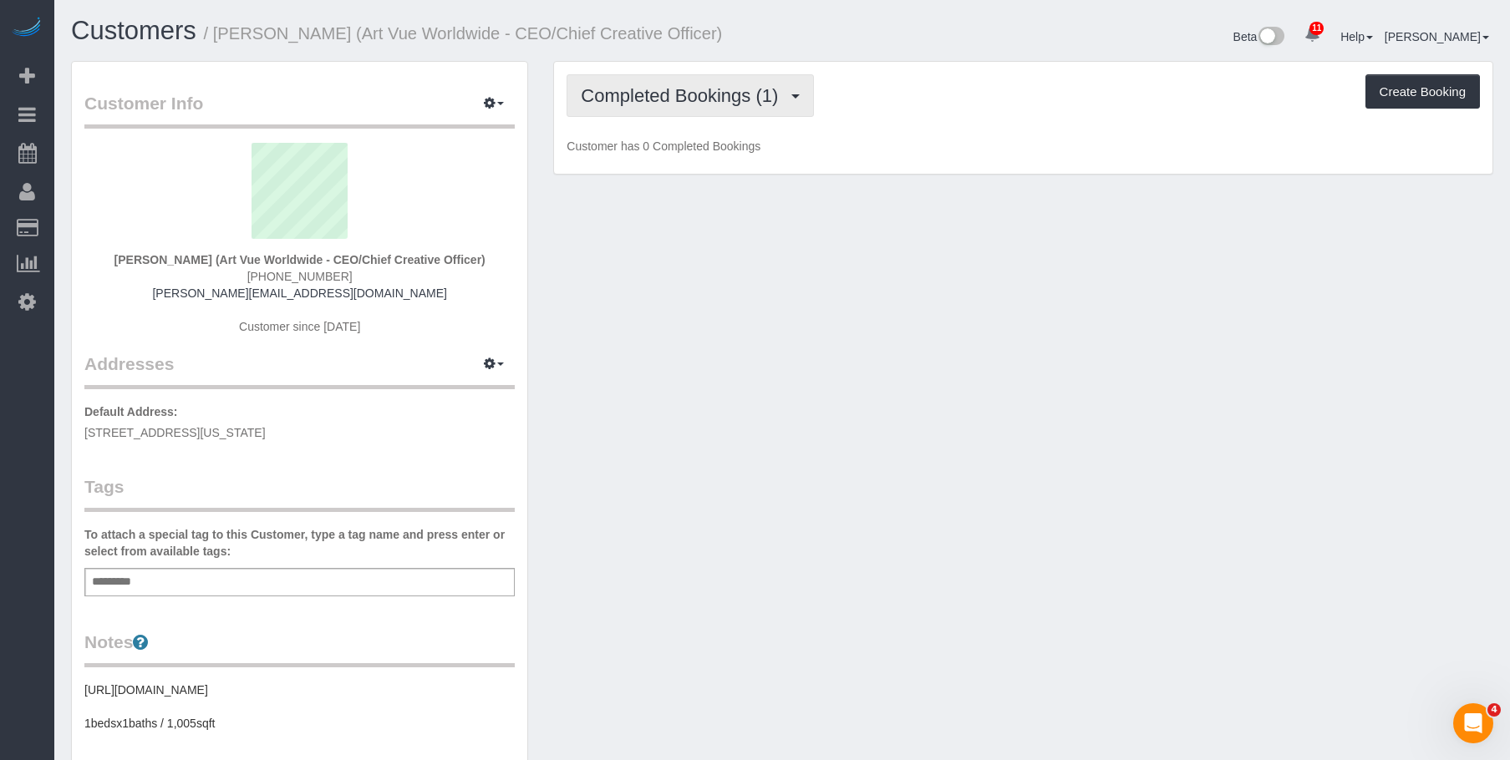
click at [676, 98] on span "Completed Bookings (1)" at bounding box center [684, 95] width 206 height 21
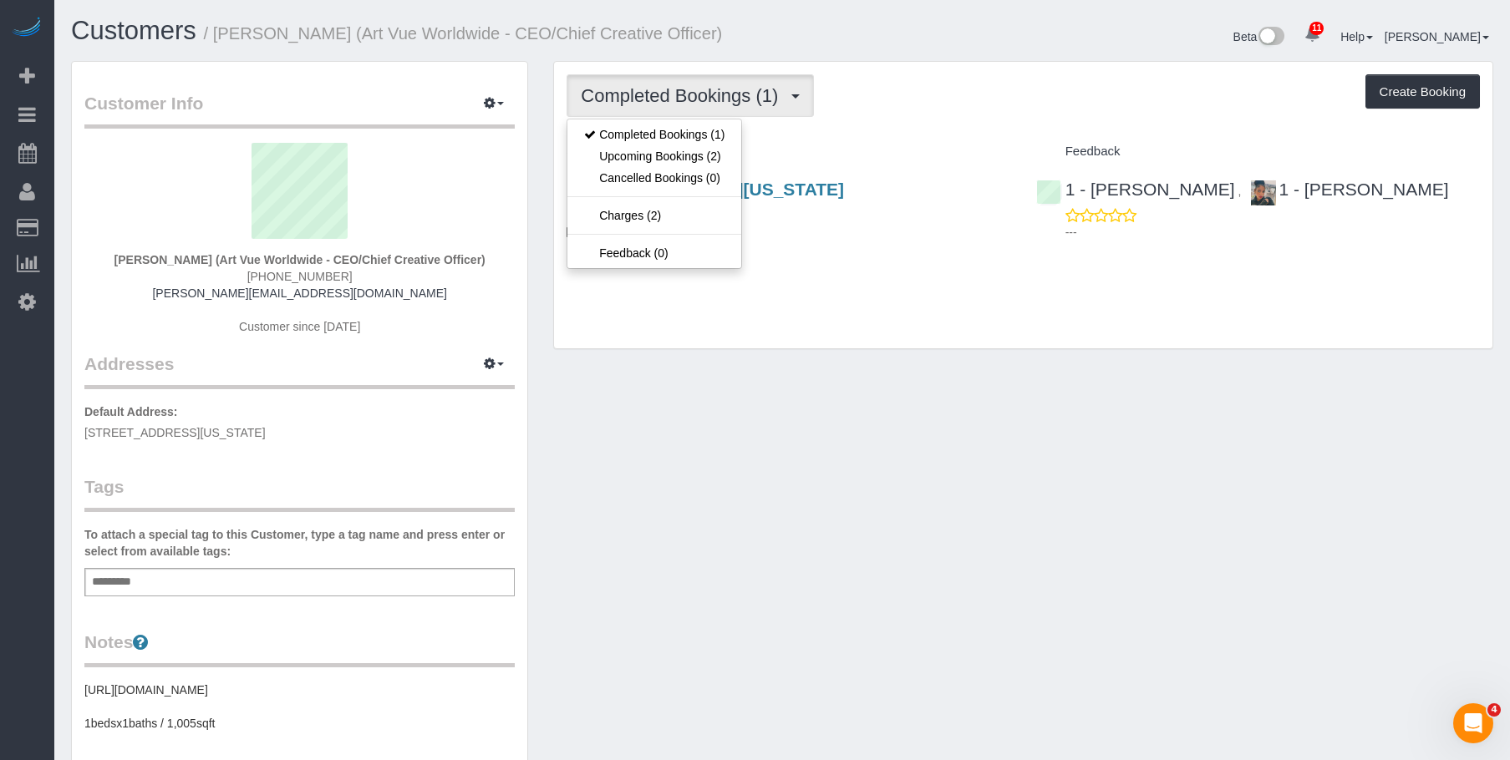
drag, startPoint x: 826, startPoint y: 302, endPoint x: 818, endPoint y: 291, distance: 14.4
click at [828, 303] on div "Completed Bookings (1) Completed Bookings (1) Upcoming Bookings (2) Cancelled B…" at bounding box center [1023, 205] width 938 height 287
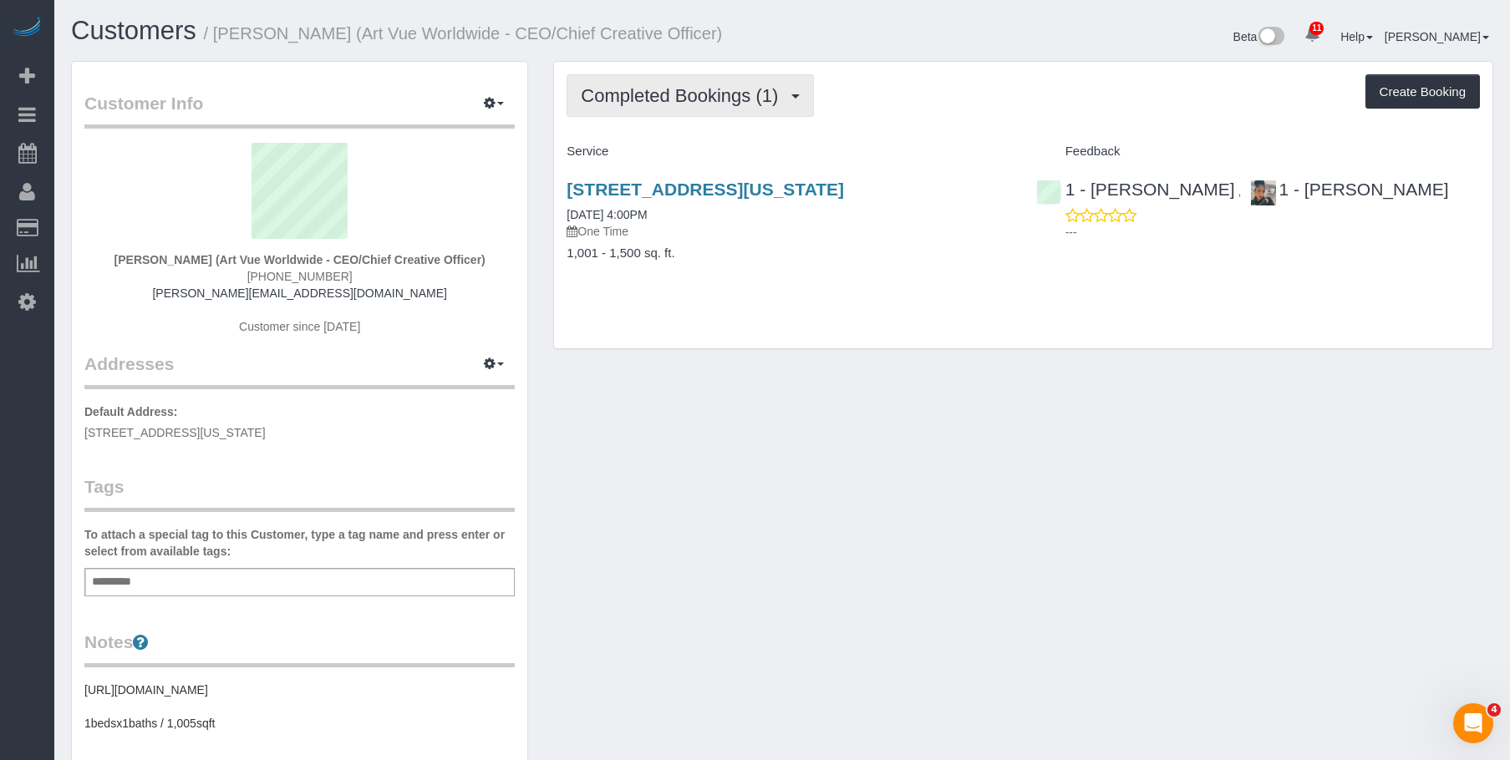
click at [689, 110] on button "Completed Bookings (1)" at bounding box center [689, 95] width 247 height 43
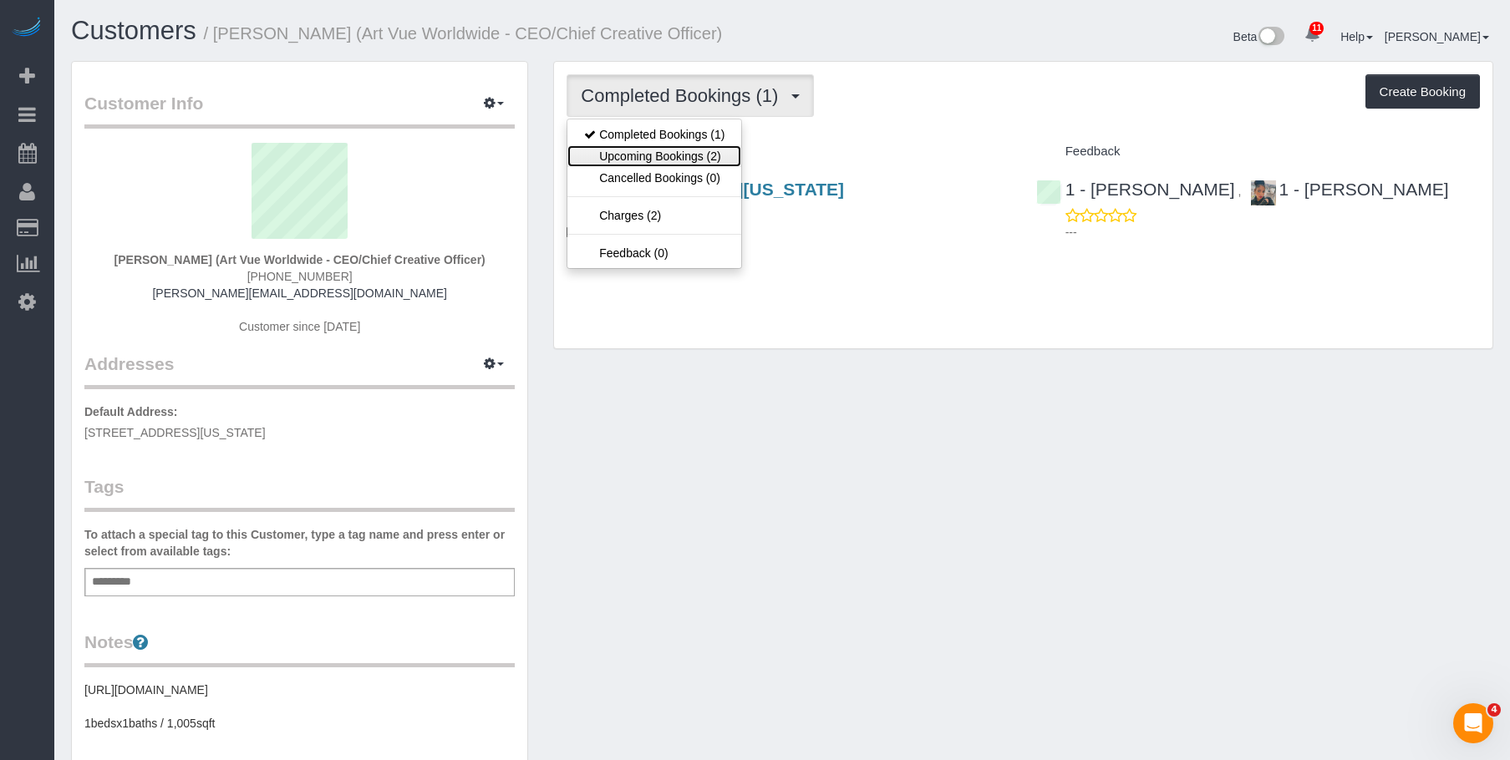
click at [662, 163] on link "Upcoming Bookings (2)" at bounding box center [654, 156] width 174 height 22
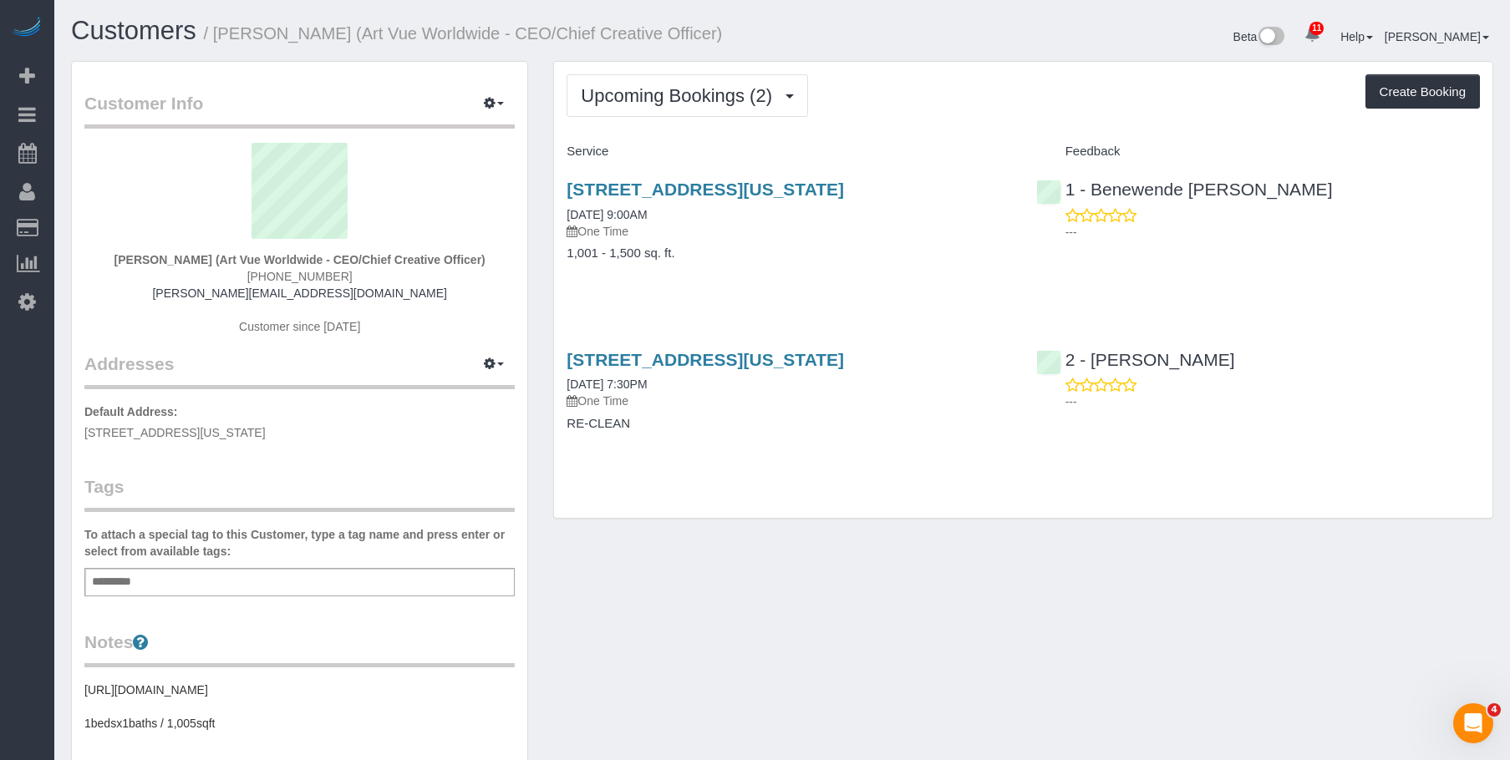
click at [821, 256] on h4 "1,001 - 1,500 sq. ft." at bounding box center [788, 253] width 444 height 14
click at [840, 188] on link "[STREET_ADDRESS][US_STATE]" at bounding box center [704, 189] width 277 height 19
click at [651, 360] on link "20 Pine Street, Apt. 1201, New York, NY 10005" at bounding box center [704, 359] width 277 height 19
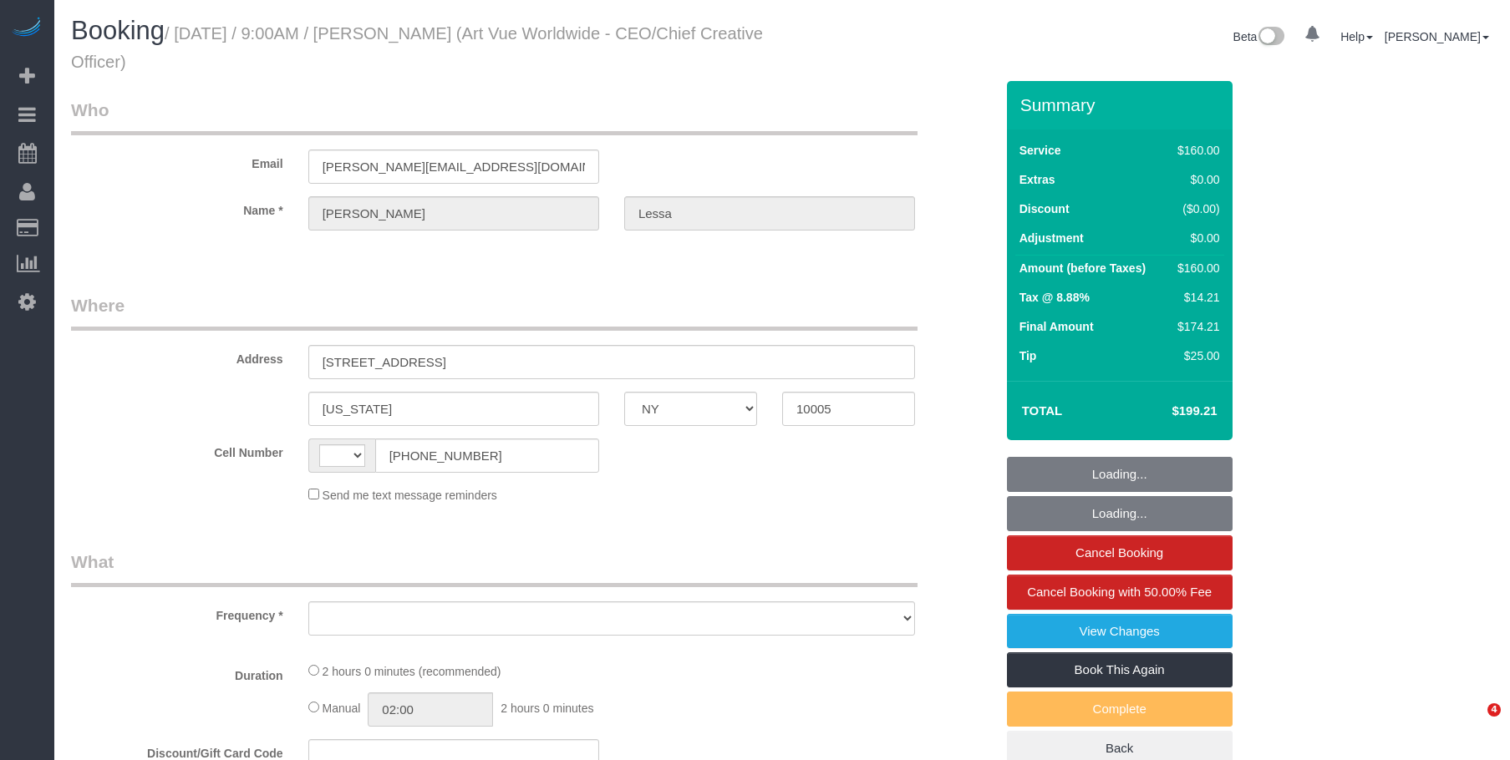
select select "NY"
select select "string:[GEOGRAPHIC_DATA]"
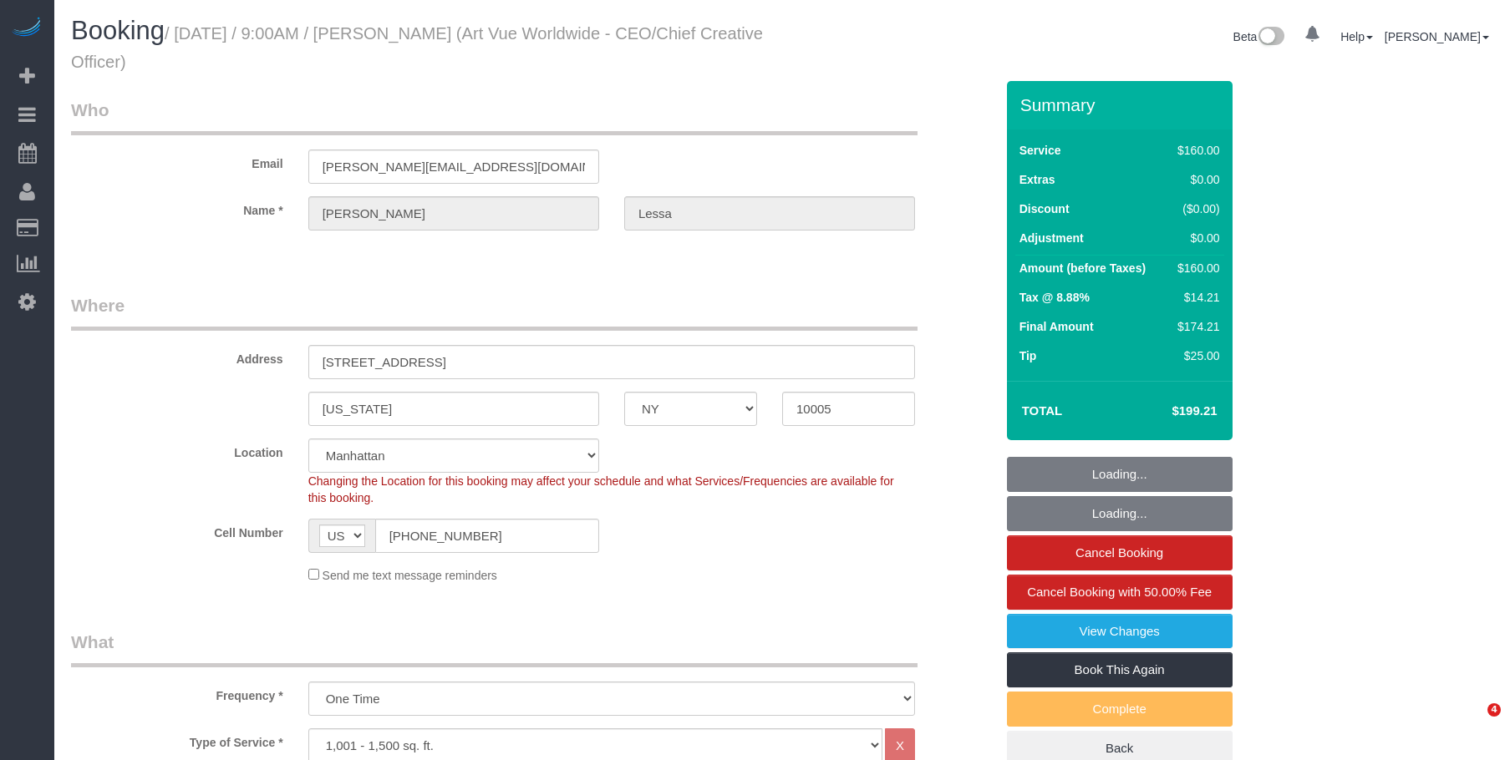
select select "object:1339"
select select "string:stripe-pm_1S365Z4VGloSiKo7FAUy2Rp7"
select select "spot1"
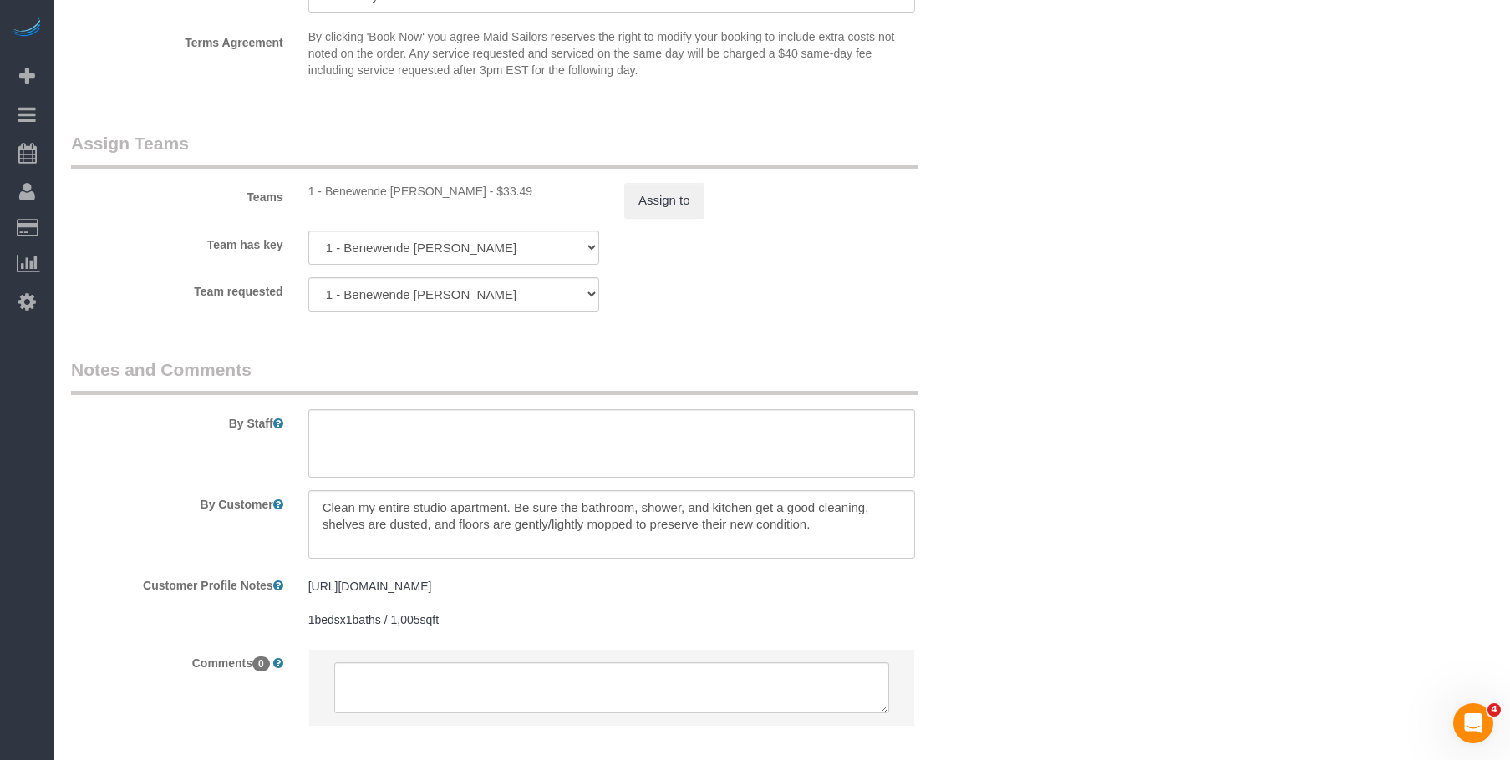
scroll to position [1835, 0]
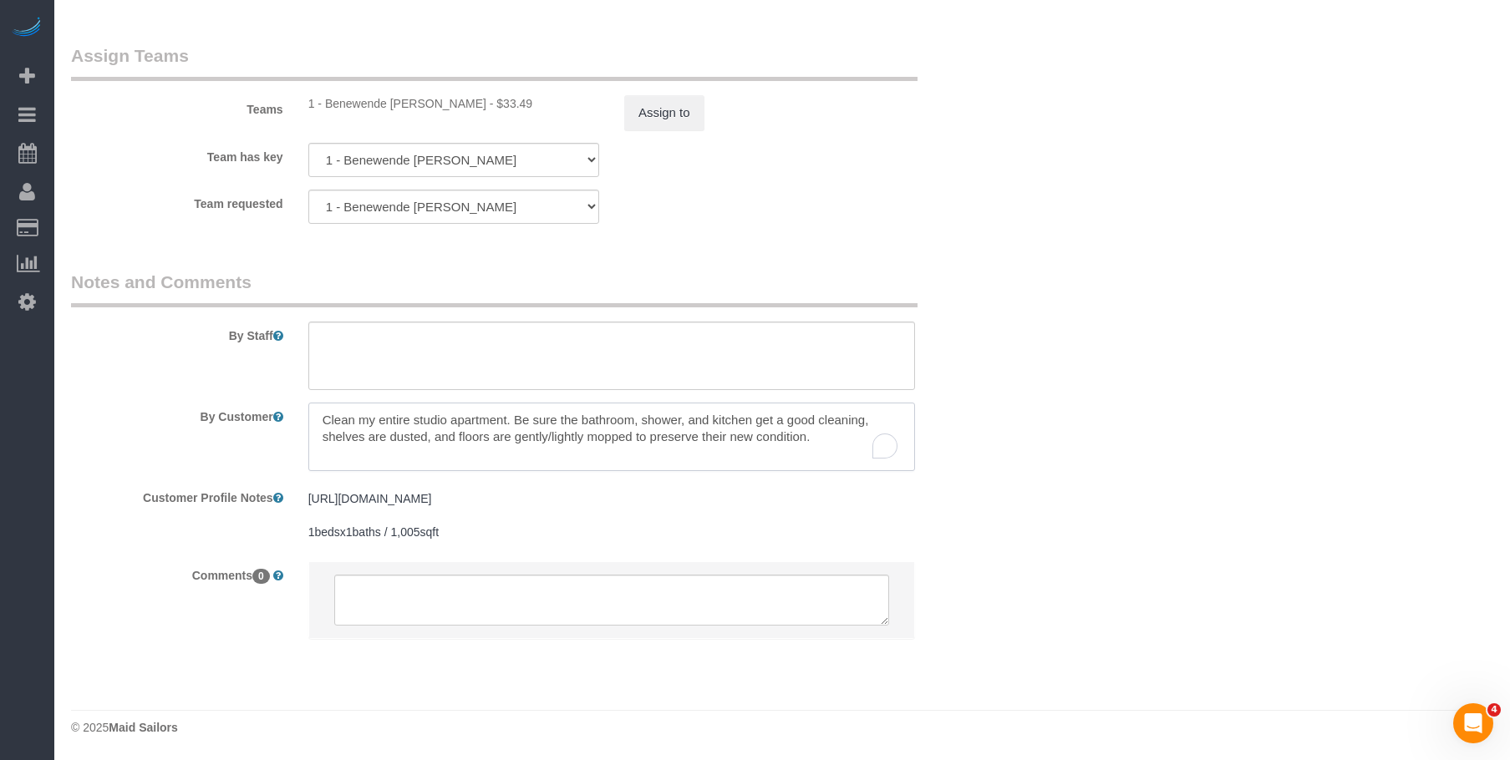
drag, startPoint x: 467, startPoint y: 429, endPoint x: 860, endPoint y: 445, distance: 393.0
click at [860, 445] on textarea "To enrich screen reader interactions, please activate Accessibility in Grammarl…" at bounding box center [611, 437] width 607 height 69
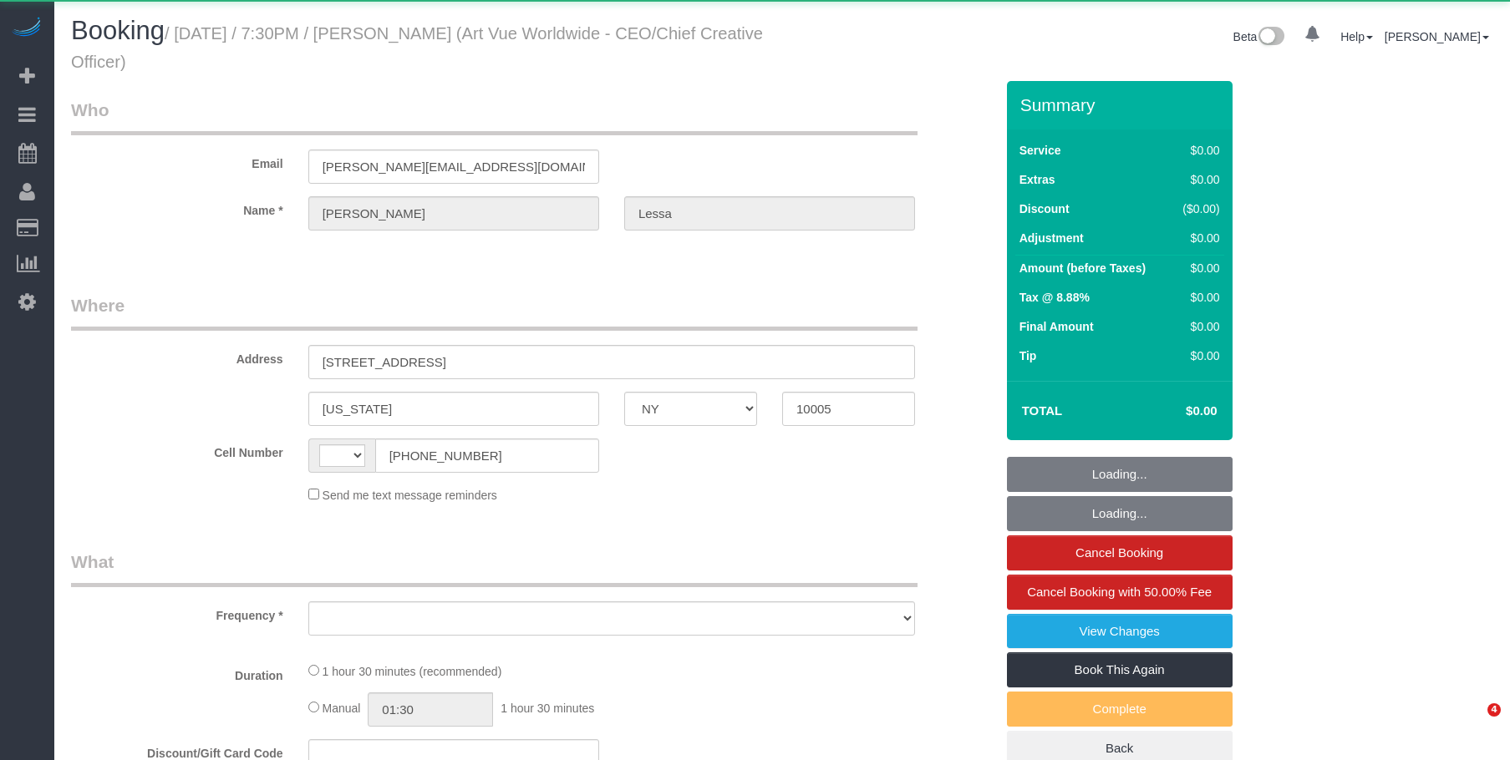
select select "NY"
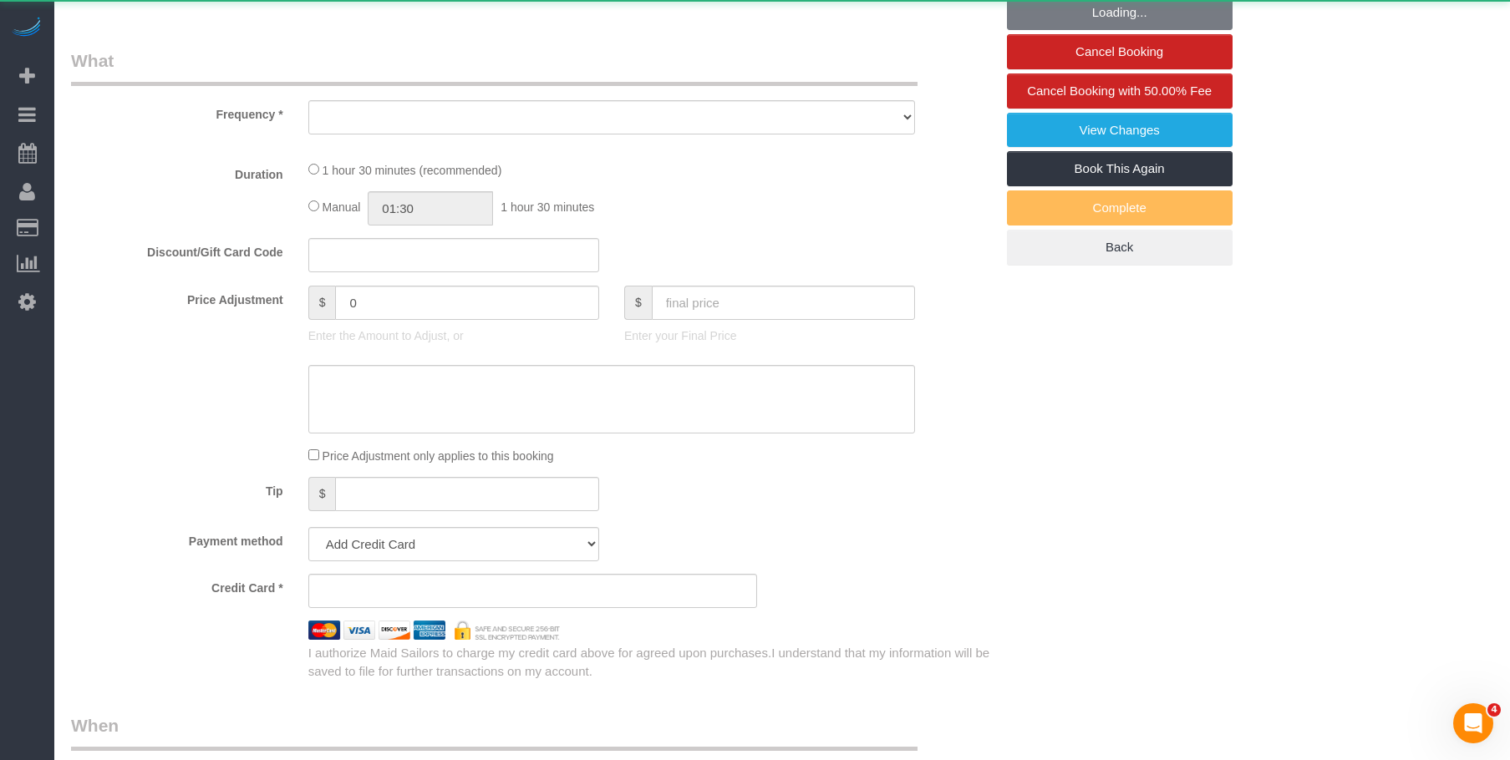
select select "string:[GEOGRAPHIC_DATA]"
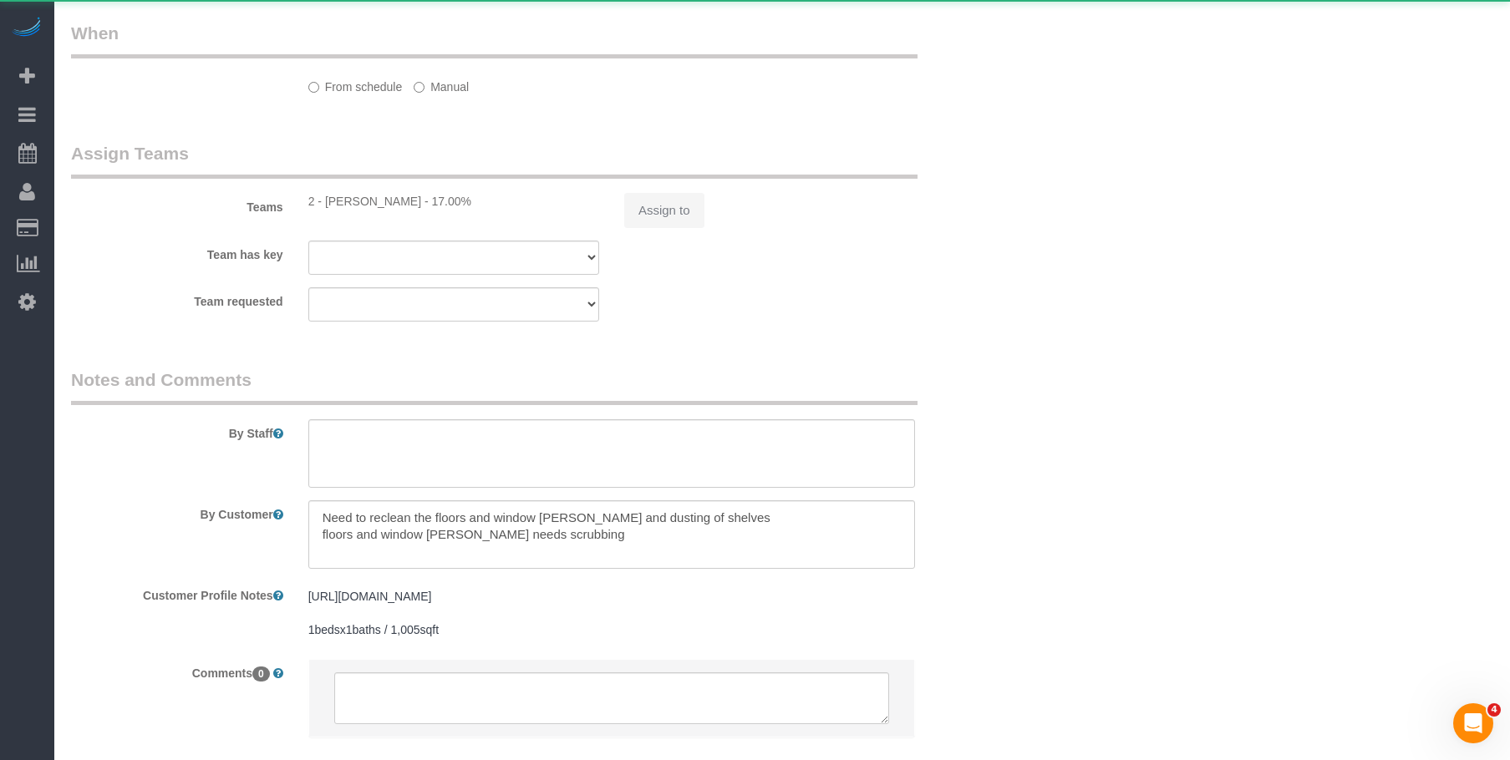
select select "object:732"
select select "string:stripe-pm_1S365Z4VGloSiKo7FAUy2Rp7"
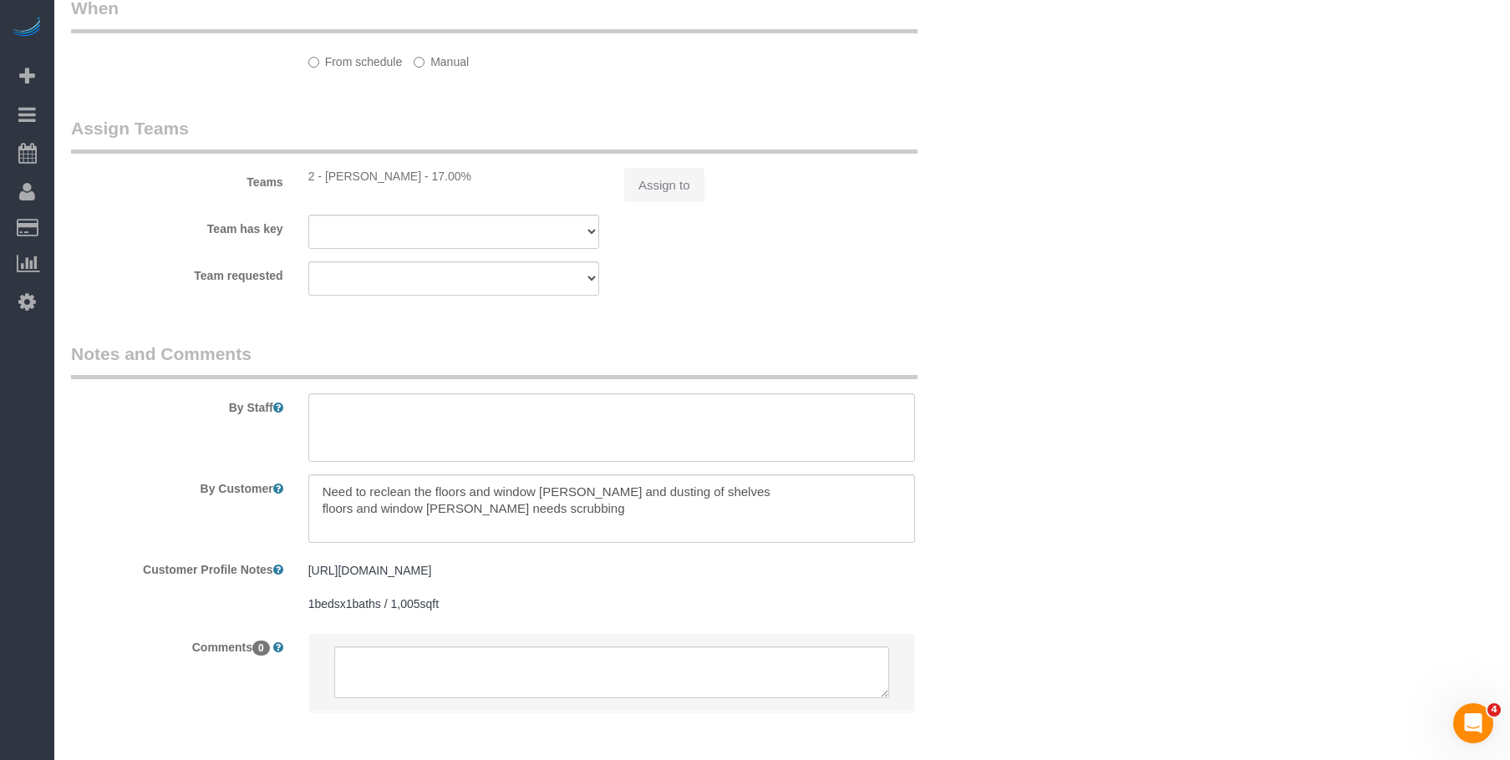
select select "number:89"
select select "number:90"
select select "number:15"
select select "number:5"
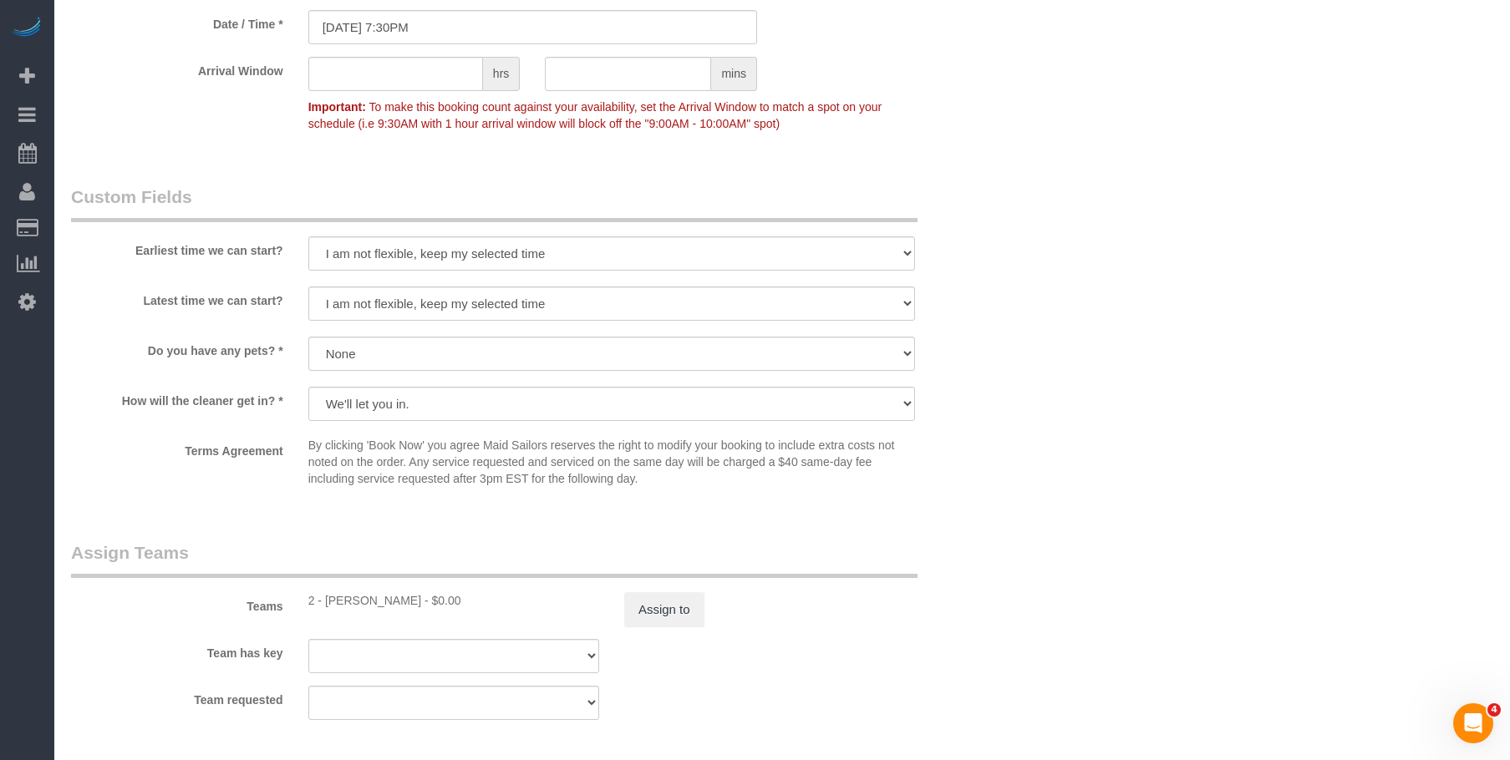
select select "object:1283"
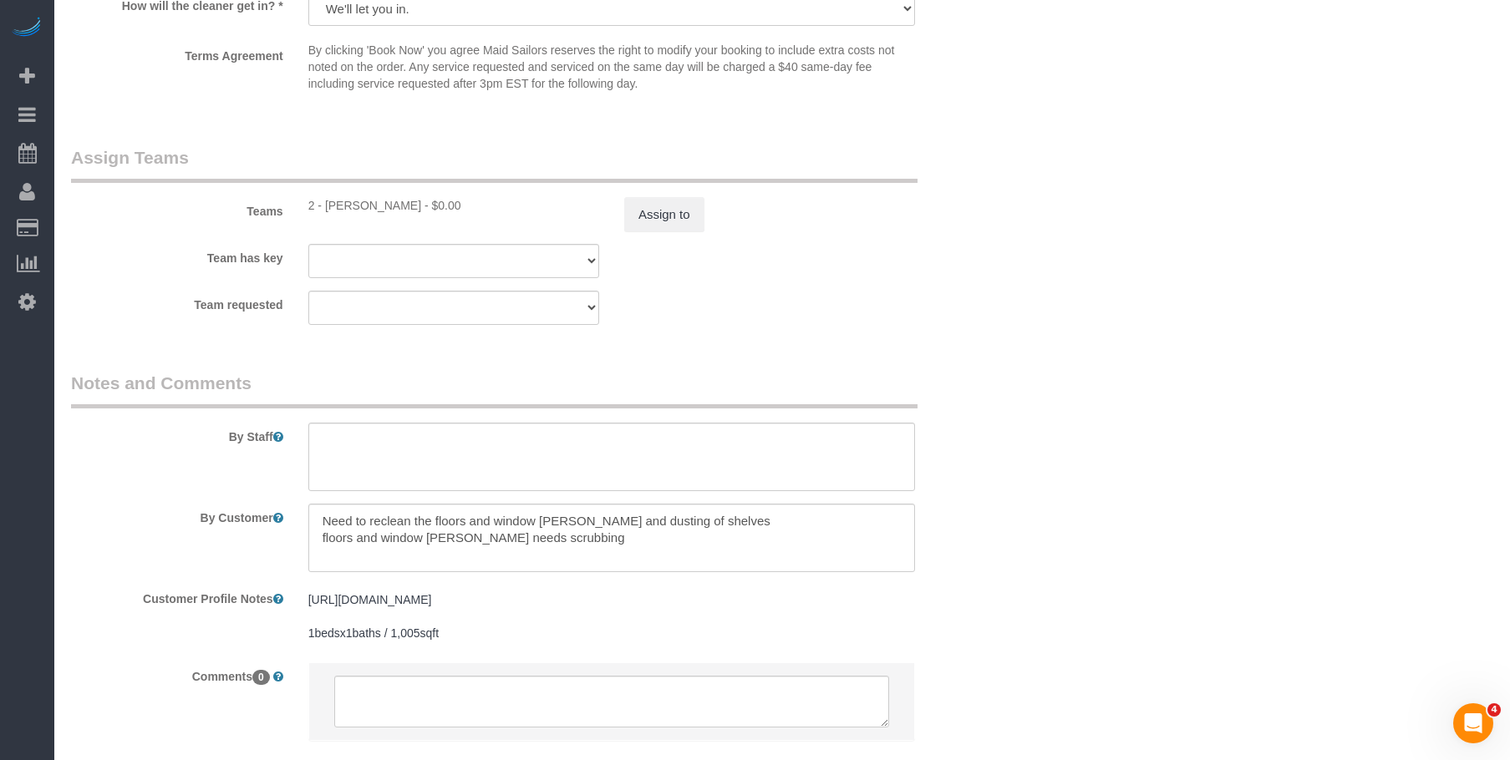
scroll to position [1844, 0]
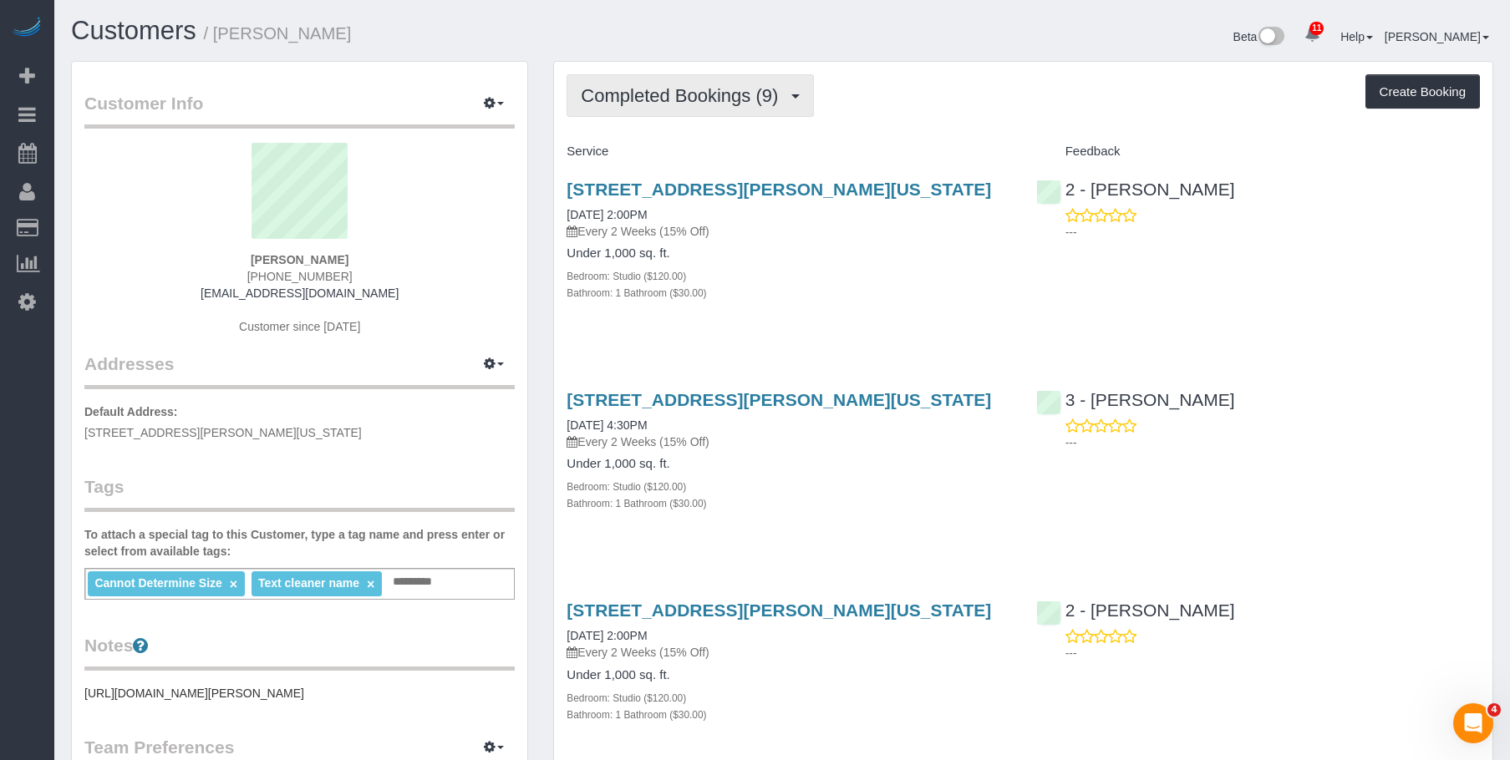
click at [708, 99] on span "Completed Bookings (9)" at bounding box center [684, 95] width 206 height 21
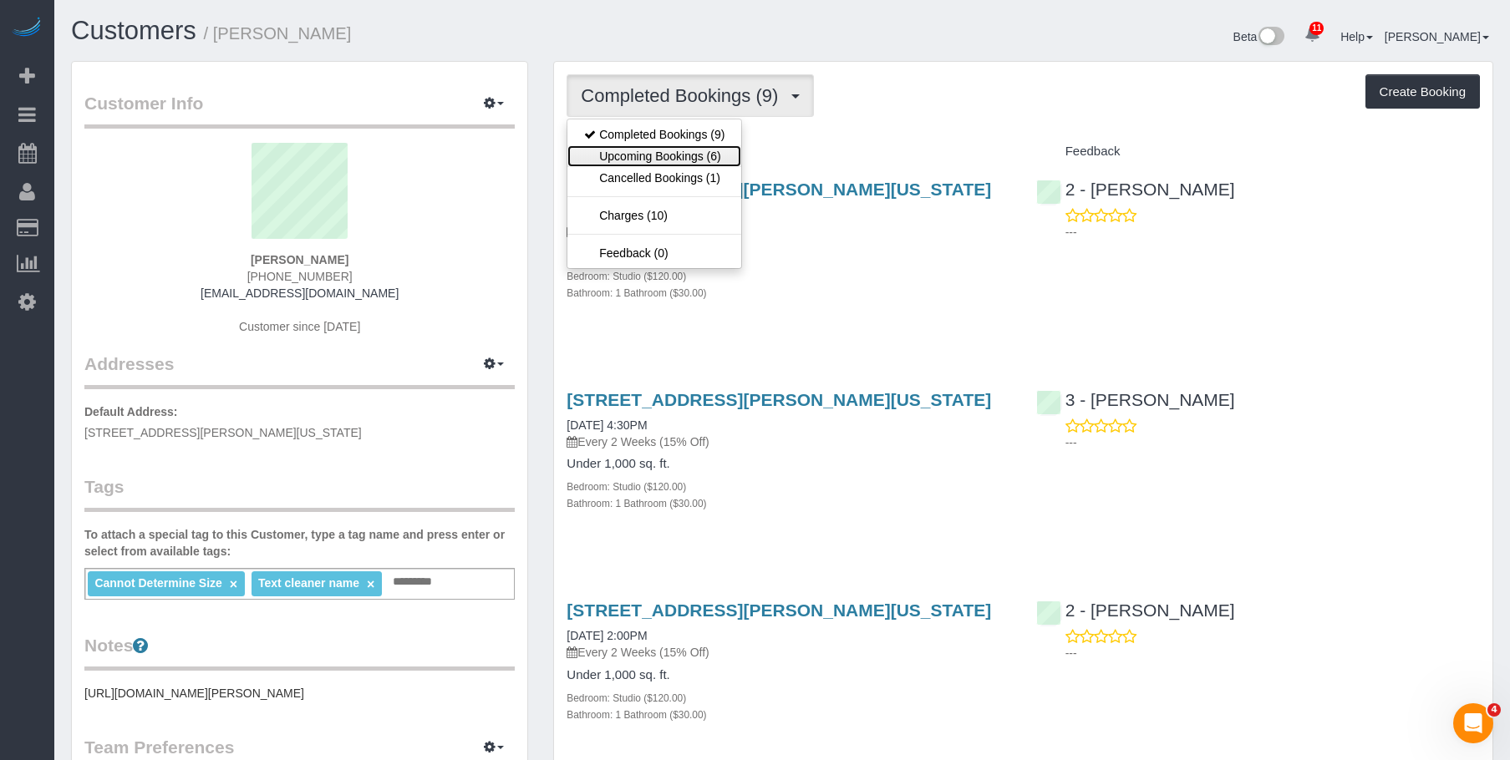
click at [679, 150] on link "Upcoming Bookings (6)" at bounding box center [654, 156] width 174 height 22
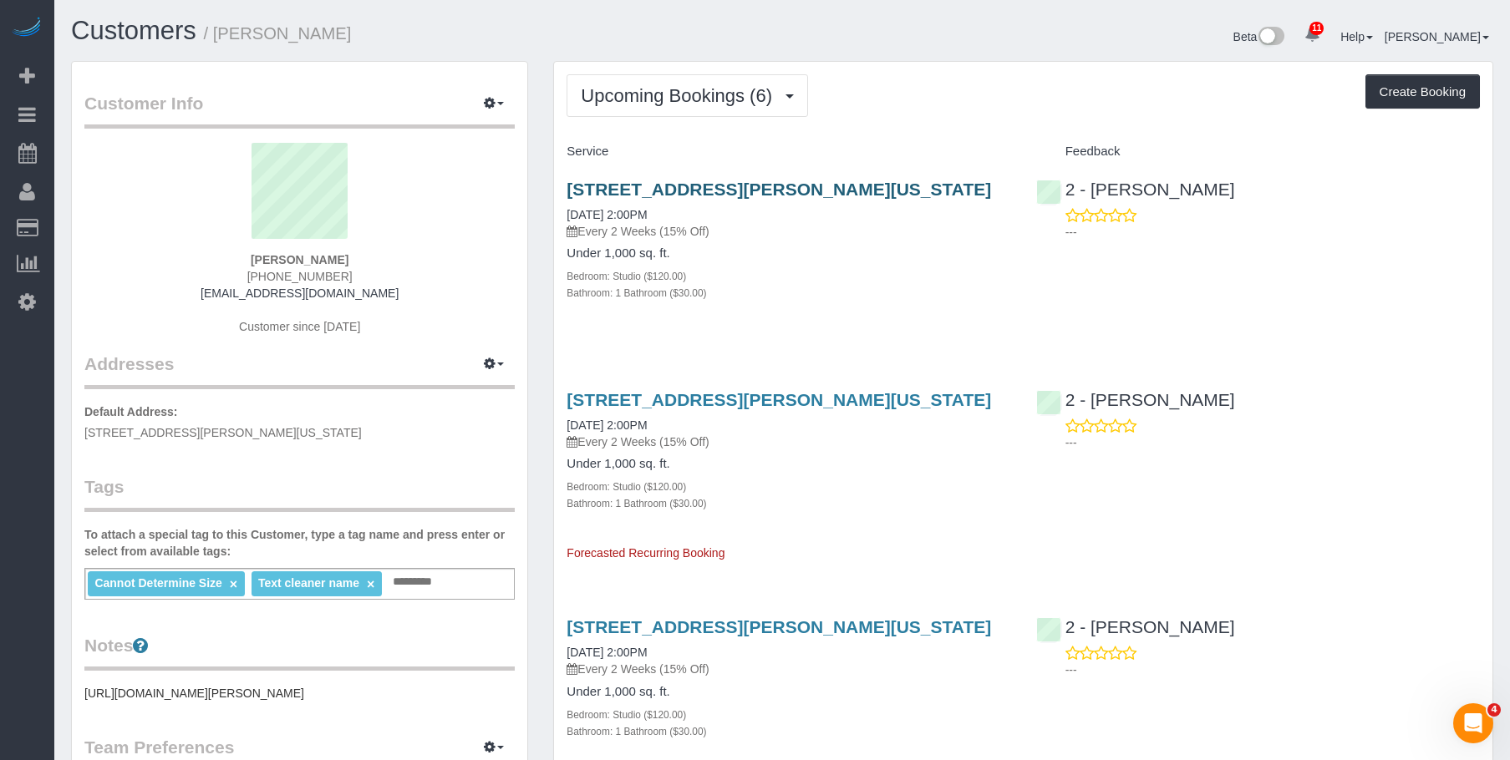
drag, startPoint x: 555, startPoint y: 185, endPoint x: 904, endPoint y: 182, distance: 349.2
click at [957, 188] on div "[STREET_ADDRESS][PERSON_NAME][US_STATE] [DATE] 2:00PM Every 2 Weeks (15% Off) U…" at bounding box center [788, 249] width 469 height 169
copy link "[STREET_ADDRESS][PERSON_NAME][US_STATE]"
click at [931, 261] on div "Under 1,000 sq. ft. Bedroom: Studio ($120.00) Bathroom: 1 Bathroom ($30.00)" at bounding box center [788, 273] width 444 height 54
click at [707, 98] on span "Upcoming Bookings (6)" at bounding box center [681, 95] width 200 height 21
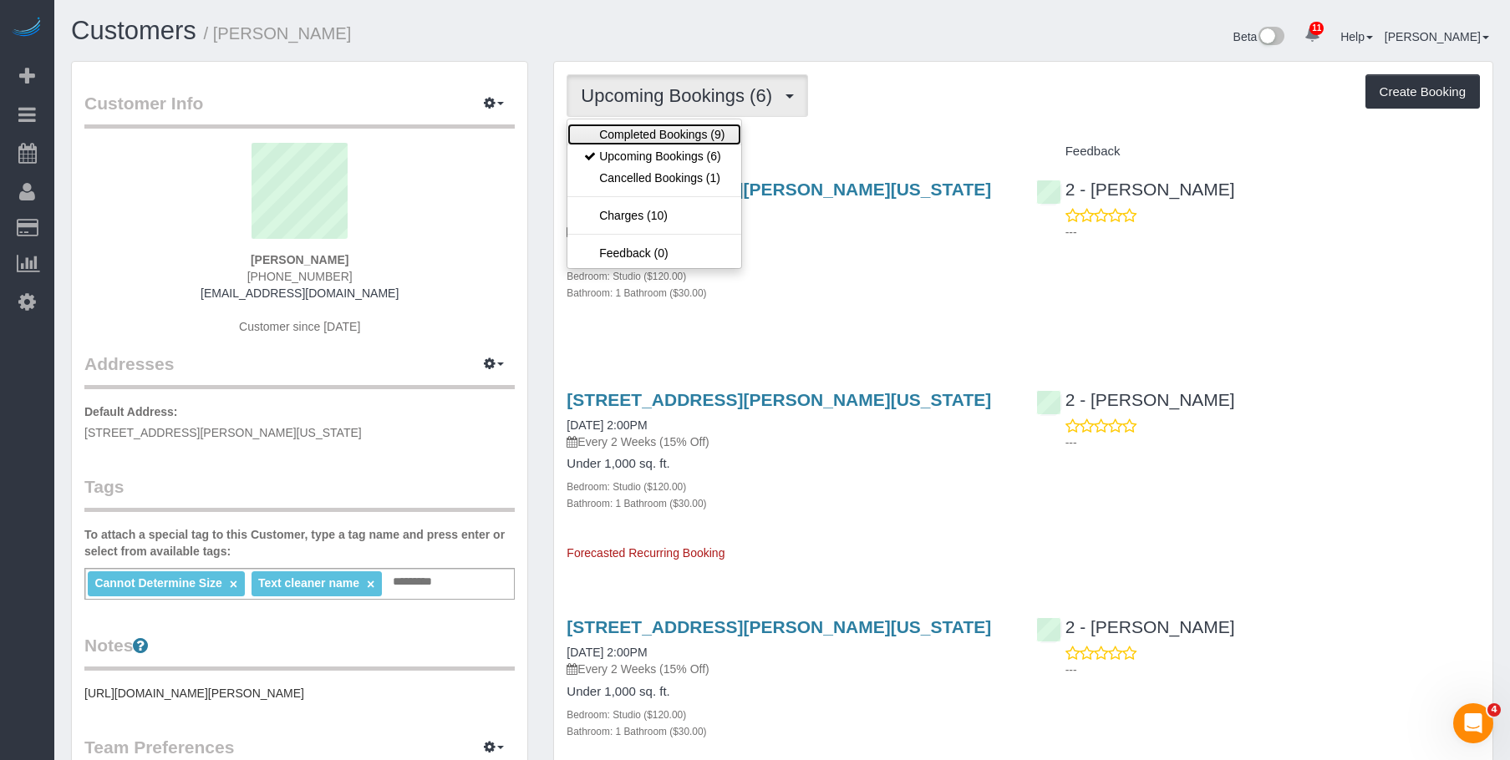
click at [647, 136] on link "Completed Bookings (9)" at bounding box center [654, 135] width 174 height 22
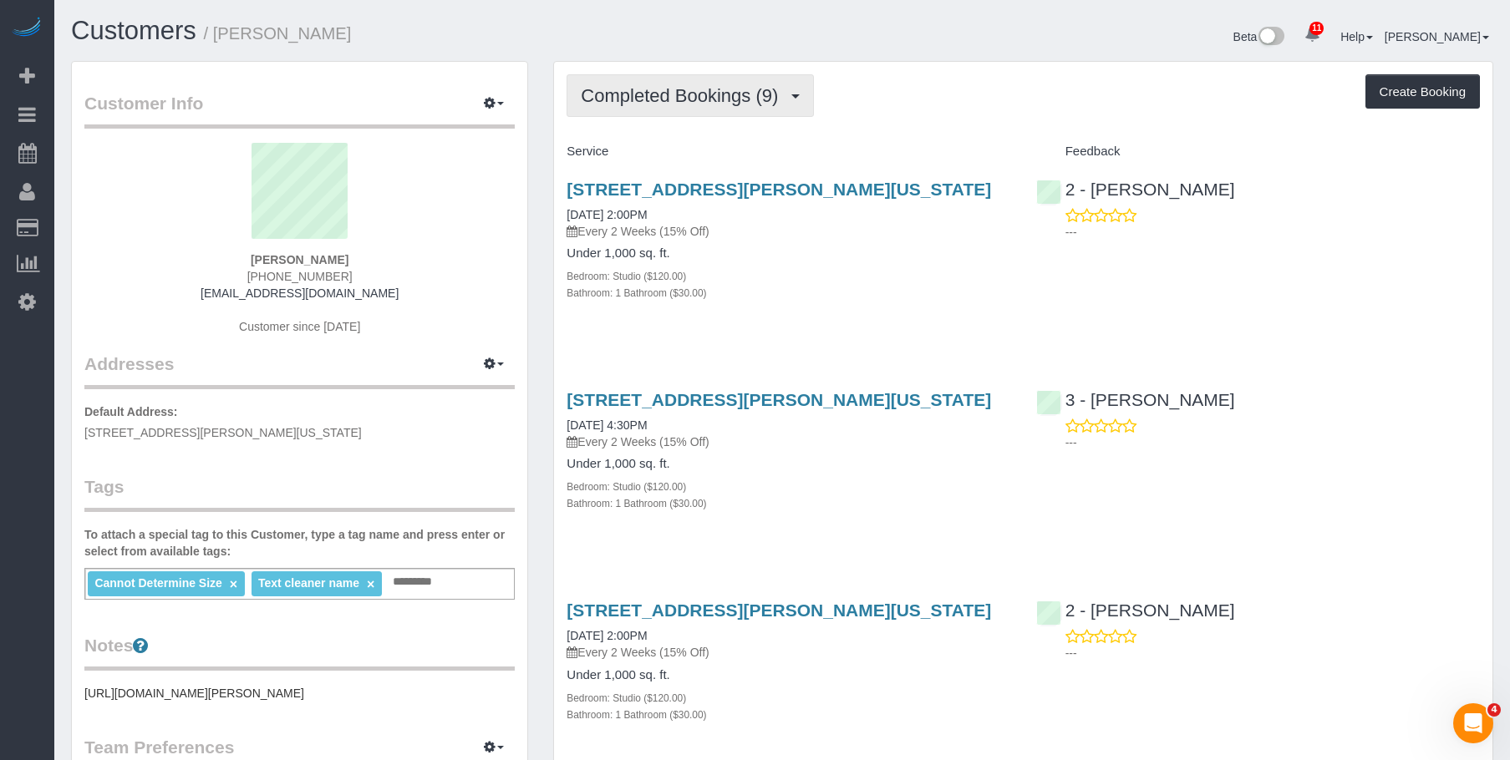
drag, startPoint x: 646, startPoint y: 99, endPoint x: 614, endPoint y: 153, distance: 62.9
click at [647, 99] on span "Completed Bookings (9)" at bounding box center [684, 95] width 206 height 21
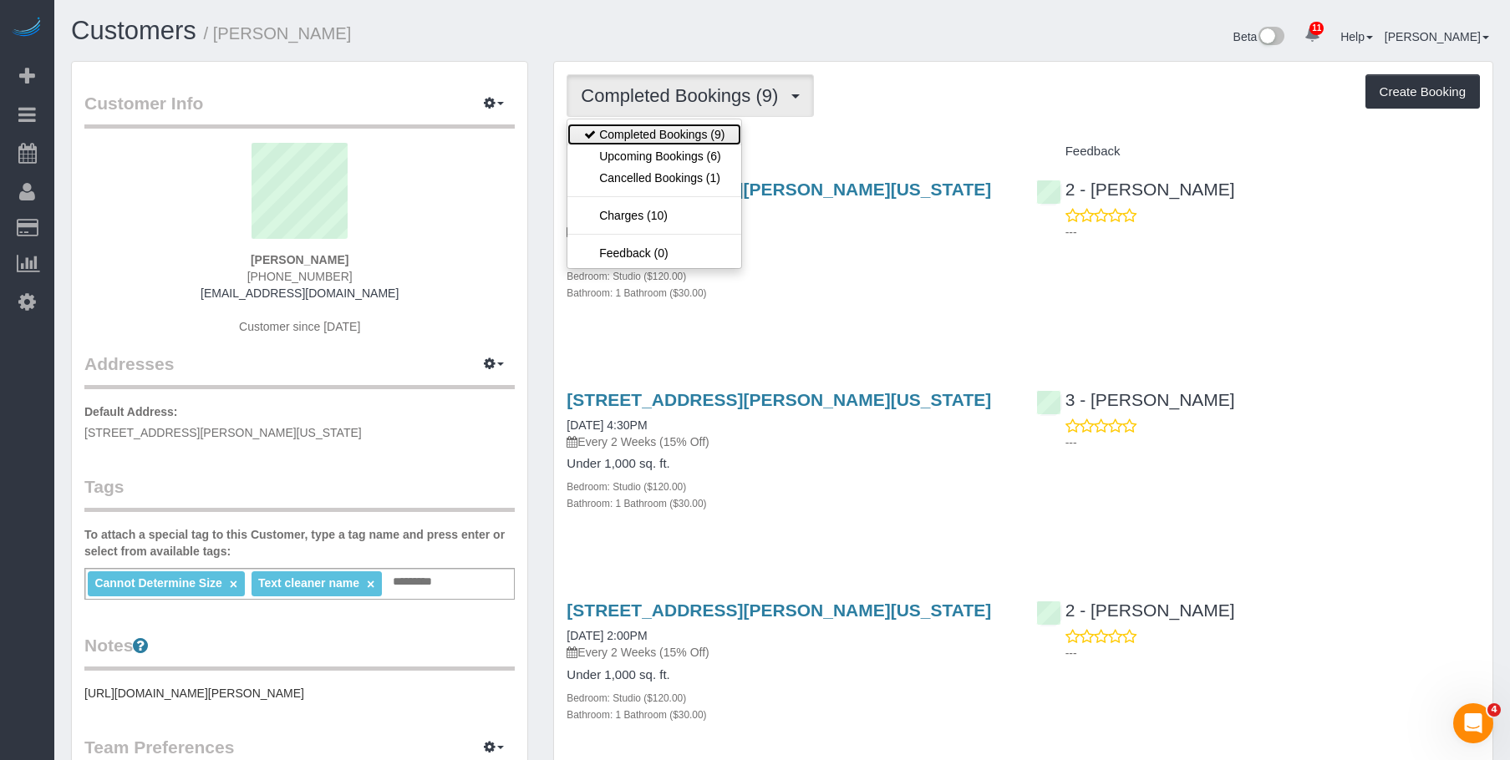
click at [627, 129] on link "Completed Bookings (9)" at bounding box center [654, 135] width 174 height 22
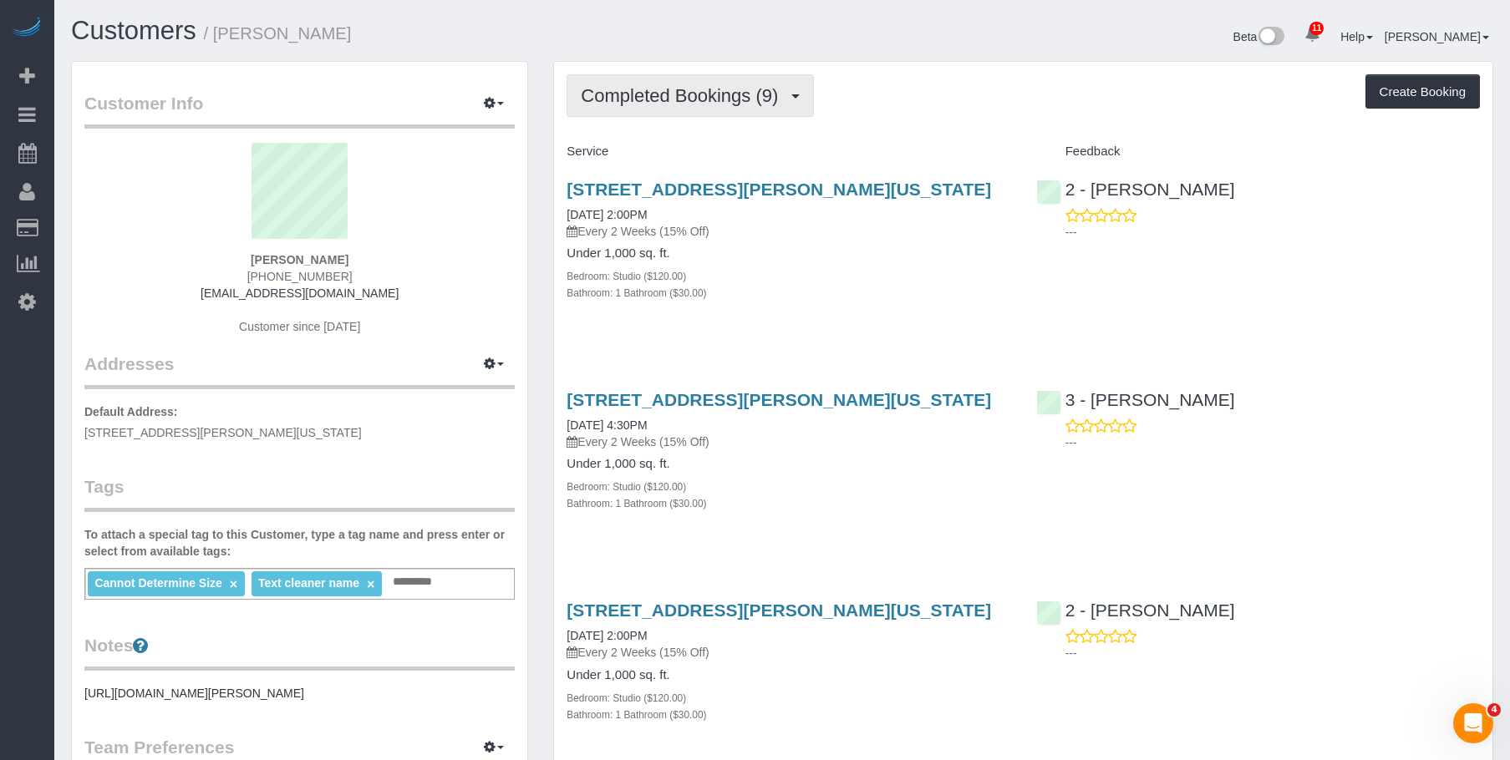
drag, startPoint x: 706, startPoint y: 89, endPoint x: 670, endPoint y: 124, distance: 50.2
click at [705, 89] on span "Completed Bookings (9)" at bounding box center [684, 95] width 206 height 21
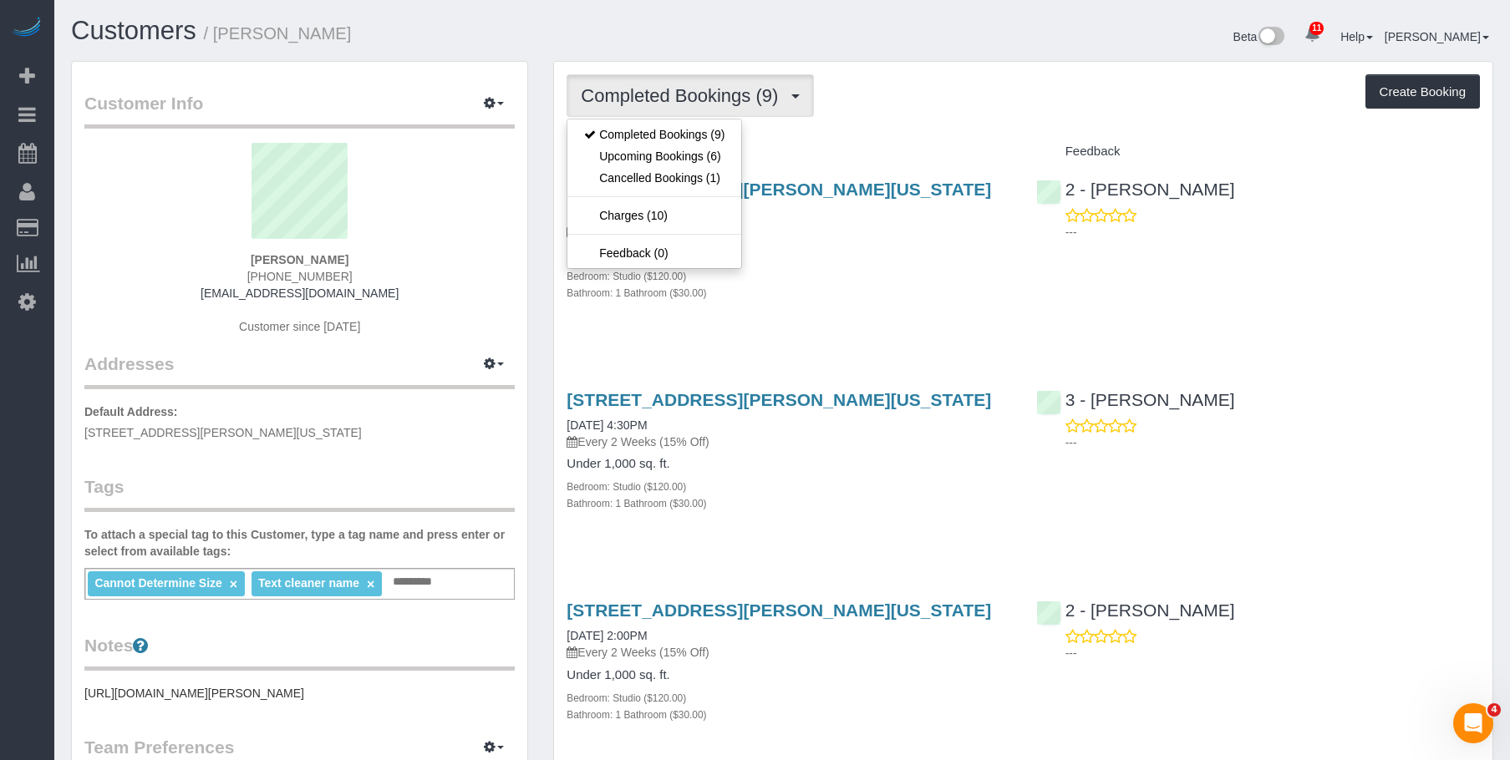
click at [545, 28] on h1 "Customers / Lauren Dana" at bounding box center [420, 31] width 698 height 28
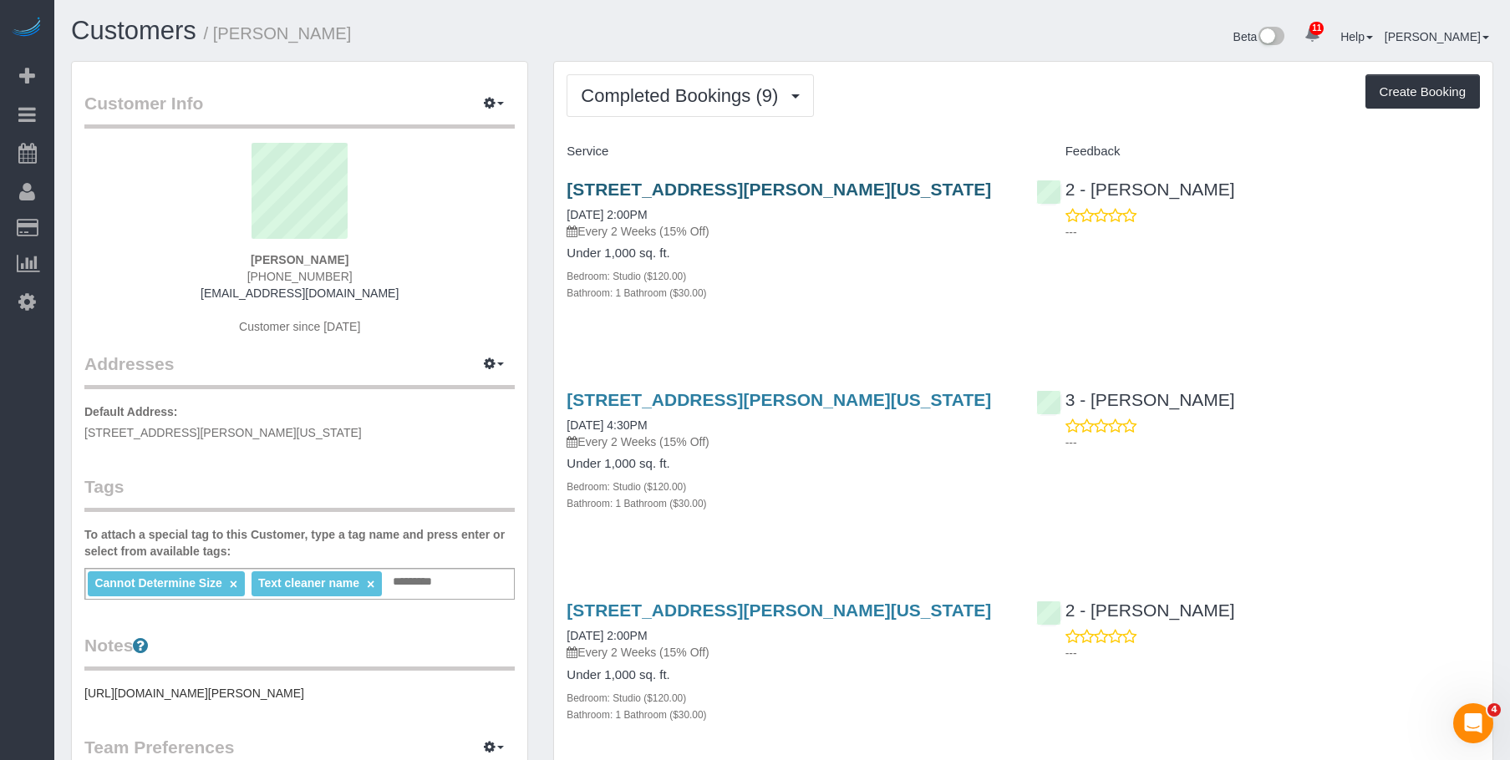
drag, startPoint x: 550, startPoint y: 182, endPoint x: 952, endPoint y: 189, distance: 401.9
copy link "84 William Street, Apt 703, New York, NY 10038"
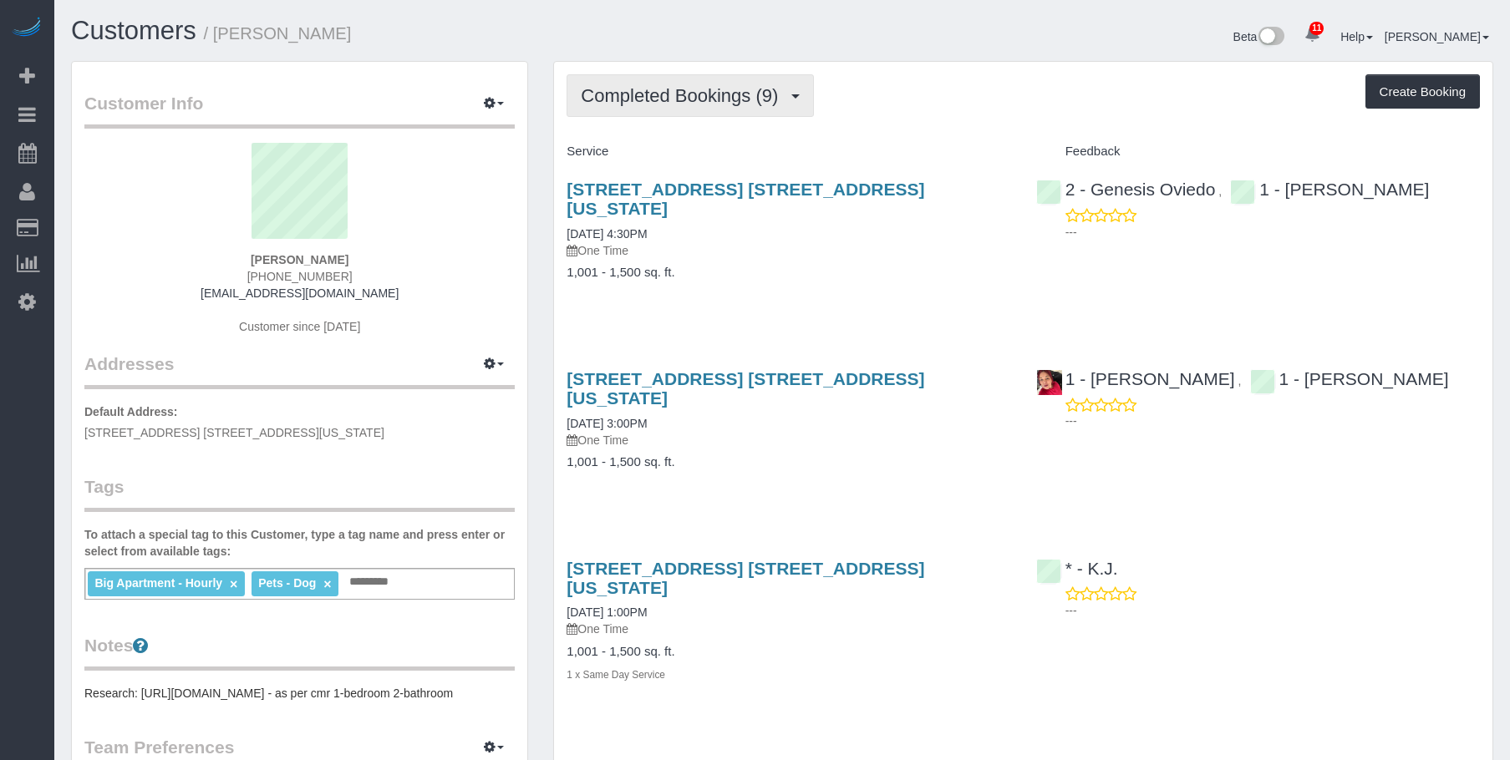
click at [660, 93] on span "Completed Bookings (9)" at bounding box center [684, 95] width 206 height 21
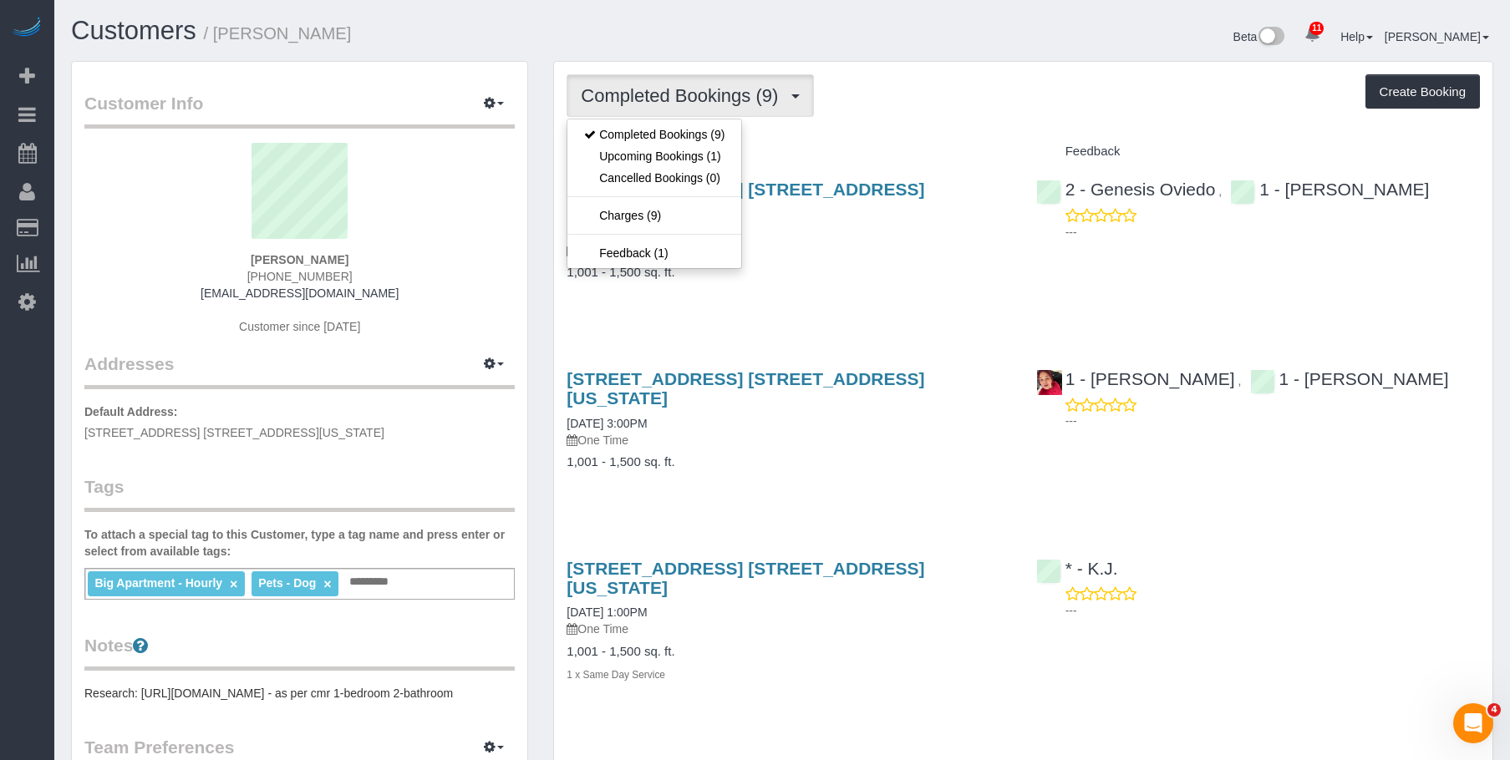
click at [935, 99] on div "Completed Bookings (9) Completed Bookings (9) Upcoming Bookings (1) Cancelled B…" at bounding box center [1022, 95] width 913 height 43
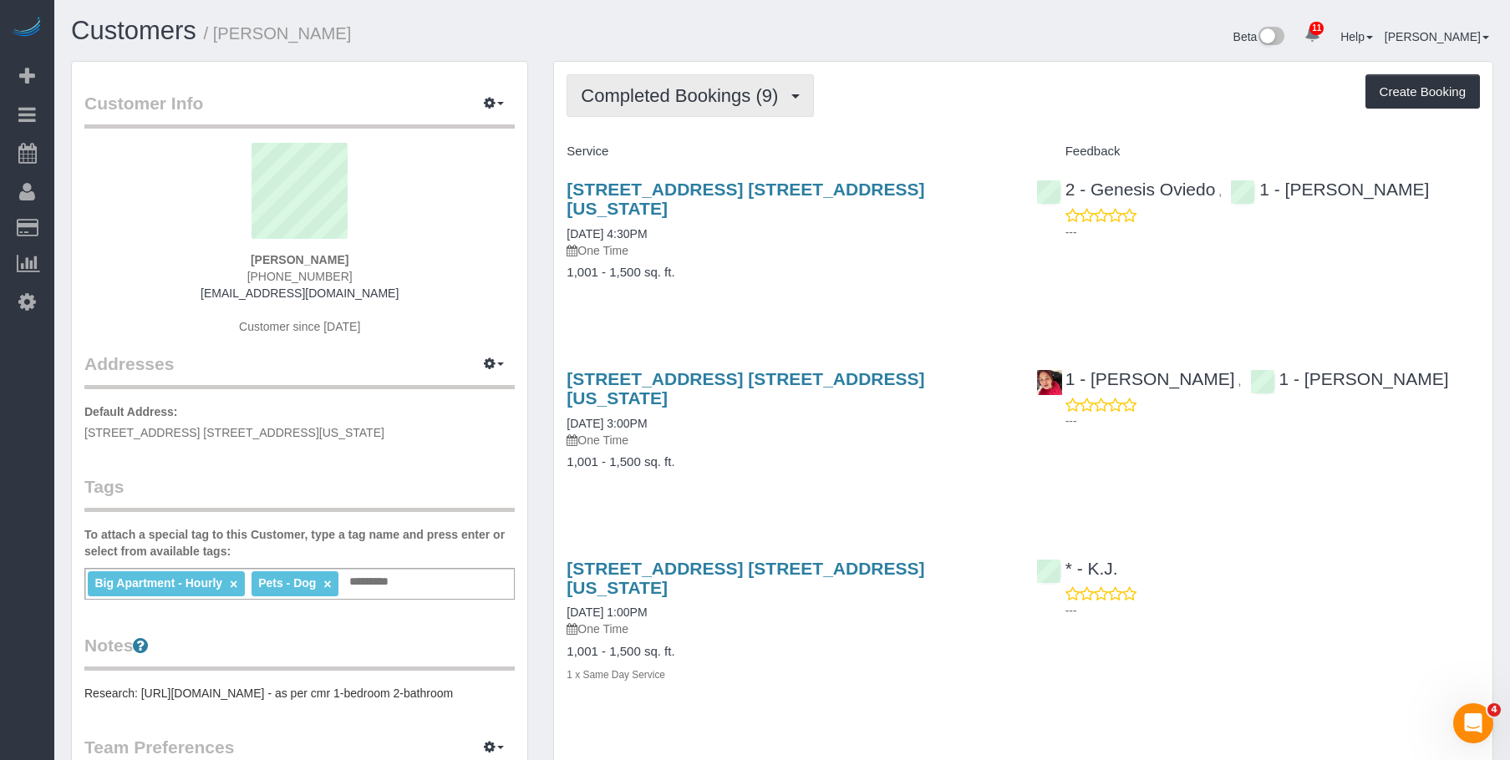
click at [689, 77] on button "Completed Bookings (9)" at bounding box center [689, 95] width 247 height 43
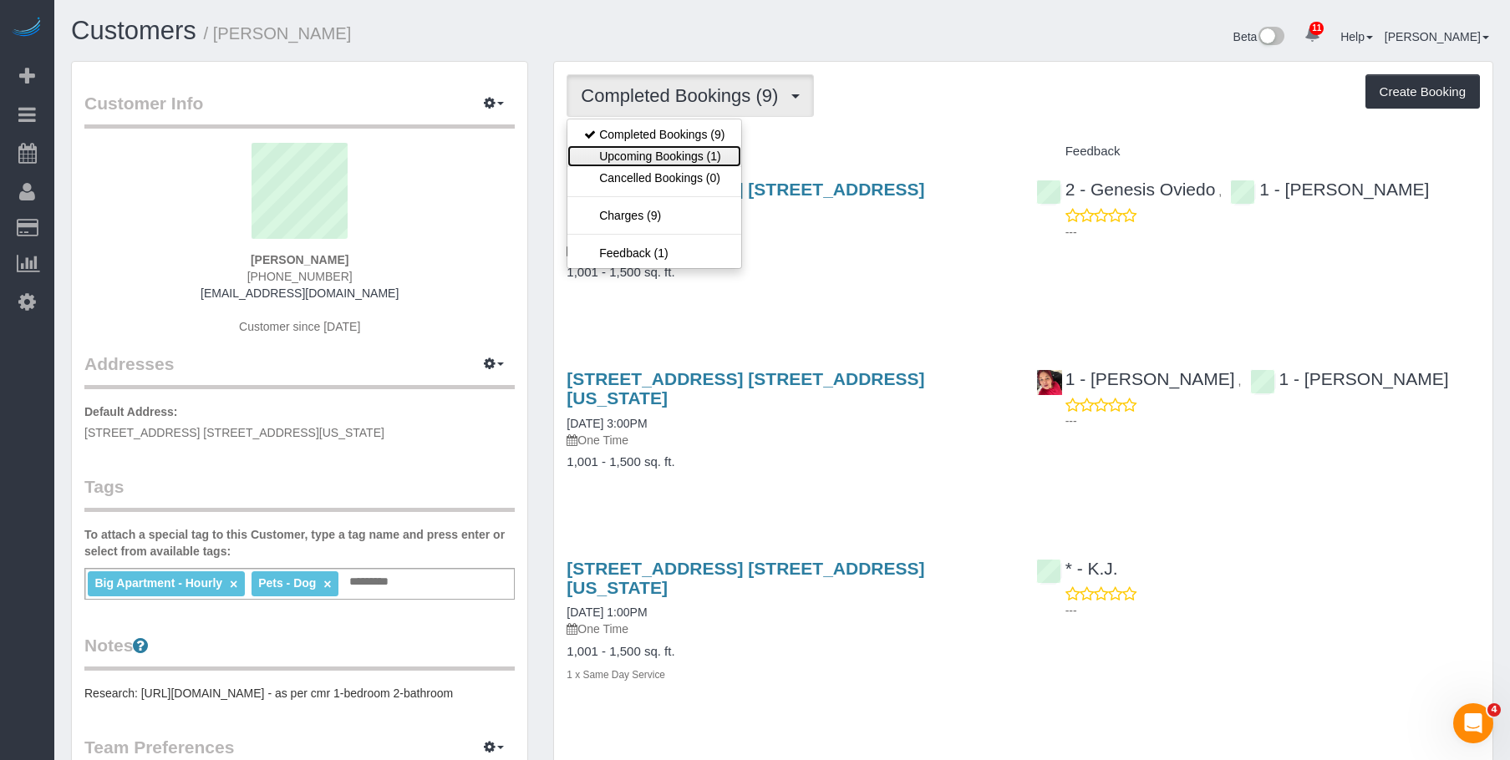
click at [660, 165] on link "Upcoming Bookings (1)" at bounding box center [654, 156] width 174 height 22
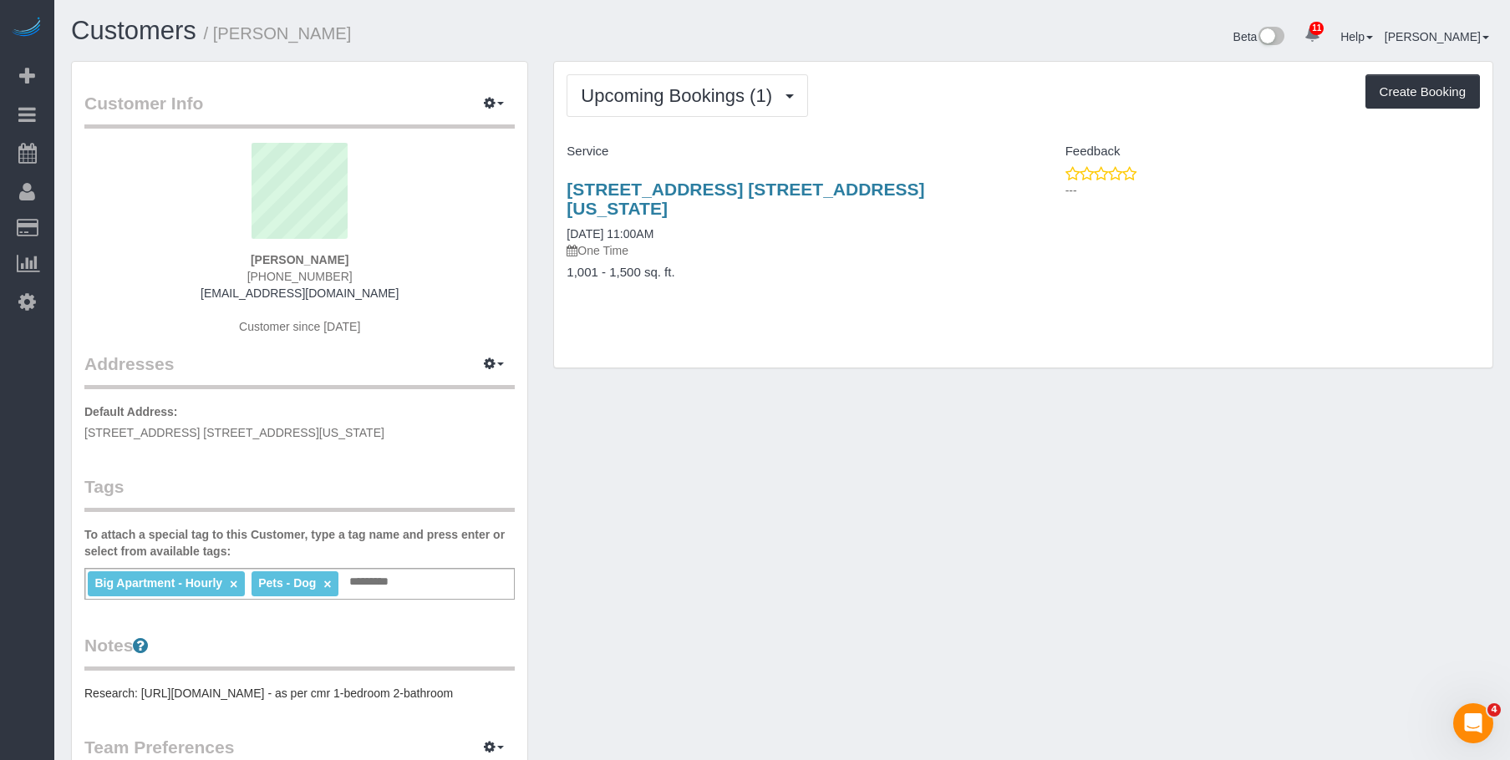
click at [870, 312] on div "Upcoming Bookings (1) Completed Bookings (9) Upcoming Bookings (1) Cancelled Bo…" at bounding box center [1023, 215] width 938 height 306
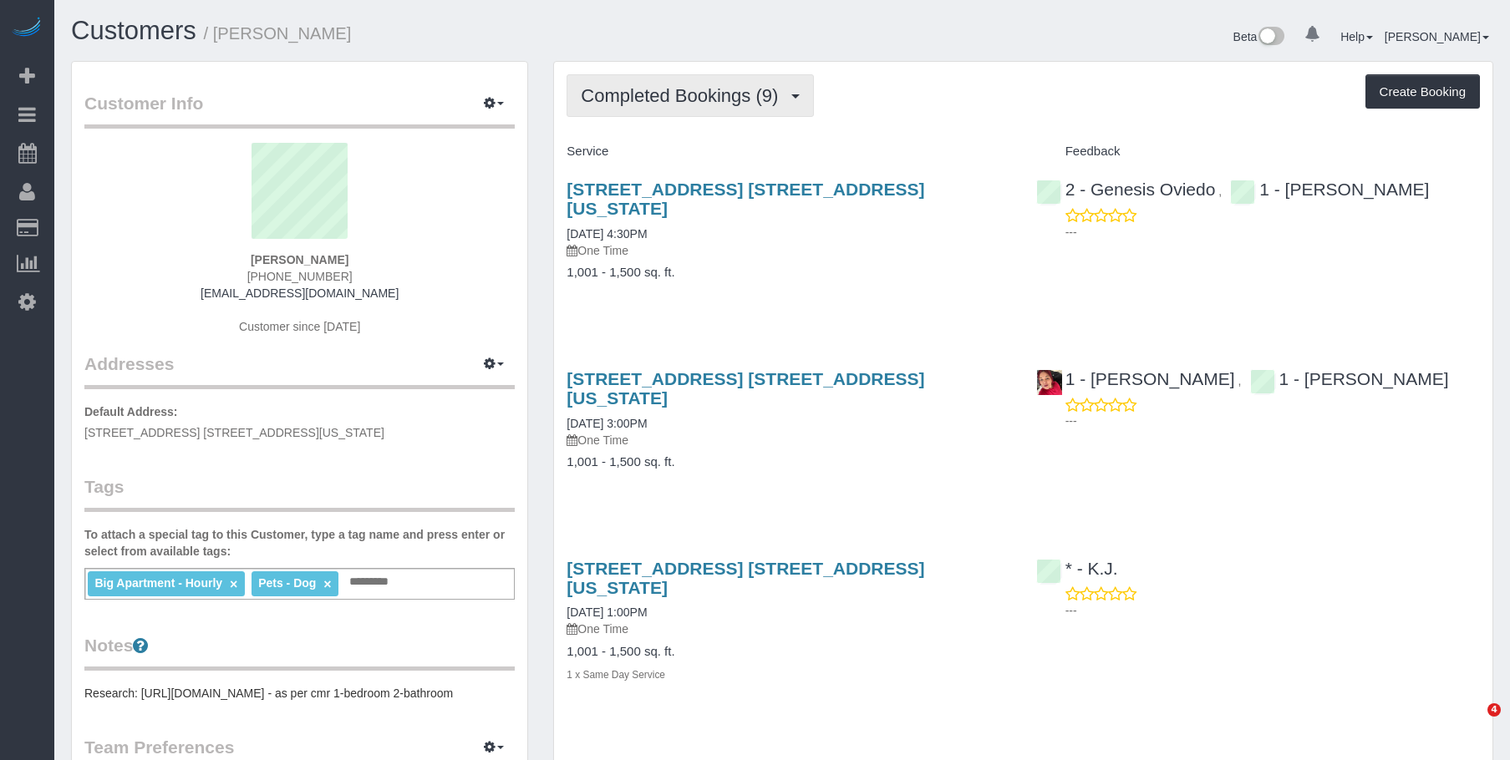
drag, startPoint x: 645, startPoint y: 85, endPoint x: 632, endPoint y: 147, distance: 63.1
click at [645, 85] on span "Completed Bookings (9)" at bounding box center [684, 95] width 206 height 21
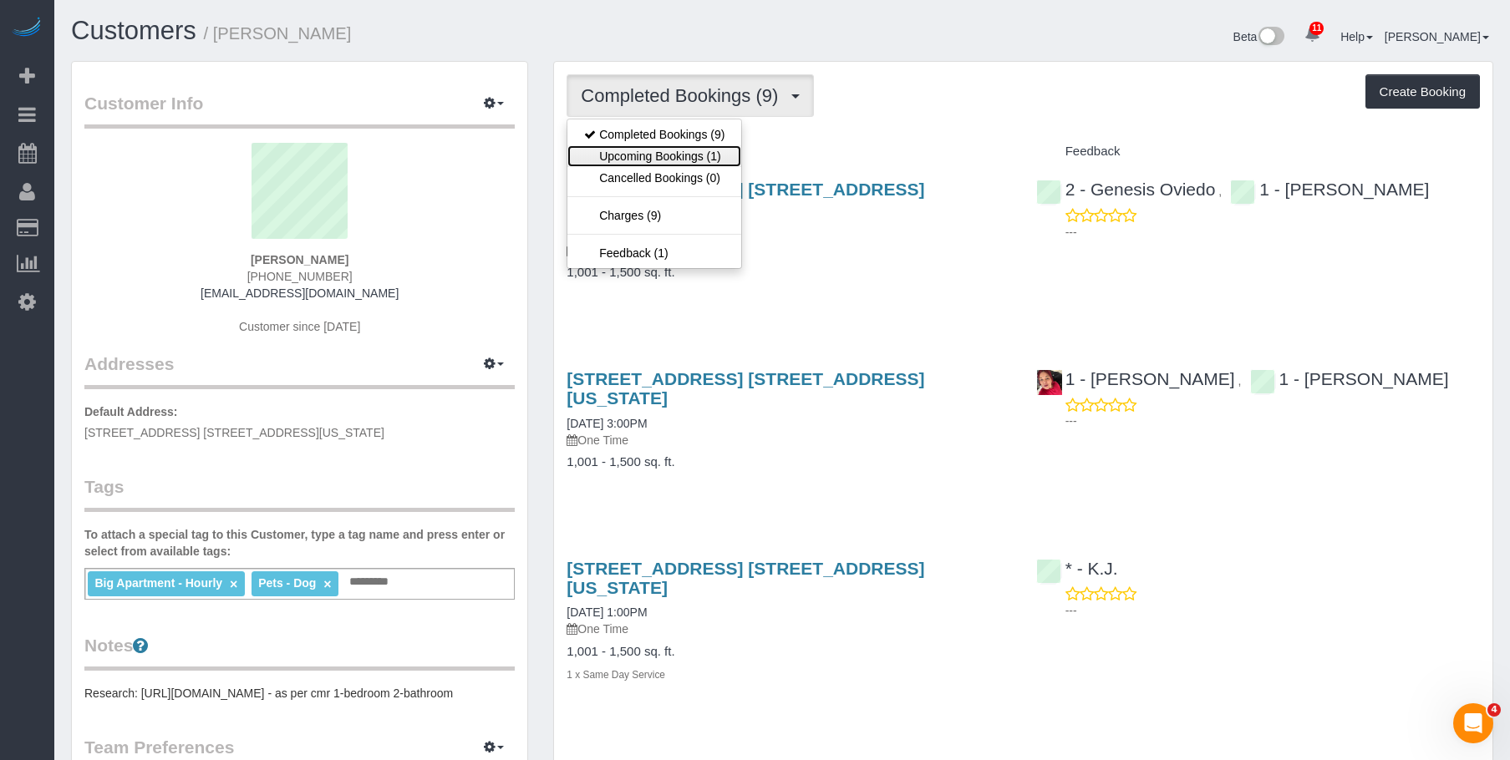
click at [632, 153] on link "Upcoming Bookings (1)" at bounding box center [654, 156] width 174 height 22
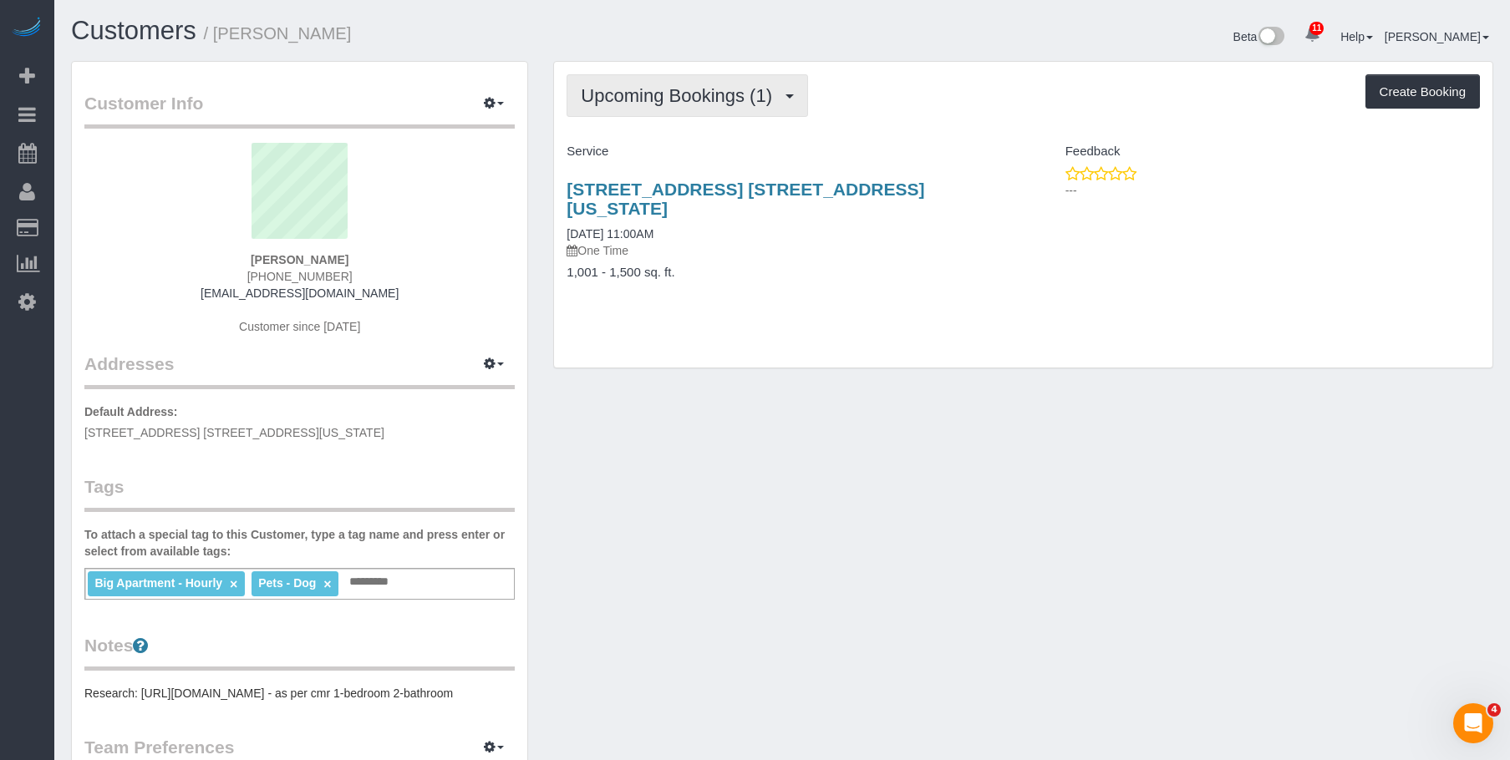
click at [673, 104] on span "Upcoming Bookings (1)" at bounding box center [681, 95] width 200 height 21
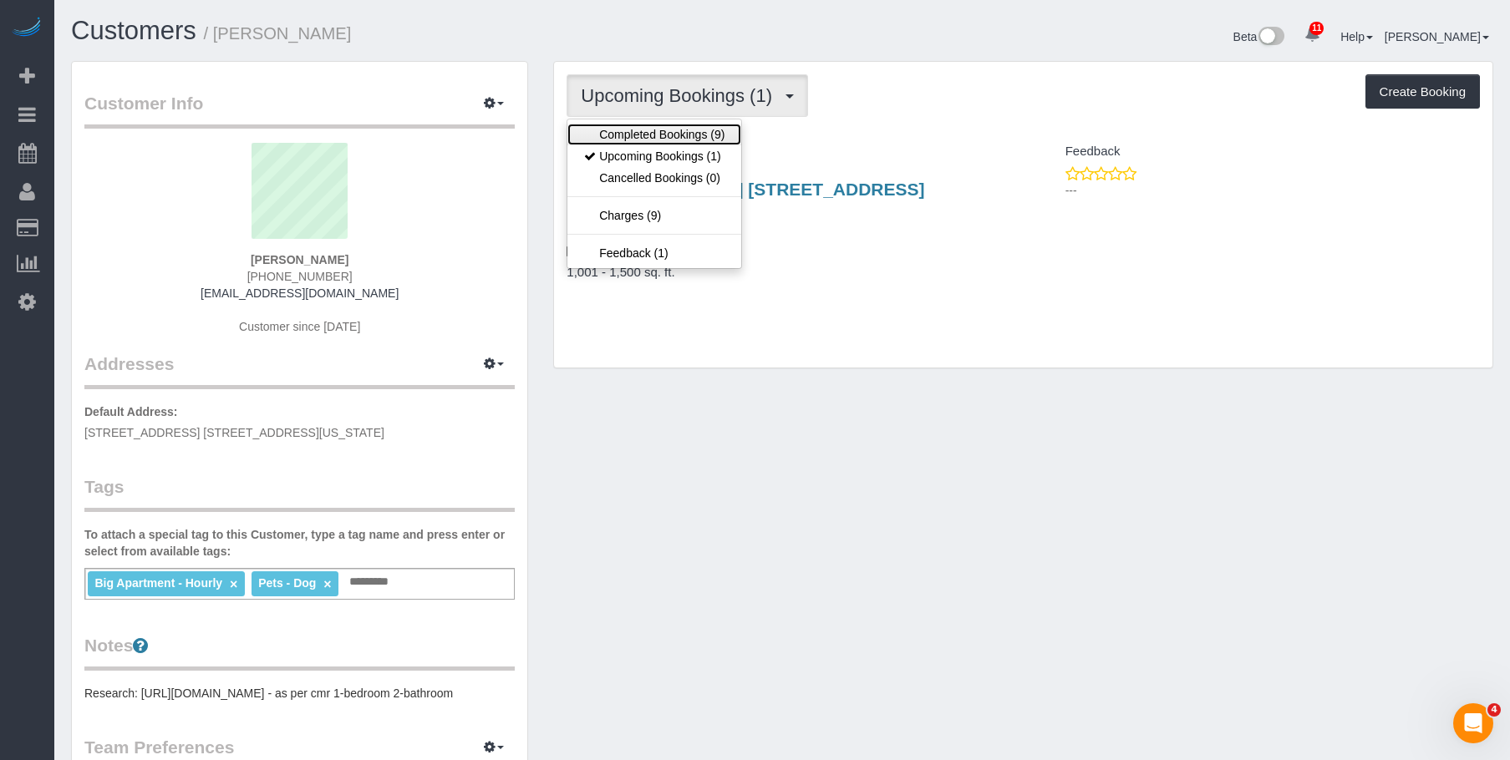
click at [645, 137] on link "Completed Bookings (9)" at bounding box center [654, 135] width 174 height 22
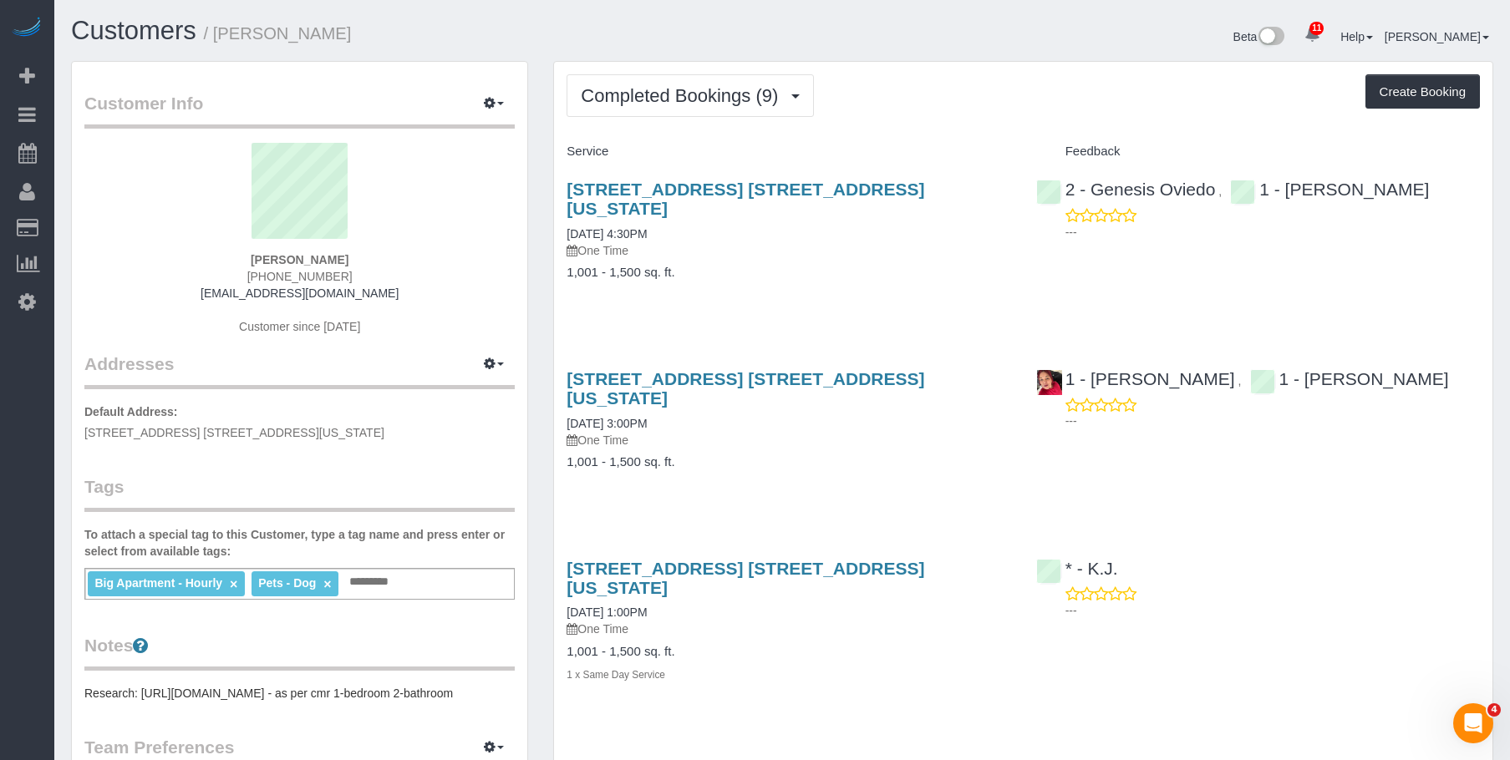
click at [790, 242] on p "One Time" at bounding box center [788, 250] width 444 height 17
click at [850, 189] on link "[STREET_ADDRESS] [STREET_ADDRESS][US_STATE]" at bounding box center [745, 199] width 358 height 38
drag, startPoint x: 669, startPoint y: 92, endPoint x: 664, endPoint y: 154, distance: 62.0
click at [670, 91] on span "Completed Bookings (9)" at bounding box center [684, 95] width 206 height 21
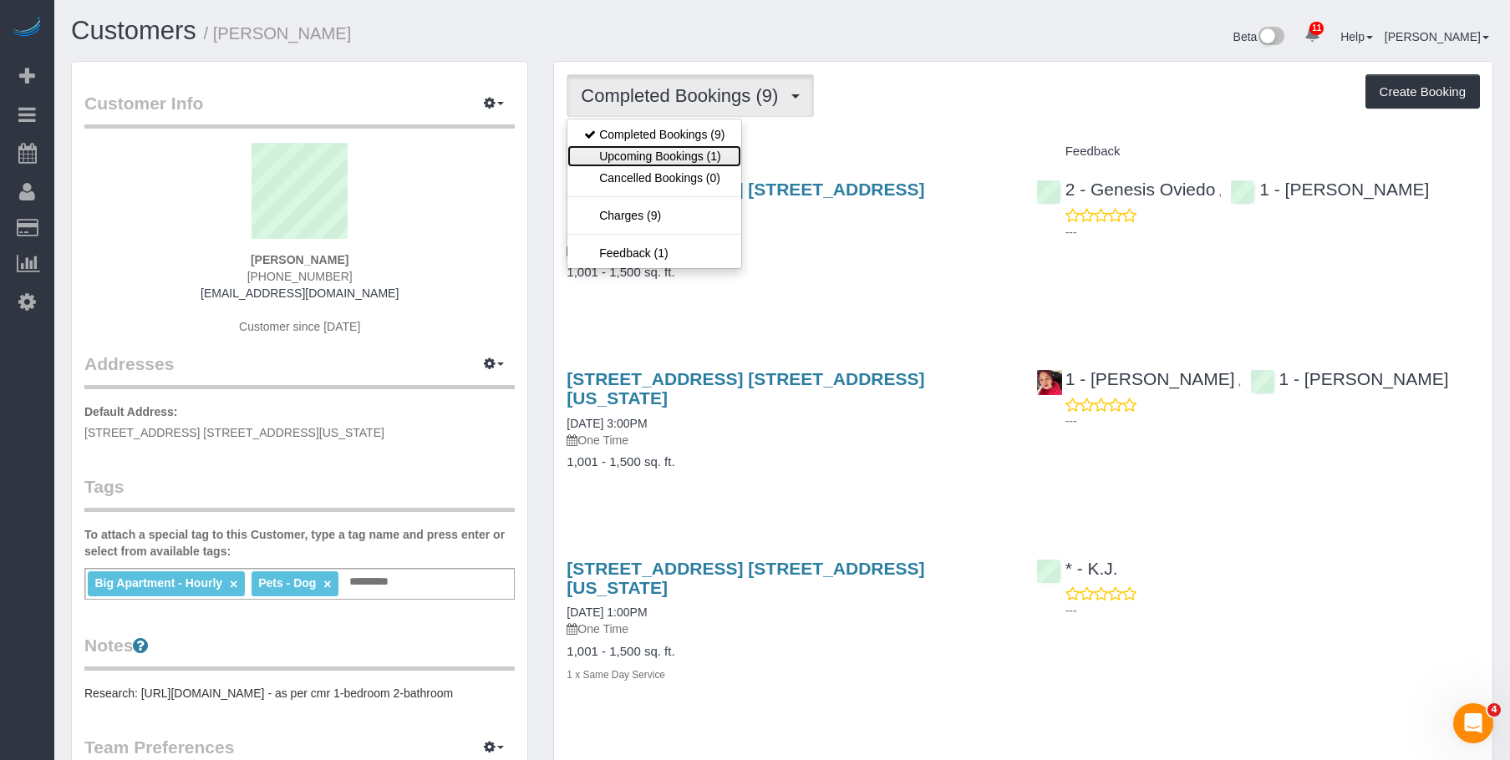
drag, startPoint x: 659, startPoint y: 154, endPoint x: 835, endPoint y: 215, distance: 185.7
click at [659, 154] on link "Upcoming Bookings (1)" at bounding box center [654, 156] width 174 height 22
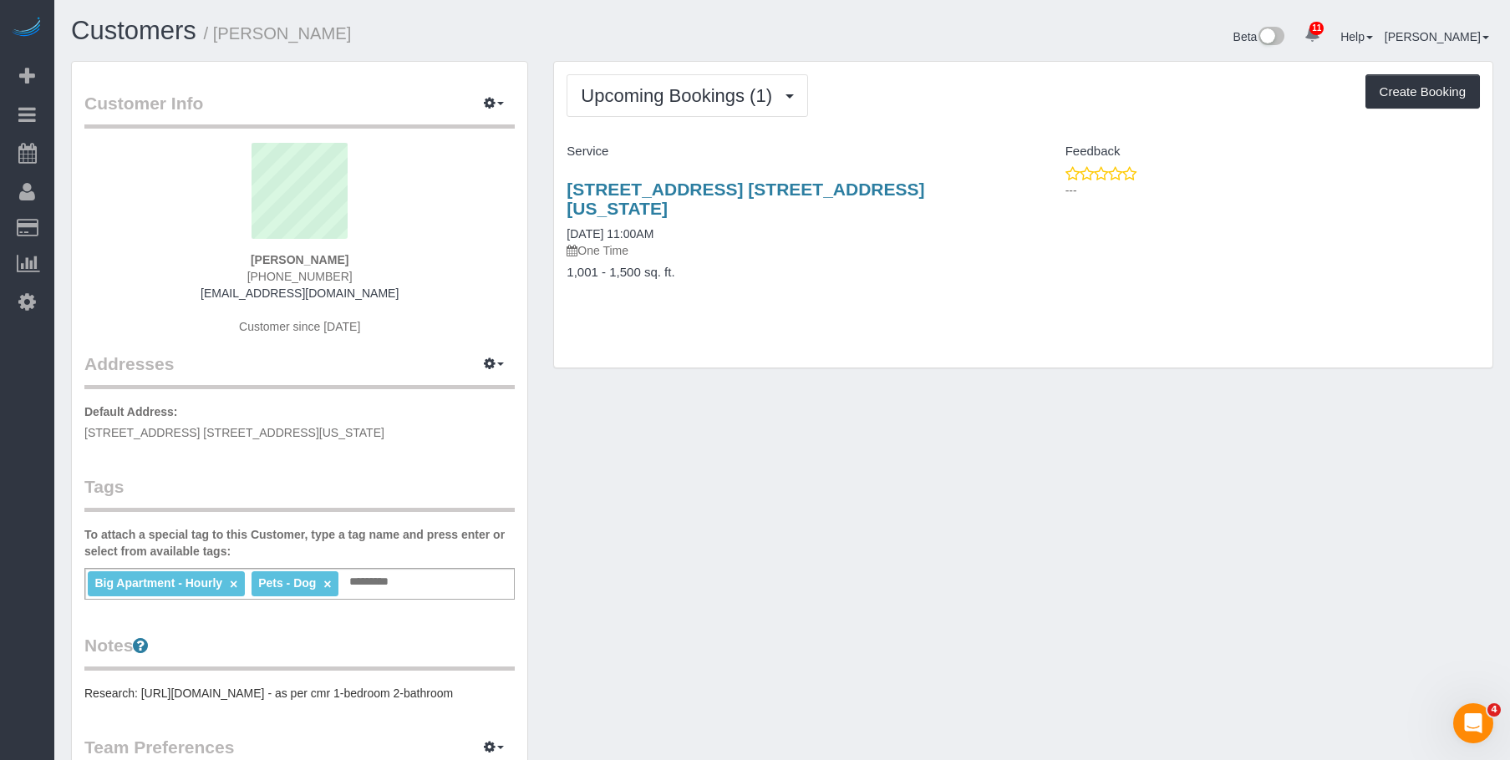
drag, startPoint x: 852, startPoint y: 261, endPoint x: 854, endPoint y: 213, distance: 48.5
click at [853, 261] on div "[STREET_ADDRESS] [STREET_ADDRESS][US_STATE] [DATE] 11:00AM One Time 1,001 - 1,5…" at bounding box center [788, 239] width 469 height 148
click at [865, 181] on link "[STREET_ADDRESS] [STREET_ADDRESS][US_STATE]" at bounding box center [745, 199] width 358 height 38
drag, startPoint x: 558, startPoint y: 181, endPoint x: 1132, endPoint y: 28, distance: 594.2
click at [1013, 182] on div "Upcoming Bookings (1) Completed Bookings (9) Upcoming Bookings (1) Cancelled Bo…" at bounding box center [1023, 223] width 965 height 324
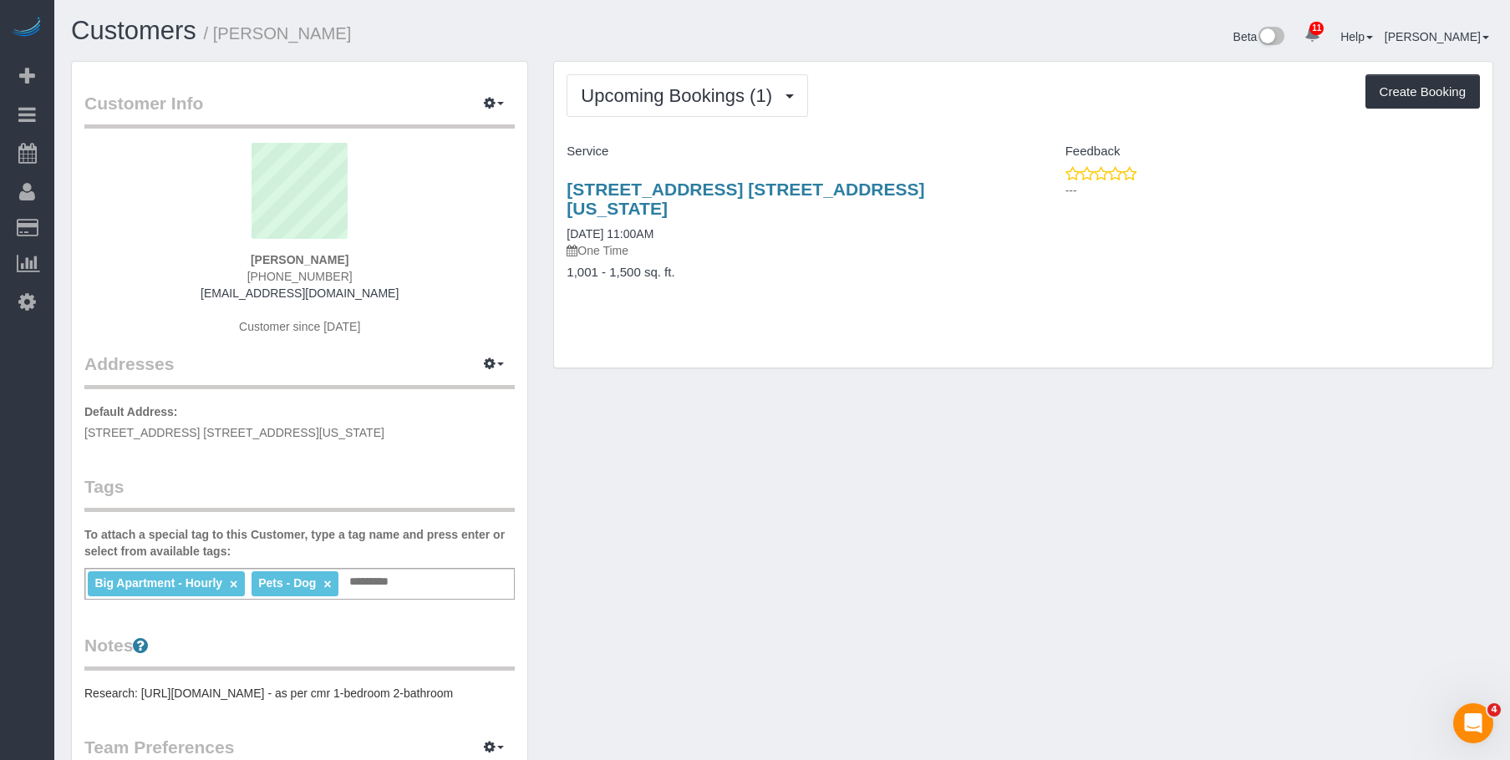
copy link "230 West 79th Street, Apt. 23n, New York, NY 10024"
click at [931, 339] on div "Upcoming Bookings (1) Completed Bookings (9) Upcoming Bookings (1) Cancelled Bo…" at bounding box center [1023, 215] width 938 height 306
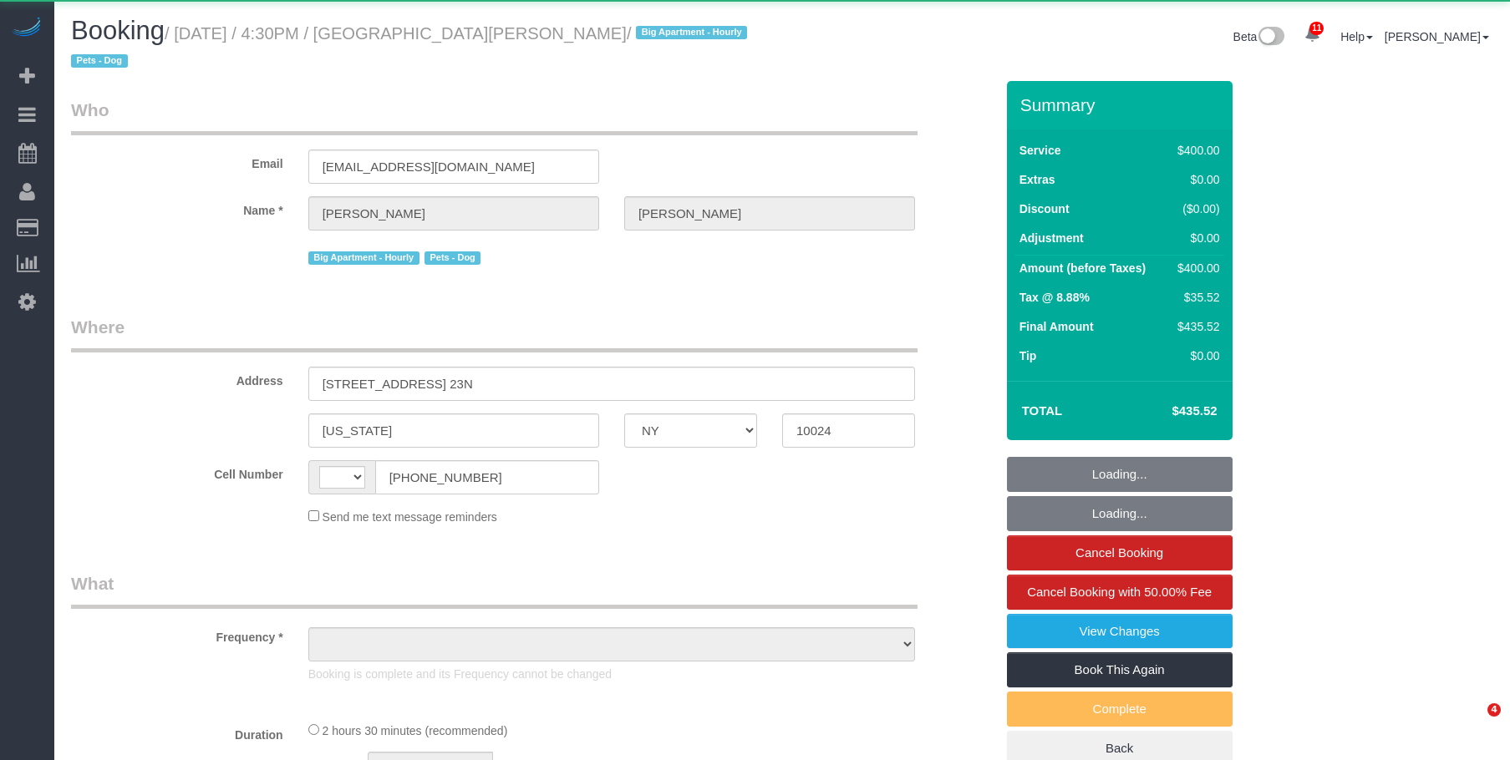
select select "NY"
select select "string:[GEOGRAPHIC_DATA]"
select select "object:736"
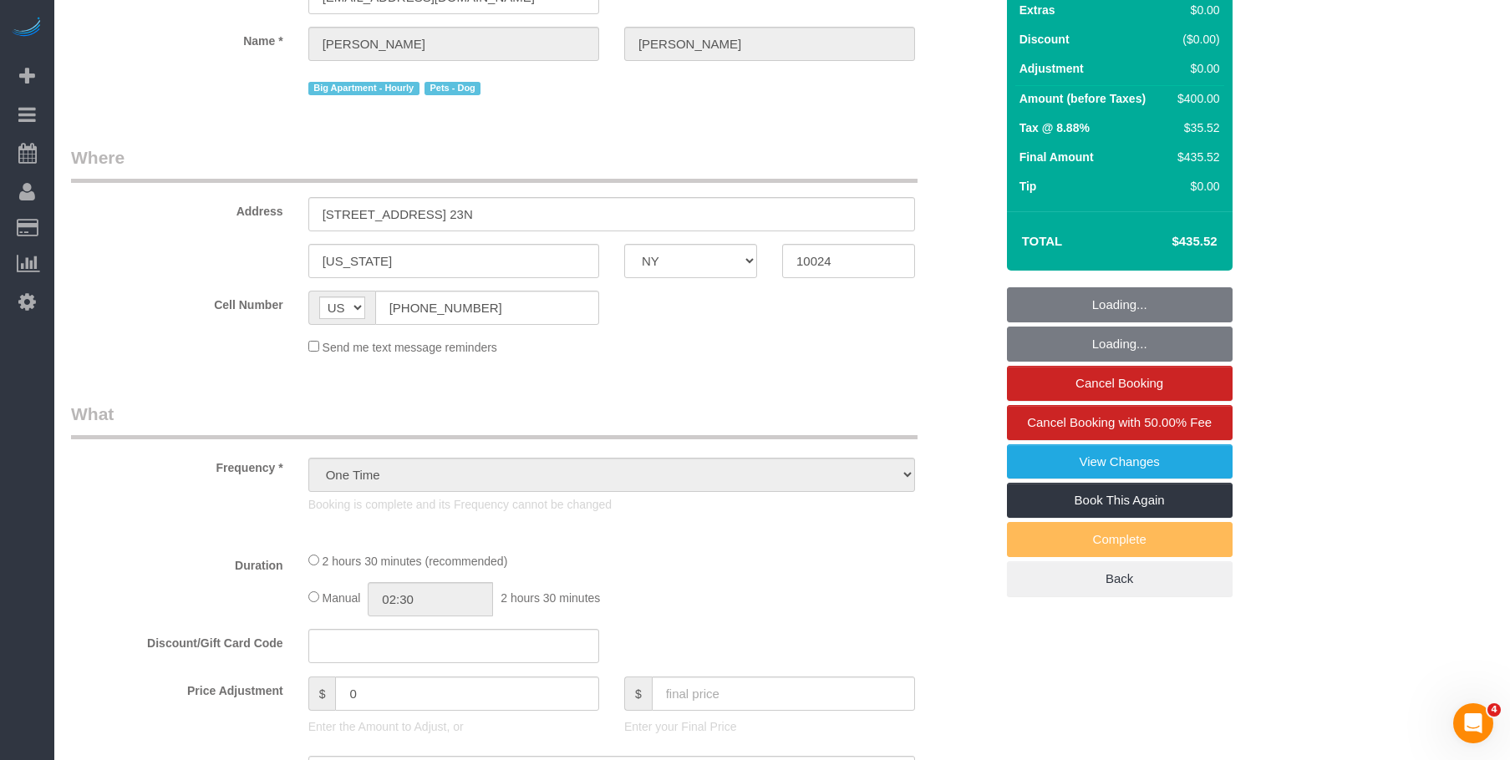
scroll to position [334, 0]
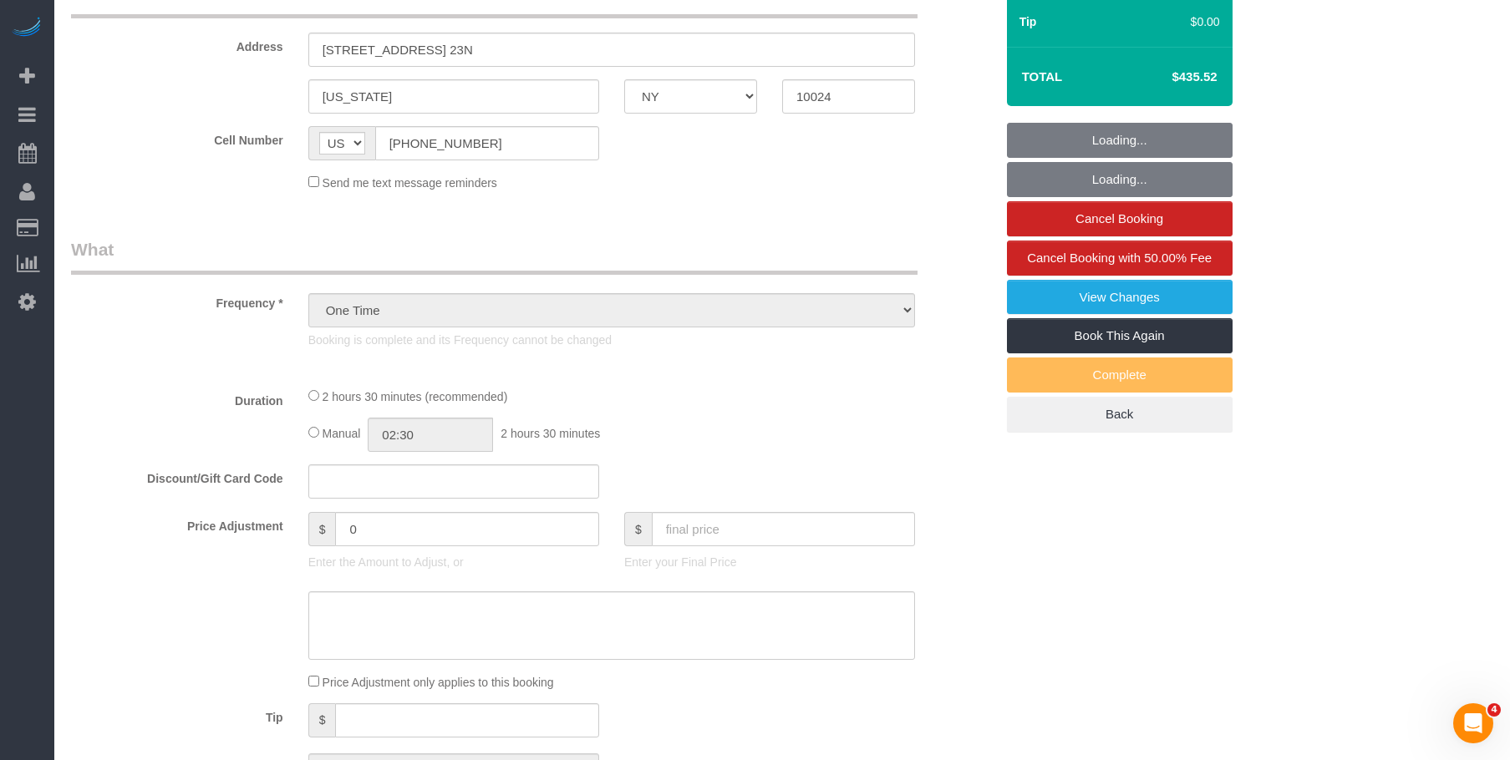
select select "string:stripe-pm_1QIE0P4VGloSiKo7MUBaprga"
select select "2"
select select "150"
select select "number:60"
select select "number:76"
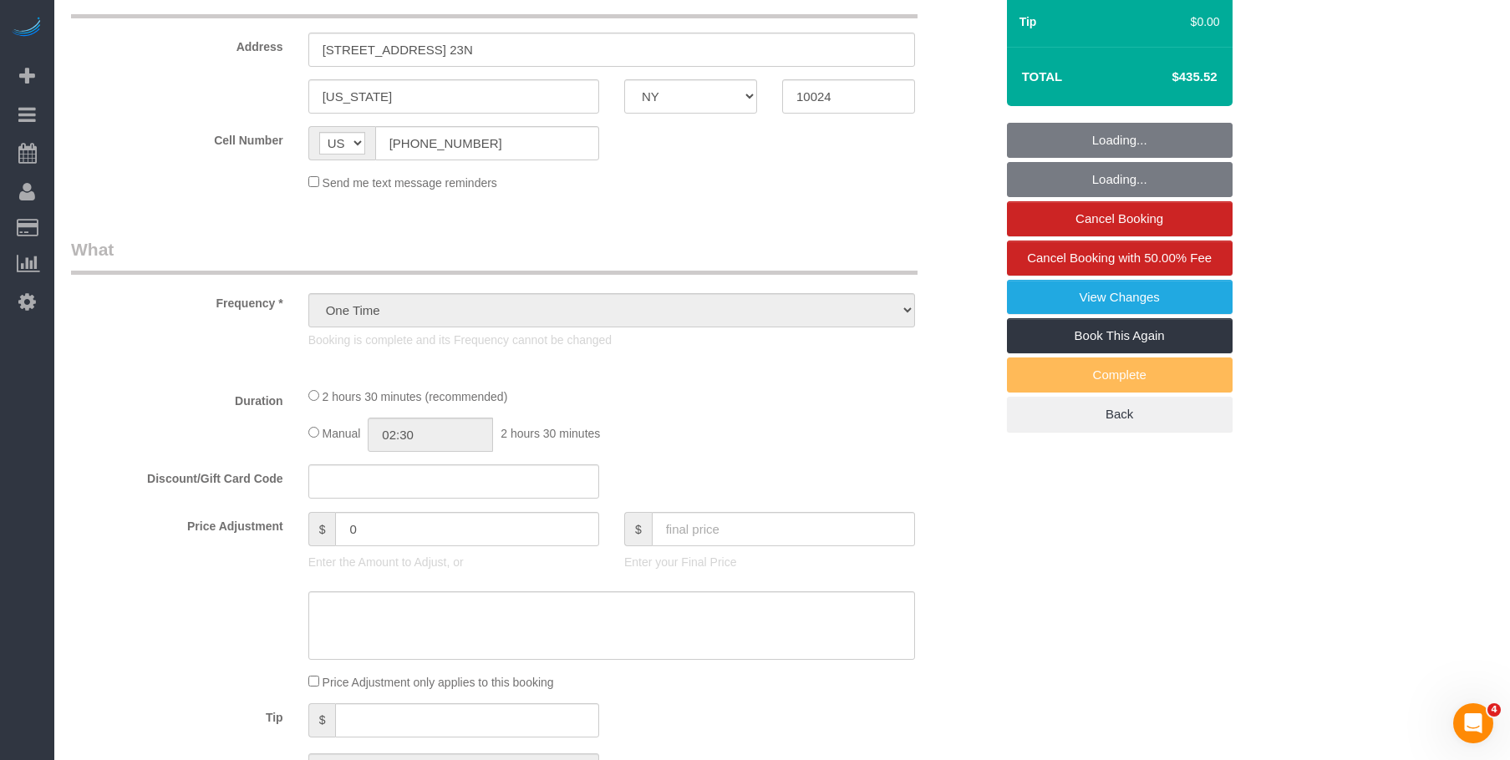
select select "number:13"
select select "number:5"
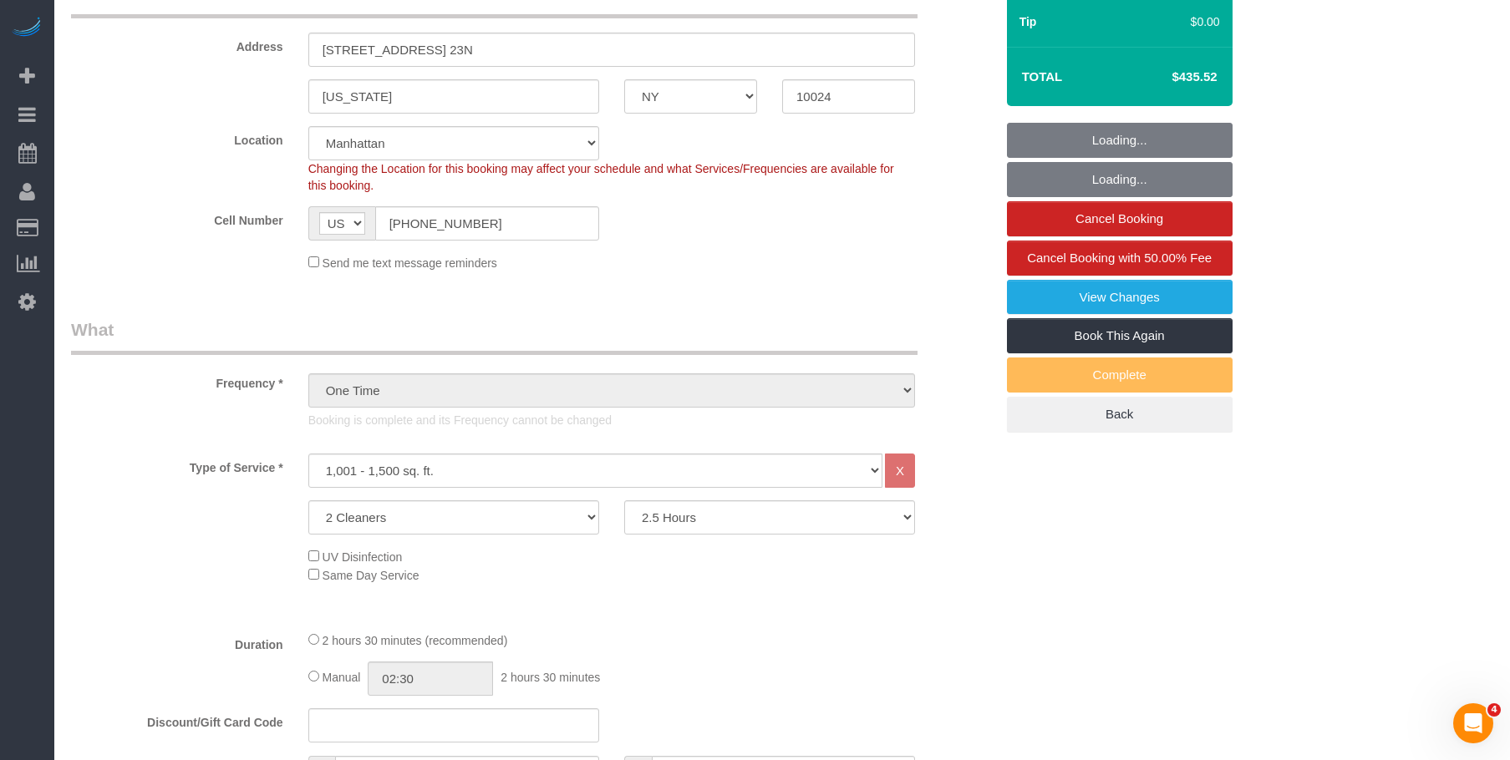
select select "object:1374"
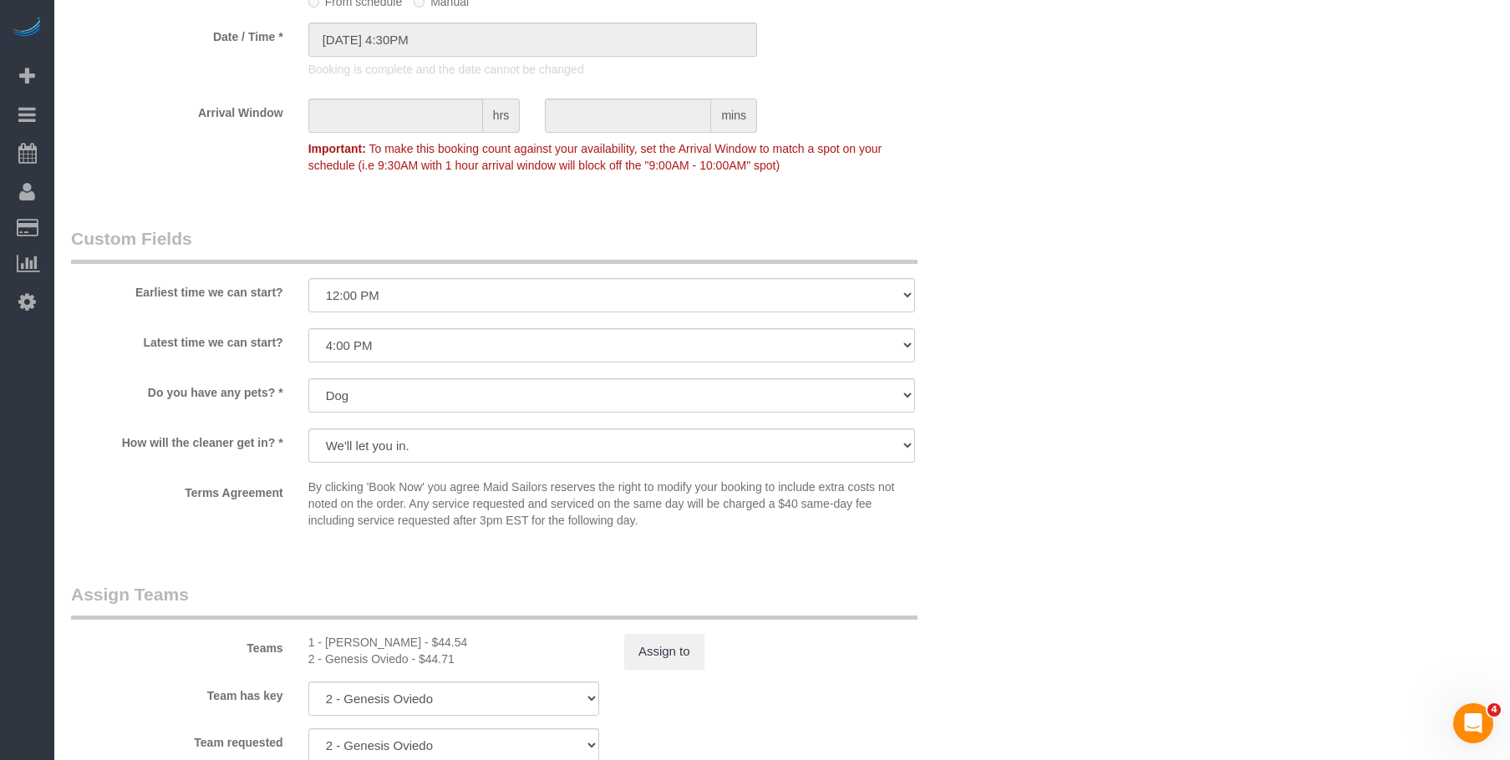
scroll to position [1504, 0]
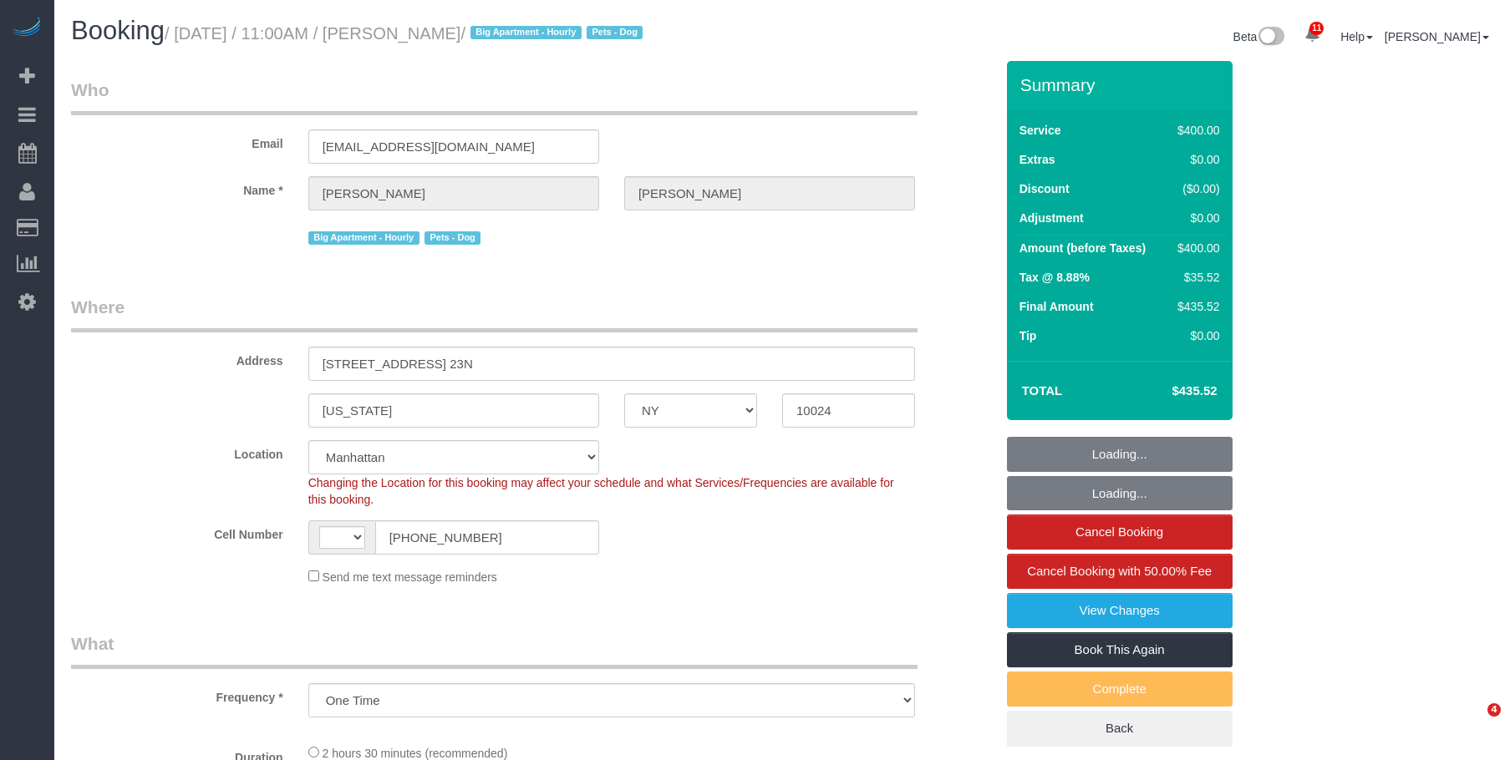
select select "NY"
select select "2"
select select "150"
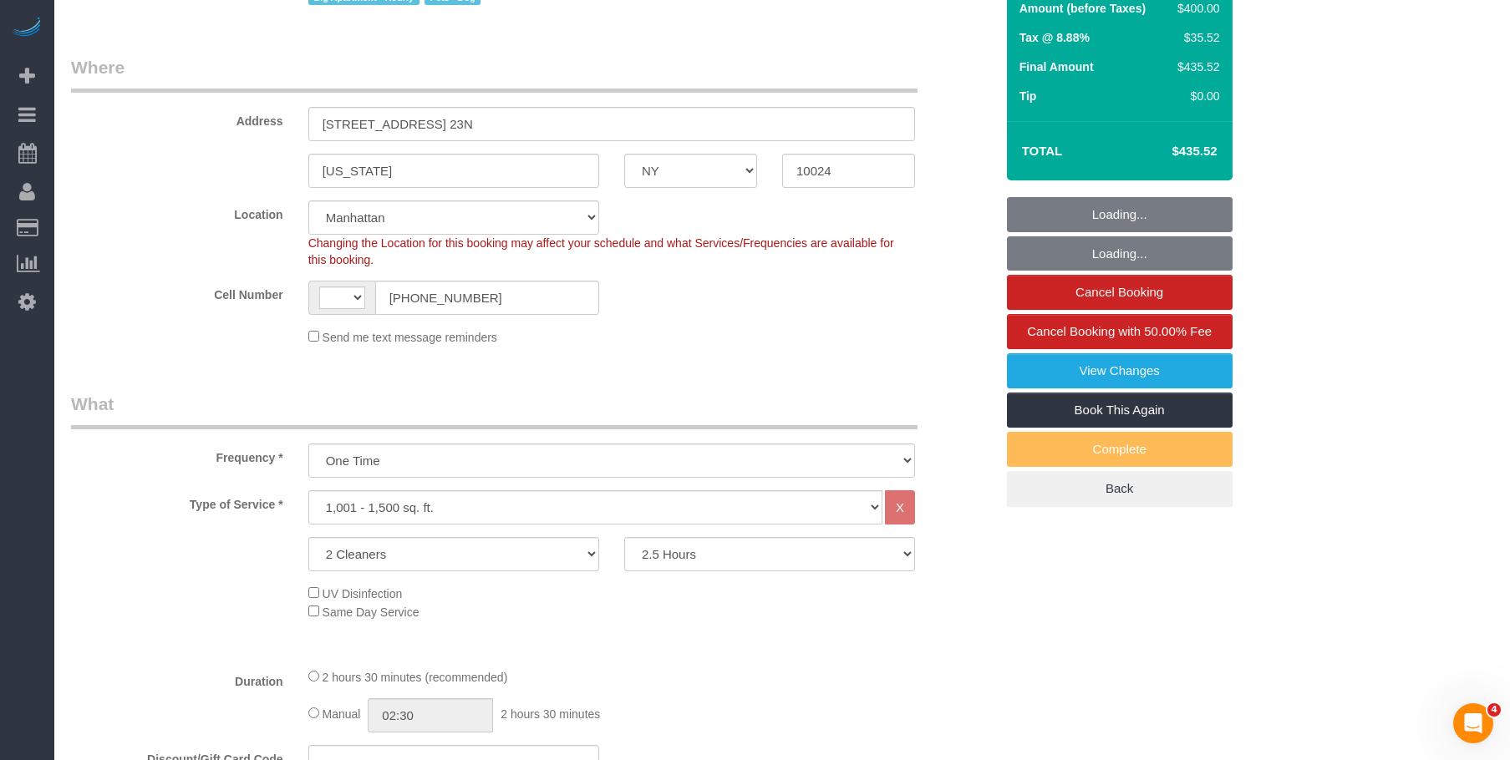
select select "object:808"
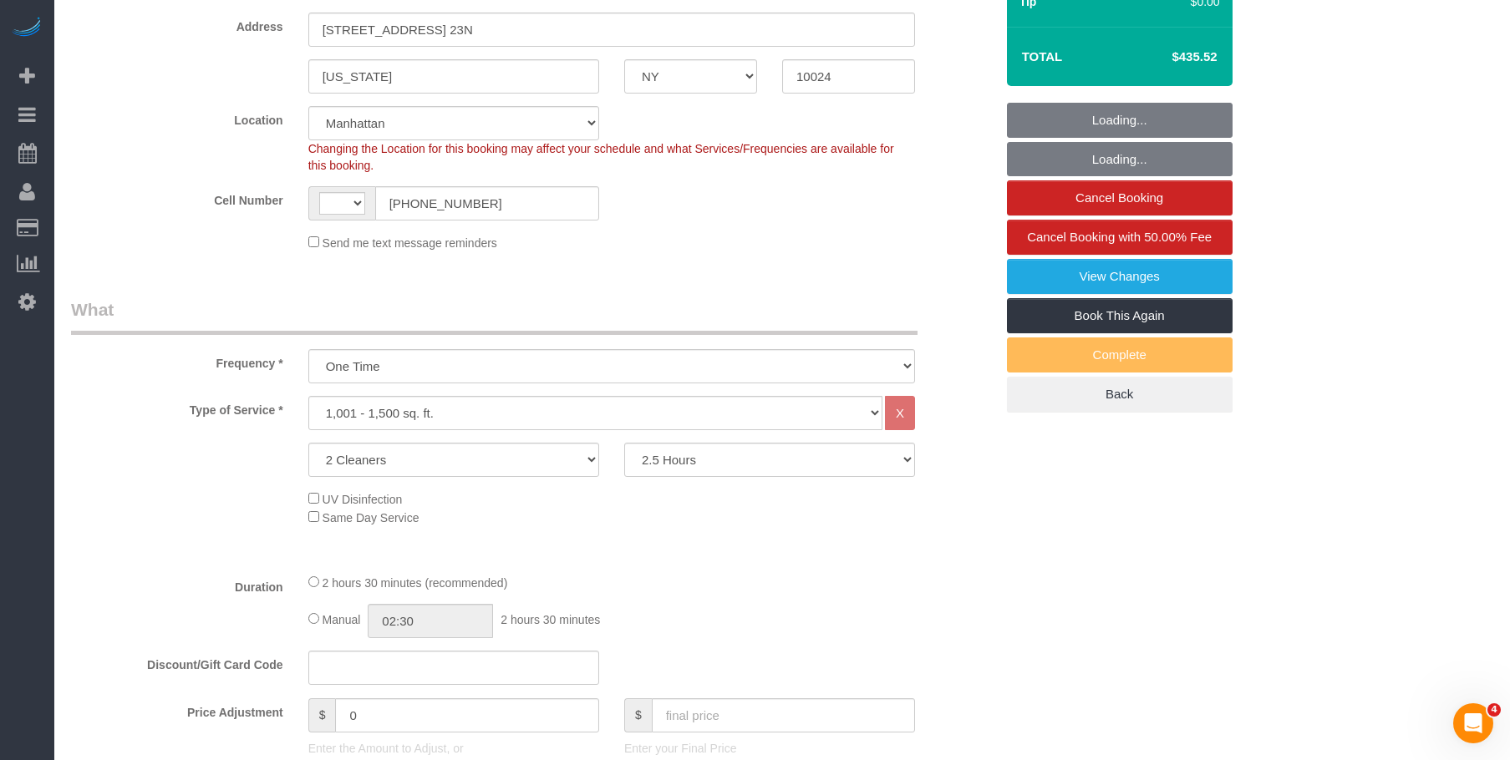
select select "string:[GEOGRAPHIC_DATA]"
select select "spot1"
select select "number:59"
select select "number:75"
select select "number:13"
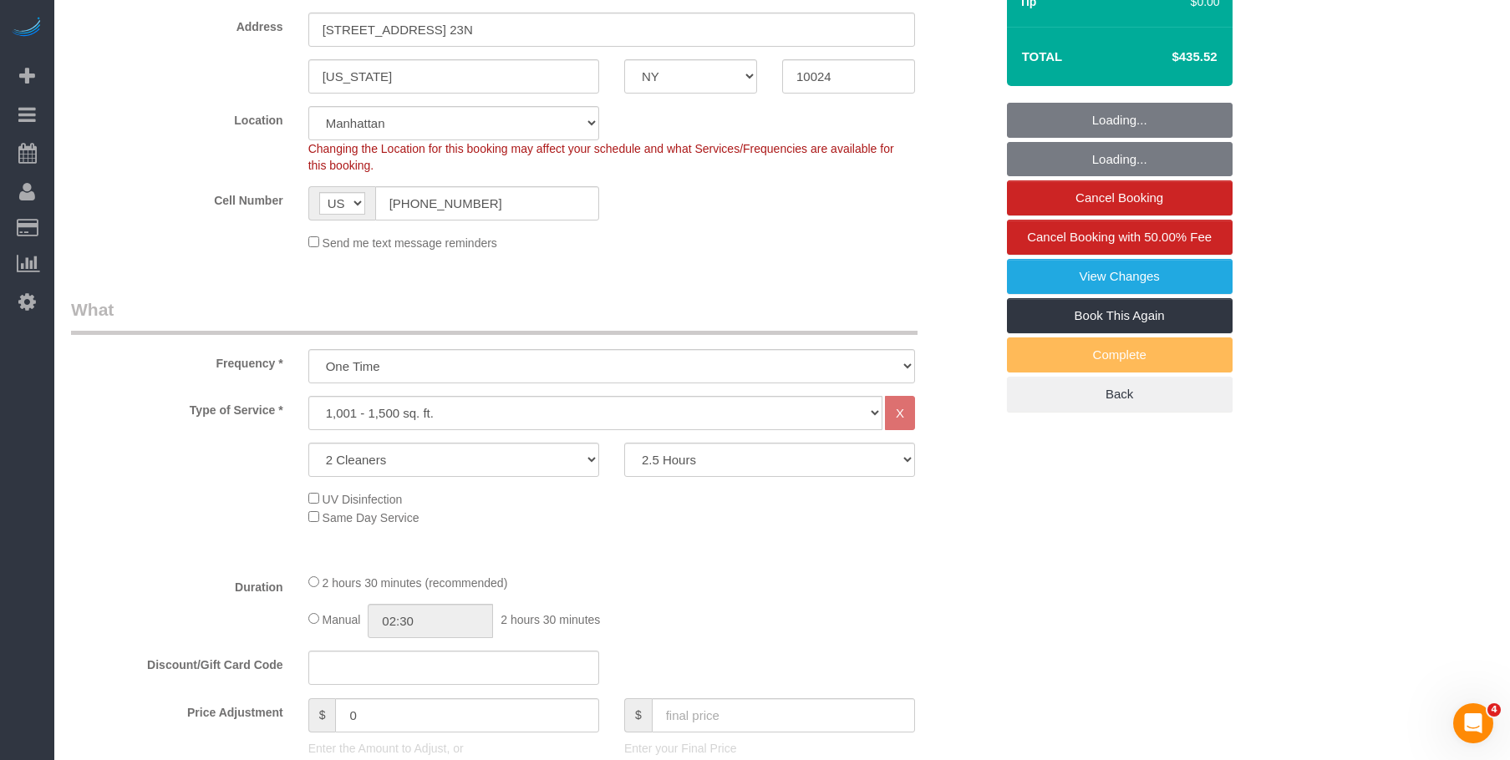
select select "number:5"
select select "string:stripe-pm_1QIE0P4VGloSiKo7MUBaprga"
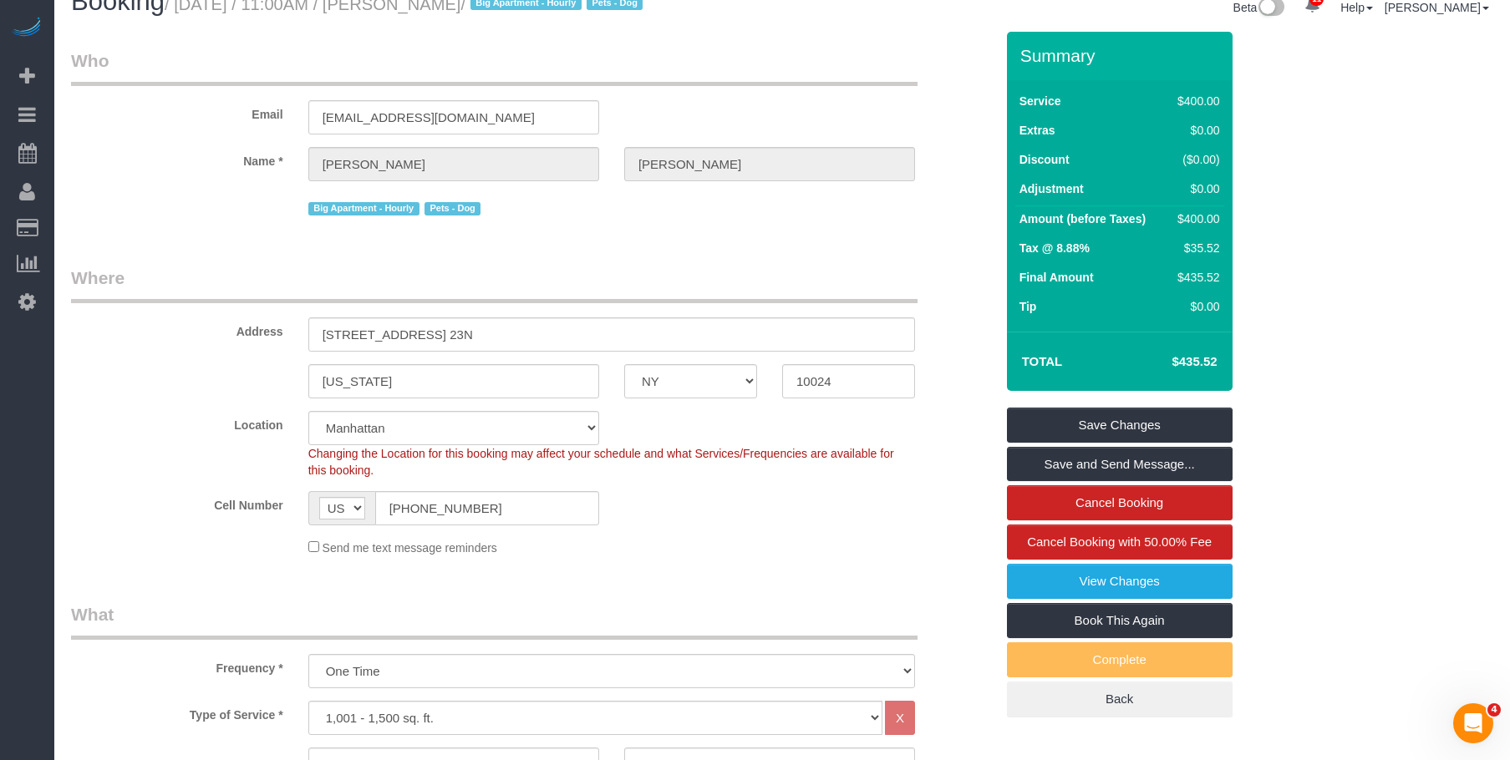
scroll to position [0, 0]
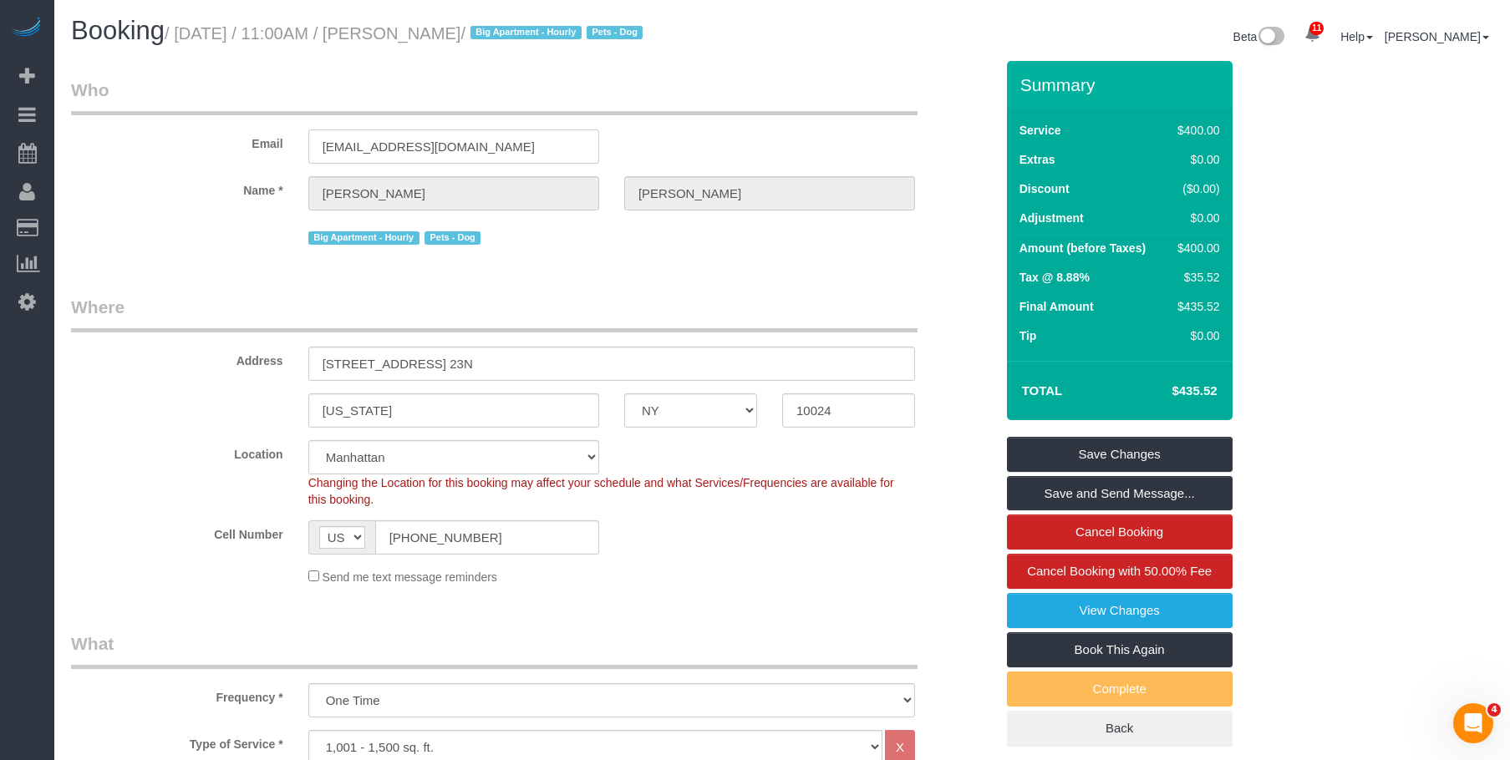
drag, startPoint x: 483, startPoint y: 160, endPoint x: 256, endPoint y: 155, distance: 227.3
click at [256, 155] on div "Email santicampos71@gmail.com" at bounding box center [532, 121] width 948 height 86
drag, startPoint x: 180, startPoint y: 33, endPoint x: 807, endPoint y: 94, distance: 629.5
click at [622, 40] on small "/ September 05, 2025 / 11:00AM / Santiago Campos-Araoz / Big Apartment - Hourly…" at bounding box center [406, 33] width 483 height 18
copy small "September 05, 2025 / 11:00AM / Santiago Campos-Araoz /"
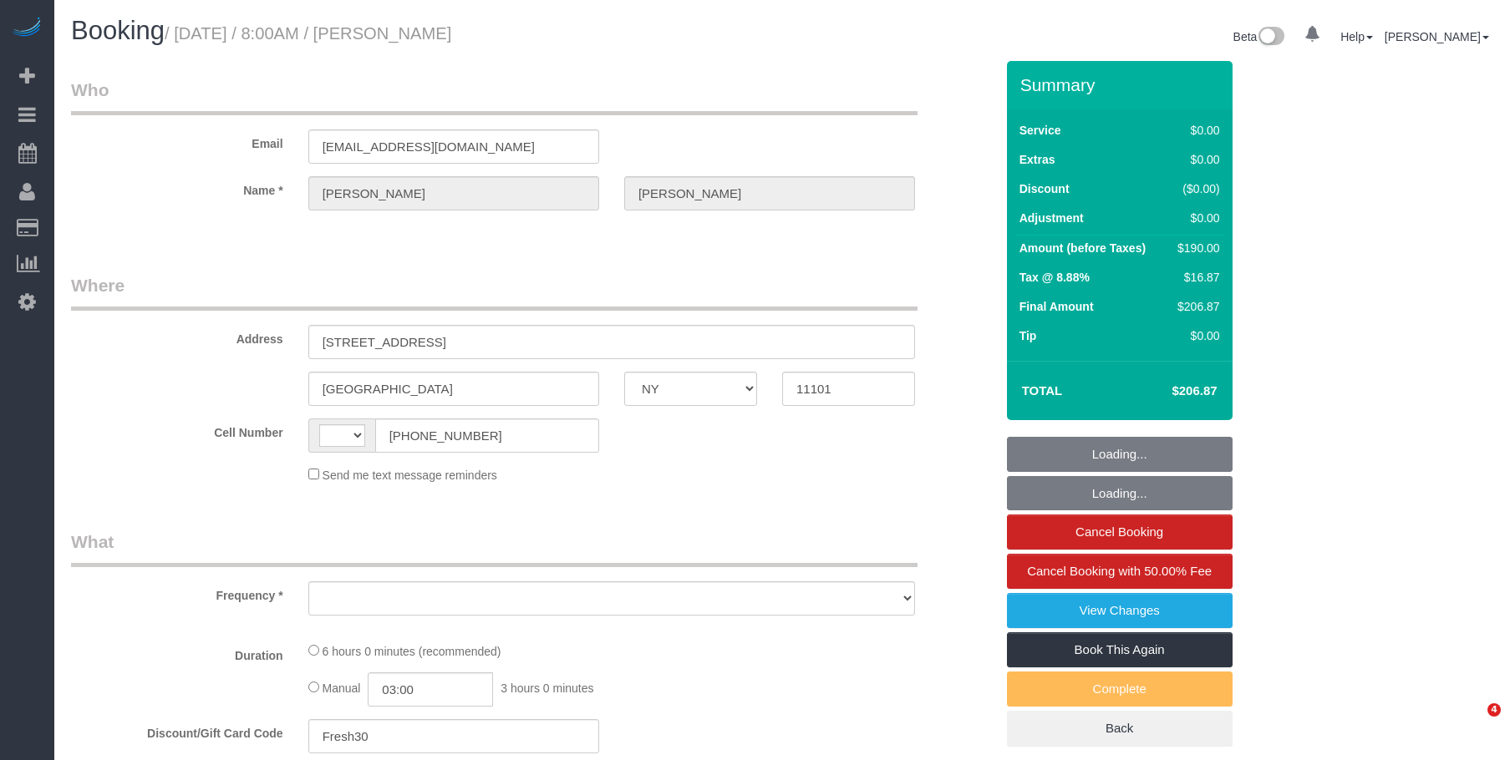
select select "NY"
select select "string:[GEOGRAPHIC_DATA]"
select select "object:714"
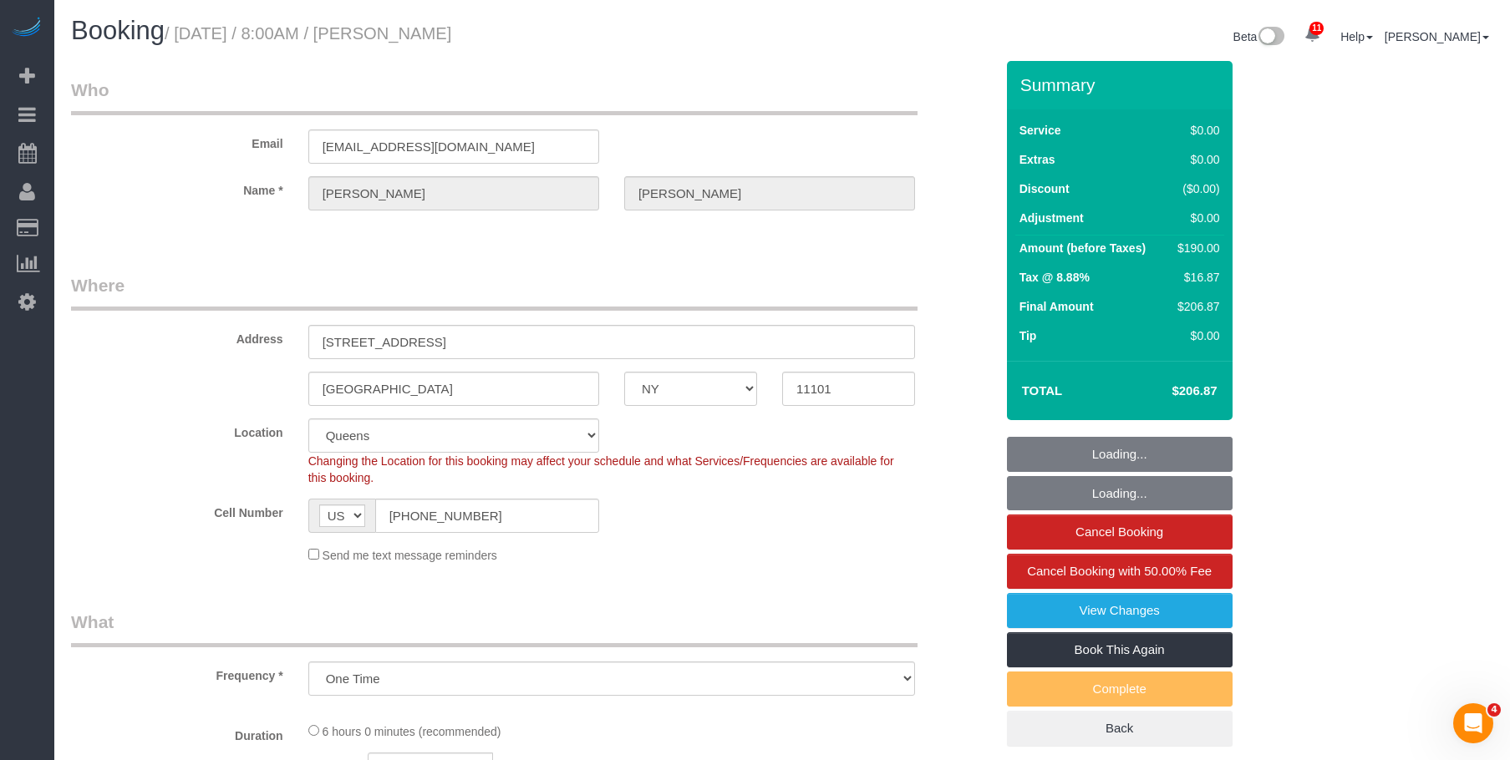
select select "string:stripe-pm_1S3T504VGloSiKo7rXaPhzg1"
select select "2"
select select "spot1"
select select "number:56"
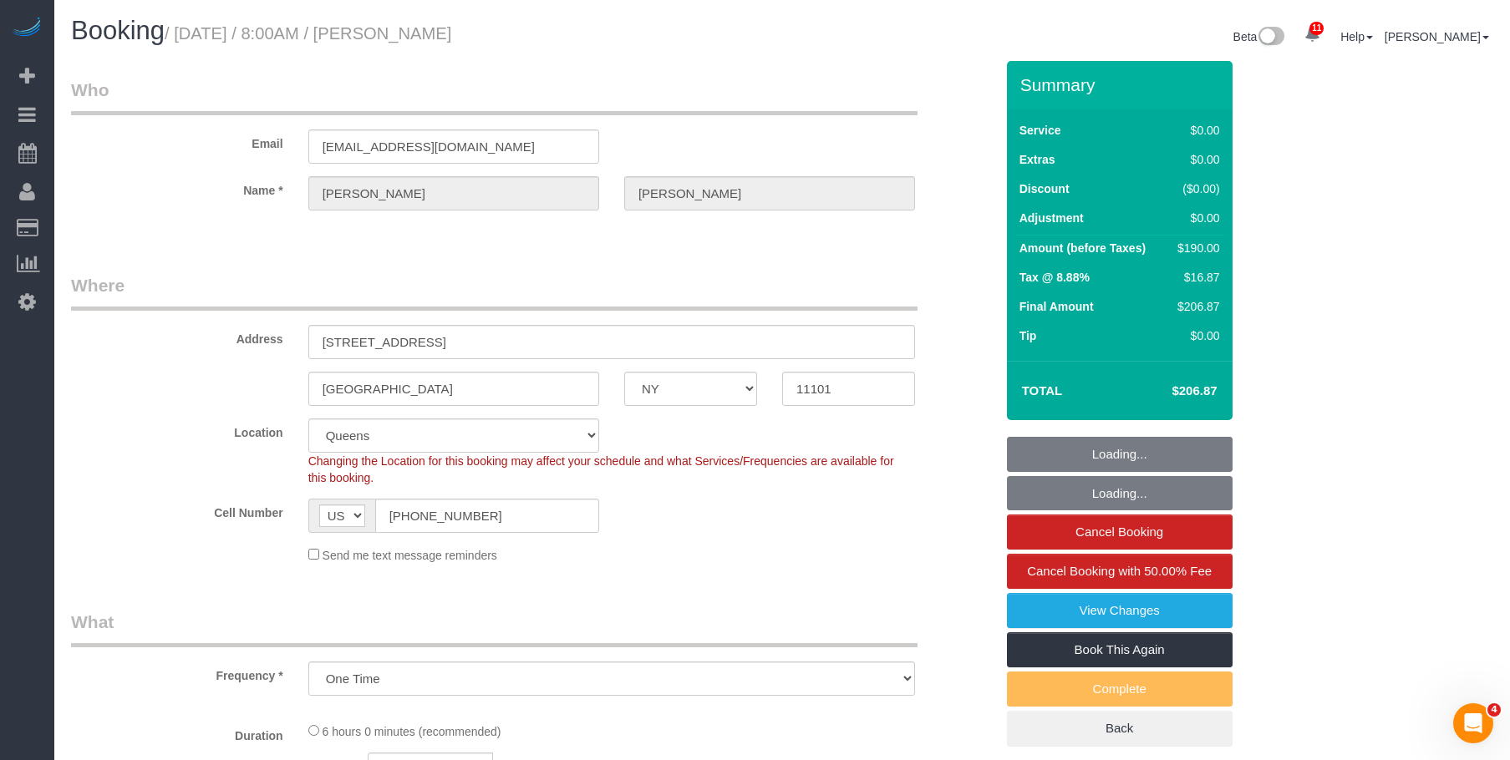
select select "number:70"
select select "number:13"
select select "number:5"
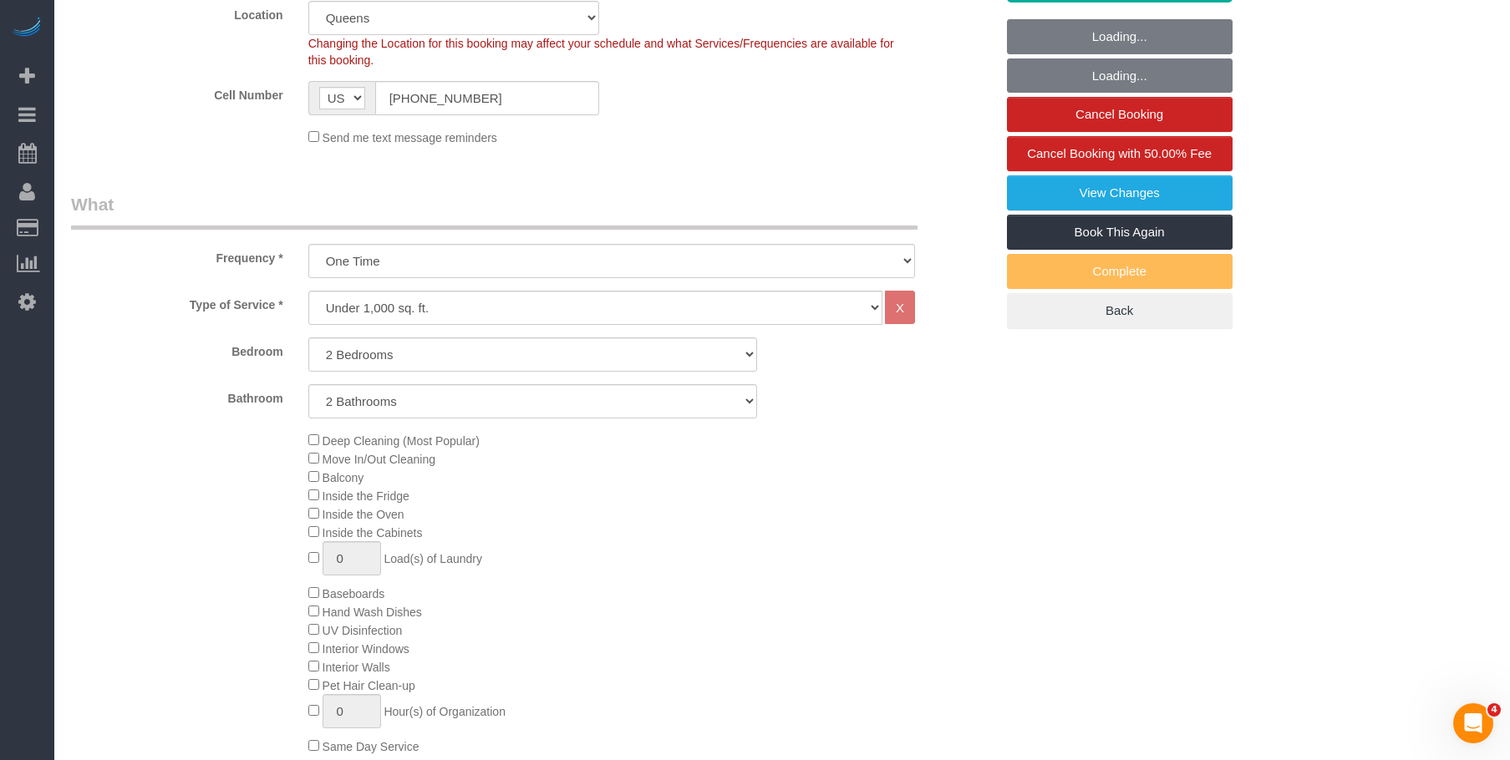
select select "object:1336"
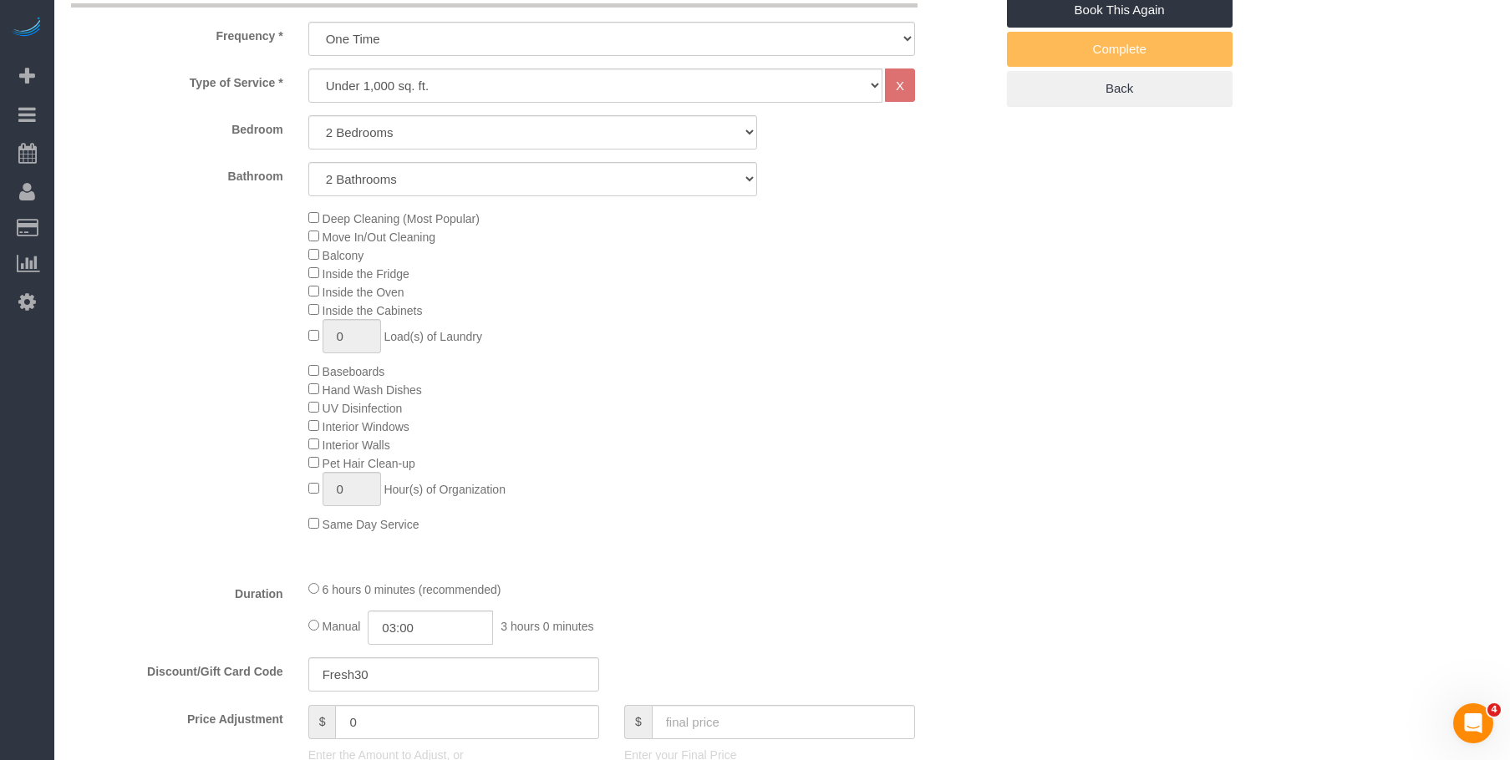
scroll to position [752, 0]
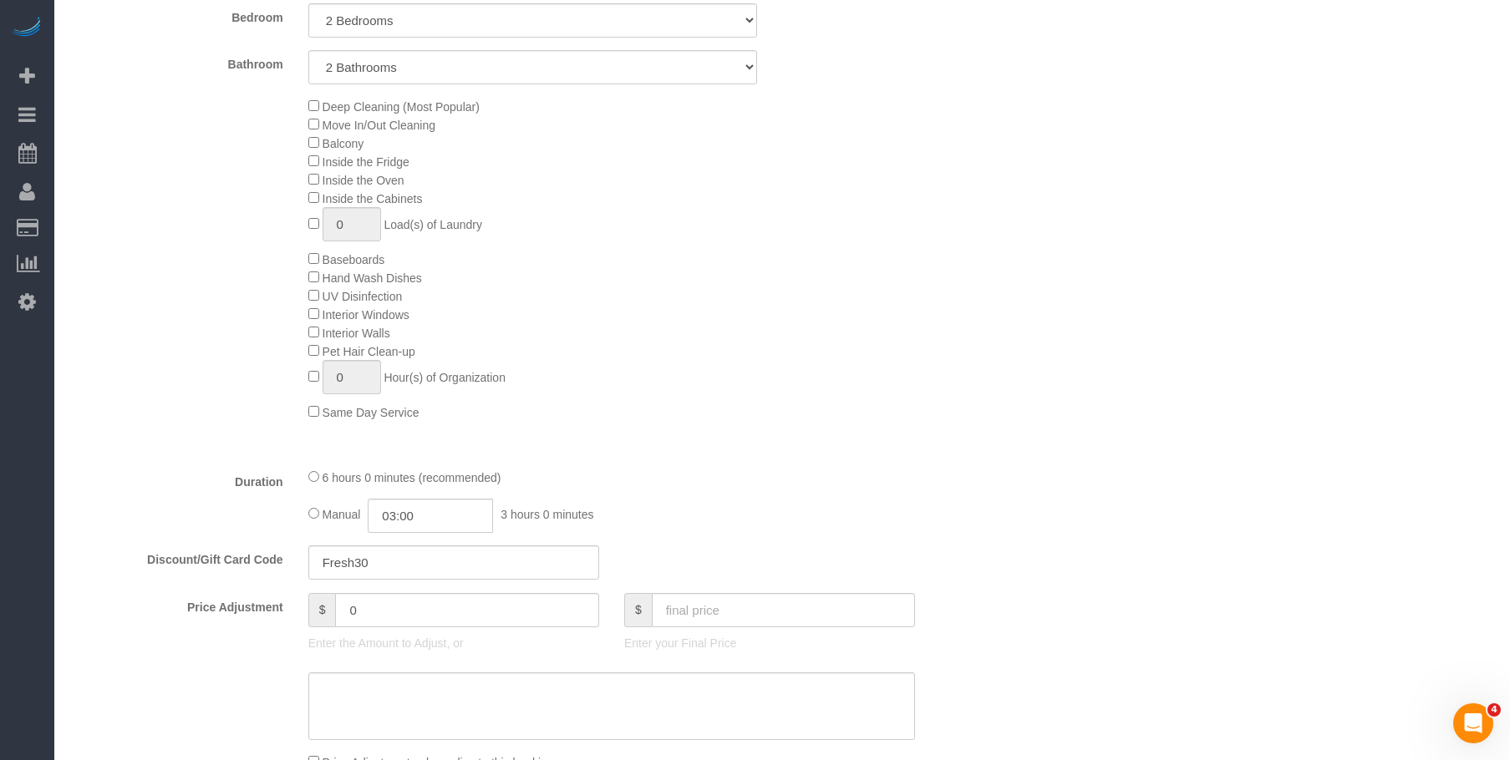
select select "2"
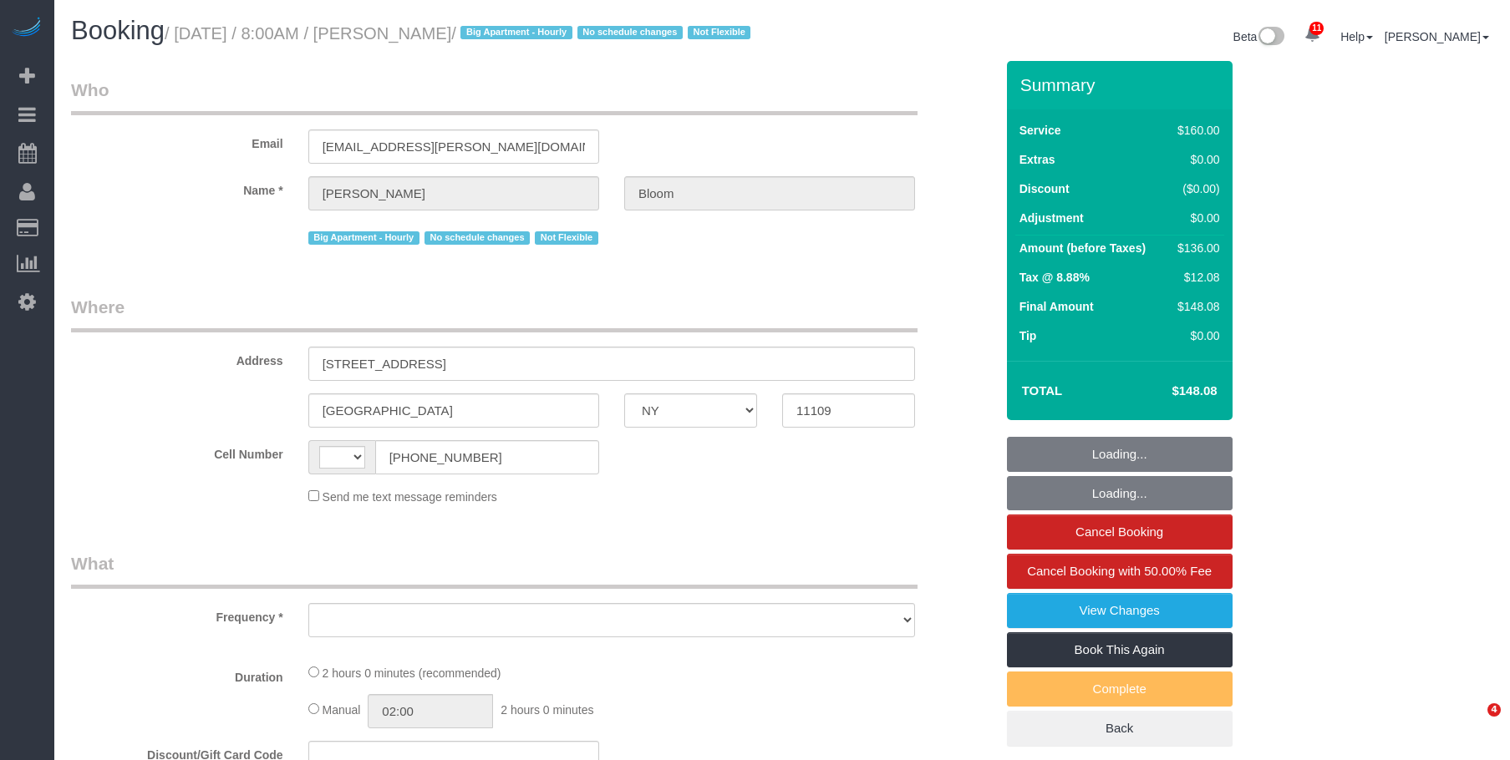
select select "NY"
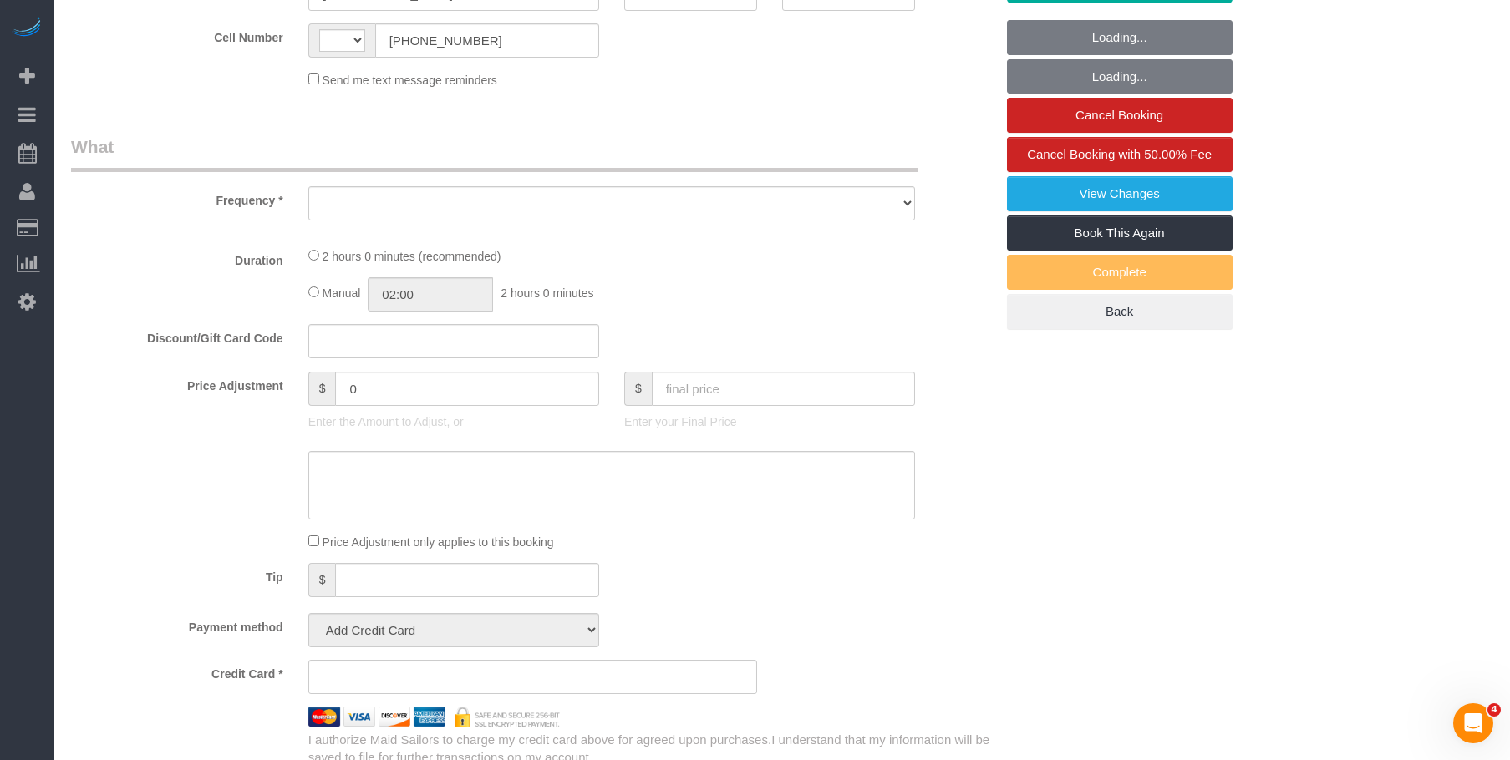
select select "object:598"
select select "string:stripe-pm_1OR5nT4VGloSiKo7ZYWpMpVz"
select select "number:56"
select select "number:70"
select select "number:15"
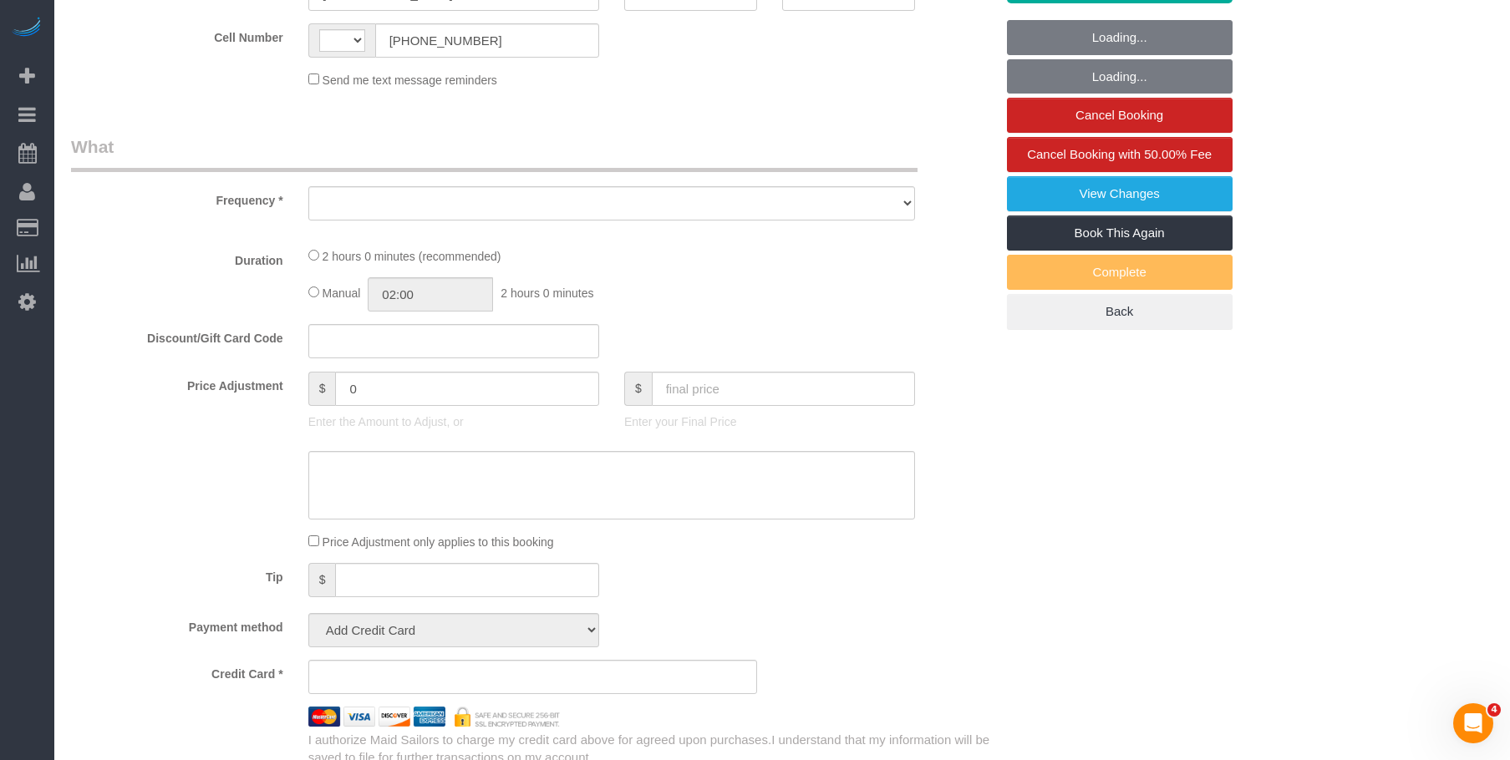
select select "number:5"
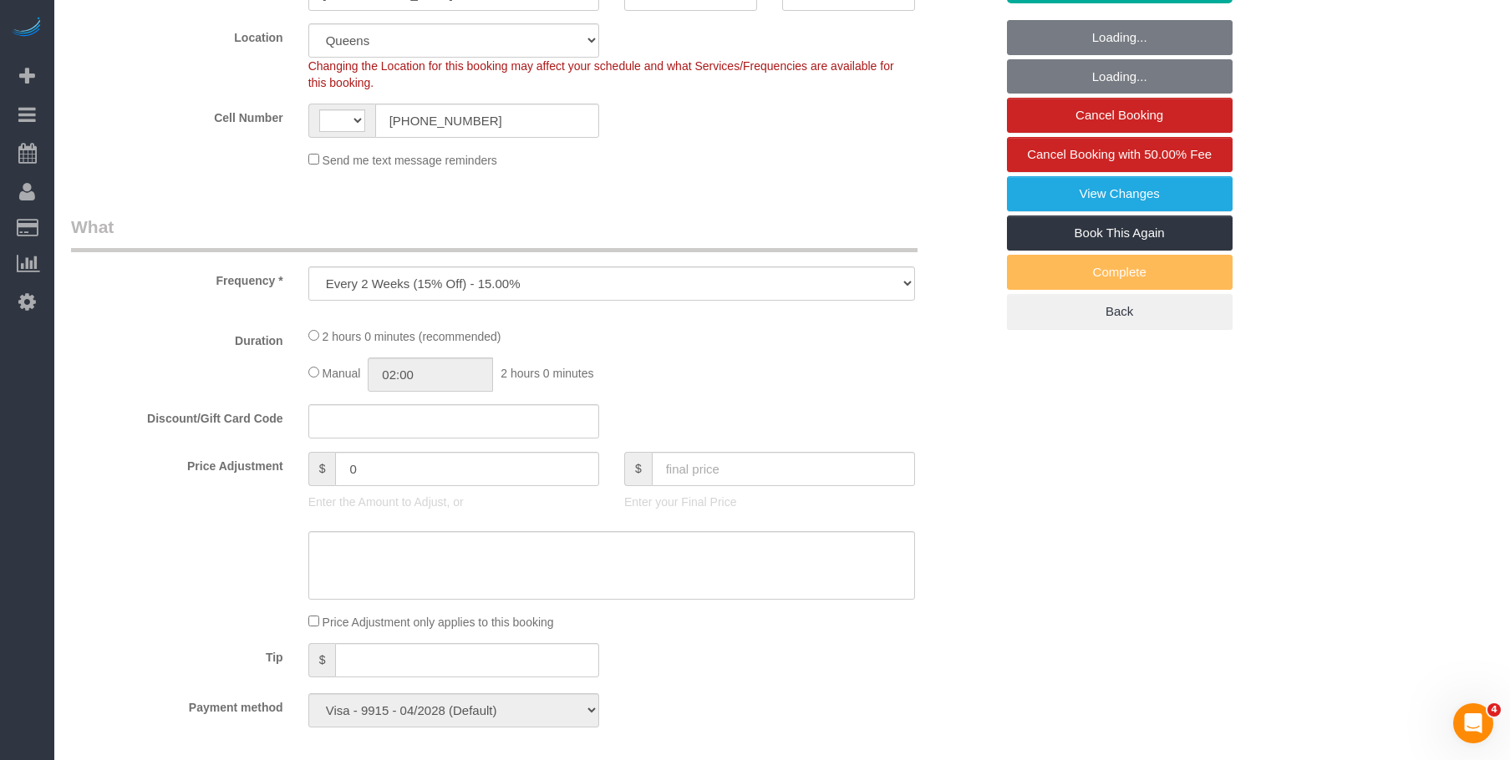
scroll to position [418, 0]
select select "object:882"
select select "string:US"
select select "spot1"
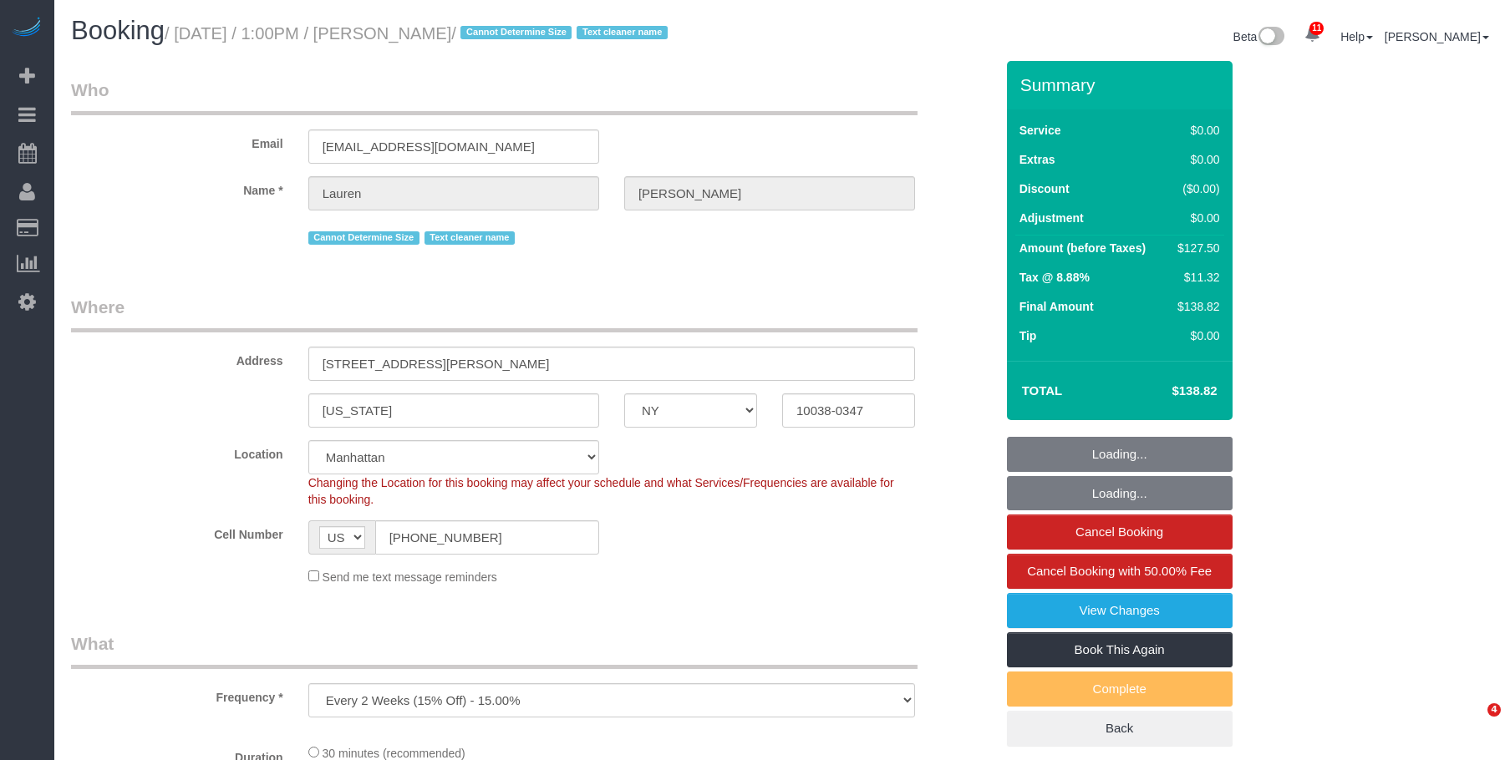
select select "NY"
select select "object:733"
select select "number:89"
select select "number:90"
select select "number:15"
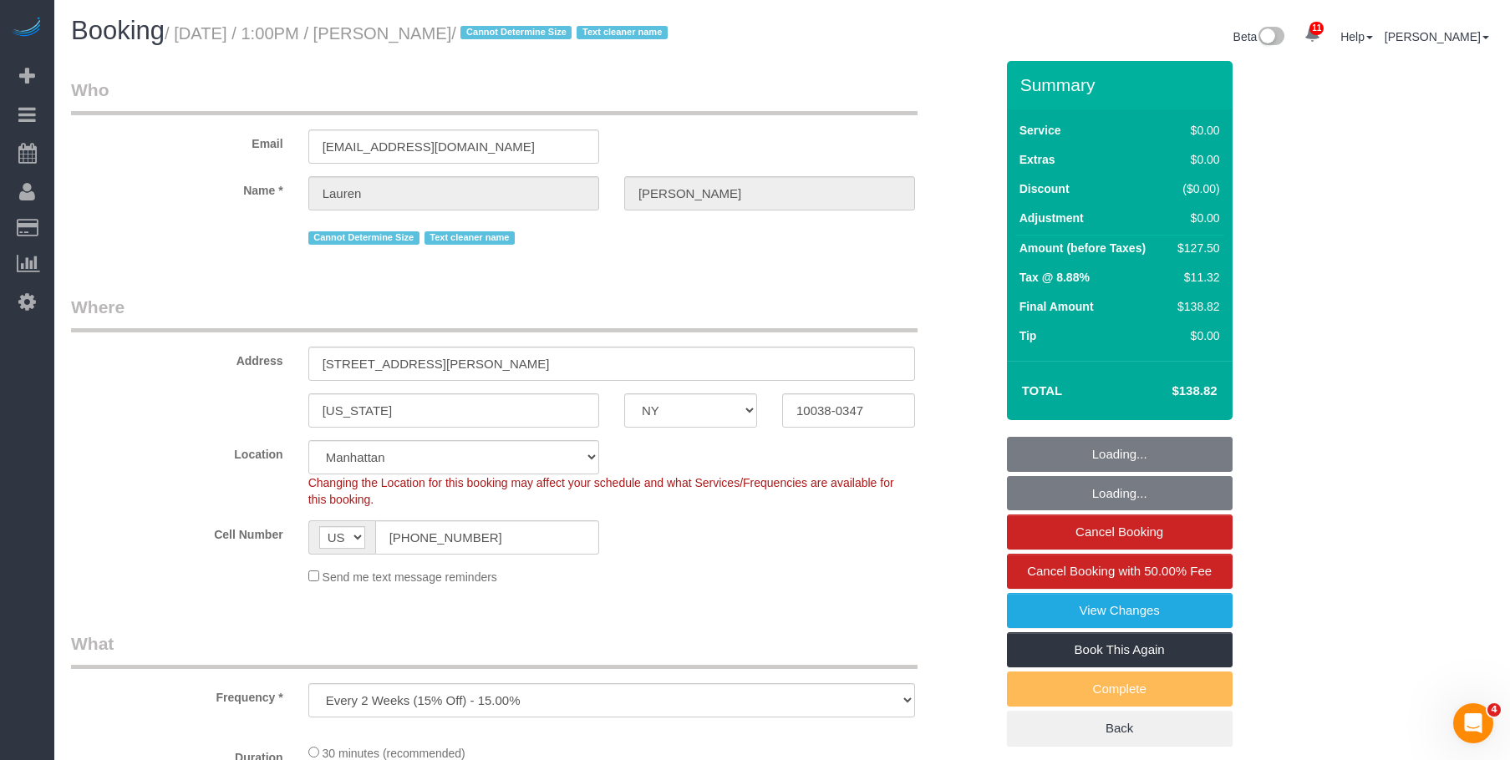
select select "number:5"
select select "spot1"
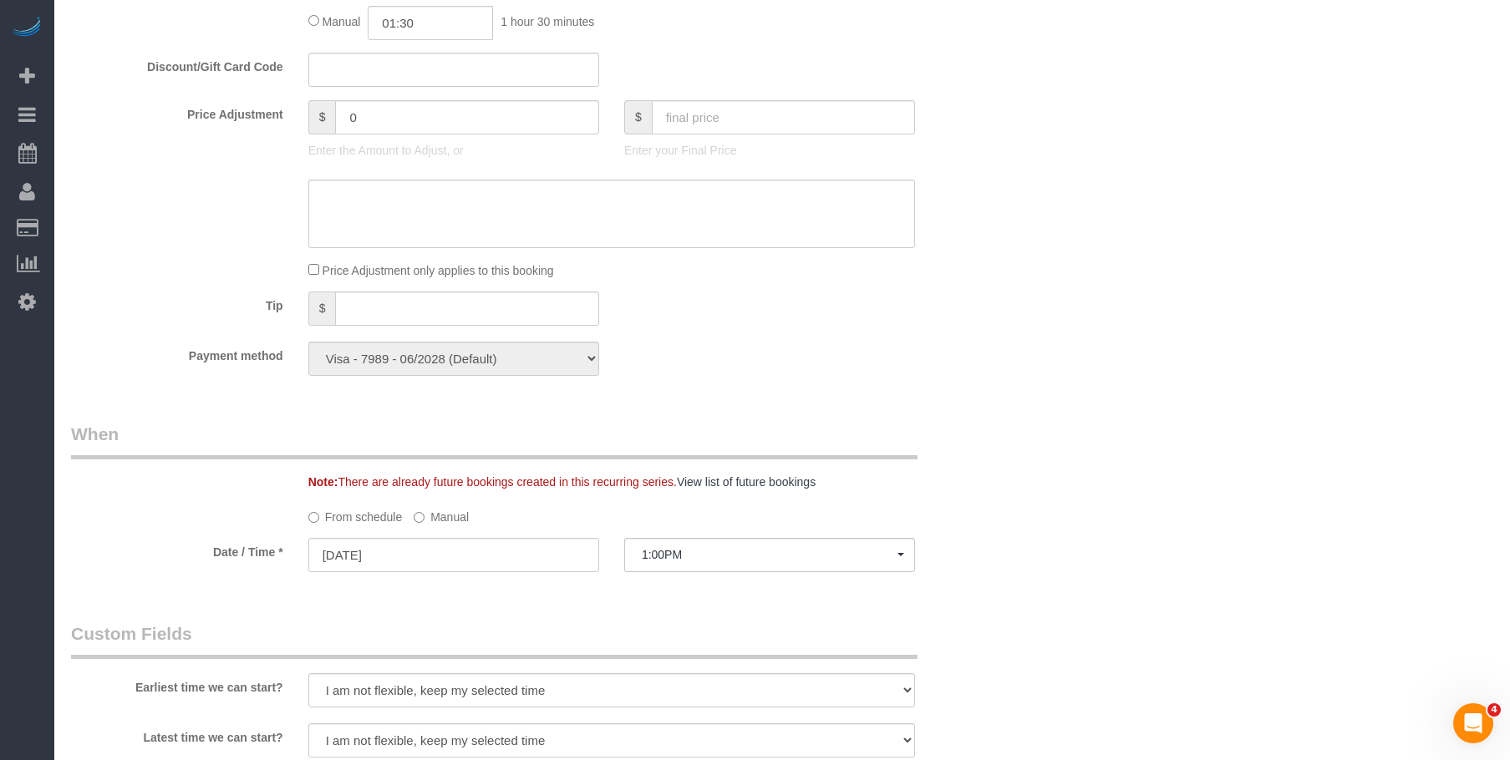
scroll to position [1420, 0]
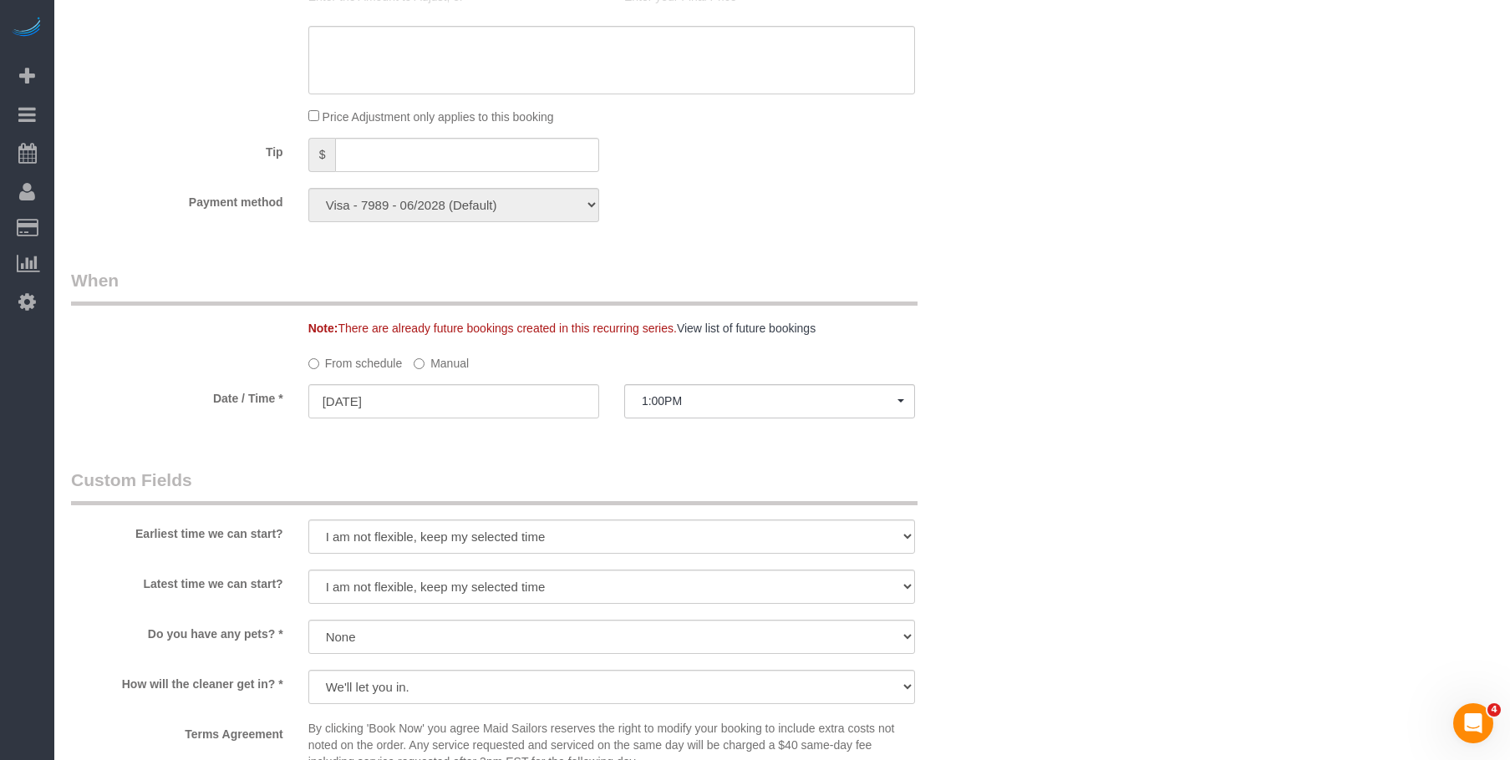
click at [442, 364] on label "Manual" at bounding box center [441, 360] width 55 height 23
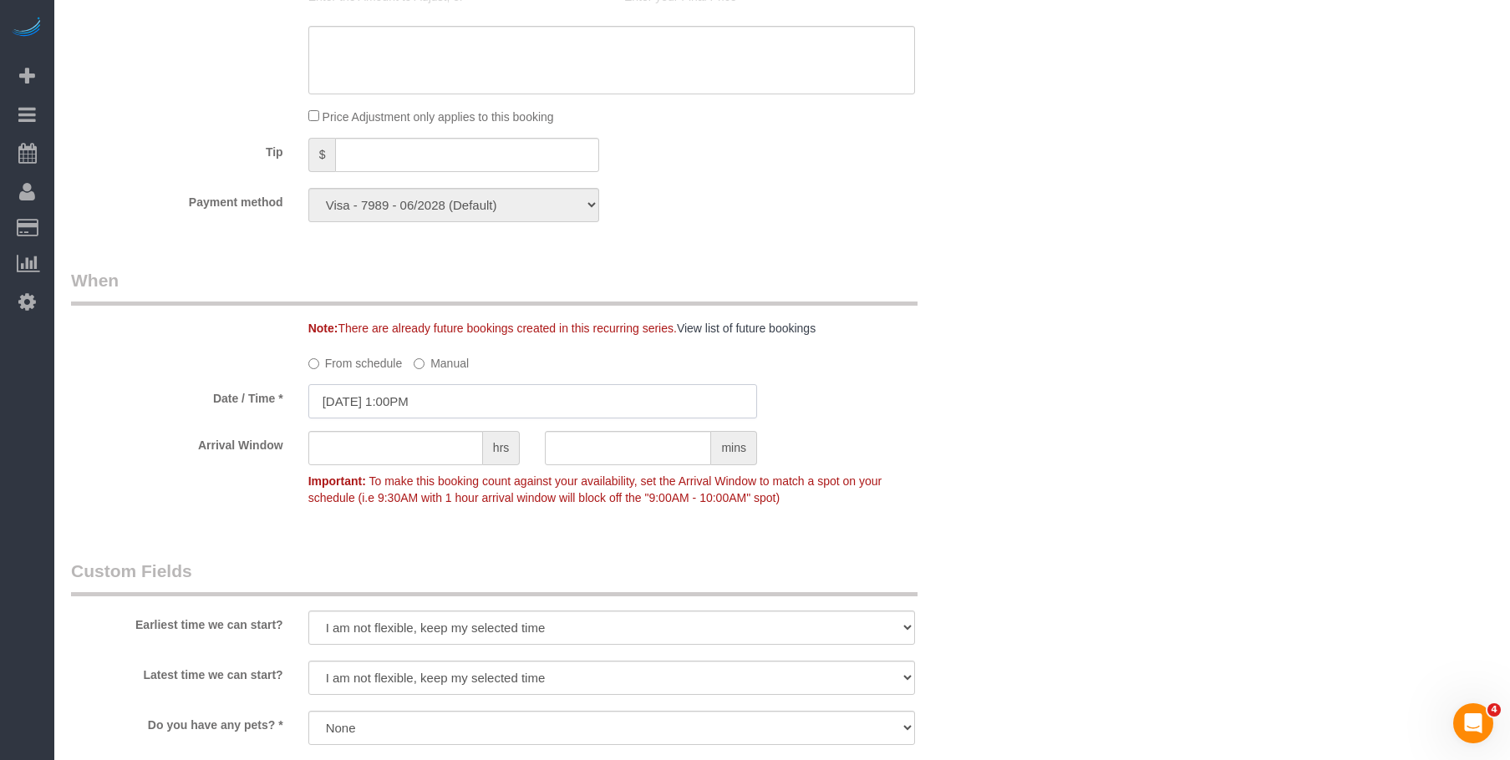
click at [590, 400] on input "[DATE] 1:00PM" at bounding box center [532, 401] width 449 height 34
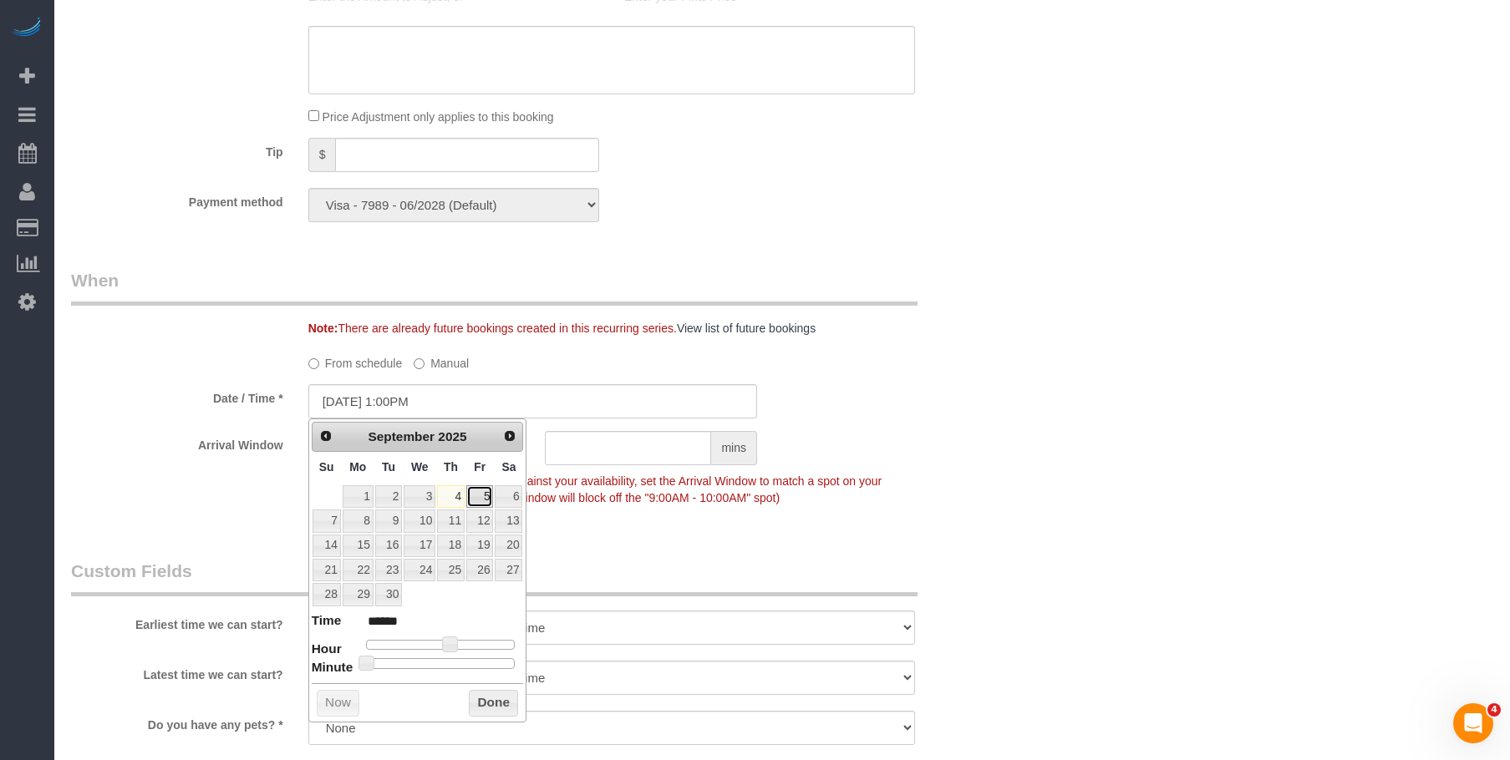
click at [487, 494] on link "5" at bounding box center [479, 496] width 27 height 23
type input "[DATE] 2:00PM"
type input "******"
type input "[DATE] 3:00PM"
type input "******"
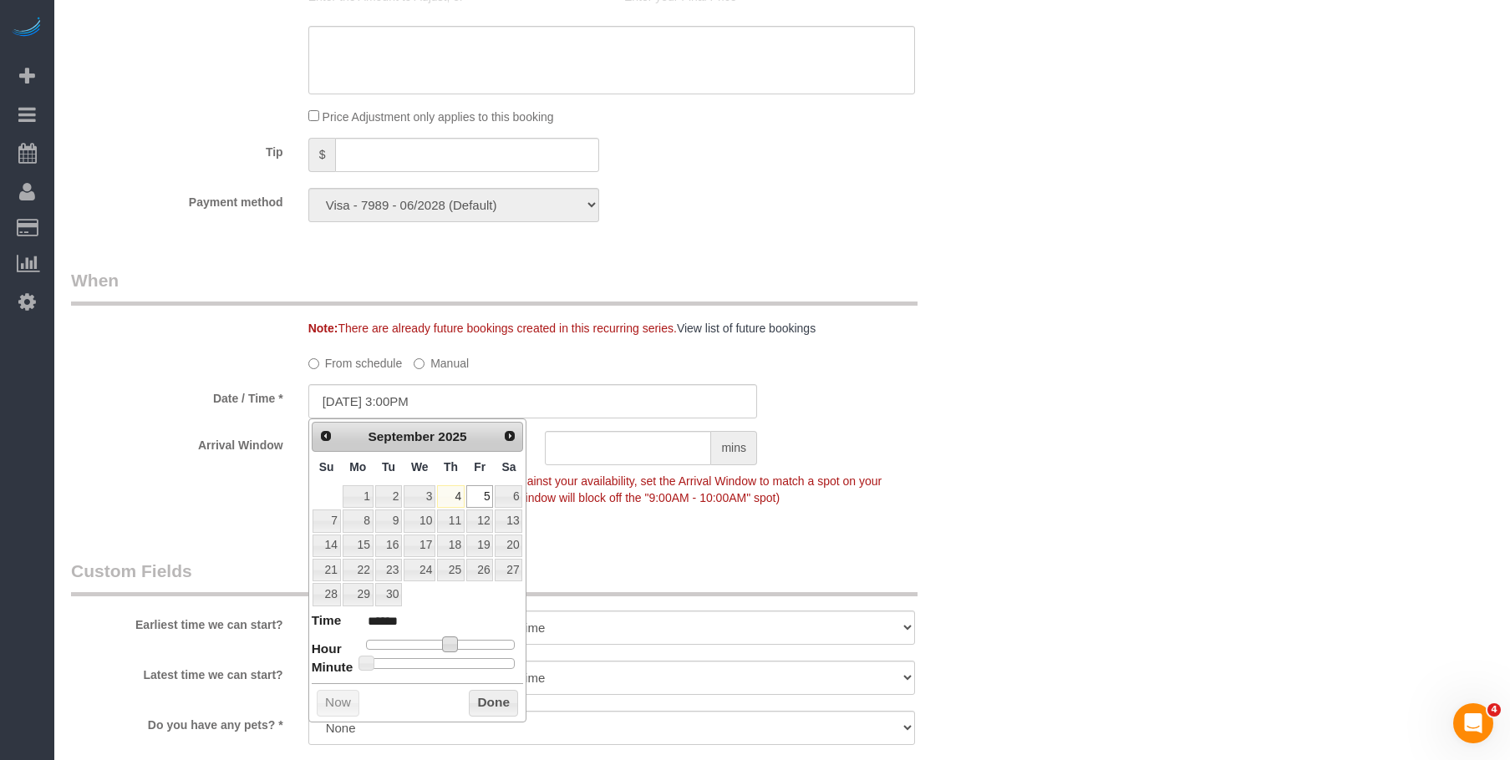
type input "[DATE] 5:00PM"
type input "******"
type input "[DATE] 6:00PM"
type input "******"
type input "[DATE] 5:00PM"
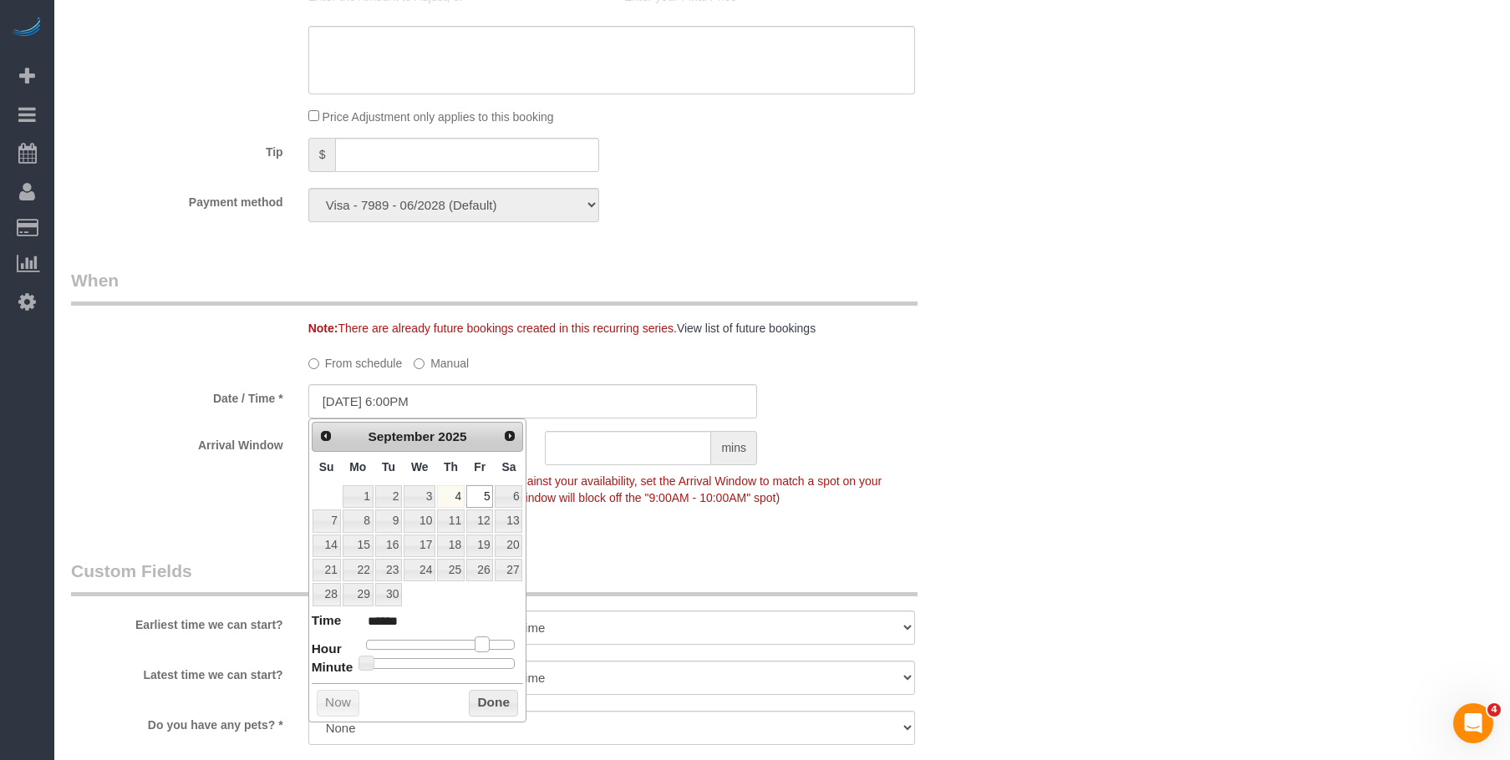
type input "******"
click at [480, 649] on span at bounding box center [475, 644] width 15 height 15
type input "[DATE] 6:00PM"
type input "******"
type input "[DATE] 6:05PM"
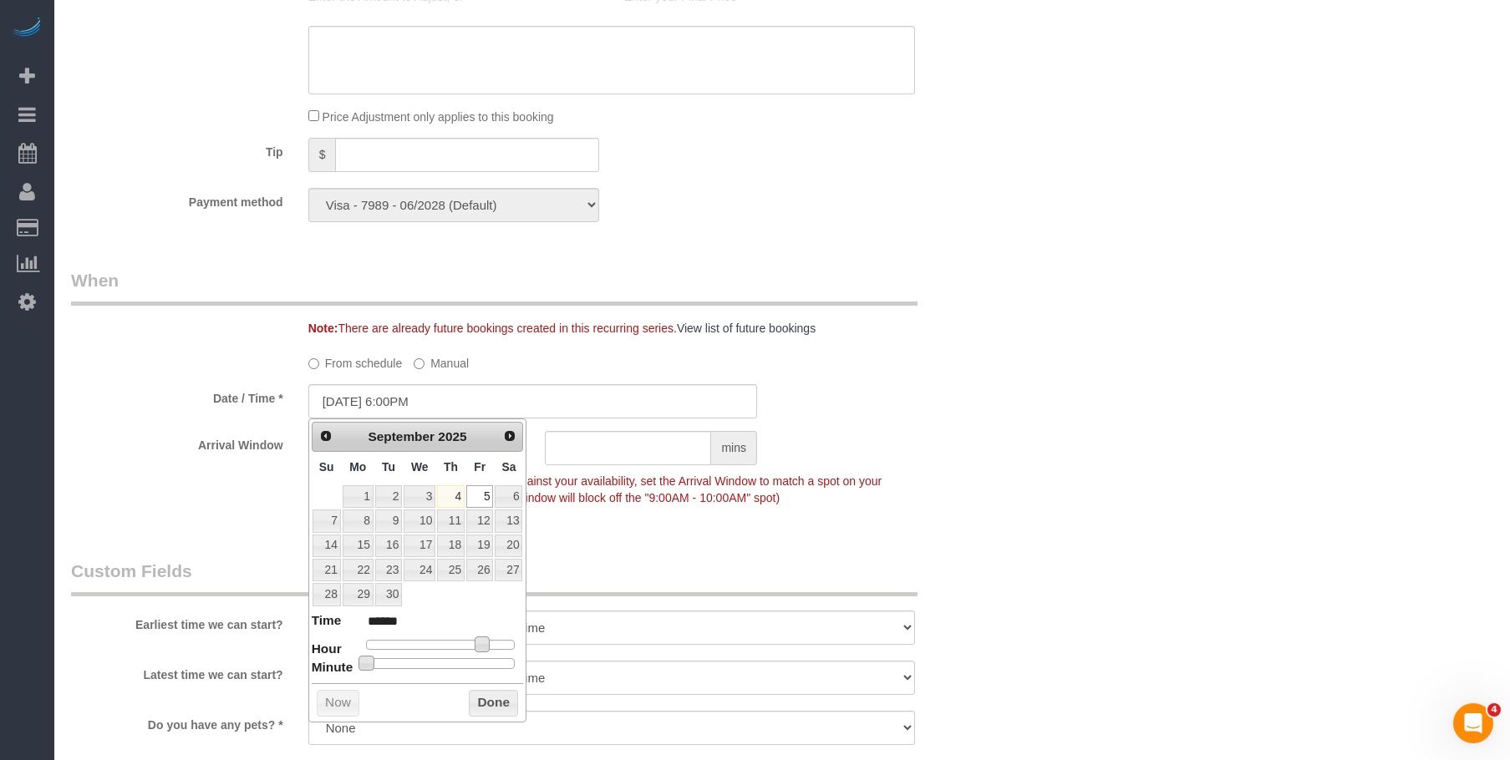
type input "******"
type input "[DATE] 6:10PM"
type input "******"
type input "[DATE] 6:15PM"
type input "******"
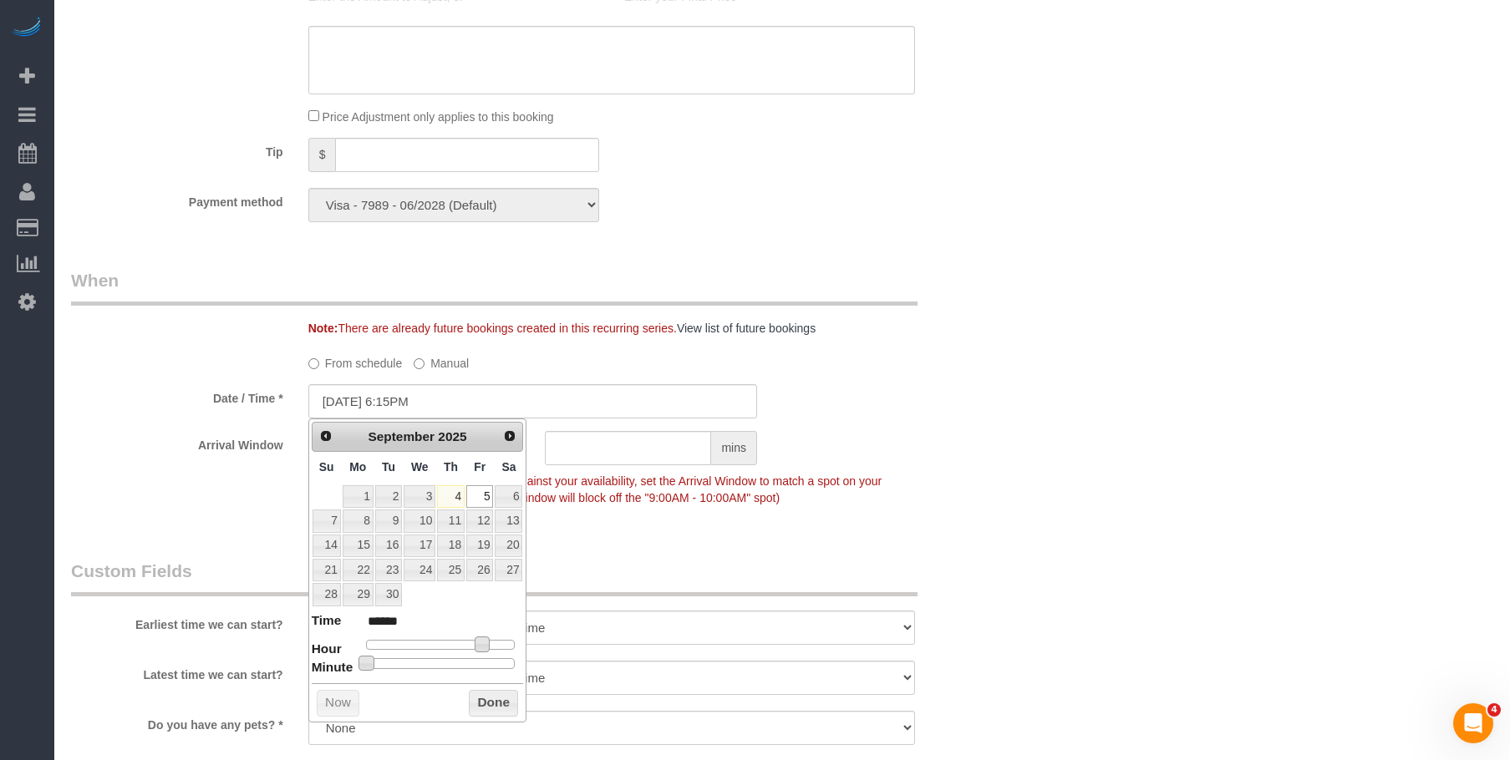
type input "[DATE] 6:20PM"
type input "******"
type input "[DATE] 6:25PM"
type input "******"
type input "[DATE] 6:30PM"
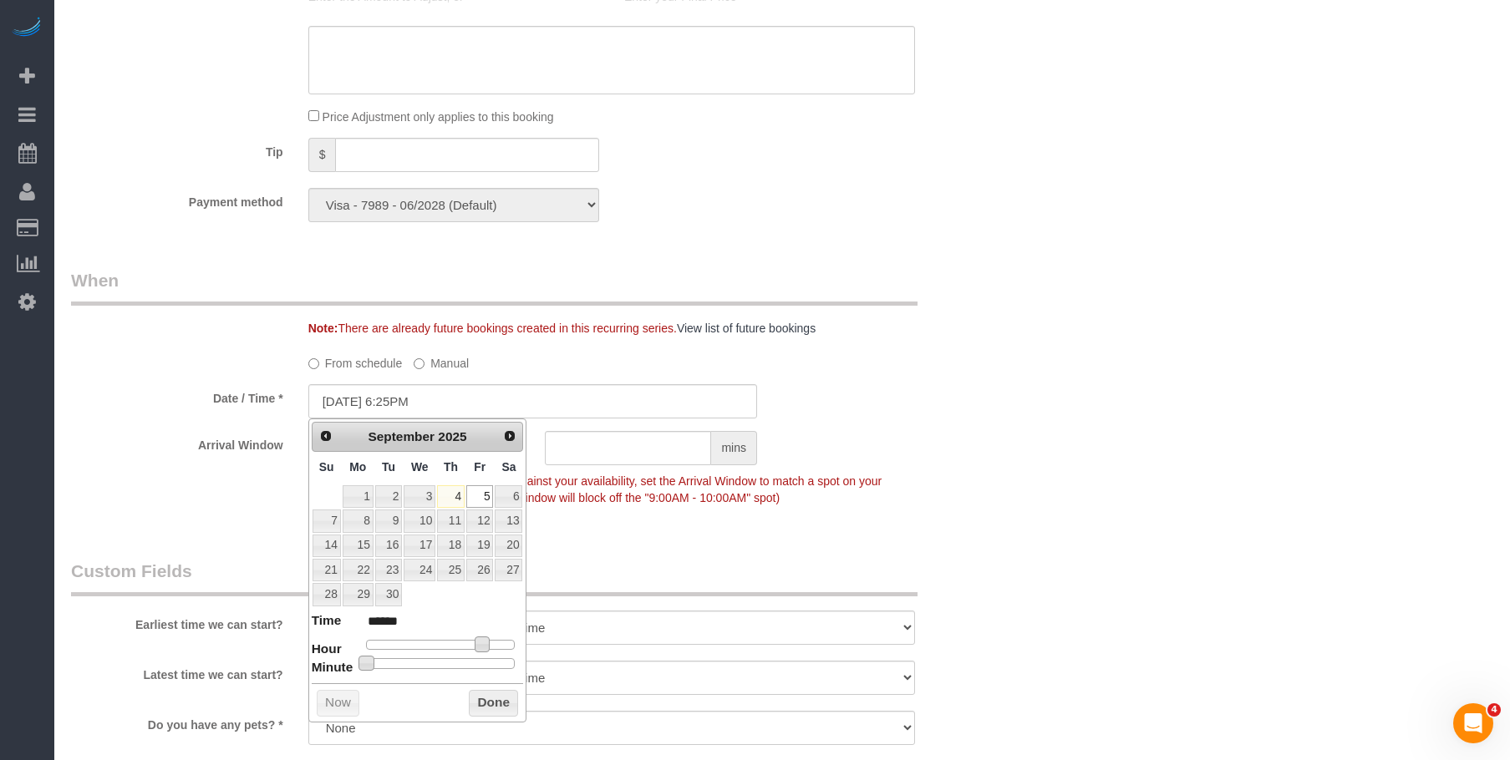
type input "******"
type input "[DATE] 6:35PM"
type input "******"
drag, startPoint x: 360, startPoint y: 660, endPoint x: 454, endPoint y: 669, distance: 94.8
click at [452, 669] on div "Prev Next [DATE] Su Mo Tu We Th Fr Sa 1 2 3 4 5 6 7 8 9 10 11 12 13 14 15 16 17…" at bounding box center [417, 571] width 219 height 304
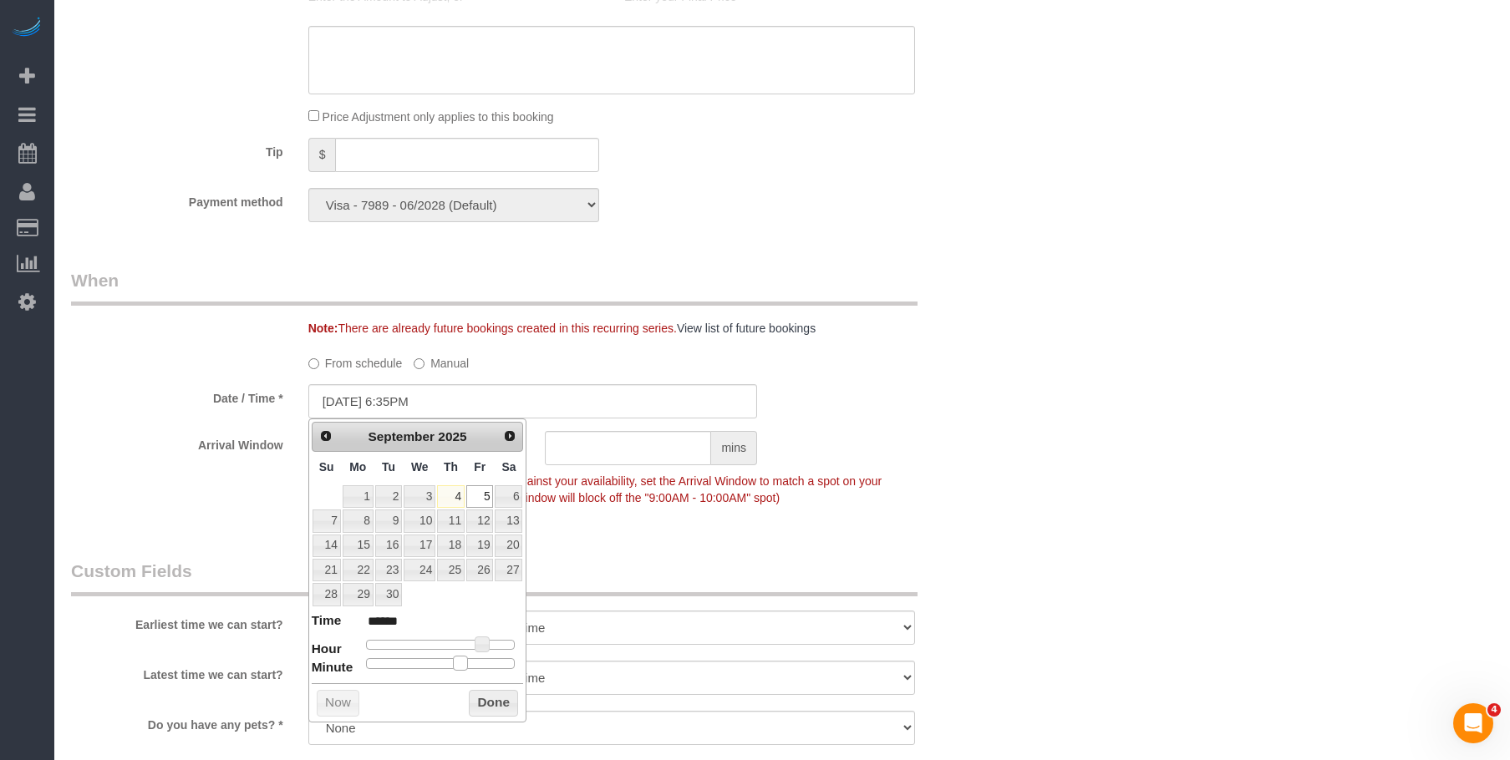
click at [454, 666] on span at bounding box center [460, 663] width 15 height 15
type input "09/05/2025 6:30PM"
type input "******"
click at [453, 666] on span at bounding box center [446, 663] width 15 height 15
type input "09/05/2025 4:30PM"
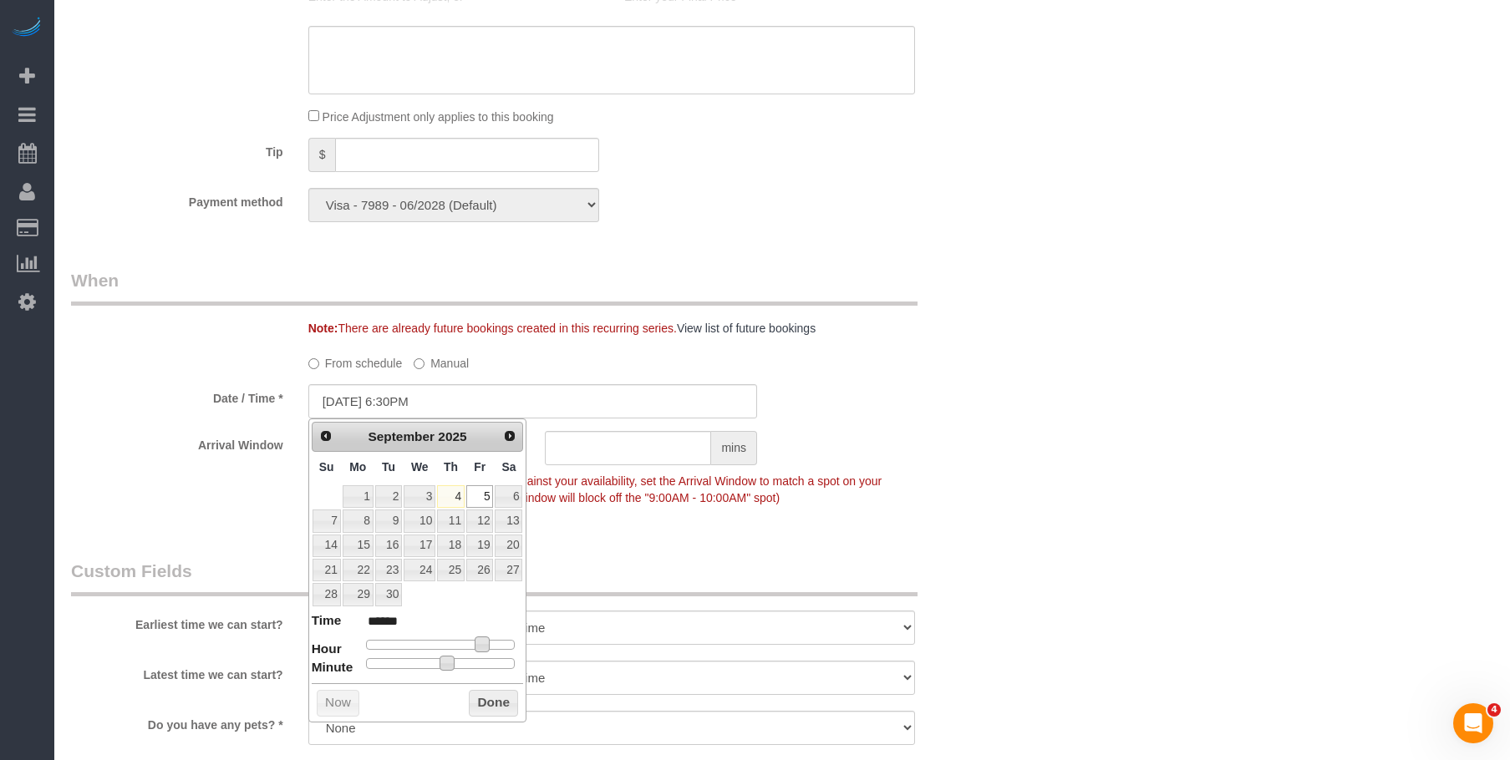
type input "******"
click at [470, 640] on div at bounding box center [441, 645] width 150 height 10
type input "09/05/2025 5:30PM"
type input "******"
click at [475, 644] on span at bounding box center [475, 644] width 15 height 15
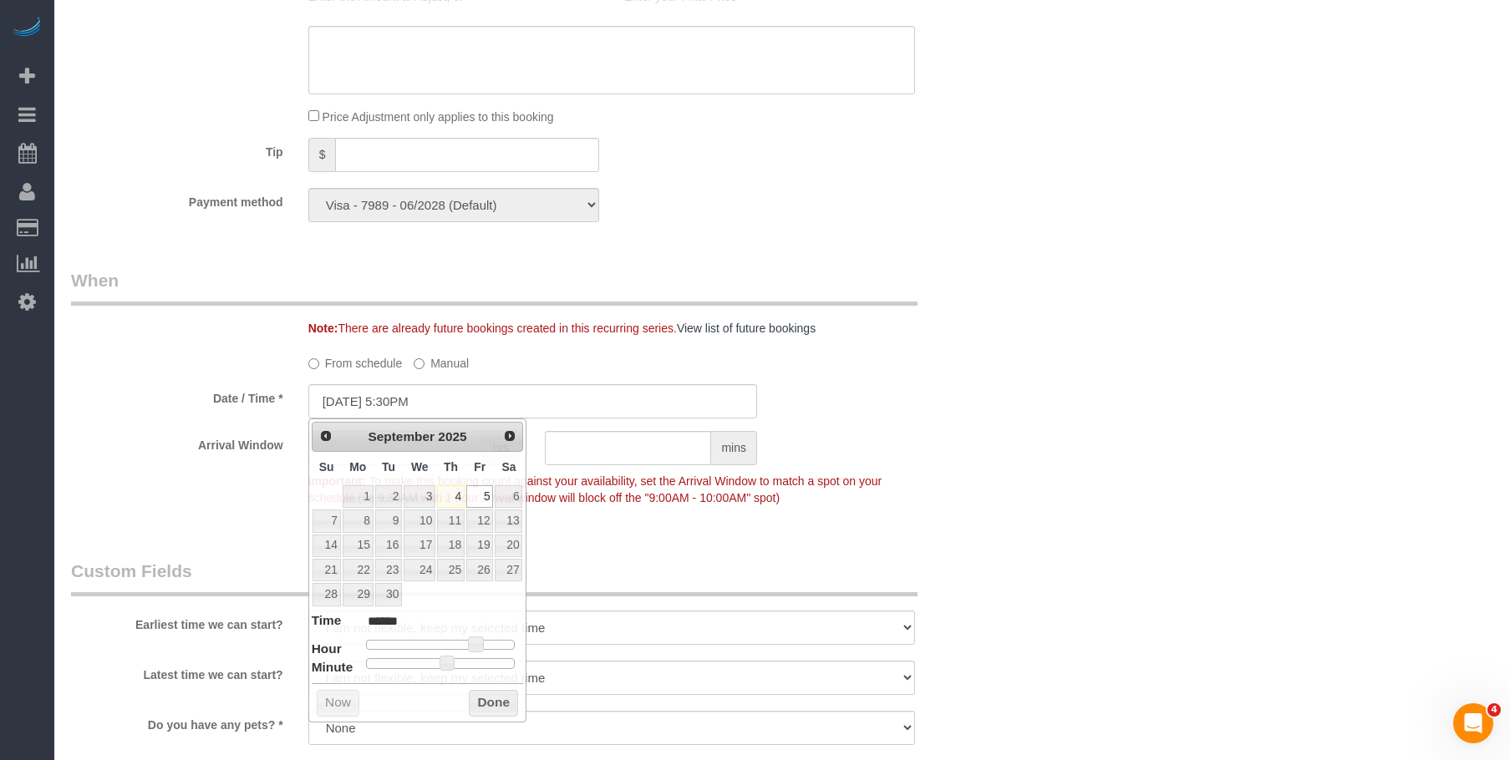
click at [1070, 464] on div "Who Email laurendana1@gmail.com Name * Lauren Dana Cannot Determine Size Text c…" at bounding box center [782, 91] width 1422 height 2900
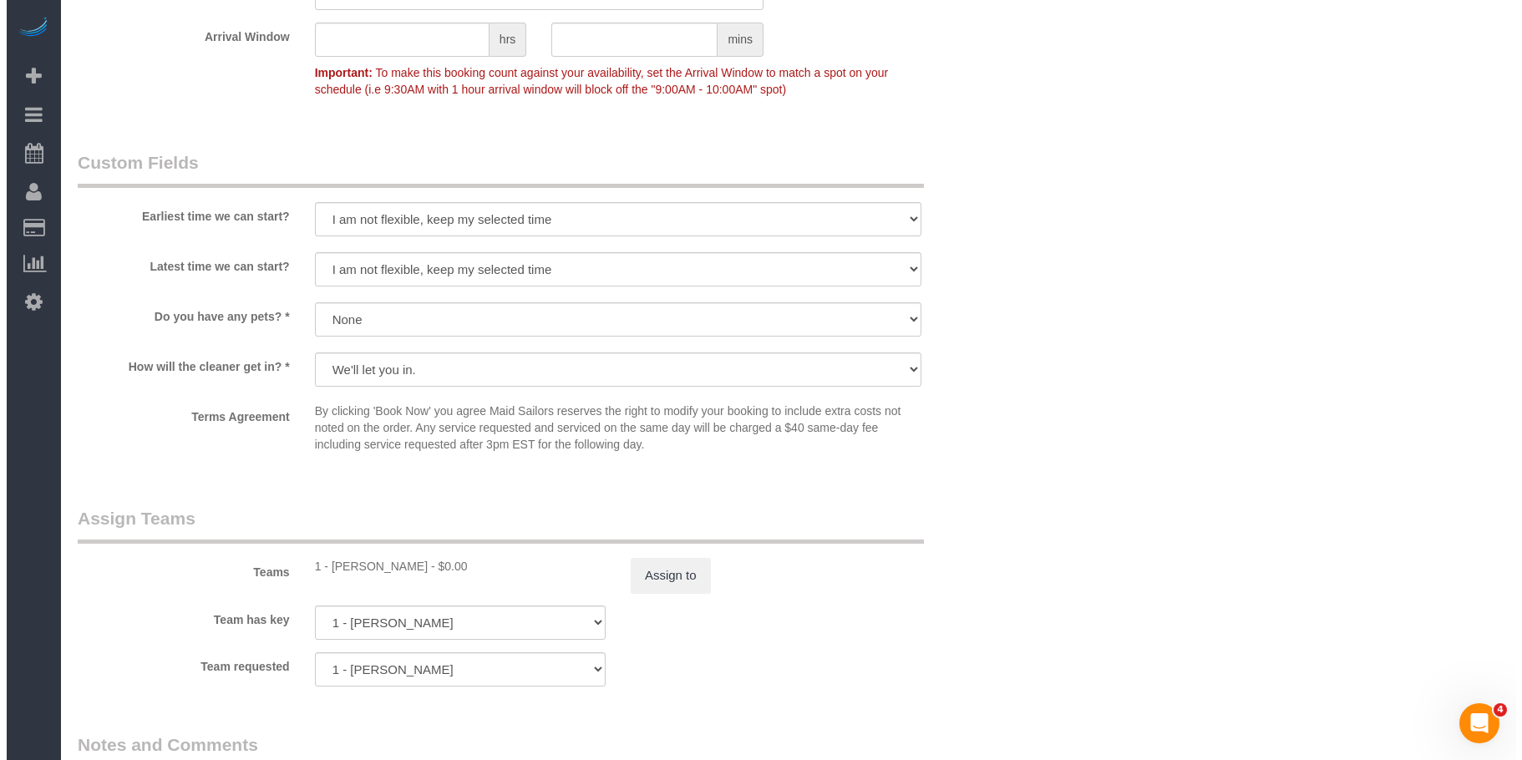
scroll to position [1921, 0]
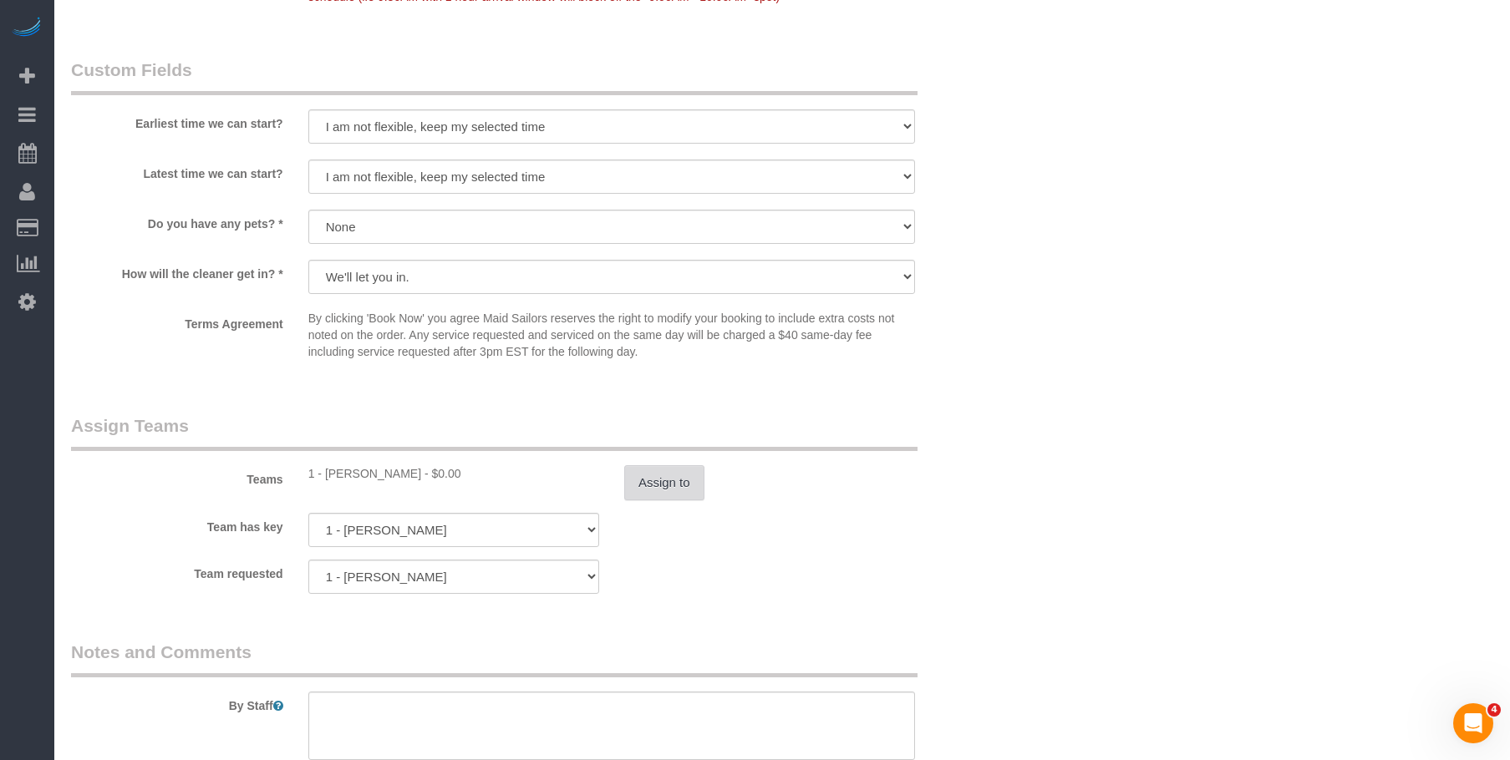
click at [668, 494] on button "Assign to" at bounding box center [664, 482] width 80 height 35
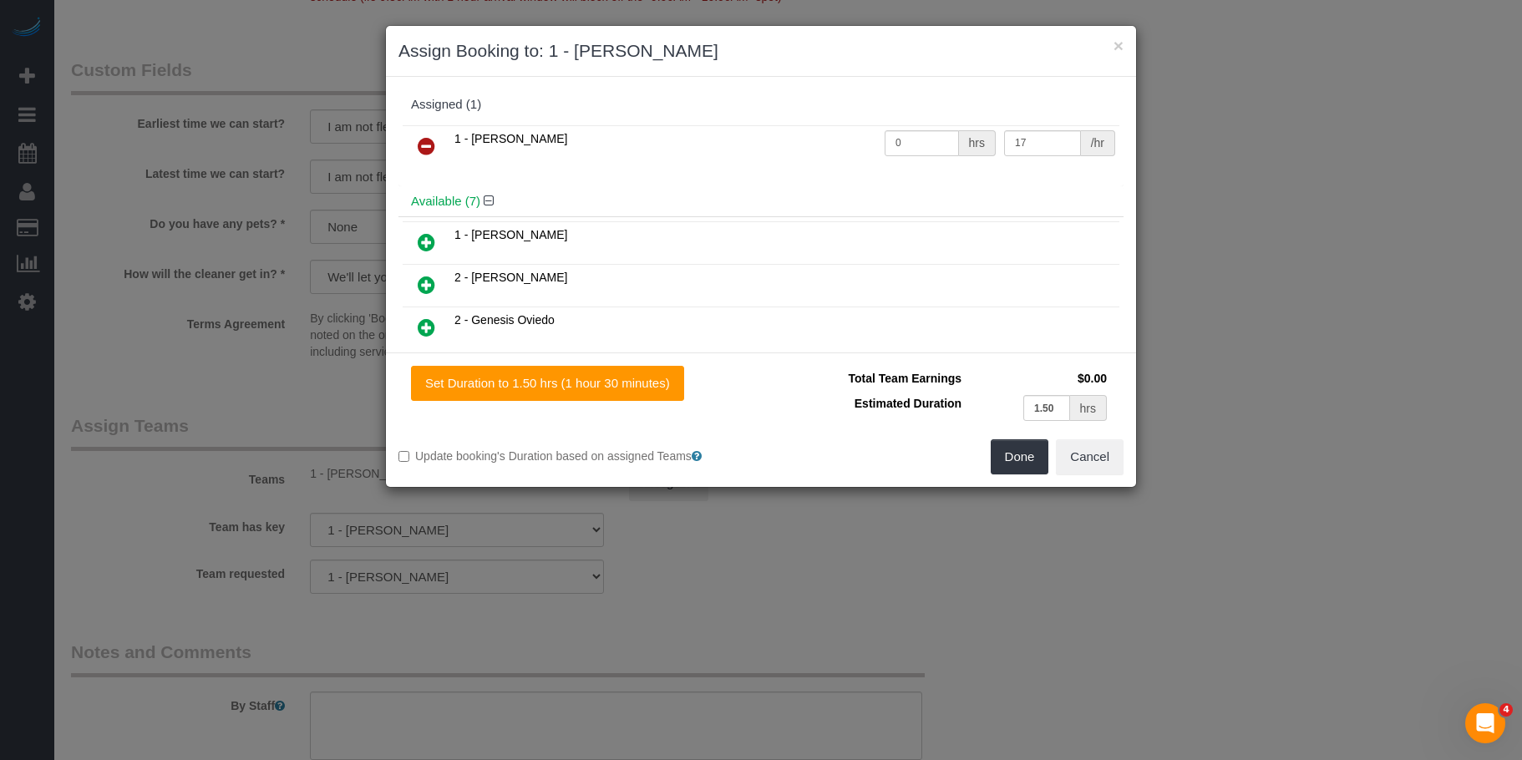
click at [426, 143] on icon at bounding box center [427, 146] width 18 height 20
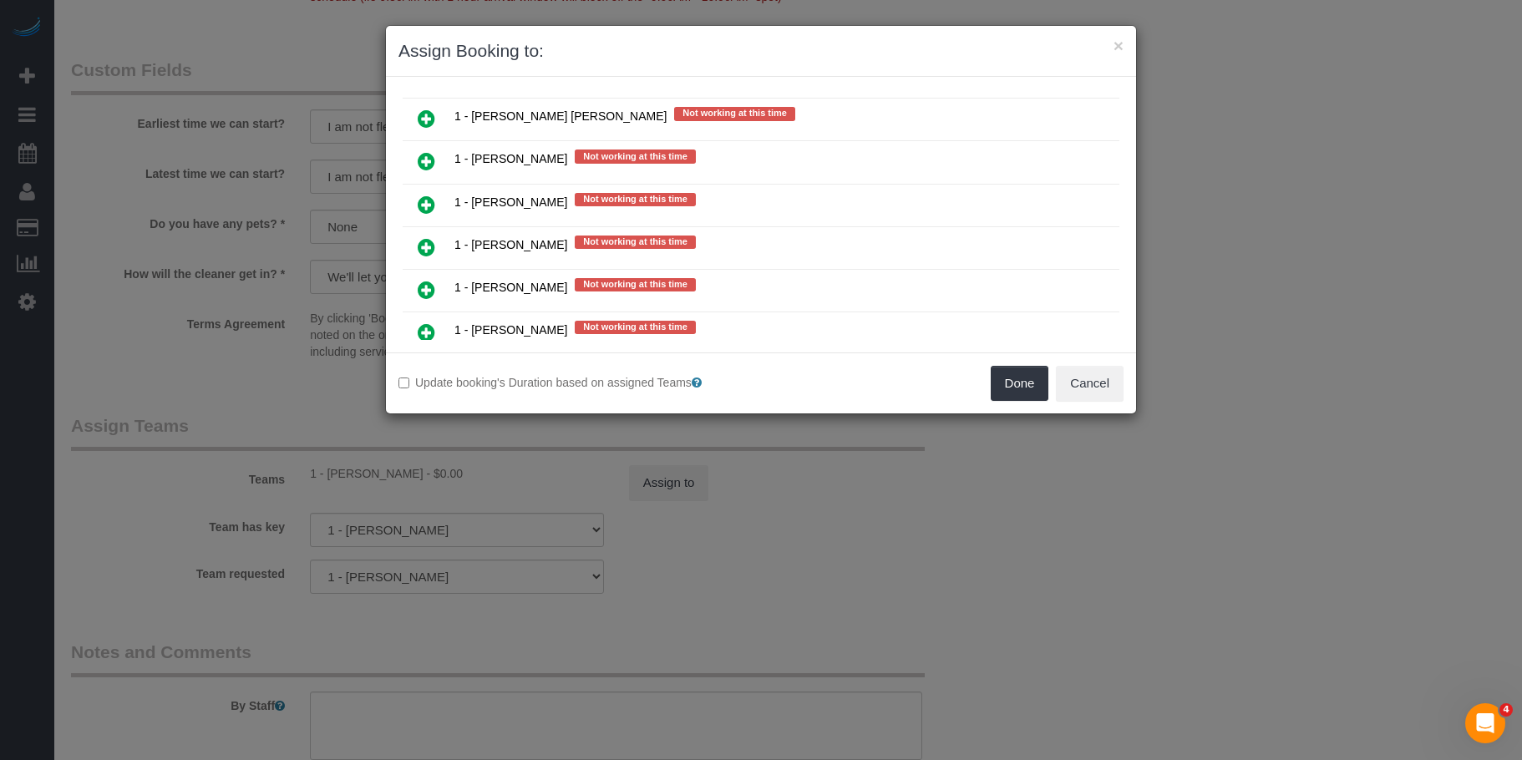
scroll to position [1253, 0]
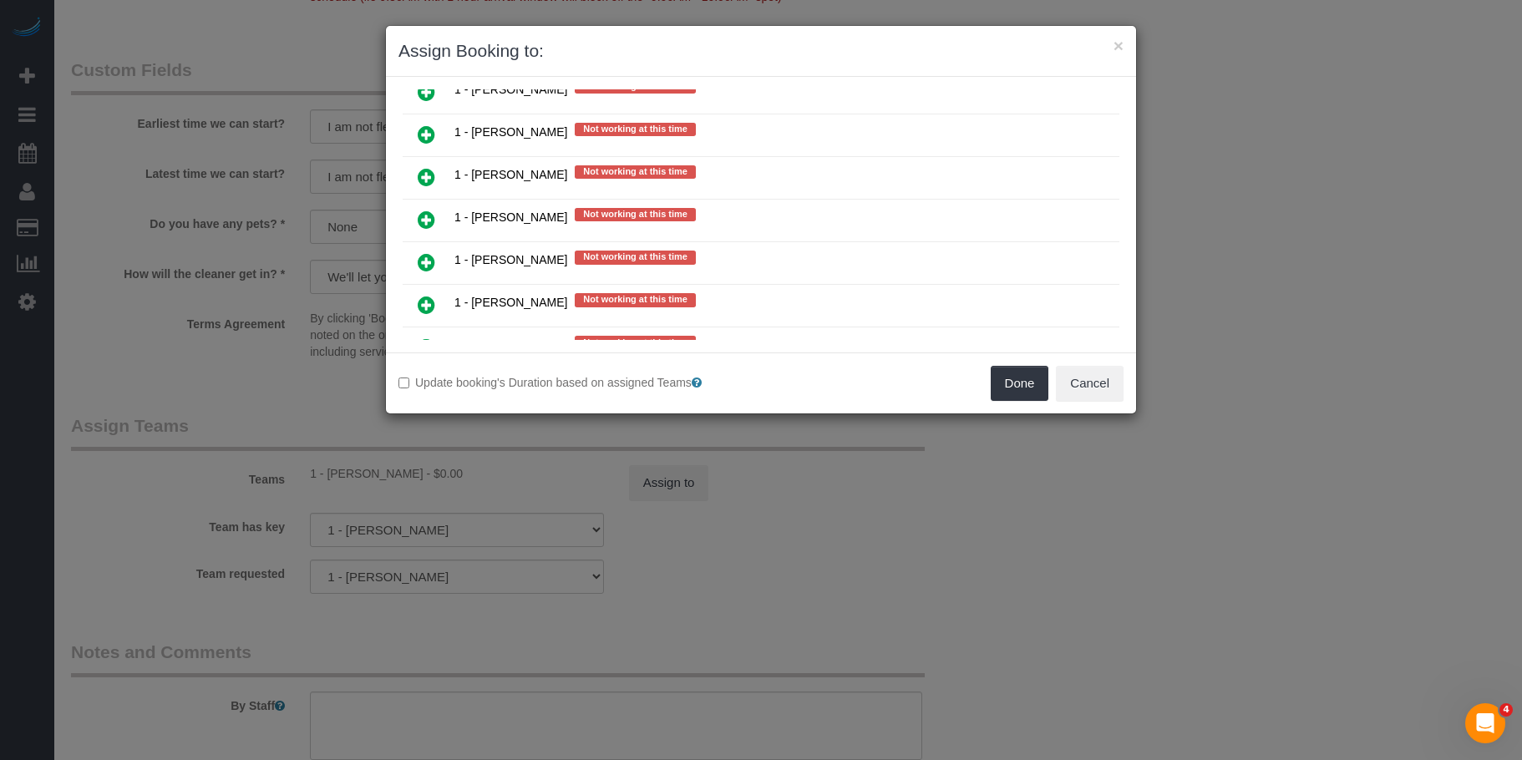
click at [421, 176] on icon at bounding box center [427, 177] width 18 height 20
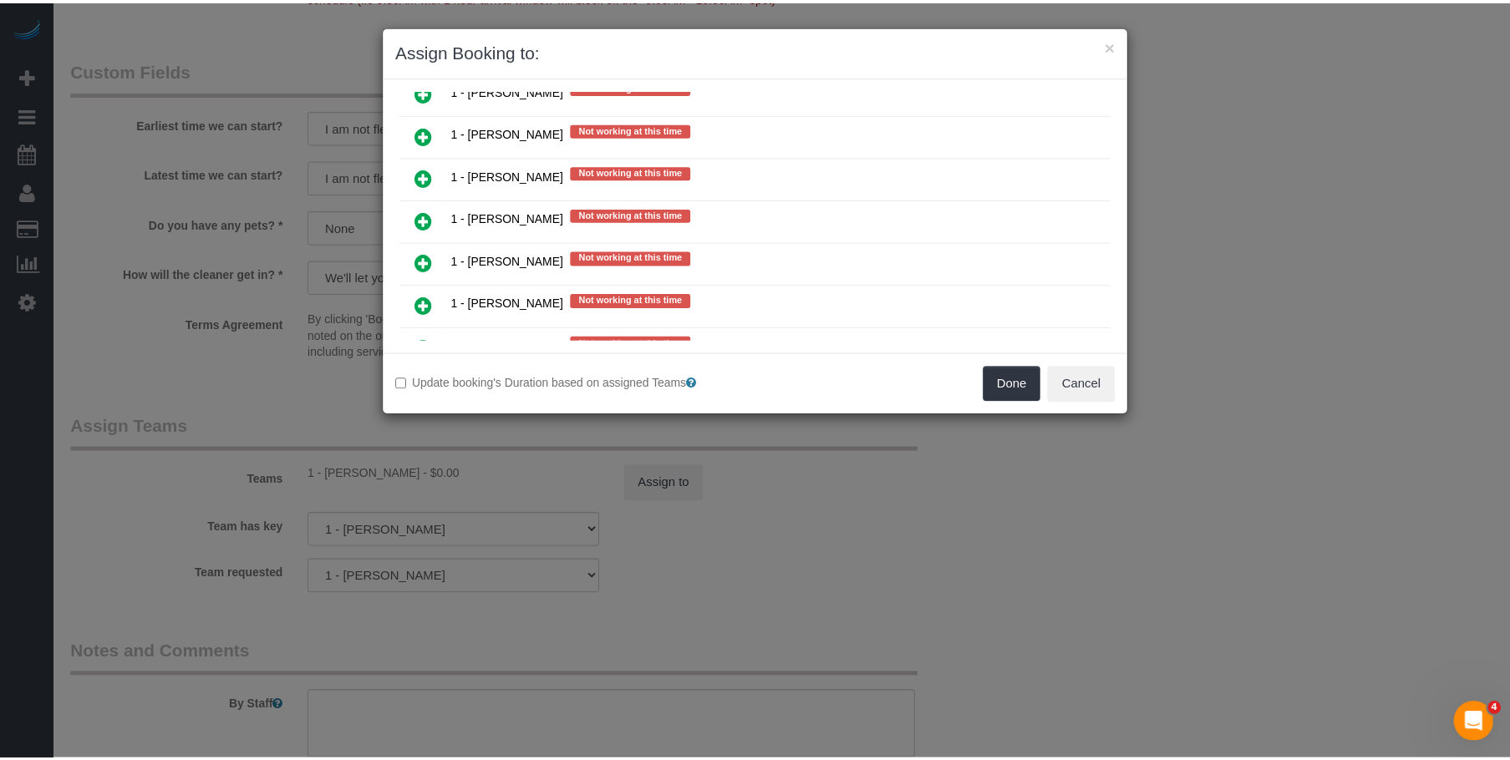
scroll to position [1293, 0]
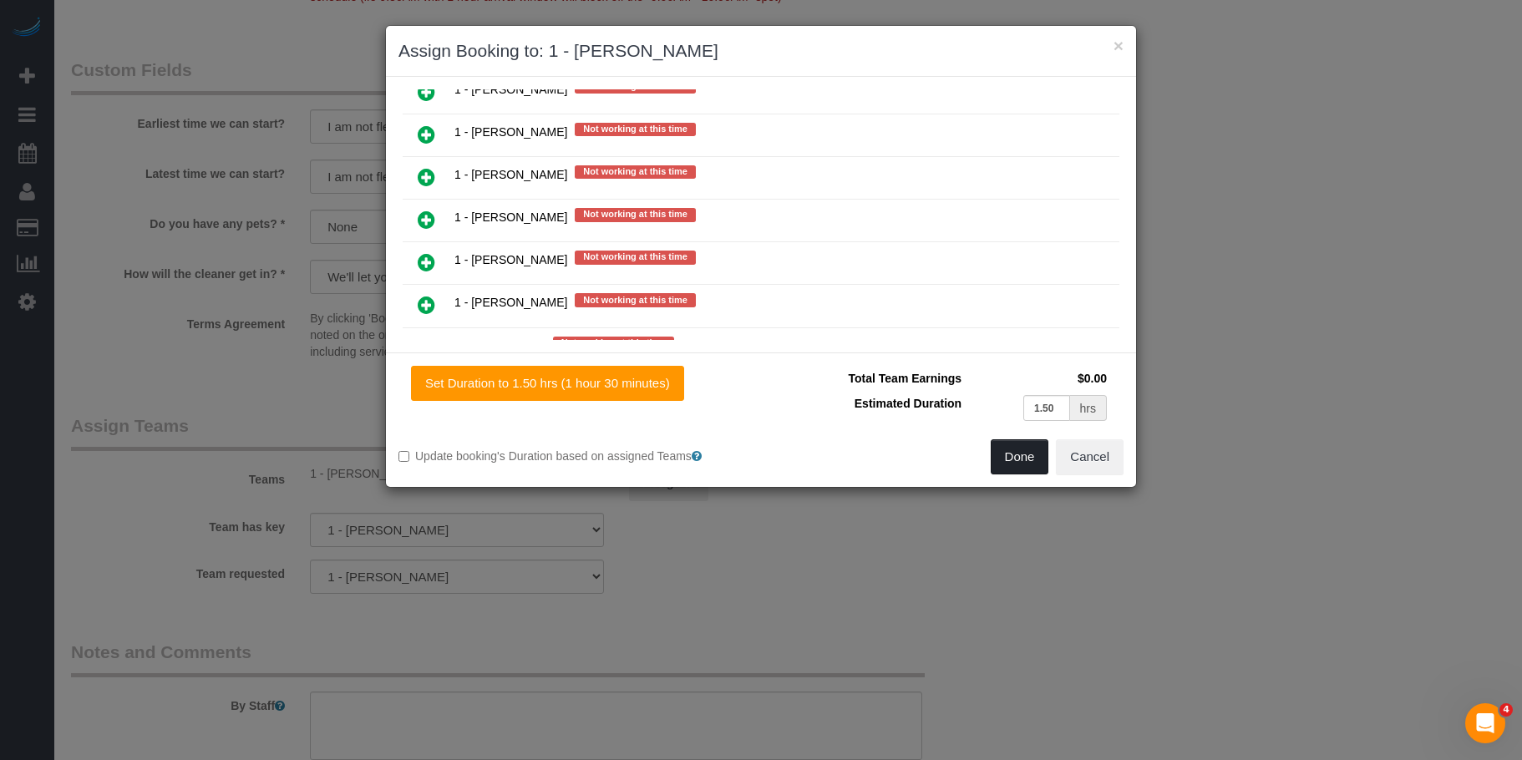
click at [1016, 463] on button "Done" at bounding box center [1020, 456] width 58 height 35
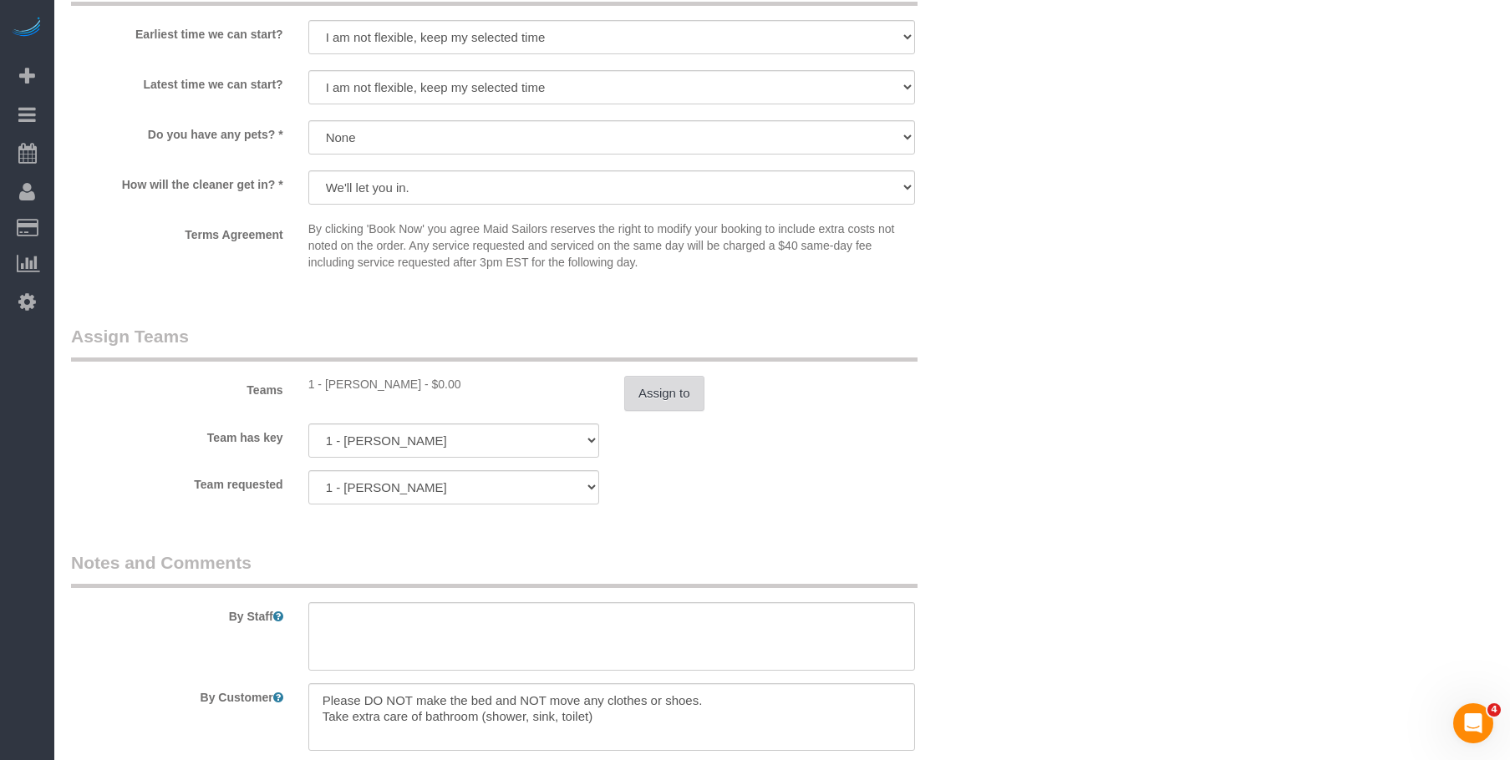
scroll to position [2005, 0]
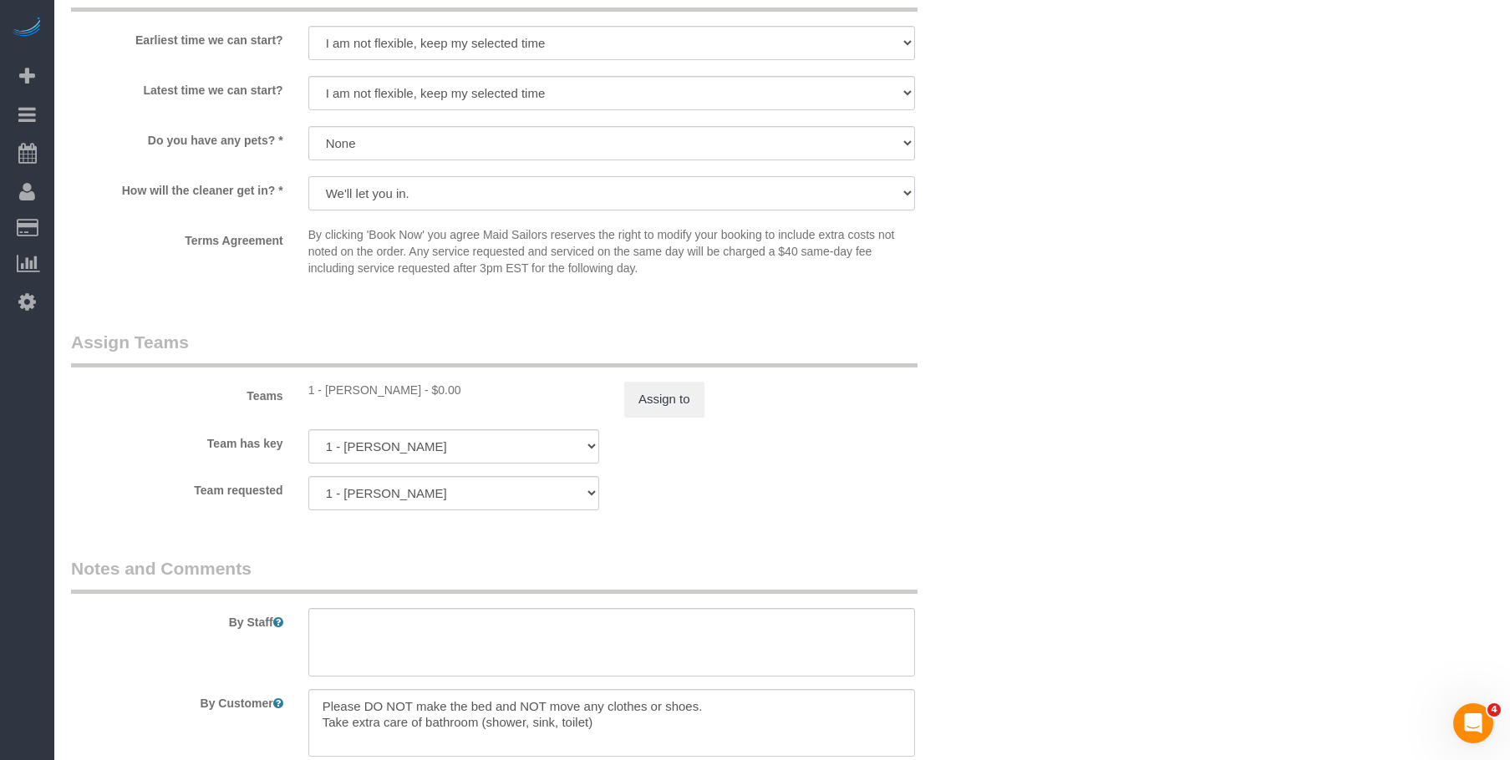
click at [468, 178] on select "We'll let you in. Doorman/Front Desk has the key. Other (Provide details)" at bounding box center [611, 193] width 607 height 34
select select "number:6"
click at [308, 176] on select "We'll let you in. Doorman/Front Desk has the key. Other (Provide details)" at bounding box center [611, 193] width 607 height 34
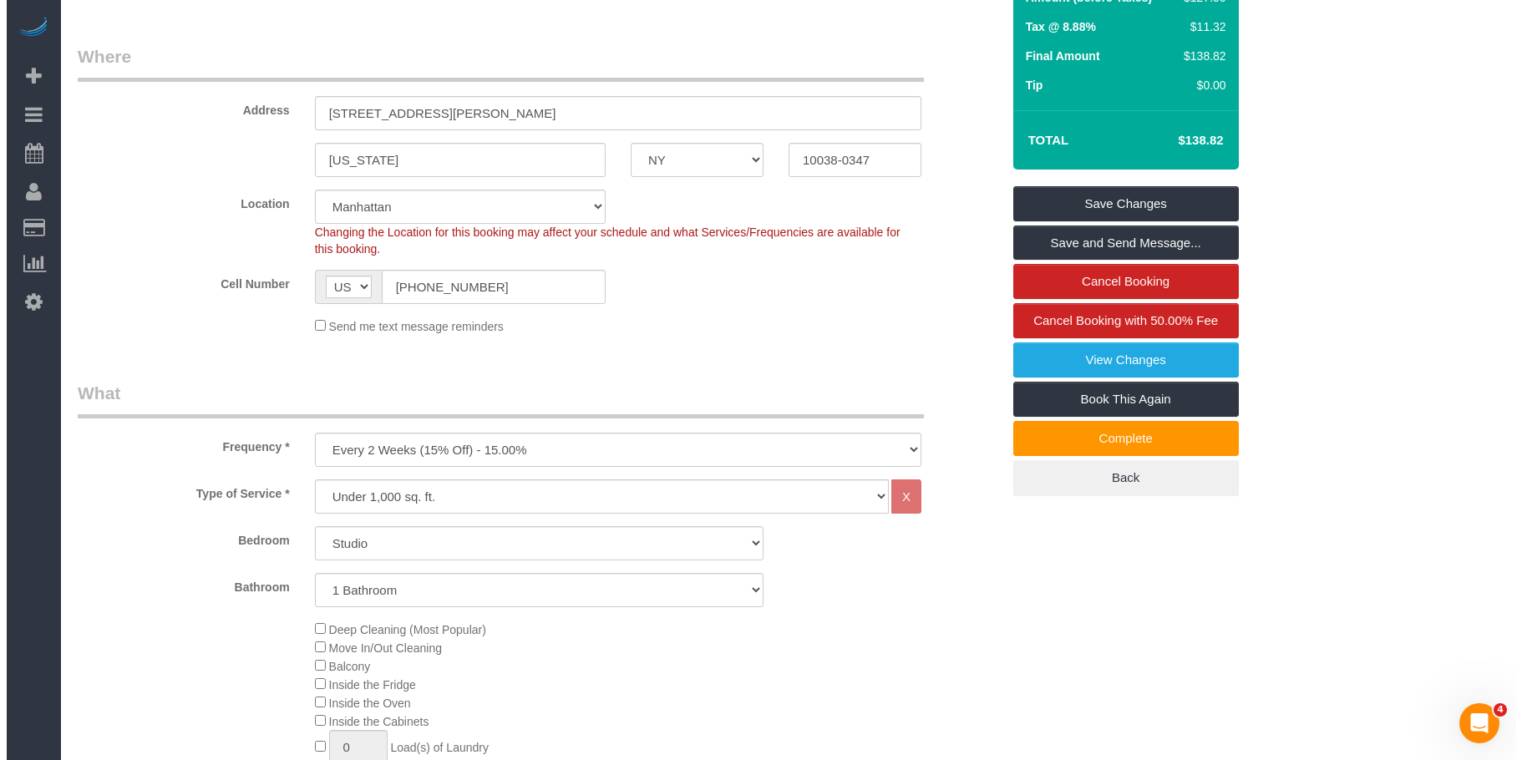
scroll to position [0, 0]
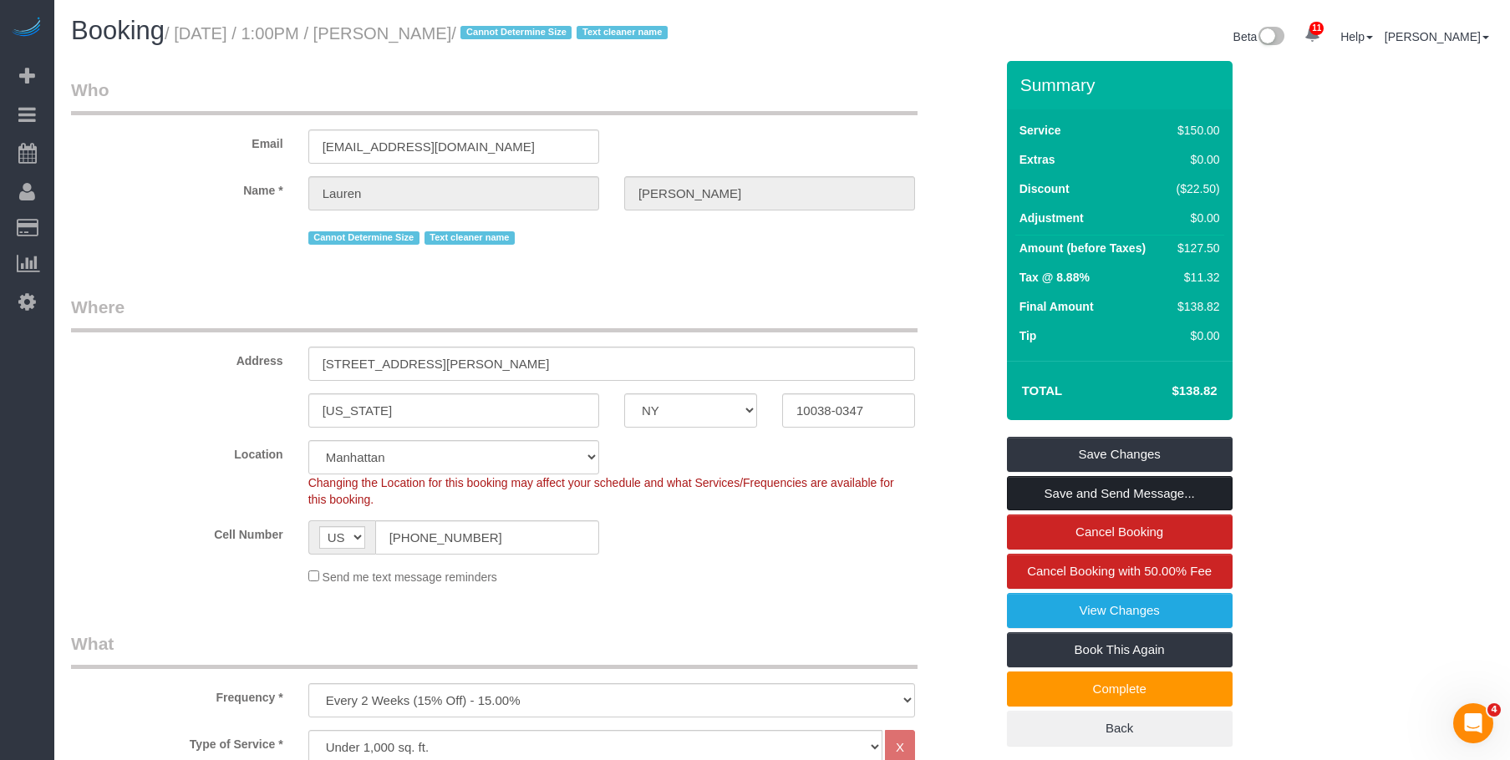
drag, startPoint x: 1089, startPoint y: 484, endPoint x: 967, endPoint y: 442, distance: 129.7
click at [1090, 484] on link "Save and Send Message..." at bounding box center [1120, 493] width 226 height 35
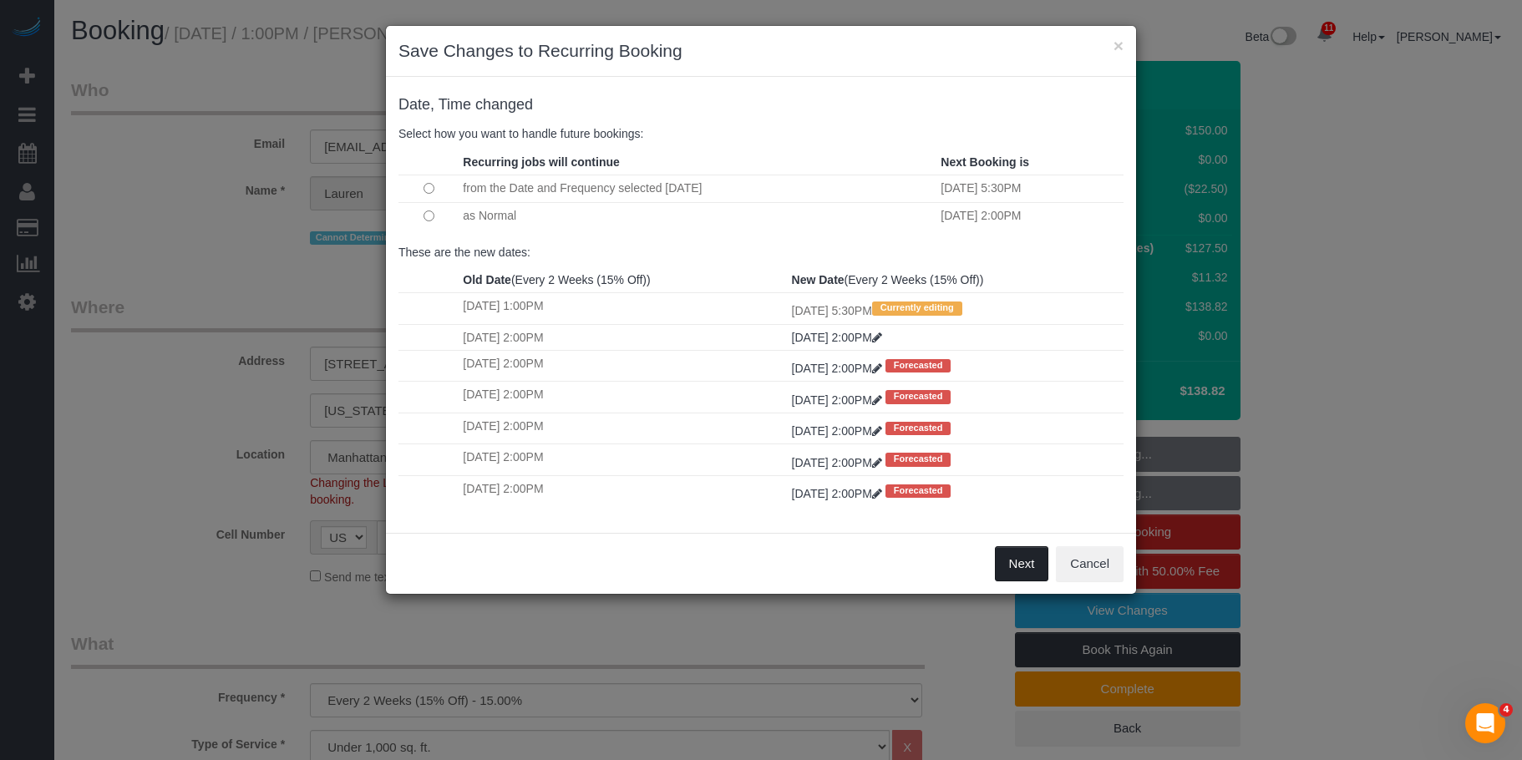
click at [1018, 566] on button "Next" at bounding box center [1022, 563] width 54 height 35
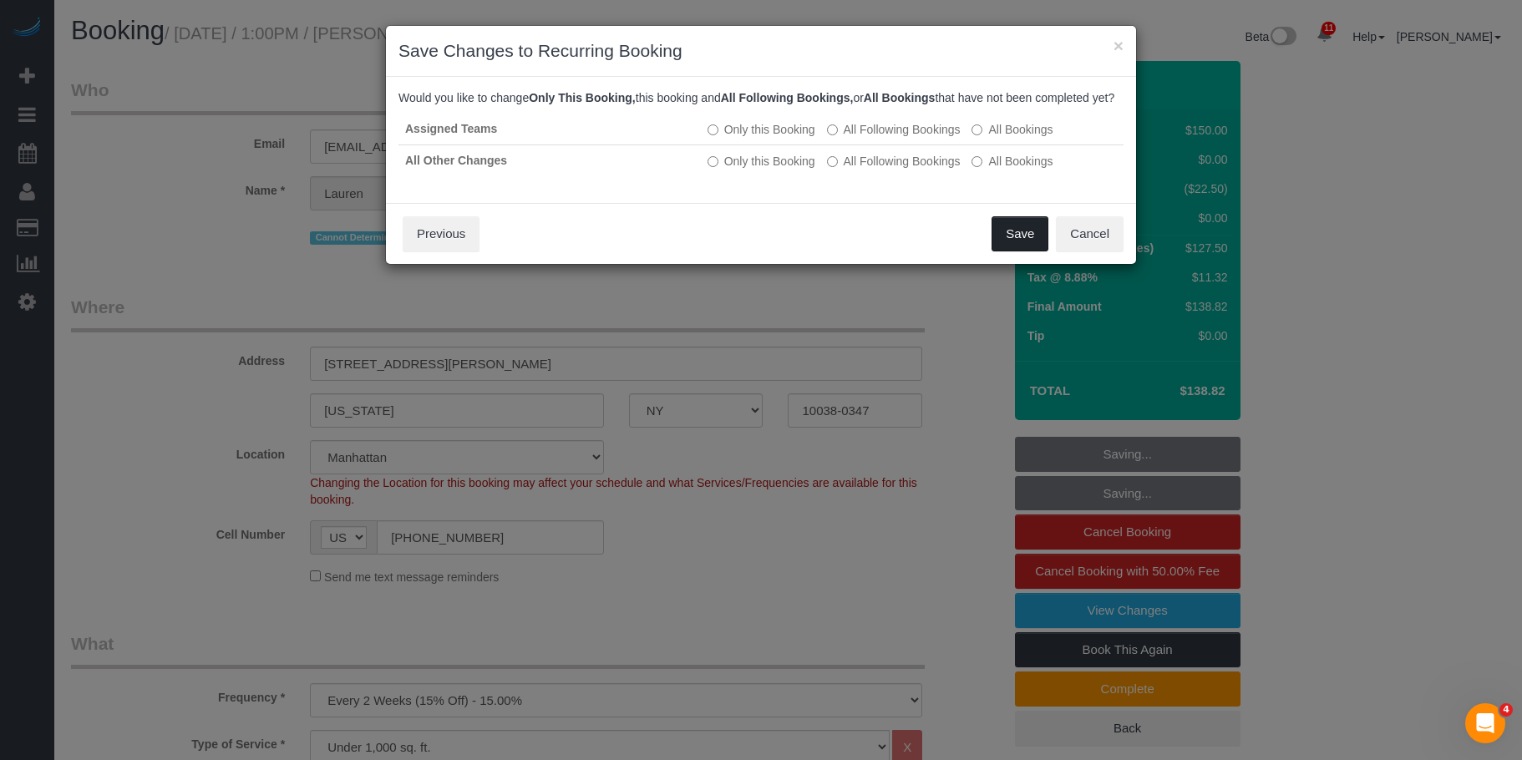
click at [1009, 250] on button "Save" at bounding box center [1020, 233] width 57 height 35
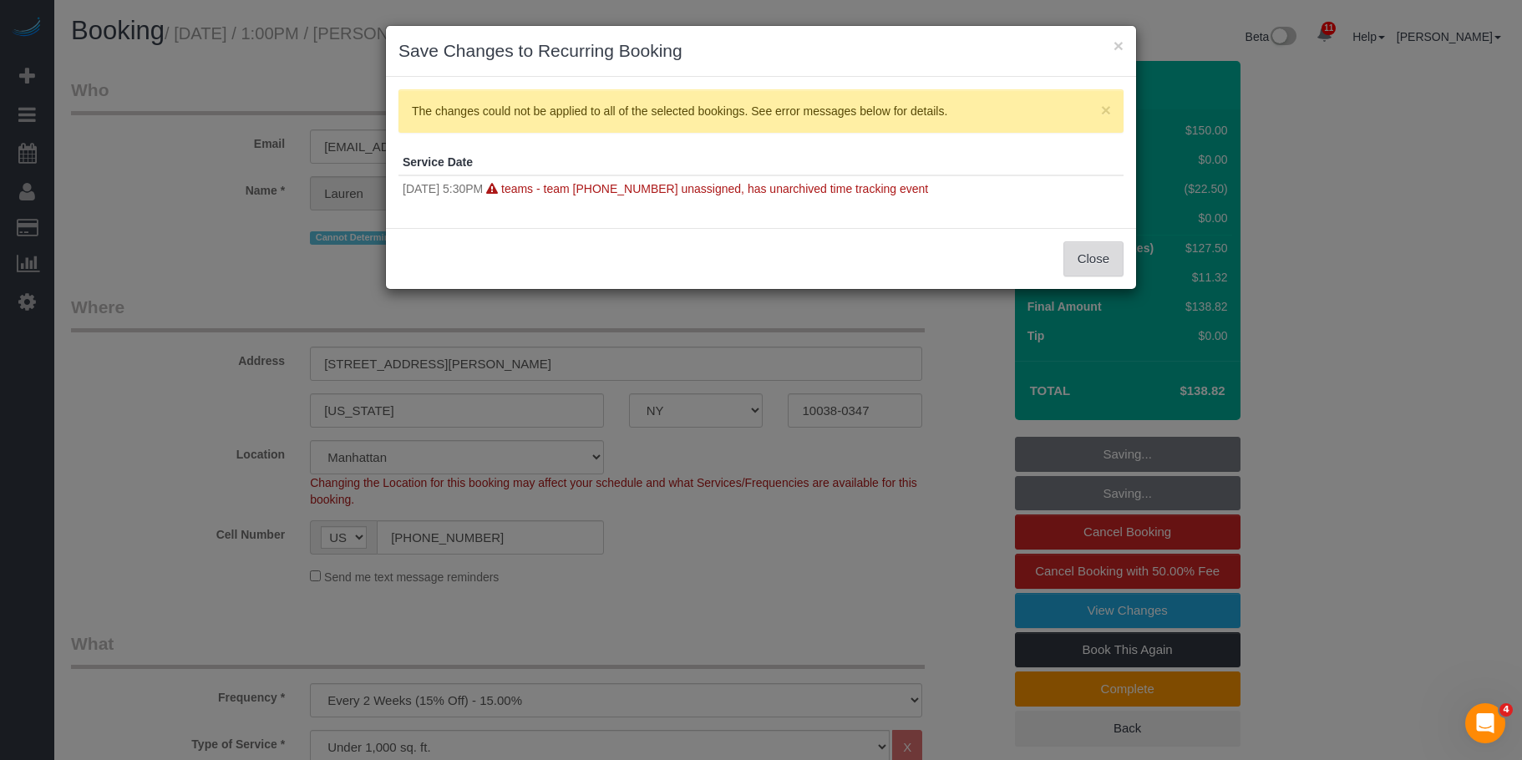
click at [1084, 252] on button "Close" at bounding box center [1093, 258] width 60 height 35
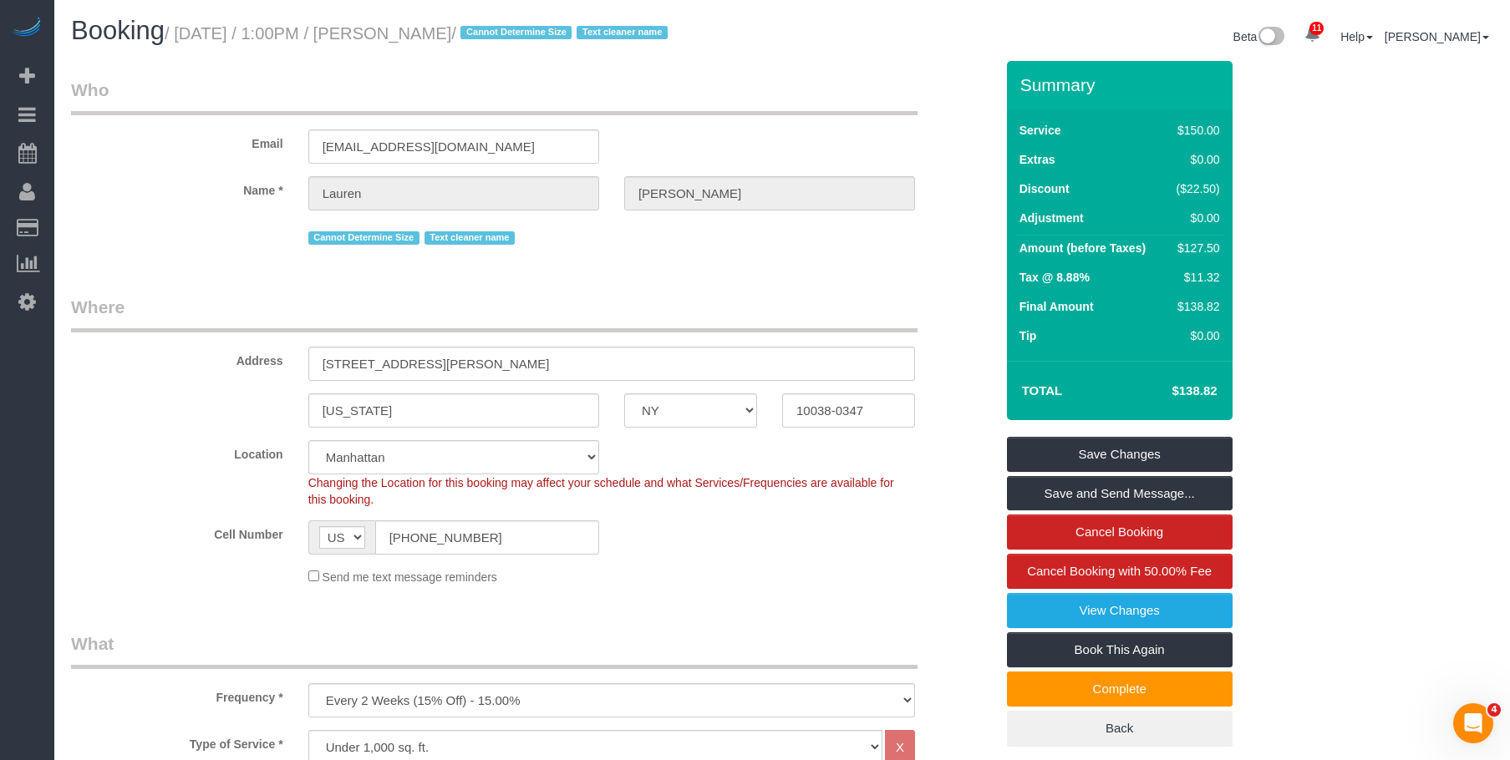
drag, startPoint x: 420, startPoint y: 38, endPoint x: 516, endPoint y: 31, distance: 96.4
click at [516, 31] on small "/ September 04, 2025 / 1:00PM / Lauren Dana / Cannot Determine Size Text cleane…" at bounding box center [419, 33] width 508 height 18
copy small "Lauren Dana"
click at [1087, 490] on link "Save and Send Message..." at bounding box center [1120, 493] width 226 height 35
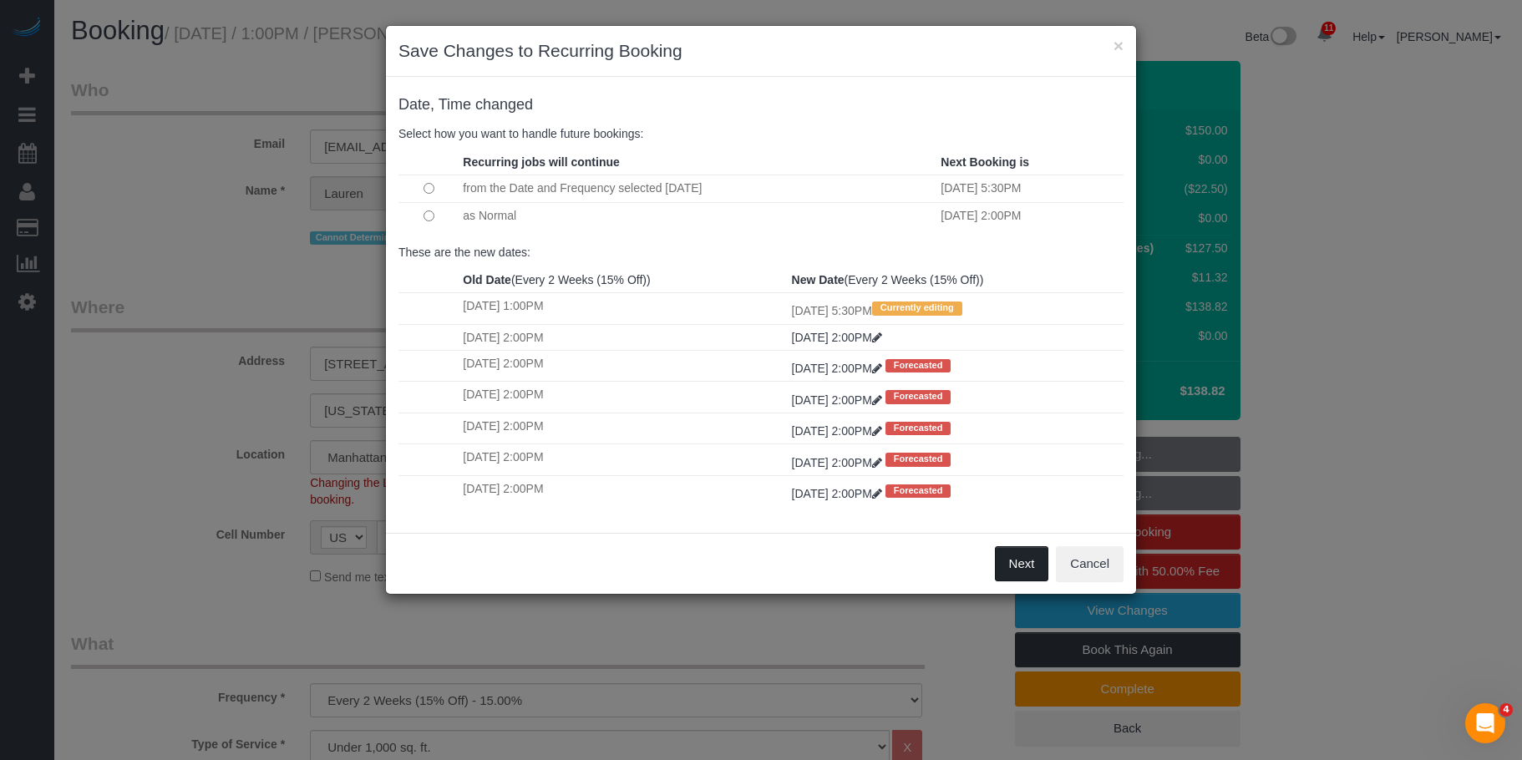
click at [1010, 564] on button "Next" at bounding box center [1022, 563] width 54 height 35
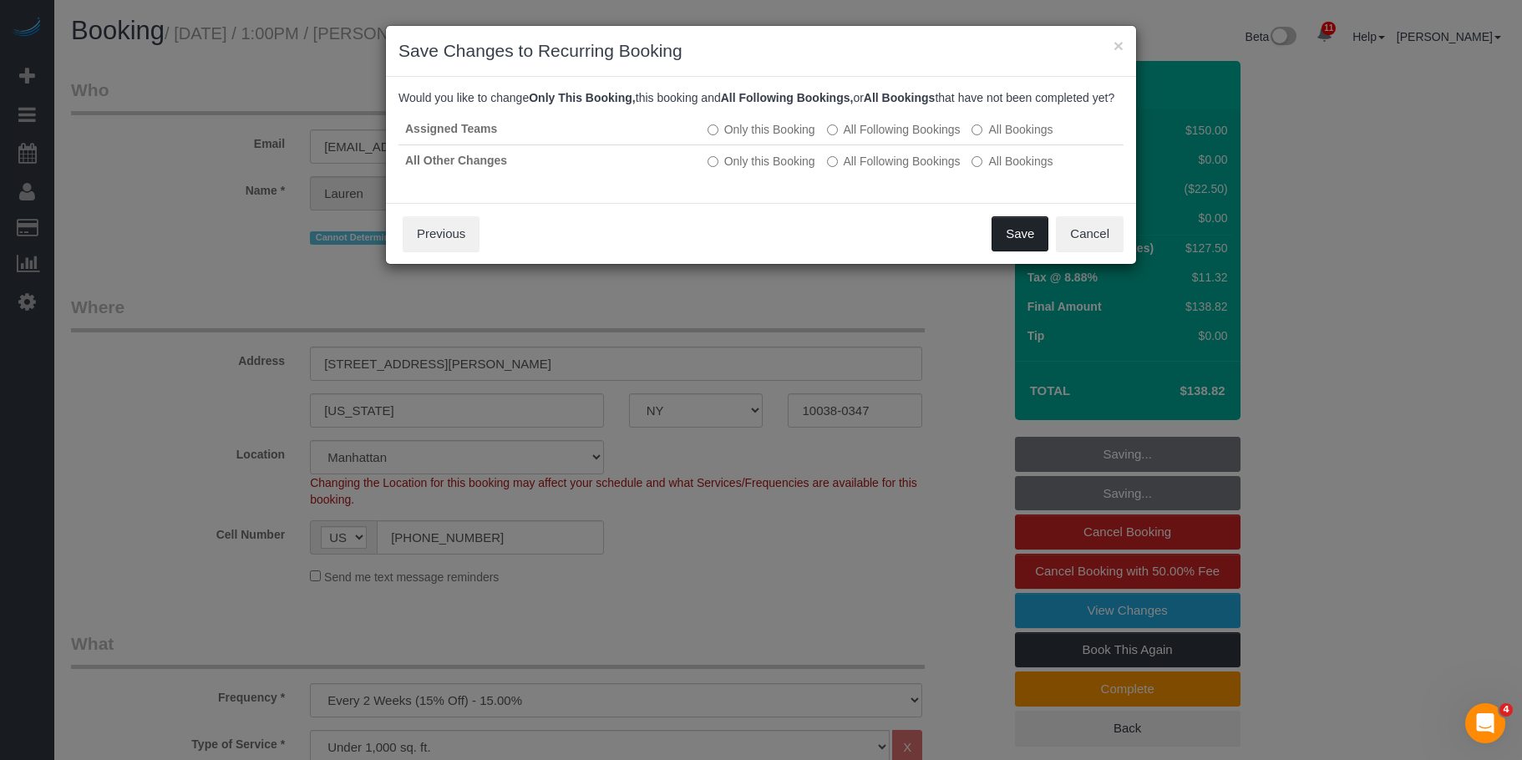
click at [1023, 251] on button "Save" at bounding box center [1020, 233] width 57 height 35
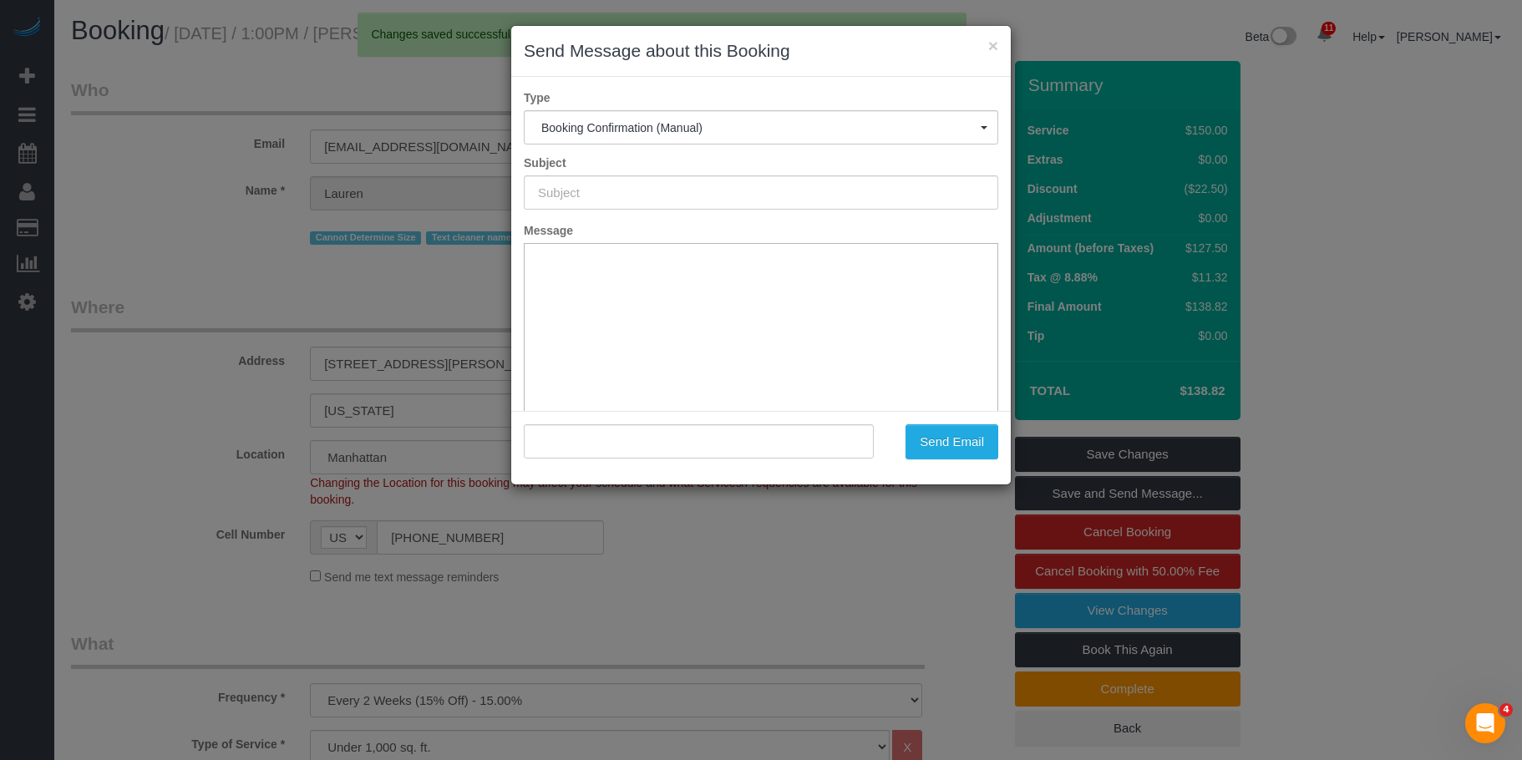
type input "Cleaning Confirmed for 09/05/2025 at 5:30pm"
type input ""Lauren Dana" <laurendana1@gmail.com>"
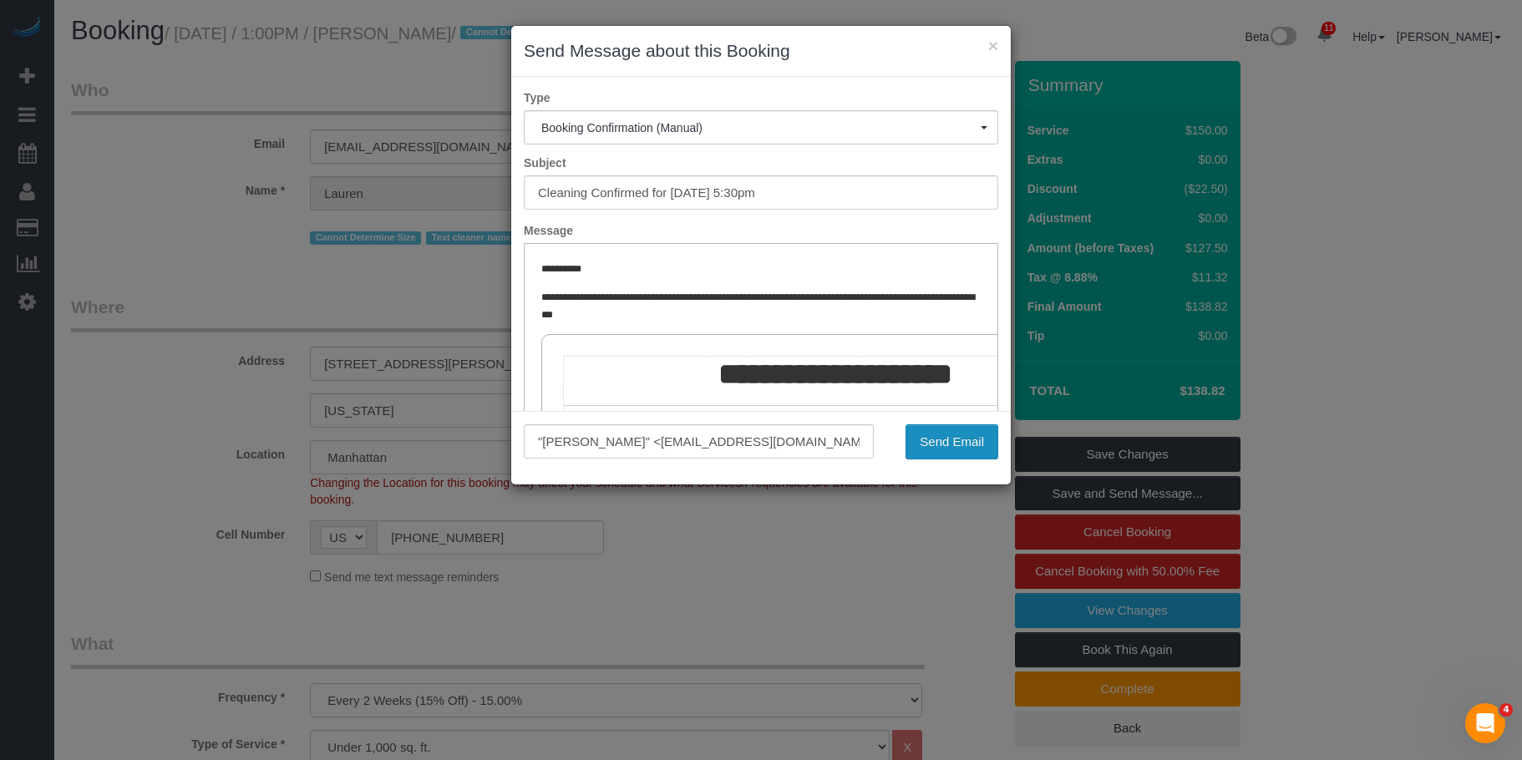
click at [943, 437] on button "Send Email" at bounding box center [952, 441] width 93 height 35
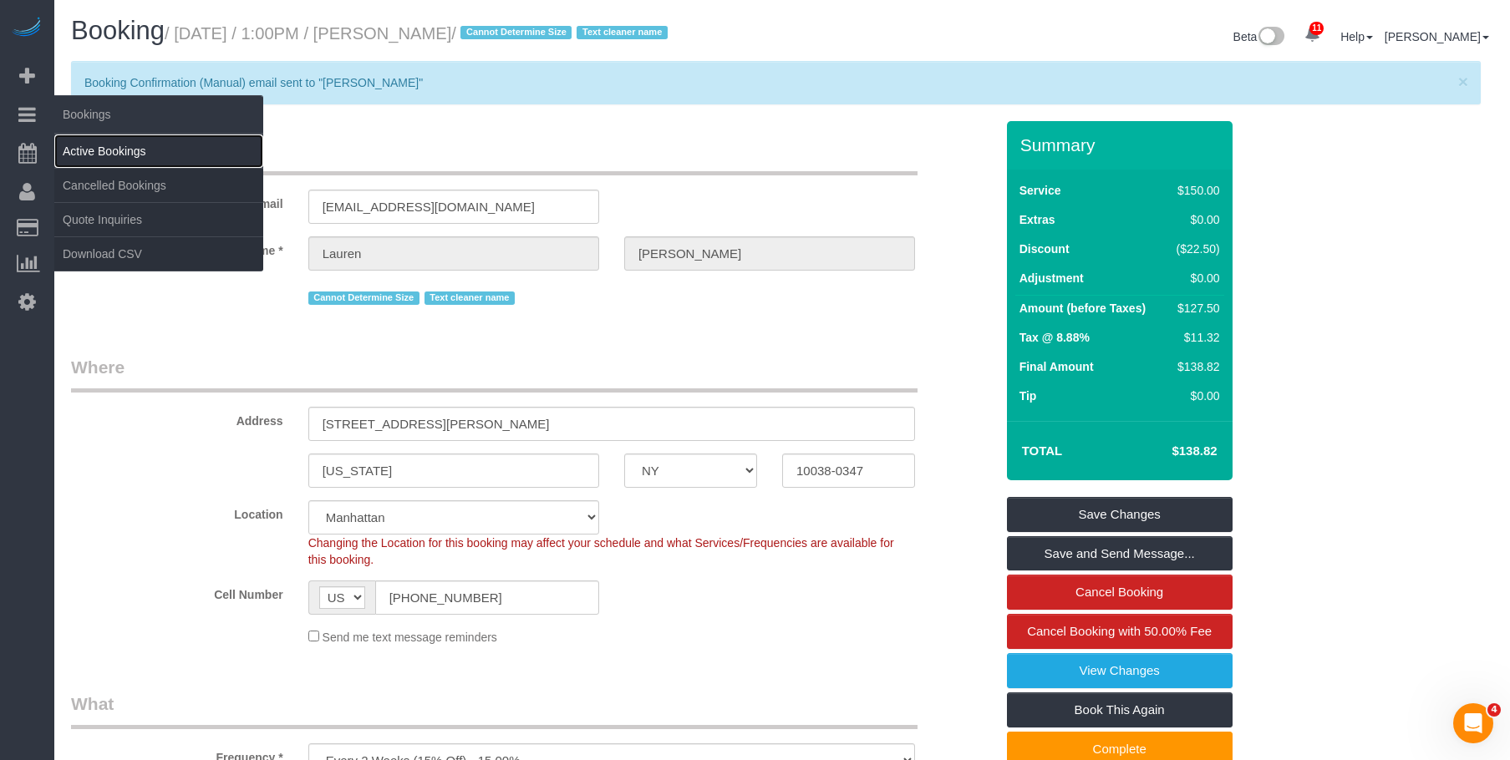
click at [115, 153] on link "Active Bookings" at bounding box center [158, 151] width 209 height 33
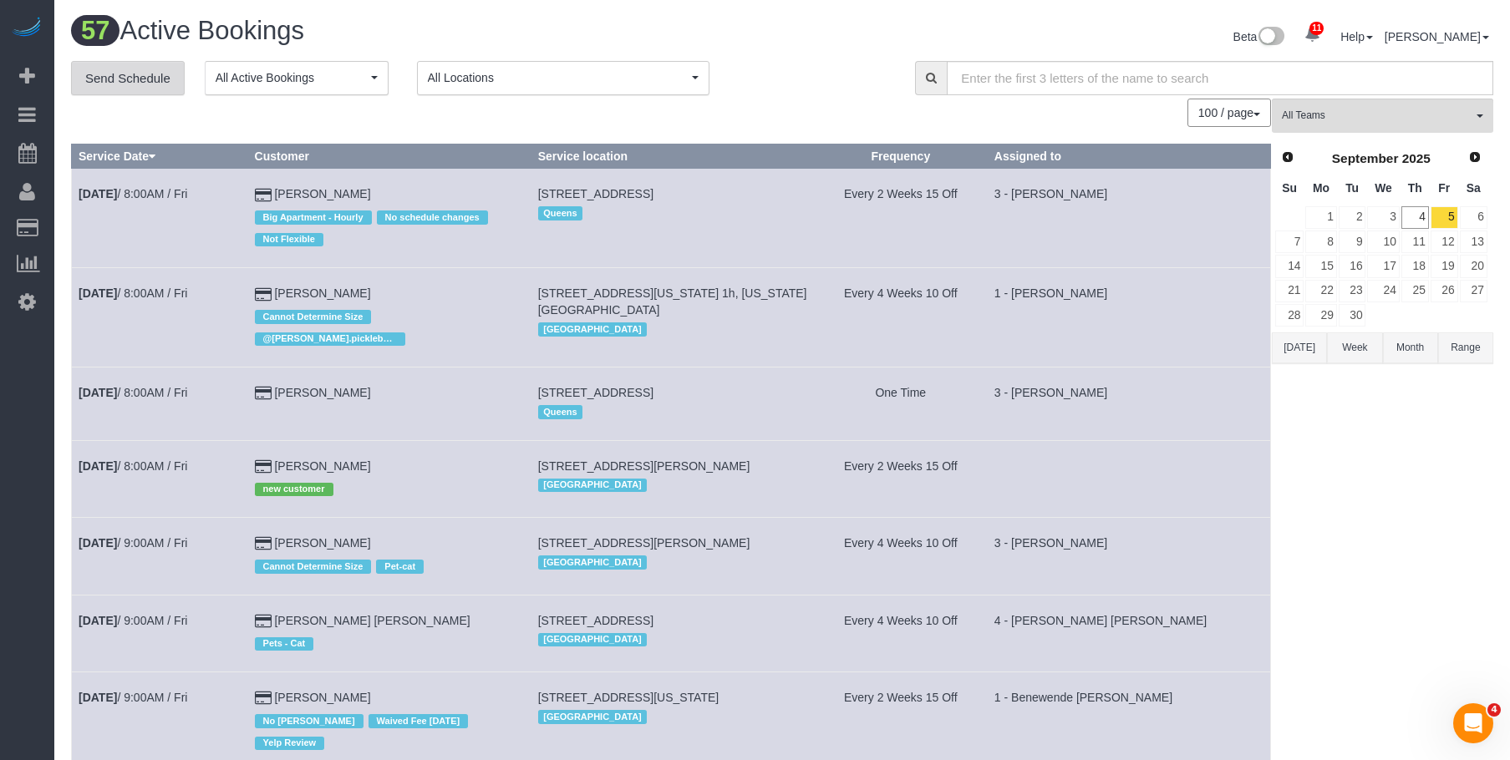
click at [149, 74] on link "Send Schedule" at bounding box center [128, 78] width 114 height 35
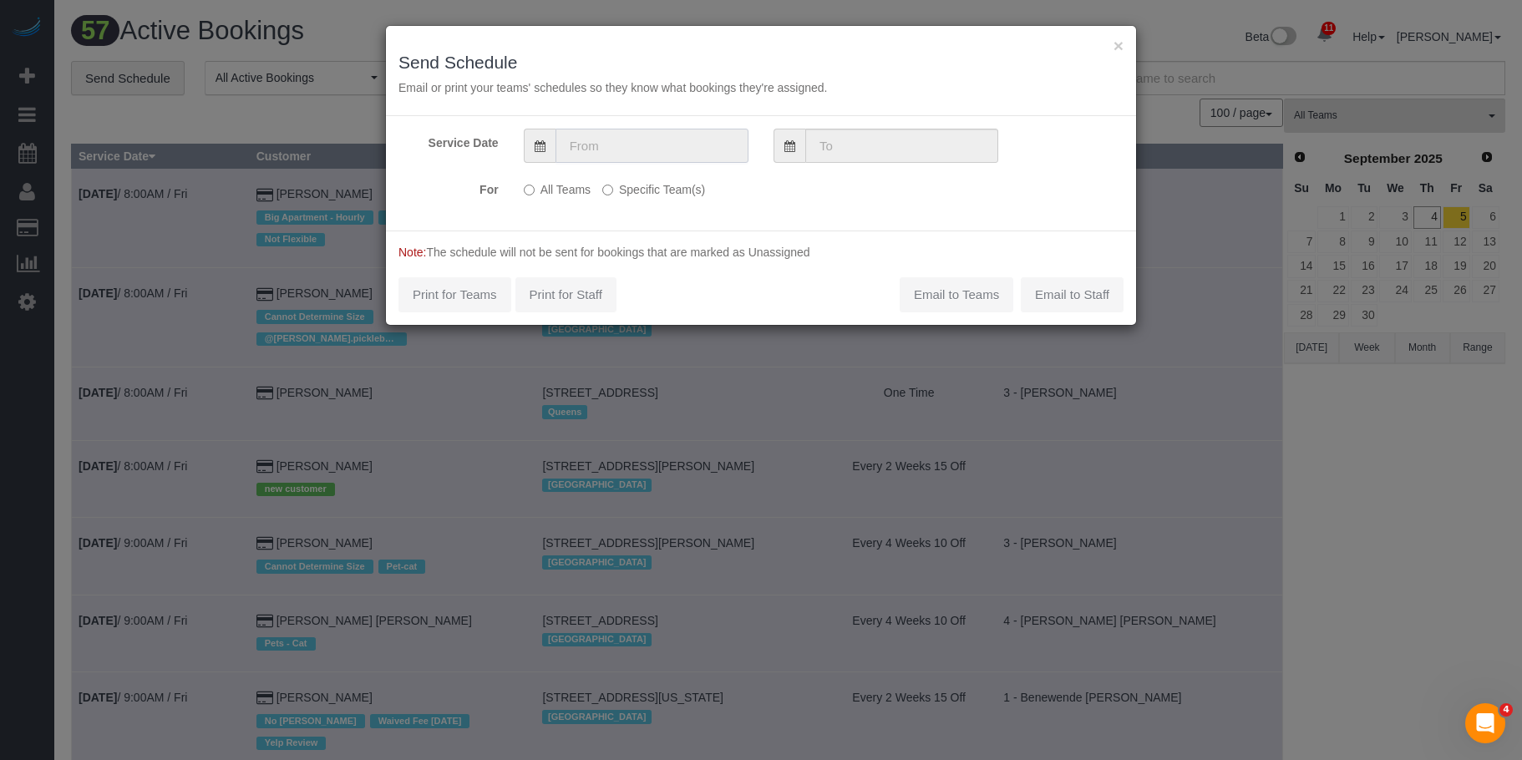
click at [647, 145] on input "text" at bounding box center [652, 146] width 193 height 34
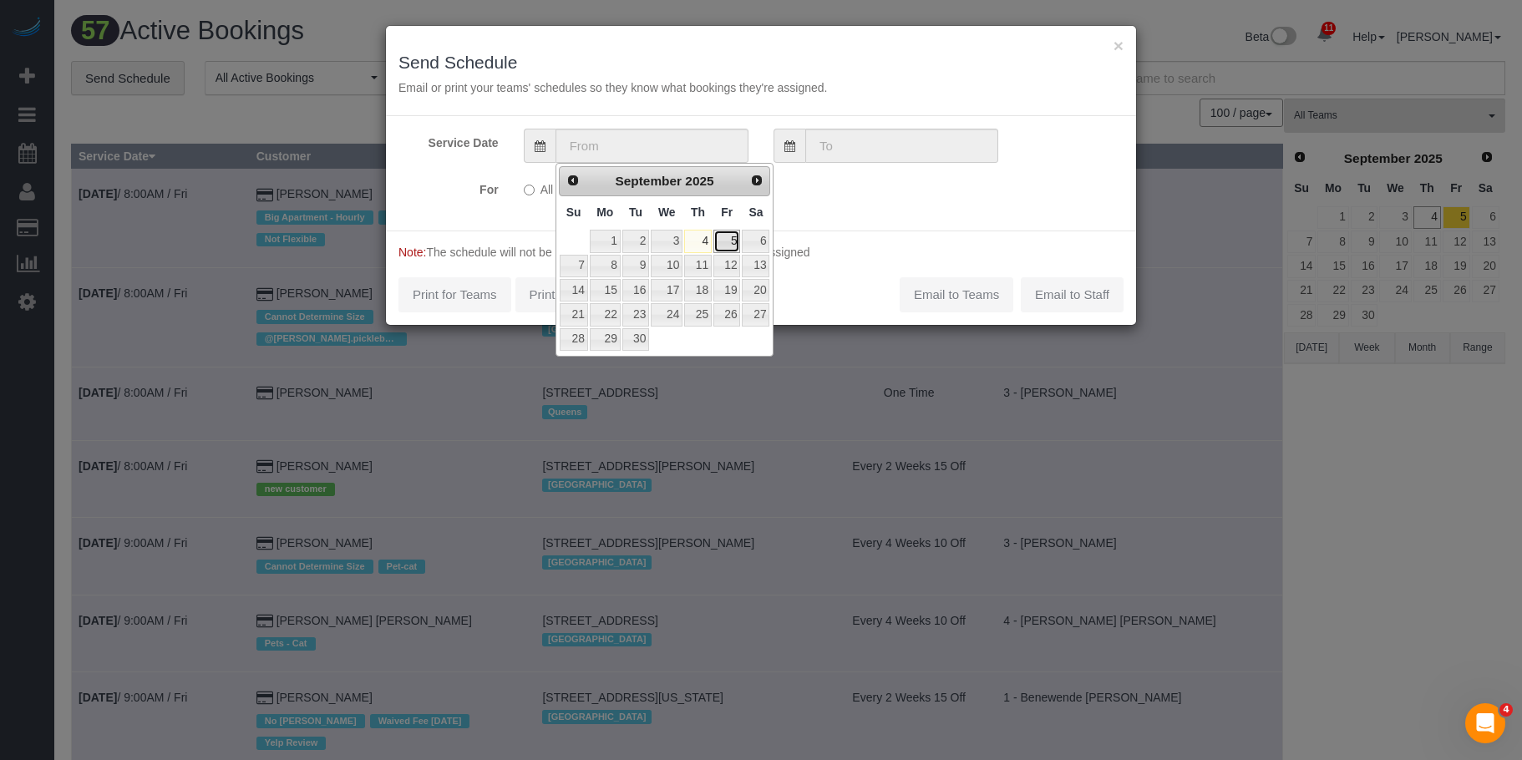
click at [725, 236] on link "5" at bounding box center [726, 241] width 27 height 23
type input "[DATE]"
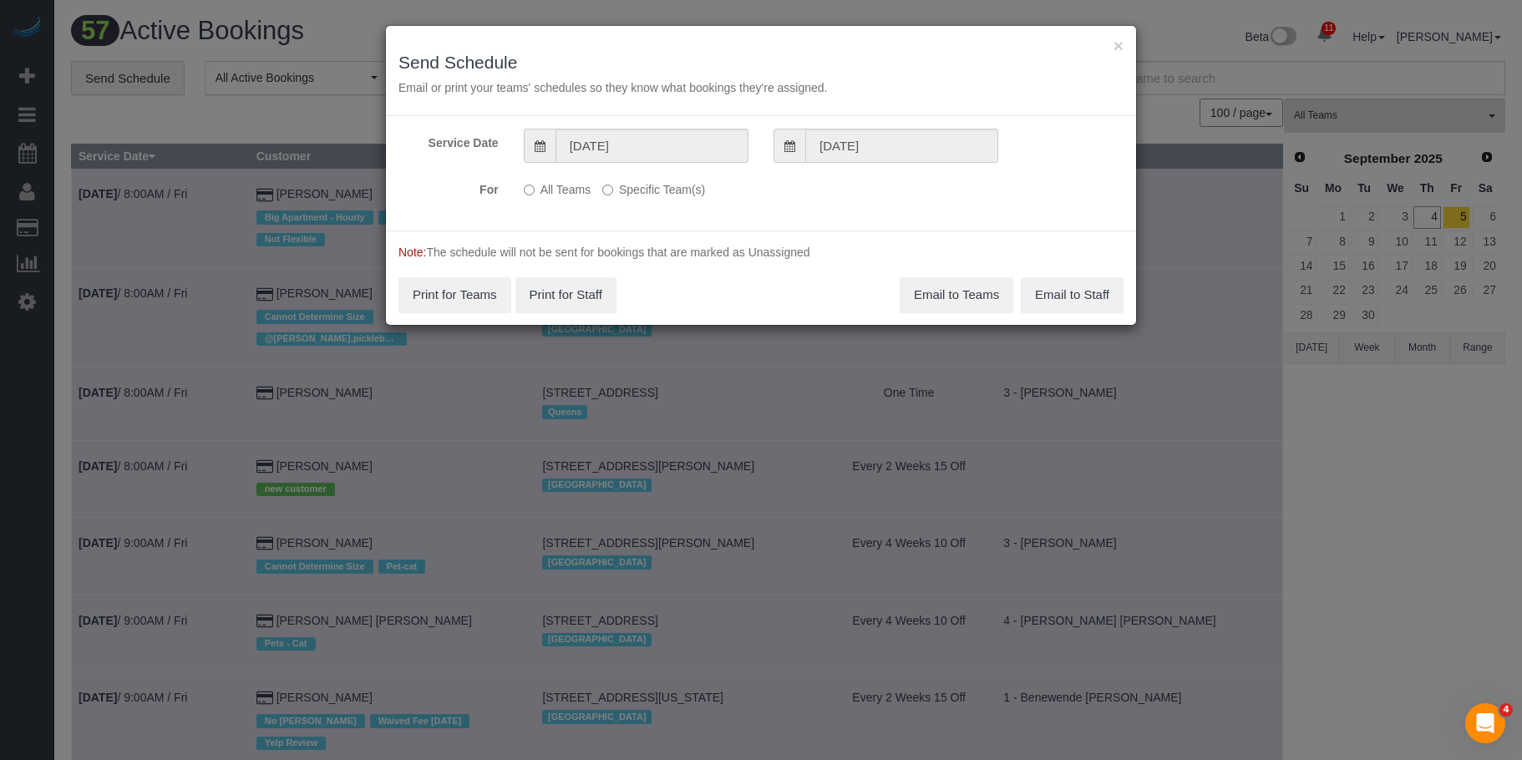
click at [683, 190] on label "Specific Team(s)" at bounding box center [653, 186] width 103 height 23
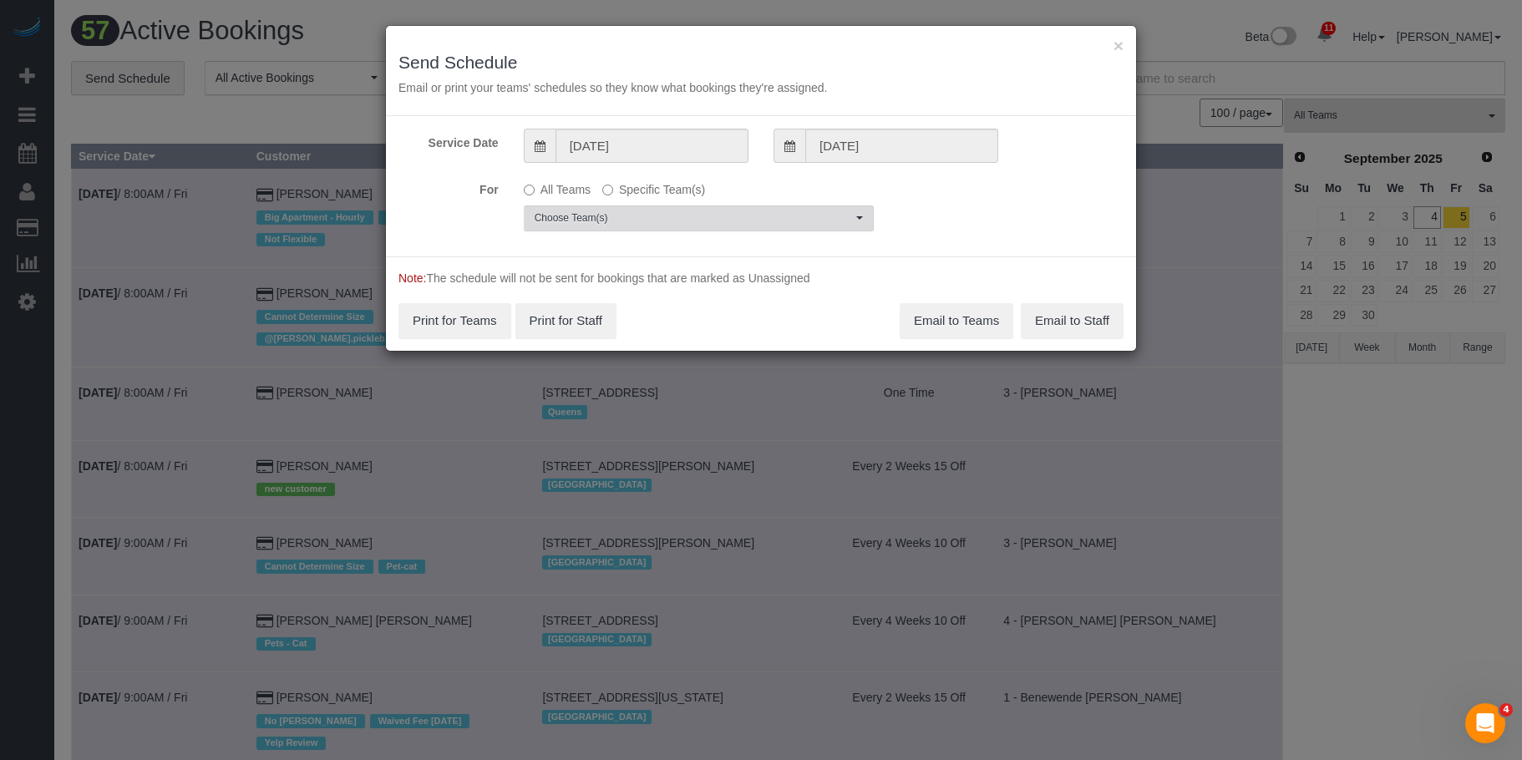
click at [757, 221] on span "Choose Team(s)" at bounding box center [693, 218] width 317 height 14
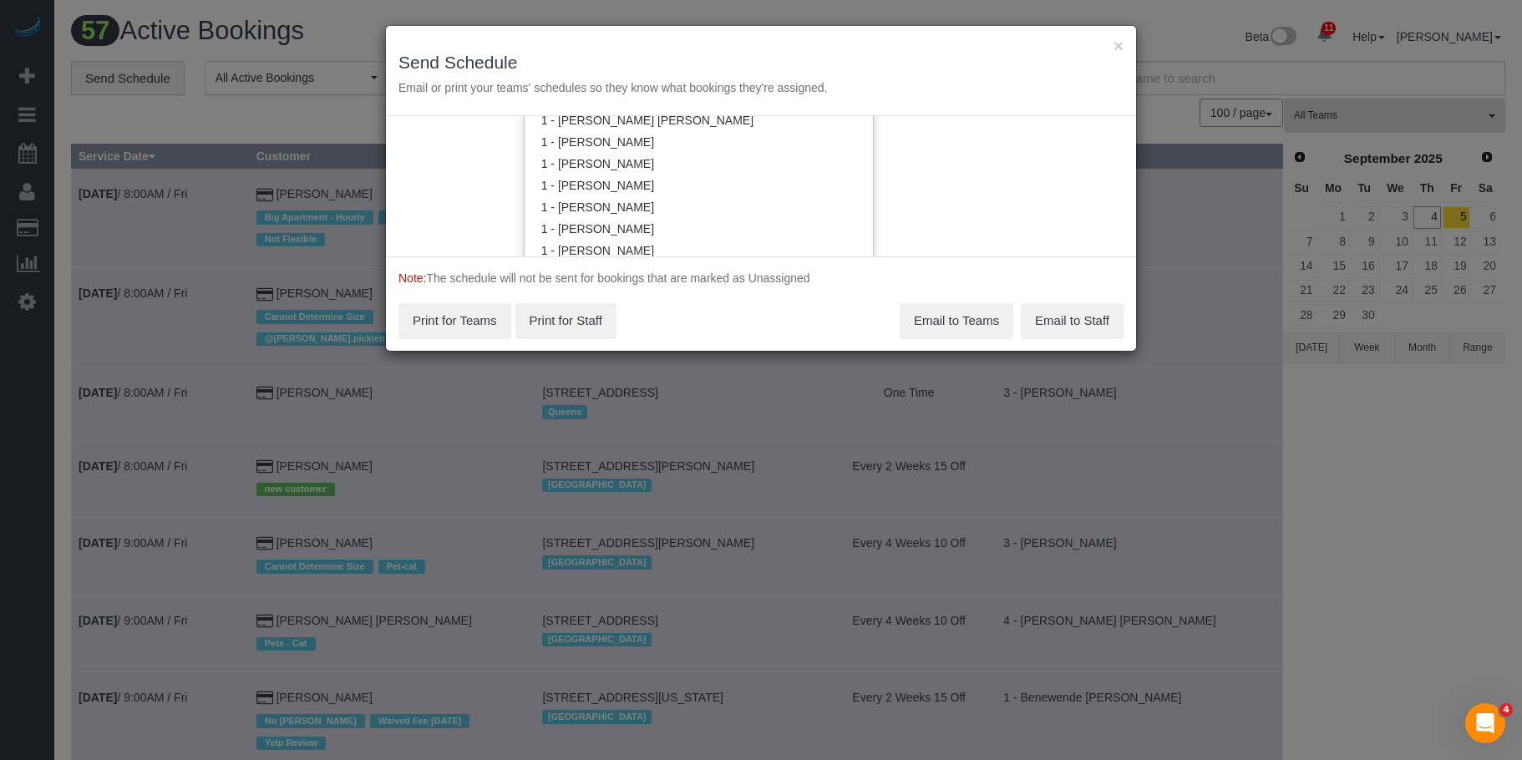
scroll to position [505, 0]
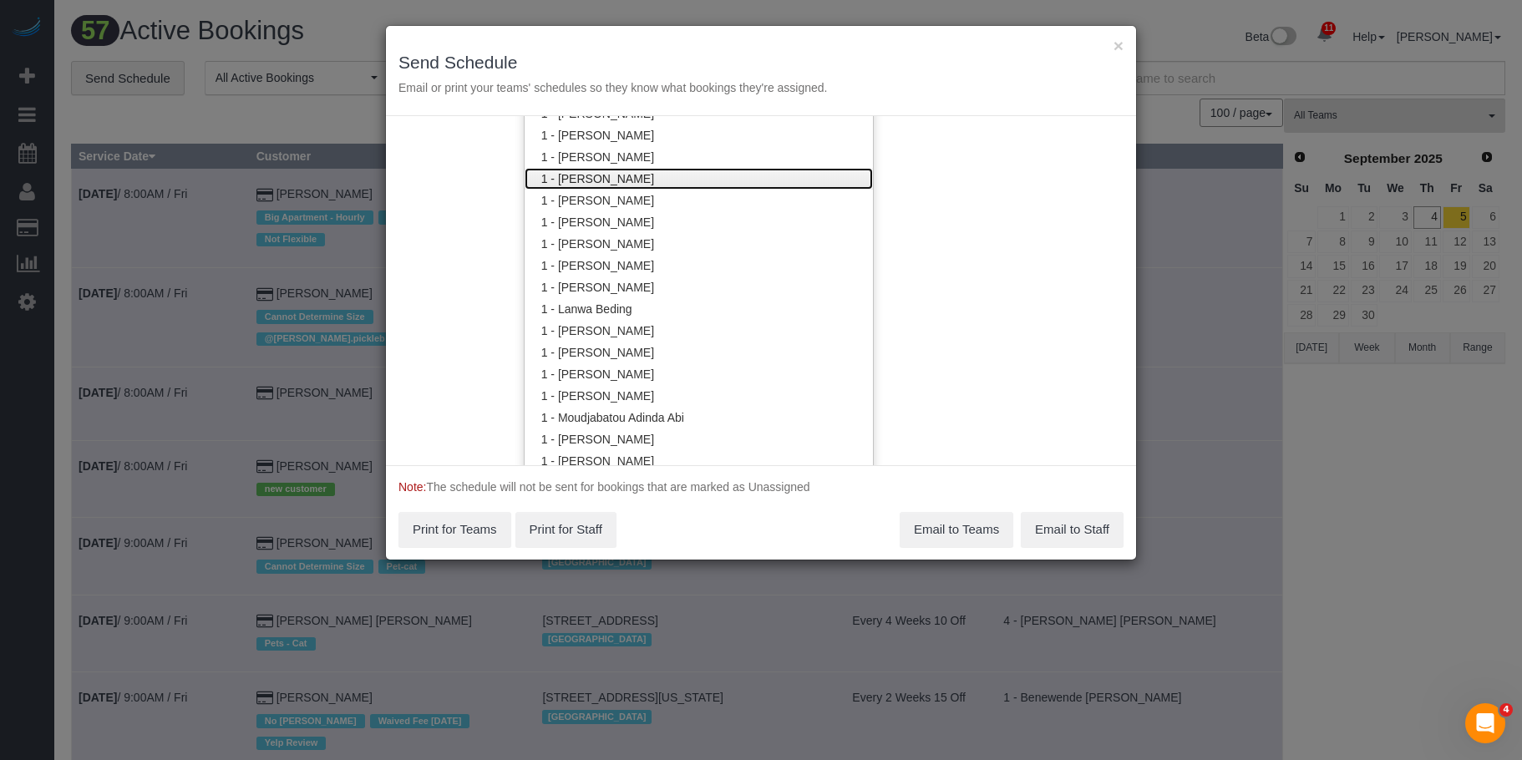
click at [625, 173] on link "1 - [PERSON_NAME]" at bounding box center [699, 179] width 348 height 22
click at [721, 65] on h3 "Send Schedule" at bounding box center [760, 62] width 725 height 19
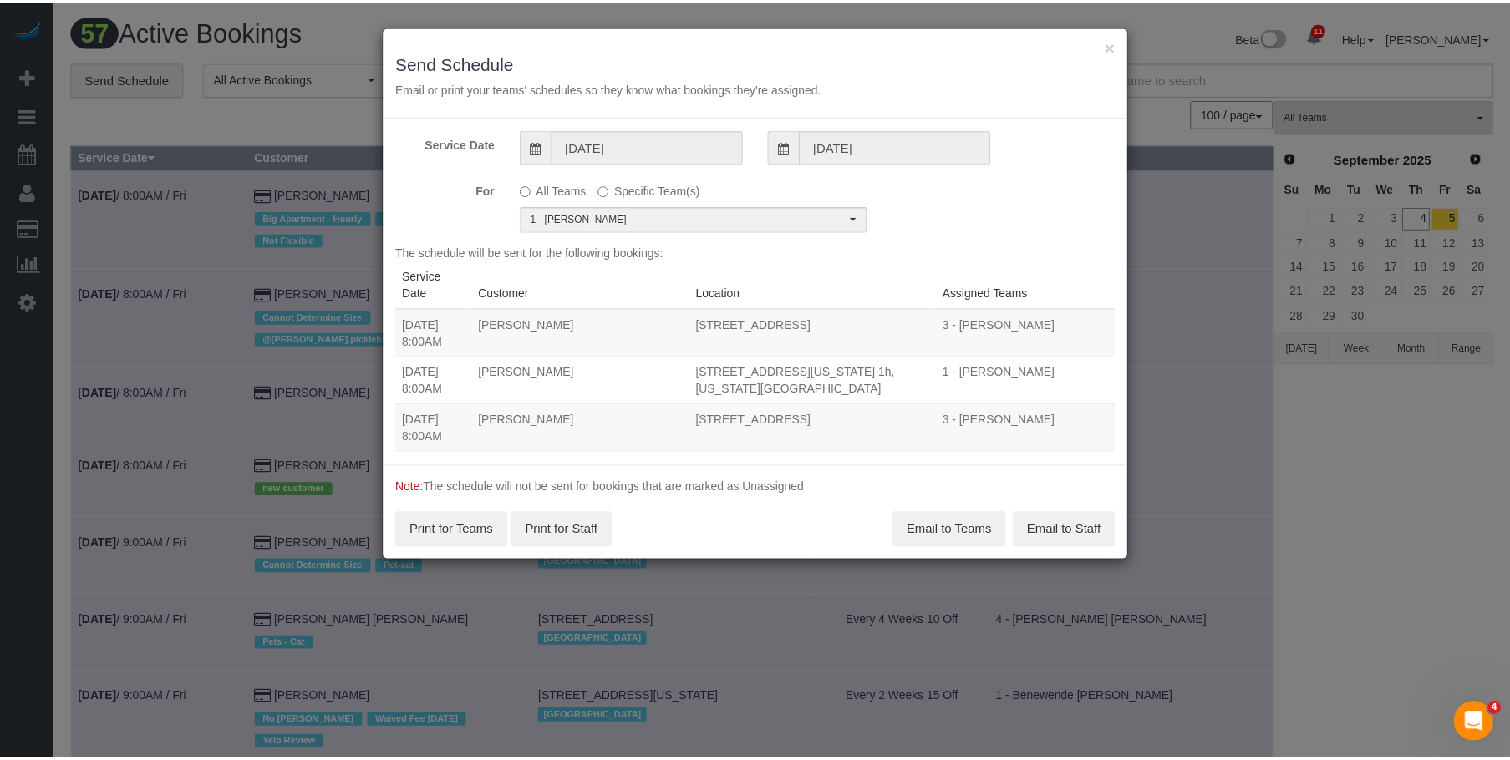
scroll to position [0, 0]
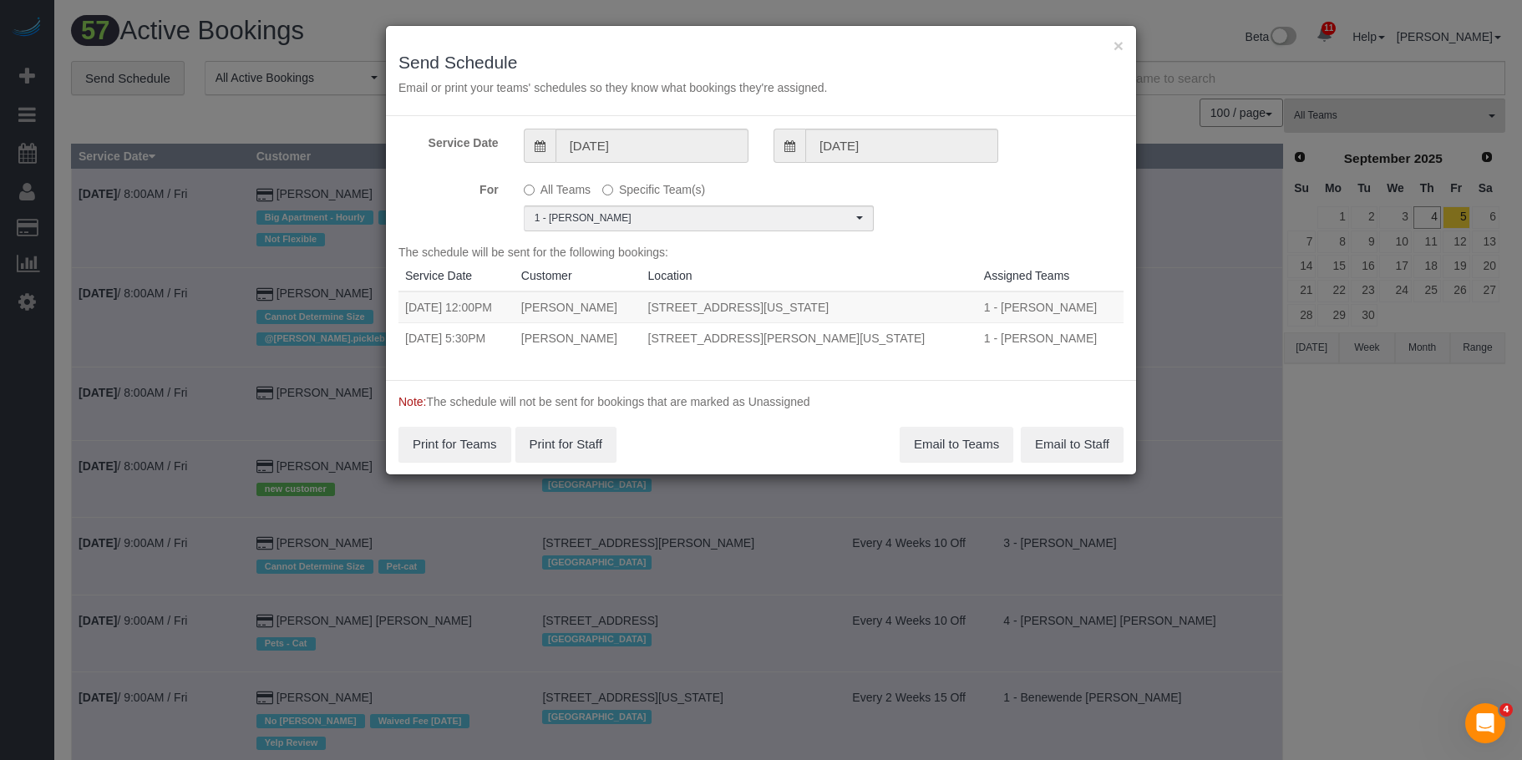
drag, startPoint x: 468, startPoint y: 304, endPoint x: 932, endPoint y: 313, distance: 464.6
click at [932, 313] on tr "09/05/2025 12:00PM Brian Willman 619 West 135th Street, Apt.97, New York, NY 10…" at bounding box center [760, 308] width 725 height 32
copy tr "12:00PM Brian Willman 619 West 135th Street, Apt.97, New York, NY 10031"
drag, startPoint x: 468, startPoint y: 341, endPoint x: 905, endPoint y: 344, distance: 436.9
click at [905, 344] on tr "09/05/2025 5:30PM Lauren Dana 84 William Street, Apt 703, New York, NY 10038-03…" at bounding box center [760, 337] width 725 height 31
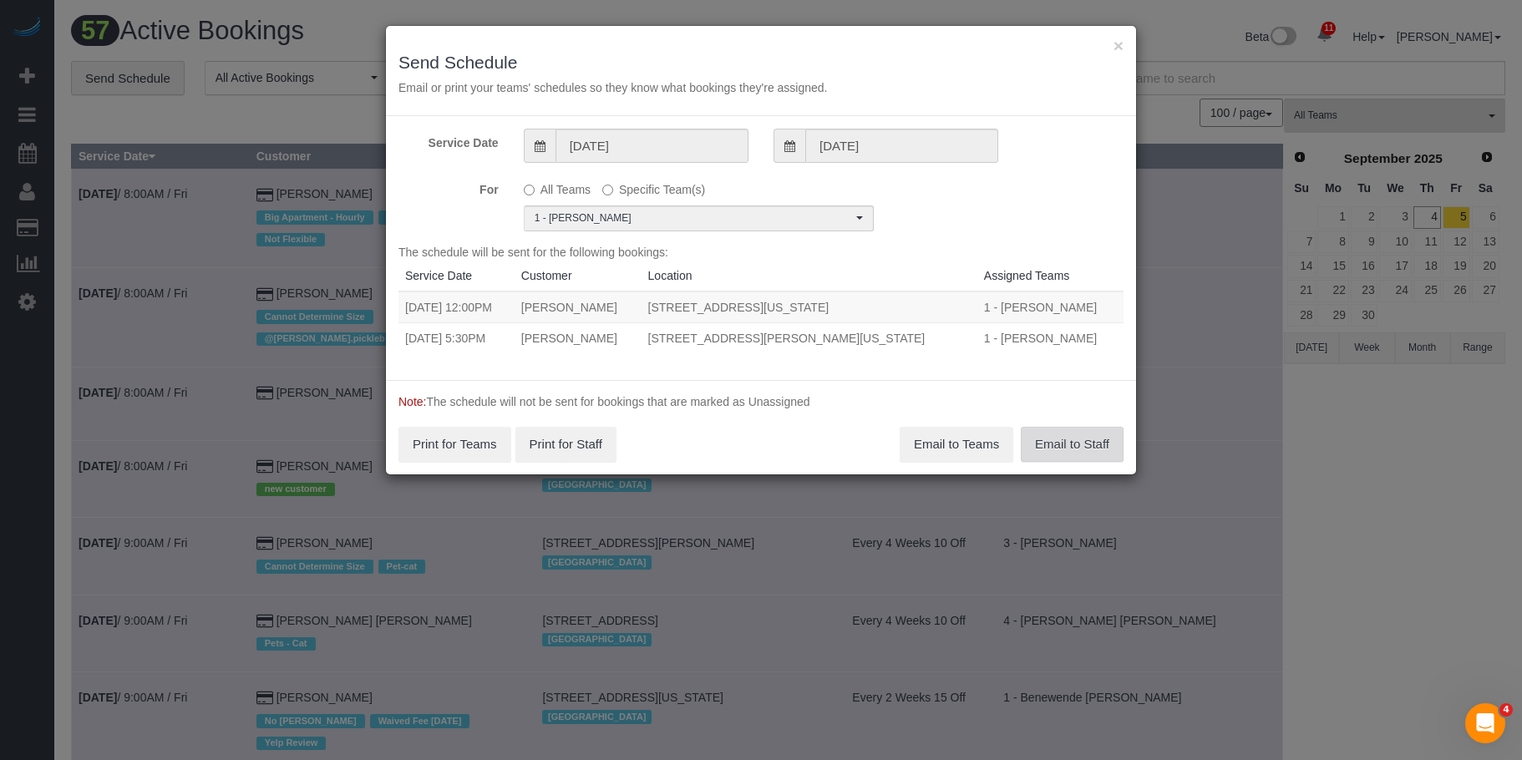
copy tr "5:30PM Lauren Dana 84 William Street, Apt 703, New York, NY 10038"
click at [957, 437] on button "Email to Teams" at bounding box center [957, 444] width 114 height 35
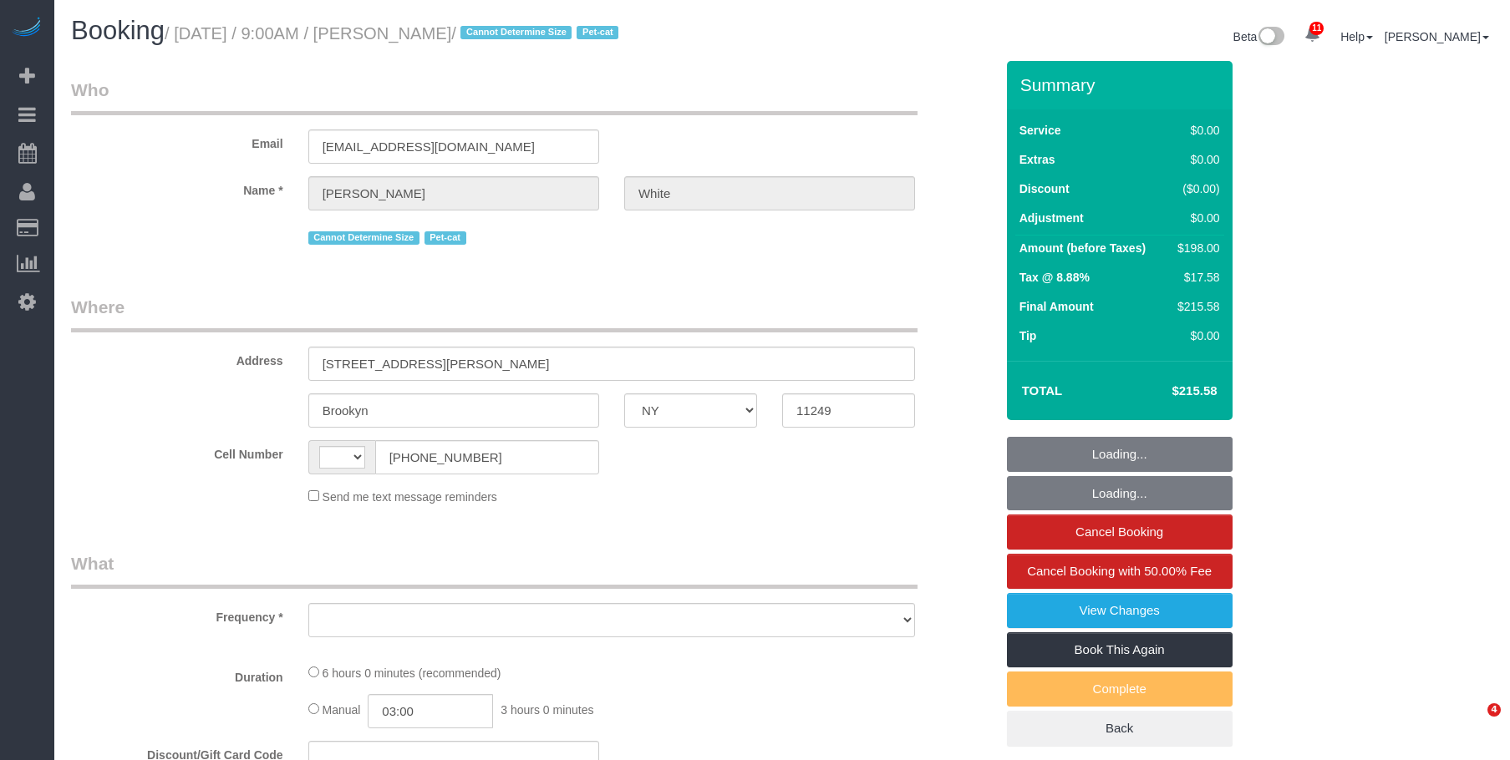
select select "NY"
select select "string:[GEOGRAPHIC_DATA]"
select select "object:727"
select select "string:stripe-pm_1NX6SW4VGloSiKo7BDWM7Kfv"
select select "spot1"
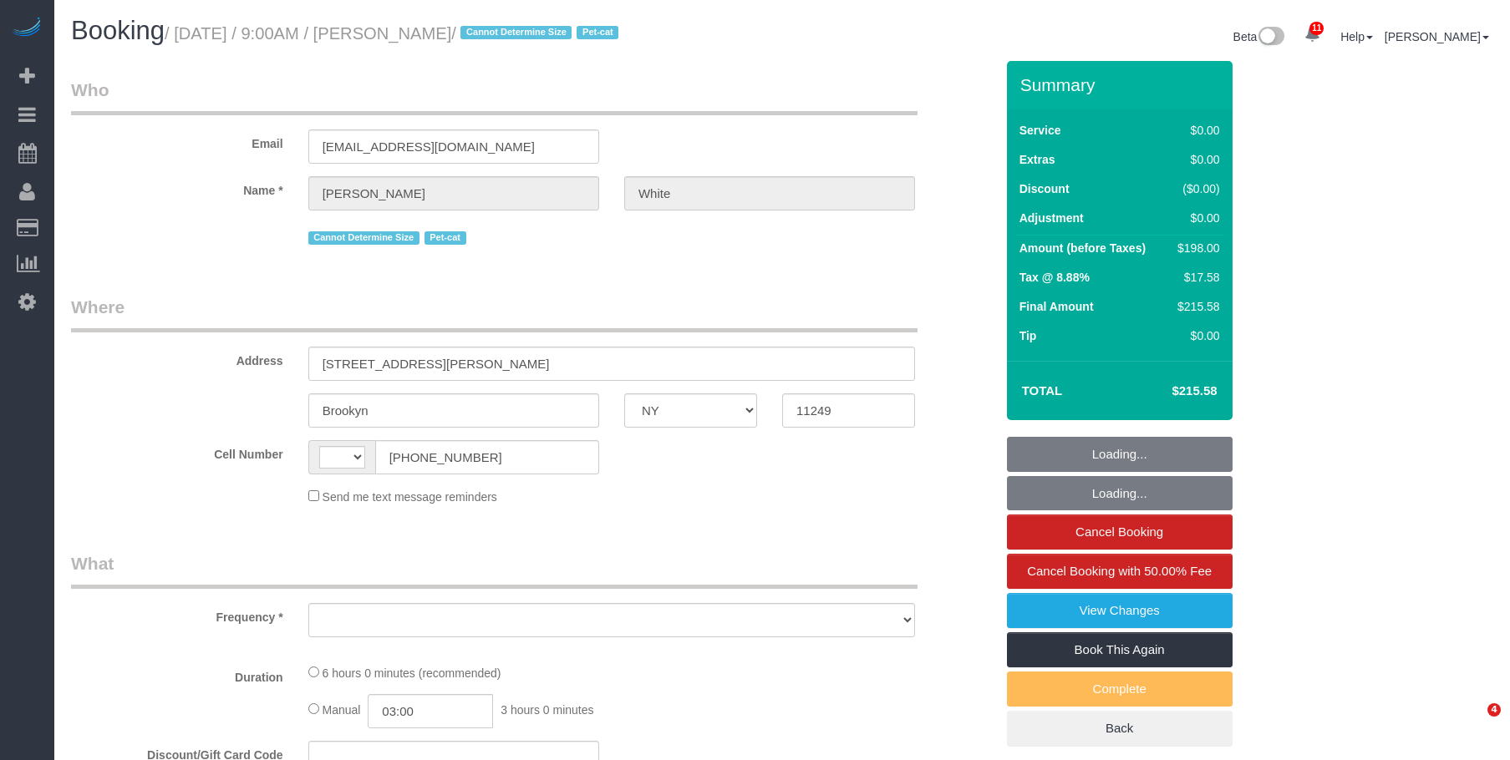
select select "number:89"
select select "number:75"
select select "number:14"
select select "number:5"
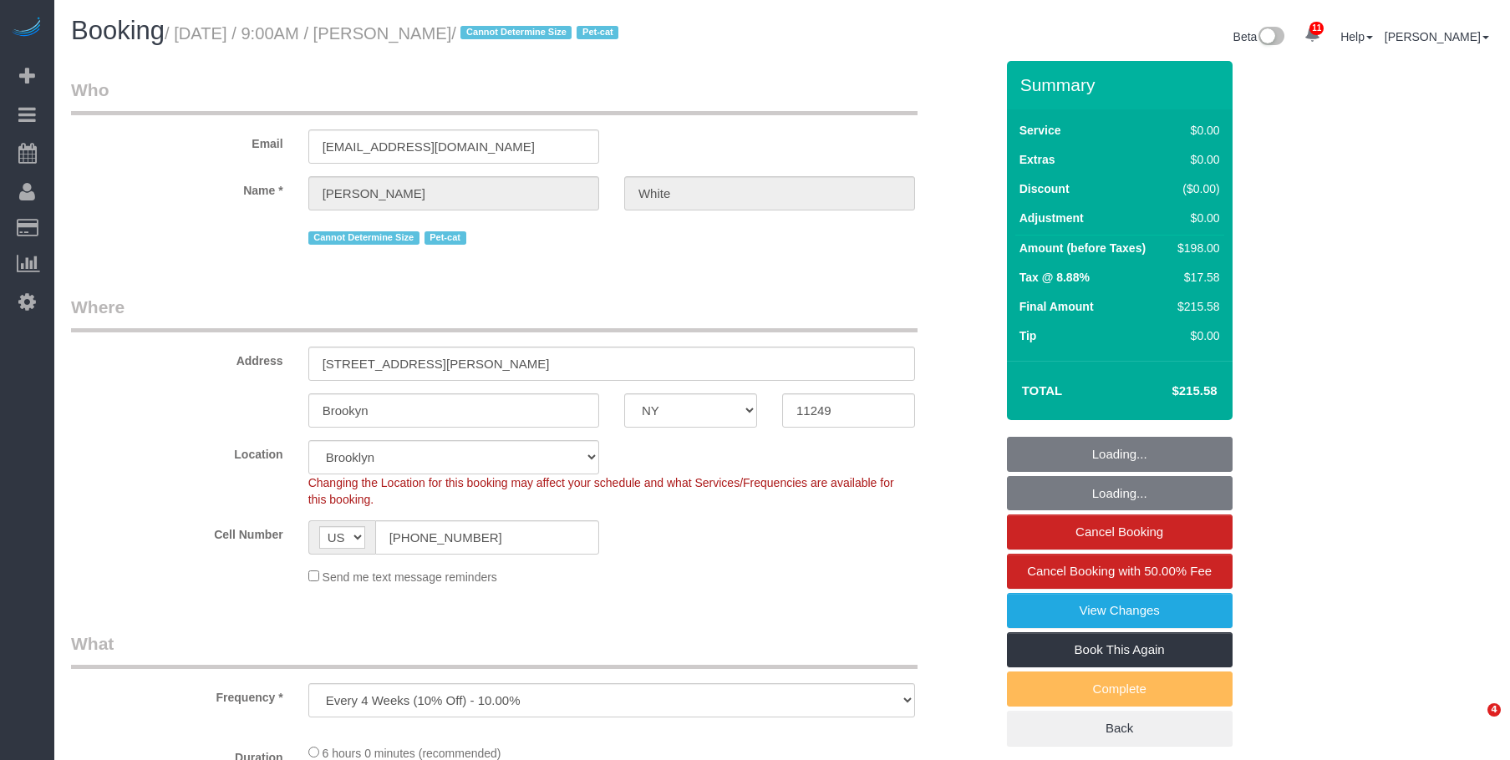
select select "2"
drag, startPoint x: 498, startPoint y: 541, endPoint x: 443, endPoint y: 475, distance: 86.6
click at [339, 535] on div "AF AL DZ AD AO AI AQ AG AR AM AW AU AT AZ BS BH BD BB BY BE BZ BJ BM BT BO BA B…" at bounding box center [453, 537] width 291 height 34
select select "2"
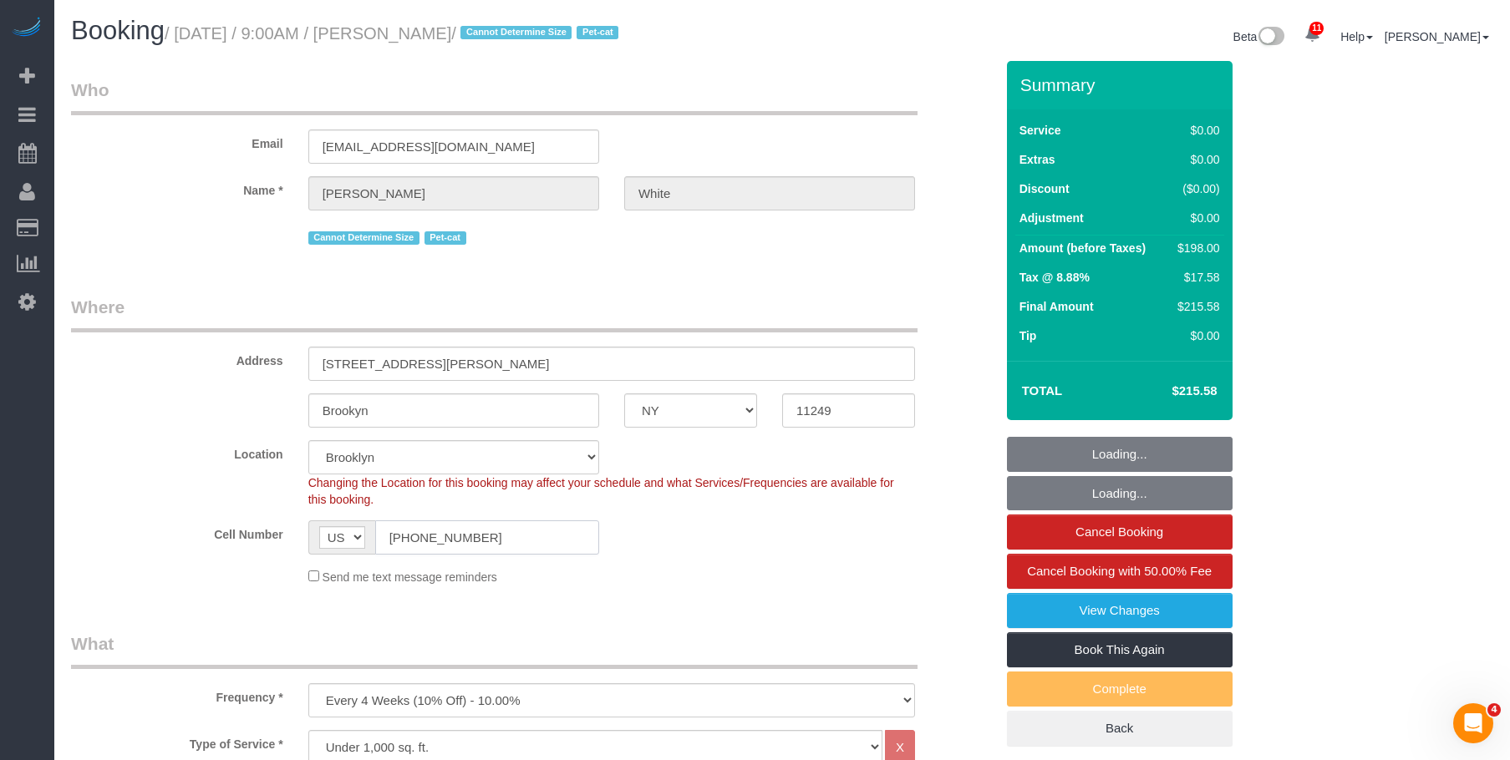
select select "2"
select select "object:1388"
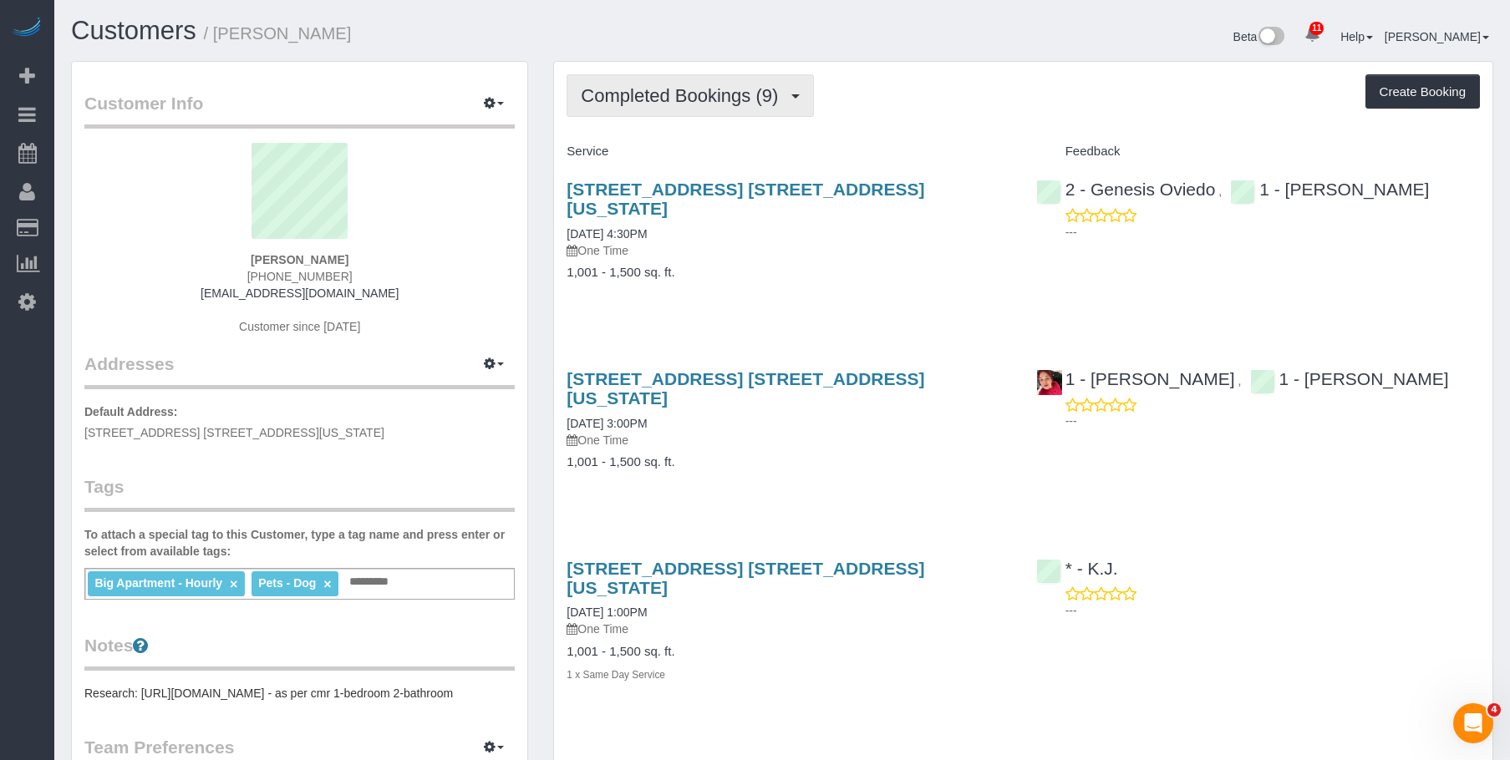
drag, startPoint x: 663, startPoint y: 94, endPoint x: 658, endPoint y: 144, distance: 49.5
click at [663, 94] on span "Completed Bookings (9)" at bounding box center [684, 95] width 206 height 21
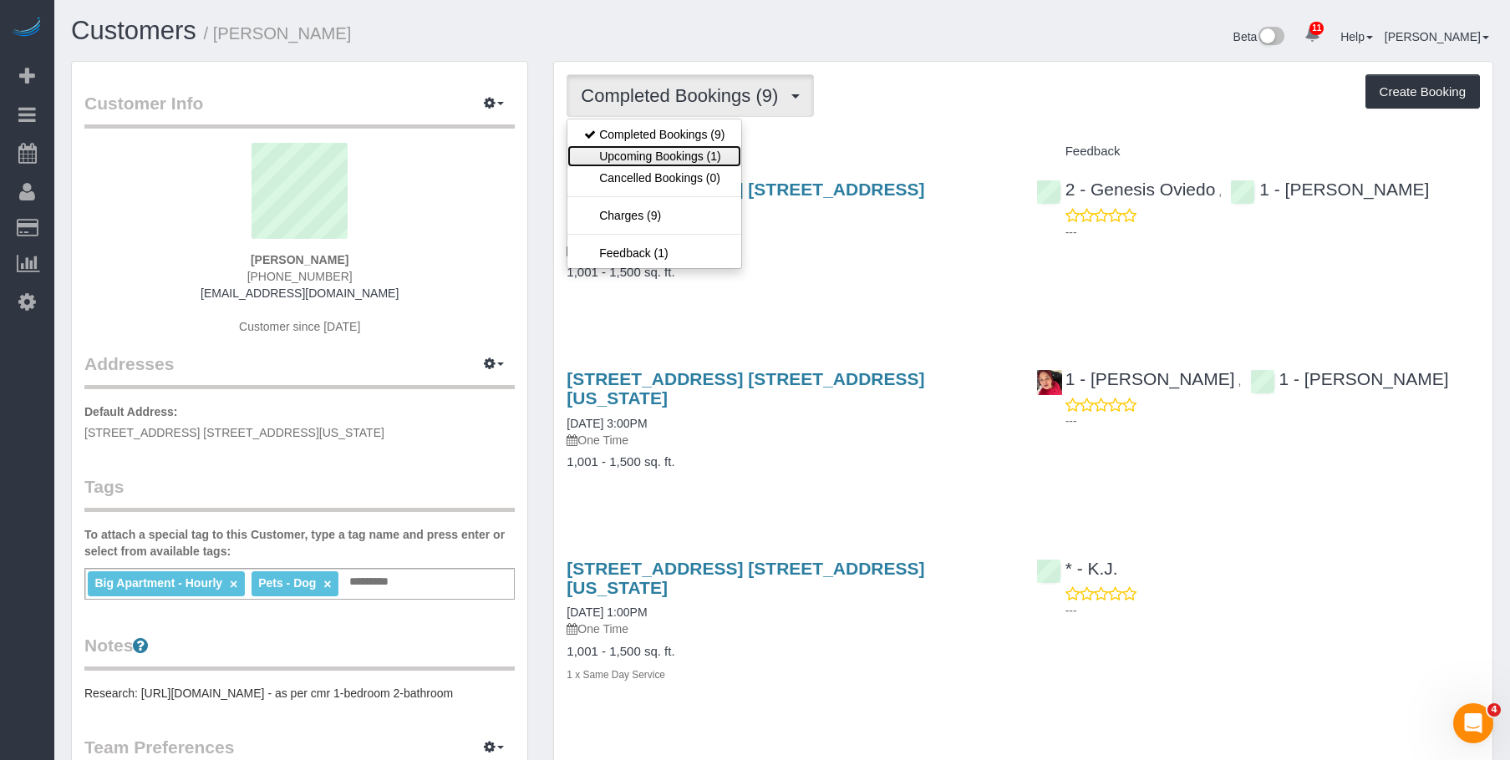
drag, startPoint x: 657, startPoint y: 153, endPoint x: 717, endPoint y: 186, distance: 68.8
click at [657, 153] on link "Upcoming Bookings (1)" at bounding box center [654, 156] width 174 height 22
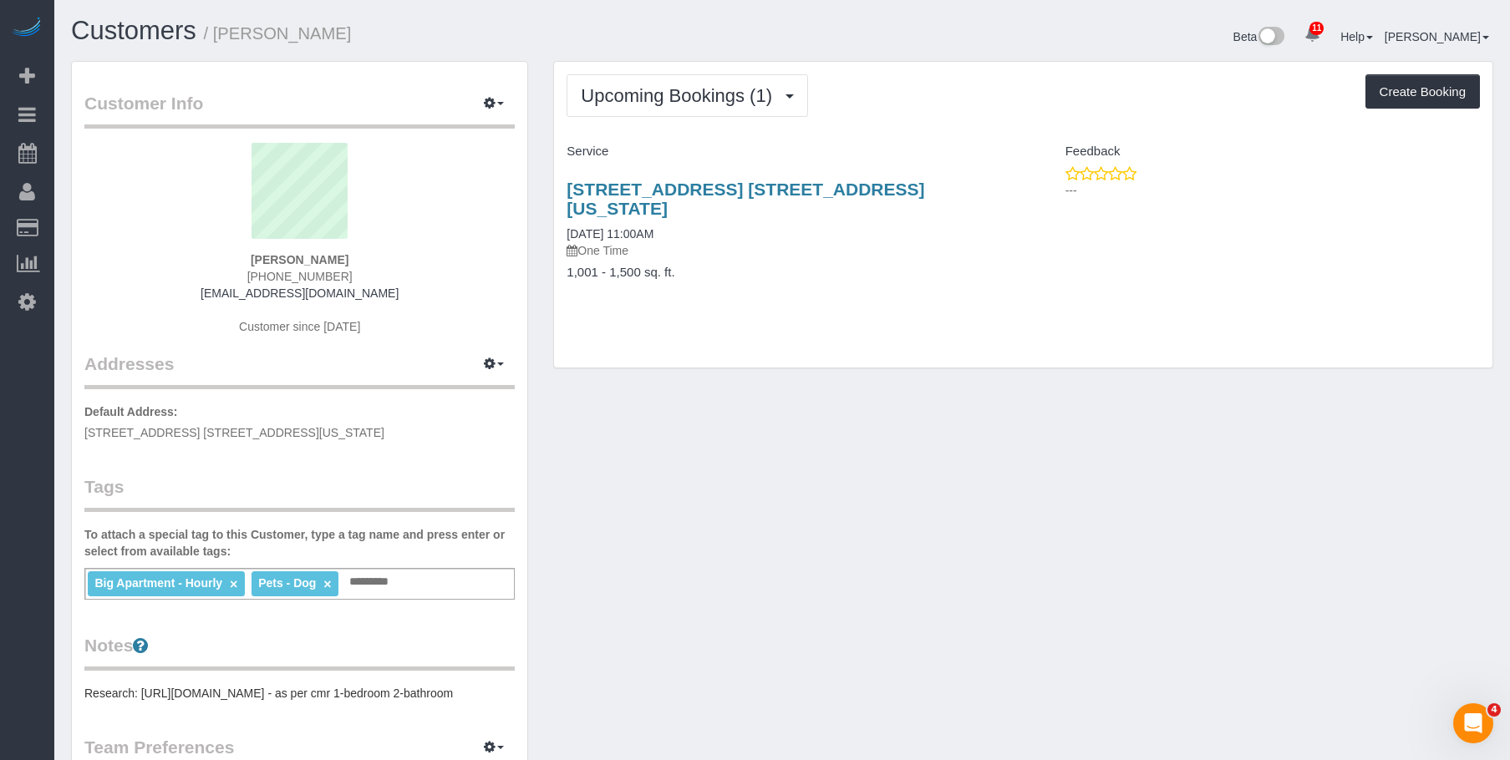
drag, startPoint x: 789, startPoint y: 236, endPoint x: 819, endPoint y: 203, distance: 44.3
click at [789, 242] on p "One Time" at bounding box center [788, 250] width 444 height 17
click at [637, 85] on span "Upcoming Bookings (1)" at bounding box center [681, 95] width 200 height 21
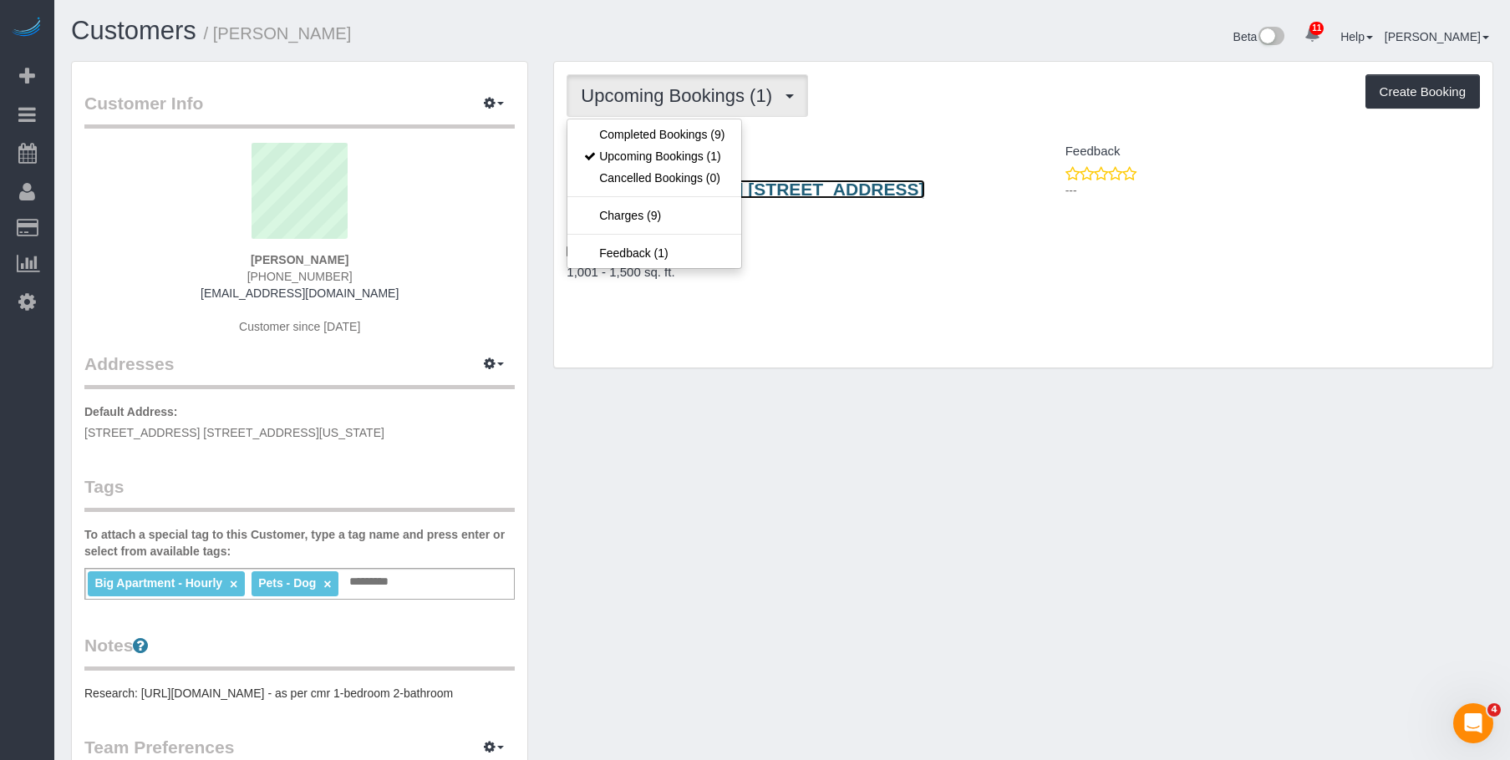
click at [882, 183] on link "230 West 79th Street, Apt. 23n, New York, NY 10024" at bounding box center [745, 199] width 358 height 38
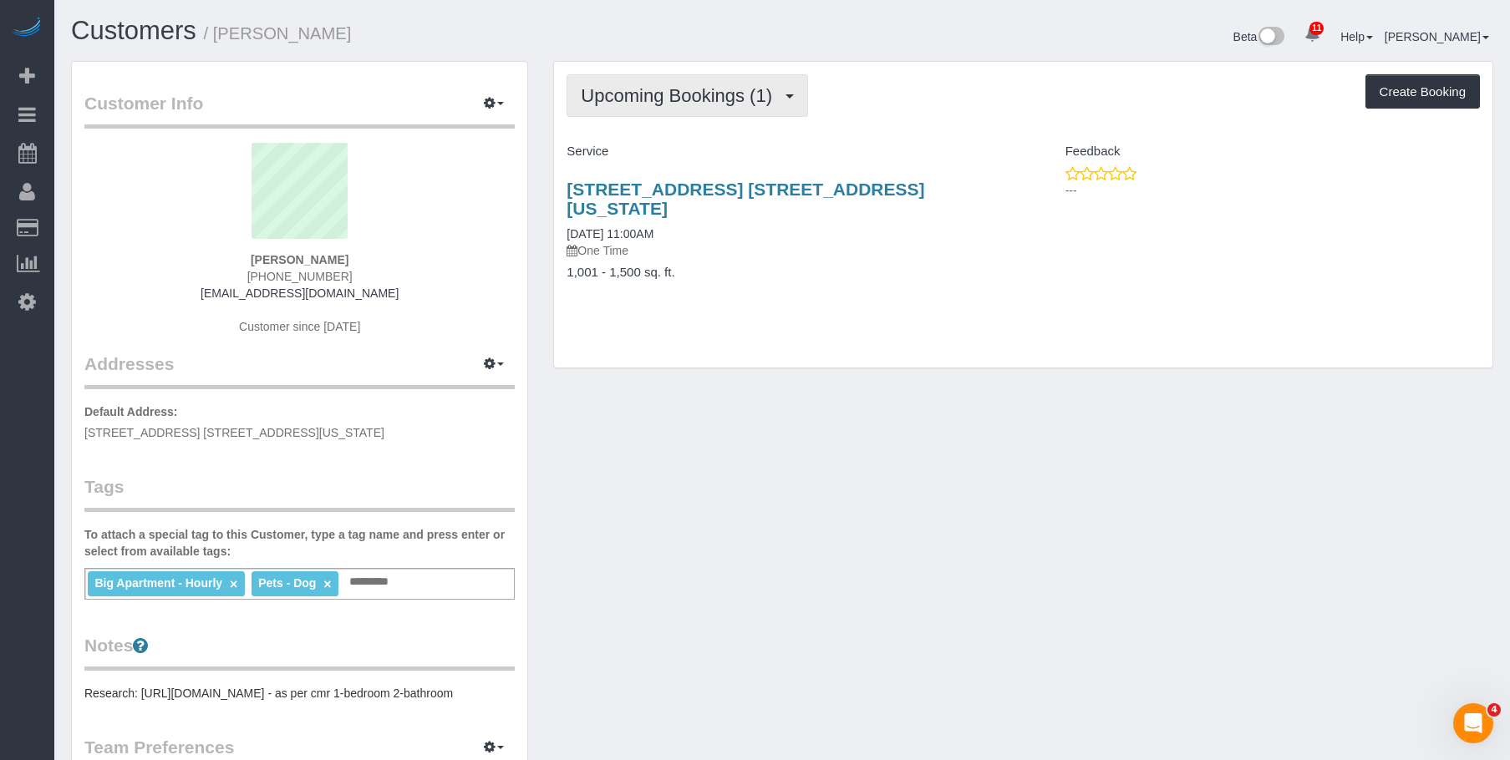
click at [652, 84] on button "Upcoming Bookings (1)" at bounding box center [686, 95] width 241 height 43
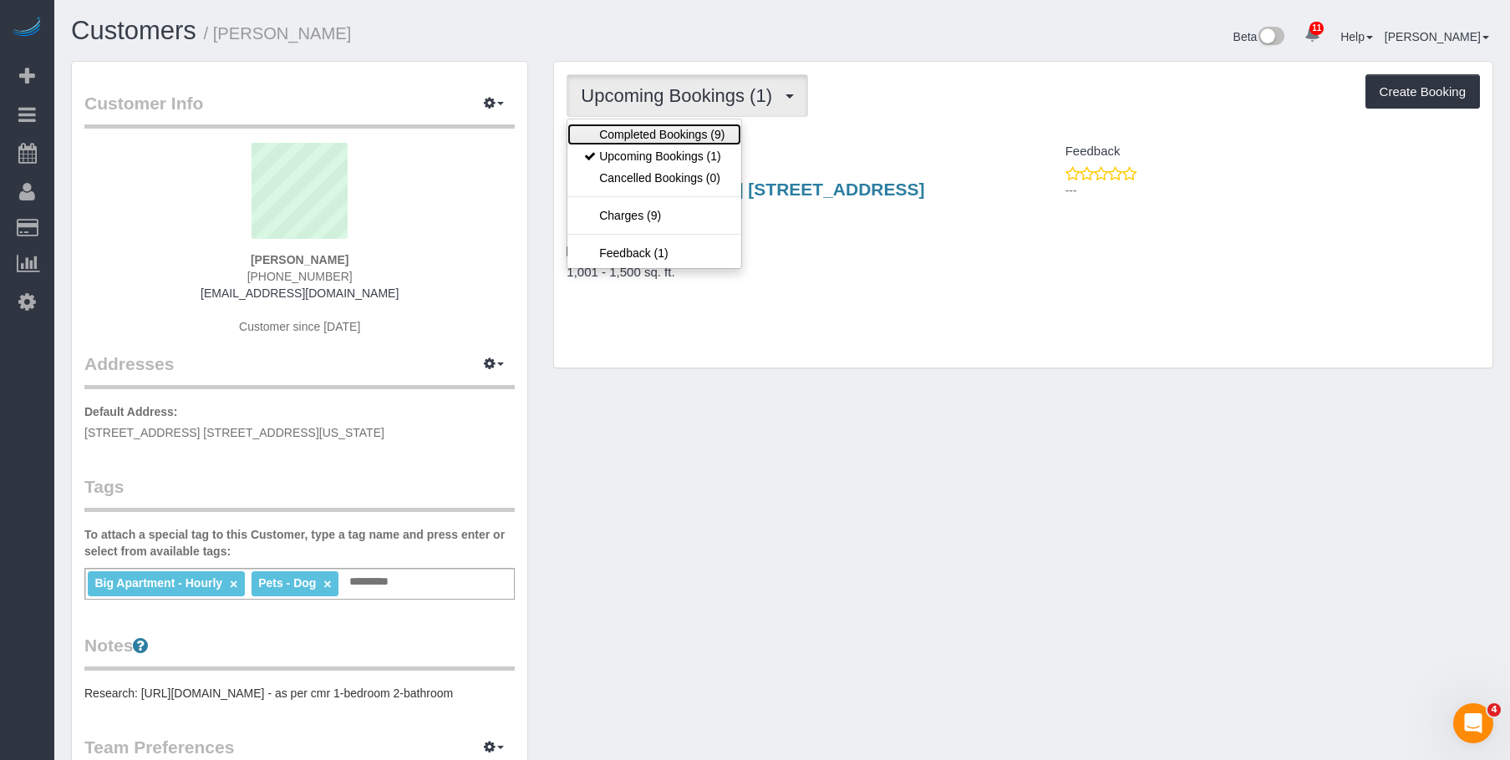
click at [620, 127] on link "Completed Bookings (9)" at bounding box center [654, 135] width 174 height 22
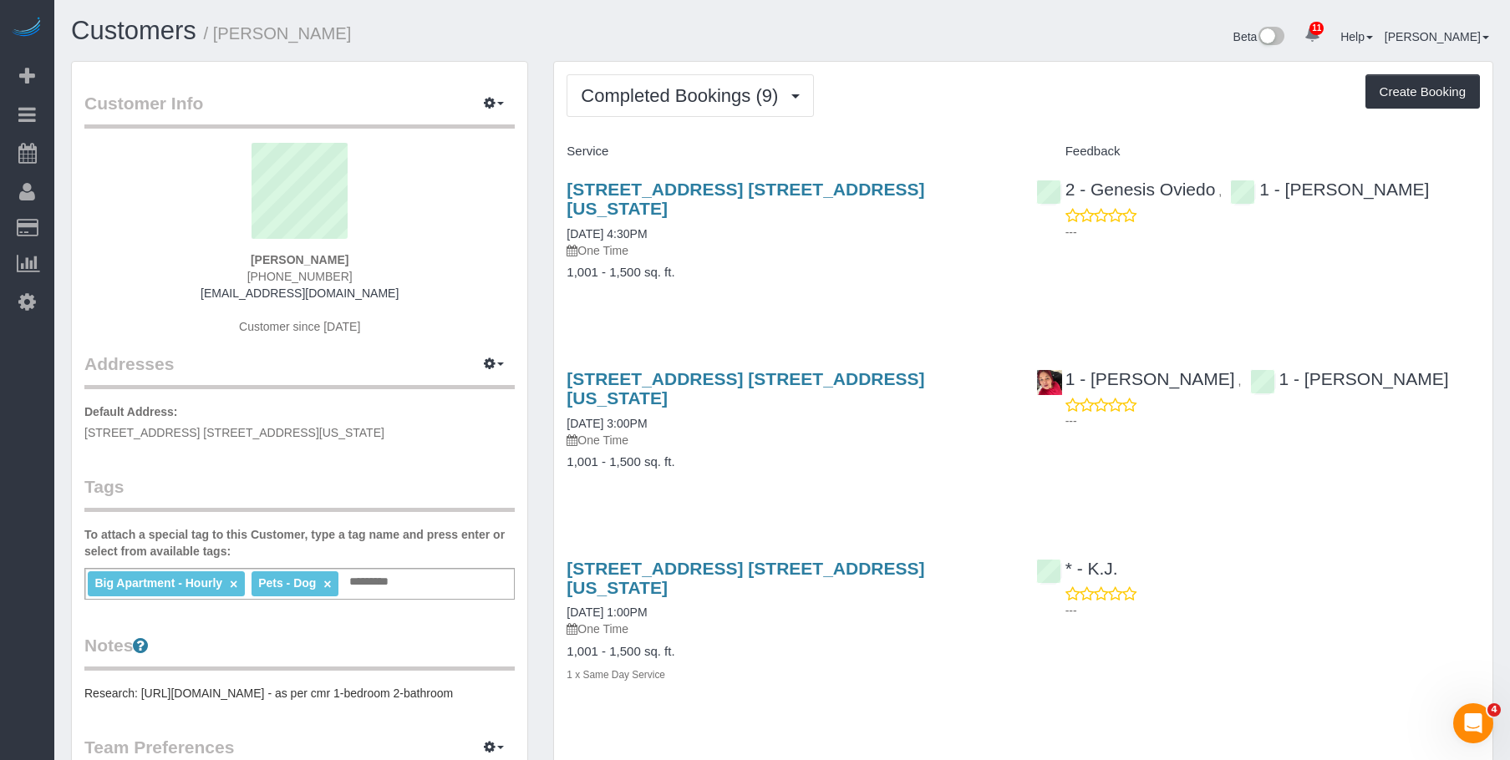
click at [994, 266] on h4 "1,001 - 1,500 sq. ft." at bounding box center [788, 273] width 444 height 14
click at [923, 266] on h4 "1,001 - 1,500 sq. ft." at bounding box center [788, 273] width 444 height 14
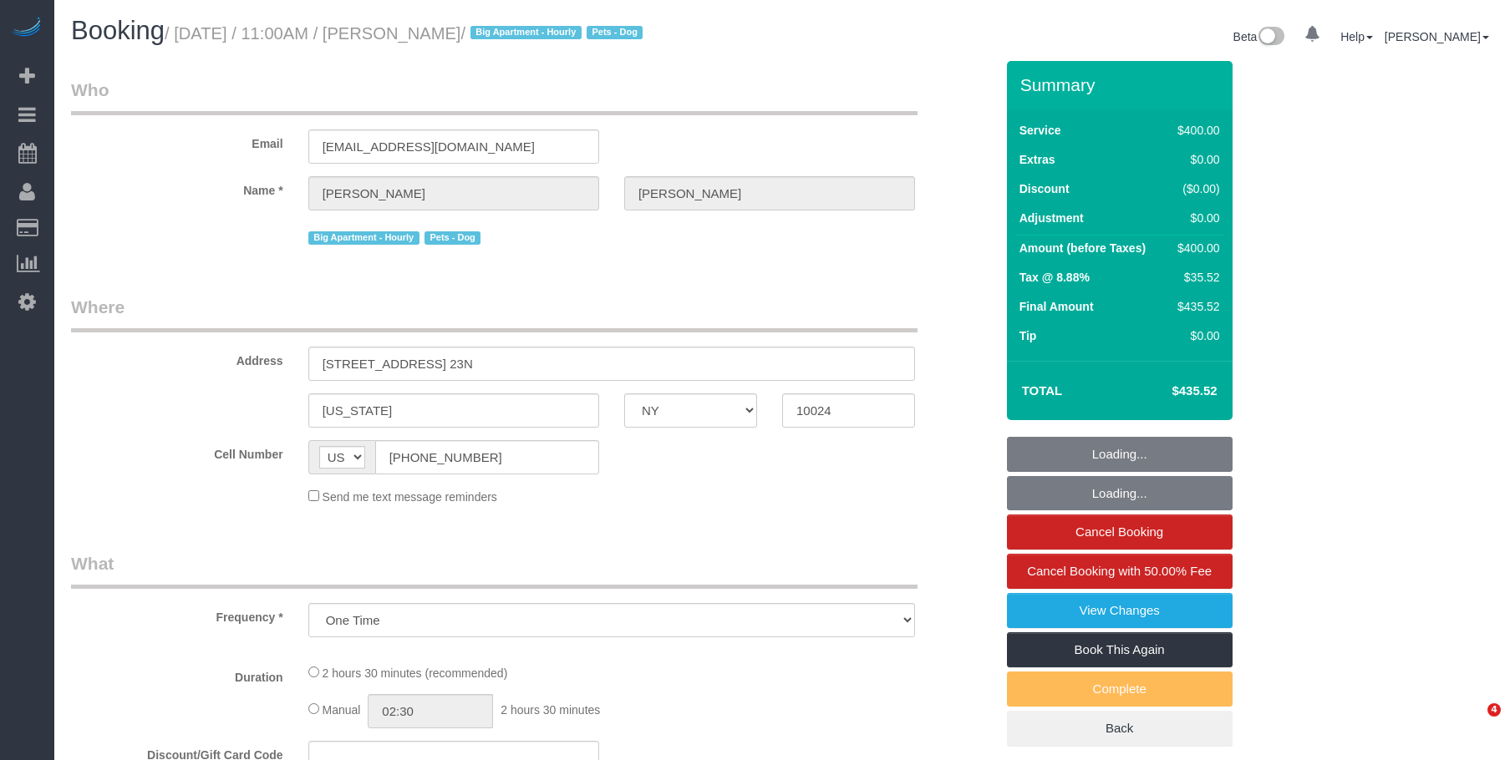
select select "NY"
select select "string:stripe-pm_1QIE0P4VGloSiKo7MUBaprga"
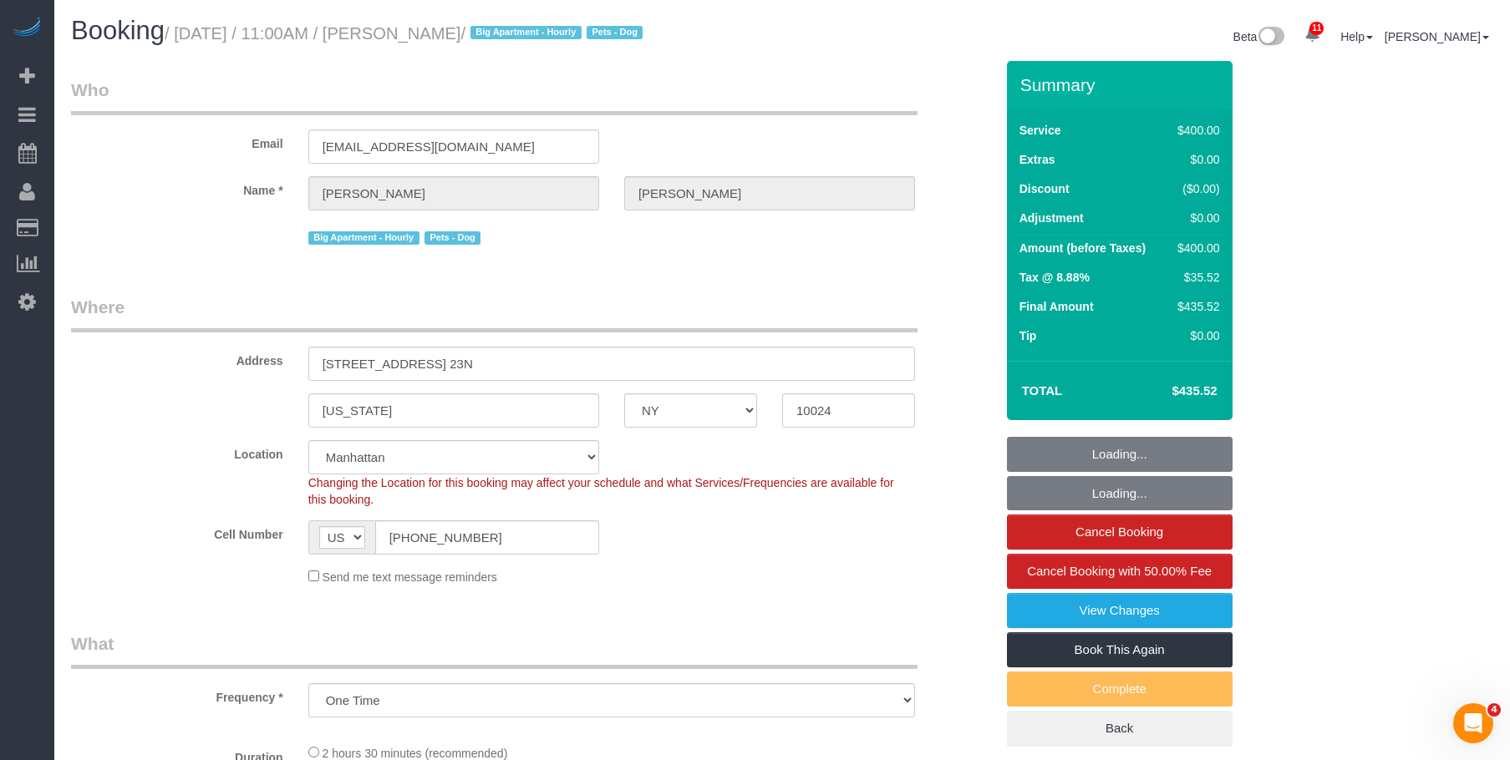
select select "object:727"
select select "number:59"
select select "number:75"
select select "number:13"
select select "number:5"
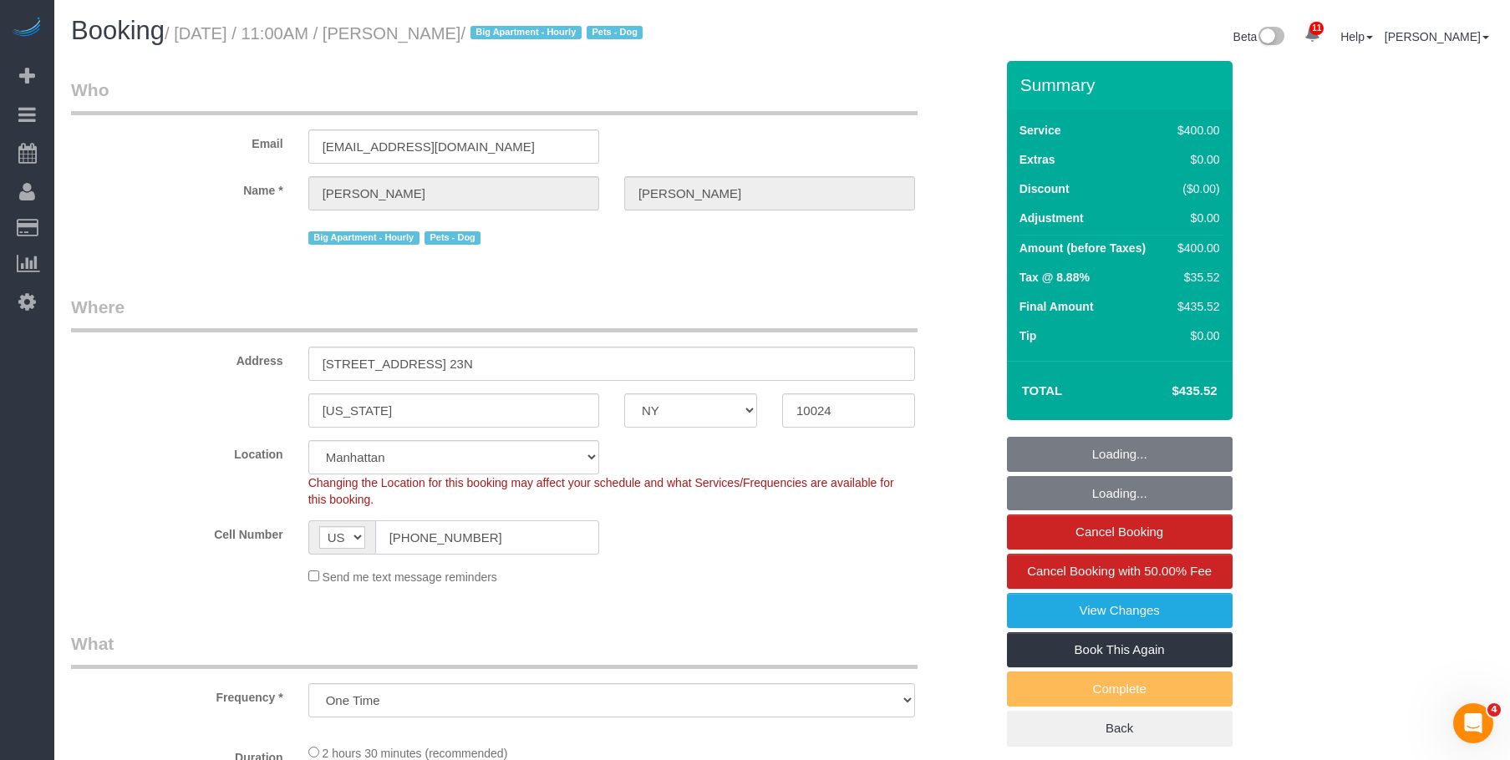
click at [303, 532] on sui-booking-location "Location [GEOGRAPHIC_DATA] [GEOGRAPHIC_DATA] [GEOGRAPHIC_DATA] [GEOGRAPHIC_DATA…" at bounding box center [532, 512] width 923 height 145
select select "spot1"
select select "2"
select select "150"
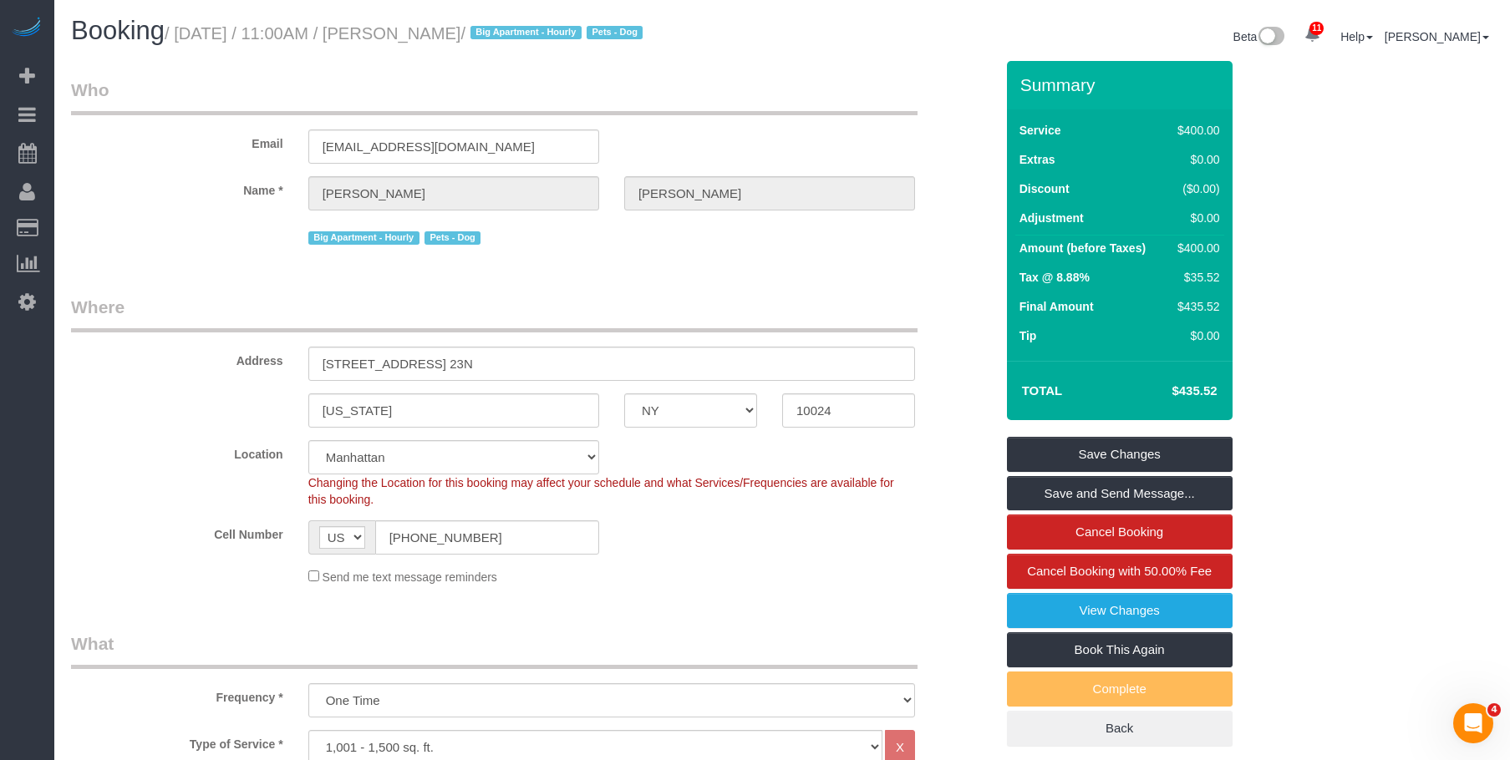
click at [668, 261] on fieldset "Who Email [EMAIL_ADDRESS][DOMAIN_NAME] Name * [GEOGRAPHIC_DATA][PERSON_NAME][GE…" at bounding box center [532, 170] width 923 height 184
click at [1079, 628] on link "View Changes" at bounding box center [1120, 610] width 226 height 35
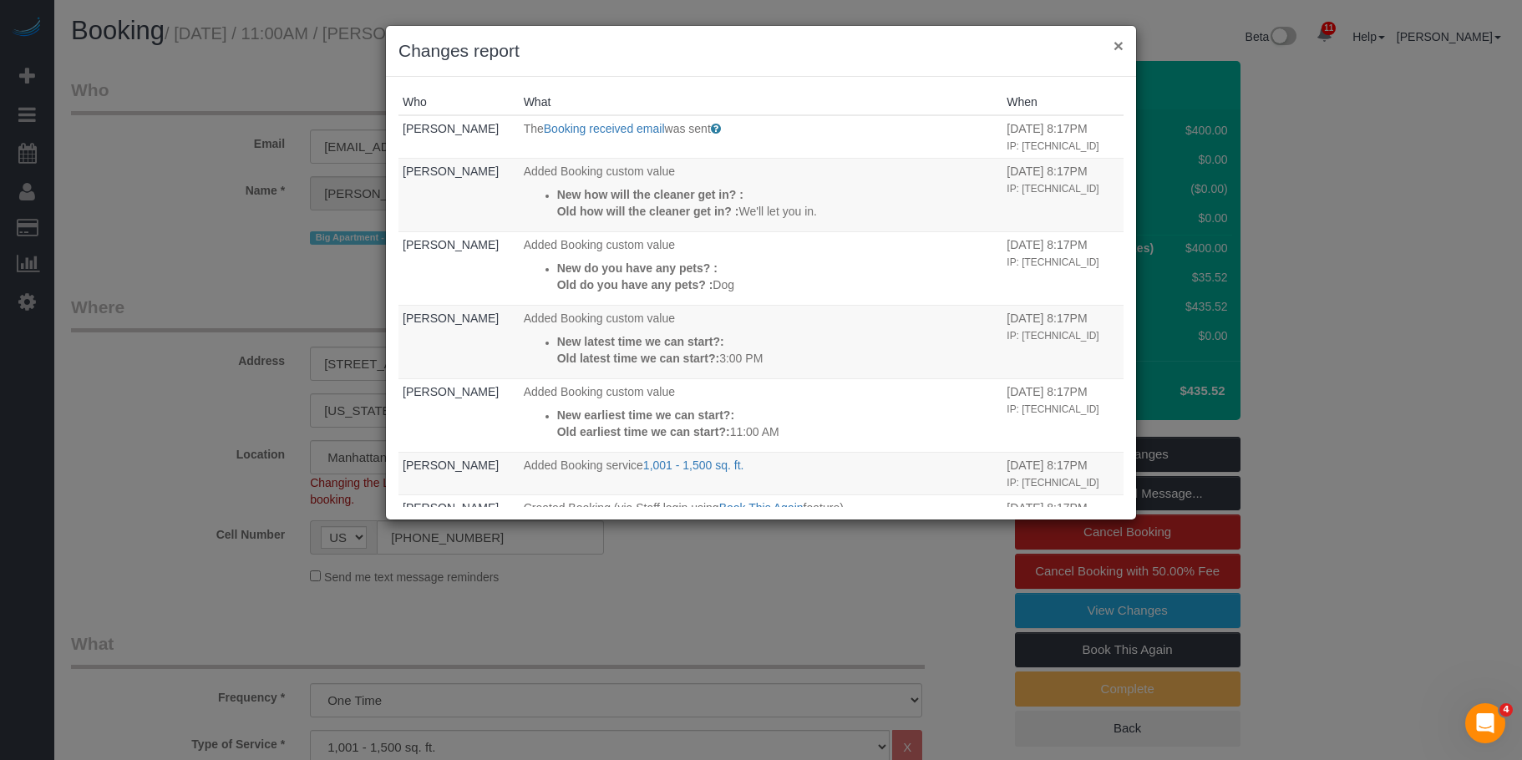
click at [1114, 43] on button "×" at bounding box center [1119, 46] width 10 height 18
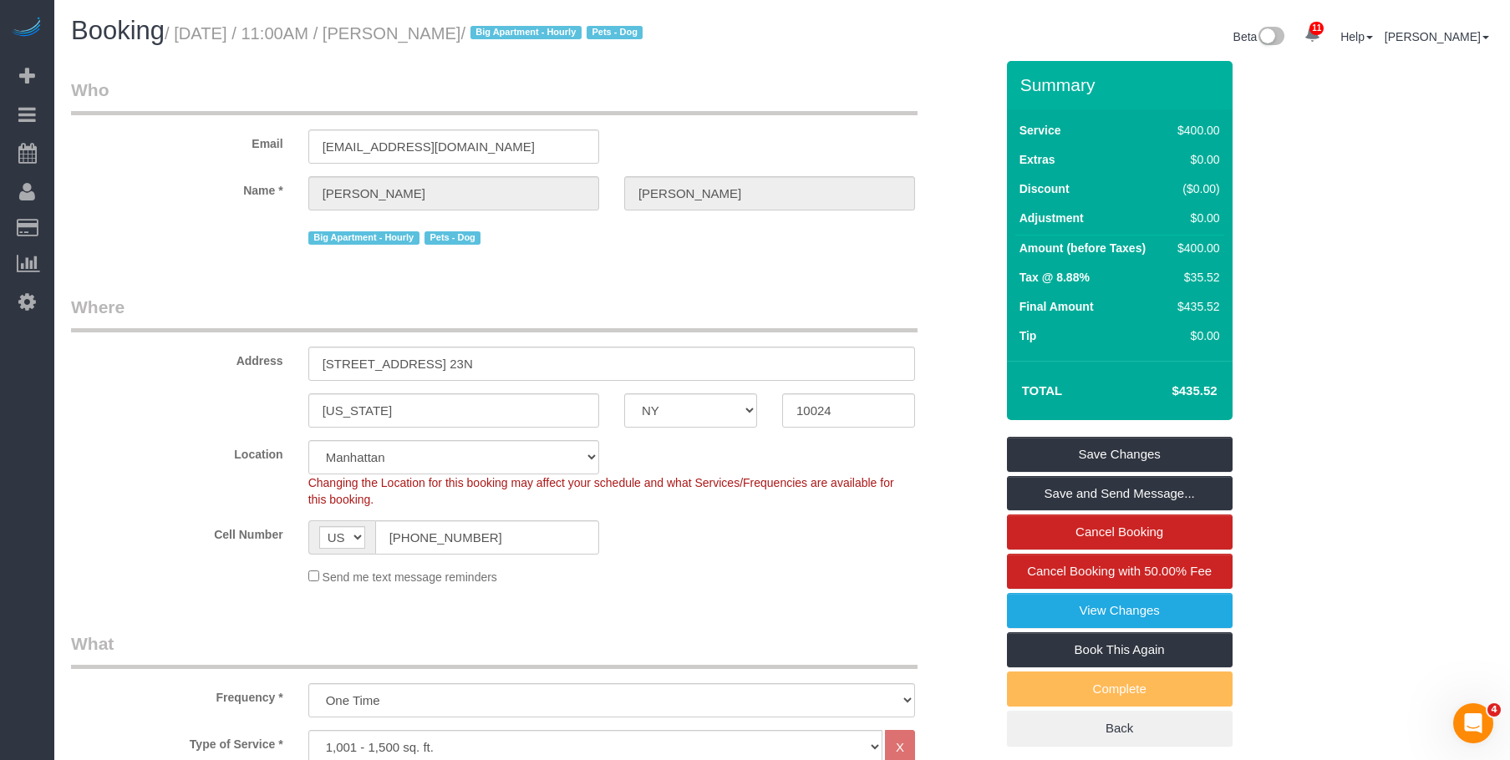
click at [511, 103] on legend "Who" at bounding box center [494, 97] width 846 height 38
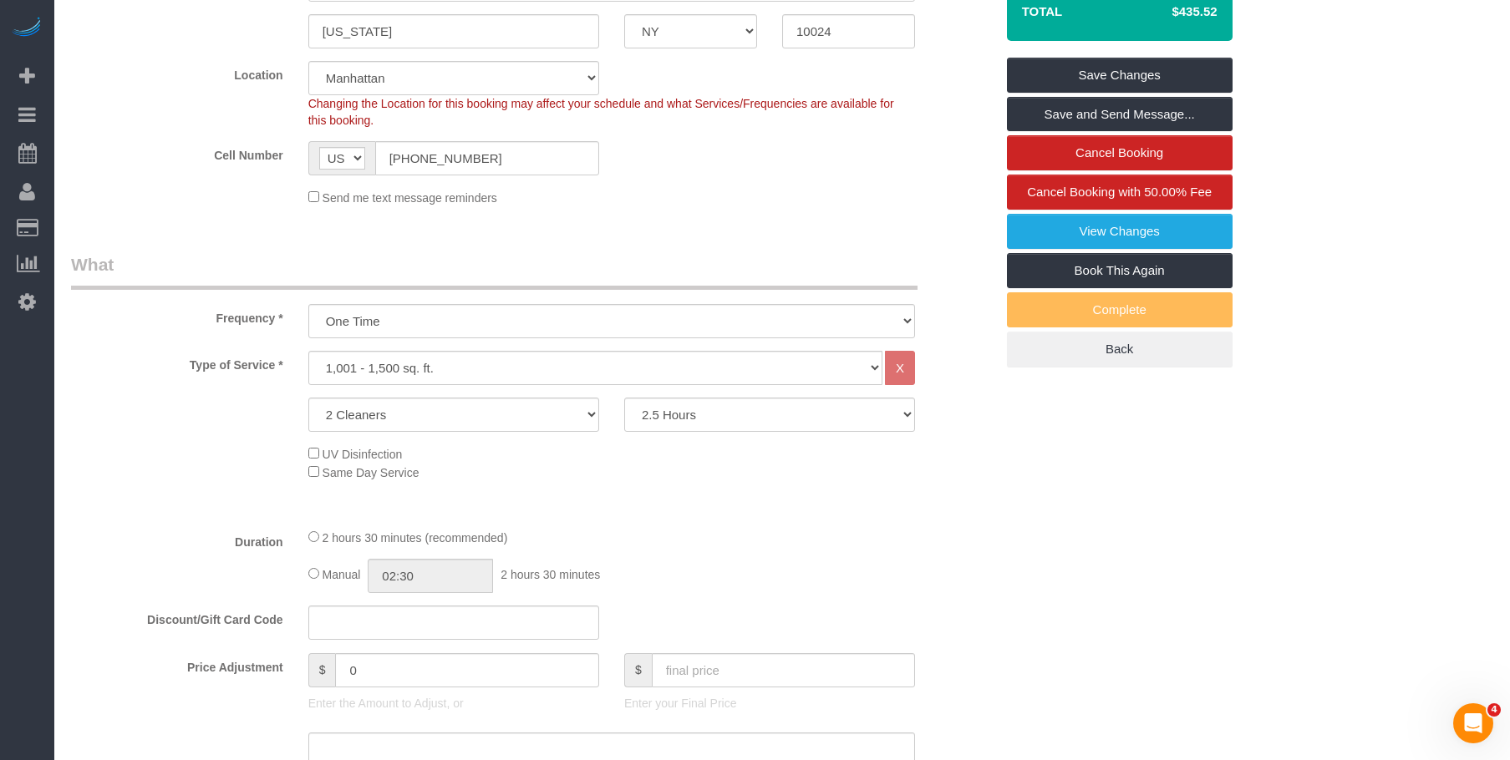
scroll to position [668, 0]
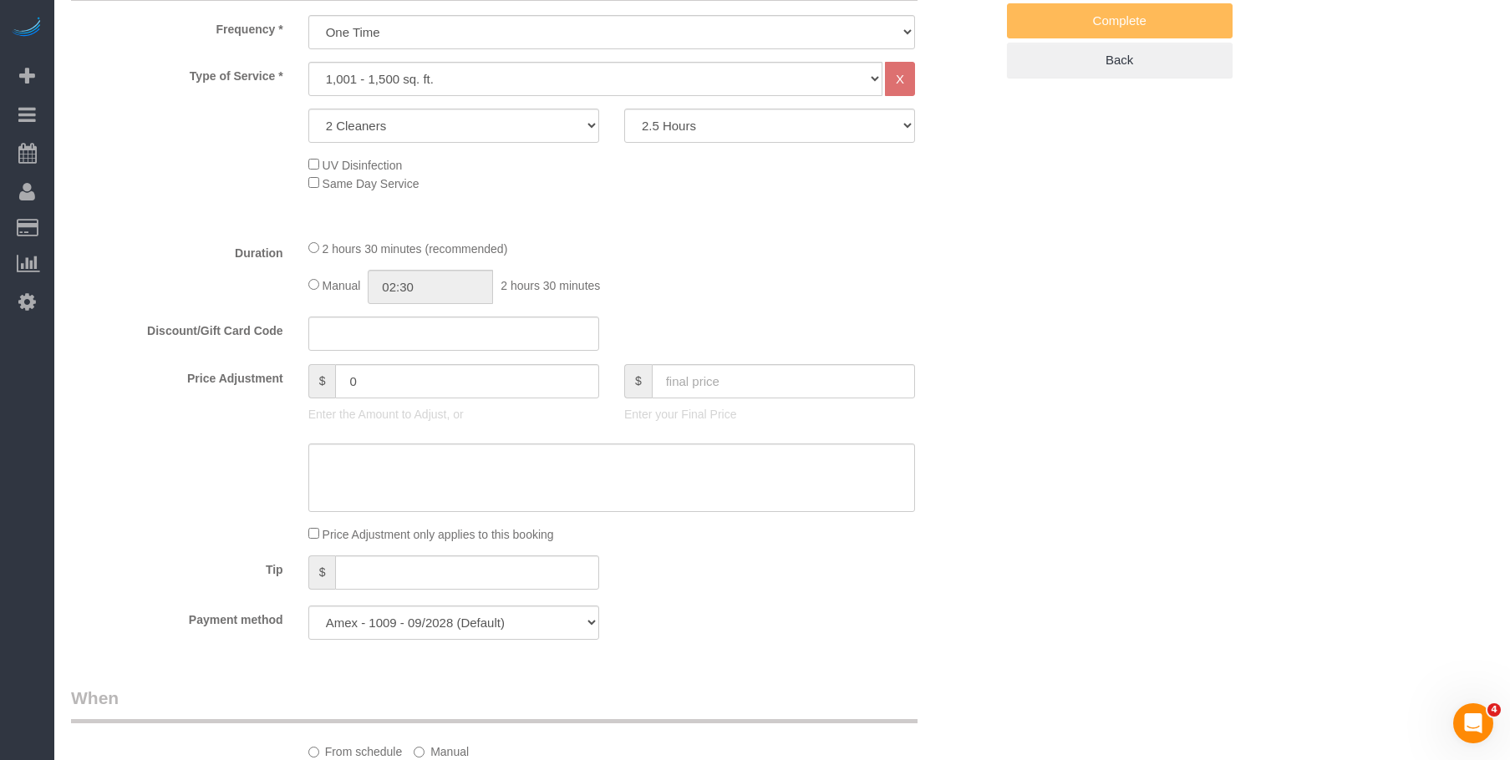
click at [1068, 329] on div "Who Email [EMAIL_ADDRESS][DOMAIN_NAME] Name * [GEOGRAPHIC_DATA][PERSON_NAME][GE…" at bounding box center [782, 615] width 1422 height 2444
click at [1343, 314] on div "Who Email [EMAIL_ADDRESS][DOMAIN_NAME] Name * [GEOGRAPHIC_DATA][PERSON_NAME][GE…" at bounding box center [782, 615] width 1422 height 2444
click at [645, 249] on fieldset "What Frequency * One Time Weekly (20% Off) - 20.00% Every 2 Weeks (15% Off) - 1…" at bounding box center [532, 307] width 923 height 689
drag, startPoint x: 702, startPoint y: 217, endPoint x: 660, endPoint y: 211, distance: 42.3
click at [701, 218] on div "Type of Service * Under 1,000 sq. ft. 1,001 - 1,500 sq. ft. 1,500+ sq. ft. Cust…" at bounding box center [532, 144] width 923 height 164
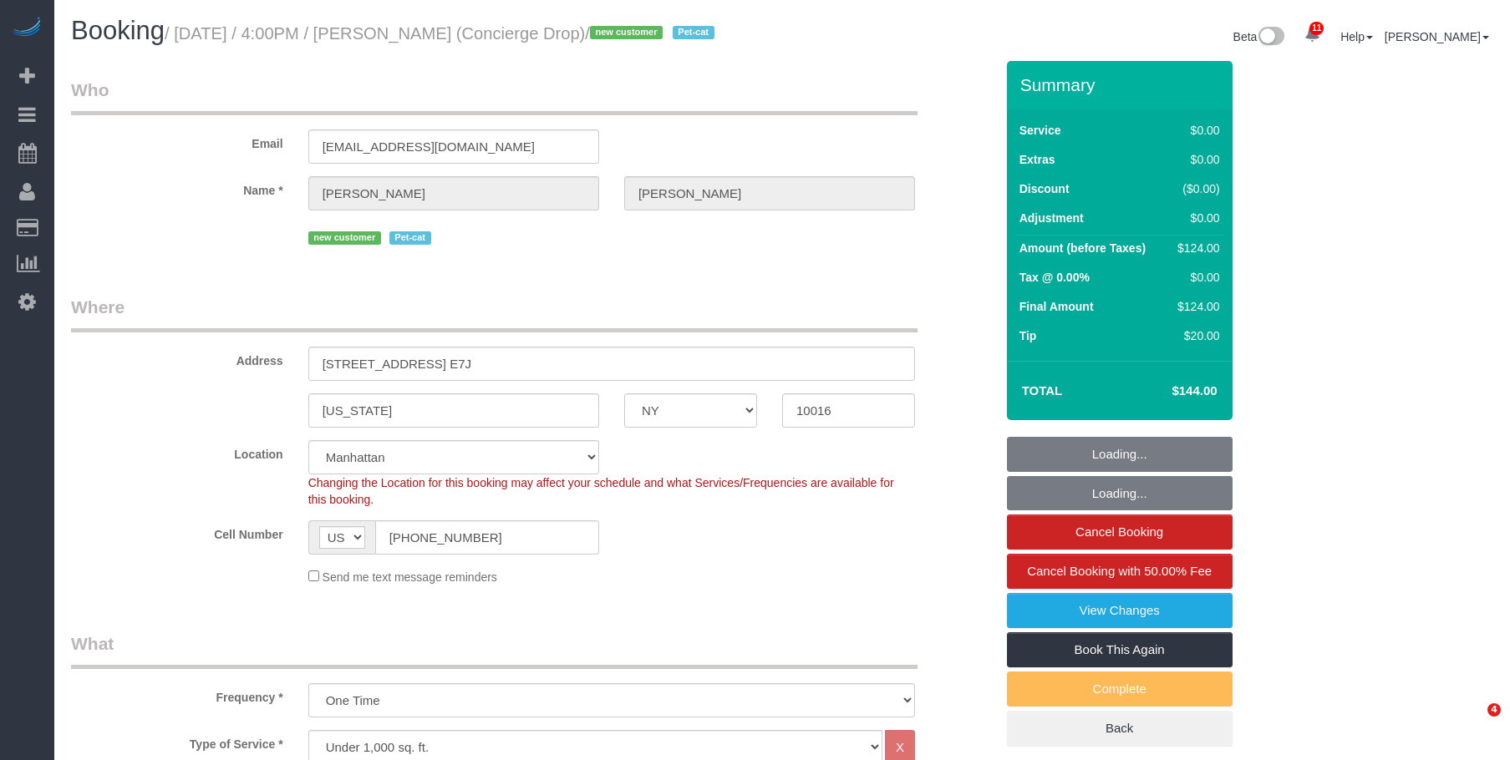
select select "NY"
select select "1"
select select "spot1"
select select "number:89"
select select "number:90"
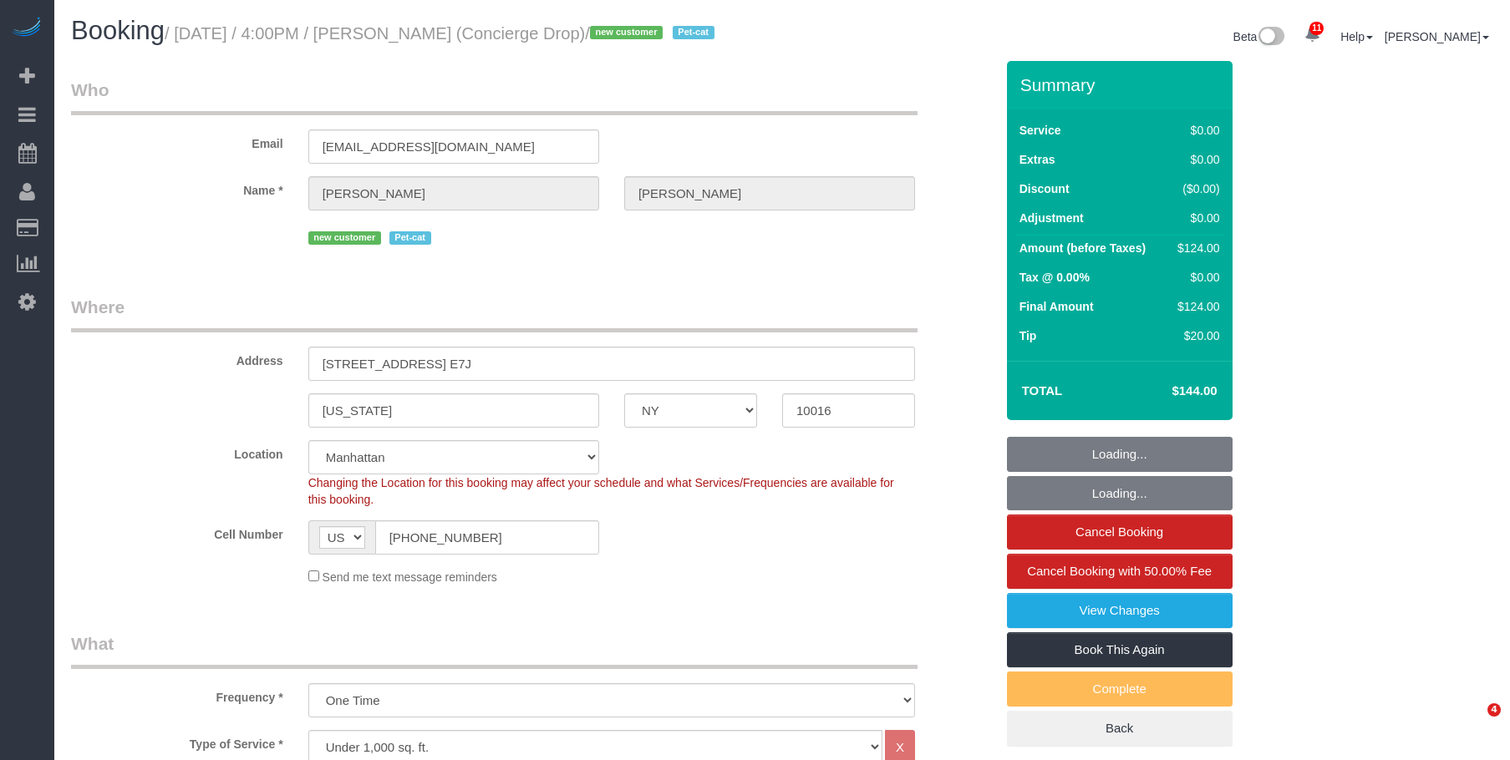
select select "number:13"
select select "number:6"
select select "NY"
select select "1"
select select "number:89"
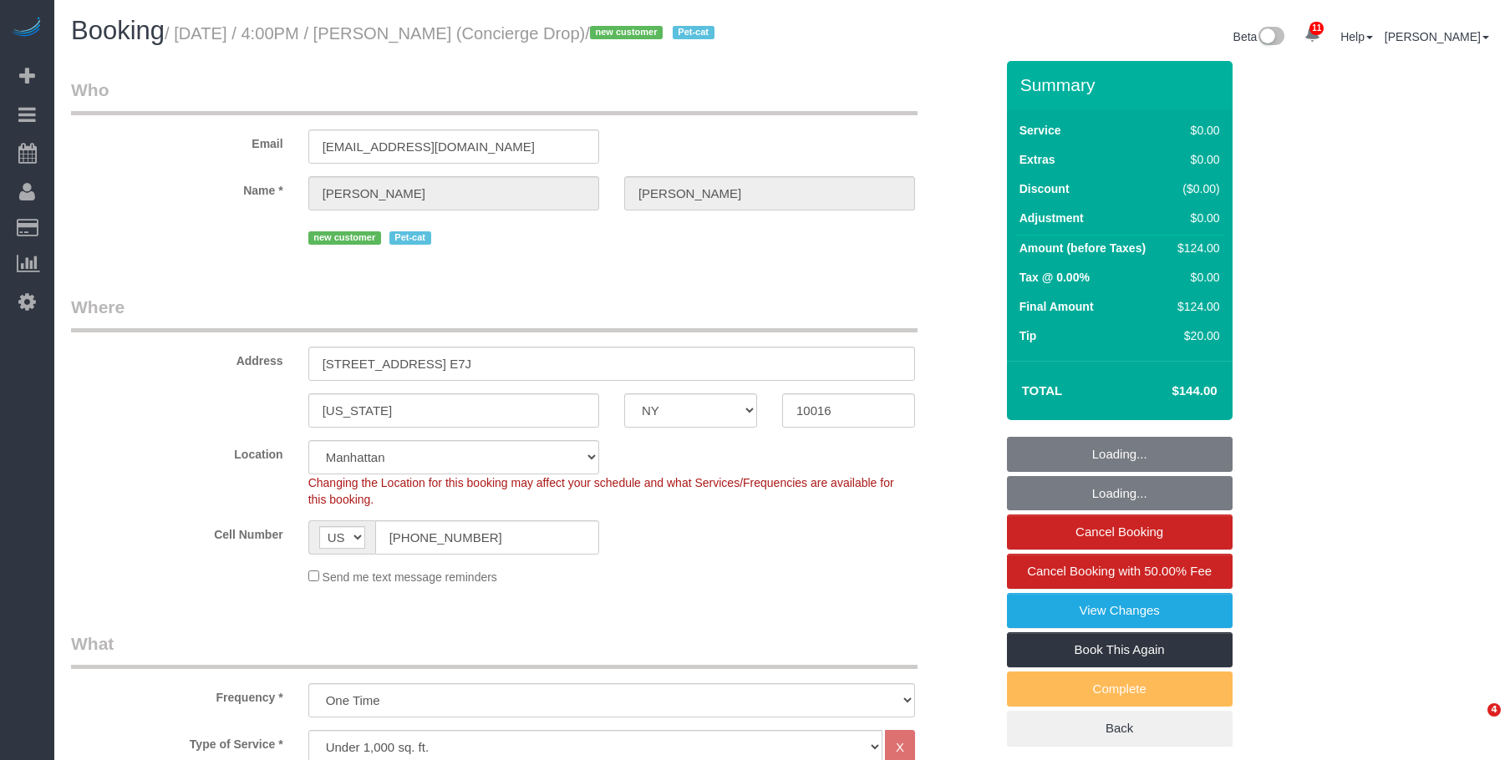
select select "number:90"
select select "number:13"
select select "number:6"
select select "spot1"
click at [569, 32] on small "/ September 05, 2025 / 4:00PM / Benjamin Rudnitsky (Concierge Drop) / new custo…" at bounding box center [442, 33] width 555 height 18
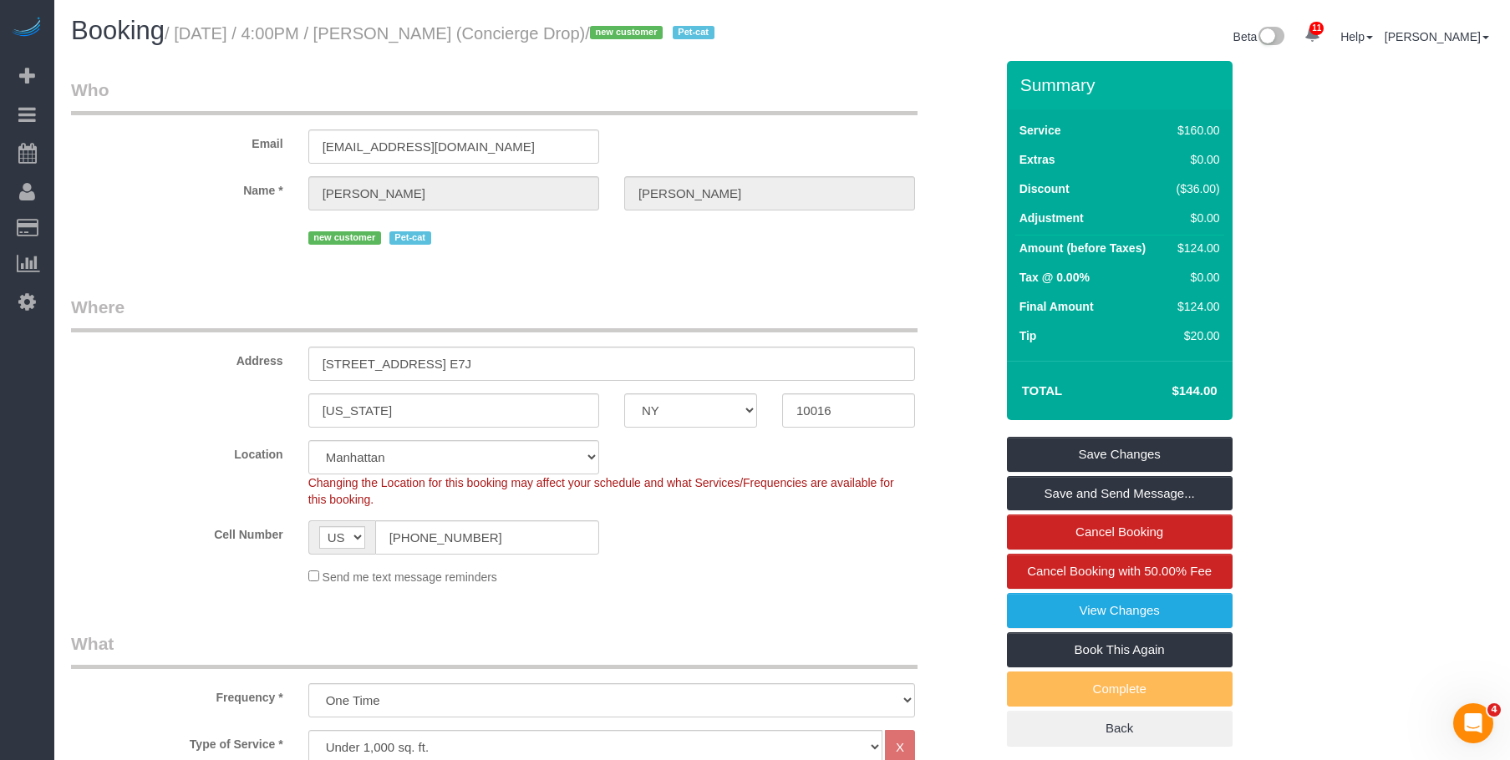
click at [1048, 628] on link "View Changes" at bounding box center [1120, 610] width 226 height 35
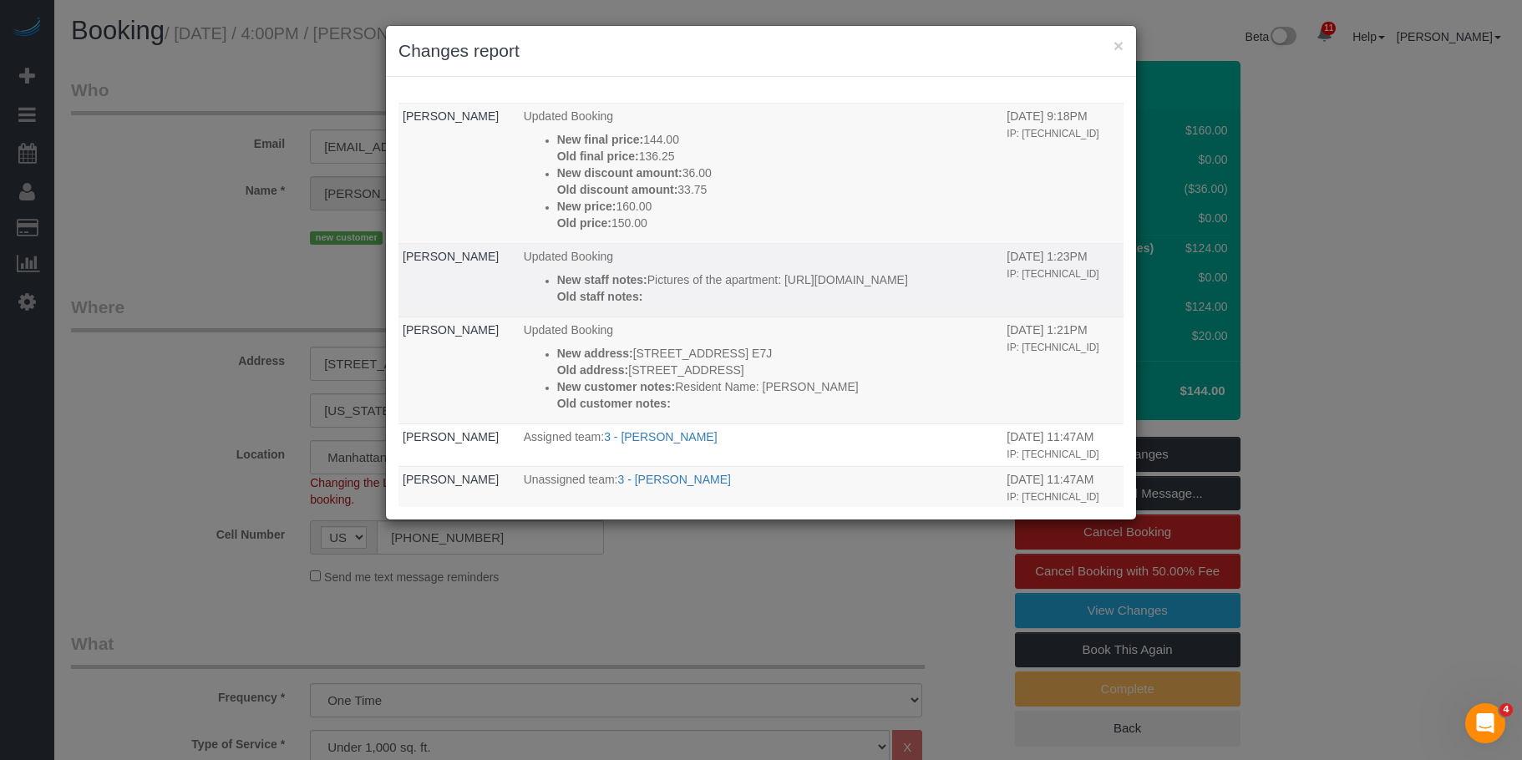
scroll to position [167, 0]
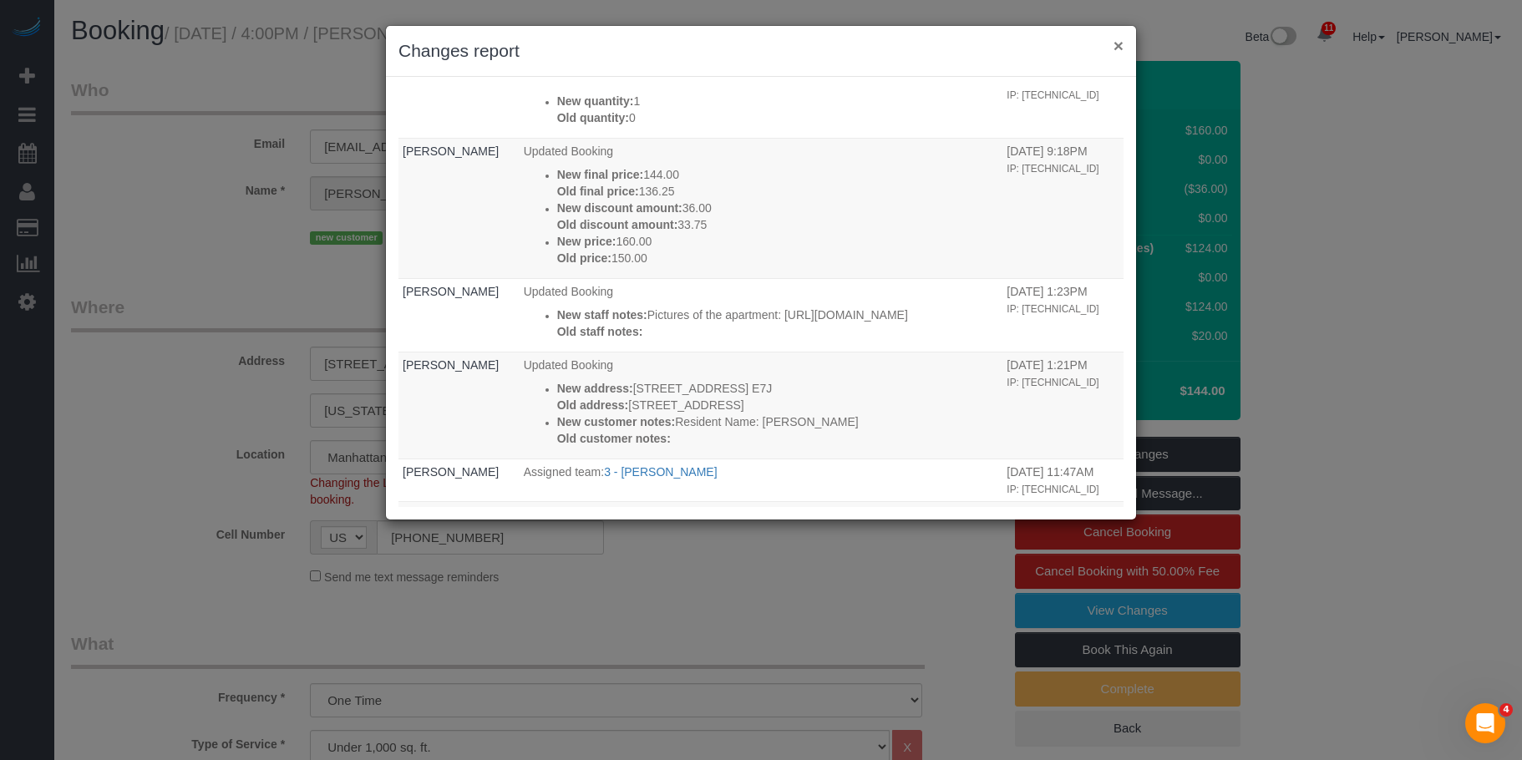
click at [1121, 43] on button "×" at bounding box center [1119, 46] width 10 height 18
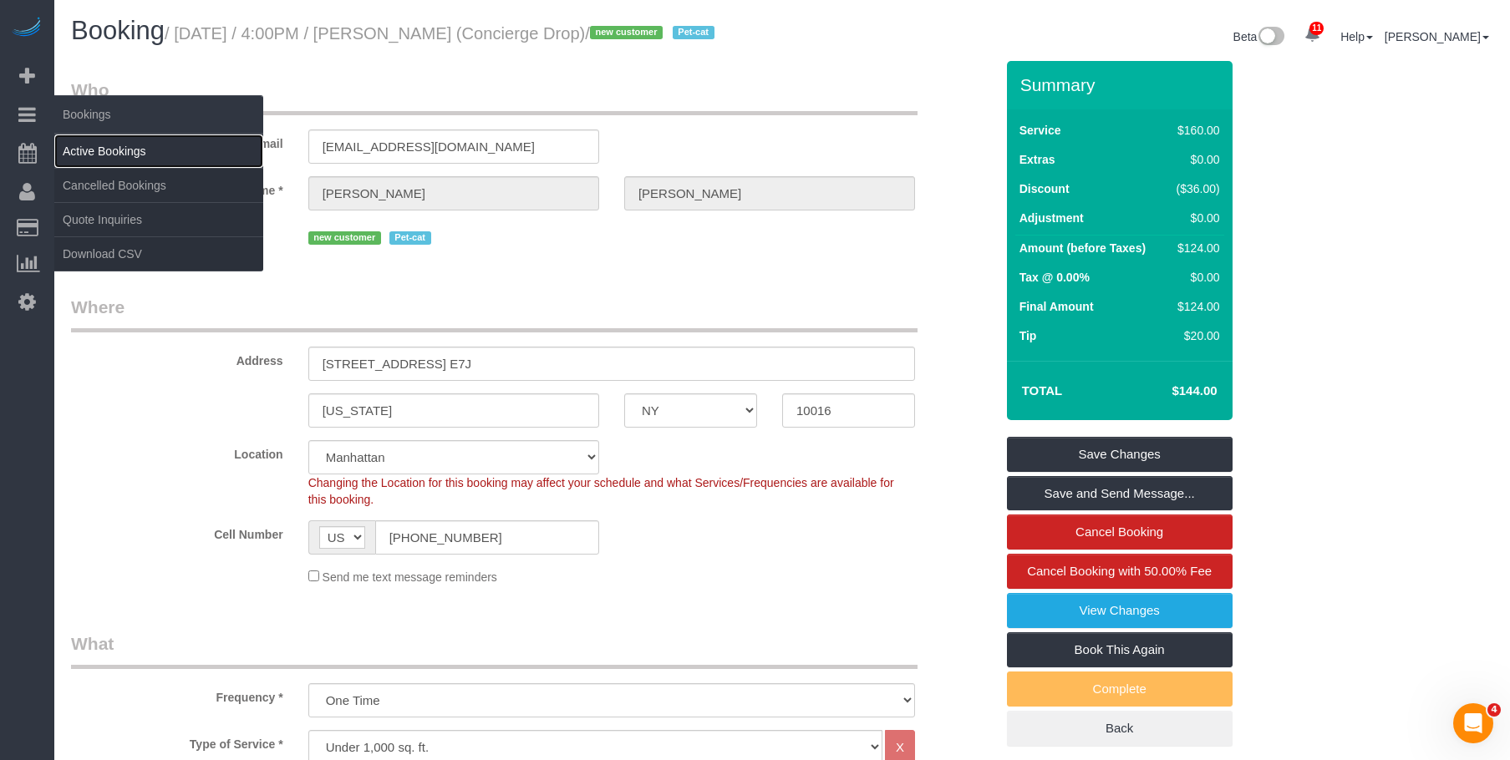
click at [86, 141] on link "Active Bookings" at bounding box center [158, 151] width 209 height 33
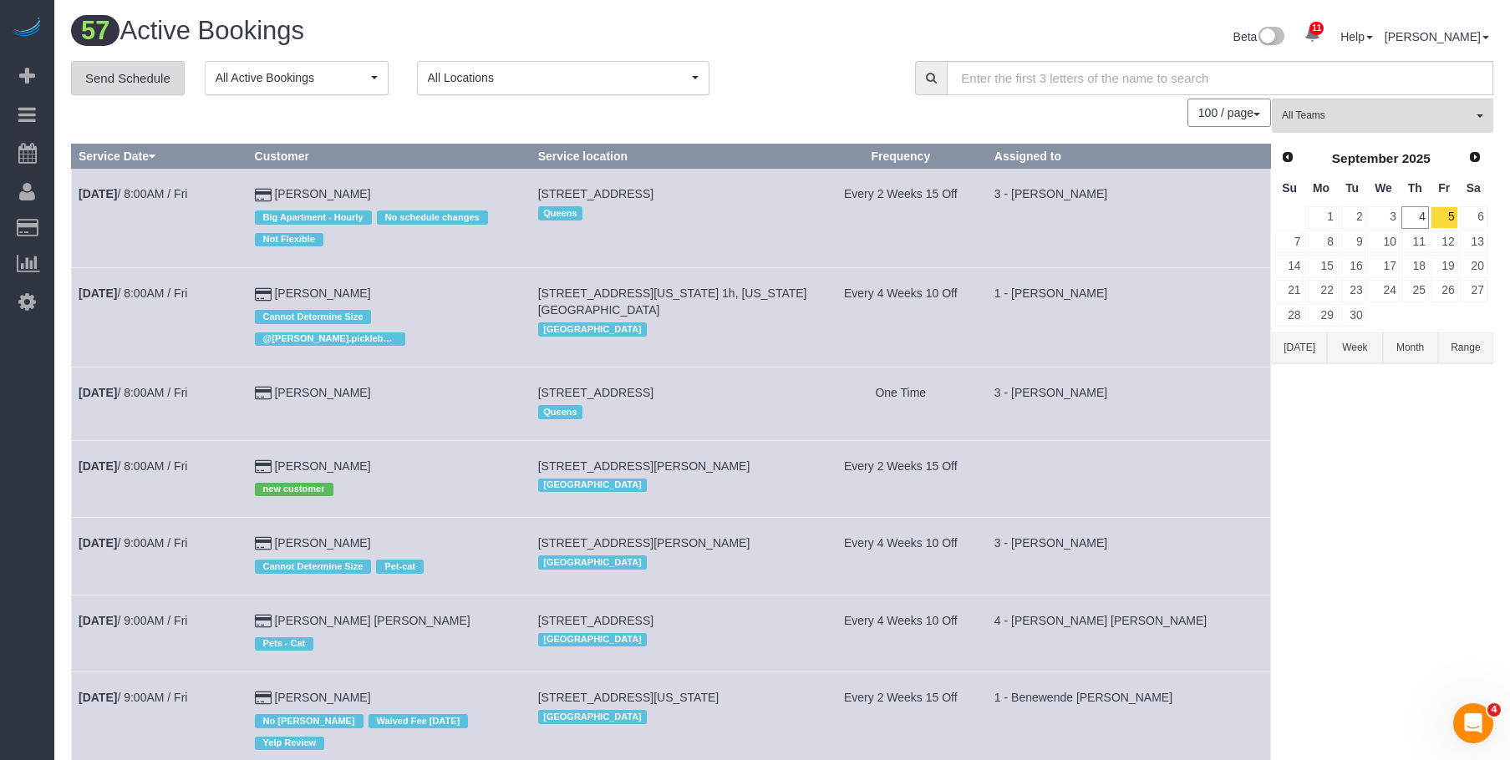
click at [125, 78] on link "Send Schedule" at bounding box center [128, 78] width 114 height 35
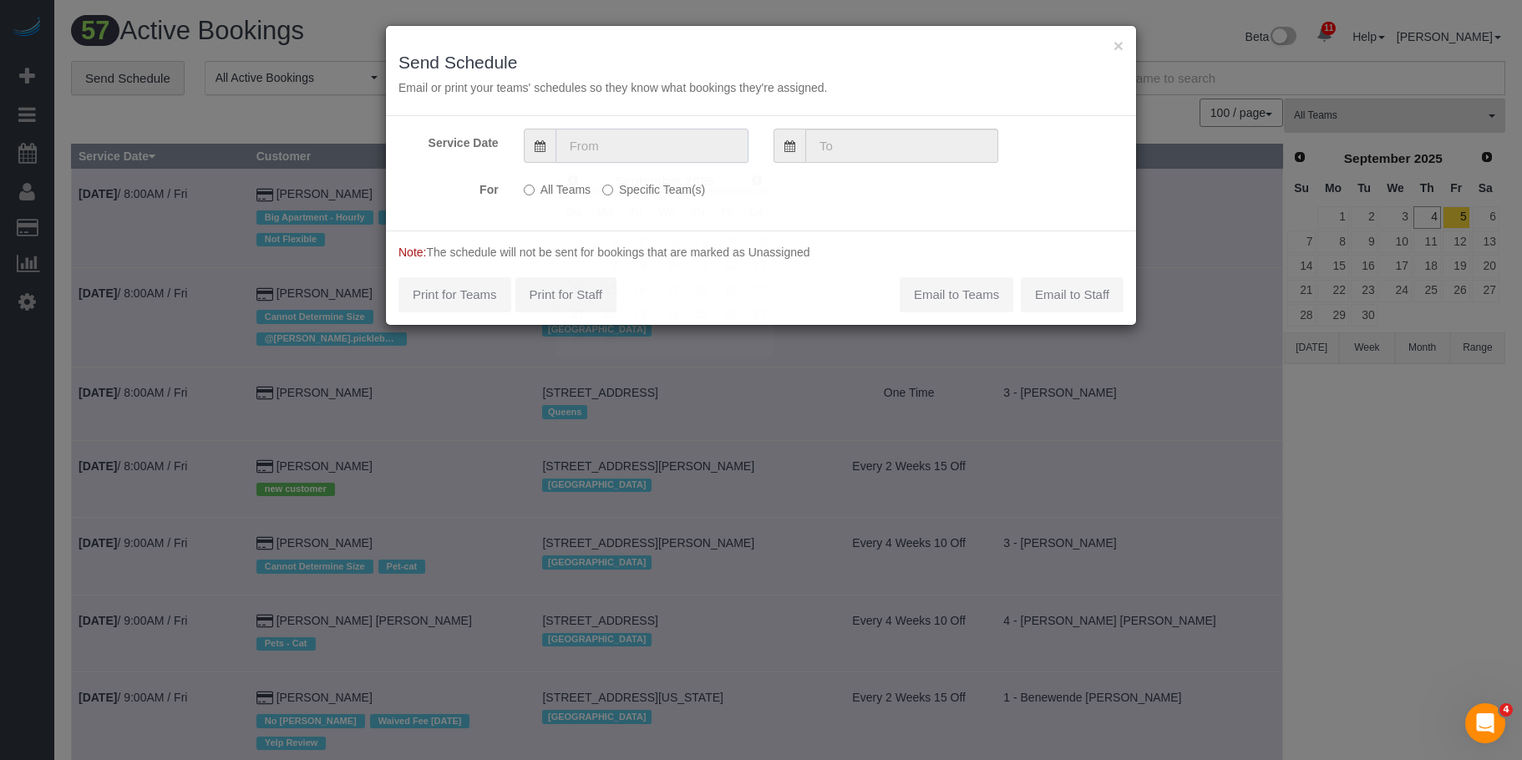
click at [687, 150] on input "text" at bounding box center [652, 146] width 193 height 34
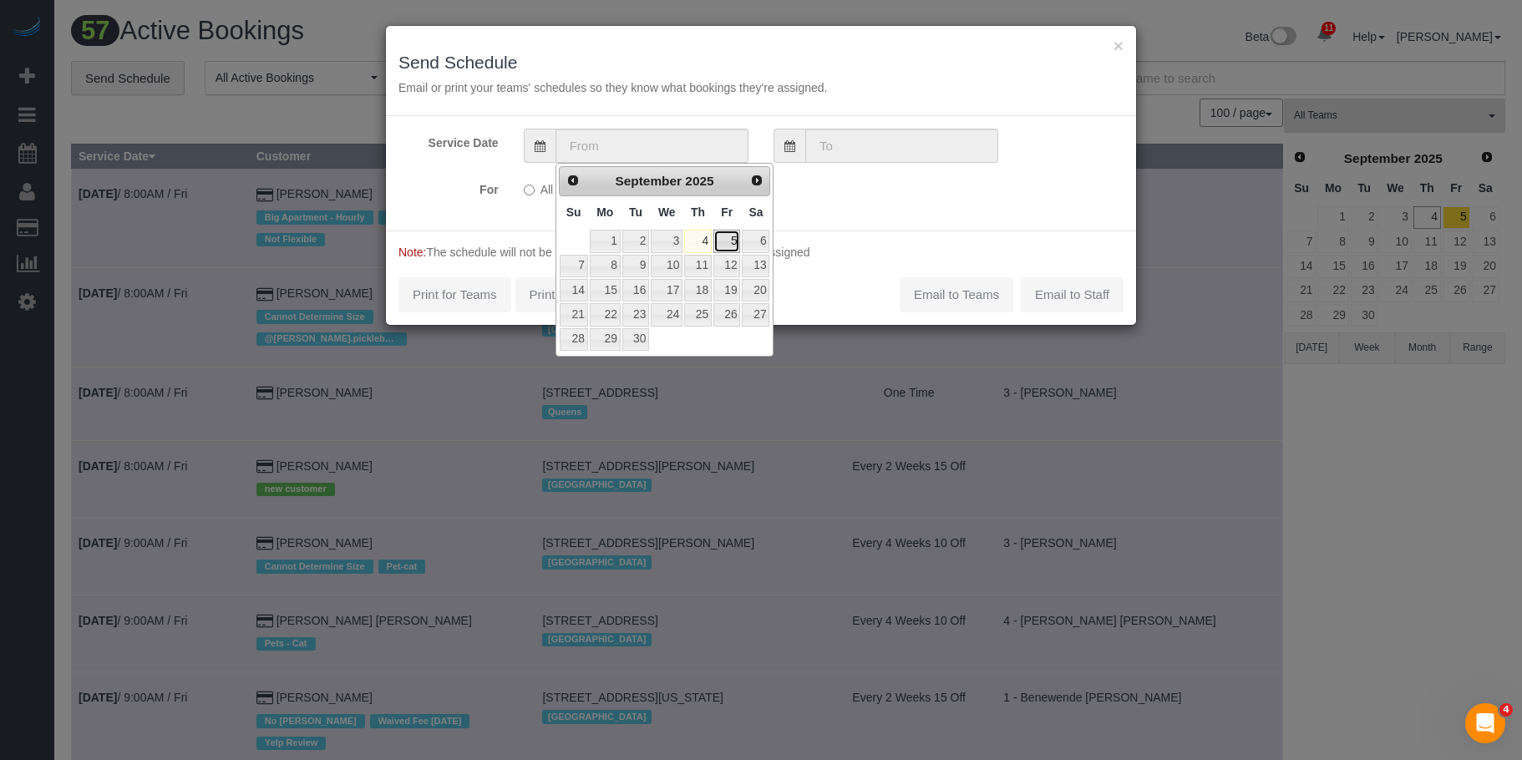
click at [734, 244] on link "5" at bounding box center [726, 241] width 27 height 23
type input "09/05/2025"
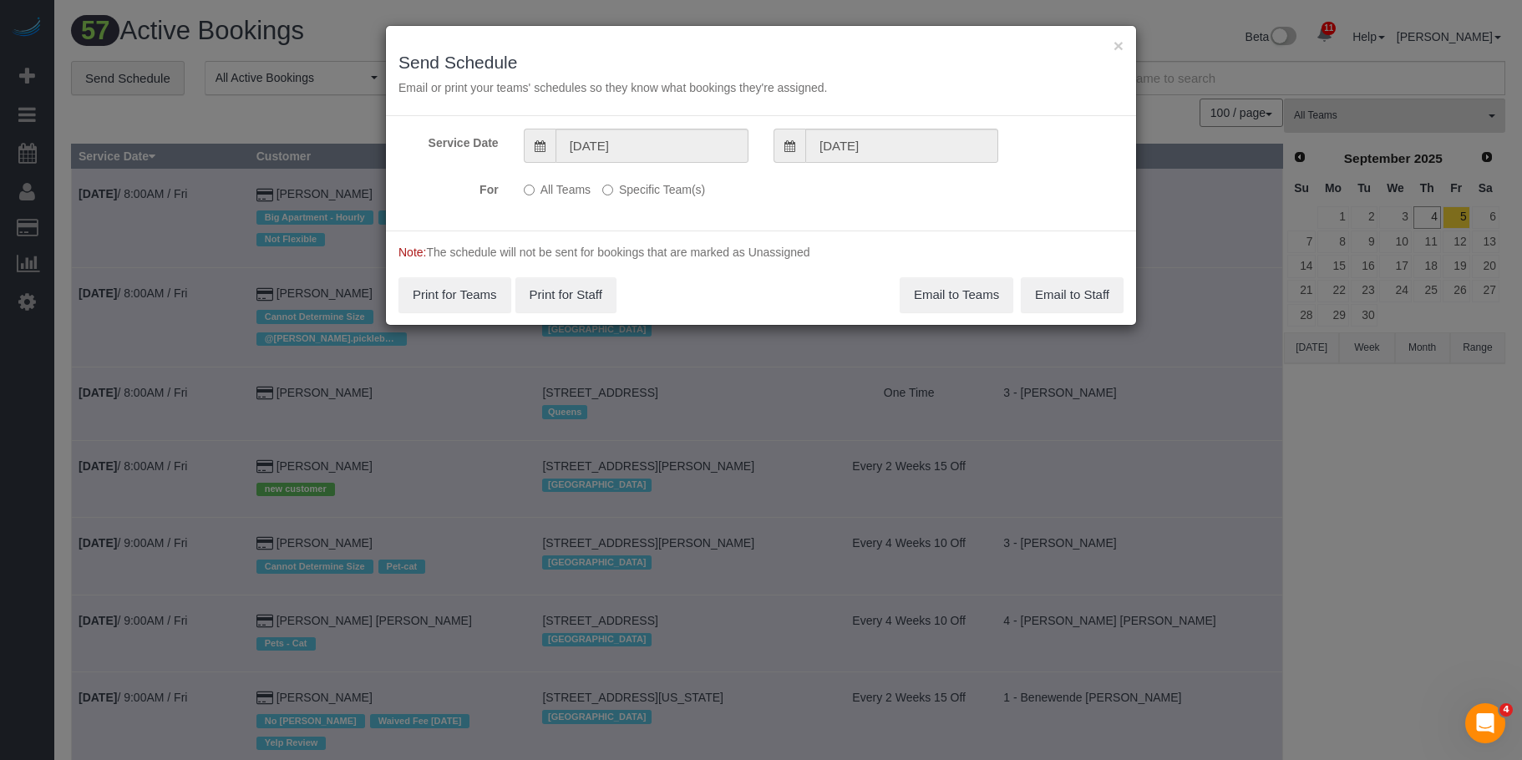
click at [661, 185] on label "Specific Team(s)" at bounding box center [653, 186] width 103 height 23
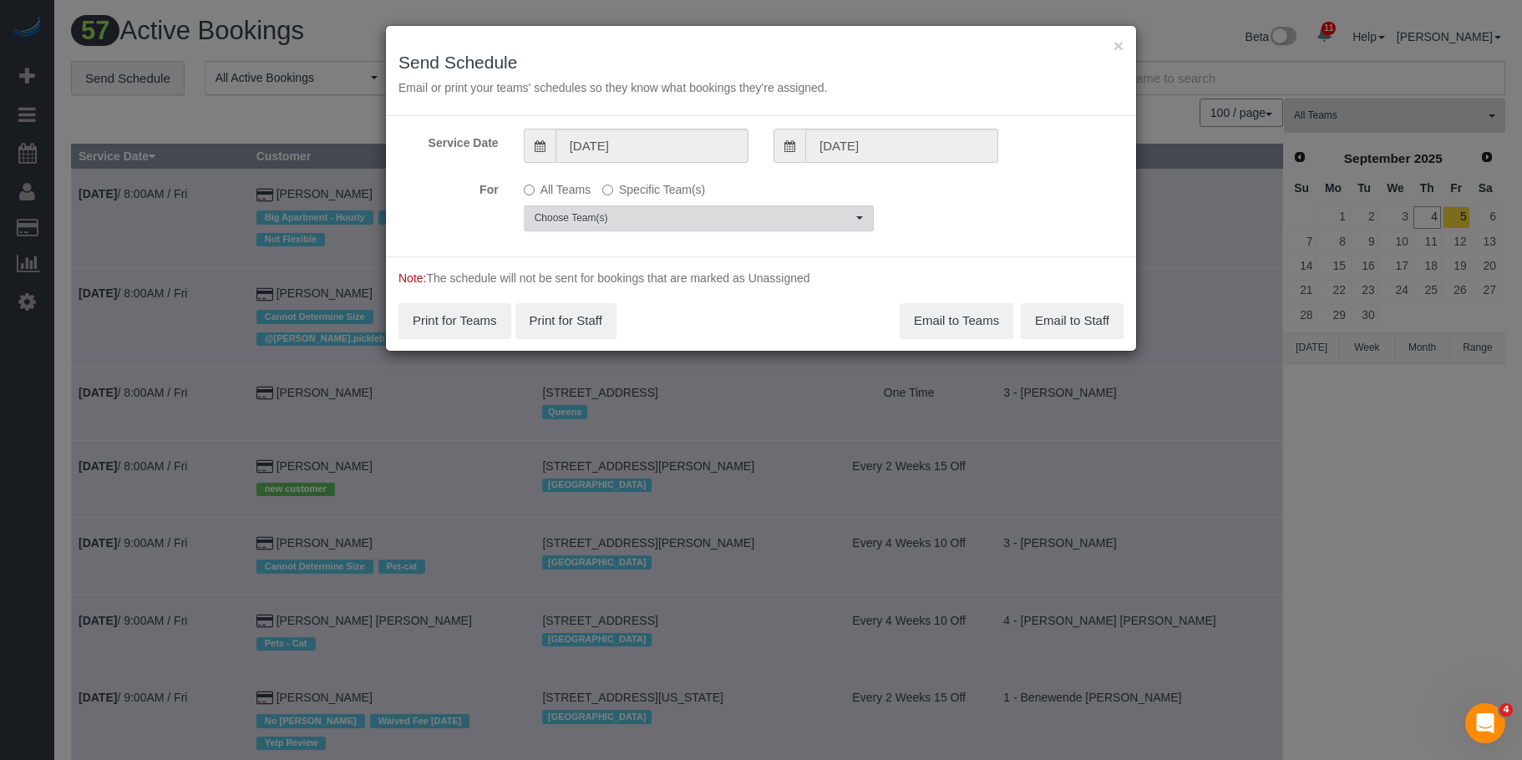
click at [746, 215] on span "Choose Team(s)" at bounding box center [693, 218] width 317 height 14
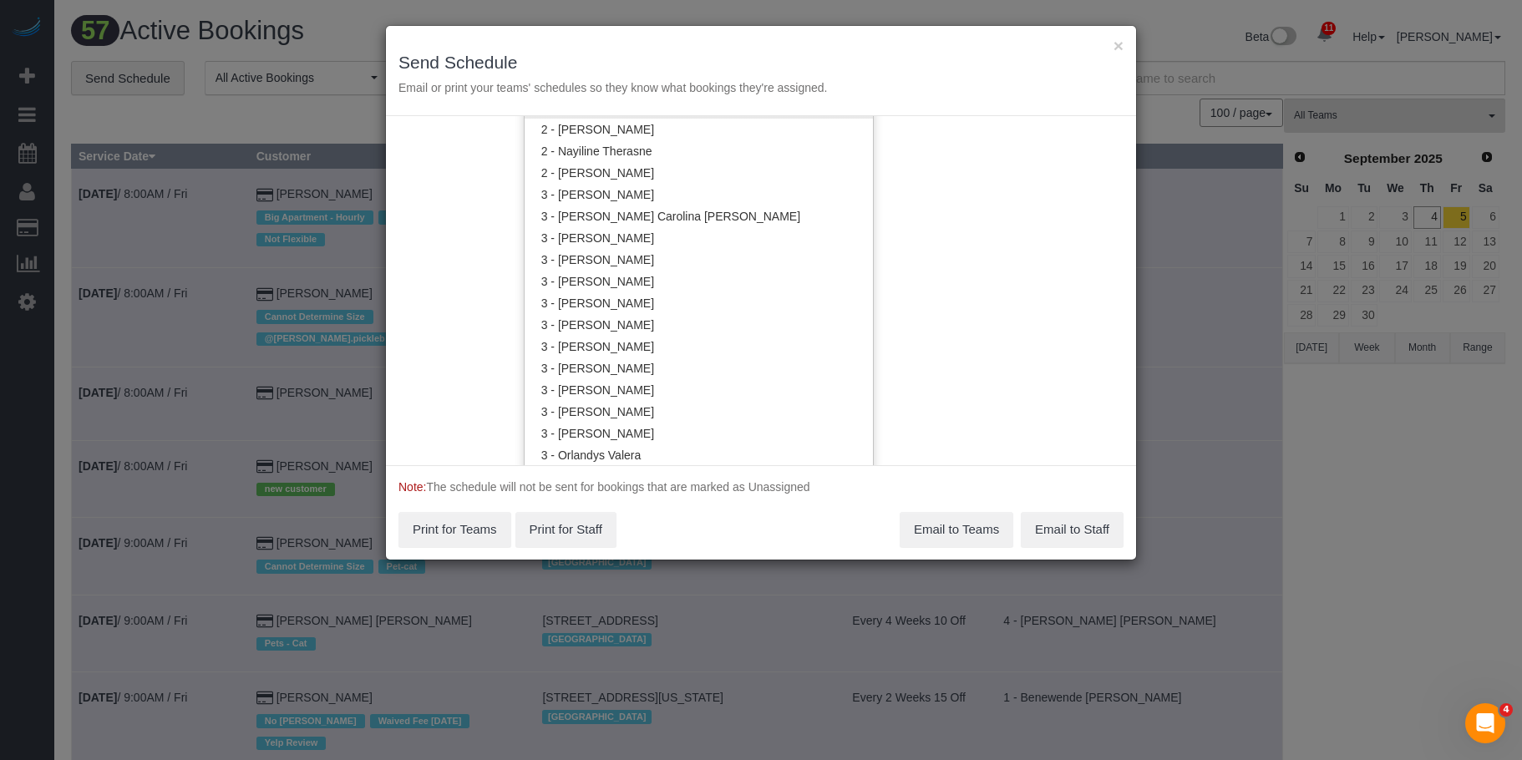
scroll to position [1340, 0]
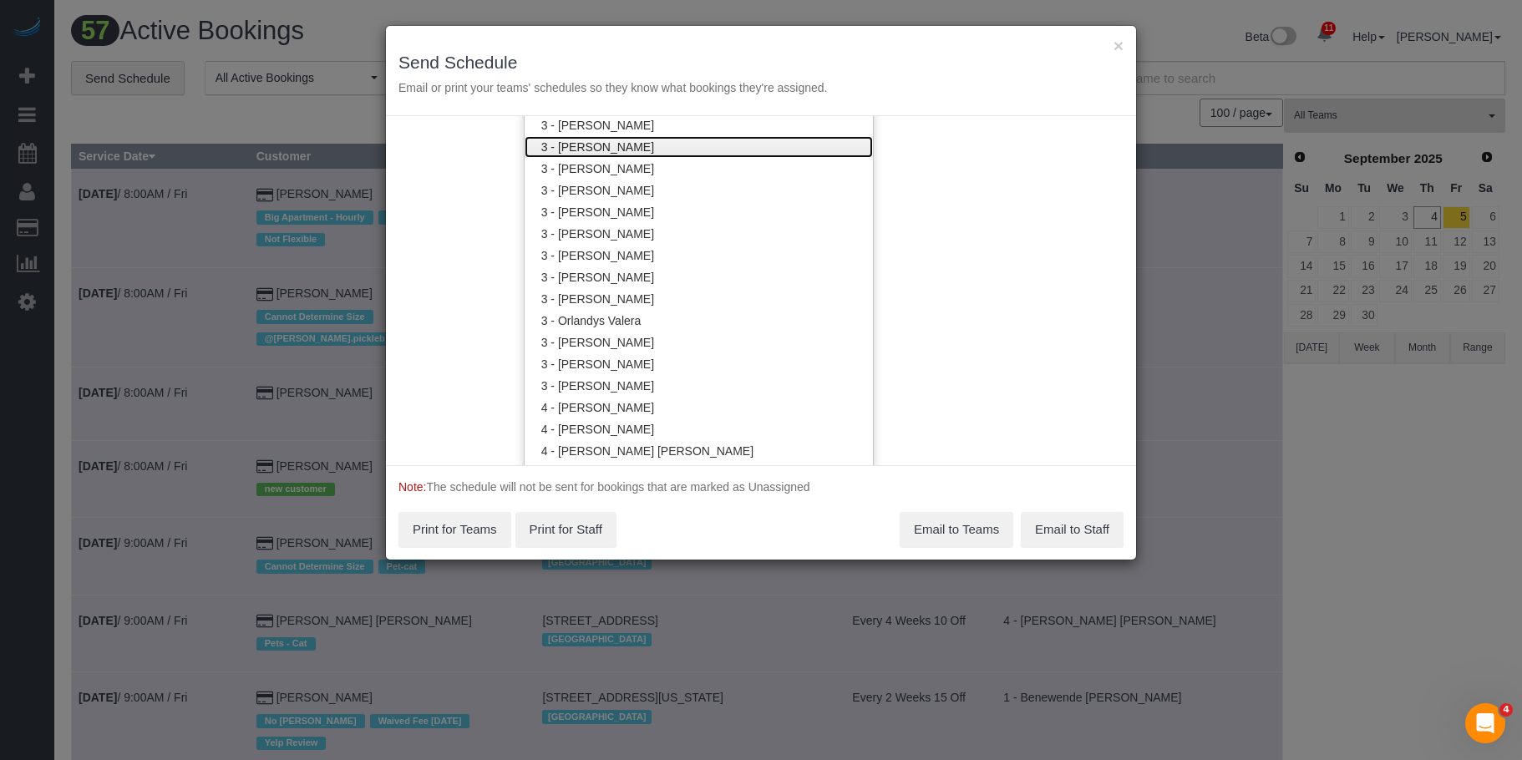
click at [641, 144] on link "3 - Geraldin Bastidas" at bounding box center [699, 147] width 348 height 22
click at [665, 49] on div "× Send Schedule Email or print your teams' schedules so they know what bookings…" at bounding box center [761, 71] width 750 height 90
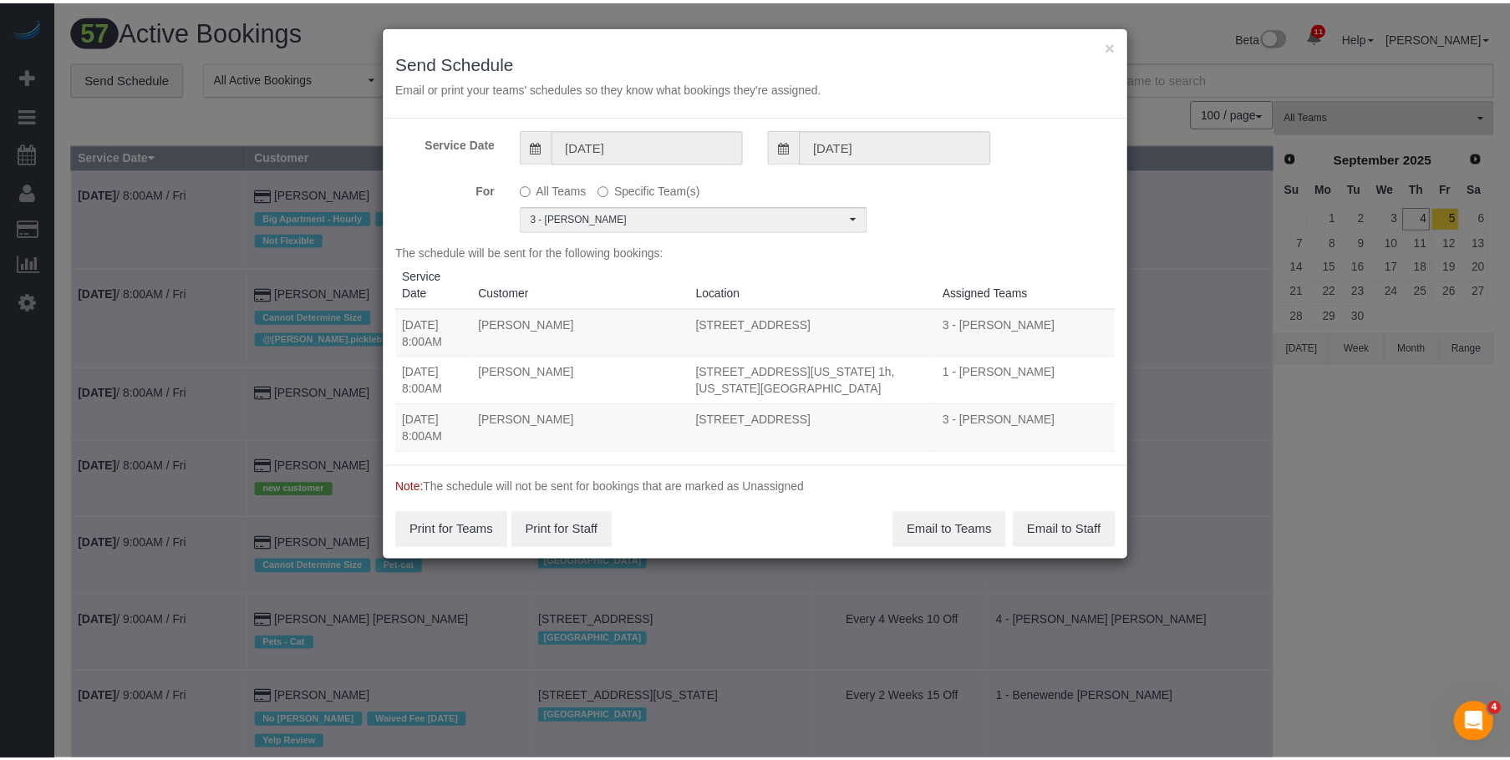
scroll to position [0, 0]
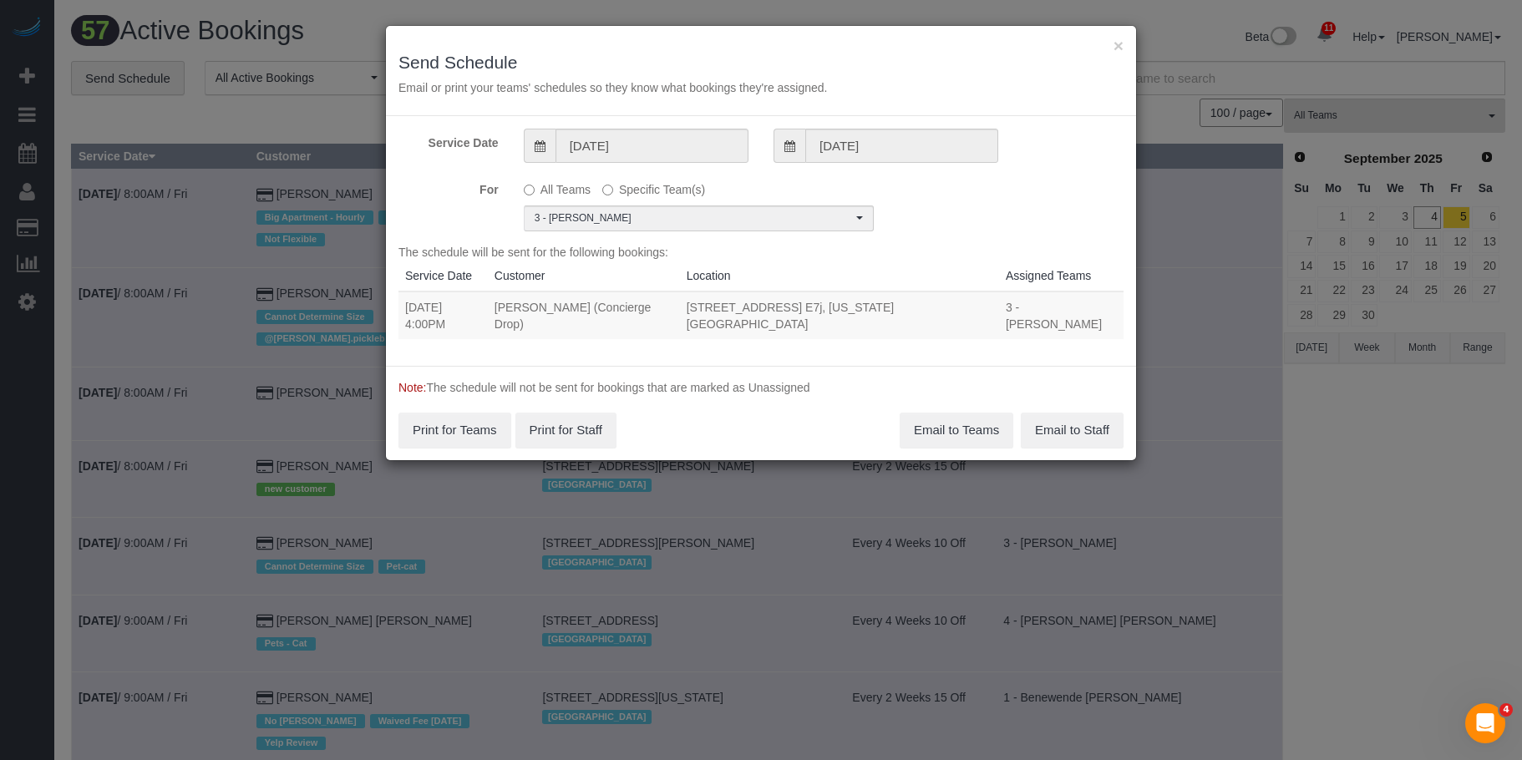
drag, startPoint x: 404, startPoint y: 307, endPoint x: 974, endPoint y: 310, distance: 569.8
click at [974, 310] on tr "09/05/2025 4:00PM Benjamin Rudnitsky (Concierge Drop) 626 1st Ave, Apt. E7j, Ne…" at bounding box center [760, 316] width 725 height 48
copy tr "09/05/2025 4:00PM Benjamin Rudnitsky (Concierge Drop) 626 1st Ave, Apt. E7j, Ne…"
click at [945, 417] on button "Email to Teams" at bounding box center [957, 430] width 114 height 35
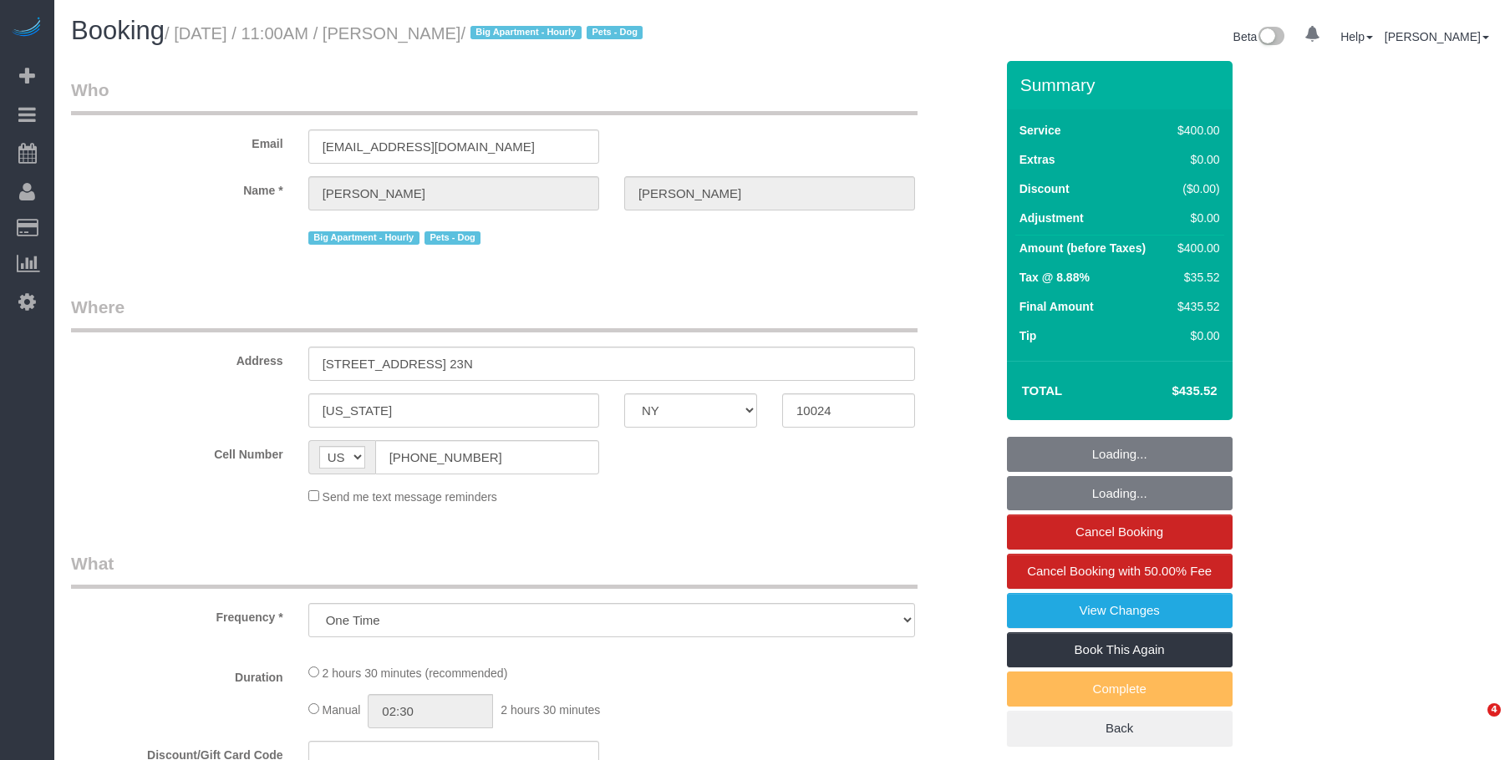
select select "NY"
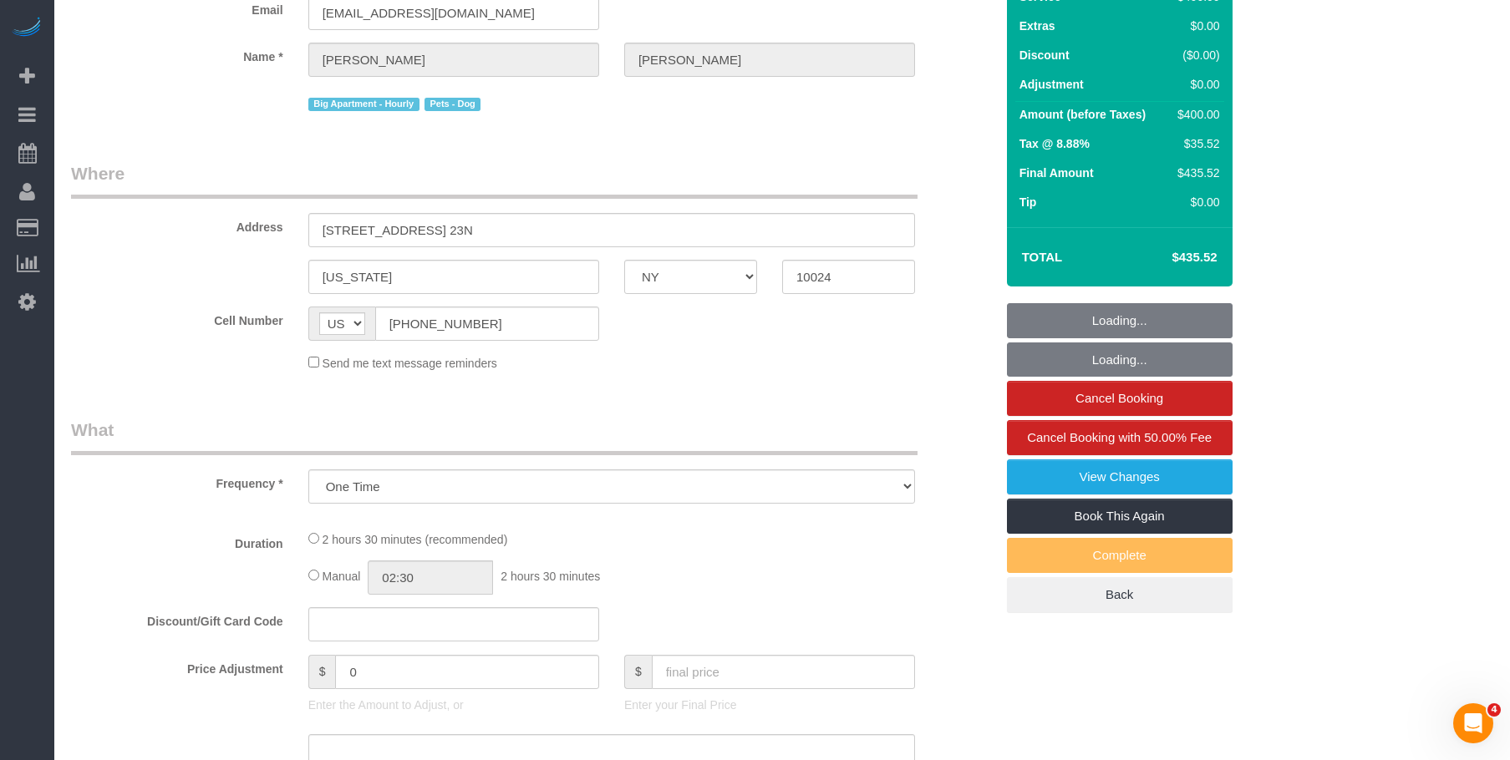
select select "string:stripe-pm_1QIE0P4VGloSiKo7MUBaprga"
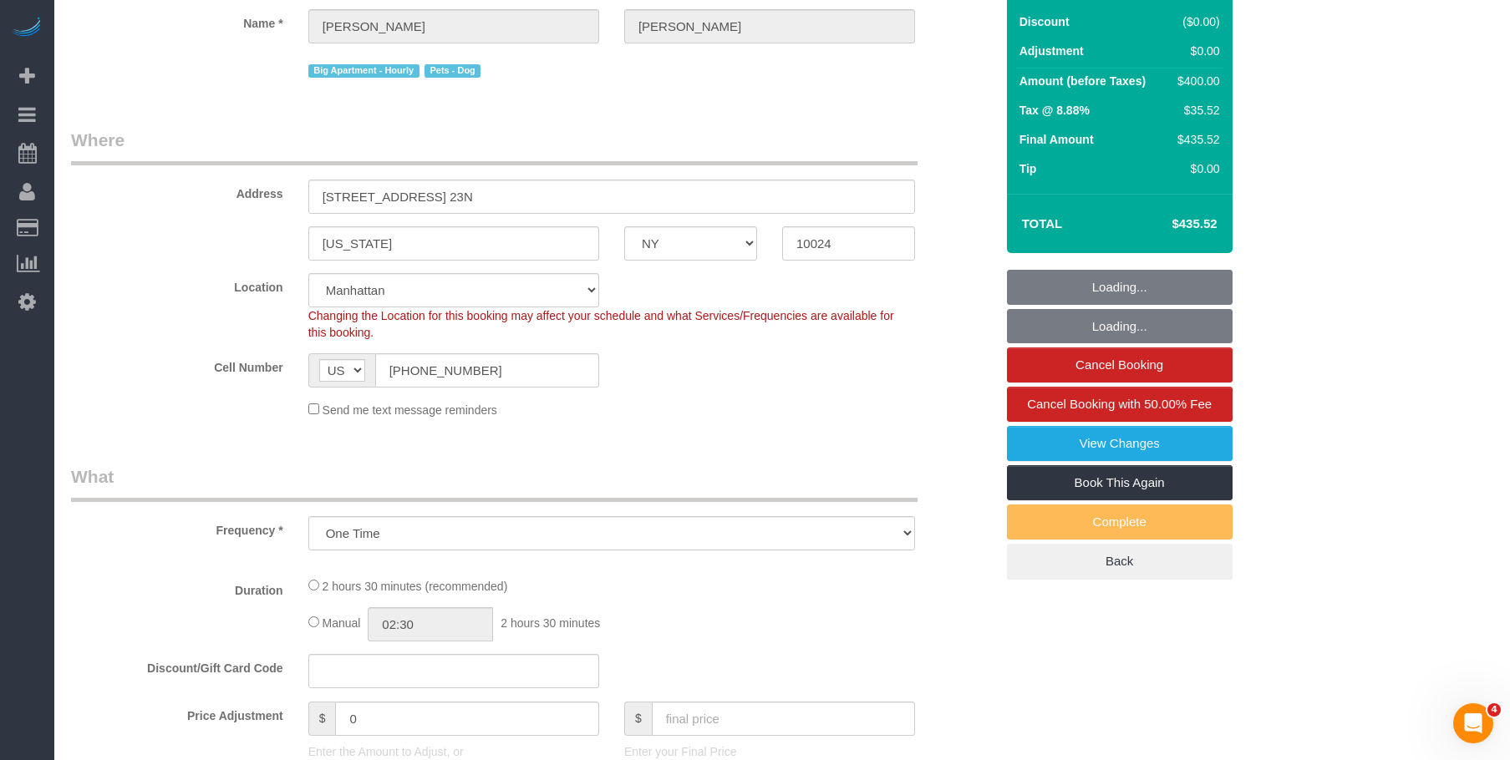
select select "2"
select select "150"
select select "spot1"
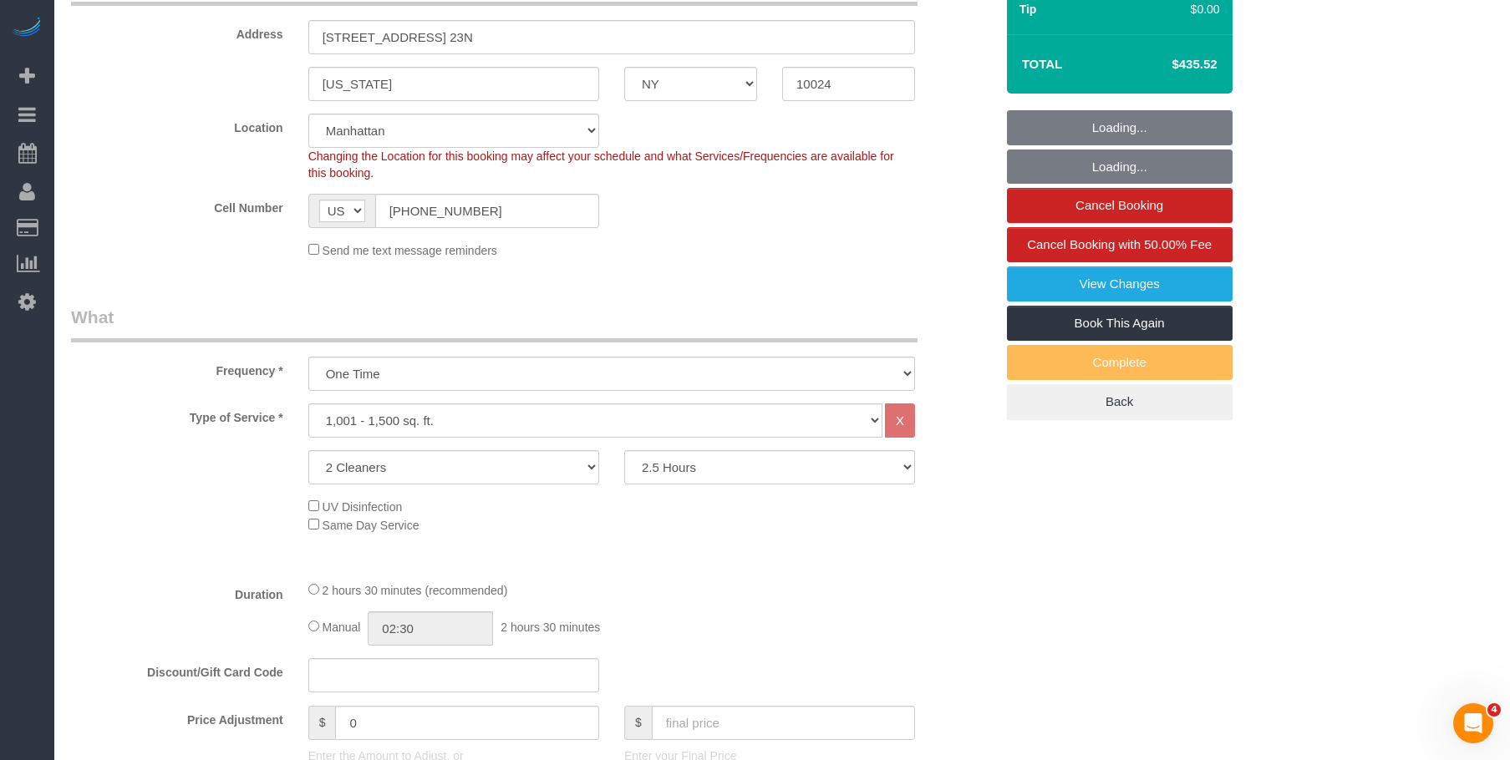
select select "number:59"
select select "number:75"
select select "number:13"
select select "number:5"
select select "object:1199"
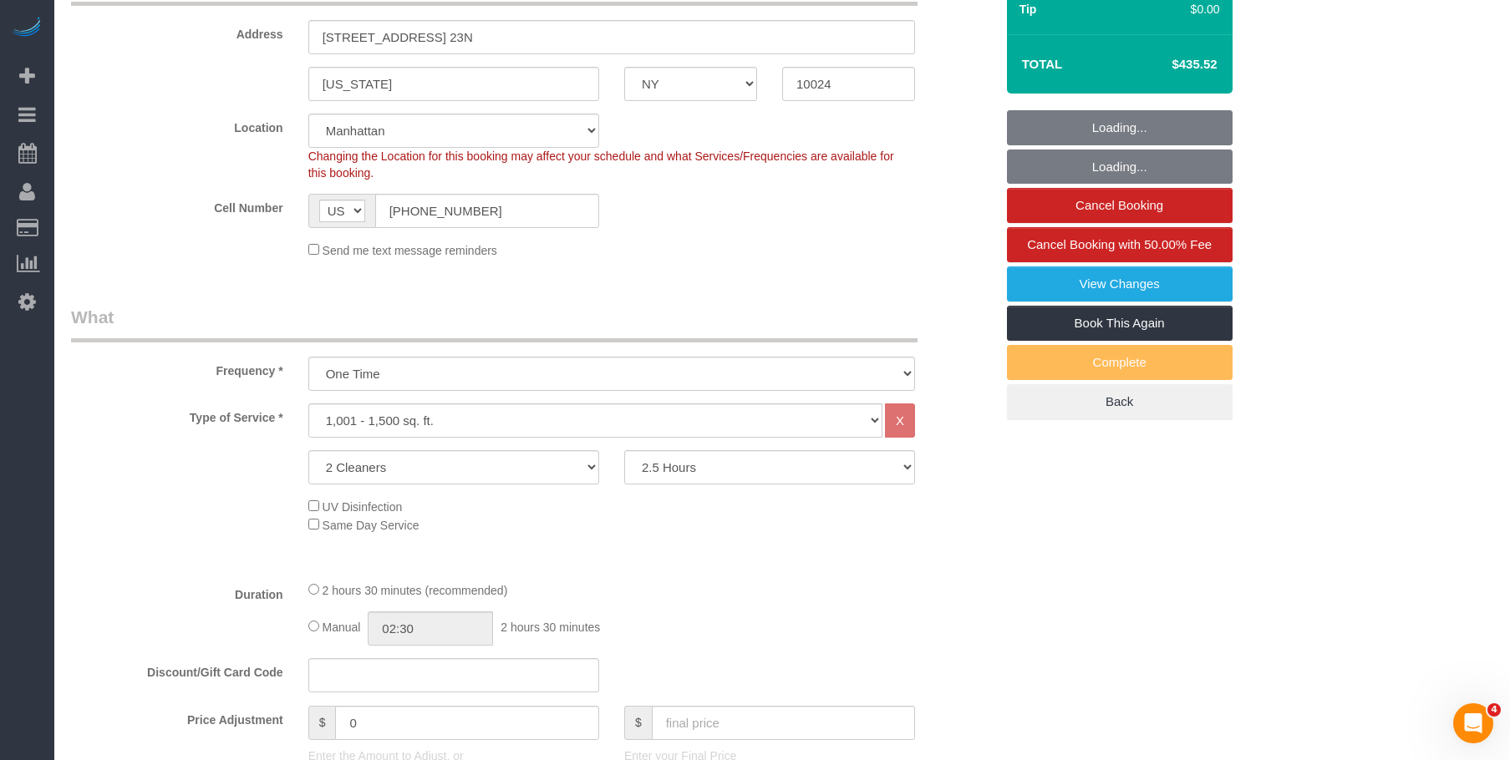
scroll to position [585, 0]
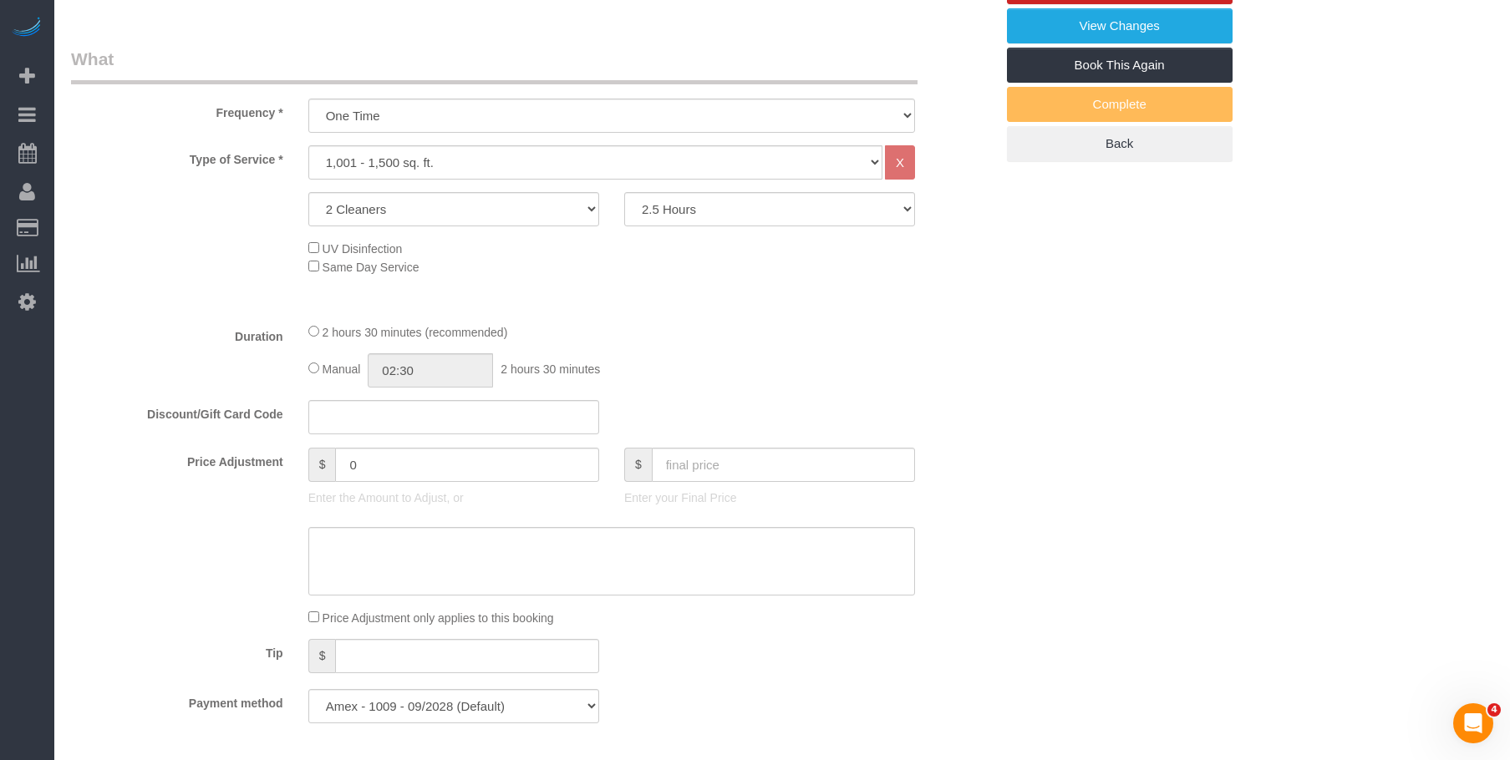
drag, startPoint x: 861, startPoint y: 353, endPoint x: 915, endPoint y: 115, distance: 243.2
click at [863, 341] on div "2 hours 30 minutes (recommended)" at bounding box center [611, 331] width 607 height 18
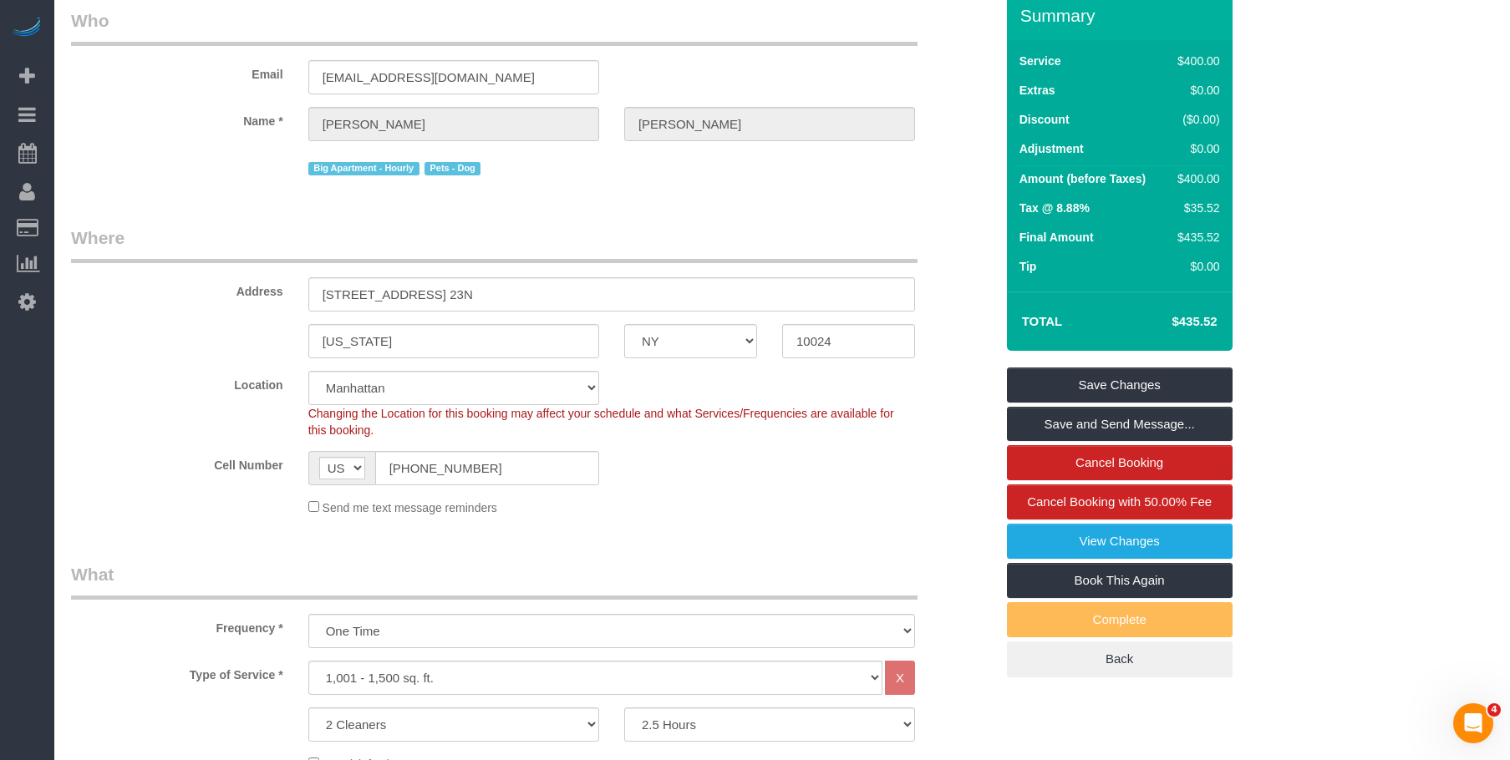
scroll to position [0, 0]
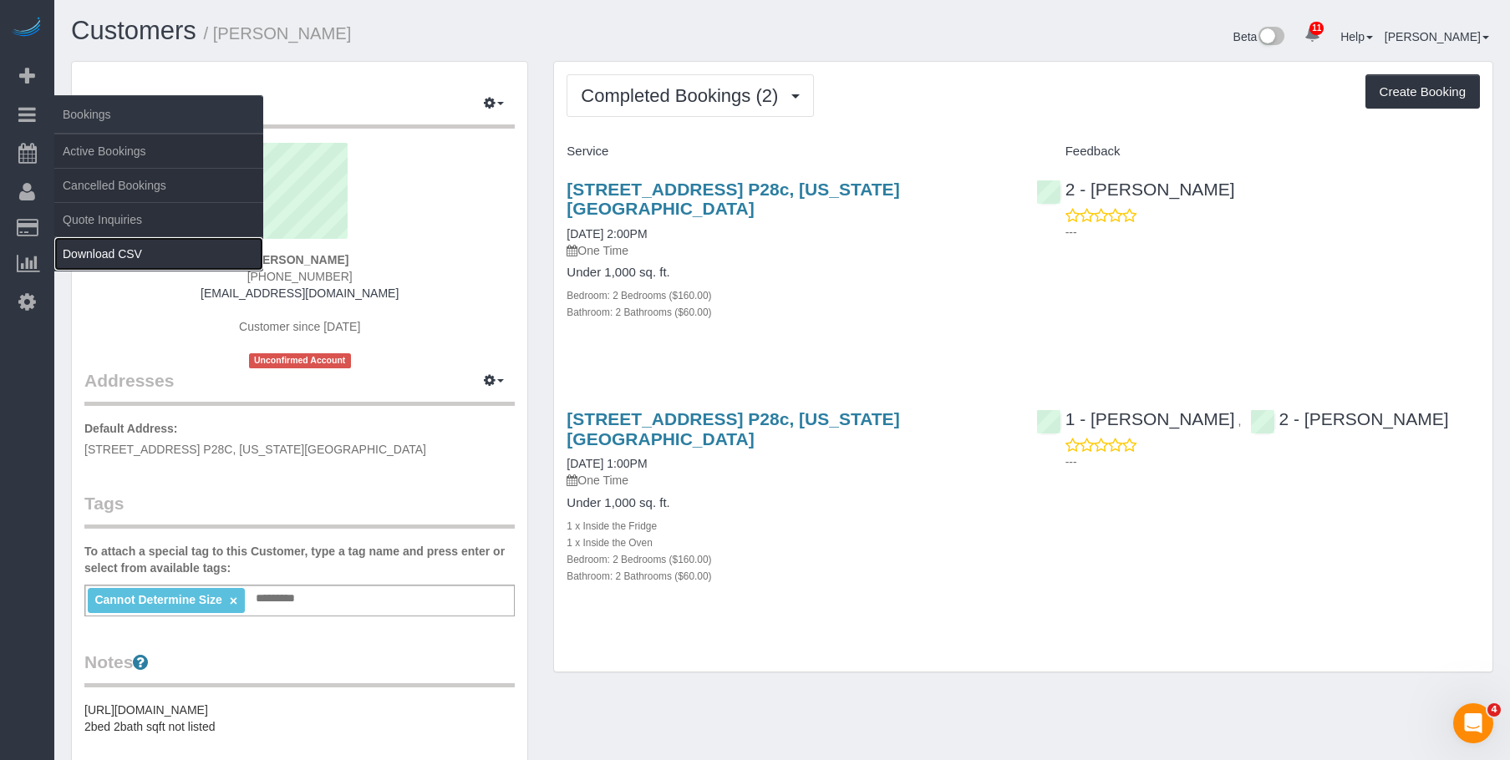
click at [112, 248] on link "Download CSV" at bounding box center [158, 253] width 209 height 33
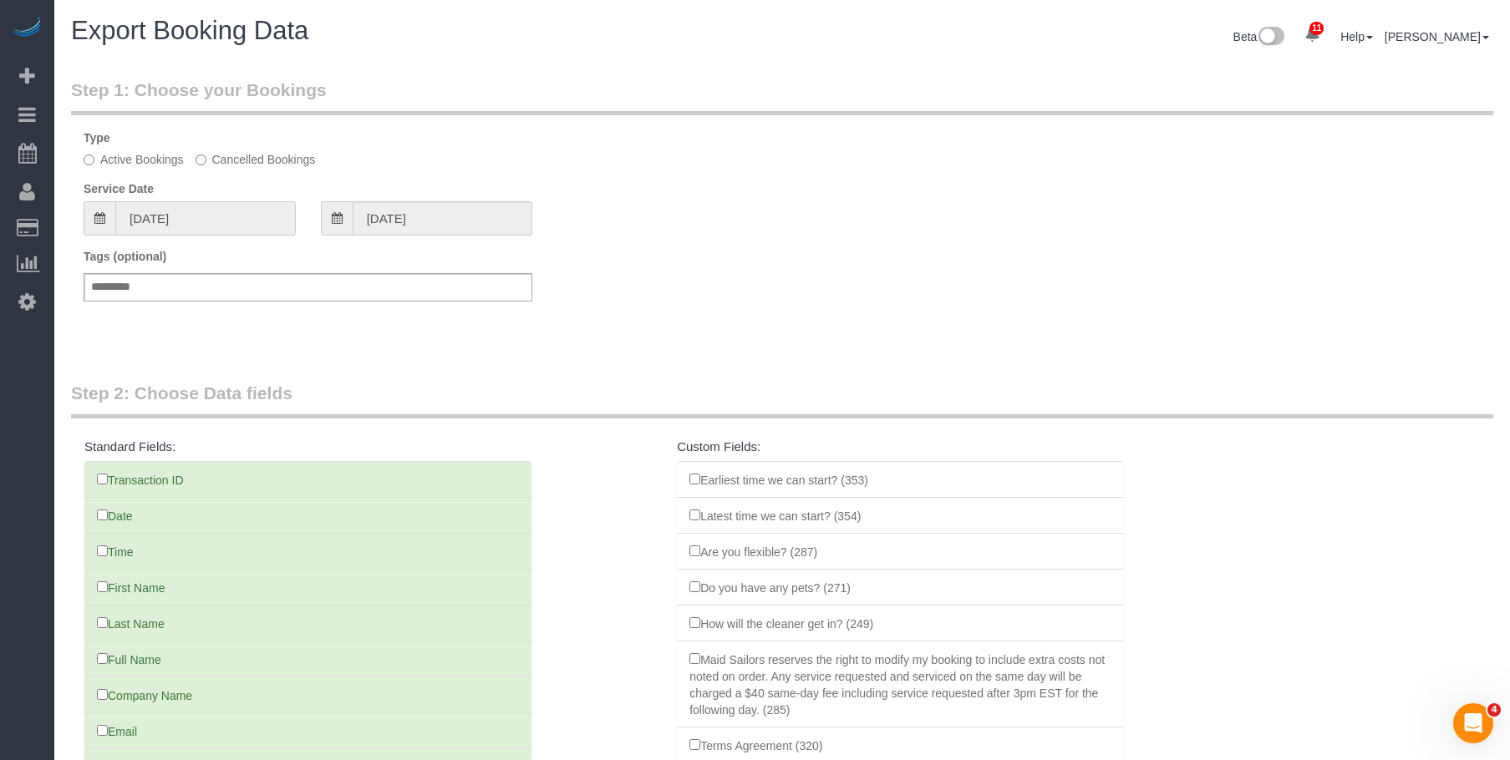
click at [235, 216] on input "[DATE]" at bounding box center [205, 218] width 180 height 34
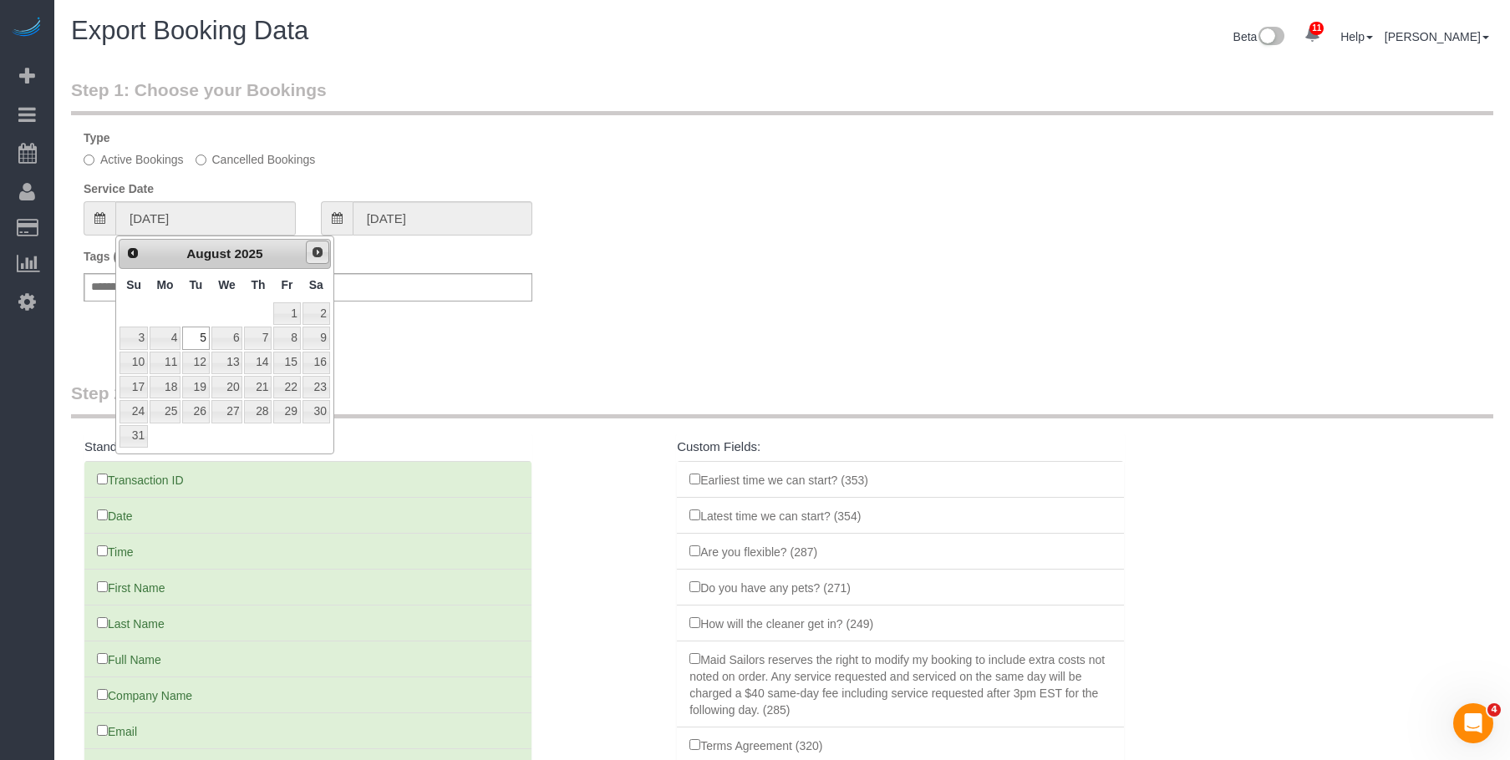
click at [322, 259] on link "Next" at bounding box center [317, 252] width 23 height 23
drag, startPoint x: 267, startPoint y: 312, endPoint x: 294, endPoint y: 300, distance: 29.2
click at [268, 312] on link "4" at bounding box center [258, 313] width 28 height 23
type input "09/04/2025"
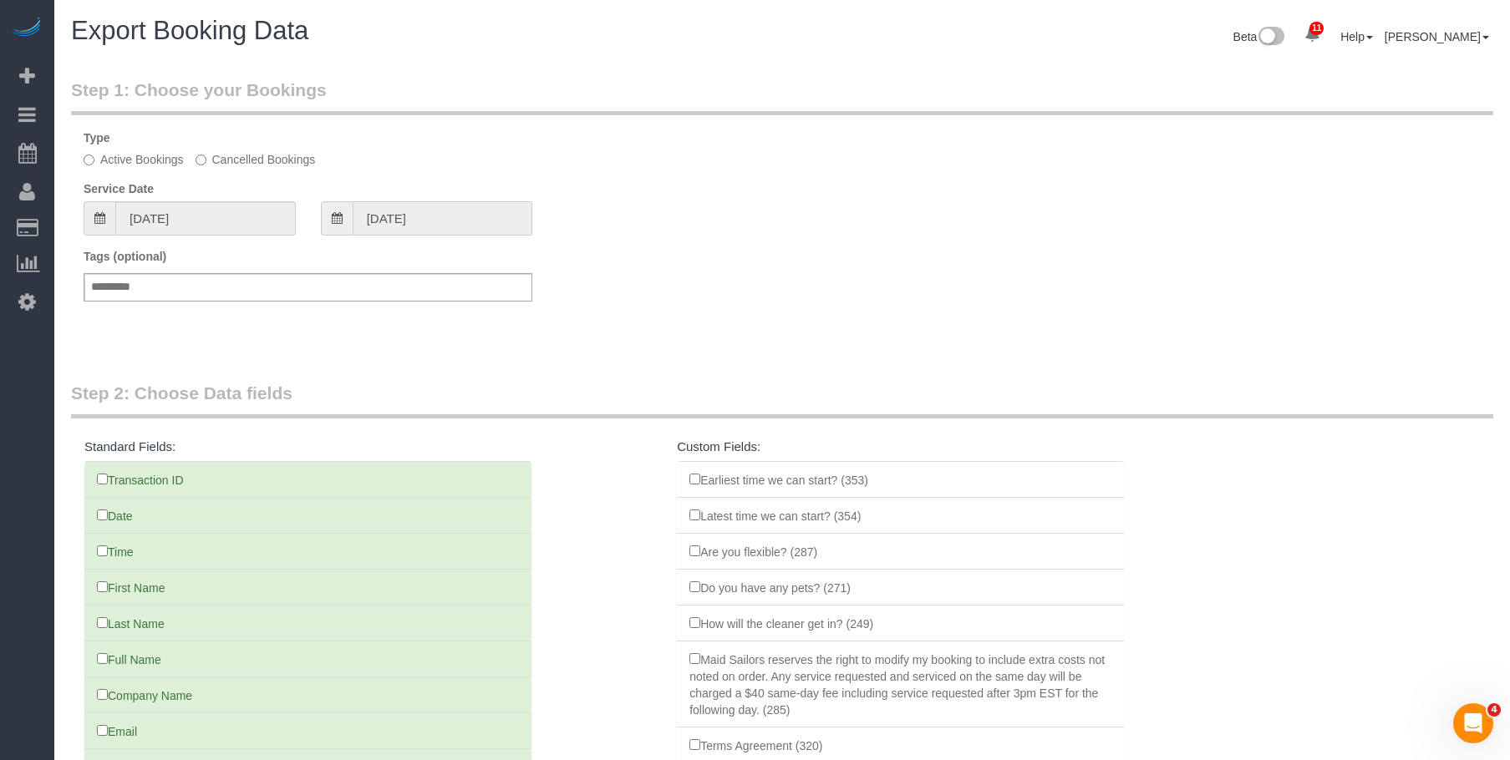
click at [454, 229] on input "09/04/2025" at bounding box center [443, 218] width 180 height 34
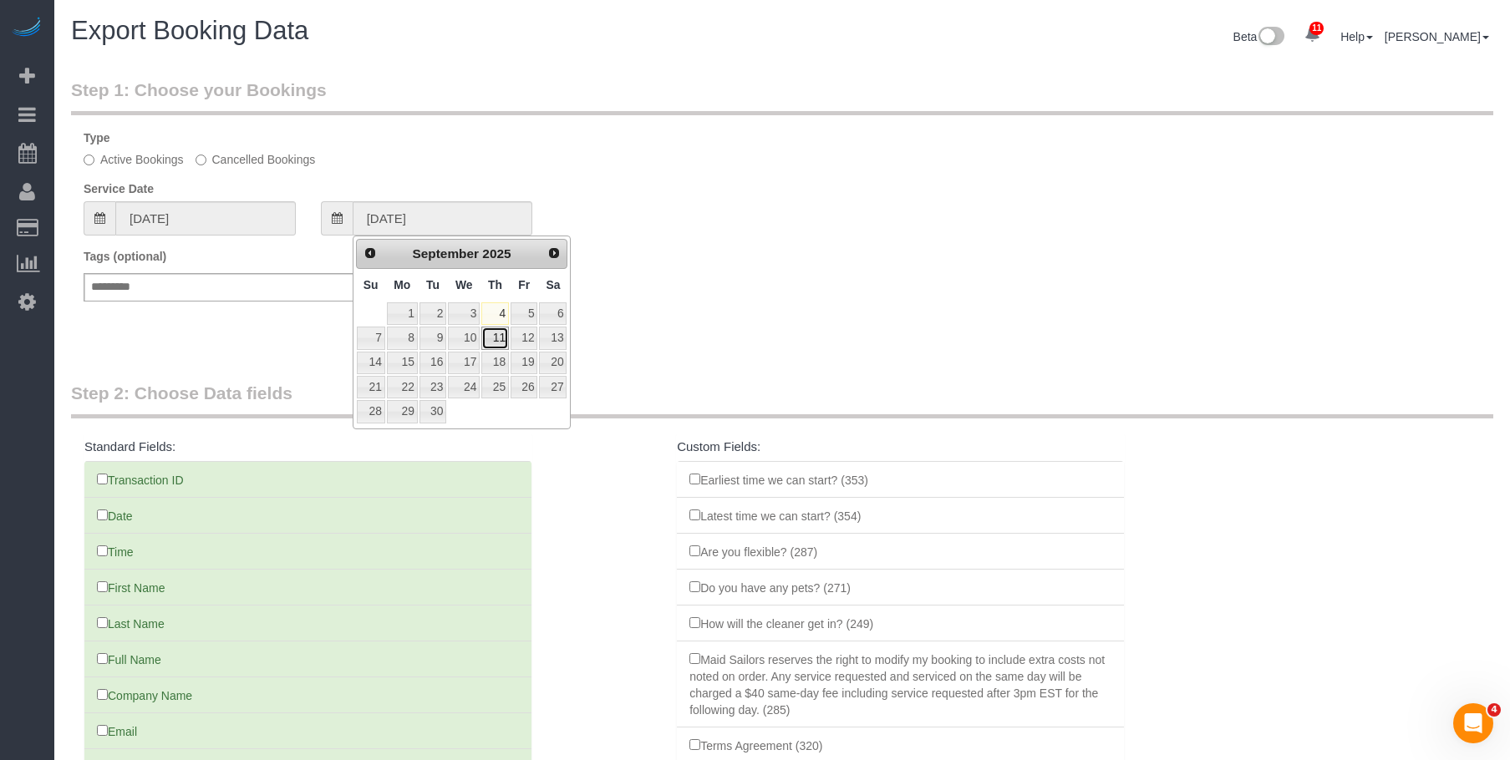
click at [504, 338] on link "11" at bounding box center [495, 338] width 28 height 23
type input "09/11/2025"
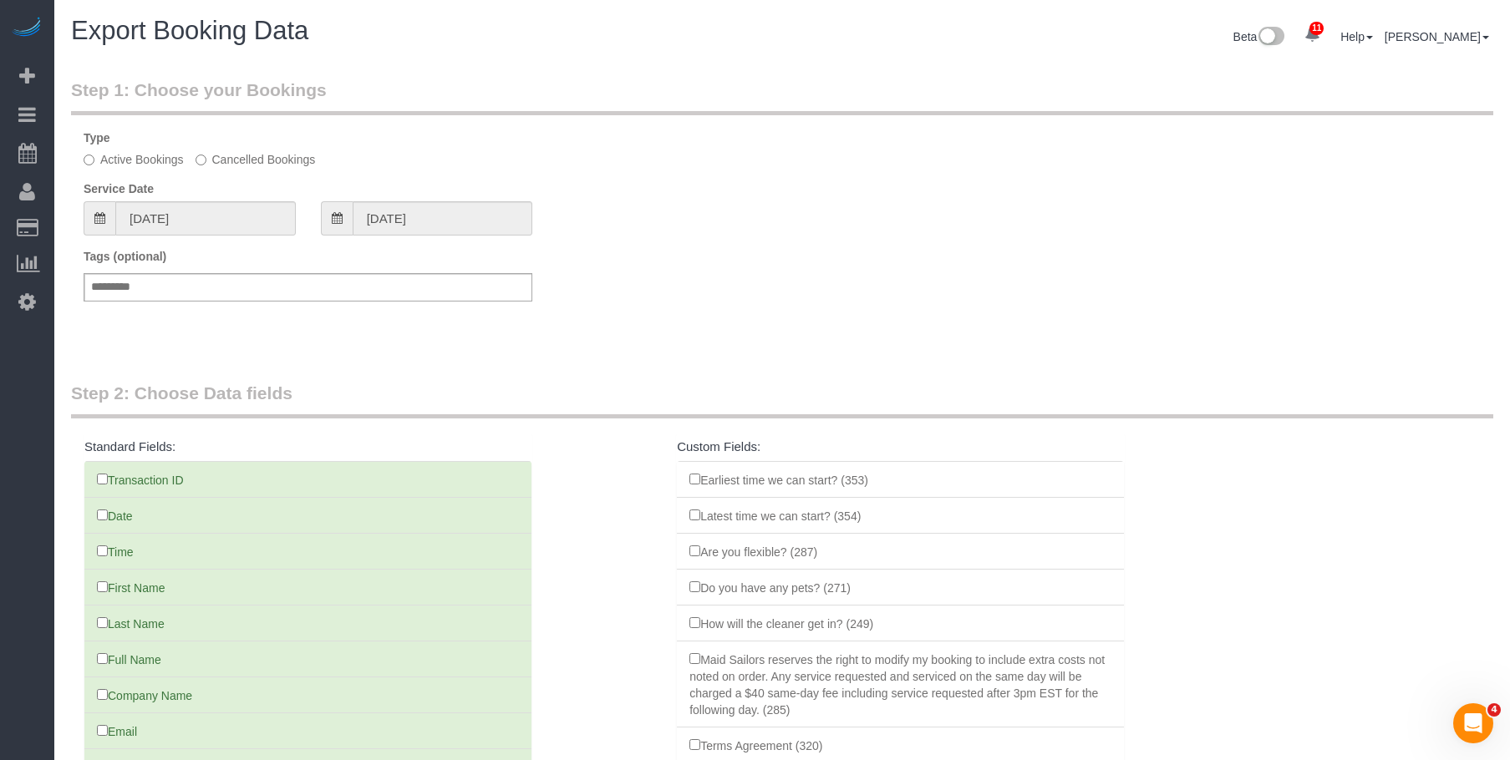
click at [756, 304] on div "Tags (optional) Add a tag" at bounding box center [782, 283] width 1422 height 70
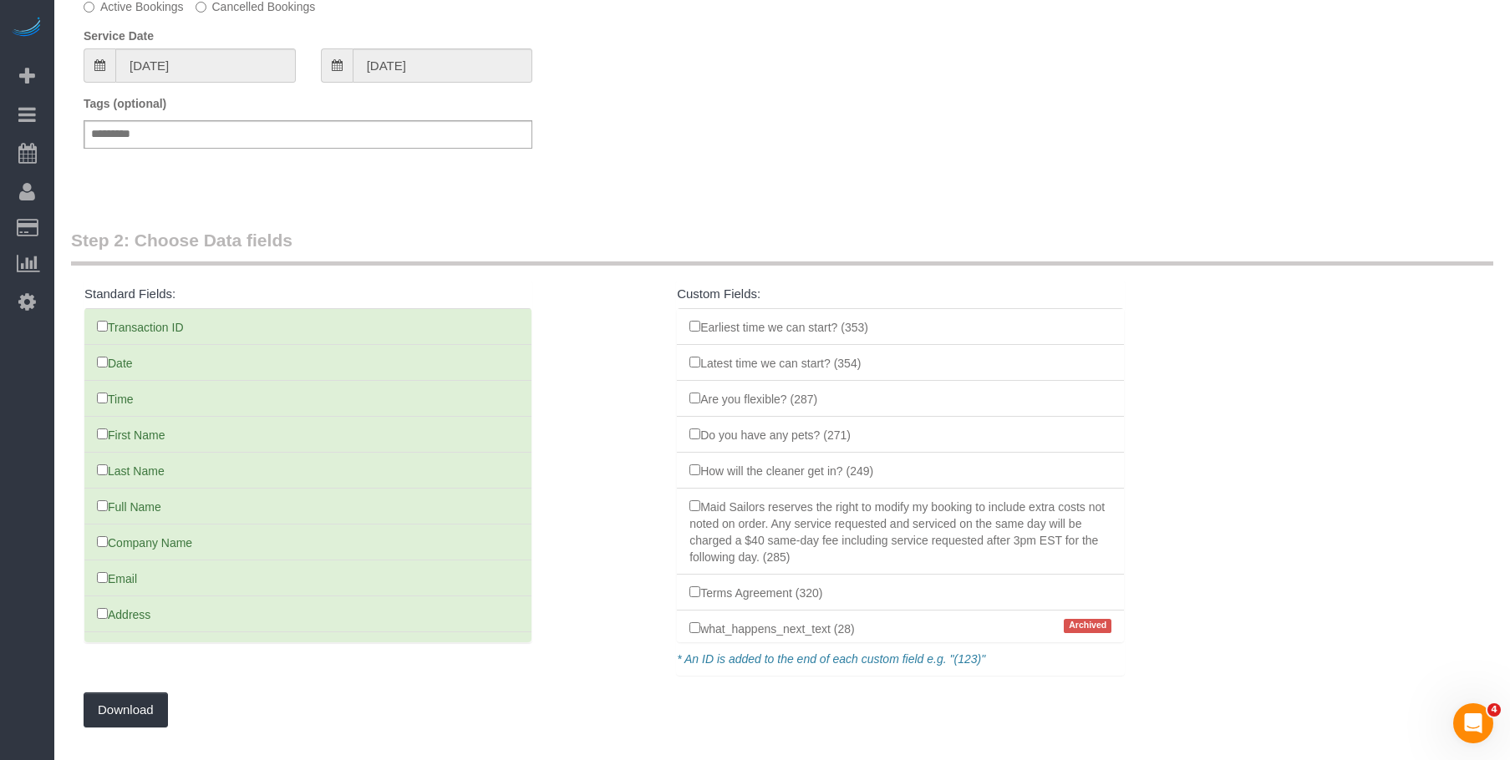
scroll to position [129, 0]
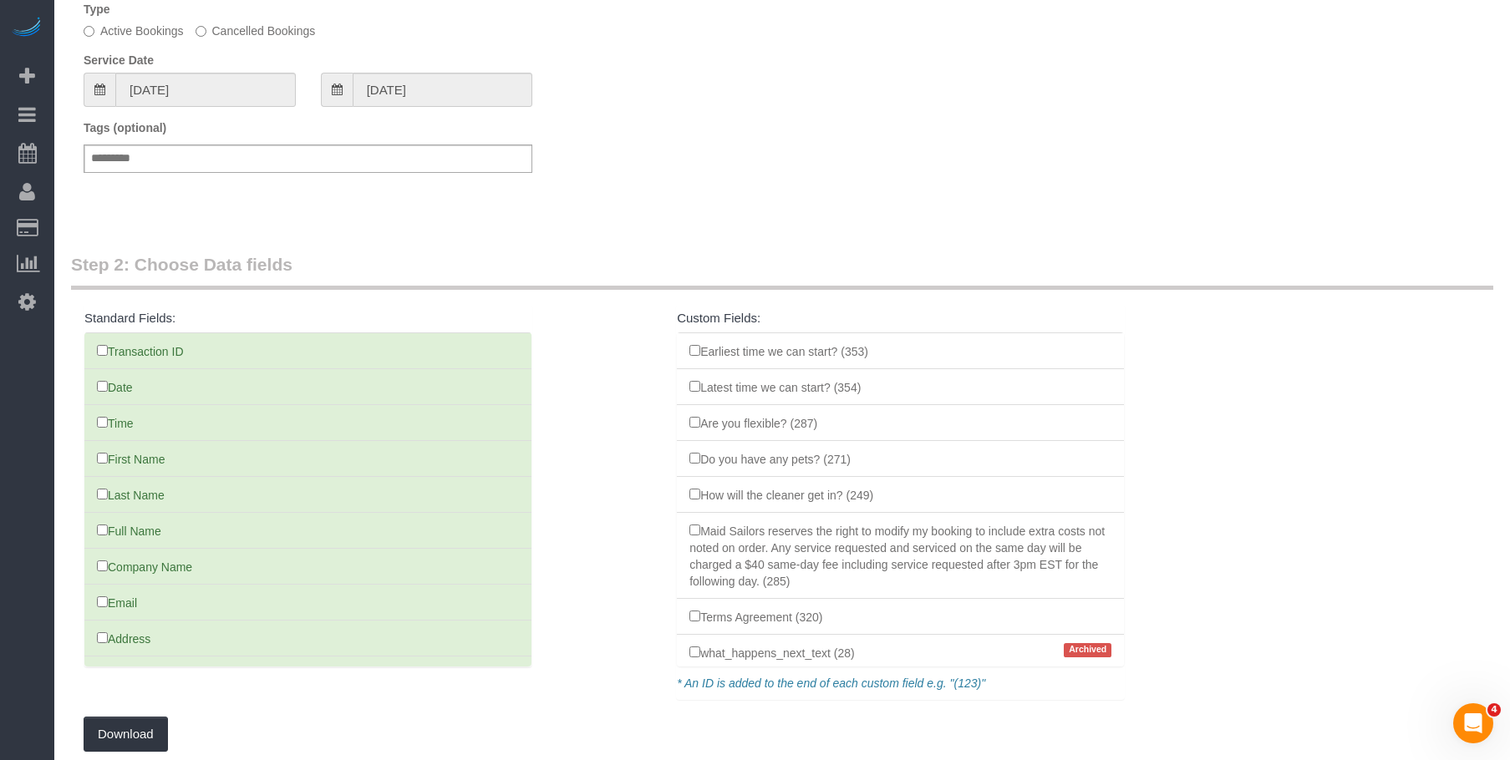
click at [926, 53] on div "Service Date 09/04/2025 09/11/2025" at bounding box center [782, 79] width 1422 height 55
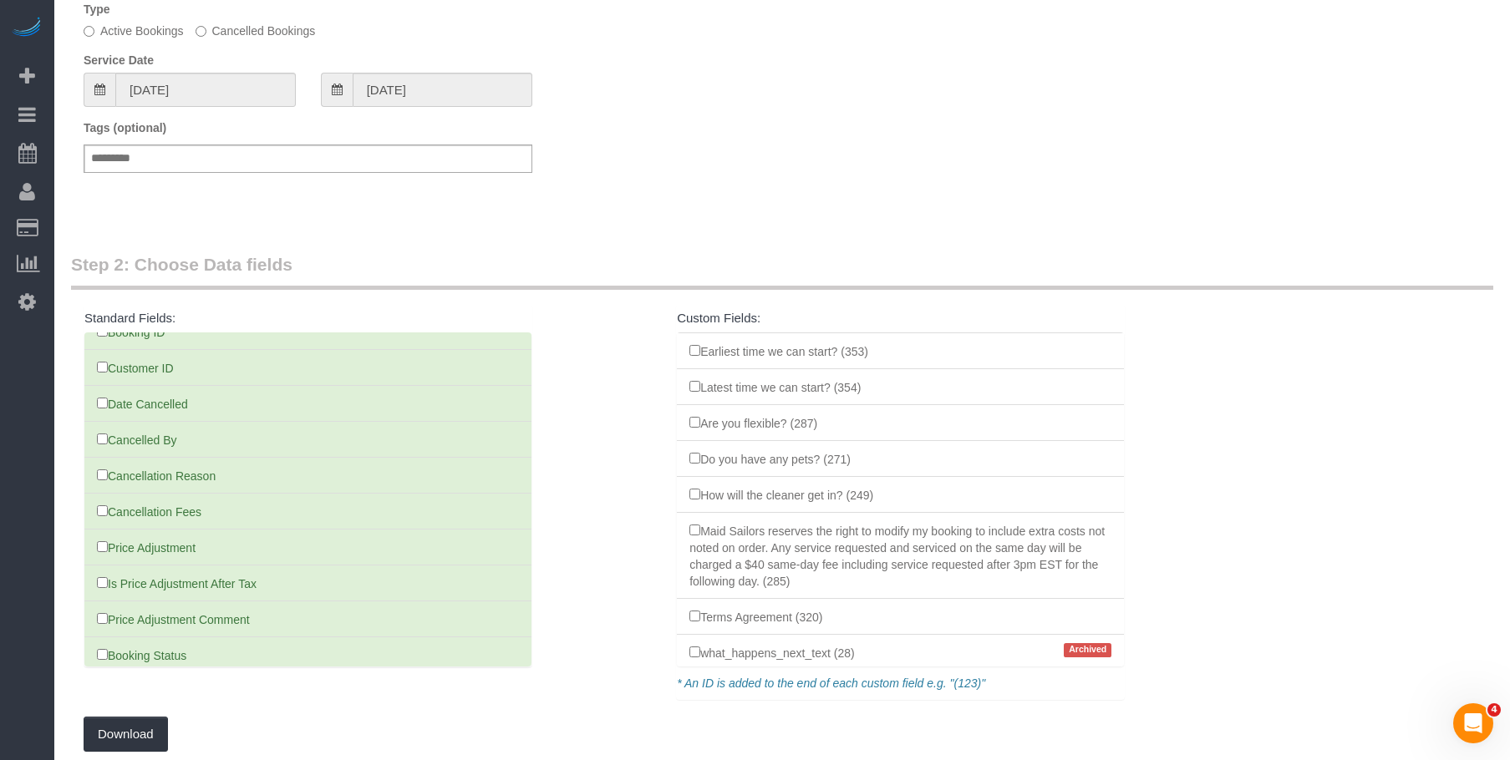
scroll to position [1606, 0]
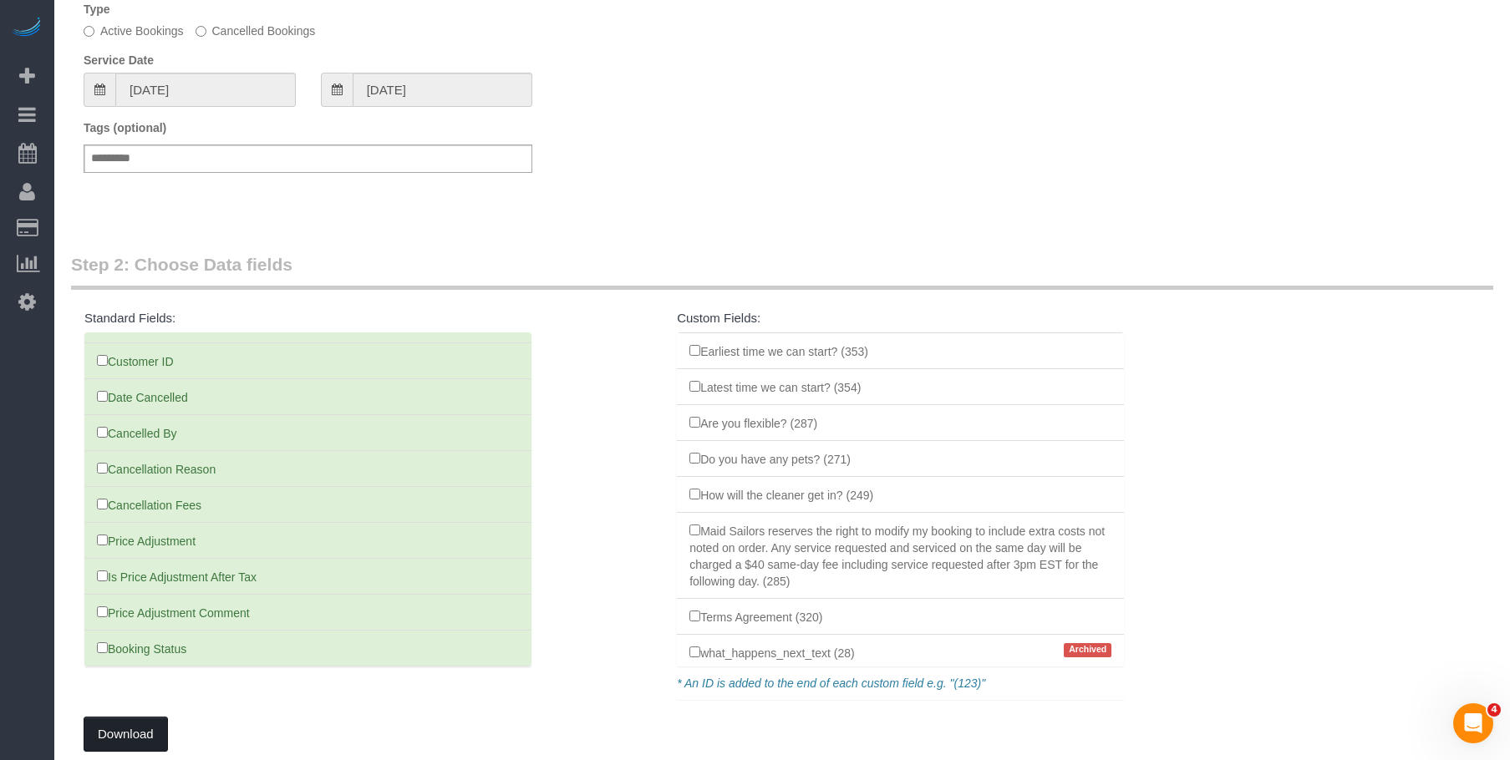
click at [134, 736] on button "Download" at bounding box center [126, 734] width 84 height 35
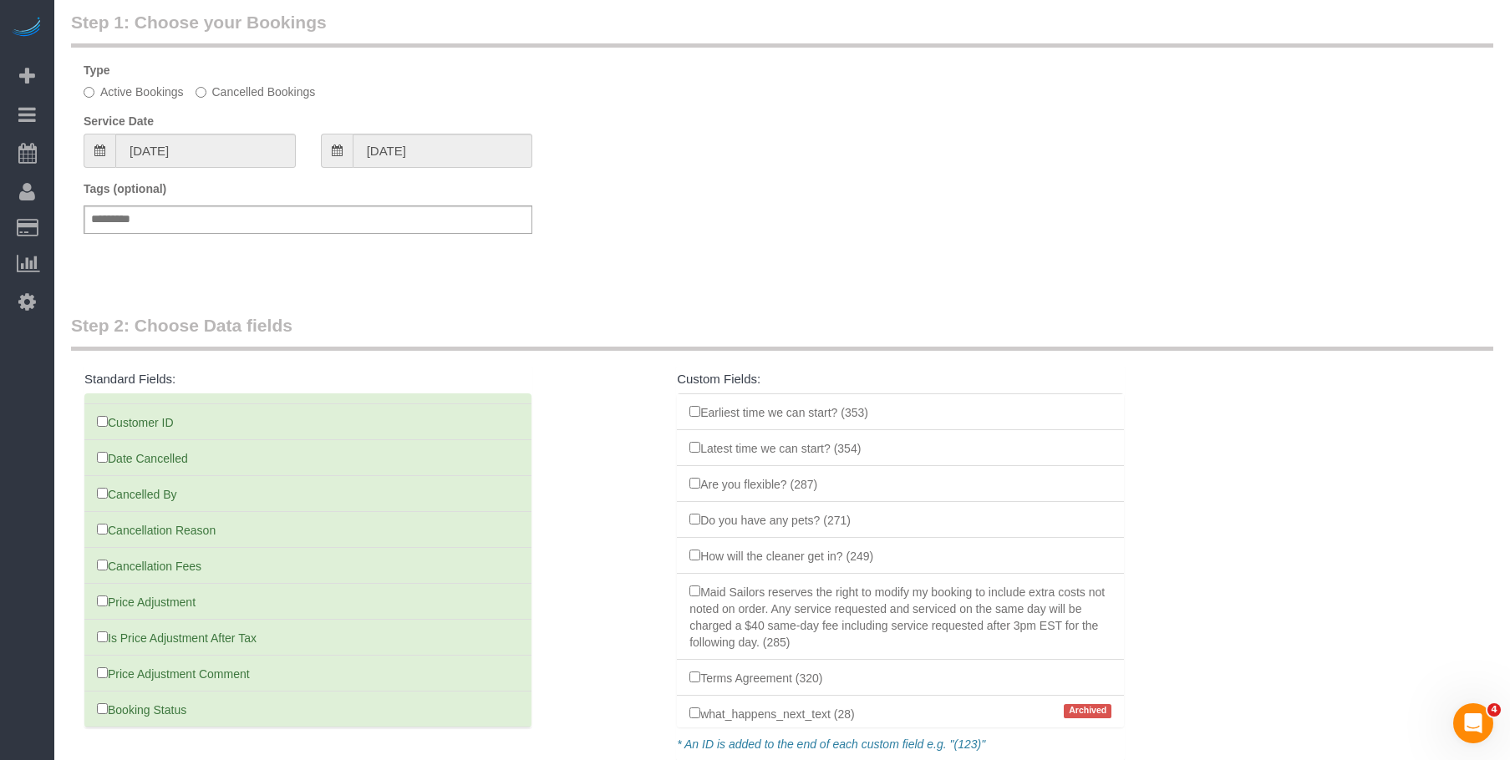
scroll to position [0, 0]
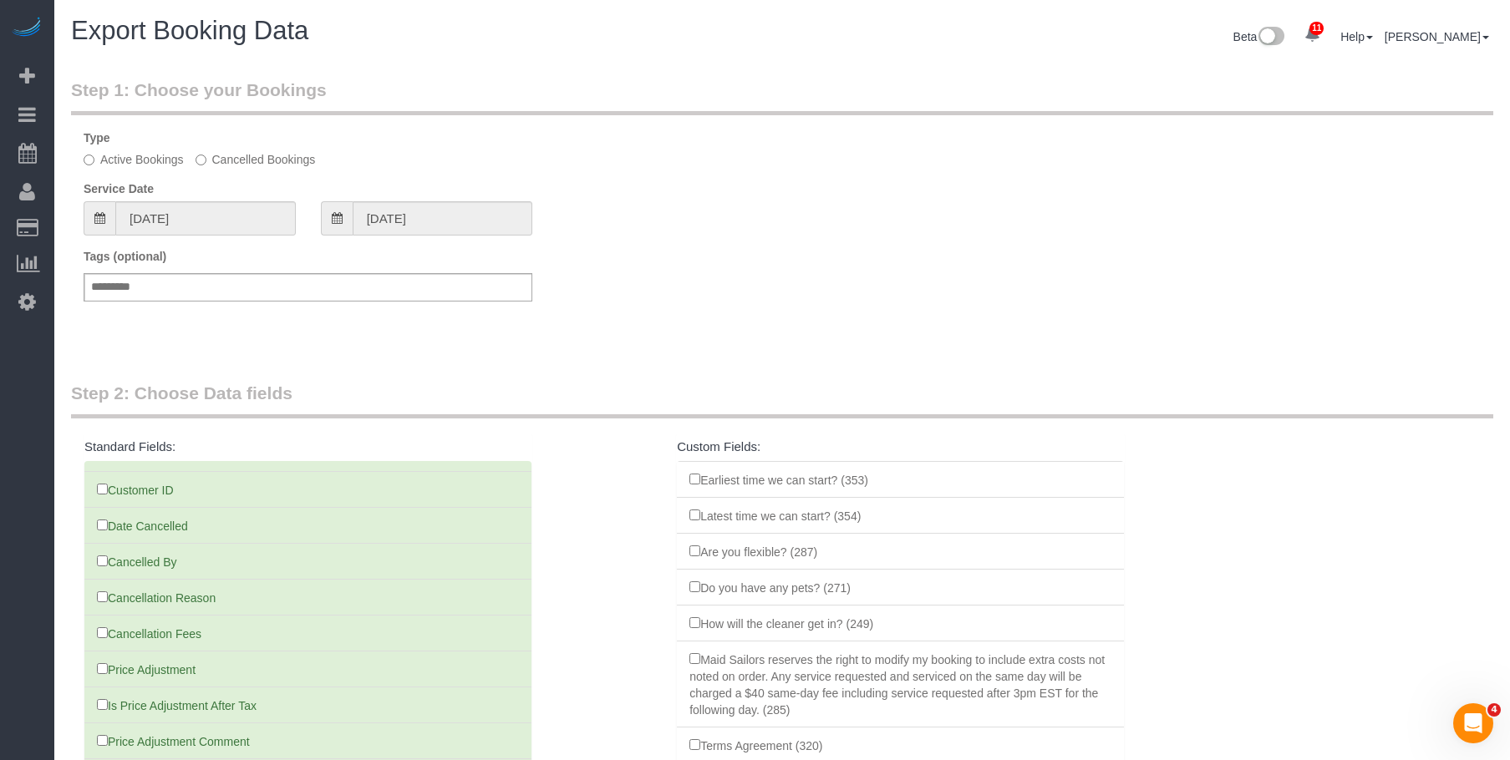
click at [713, 261] on div "Tags (optional) Add a tag" at bounding box center [782, 283] width 1422 height 70
click at [836, 244] on fieldset "Step 1: Choose your Bookings Type Active Bookings Cancelled Bookings Service Da…" at bounding box center [782, 204] width 1422 height 253
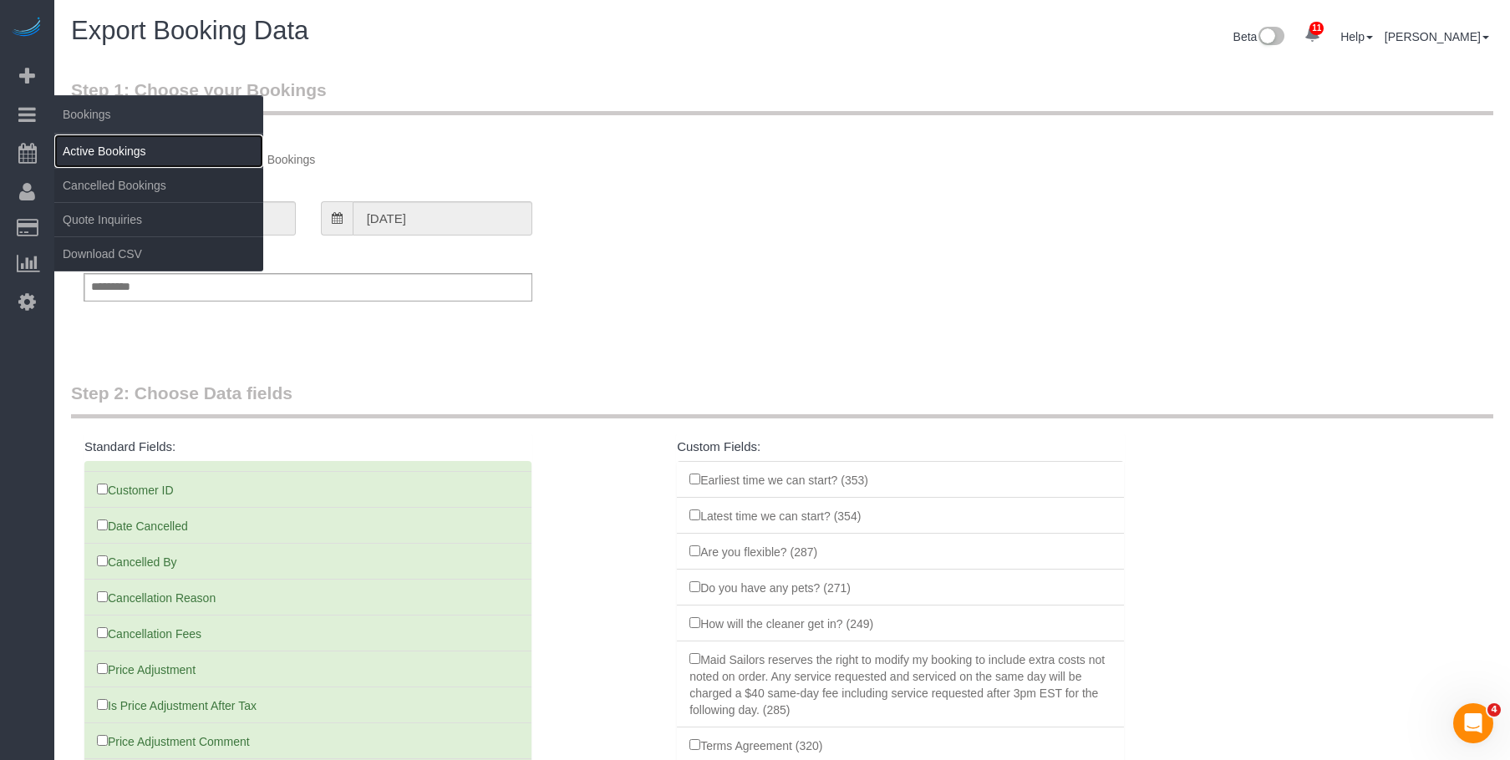
click at [126, 152] on link "Active Bookings" at bounding box center [158, 151] width 209 height 33
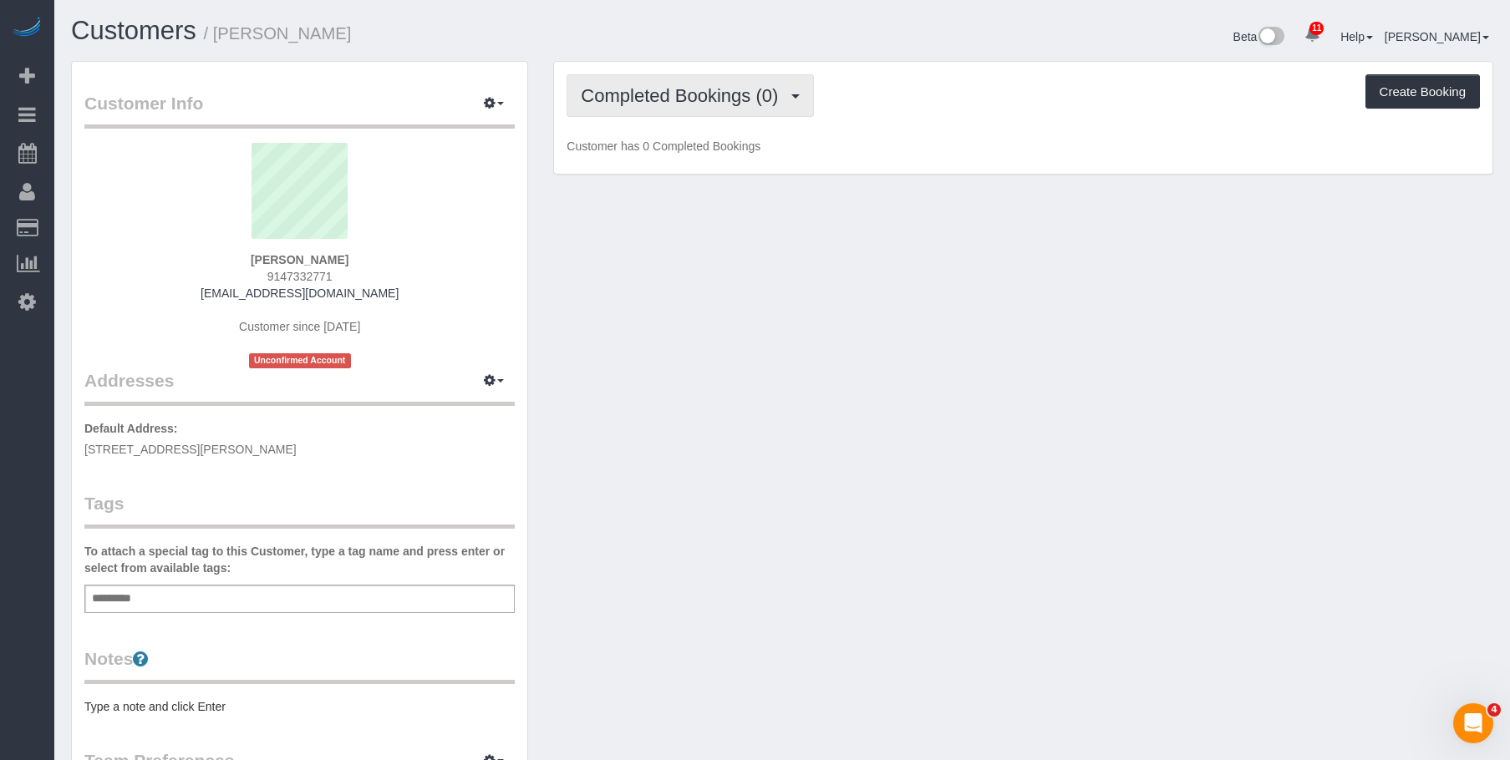
drag, startPoint x: 666, startPoint y: 99, endPoint x: 662, endPoint y: 124, distance: 25.3
click at [666, 99] on span "Completed Bookings (0)" at bounding box center [684, 95] width 206 height 21
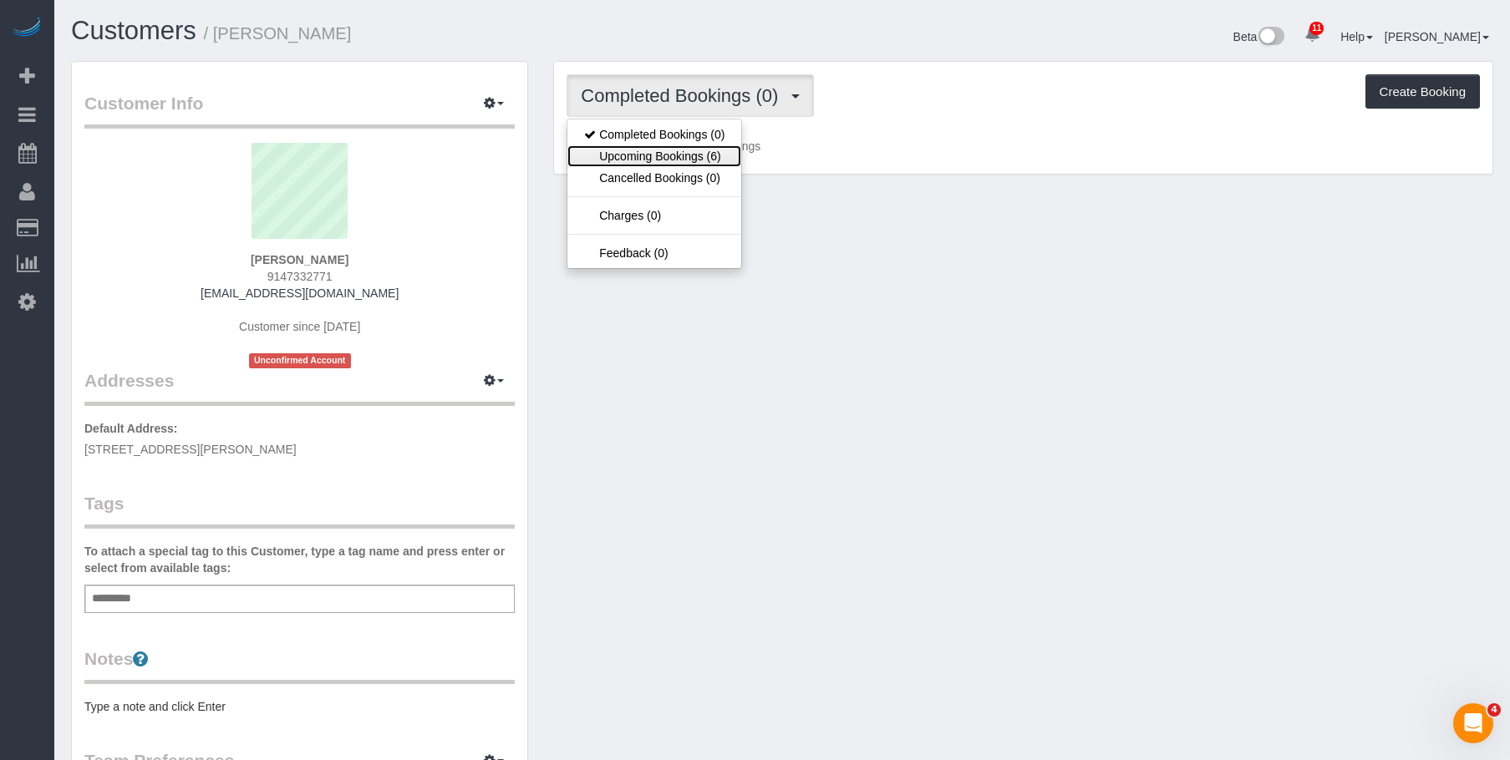
click at [652, 156] on link "Upcoming Bookings (6)" at bounding box center [654, 156] width 174 height 22
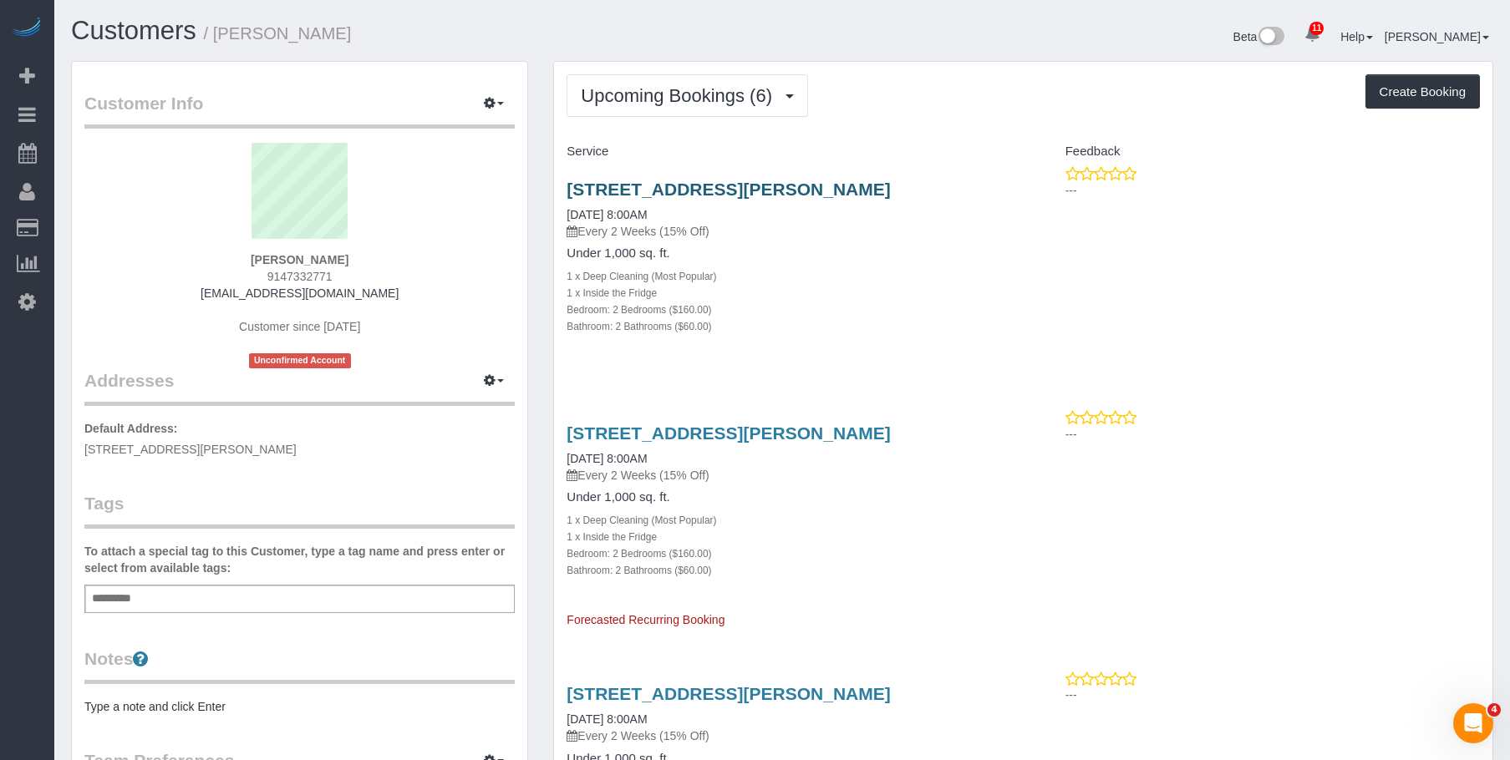
drag, startPoint x: 562, startPoint y: 177, endPoint x: 959, endPoint y: 185, distance: 396.9
click at [959, 185] on div "[STREET_ADDRESS][PERSON_NAME] [DATE] 8:00AM Every 2 Weeks (15% Off) Under 1,000…" at bounding box center [788, 266] width 469 height 202
copy link "[STREET_ADDRESS][PERSON_NAME]"
drag, startPoint x: 939, startPoint y: 310, endPoint x: 1323, endPoint y: 381, distance: 390.8
click at [942, 308] on div "Bedroom: 2 Bedrooms ($160.00)" at bounding box center [788, 309] width 444 height 17
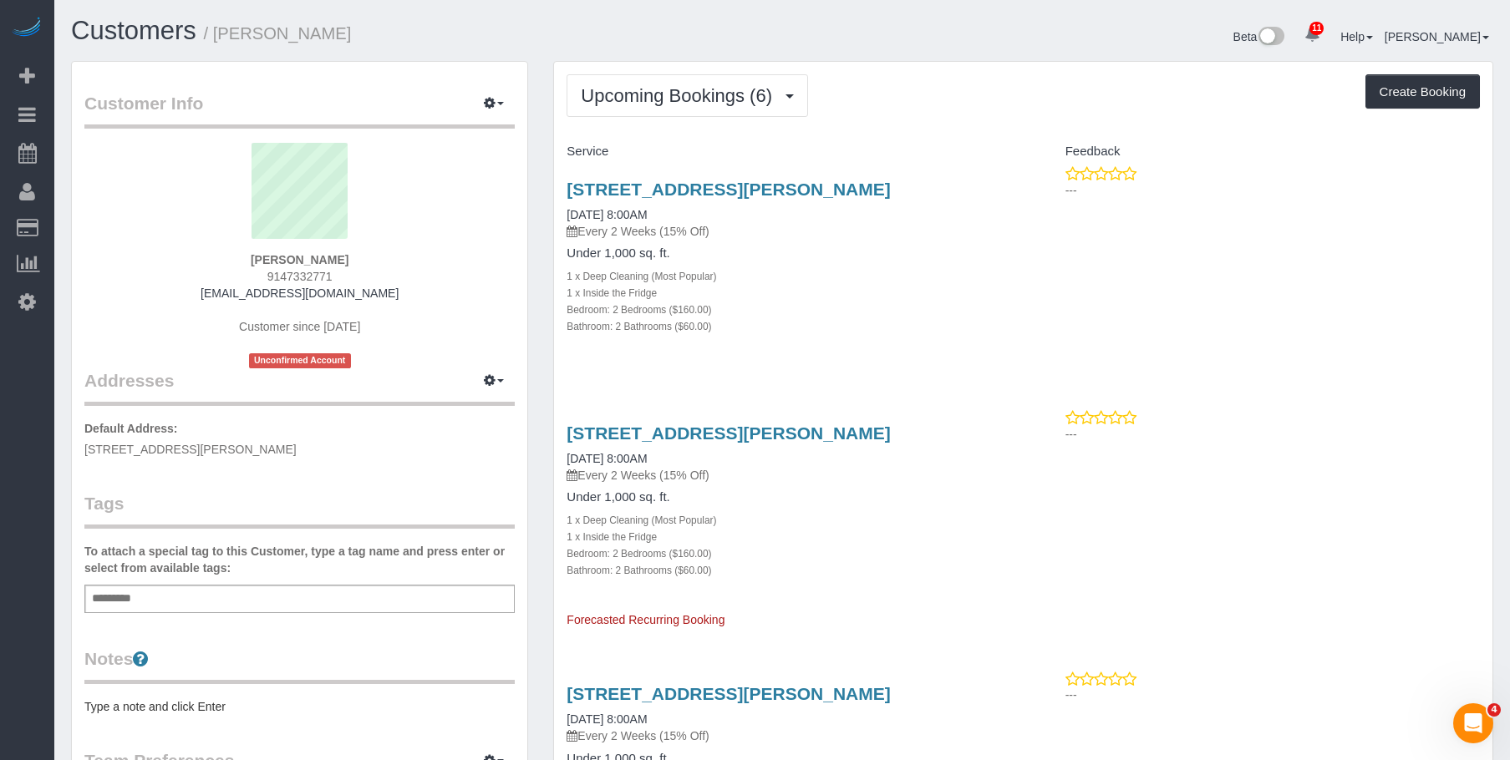
drag, startPoint x: 986, startPoint y: 76, endPoint x: 1141, endPoint y: 47, distance: 158.1
click at [1005, 74] on div "Upcoming Bookings (6) Completed Bookings (0) Upcoming Bookings (6) Cancelled Bo…" at bounding box center [1022, 95] width 913 height 43
click at [486, 100] on icon "button" at bounding box center [490, 103] width 12 height 10
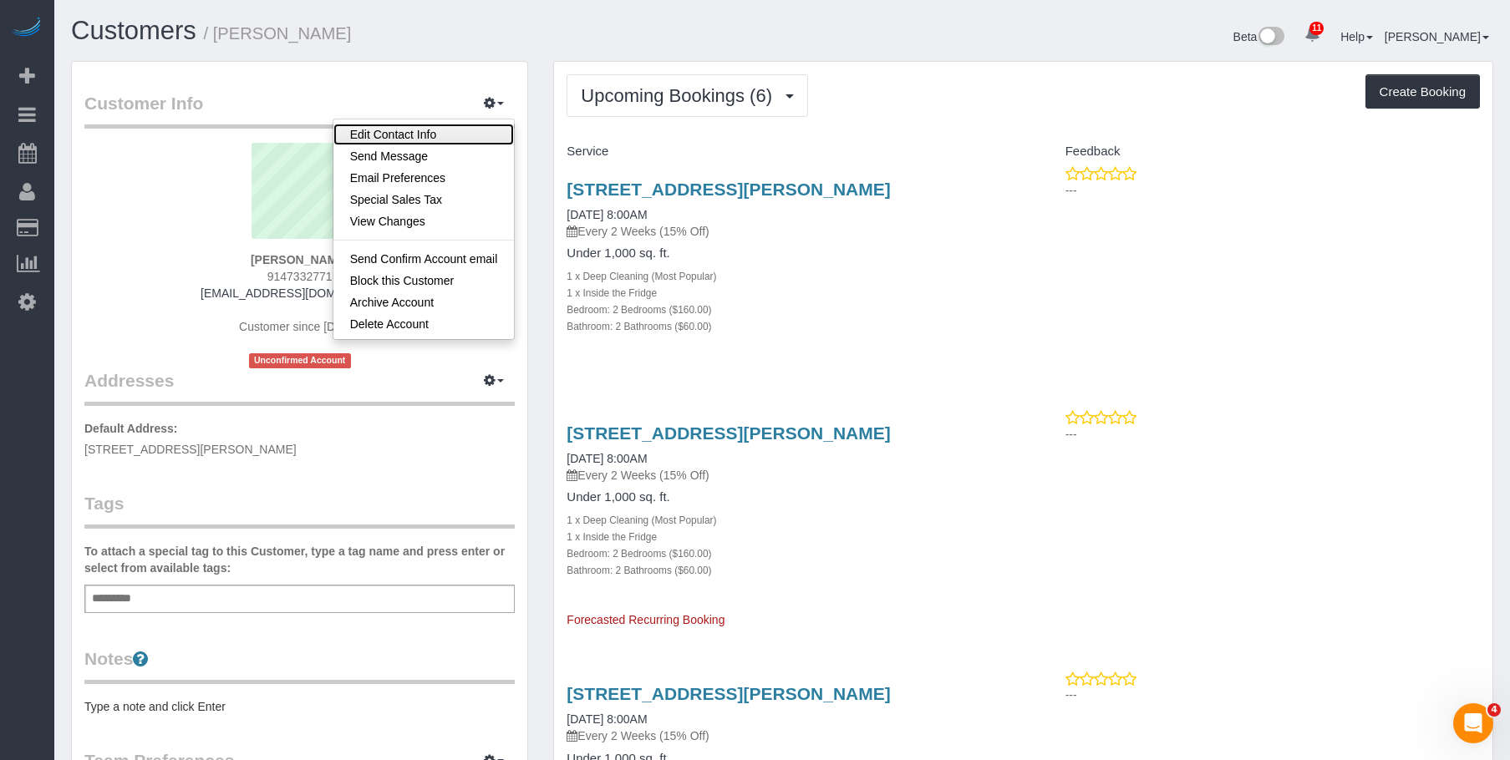
click at [457, 129] on link "Edit Contact Info" at bounding box center [423, 135] width 181 height 22
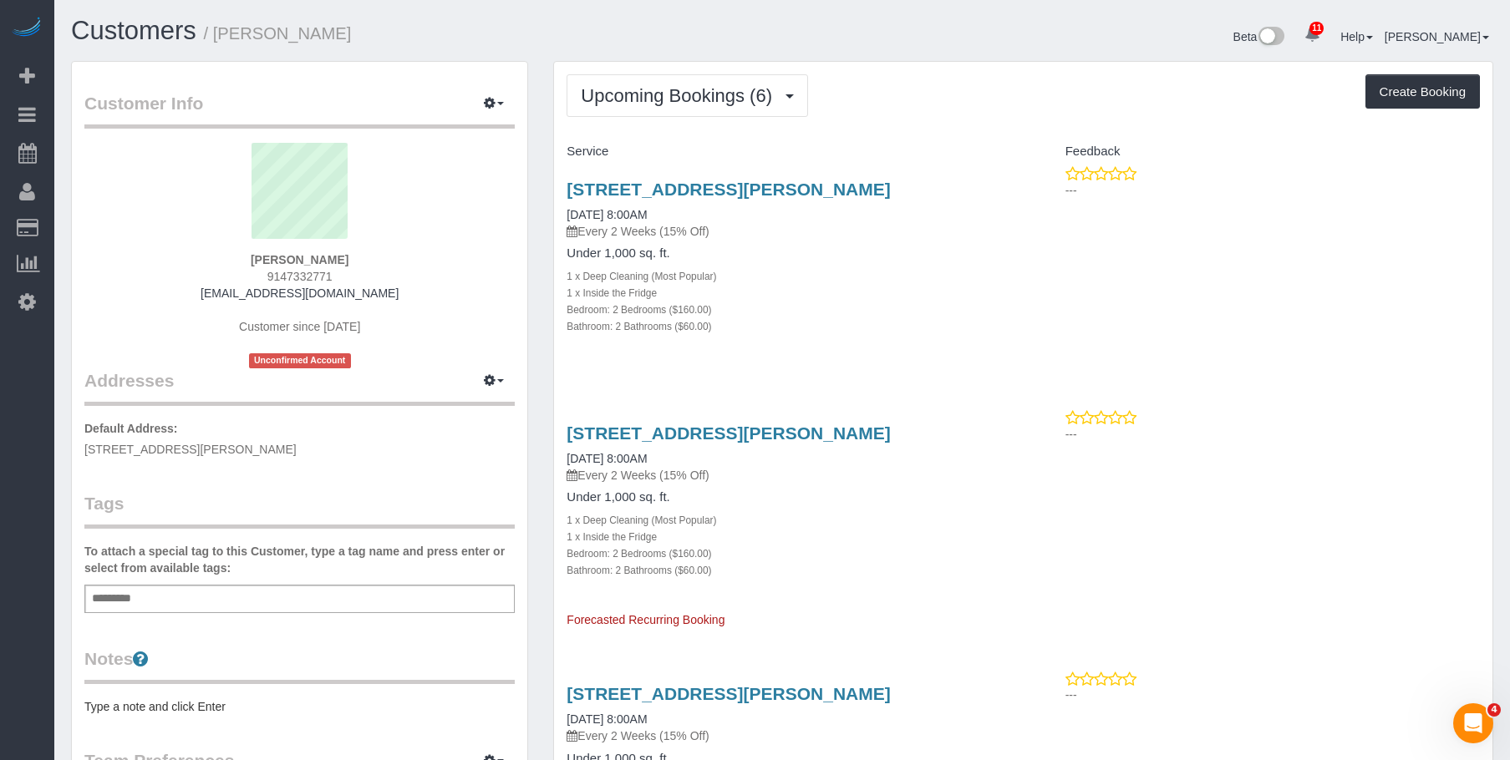
select select "NY"
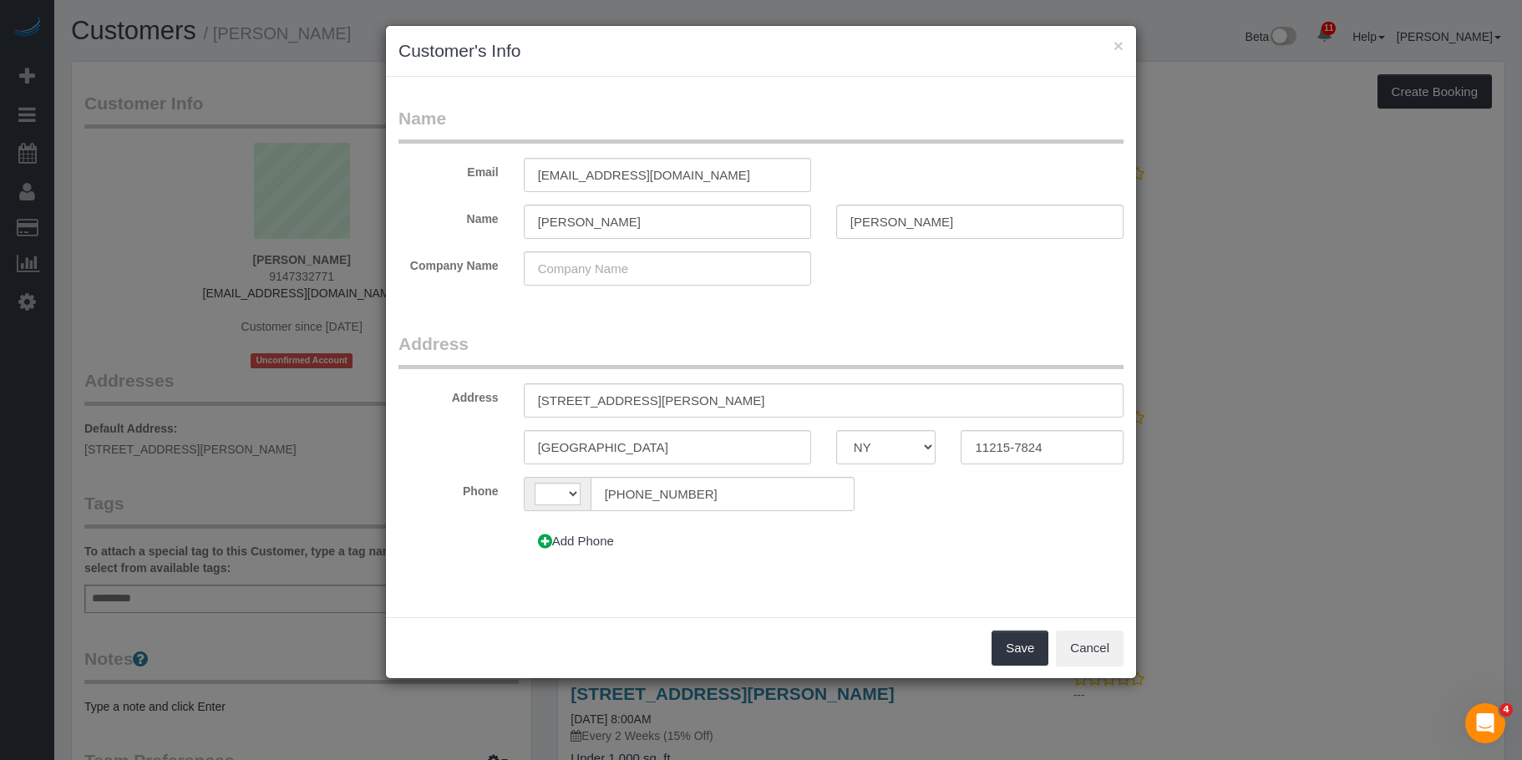
select select "string:[GEOGRAPHIC_DATA]"
drag, startPoint x: 614, startPoint y: 401, endPoint x: 654, endPoint y: 433, distance: 51.1
click at [615, 401] on input "[STREET_ADDRESS][PERSON_NAME]" at bounding box center [824, 400] width 600 height 34
type input "[STREET_ADDRESS][PERSON_NAME]"
drag, startPoint x: 1009, startPoint y: 452, endPoint x: 1079, endPoint y: 454, distance: 69.4
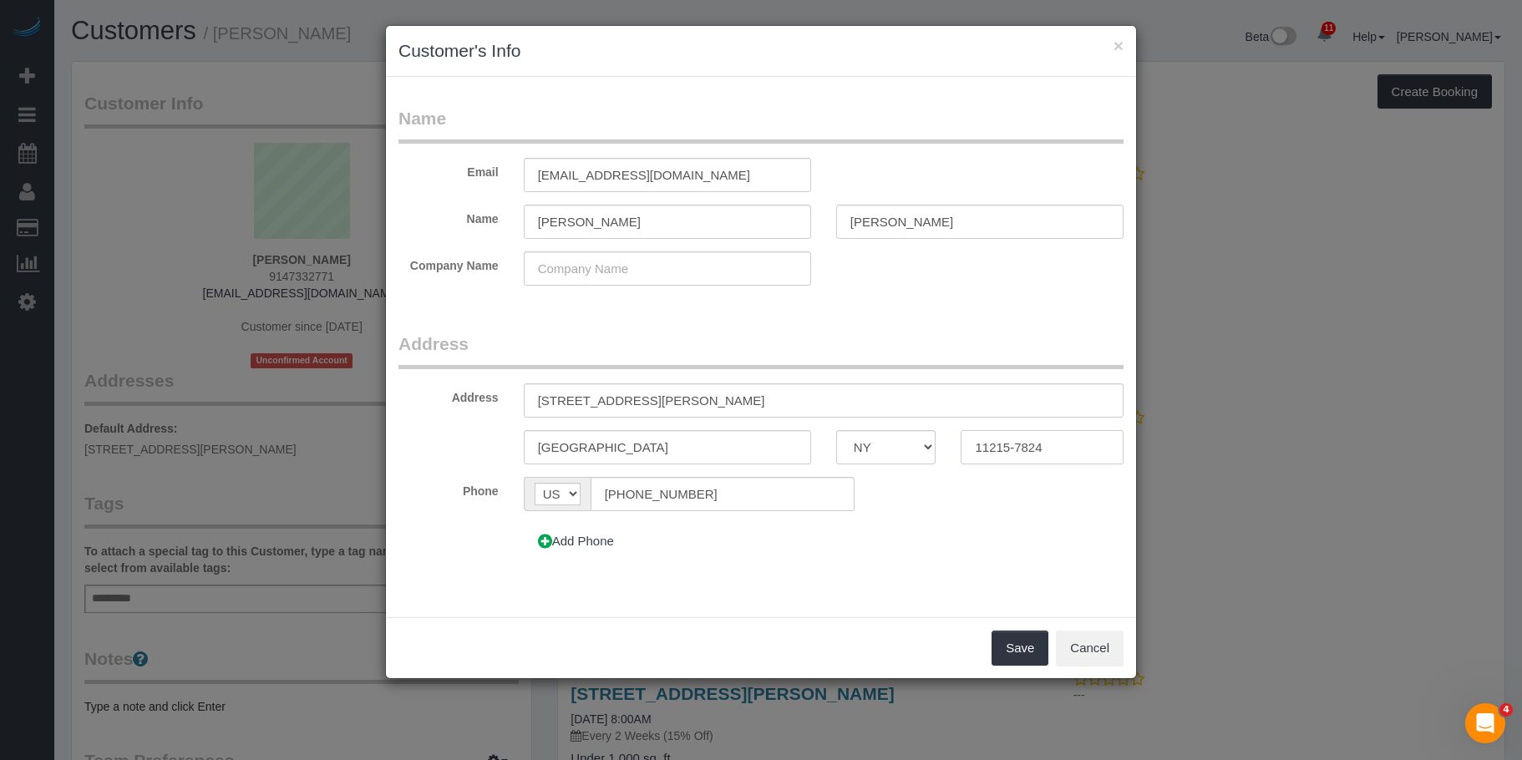
click at [1079, 454] on input "11215-7824" at bounding box center [1042, 447] width 163 height 34
type input "11215"
click at [832, 321] on form "Name Email mcardlampke@gmail.com Name Miranda Lampke Company Name Address Addre…" at bounding box center [760, 338] width 725 height 465
click at [1015, 642] on button "Save" at bounding box center [1020, 648] width 57 height 35
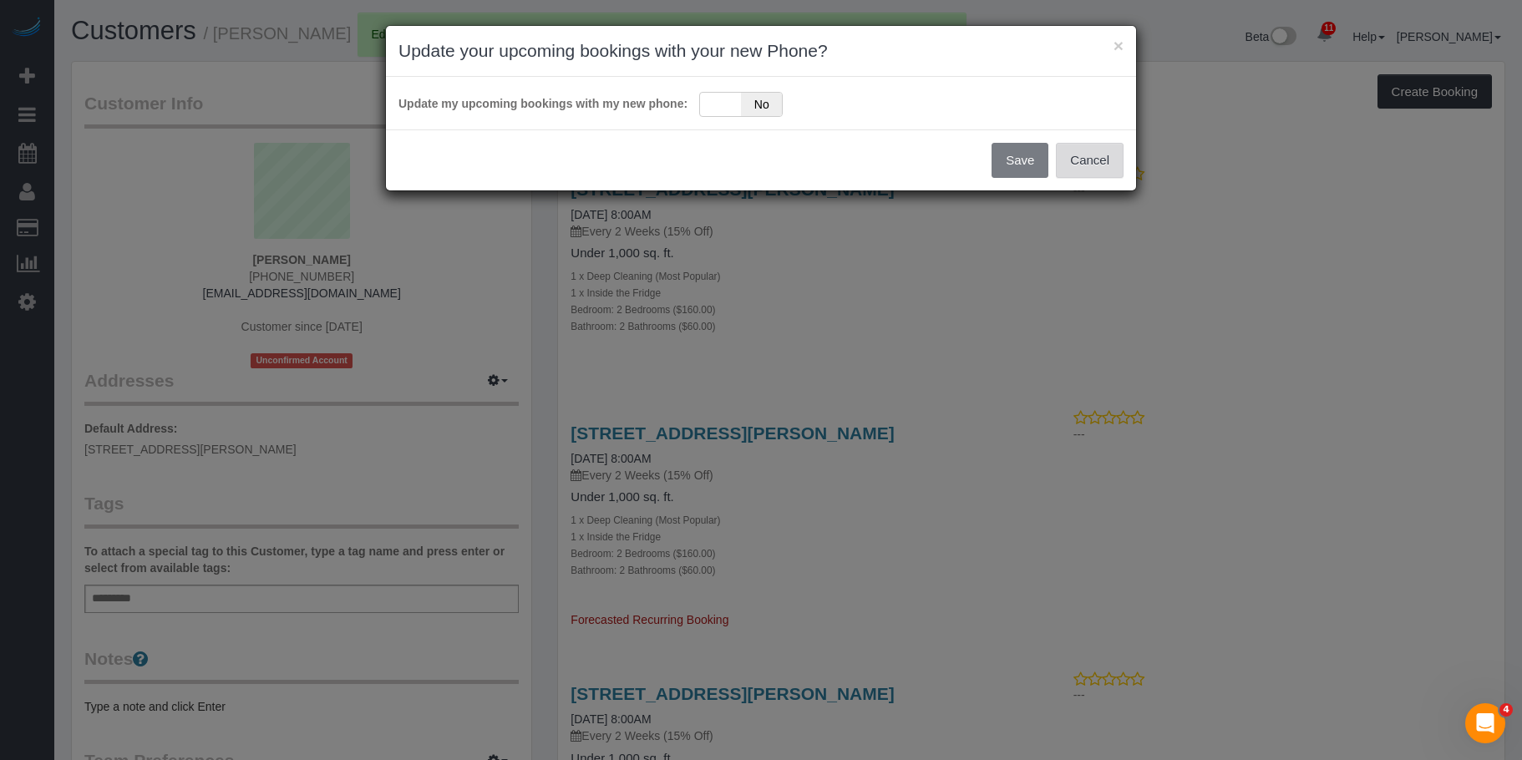
click at [1108, 156] on button "Cancel" at bounding box center [1090, 160] width 68 height 35
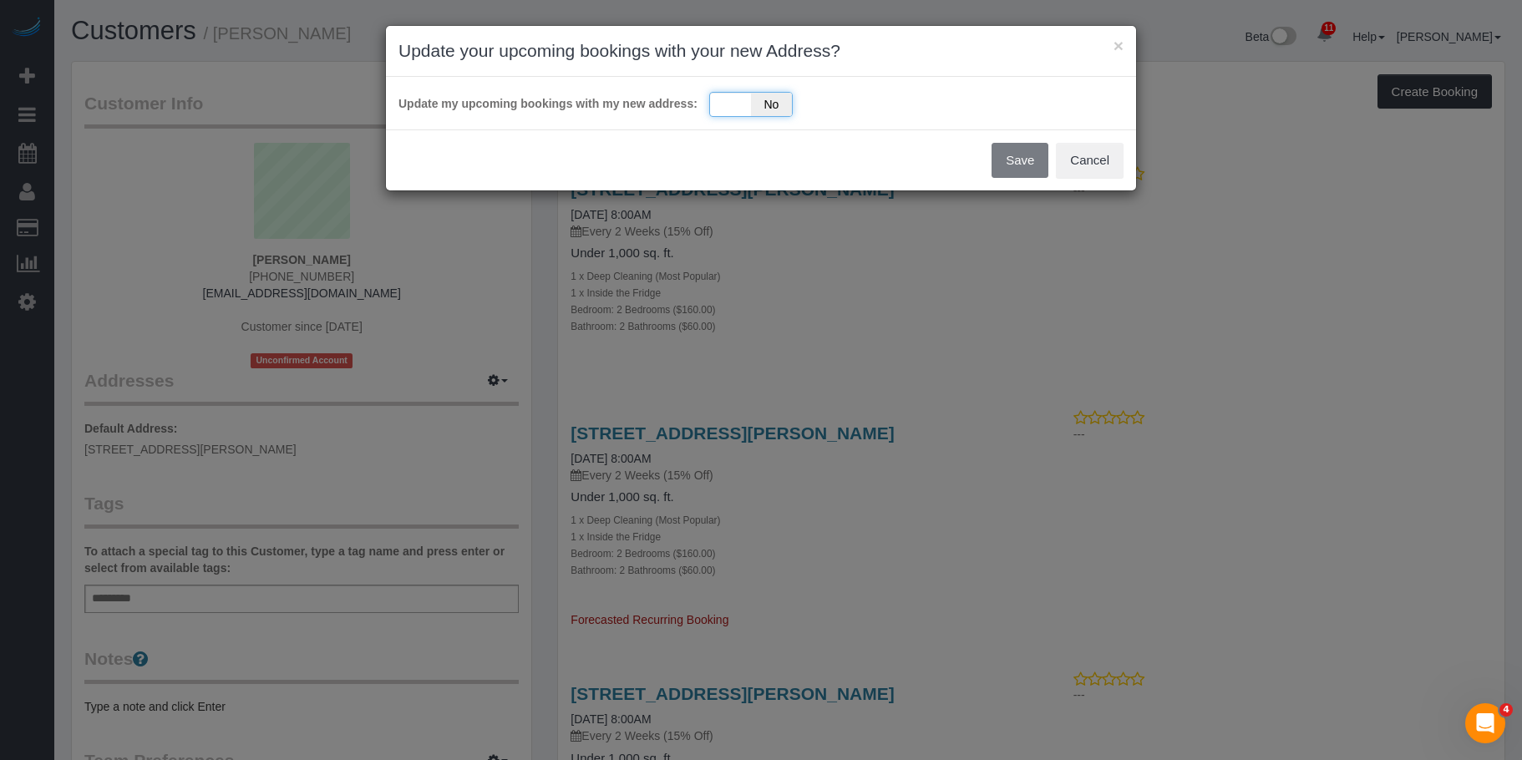
click at [719, 103] on div "Yes No" at bounding box center [751, 104] width 84 height 25
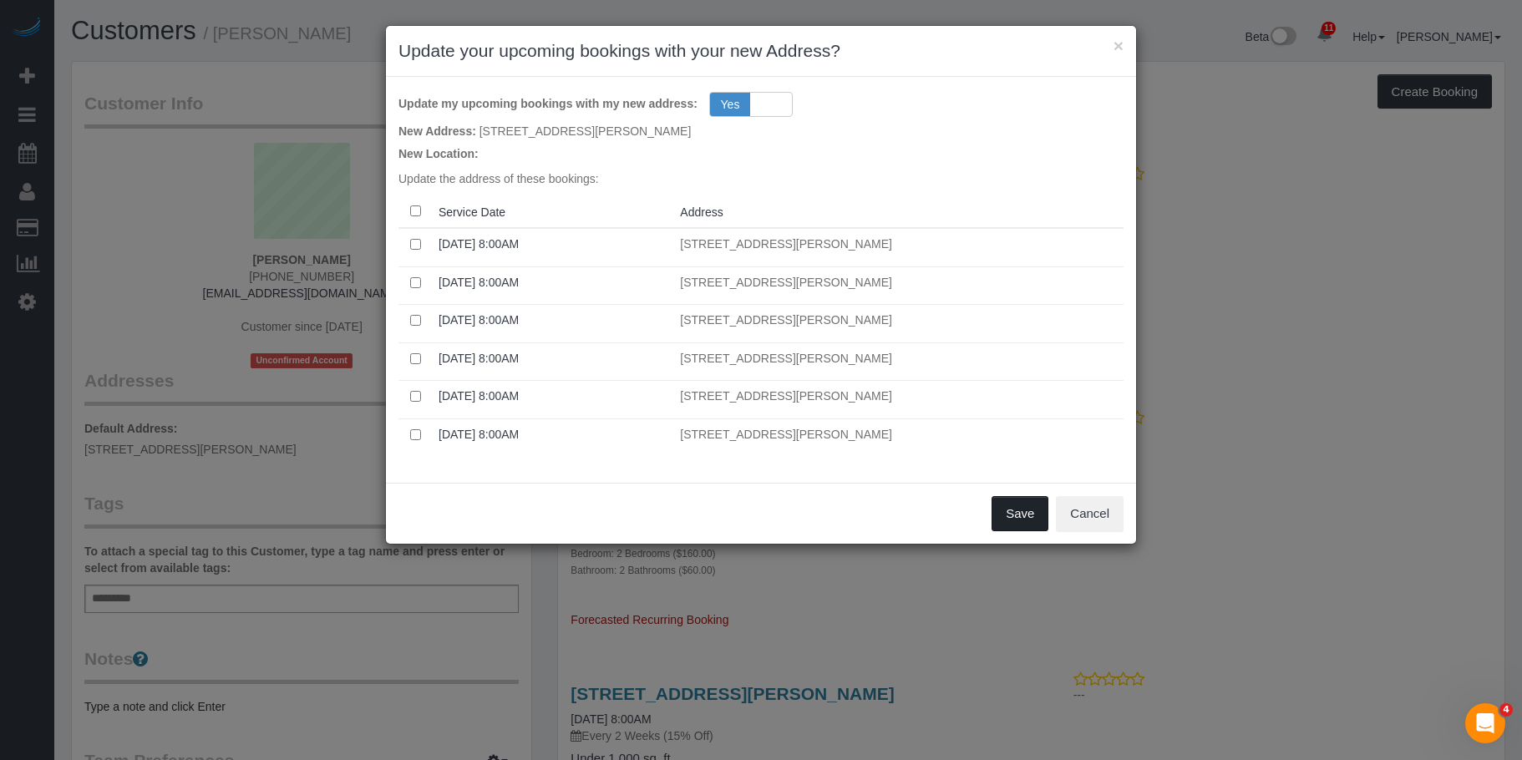
drag, startPoint x: 1019, startPoint y: 513, endPoint x: 982, endPoint y: 506, distance: 38.2
click at [1018, 511] on button "Save" at bounding box center [1020, 513] width 57 height 35
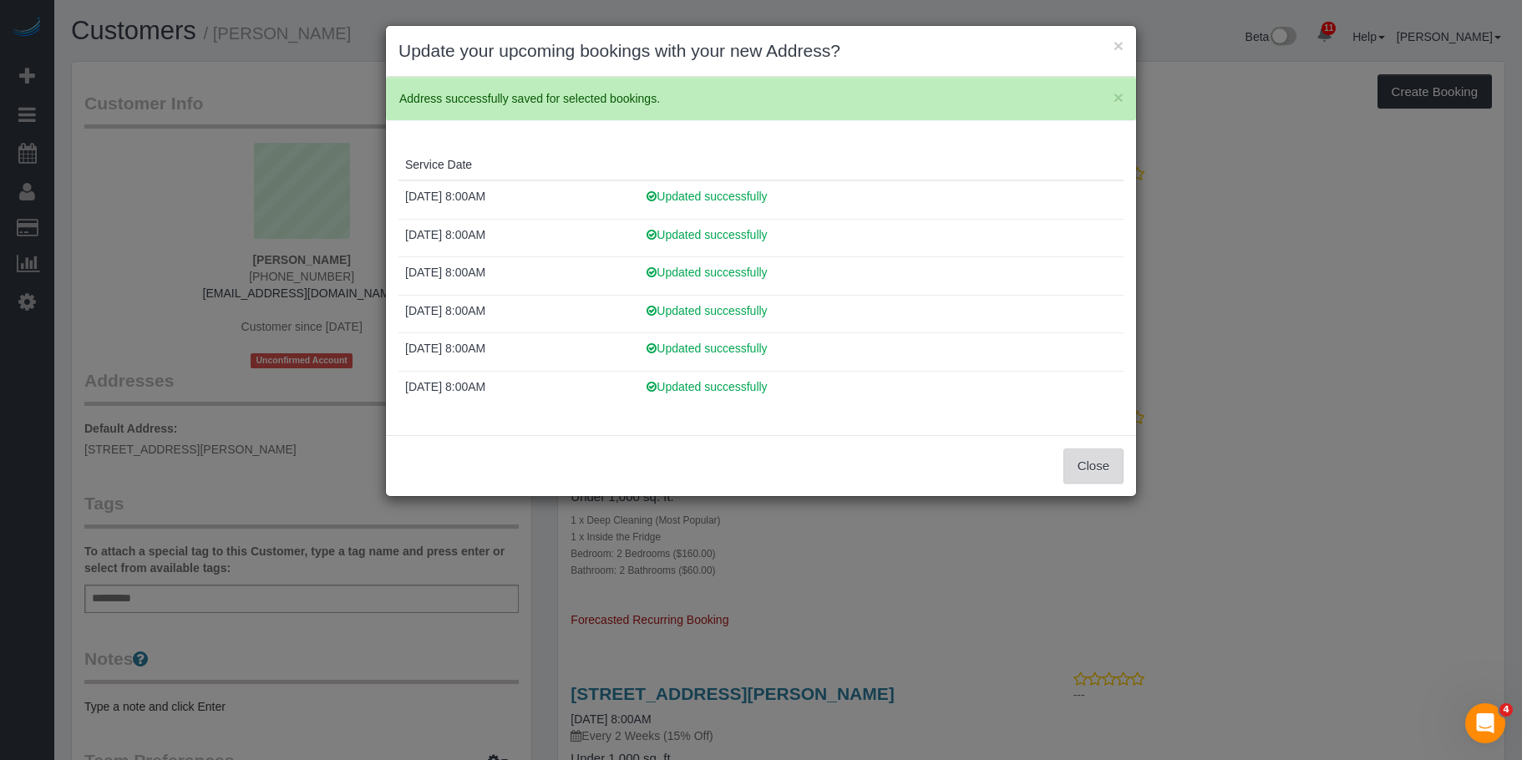
click at [1099, 471] on button "Close" at bounding box center [1093, 466] width 60 height 35
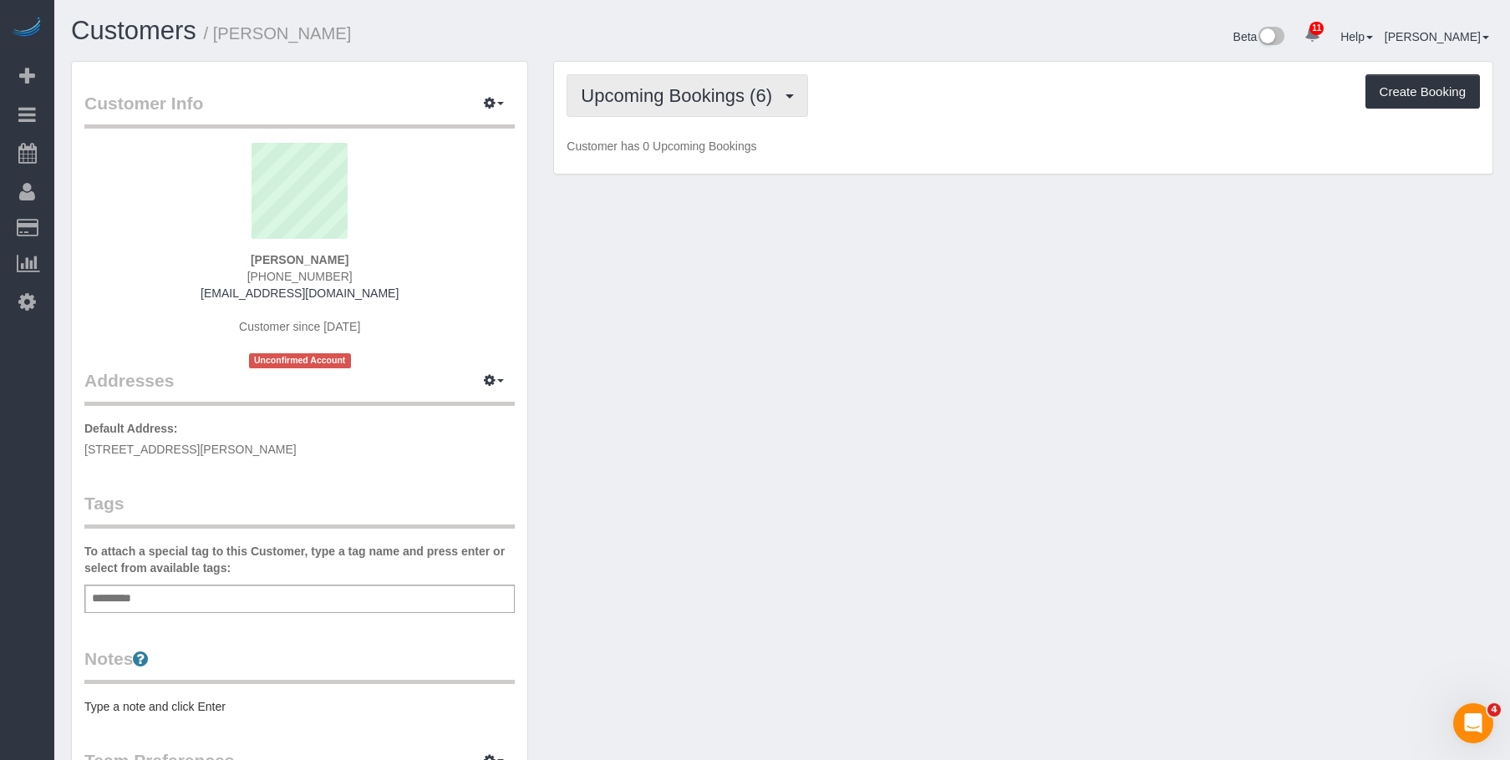
click at [680, 83] on button "Upcoming Bookings (6)" at bounding box center [686, 95] width 241 height 43
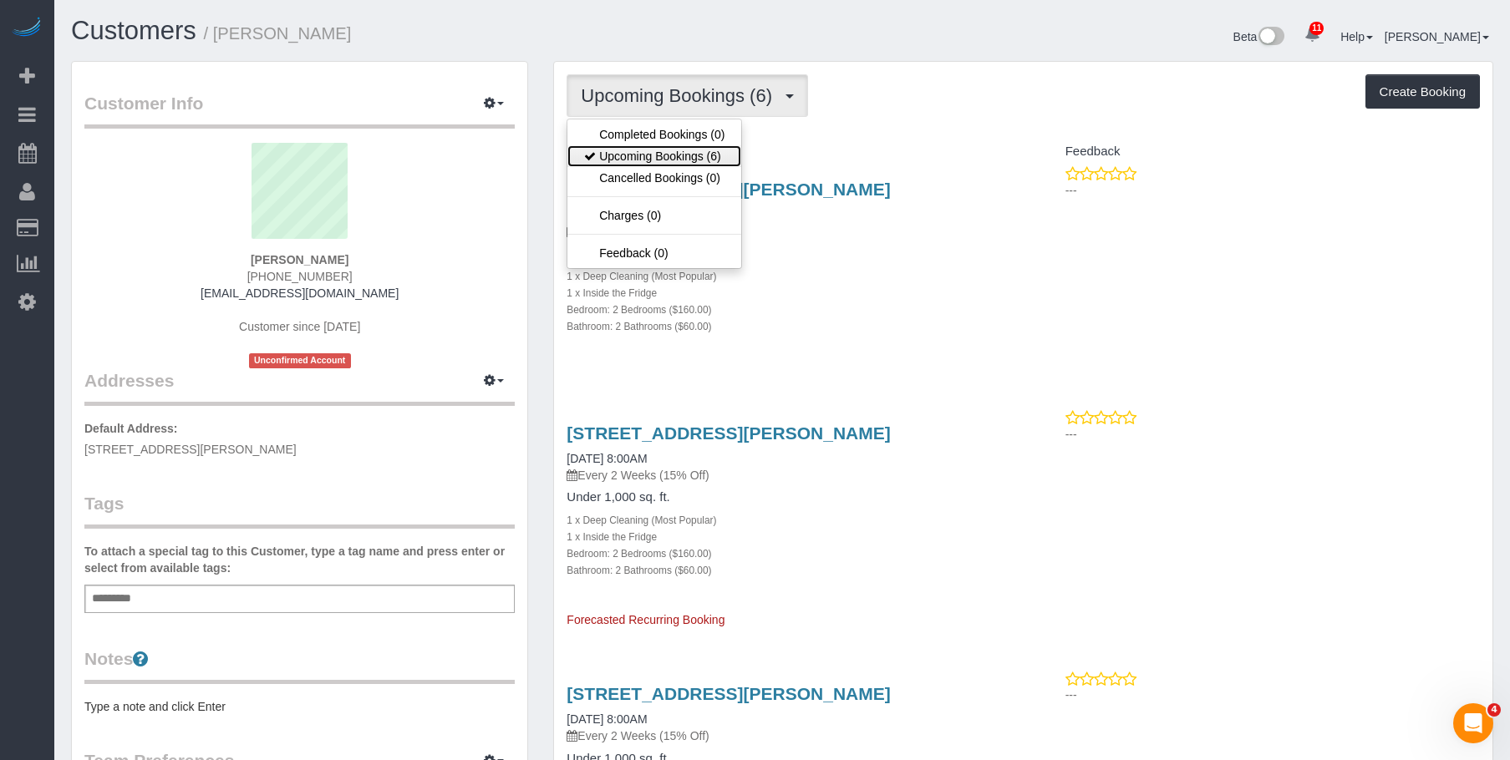
click at [665, 157] on link "Upcoming Bookings (6)" at bounding box center [654, 156] width 174 height 22
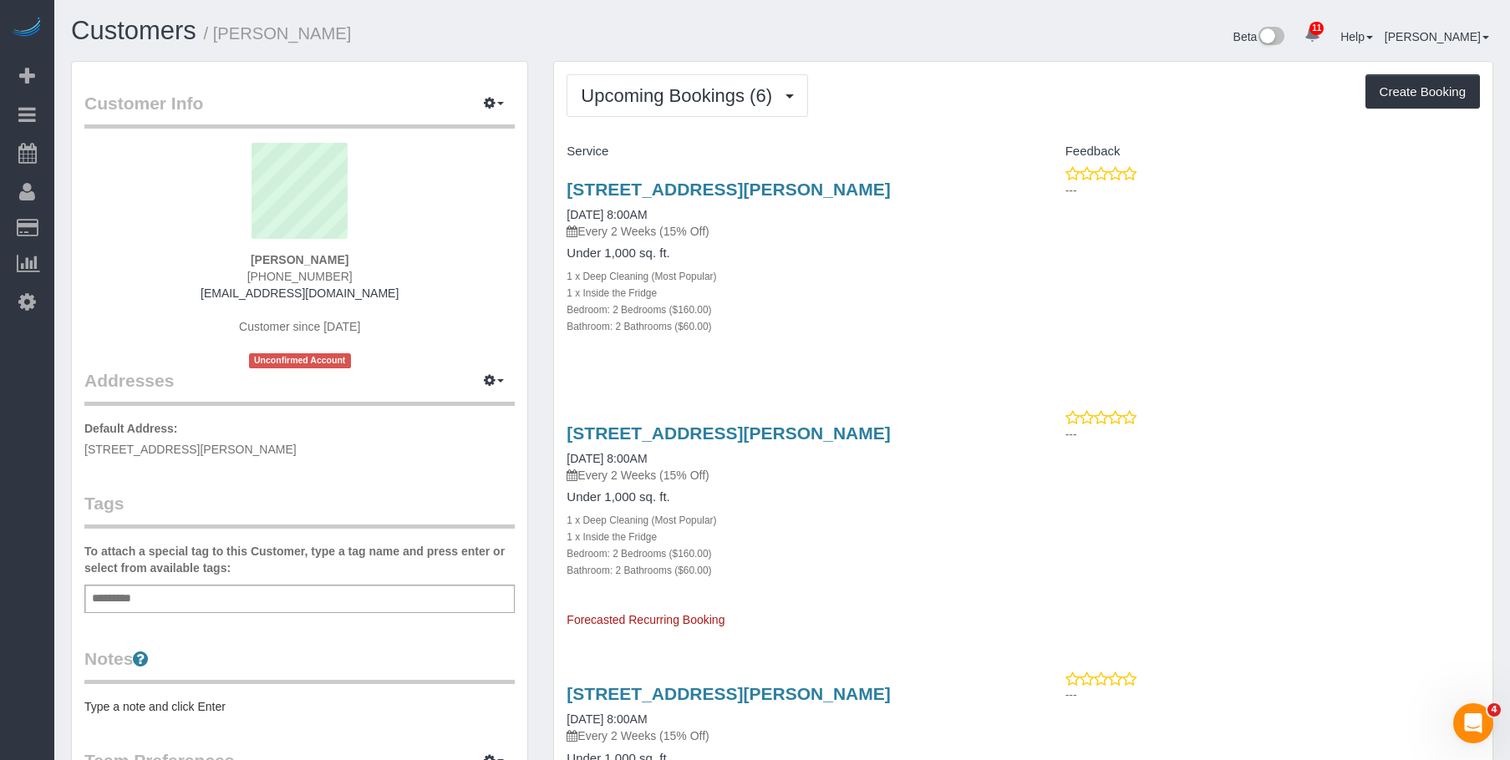
click at [797, 228] on p "Every 2 Weeks (15% Off)" at bounding box center [788, 231] width 444 height 17
click at [840, 188] on link "436 Carroll Street, Apt. 604, Brooklyn, NY 11215" at bounding box center [727, 189] width 323 height 19
click at [360, 593] on div "Add a tag" at bounding box center [299, 599] width 430 height 28
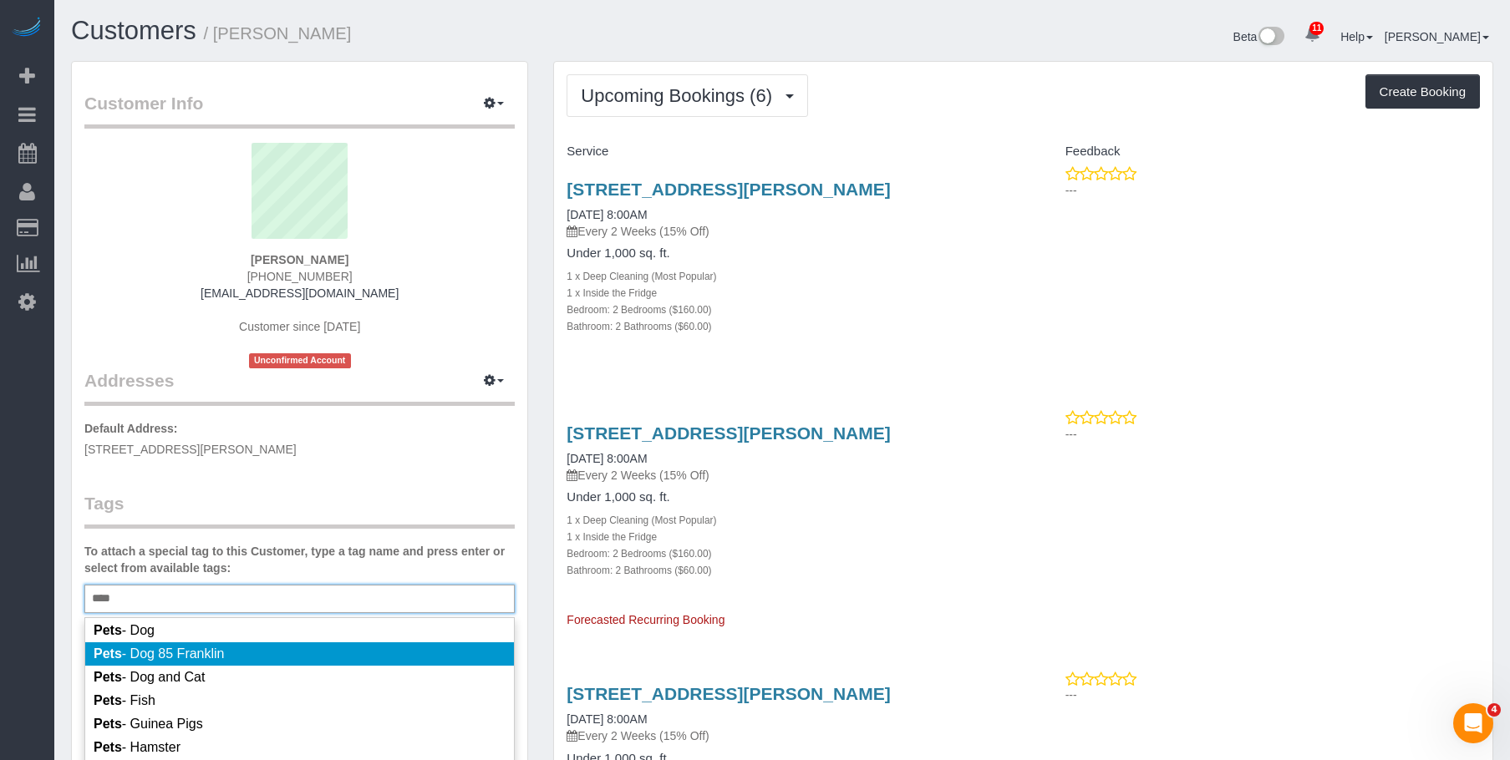
scroll to position [164, 0]
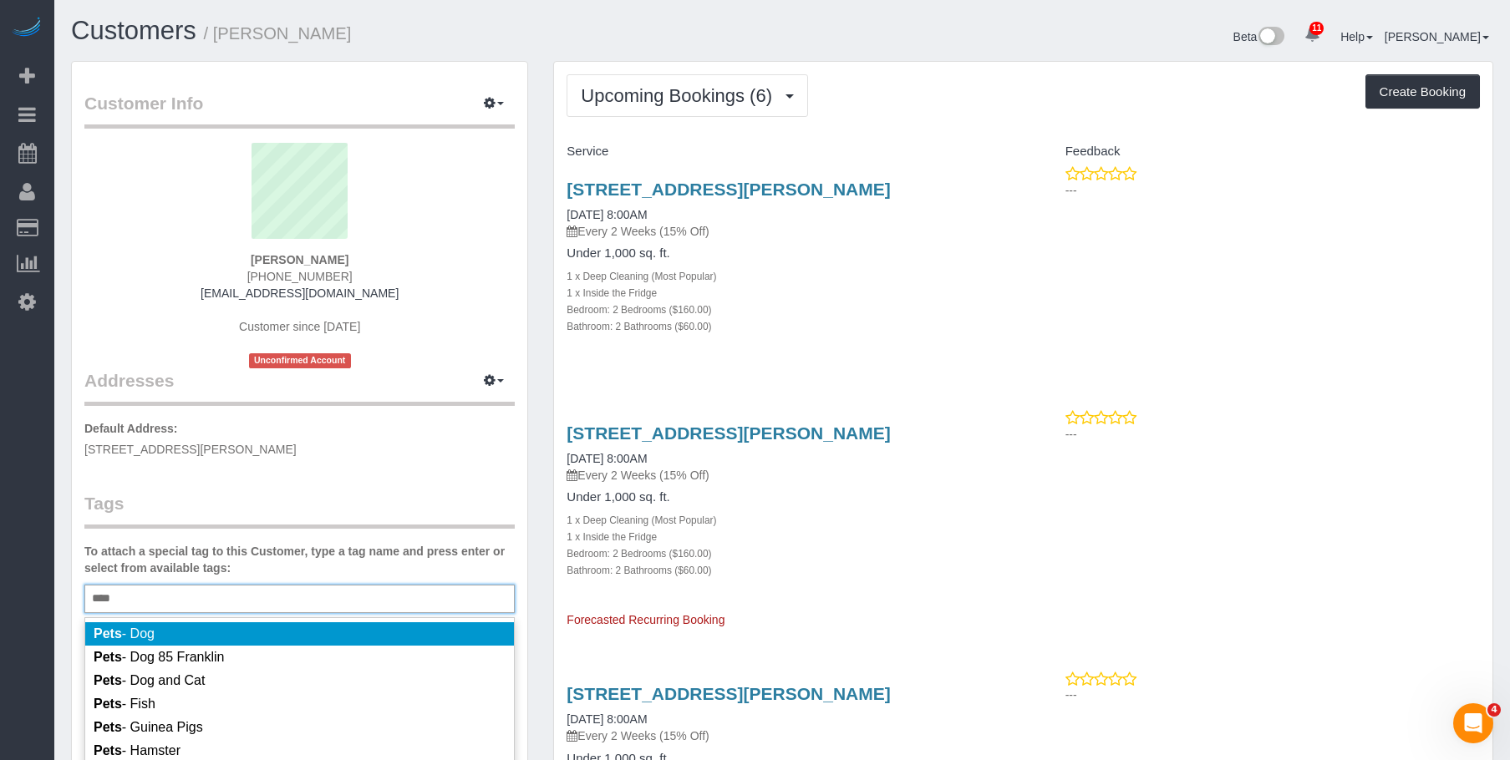
type input "****"
click at [294, 638] on li "Pets - Dog" at bounding box center [299, 633] width 429 height 23
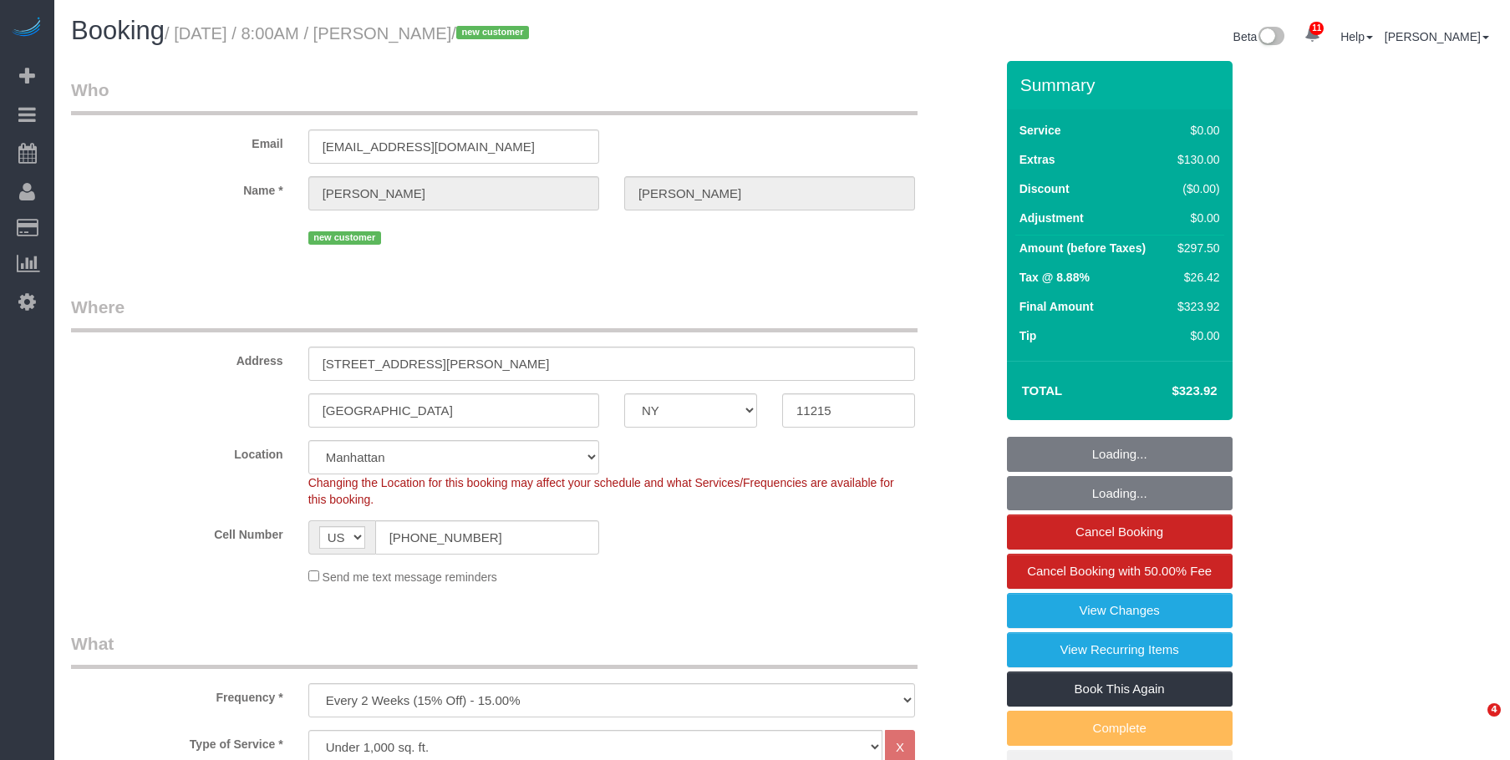
select select "NY"
select select "2"
select select "spot1"
select select "number:89"
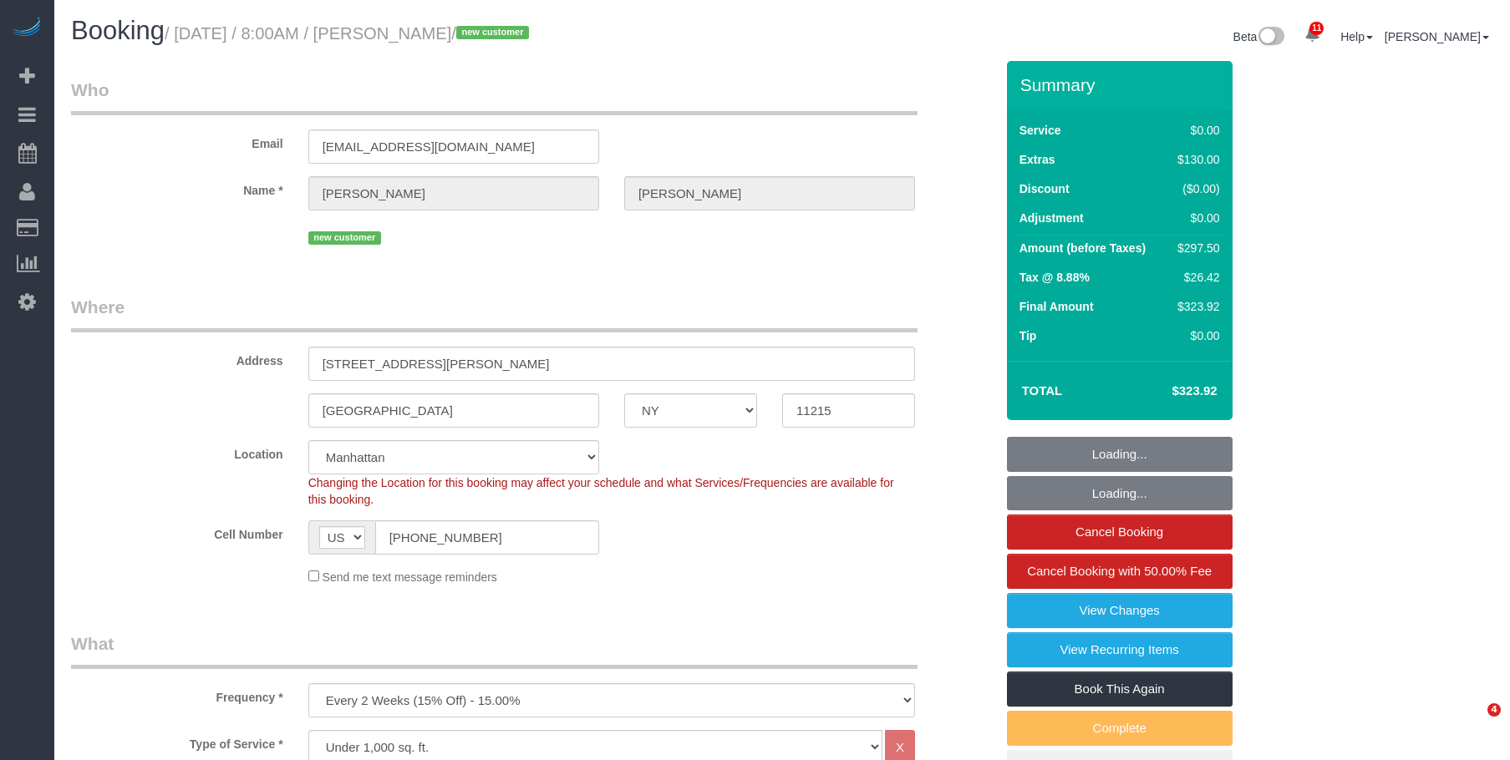
select select "number:90"
select select "number:13"
select select "number:7"
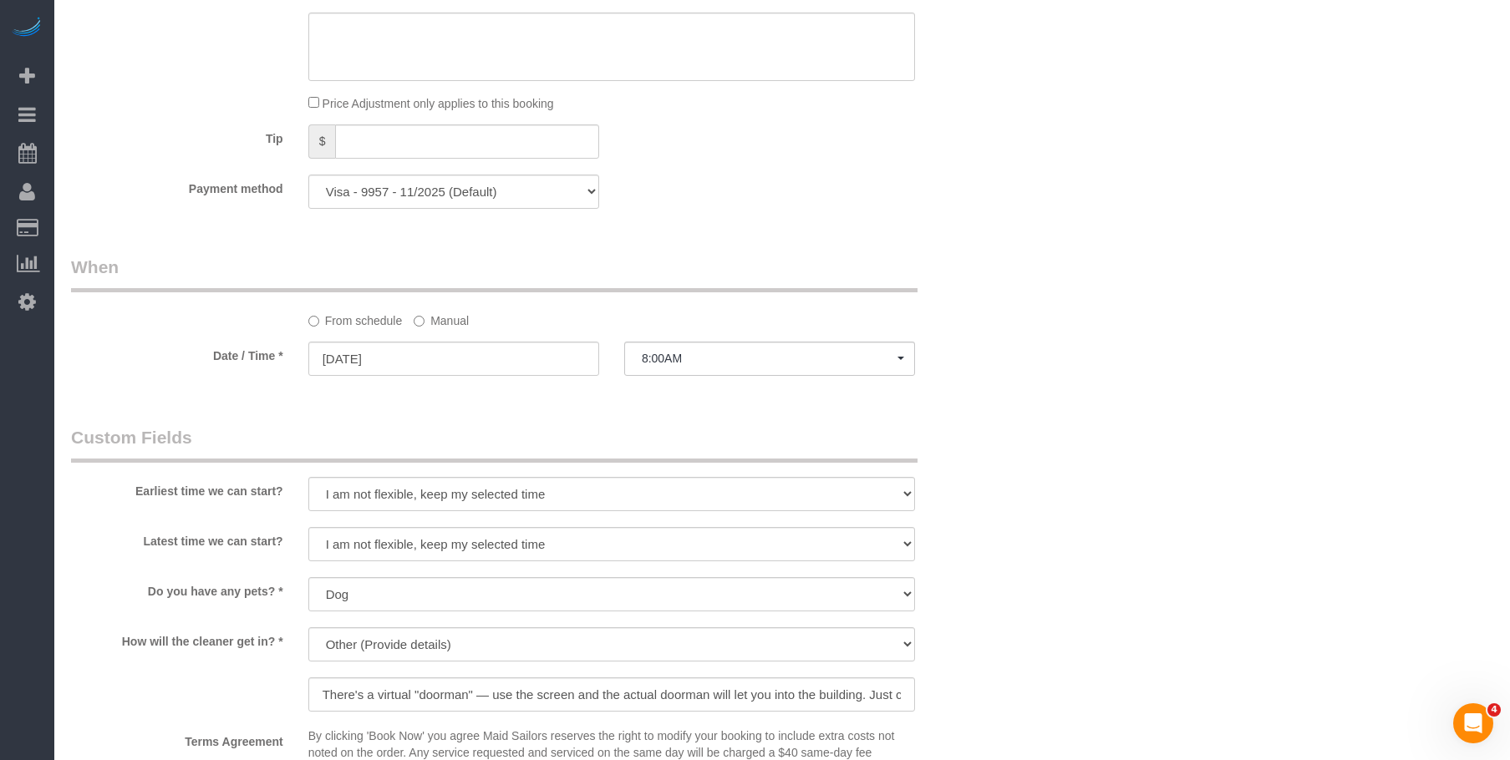
scroll to position [1504, 0]
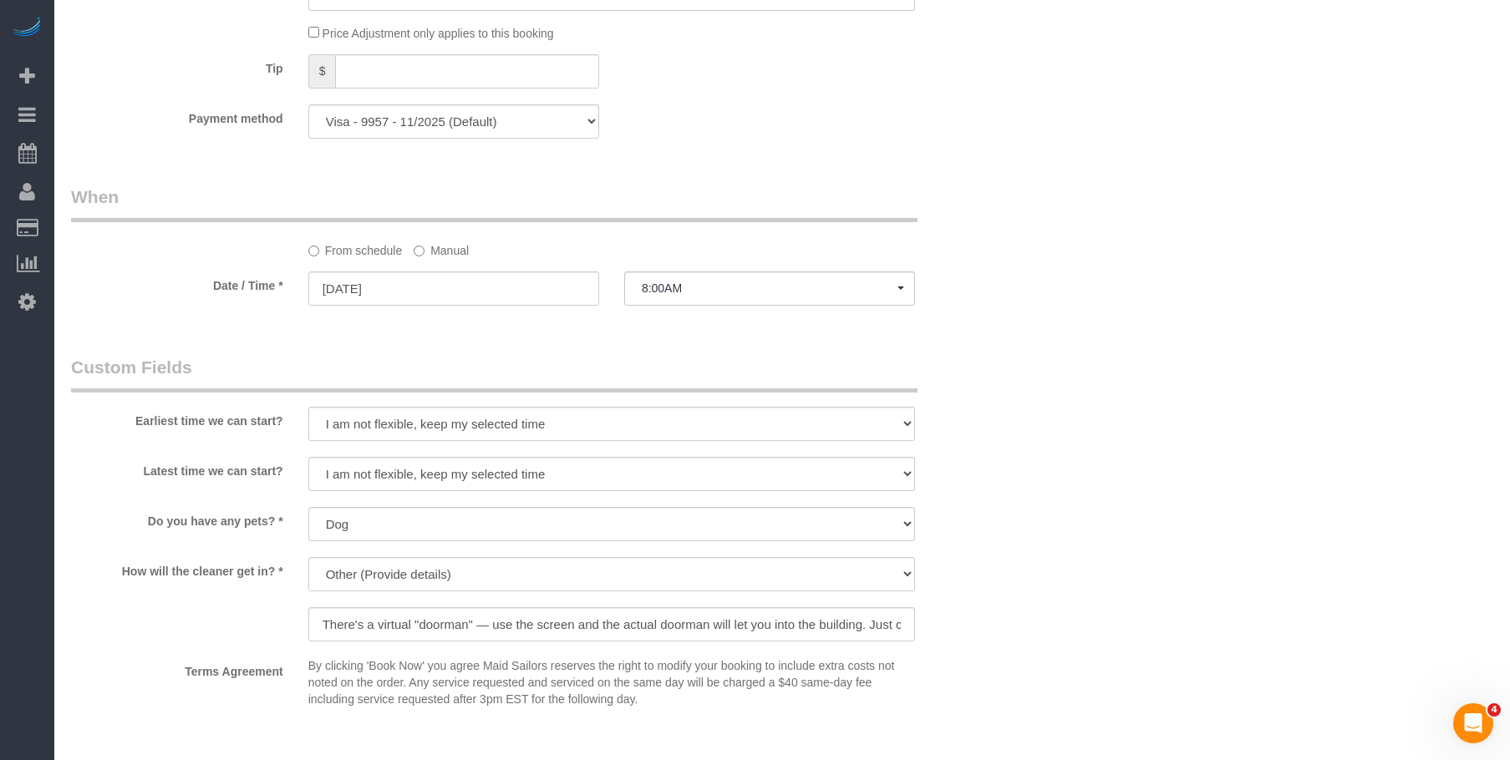
click at [446, 251] on label "Manual" at bounding box center [441, 247] width 55 height 23
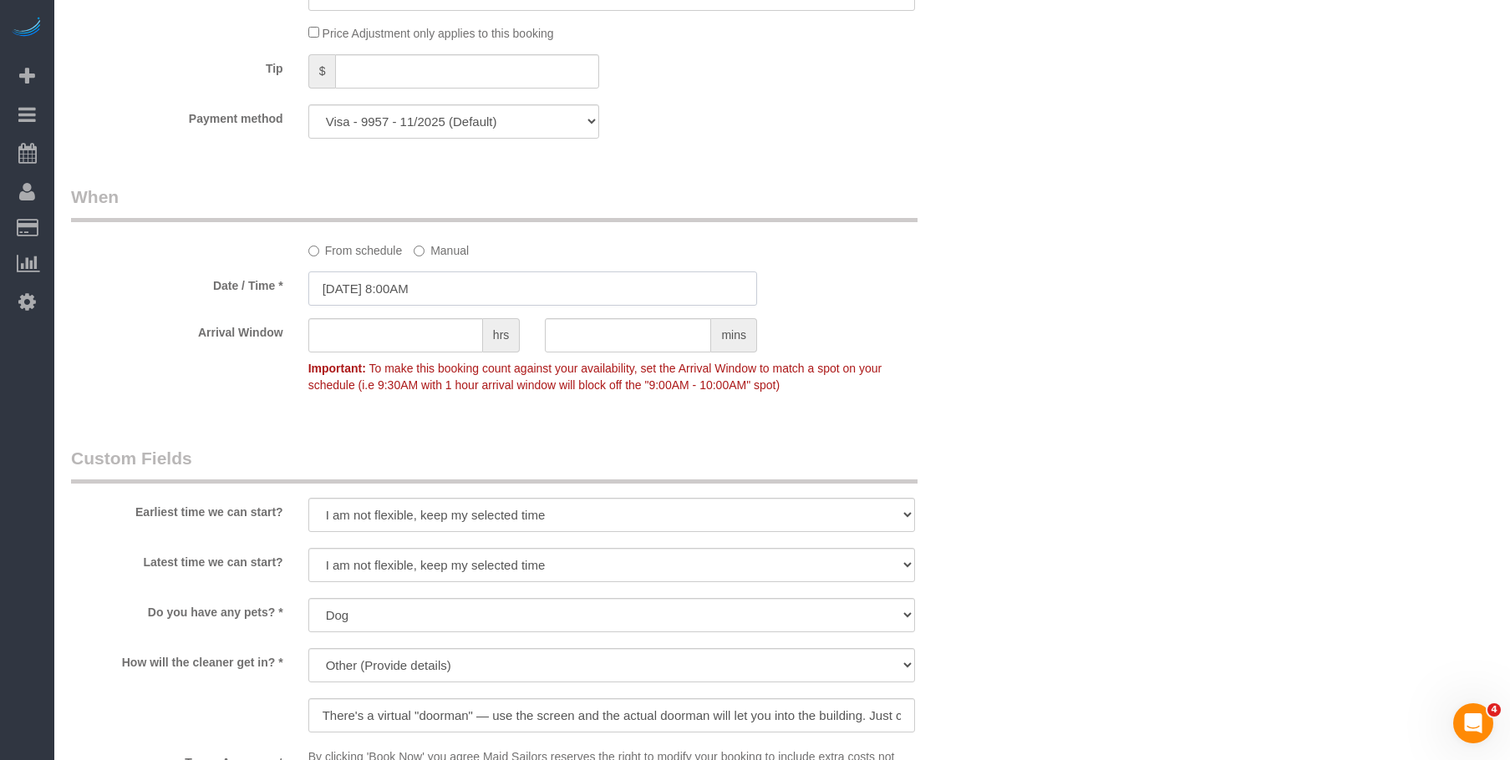
click at [501, 282] on input "[DATE] 8:00AM" at bounding box center [532, 289] width 449 height 34
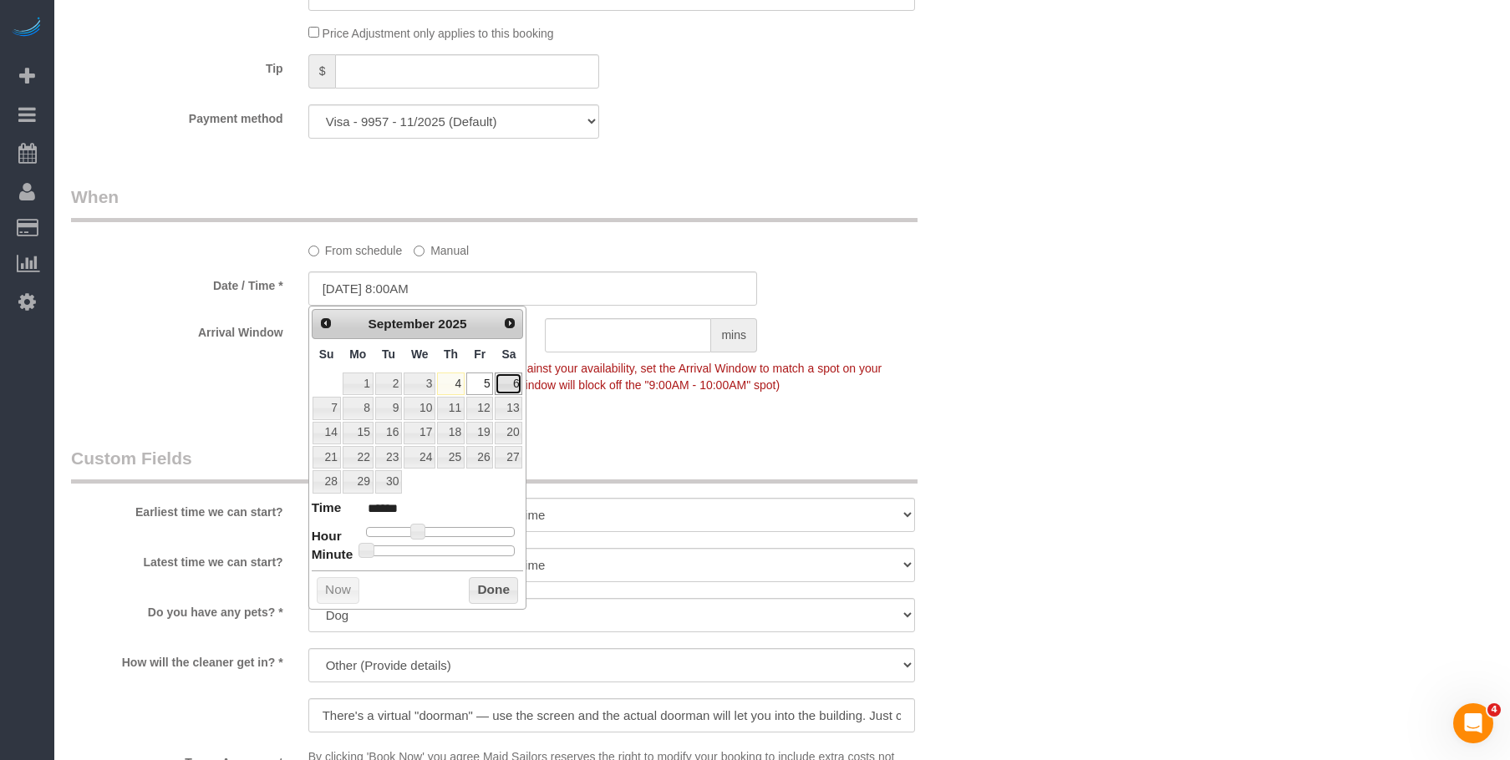
click at [514, 380] on link "6" at bounding box center [509, 384] width 28 height 23
type input "[DATE] 11:00AM"
type input "*******"
click at [439, 534] on span at bounding box center [436, 531] width 15 height 15
type input "[DATE] 10:00AM"
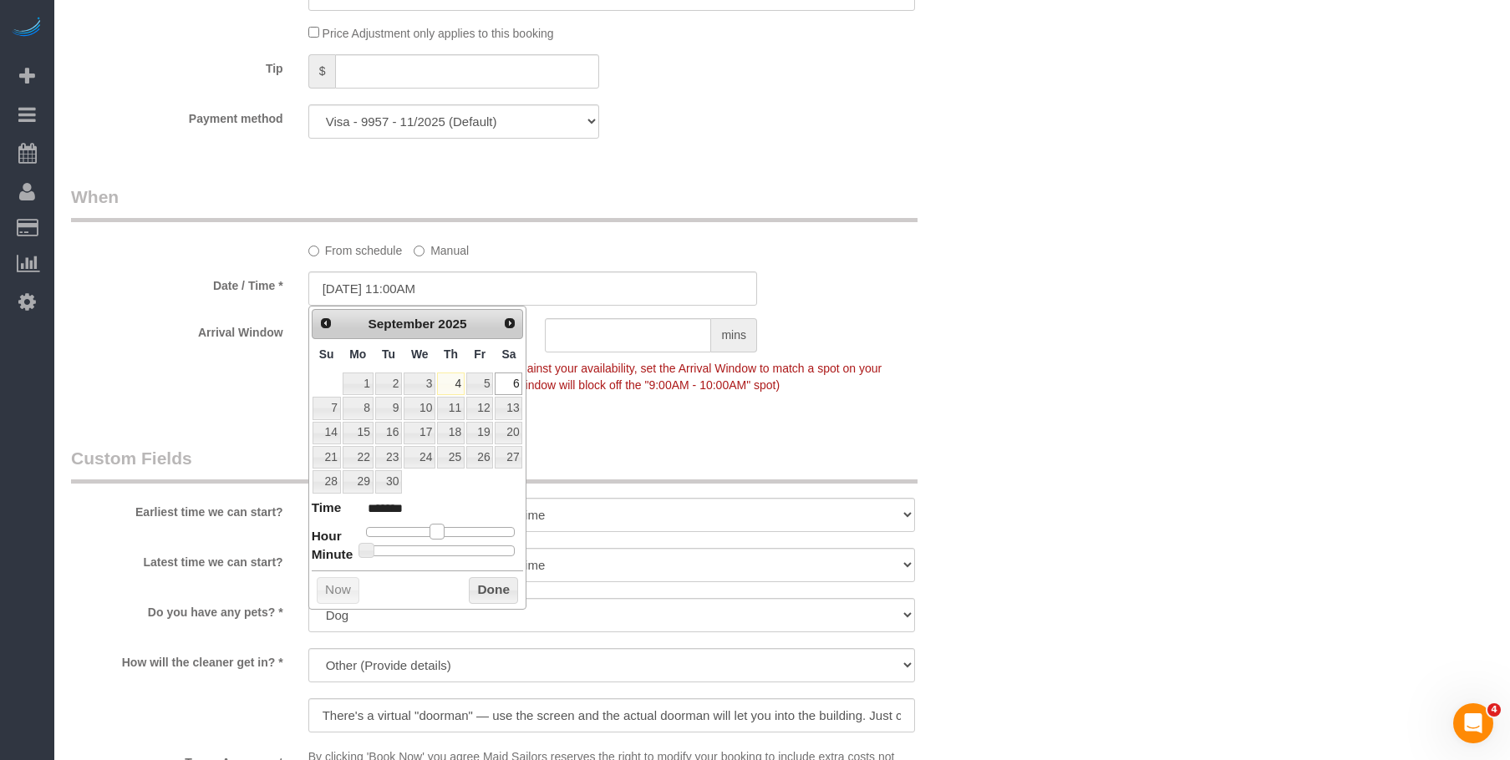
type input "*******"
click at [429, 532] on span at bounding box center [430, 531] width 15 height 15
type input "[DATE] 10:05AM"
type input "*******"
type input "[DATE] 10:10AM"
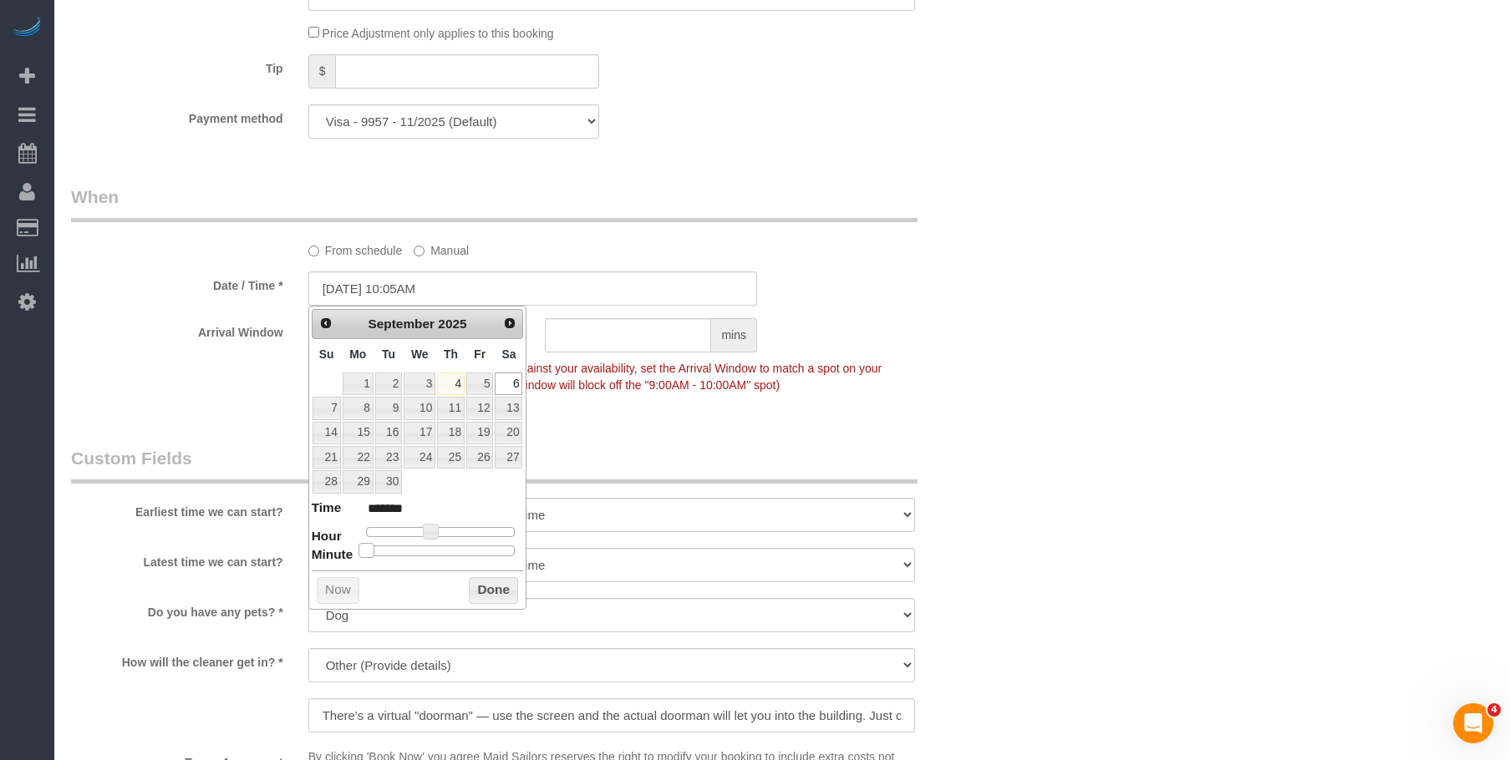
type input "*******"
type input "[DATE] 10:15AM"
type input "*******"
type input "[DATE] 10:20AM"
type input "*******"
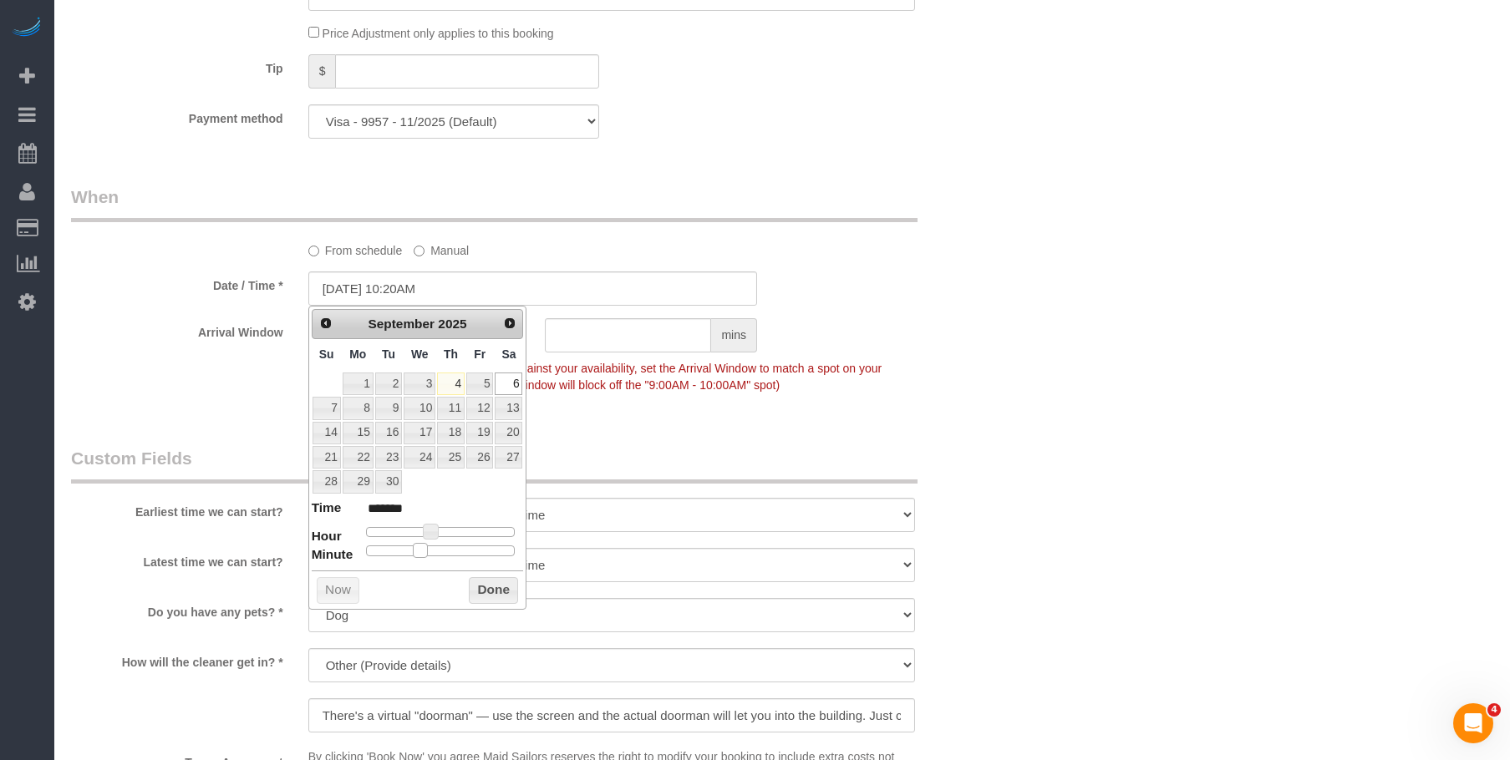
type input "[DATE] 10:25AM"
type input "*******"
type input "[DATE] 10:30AM"
type input "*******"
drag, startPoint x: 378, startPoint y: 553, endPoint x: 447, endPoint y: 552, distance: 68.5
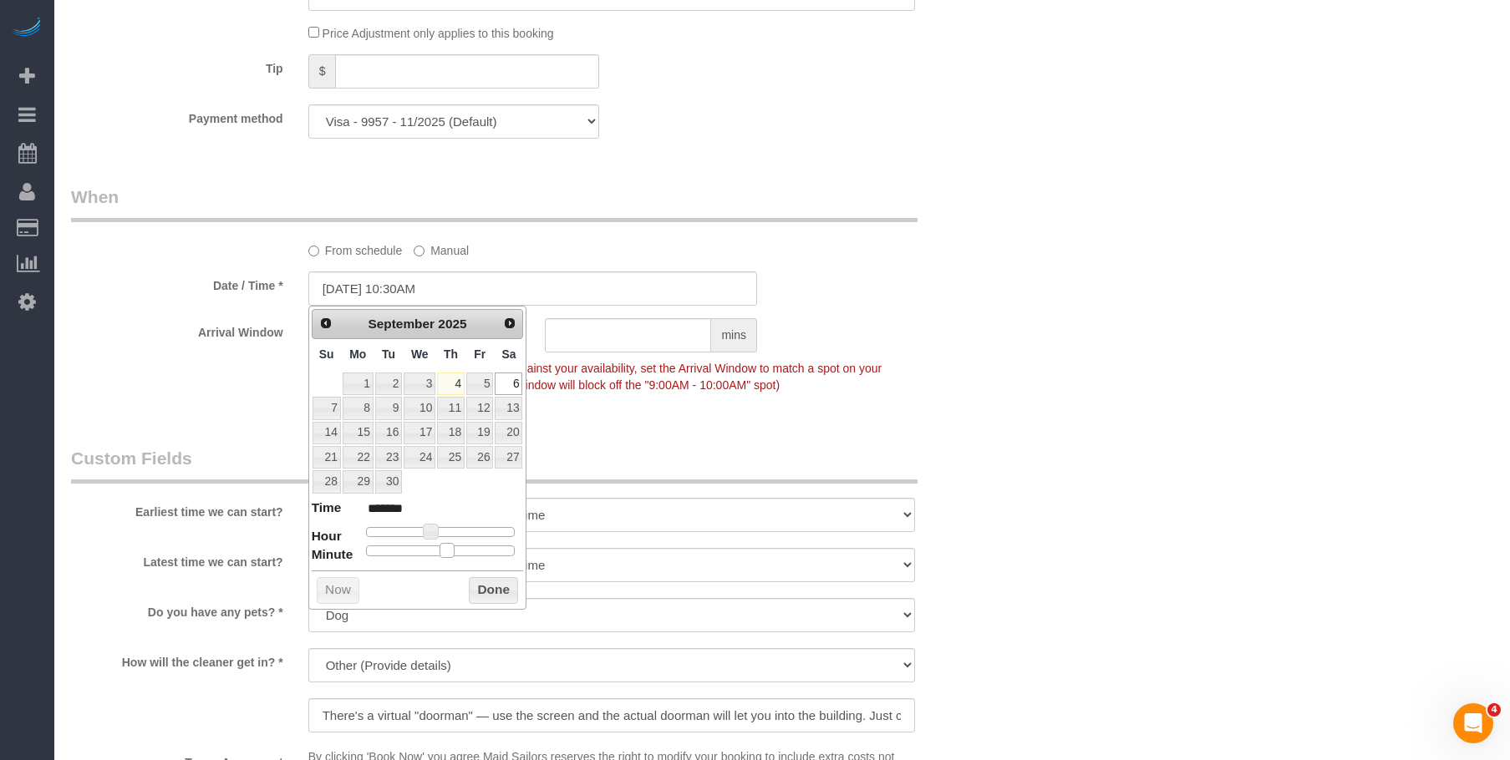
click at [447, 552] on span at bounding box center [446, 550] width 15 height 15
click at [1030, 362] on div "Who Email [EMAIL_ADDRESS][DOMAIN_NAME] Name * [PERSON_NAME][GEOGRAPHIC_DATA] ne…" at bounding box center [782, 13] width 1422 height 2912
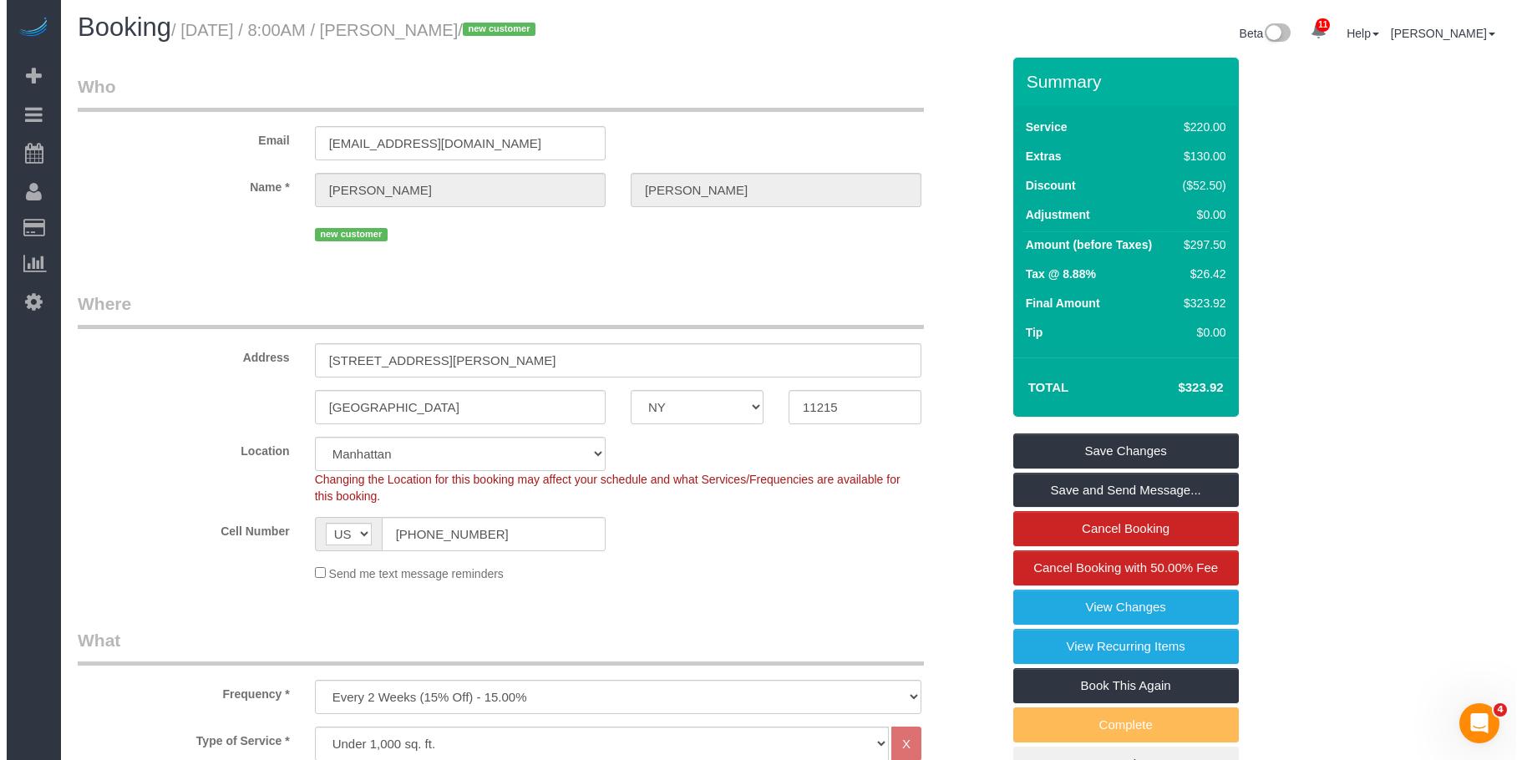
scroll to position [0, 0]
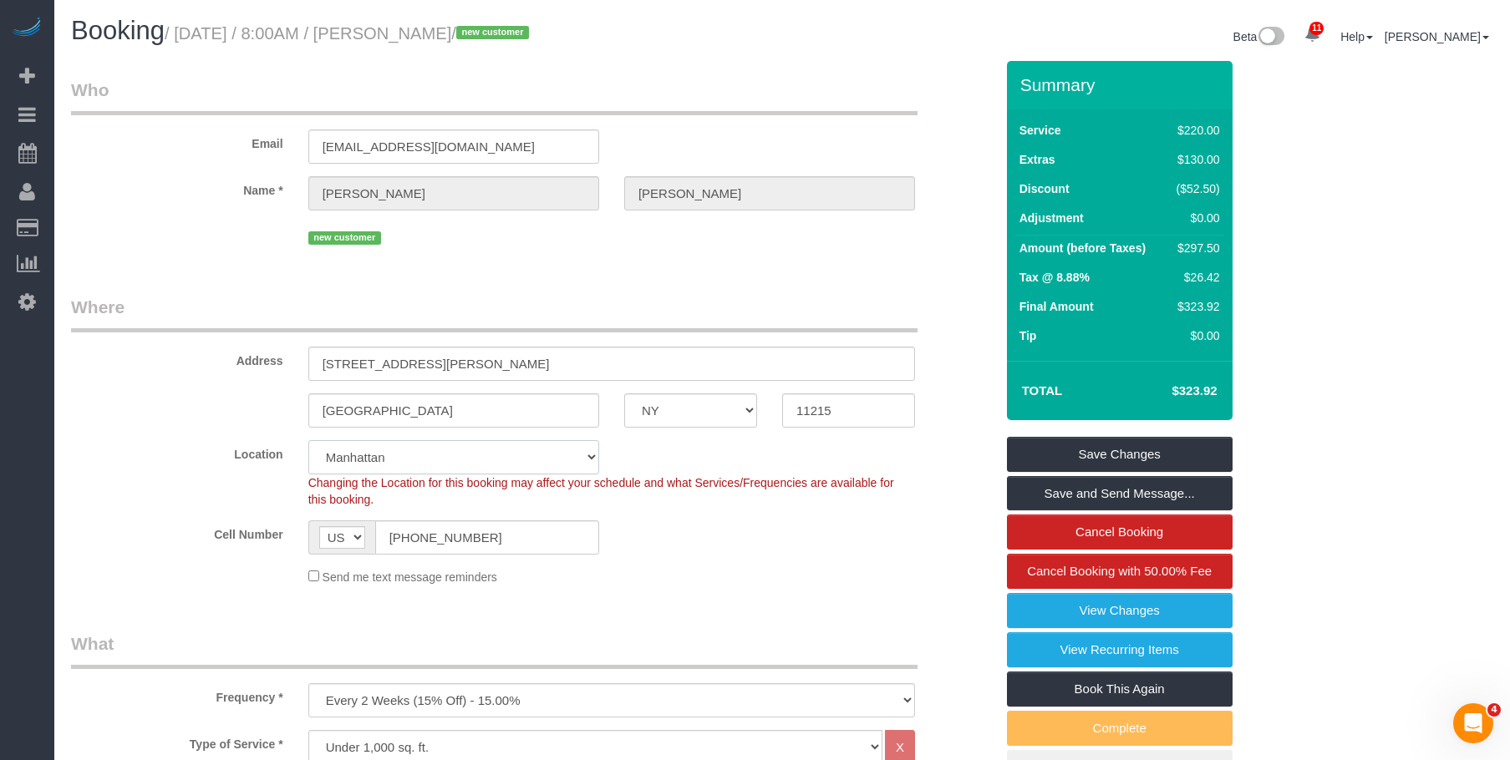
click at [489, 446] on select "[GEOGRAPHIC_DATA] [GEOGRAPHIC_DATA] [GEOGRAPHIC_DATA] [GEOGRAPHIC_DATA] [GEOGRA…" at bounding box center [453, 457] width 291 height 34
select select "6"
click at [308, 440] on select "Manhattan Austin Boston Bronx Brooklyn Charlotte Denver New Jersey Portland Que…" at bounding box center [453, 457] width 291 height 34
select select "object:2564"
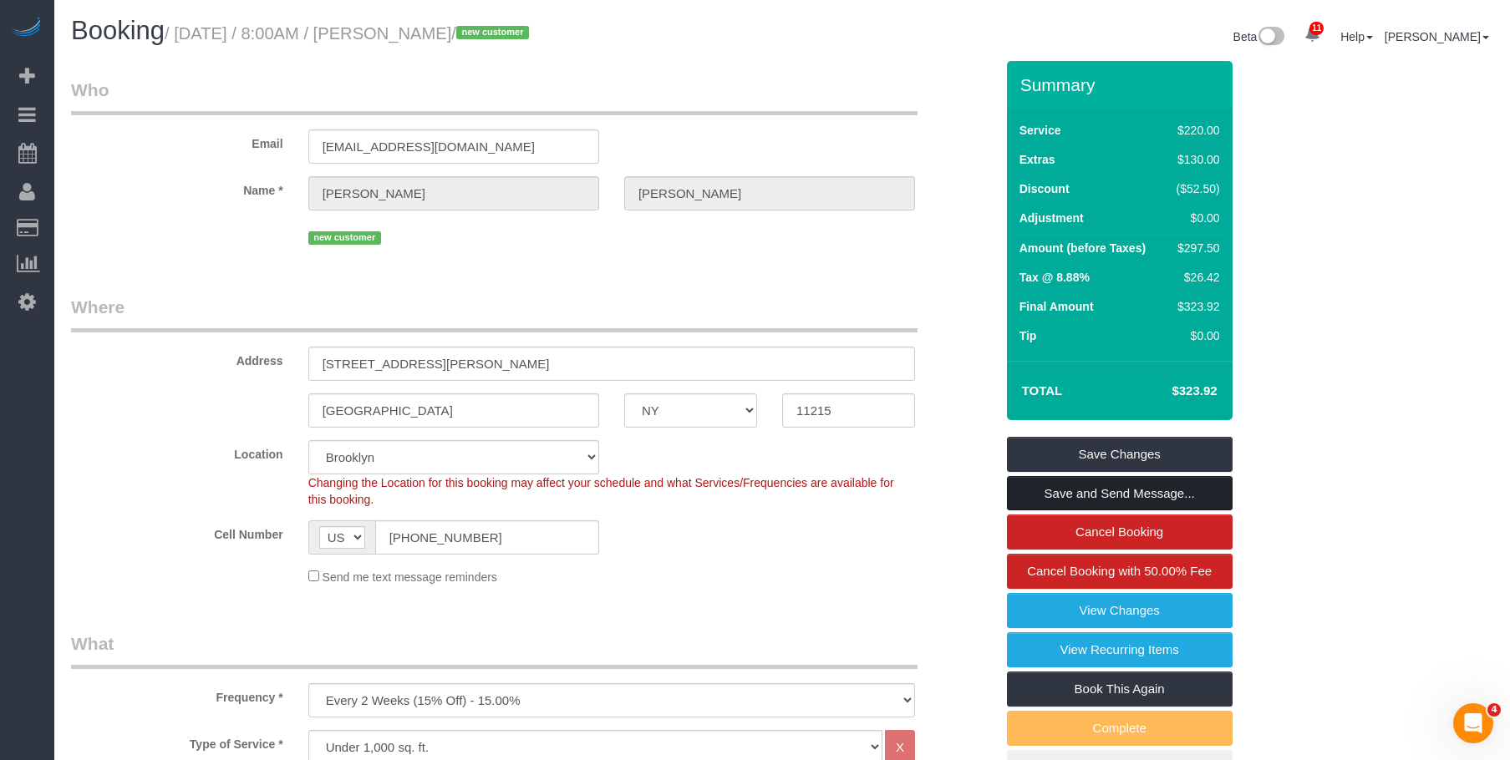
select select "2"
click at [1124, 483] on link "Save and Send Message..." at bounding box center [1120, 493] width 226 height 35
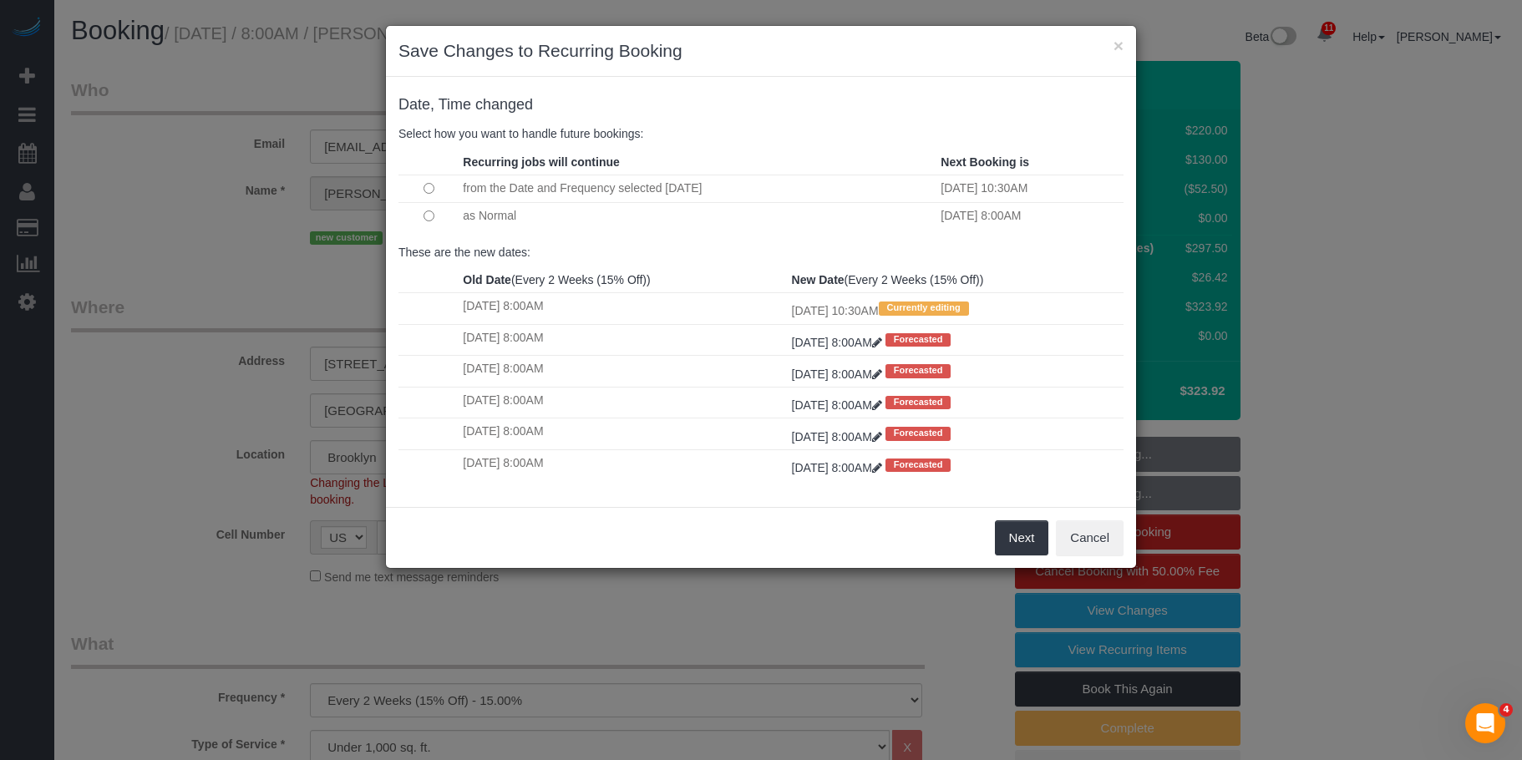
click at [870, 535] on div "Next Cancel" at bounding box center [761, 537] width 750 height 61
click at [1026, 525] on button "Next" at bounding box center [1022, 537] width 54 height 35
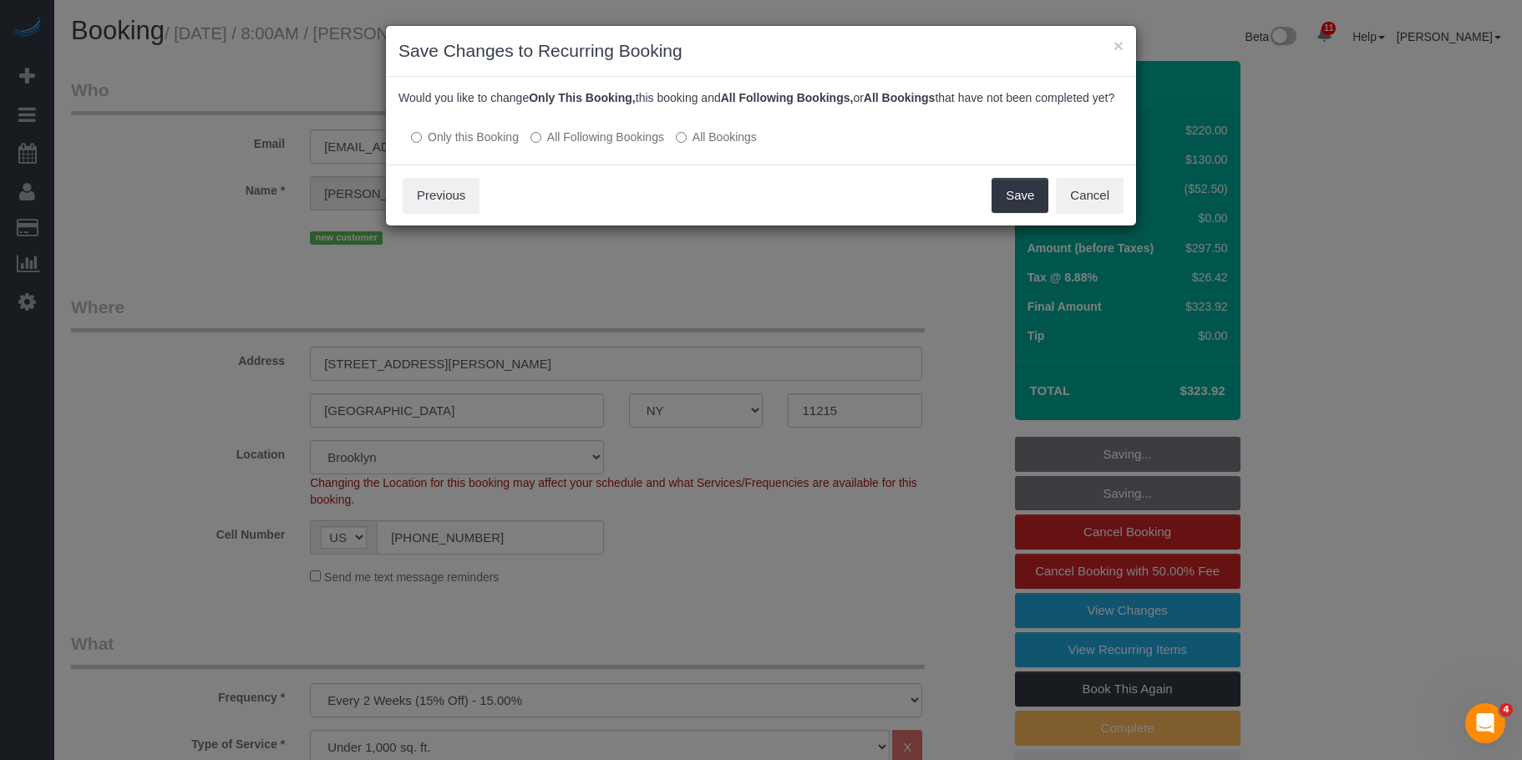
click at [698, 197] on div "Save Cancel Previous" at bounding box center [761, 195] width 750 height 61
click at [1020, 206] on button "Save" at bounding box center [1020, 195] width 57 height 35
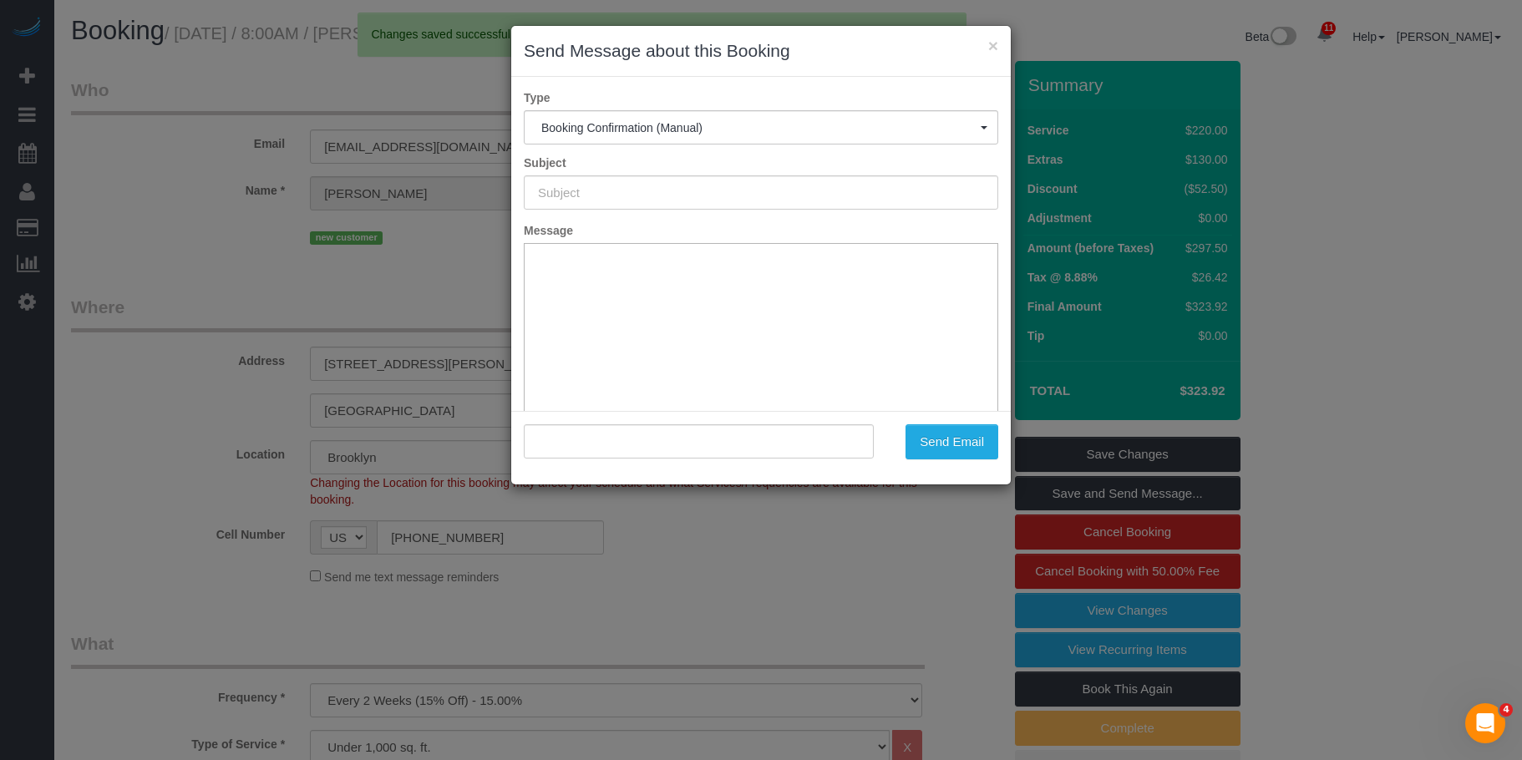
type input "Cleaning Confirmed for 09/06/2025 at 10:30am"
type input ""Miranda Lampke" <mcardlampke@gmail.com>"
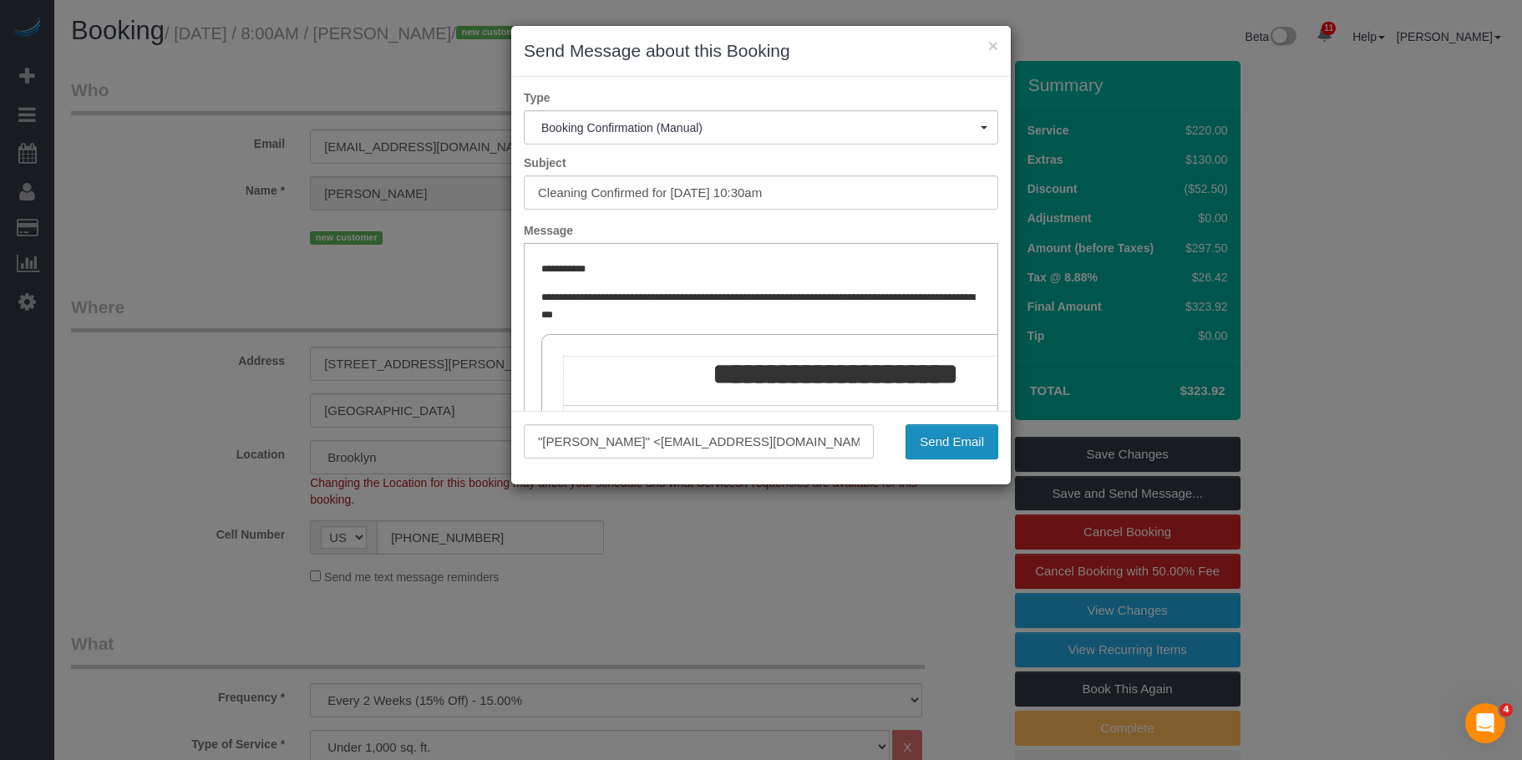
drag, startPoint x: 947, startPoint y: 438, endPoint x: 247, endPoint y: 149, distance: 756.6
click at [947, 438] on button "Send Email" at bounding box center [952, 441] width 93 height 35
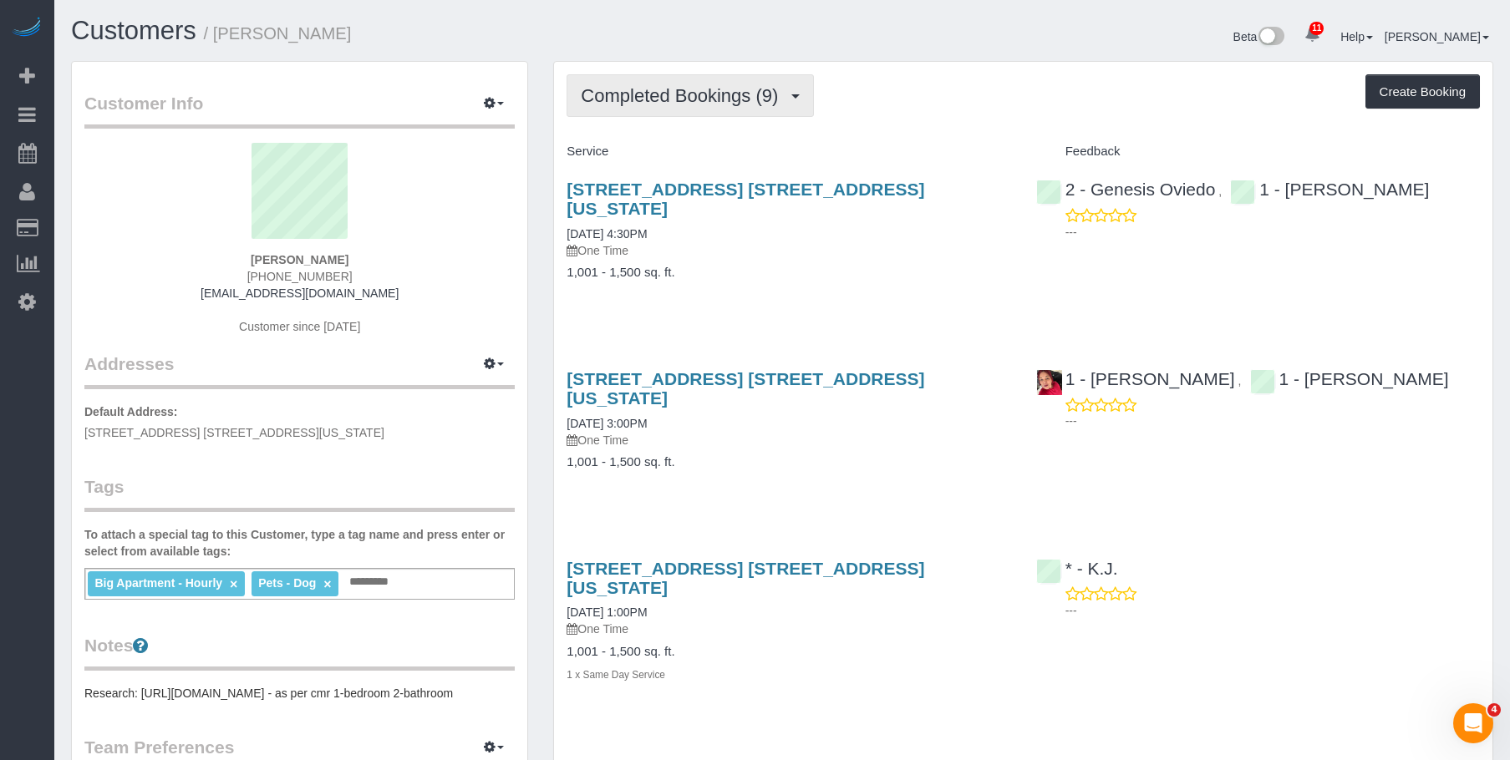
drag, startPoint x: 647, startPoint y: 90, endPoint x: 663, endPoint y: 162, distance: 73.6
click at [647, 90] on span "Completed Bookings (9)" at bounding box center [684, 95] width 206 height 21
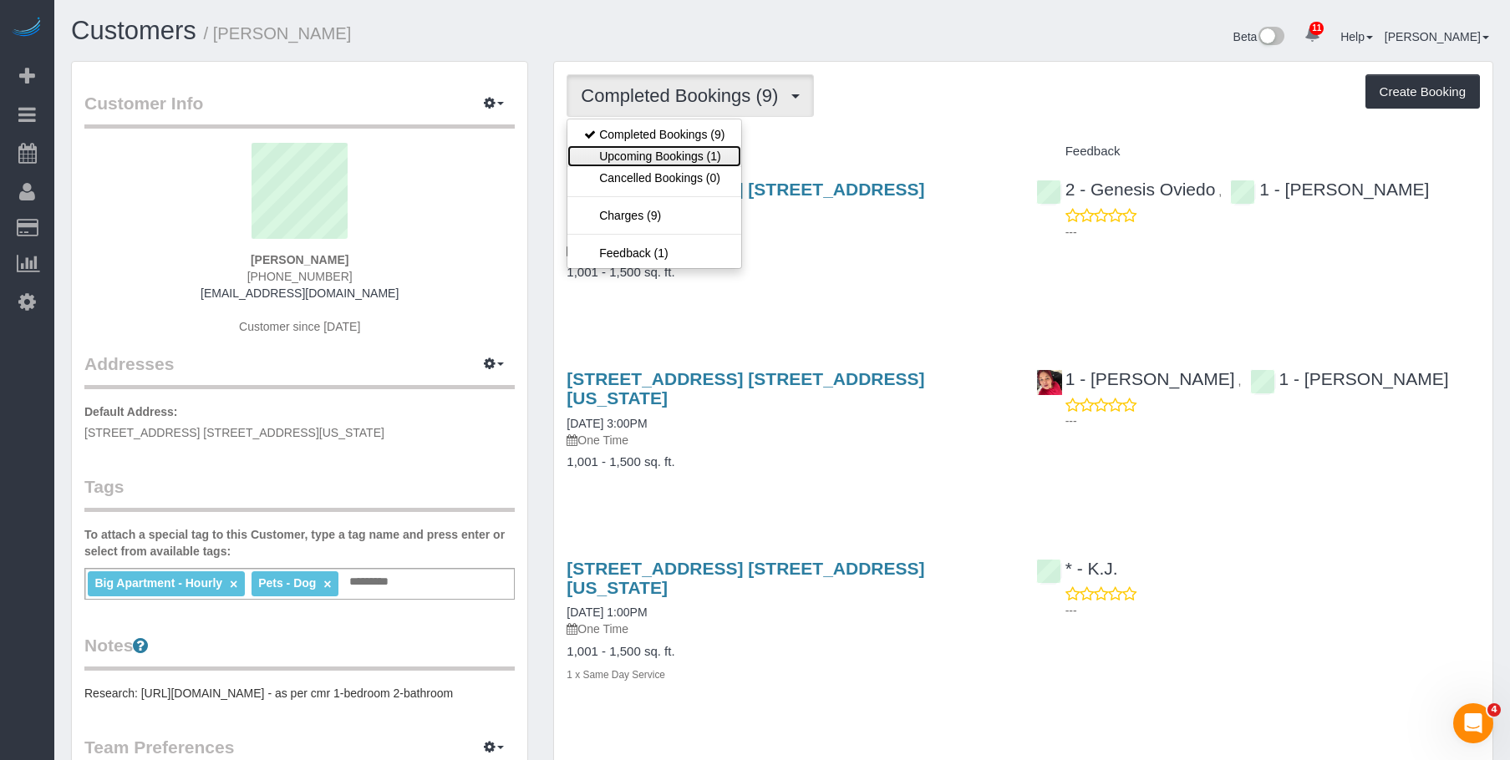
click at [678, 156] on link "Upcoming Bookings (1)" at bounding box center [654, 156] width 174 height 22
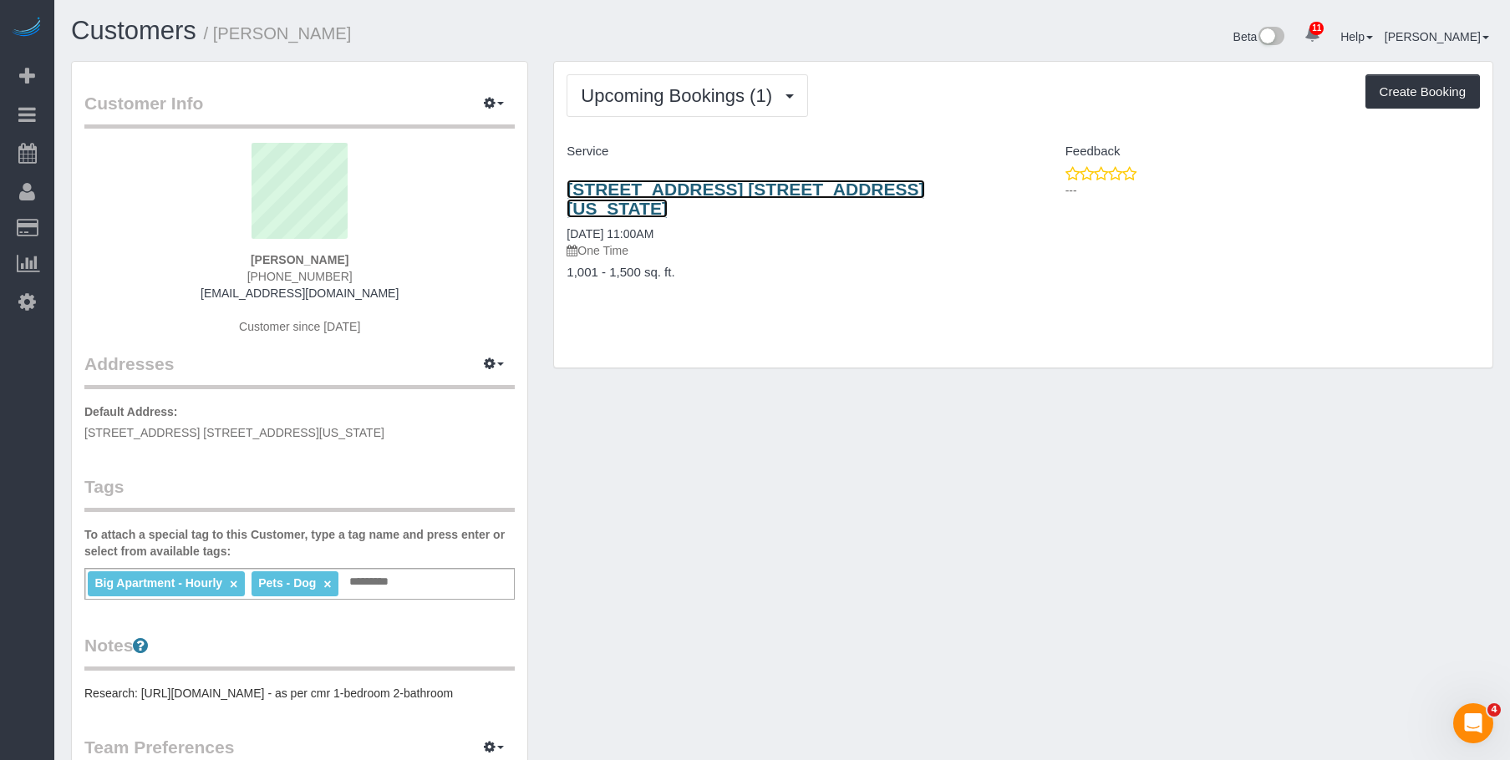
click at [762, 190] on link "[STREET_ADDRESS] [STREET_ADDRESS][US_STATE]" at bounding box center [745, 199] width 358 height 38
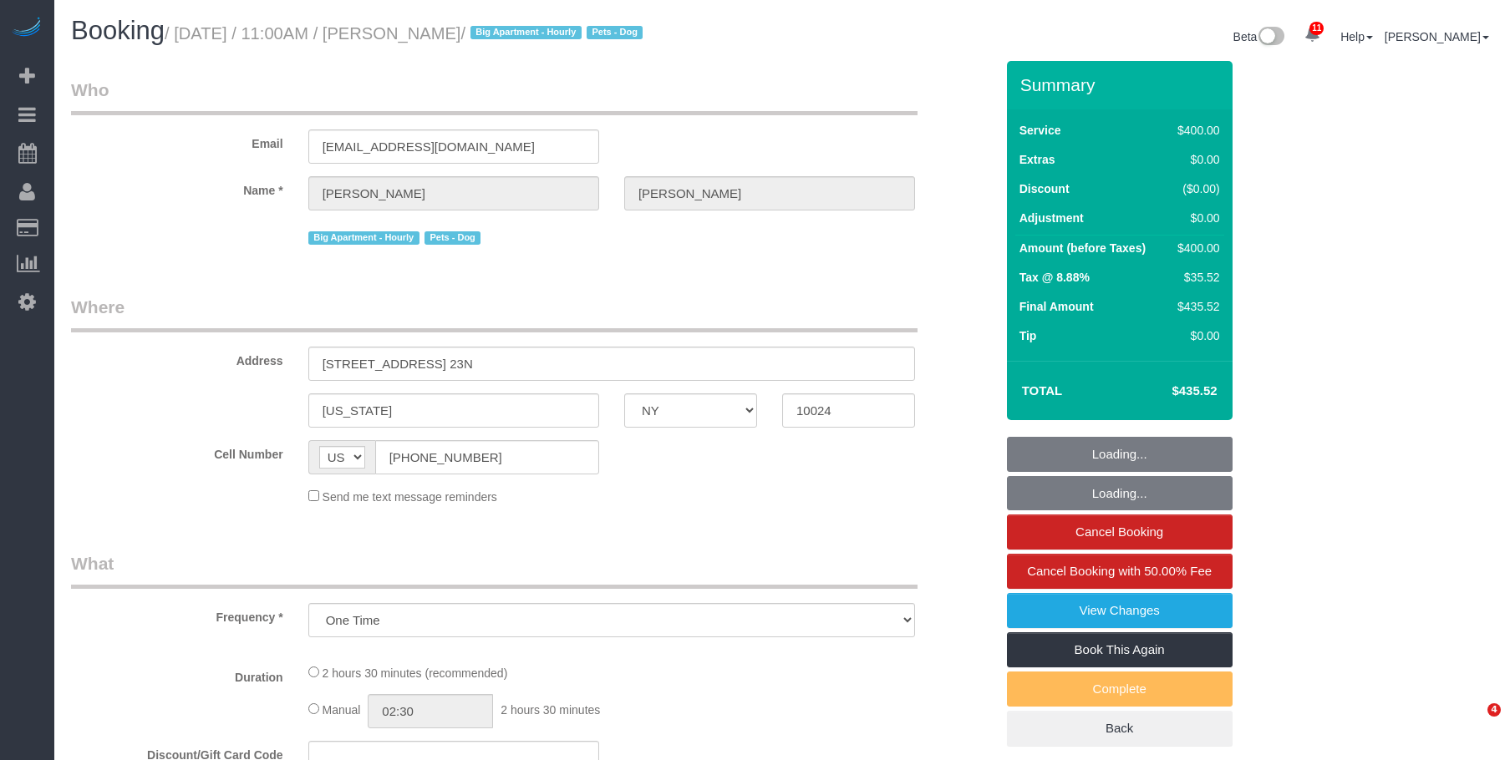
select select "NY"
select select "2"
select select "150"
select select "spot1"
select select "number:59"
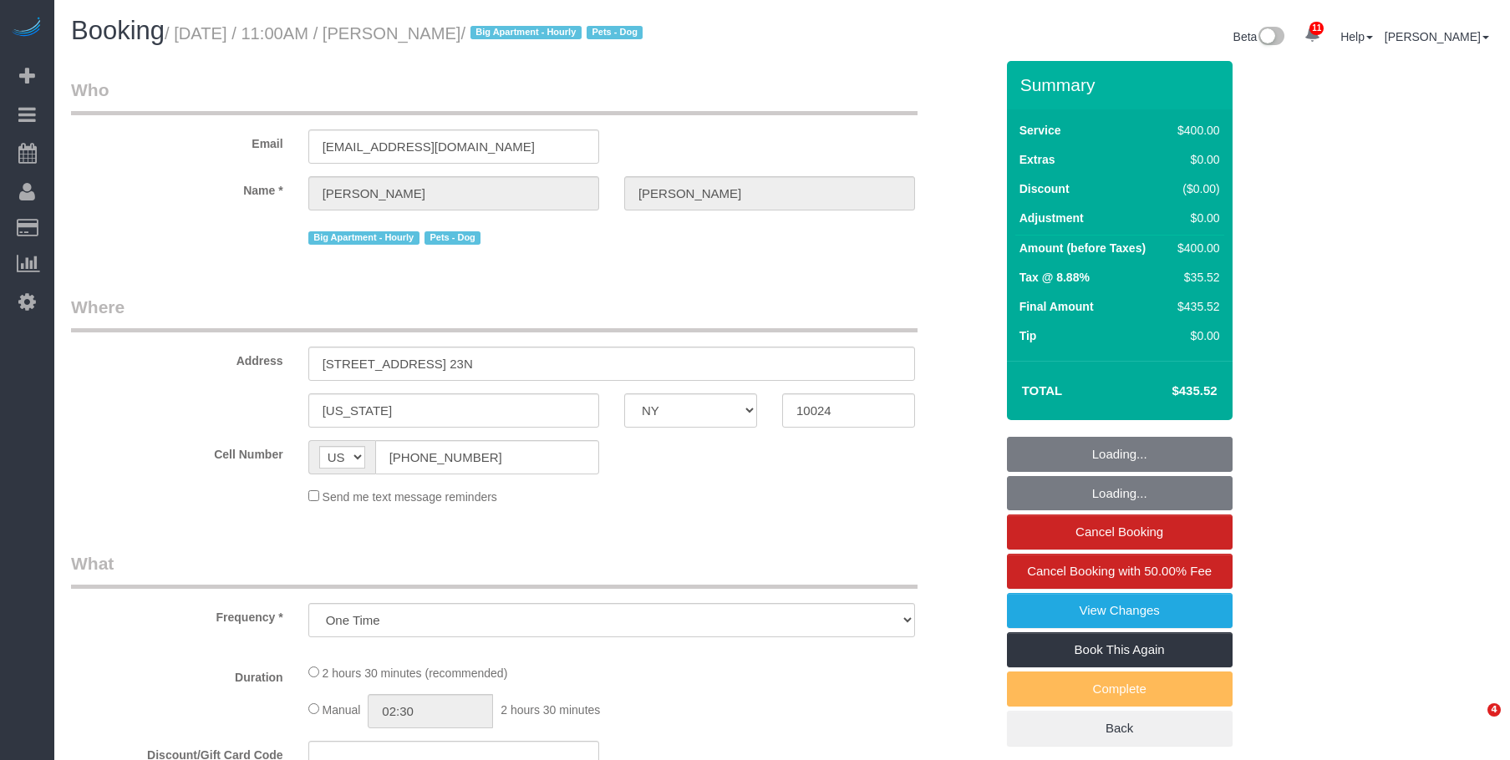
select select "number:75"
select select "number:13"
select select "number:5"
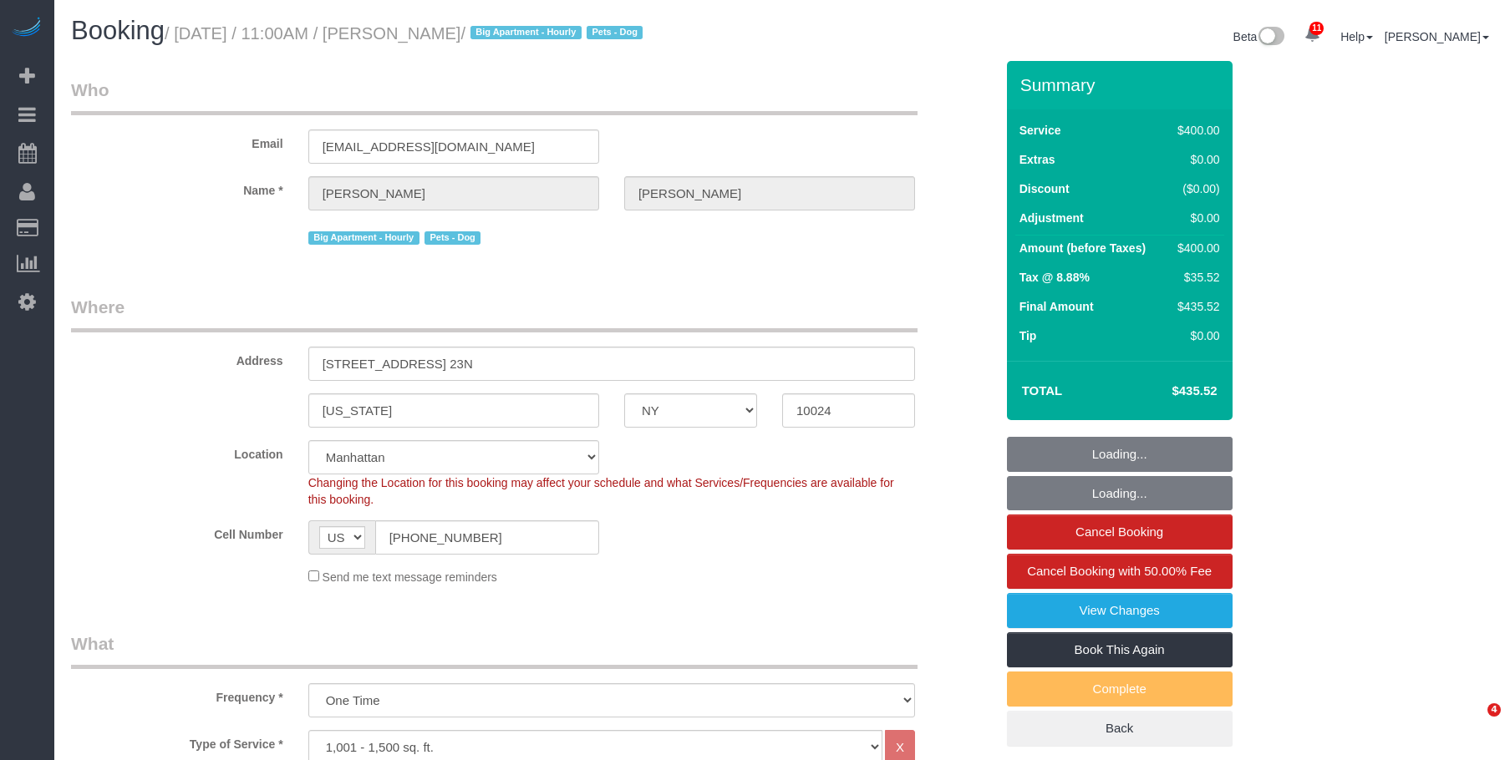
select select "object:1344"
select select "string:stripe-pm_1QIE0P4VGloSiKo7MUBaprga"
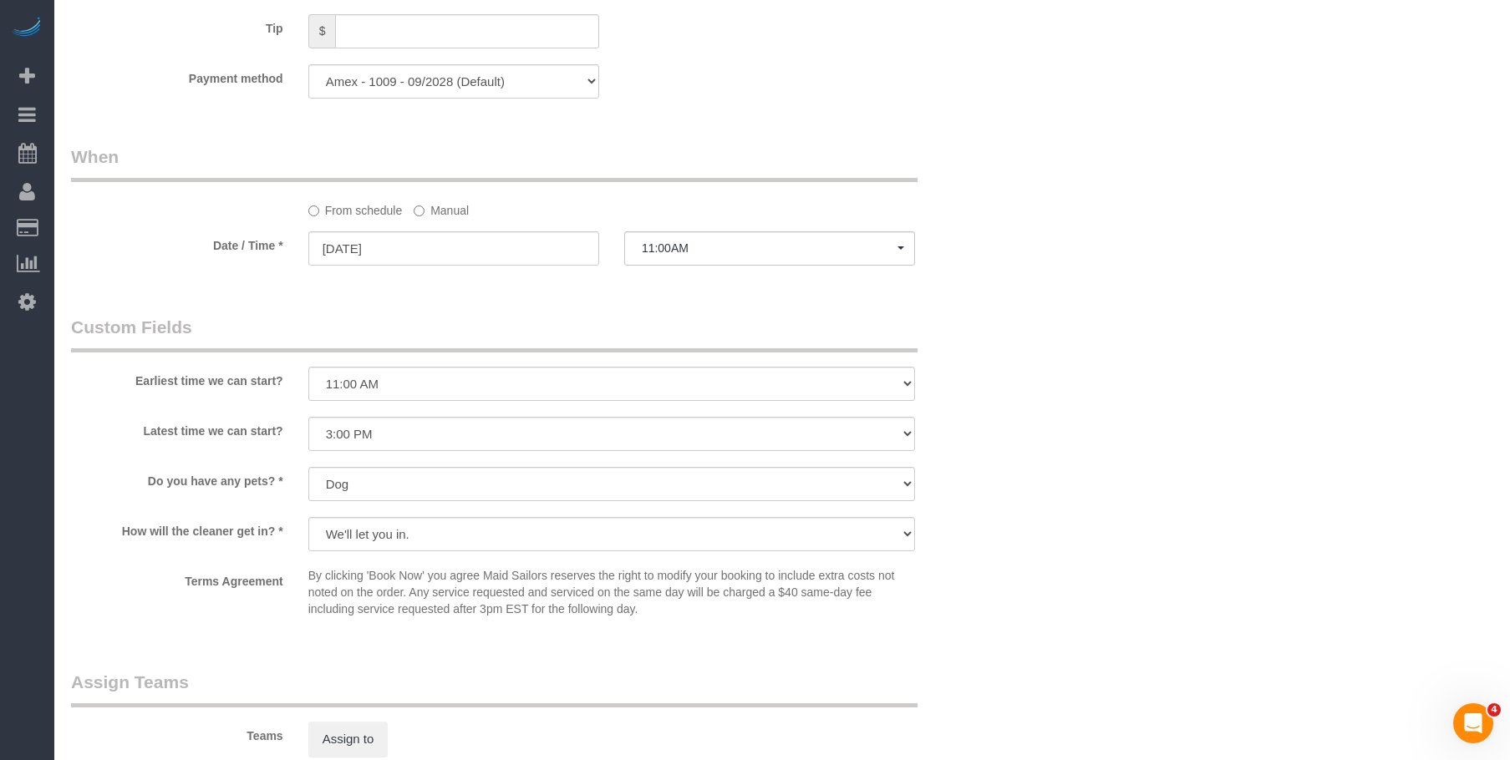
scroll to position [1337, 0]
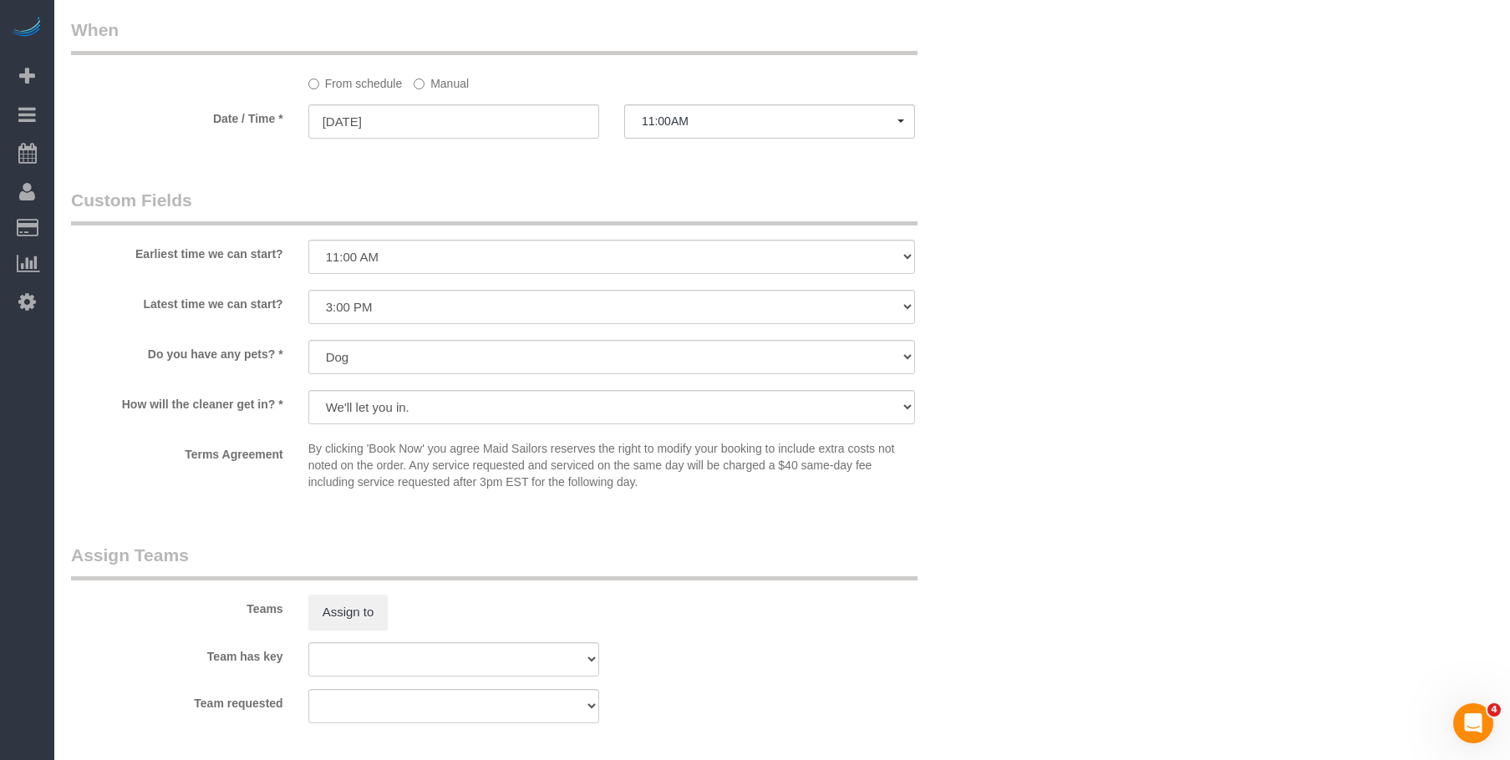
click at [451, 92] on label "Manual" at bounding box center [441, 80] width 55 height 23
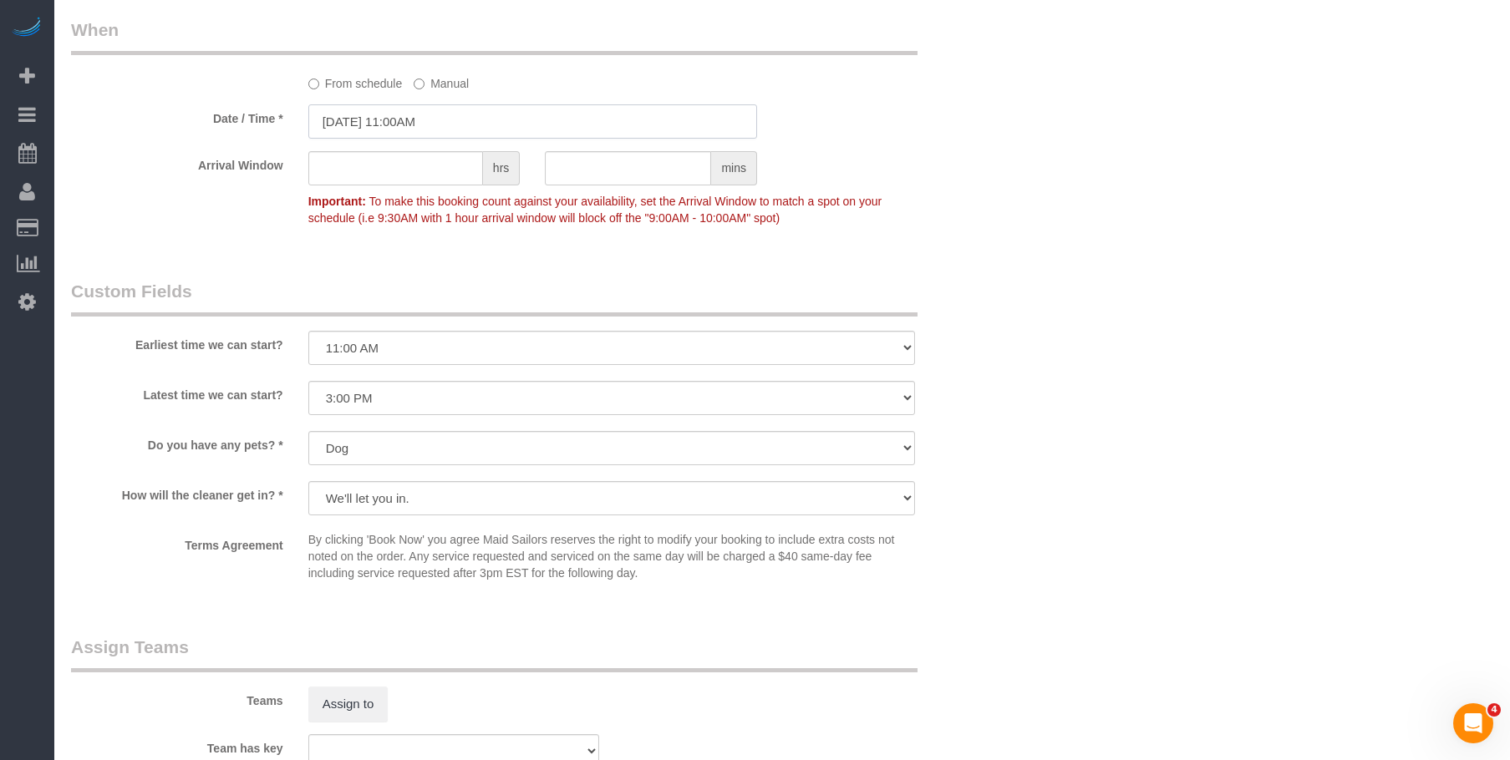
click at [542, 129] on input "[DATE] 11:00AM" at bounding box center [532, 121] width 449 height 34
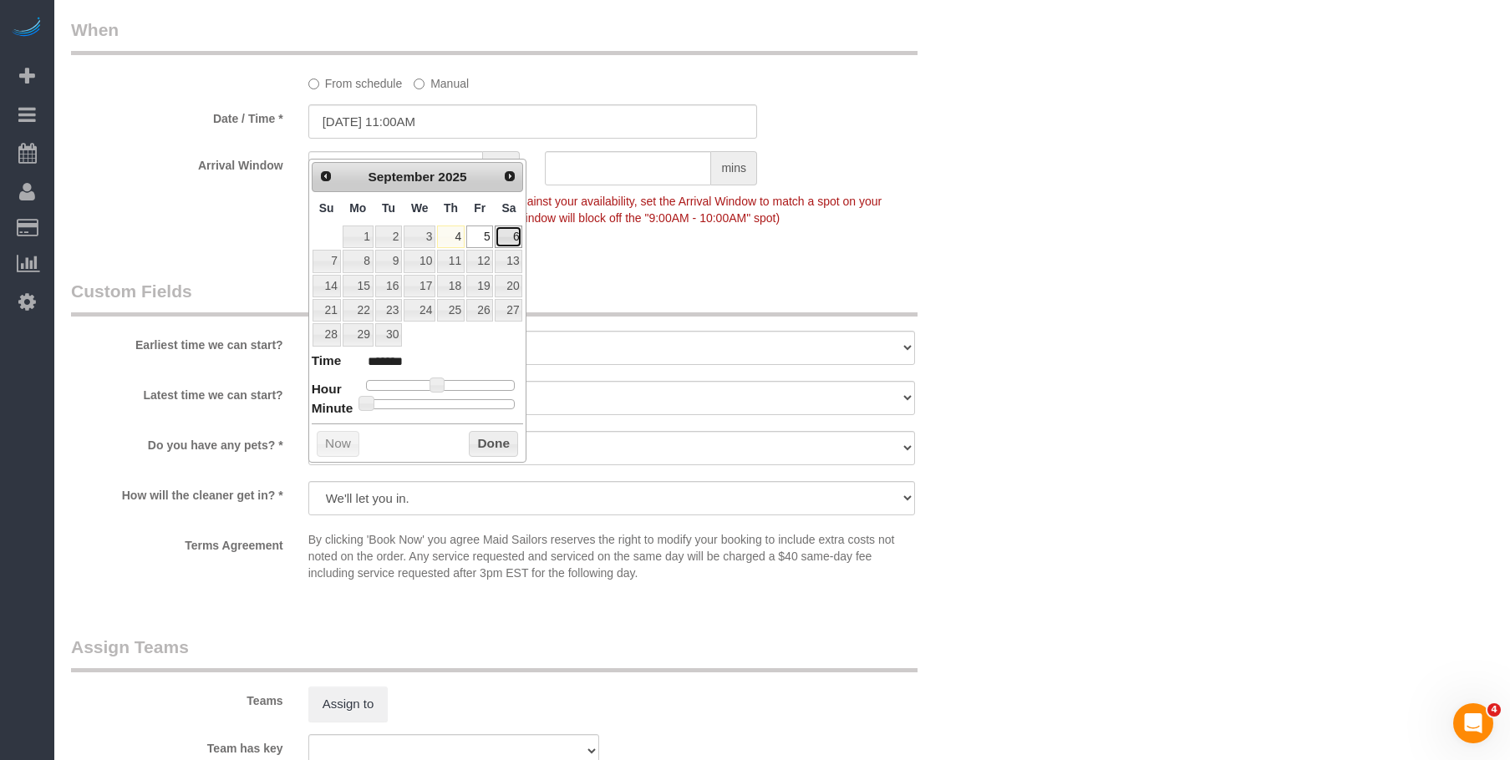
click at [510, 232] on link "6" at bounding box center [509, 237] width 28 height 23
type input "09/06/2025 12:00PM"
type input "*******"
type input "[DATE] 11:00AM"
type input "*******"
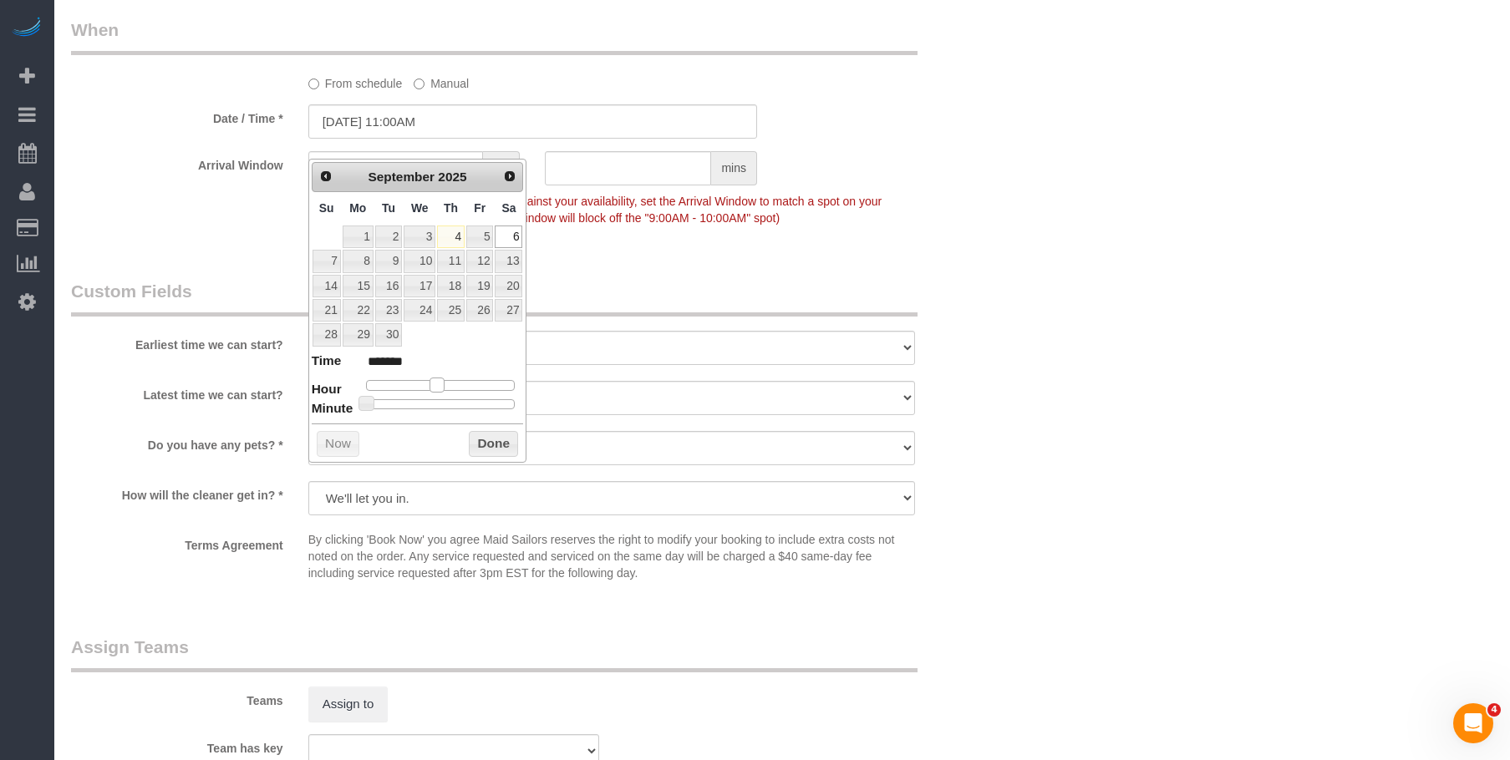
type input "[DATE] 10:00AM"
type input "*******"
drag, startPoint x: 444, startPoint y: 385, endPoint x: 455, endPoint y: 368, distance: 20.6
click at [432, 388] on span at bounding box center [430, 385] width 15 height 15
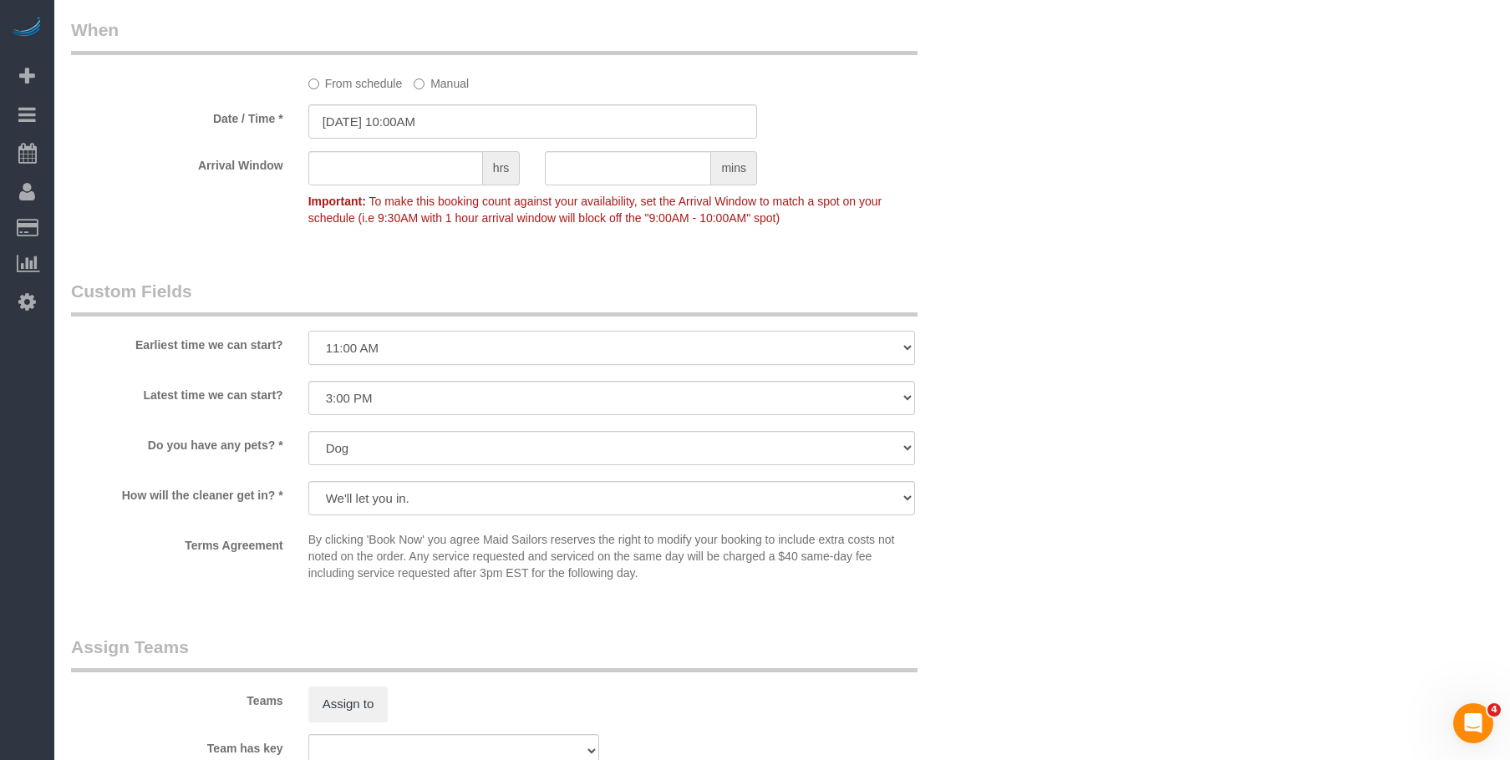
click at [404, 365] on select "I am not flexible, keep my selected time 8:00 AM 9:00 AM 10:00 AM 11:00 AM 12:0…" at bounding box center [611, 348] width 607 height 34
select select "number:58"
click at [308, 351] on select "I am not flexible, keep my selected time 8:00 AM 9:00 AM 10:00 AM 11:00 AM 12:0…" at bounding box center [611, 348] width 607 height 34
click at [398, 415] on select "I am not flexible, keep my selected time 8:00 AM 9:00 AM 10:00 AM 11:00 AM 12:0…" at bounding box center [611, 398] width 607 height 34
select select "number:72"
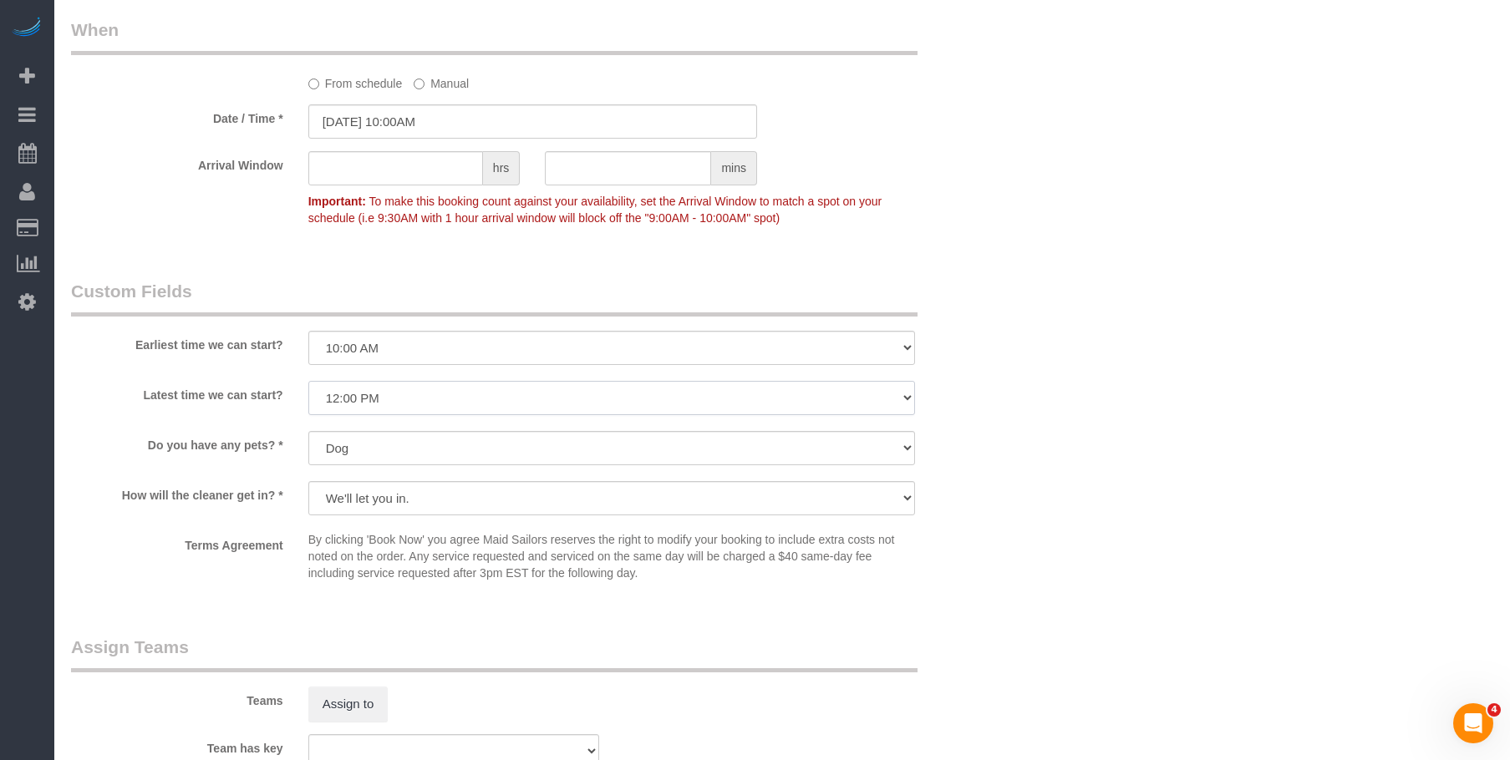
click at [308, 401] on select "I am not flexible, keep my selected time 8:00 AM 9:00 AM 10:00 AM 11:00 AM 12:0…" at bounding box center [611, 398] width 607 height 34
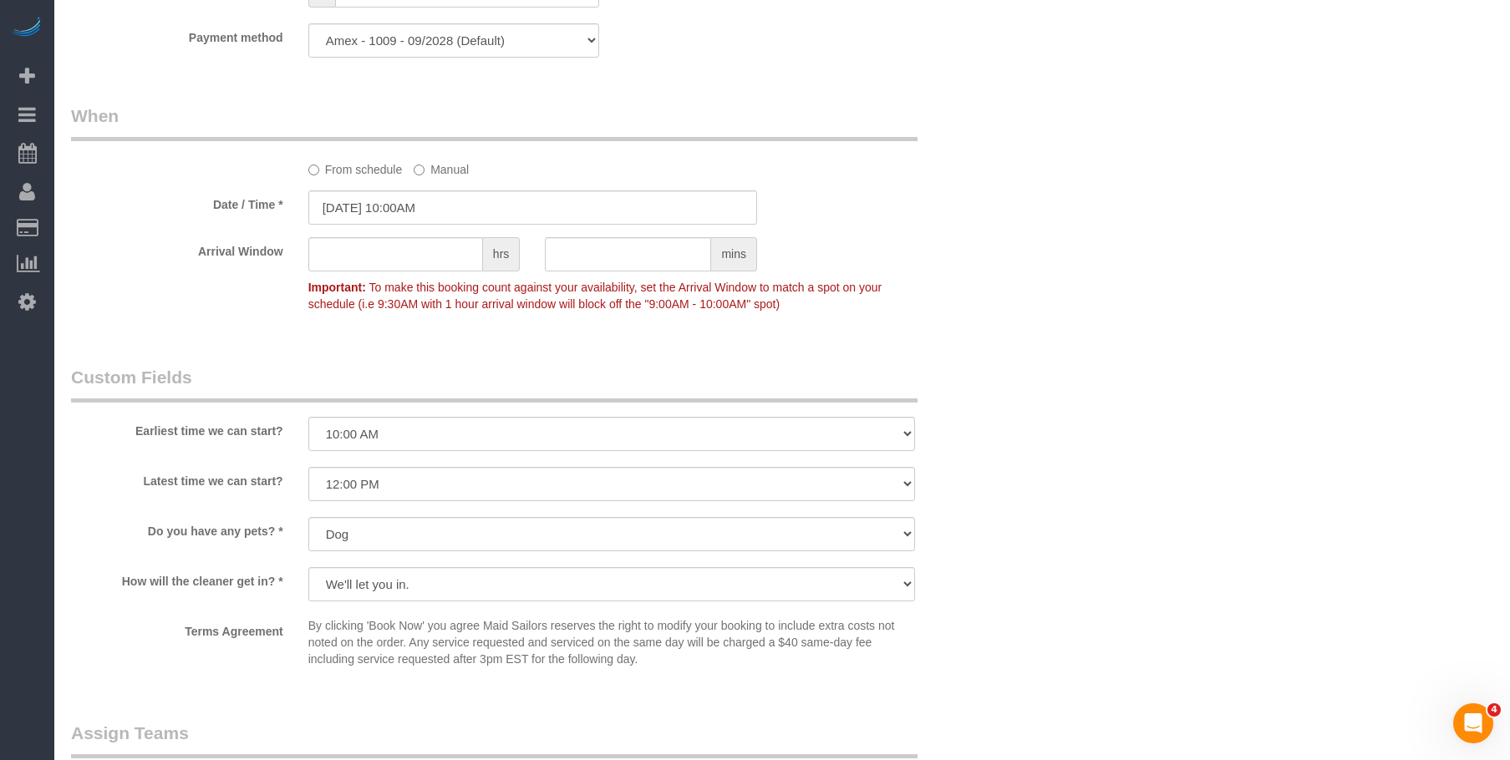
scroll to position [1246, 0]
drag, startPoint x: 1004, startPoint y: 102, endPoint x: 1019, endPoint y: 198, distance: 97.2
click at [1004, 102] on div "Who Email santicampos71@gmail.com Name * Santiago Campos-Araoz Big Apartment - …" at bounding box center [532, 83] width 948 height 2536
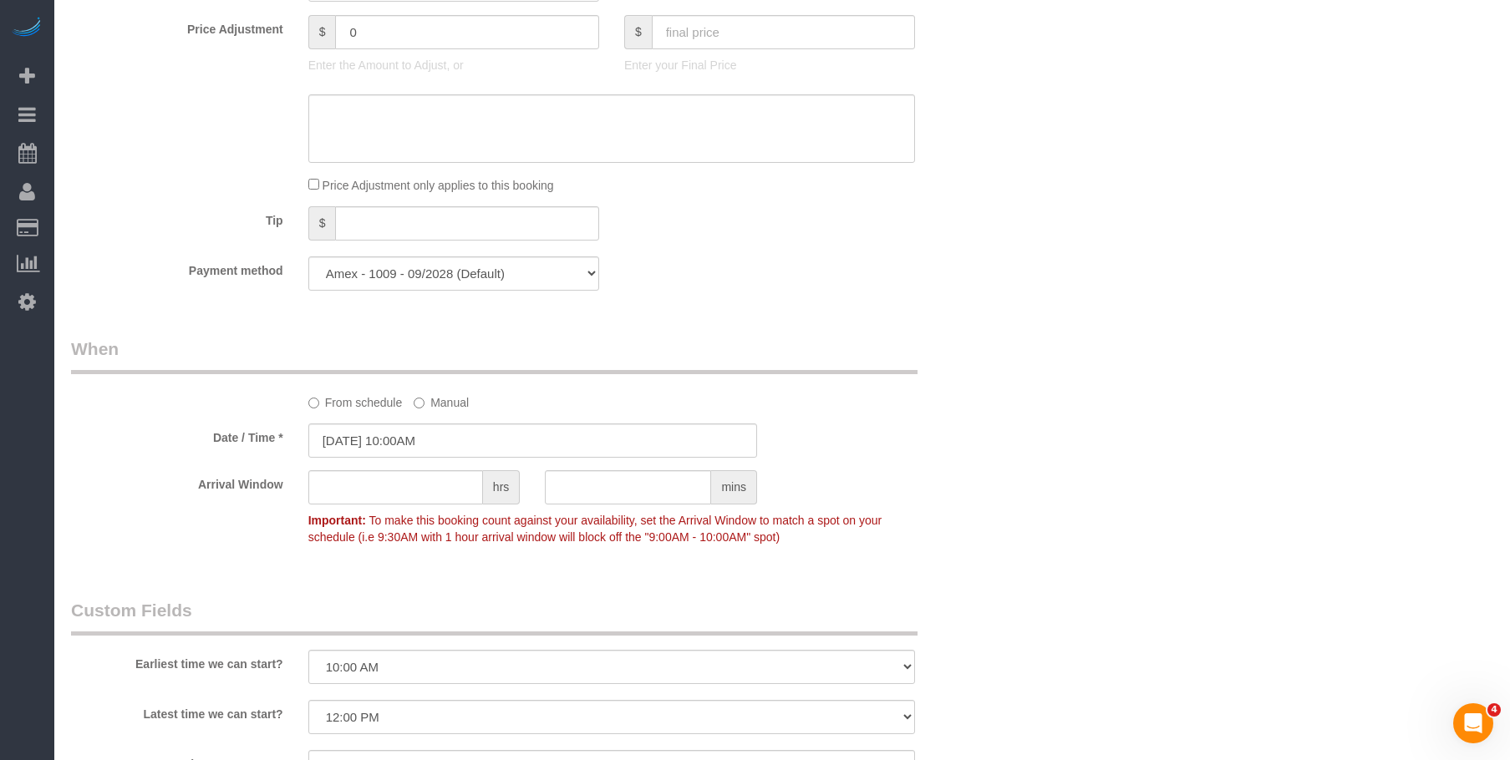
scroll to position [1079, 0]
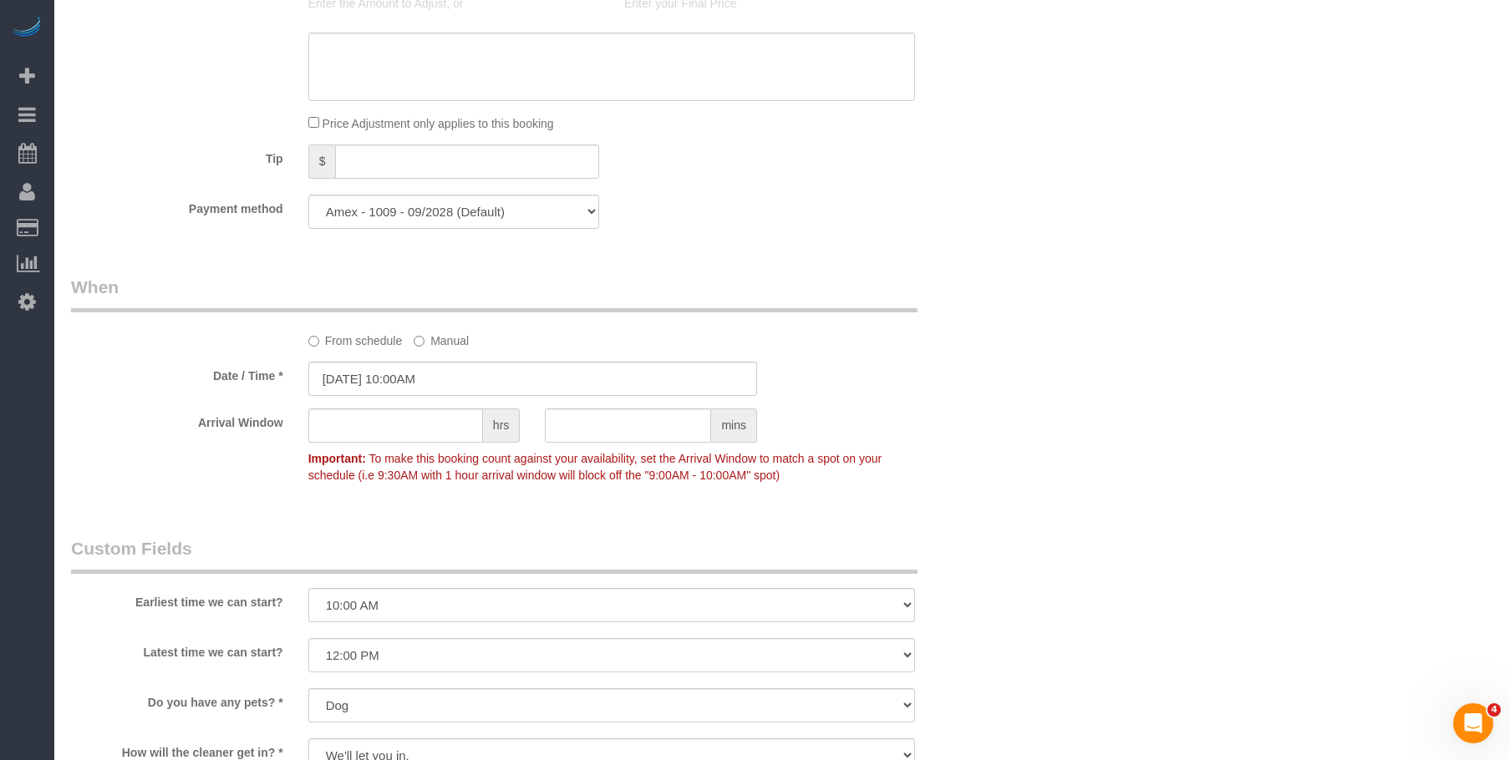
drag, startPoint x: 886, startPoint y: 203, endPoint x: 894, endPoint y: 219, distance: 17.9
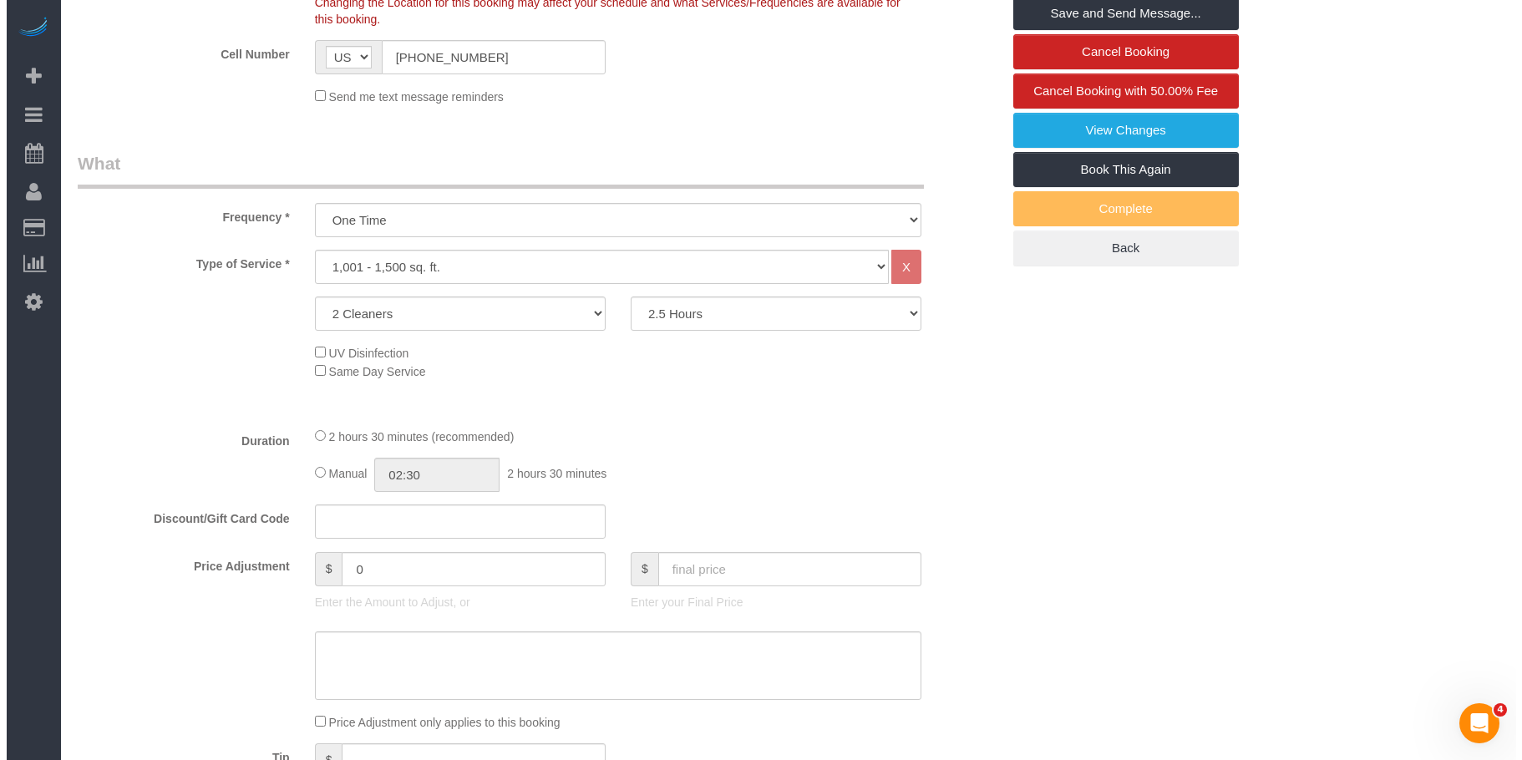
scroll to position [327, 0]
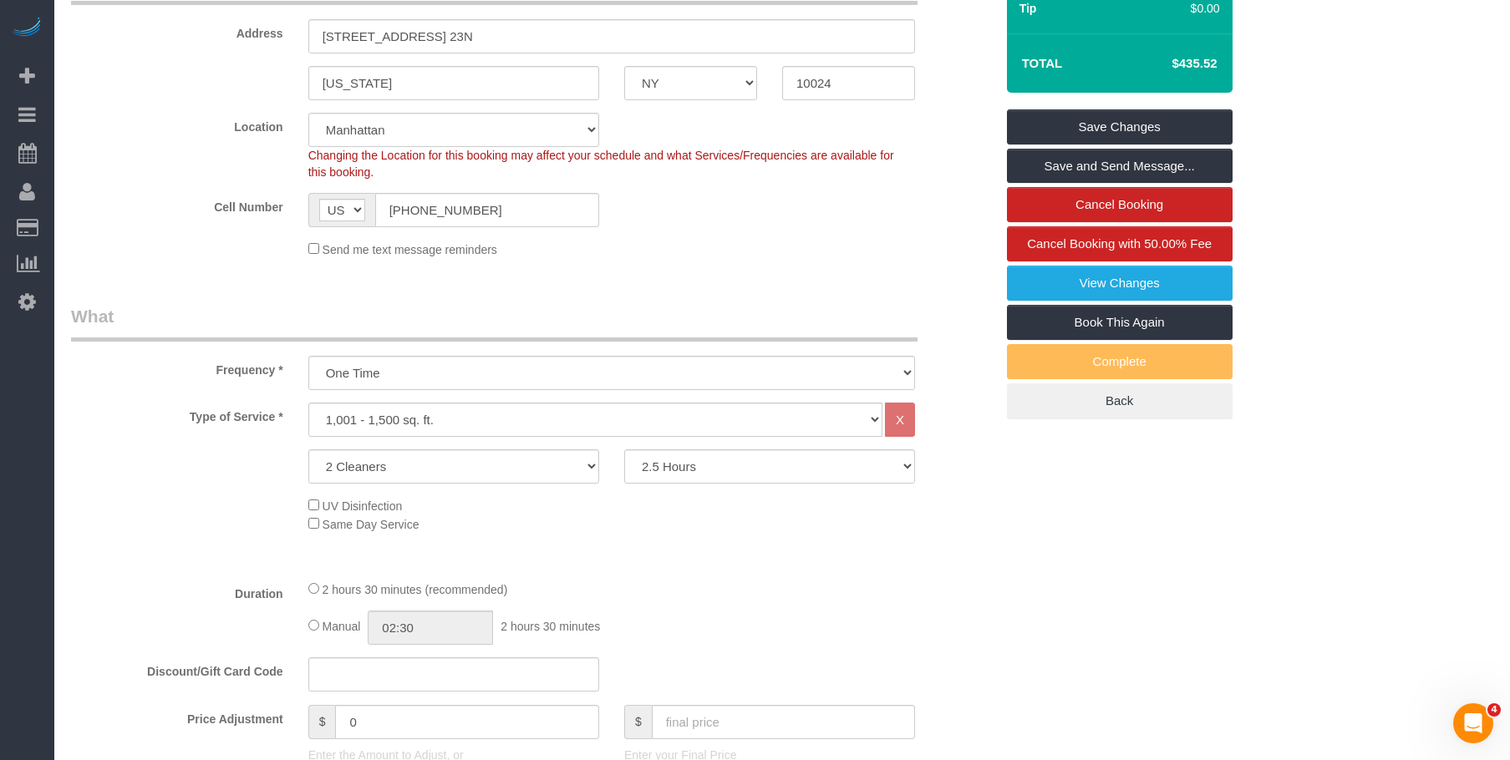
click at [1122, 184] on link "Save and Send Message..." at bounding box center [1120, 166] width 226 height 35
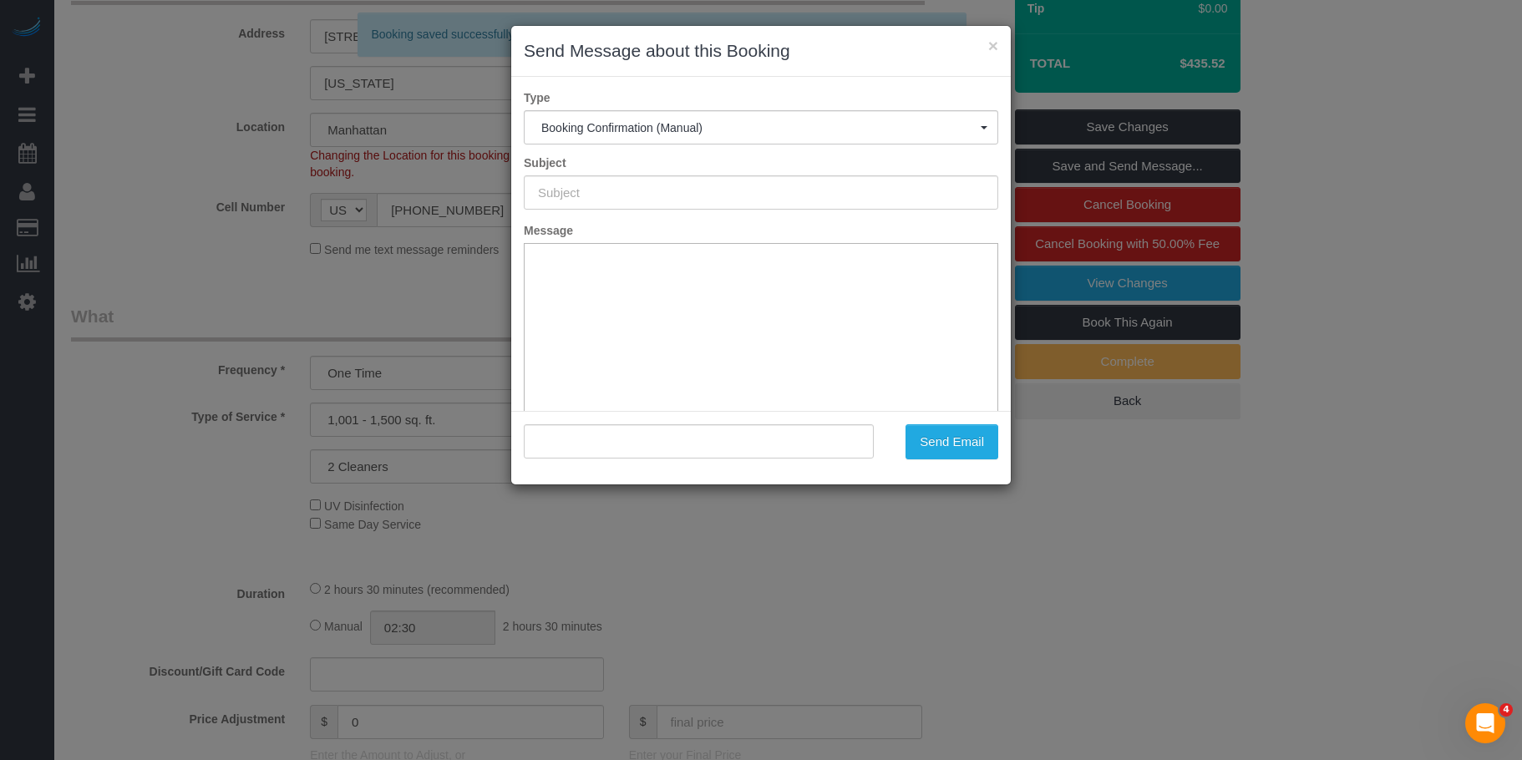
type input "Cleaning Confirmed for 09/06/2025 at 10:00am"
type input ""Santiago Campos-Araoz" <santicampos71@gmail.com>"
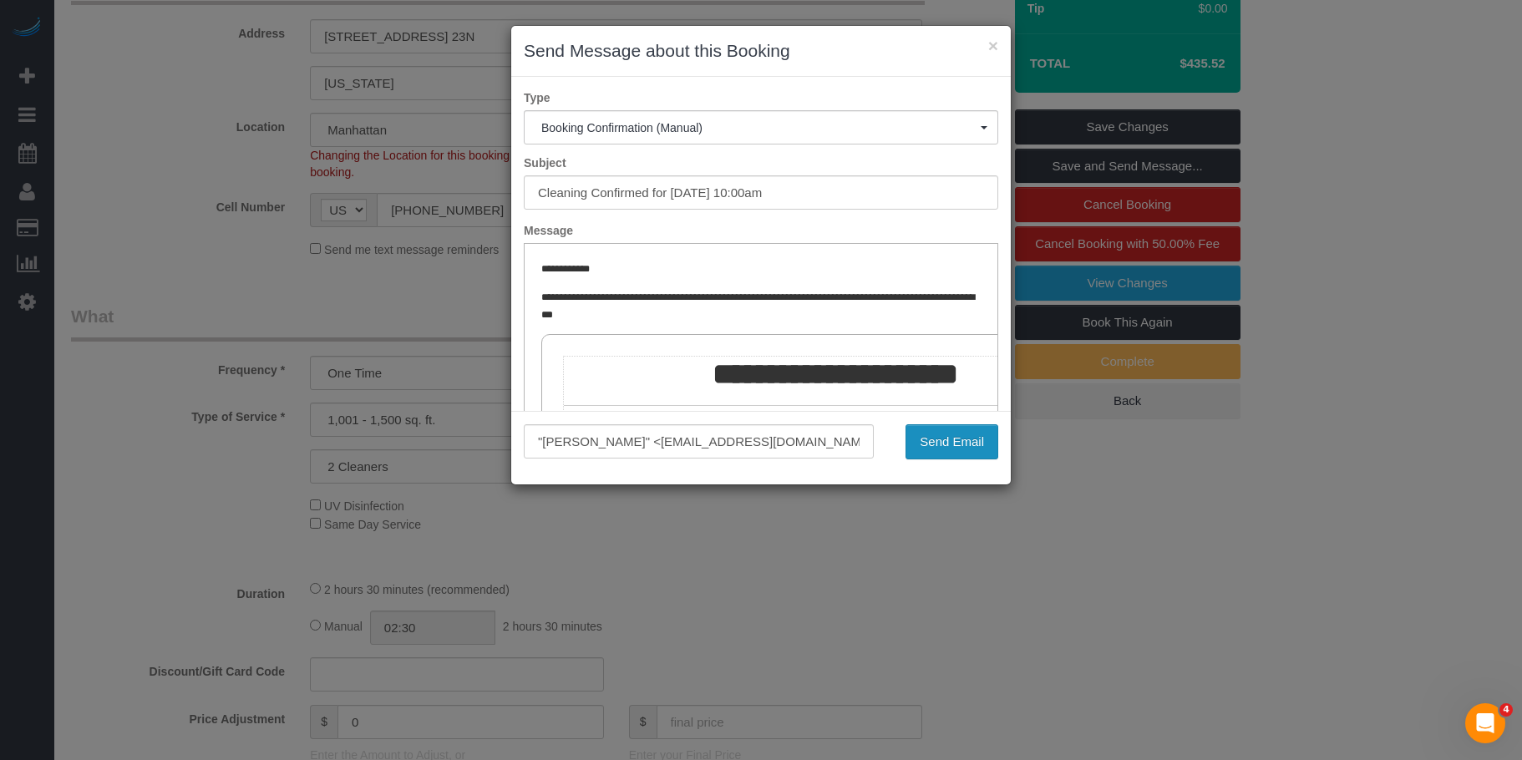
click at [953, 439] on button "Send Email" at bounding box center [952, 441] width 93 height 35
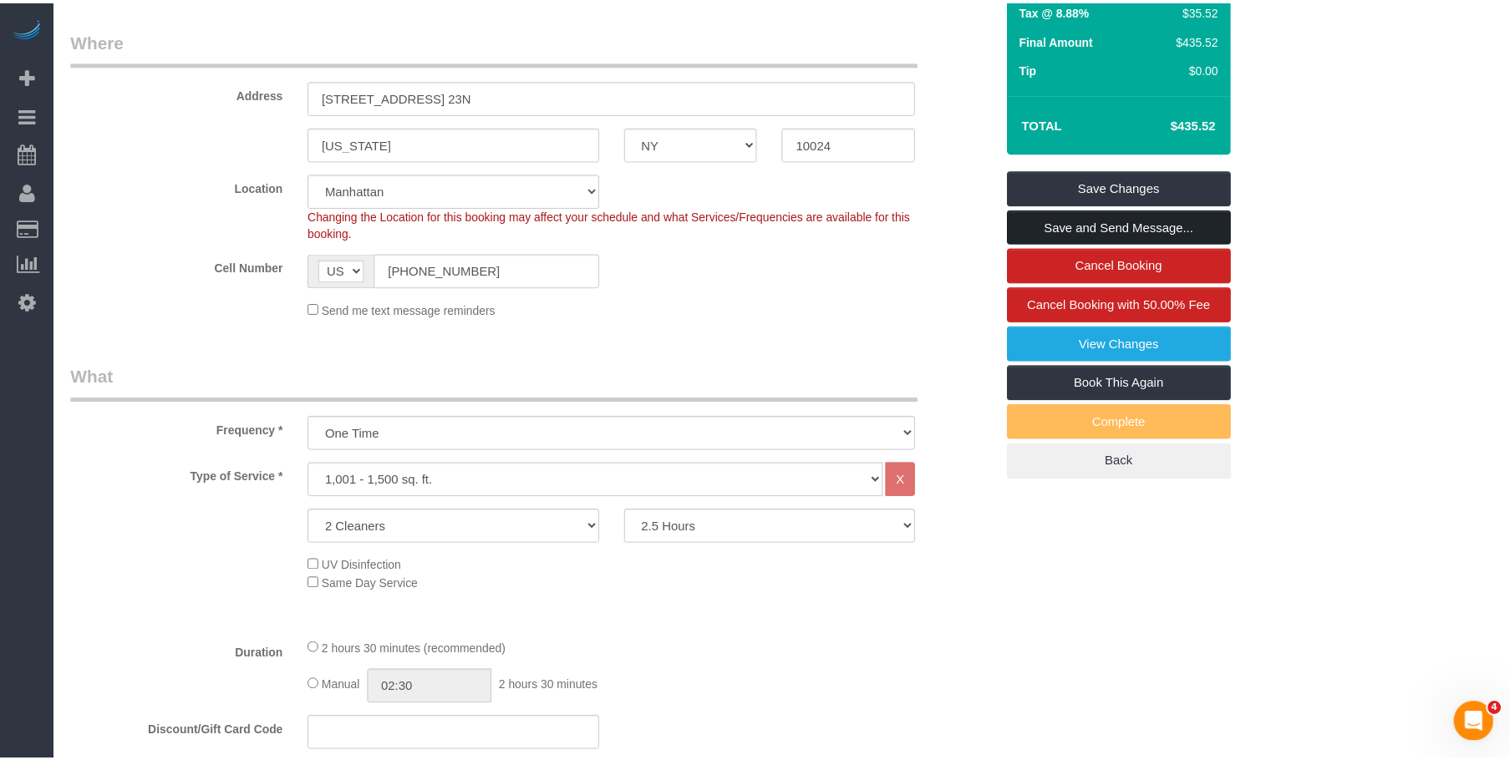
scroll to position [388, 0]
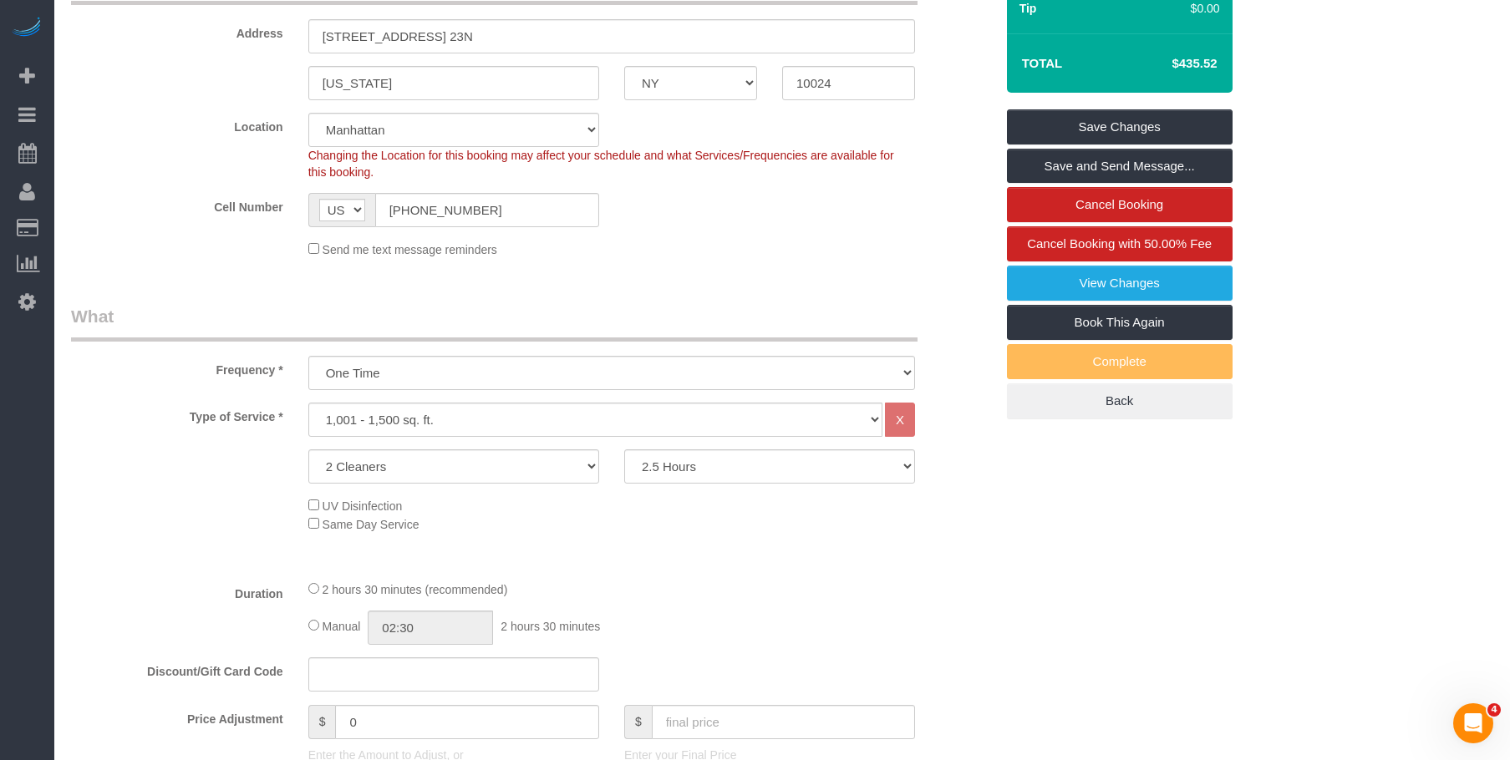
drag, startPoint x: 197, startPoint y: 86, endPoint x: 206, endPoint y: 52, distance: 35.5
click at [198, 84] on sui-booking-address "Address 230 West 79th Street, Apt. 23N New York AK AL AR AZ CA CO CT DC DE FL G…" at bounding box center [532, 33] width 923 height 133
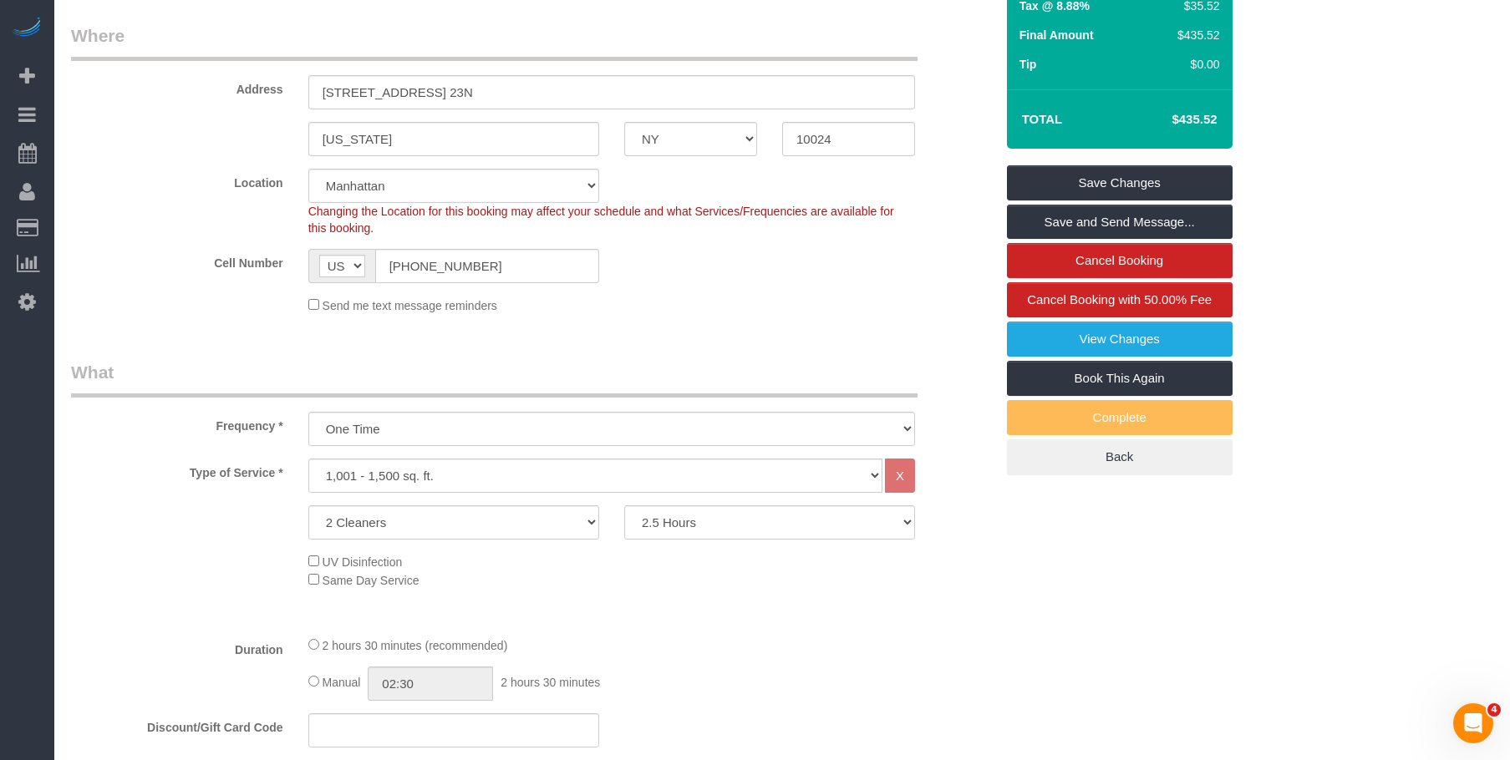
scroll to position [304, 0]
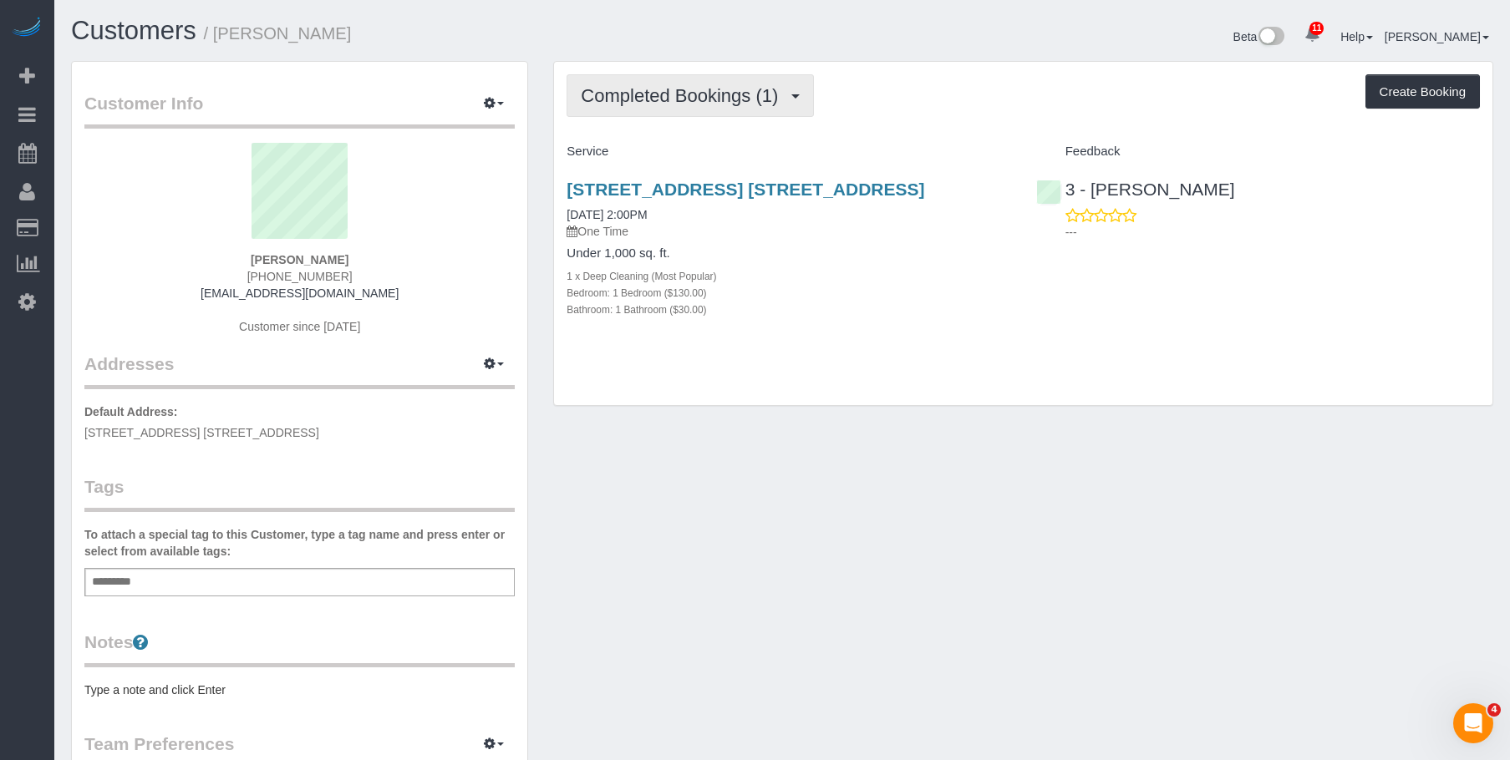
click at [724, 99] on span "Completed Bookings (1)" at bounding box center [684, 95] width 206 height 21
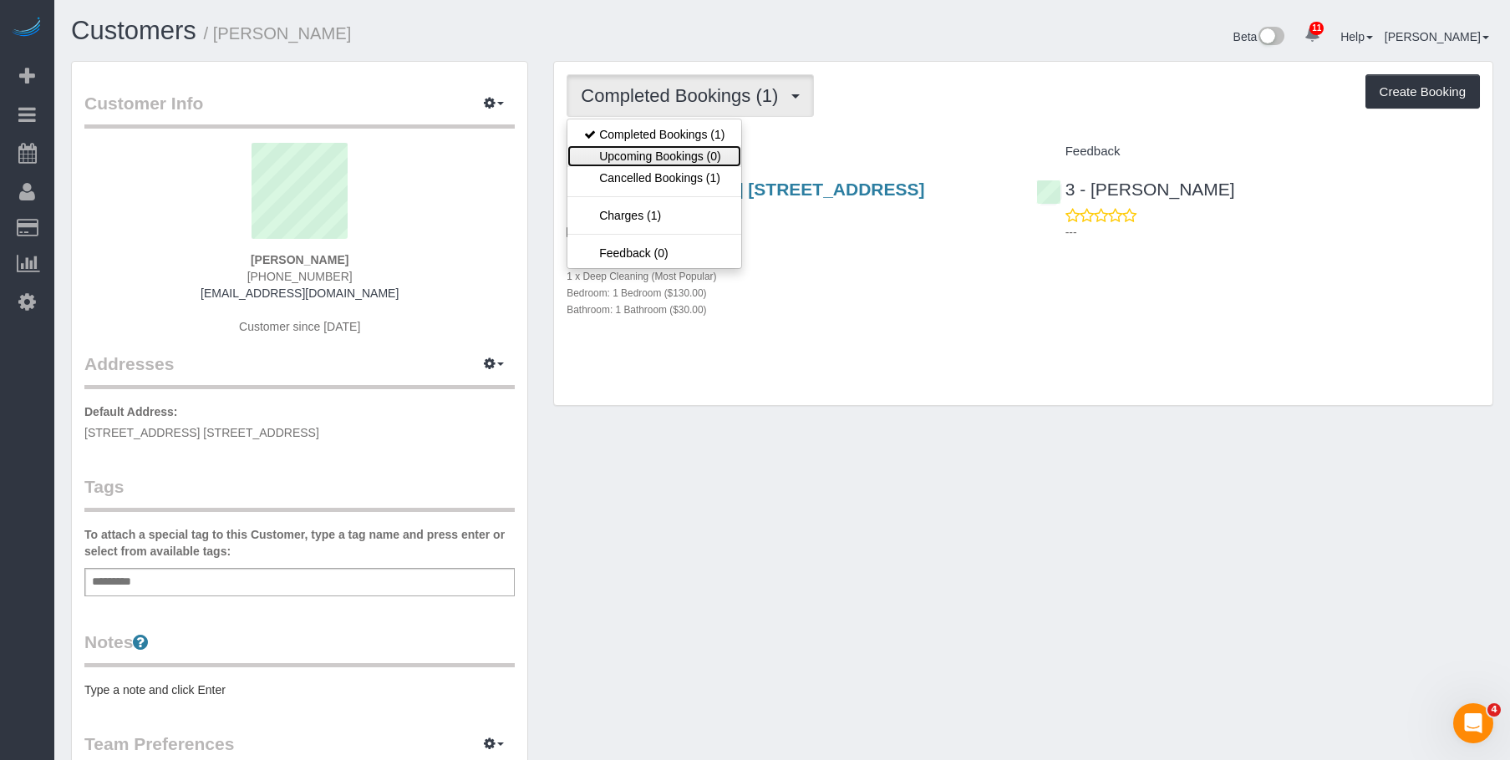
drag, startPoint x: 679, startPoint y: 160, endPoint x: 689, endPoint y: 158, distance: 10.2
click at [680, 160] on link "Upcoming Bookings (0)" at bounding box center [654, 156] width 174 height 22
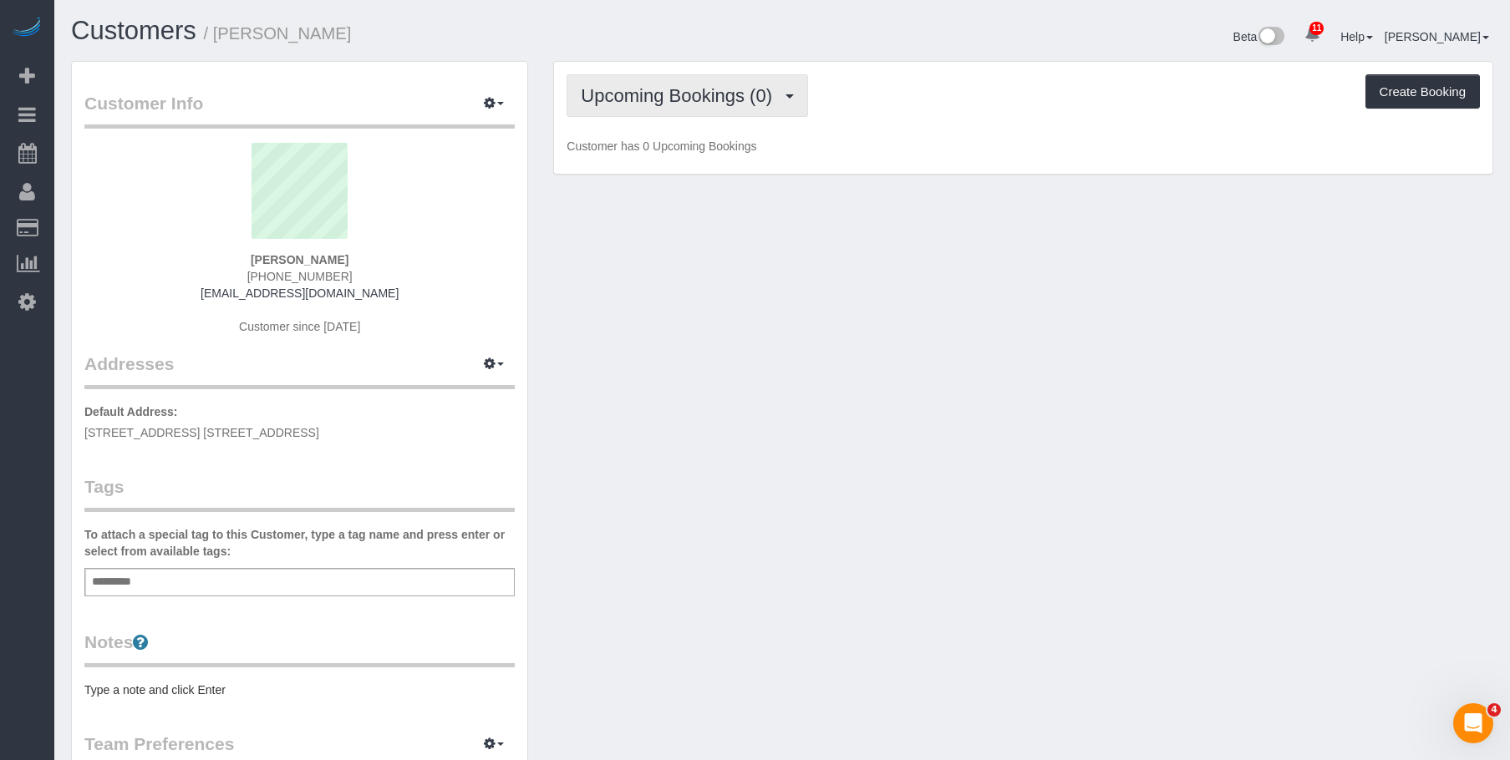
drag, startPoint x: 686, startPoint y: 94, endPoint x: 681, endPoint y: 179, distance: 84.5
click at [686, 94] on span "Upcoming Bookings (0)" at bounding box center [681, 95] width 200 height 21
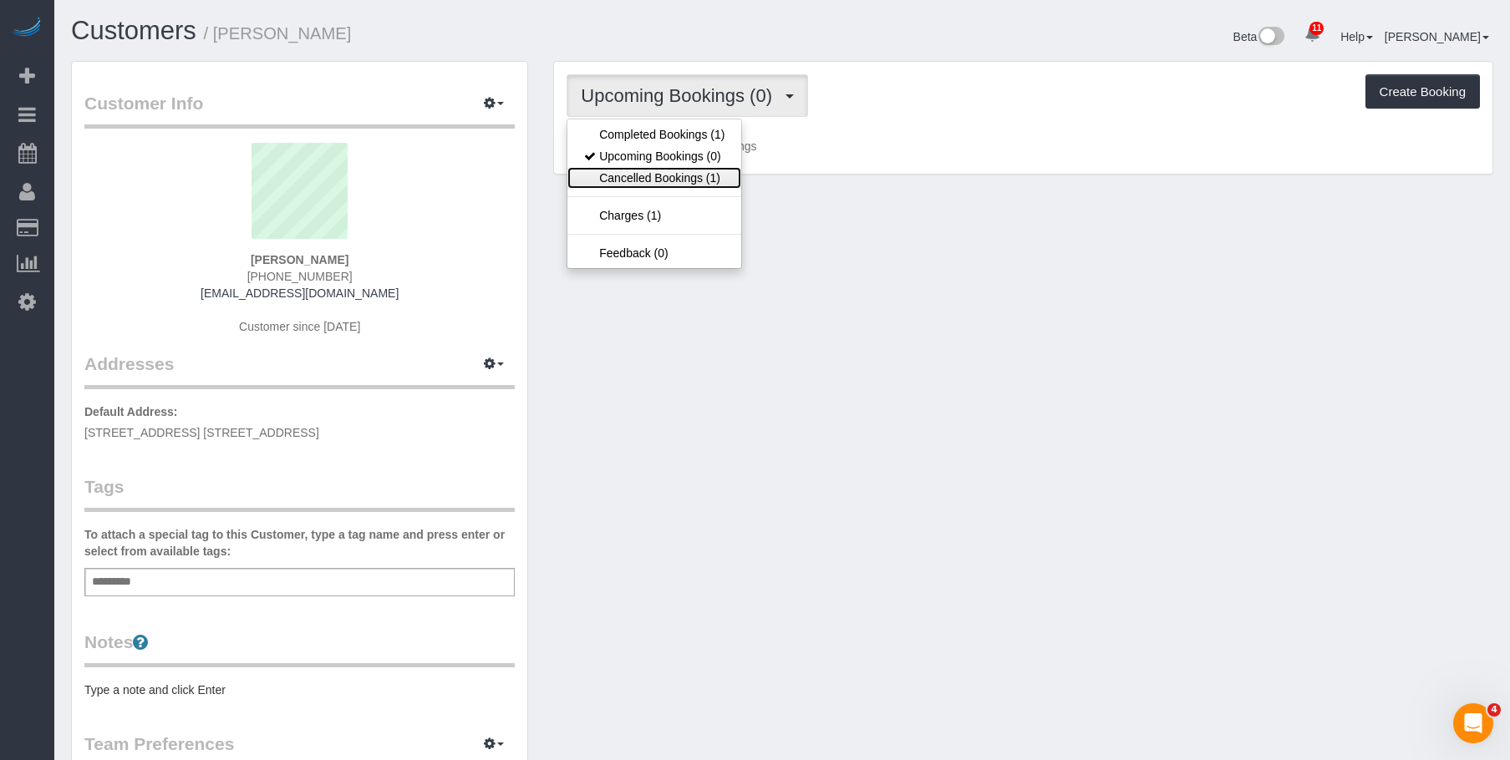
click at [678, 174] on link "Cancelled Bookings (1)" at bounding box center [654, 178] width 174 height 22
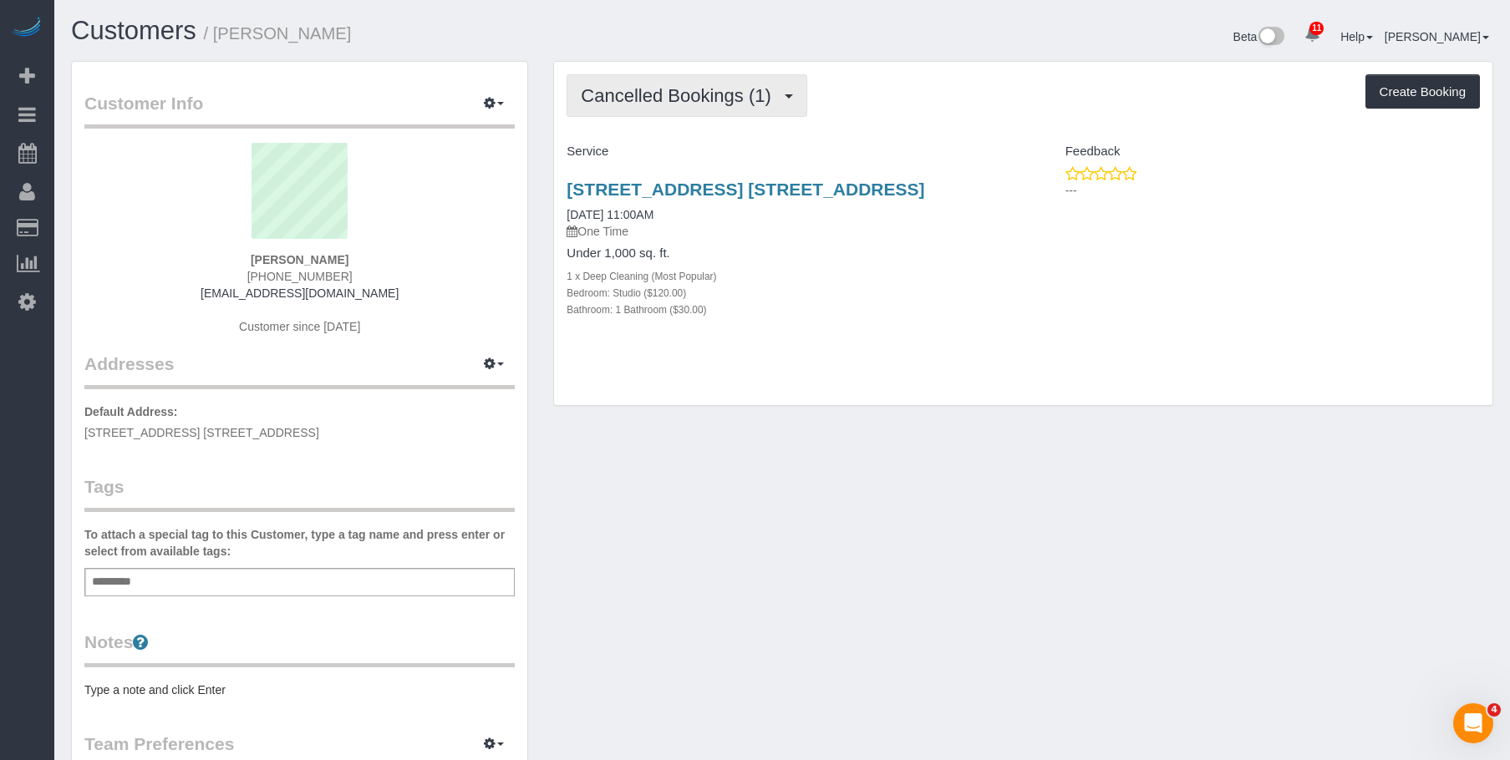
drag, startPoint x: 688, startPoint y: 81, endPoint x: 678, endPoint y: 99, distance: 20.9
click at [689, 81] on button "Cancelled Bookings (1)" at bounding box center [686, 95] width 241 height 43
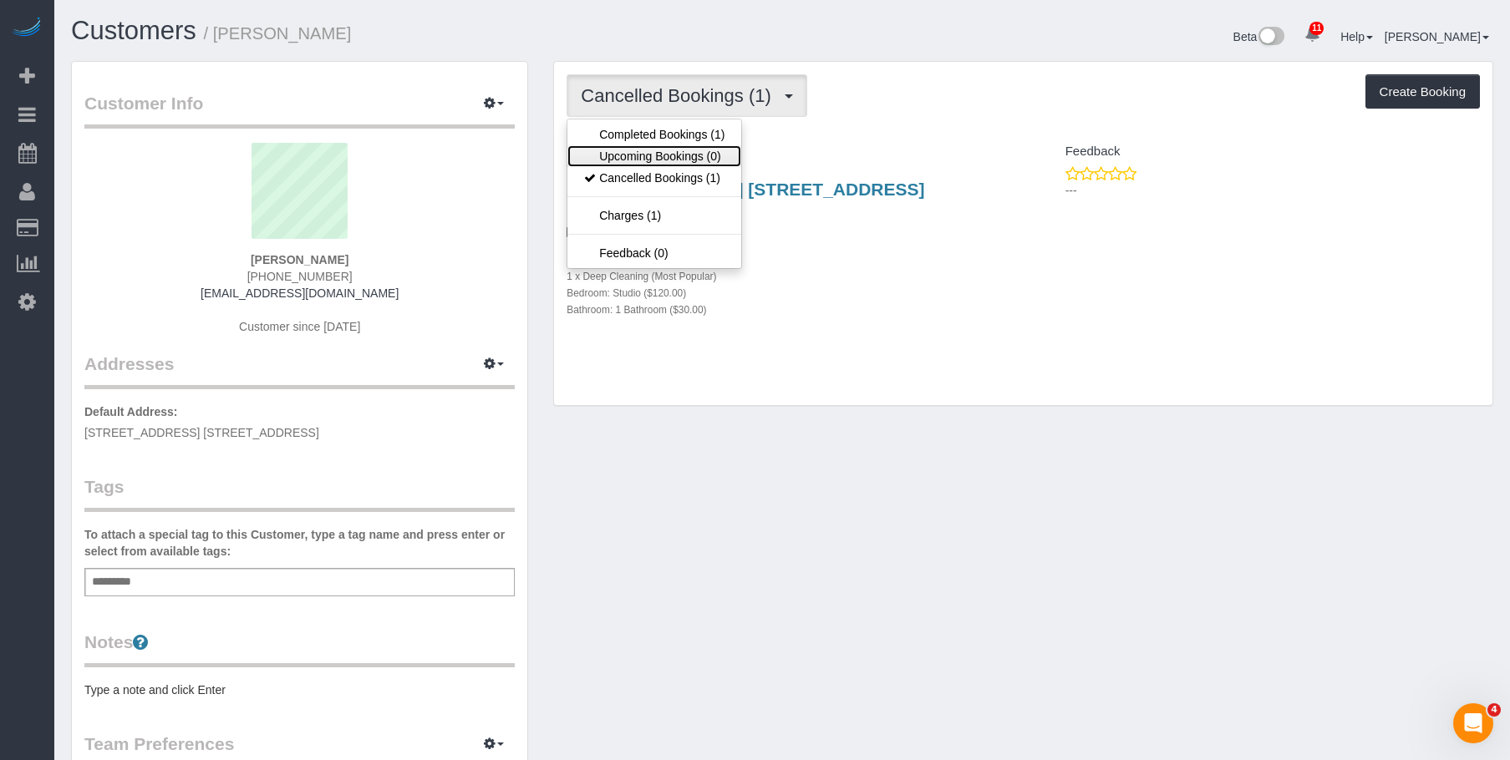
click at [652, 155] on link "Upcoming Bookings (0)" at bounding box center [654, 156] width 174 height 22
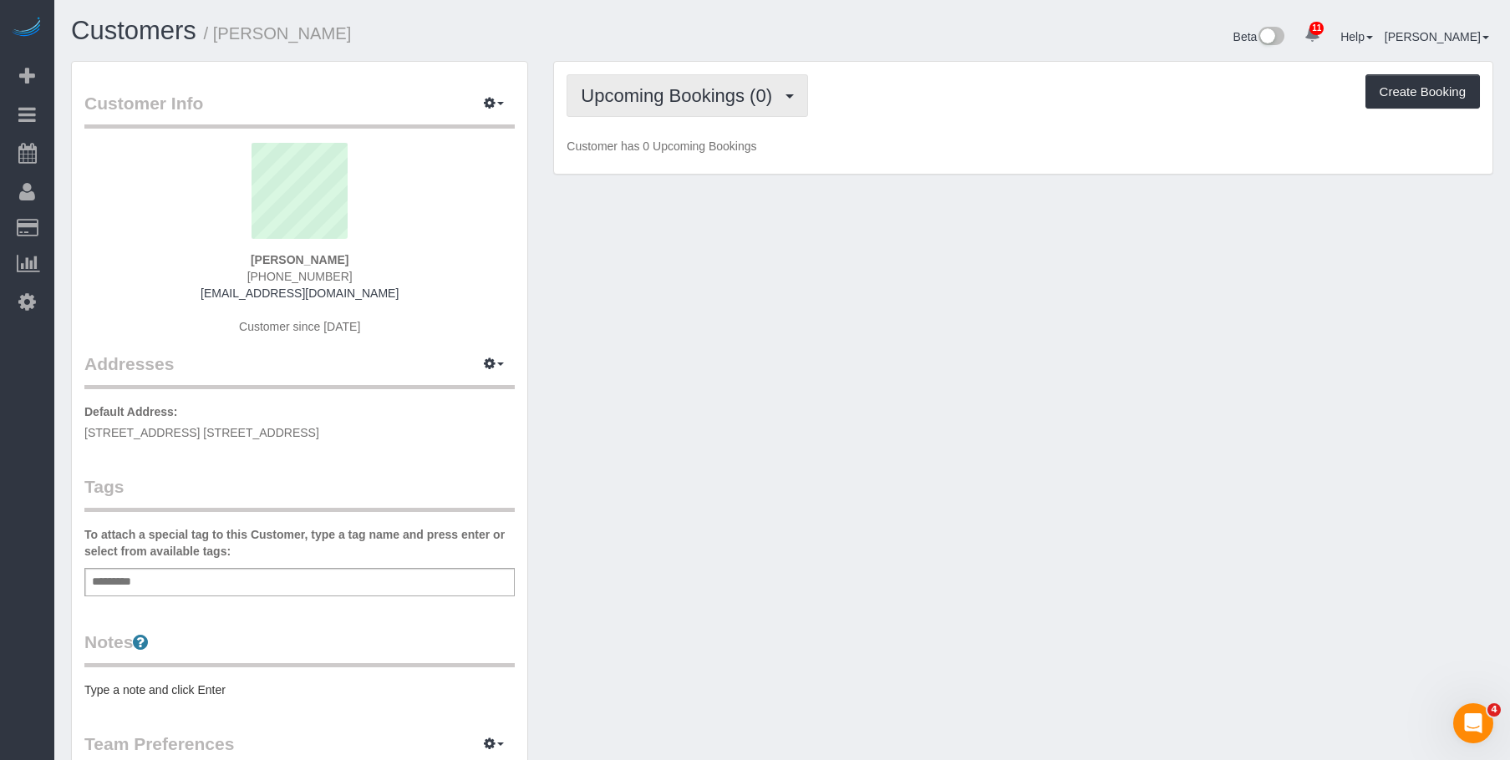
click at [678, 101] on span "Upcoming Bookings (0)" at bounding box center [681, 95] width 200 height 21
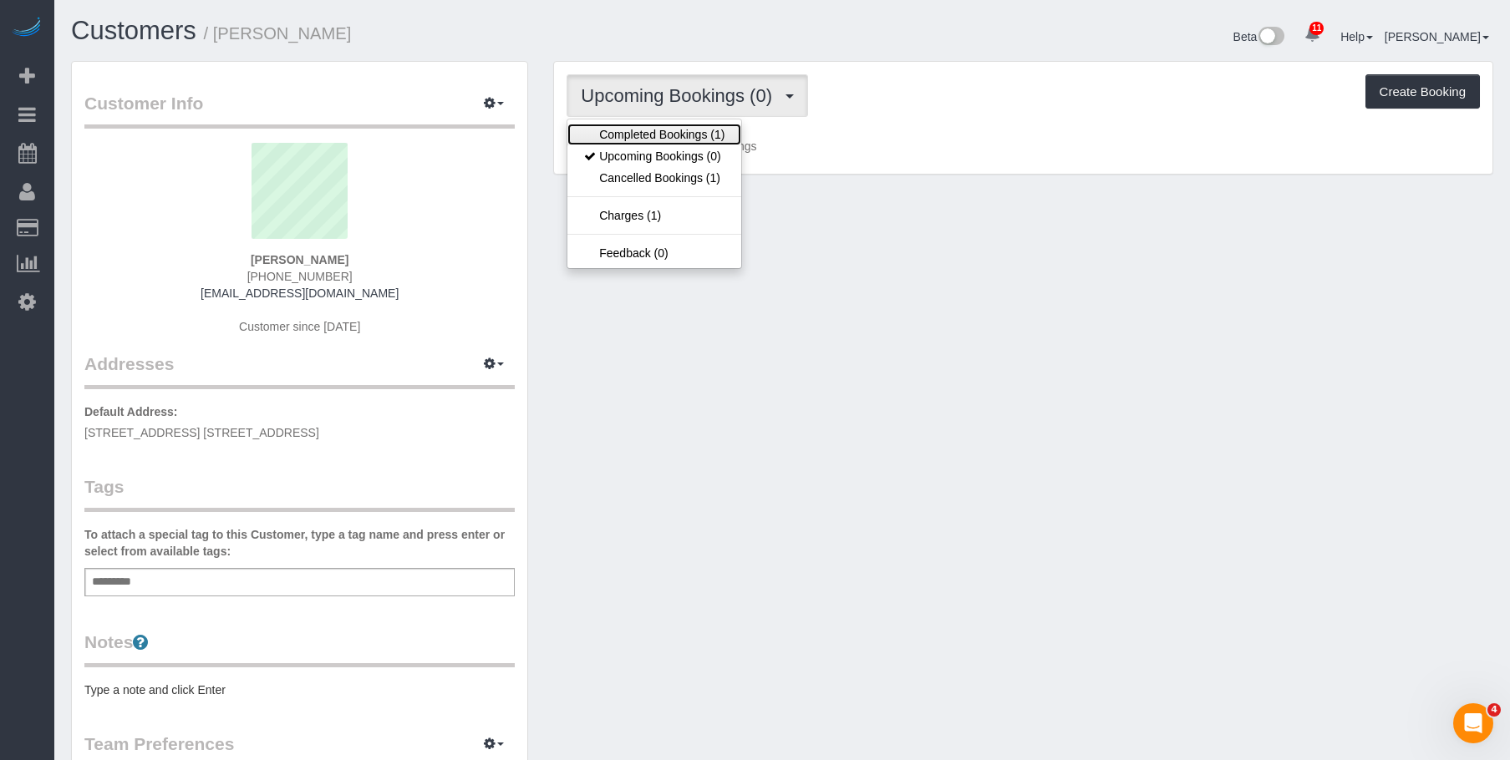
click at [667, 124] on link "Completed Bookings (1)" at bounding box center [654, 135] width 174 height 22
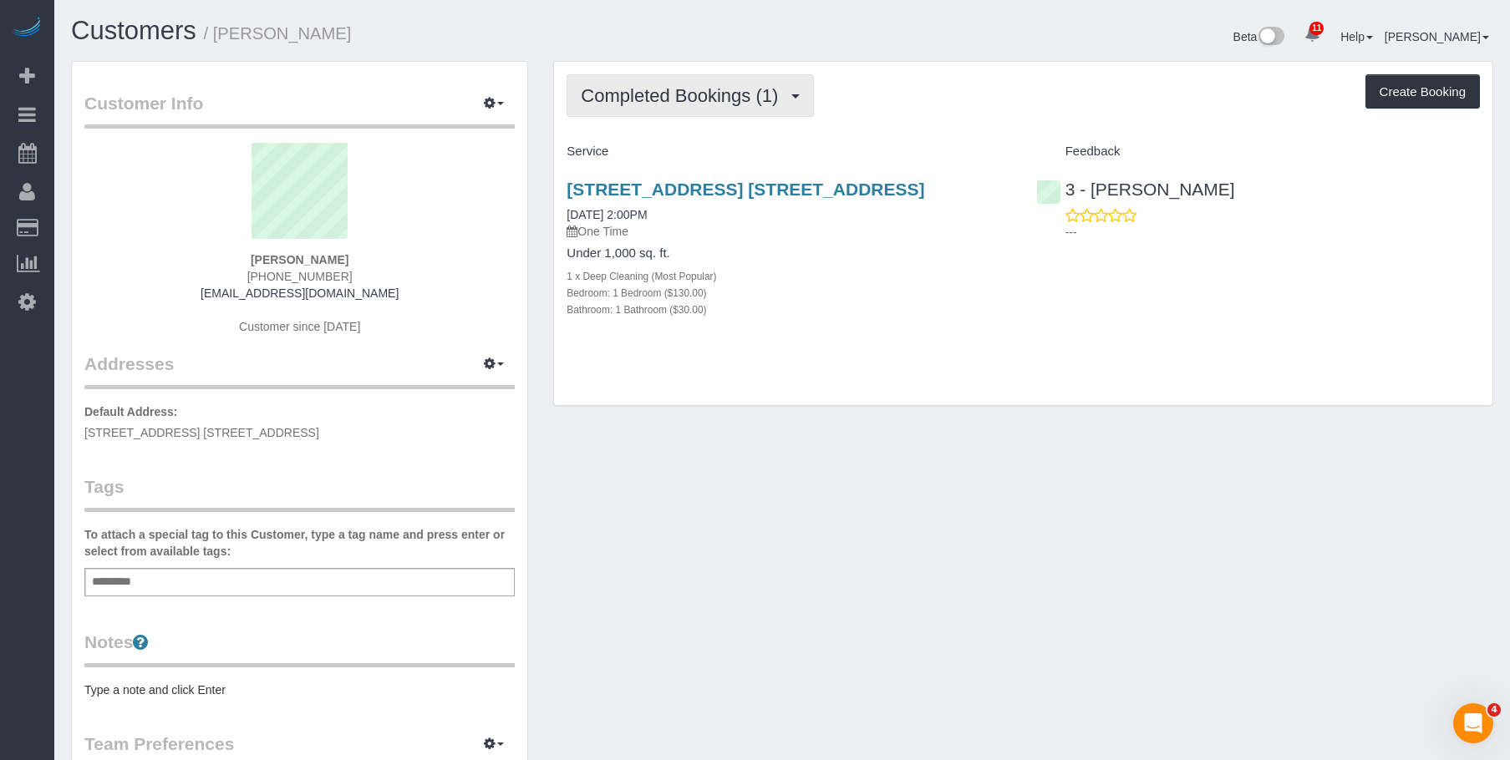
click at [691, 87] on span "Completed Bookings (1)" at bounding box center [684, 95] width 206 height 21
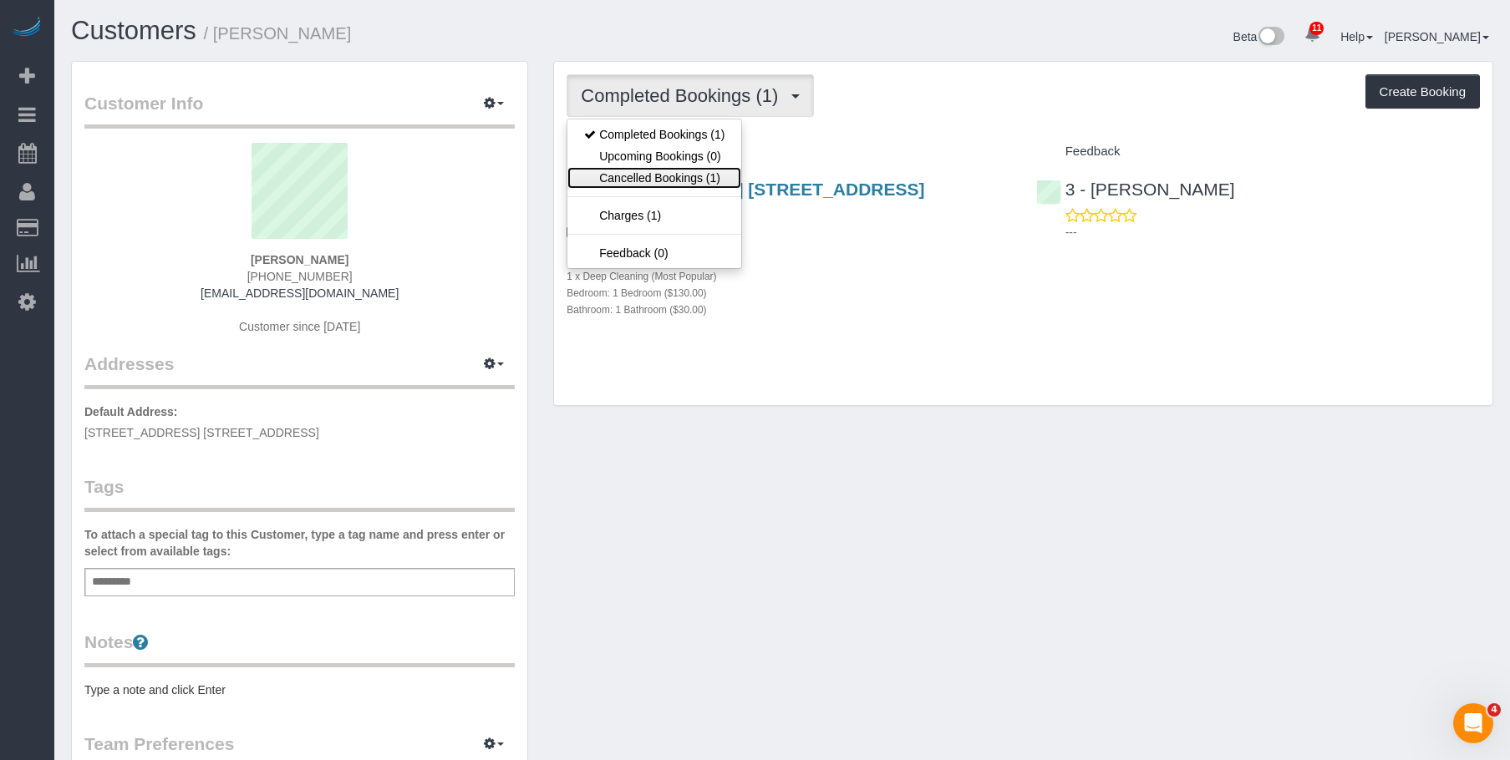
click at [650, 173] on link "Cancelled Bookings (1)" at bounding box center [654, 178] width 174 height 22
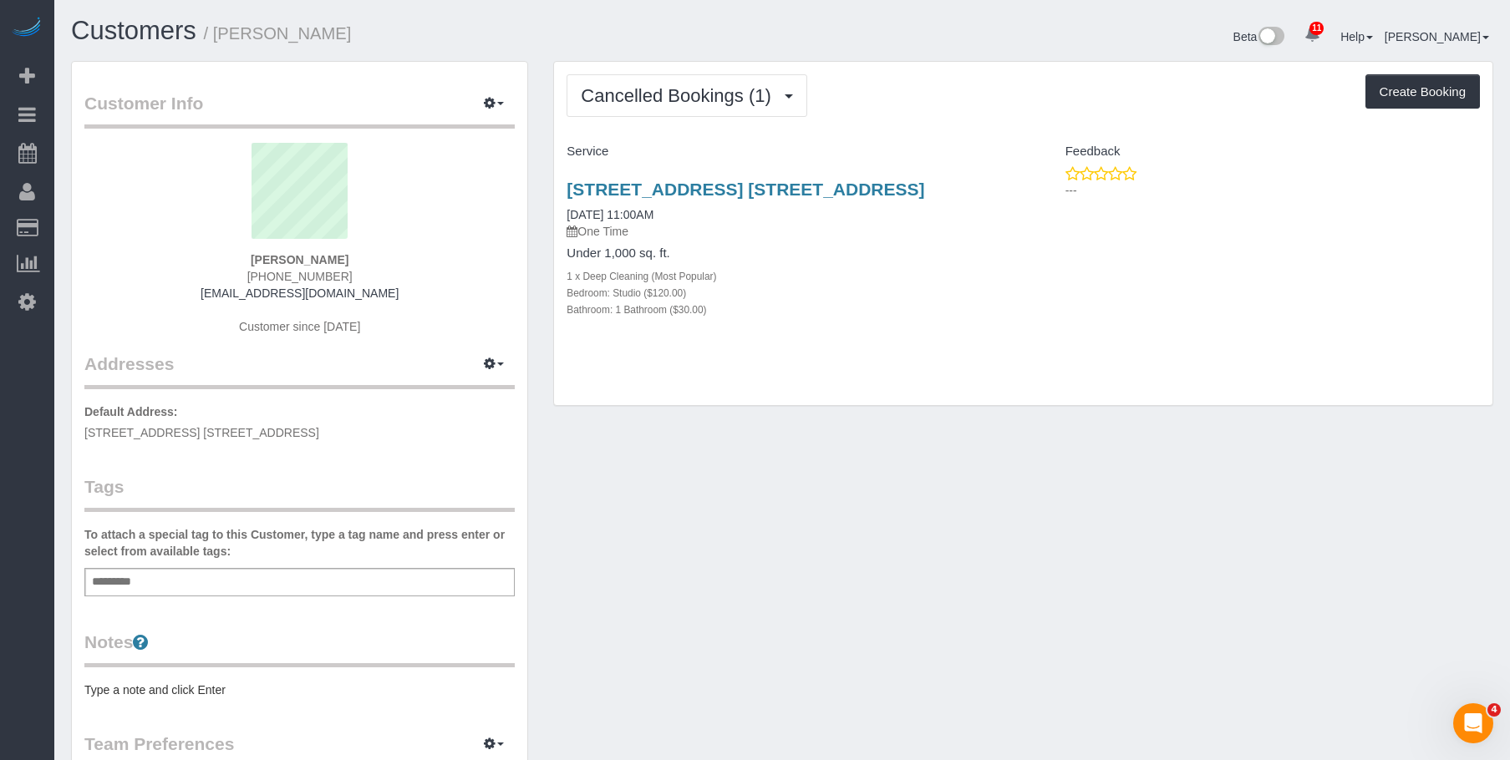
drag, startPoint x: 219, startPoint y: 34, endPoint x: 353, endPoint y: 35, distance: 133.7
click at [353, 35] on h1 "Customers / [PERSON_NAME]" at bounding box center [420, 31] width 698 height 28
copy small "[PERSON_NAME]"
drag, startPoint x: 113, startPoint y: 185, endPoint x: 664, endPoint y: 315, distance: 566.6
click at [115, 185] on link "Cancelled Bookings" at bounding box center [158, 185] width 209 height 33
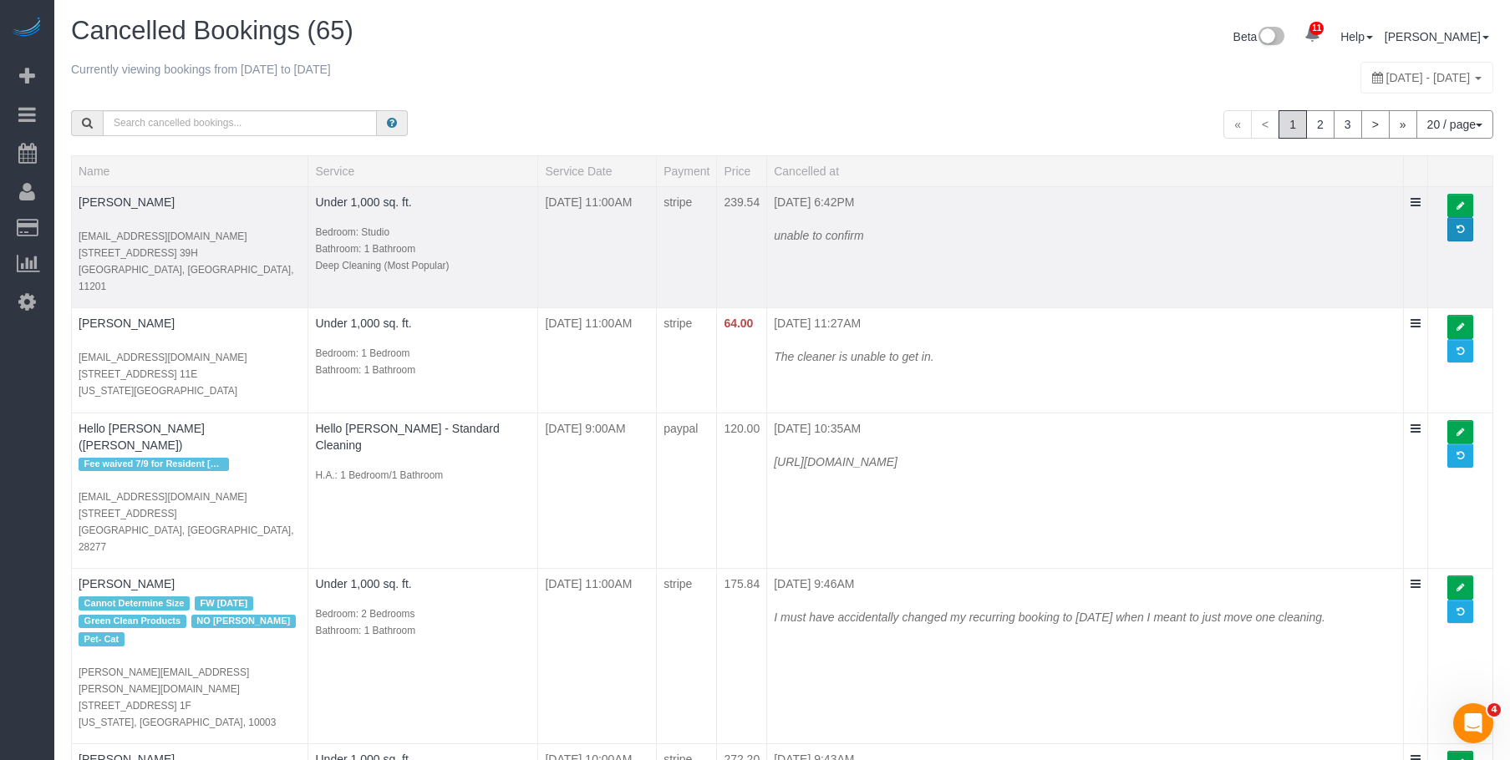
click at [1459, 230] on span at bounding box center [1460, 229] width 8 height 9
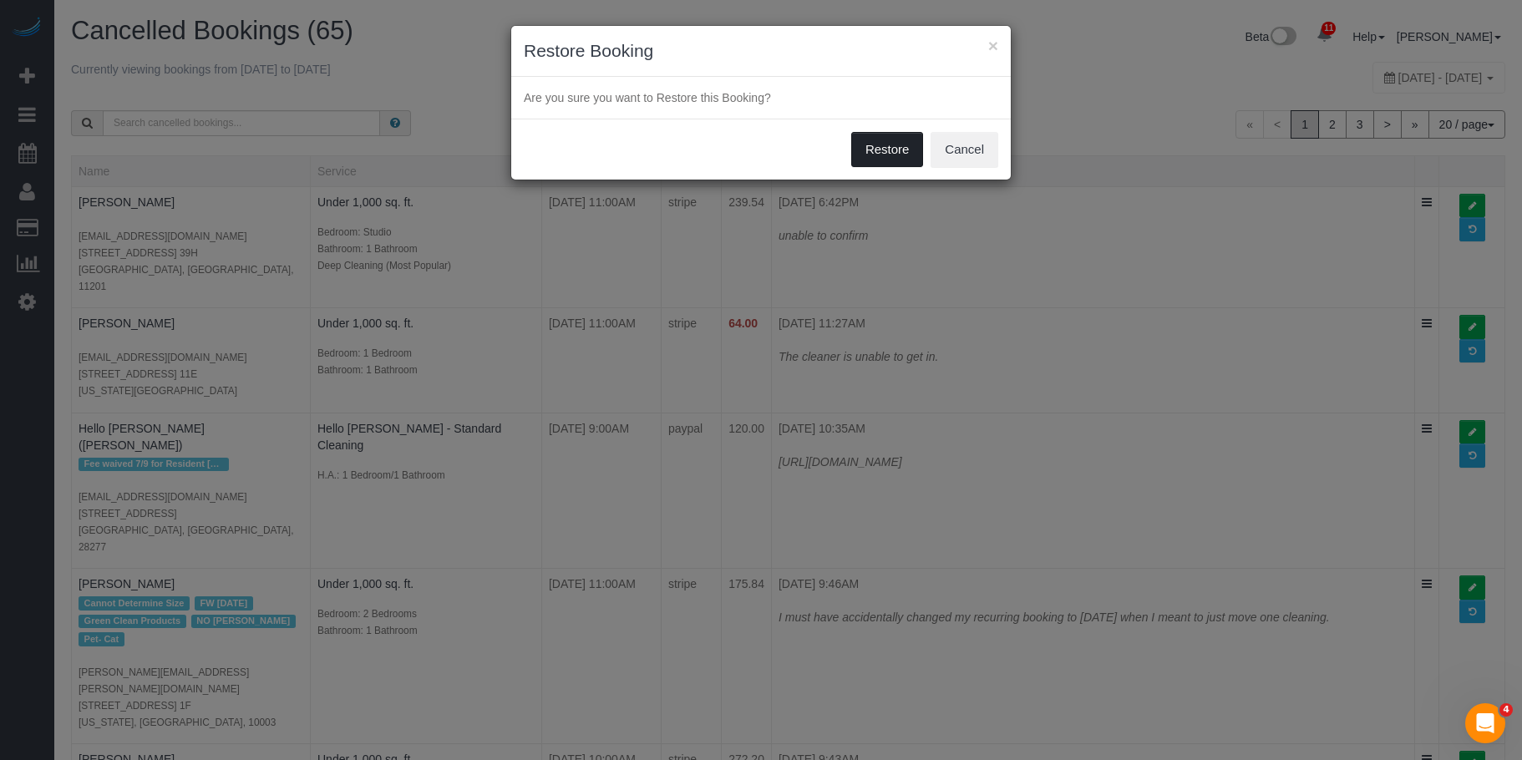
click at [885, 145] on button "Restore" at bounding box center [887, 149] width 73 height 35
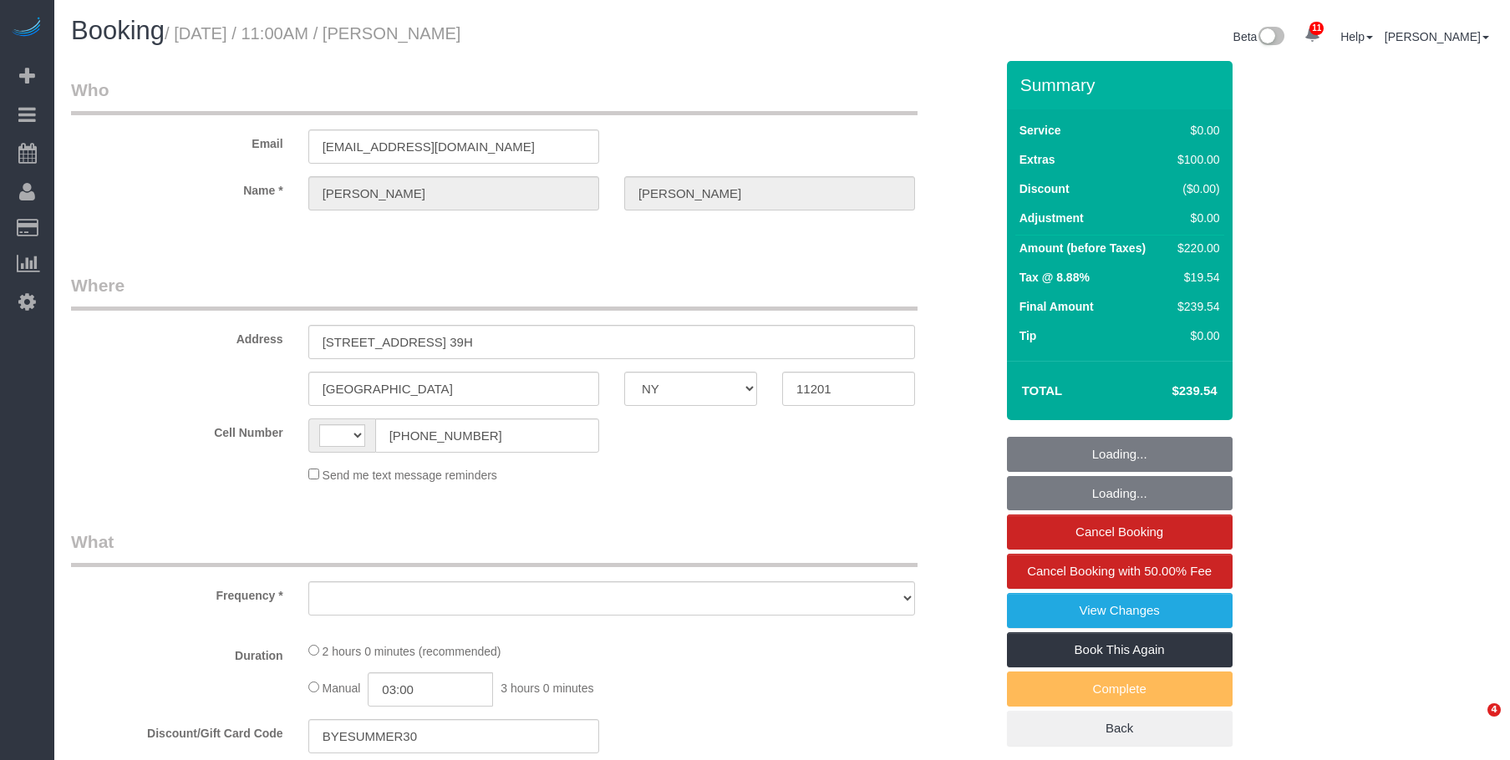
select select "NY"
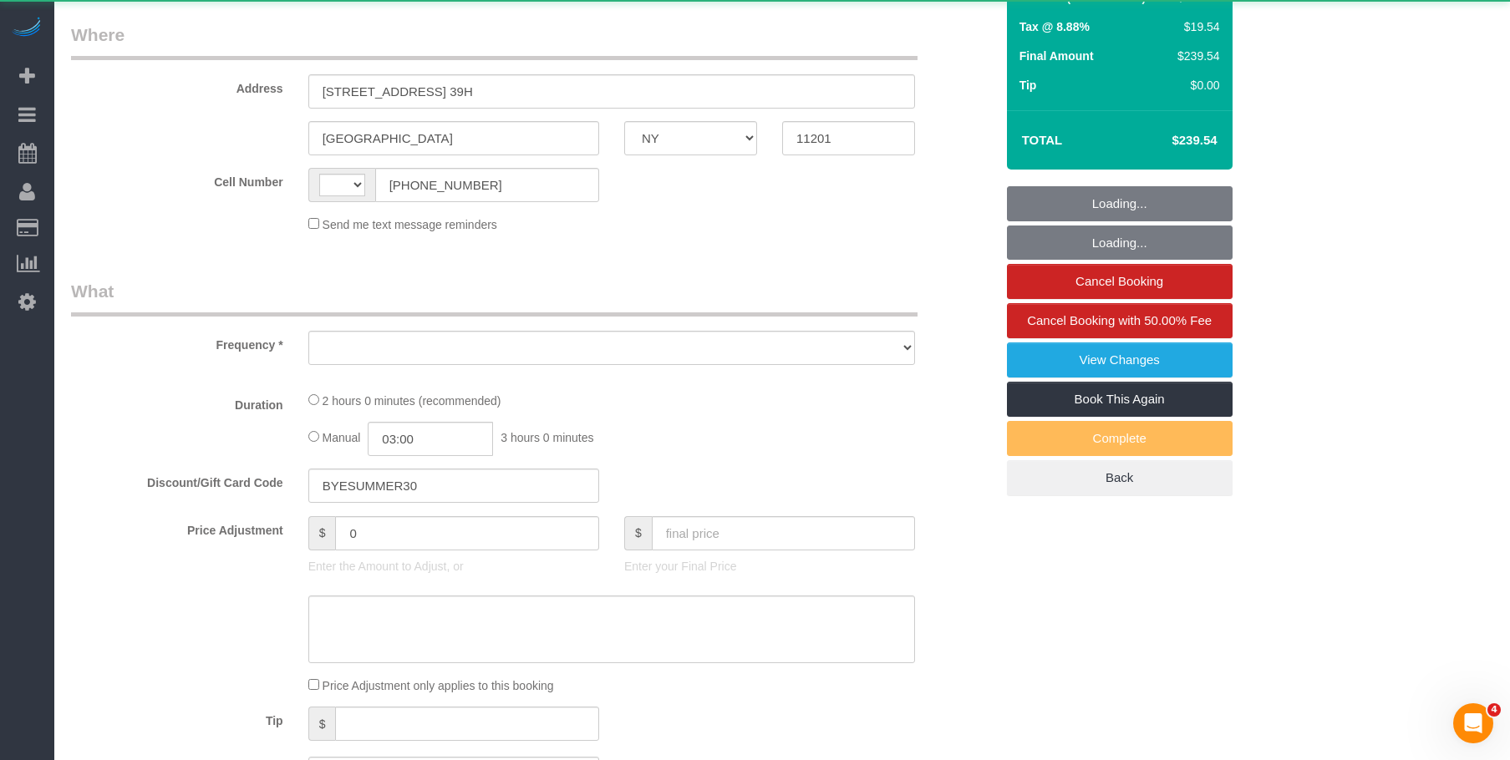
select select "string:[GEOGRAPHIC_DATA]"
select select "object:708"
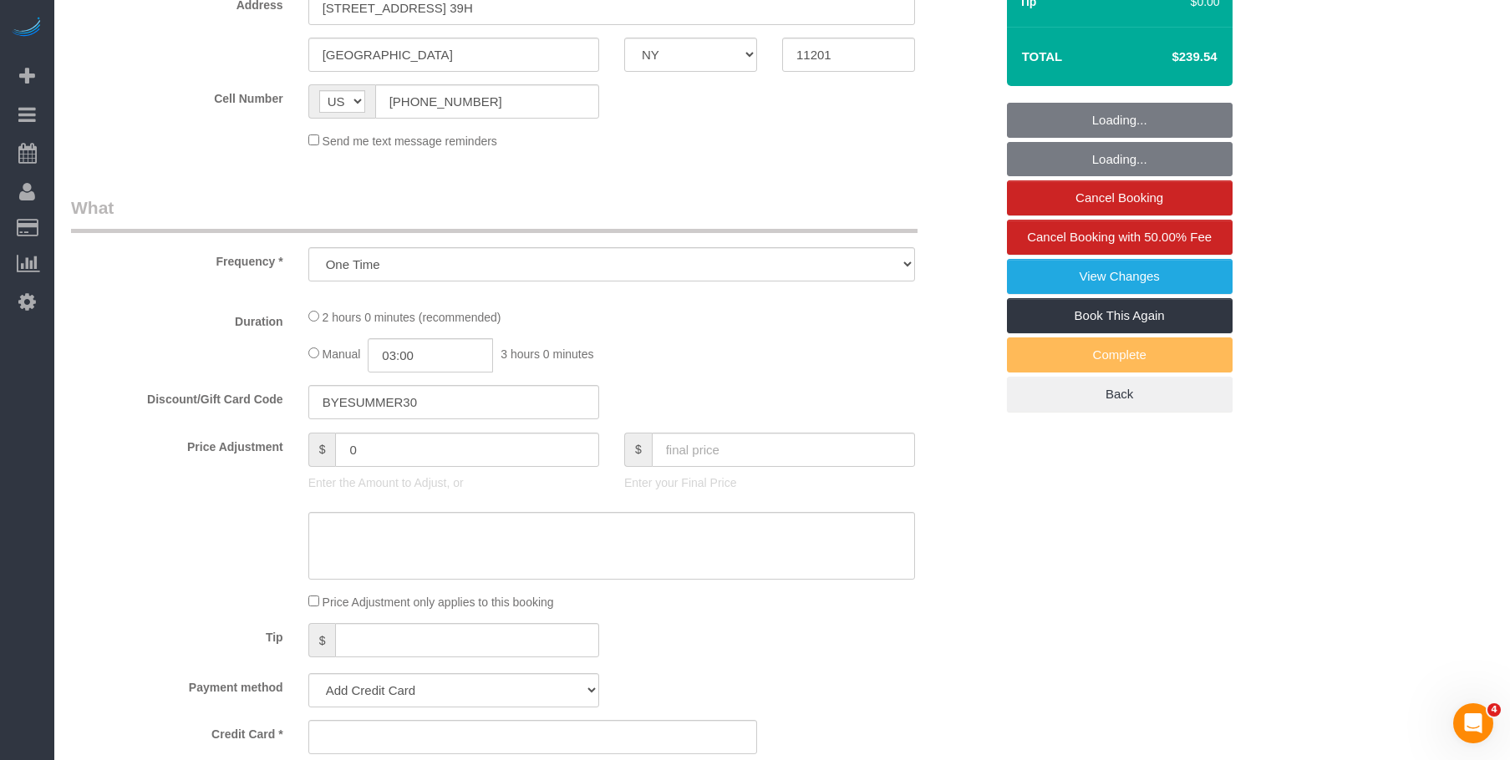
select select "spot1"
select select "number:89"
select select "number:74"
select select "number:14"
select select "number:6"
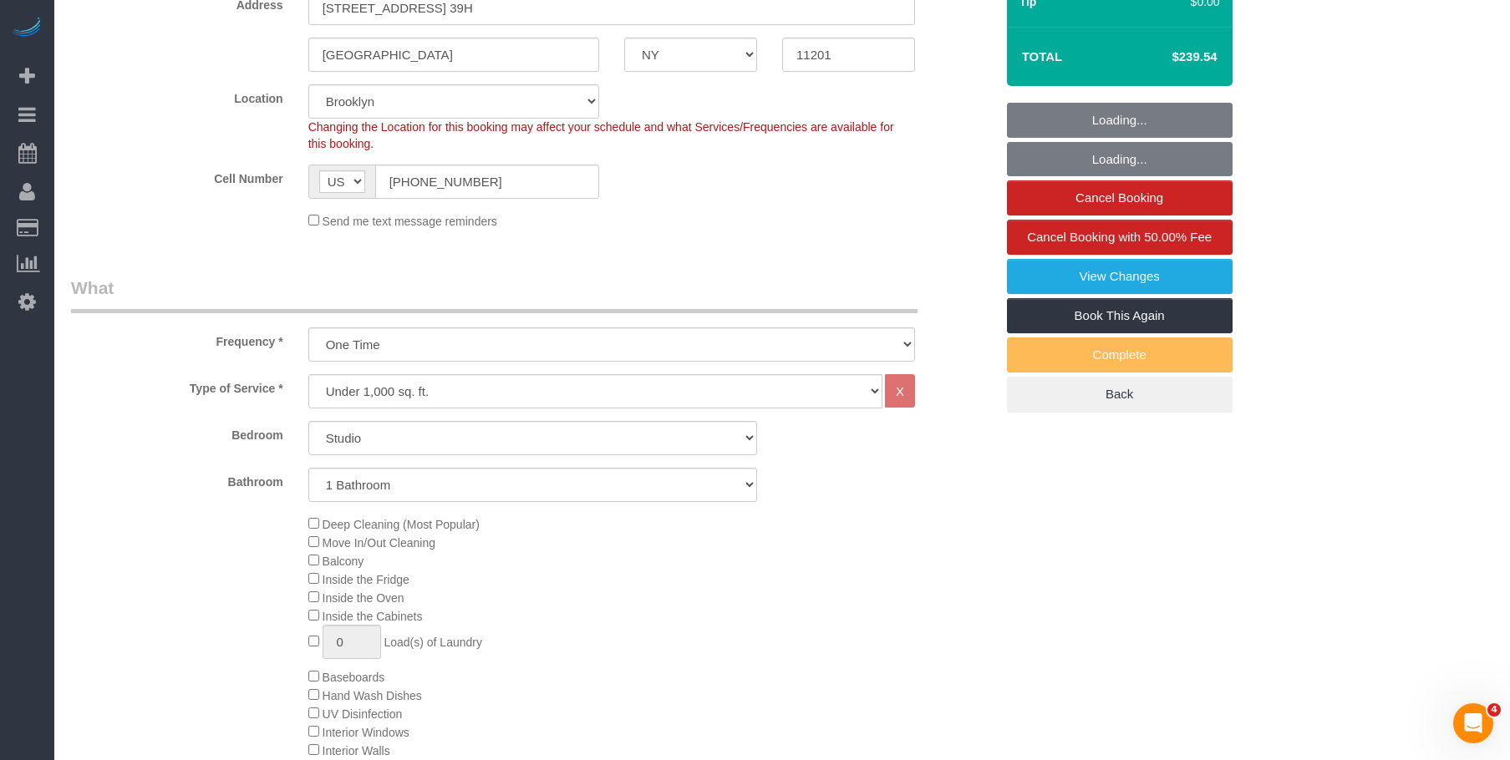
select select "string:stripe-pm_1RRJXB4VGloSiKo7ygoYfvdN"
select select
select select "object:1328"
select select "spot50"
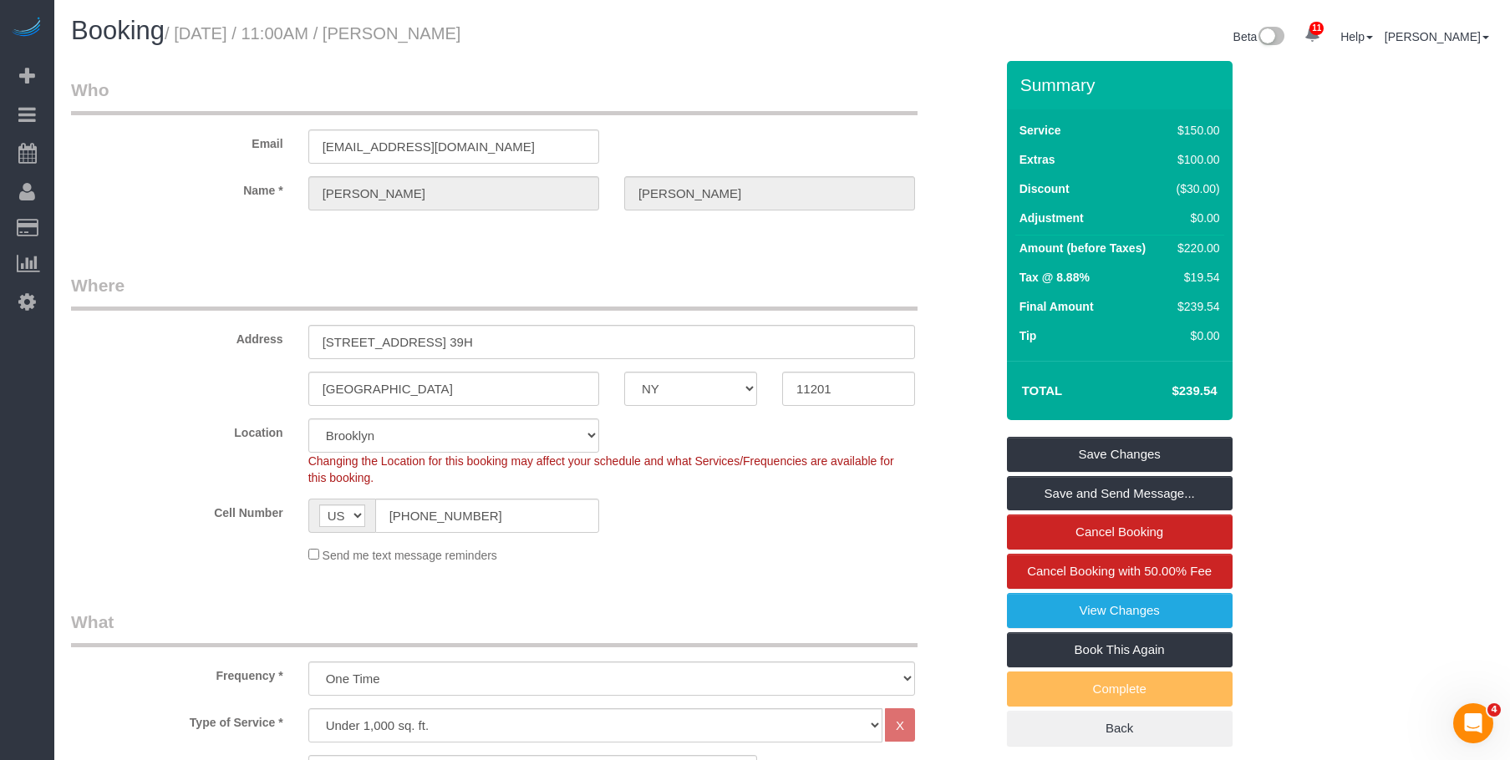
drag, startPoint x: 427, startPoint y: 33, endPoint x: 572, endPoint y: 29, distance: 145.4
click at [572, 29] on h1 "Booking / September 05, 2025 / 11:00AM / Daniel Rivera" at bounding box center [420, 31] width 698 height 28
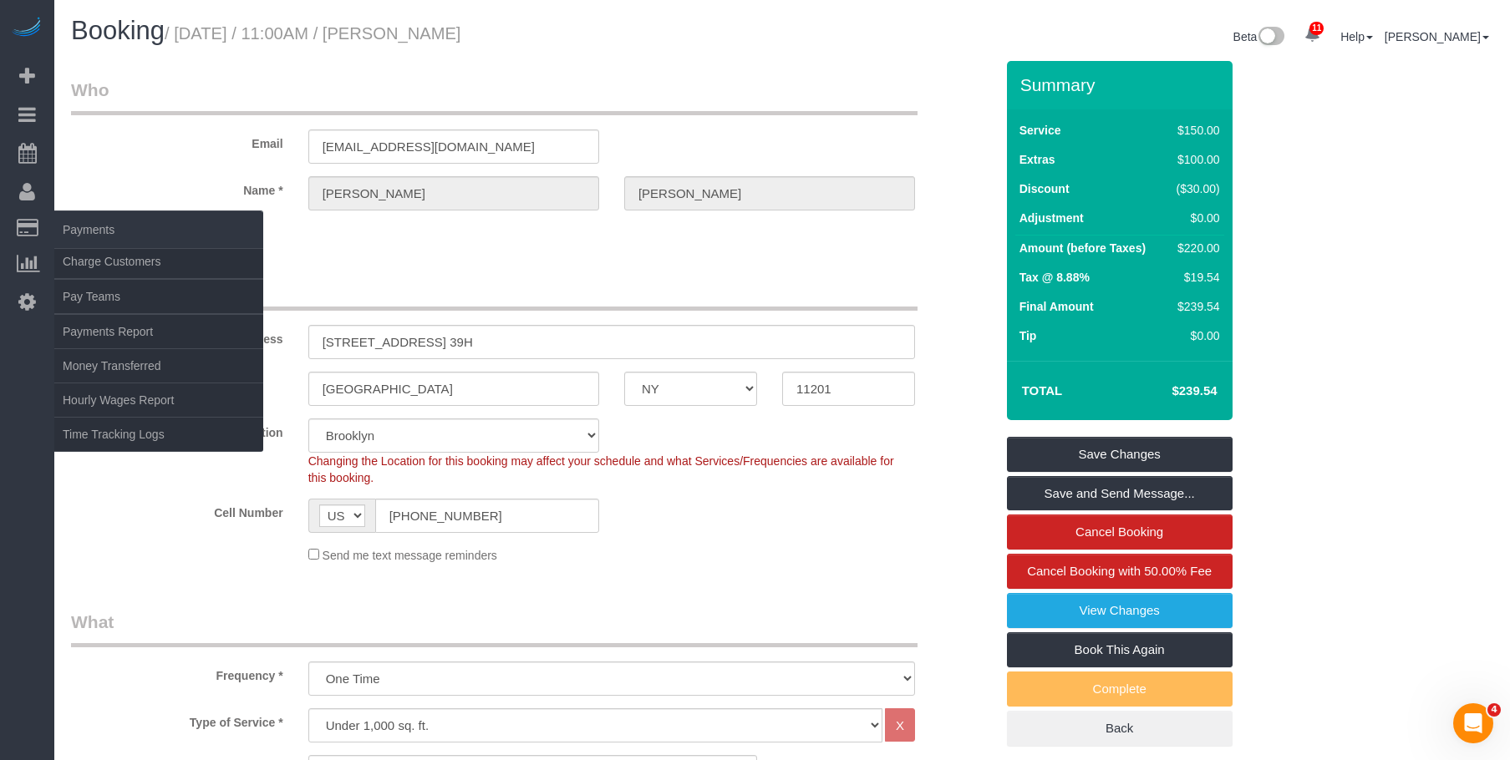
copy small "Daniel Rivera"
click at [101, 266] on link "Charge Customers" at bounding box center [158, 261] width 209 height 33
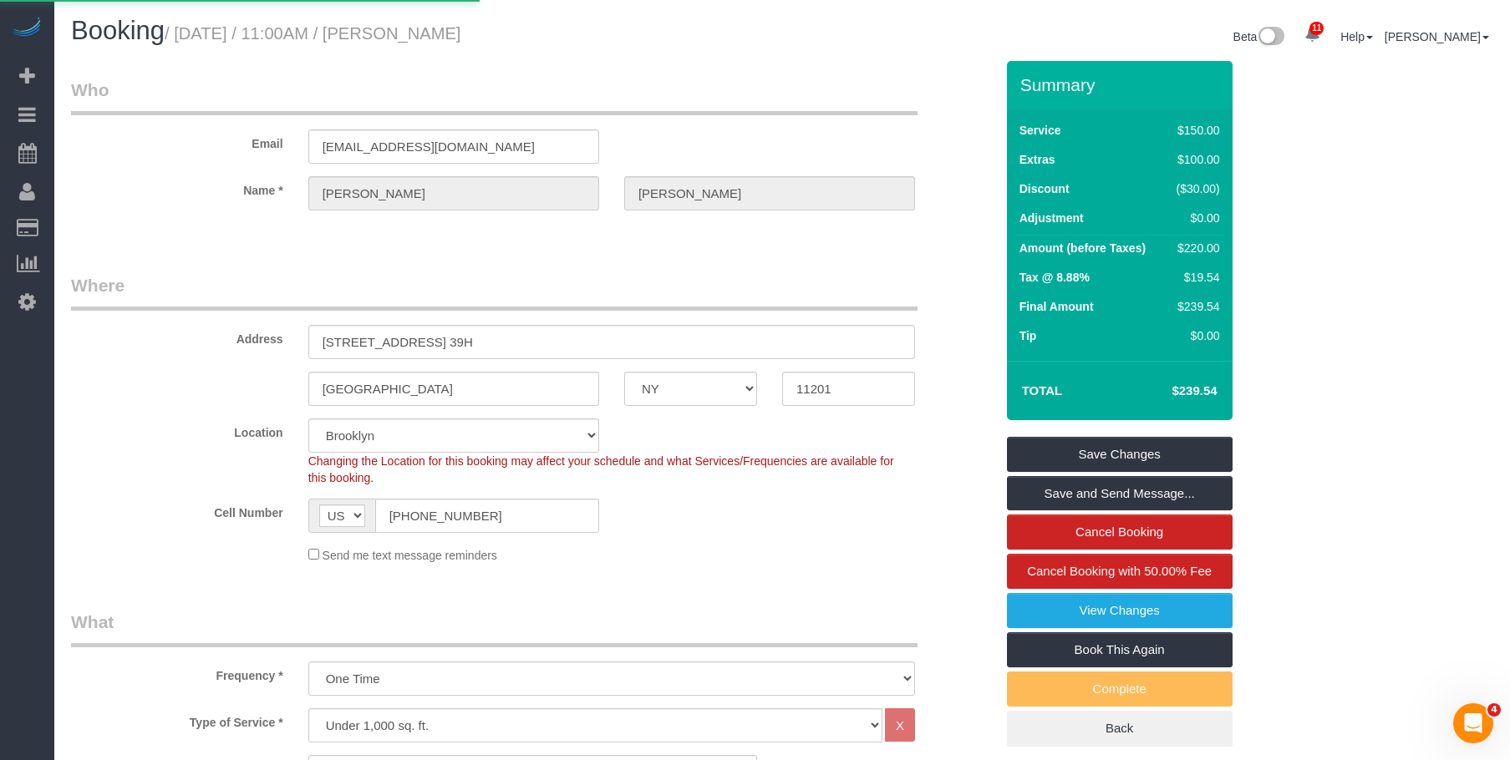
select select
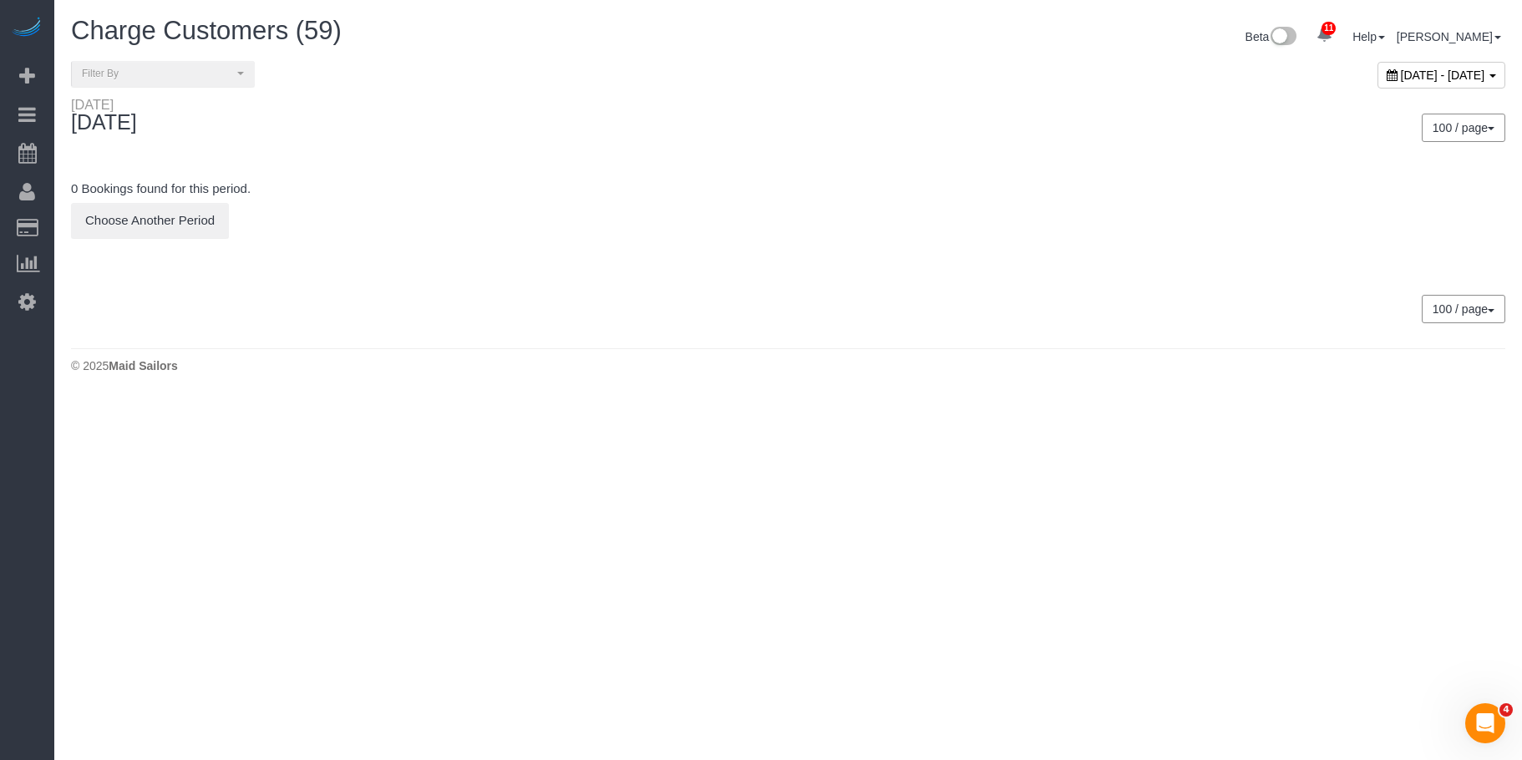
click at [1401, 69] on span "September 04, 2025 - September 04, 2025" at bounding box center [1443, 75] width 84 height 13
type input "**********"
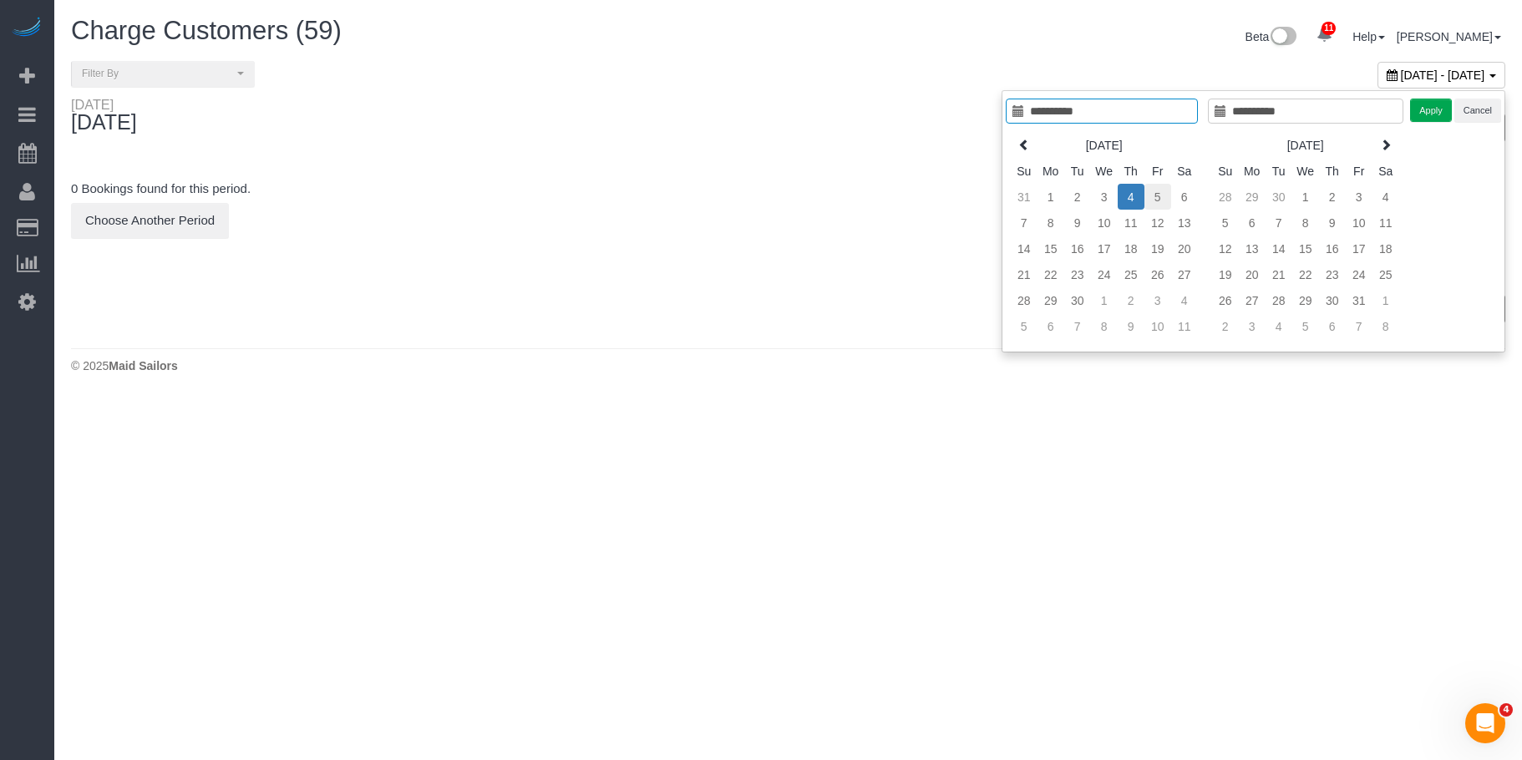
type input "**********"
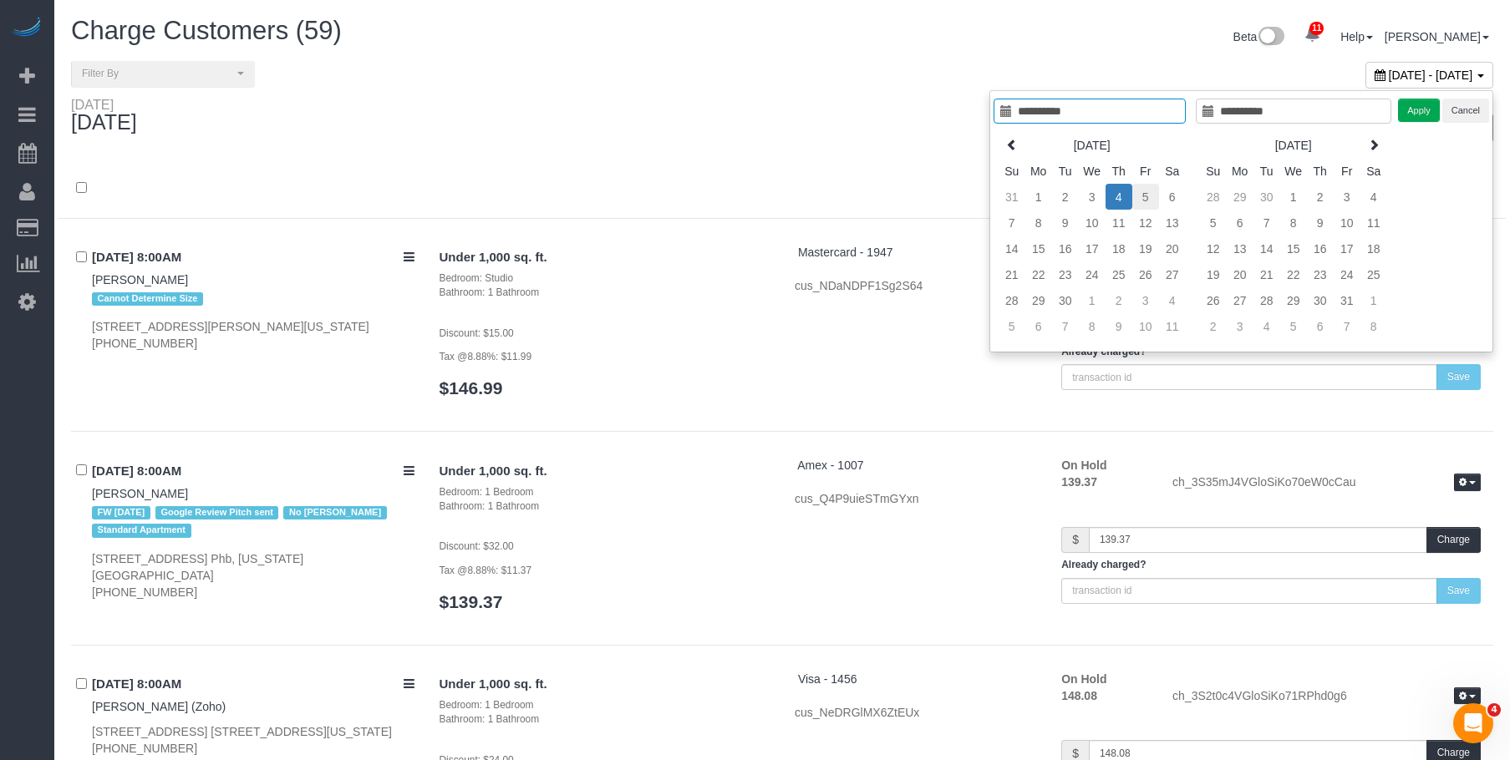
click at [1140, 197] on td "5" at bounding box center [1145, 197] width 27 height 26
type input "**********"
click at [1140, 197] on td "5" at bounding box center [1145, 197] width 27 height 26
type input "**********"
click at [1417, 114] on button "Apply" at bounding box center [1419, 111] width 42 height 24
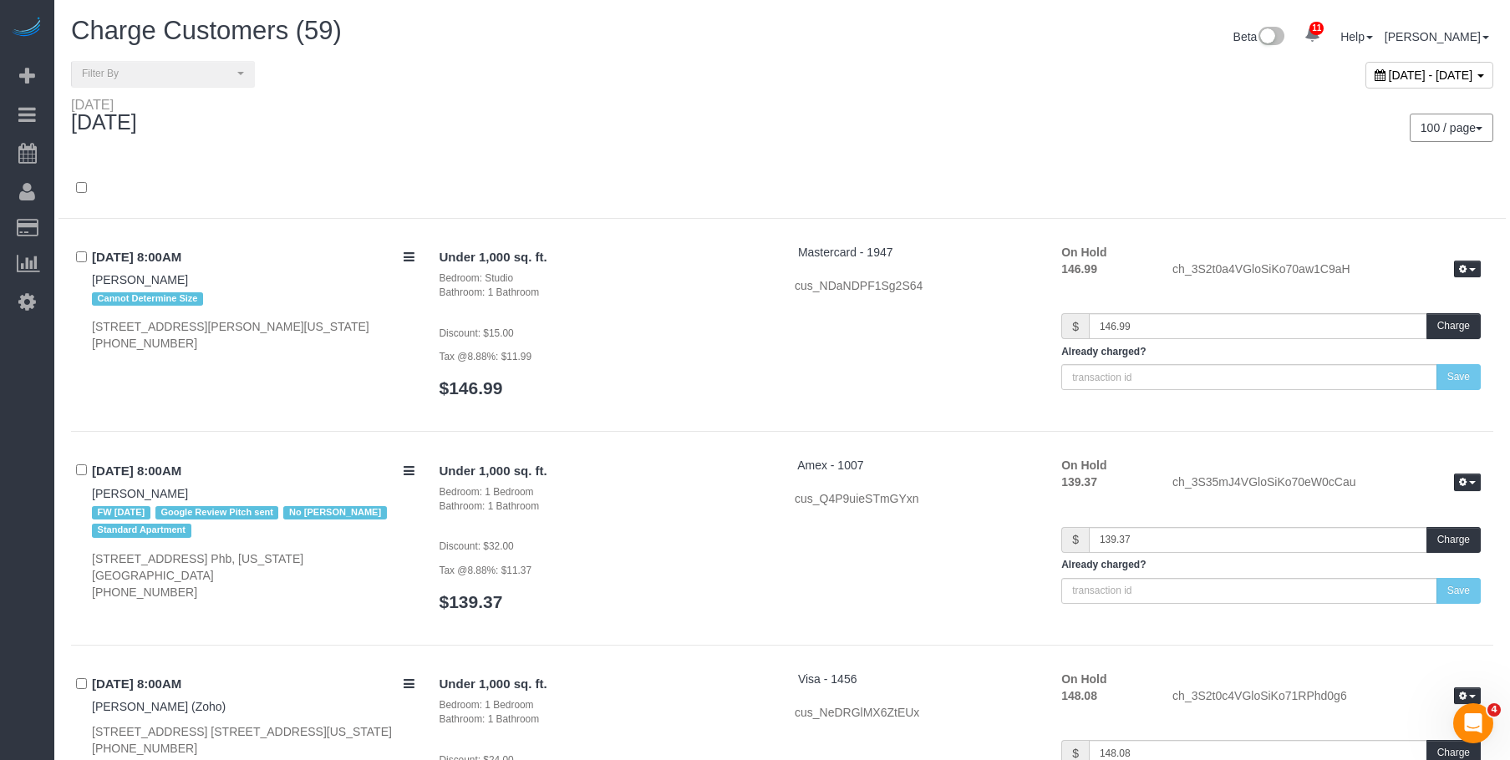
click at [935, 95] on div "September 05, 2025 - September 05, 2025" at bounding box center [1143, 79] width 723 height 36
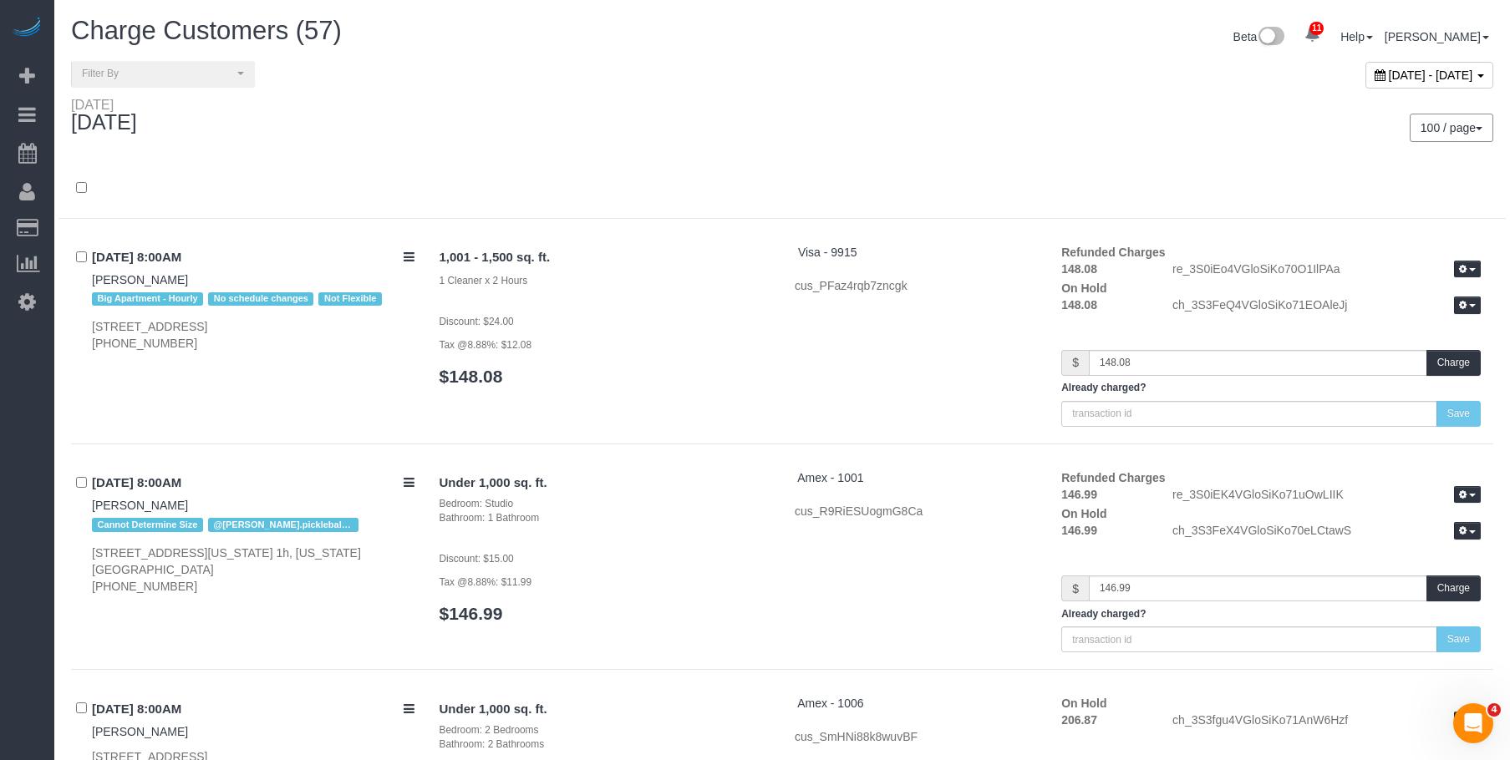
scroll to position [4947, 0]
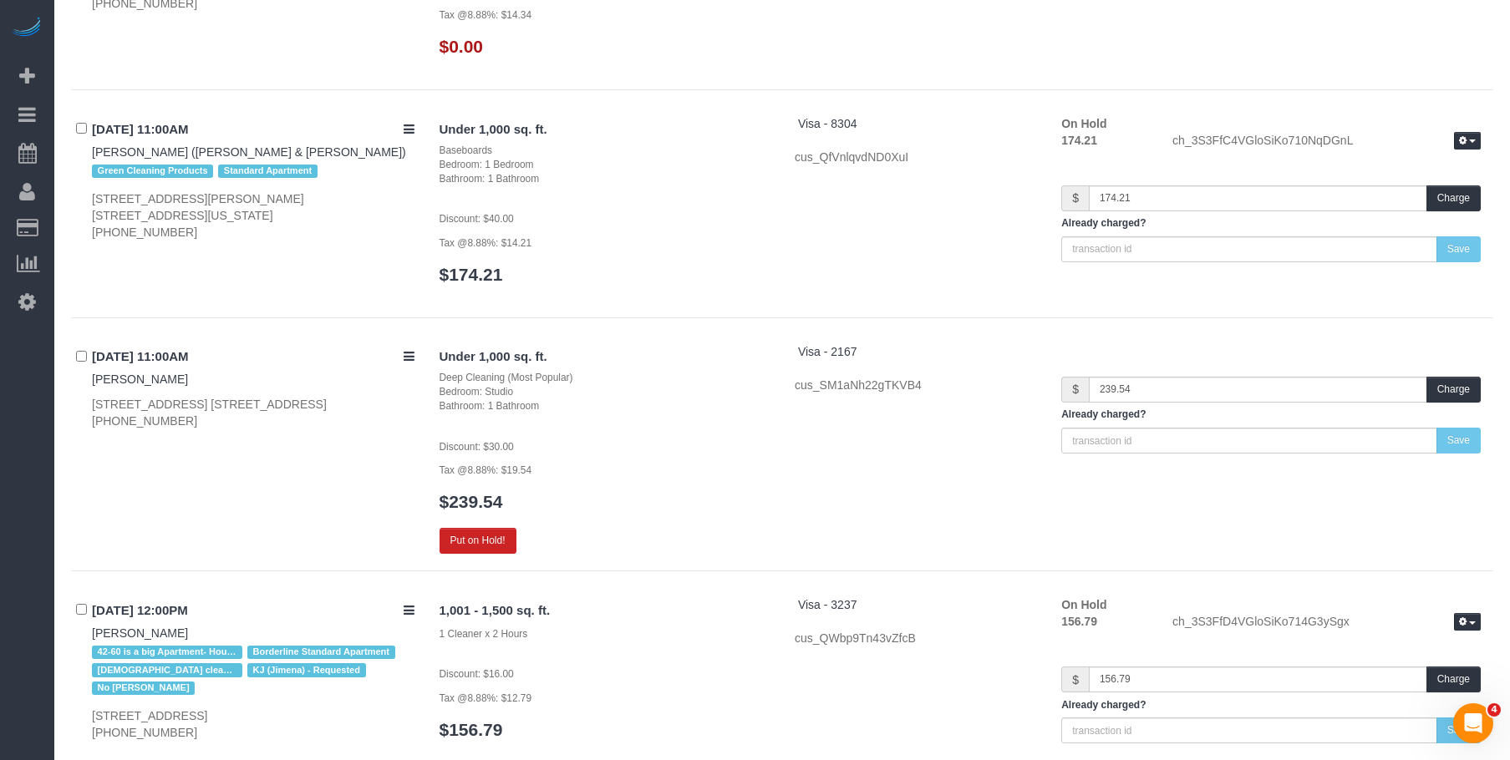
click at [269, 302] on div "09/05/2025 11:00AM Andrew Norwich (Kirkland & Ellis) Green Cleaning Products St…" at bounding box center [782, 216] width 1422 height 203
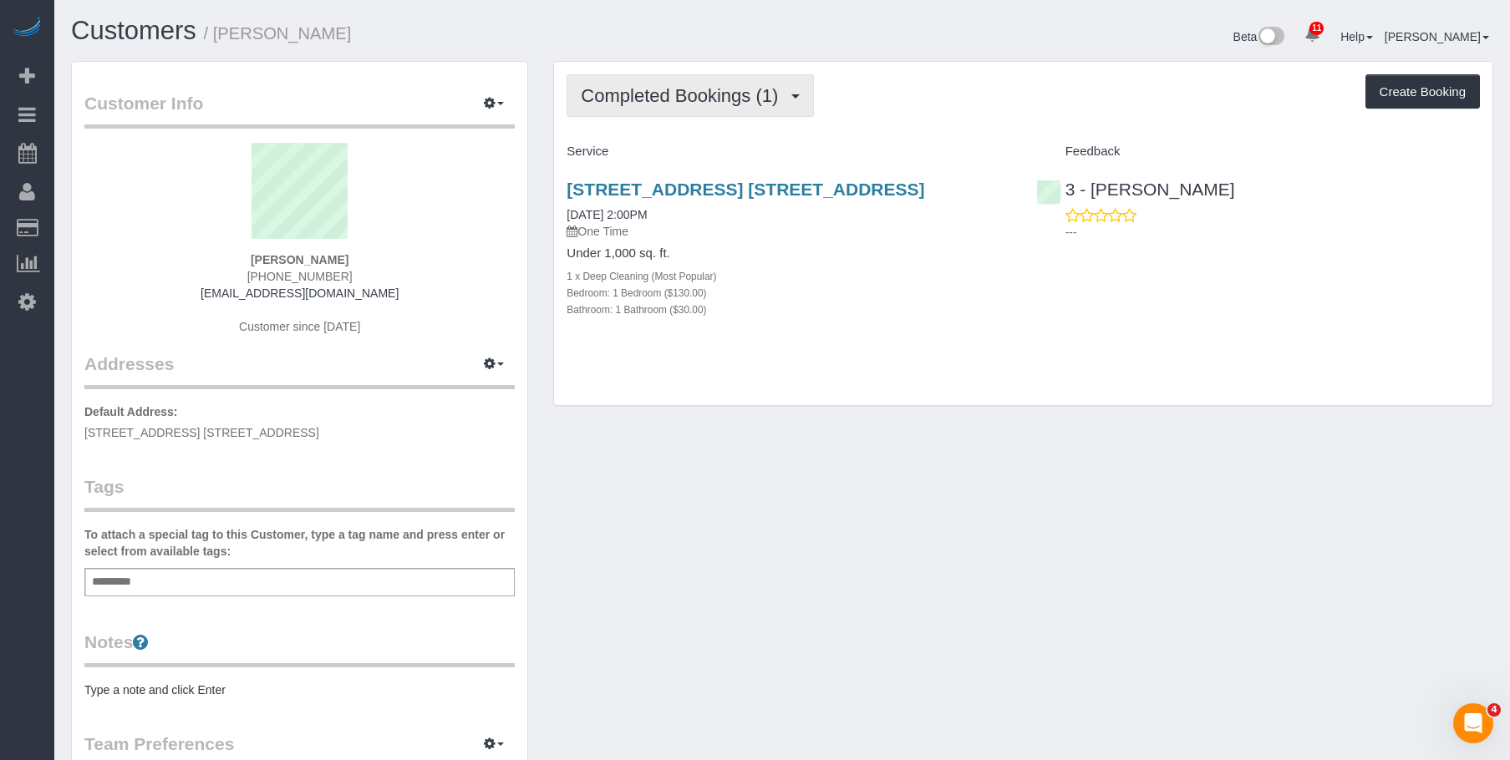
click at [674, 97] on span "Completed Bookings (1)" at bounding box center [684, 95] width 206 height 21
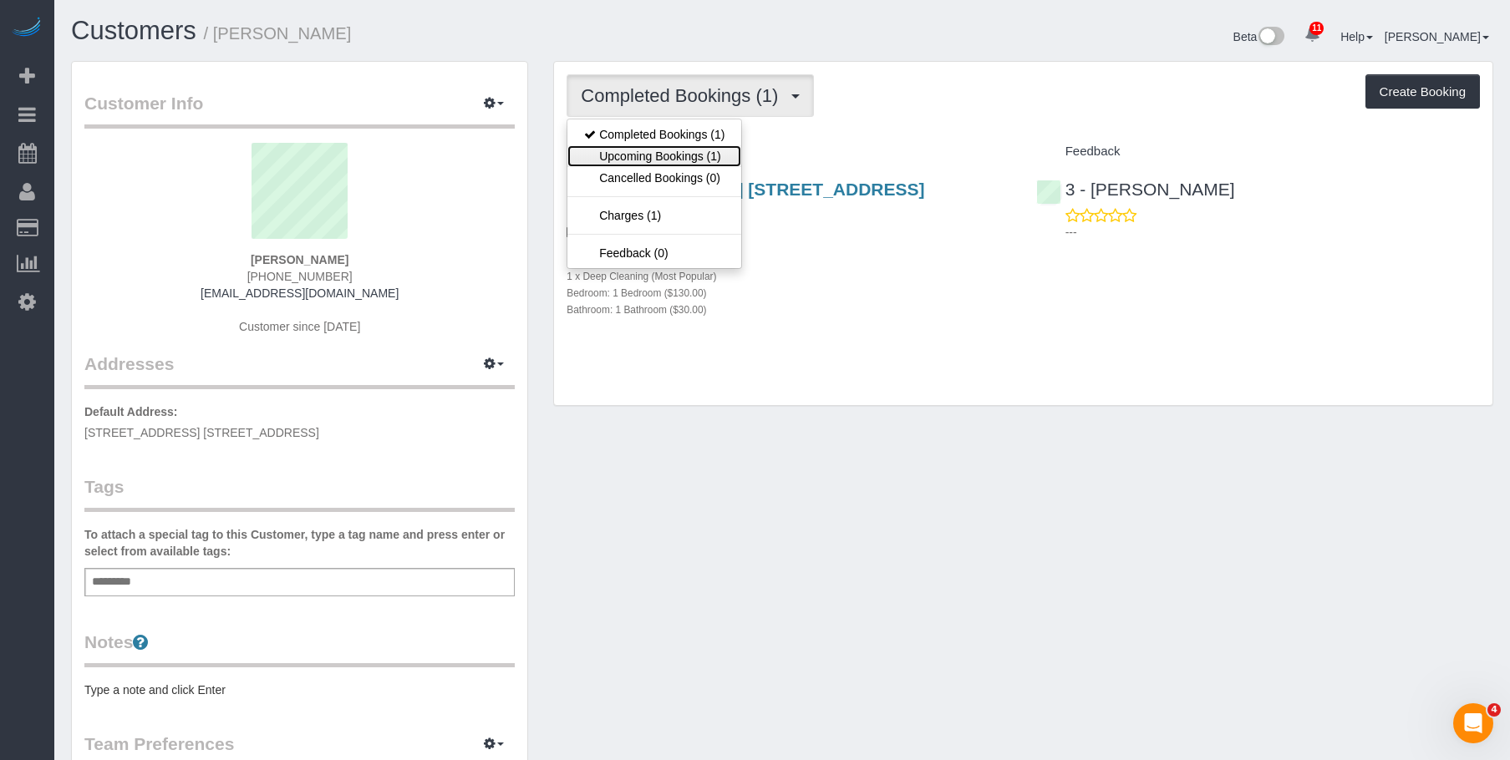
click at [658, 154] on link "Upcoming Bookings (1)" at bounding box center [654, 156] width 174 height 22
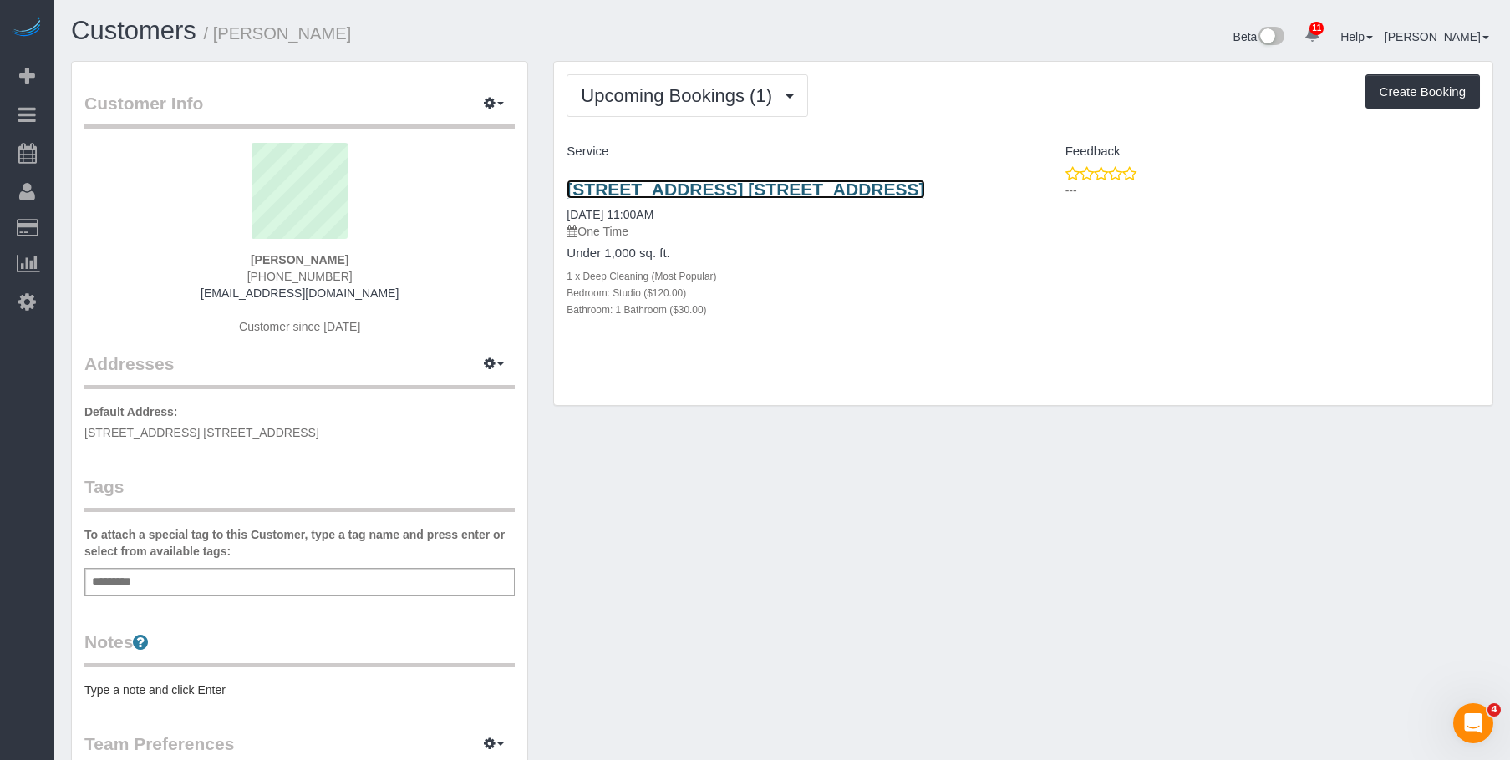
click at [713, 188] on link "[STREET_ADDRESS] [STREET_ADDRESS]" at bounding box center [745, 189] width 358 height 19
drag, startPoint x: 555, startPoint y: 184, endPoint x: 1124, endPoint y: 81, distance: 578.1
click at [988, 179] on div "[STREET_ADDRESS] [STREET_ADDRESS] [DATE] 11:00AM One Time Under 1,000 sq. ft. 1…" at bounding box center [788, 257] width 469 height 185
copy link "[STREET_ADDRESS] [STREET_ADDRESS]"
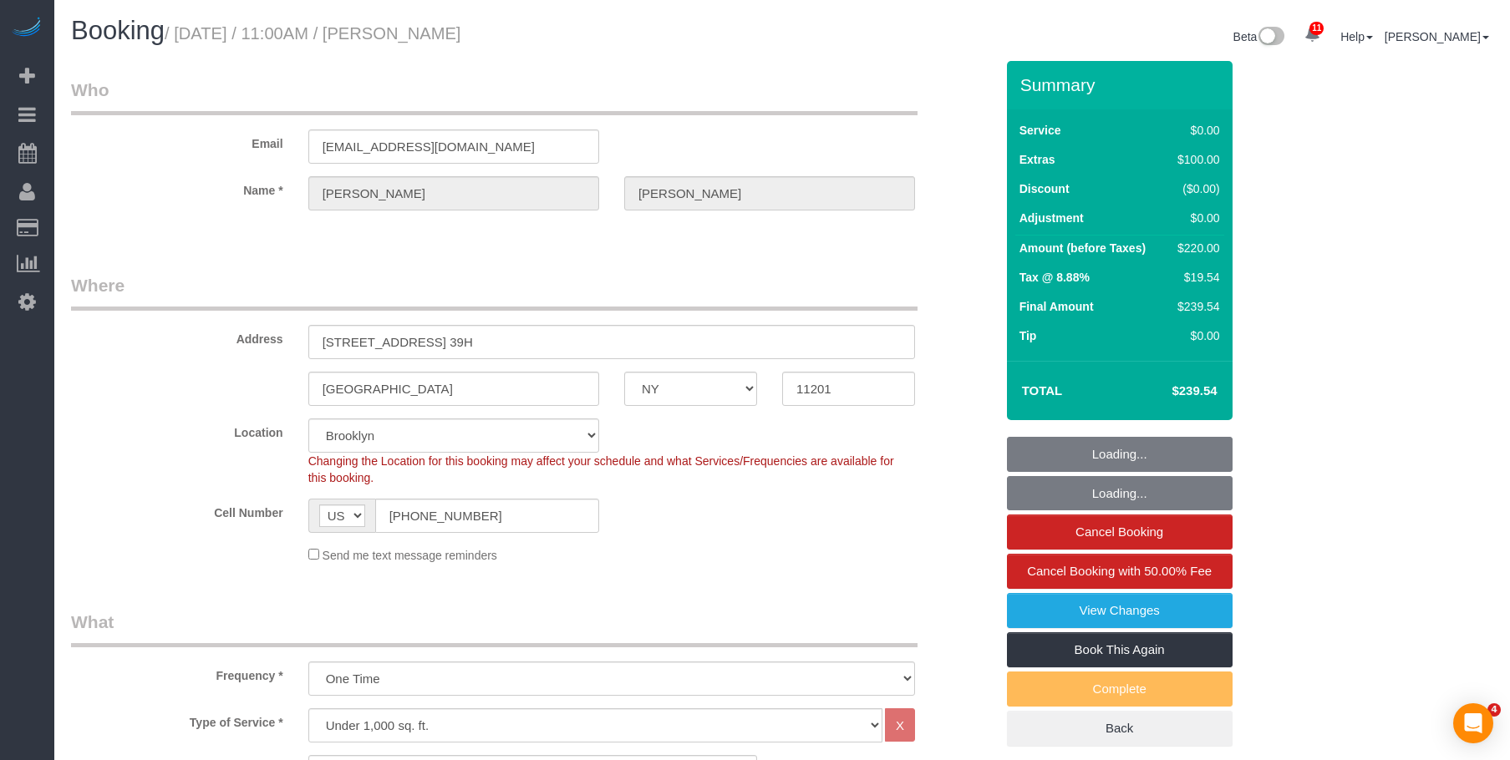
select select "NY"
select select "spot1"
select select "number:89"
select select "number:74"
select select "number:14"
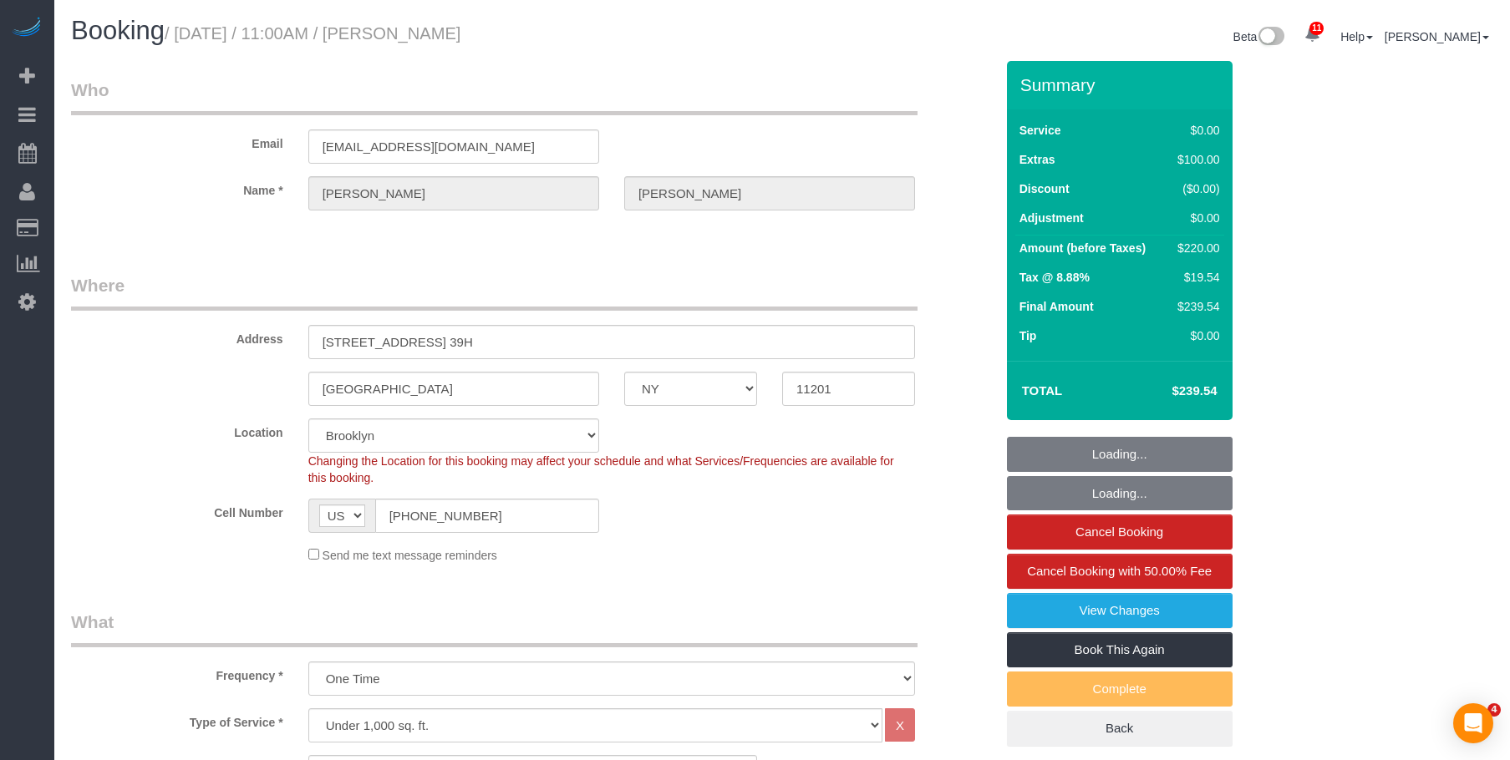
select select "number:6"
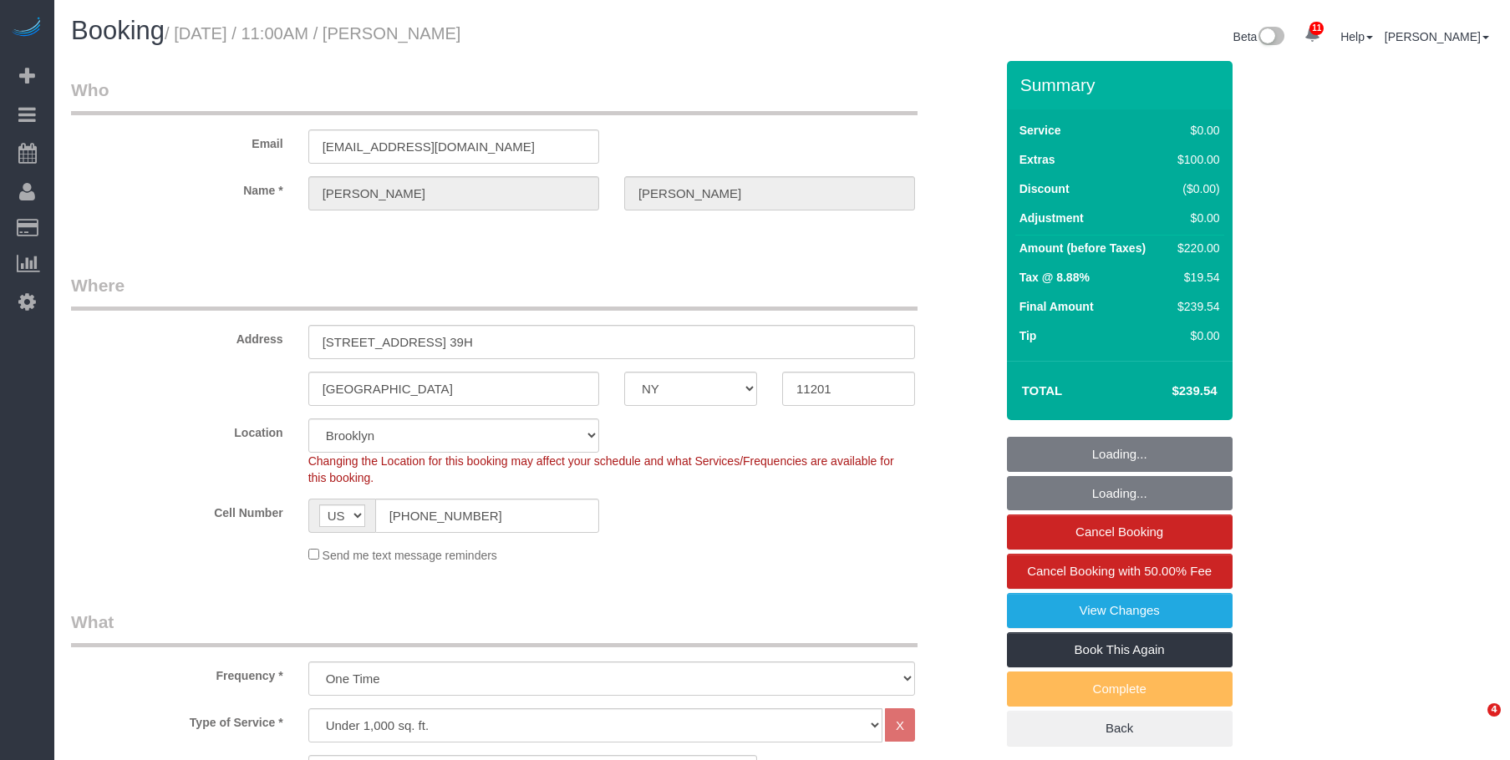
select select "NY"
select select "spot1"
select select "number:89"
select select "number:74"
select select "number:14"
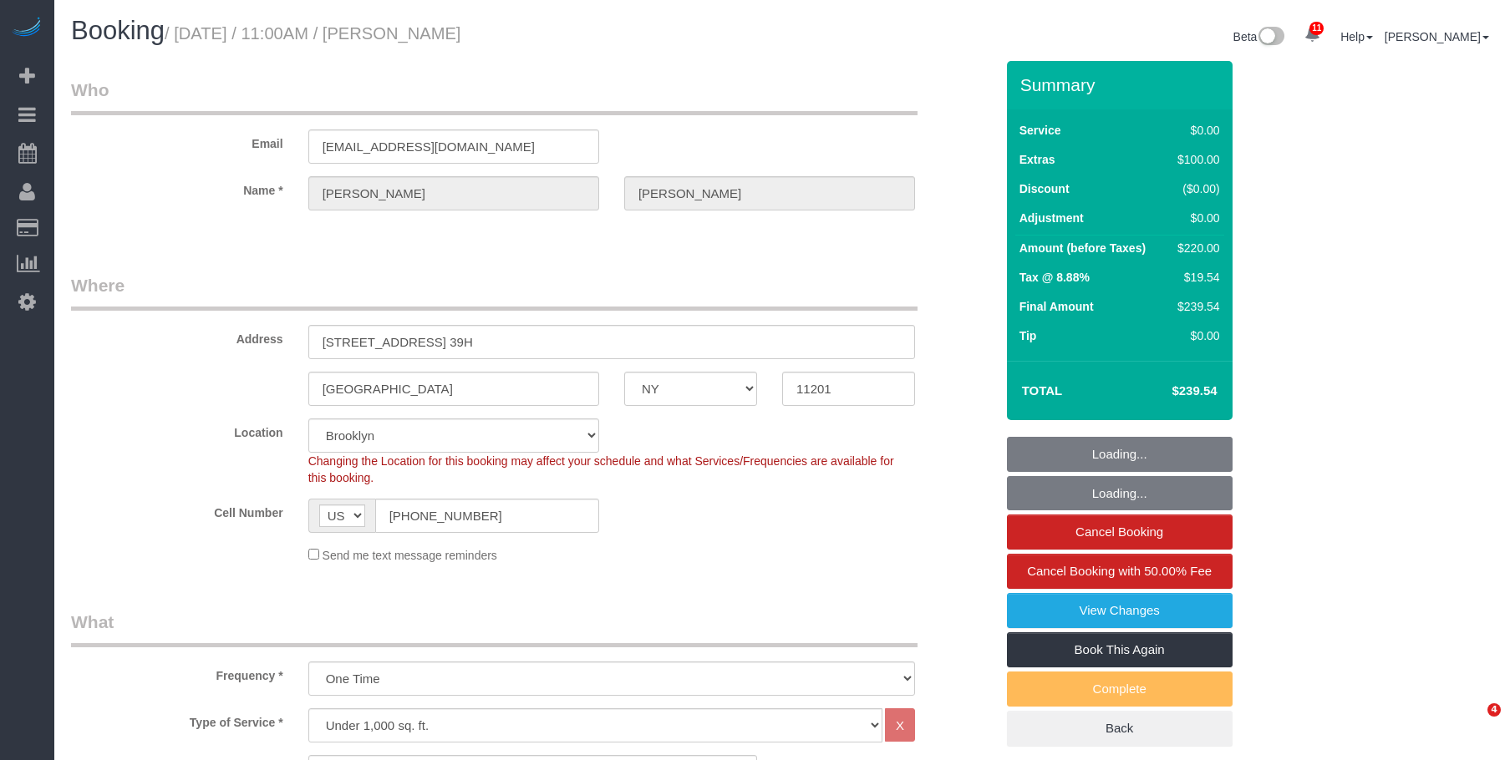
select select "number:6"
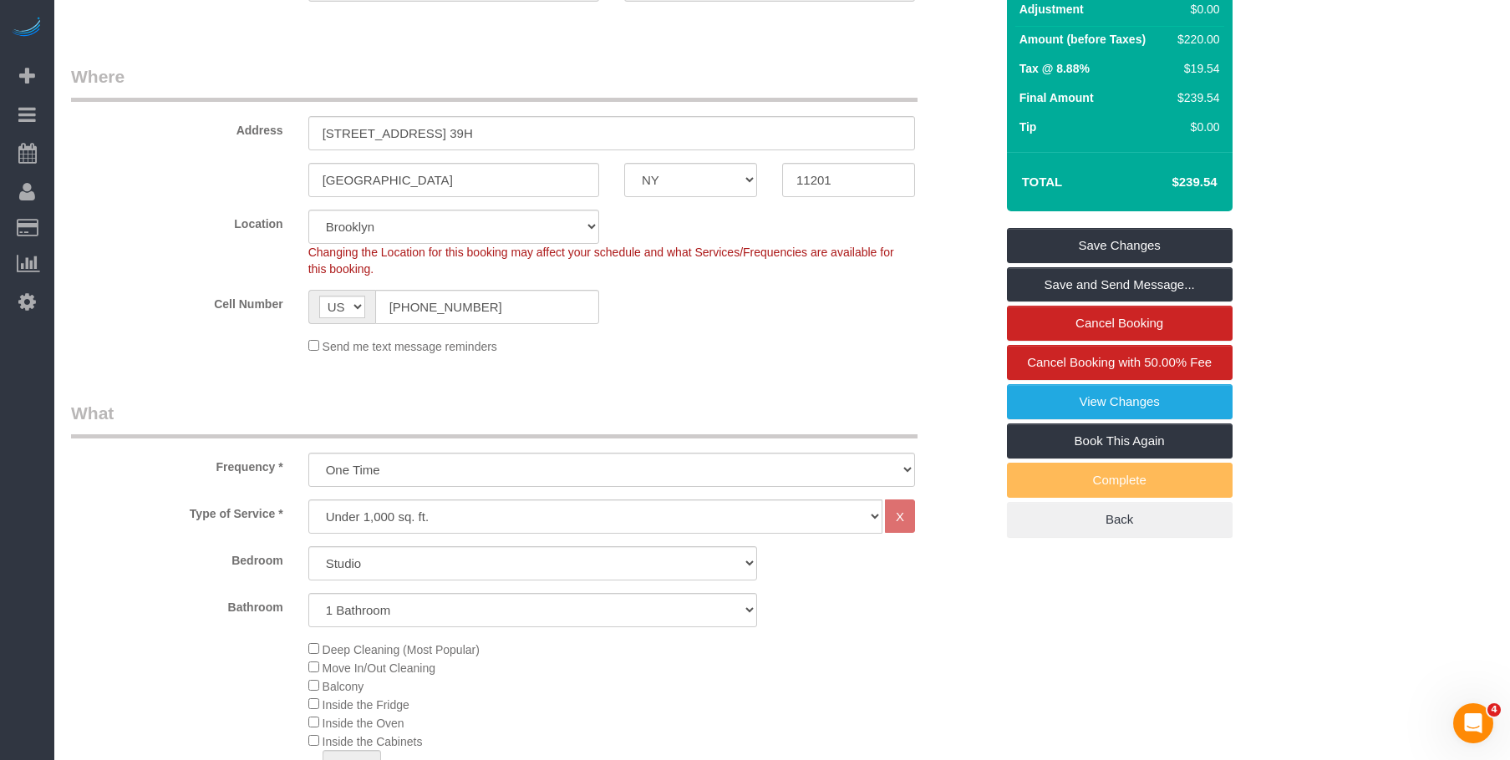
scroll to position [84, 0]
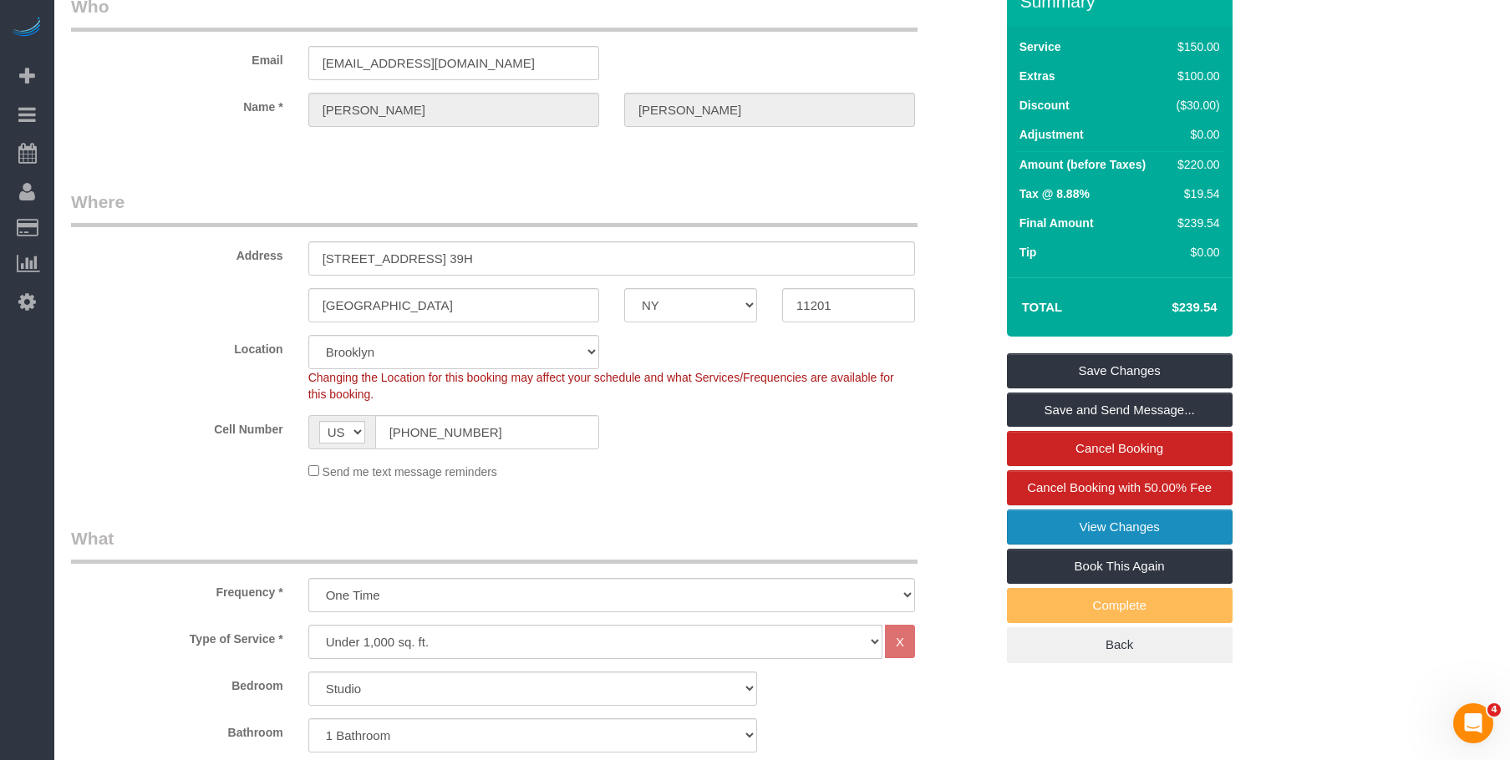
click at [1020, 526] on link "View Changes" at bounding box center [1120, 527] width 226 height 35
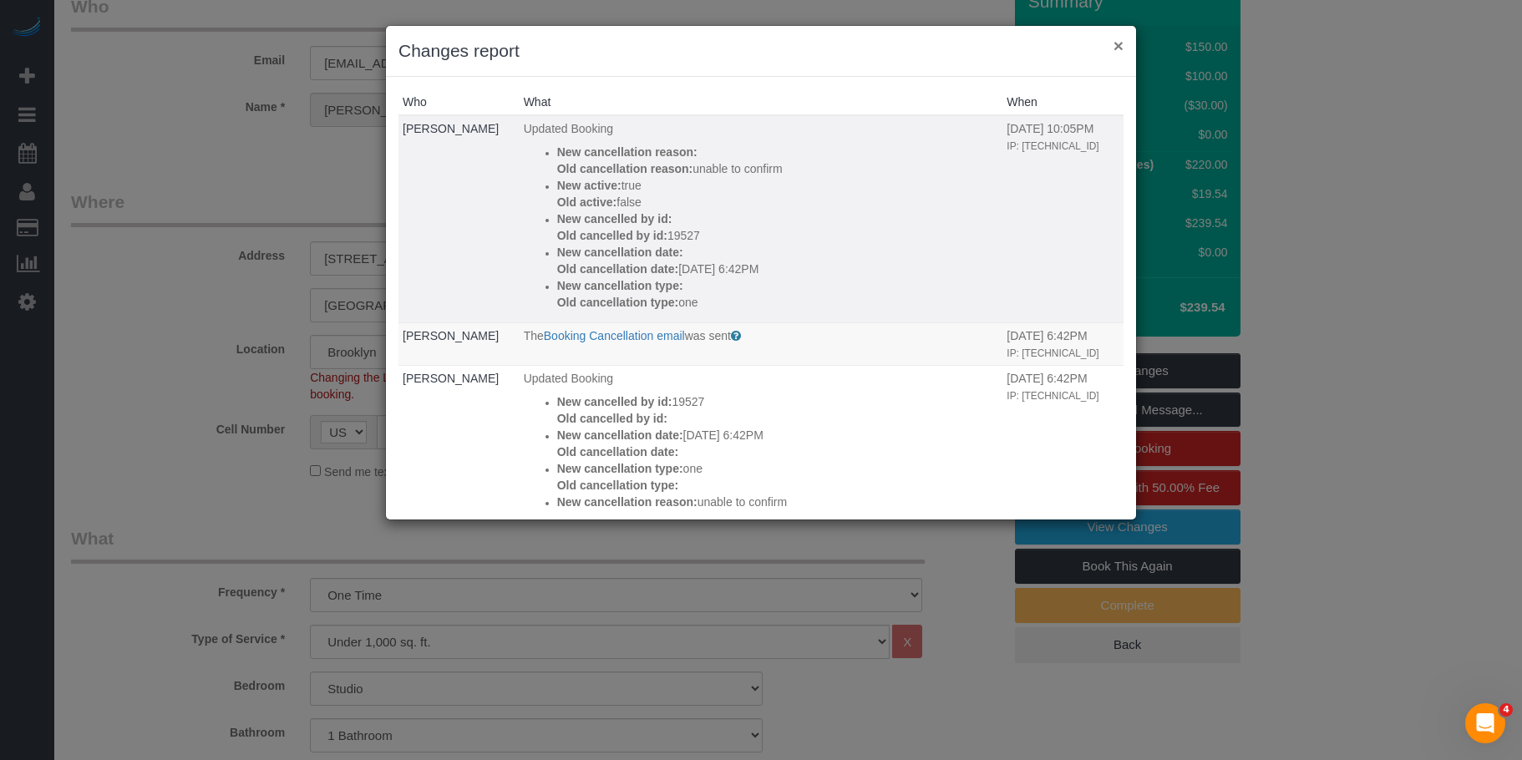
drag, startPoint x: 1118, startPoint y: 45, endPoint x: 993, endPoint y: 93, distance: 133.3
click at [1118, 45] on button "×" at bounding box center [1119, 46] width 10 height 18
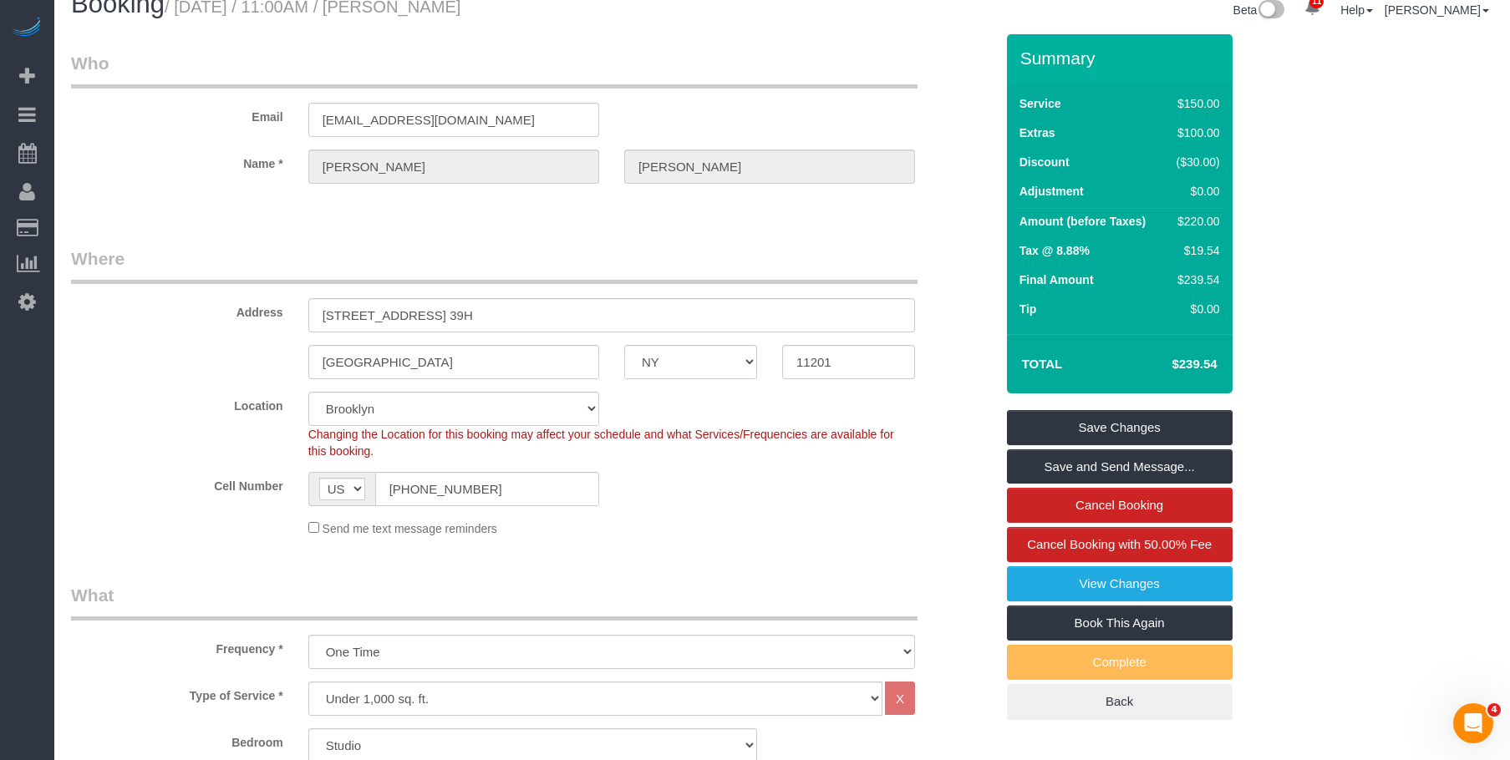
scroll to position [0, 0]
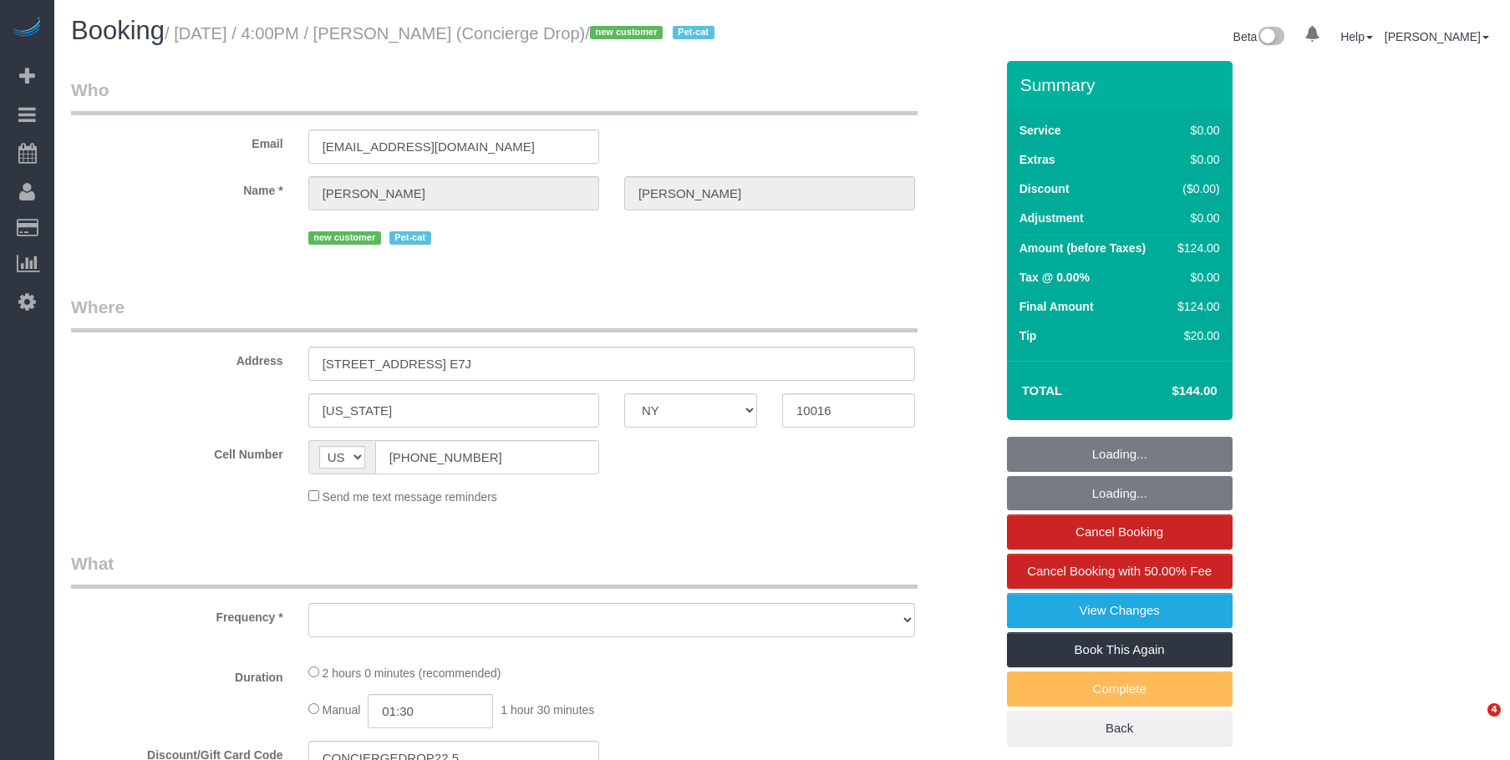
select select "NY"
drag, startPoint x: 808, startPoint y: 98, endPoint x: 765, endPoint y: 259, distance: 166.8
click at [808, 98] on legend "Who" at bounding box center [494, 97] width 846 height 38
select select "object:694"
select select "1"
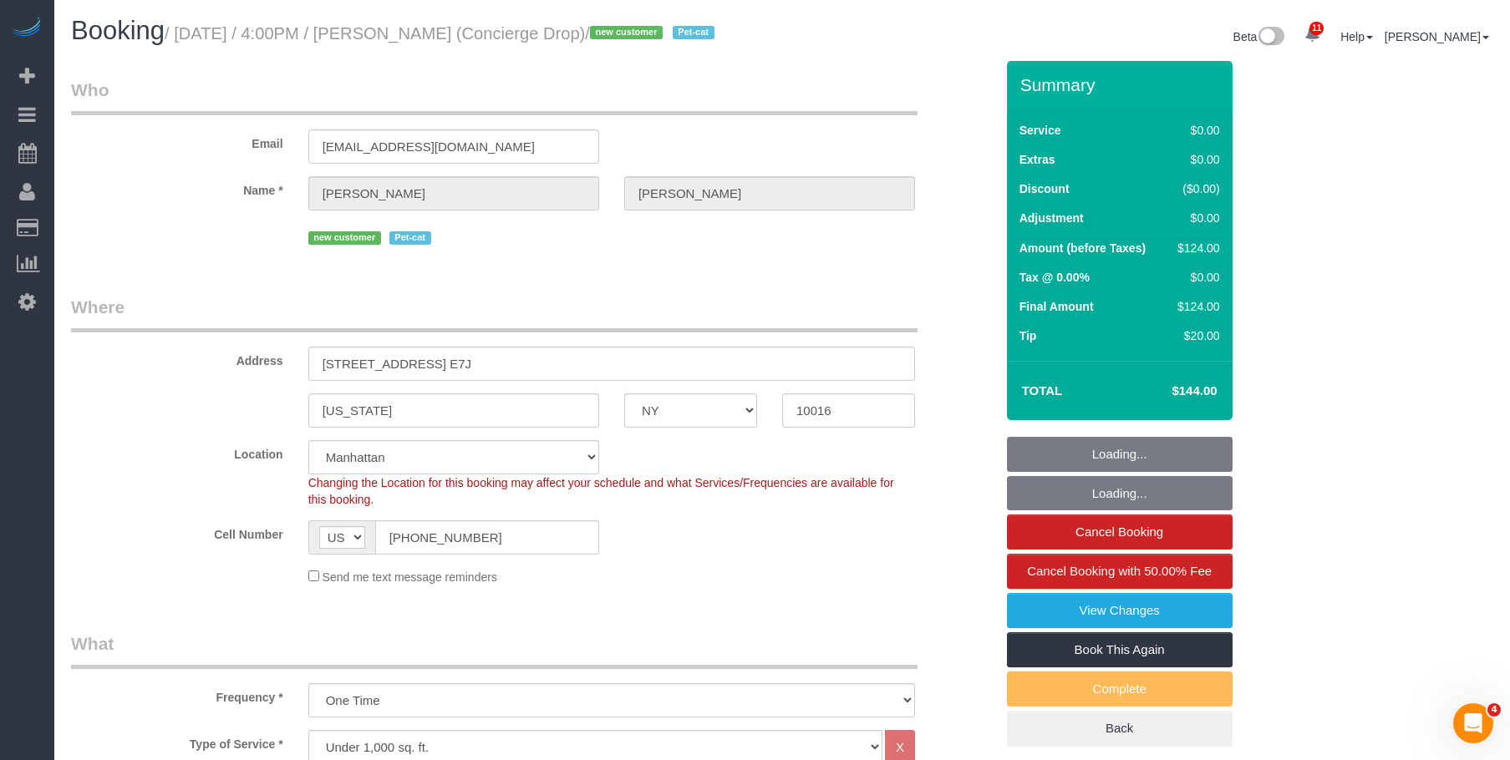
select select "string:stripe-pm_1RaQn24VGloSiKo7zeOF73Wj"
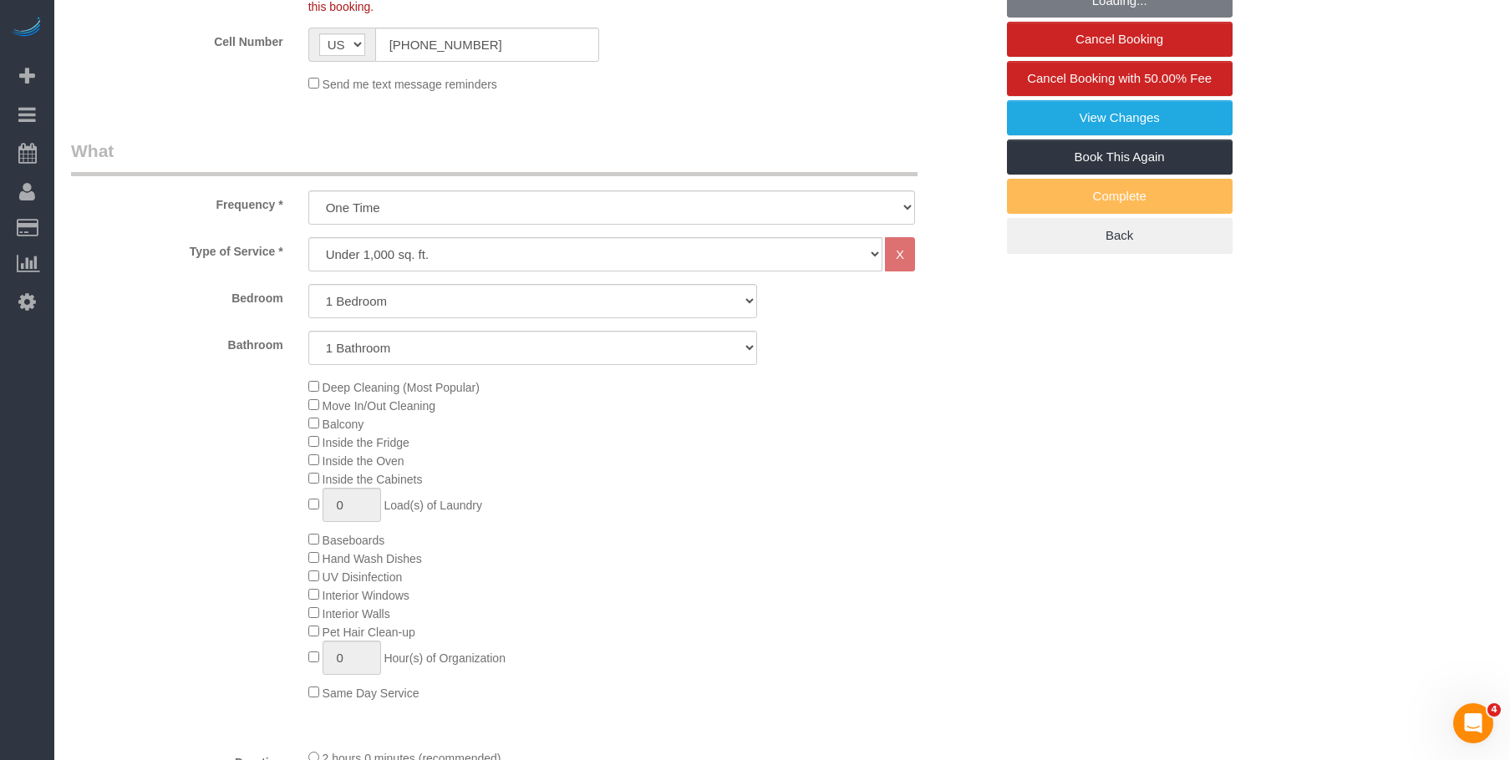
select select "spot1"
select select "number:89"
select select "number:90"
select select "number:13"
select select "number:6"
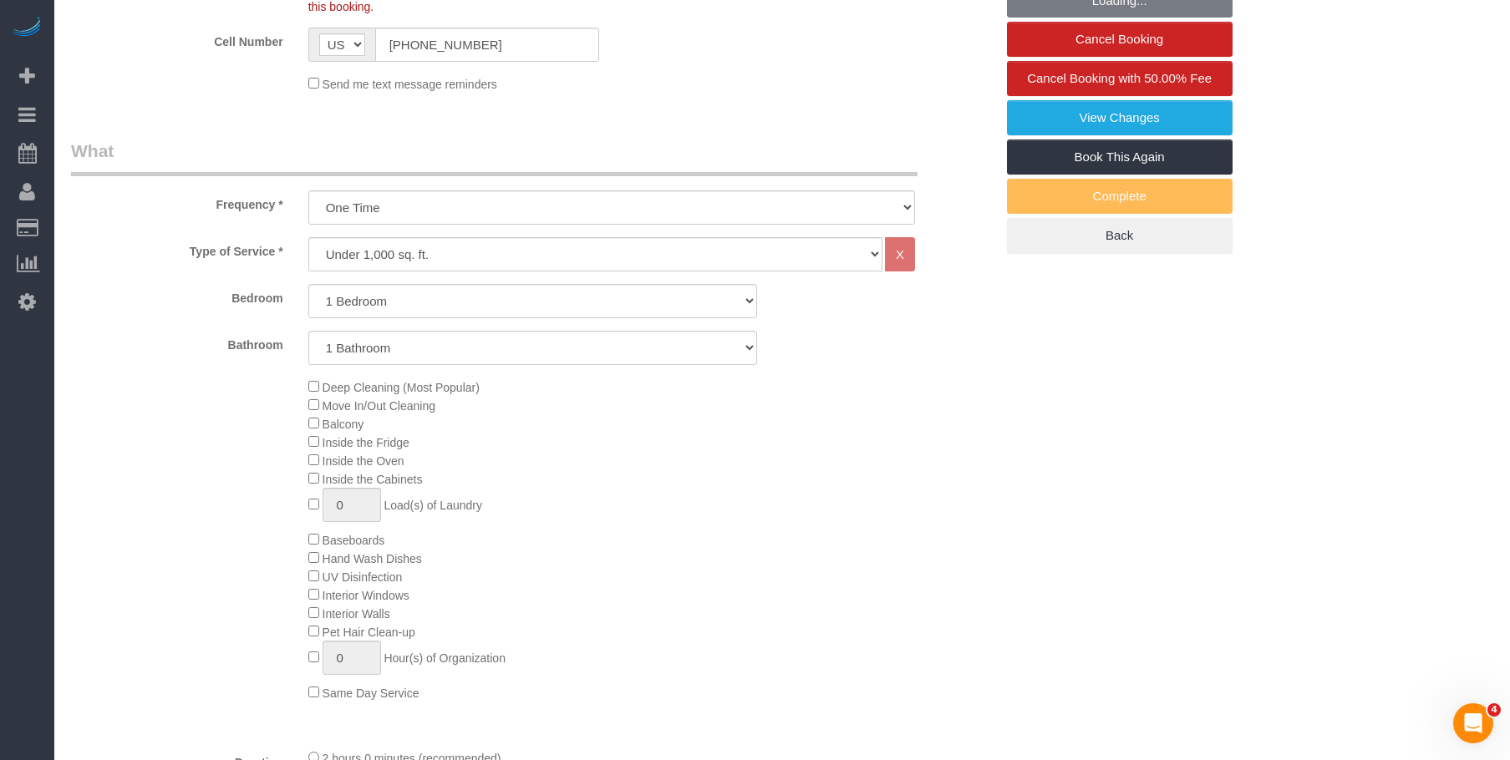
select select "1"
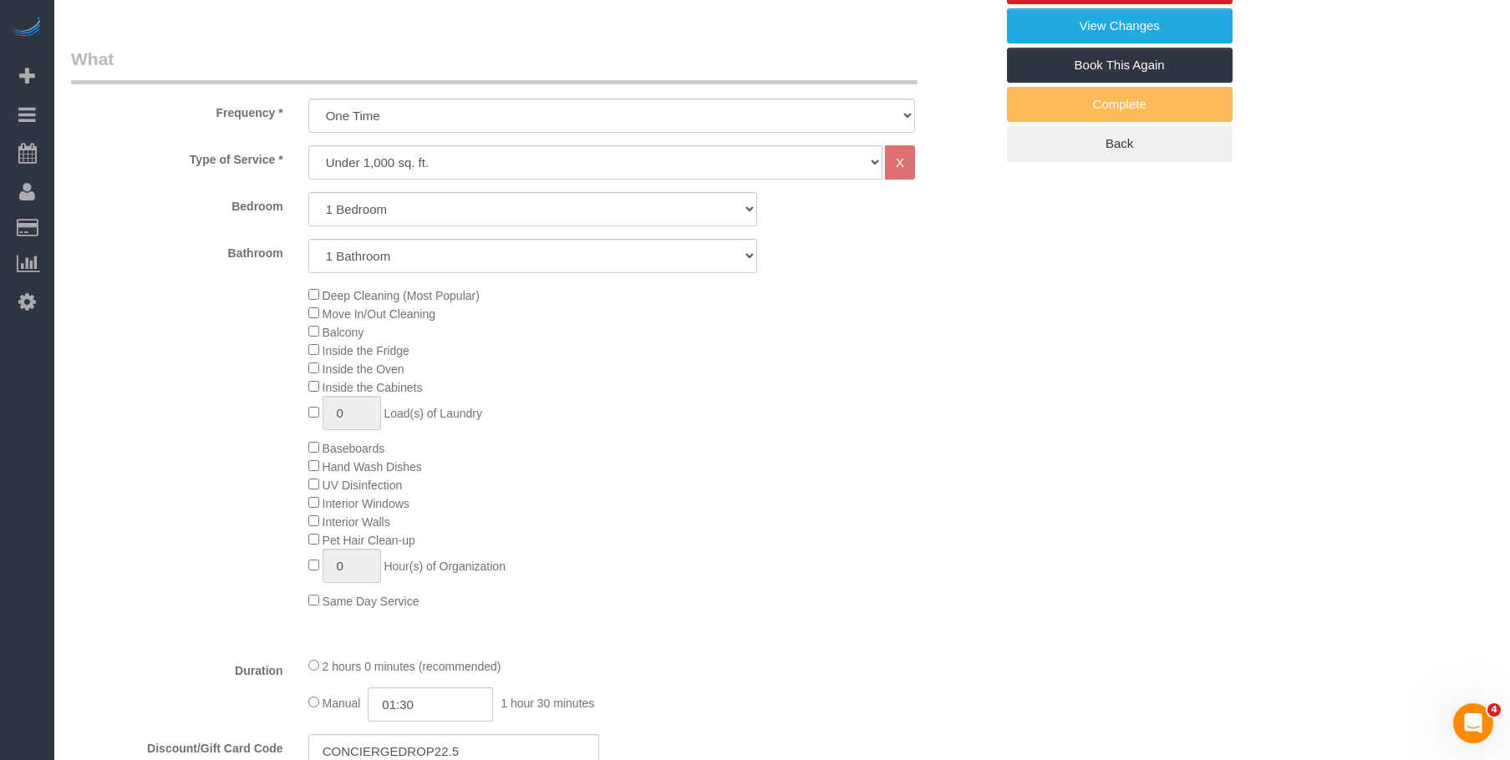
select select "object:1410"
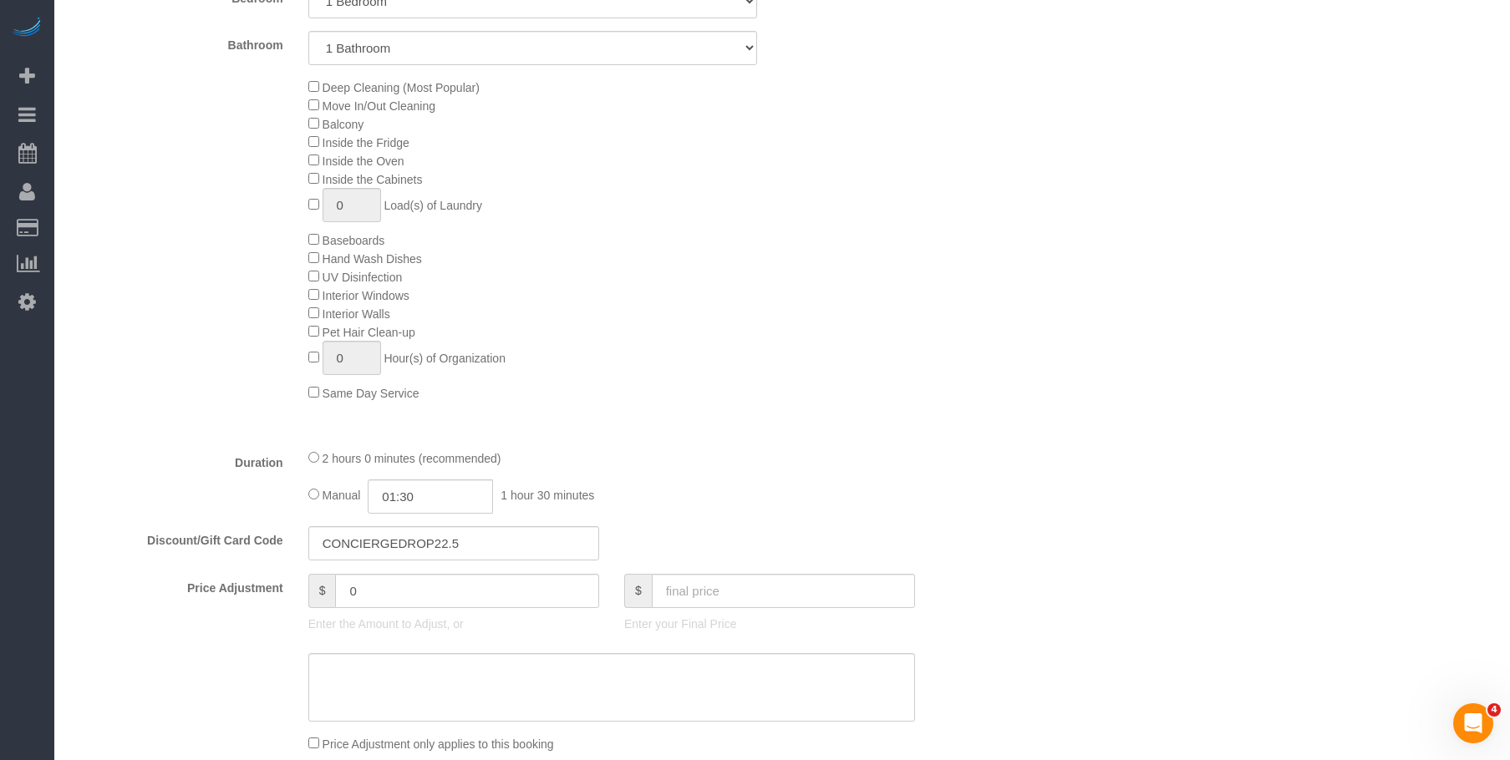
scroll to position [919, 0]
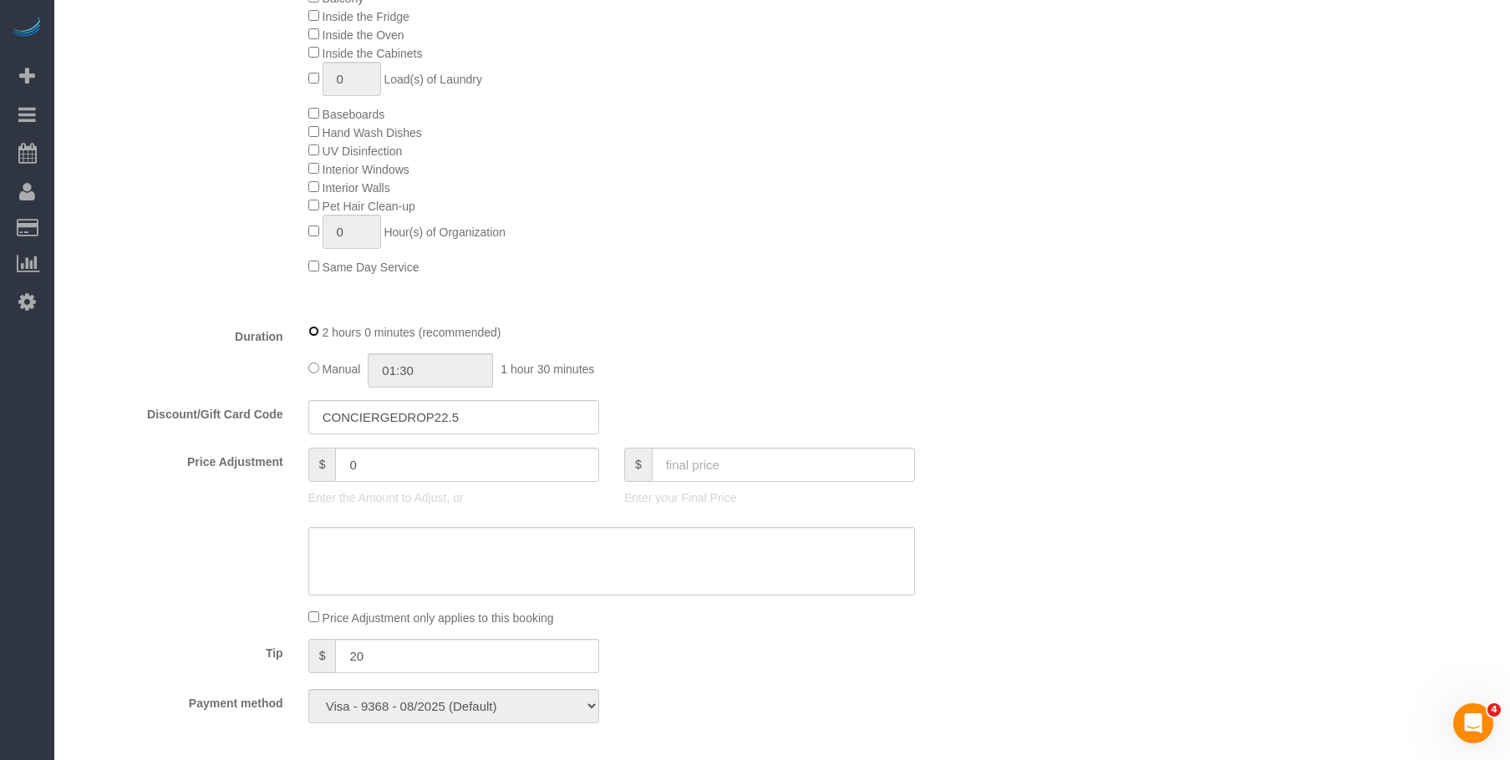
select select "spot44"
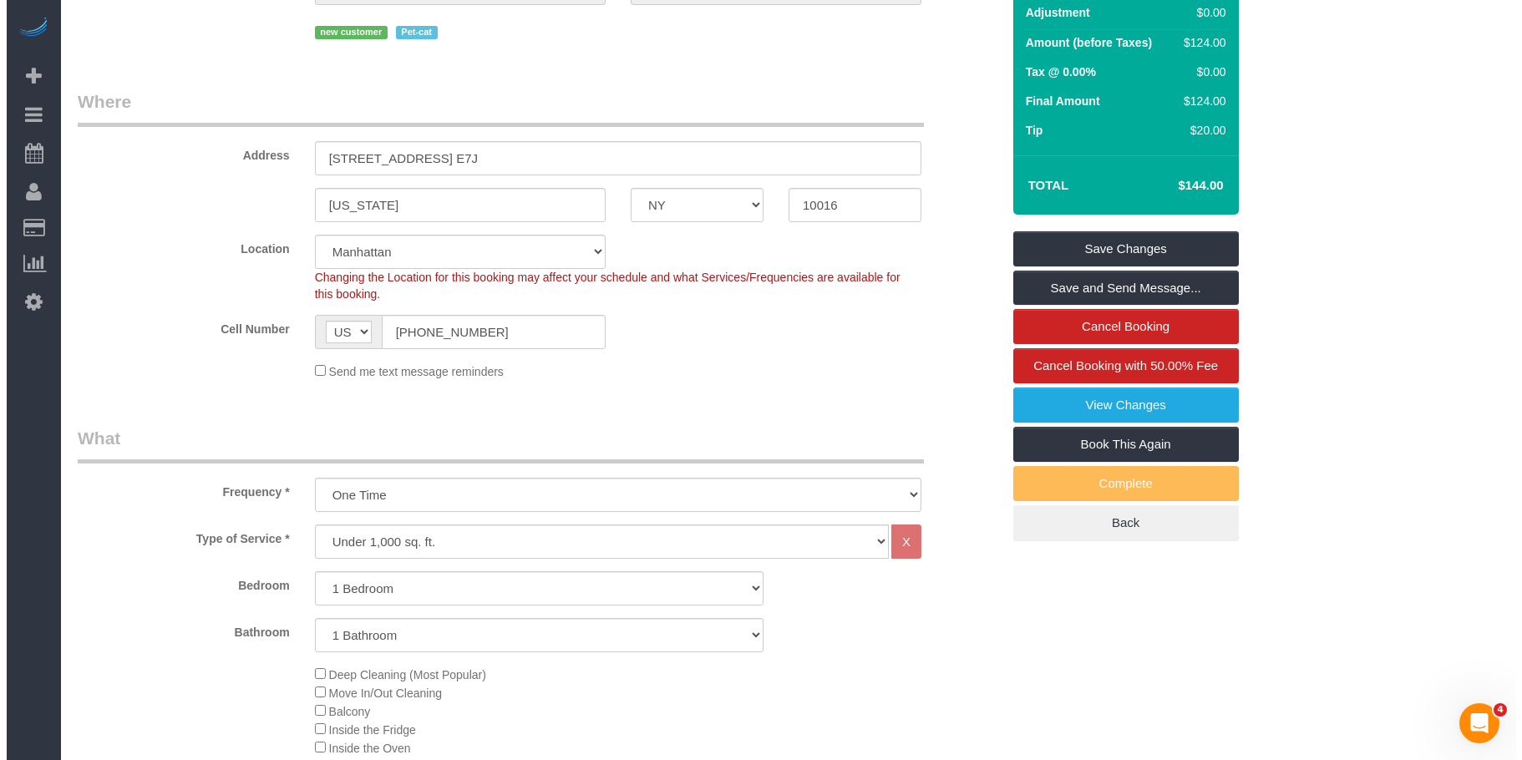
scroll to position [0, 0]
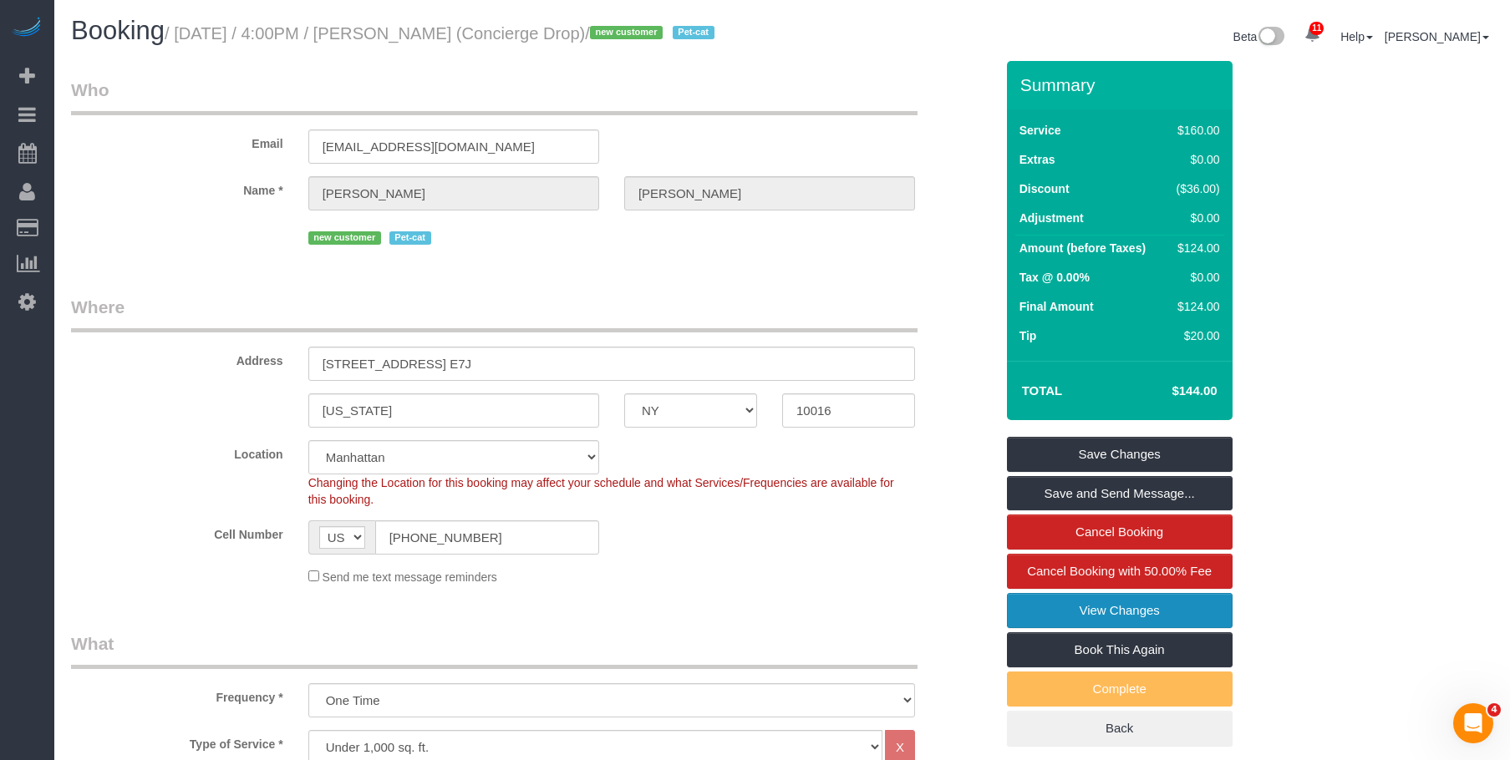
click at [1029, 627] on link "View Changes" at bounding box center [1120, 610] width 226 height 35
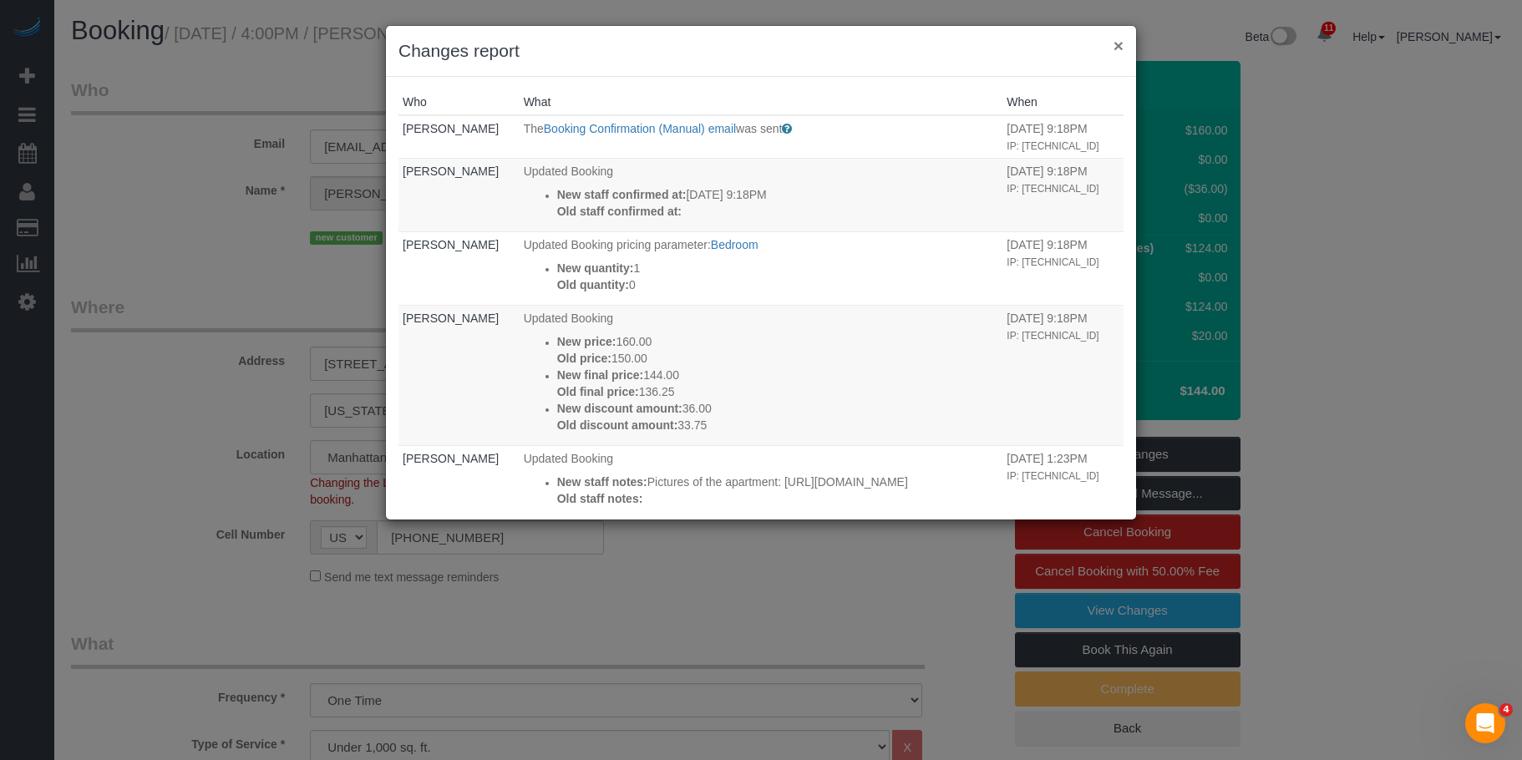
click at [1119, 46] on button "×" at bounding box center [1119, 46] width 10 height 18
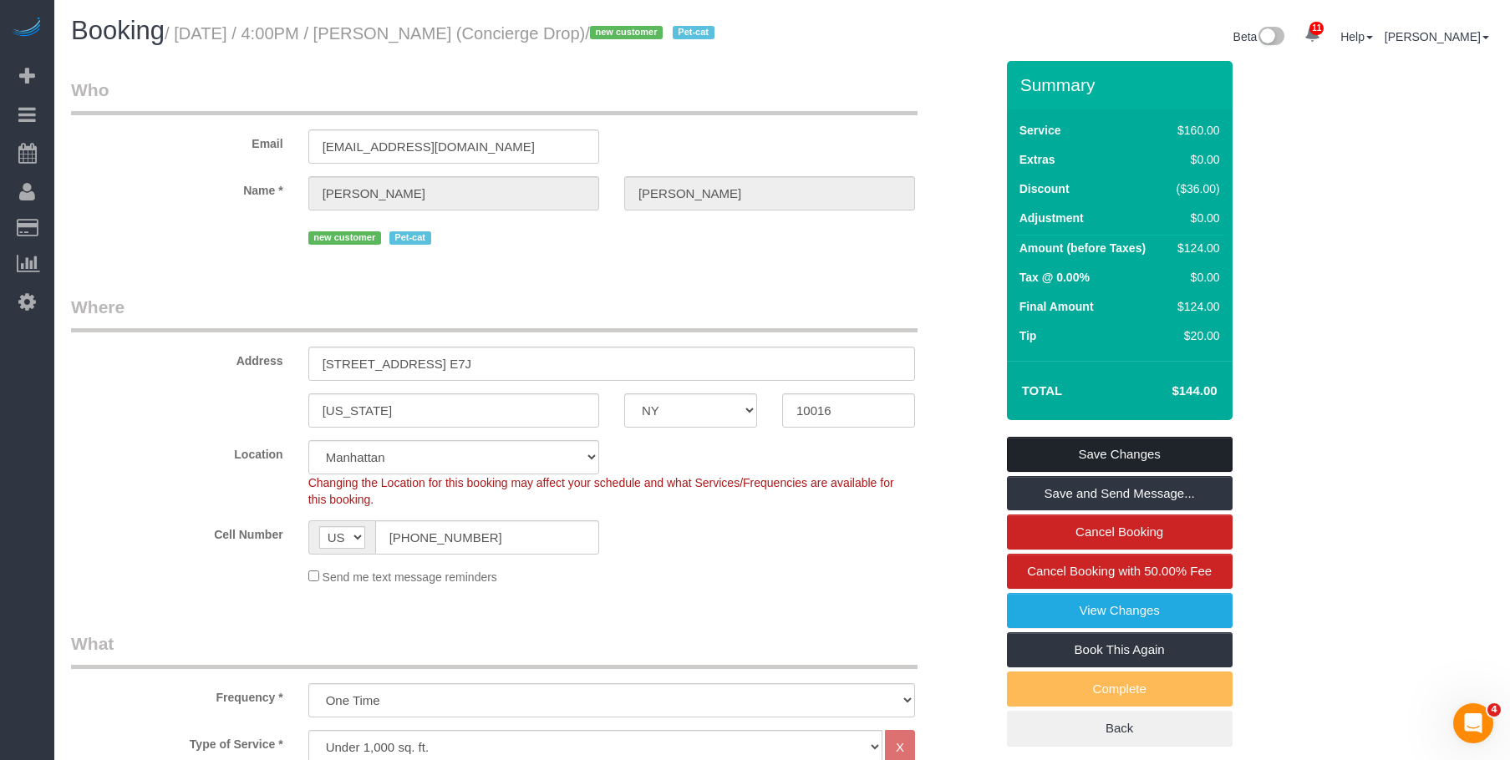
click at [1194, 466] on link "Save Changes" at bounding box center [1120, 454] width 226 height 35
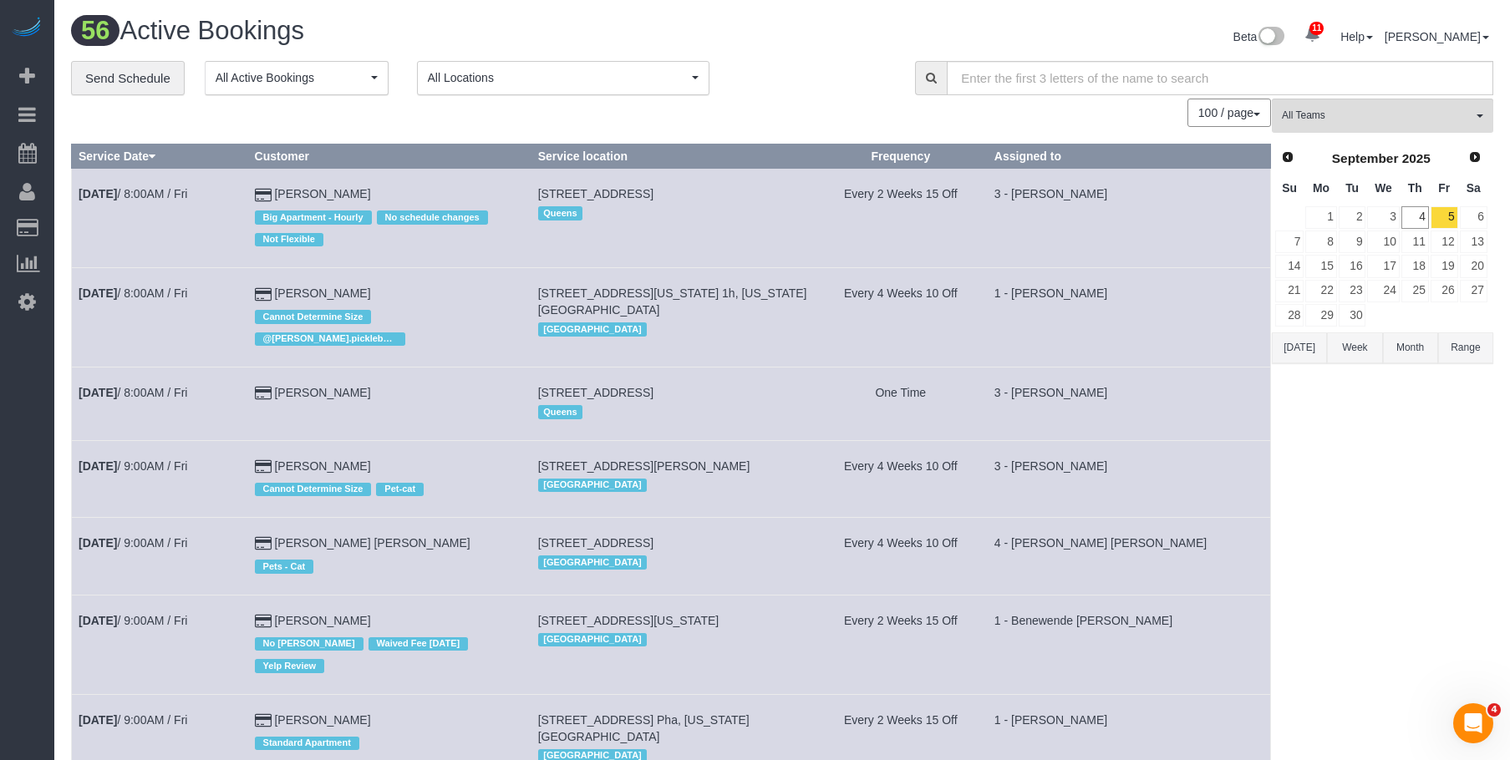
click at [123, 82] on link "Send Schedule" at bounding box center [128, 78] width 114 height 35
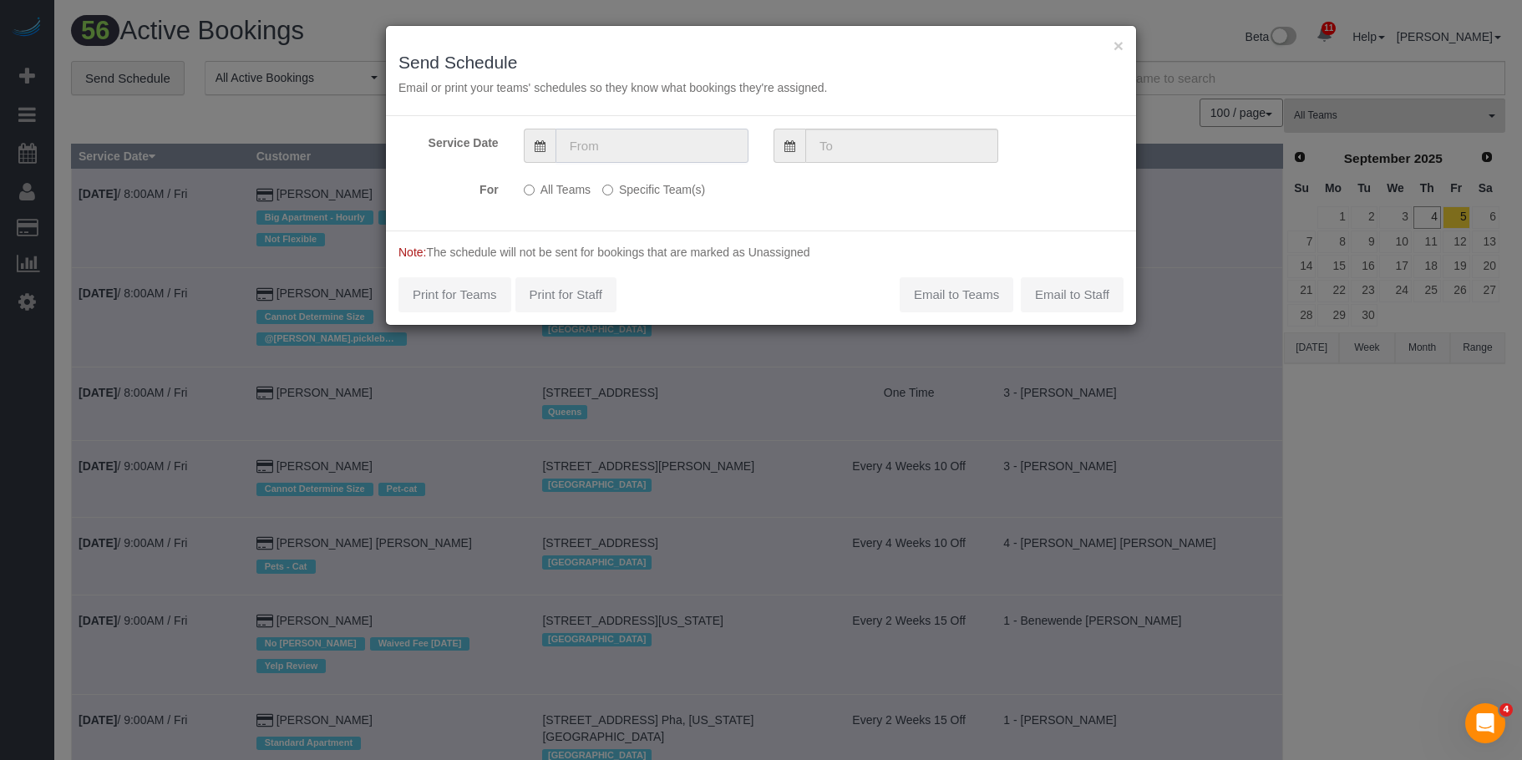
click at [680, 135] on input "text" at bounding box center [652, 146] width 193 height 34
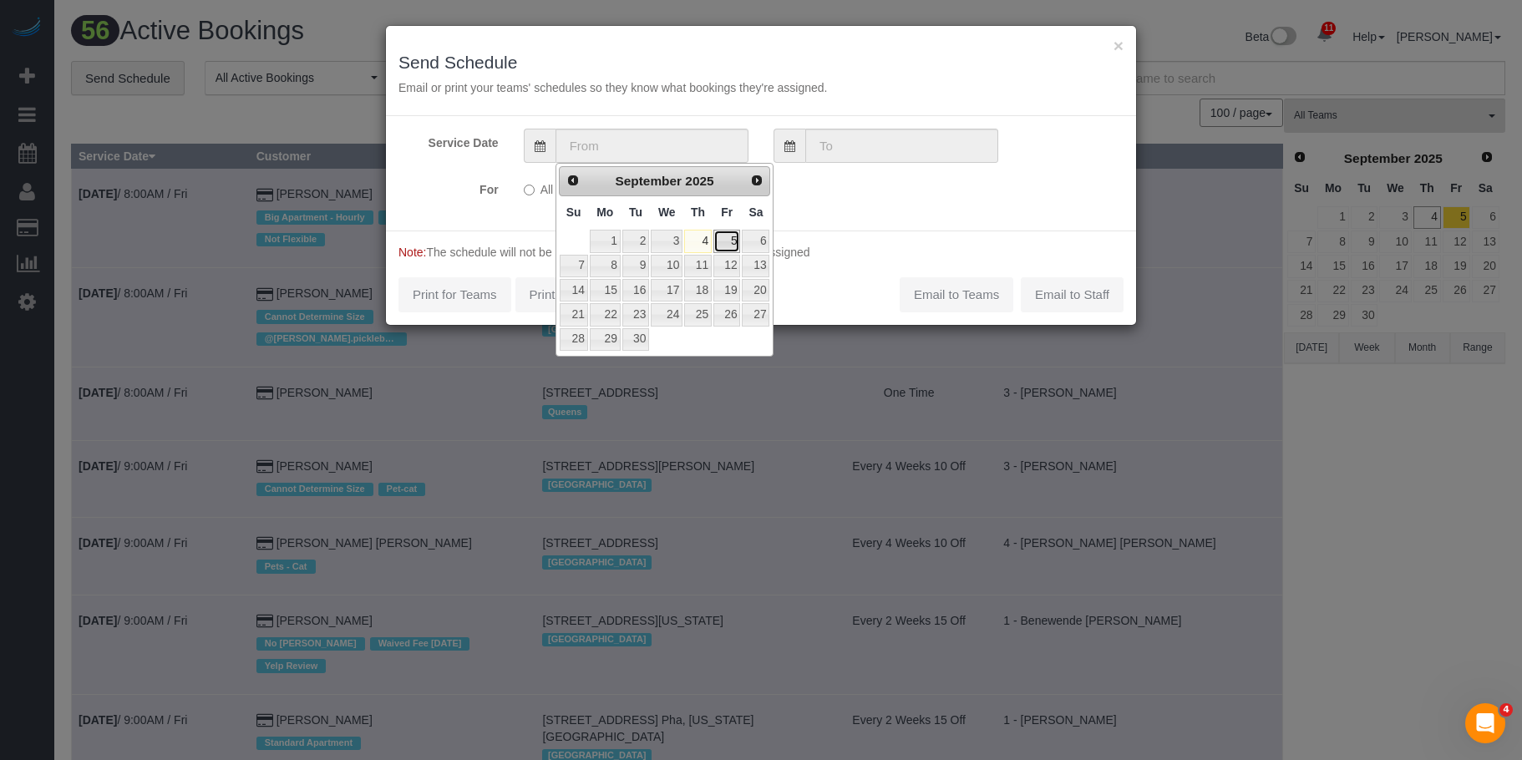
click at [733, 241] on link "5" at bounding box center [726, 241] width 27 height 23
type input "[DATE]"
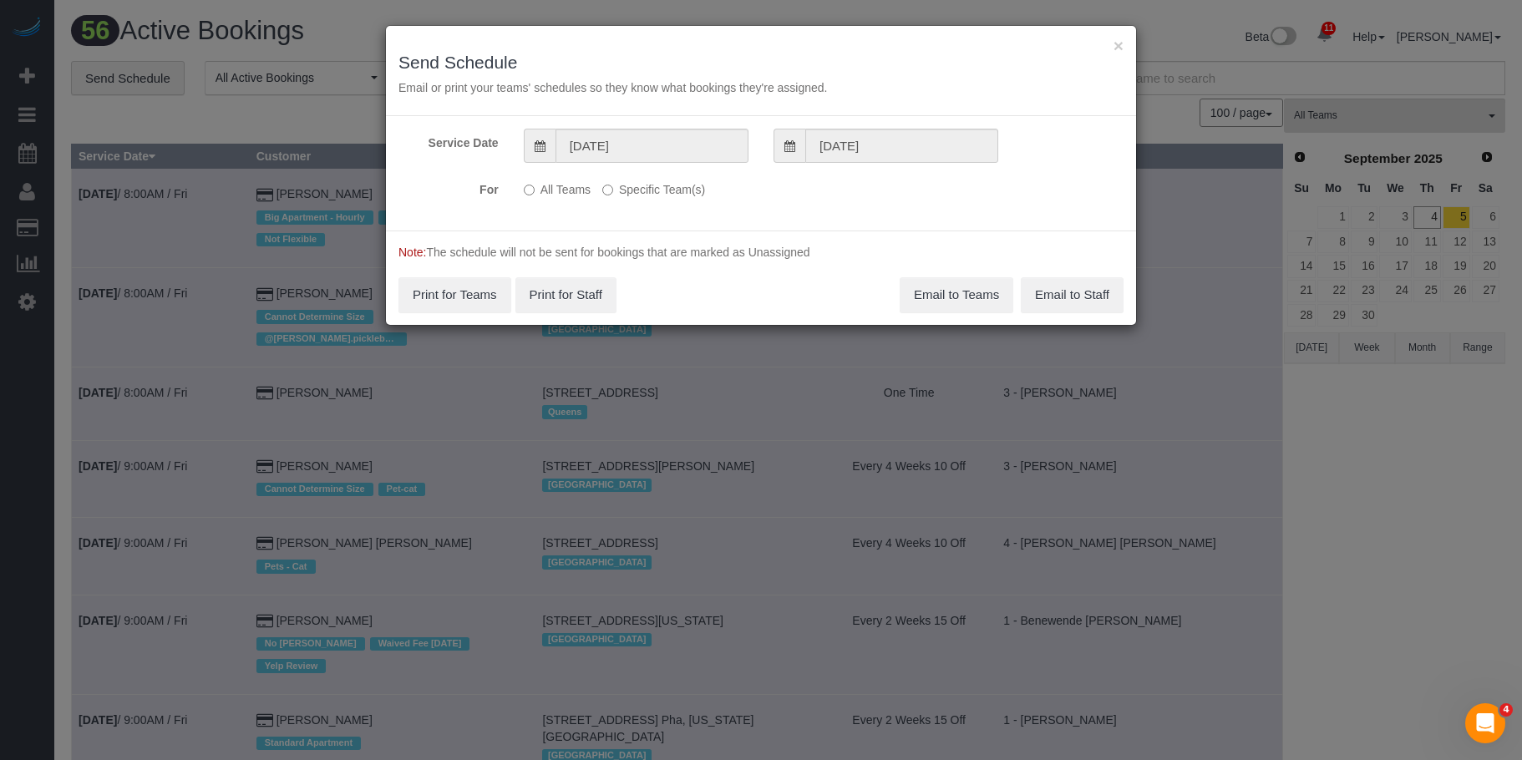
drag, startPoint x: 677, startPoint y: 185, endPoint x: 754, endPoint y: 241, distance: 95.1
click at [678, 186] on label "Specific Team(s)" at bounding box center [653, 186] width 103 height 23
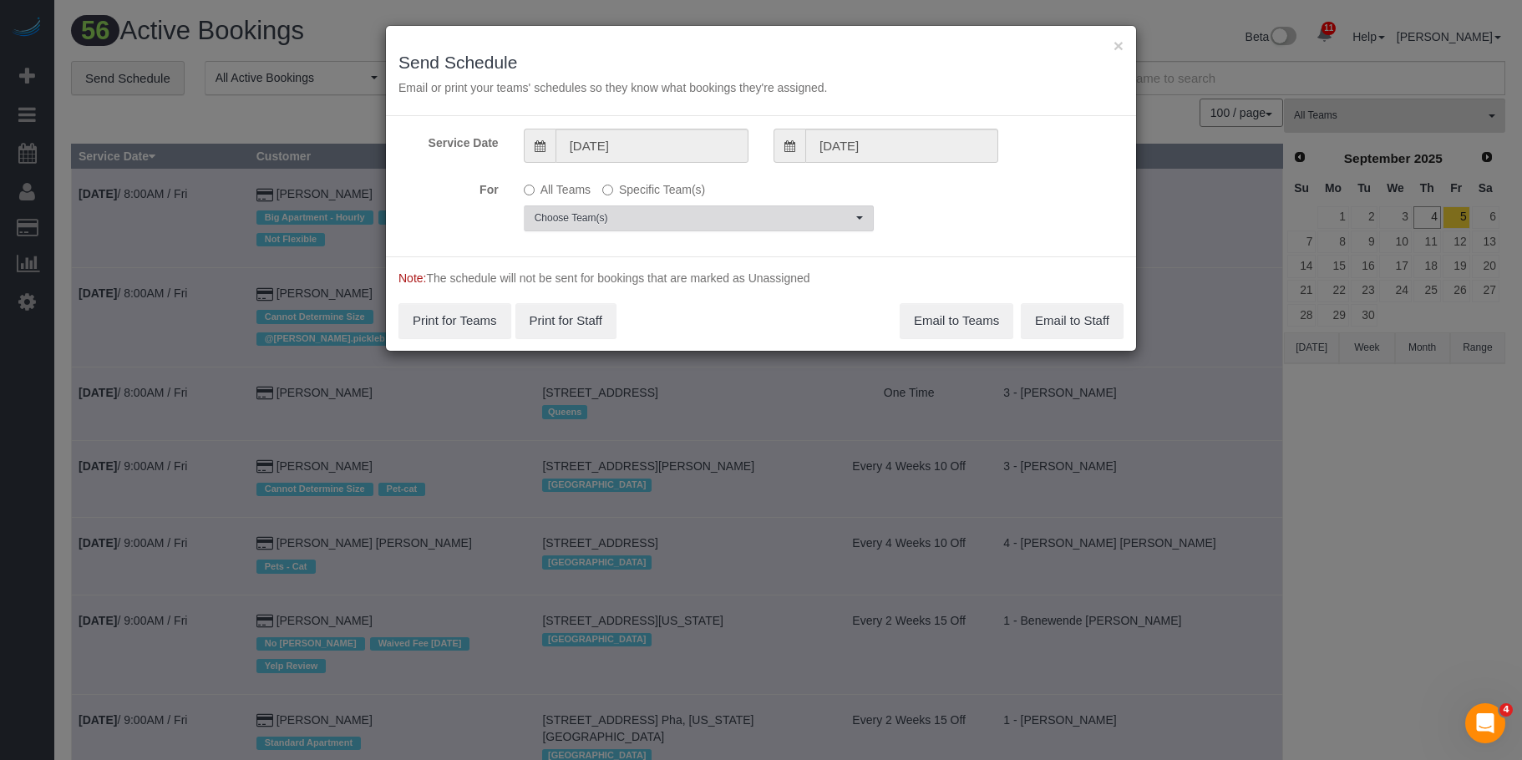
click at [789, 221] on span "Choose Team(s)" at bounding box center [693, 218] width 317 height 14
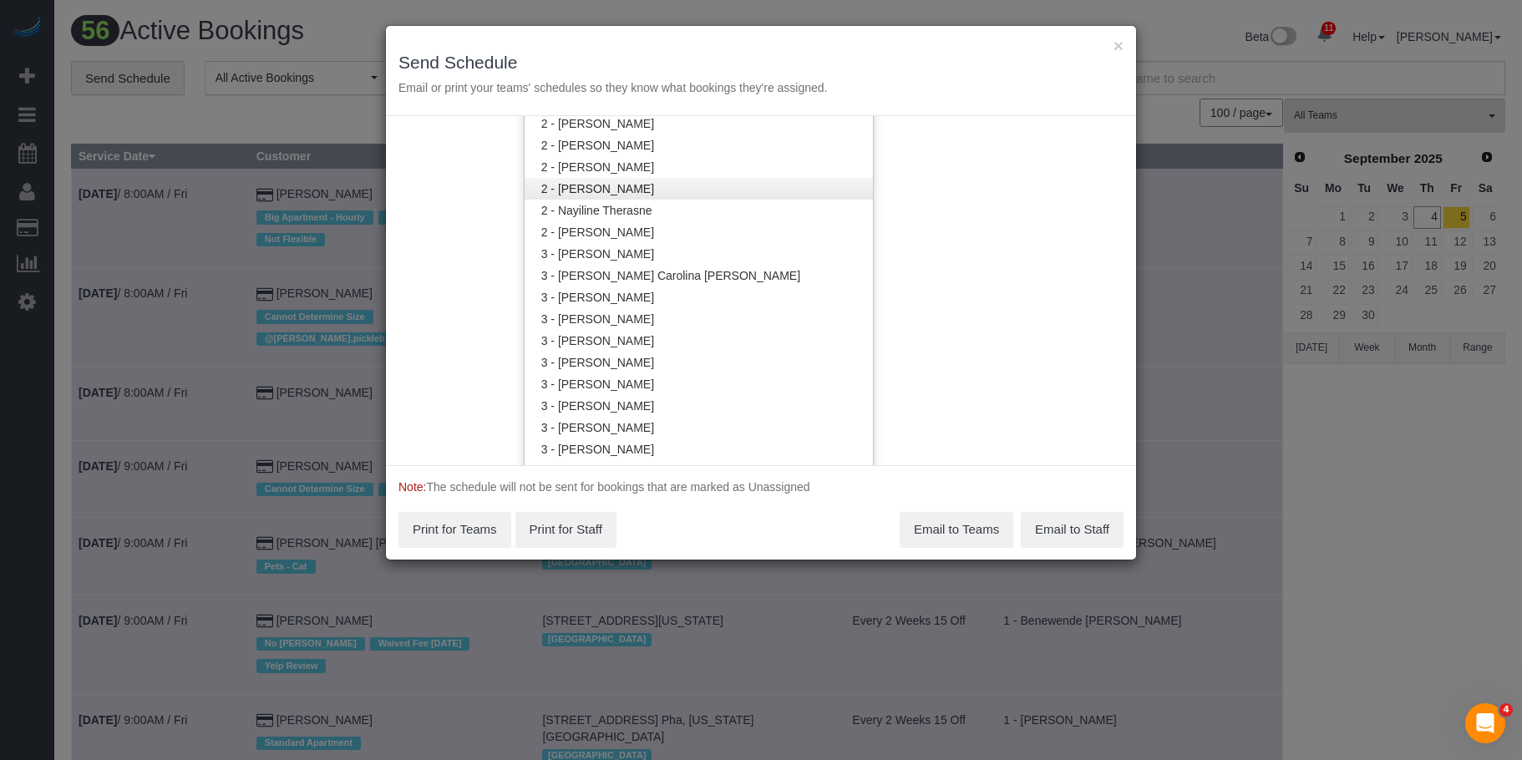
scroll to position [1256, 0]
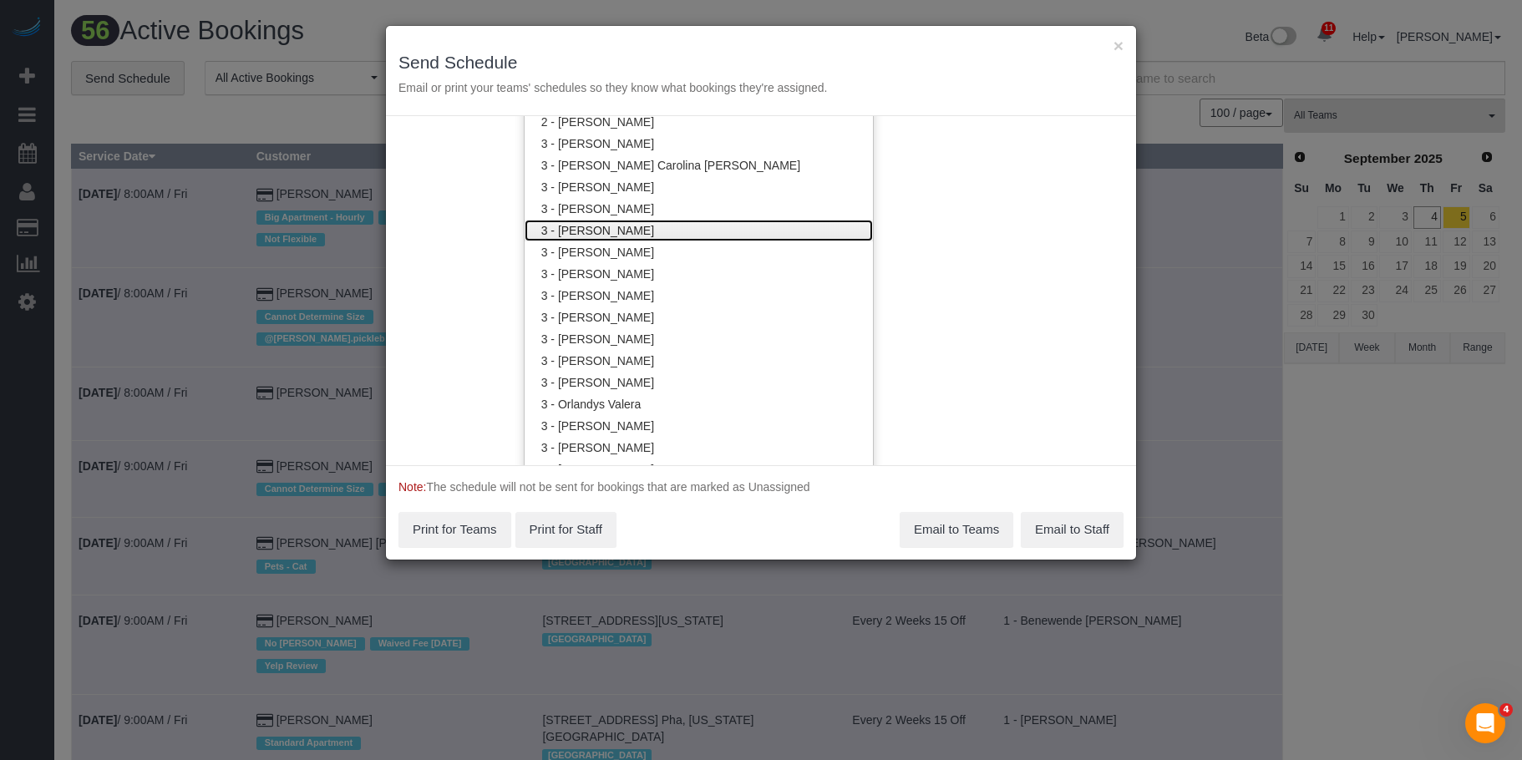
drag, startPoint x: 632, startPoint y: 231, endPoint x: 676, endPoint y: 79, distance: 157.3
click at [633, 231] on link "3 - [PERSON_NAME]" at bounding box center [699, 231] width 348 height 22
click at [677, 56] on h3 "Send Schedule" at bounding box center [760, 62] width 725 height 19
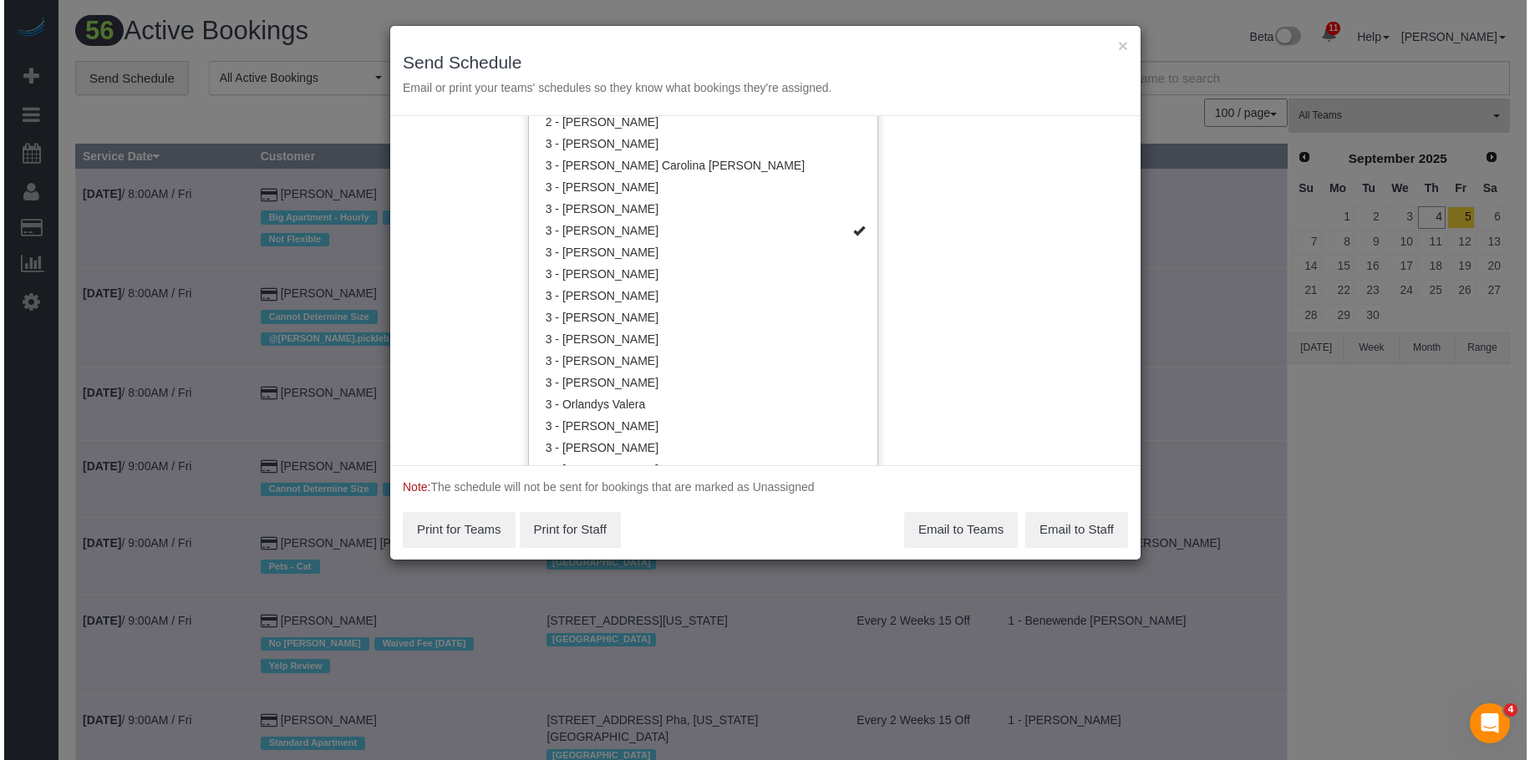
scroll to position [0, 0]
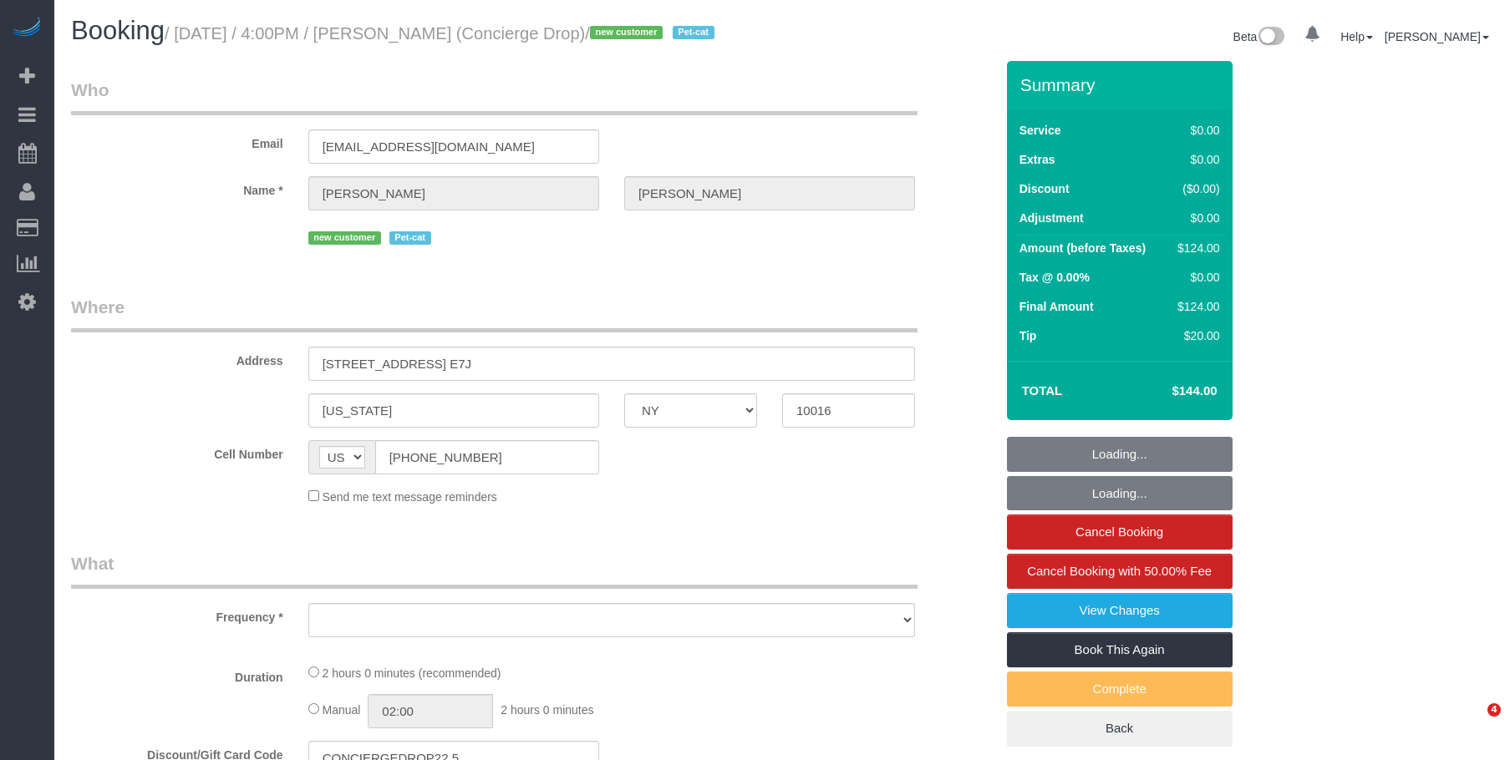
select select "NY"
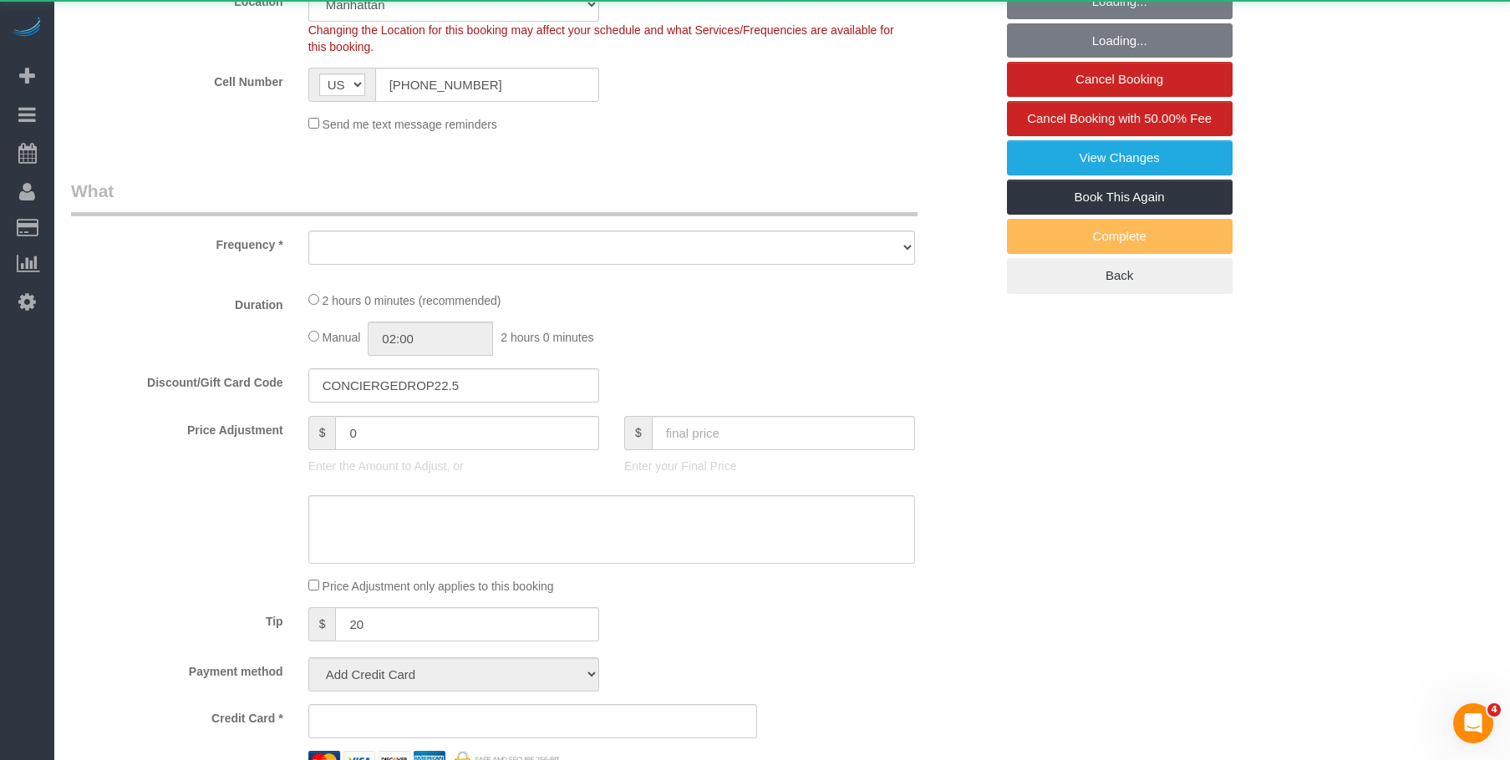
scroll to position [668, 0]
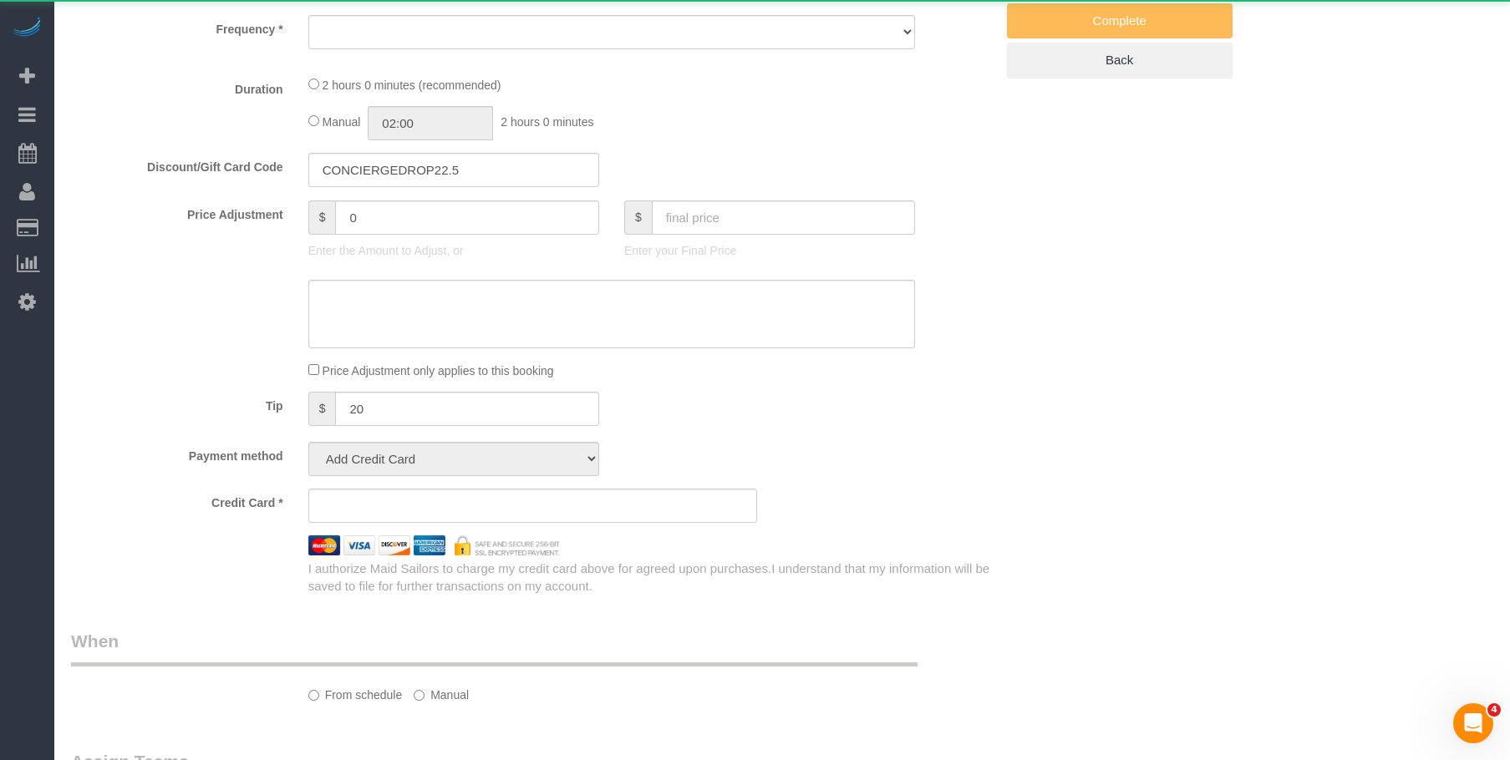
select select "string:stripe-pm_1RaQn24VGloSiKo7zeOF73Wj"
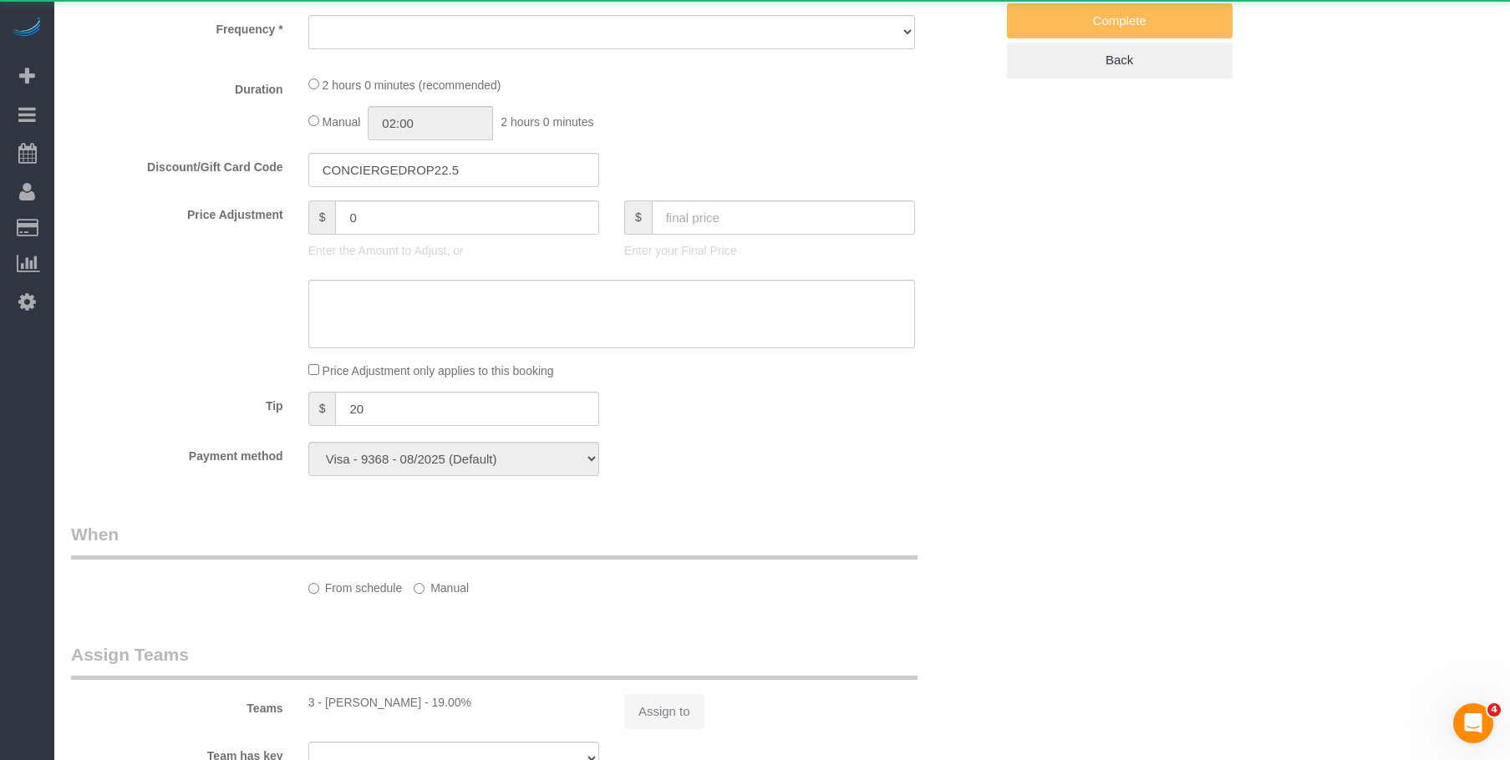
select select "object:729"
select select "number:89"
select select "number:90"
select select "number:13"
select select "number:6"
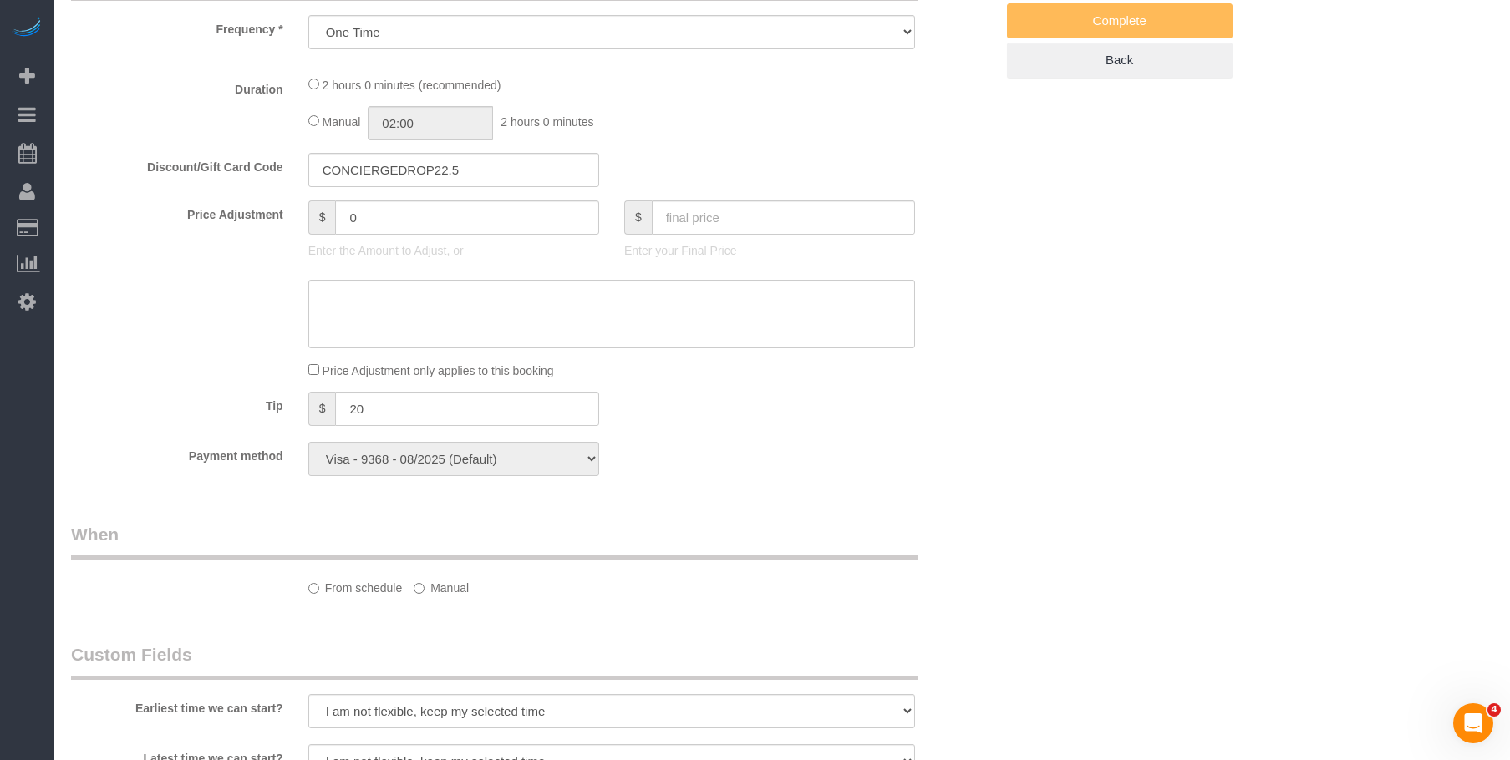
select select "object:986"
select select "1"
select select "spot1"
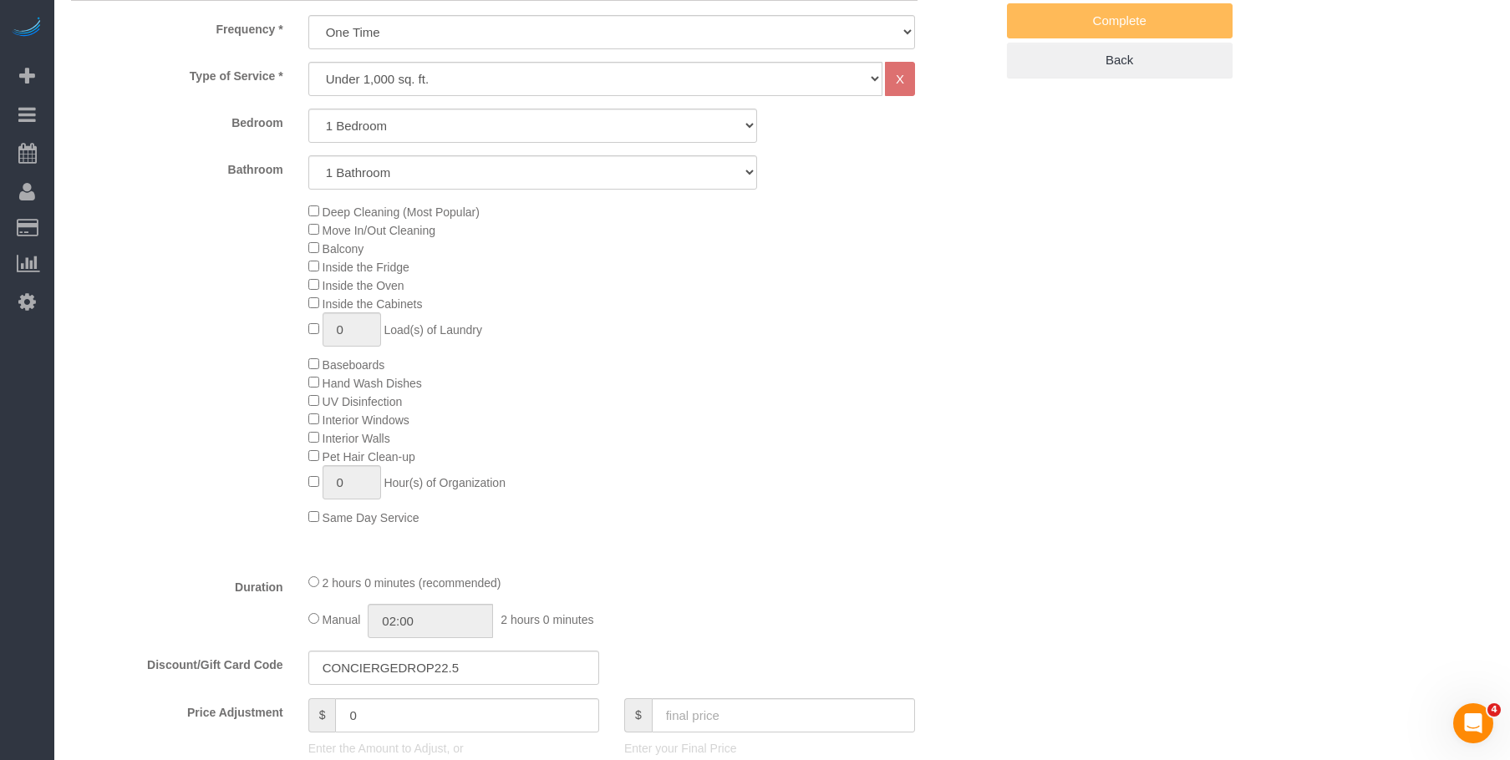
select select "1"
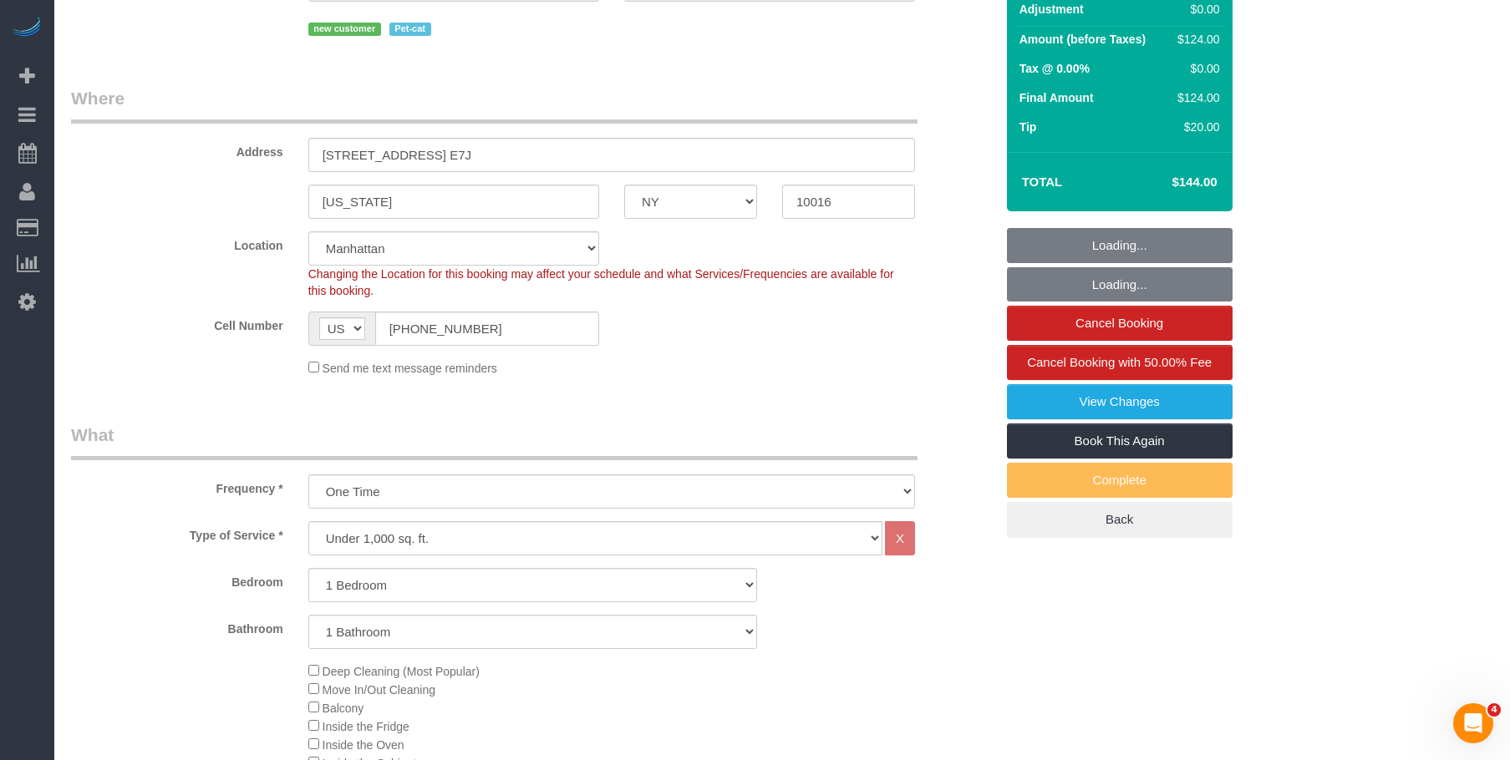
scroll to position [167, 0]
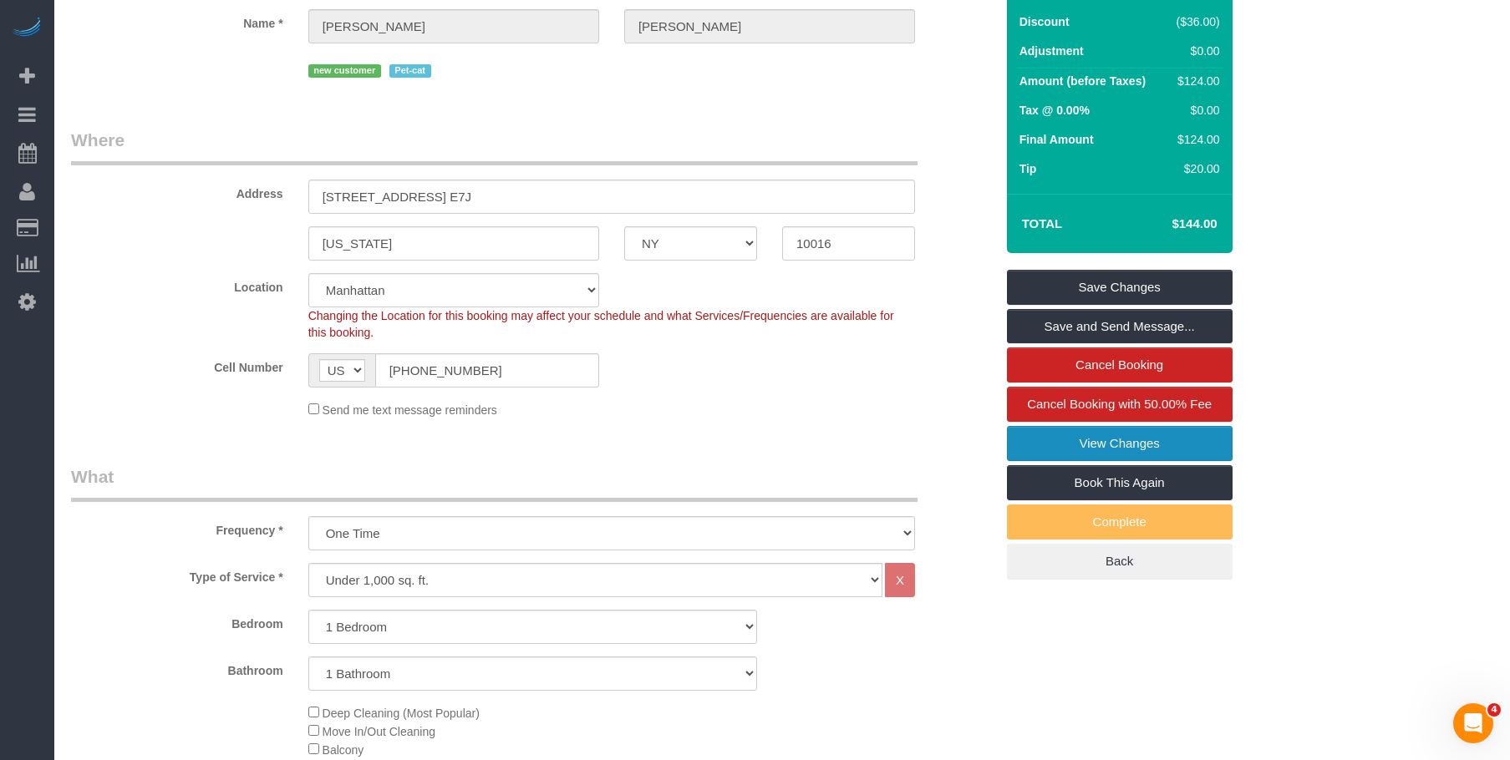
click at [1018, 456] on link "View Changes" at bounding box center [1120, 443] width 226 height 35
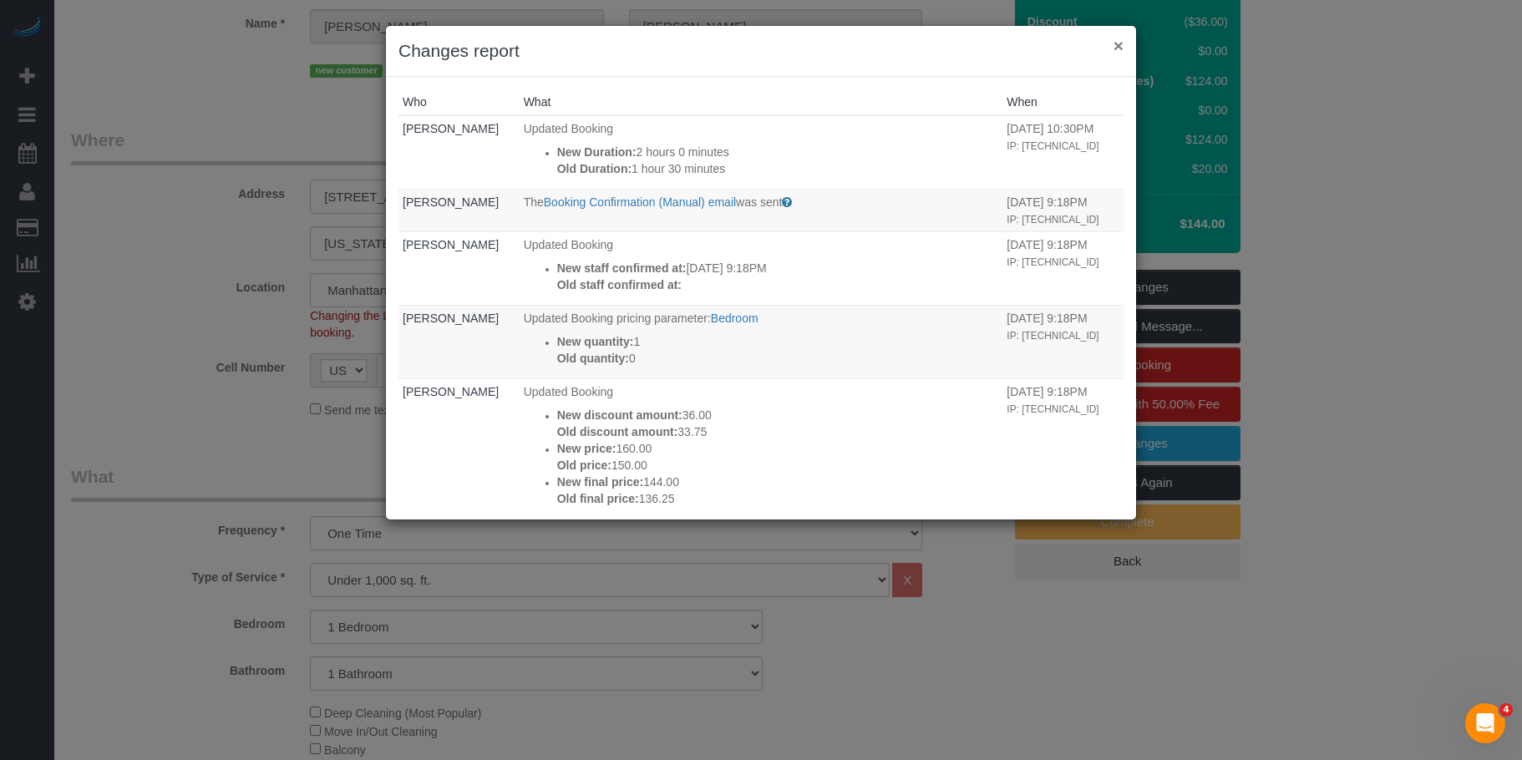
click at [1116, 45] on button "×" at bounding box center [1119, 46] width 10 height 18
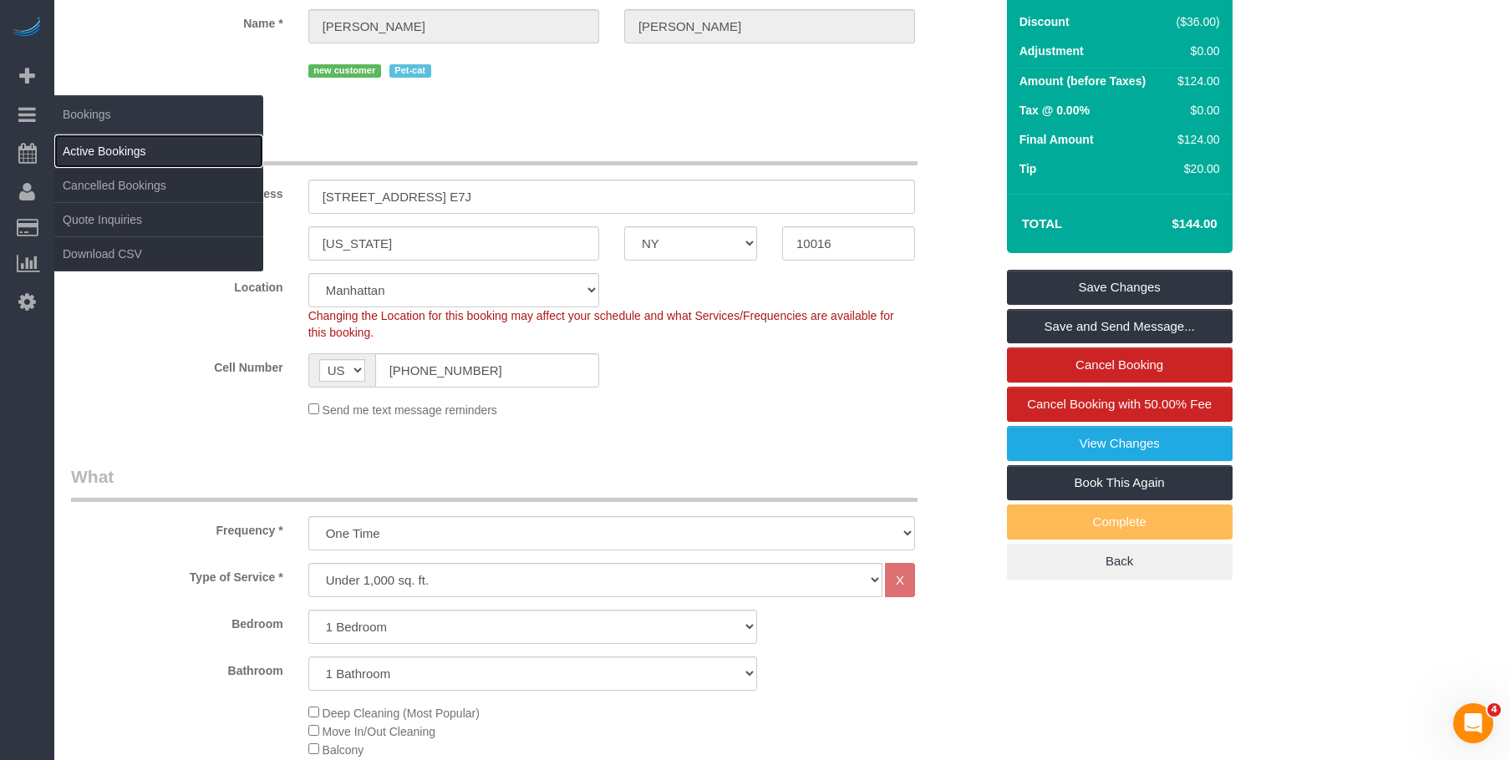
click at [128, 145] on link "Active Bookings" at bounding box center [158, 151] width 209 height 33
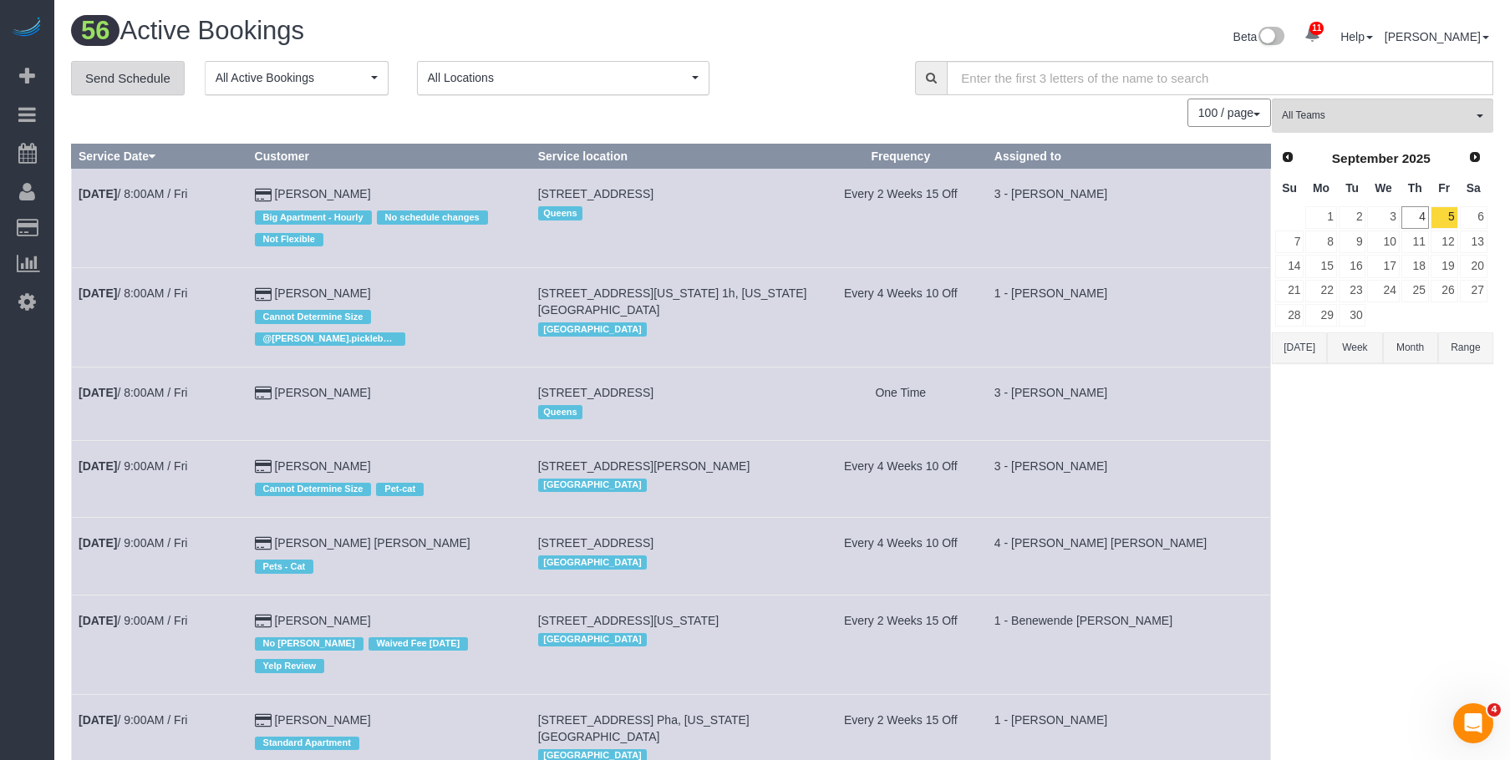
click at [130, 91] on link "Send Schedule" at bounding box center [128, 78] width 114 height 35
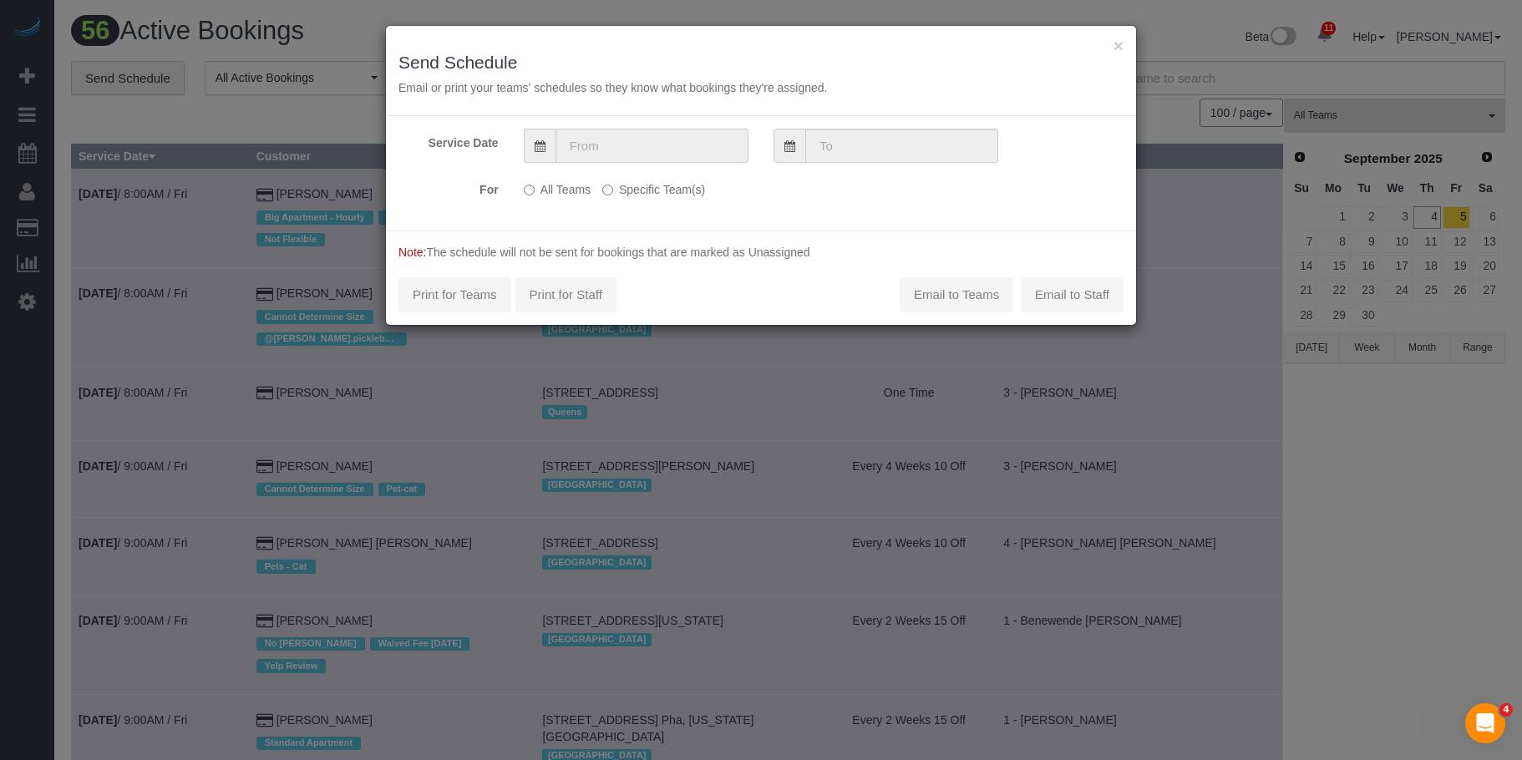
click at [679, 138] on input "text" at bounding box center [652, 146] width 193 height 34
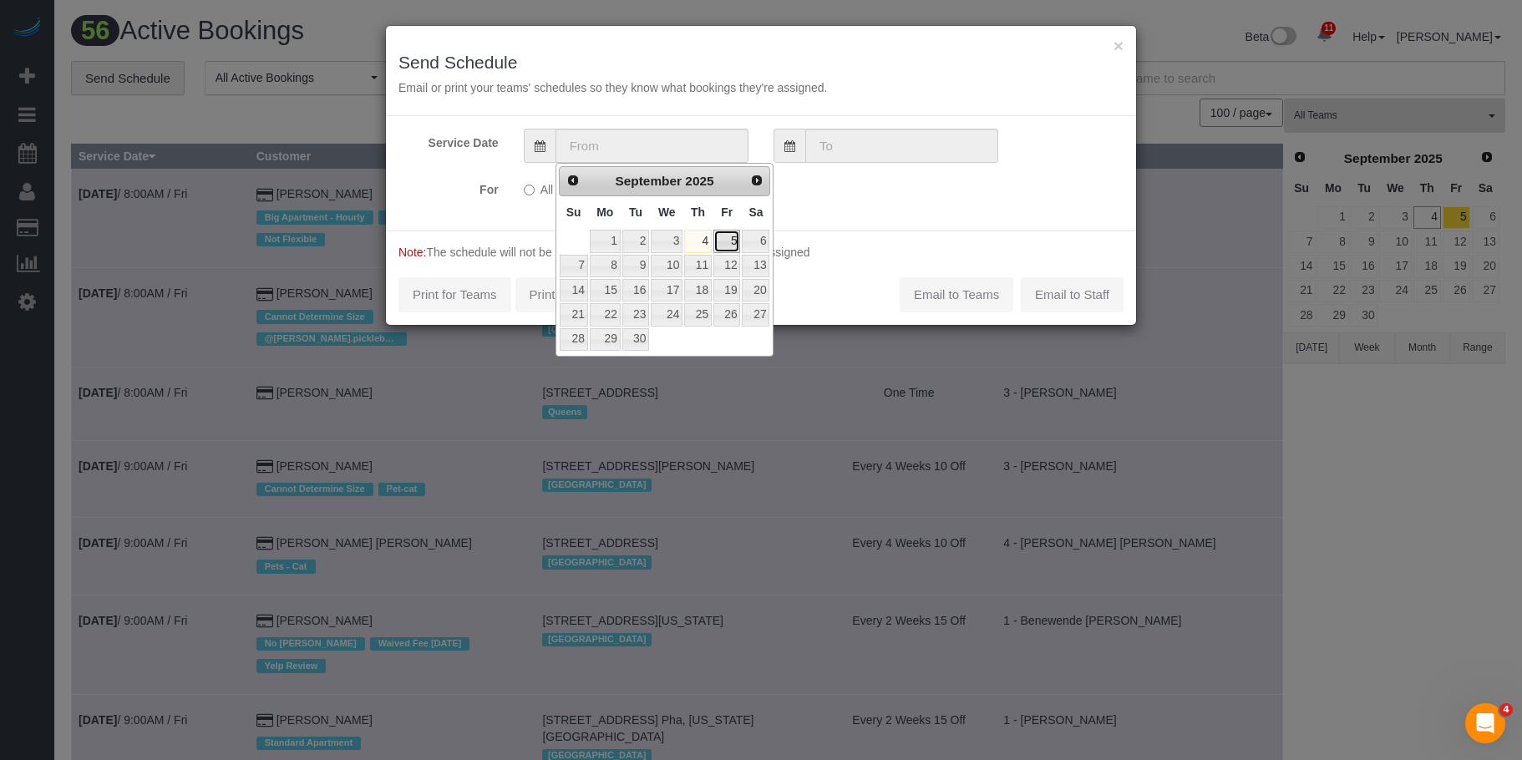
click at [734, 239] on link "5" at bounding box center [726, 241] width 27 height 23
type input "[DATE]"
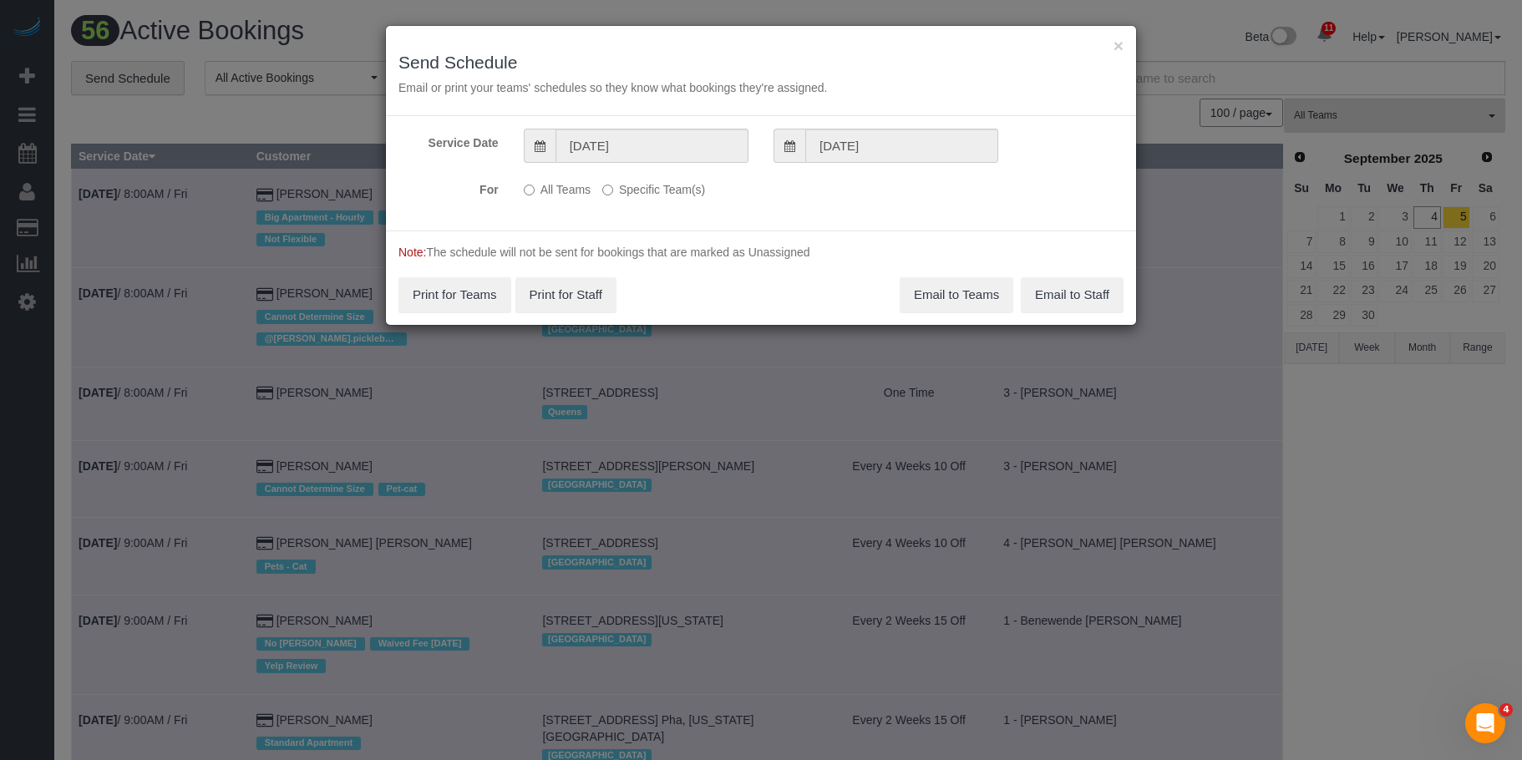
click at [708, 191] on p "All Teams Specific Team(s)" at bounding box center [699, 186] width 350 height 23
drag, startPoint x: 671, startPoint y: 184, endPoint x: 695, endPoint y: 203, distance: 30.9
click at [672, 184] on label "Specific Team(s)" at bounding box center [653, 186] width 103 height 23
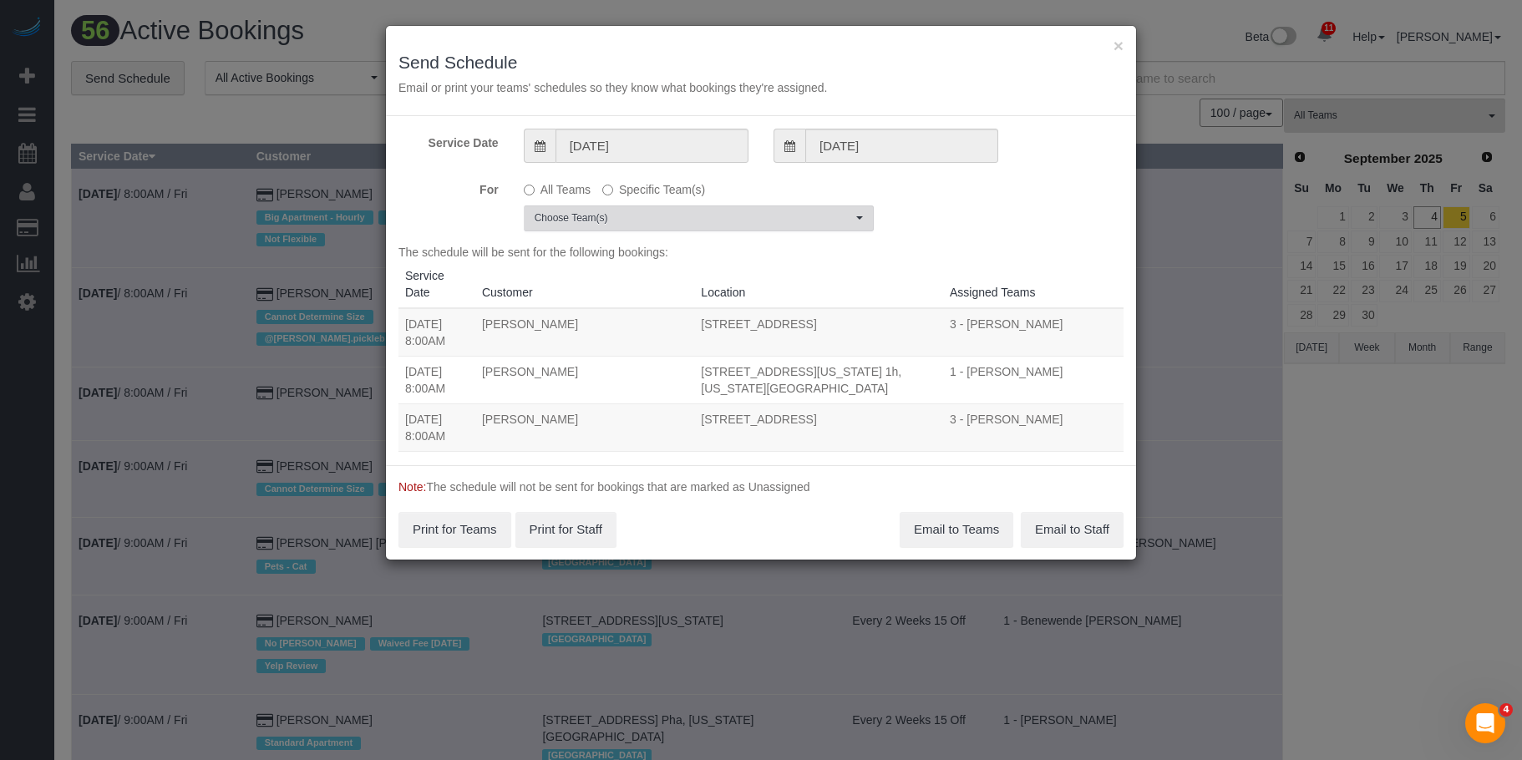
click at [764, 216] on span "Choose Team(s)" at bounding box center [693, 218] width 317 height 14
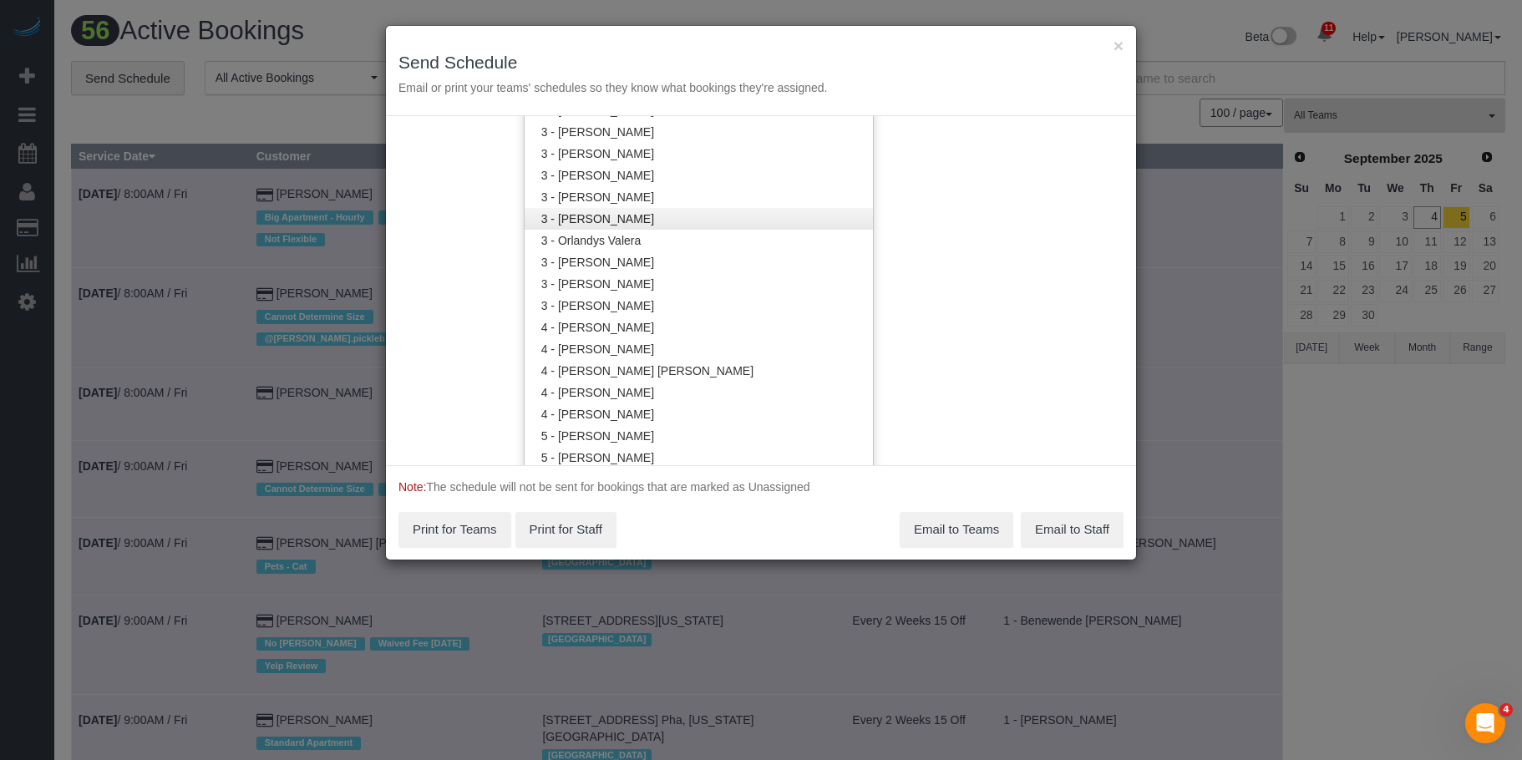
scroll to position [1337, 0]
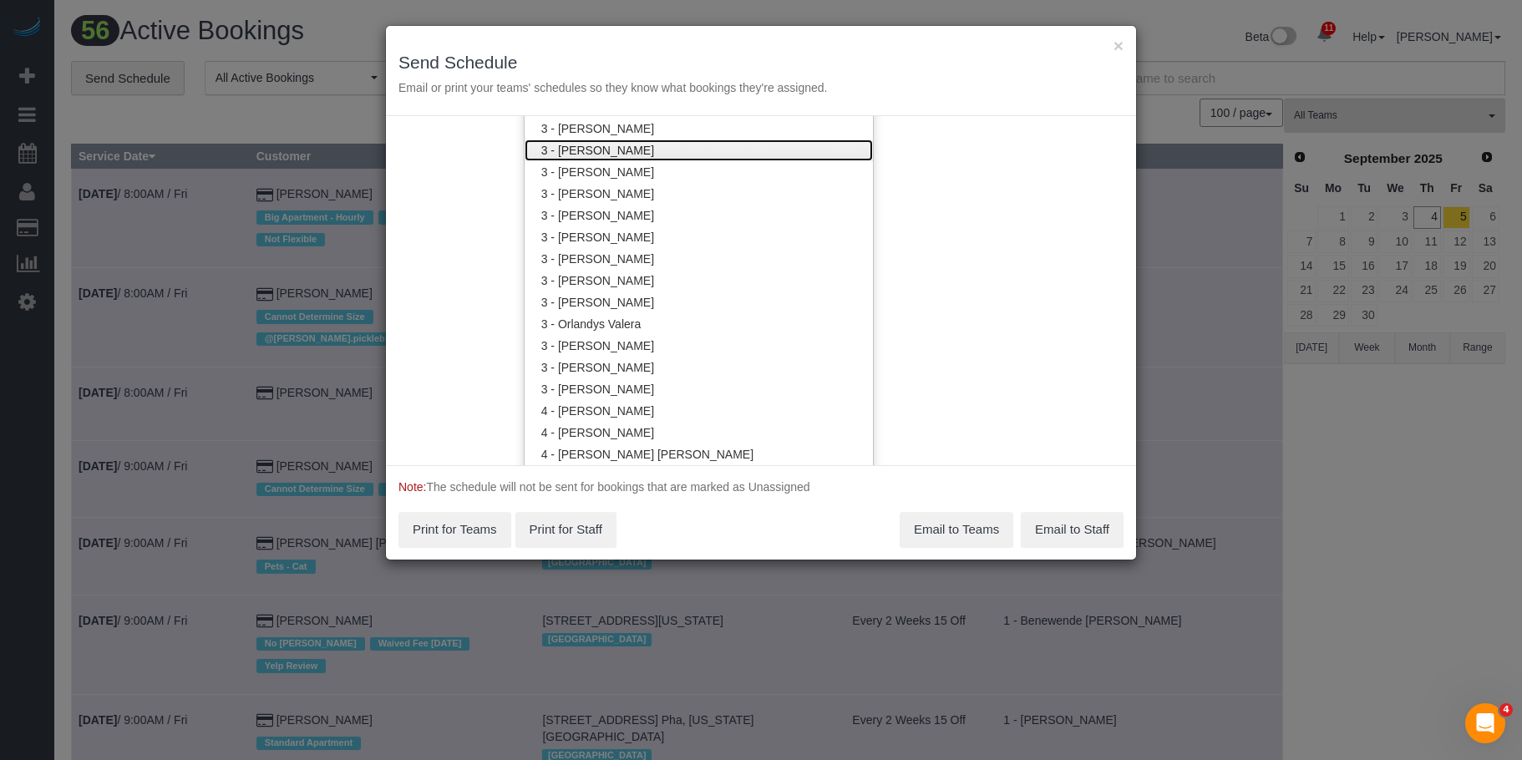
click at [614, 143] on link "3 - [PERSON_NAME]" at bounding box center [699, 151] width 348 height 22
click at [685, 63] on h3 "Send Schedule" at bounding box center [760, 62] width 725 height 19
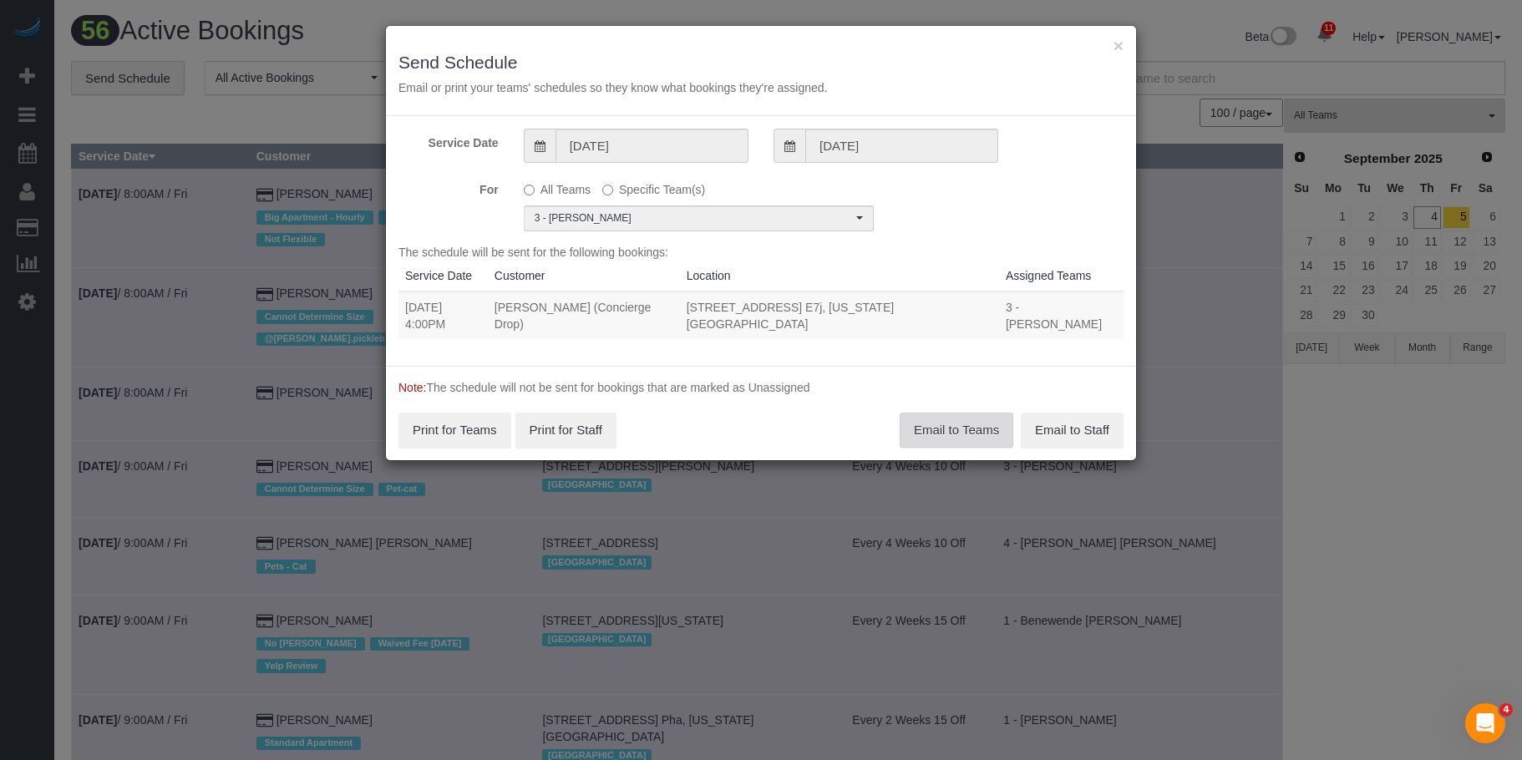
click at [936, 417] on button "Email to Teams" at bounding box center [957, 430] width 114 height 35
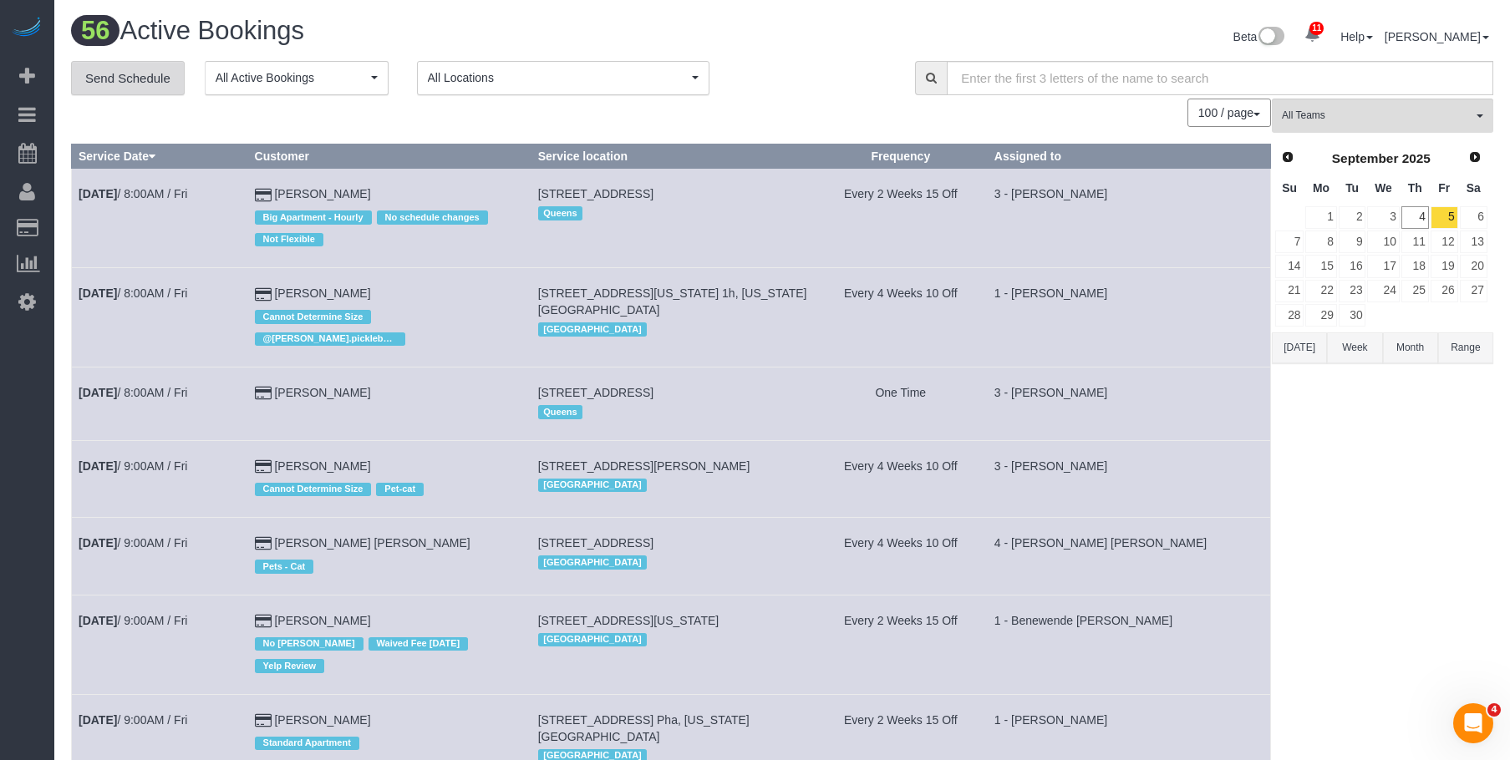
click at [130, 67] on link "Send Schedule" at bounding box center [128, 78] width 114 height 35
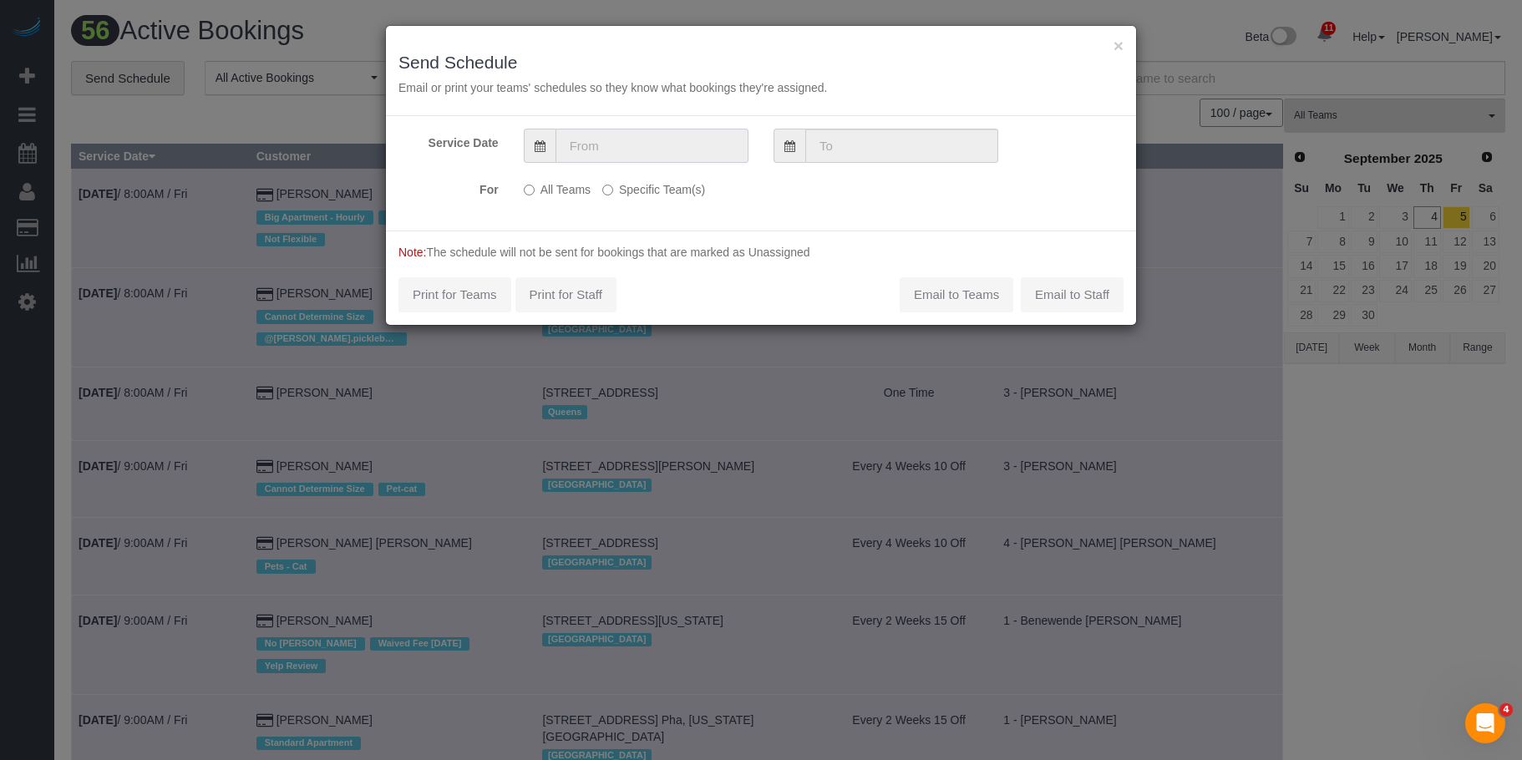
click at [678, 144] on input "text" at bounding box center [652, 146] width 193 height 34
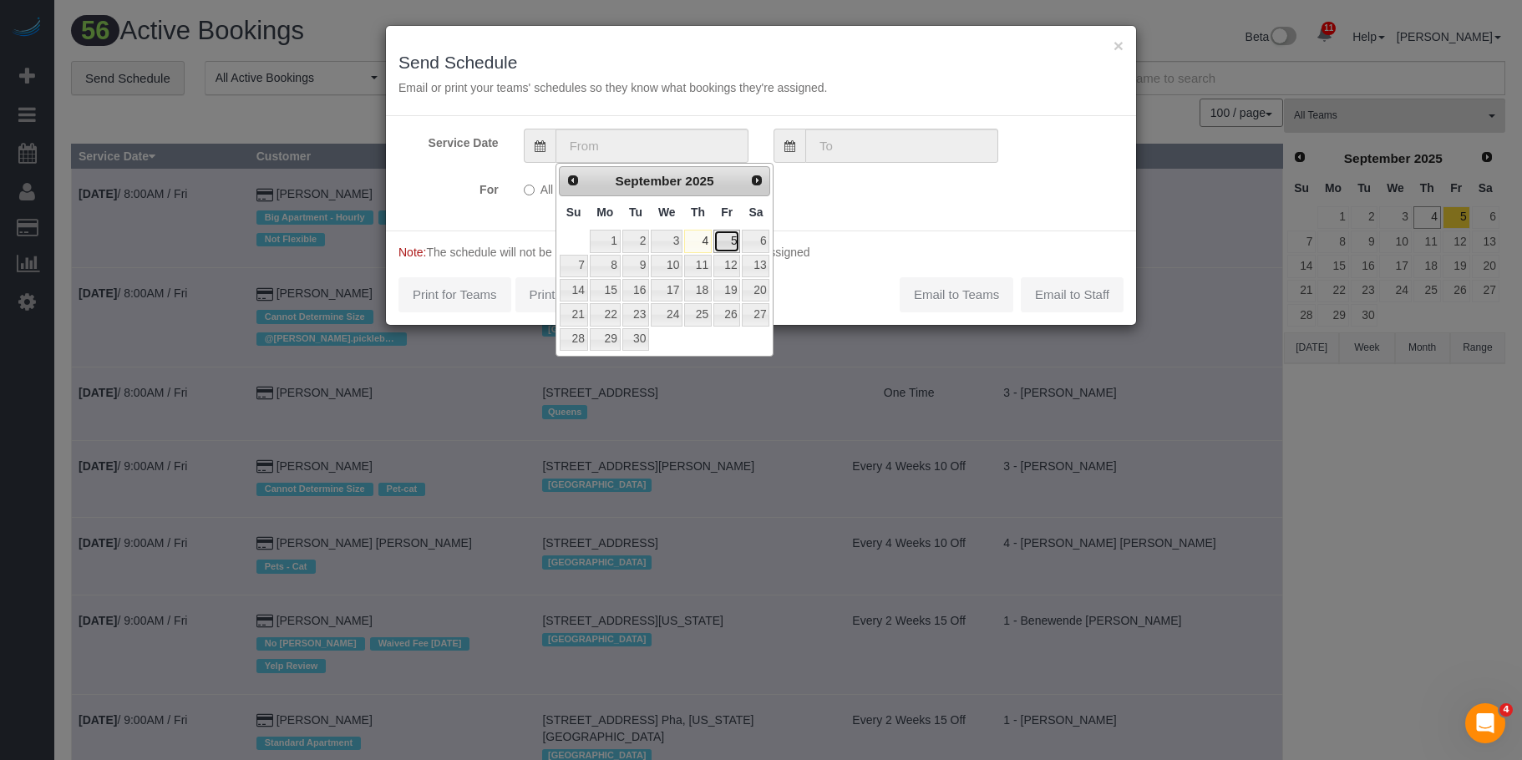
click at [723, 242] on link "5" at bounding box center [726, 241] width 27 height 23
type input "[DATE]"
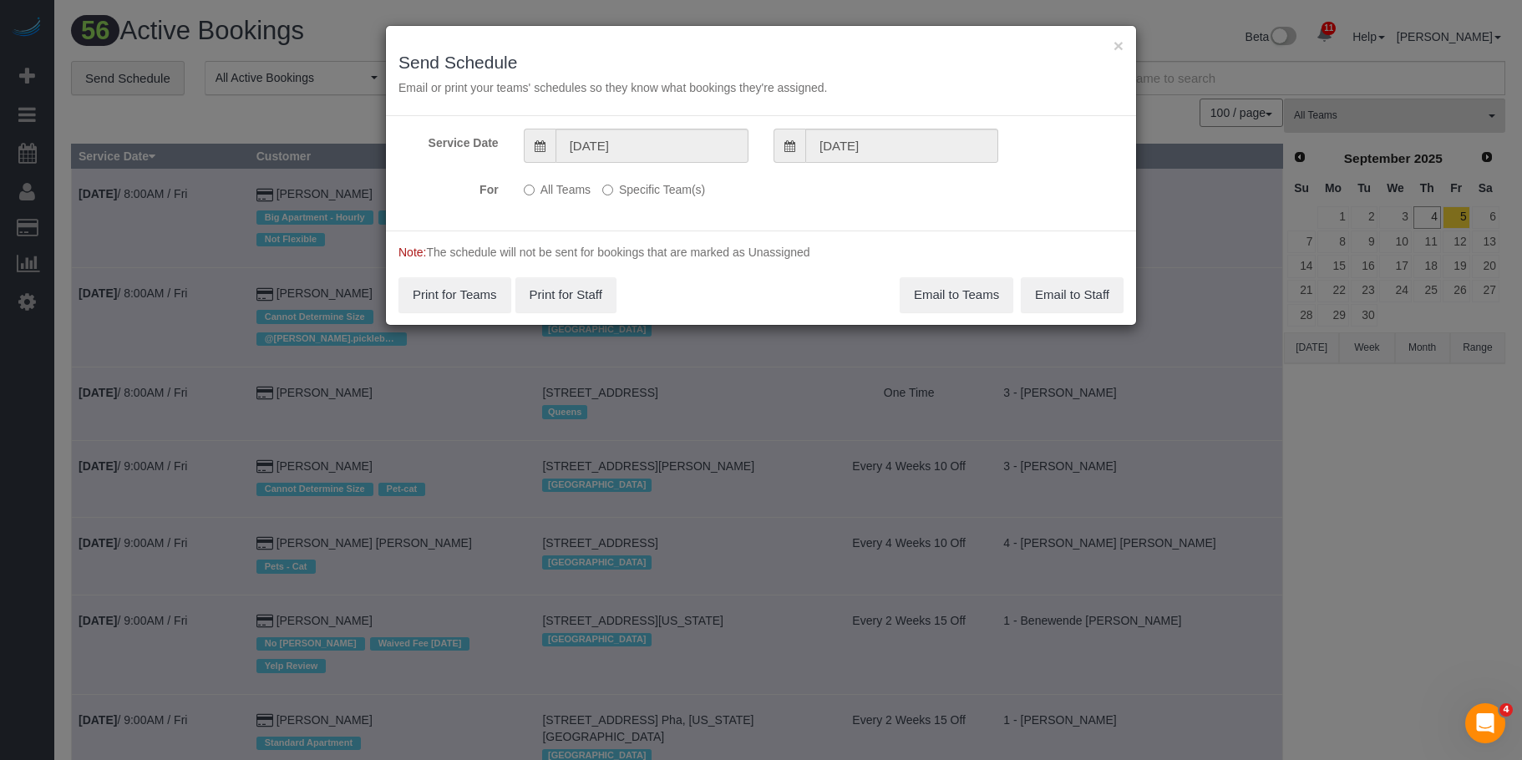
drag, startPoint x: 695, startPoint y: 195, endPoint x: 740, endPoint y: 210, distance: 47.6
click at [695, 195] on label "Specific Team(s)" at bounding box center [653, 186] width 103 height 23
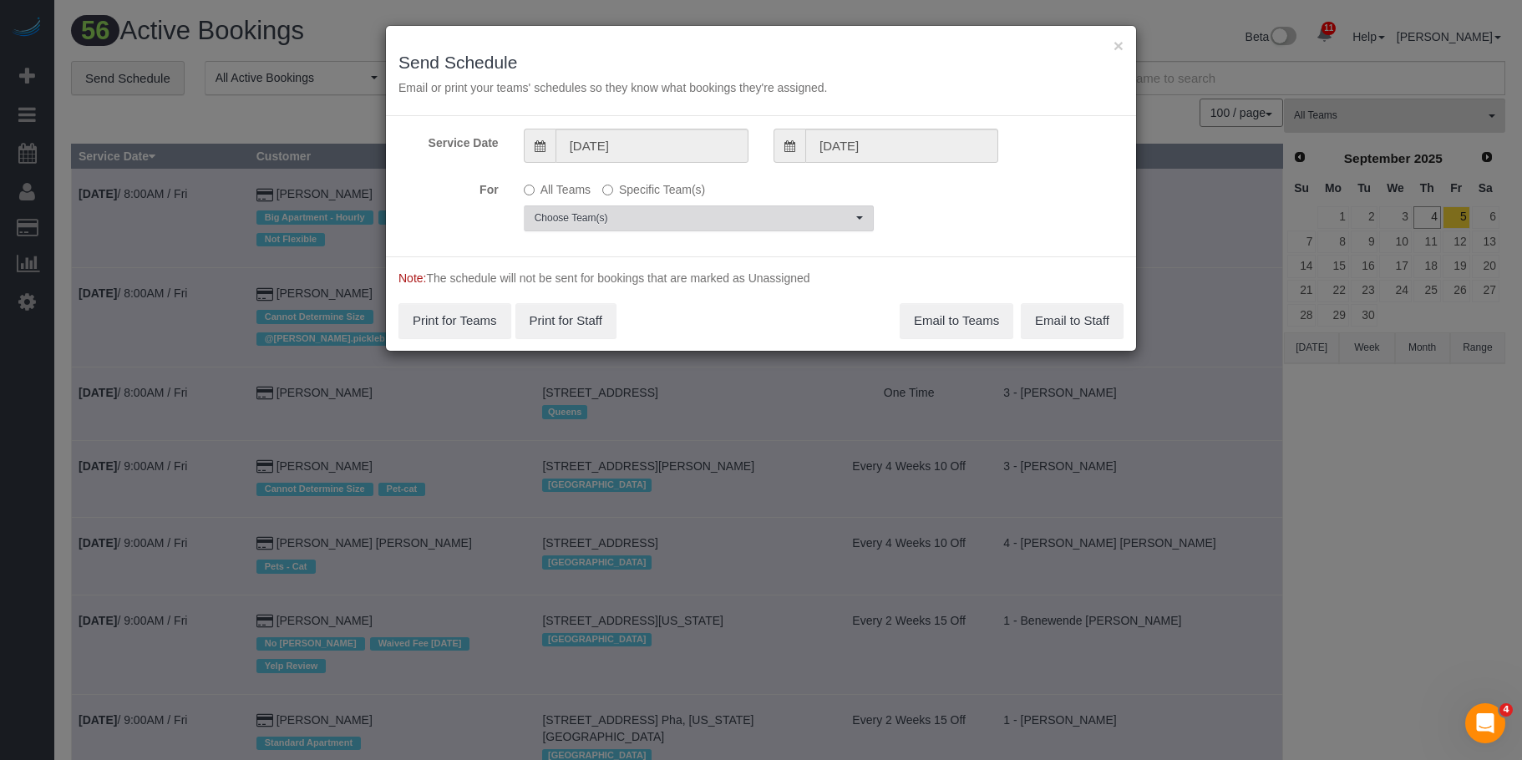
click at [755, 212] on span "Choose Team(s)" at bounding box center [693, 218] width 317 height 14
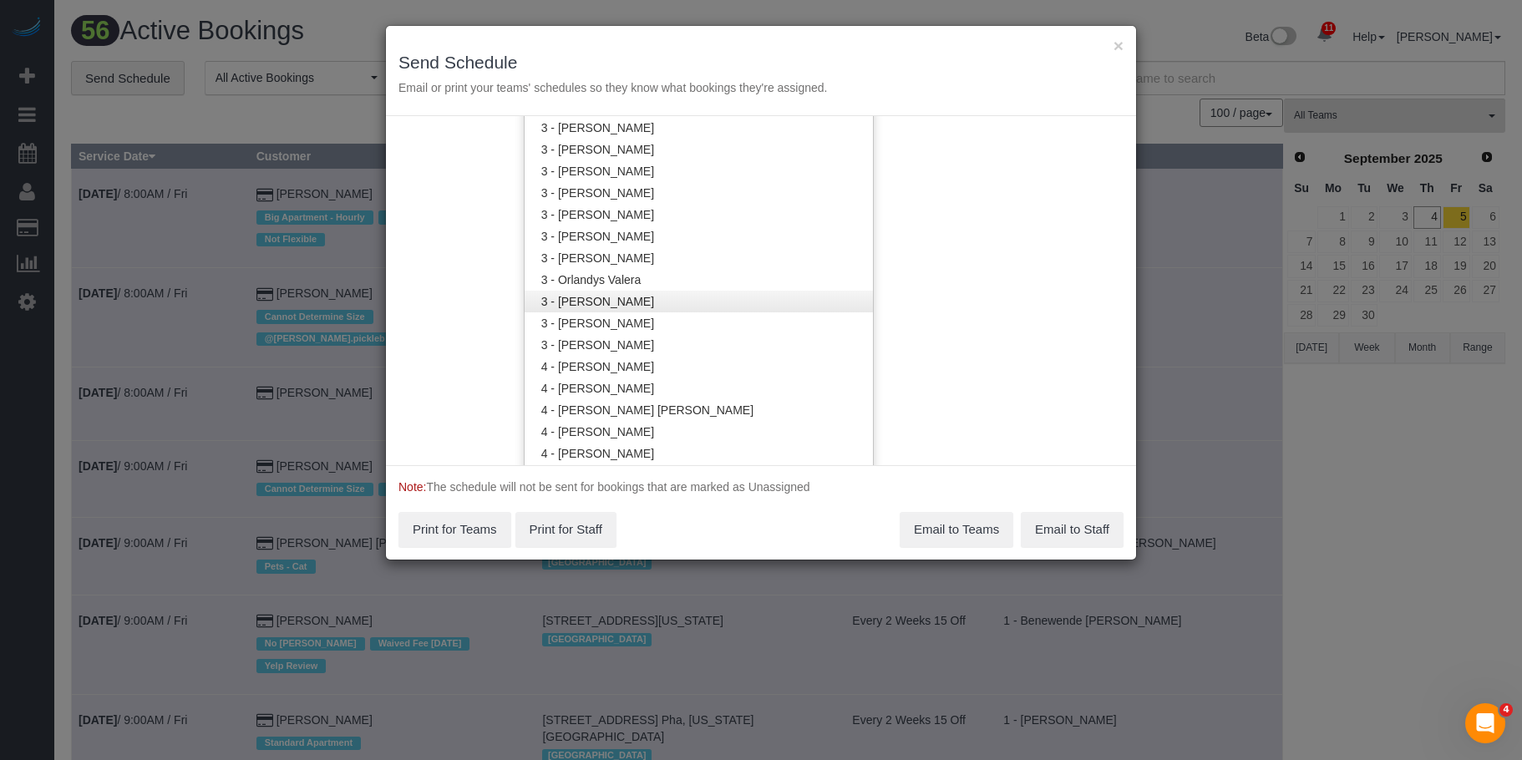
scroll to position [1340, 0]
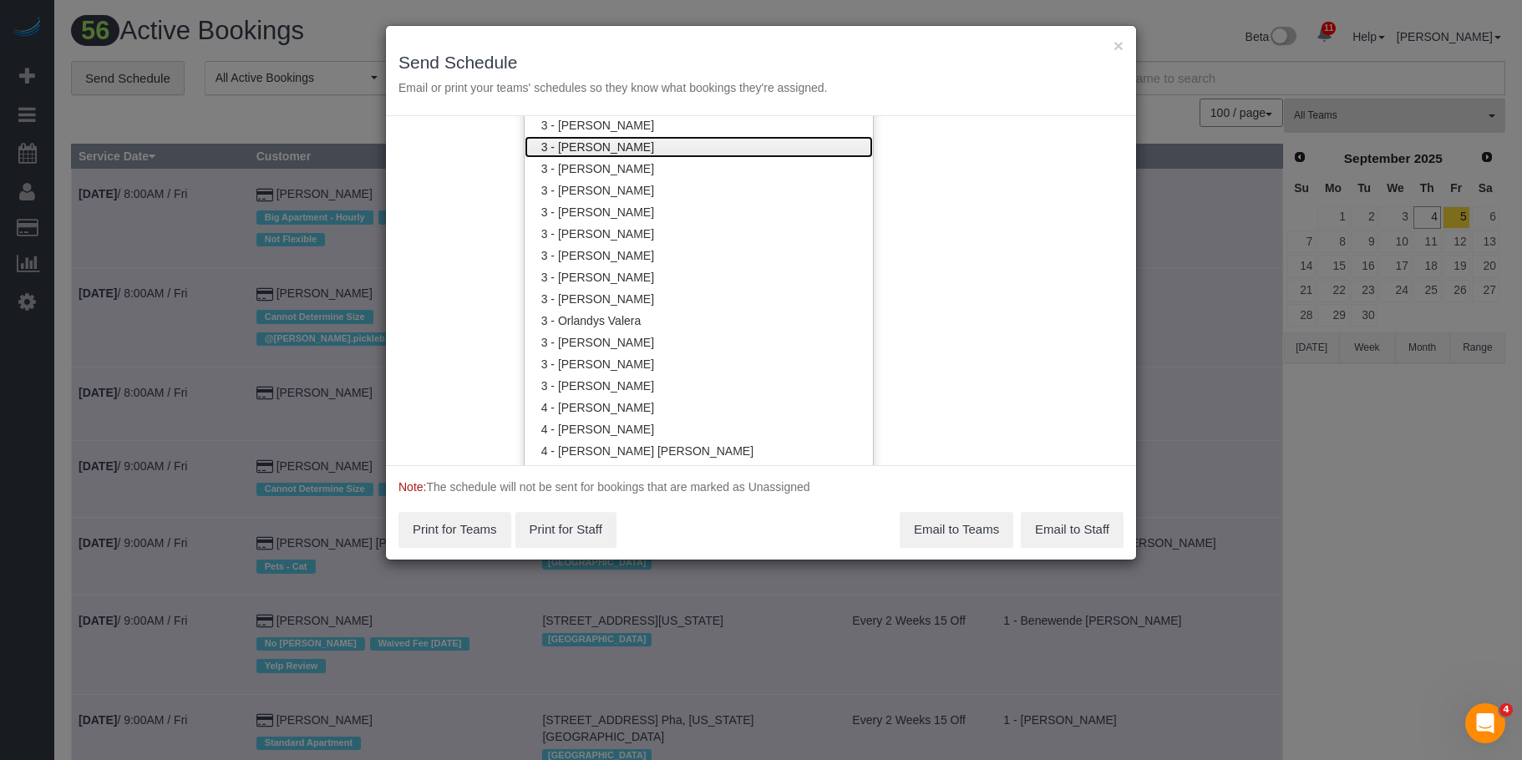
drag, startPoint x: 639, startPoint y: 144, endPoint x: 650, endPoint y: 135, distance: 14.2
click at [640, 143] on link "3 - [PERSON_NAME]" at bounding box center [699, 147] width 348 height 22
click at [688, 33] on div "× Send Schedule Email or print your teams' schedules so they know what bookings…" at bounding box center [761, 71] width 750 height 90
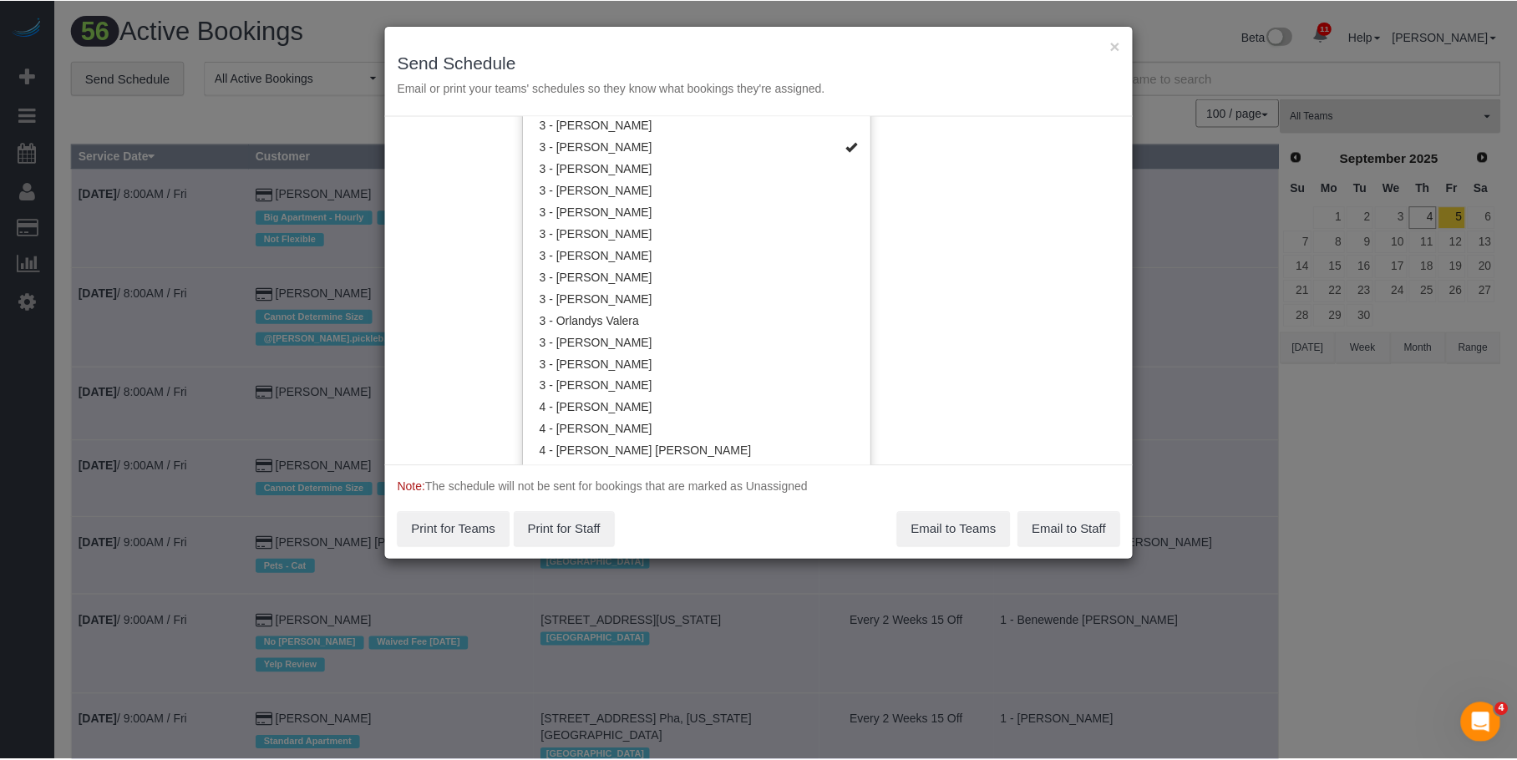
scroll to position [0, 0]
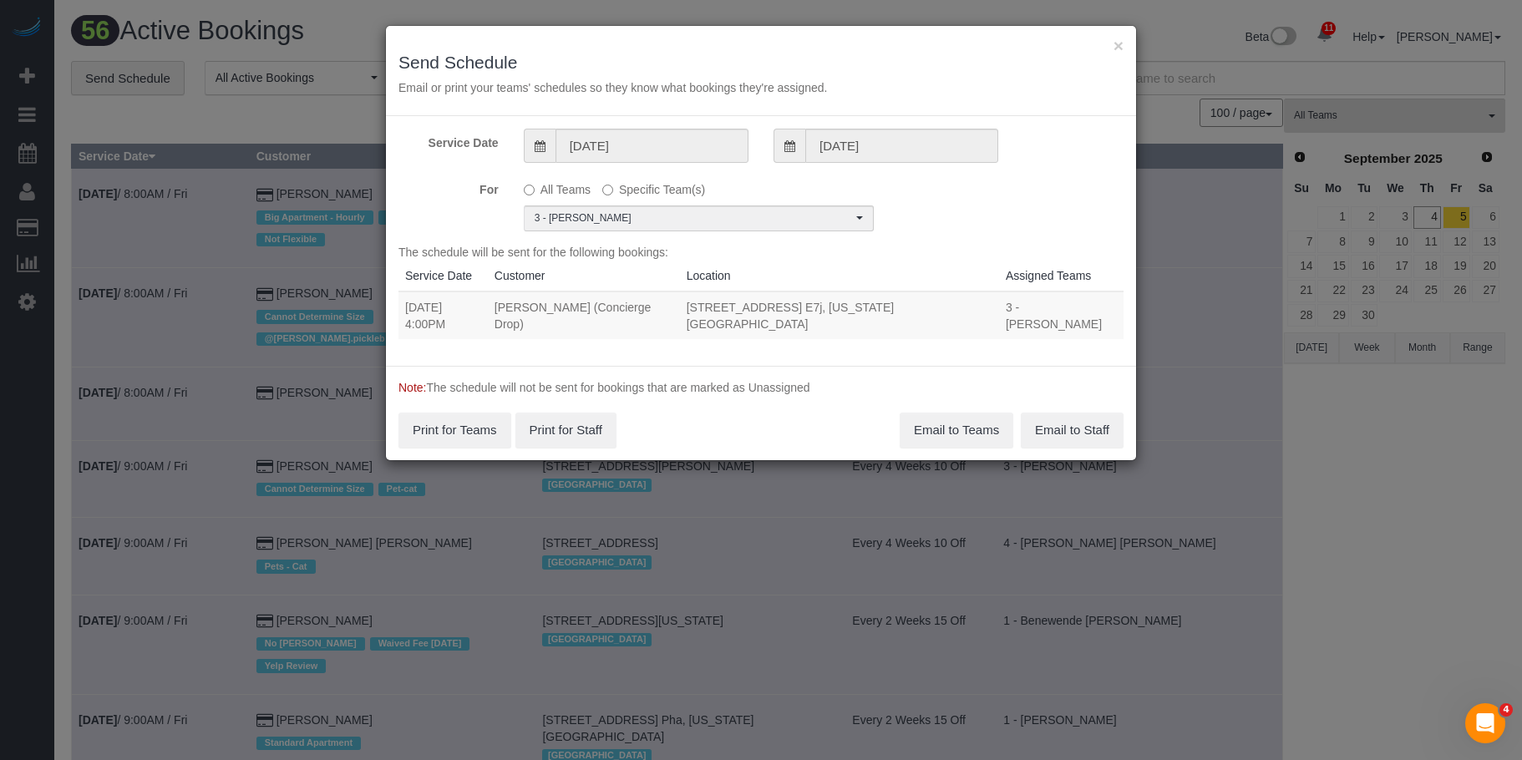
drag, startPoint x: 422, startPoint y: 306, endPoint x: 982, endPoint y: 301, distance: 559.7
click at [982, 301] on tr "09/05/2025 4:00PM Benjamin Rudnitsky (Concierge Drop) 626 1st Ave, Apt. E7j, Ne…" at bounding box center [760, 316] width 725 height 48
copy tr "09/05/2025 4:00PM Benjamin Rudnitsky (Concierge Drop) 626 1st Ave, Apt. E7j, Ne…"
click at [1119, 41] on button "×" at bounding box center [1119, 46] width 10 height 18
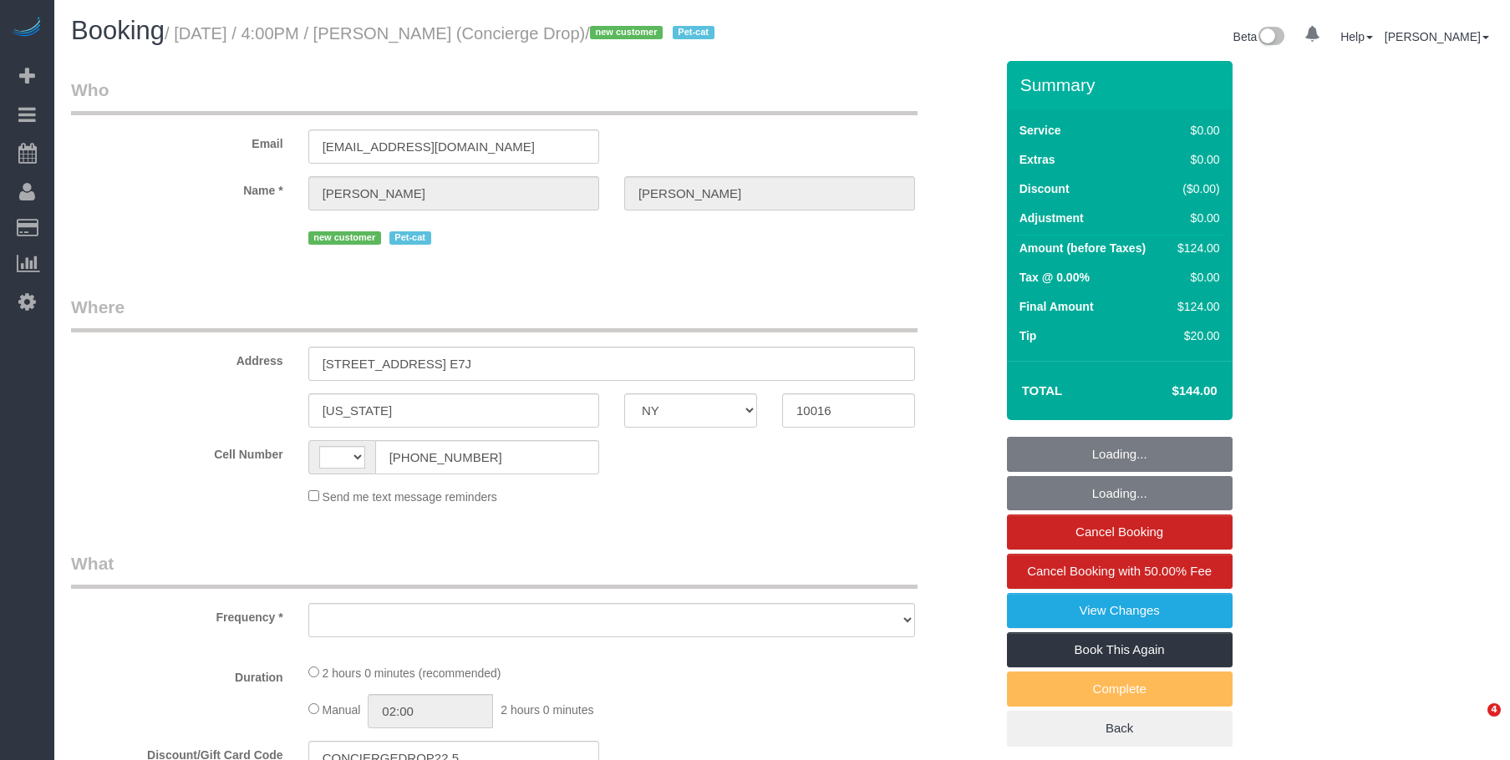
select select "NY"
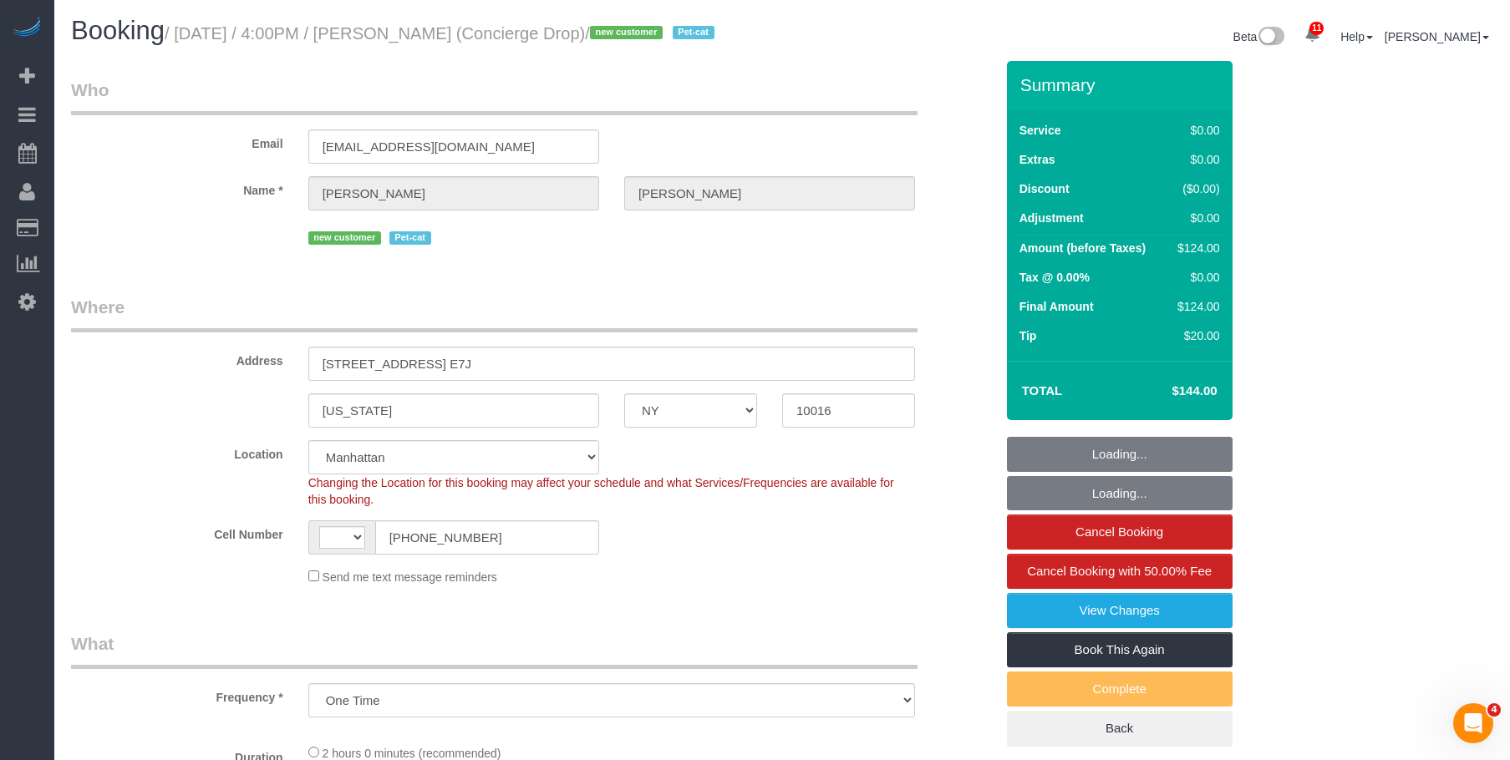
select select "object:589"
select select "string:[GEOGRAPHIC_DATA]"
select select "string:stripe-pm_1RaQn24VGloSiKo7zeOF73Wj"
select select "1"
select select "spot1"
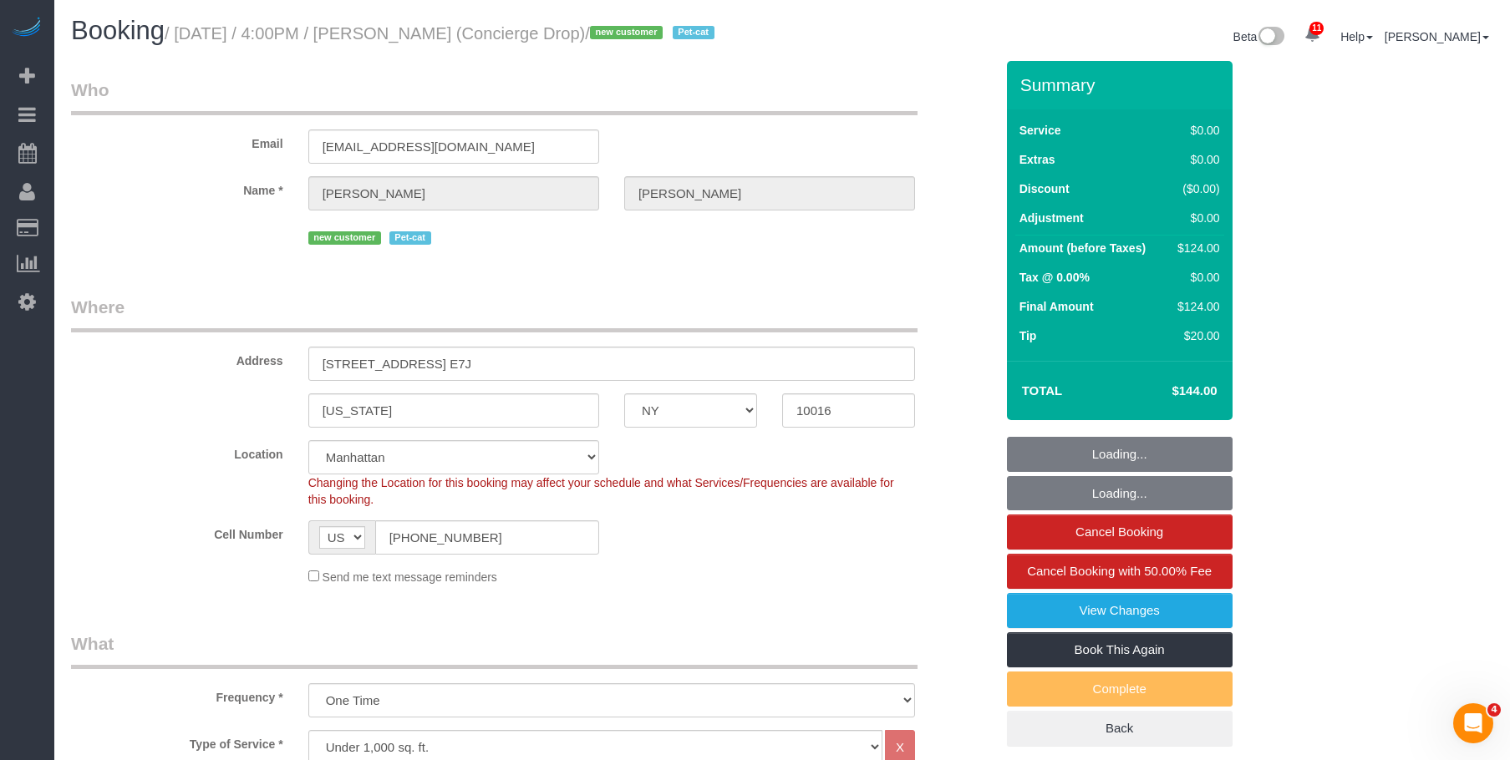
select select "number:89"
select select "number:90"
select select "number:13"
select select "number:6"
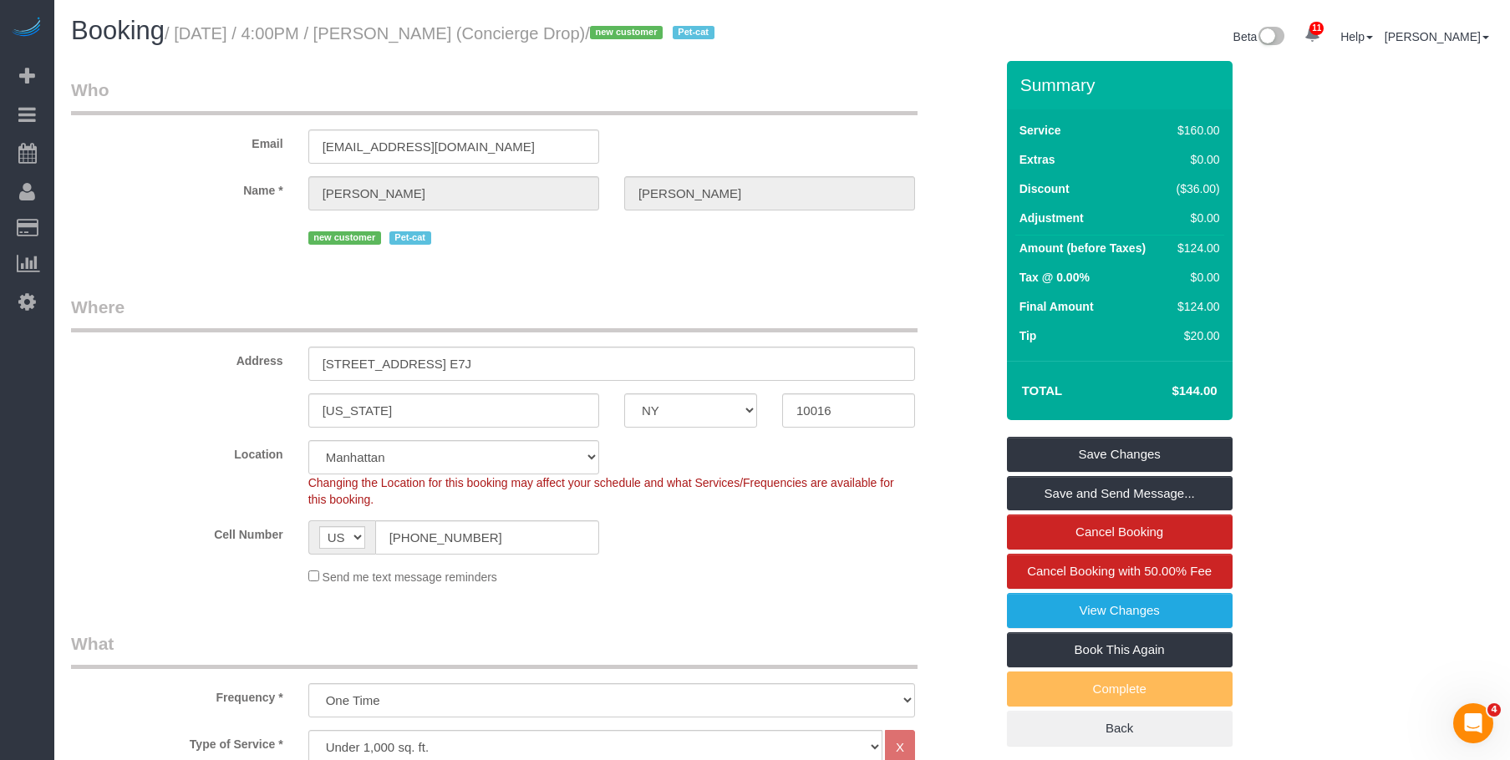
drag, startPoint x: 431, startPoint y: 35, endPoint x: 571, endPoint y: 33, distance: 140.4
click at [571, 33] on small "/ September 05, 2025 / 4:00PM / Benjamin Rudnitsky (Concierge Drop) / new custo…" at bounding box center [442, 33] width 555 height 18
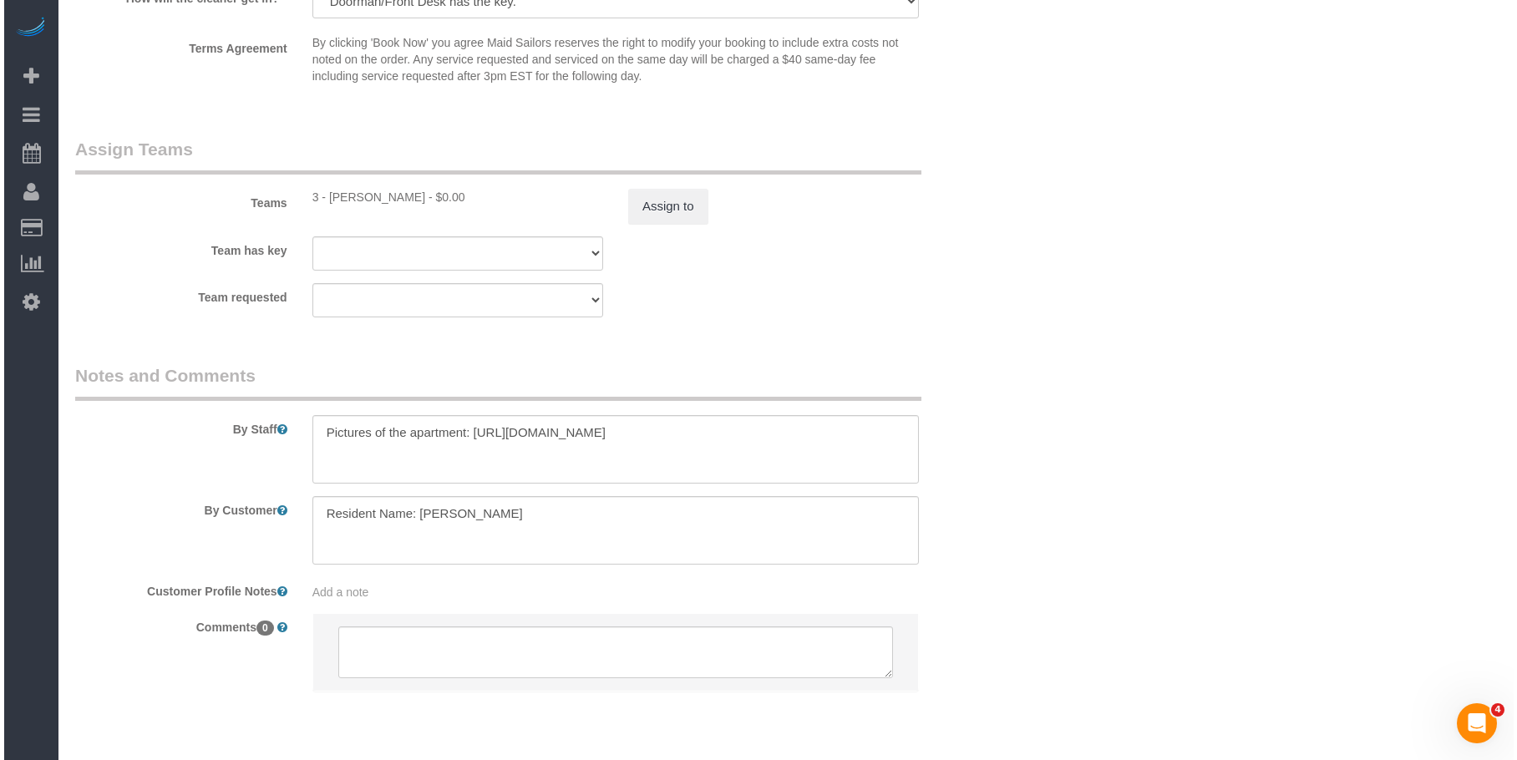
scroll to position [2150, 0]
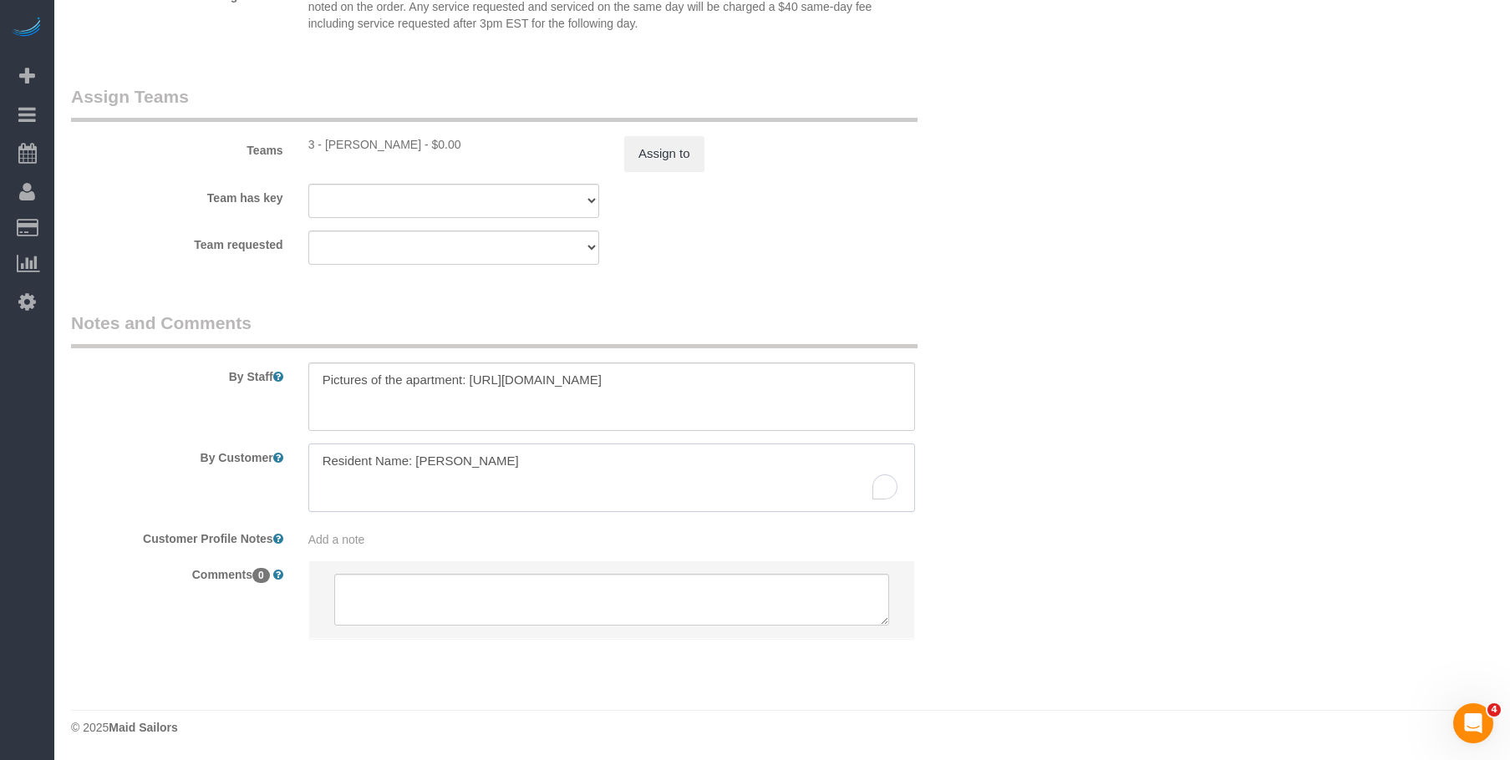
drag, startPoint x: 419, startPoint y: 462, endPoint x: 538, endPoint y: 462, distance: 118.6
click at [538, 462] on textarea "To enrich screen reader interactions, please activate Accessibility in Grammarl…" at bounding box center [611, 478] width 607 height 69
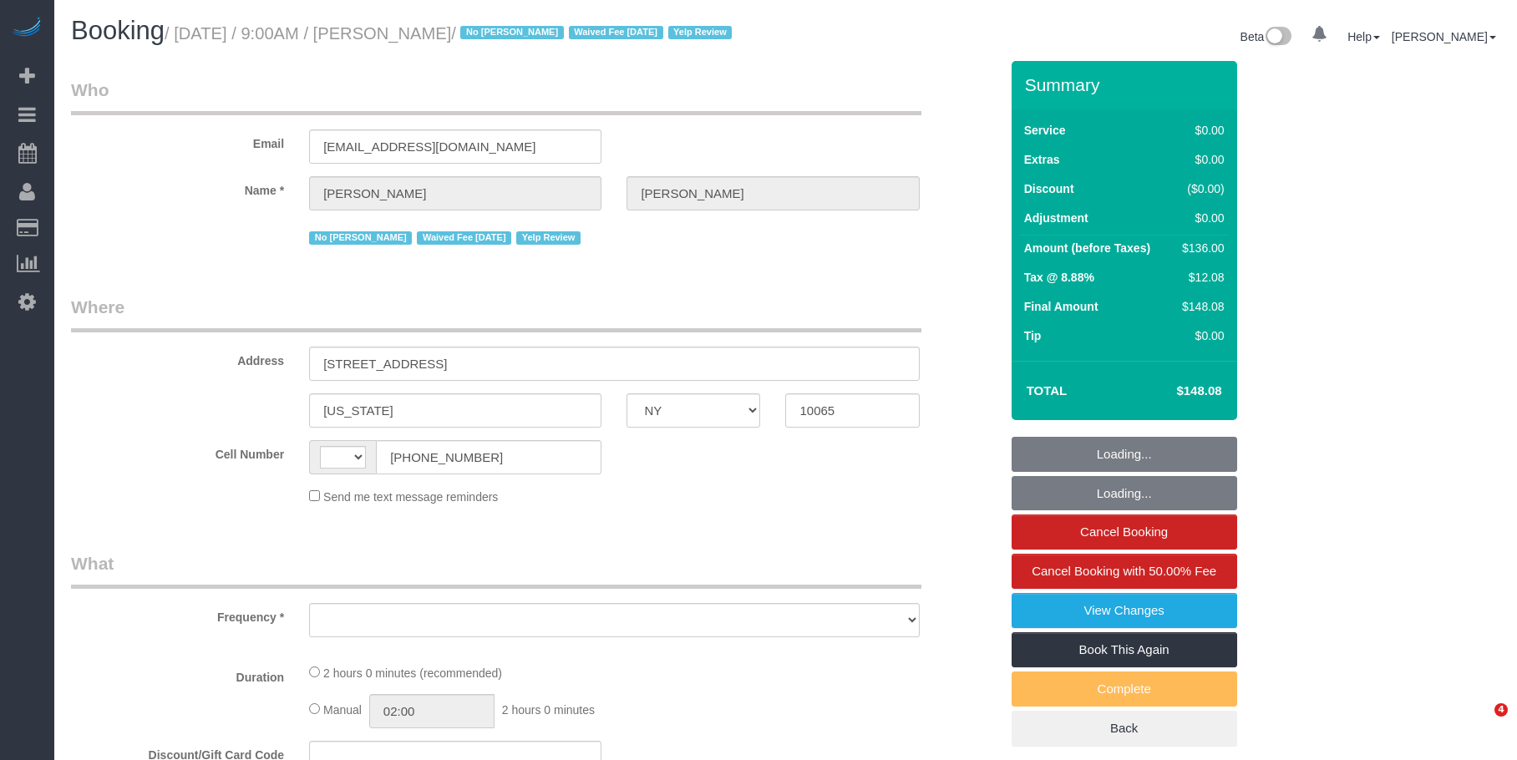
select select "NY"
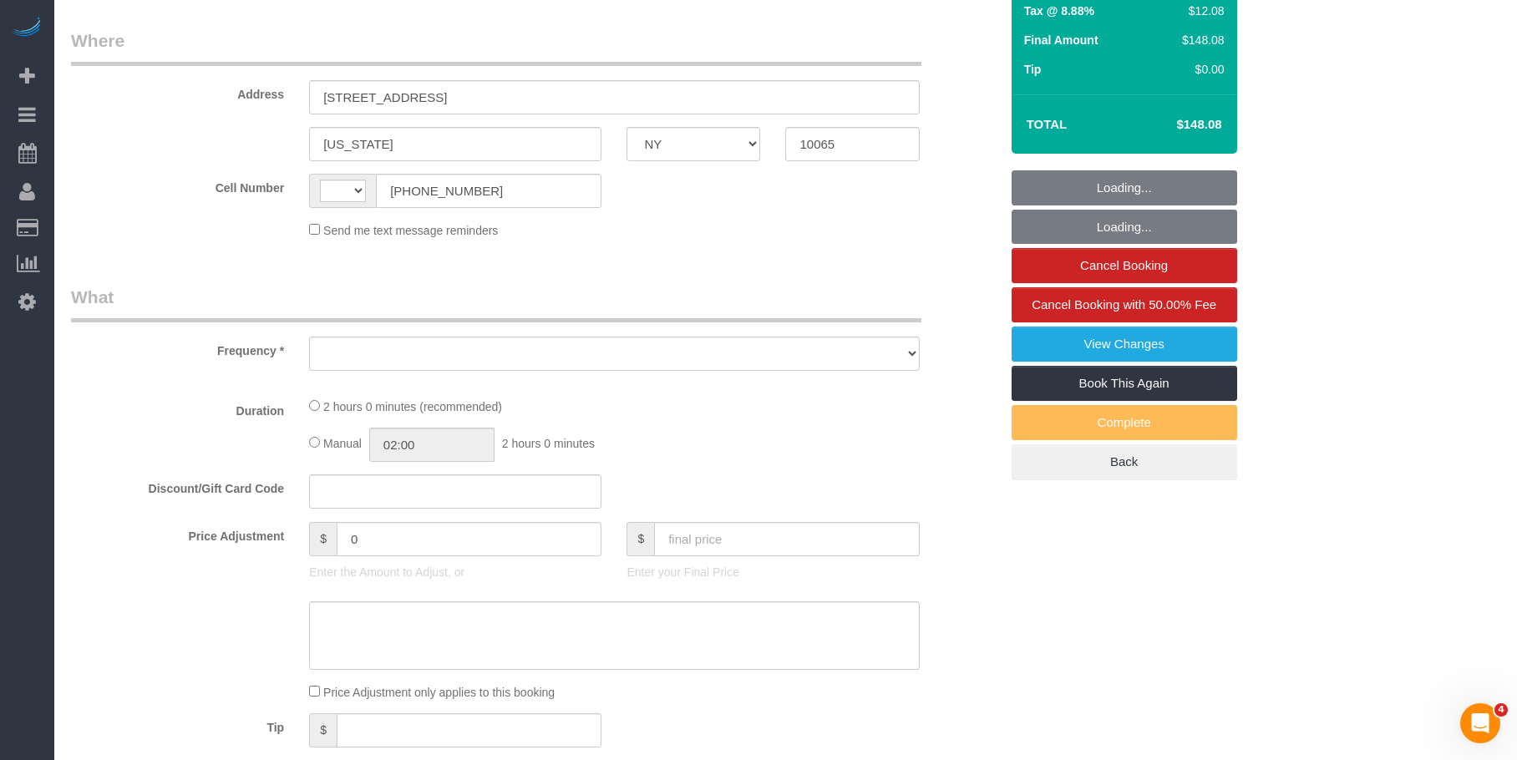
select select "1"
select select "number:89"
select select "number:90"
select select "number:15"
select select "number:5"
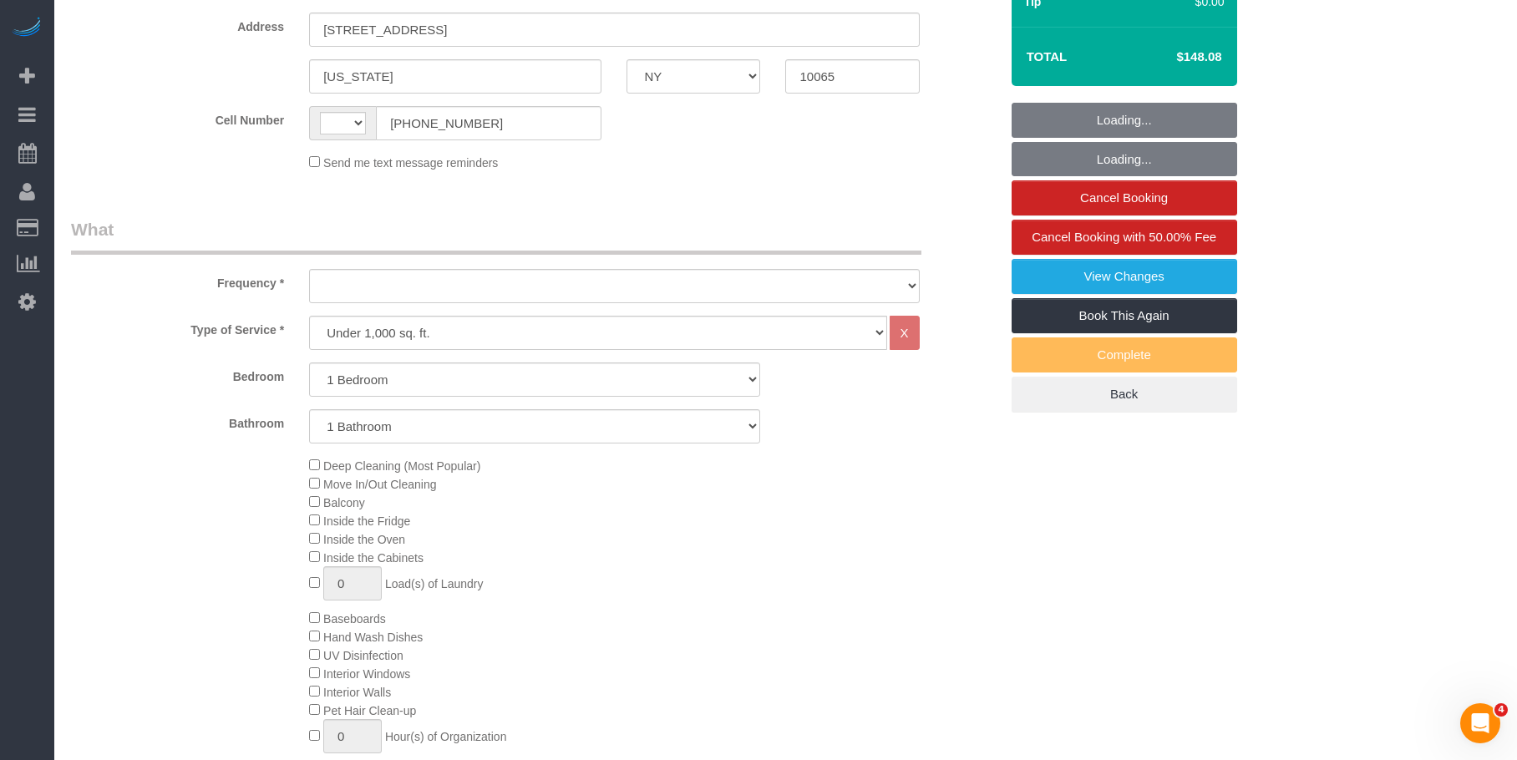
select select "string:US"
select select "object:983"
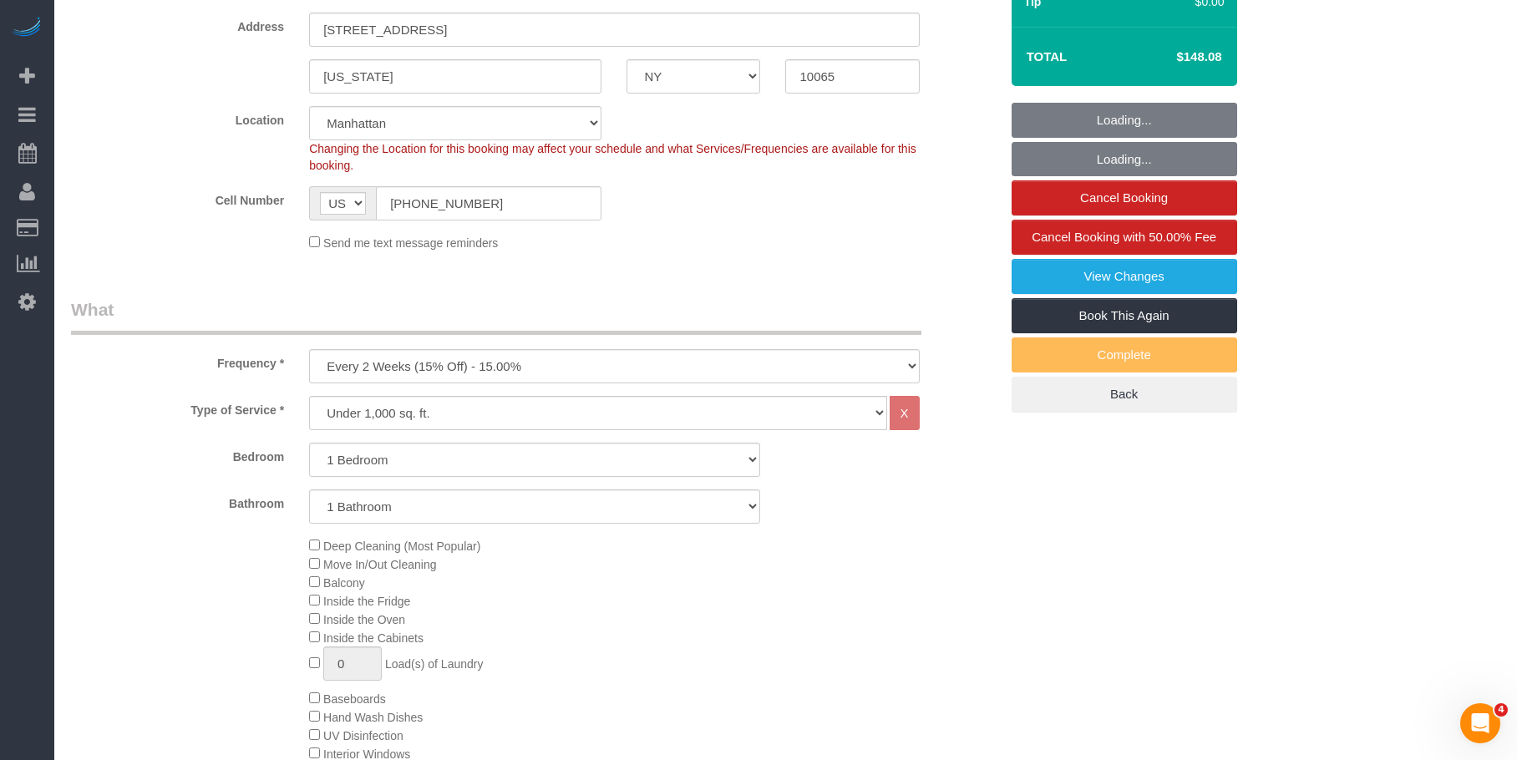
select select "string:stripe-pm_1IilJ74VGloSiKo7yjH4kSKu"
select select "spot1"
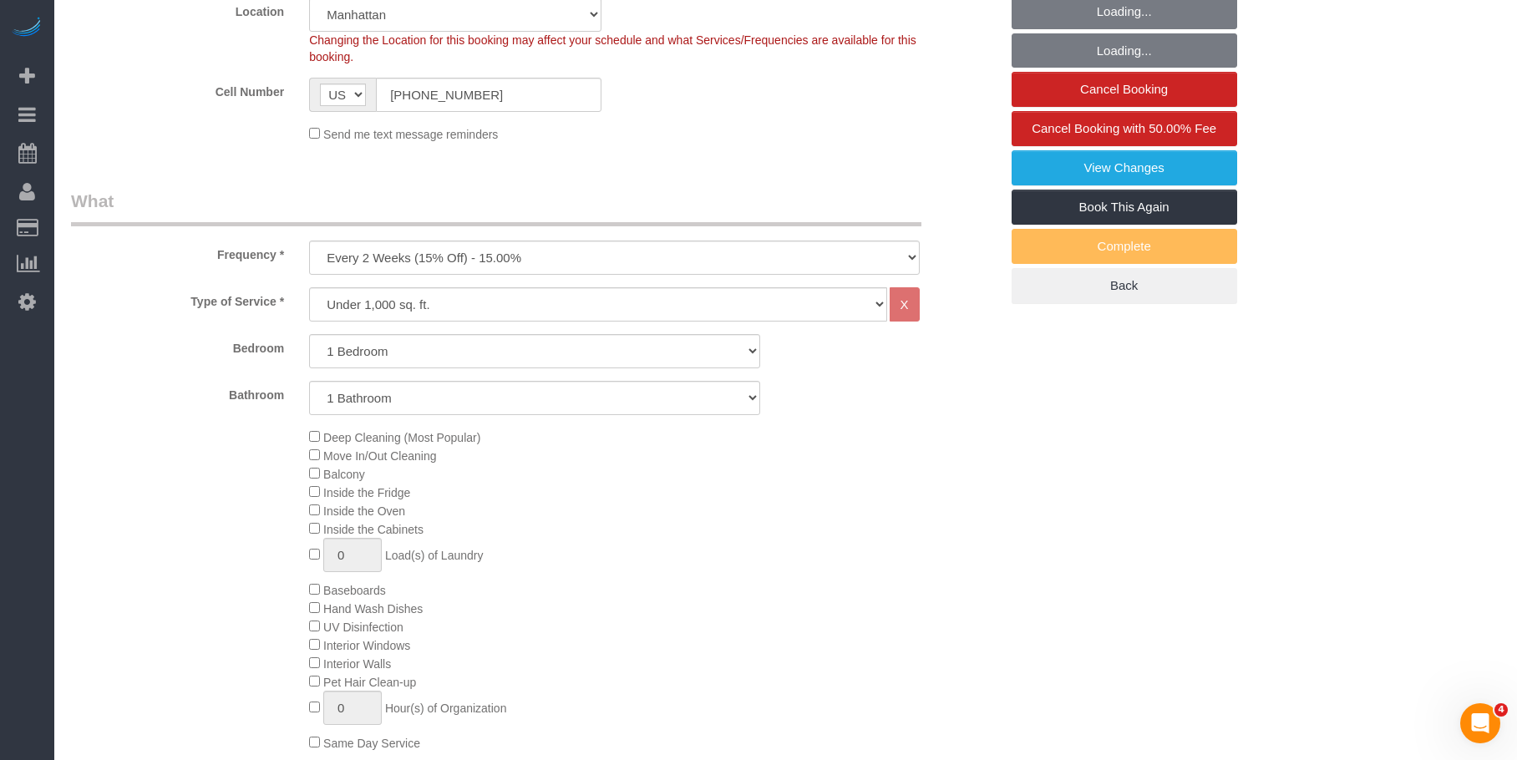
select select "object:1381"
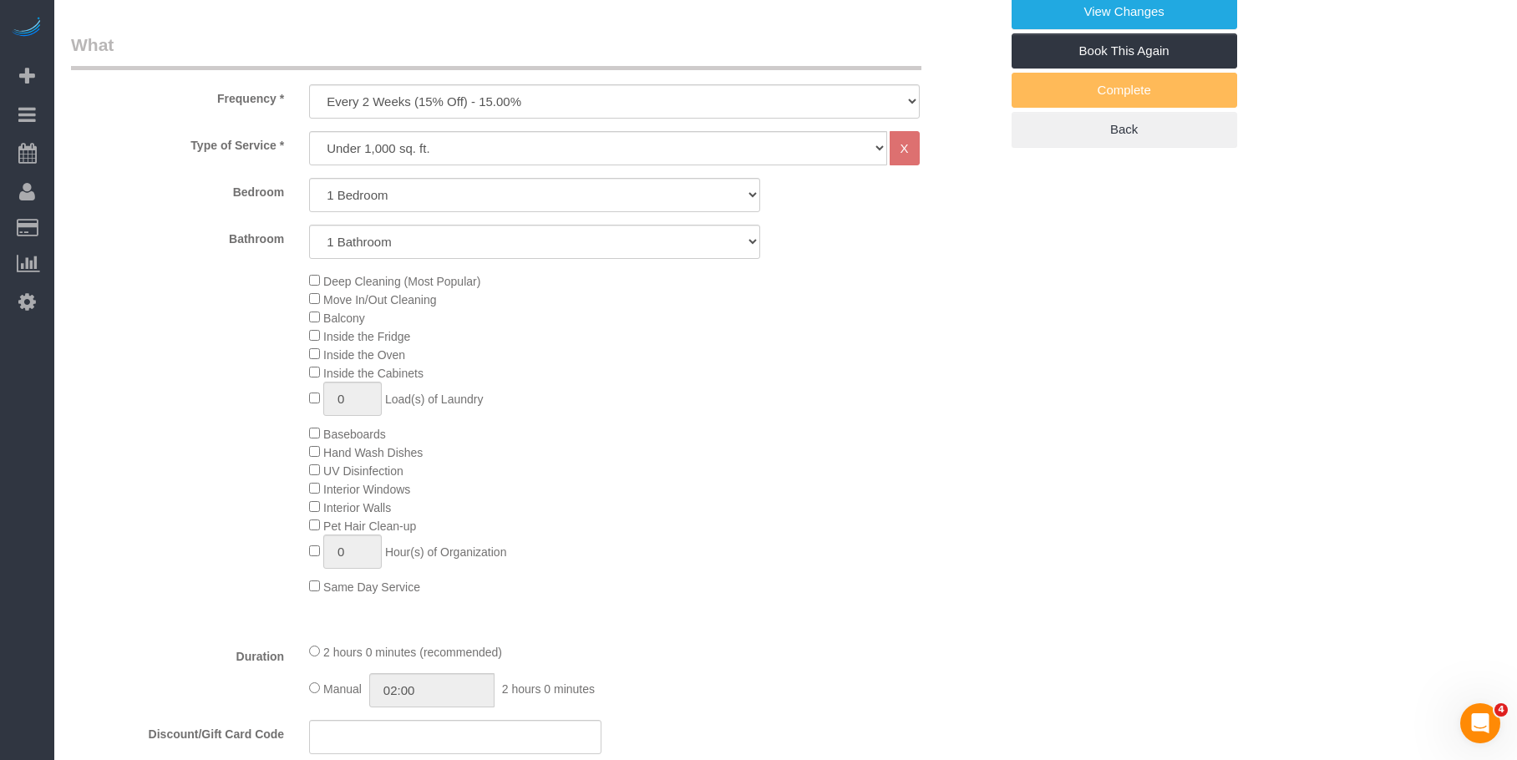
select select "1"
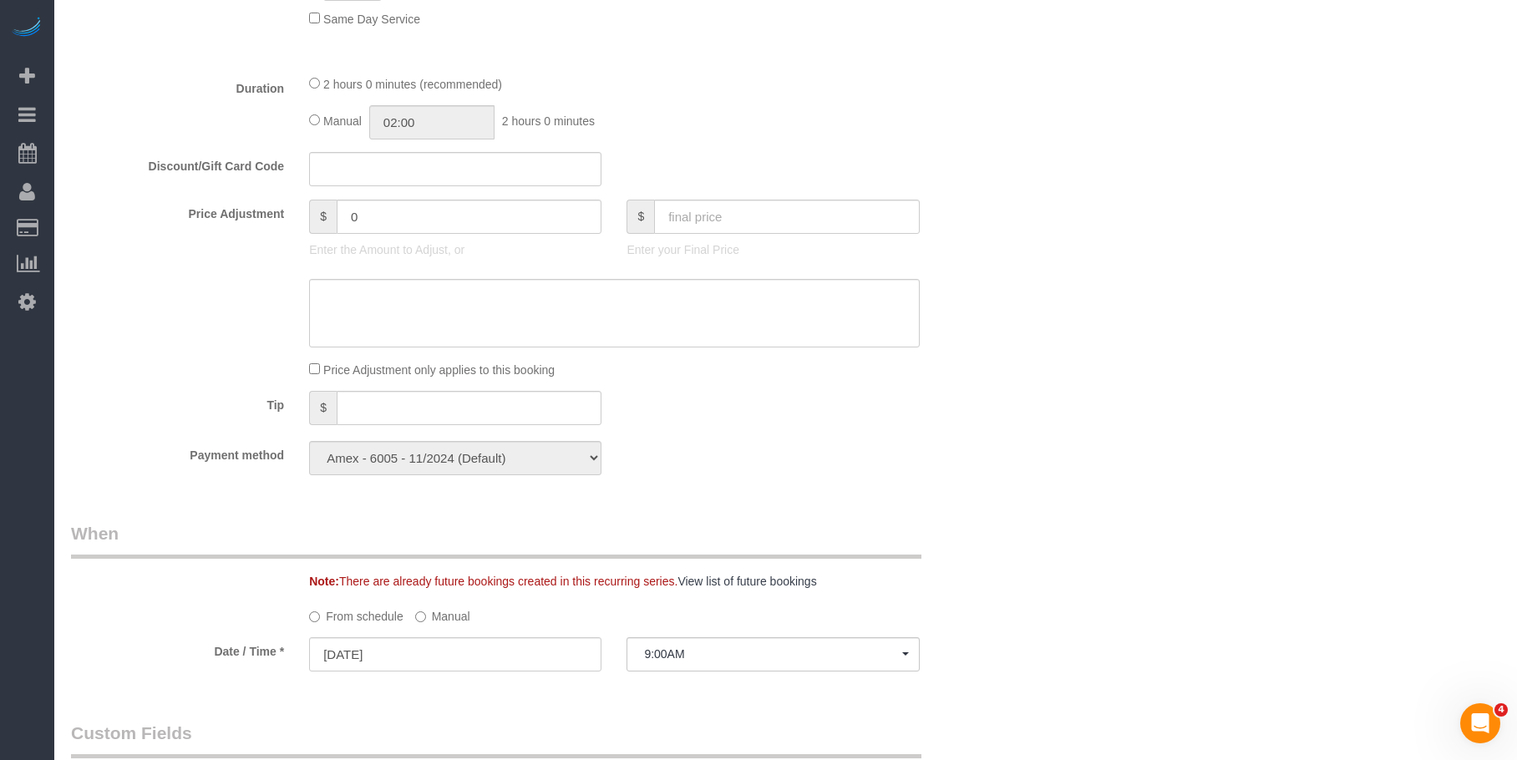
scroll to position [1253, 0]
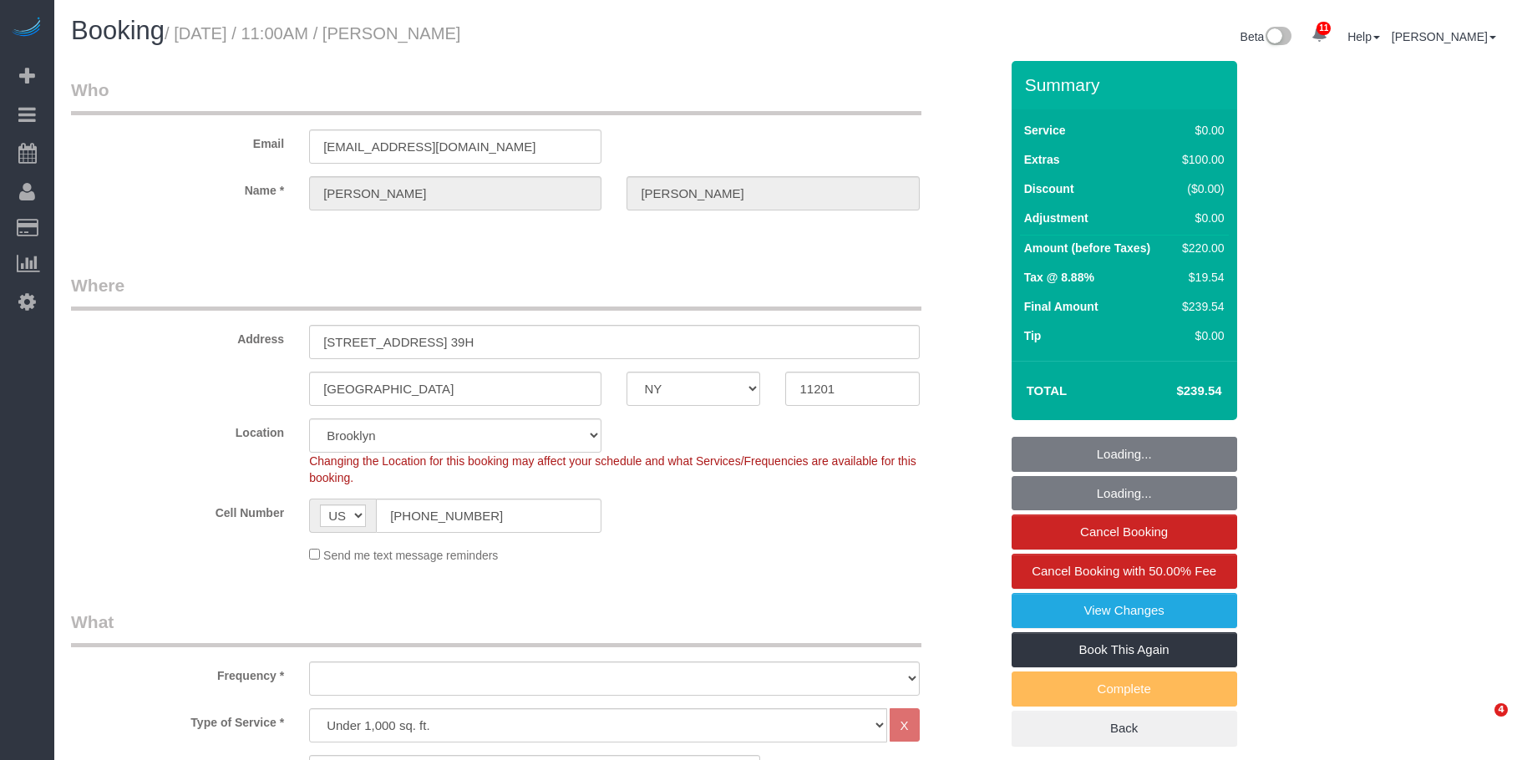
select select "NY"
select select "spot1"
select select "number:89"
select select "number:74"
select select "number:14"
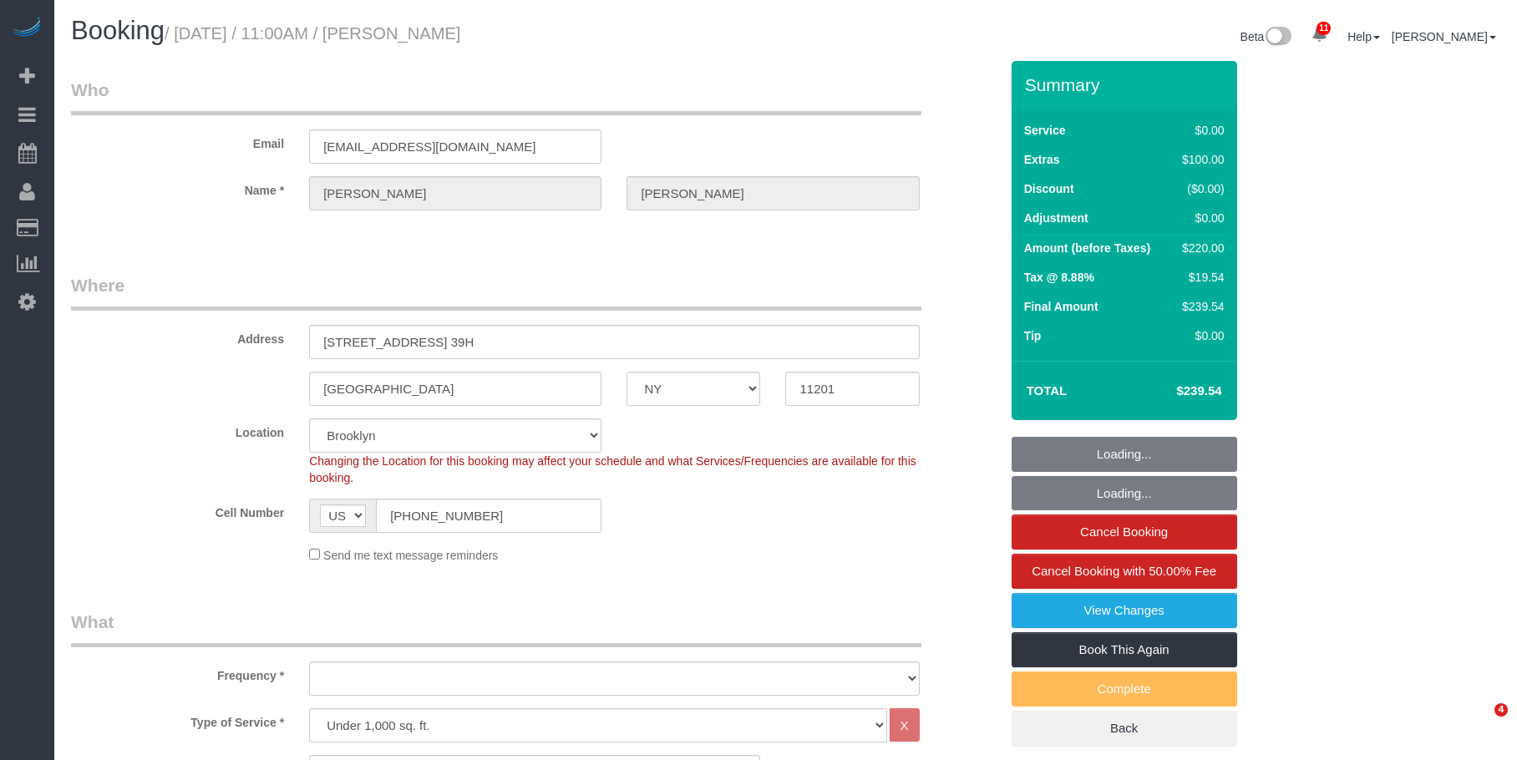
select select "number:6"
select select "object:1364"
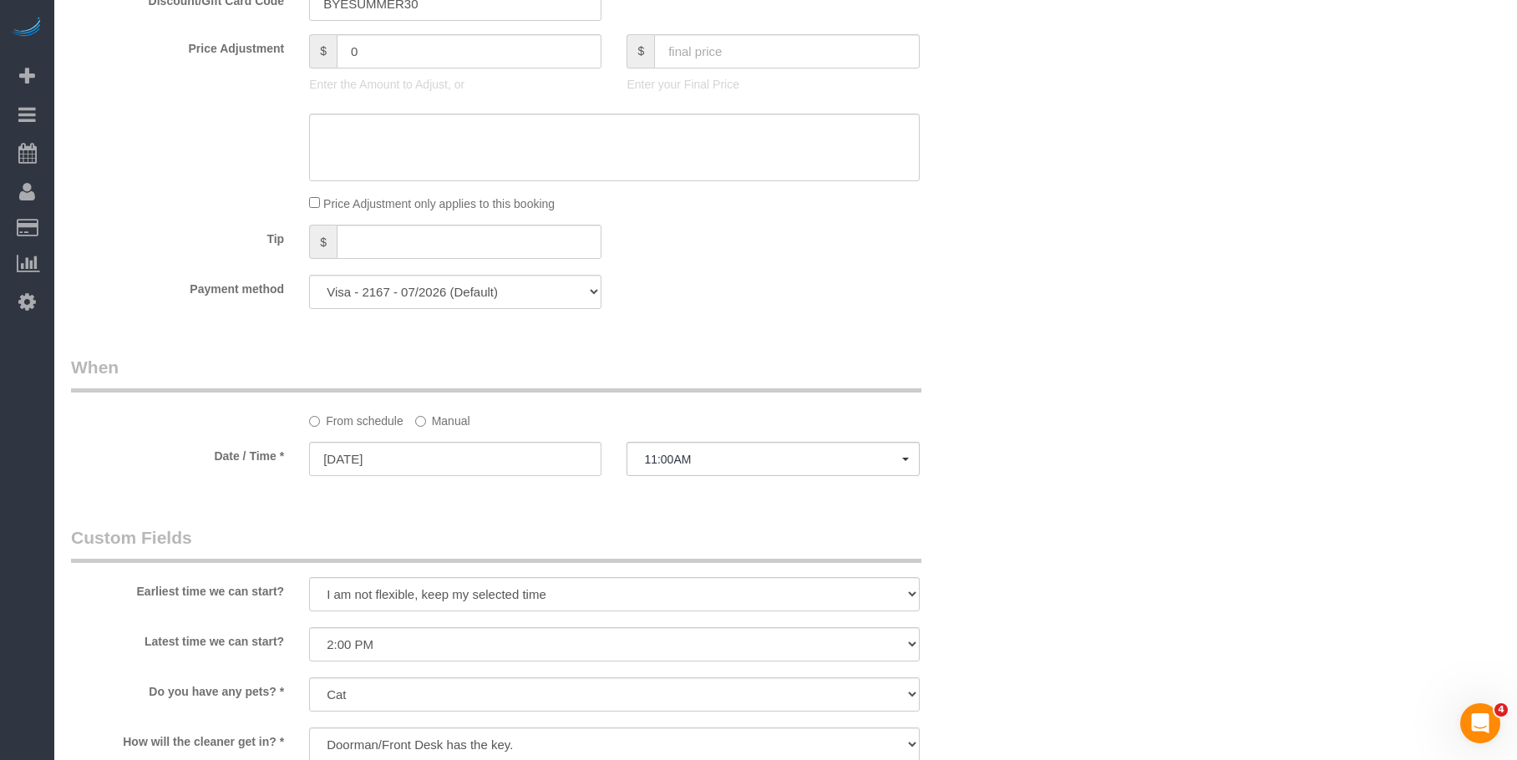
scroll to position [1337, 0]
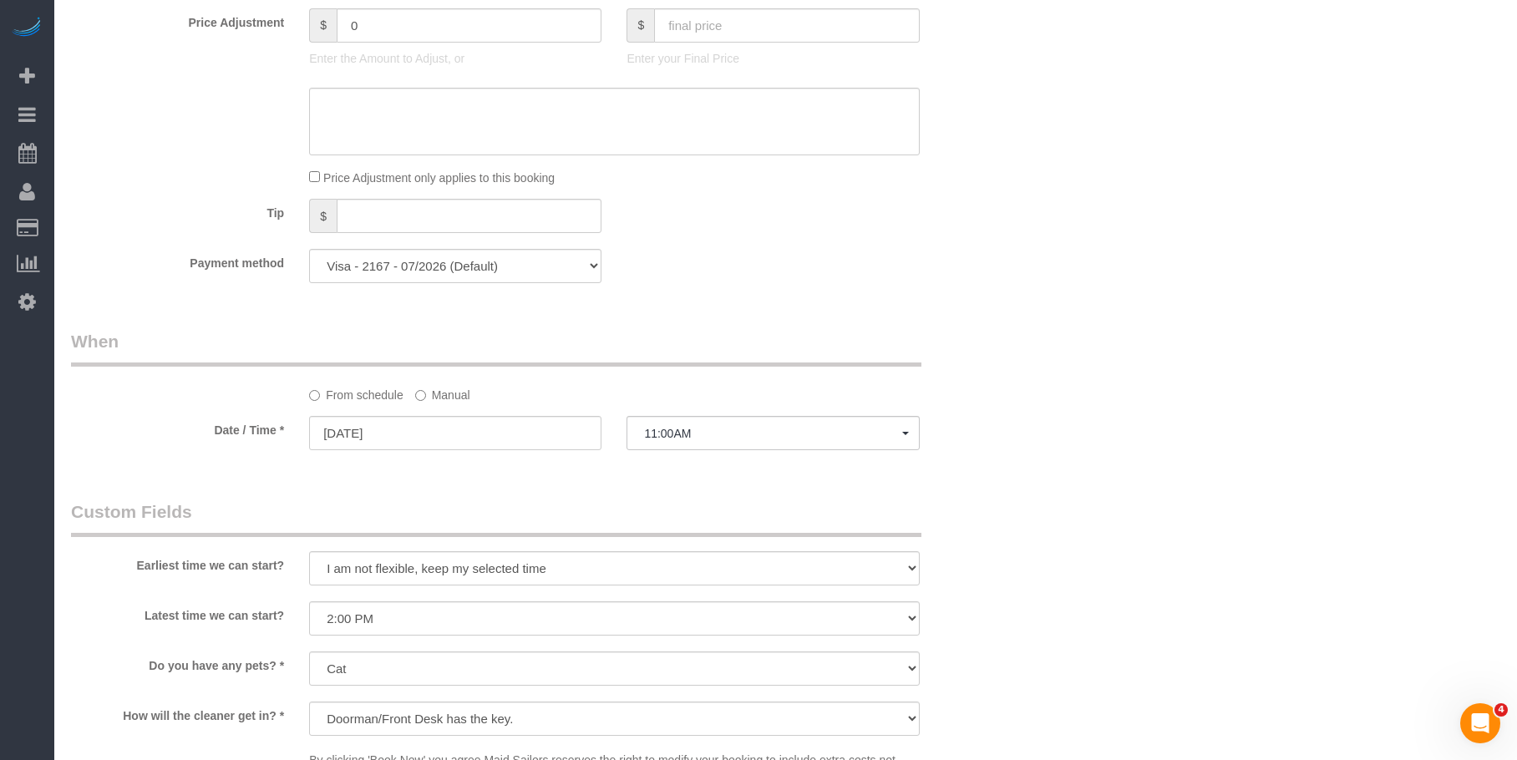
click at [444, 397] on label "Manual" at bounding box center [442, 392] width 55 height 23
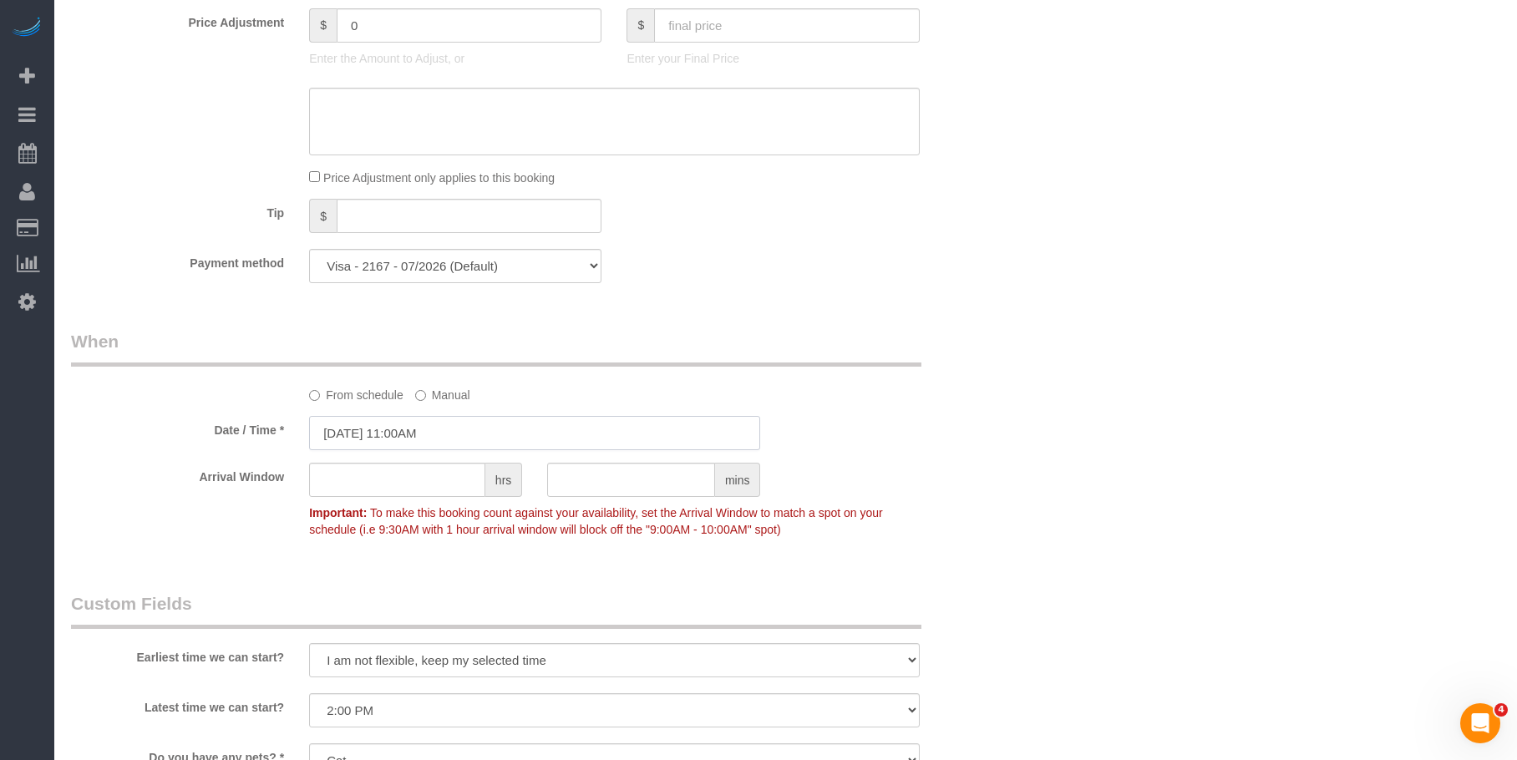
click at [510, 431] on input "[DATE] 11:00AM" at bounding box center [534, 433] width 451 height 34
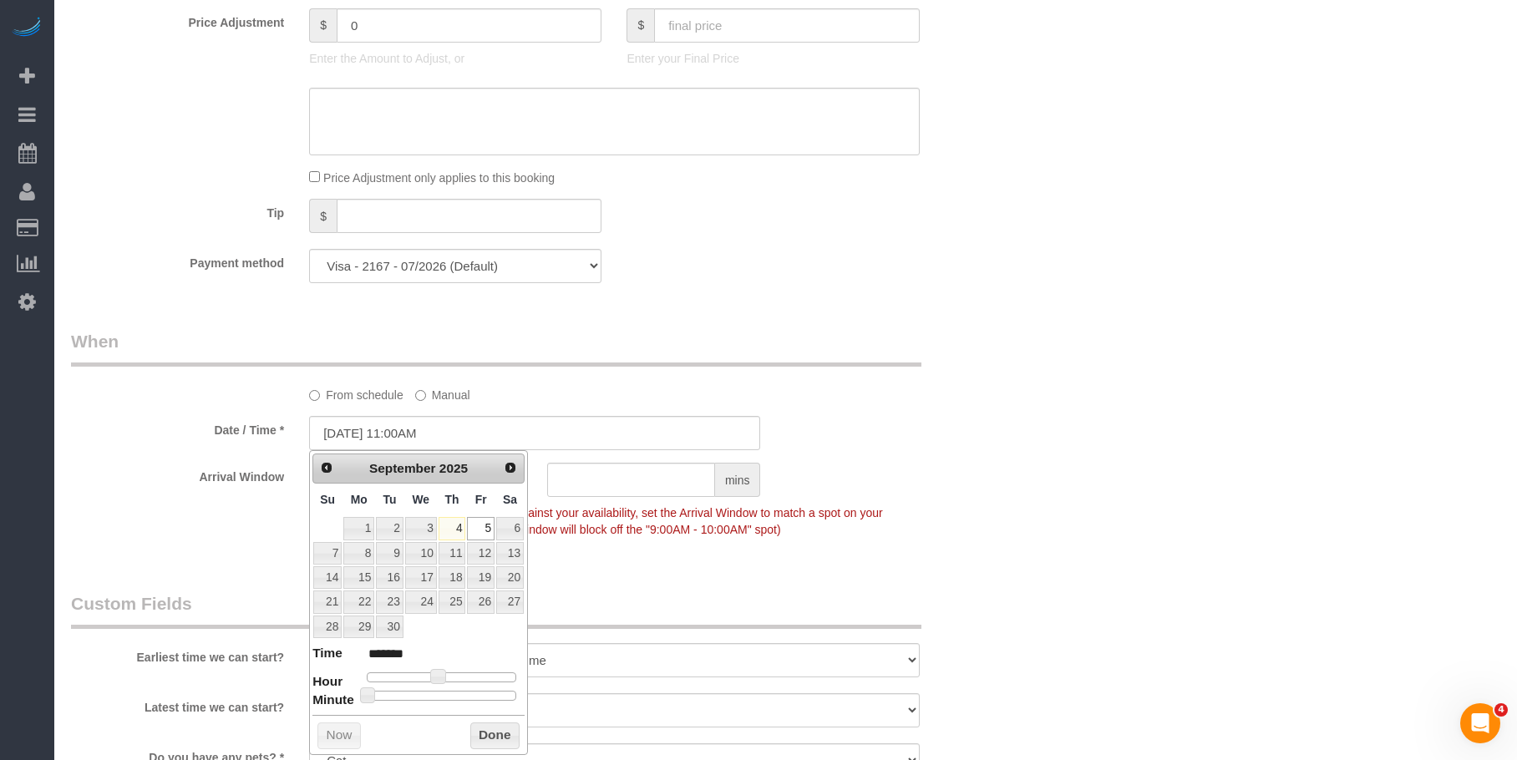
type input "[DATE] 9:00AM"
type input "******"
type input "[DATE] 10:00AM"
type input "*******"
click at [433, 677] on div at bounding box center [442, 678] width 150 height 10
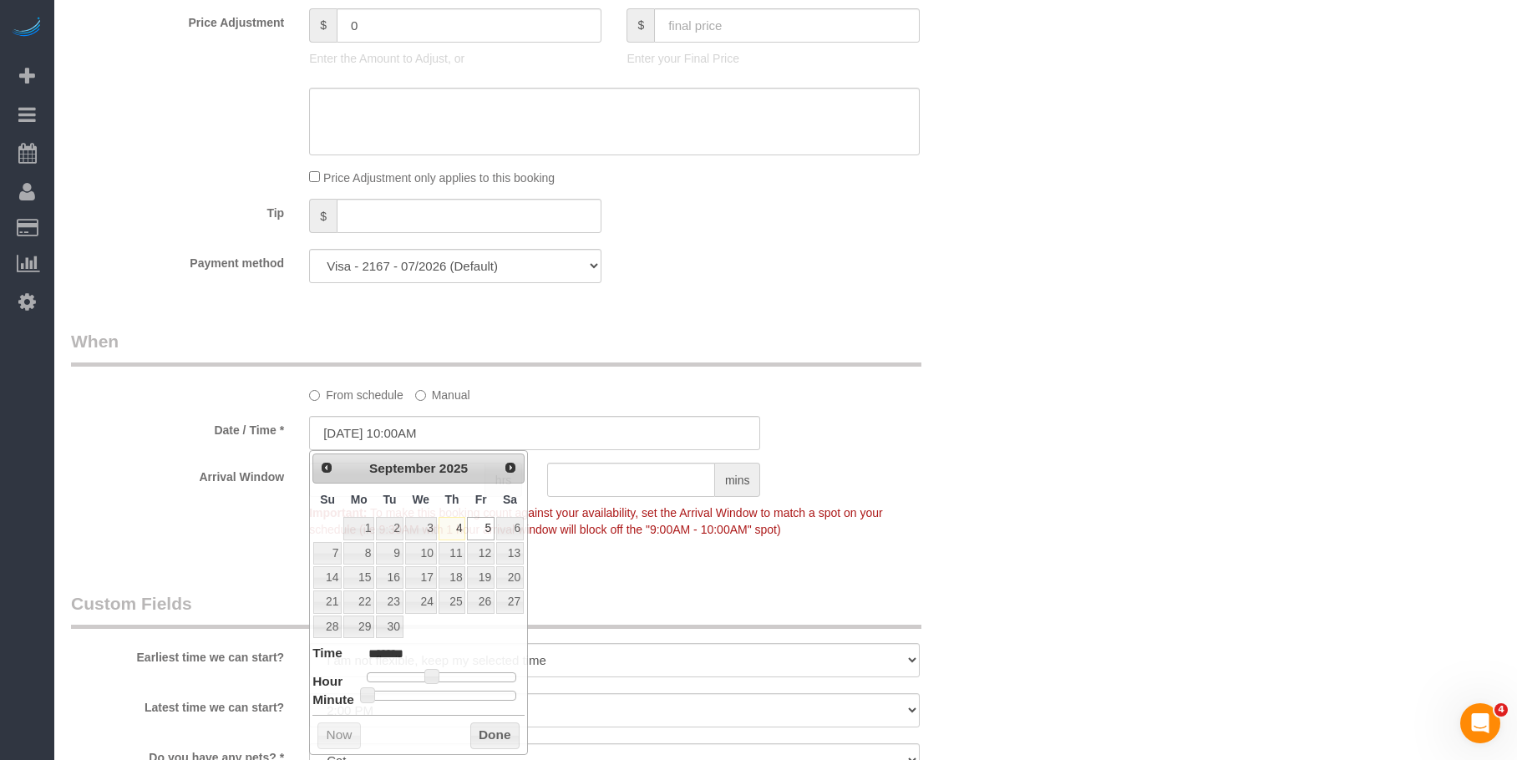
drag, startPoint x: 1138, startPoint y: 245, endPoint x: 1129, endPoint y: 291, distance: 46.7
click at [1140, 248] on div "Who Email [EMAIL_ADDRESS][DOMAIN_NAME] Name * [PERSON_NAME] Where Address [STRE…" at bounding box center [785, 144] width 1429 height 2840
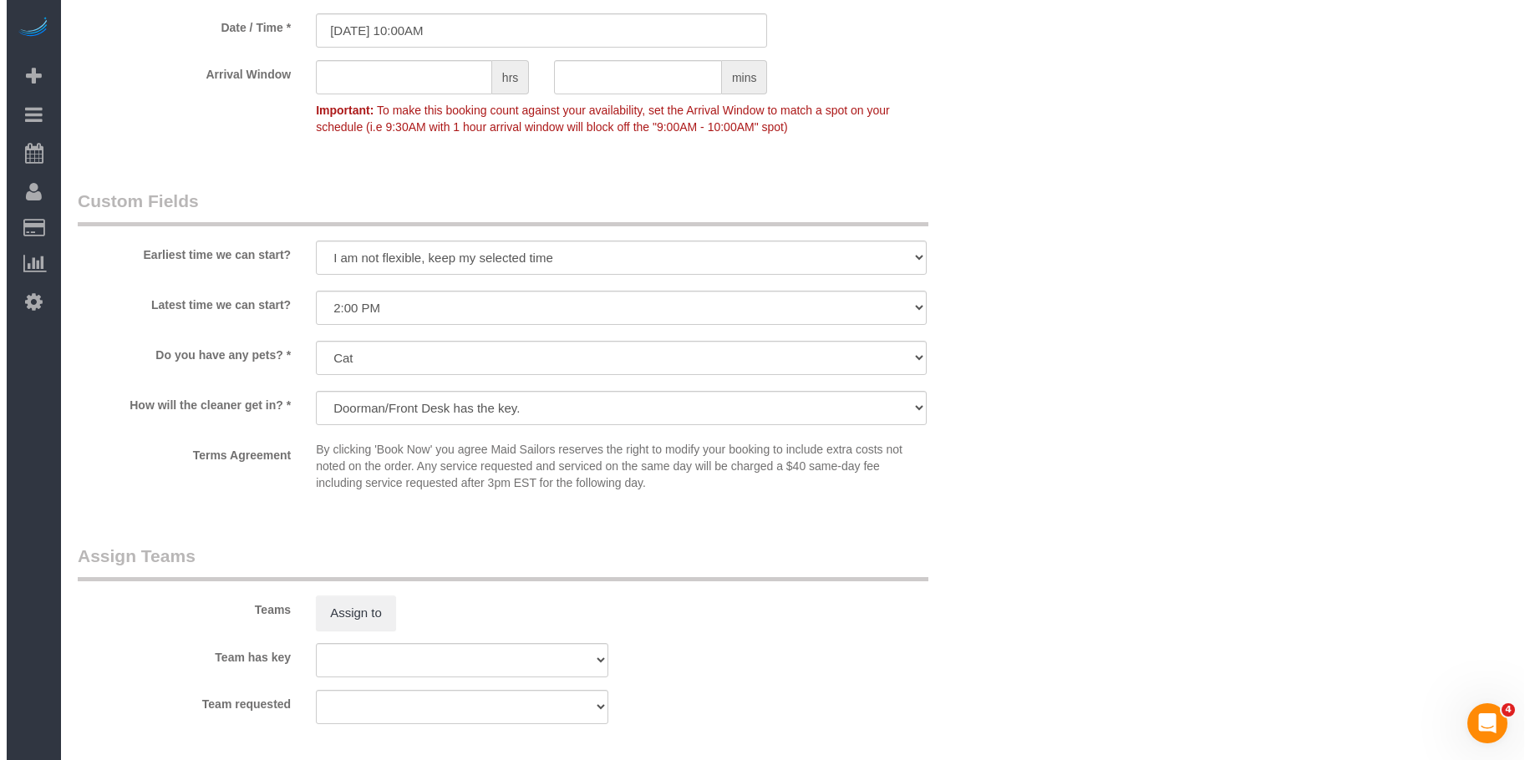
scroll to position [1838, 0]
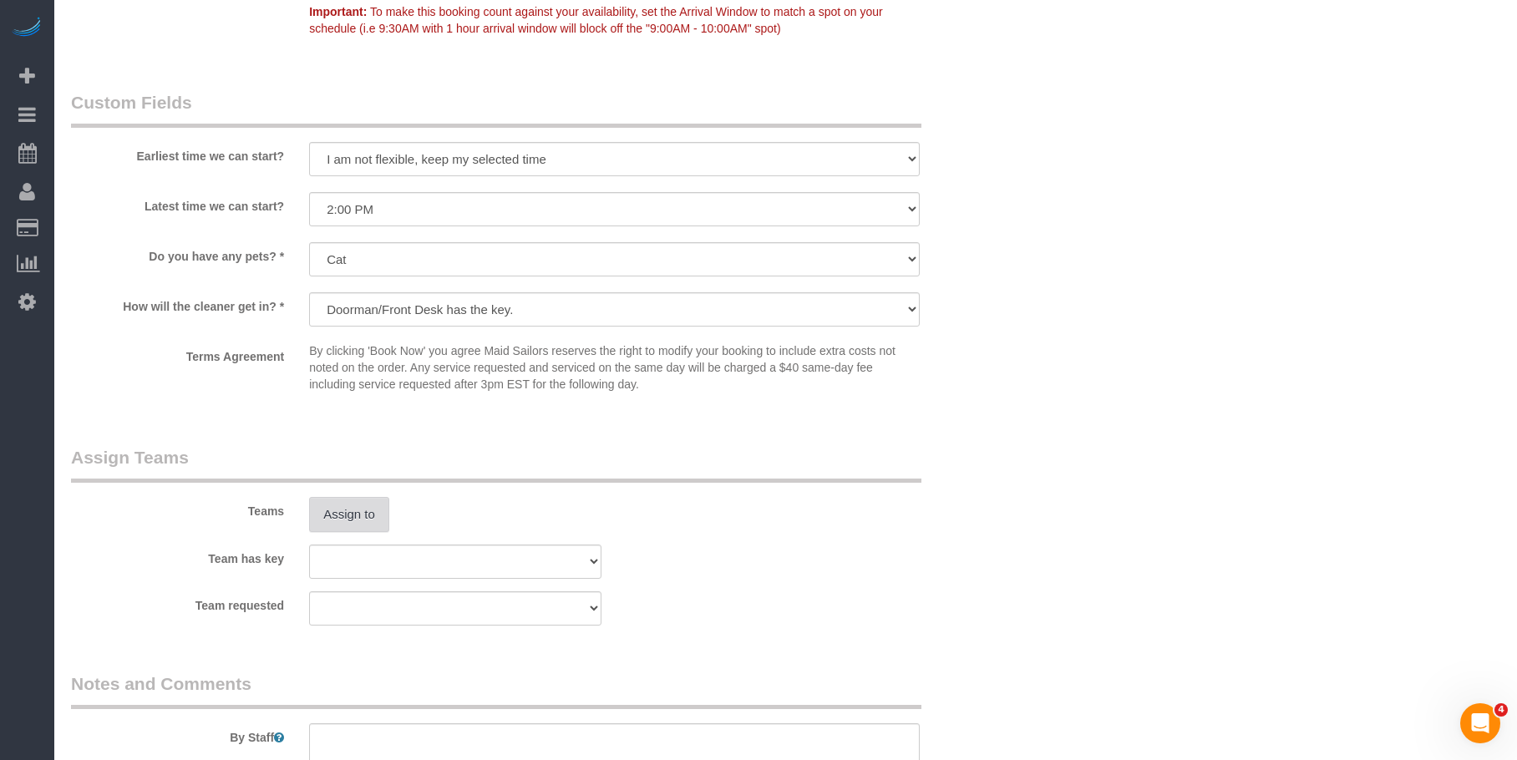
click at [358, 507] on button "Assign to" at bounding box center [349, 514] width 80 height 35
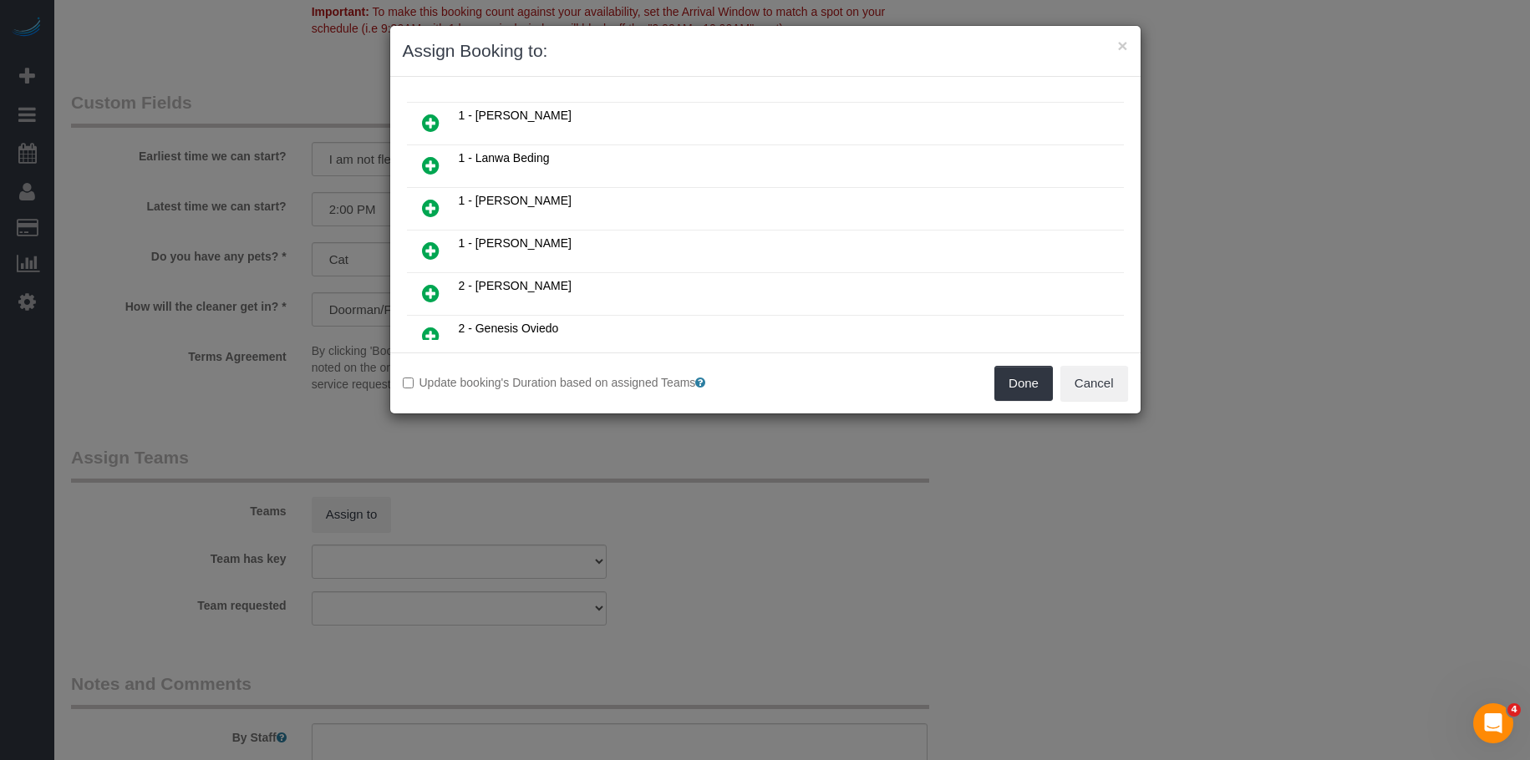
scroll to position [334, 0]
drag, startPoint x: 432, startPoint y: 253, endPoint x: 696, endPoint y: 364, distance: 286.4
click at [432, 252] on icon at bounding box center [431, 252] width 18 height 20
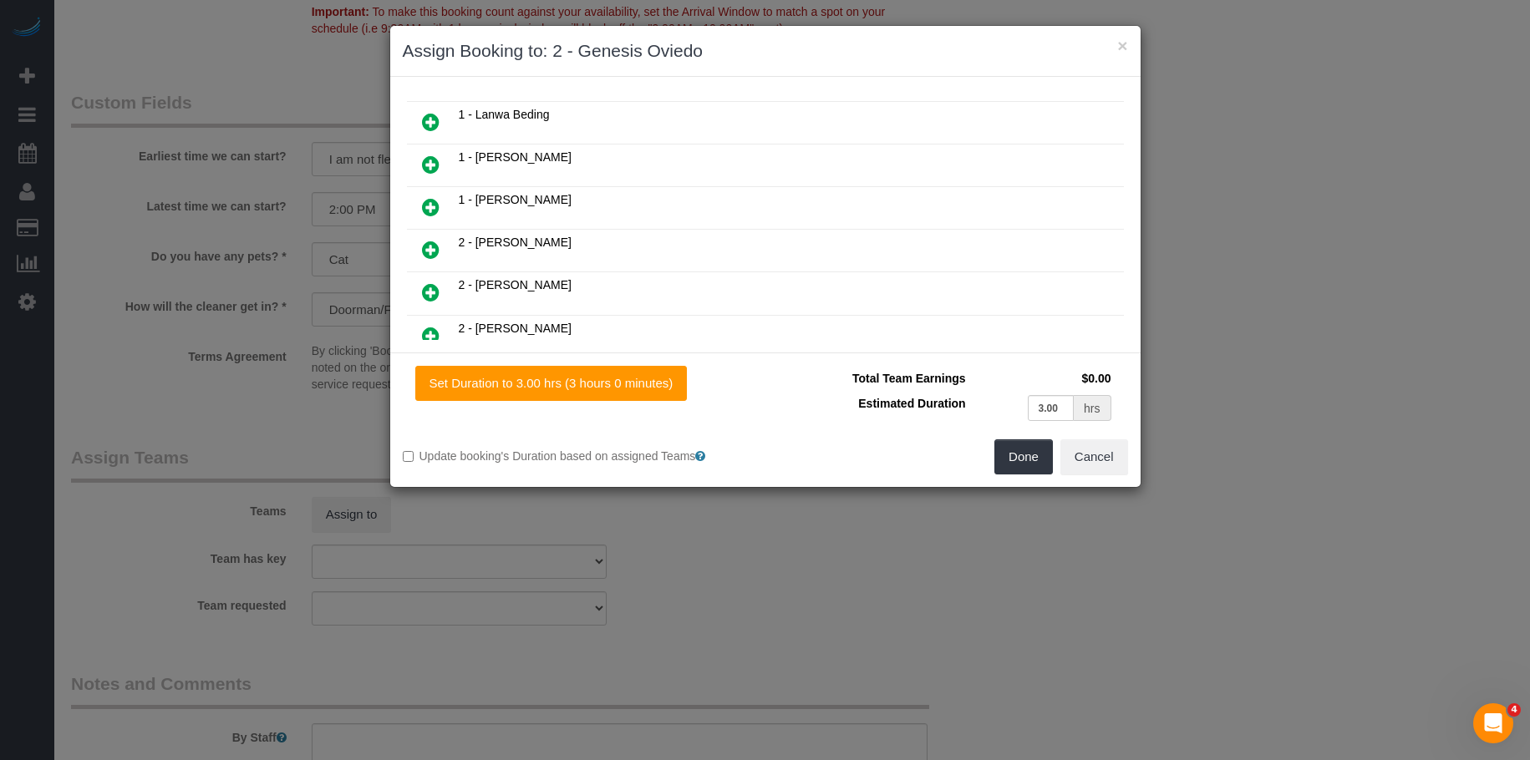
scroll to position [374, 0]
click at [1017, 467] on button "Done" at bounding box center [1023, 456] width 58 height 35
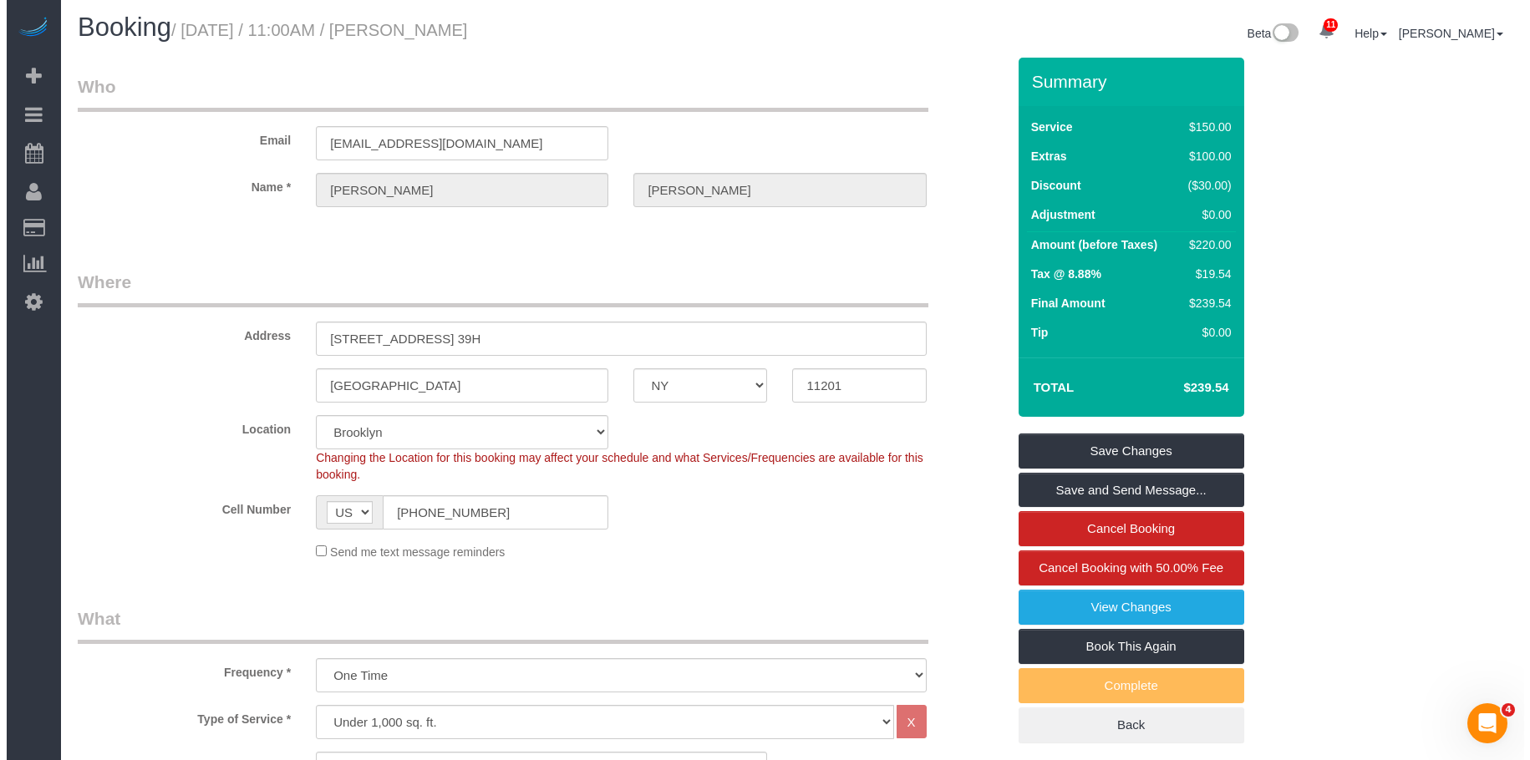
scroll to position [0, 0]
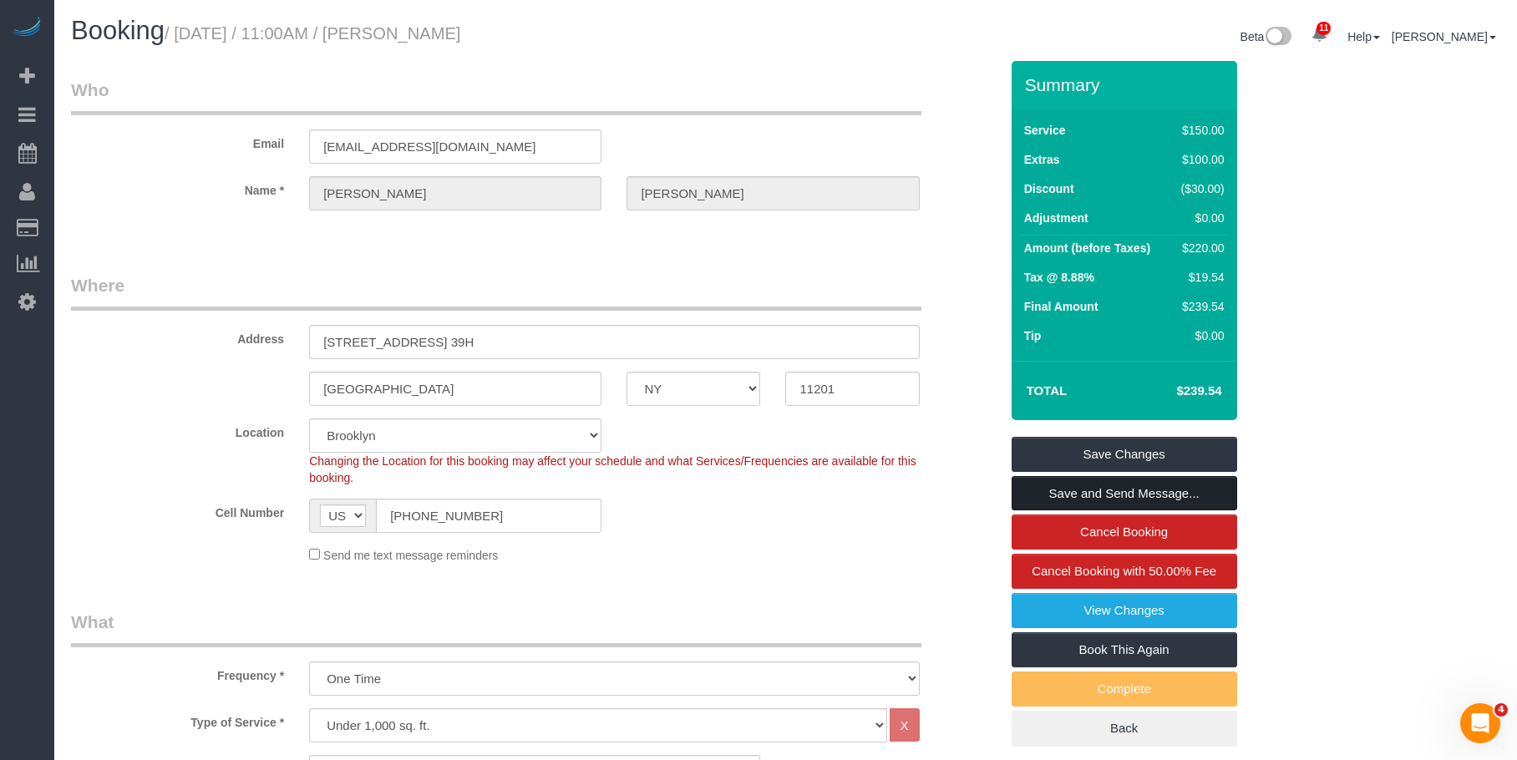
click at [1147, 487] on link "Save and Send Message..." at bounding box center [1125, 493] width 226 height 35
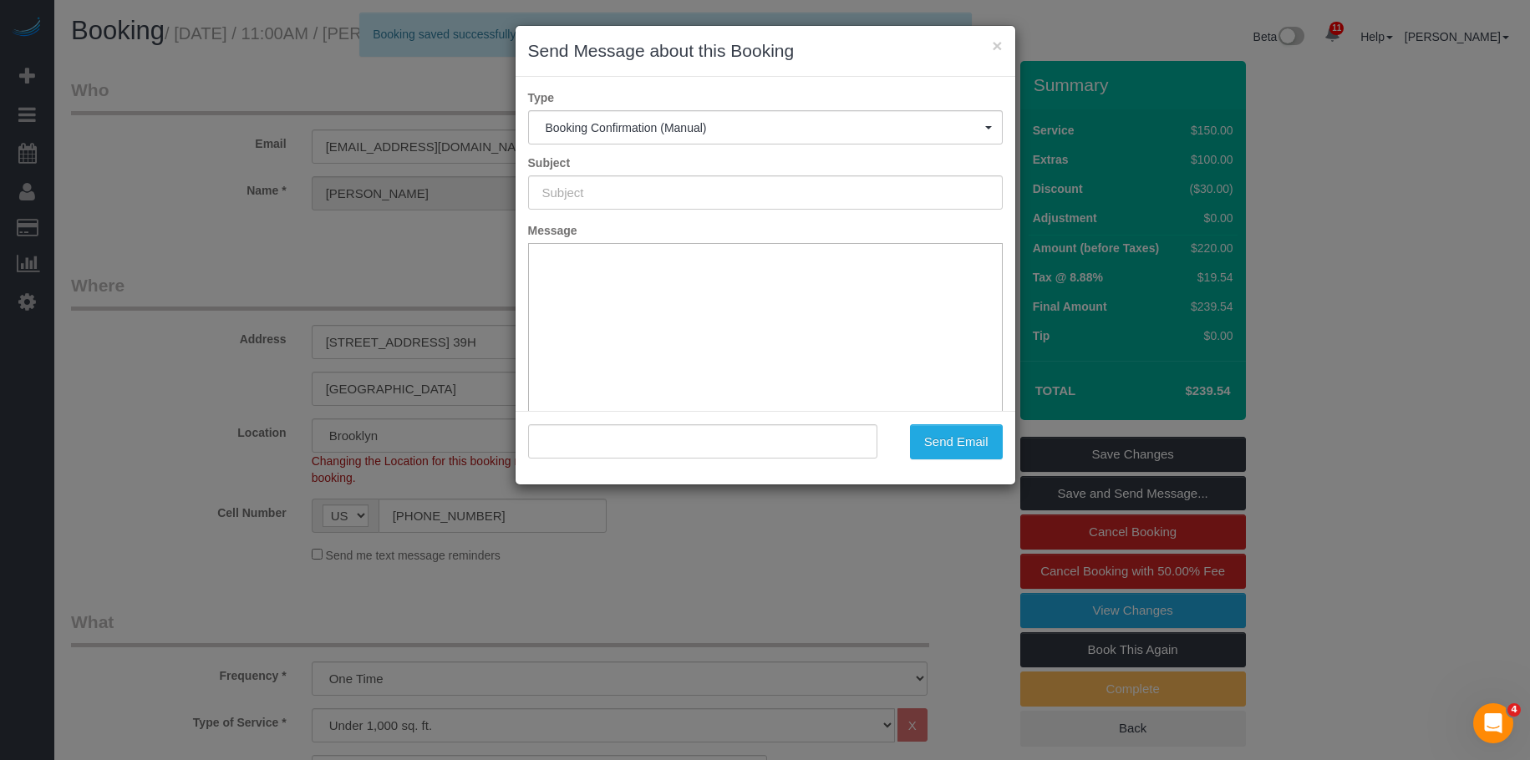
type input "Cleaning Confirmed for [DATE] 10:00am"
type input ""[PERSON_NAME]" <[EMAIL_ADDRESS][DOMAIN_NAME]>"
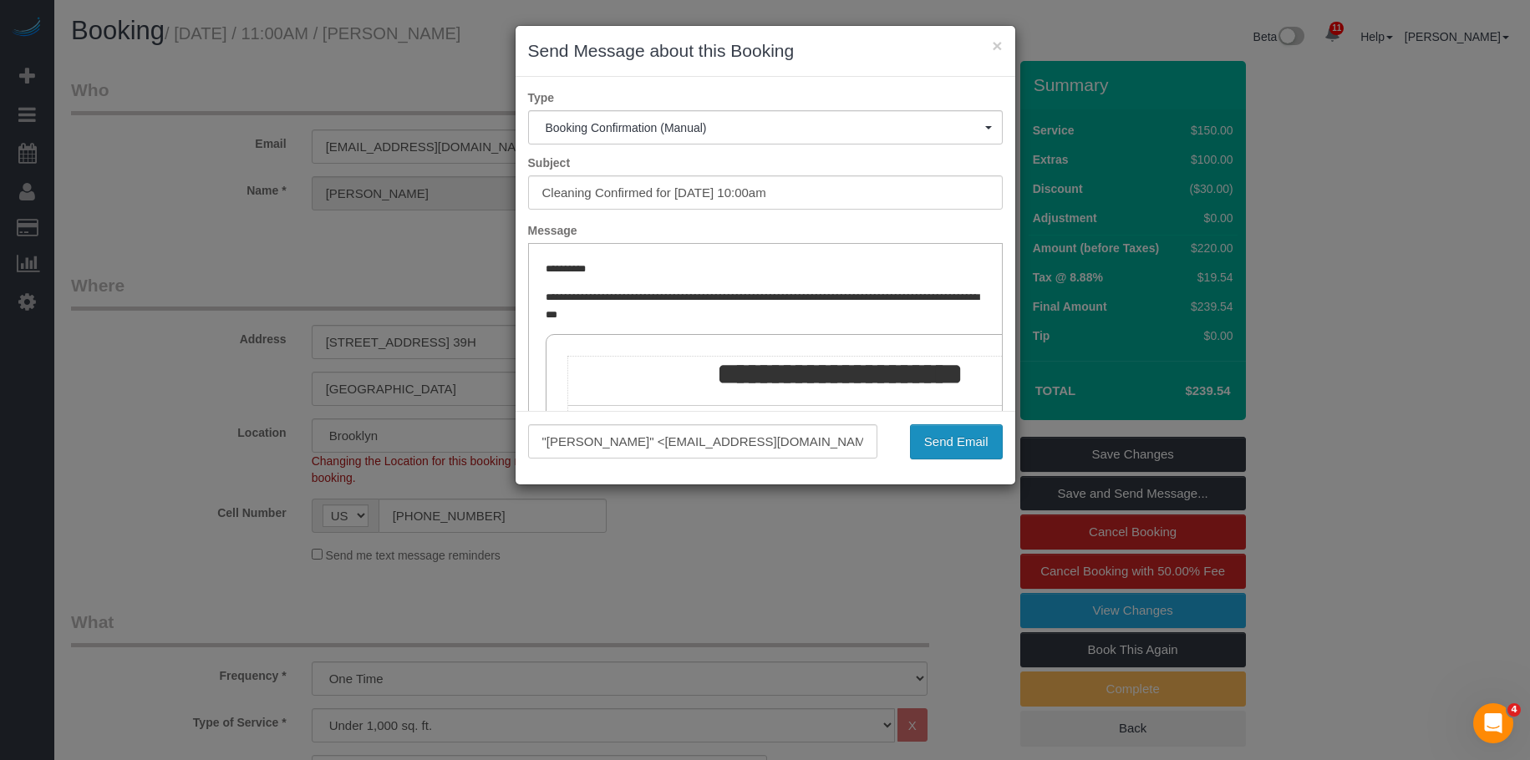
click at [957, 440] on button "Send Email" at bounding box center [956, 441] width 93 height 35
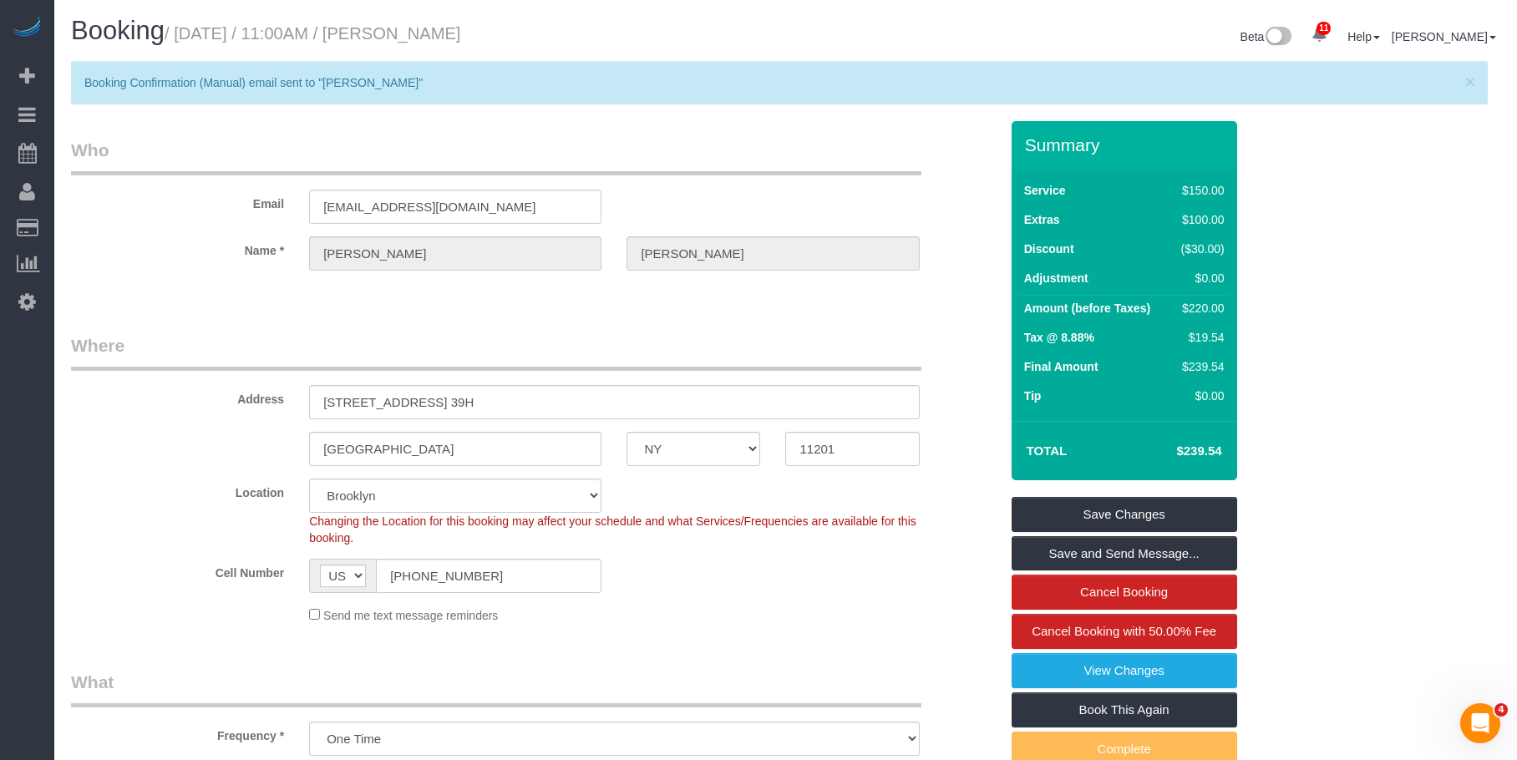
drag, startPoint x: 429, startPoint y: 35, endPoint x: 543, endPoint y: 35, distance: 114.5
click at [543, 35] on h1 "Booking / [DATE] / 11:00AM / [PERSON_NAME]" at bounding box center [422, 31] width 703 height 28
copy small "[PERSON_NAME]"
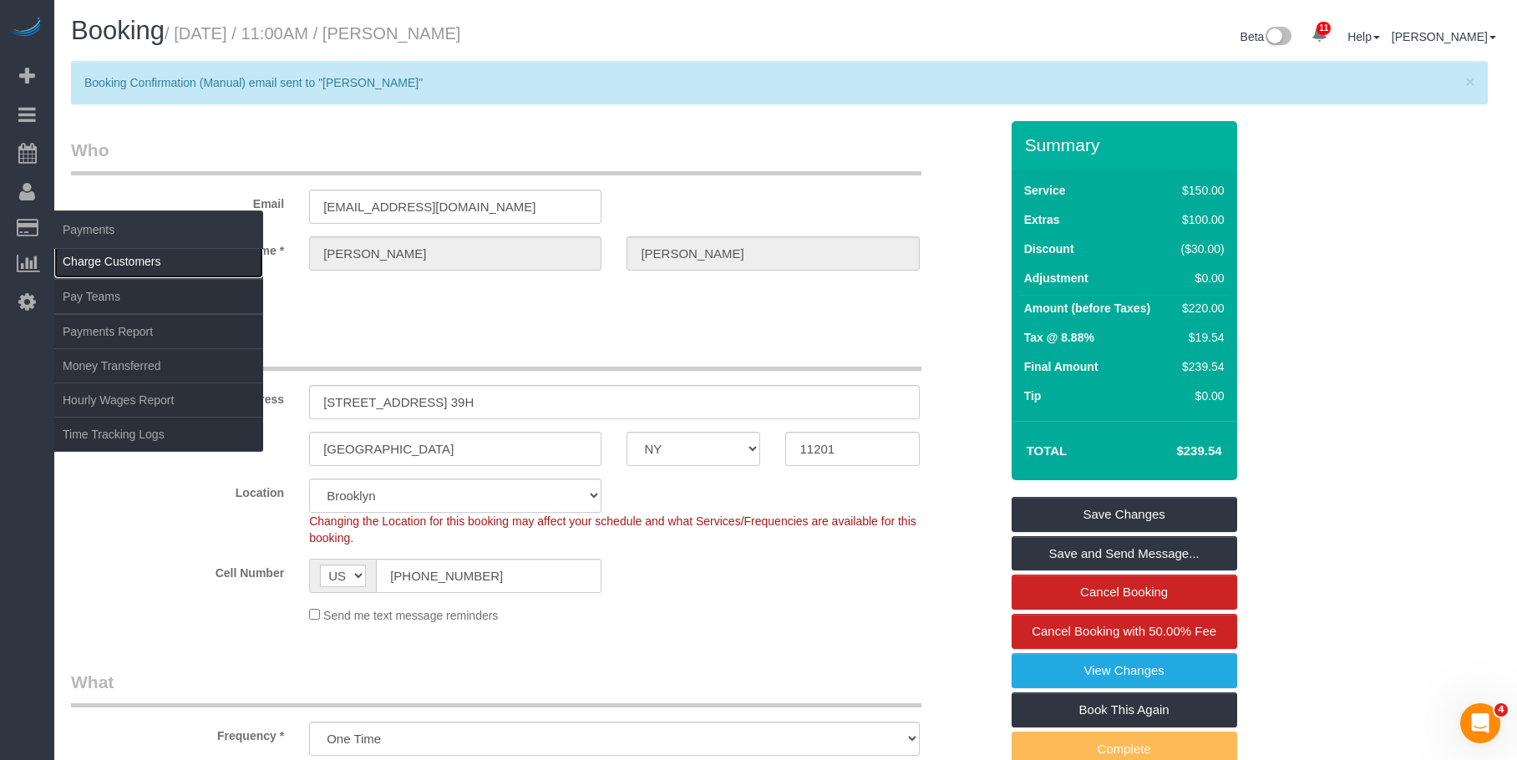
click at [132, 264] on link "Charge Customers" at bounding box center [158, 261] width 209 height 33
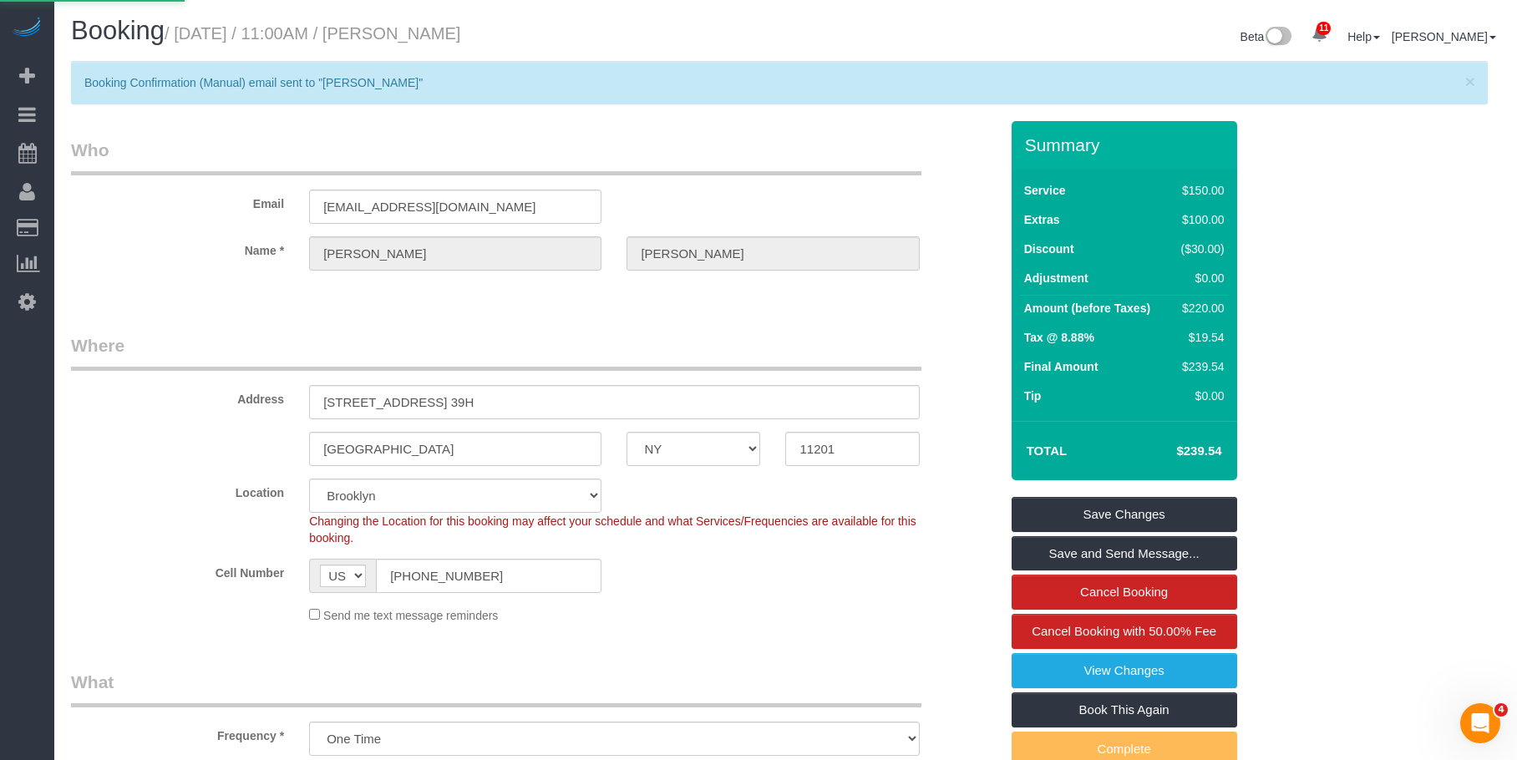
select select
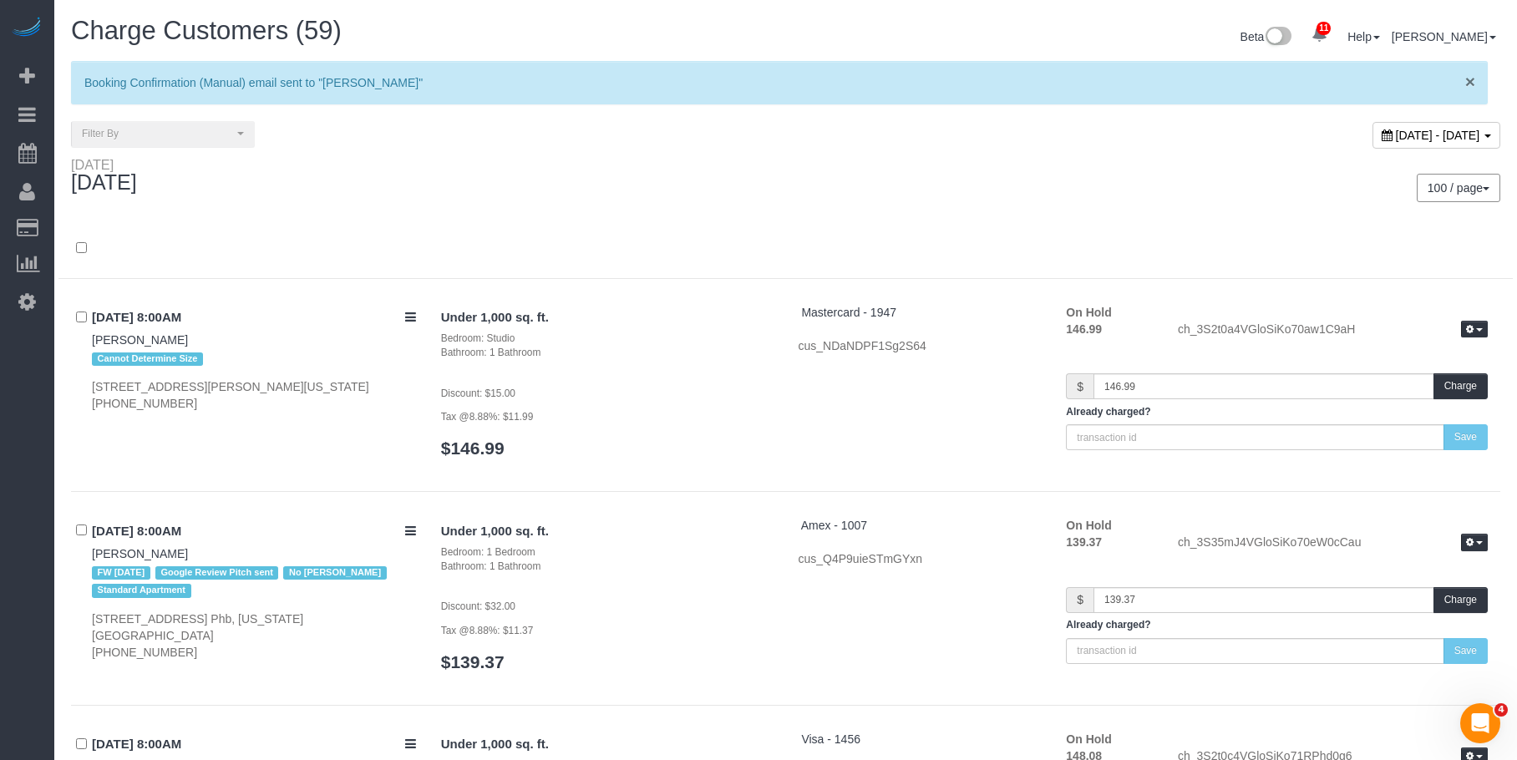
click at [1468, 80] on span "×" at bounding box center [1470, 81] width 10 height 19
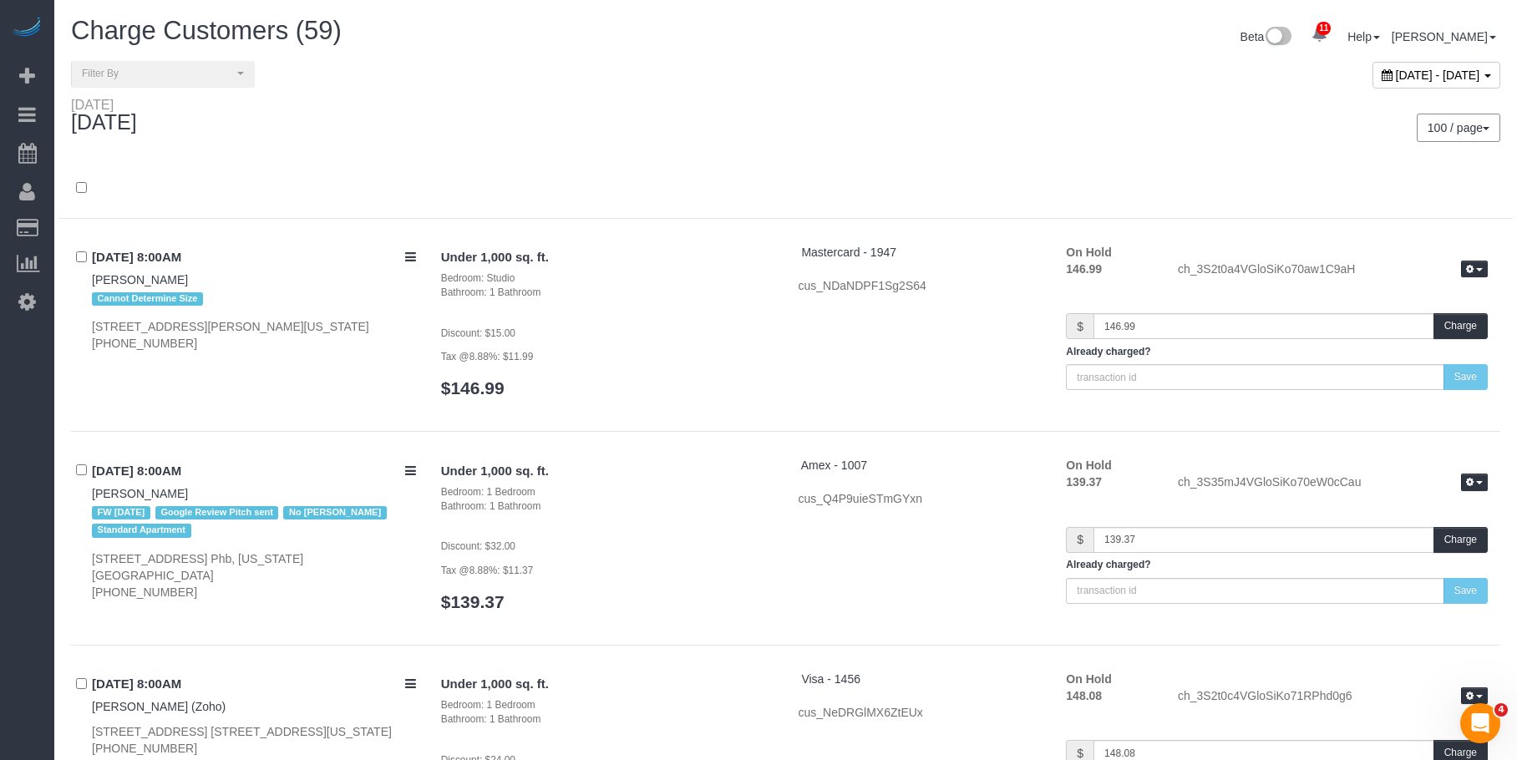
click at [1373, 82] on div "[DATE] - [DATE]" at bounding box center [1437, 75] width 128 height 27
type input "**********"
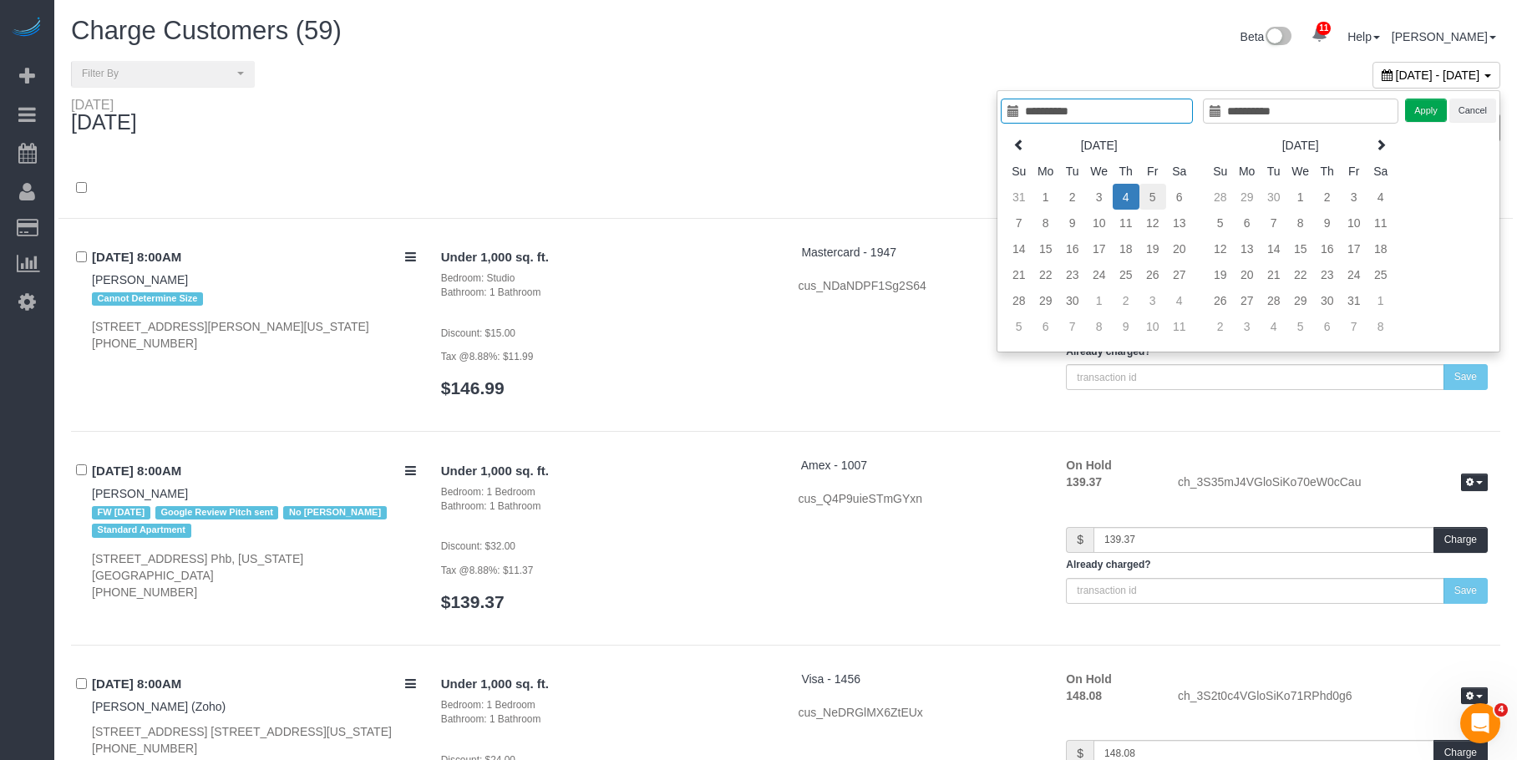
type input "**********"
click at [1145, 197] on td "5" at bounding box center [1153, 197] width 27 height 26
type input "**********"
click at [1437, 114] on button "Apply" at bounding box center [1426, 111] width 42 height 24
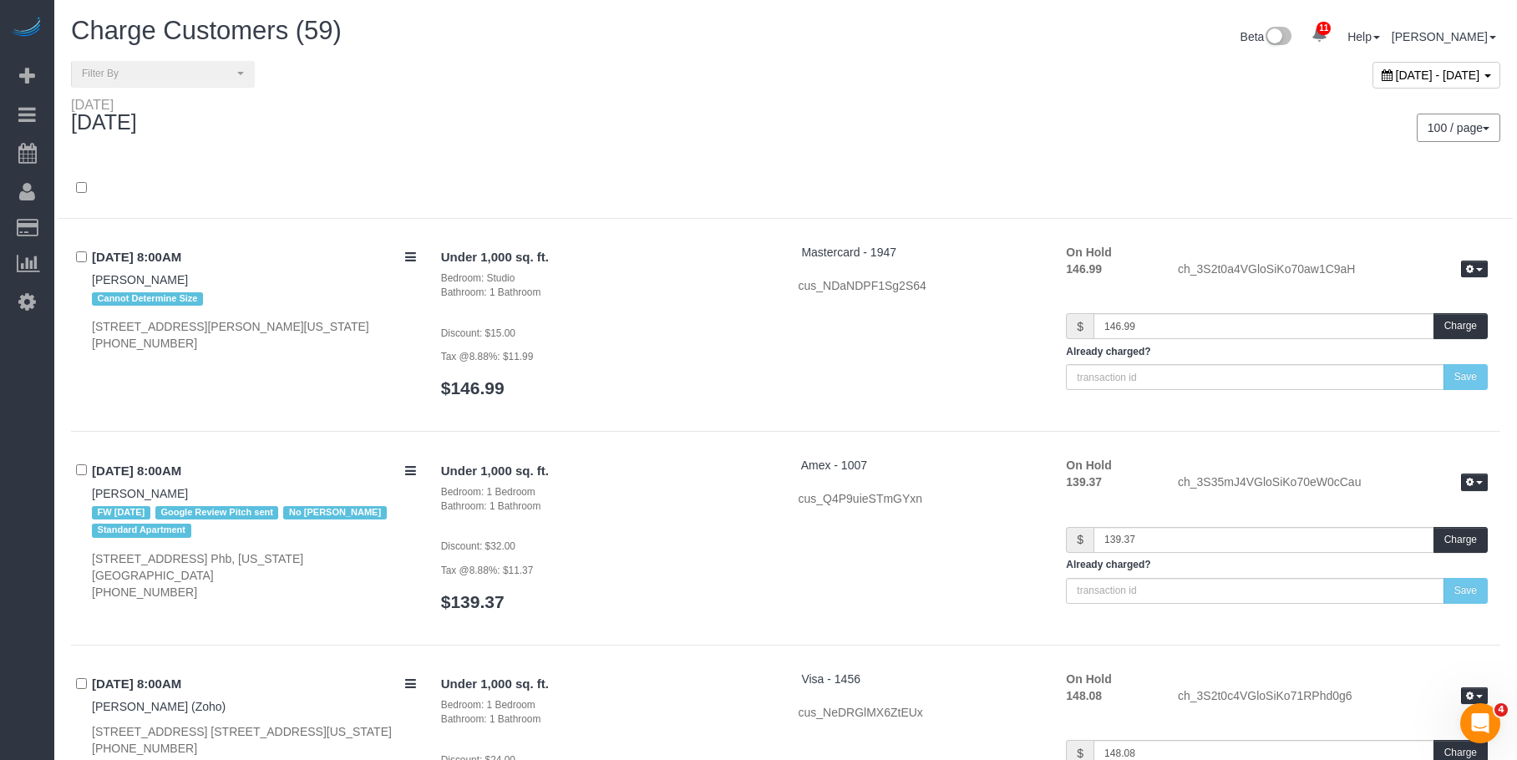
click at [970, 114] on div "100 / page 10 / page 20 / page 30 / page 40 / page 50 / page 100 / page" at bounding box center [1150, 128] width 703 height 28
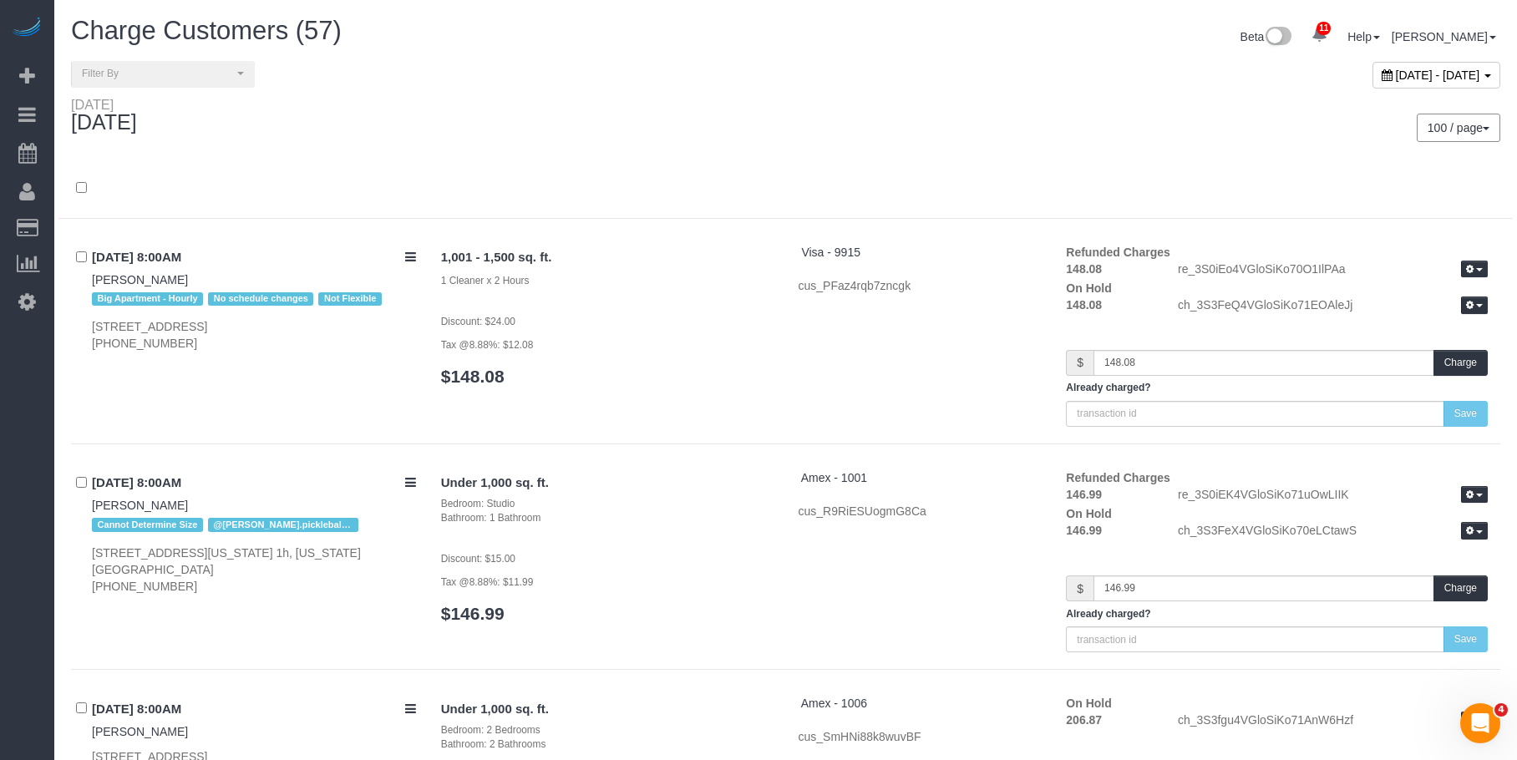
scroll to position [4284, 0]
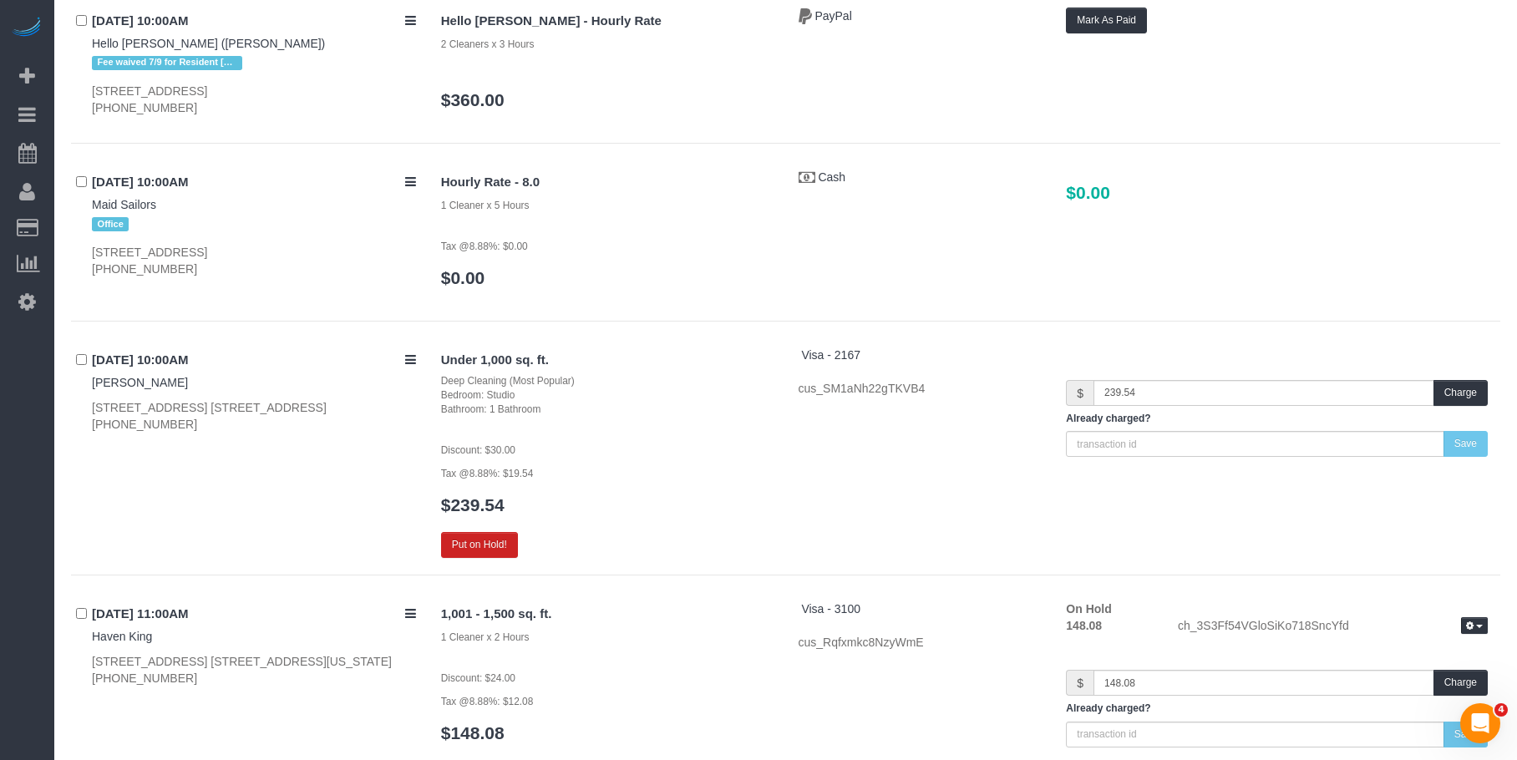
click at [667, 460] on div "Under 1,000 sq. ft. Deep Cleaning (Most Popular) Bedroom: Studio Bathroom: 1 Ba…" at bounding box center [608, 452] width 358 height 211
click at [464, 549] on button "Put on Hold!" at bounding box center [479, 545] width 77 height 26
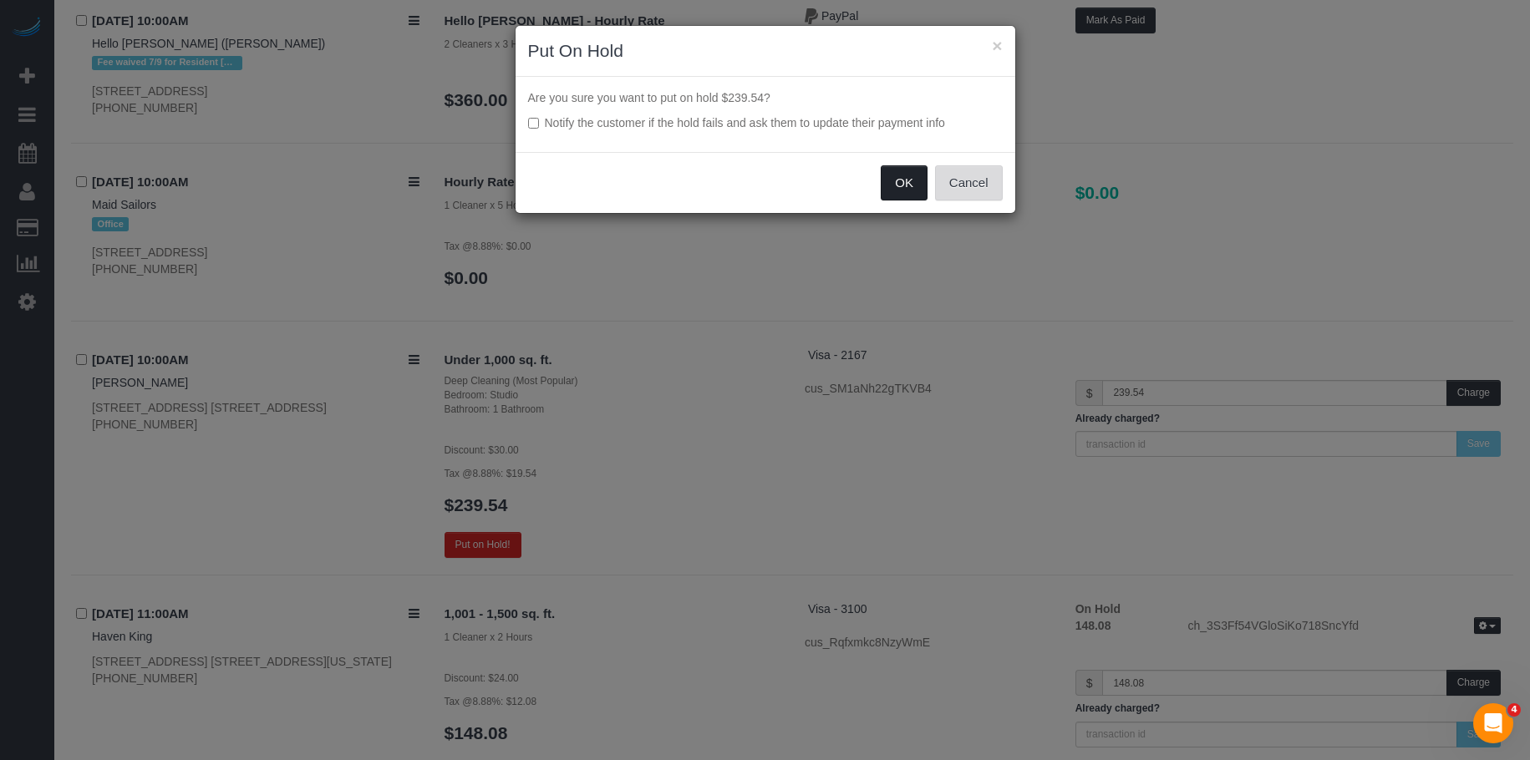
click at [897, 167] on button "OK" at bounding box center [904, 182] width 47 height 35
